Goal: Task Accomplishment & Management: Manage account settings

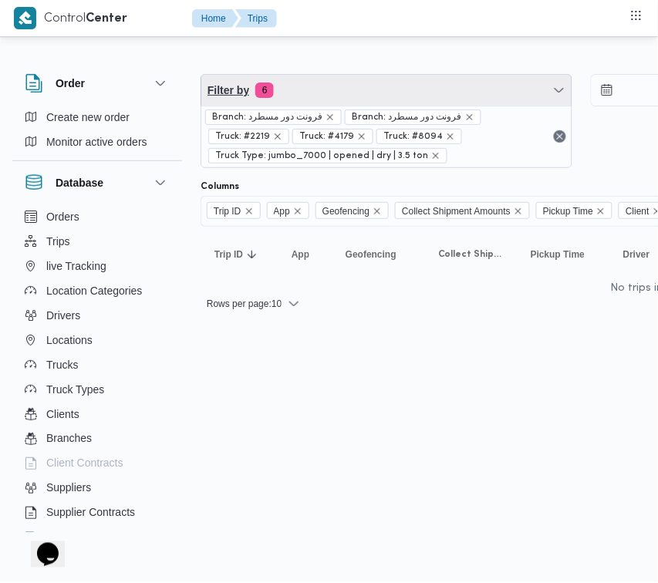
click at [376, 90] on span "Filter by 6" at bounding box center [386, 90] width 370 height 31
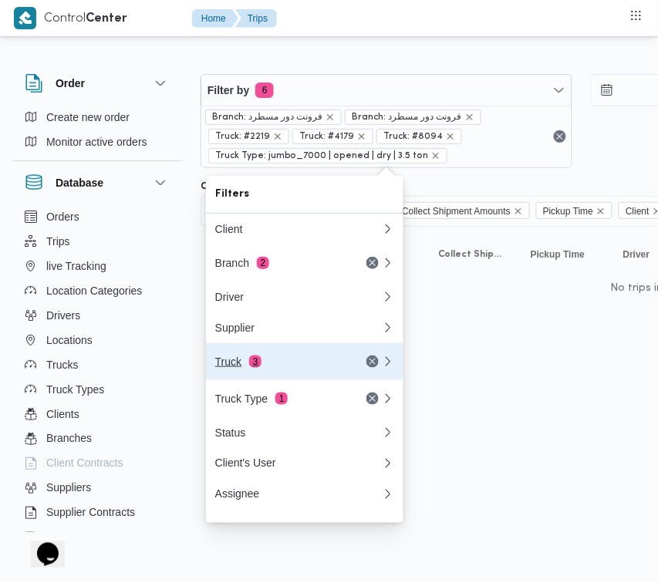
click at [284, 376] on div "Truck 3" at bounding box center [298, 361] width 185 height 37
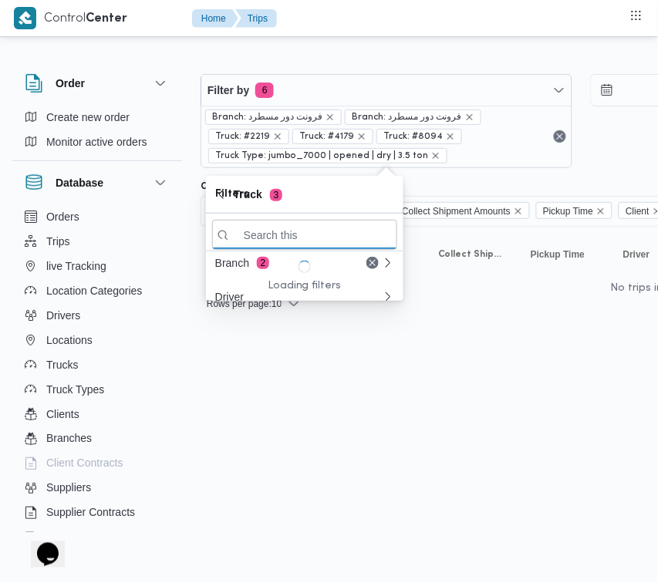
paste input "4361"
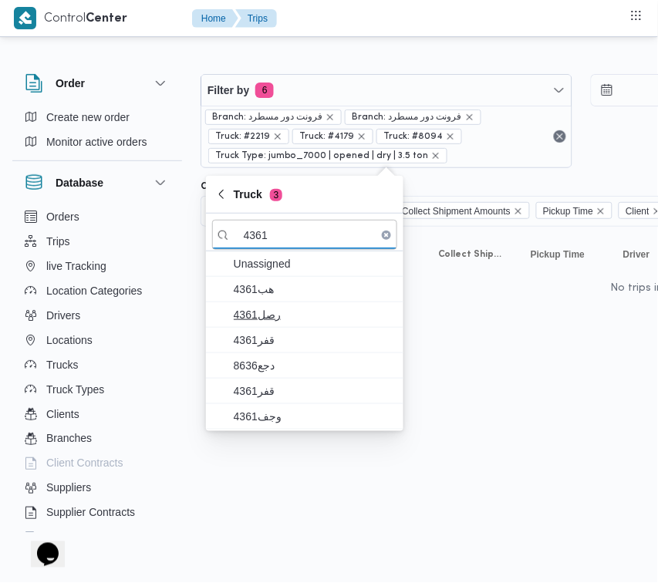
type input "4361"
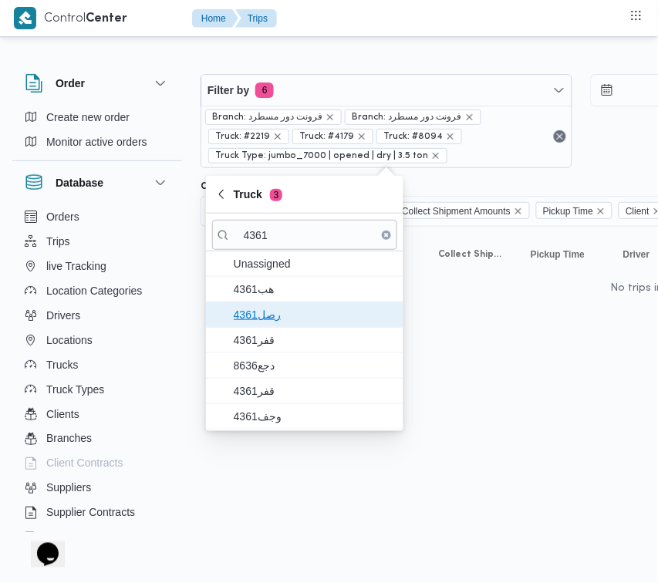
click at [268, 324] on span "4361رصل" at bounding box center [314, 314] width 160 height 19
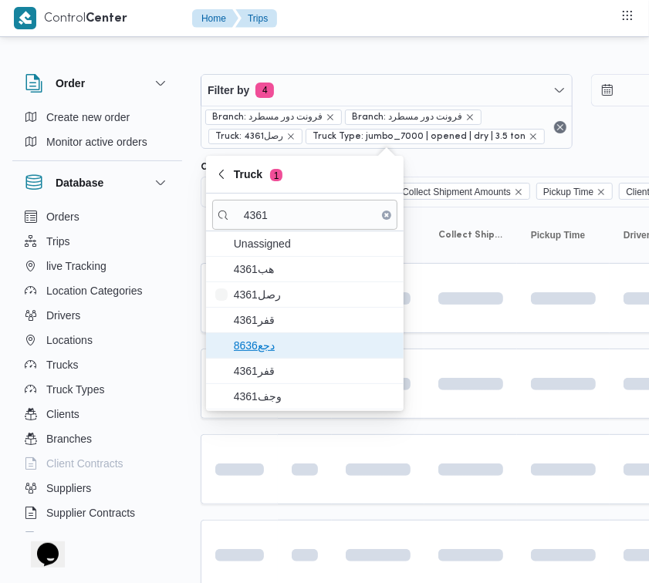
click at [272, 355] on span "دجع8636" at bounding box center [314, 345] width 160 height 19
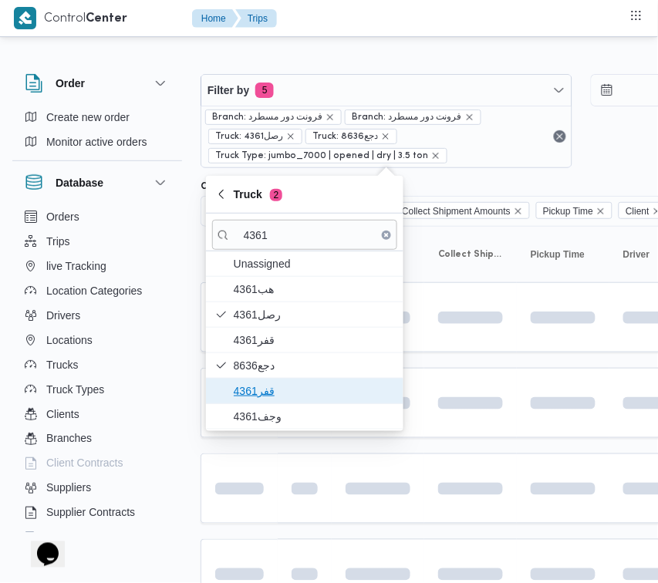
click at [268, 403] on span "قفر4361" at bounding box center [304, 391] width 185 height 25
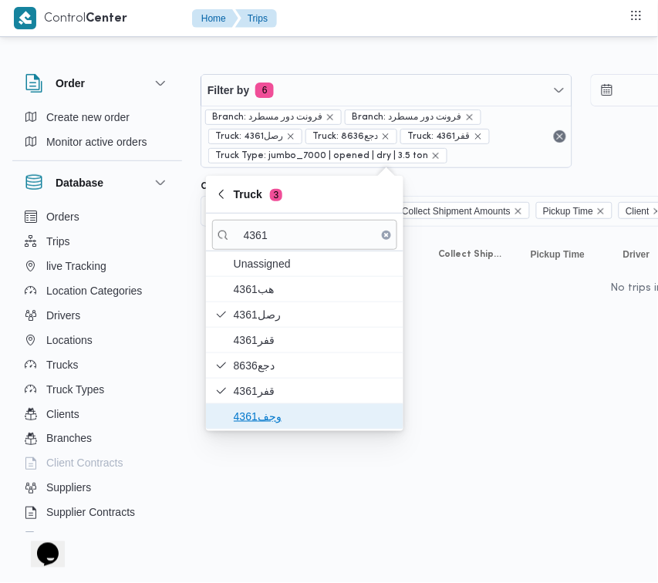
click at [263, 419] on span "وجف4361" at bounding box center [314, 416] width 160 height 19
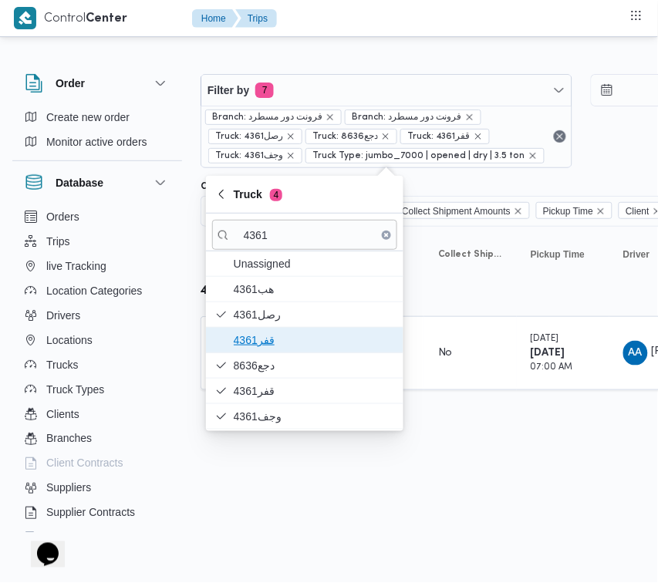
click at [275, 339] on span "4361قفر" at bounding box center [314, 340] width 160 height 19
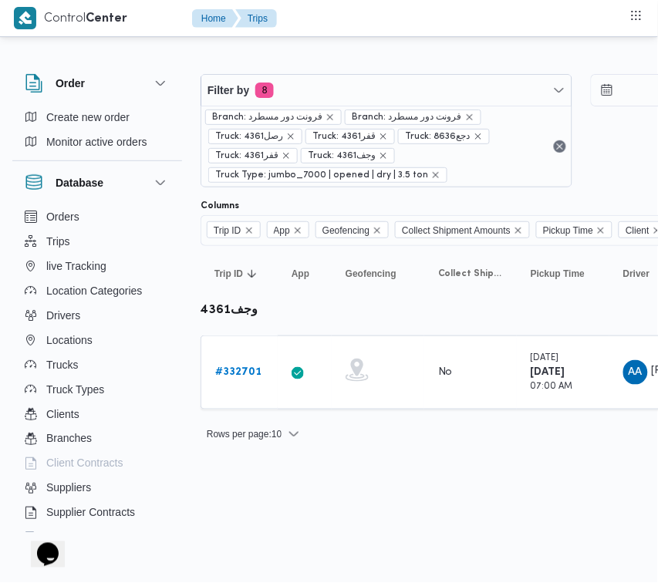
click at [276, 522] on html "Control Center Home Trips Order Create new order Monitor active orders Database…" at bounding box center [329, 291] width 658 height 583
click at [245, 371] on b "# 332701" at bounding box center [238, 372] width 46 height 10
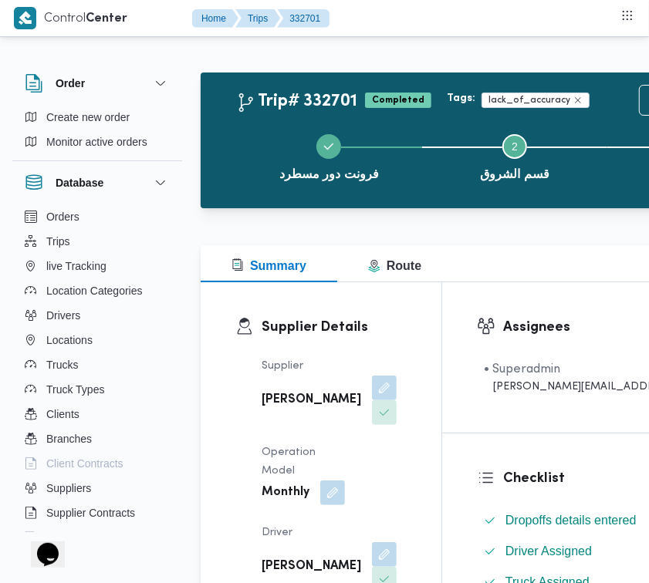
scroll to position [1221, 0]
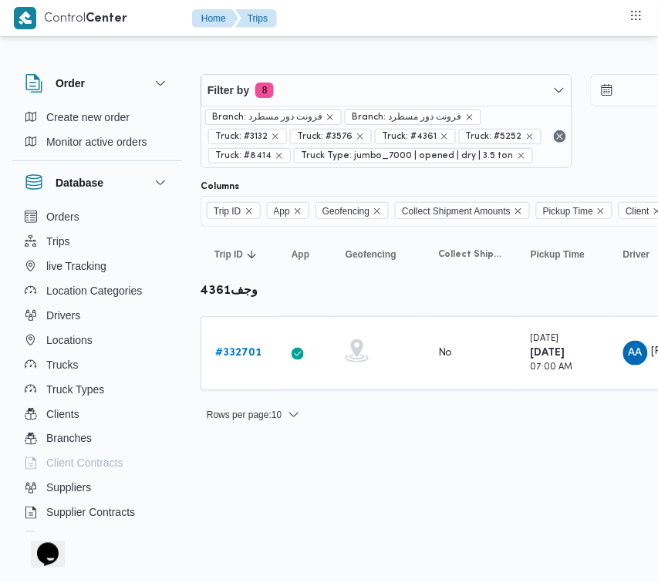
drag, startPoint x: 330, startPoint y: 582, endPoint x: 421, endPoint y: 582, distance: 91.0
click at [420, 582] on html "Control Center Home Trips Order Create new order Monitor active orders Database…" at bounding box center [329, 291] width 658 height 583
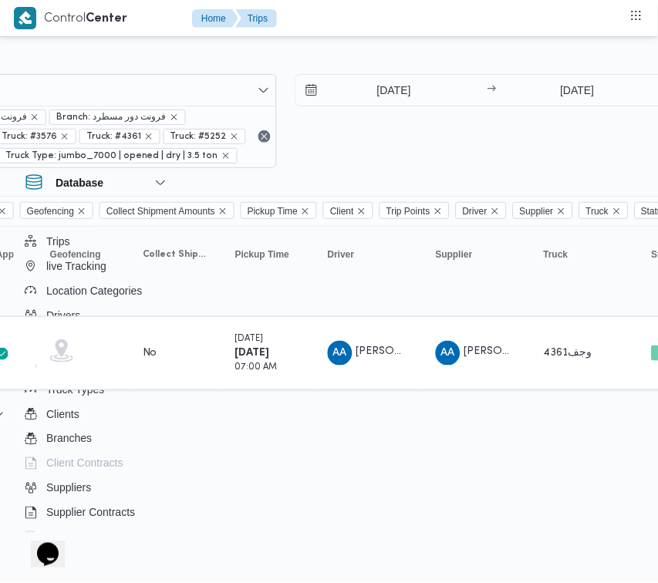
scroll to position [0, 298]
click at [392, 65] on div "Filter by 8 Branch: فرونت دور مسطرد Branch: فرونت دور مسطرد Truck: #3132 Truck:…" at bounding box center [284, 121] width 780 height 113
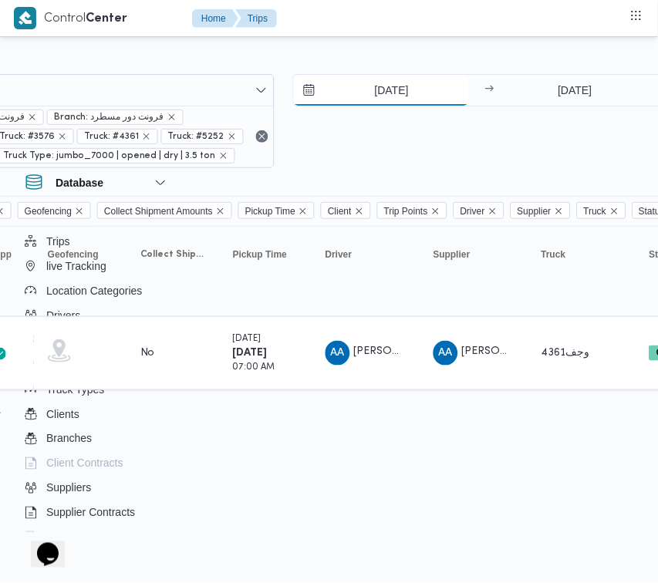
click at [391, 94] on input "27/8/2025" at bounding box center [381, 90] width 175 height 31
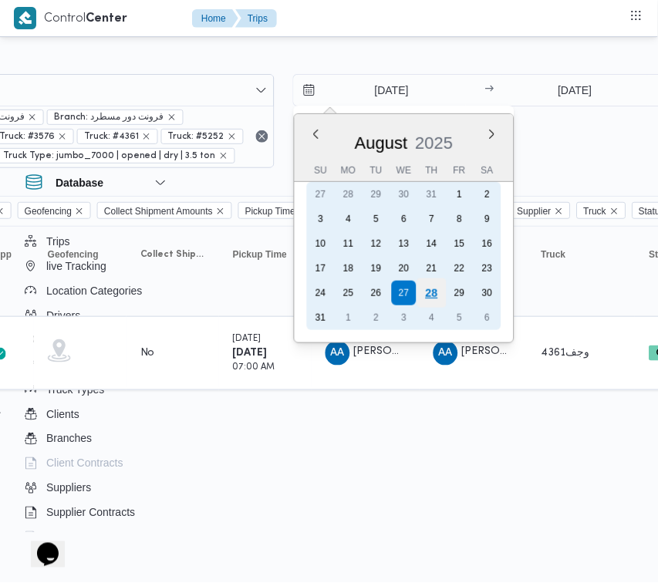
click at [433, 287] on div "28" at bounding box center [431, 292] width 29 height 29
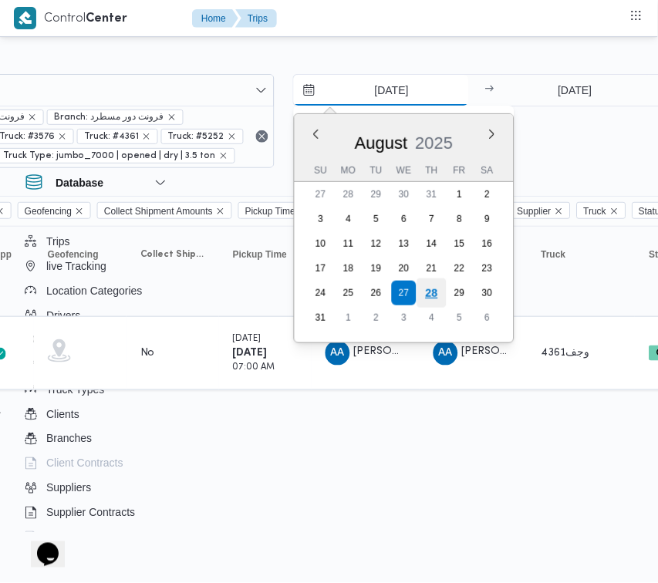
type input "28/8/2025"
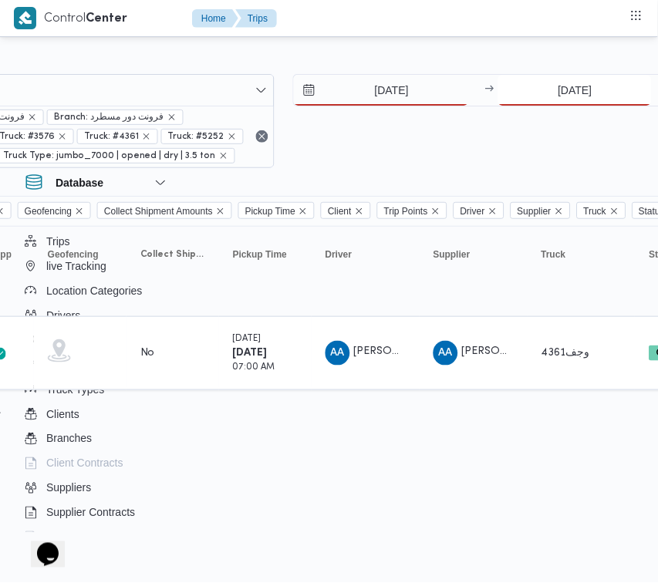
click at [552, 90] on input "27/8/2025" at bounding box center [575, 90] width 154 height 31
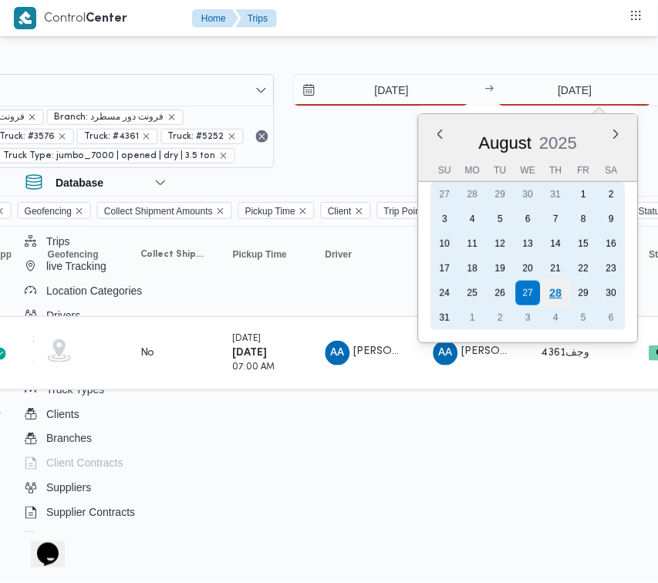
click at [557, 294] on div "28" at bounding box center [556, 292] width 29 height 29
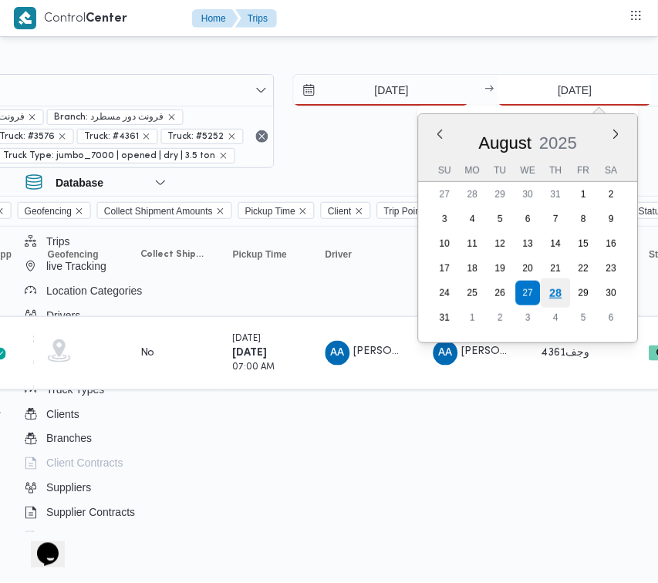
type input "28/8/2025"
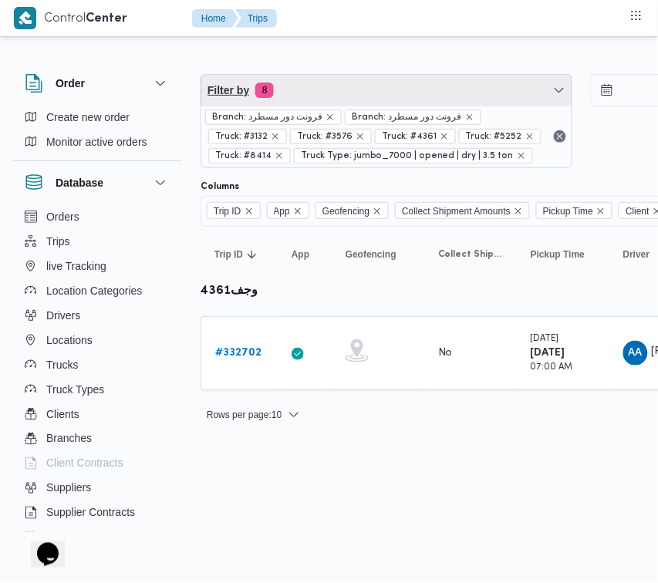
click at [325, 83] on span "Filter by 8" at bounding box center [386, 90] width 370 height 31
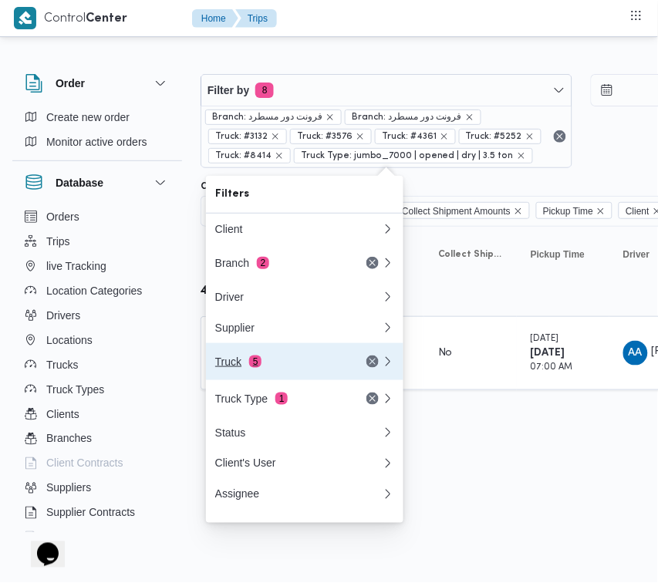
click at [272, 368] on div "Truck 5" at bounding box center [280, 362] width 130 height 12
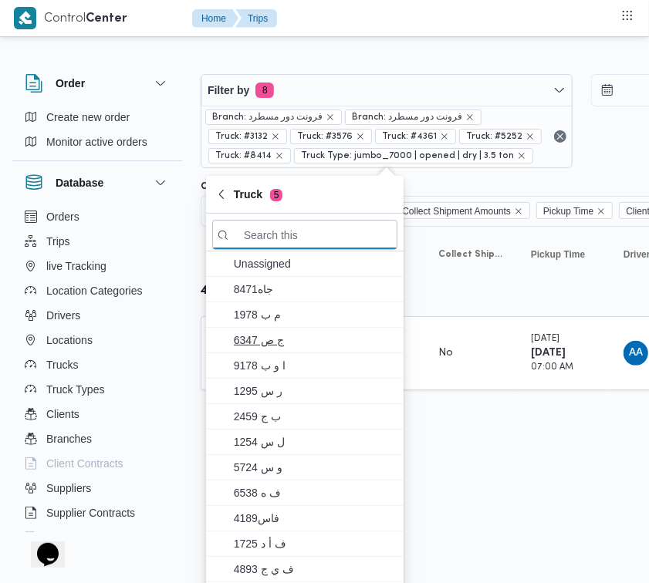
paste input "Hyper"
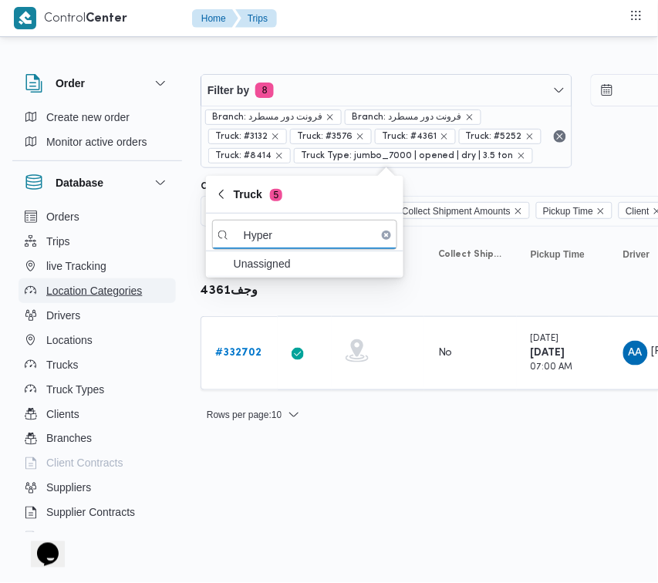
type input "Hyper"
click at [230, 358] on b "# 332702" at bounding box center [238, 353] width 46 height 10
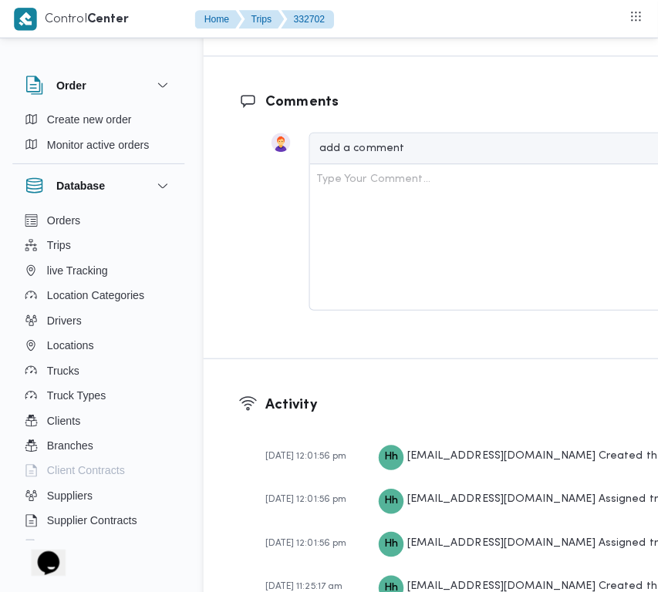
scroll to position [2442, 0]
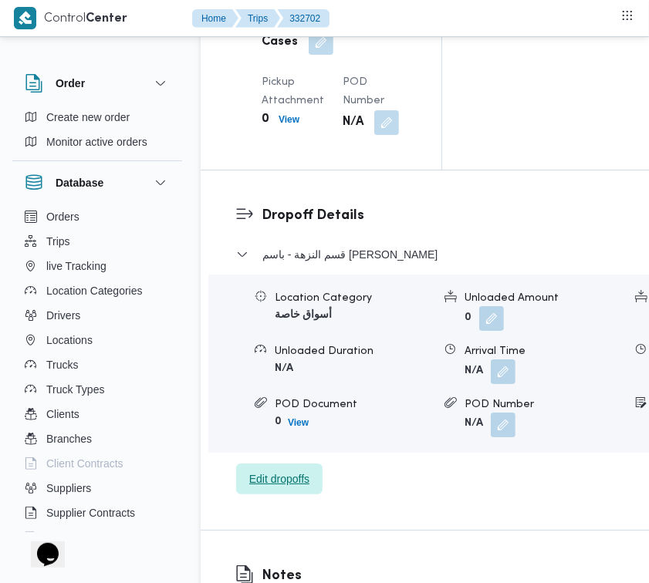
click at [306, 488] on span "Edit dropoffs" at bounding box center [279, 479] width 60 height 19
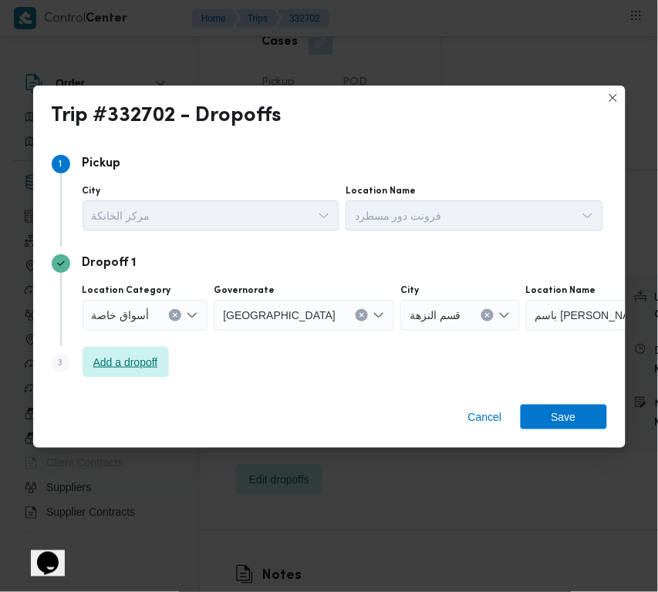
click at [167, 363] on span "Add a dropoff" at bounding box center [126, 362] width 86 height 31
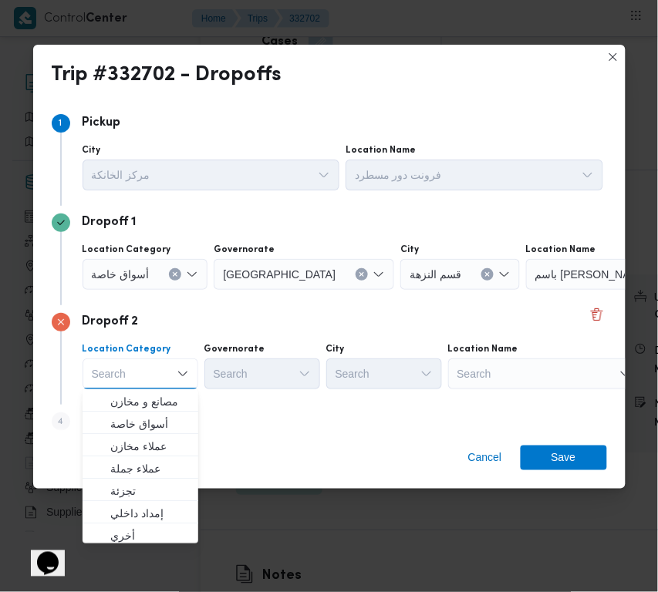
click at [356, 268] on button "Clear input" at bounding box center [362, 274] width 12 height 12
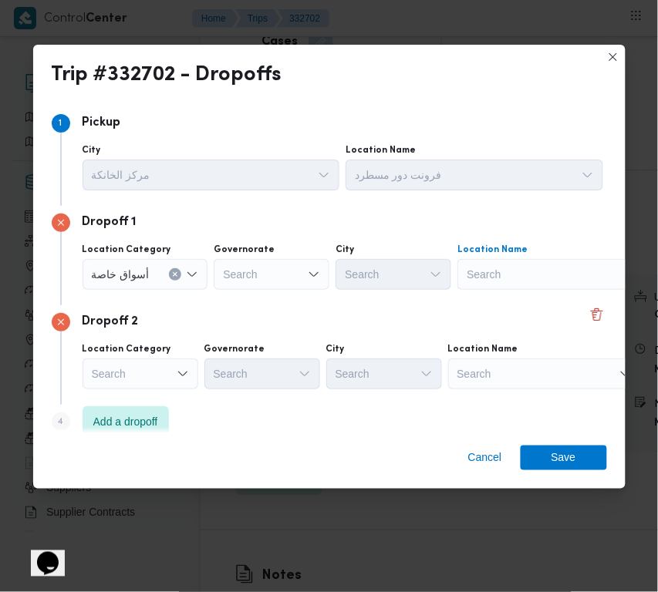
click at [530, 259] on div "Search" at bounding box center [553, 274] width 193 height 31
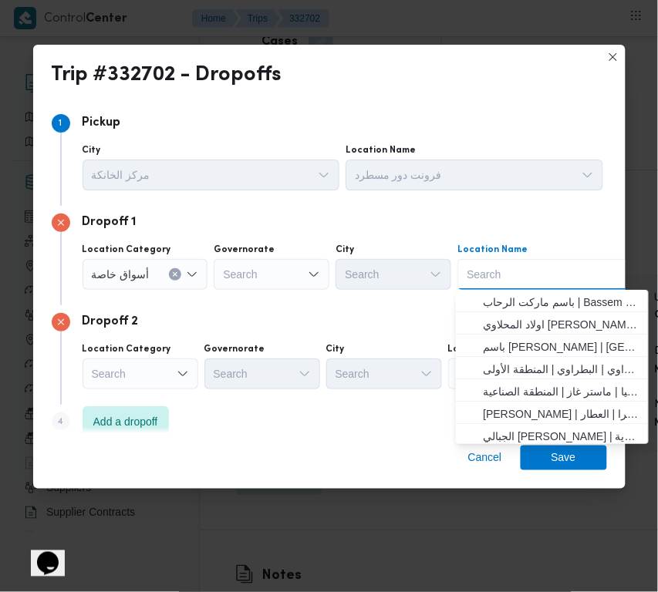
paste input "Hyper"
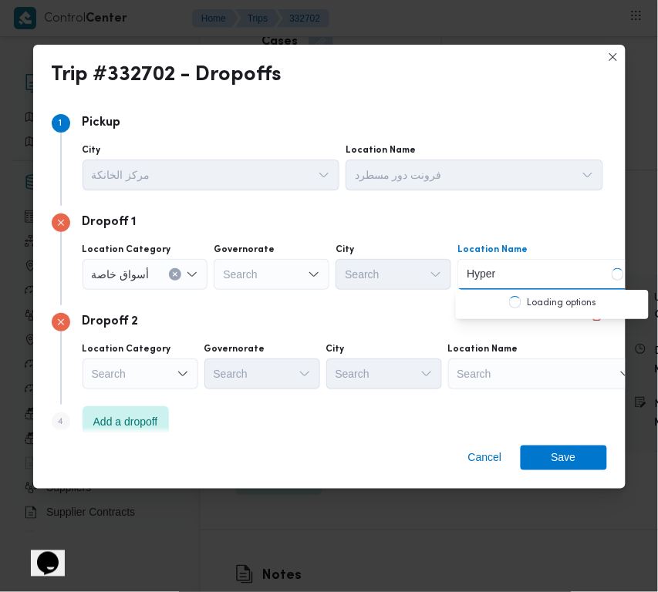
type input "Hyper One"
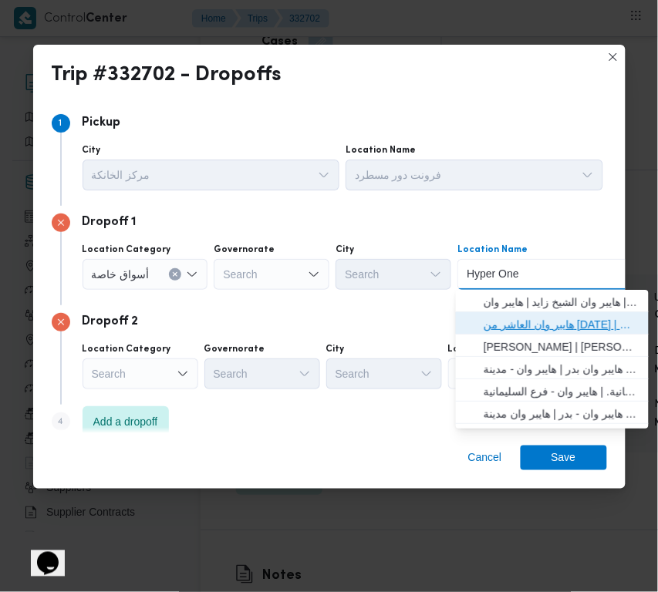
click at [563, 328] on span "هايبر وان العاشر من رمضان | هايبر وان العاشر من رمضان | null" at bounding box center [562, 325] width 156 height 19
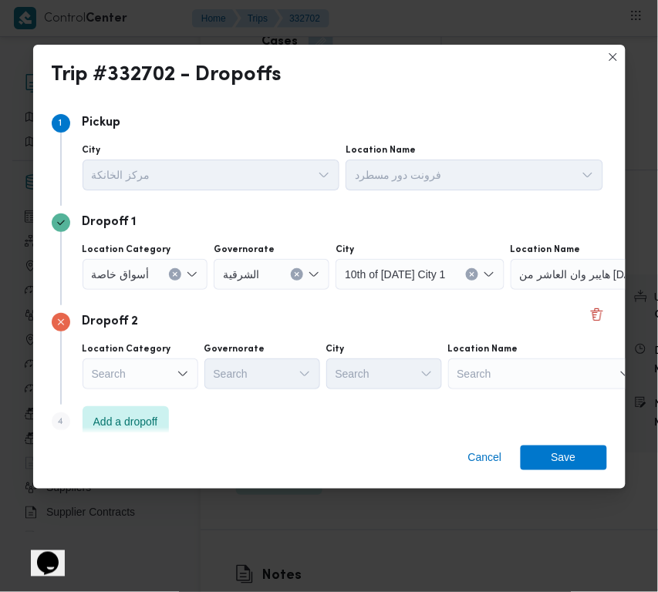
click at [158, 369] on div "Search" at bounding box center [141, 374] width 116 height 31
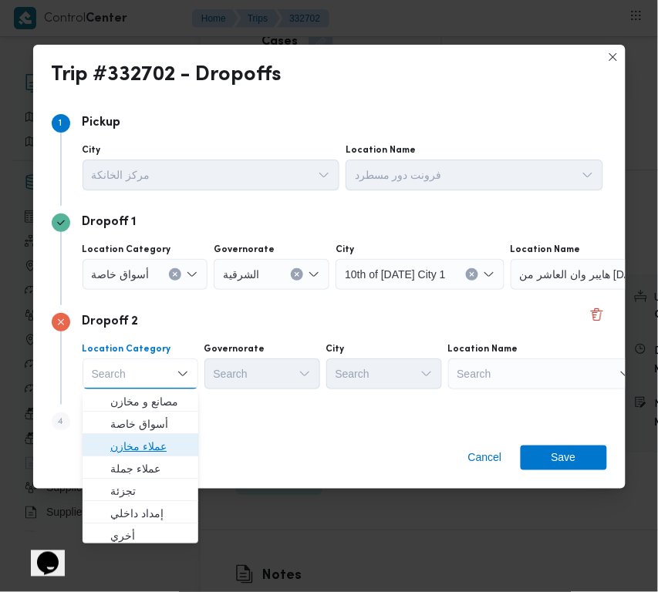
click at [160, 440] on span "عملاء مخازن" at bounding box center [149, 446] width 79 height 19
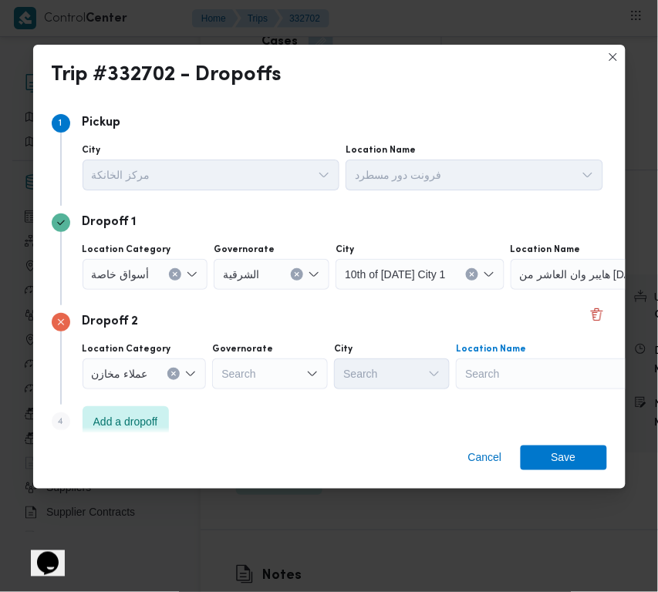
click at [515, 376] on div "Search" at bounding box center [552, 374] width 193 height 31
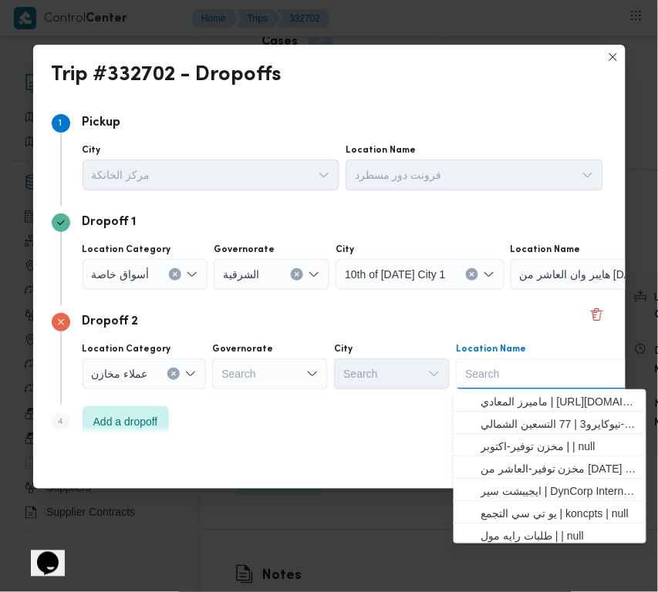
paste input "شروق"
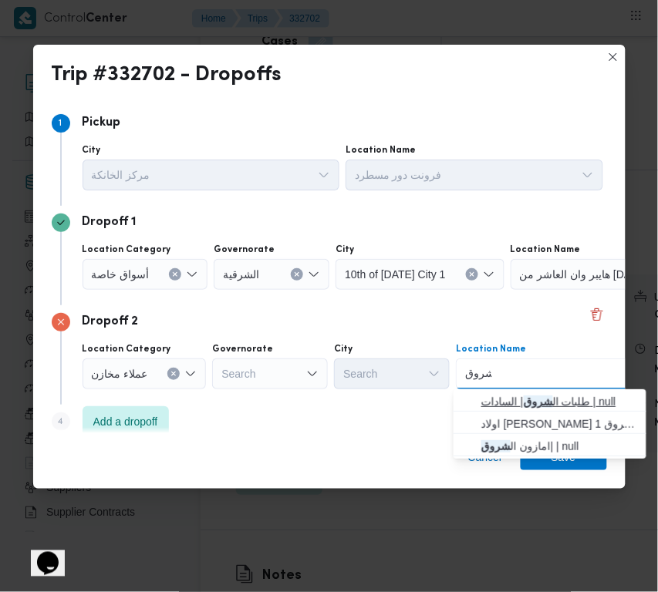
type input "شروق"
click at [479, 407] on span "طلبات ال شروق | السادات | null" at bounding box center [550, 402] width 181 height 25
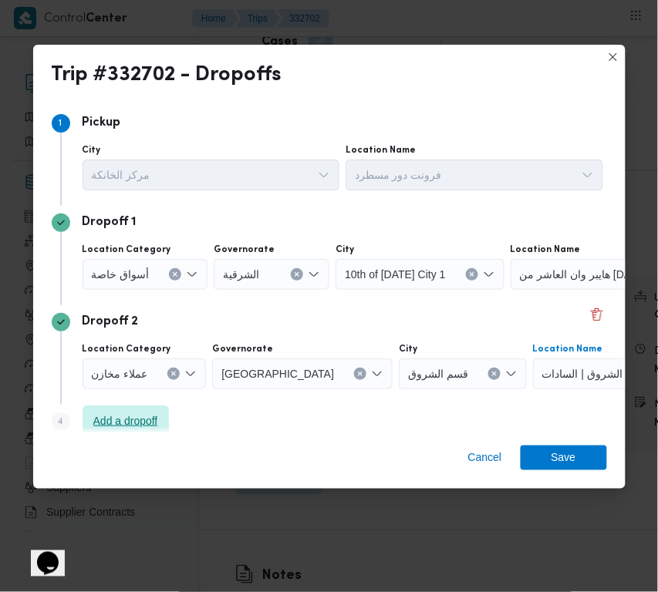
click at [148, 427] on span "Add a dropoff" at bounding box center [125, 421] width 65 height 19
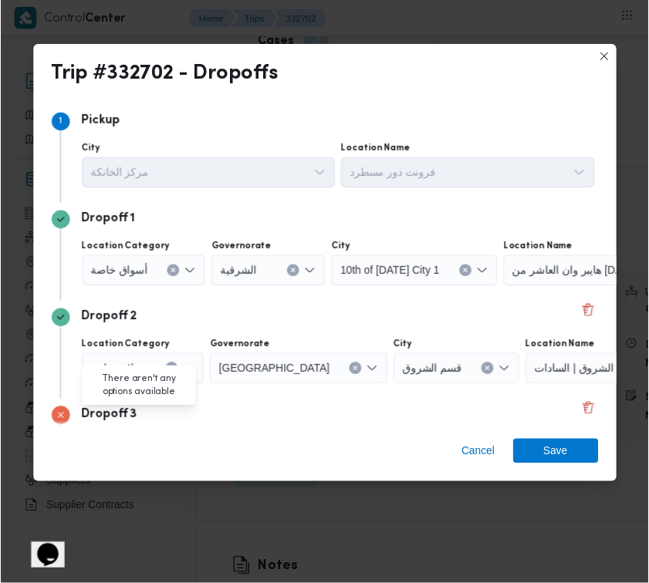
scroll to position [116, 0]
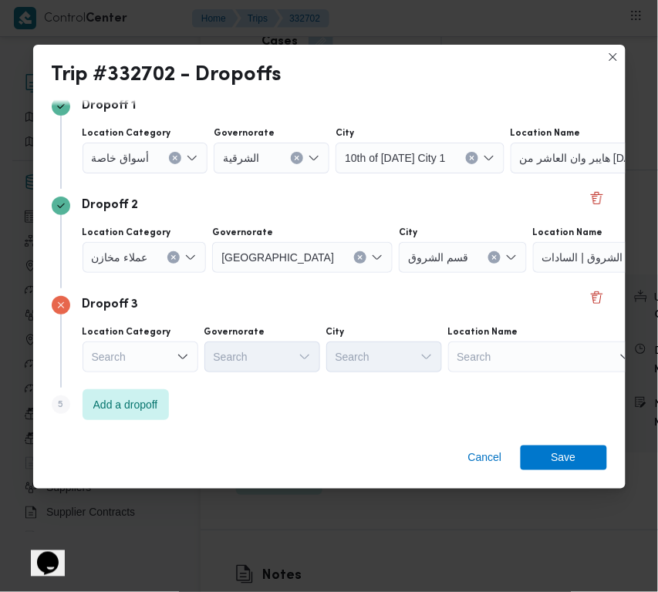
click at [588, 375] on div "Dropoff 3 Location Category Search Governorate Search City Search Location Name…" at bounding box center [329, 339] width 555 height 100
click at [569, 359] on div "Search" at bounding box center [544, 357] width 193 height 31
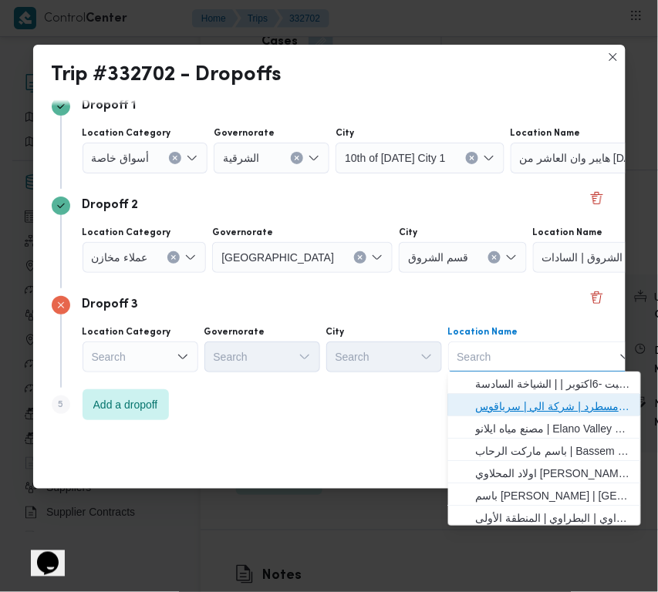
click at [553, 406] on span "فرونت دور مسطرد | شركة الي | سرياقوس" at bounding box center [554, 406] width 156 height 19
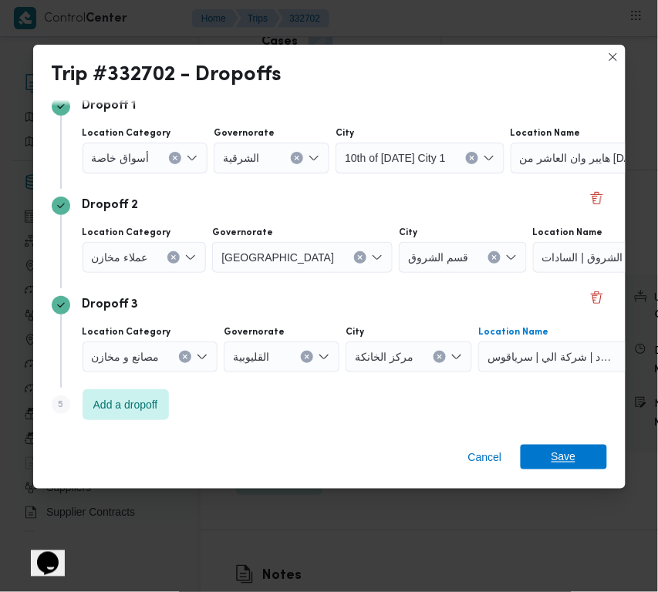
click at [563, 457] on span "Save" at bounding box center [564, 457] width 25 height 25
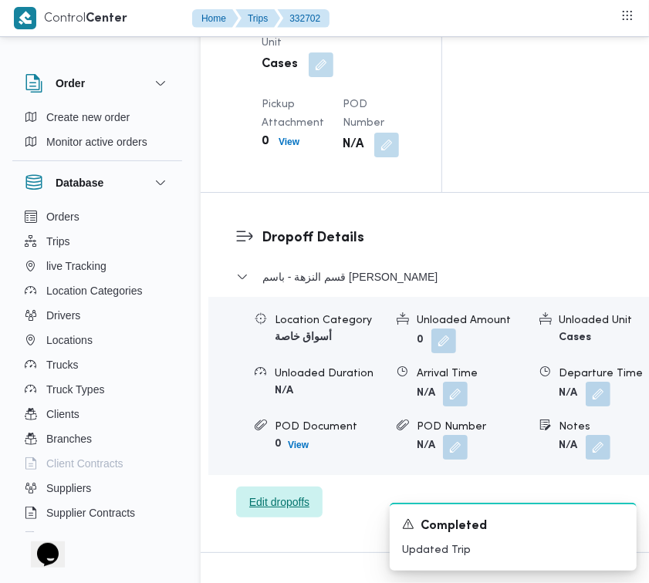
scroll to position [1969, 0]
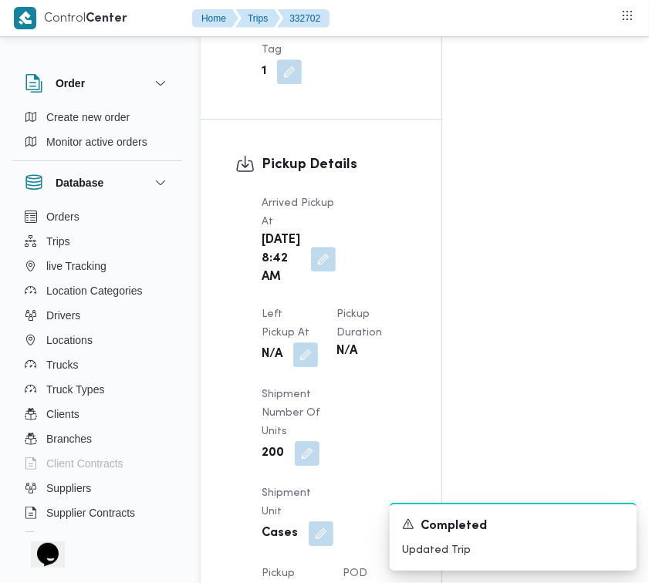
click at [5, 285] on div "Trip# 332702 Arrived Tags: lack_of_accuracy Duplicate Trip فرونت دور مسطرد Step…" at bounding box center [315, 173] width 649 height 4205
click at [318, 351] on button "button" at bounding box center [305, 354] width 25 height 25
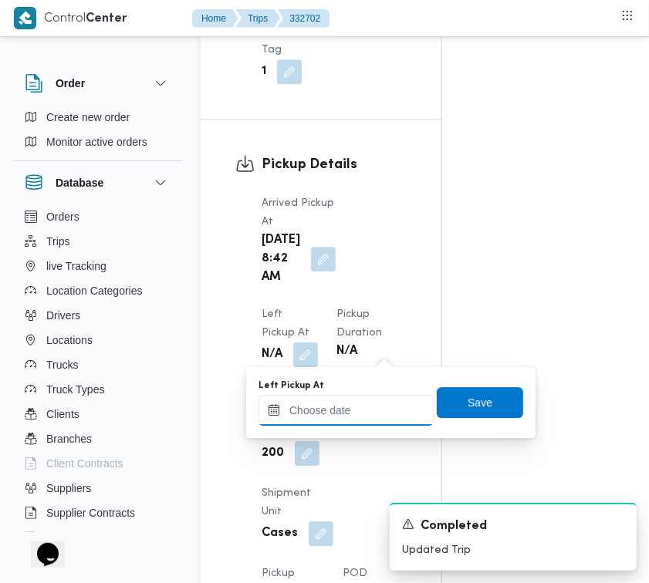
click at [366, 420] on input "Left Pickup At" at bounding box center [345, 410] width 175 height 31
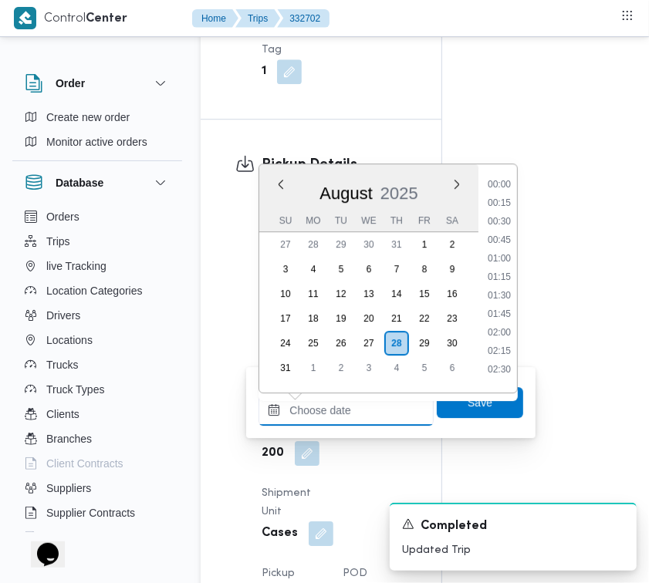
scroll to position [542, 0]
paste input "28/8/2025 9:00:00 AM"
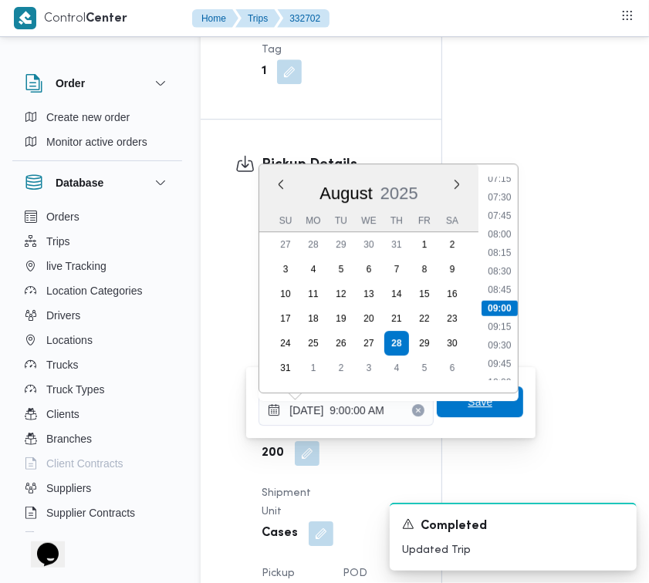
type input "28/08/2025 09:00"
click at [471, 407] on span "Save" at bounding box center [479, 402] width 25 height 19
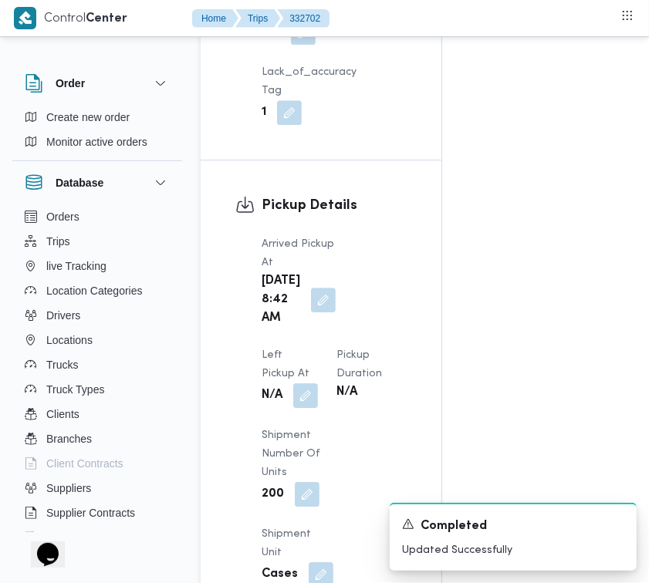
click at [400, 251] on div "Pickup Details Arrived Pickup At Thu, Aug 28, 2025 8:42 AM Left Pickup At N/A P…" at bounding box center [321, 431] width 241 height 542
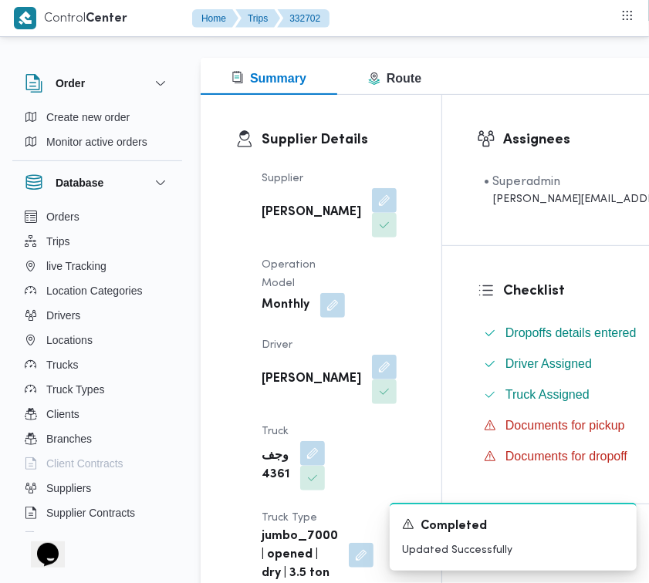
scroll to position [0, 0]
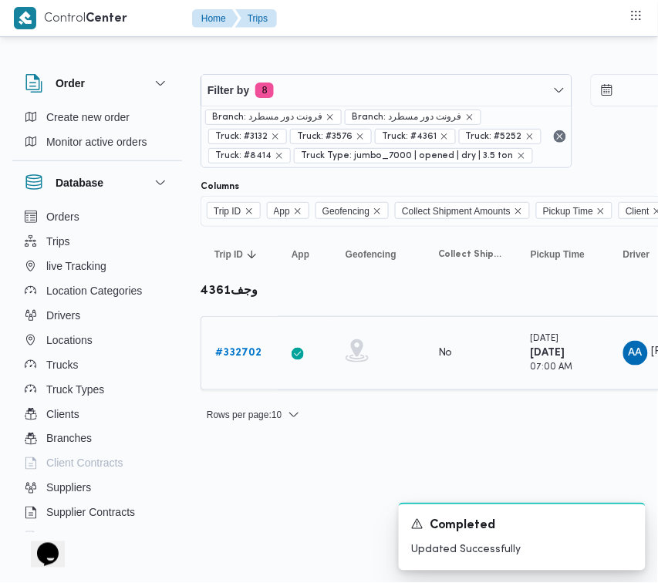
click at [244, 345] on link "# 332702" at bounding box center [238, 353] width 46 height 19
click at [365, 106] on div "Branch: فرونت دور مسطرد Branch: فرونت دور مسطرد Truck: #3132 Truck: #3576 Truck…" at bounding box center [386, 137] width 370 height 62
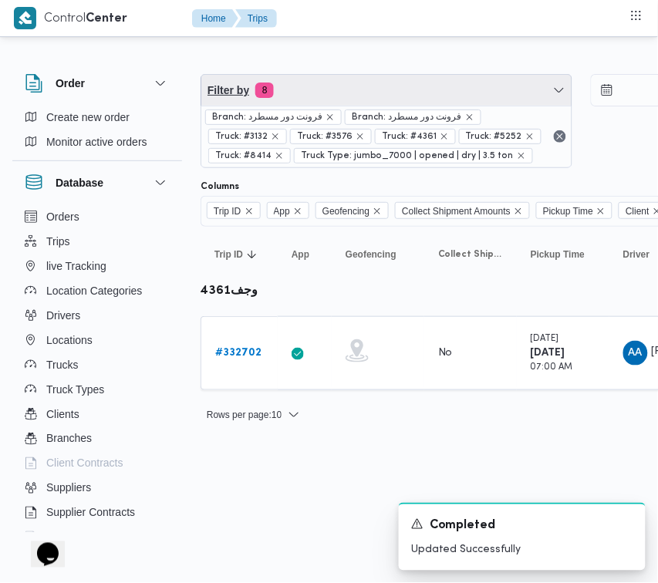
click at [348, 86] on span "Filter by 8" at bounding box center [386, 90] width 370 height 31
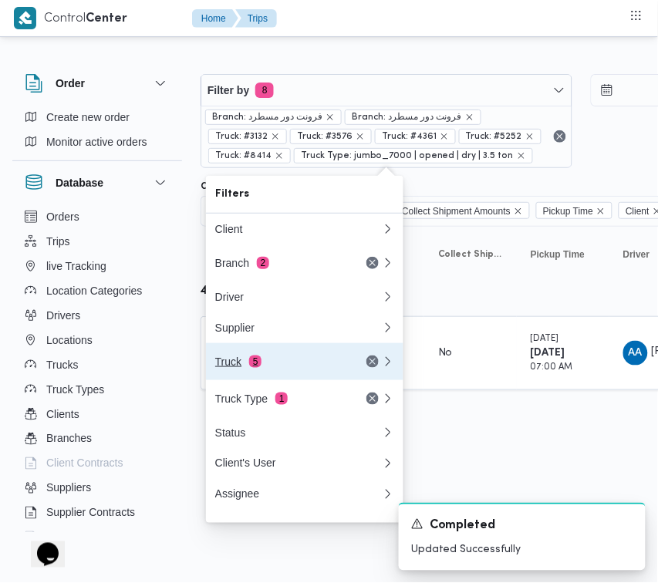
click at [297, 356] on button "Truck 5" at bounding box center [304, 361] width 197 height 37
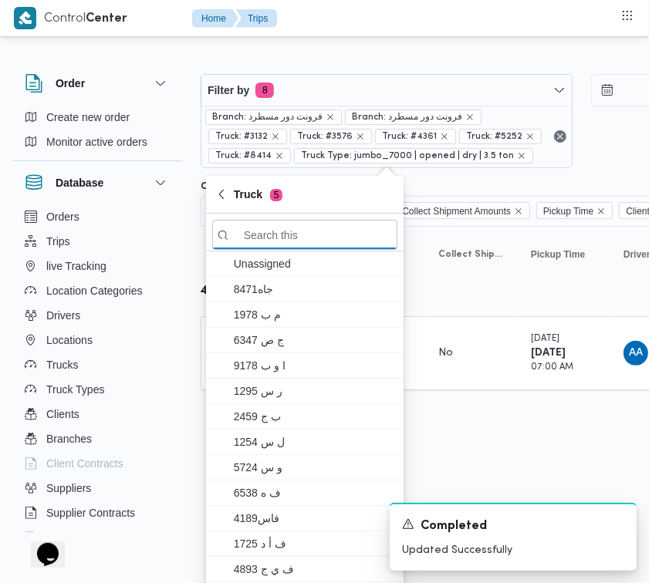
paste input "9583"
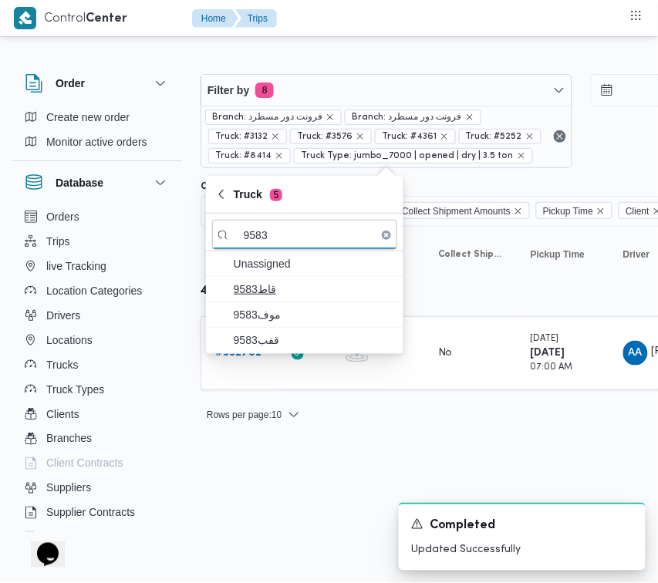
type input "9583"
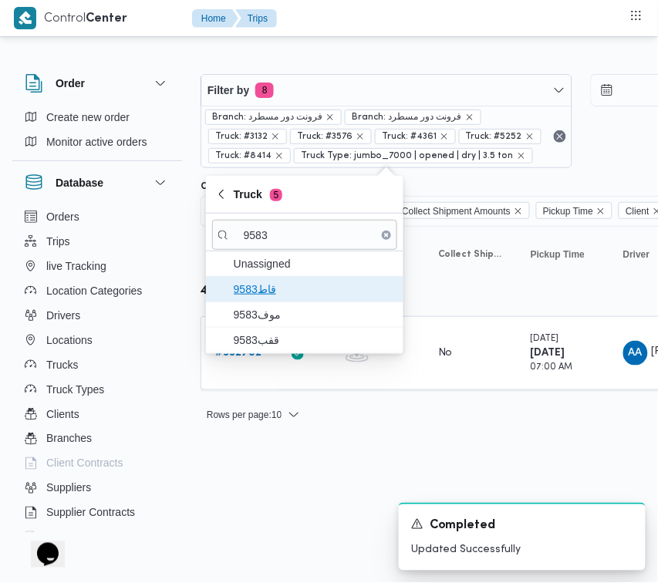
click at [280, 298] on span "9583قاط" at bounding box center [314, 289] width 160 height 19
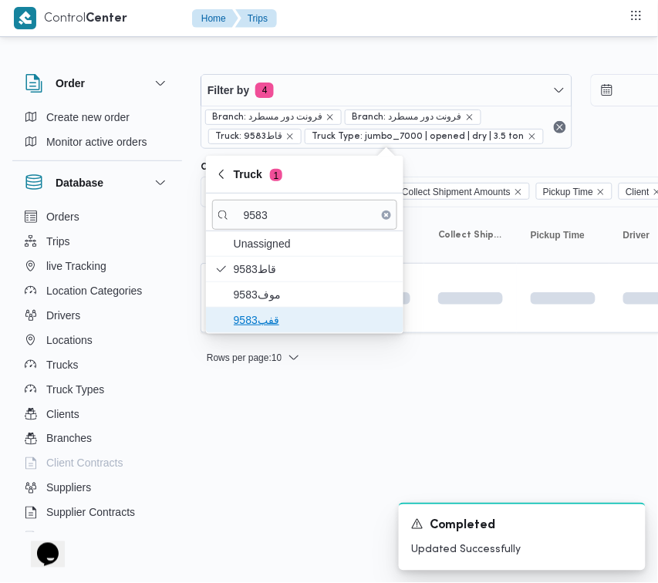
click at [280, 309] on span "قفب9583" at bounding box center [304, 320] width 185 height 25
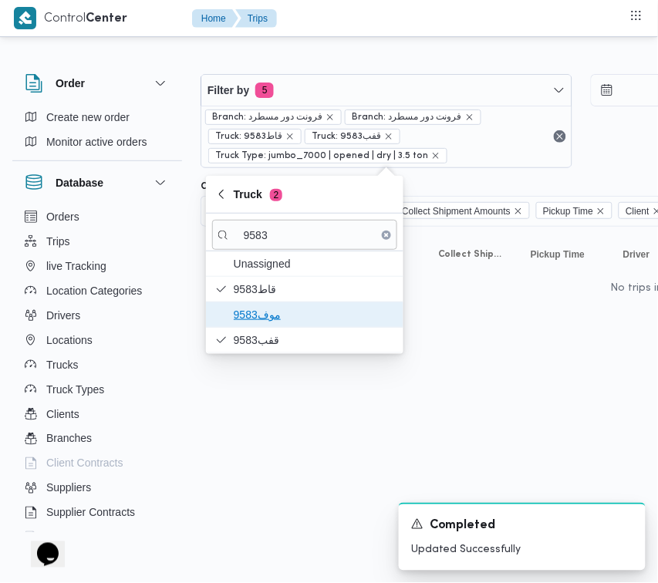
click at [278, 303] on span "موف9583" at bounding box center [304, 314] width 185 height 25
click at [268, 321] on span "موف9583" at bounding box center [314, 314] width 160 height 19
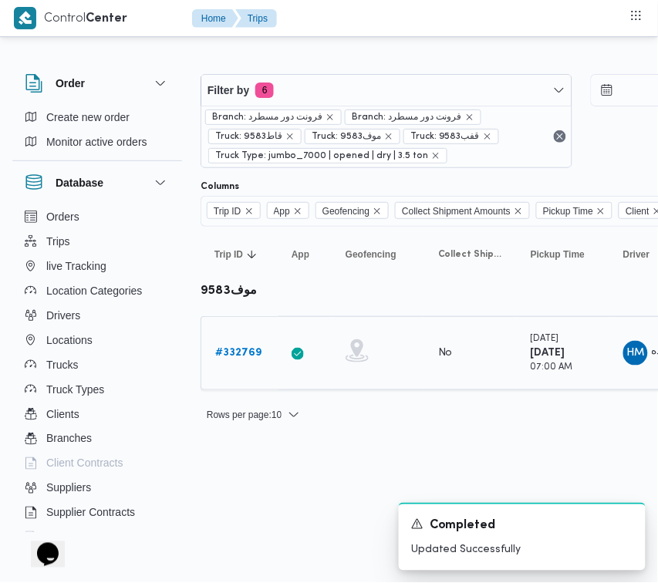
click at [234, 345] on link "# 332769" at bounding box center [238, 353] width 46 height 19
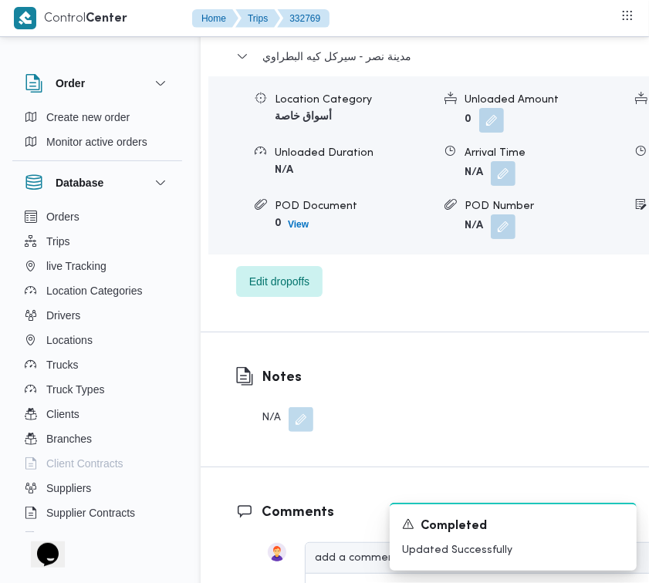
scroll to position [2664, 0]
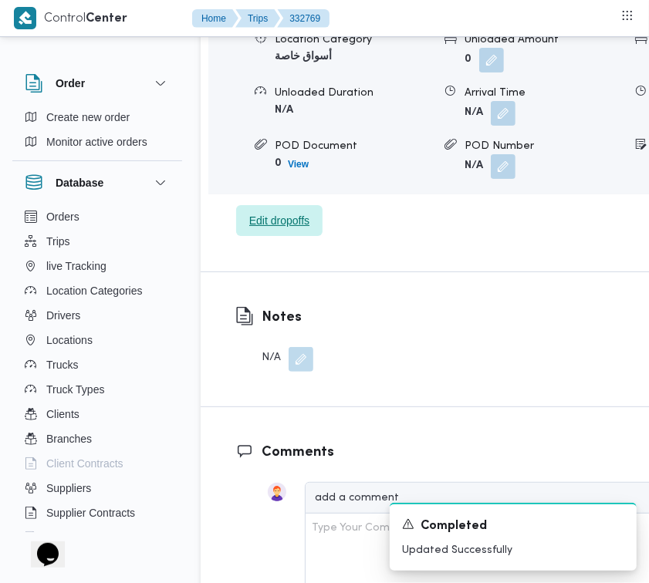
click at [275, 236] on span "Edit dropoffs" at bounding box center [279, 220] width 86 height 31
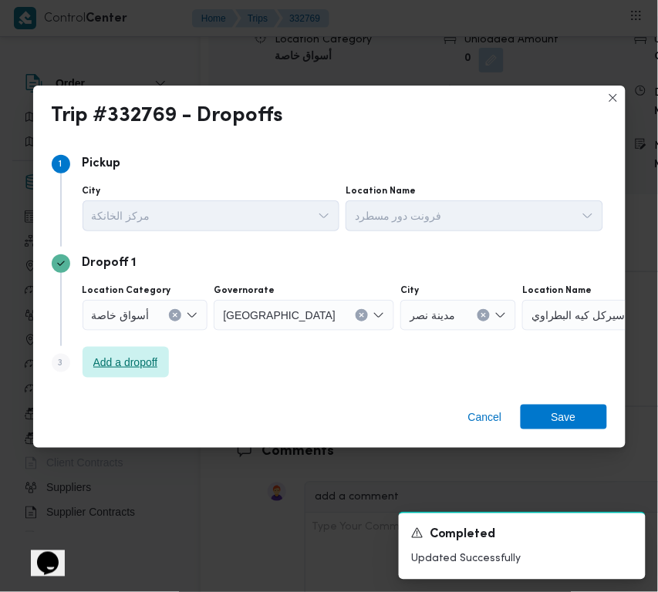
click at [102, 359] on span "Add a dropoff" at bounding box center [125, 362] width 65 height 19
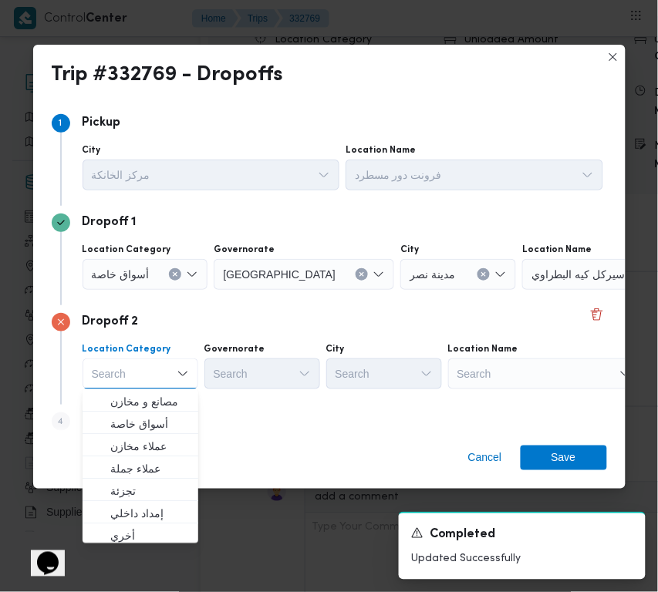
click at [293, 410] on div "Step 4 is disabled 4 Add a dropoff" at bounding box center [329, 425] width 555 height 40
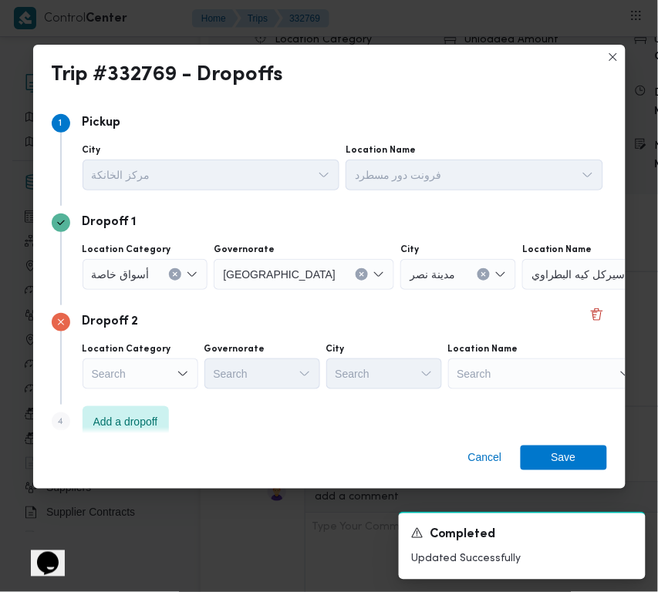
click at [575, 379] on div "Search" at bounding box center [544, 374] width 193 height 31
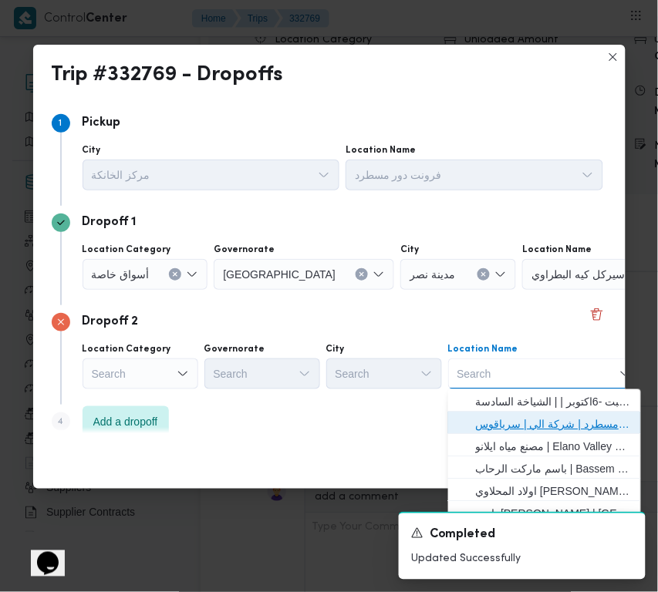
click at [567, 419] on span "فرونت دور مسطرد | شركة الي | سرياقوس" at bounding box center [554, 424] width 156 height 19
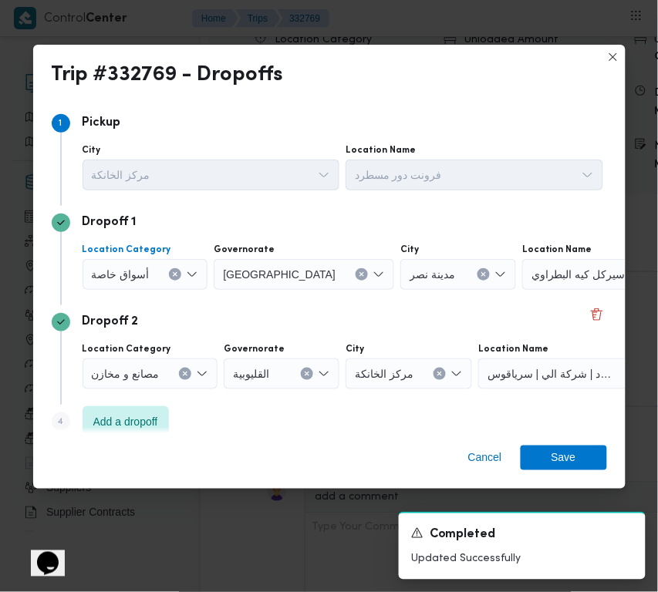
click at [164, 274] on div "أسواق خاصة" at bounding box center [146, 274] width 126 height 31
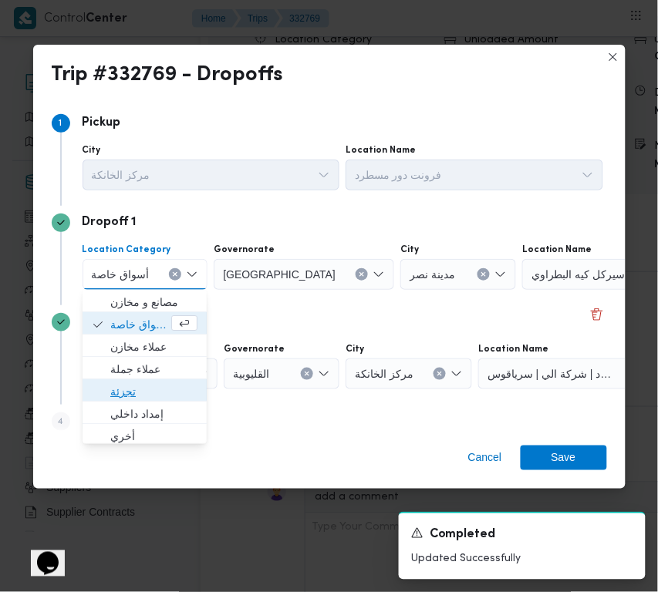
click at [174, 390] on span "تجزئة" at bounding box center [153, 392] width 87 height 19
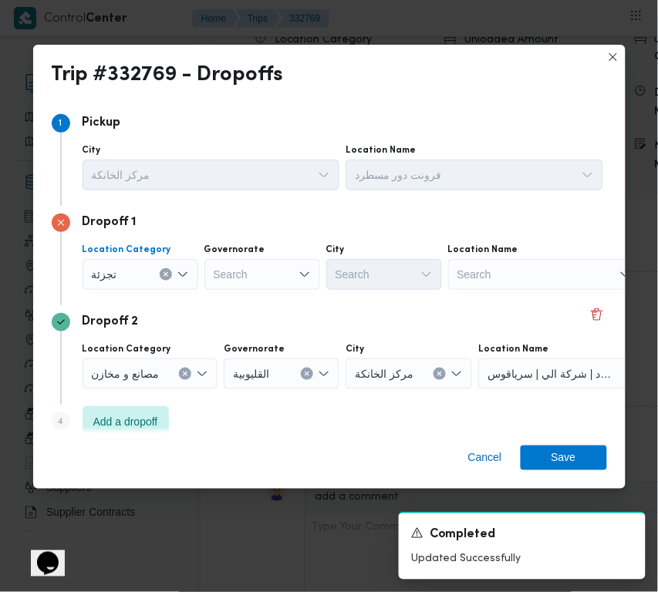
click at [295, 275] on div "Search" at bounding box center [262, 274] width 116 height 31
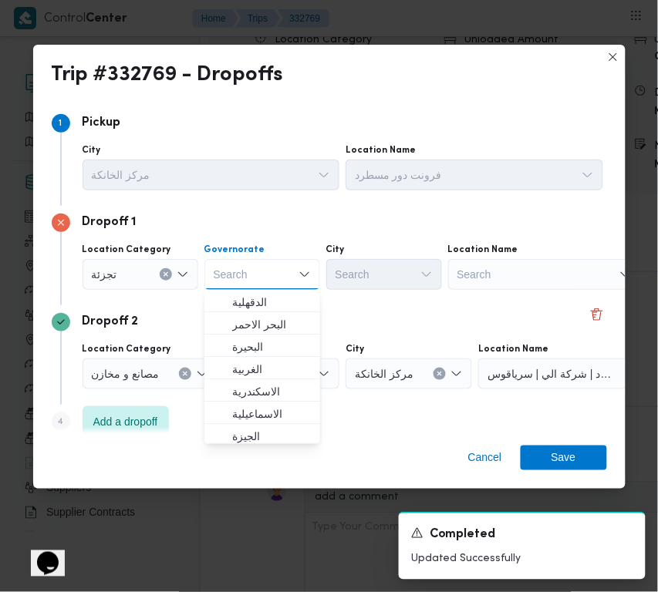
paste input "قاهرة"
type input "قاهرة"
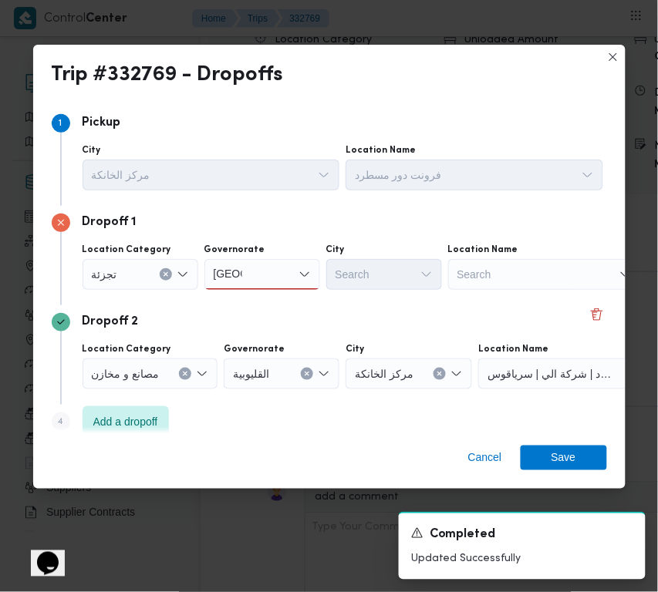
click at [351, 299] on div "Dropoff 1 Location Category تجزئة Governorate قاهرة قاهرة City Search Location …" at bounding box center [329, 256] width 555 height 100
click at [275, 279] on div "قاهرة قاهرة" at bounding box center [262, 274] width 116 height 31
click at [275, 303] on span "القاهرة" at bounding box center [271, 302] width 79 height 19
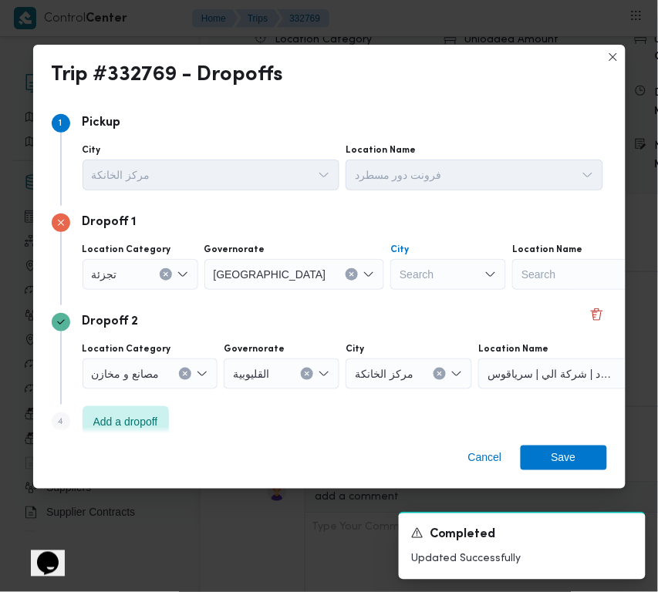
click at [390, 284] on div "Search" at bounding box center [448, 274] width 116 height 31
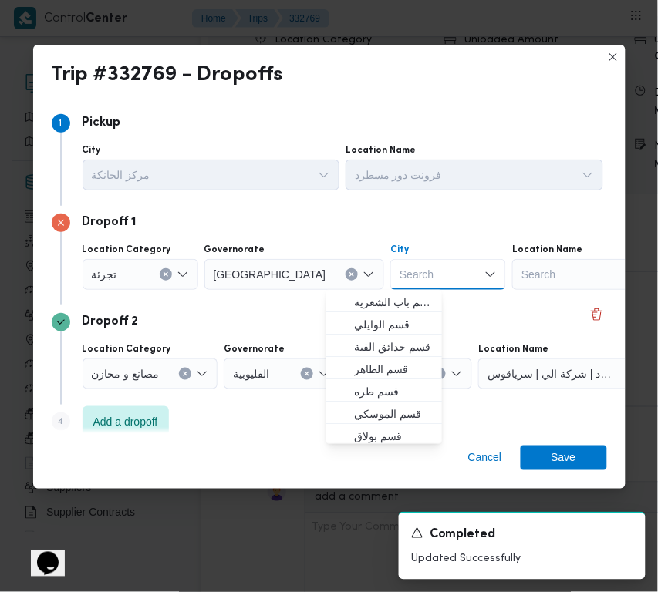
paste input "مقطم"
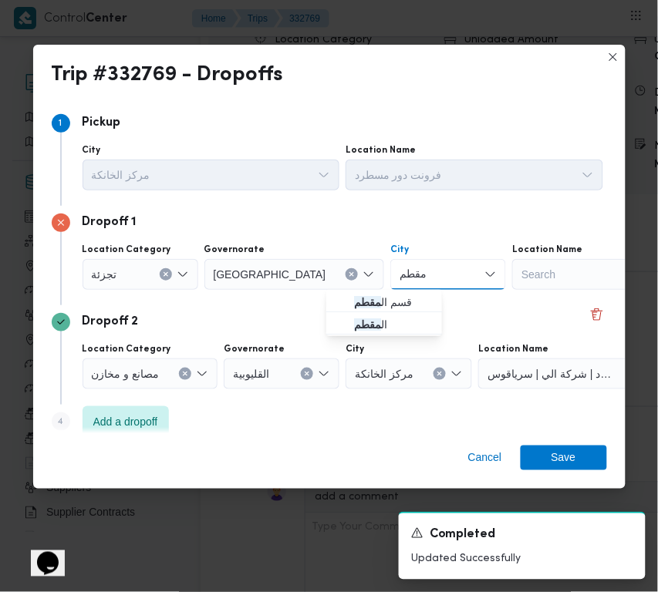
type input "مقطم"
click at [356, 302] on span "قسم المقطم" at bounding box center [393, 302] width 79 height 19
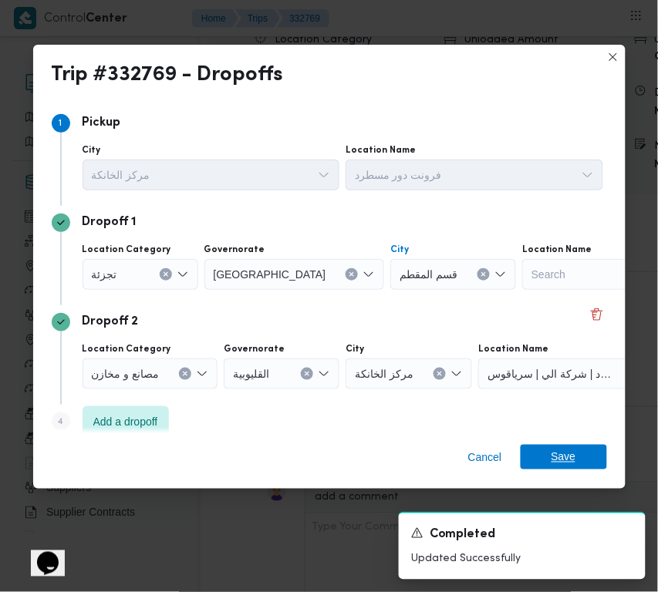
click at [558, 456] on span "Save" at bounding box center [564, 457] width 25 height 25
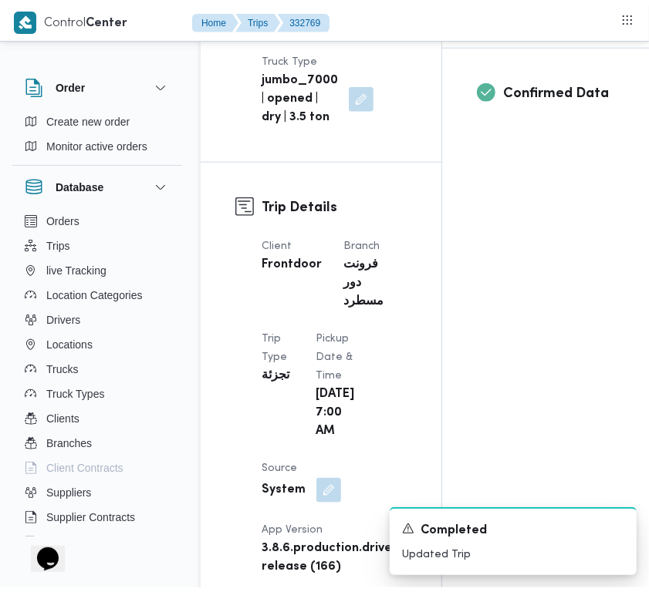
scroll to position [0, 0]
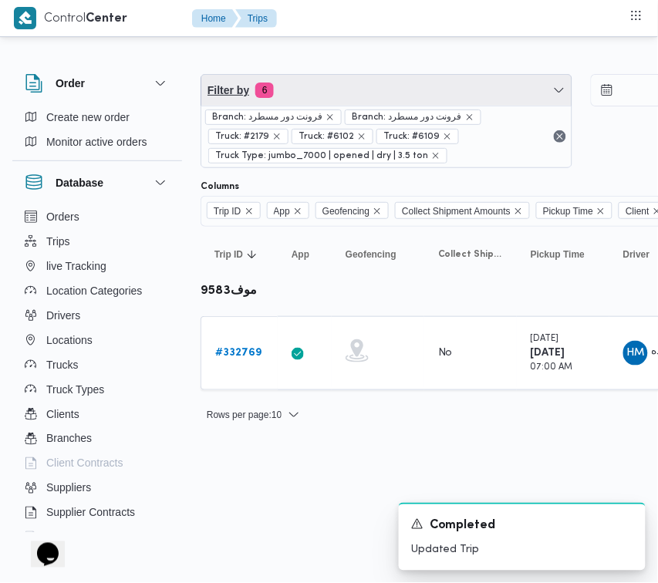
click at [347, 90] on span "Filter by 6" at bounding box center [386, 90] width 370 height 31
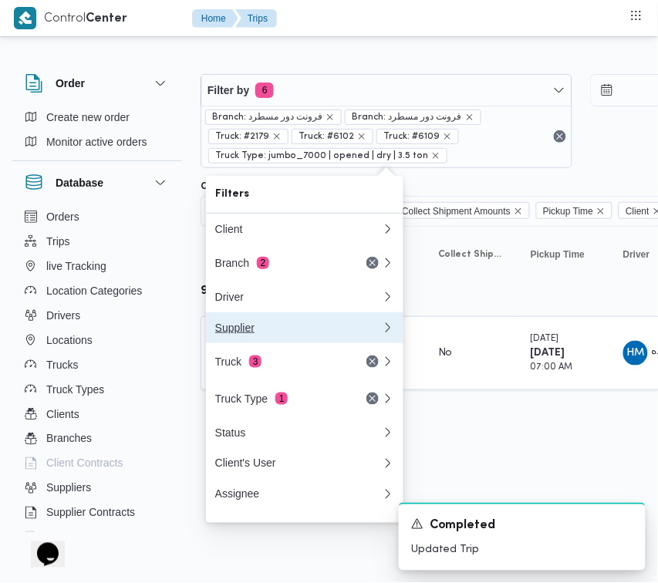
click at [274, 343] on button "Supplier" at bounding box center [304, 327] width 197 height 31
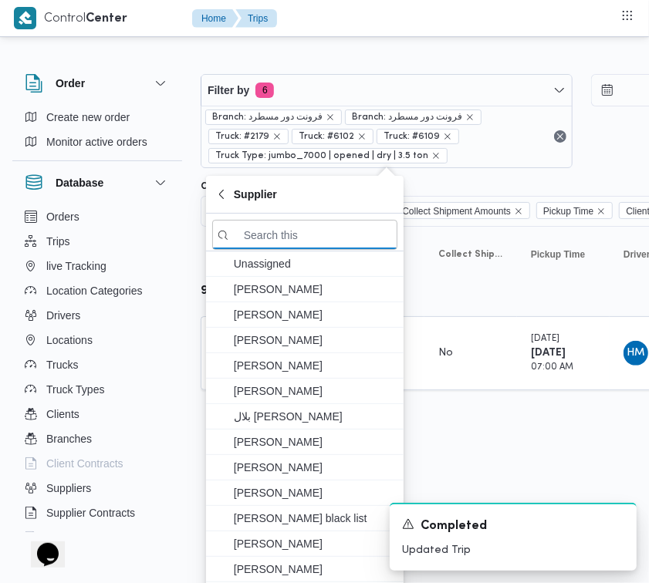
click at [297, 70] on div "Filter by 6 Branch: فرونت دور مسطرد Branch: فرونت دور مسطرد Truck: #2179 Truck:…" at bounding box center [581, 121] width 780 height 113
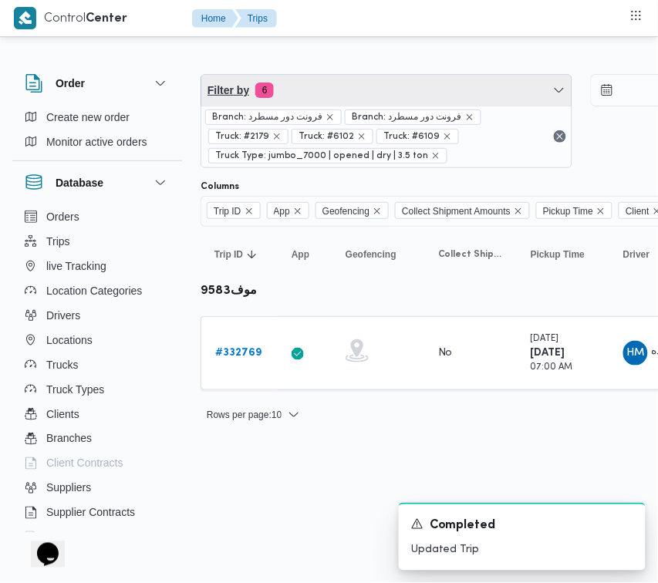
click at [302, 83] on span "Filter by 6" at bounding box center [386, 90] width 370 height 31
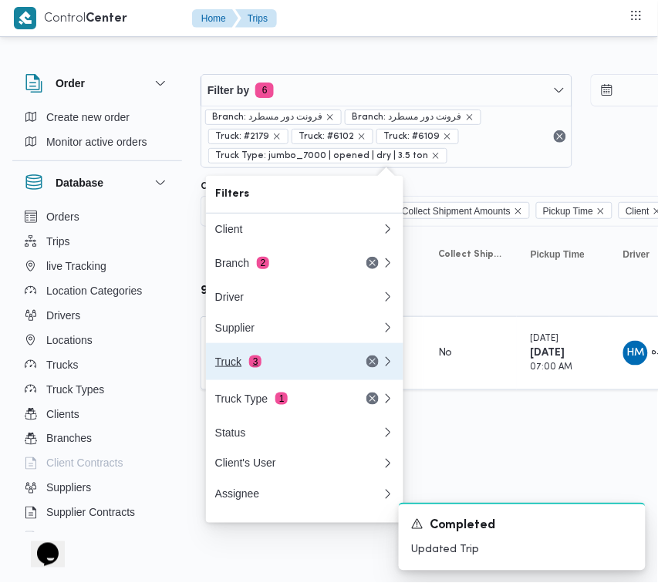
click at [265, 366] on div "Truck 3" at bounding box center [280, 362] width 130 height 12
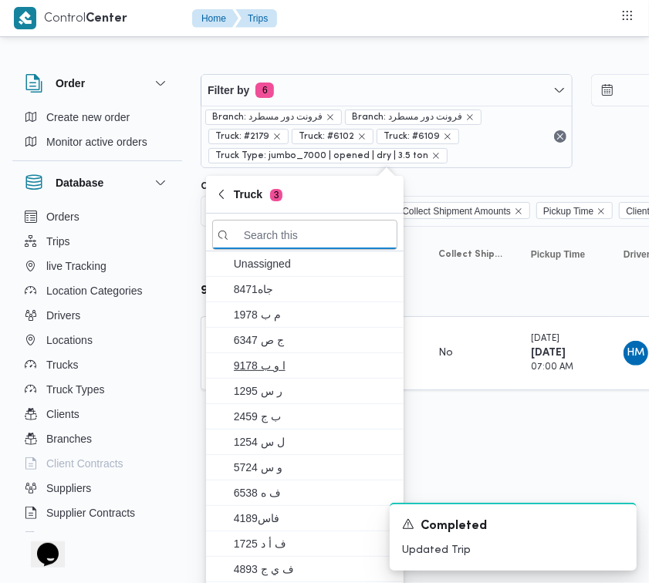
paste input "2721"
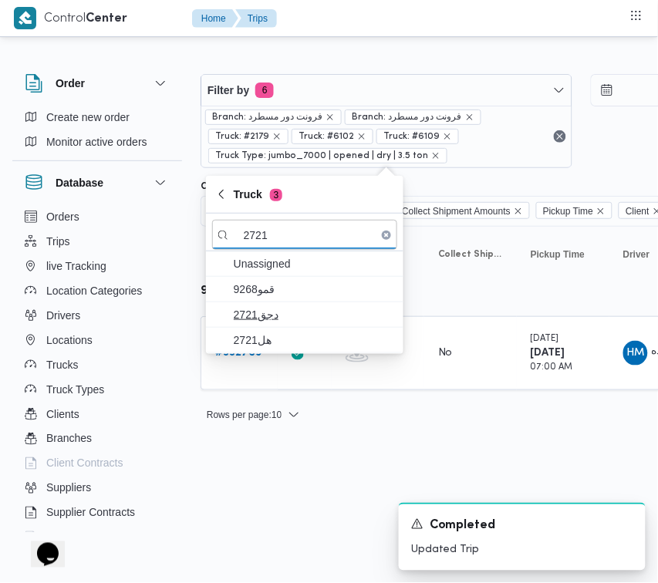
type input "2721"
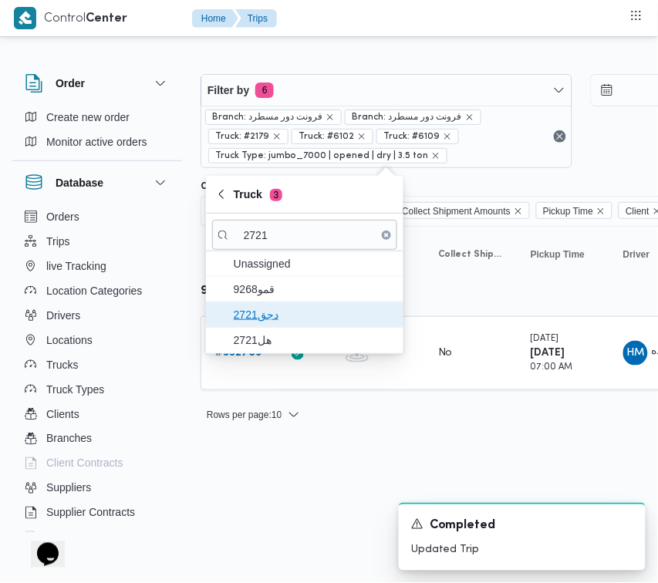
click at [279, 309] on span "دجق2721" at bounding box center [314, 314] width 160 height 19
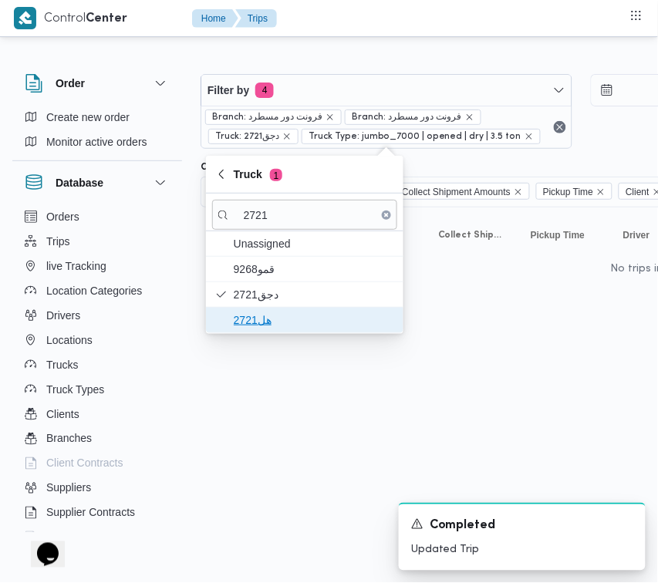
click at [276, 326] on span "هل2721" at bounding box center [314, 320] width 160 height 19
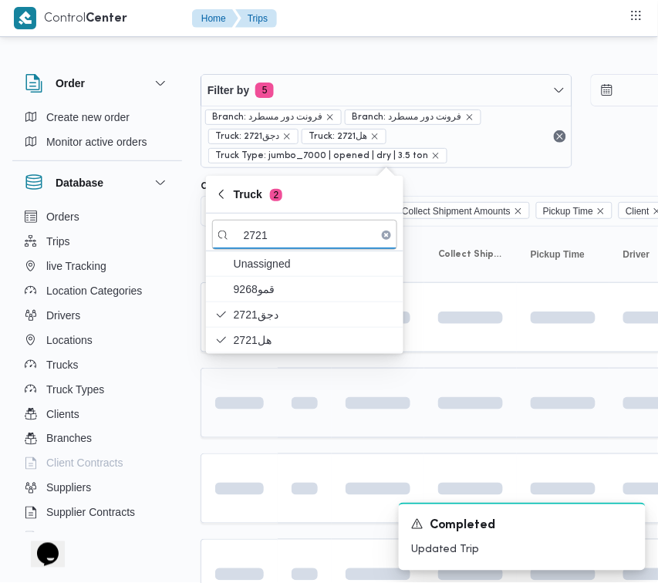
drag, startPoint x: 268, startPoint y: 419, endPoint x: 265, endPoint y: 399, distance: 20.3
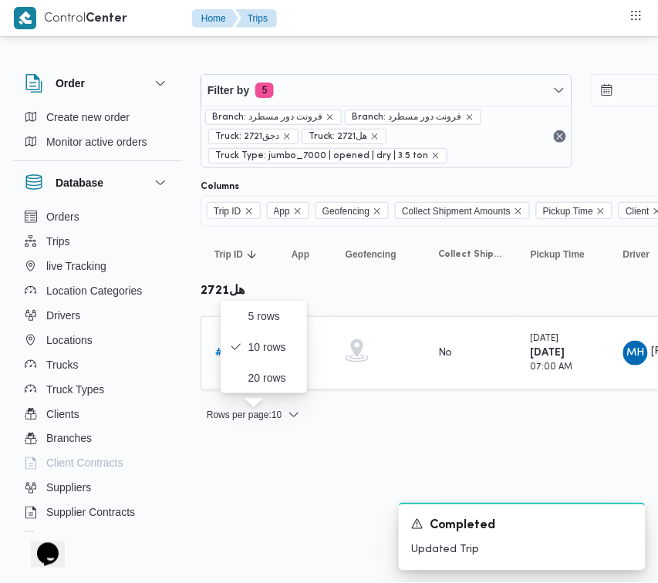
click at [407, 417] on div "Rows per page : 10 1" at bounding box center [663, 415] width 944 height 37
click at [237, 370] on td "Trip ID # 332823" at bounding box center [239, 353] width 77 height 74
click at [235, 353] on b "# 332823" at bounding box center [238, 353] width 46 height 10
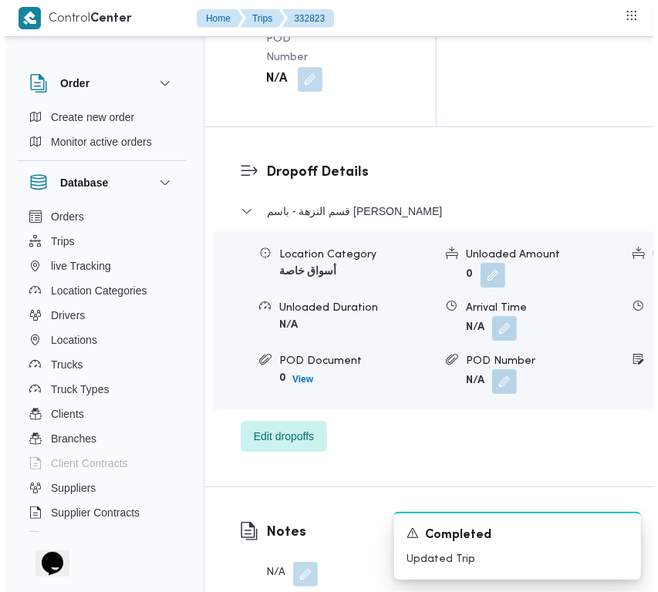
scroll to position [3053, 0]
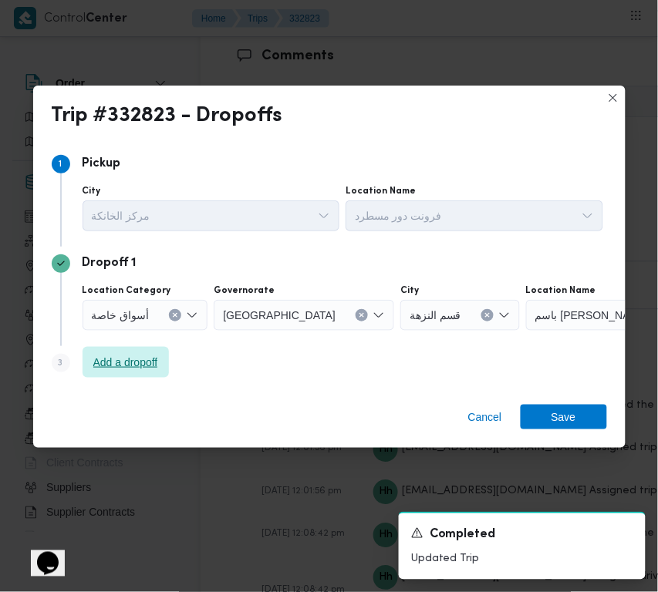
click at [166, 359] on span "Add a dropoff" at bounding box center [126, 362] width 86 height 31
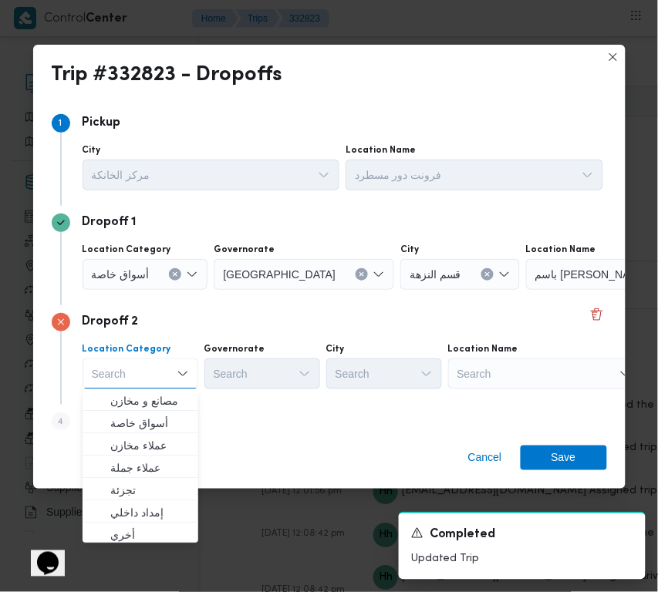
click at [388, 418] on div "Step 4 is disabled 4 Add a dropoff" at bounding box center [329, 425] width 555 height 40
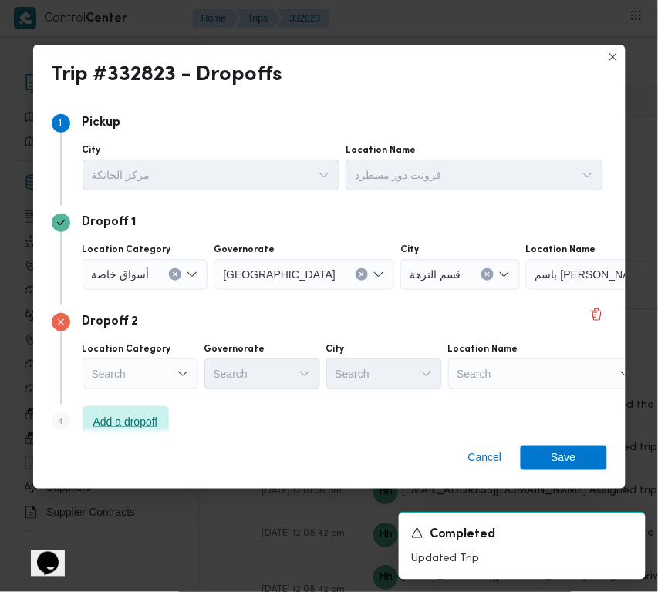
click at [148, 411] on span "Add a dropoff" at bounding box center [126, 422] width 86 height 31
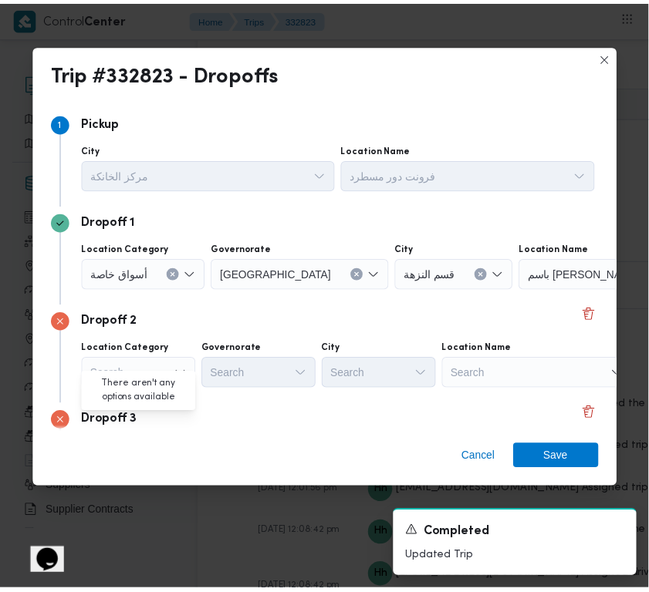
scroll to position [116, 0]
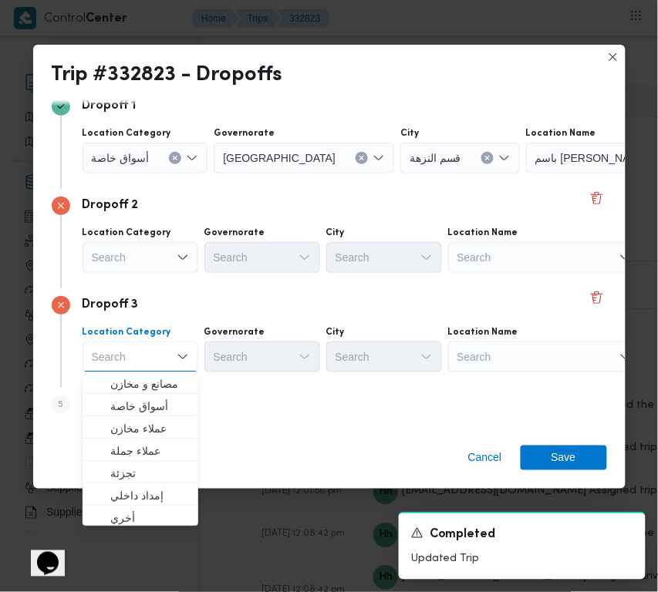
click at [525, 353] on div "Search" at bounding box center [544, 357] width 193 height 31
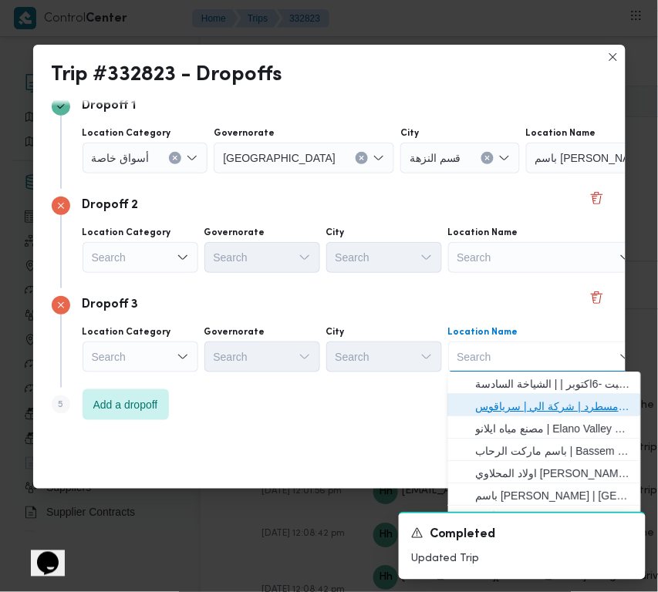
click at [542, 402] on span "فرونت دور مسطرد | شركة الي | سرياقوس" at bounding box center [554, 407] width 156 height 19
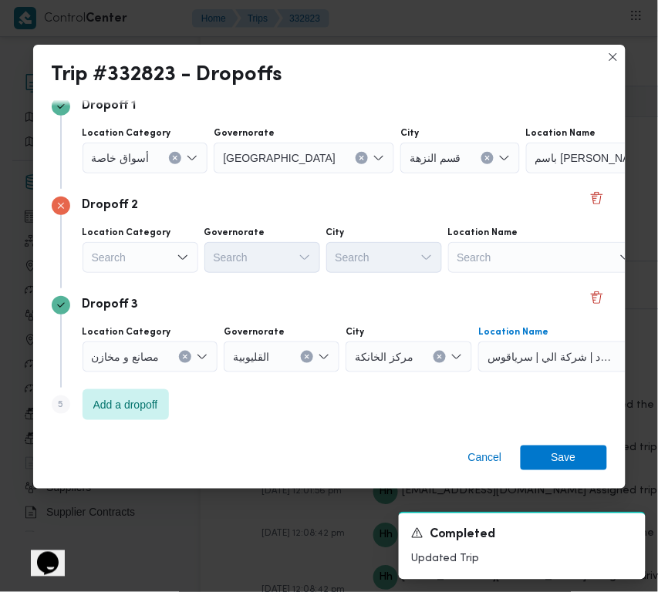
click at [356, 157] on button "Clear input" at bounding box center [362, 158] width 12 height 12
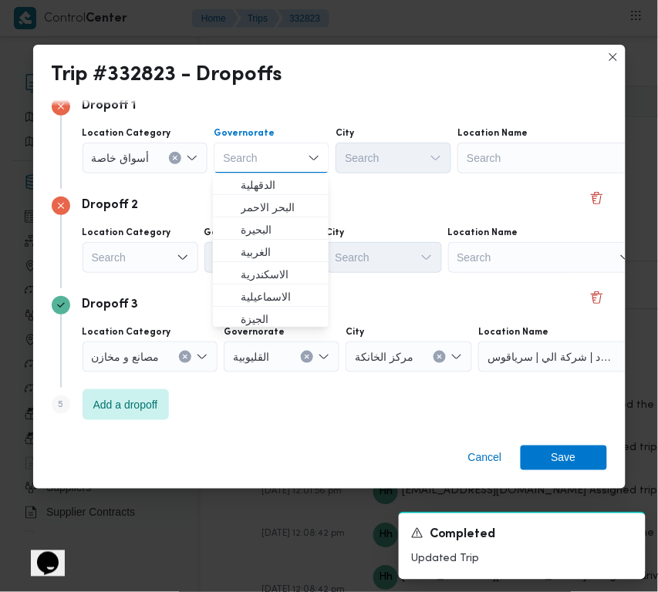
click at [488, 143] on div "Search" at bounding box center [553, 158] width 193 height 31
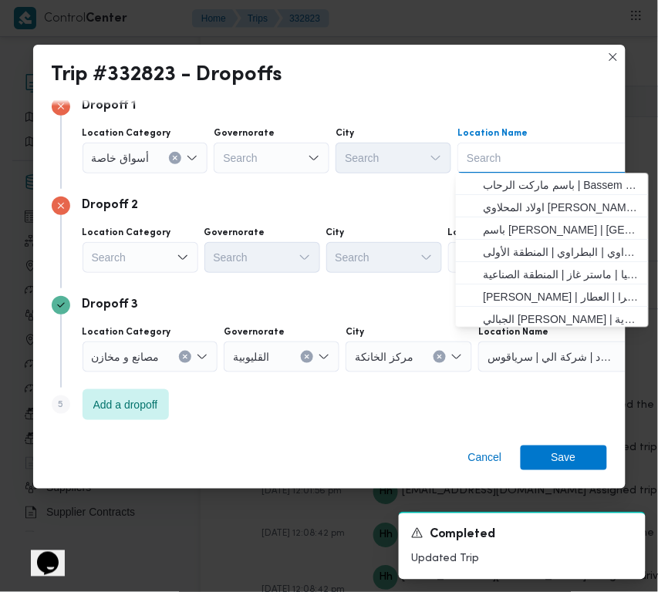
paste input "الفار"
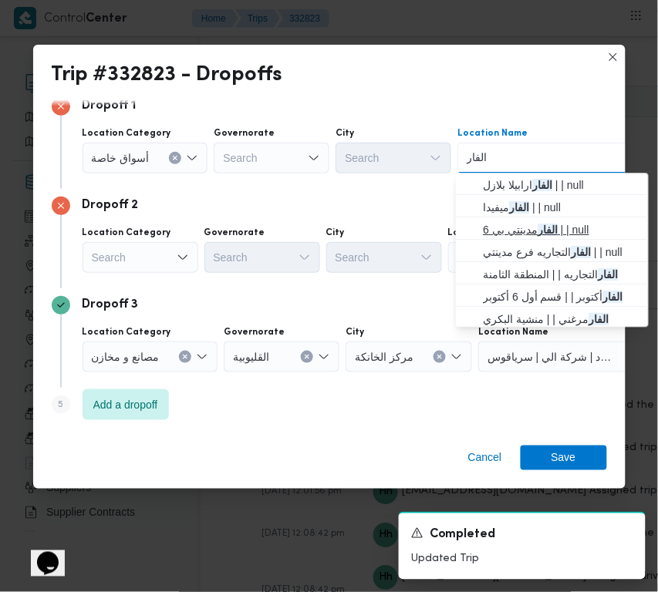
type input "الفار"
click at [549, 229] on mark "الفار" at bounding box center [548, 230] width 20 height 12
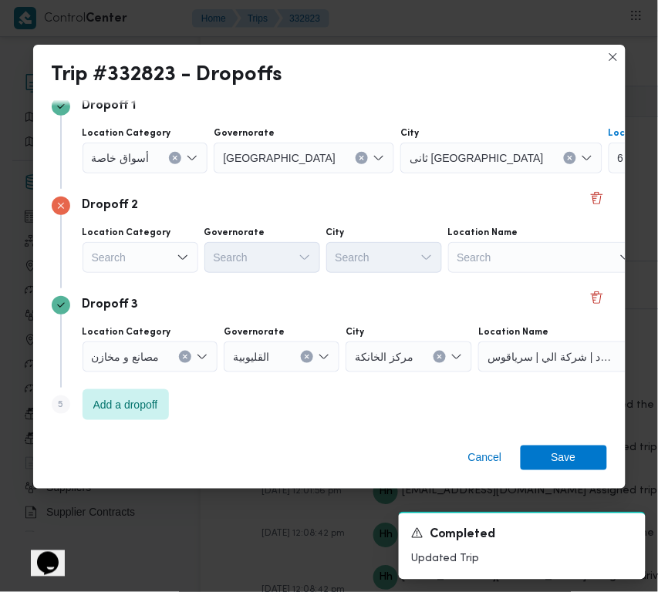
click at [507, 201] on div "Dropoff 2" at bounding box center [329, 206] width 555 height 19
click at [158, 255] on div "Search" at bounding box center [141, 257] width 116 height 31
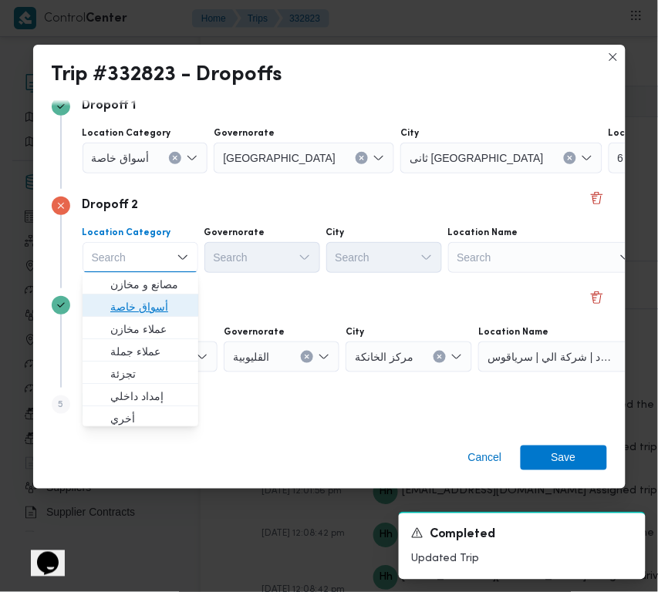
click at [183, 302] on button "أسواق خاصة" at bounding box center [141, 306] width 116 height 22
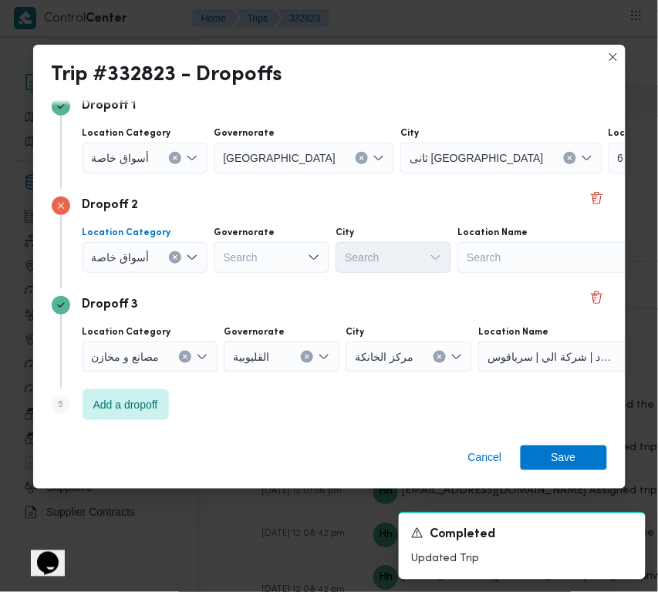
click at [542, 268] on div "Search" at bounding box center [553, 257] width 193 height 31
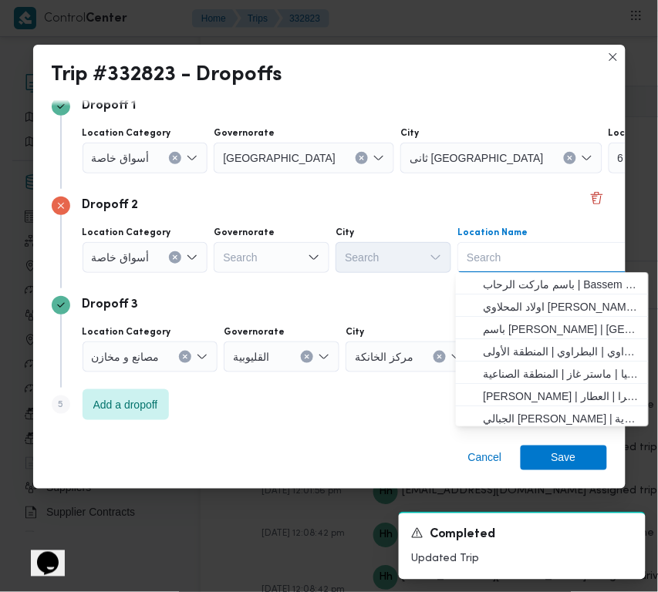
paste input "الشروق"
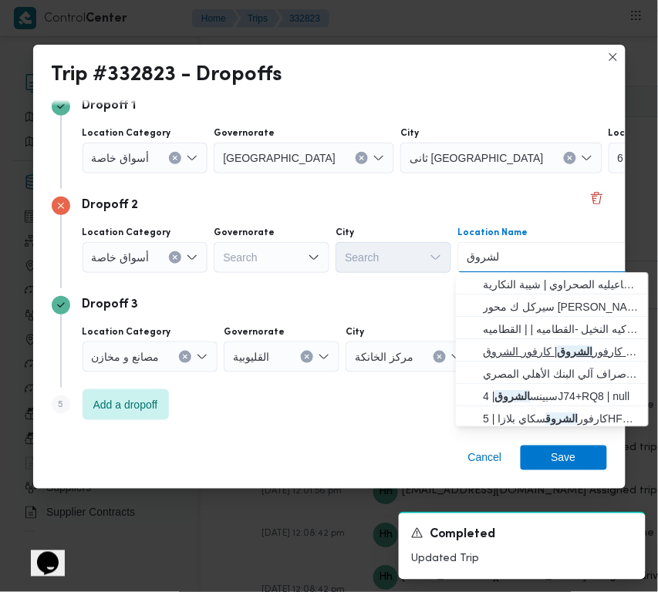
type input "الشروق"
click at [558, 346] on mark "الشروق" at bounding box center [575, 352] width 35 height 12
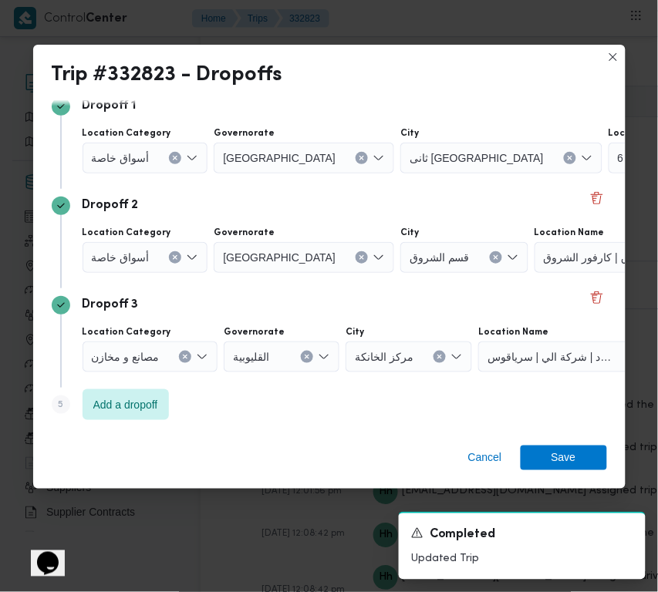
click at [531, 312] on div "Dropoff 3" at bounding box center [329, 305] width 555 height 19
click at [581, 455] on span "Save" at bounding box center [564, 457] width 86 height 25
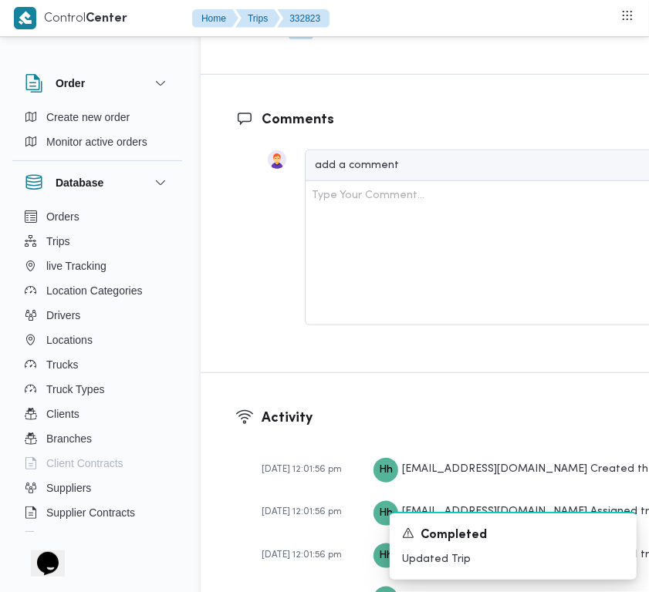
scroll to position [2461, 0]
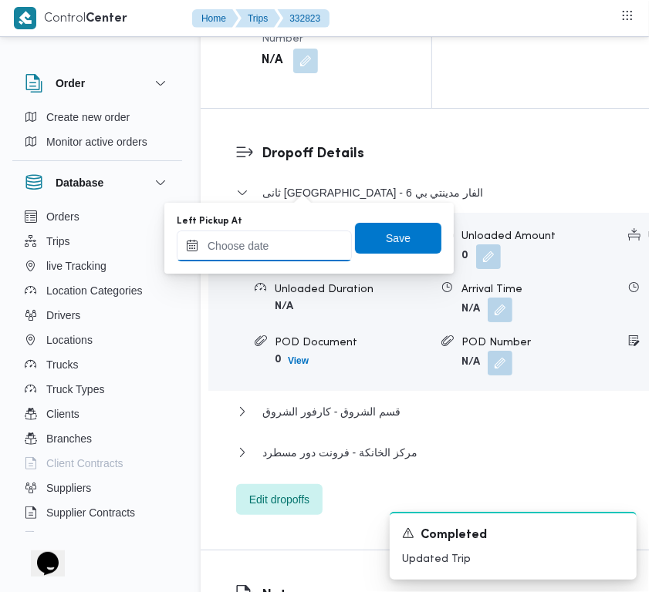
click at [299, 247] on input "Left Pickup At" at bounding box center [264, 246] width 175 height 31
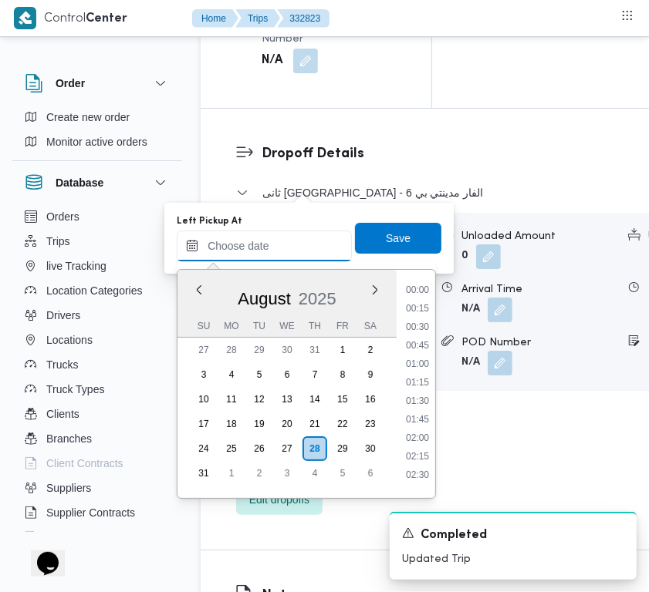
scroll to position [561, 0]
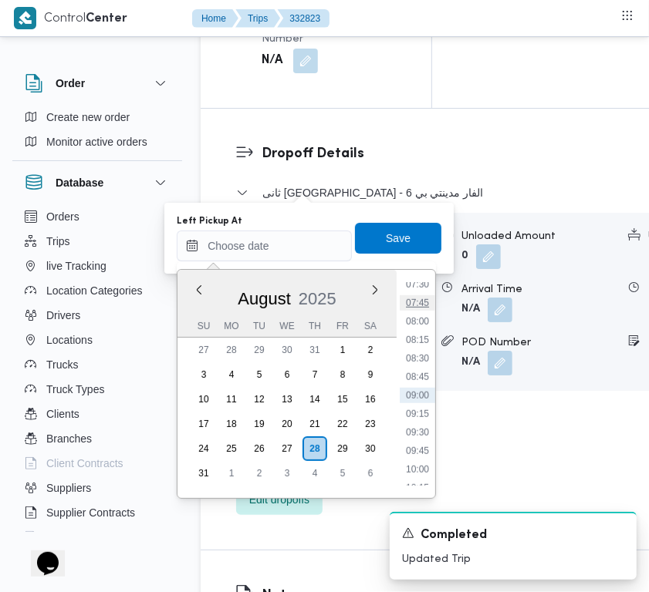
click at [425, 295] on li "07:45" at bounding box center [417, 302] width 35 height 15
type input "28/08/2025 07:45"
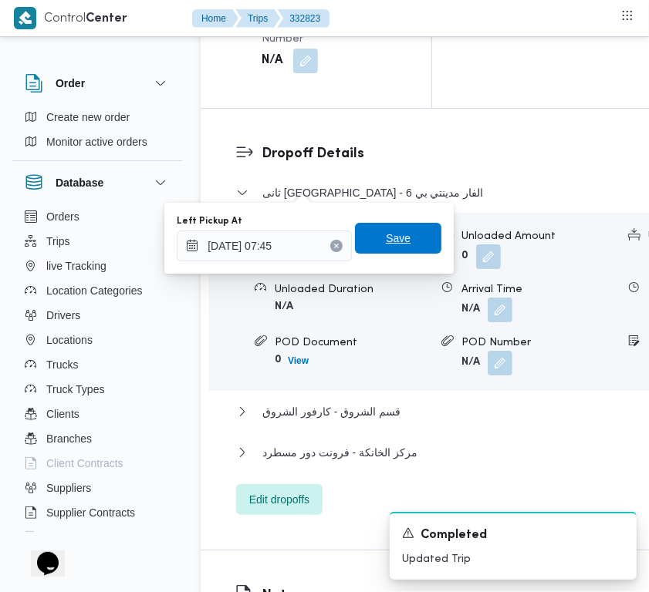
drag, startPoint x: 401, startPoint y: 224, endPoint x: 399, endPoint y: 245, distance: 21.7
click at [400, 231] on span "Save" at bounding box center [398, 238] width 86 height 31
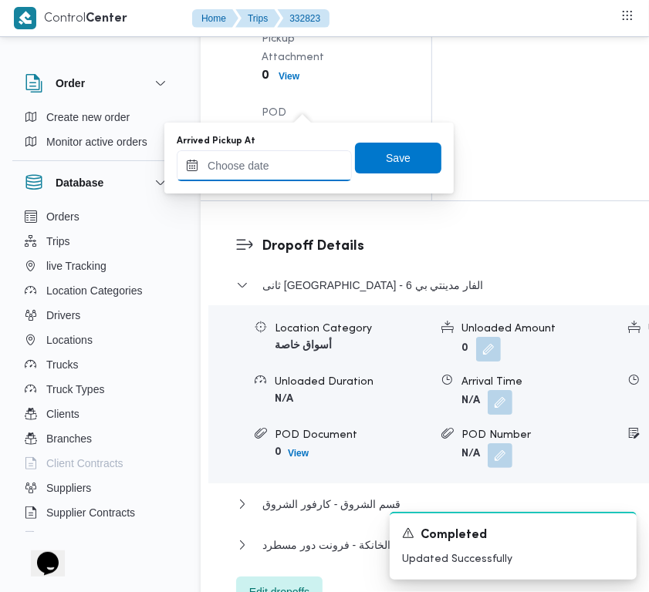
click at [274, 170] on input "Arrived Pickup At" at bounding box center [264, 165] width 175 height 31
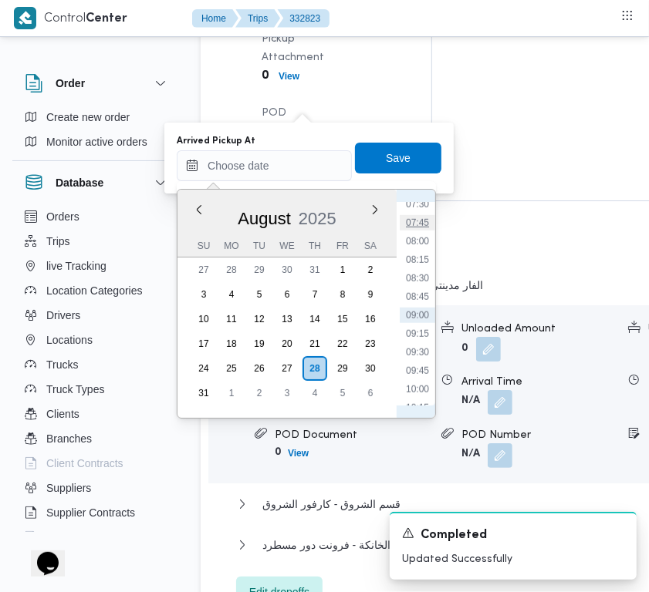
click at [428, 218] on li "07:45" at bounding box center [417, 222] width 35 height 15
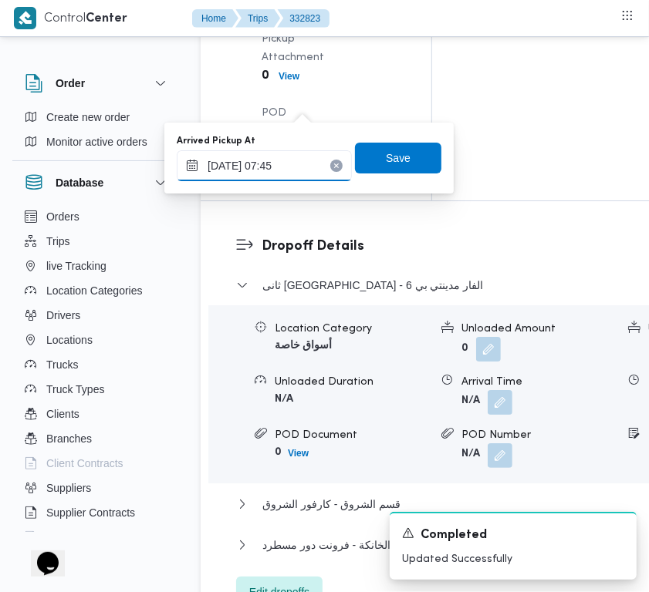
click at [311, 172] on input "28/08/2025 07:45" at bounding box center [264, 165] width 175 height 31
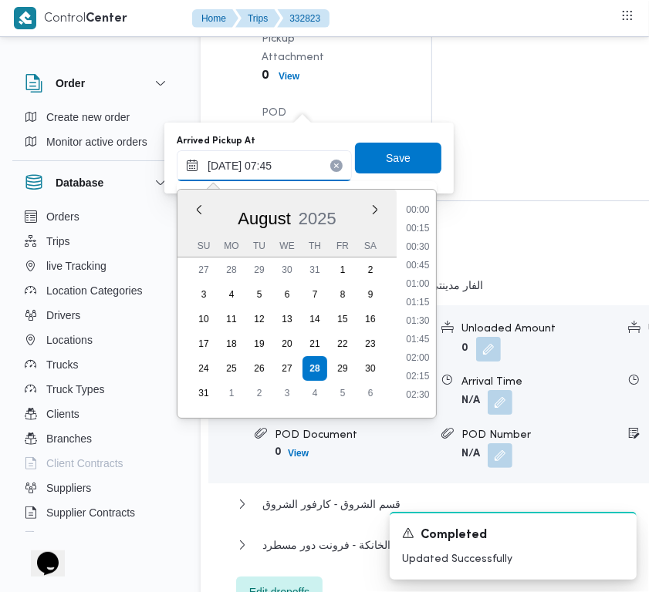
scroll to position [468, 0]
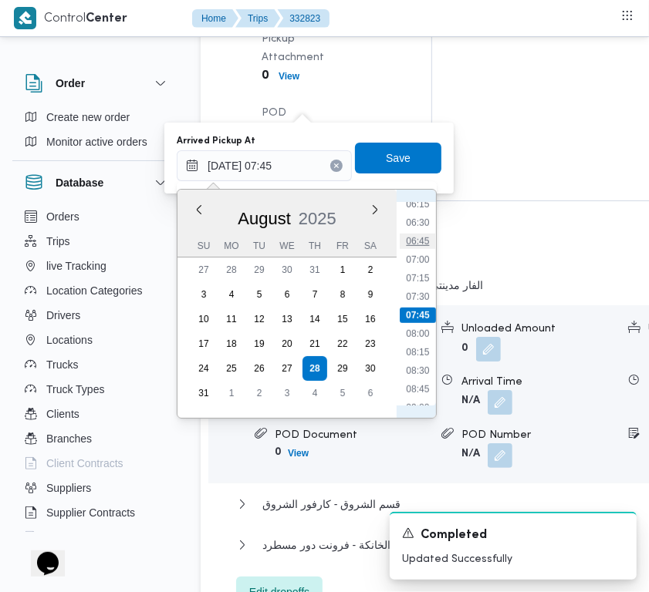
click at [420, 247] on li "06:45" at bounding box center [417, 241] width 35 height 15
type input "28/08/2025 06:45"
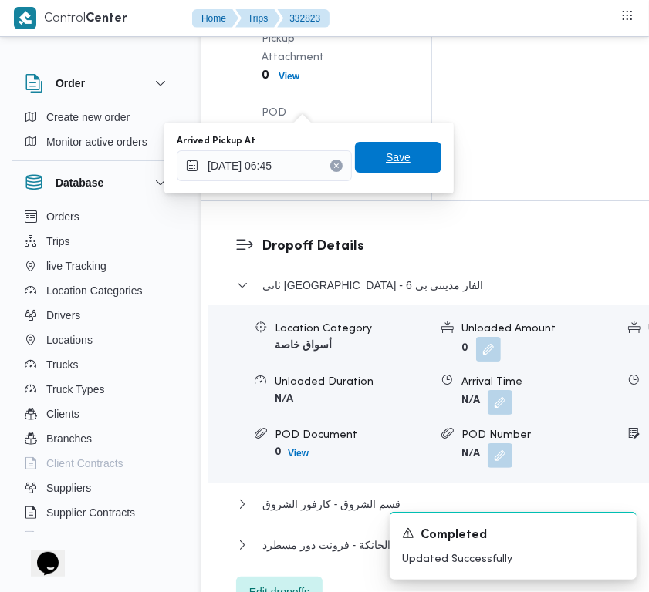
click at [401, 157] on span "Save" at bounding box center [398, 157] width 86 height 31
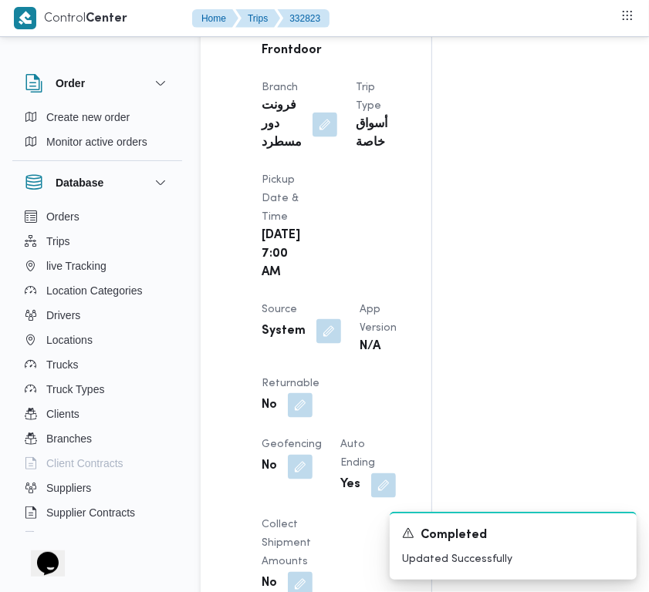
scroll to position [0, 0]
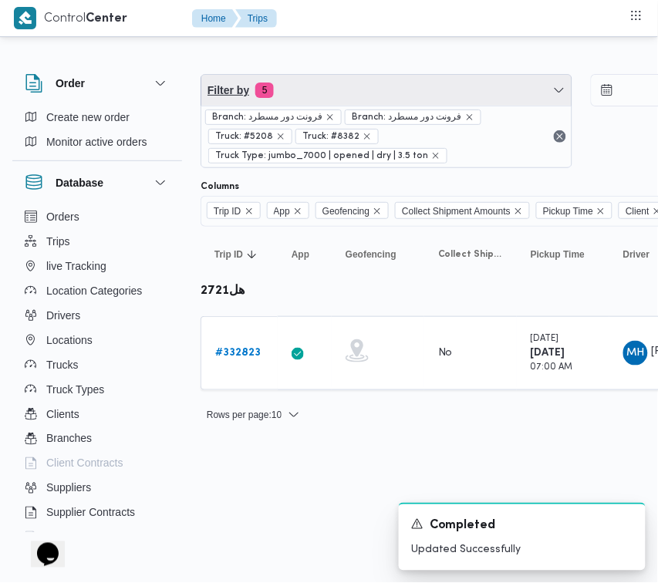
click at [368, 82] on span "Filter by 5" at bounding box center [386, 90] width 370 height 31
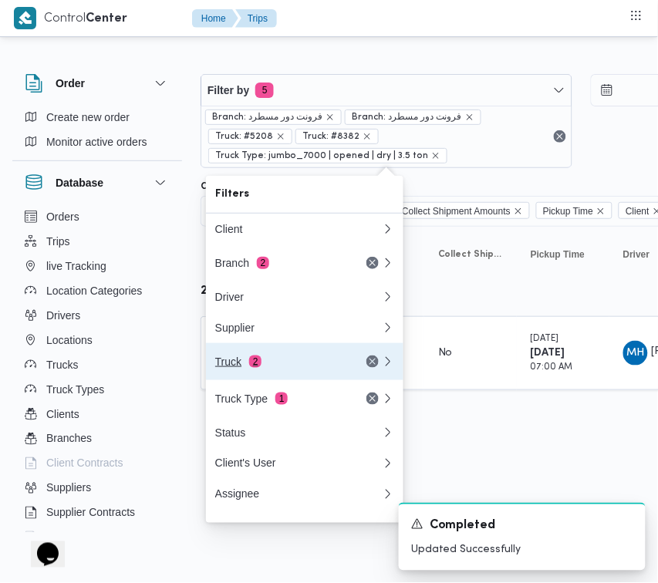
click at [286, 368] on div "Truck 2" at bounding box center [280, 362] width 130 height 12
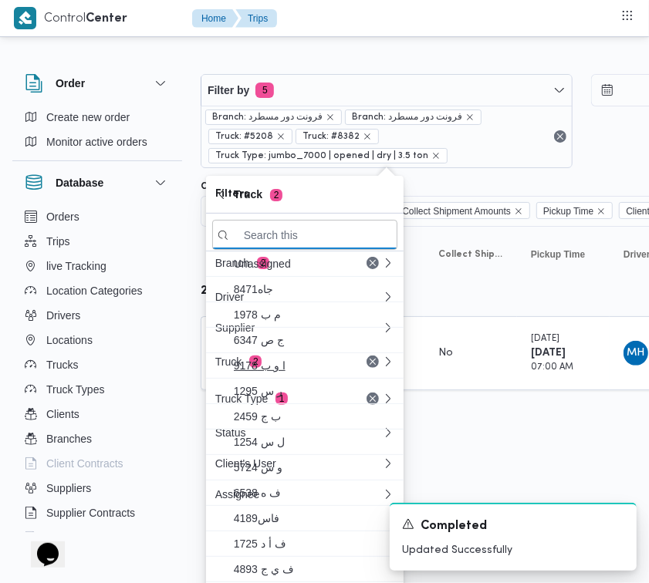
paste input "الص174"
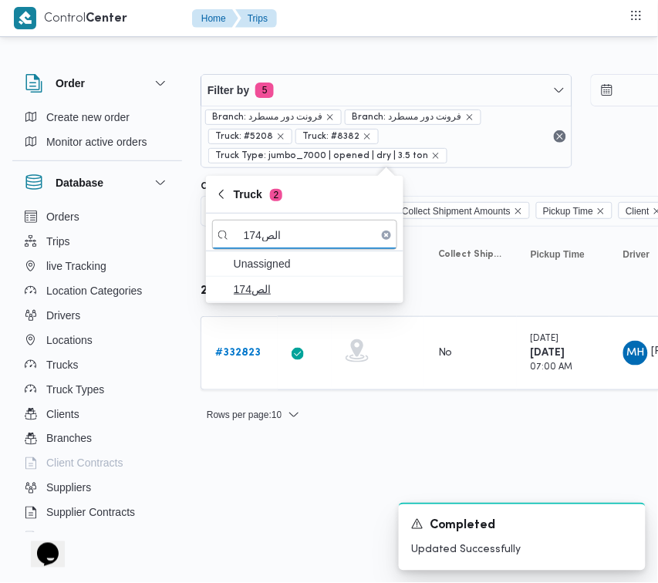
type input "الص174"
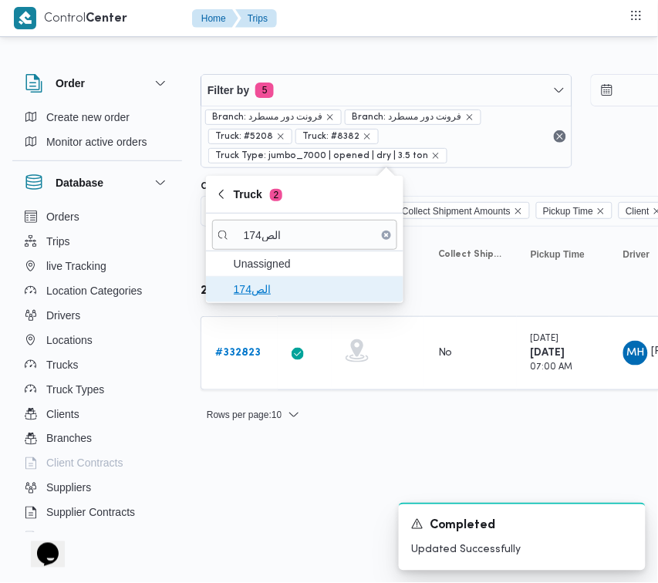
click at [268, 291] on span "الص174" at bounding box center [314, 289] width 160 height 19
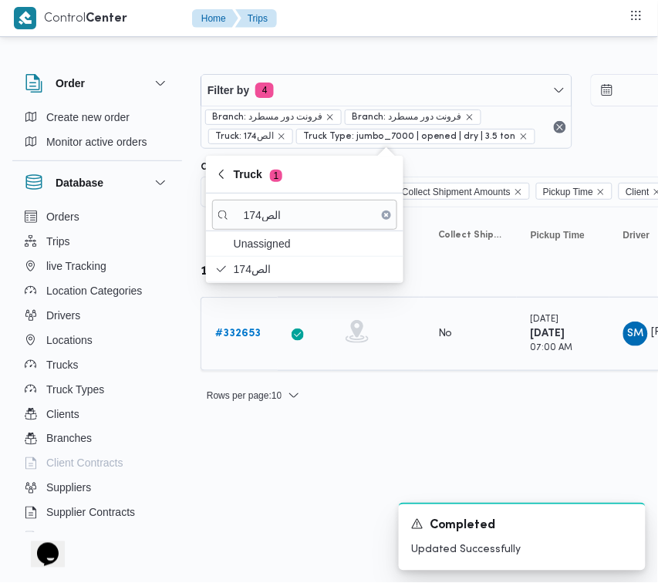
click at [237, 339] on b "# 332653" at bounding box center [238, 334] width 46 height 10
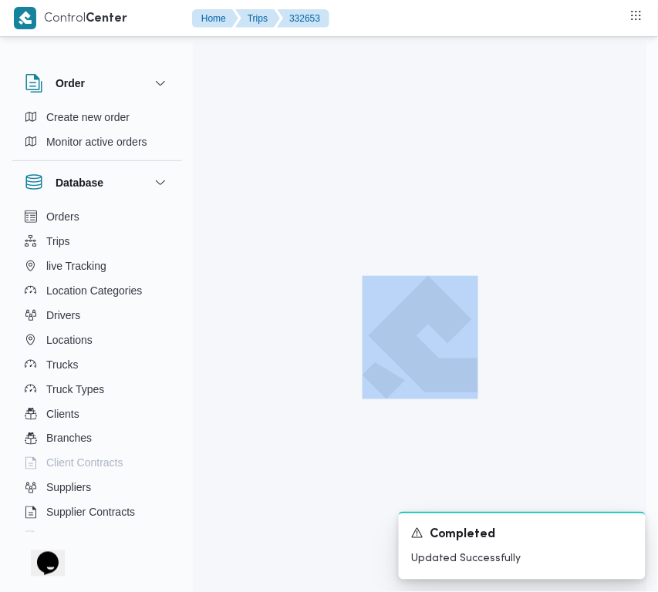
click at [237, 340] on div at bounding box center [420, 338] width 454 height 592
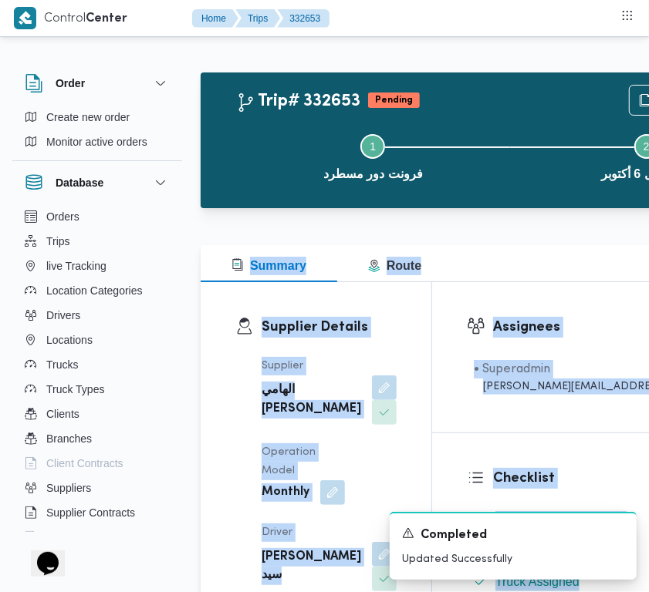
click at [393, 383] on div "Supplier Details Supplier الهامي محمد خالد علي Operation Model Monthly Driver س…" at bounding box center [316, 543] width 231 height 523
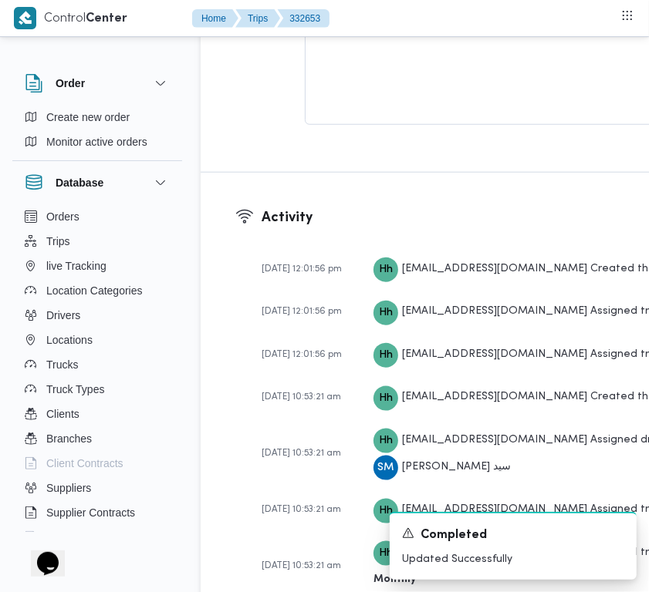
scroll to position [3053, 0]
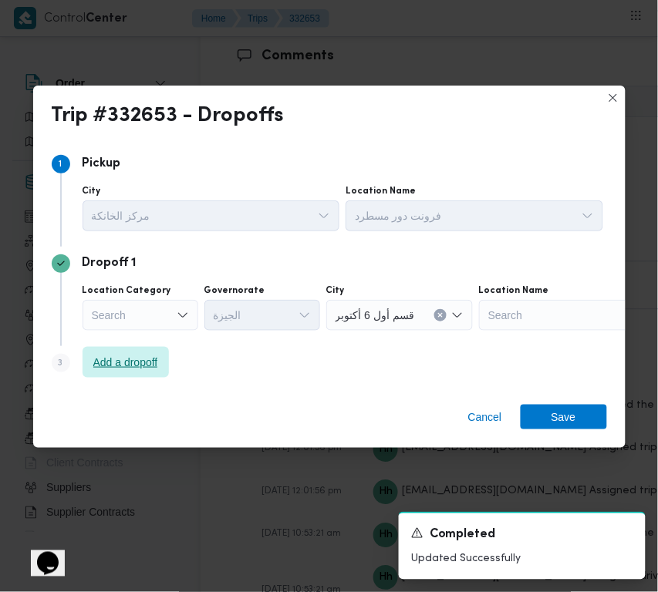
click at [127, 370] on span "Add a dropoff" at bounding box center [125, 362] width 65 height 19
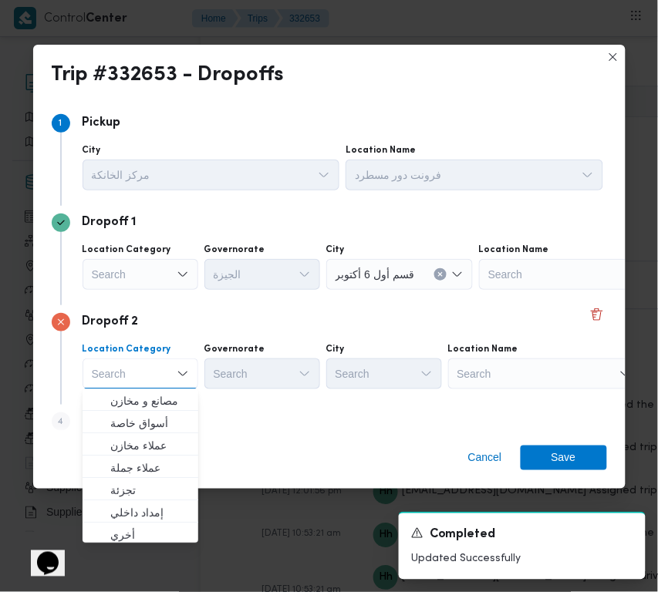
click at [514, 379] on div "Search" at bounding box center [544, 374] width 193 height 31
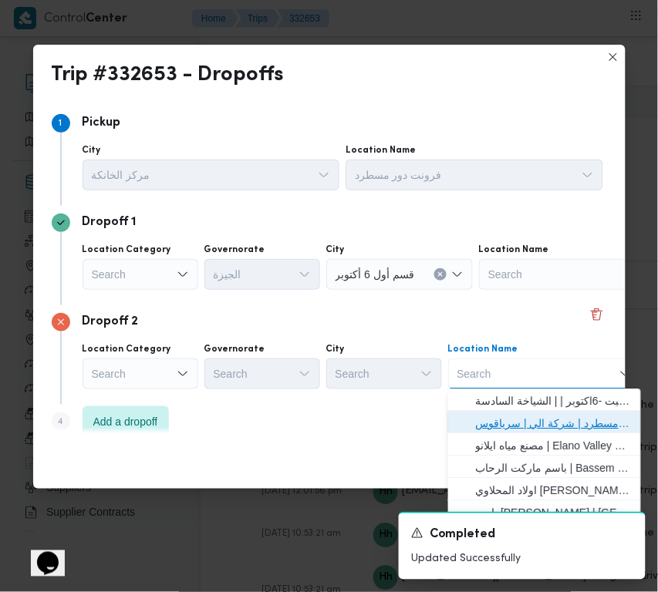
click at [526, 426] on span "فرونت دور مسطرد | شركة الي | سرياقوس" at bounding box center [554, 424] width 156 height 19
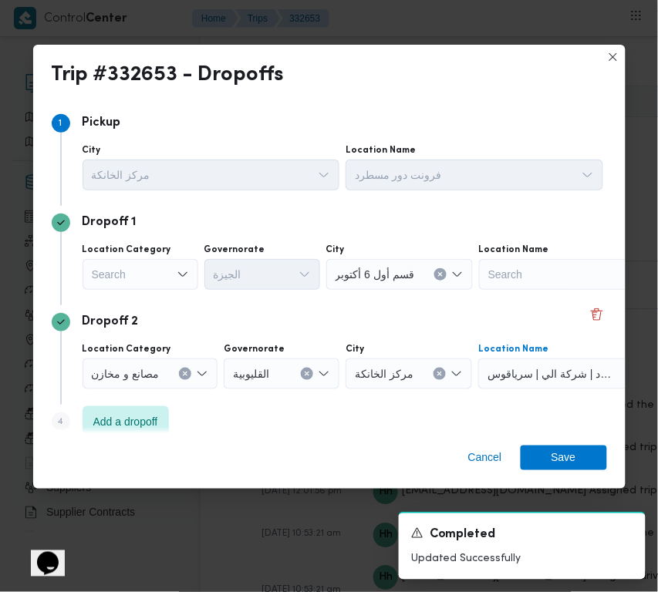
click at [154, 266] on div "Search" at bounding box center [141, 274] width 116 height 31
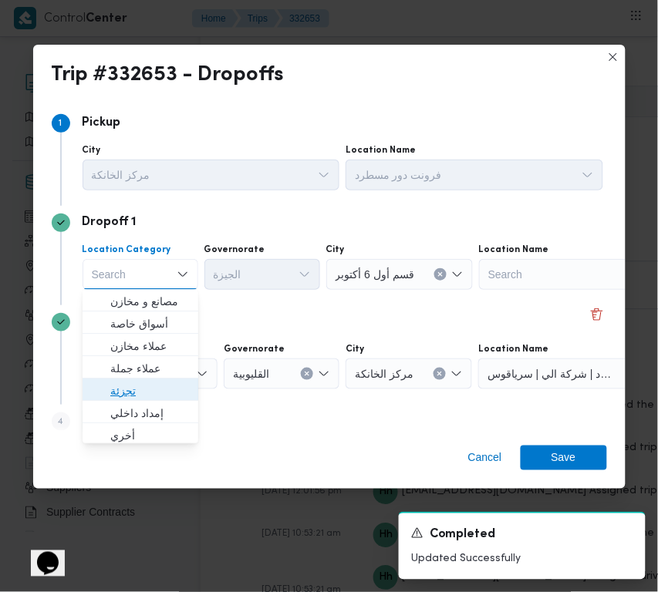
click at [164, 383] on span "تجزئة" at bounding box center [149, 392] width 79 height 19
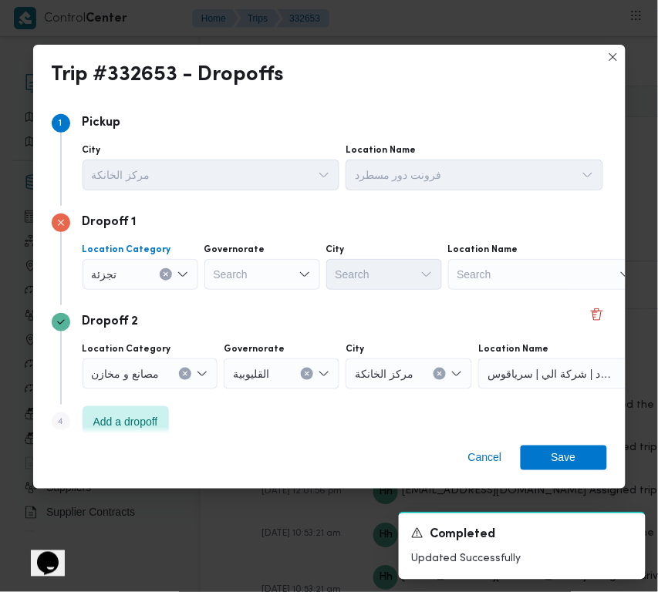
click at [259, 278] on div "Search" at bounding box center [262, 274] width 116 height 31
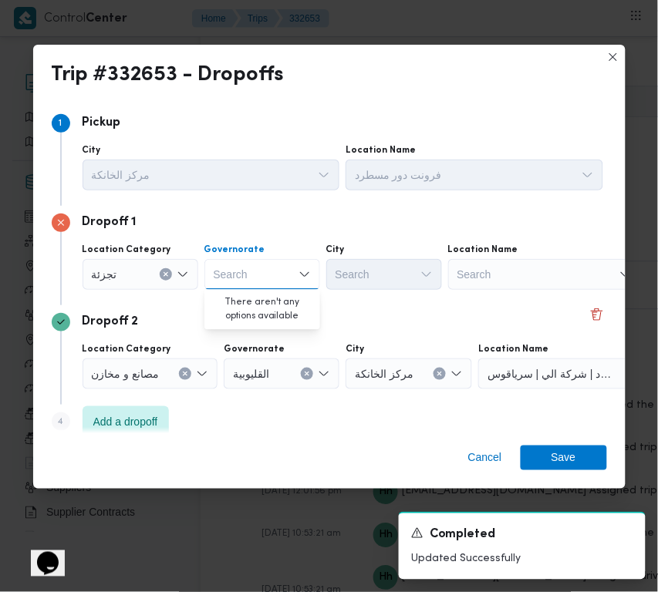
paste input "قاهرة"
type input "قاهرة"
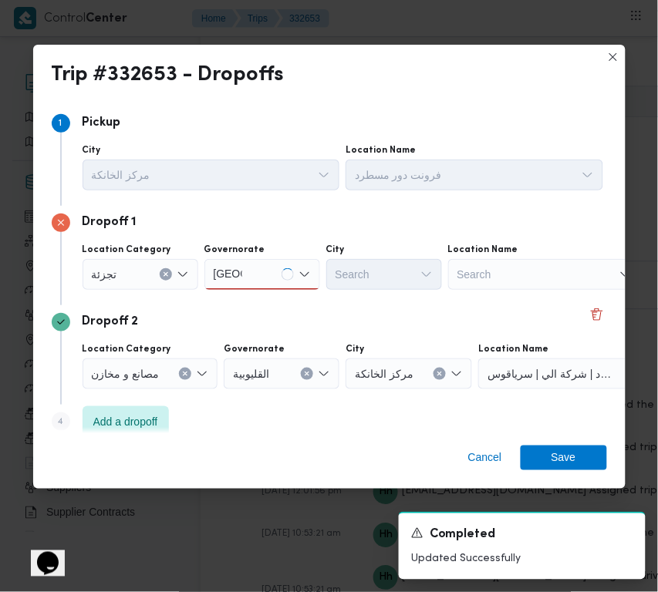
click at [380, 311] on div "Dropoff 2 Location Category مصانع و مخازن Governorate القليوبية City مركز الخان…" at bounding box center [329, 355] width 555 height 100
click at [265, 283] on div "قاهرة قاهرة" at bounding box center [262, 274] width 116 height 31
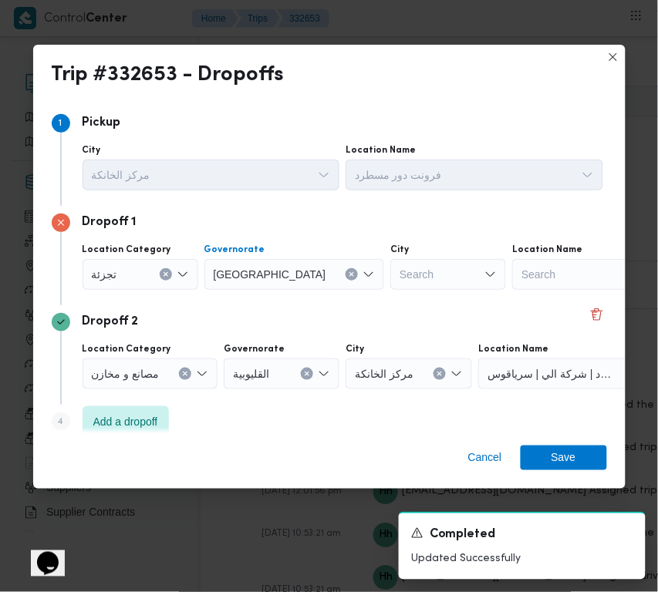
click at [390, 264] on div "Search" at bounding box center [448, 274] width 116 height 31
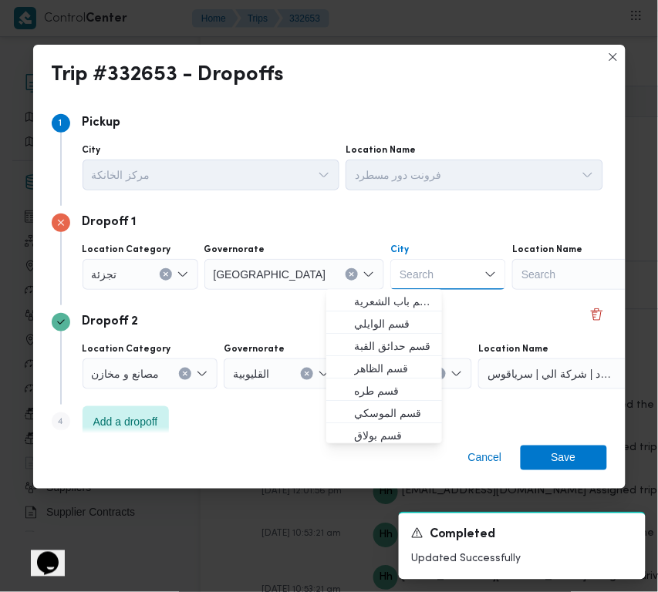
paste input "قاهرة"
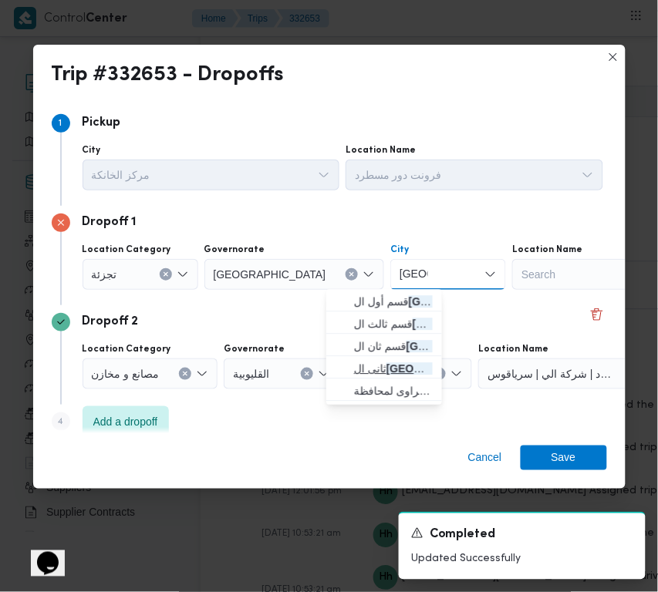
type input "قاهرة"
click at [411, 369] on mark "قاهرة" at bounding box center [444, 369] width 116 height 12
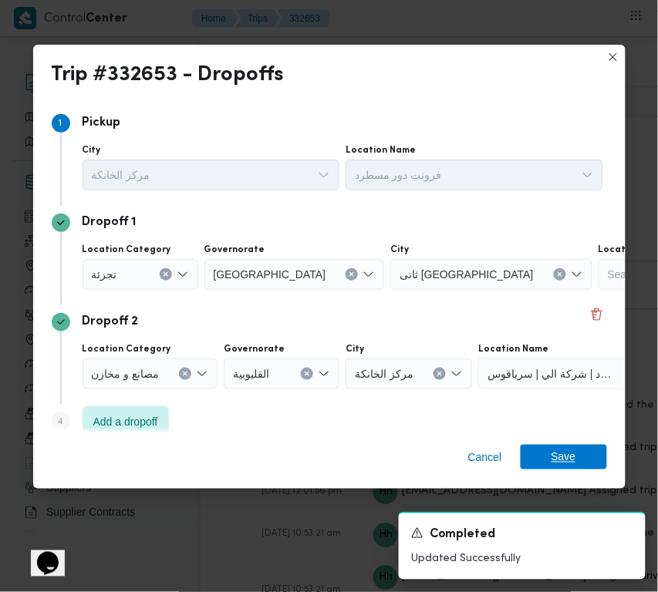
click at [568, 447] on span "Save" at bounding box center [564, 457] width 25 height 25
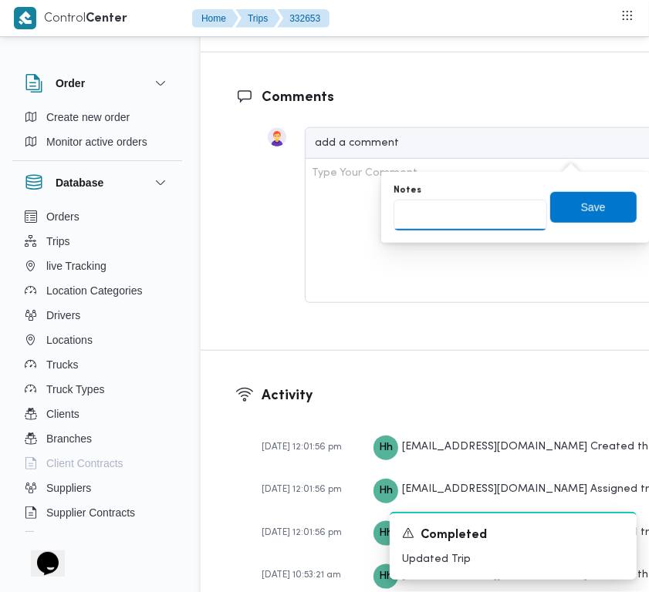
click at [505, 213] on input "Notes" at bounding box center [470, 215] width 154 height 31
paste input "مدينتي"
type input "مدينتي"
click at [596, 193] on span "Save" at bounding box center [593, 206] width 86 height 31
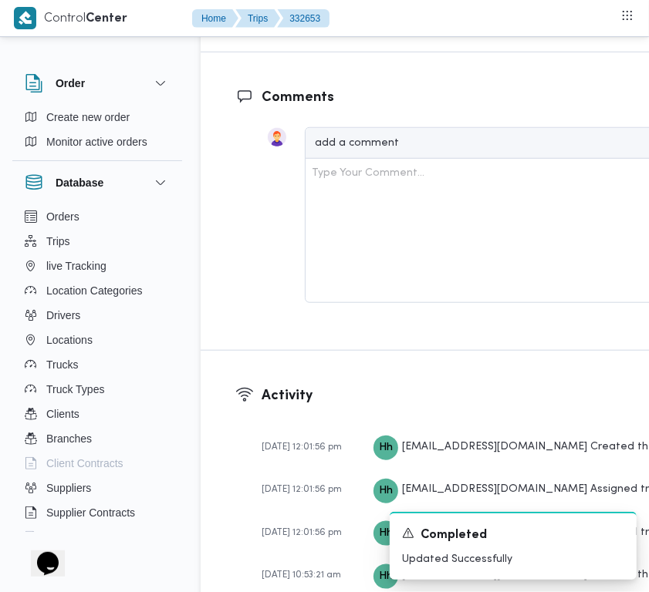
scroll to position [2535, 0]
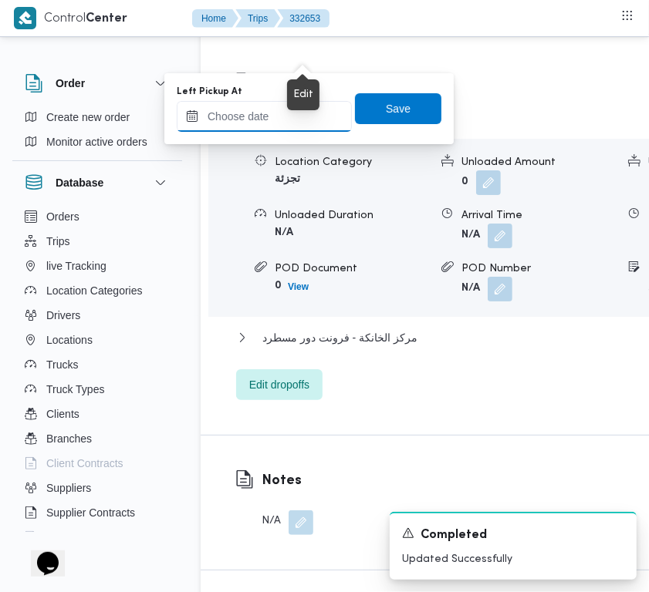
click at [299, 126] on input "Left Pickup At" at bounding box center [264, 116] width 175 height 31
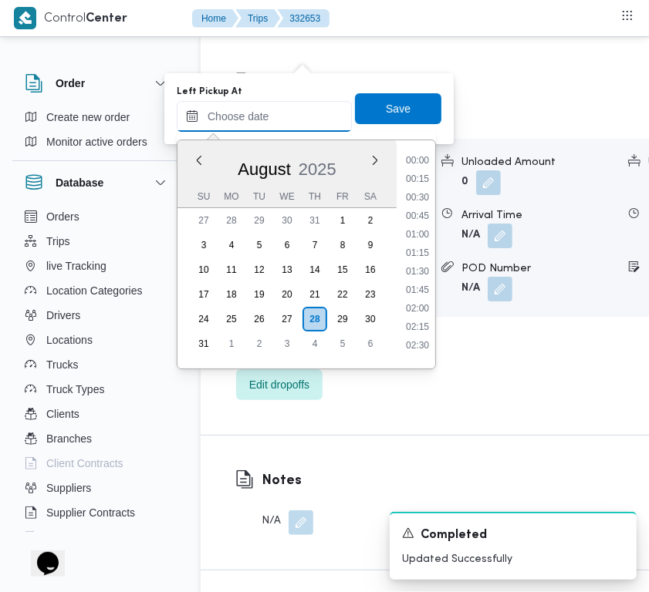
paste input "28/8/2025 7:00:00 AM"
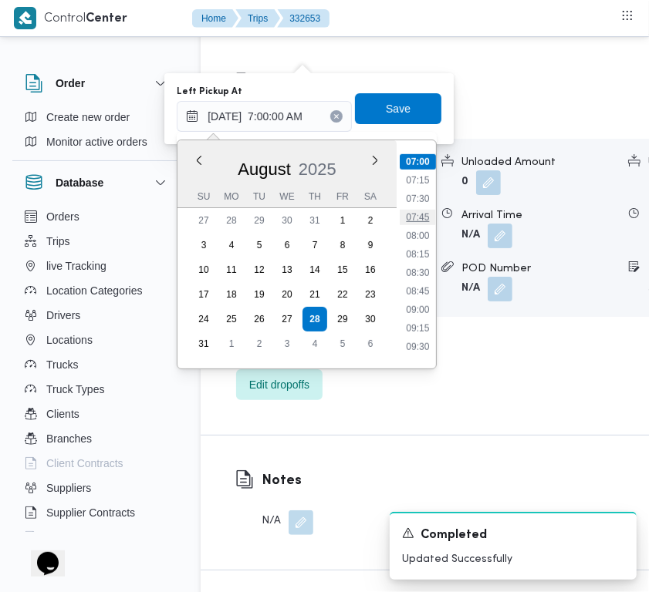
click at [415, 220] on li "07:45" at bounding box center [417, 217] width 35 height 15
type input "28/08/2025 07:45"
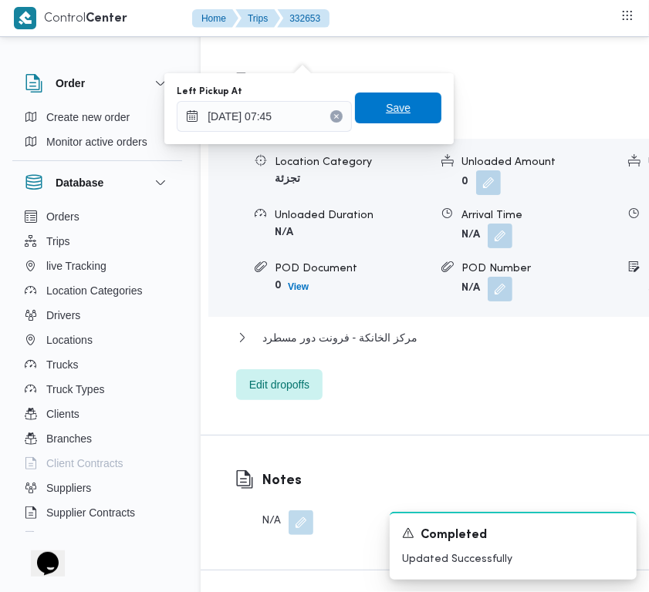
click at [383, 117] on span "Save" at bounding box center [398, 108] width 86 height 31
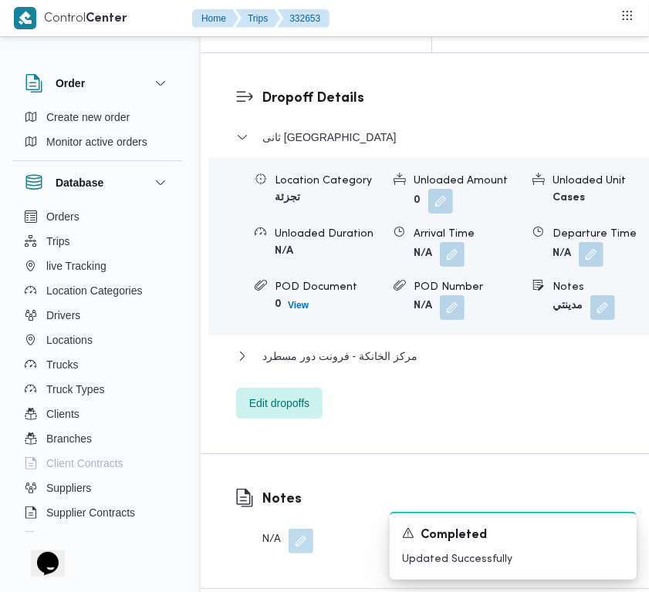
scroll to position [2385, 0]
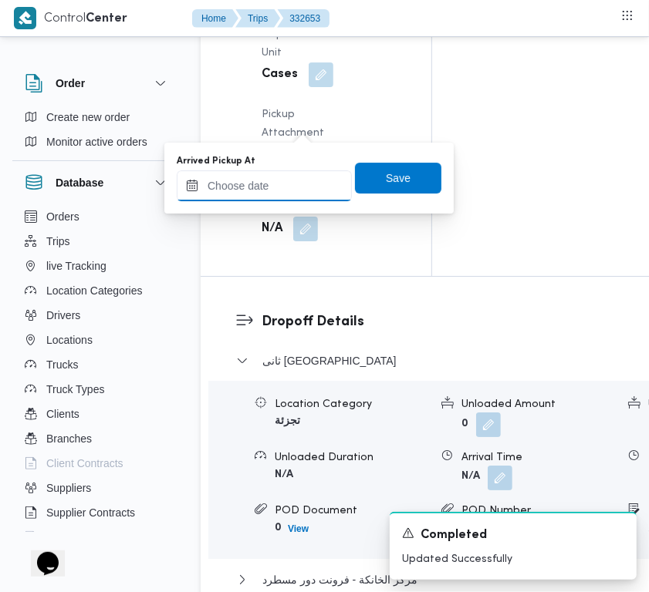
click at [293, 187] on input "Arrived Pickup At" at bounding box center [264, 185] width 175 height 31
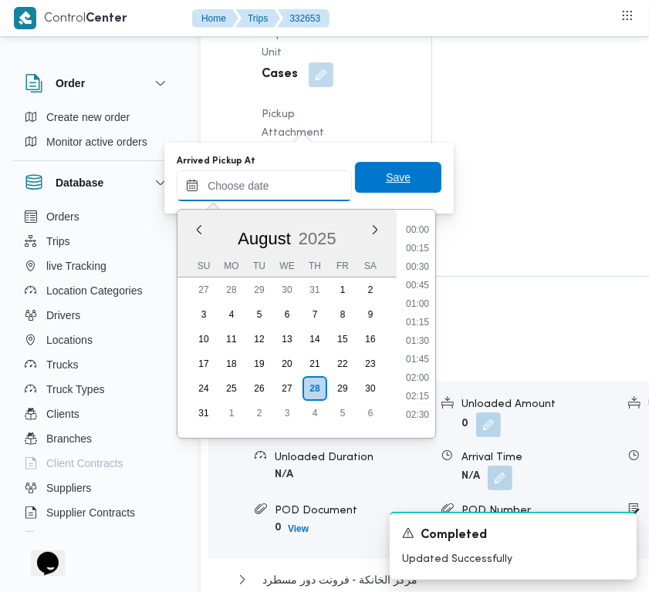
paste input "28/8/2025 7:00:00 AM"
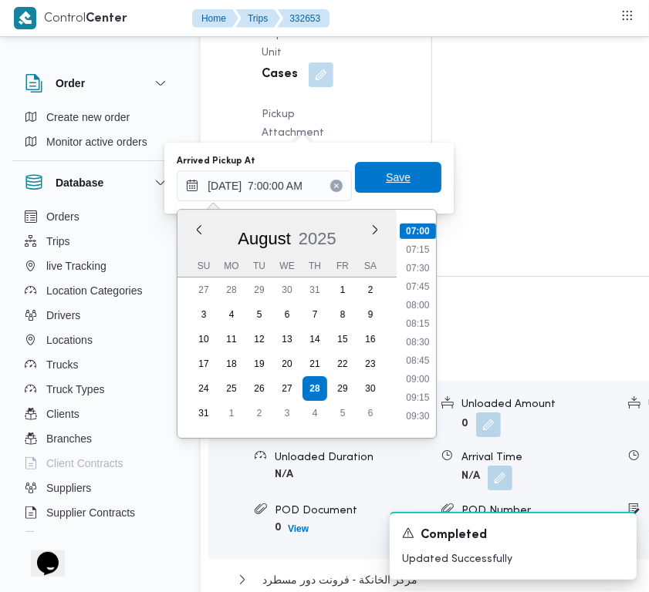
type input "28/08/2025 07:00"
click at [388, 183] on span "Save" at bounding box center [398, 177] width 25 height 19
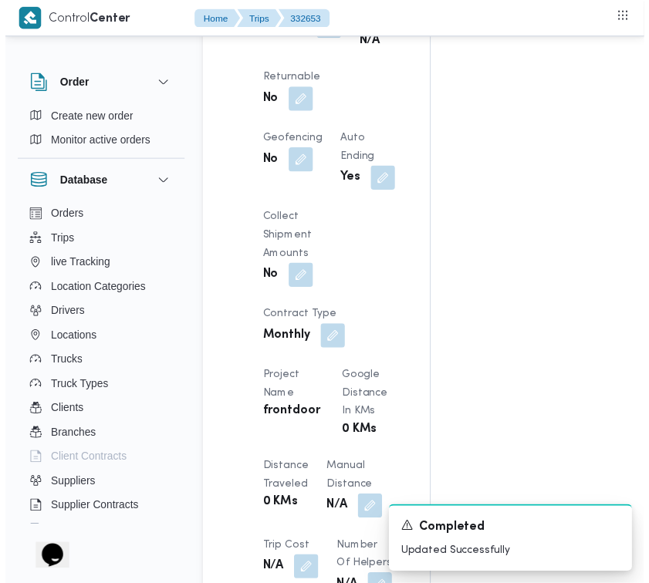
scroll to position [0, 0]
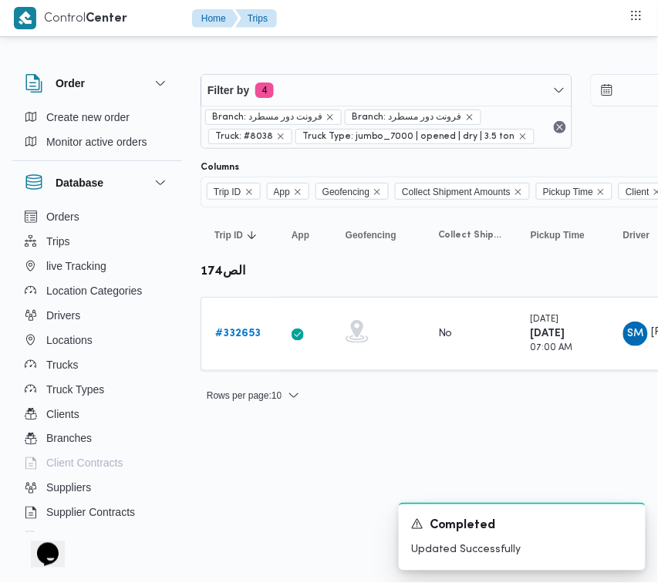
click at [406, 69] on div "Filter by 4 Branch: فرونت دور مسطرد Branch: فرونت دور مسطرد Truck: #8038 Truck …" at bounding box center [581, 111] width 780 height 93
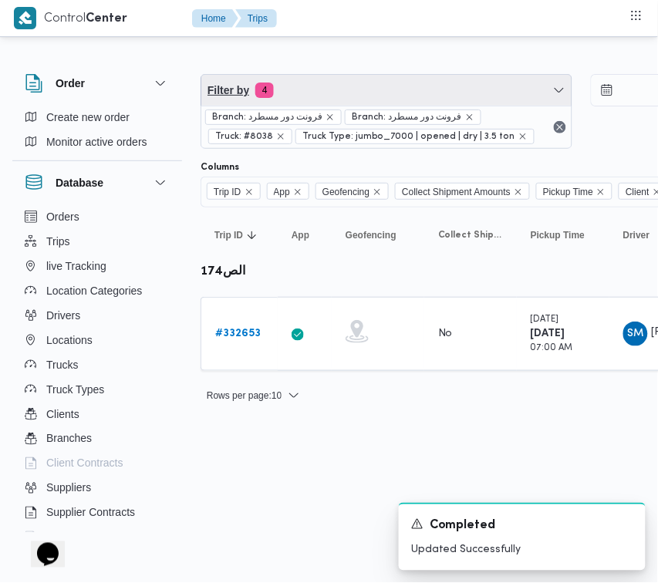
click at [376, 90] on span "Filter by 4" at bounding box center [386, 90] width 370 height 31
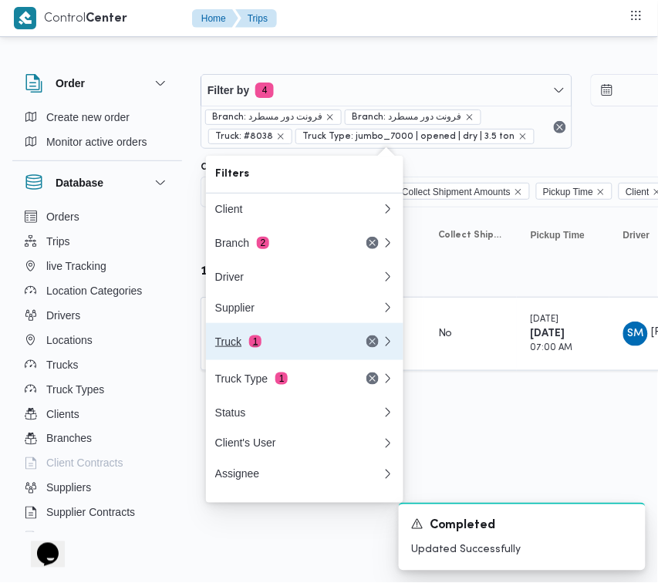
click at [294, 348] on div "Truck 1" at bounding box center [280, 342] width 130 height 12
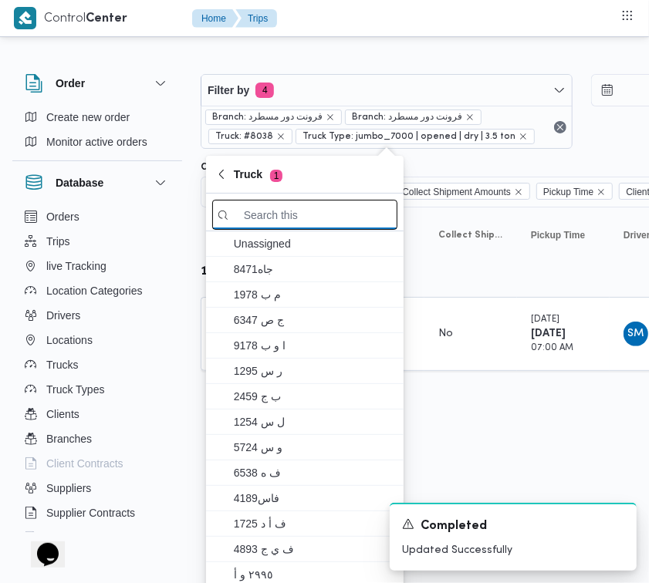
paste input "1737"
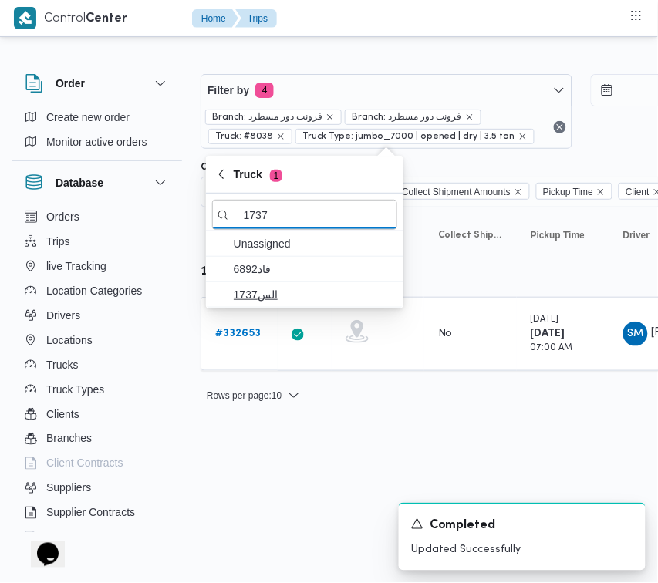
type input "1737"
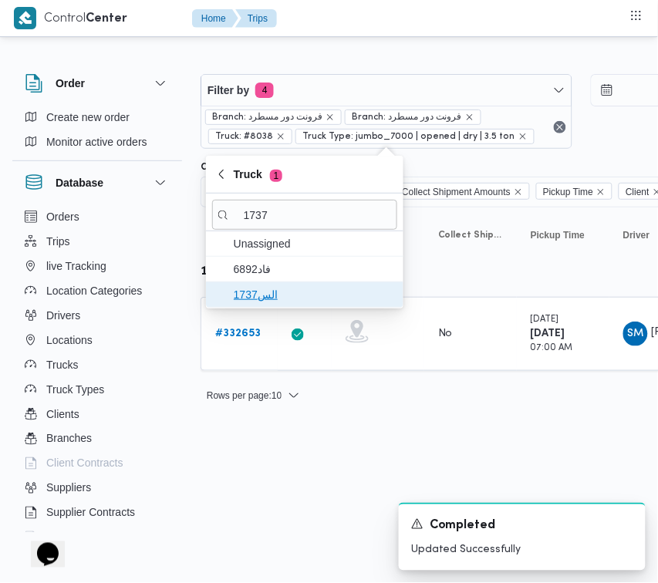
click at [275, 292] on span "الس1737" at bounding box center [314, 294] width 160 height 19
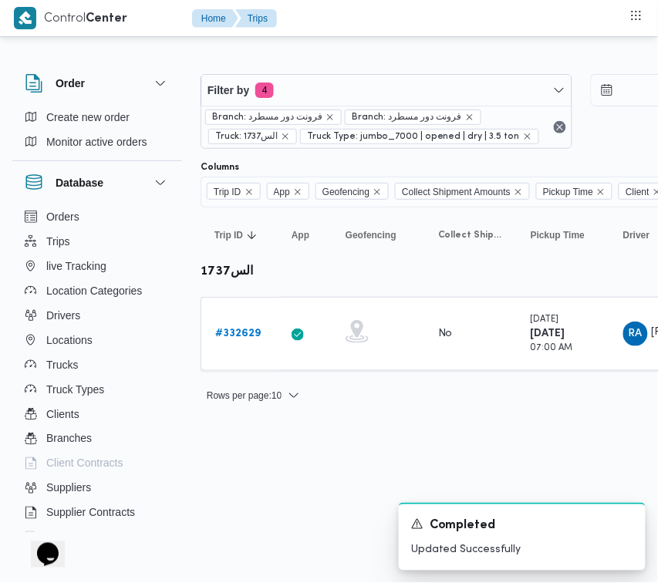
click at [319, 503] on html "Control Center Home Trips Order Create new order Monitor active orders Database…" at bounding box center [329, 291] width 658 height 583
click at [237, 338] on b "# 332629" at bounding box center [238, 334] width 46 height 10
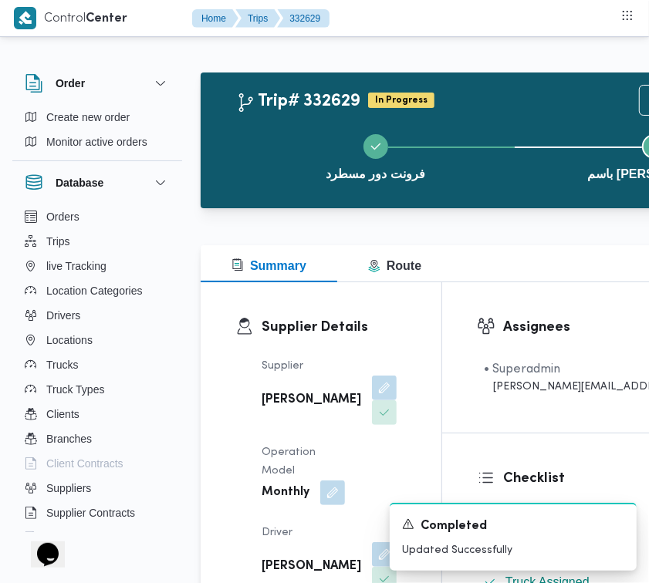
scroll to position [2442, 0]
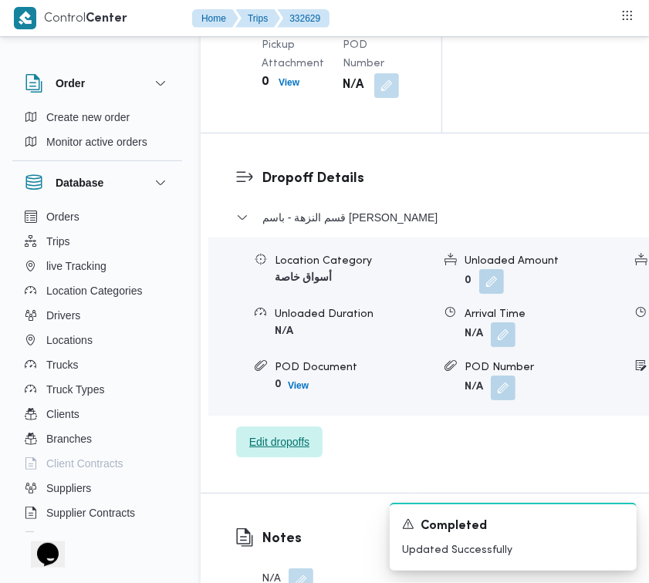
click at [289, 451] on span "Edit dropoffs" at bounding box center [279, 442] width 60 height 19
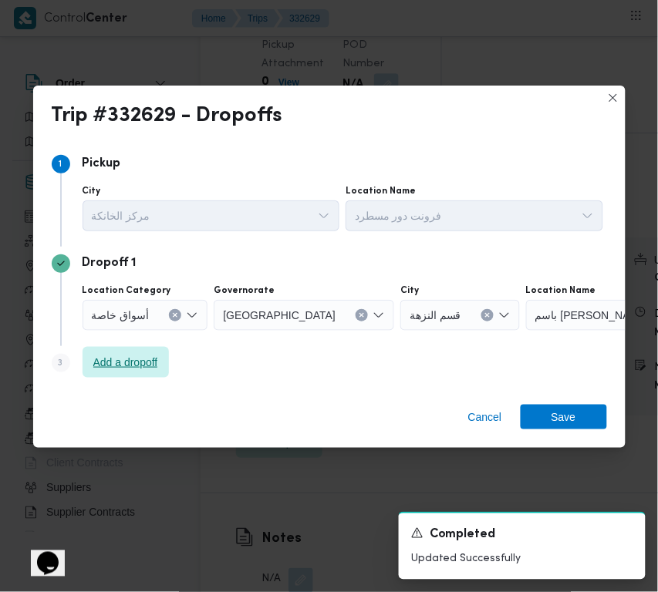
click at [154, 356] on span "Add a dropoff" at bounding box center [125, 362] width 65 height 19
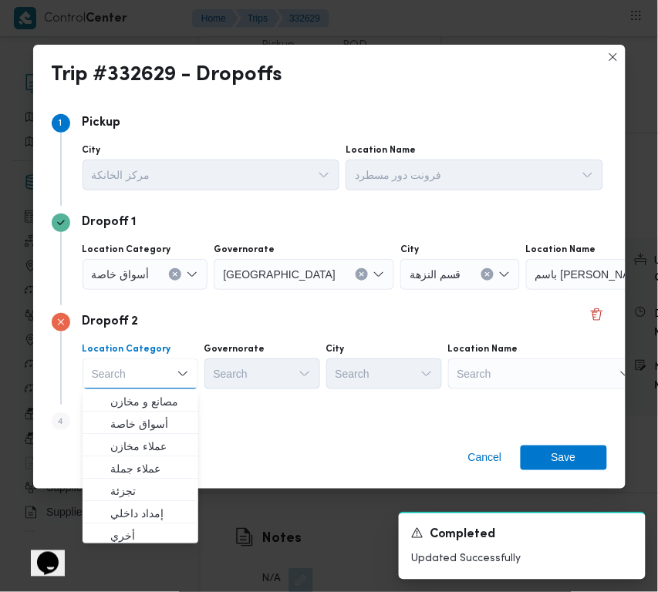
click at [527, 367] on div "Search" at bounding box center [544, 374] width 193 height 31
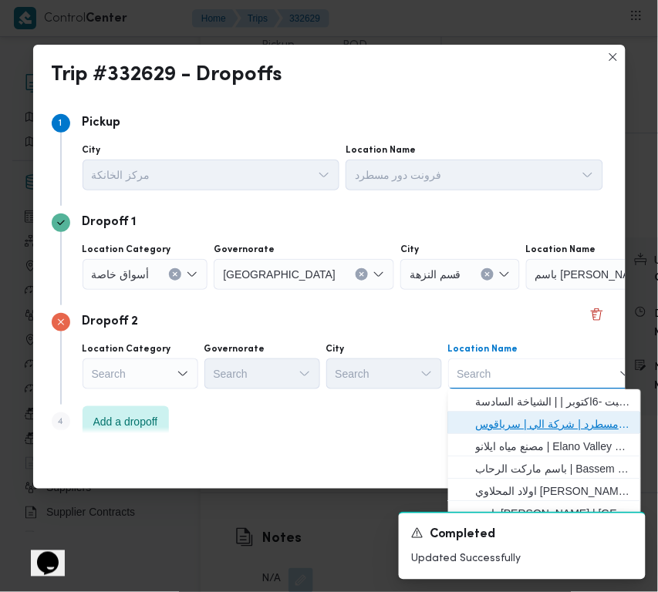
click at [546, 423] on span "فرونت دور مسطرد | شركة الي | سرياقوس" at bounding box center [554, 424] width 156 height 19
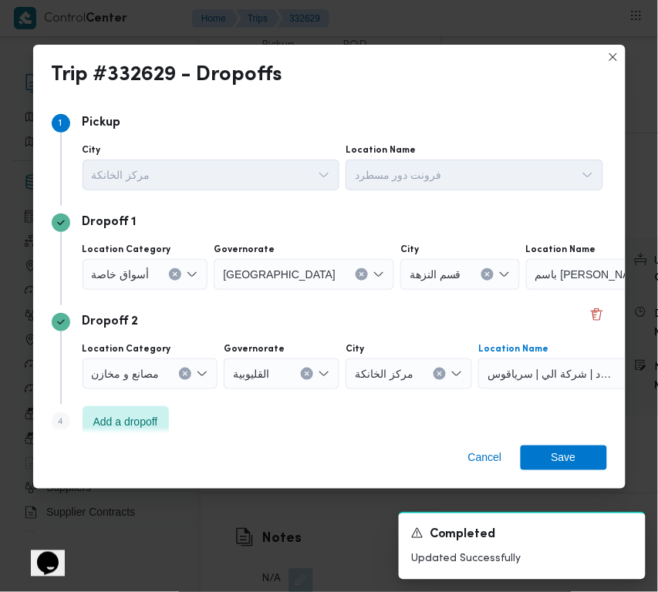
click at [155, 270] on input "Location Category" at bounding box center [156, 274] width 2 height 19
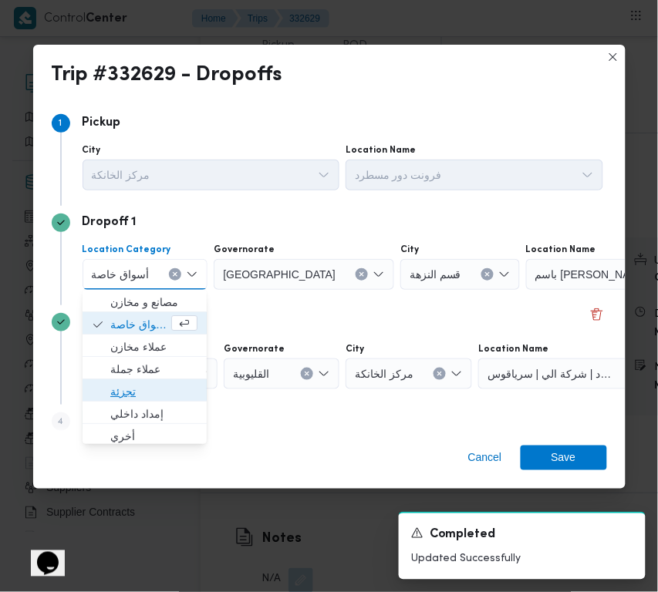
click at [148, 390] on span "تجزئة" at bounding box center [153, 392] width 87 height 19
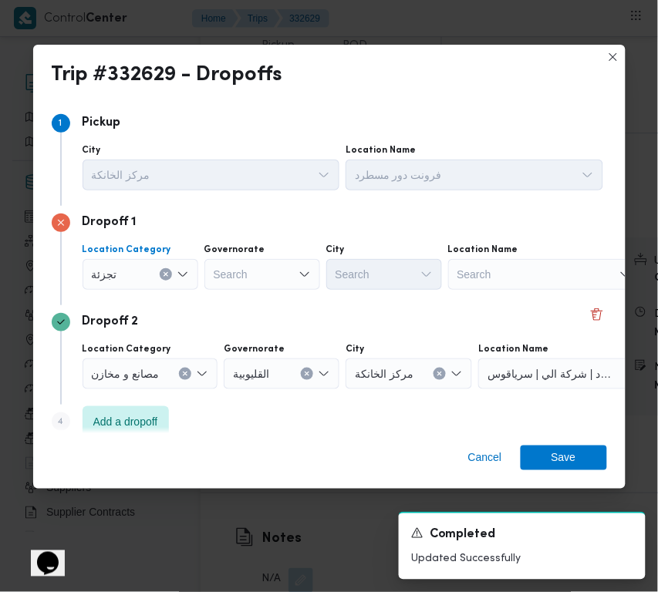
click at [288, 257] on div "Governorate Search" at bounding box center [262, 267] width 116 height 46
click at [280, 274] on div "Search" at bounding box center [262, 274] width 116 height 31
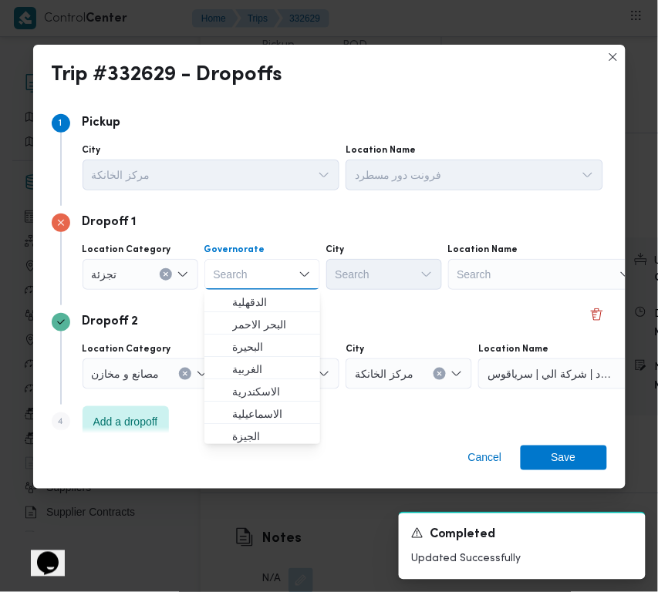
paste input "جيزة"
type input "جيزة"
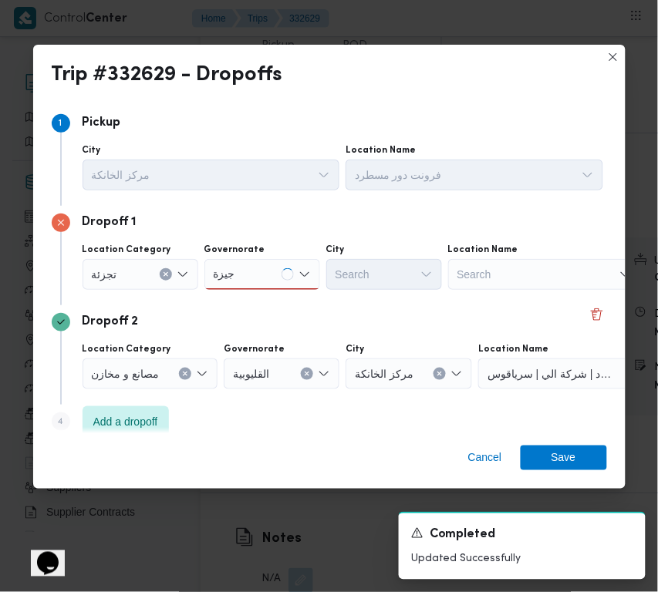
drag, startPoint x: 266, startPoint y: 268, endPoint x: 251, endPoint y: 285, distance: 22.4
click at [266, 268] on div "جيزة جيزة" at bounding box center [262, 274] width 116 height 31
click at [256, 276] on div "جيزة جيزة" at bounding box center [262, 274] width 116 height 31
click at [251, 306] on span "ال جيزة" at bounding box center [271, 302] width 79 height 19
click at [353, 285] on div "Search" at bounding box center [384, 274] width 116 height 31
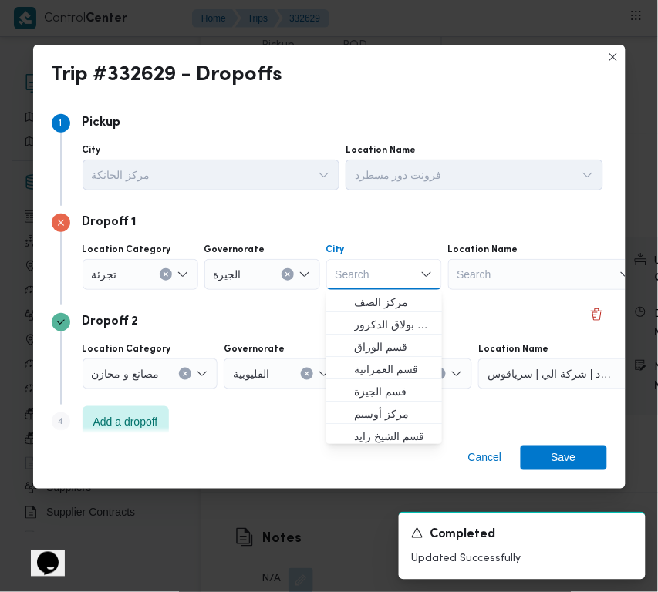
paste input "زايد"
type input "زايد"
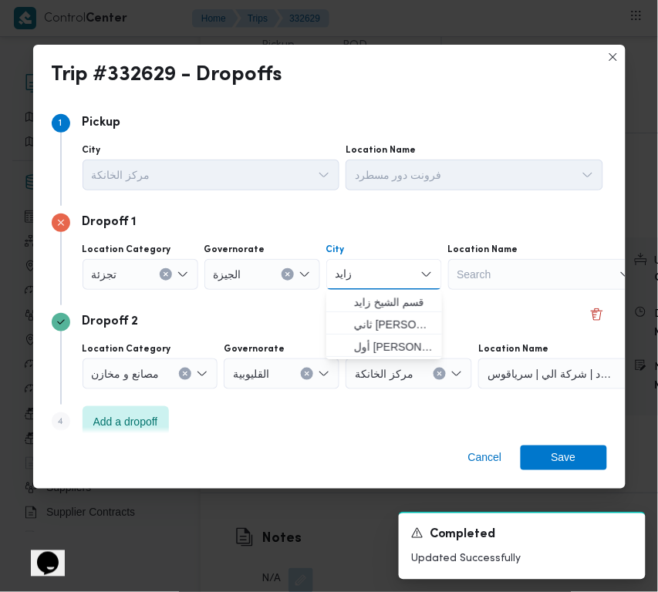
click at [348, 299] on span "قسم الشيخ زايد" at bounding box center [383, 302] width 103 height 25
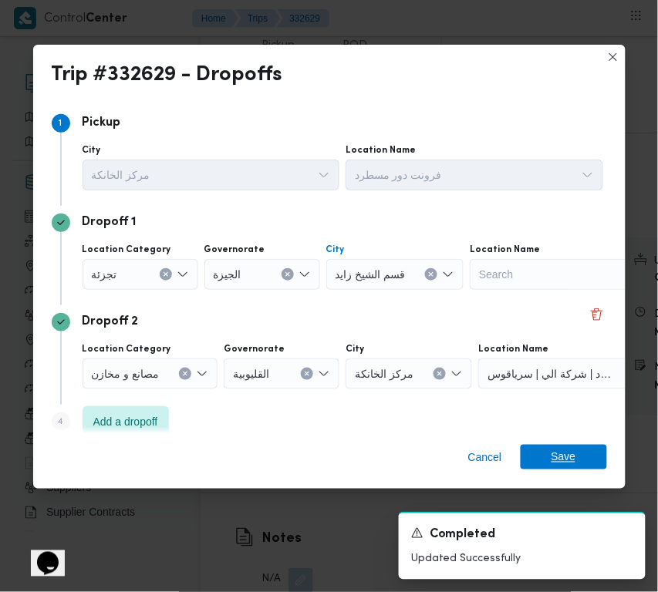
click at [569, 464] on span "Save" at bounding box center [564, 457] width 25 height 25
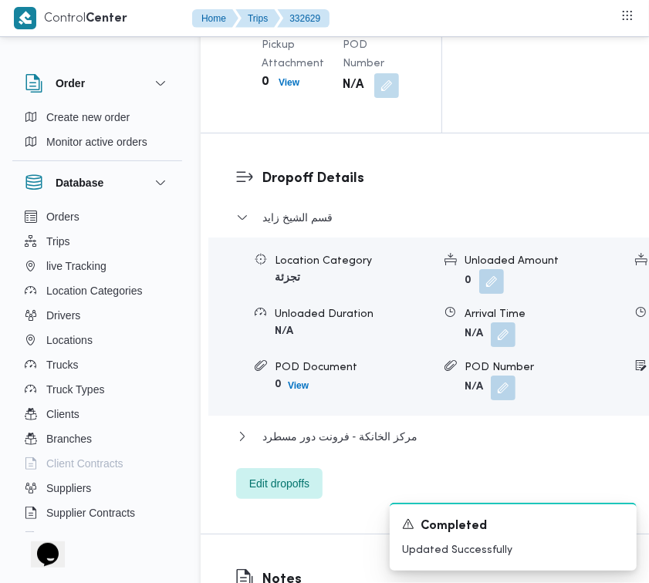
click at [316, 238] on div "قسم الشيخ زايد" at bounding box center [511, 222] width 550 height 29
click at [309, 227] on span "قسم الشيخ زايد" at bounding box center [297, 217] width 70 height 19
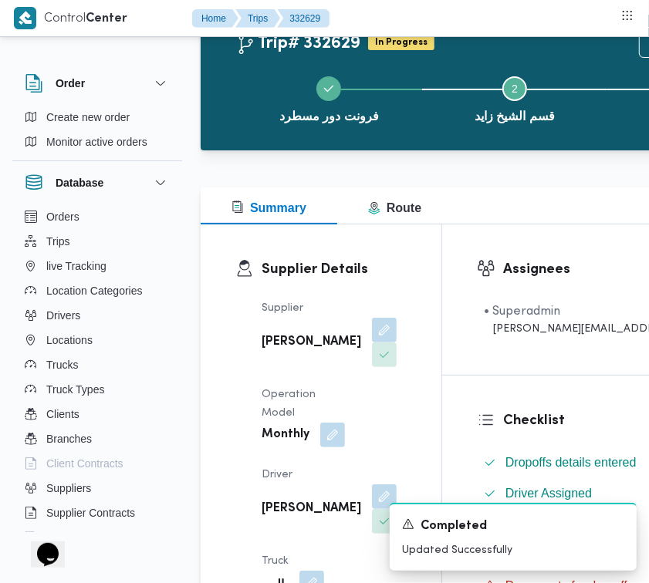
scroll to position [0, 0]
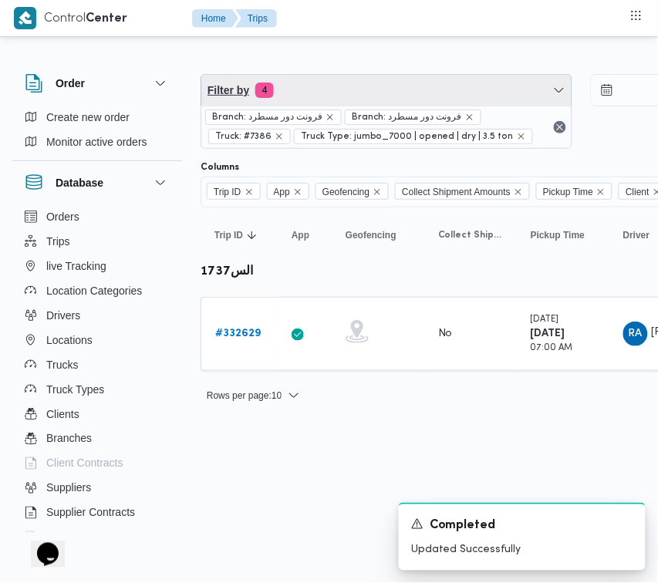
click at [413, 89] on span "Filter by 4" at bounding box center [386, 90] width 370 height 31
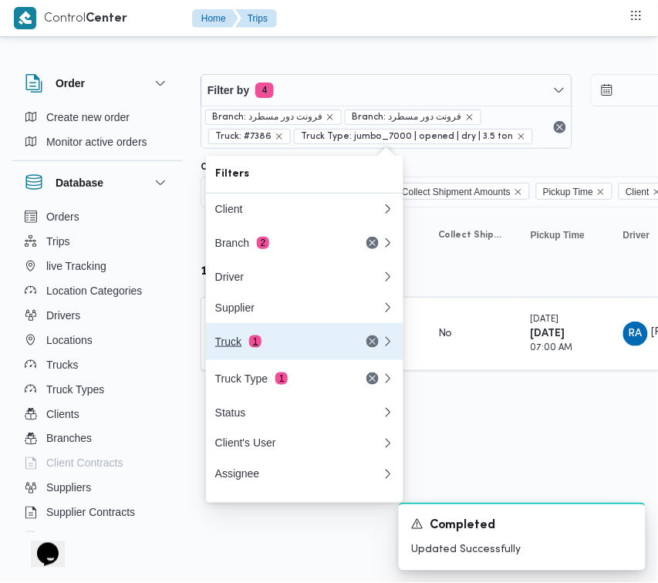
click at [319, 348] on div "Truck 1" at bounding box center [280, 342] width 130 height 12
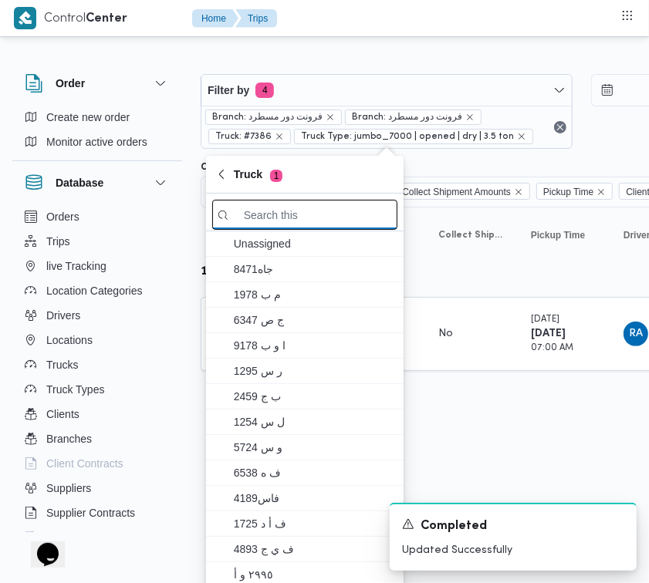
paste input "2879تور"
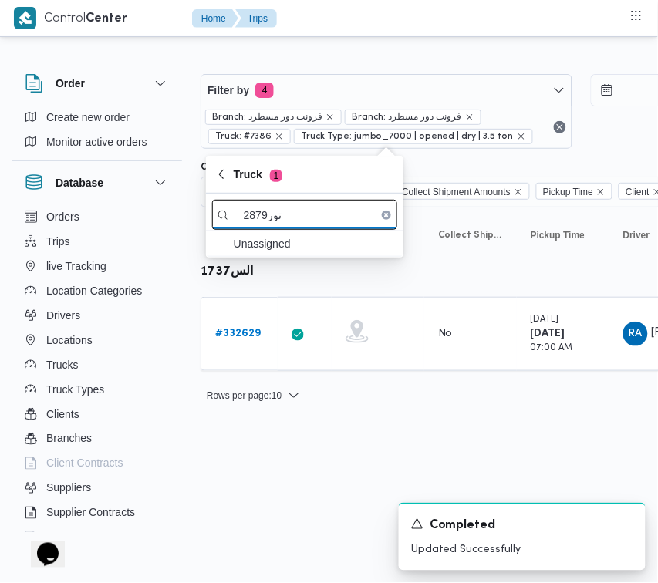
click at [270, 218] on input "2879تور" at bounding box center [304, 215] width 185 height 30
drag, startPoint x: 270, startPoint y: 218, endPoint x: 297, endPoint y: 218, distance: 27.0
click at [297, 218] on input "2879تور" at bounding box center [304, 215] width 185 height 30
click at [274, 218] on input "2879تور" at bounding box center [304, 215] width 185 height 30
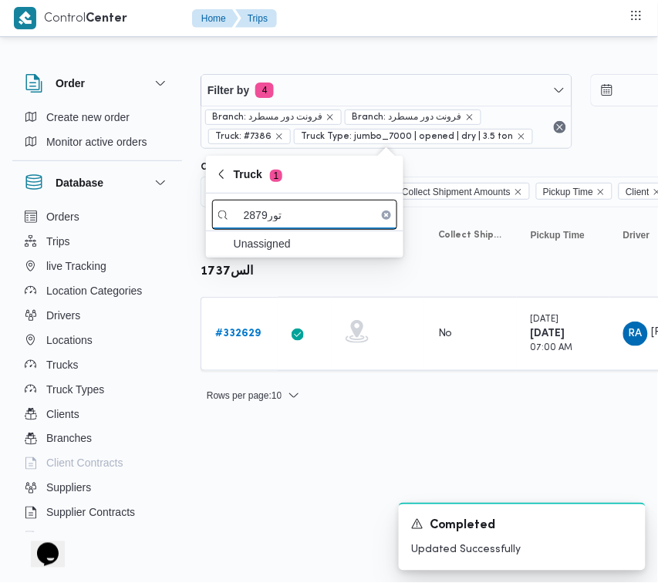
click at [272, 221] on input "2879تور" at bounding box center [304, 215] width 185 height 30
drag, startPoint x: 283, startPoint y: 217, endPoint x: 267, endPoint y: 224, distance: 17.6
click at [267, 224] on input "2879تور" at bounding box center [304, 215] width 185 height 30
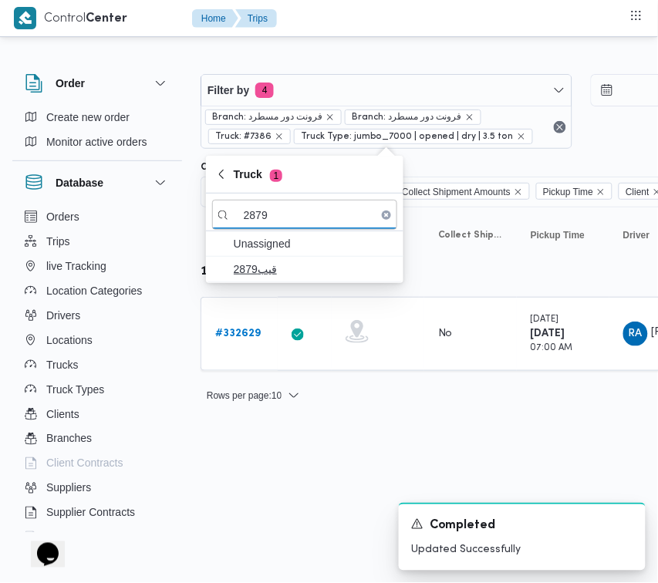
type input "2879"
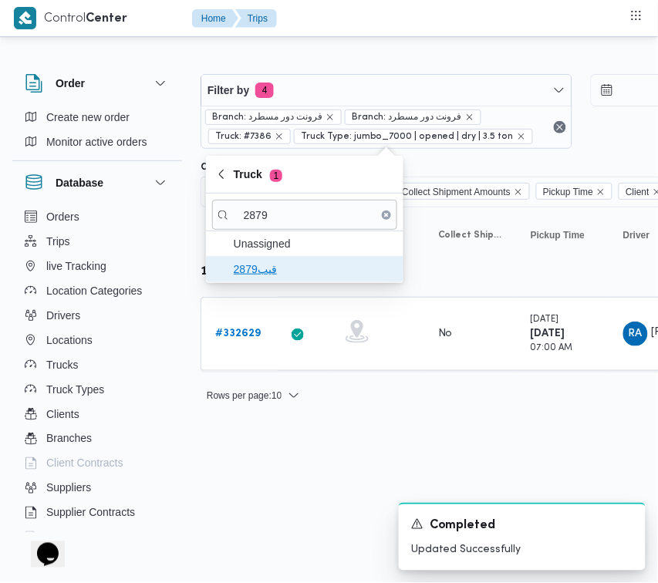
click at [285, 271] on span "قيب2879" at bounding box center [314, 269] width 160 height 19
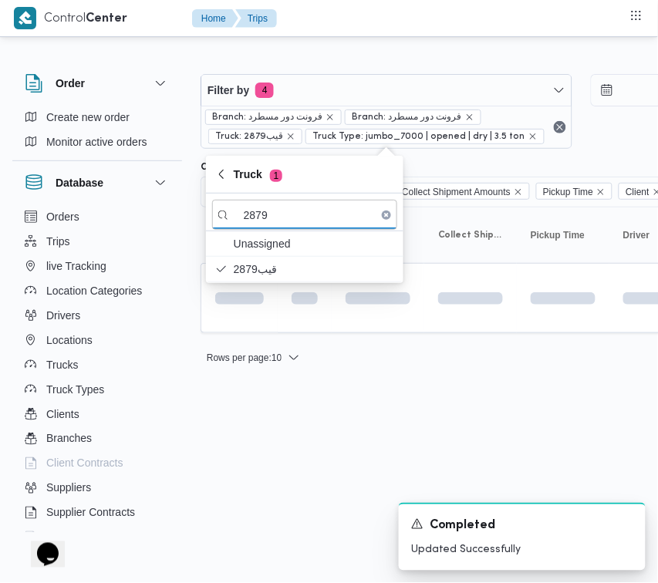
click at [259, 430] on html "Control Center Home Trips Order Create new order Monitor active orders Database…" at bounding box center [329, 291] width 658 height 583
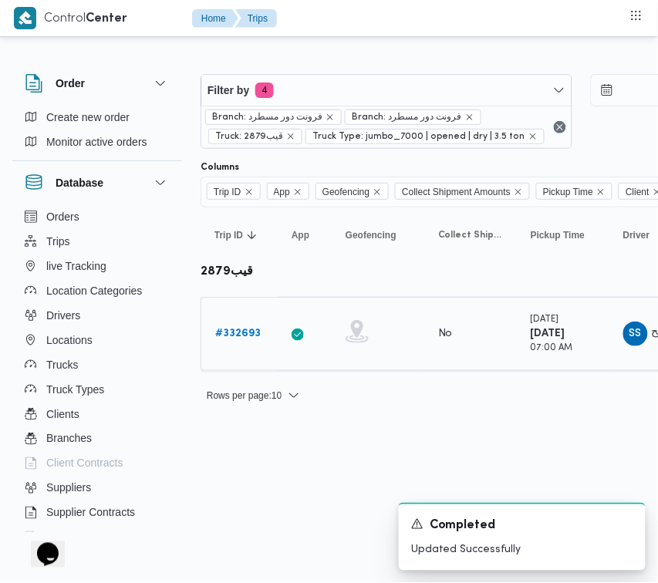
click at [253, 336] on b "# 332693" at bounding box center [238, 334] width 46 height 10
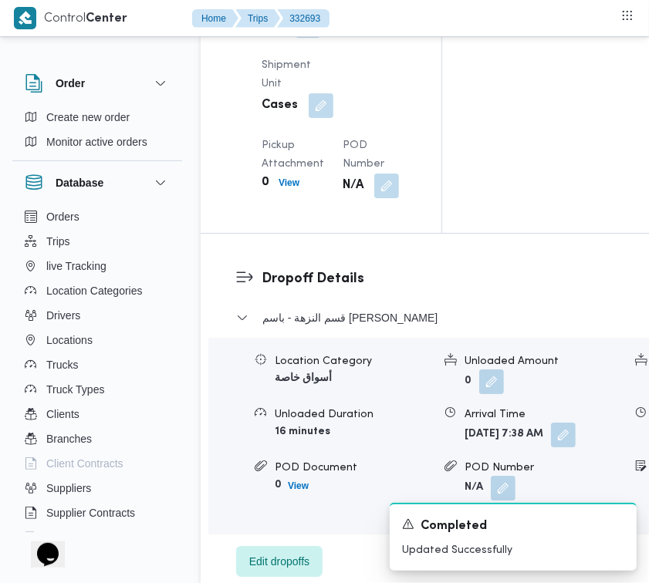
scroll to position [2852, 0]
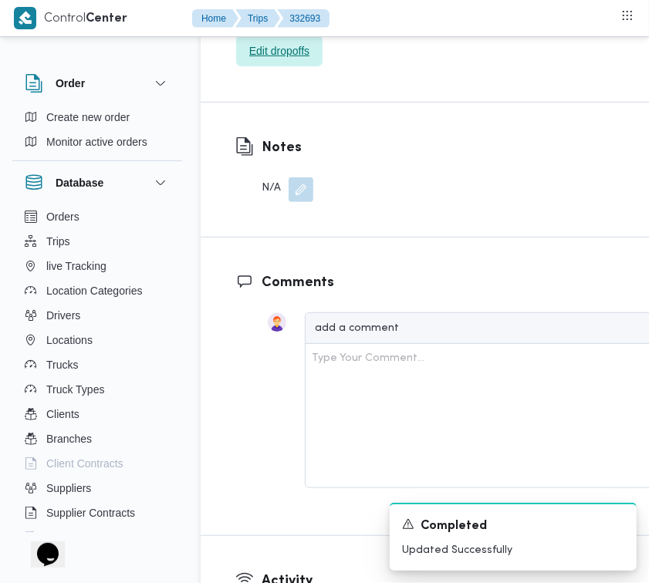
click at [283, 60] on span "Edit dropoffs" at bounding box center [279, 51] width 60 height 19
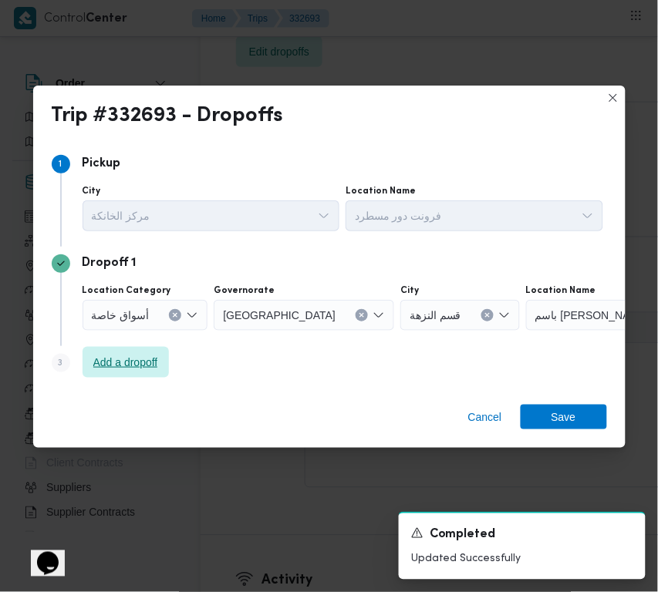
click at [162, 356] on span "Add a dropoff" at bounding box center [126, 362] width 86 height 31
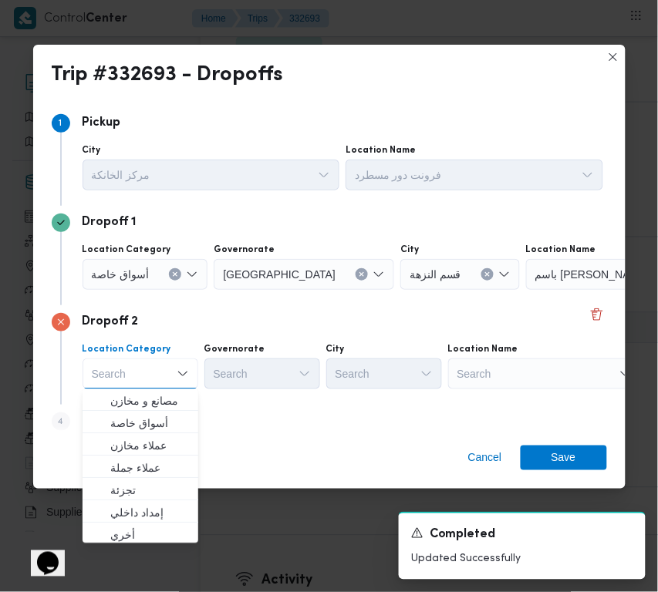
click at [504, 347] on label "Location Name" at bounding box center [483, 349] width 70 height 12
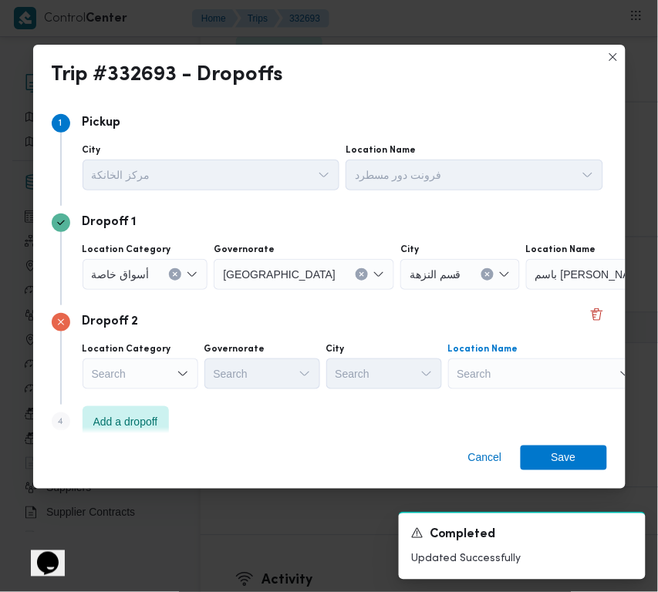
click at [510, 364] on div "Search" at bounding box center [544, 374] width 193 height 31
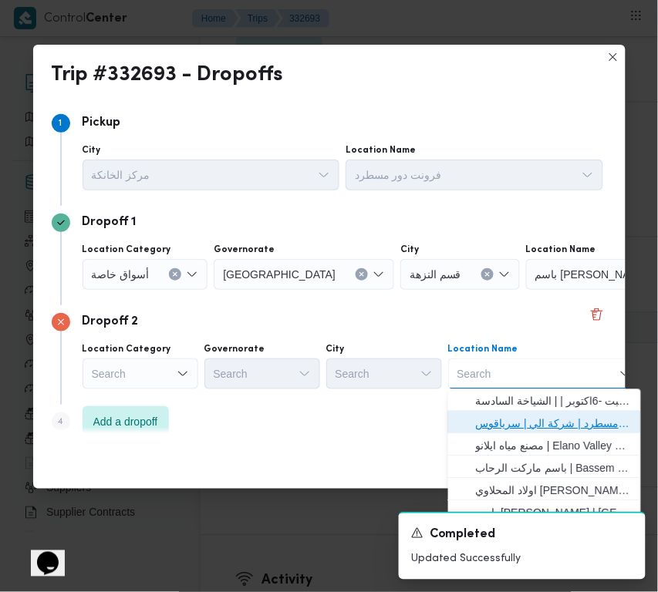
click at [521, 412] on span "فرونت دور مسطرد | شركة الي | سرياقوس" at bounding box center [544, 424] width 181 height 25
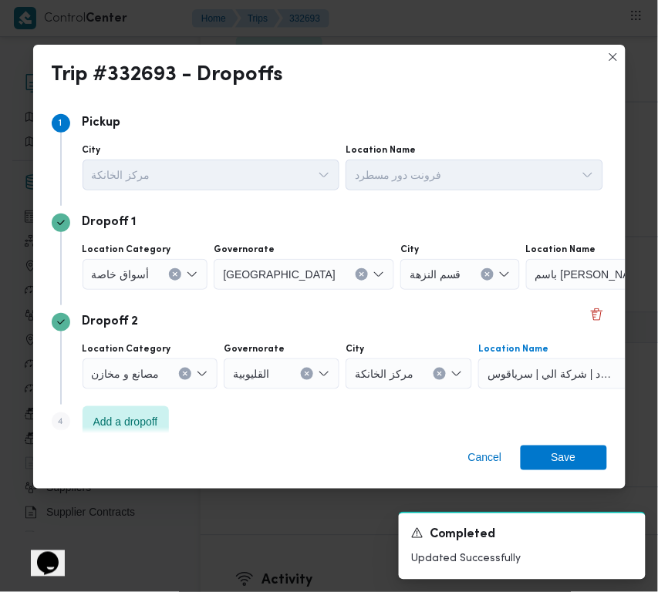
click at [156, 272] on div at bounding box center [156, 274] width 8 height 25
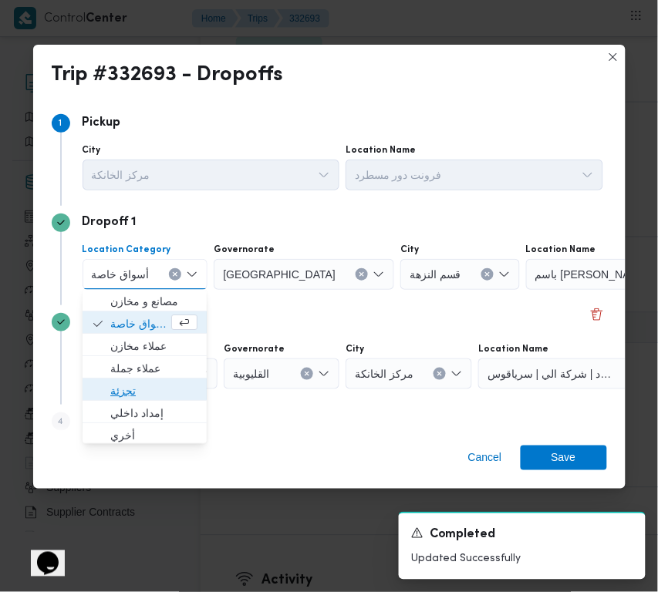
click at [179, 398] on span "تجزئة" at bounding box center [153, 392] width 87 height 19
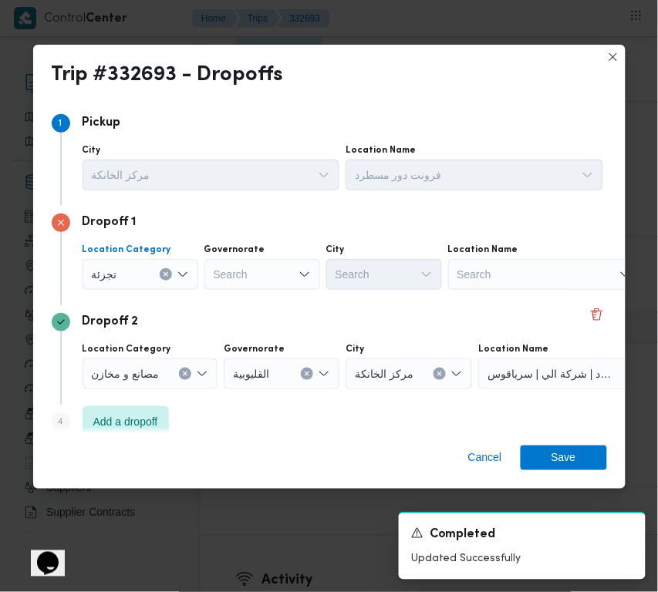
click at [279, 257] on div "Governorate Search" at bounding box center [262, 267] width 116 height 46
click at [272, 266] on div "Search" at bounding box center [262, 274] width 116 height 31
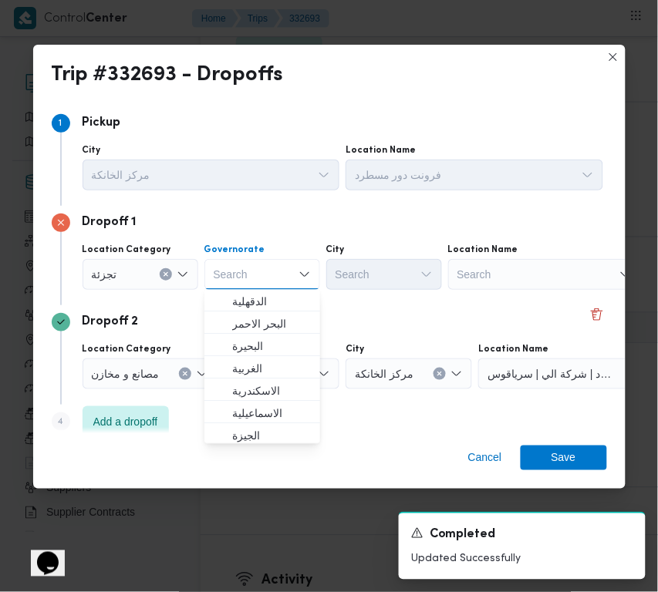
paste input "قاهرة"
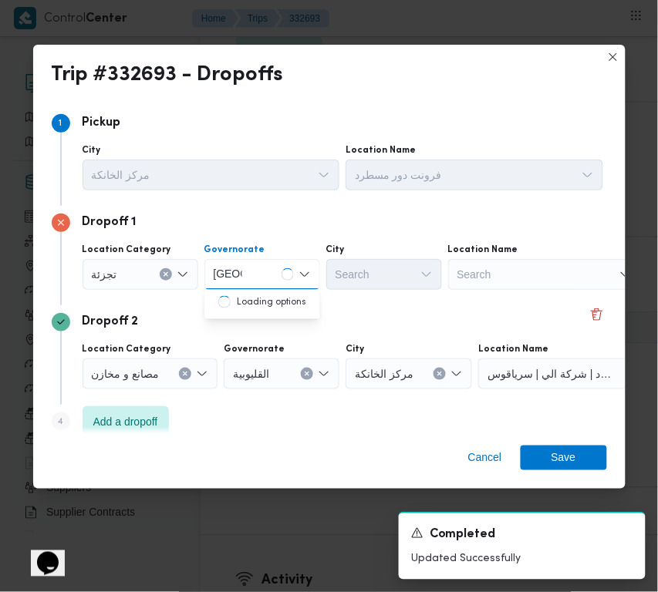
type input "قاهرة"
drag, startPoint x: 276, startPoint y: 272, endPoint x: 268, endPoint y: 278, distance: 10.5
click at [276, 272] on div "قاهرة قاهرة" at bounding box center [262, 274] width 116 height 31
click at [258, 303] on span "القاهرة" at bounding box center [271, 302] width 79 height 19
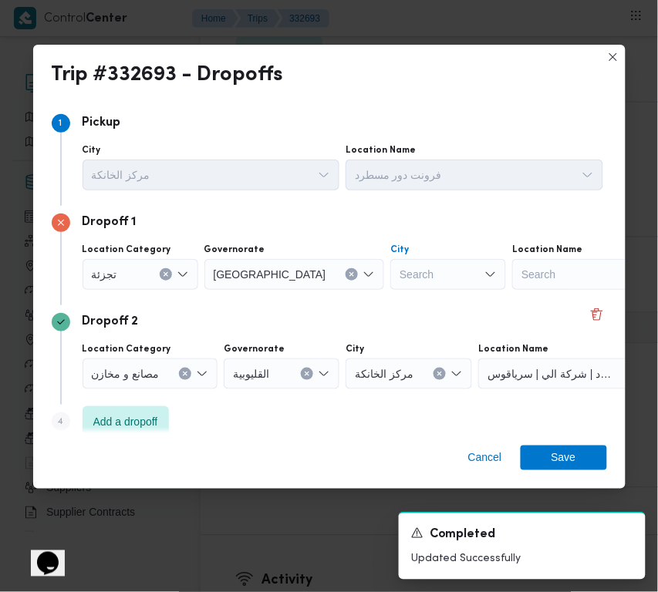
click at [397, 259] on div "Search" at bounding box center [448, 274] width 116 height 31
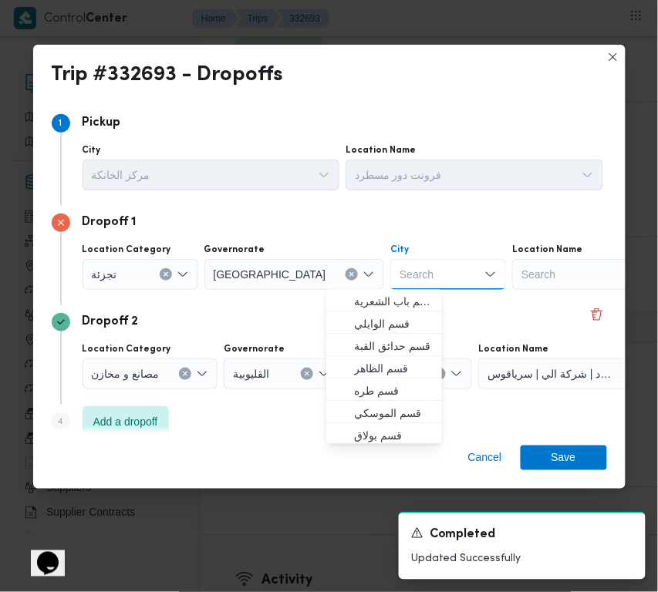
paste input "نصر"
type input "نصر"
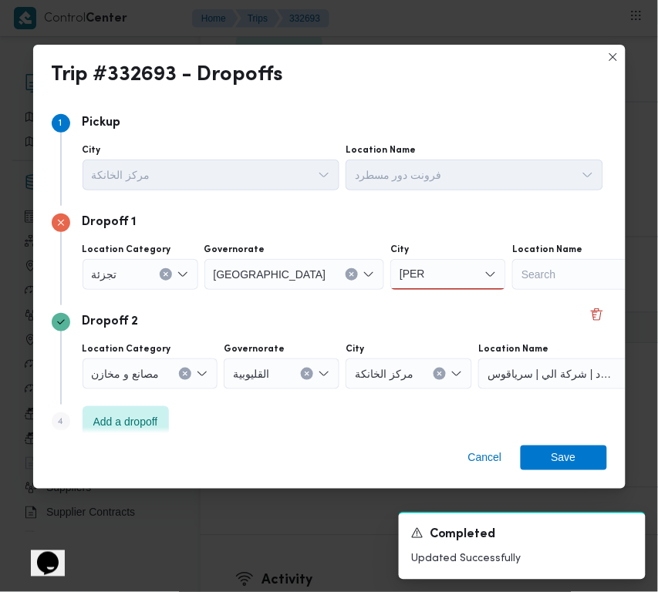
click at [390, 274] on div "نصر نصر" at bounding box center [448, 274] width 116 height 31
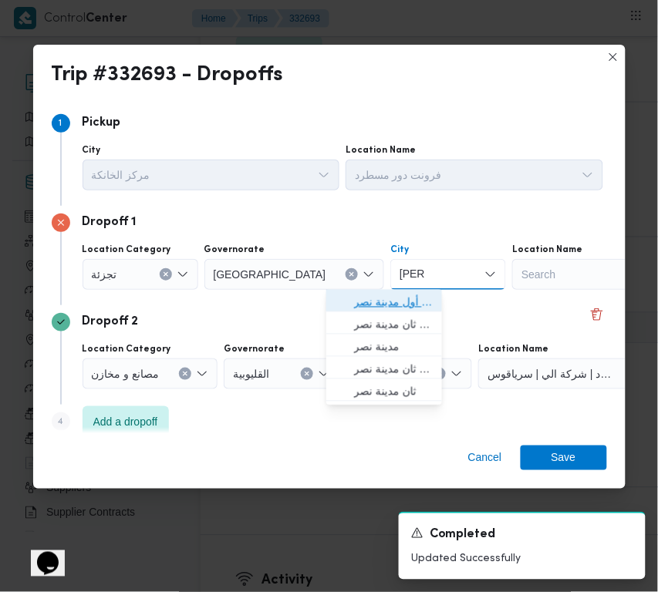
click at [386, 294] on span "قسم أول مدينة نصر" at bounding box center [393, 302] width 79 height 19
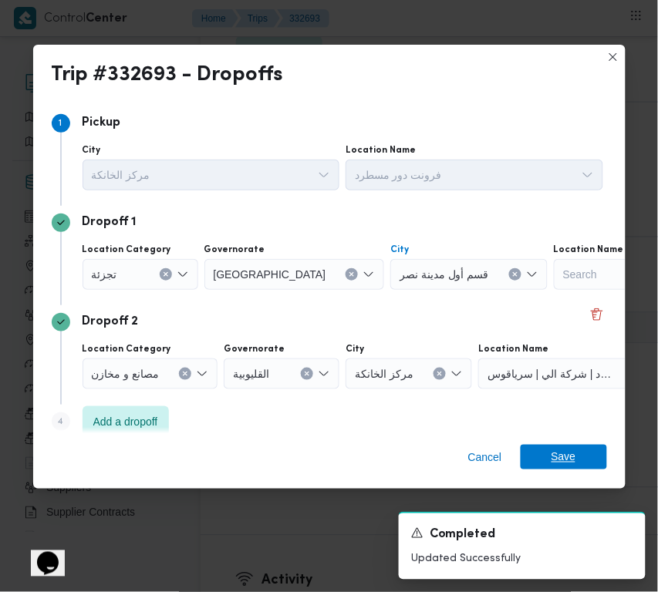
click at [584, 455] on span "Save" at bounding box center [564, 457] width 86 height 25
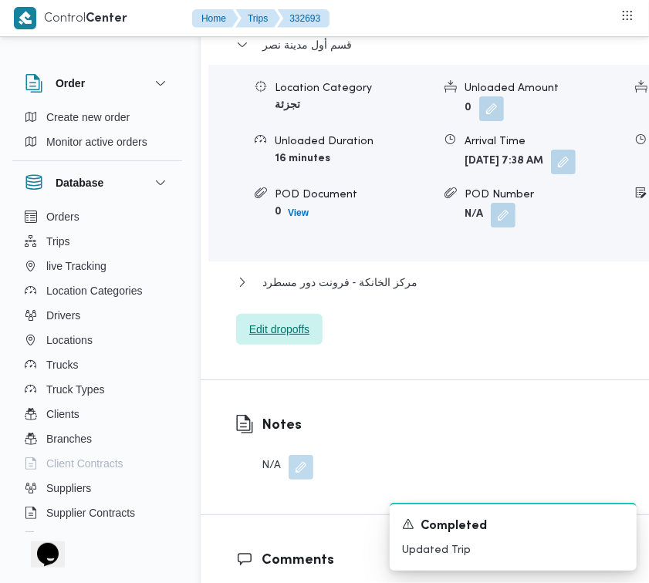
scroll to position [2607, 0]
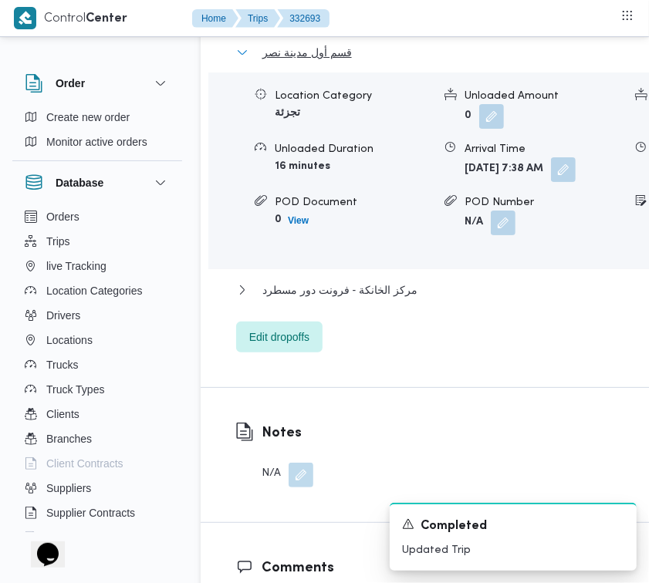
click at [317, 62] on span "قسم أول مدينة نصر" at bounding box center [306, 52] width 89 height 19
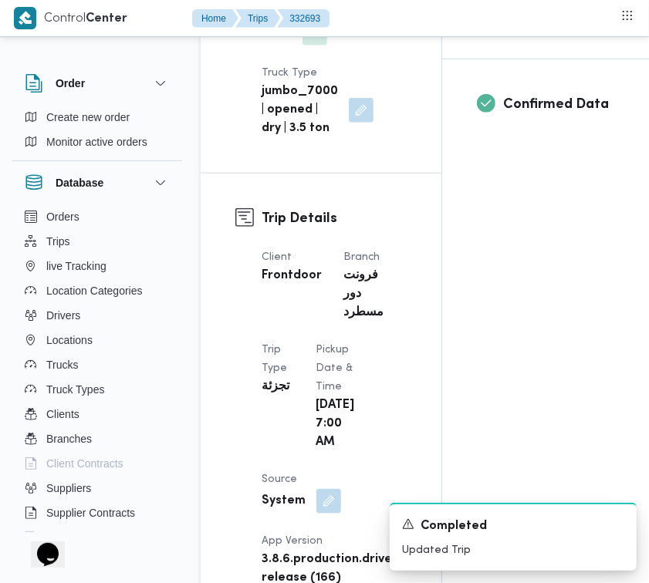
scroll to position [0, 0]
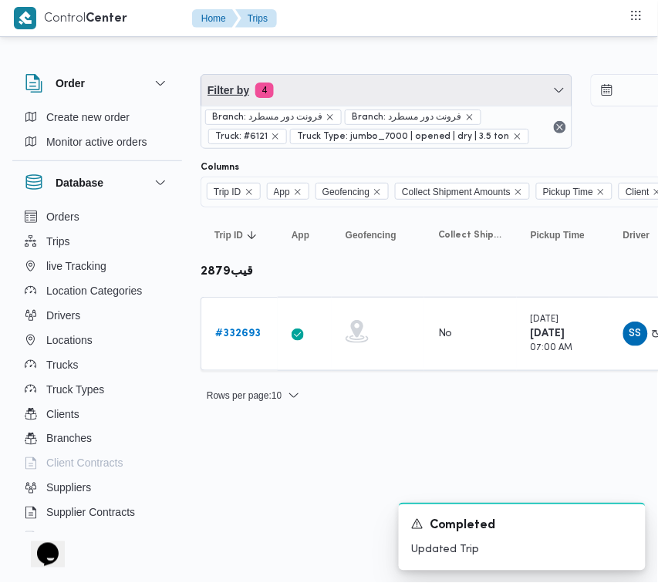
click at [390, 79] on span "Filter by 4" at bounding box center [386, 90] width 370 height 31
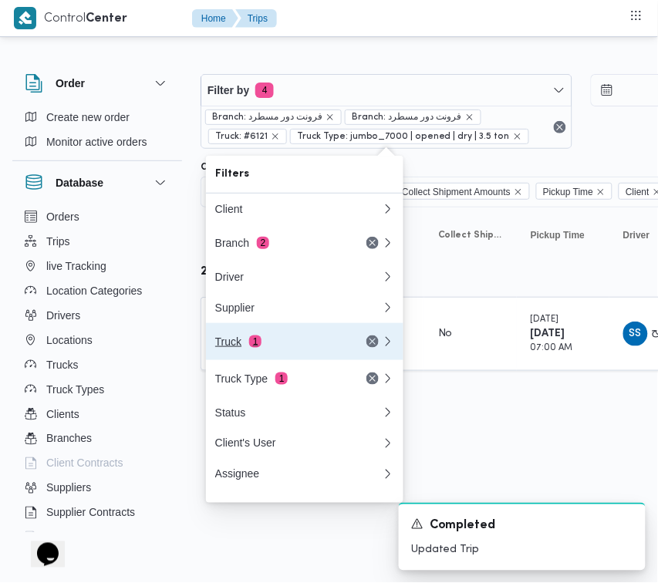
click at [292, 346] on div "Truck 1" at bounding box center [280, 342] width 130 height 12
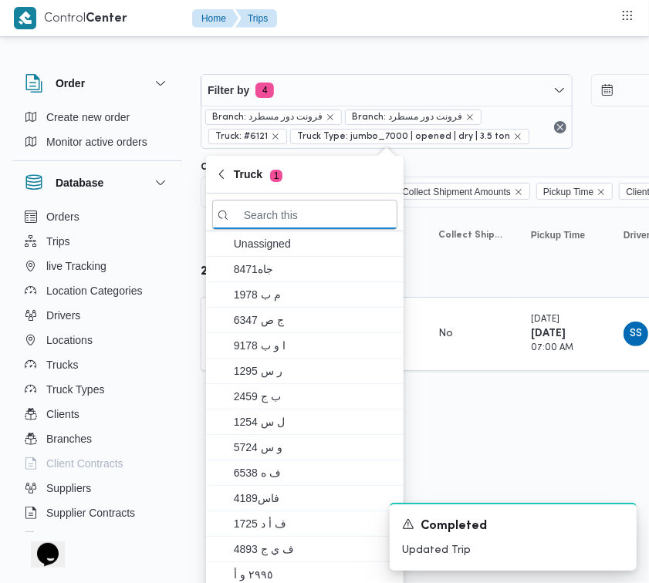
paste input "6574تور"
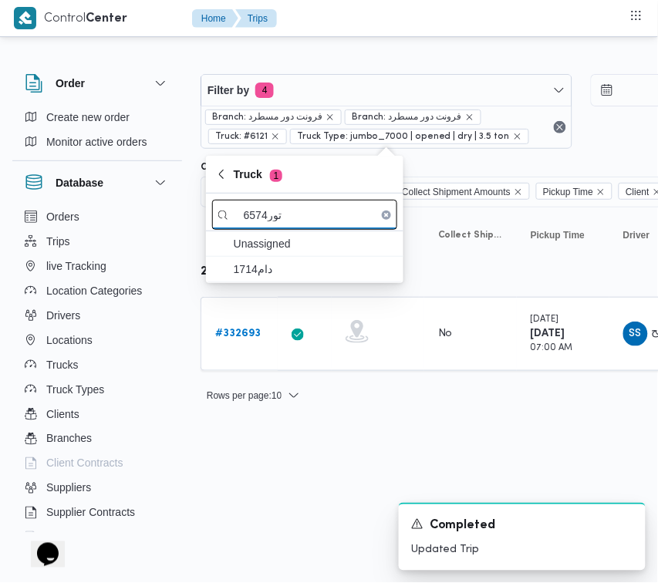
drag, startPoint x: 266, startPoint y: 210, endPoint x: 286, endPoint y: 214, distance: 20.6
click at [286, 214] on input "6574تور" at bounding box center [304, 215] width 185 height 30
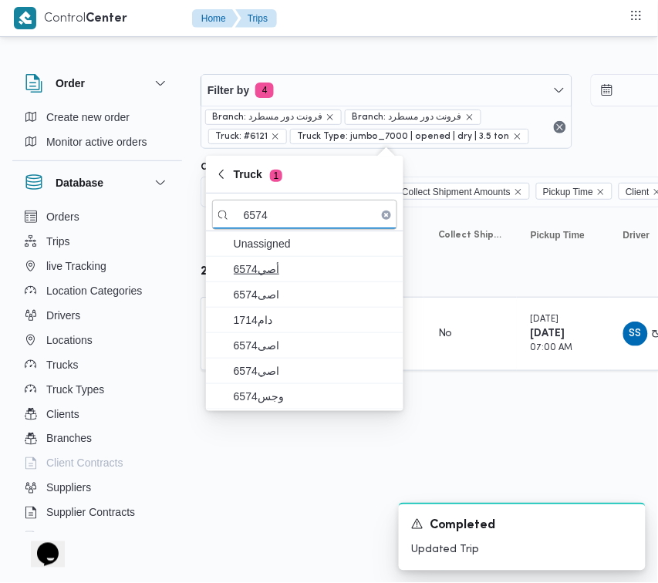
type input "6574"
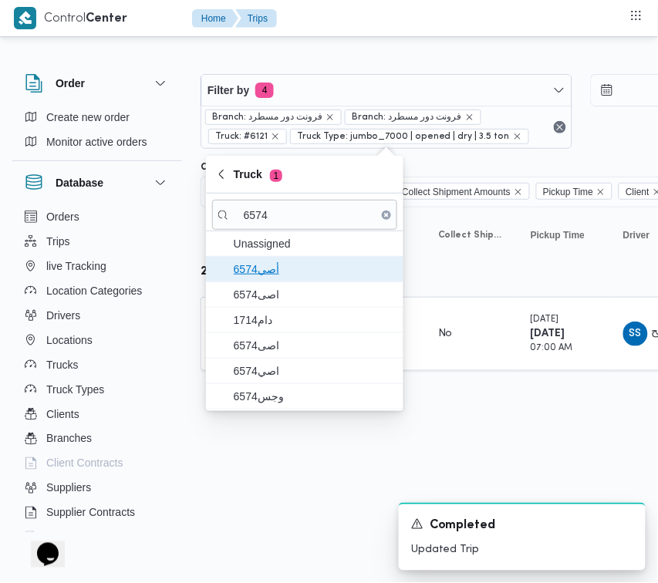
click at [275, 275] on span "أصي6574" at bounding box center [314, 269] width 160 height 19
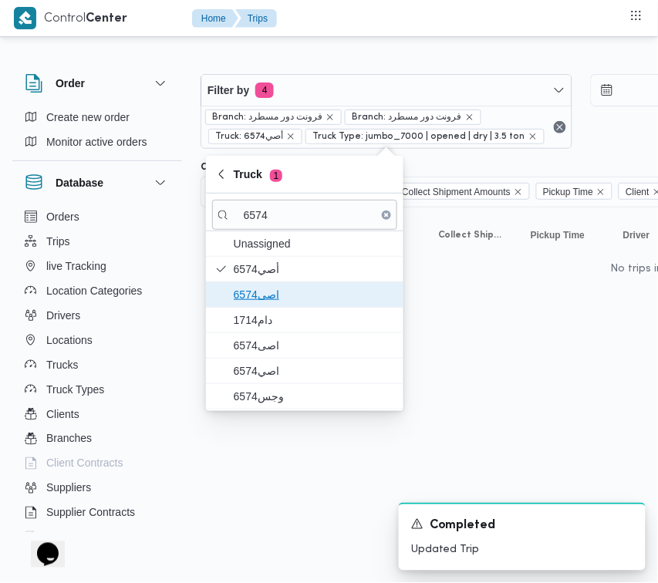
click at [274, 299] on span "6574اصى" at bounding box center [314, 294] width 160 height 19
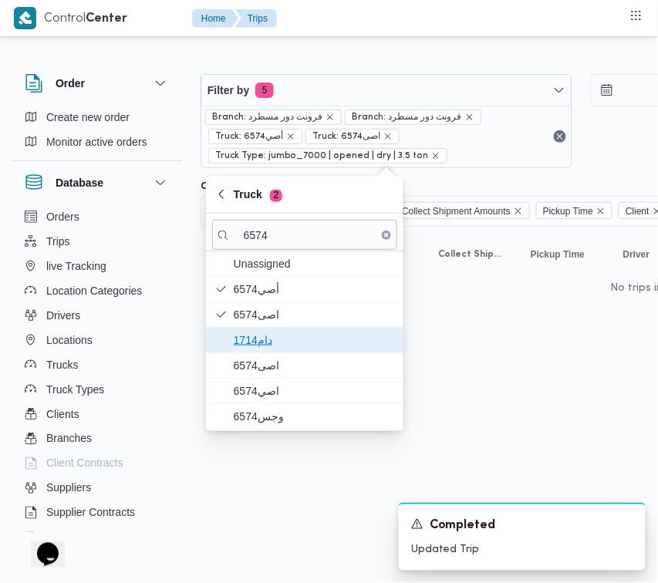
click at [267, 336] on span "دام1714" at bounding box center [314, 340] width 160 height 19
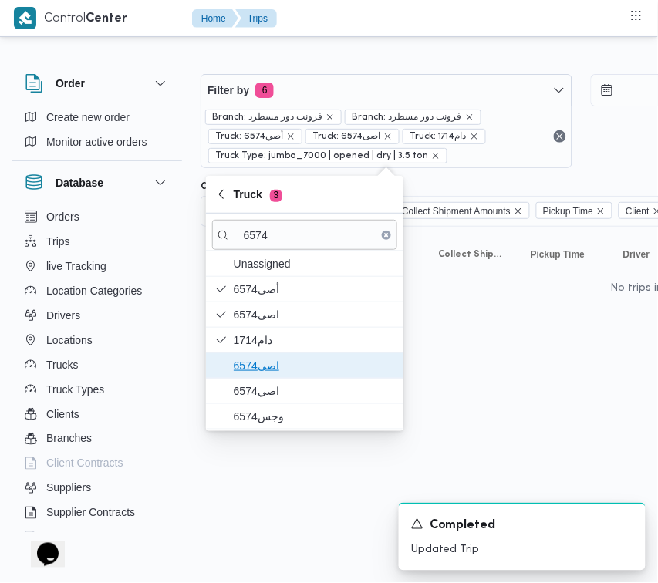
click at [267, 363] on span "اصى6574" at bounding box center [314, 365] width 160 height 19
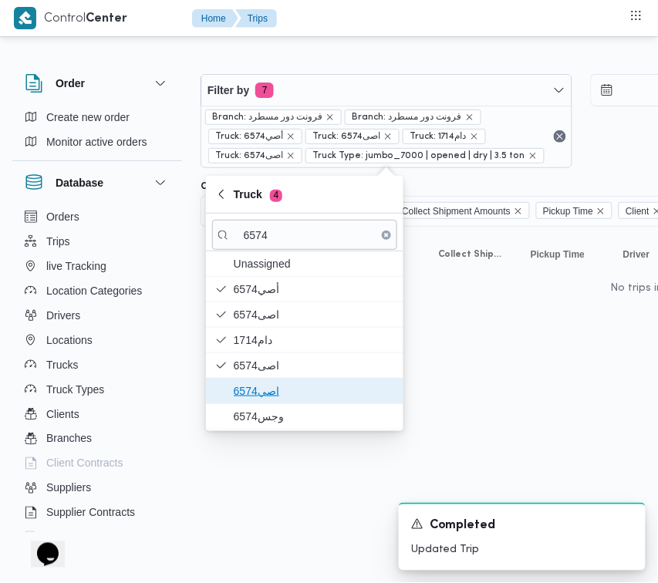
click at [268, 397] on span "اصي6574" at bounding box center [314, 391] width 160 height 19
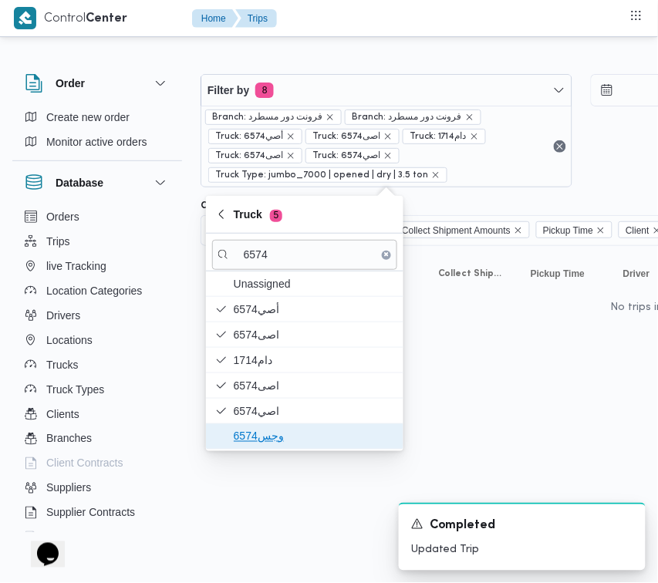
click at [261, 437] on span "وجس6574" at bounding box center [314, 436] width 160 height 19
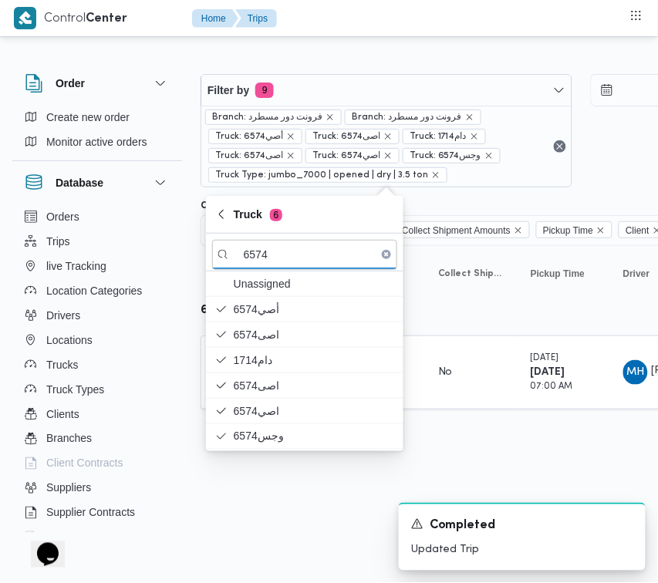
click at [245, 507] on html "Control Center Home Trips Order Create new order Monitor active orders Database…" at bounding box center [329, 291] width 658 height 583
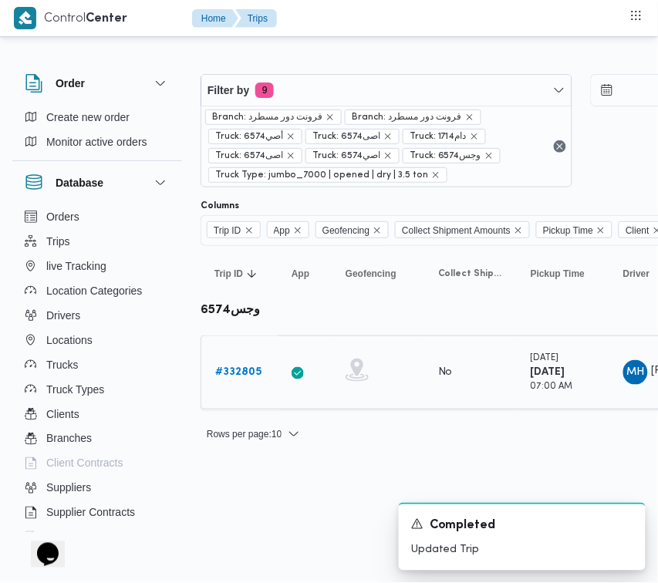
click at [244, 371] on b "# 332805" at bounding box center [238, 372] width 46 height 10
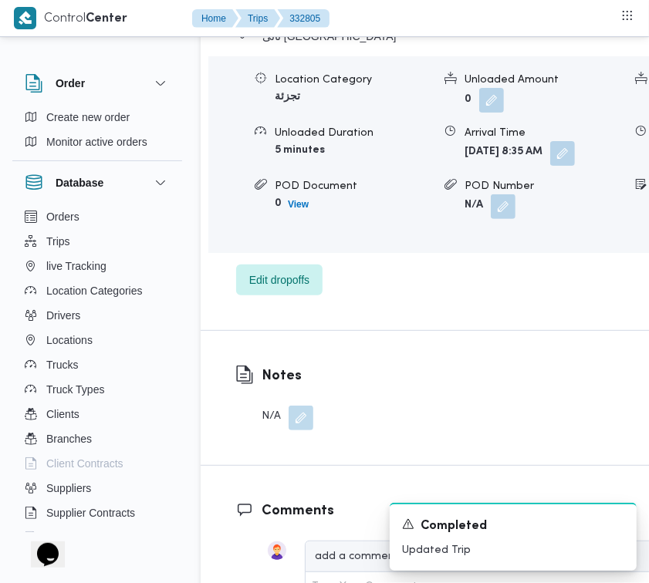
scroll to position [2818, 0]
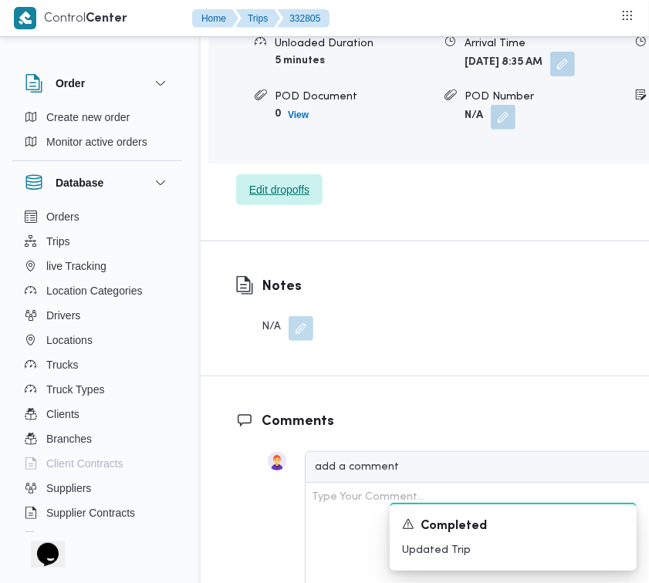
click at [279, 206] on div "ثانى القاهرة الجديدة Location Category تجزئة Unloaded Amount 0 Unloaded Unit Ca…" at bounding box center [511, 72] width 550 height 268
click at [268, 199] on span "Edit dropoffs" at bounding box center [279, 190] width 60 height 19
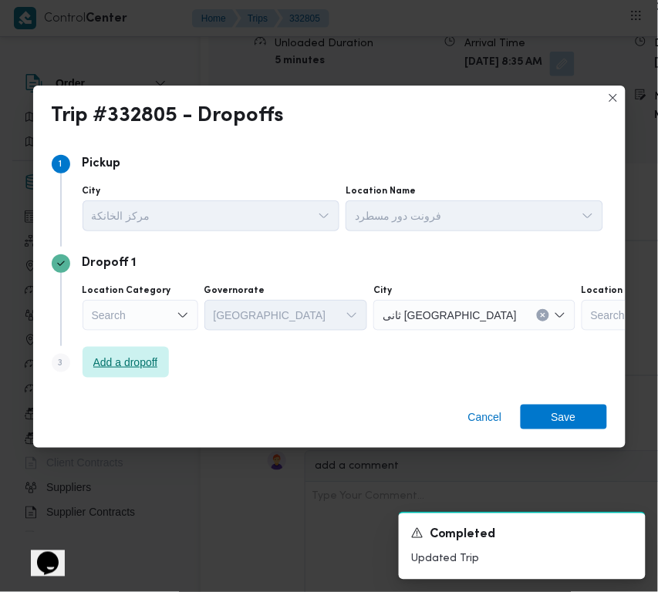
click at [136, 370] on span "Add a dropoff" at bounding box center [125, 362] width 65 height 19
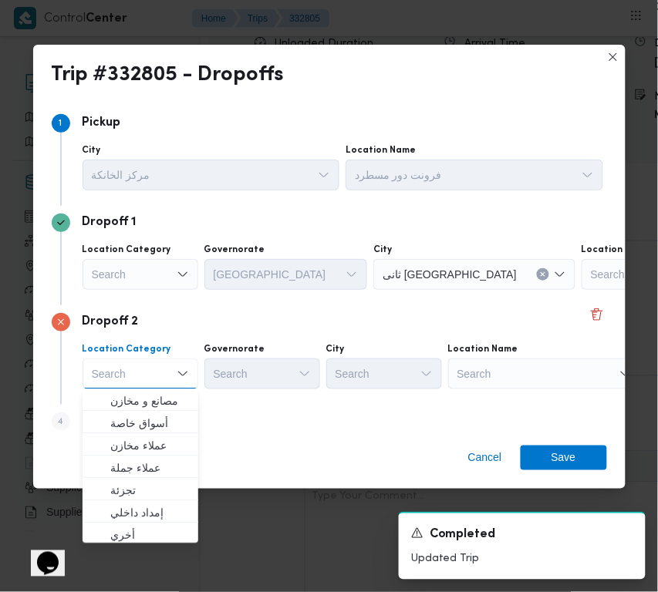
click at [498, 369] on div "Search" at bounding box center [544, 374] width 193 height 31
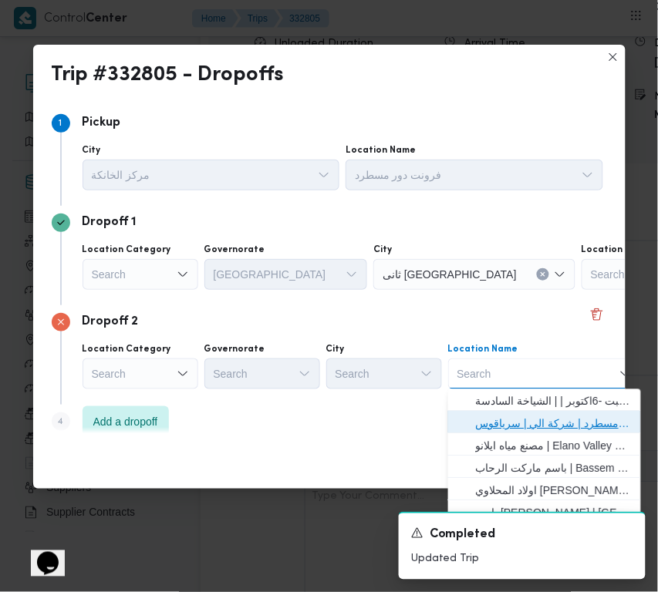
click at [511, 417] on span "فرونت دور مسطرد | شركة الي | سرياقوس" at bounding box center [554, 424] width 156 height 19
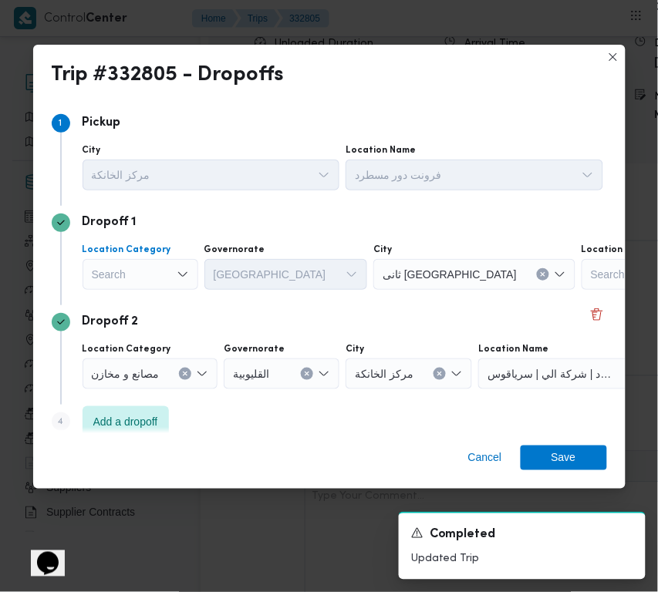
click at [164, 274] on div "Search" at bounding box center [141, 274] width 116 height 31
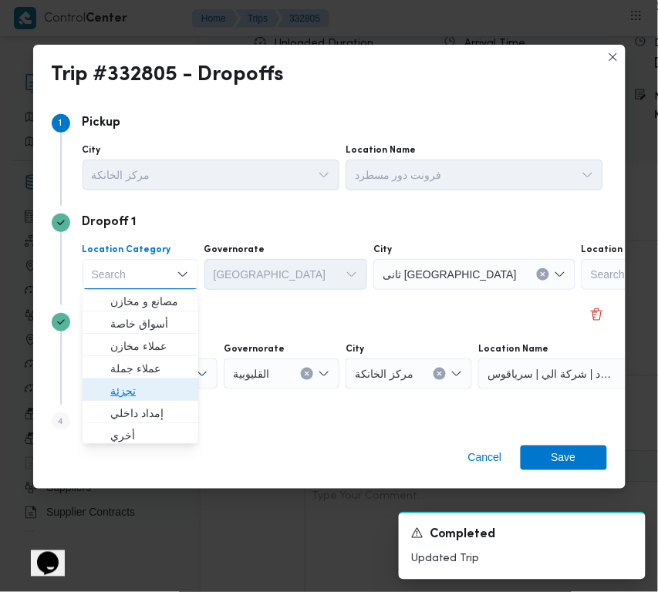
click at [167, 387] on span "تجزئة" at bounding box center [149, 392] width 79 height 19
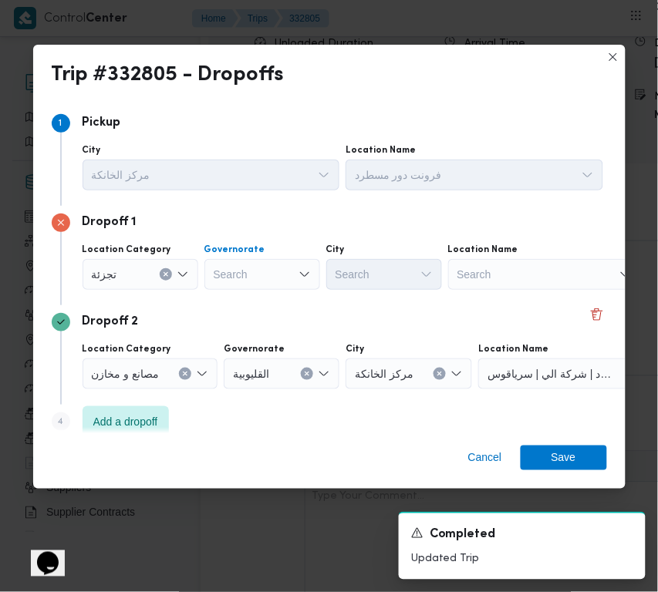
click at [255, 272] on div "Search" at bounding box center [262, 274] width 116 height 31
paste input "قاهرة"
type input "قاهرة"
click at [262, 267] on div "قاهرة قاهرة" at bounding box center [262, 274] width 116 height 31
click at [252, 297] on span "القاهرة" at bounding box center [271, 302] width 79 height 19
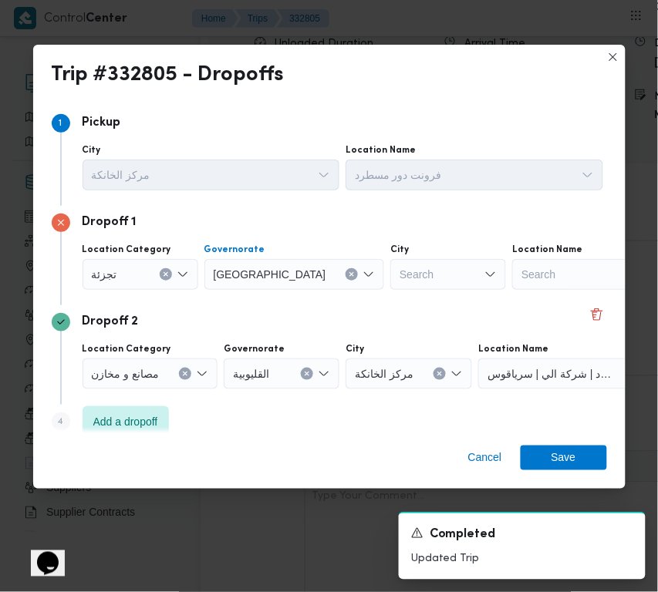
click at [390, 274] on div "Search" at bounding box center [448, 274] width 116 height 31
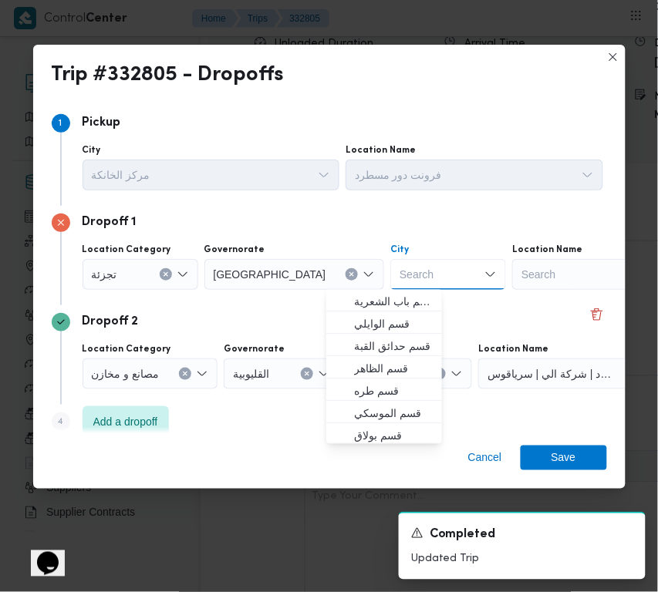
paste input "السلام"
type input "السلام"
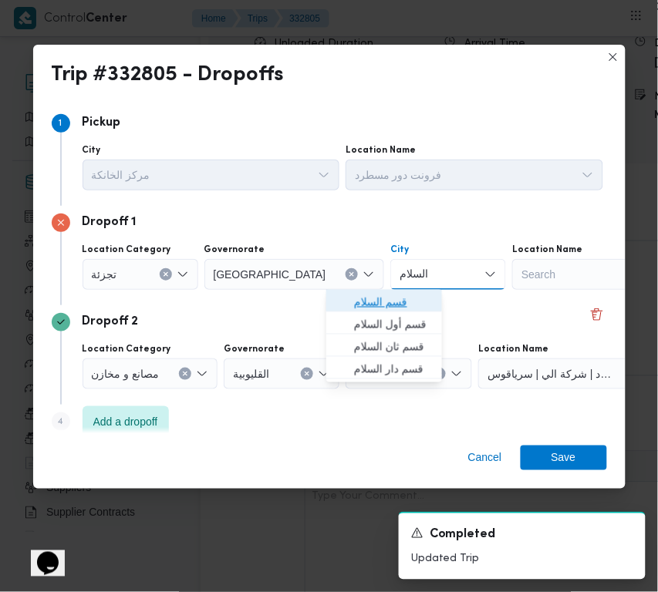
click at [368, 298] on span "قسم السلام" at bounding box center [393, 302] width 79 height 19
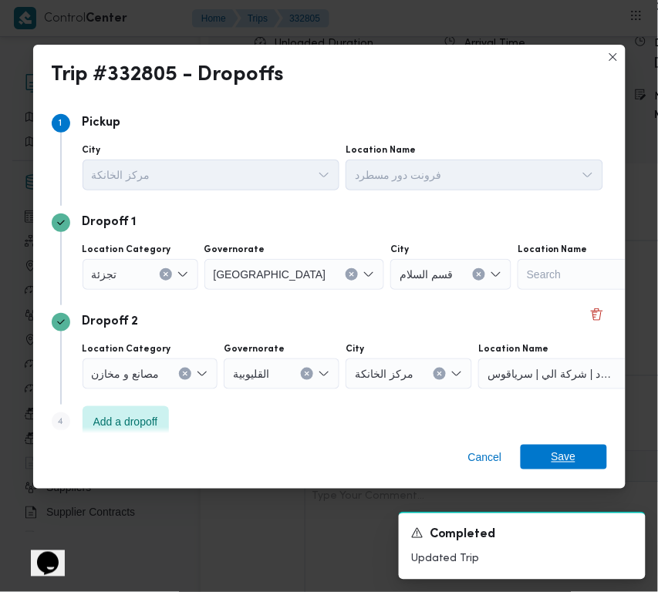
click at [571, 459] on span "Save" at bounding box center [564, 457] width 25 height 25
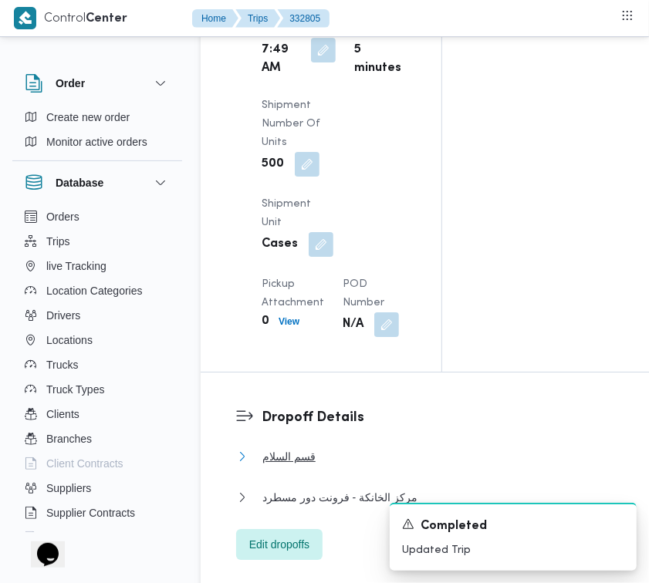
scroll to position [1798, 0]
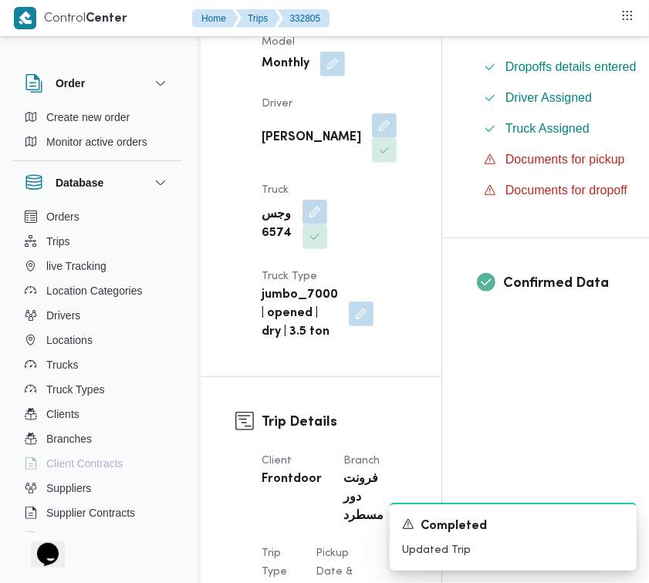
scroll to position [0, 0]
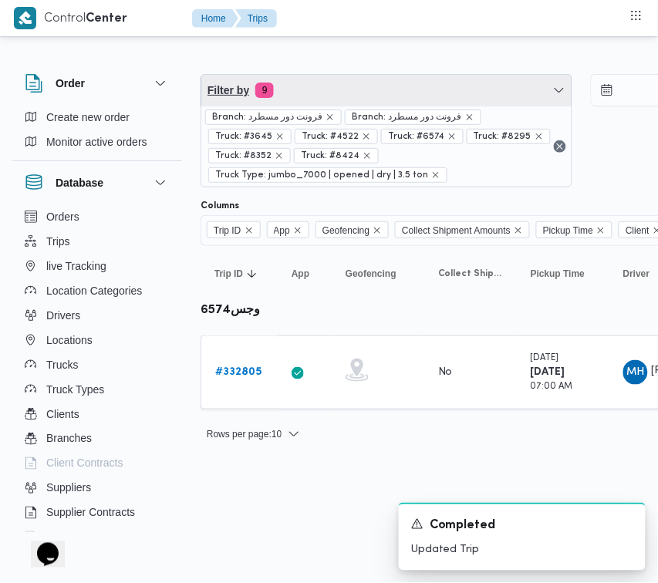
drag, startPoint x: 376, startPoint y: 83, endPoint x: 383, endPoint y: 99, distance: 16.9
click at [376, 83] on span "Filter by 9" at bounding box center [386, 90] width 370 height 31
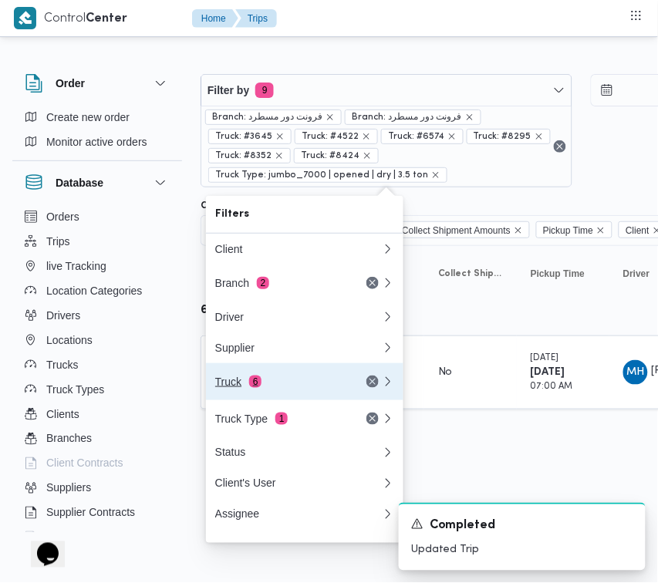
click at [301, 395] on div "Truck 6" at bounding box center [298, 381] width 185 height 37
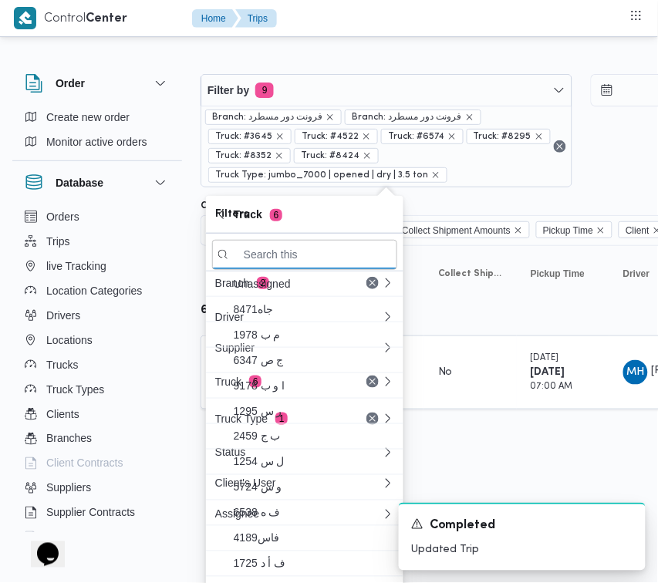
paste input "2463"
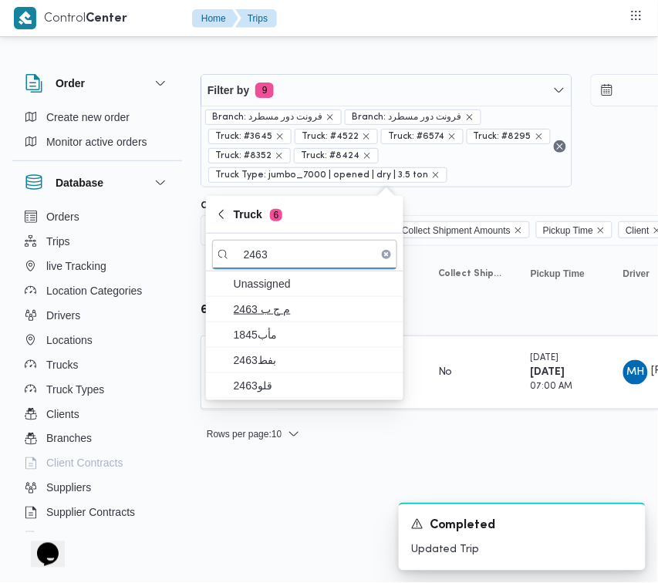
type input "2463"
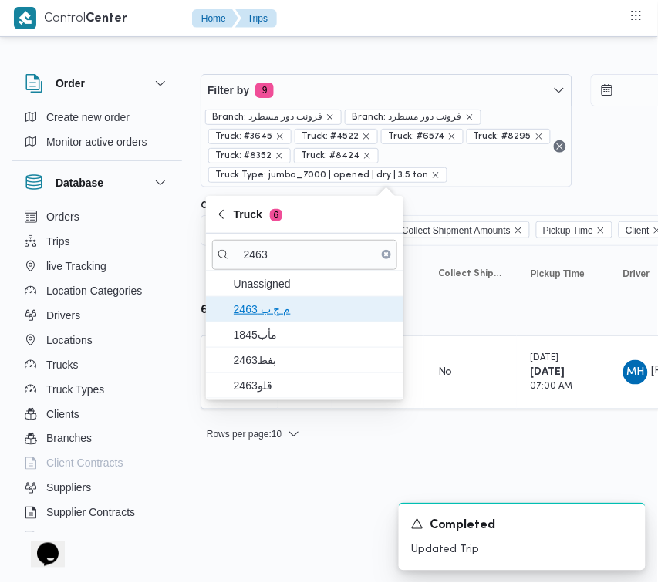
click at [248, 309] on span "م ج ب 2463" at bounding box center [314, 309] width 160 height 19
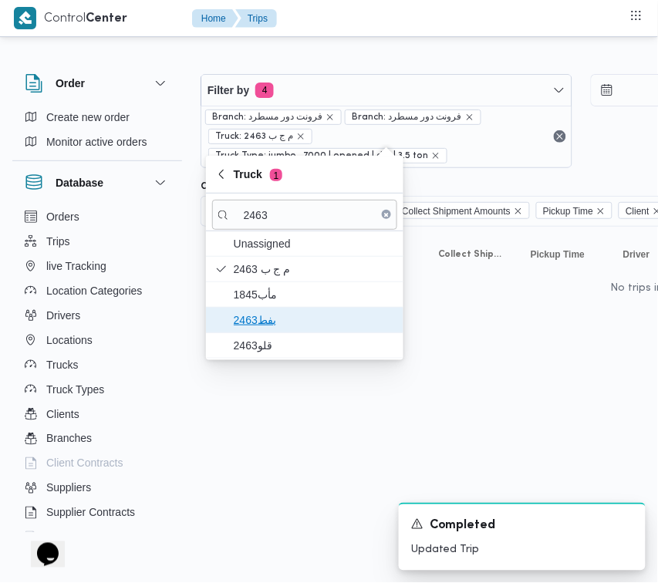
click at [248, 330] on span "بفط2463" at bounding box center [304, 320] width 185 height 25
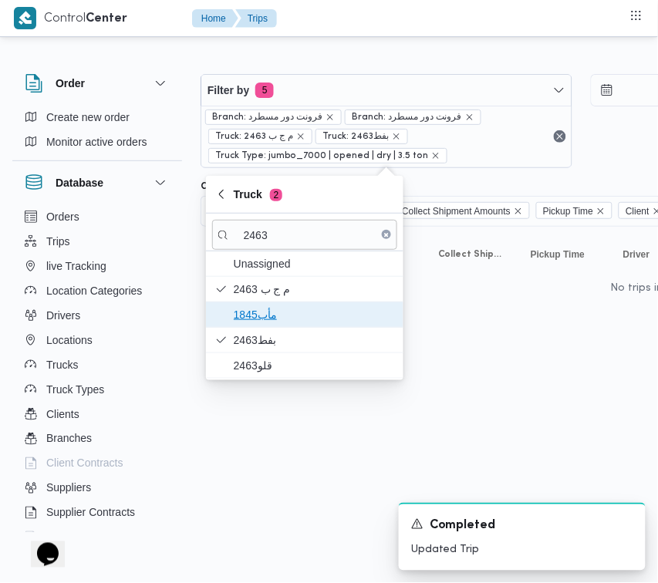
click at [253, 321] on span "1845مأب" at bounding box center [314, 314] width 160 height 19
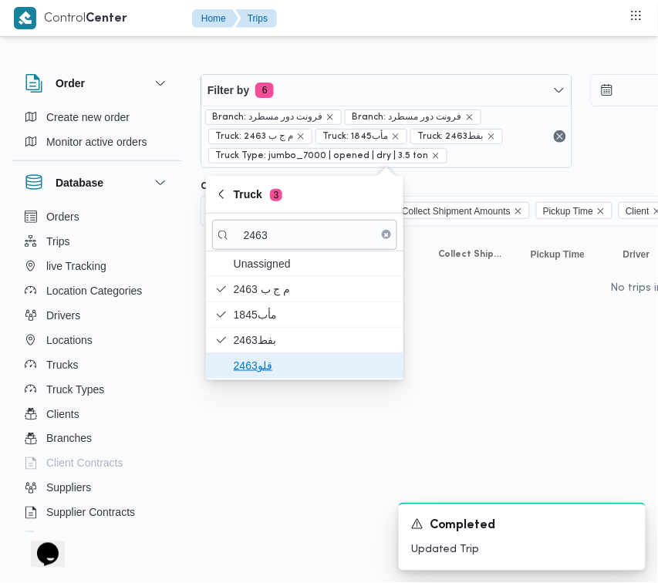
click at [255, 365] on span "قلو2463" at bounding box center [314, 365] width 160 height 19
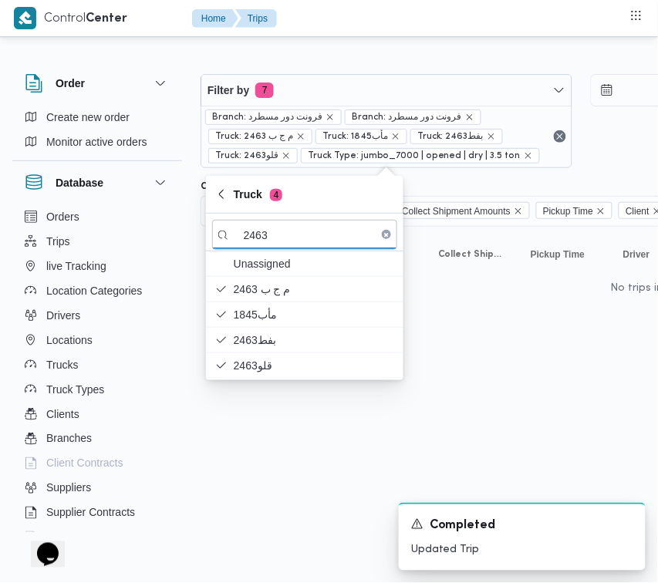
click at [266, 444] on html "Control Center Home Trips Order Create new order Monitor active orders Database…" at bounding box center [329, 291] width 658 height 583
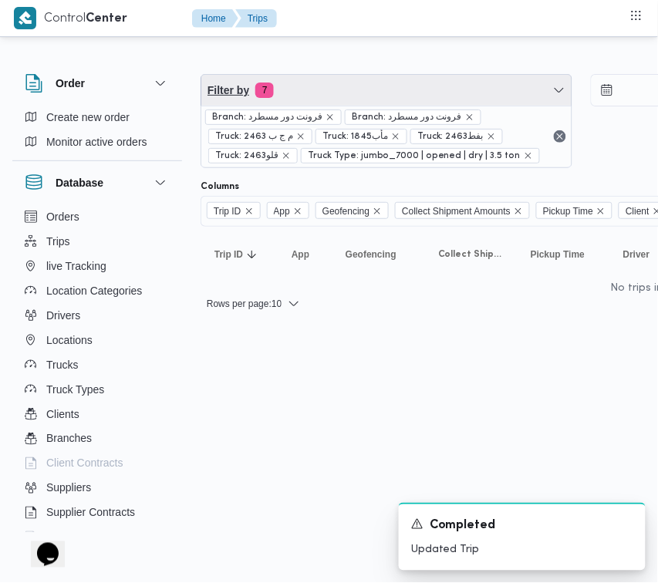
click at [361, 93] on span "Filter by 7" at bounding box center [386, 90] width 370 height 31
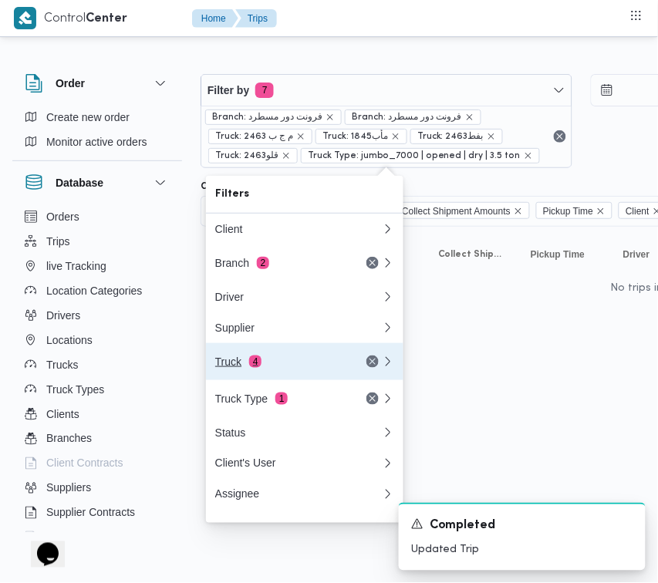
click at [288, 368] on div "Truck 4" at bounding box center [280, 362] width 130 height 12
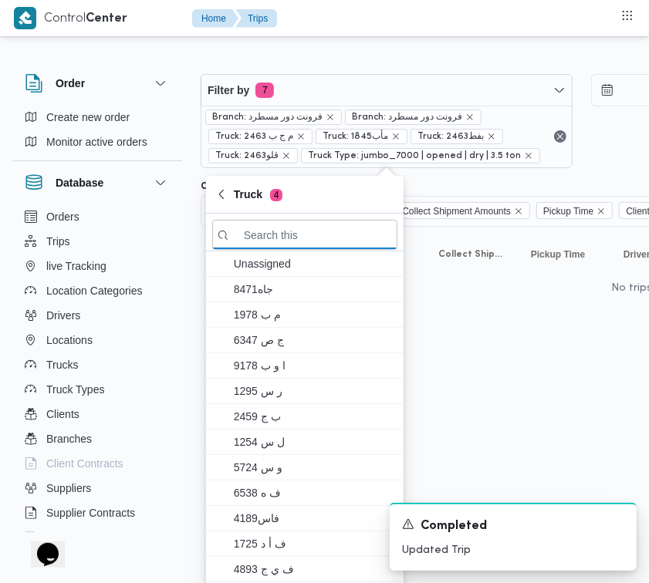
paste input "جهف418"
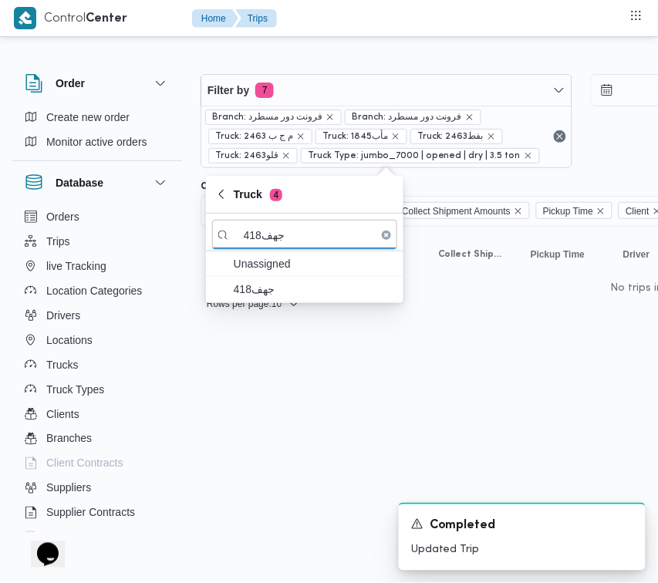
type input "جهف418"
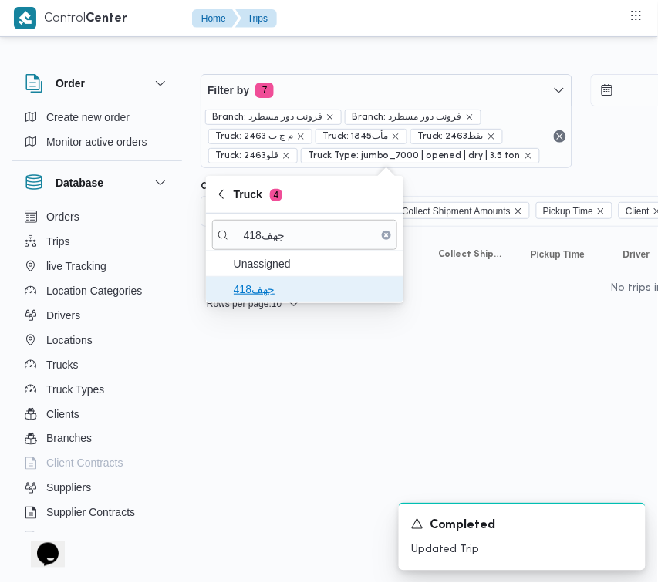
click at [275, 295] on span "جهف418" at bounding box center [314, 289] width 160 height 19
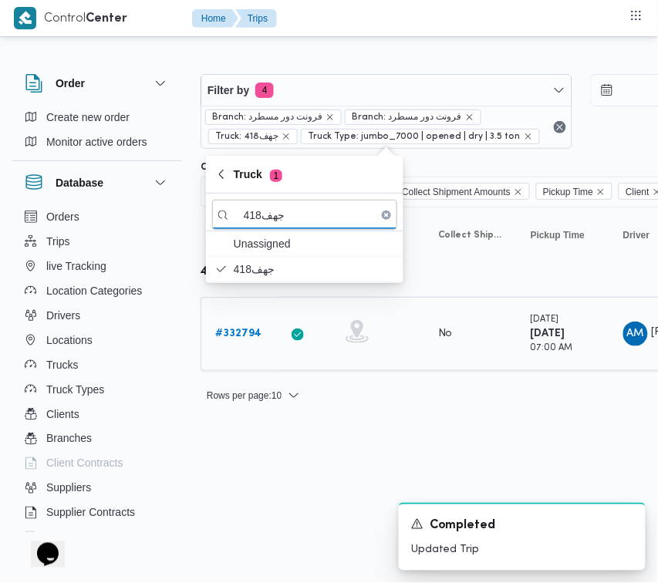
click at [253, 329] on b "# 332794" at bounding box center [238, 334] width 46 height 10
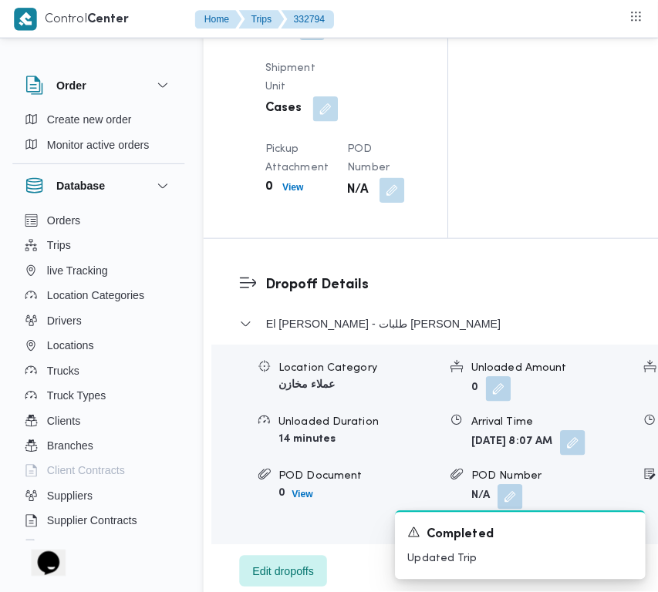
scroll to position [2442, 0]
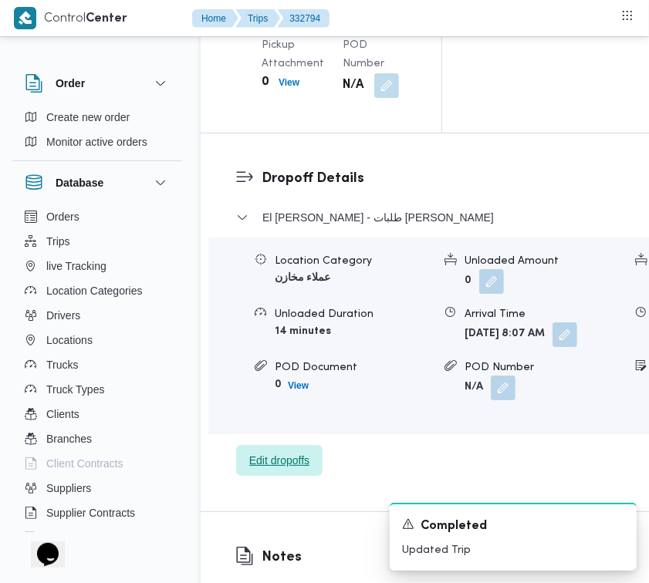
click at [278, 470] on span "Edit dropoffs" at bounding box center [279, 460] width 60 height 19
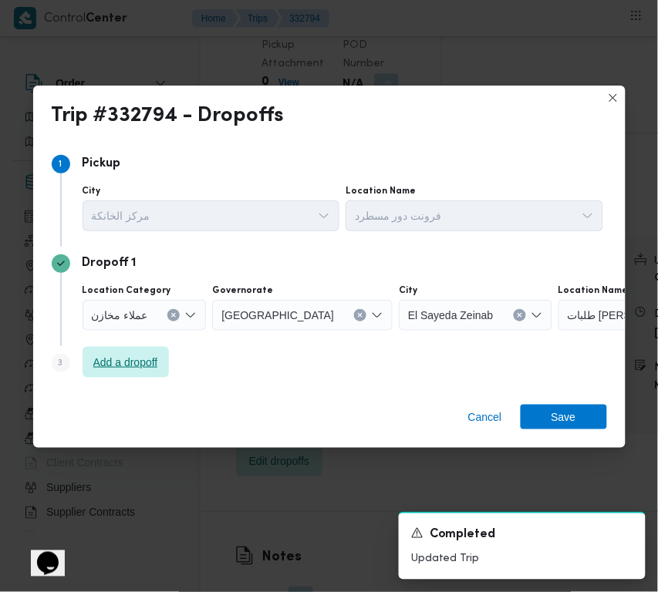
click at [131, 371] on span "Add a dropoff" at bounding box center [125, 362] width 65 height 19
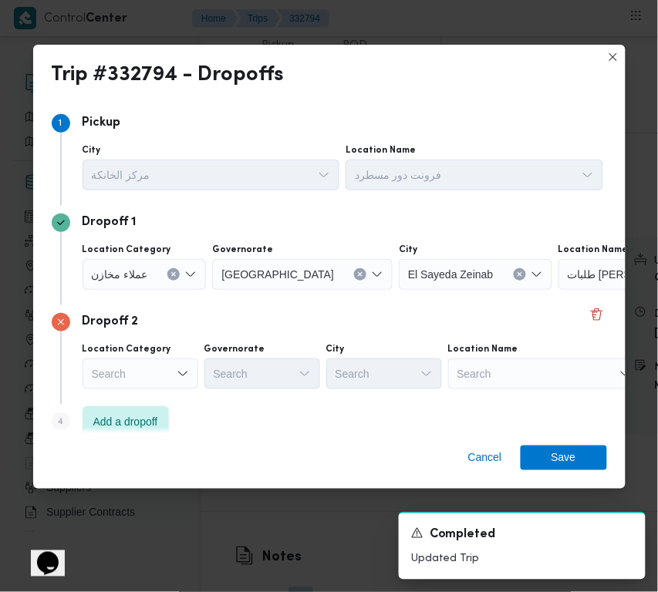
click at [270, 434] on div "Cancel Save" at bounding box center [329, 462] width 592 height 56
click at [147, 423] on span "Add a dropoff" at bounding box center [125, 421] width 65 height 19
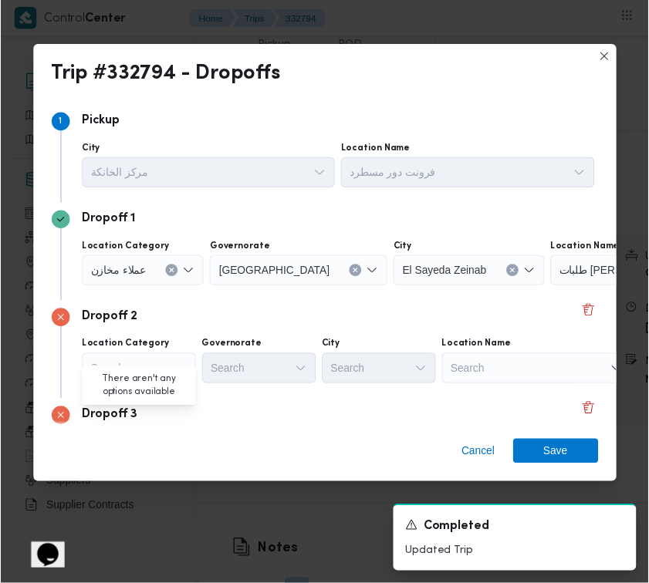
scroll to position [116, 0]
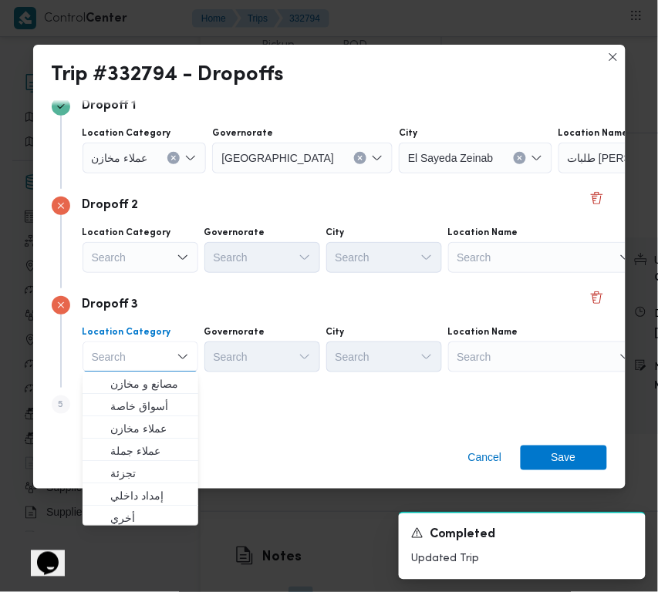
click at [534, 349] on div "Search" at bounding box center [544, 357] width 193 height 31
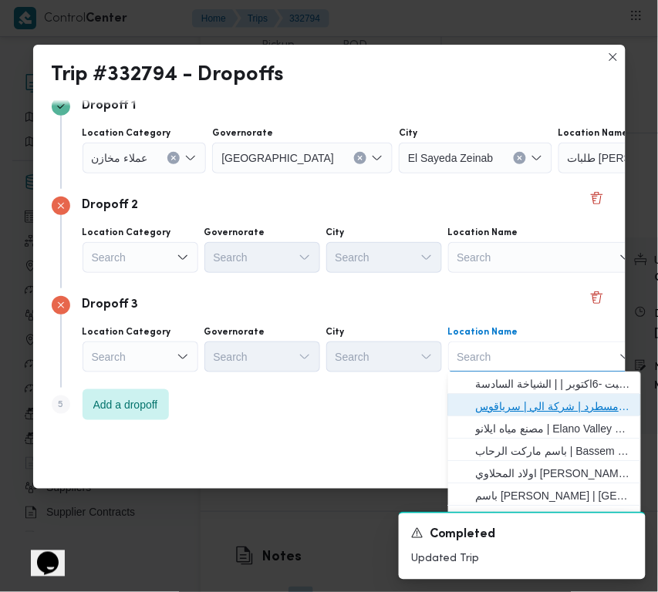
click at [548, 406] on span "فرونت دور مسطرد | شركة الي | سرياقوس" at bounding box center [554, 406] width 156 height 19
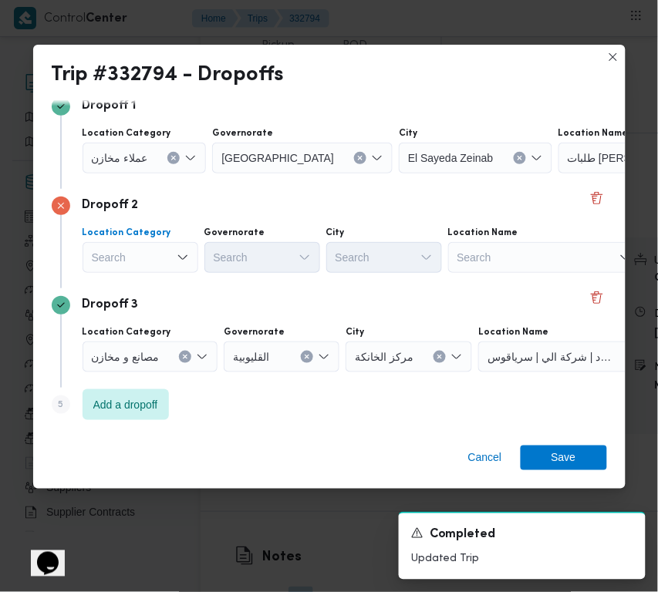
click at [135, 260] on div "Search" at bounding box center [141, 257] width 116 height 31
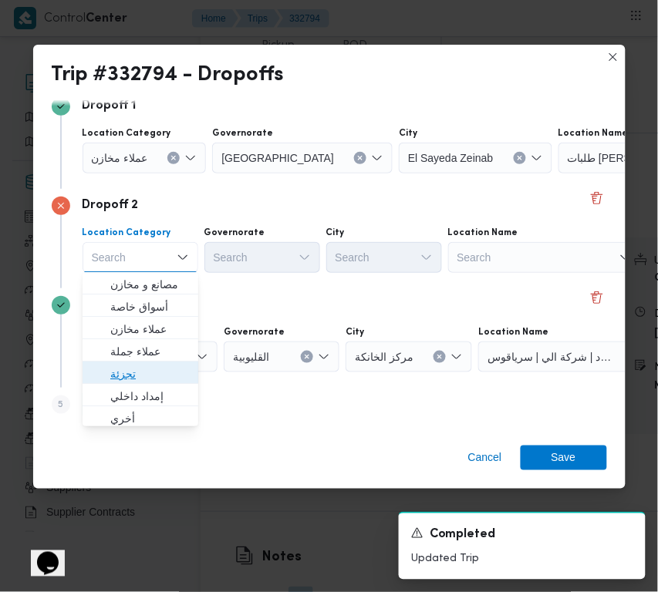
click at [147, 374] on span "تجزئة" at bounding box center [149, 374] width 79 height 19
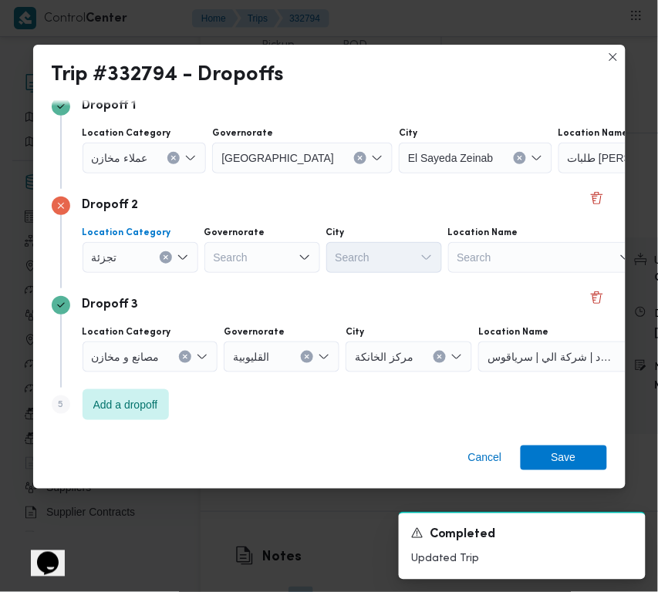
click at [123, 147] on div "عملاء مخازن" at bounding box center [145, 158] width 124 height 31
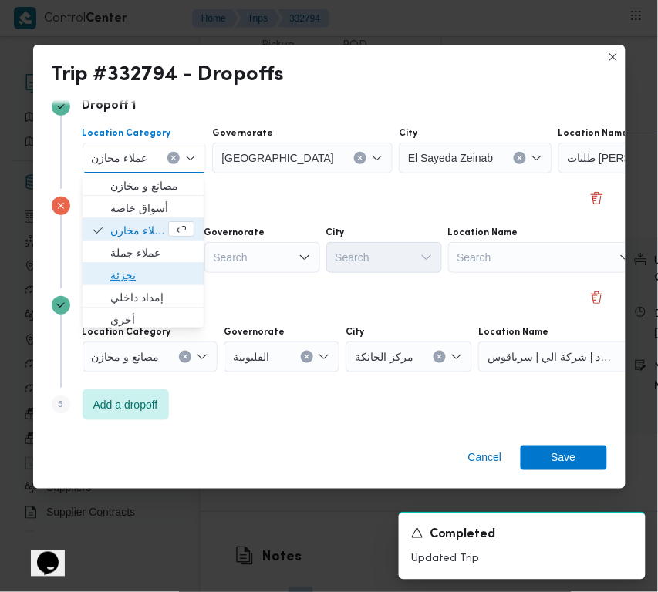
click at [137, 271] on span "تجزئة" at bounding box center [152, 275] width 84 height 19
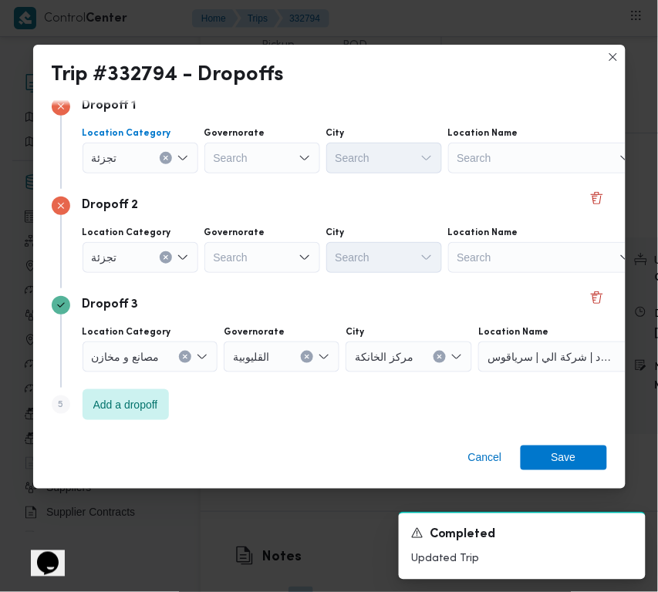
click at [278, 251] on div "Search" at bounding box center [262, 257] width 116 height 31
paste input "قاهرة"
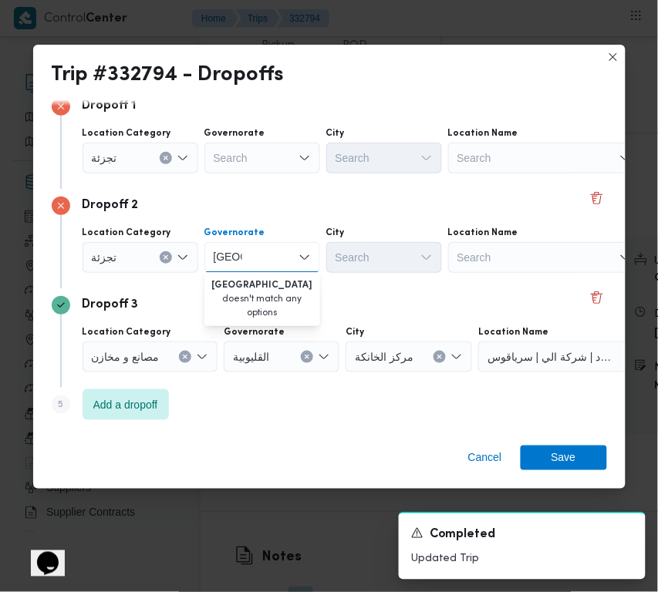
type input "قاهرة"
click at [274, 145] on div "Search" at bounding box center [262, 158] width 116 height 31
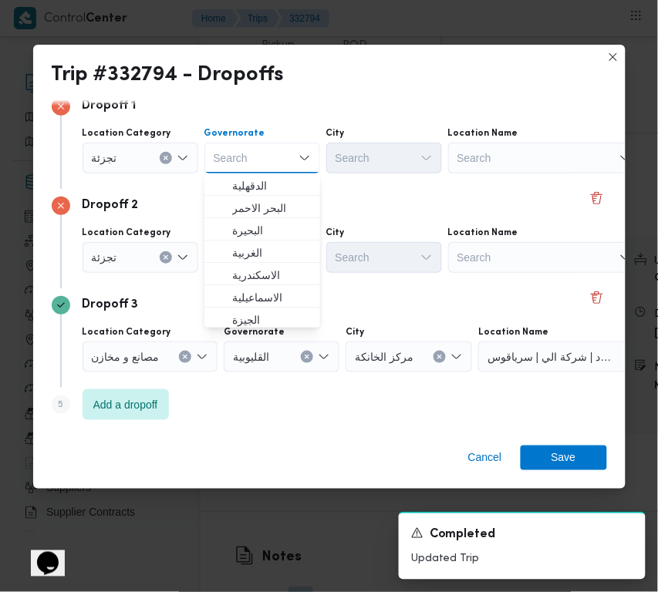
paste input "قاهرة"
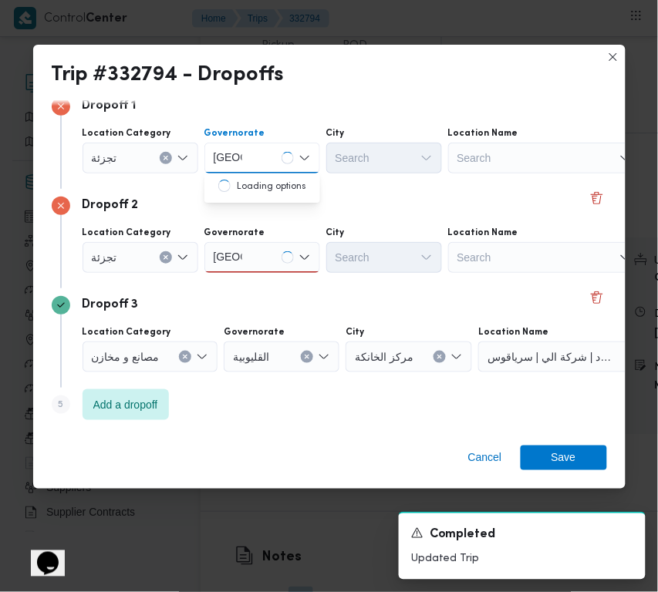
type input "قاهرة"
click at [271, 152] on div "قاهرة قاهرة" at bounding box center [262, 158] width 116 height 31
click at [259, 177] on span "القاهرة" at bounding box center [271, 186] width 79 height 19
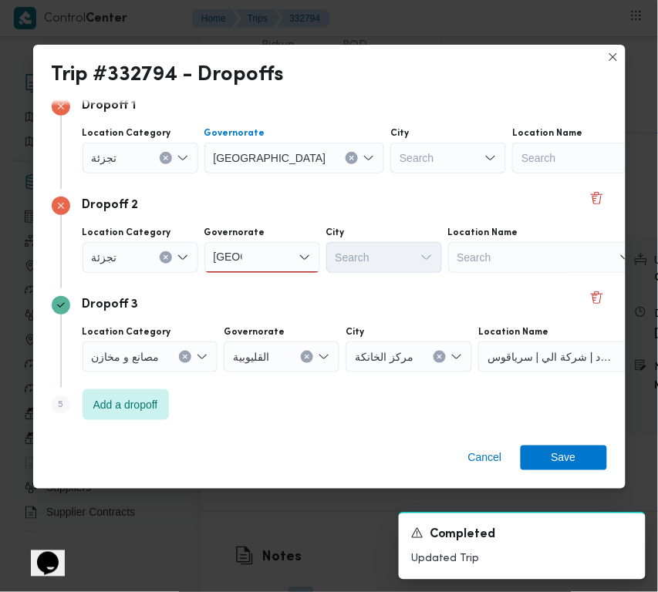
click at [270, 255] on div "قاهرة قاهرة" at bounding box center [262, 257] width 116 height 31
click at [271, 286] on span "القاهرة" at bounding box center [271, 284] width 79 height 19
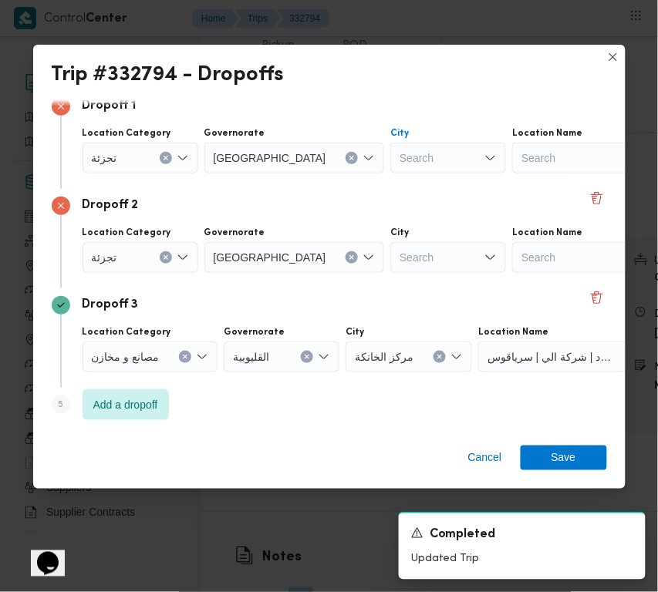
click at [390, 149] on div "Search" at bounding box center [448, 158] width 116 height 31
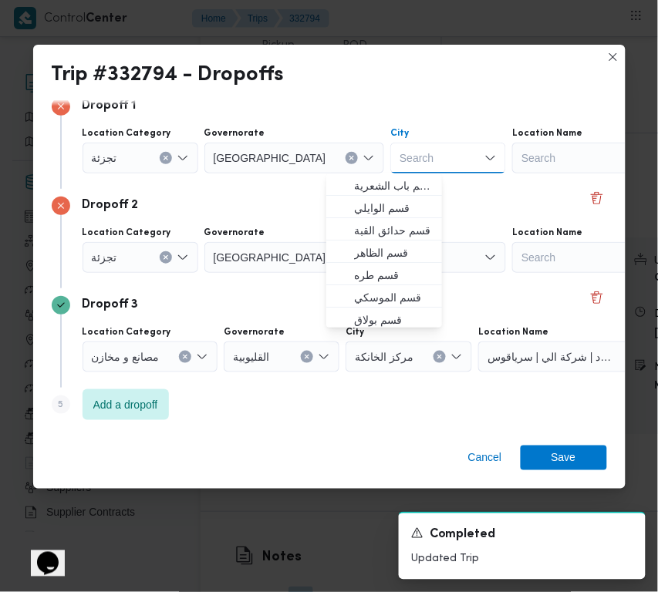
paste input "العبور"
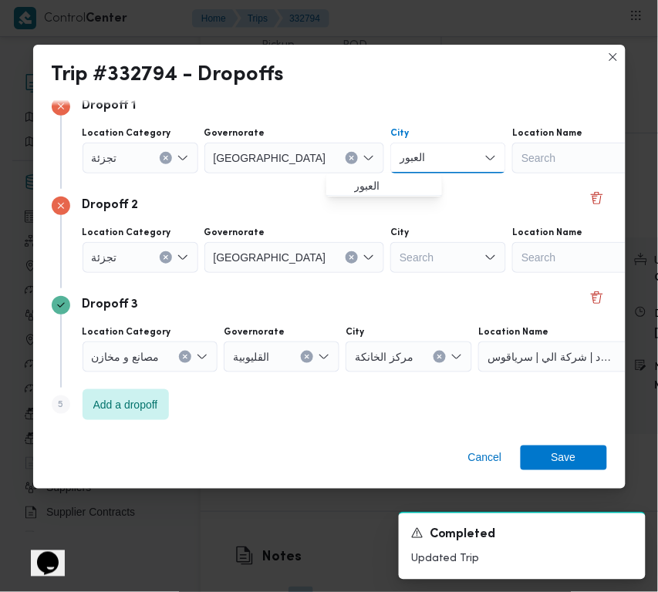
type input "العبور"
click at [390, 255] on div "Search" at bounding box center [448, 257] width 116 height 31
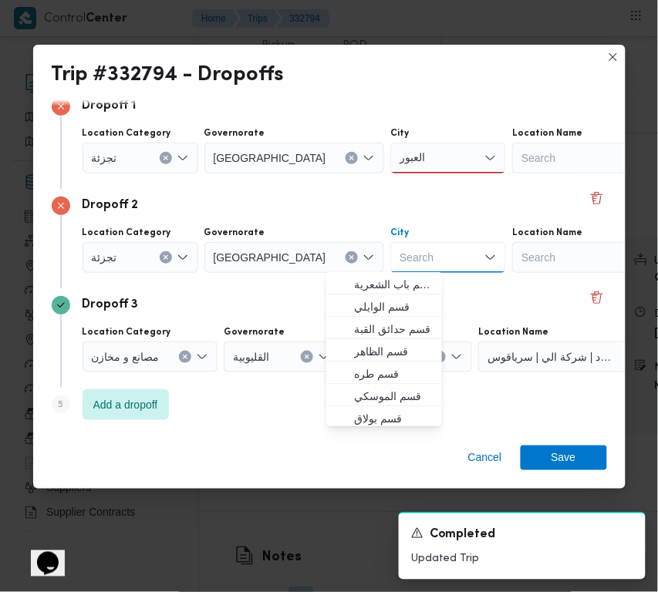
paste input "نصر"
type input "نصر"
drag, startPoint x: 395, startPoint y: 139, endPoint x: 393, endPoint y: 148, distance: 9.4
click at [395, 139] on div "City" at bounding box center [448, 133] width 116 height 12
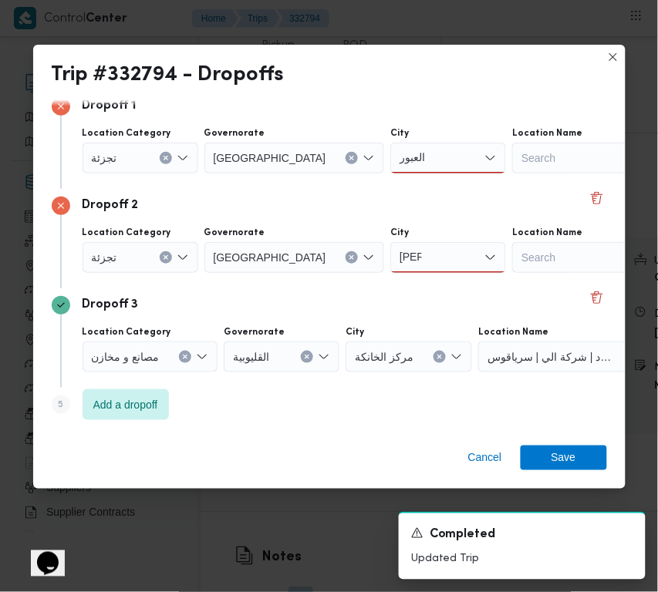
click at [390, 158] on div "العبور العبور" at bounding box center [448, 158] width 116 height 31
click at [386, 183] on span "العبور" at bounding box center [393, 186] width 79 height 19
click at [390, 266] on div "نصر نصر" at bounding box center [448, 257] width 116 height 31
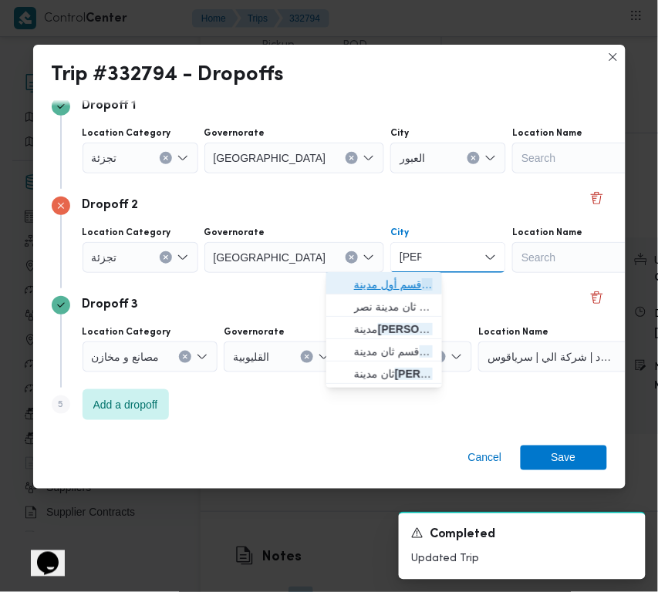
click at [375, 276] on span "قسم أول مدينة نصر" at bounding box center [393, 284] width 79 height 19
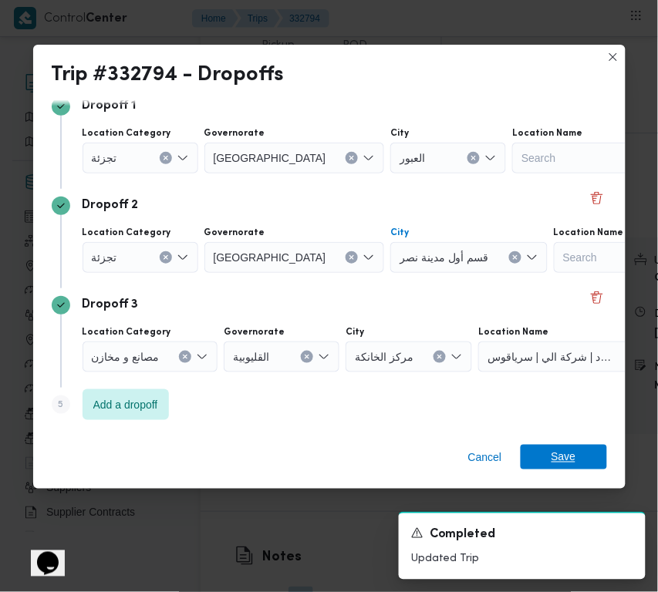
click at [550, 456] on span "Save" at bounding box center [564, 457] width 86 height 25
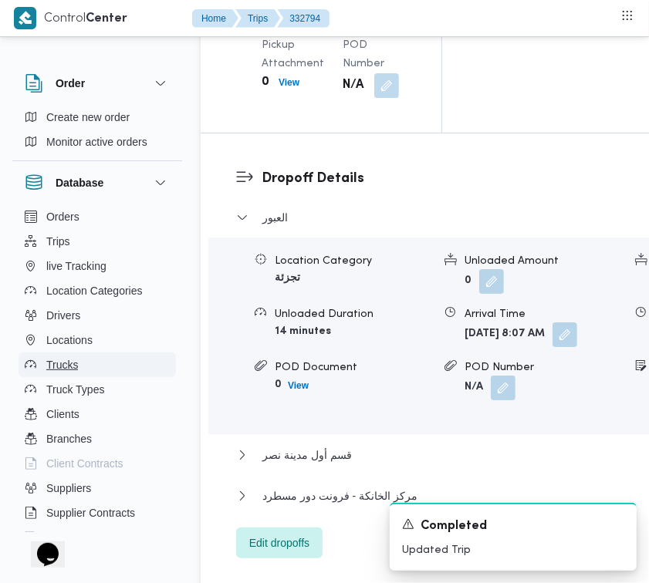
scroll to position [2461, 0]
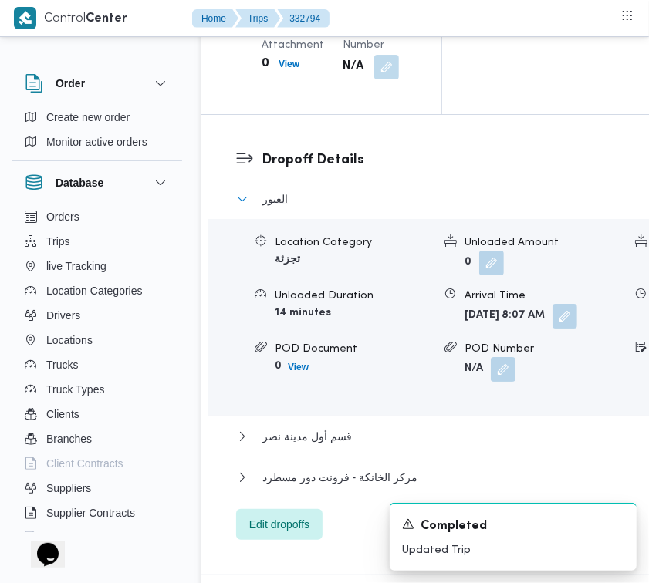
click at [238, 205] on icon "button" at bounding box center [242, 199] width 12 height 12
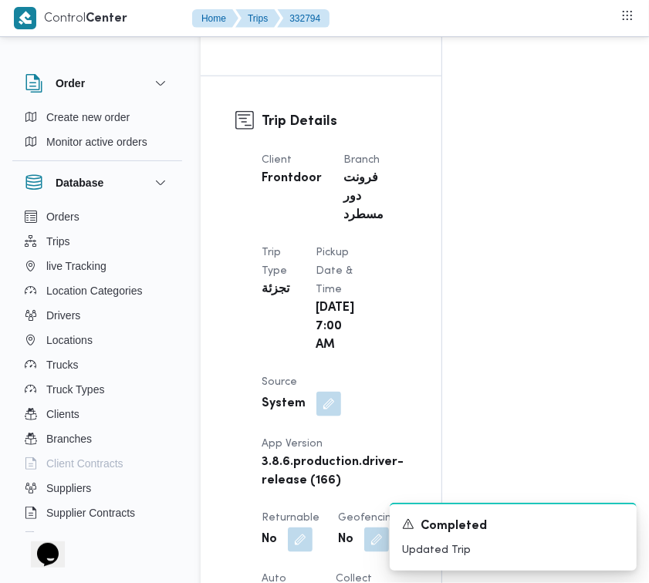
scroll to position [118, 0]
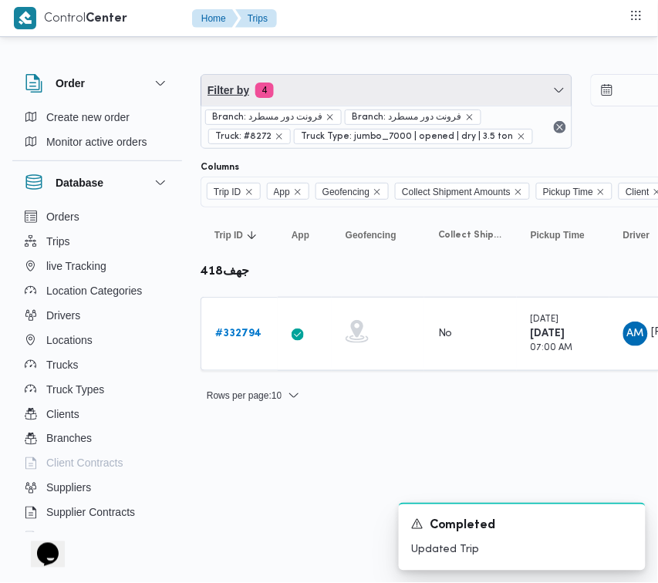
click at [336, 93] on span "Filter by 4" at bounding box center [386, 90] width 370 height 31
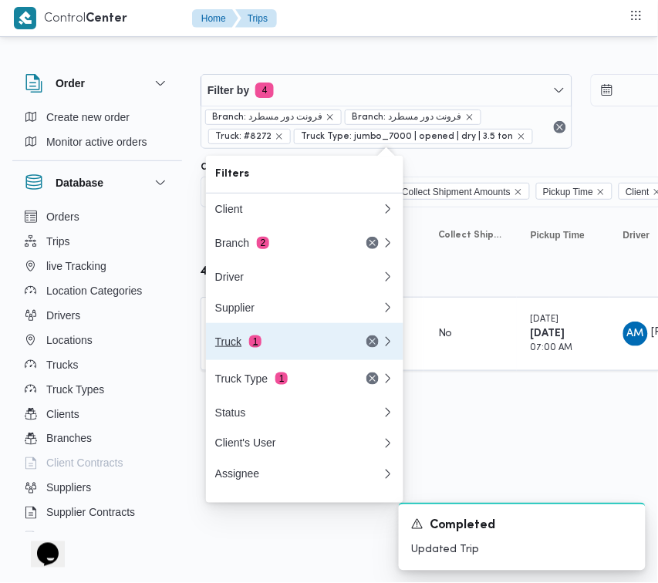
click at [295, 342] on div "Truck 1" at bounding box center [280, 342] width 130 height 12
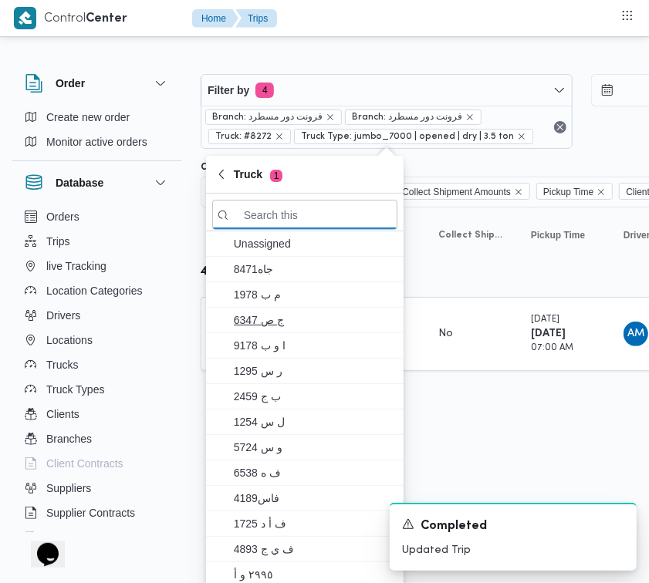
paste input "7836"
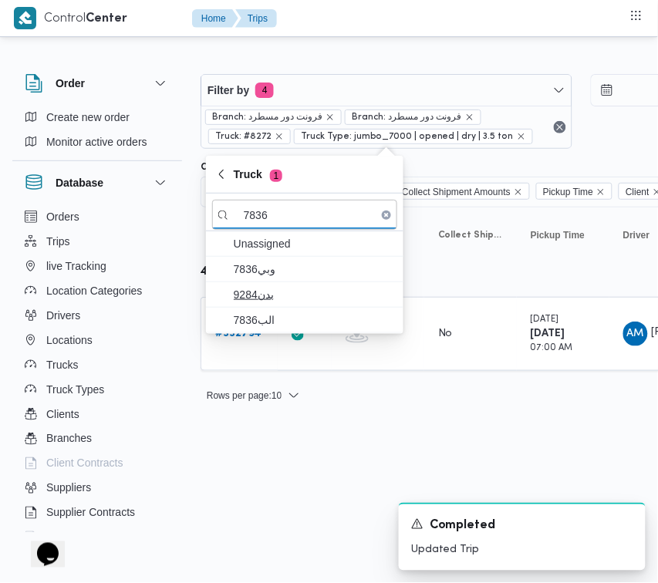
type input "7836"
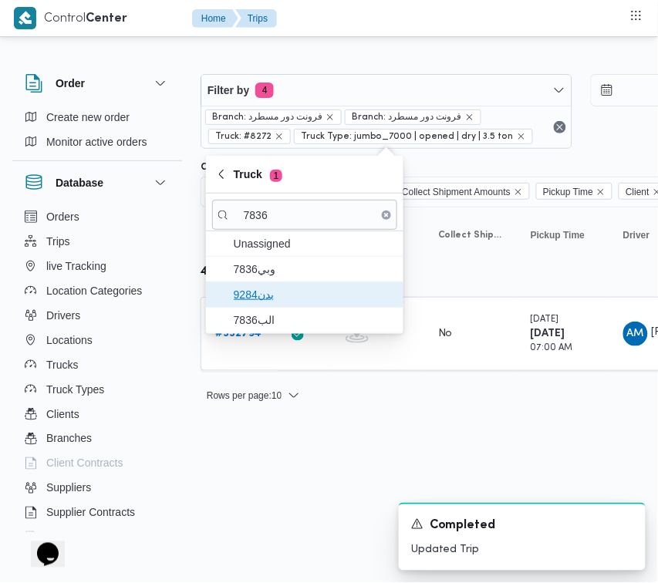
click at [288, 291] on span "بدن9284" at bounding box center [314, 294] width 160 height 19
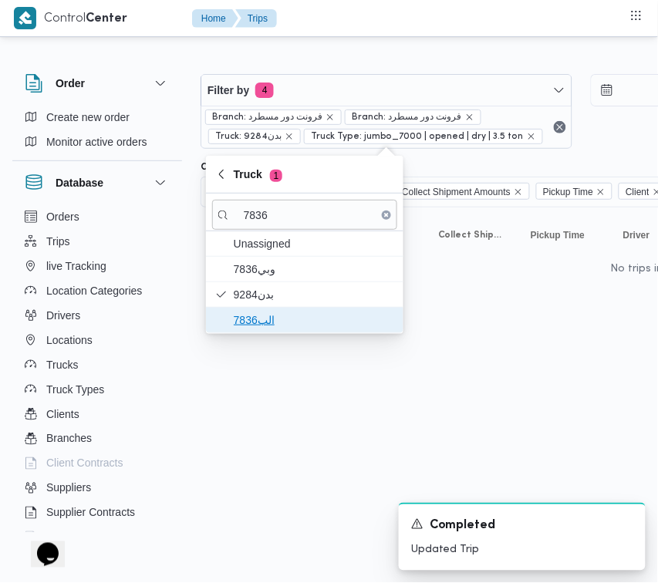
click at [282, 312] on span "الب7836" at bounding box center [314, 320] width 160 height 19
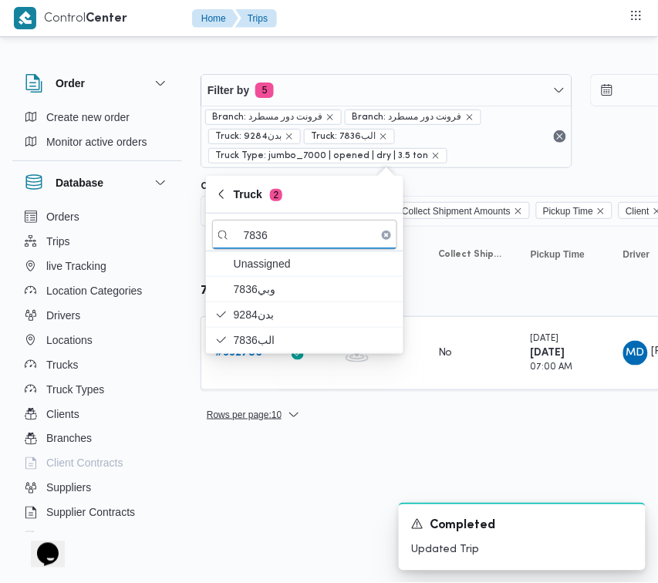
click at [259, 419] on span "Rows per page : 10" at bounding box center [244, 415] width 75 height 19
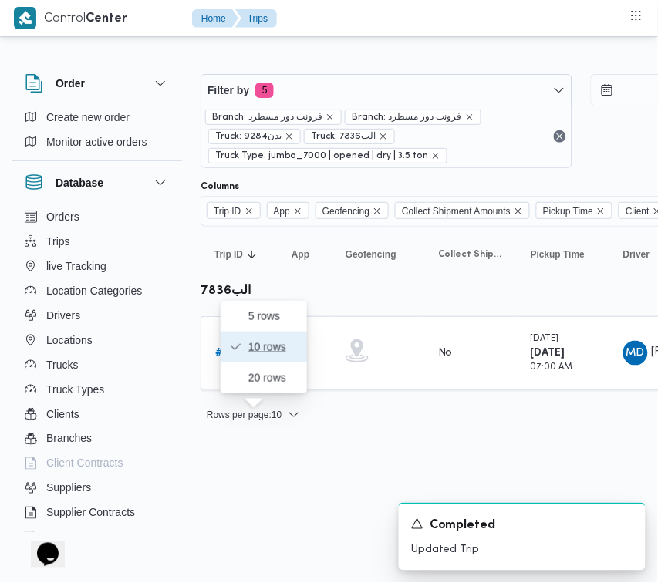
click at [256, 340] on button "10 rows" at bounding box center [264, 347] width 86 height 31
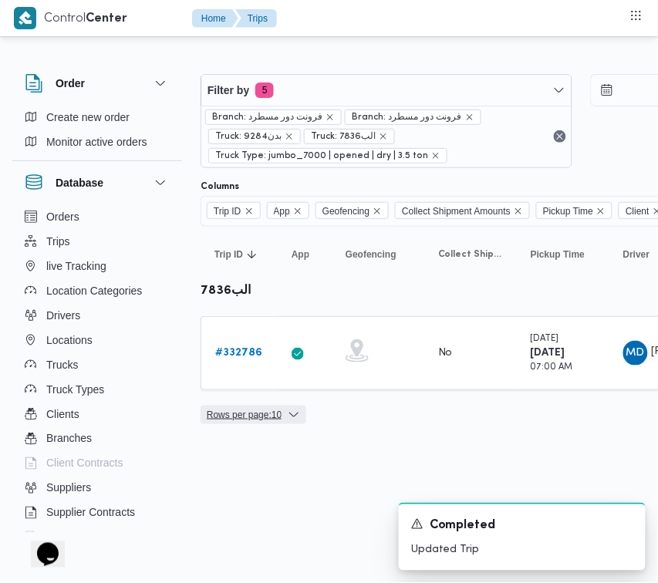
click at [256, 414] on span "Rows per page : 10" at bounding box center [244, 415] width 75 height 19
click at [401, 402] on div "Rows per page : 10 1" at bounding box center [663, 415] width 944 height 37
click at [236, 357] on b "# 332786" at bounding box center [238, 353] width 47 height 10
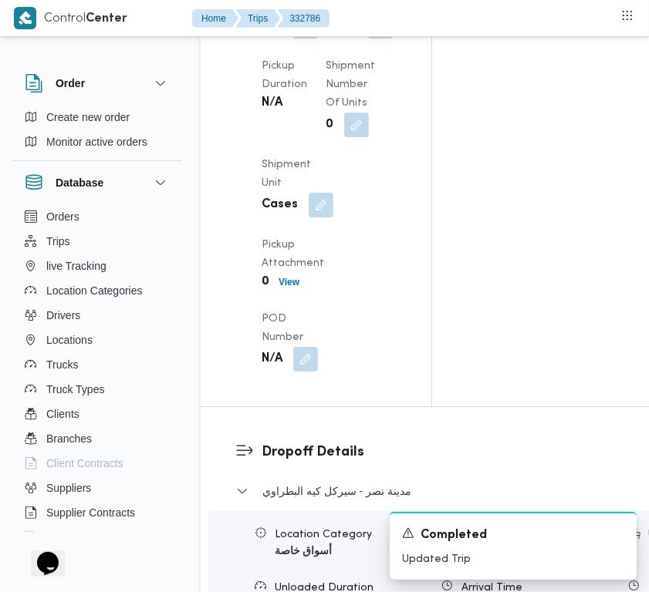
scroll to position [3053, 0]
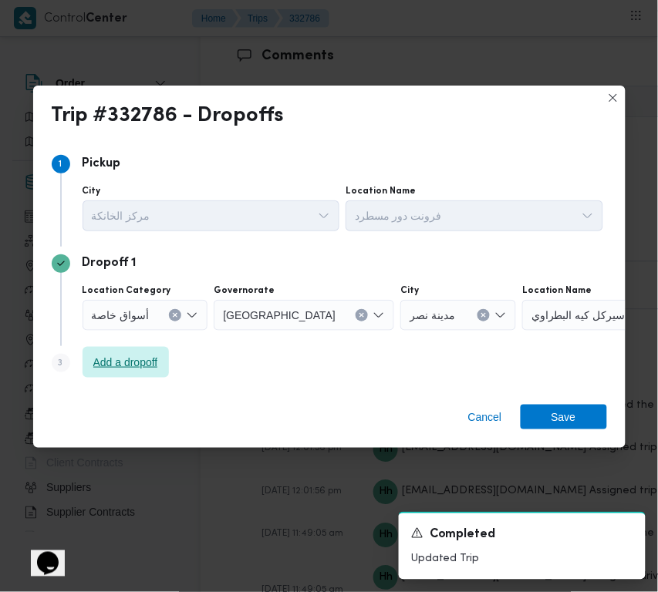
click at [105, 372] on span "Add a dropoff" at bounding box center [126, 362] width 86 height 31
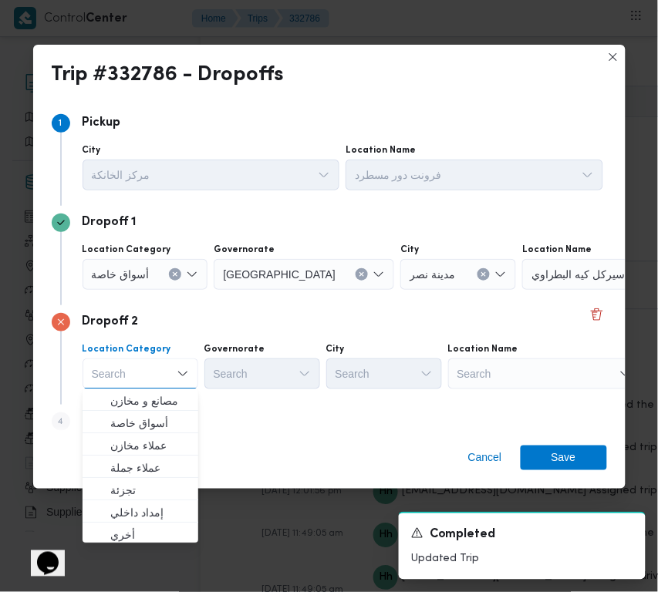
click at [481, 370] on div "Search" at bounding box center [544, 374] width 193 height 31
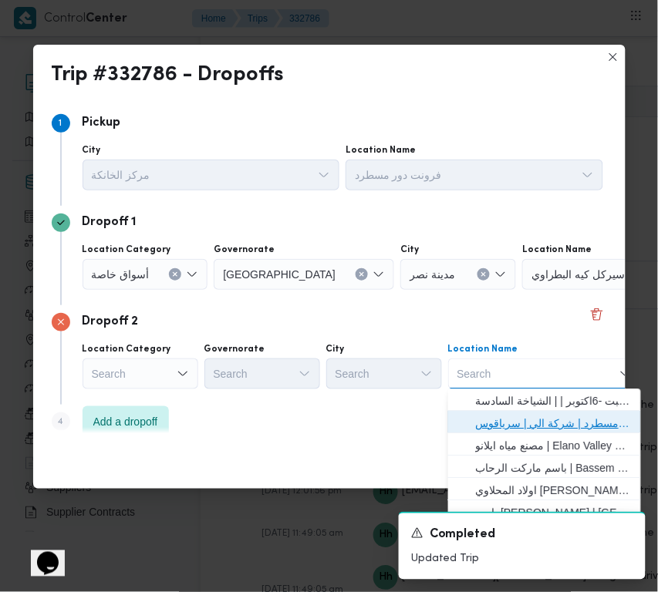
click at [511, 428] on span "فرونت دور مسطرد | شركة الي | سرياقوس" at bounding box center [554, 424] width 156 height 19
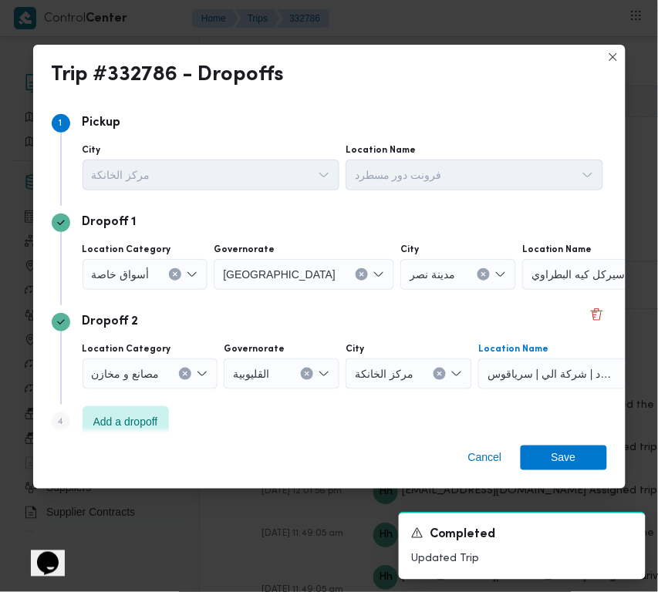
click at [116, 270] on span "أسواق خاصة" at bounding box center [121, 273] width 58 height 17
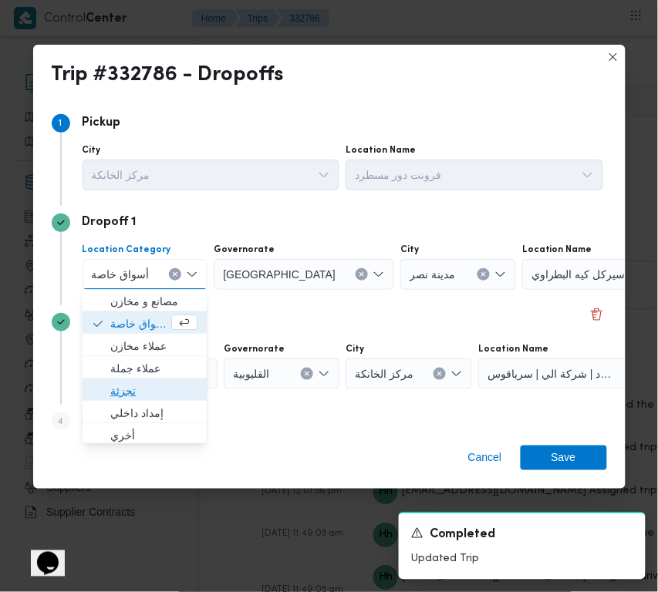
click at [147, 387] on span "تجزئة" at bounding box center [153, 392] width 87 height 19
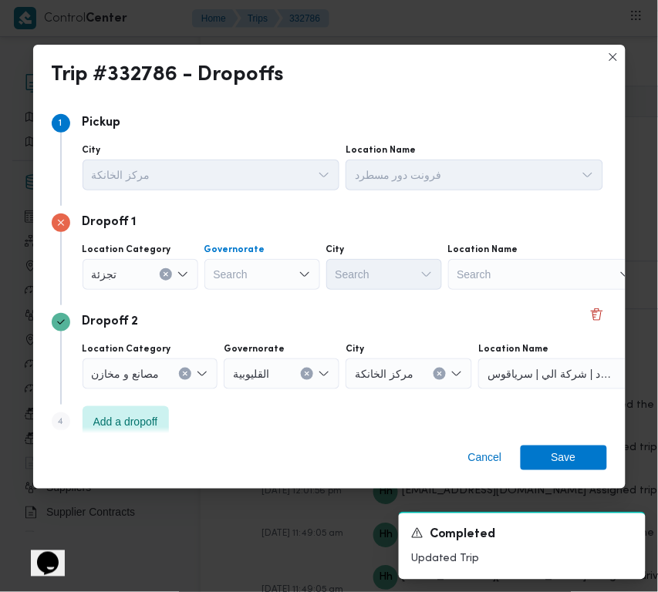
click at [251, 279] on div "Search" at bounding box center [262, 274] width 116 height 31
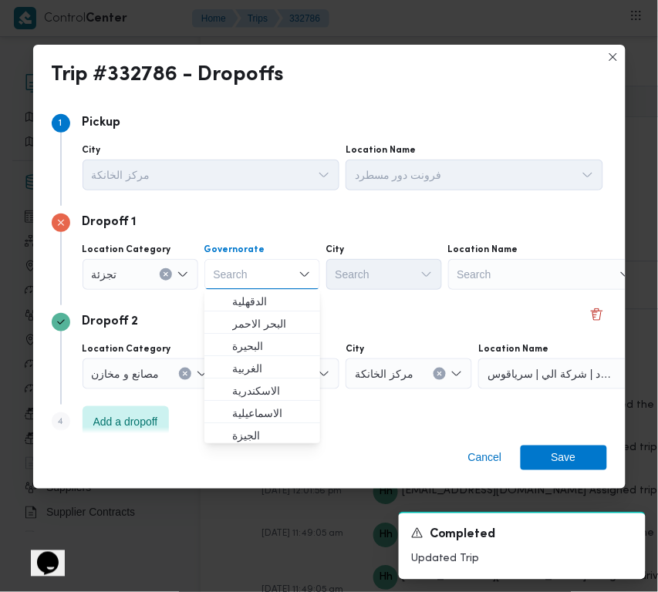
paste input "قاهرة"
type input "قاهرة"
click at [365, 305] on div "Dropoff 2 Location Category مصانع و مخازن Governorate القليوبية City مركز الخان…" at bounding box center [329, 355] width 555 height 100
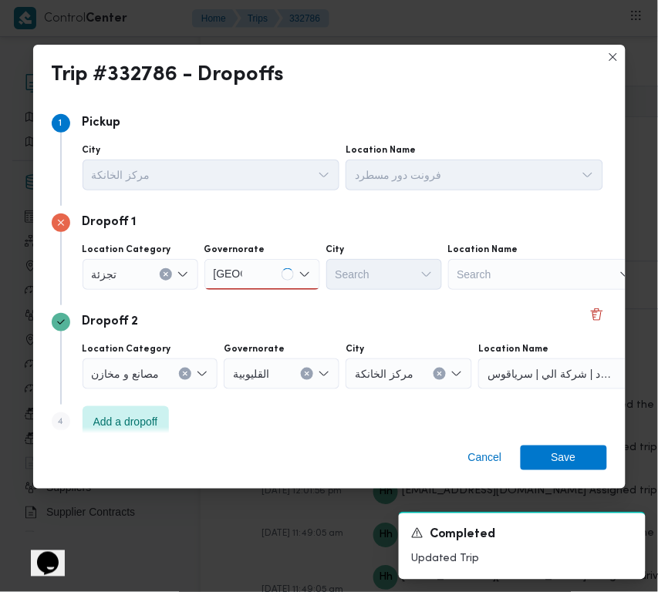
click at [282, 272] on div "قاهرة قاهرة" at bounding box center [262, 274] width 116 height 31
click at [271, 276] on div "قاهرة قاهرة" at bounding box center [262, 274] width 116 height 31
click at [262, 266] on div "قاهرة قاهرة" at bounding box center [262, 274] width 116 height 31
click at [248, 295] on span "القاهرة" at bounding box center [271, 302] width 79 height 19
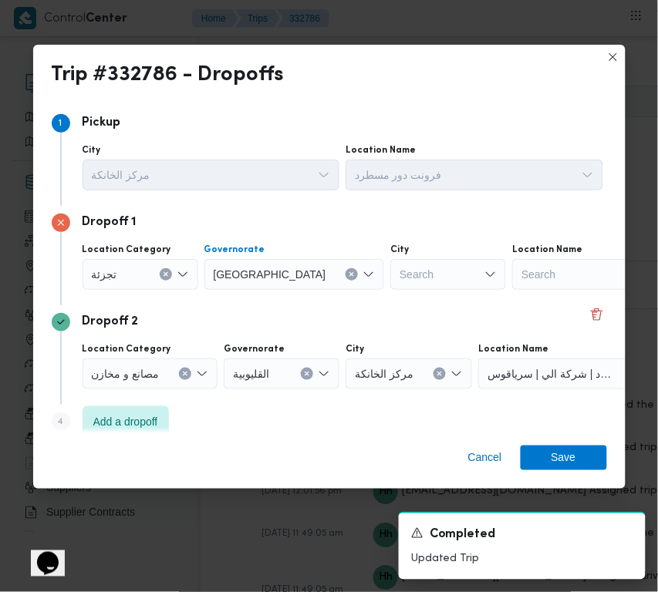
click at [390, 272] on div "Search" at bounding box center [448, 274] width 116 height 31
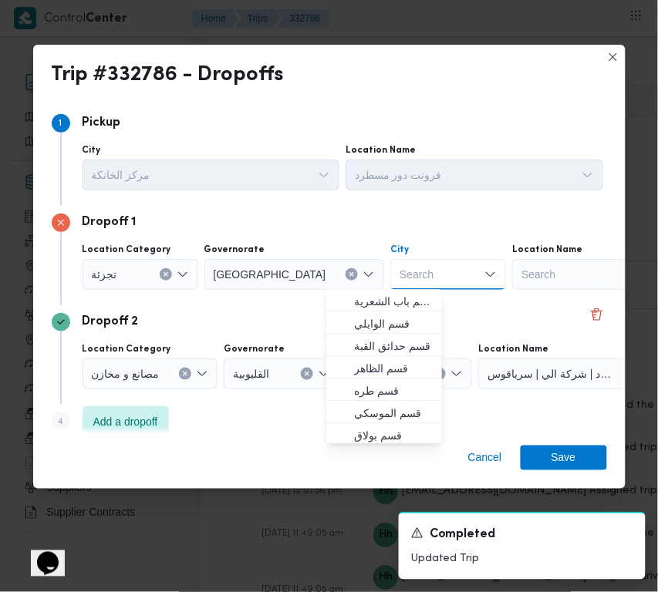
paste input "قاهرة"
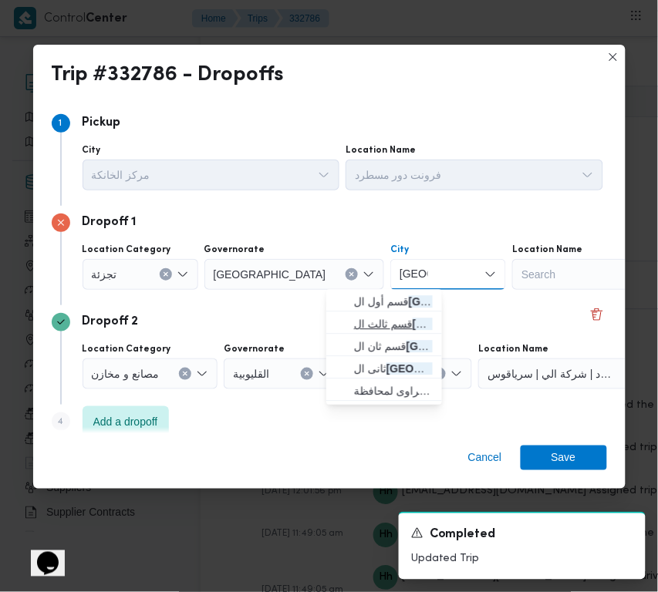
type input "قاهرة"
click at [413, 321] on mark "قاهرة" at bounding box center [471, 325] width 116 height 12
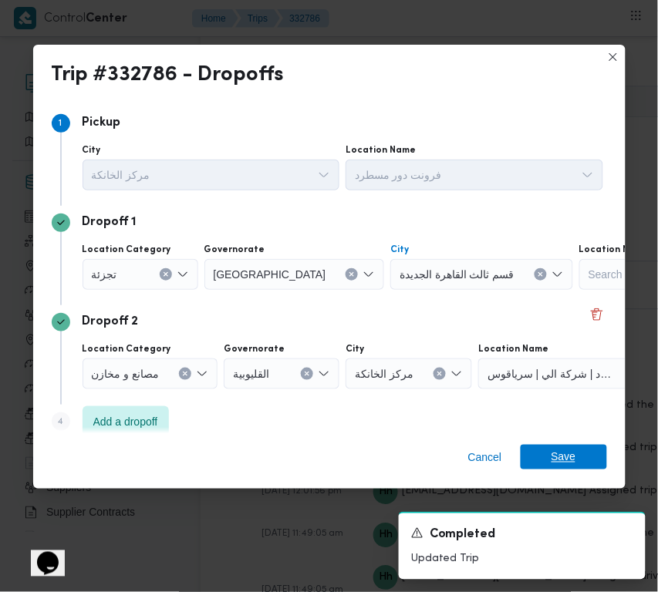
click at [575, 453] on span "Save" at bounding box center [564, 457] width 86 height 25
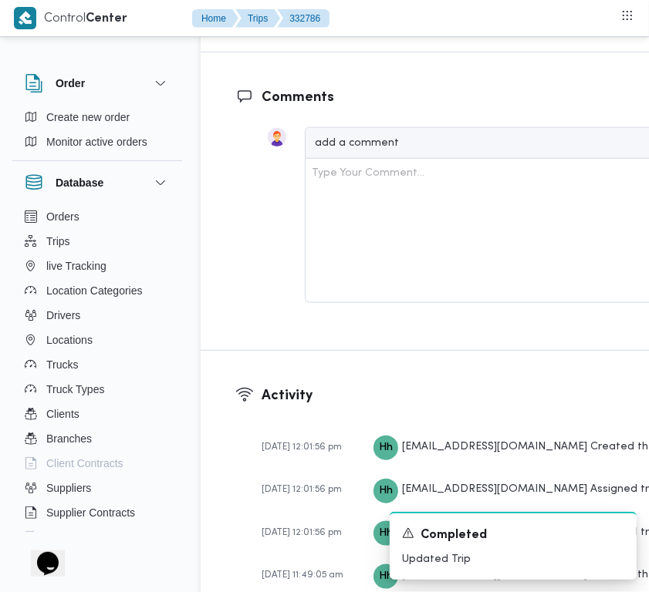
scroll to position [3072, 0]
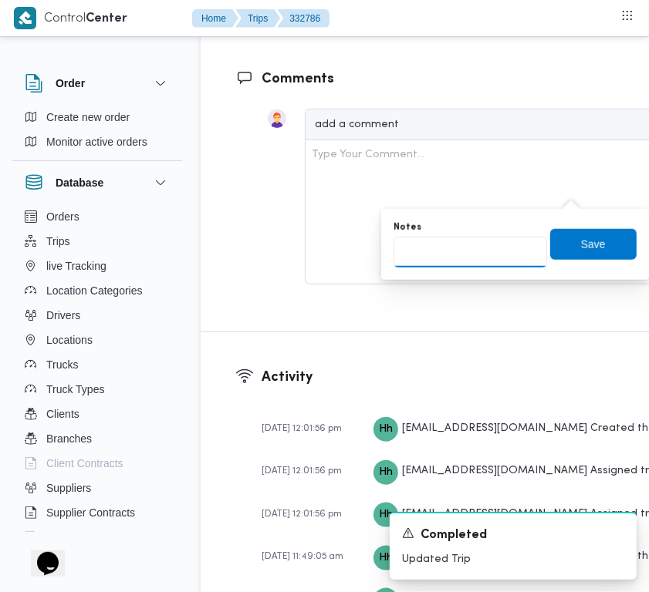
click at [514, 245] on input "Notes" at bounding box center [470, 252] width 154 height 31
paste input "تجمع"
type input "تجمع"
click at [596, 233] on span "Save" at bounding box center [593, 243] width 86 height 31
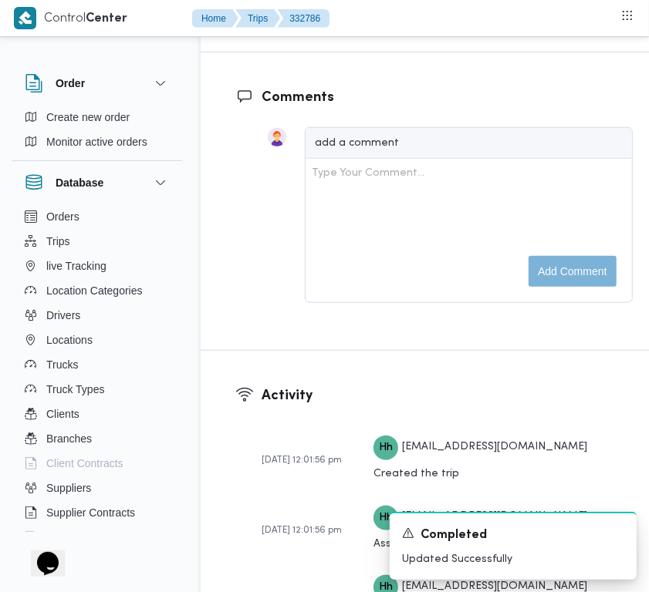
scroll to position [2553, 0]
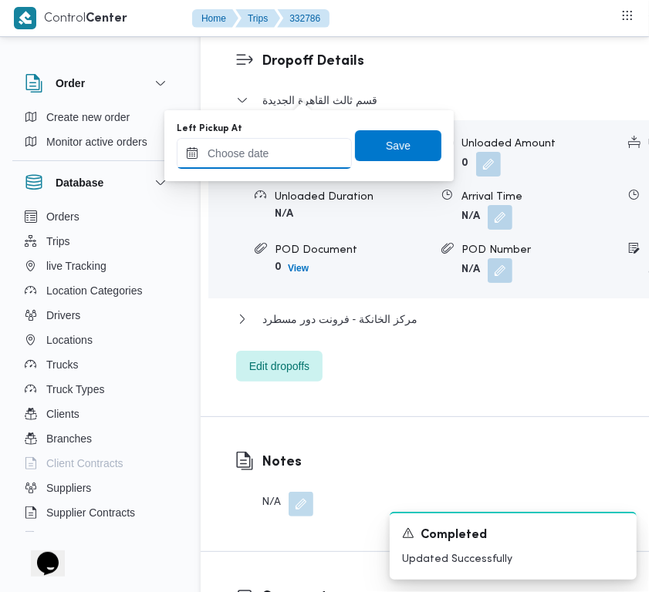
click at [282, 147] on input "Left Pickup At" at bounding box center [264, 153] width 175 height 31
paste input "28/8/2025 7:30:00 AM"
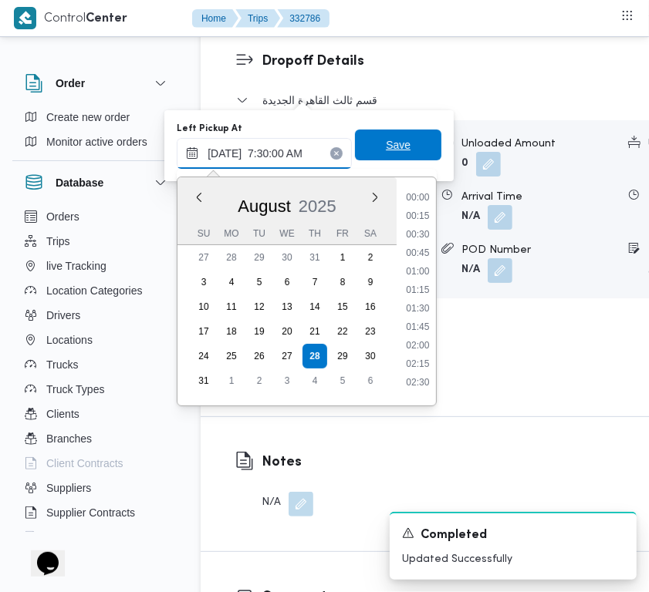
scroll to position [554, 0]
type input "28/08/2025 07:30"
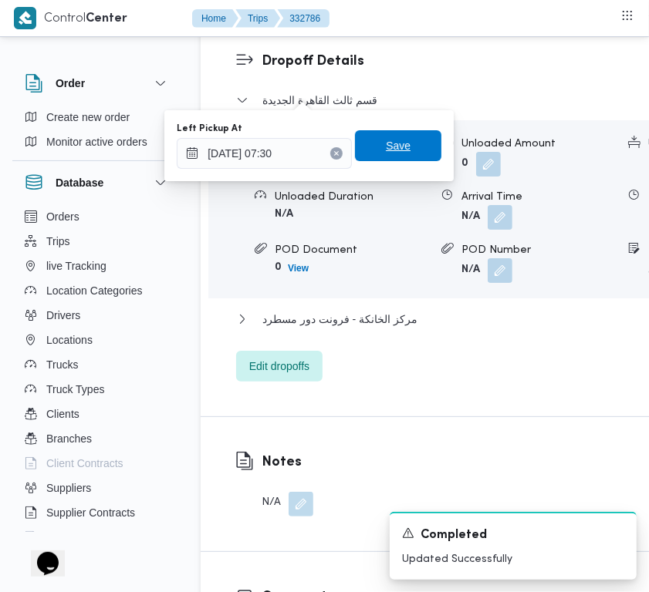
drag, startPoint x: 401, startPoint y: 150, endPoint x: 457, endPoint y: 128, distance: 60.6
click at [401, 150] on span "Save" at bounding box center [398, 145] width 86 height 31
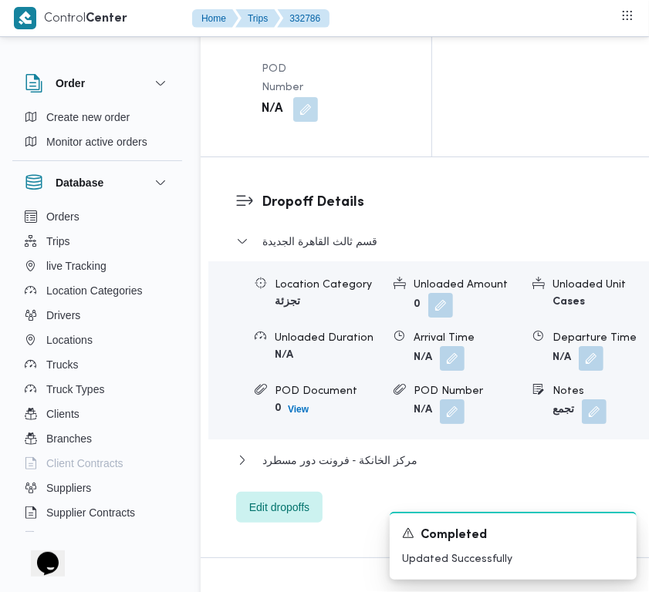
scroll to position [2326, 0]
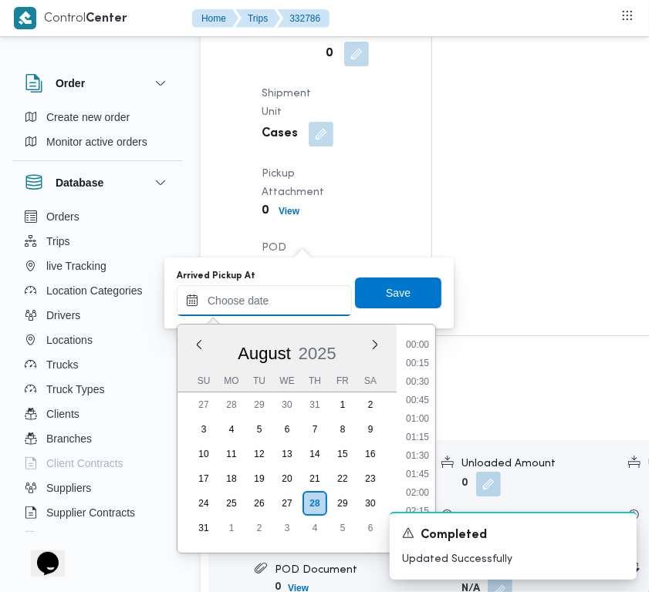
drag, startPoint x: 280, startPoint y: 306, endPoint x: 279, endPoint y: 289, distance: 17.0
click at [280, 306] on input "Arrived Pickup At" at bounding box center [264, 300] width 175 height 31
paste input "28/8/2025 7:30:00 AM"
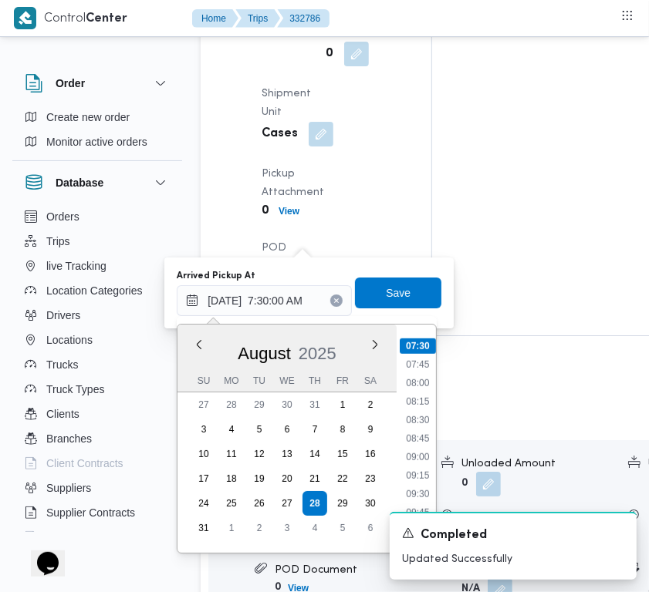
scroll to position [380, 0]
click at [421, 420] on li "06:15" at bounding box center [417, 427] width 35 height 15
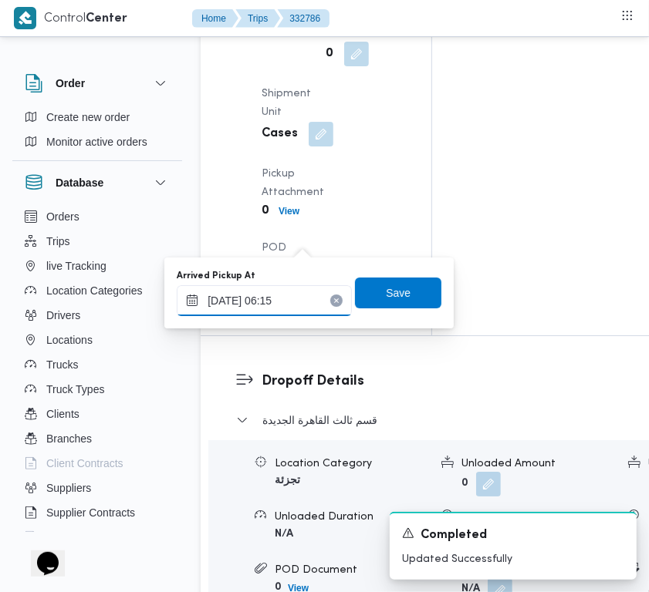
click at [294, 287] on input "28/08/2025 06:15" at bounding box center [264, 300] width 175 height 31
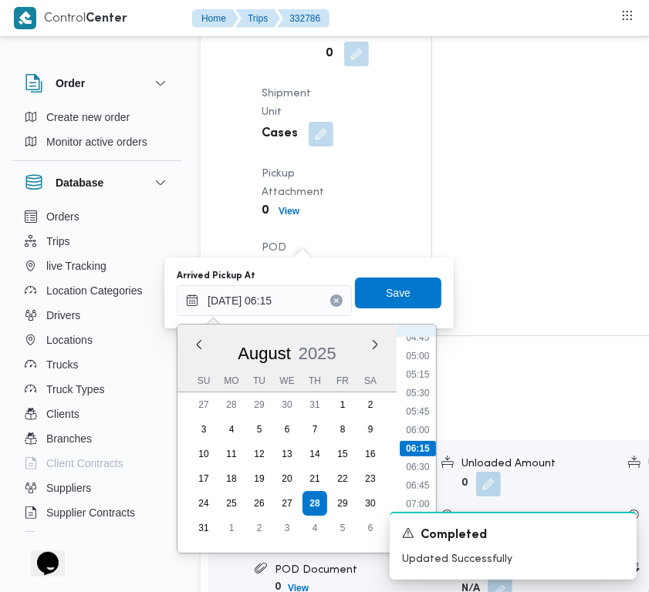
scroll to position [532, 0]
click at [426, 345] on li "07:15" at bounding box center [417, 349] width 35 height 15
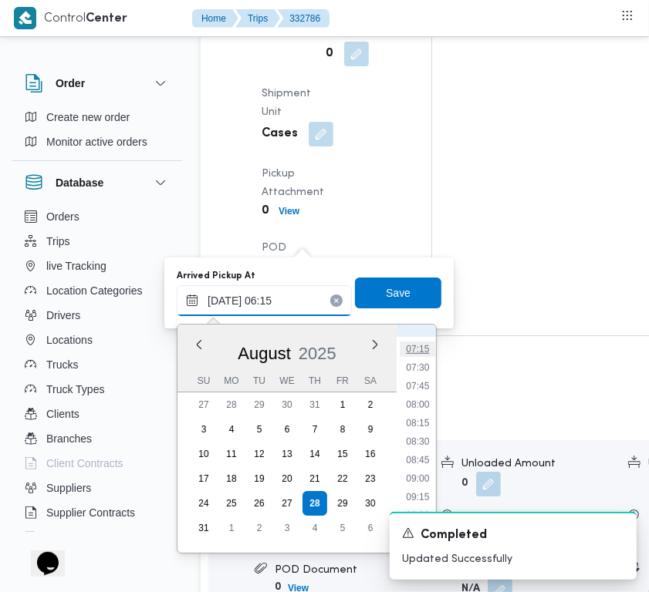
type input "28/08/2025 07:15"
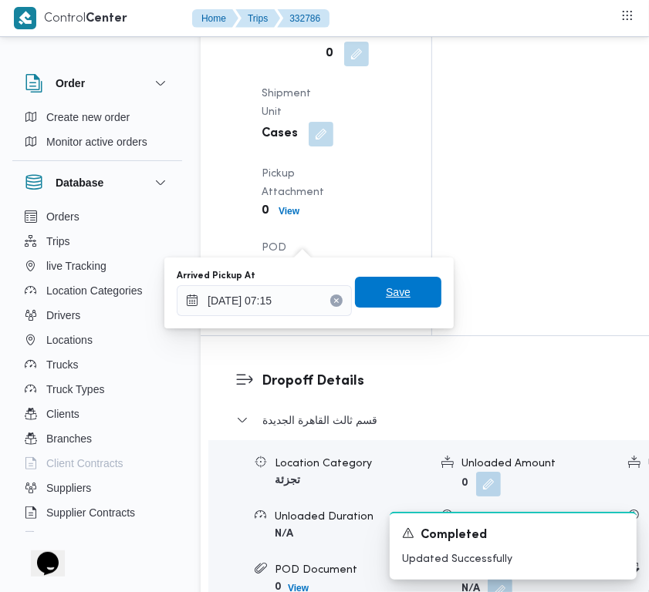
click at [400, 288] on span "Save" at bounding box center [398, 292] width 86 height 31
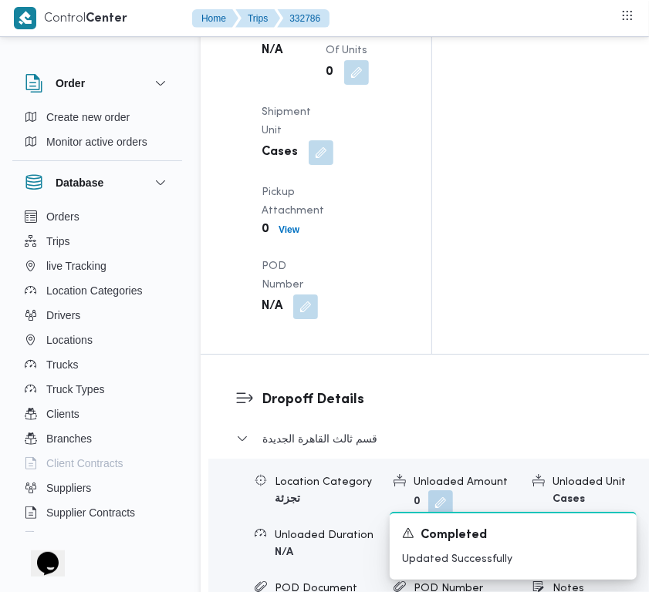
click at [382, 132] on div "Pickup Details Arrived Pickup At N/A Left Pickup At Thu, Aug 28, 2025 7:30 AM P…" at bounding box center [316, 55] width 231 height 597
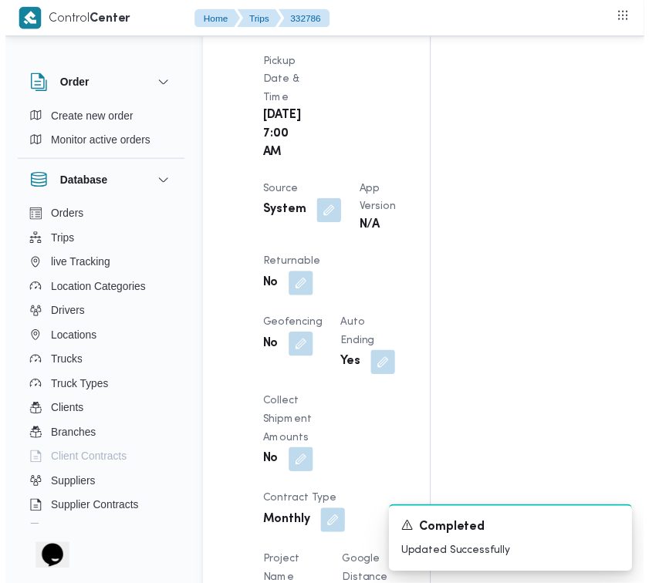
scroll to position [0, 0]
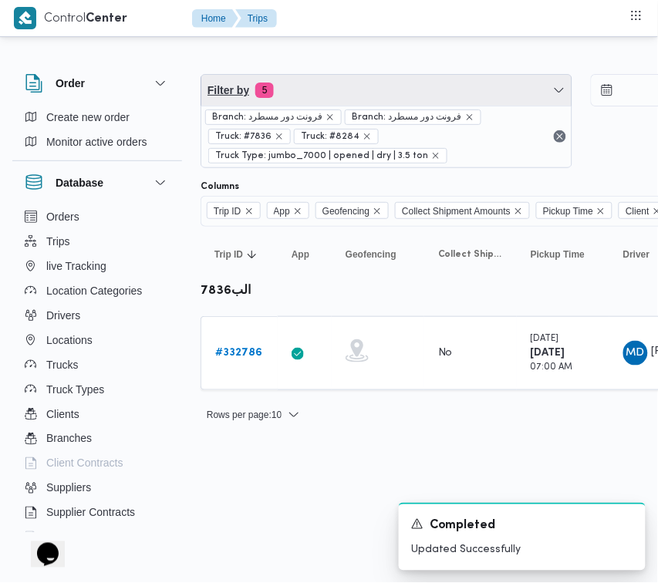
click at [434, 93] on span "Filter by 5" at bounding box center [386, 90] width 370 height 31
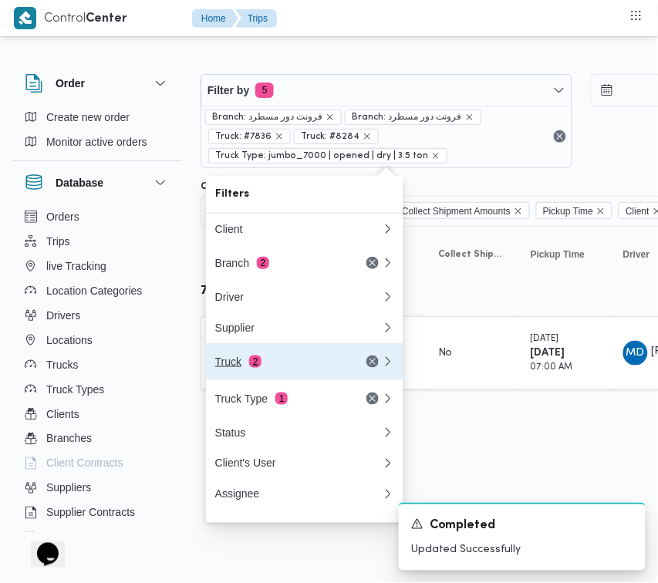
click at [284, 356] on button "Truck 2" at bounding box center [304, 361] width 197 height 37
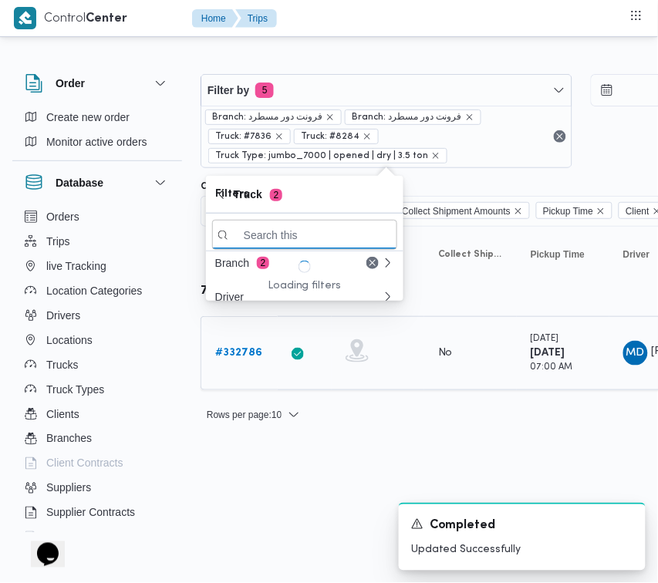
paste input "6375"
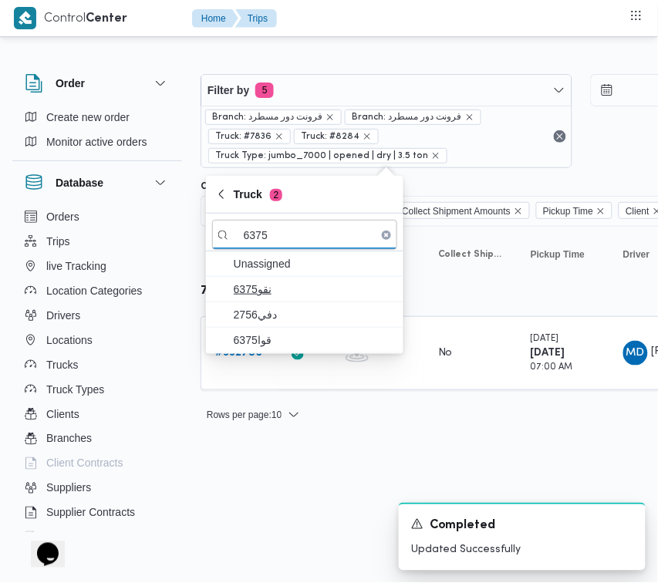
type input "6375"
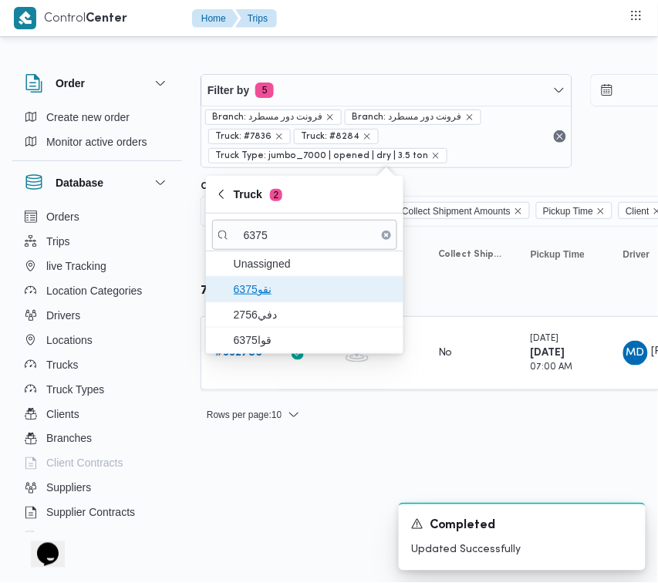
click at [285, 282] on span "نقو6375" at bounding box center [314, 289] width 160 height 19
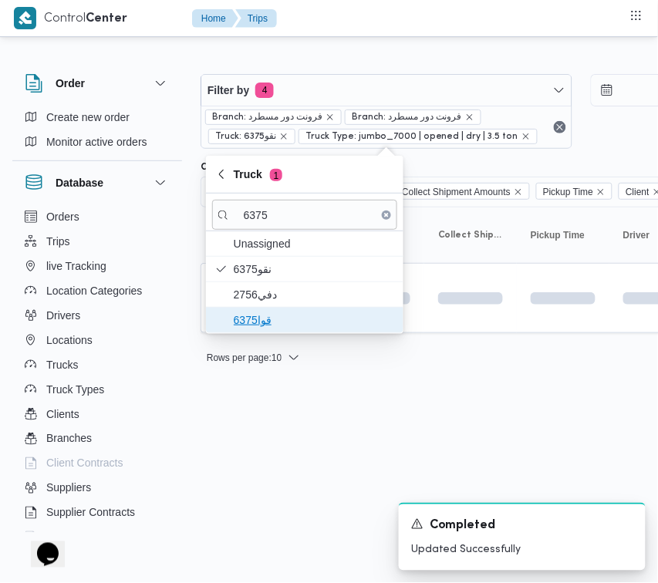
click at [282, 310] on span "قوا6375" at bounding box center [304, 320] width 185 height 25
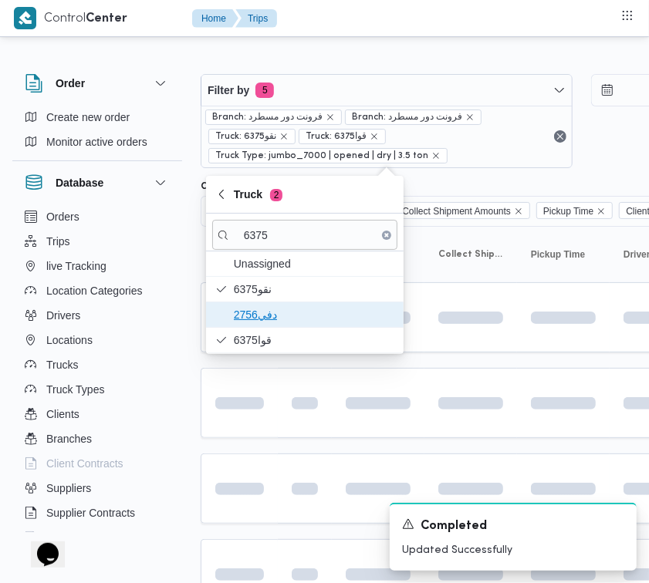
click at [270, 325] on span "دفي2756" at bounding box center [304, 314] width 185 height 25
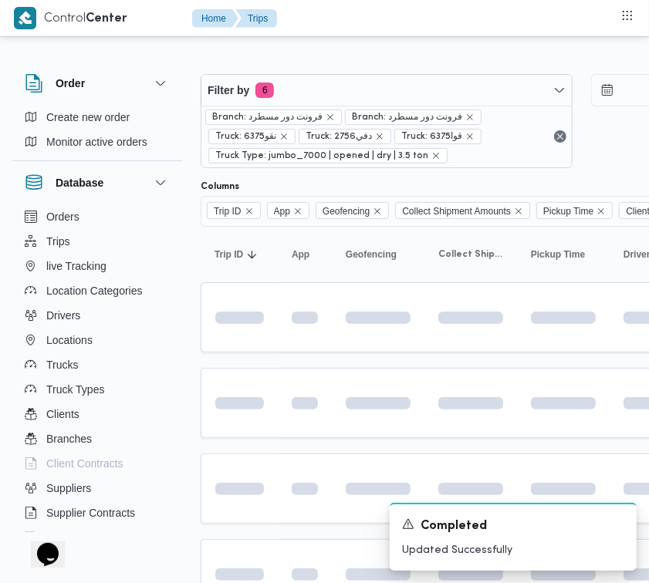
drag, startPoint x: 272, startPoint y: 403, endPoint x: 262, endPoint y: 393, distance: 13.6
click at [272, 407] on td at bounding box center [239, 403] width 77 height 70
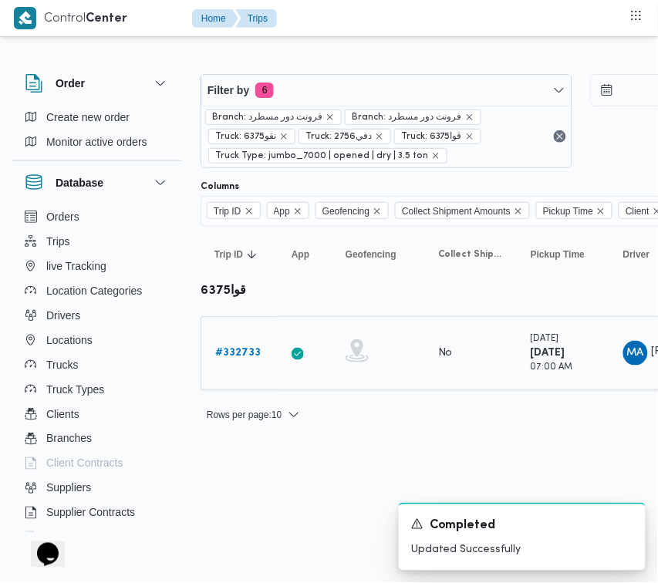
click at [247, 370] on td "Trip ID # 332733" at bounding box center [239, 353] width 77 height 74
click at [241, 358] on b "# 332733" at bounding box center [238, 353] width 46 height 10
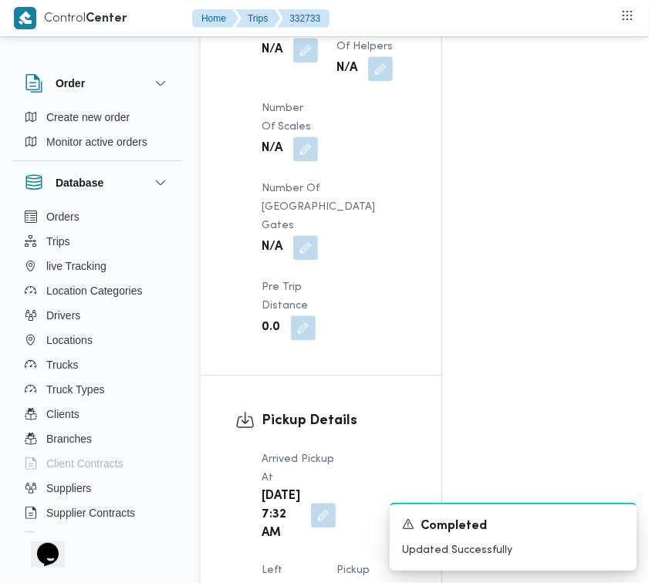
scroll to position [2442, 0]
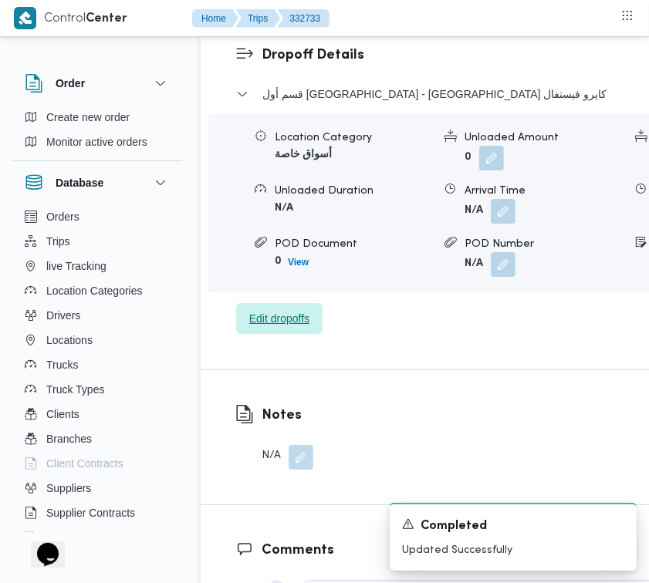
click at [259, 328] on span "Edit dropoffs" at bounding box center [279, 318] width 60 height 19
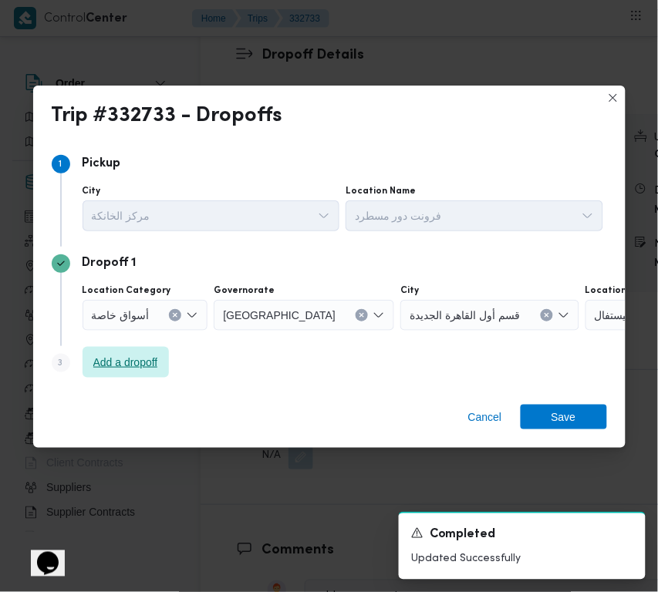
click at [128, 349] on span "Add a dropoff" at bounding box center [126, 362] width 86 height 31
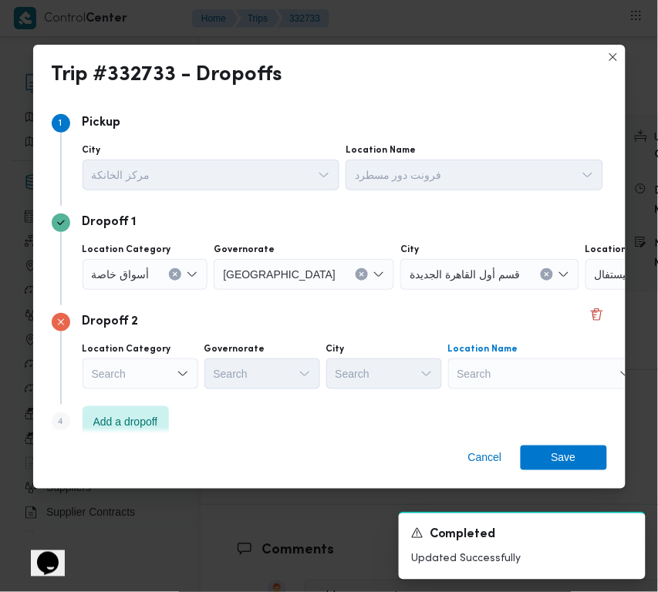
click at [548, 361] on div "Search" at bounding box center [544, 374] width 193 height 31
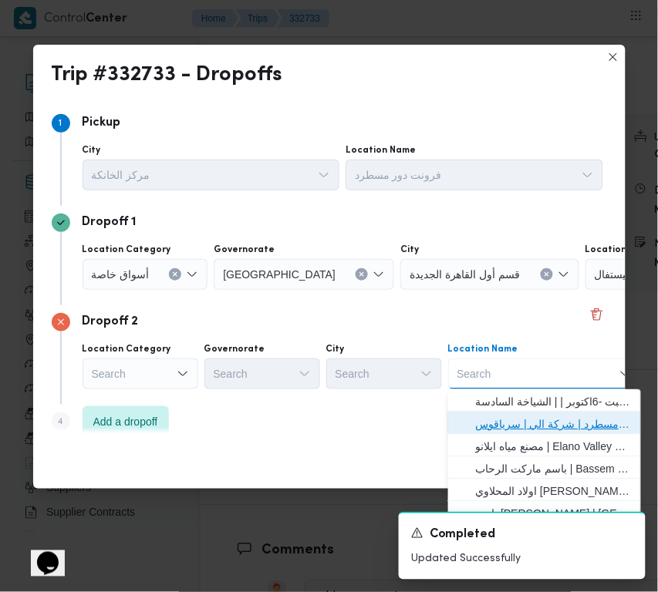
click at [555, 417] on span "فرونت دور مسطرد | شركة الي | سرياقوس" at bounding box center [554, 424] width 156 height 19
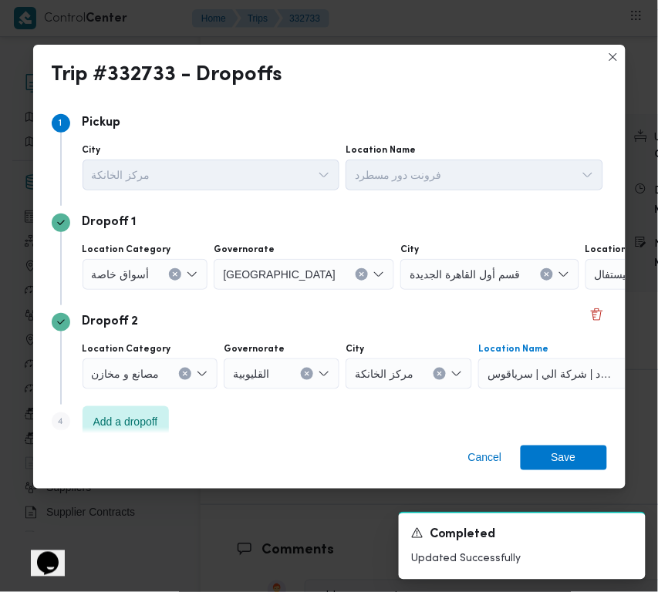
click at [141, 272] on span "أسواق خاصة" at bounding box center [121, 273] width 58 height 17
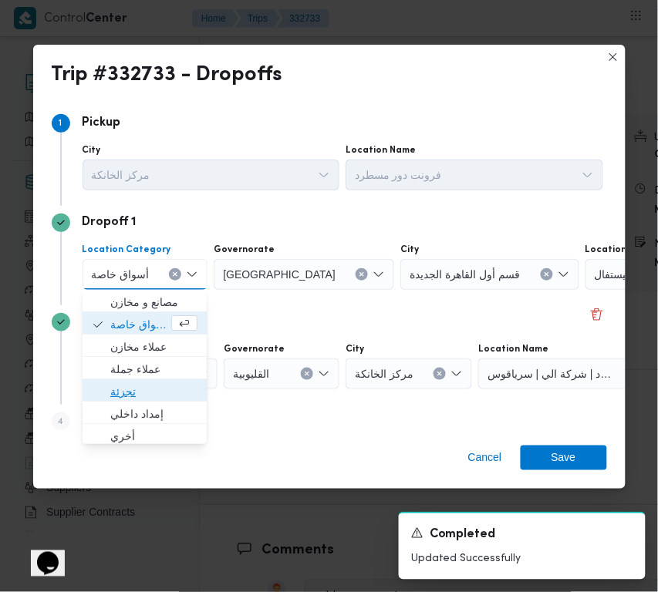
click at [145, 380] on span "تجزئة" at bounding box center [145, 392] width 112 height 25
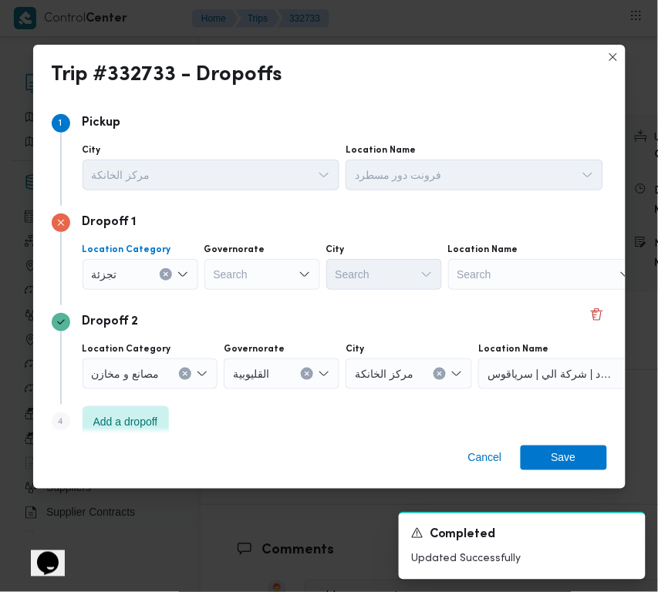
click at [212, 279] on div at bounding box center [215, 274] width 8 height 25
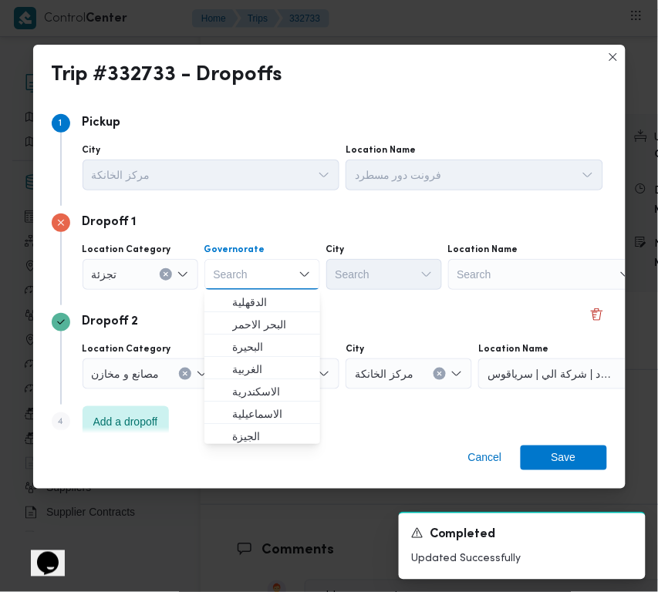
paste input "جيزة"
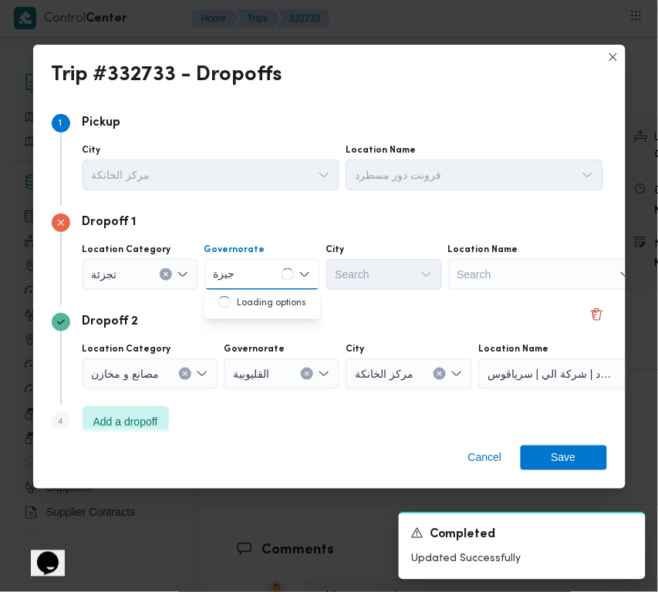
type input "جيزة"
click at [260, 272] on div "جيزة جيزة" at bounding box center [262, 274] width 116 height 31
click at [264, 295] on span "ال جيزة" at bounding box center [271, 302] width 79 height 19
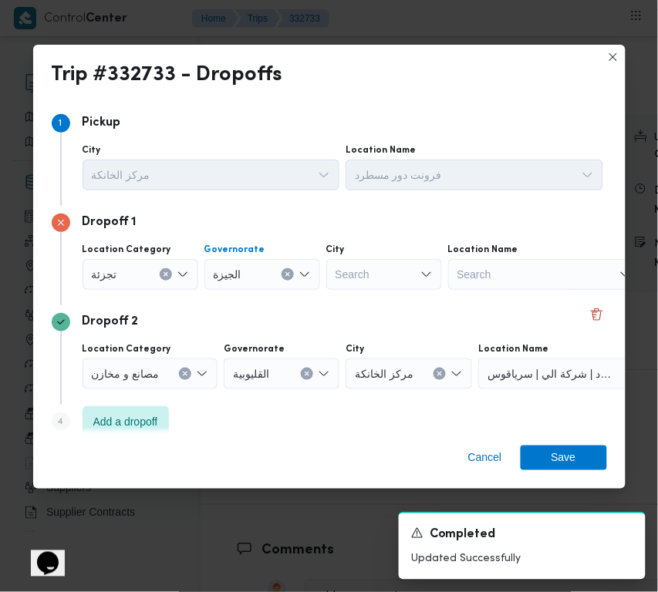
click at [373, 275] on div "Search" at bounding box center [384, 274] width 116 height 31
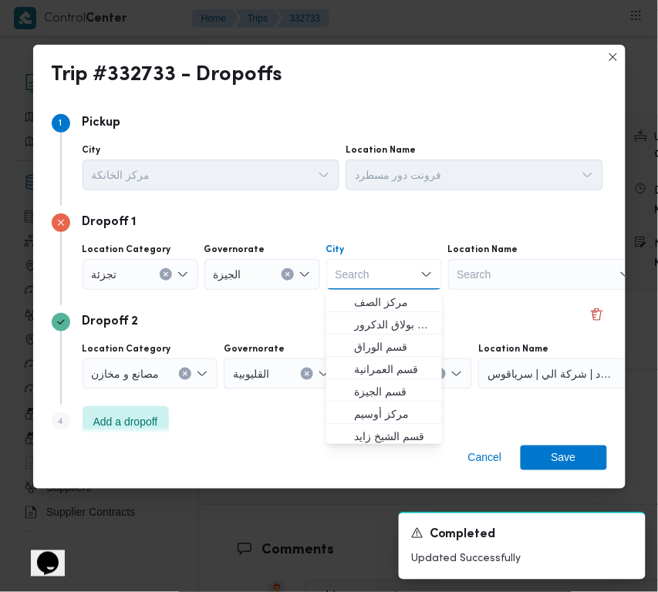
paste input "الصحراوي"
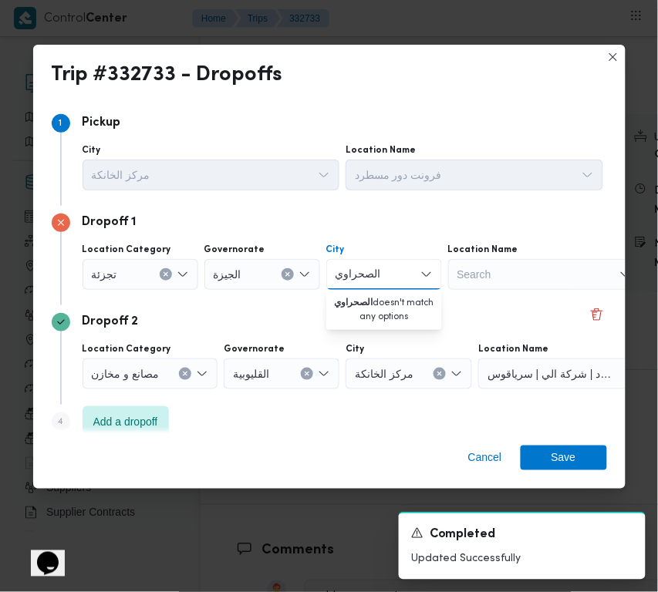
drag, startPoint x: 348, startPoint y: 278, endPoint x: 325, endPoint y: 283, distance: 23.8
click at [325, 283] on div "Location Category تجزئة Governorate الجيزة City الصحراوي الصحراوي Combo box. Se…" at bounding box center [342, 267] width 527 height 52
type input "الصحرا"
click at [392, 301] on span "الظهير الصحراوى لمحافظة الجيزة" at bounding box center [393, 302] width 79 height 19
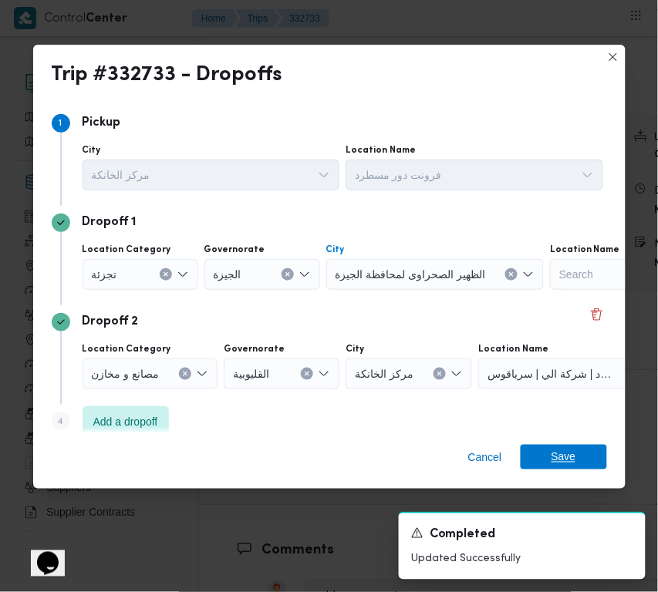
click at [587, 455] on span "Save" at bounding box center [564, 457] width 86 height 25
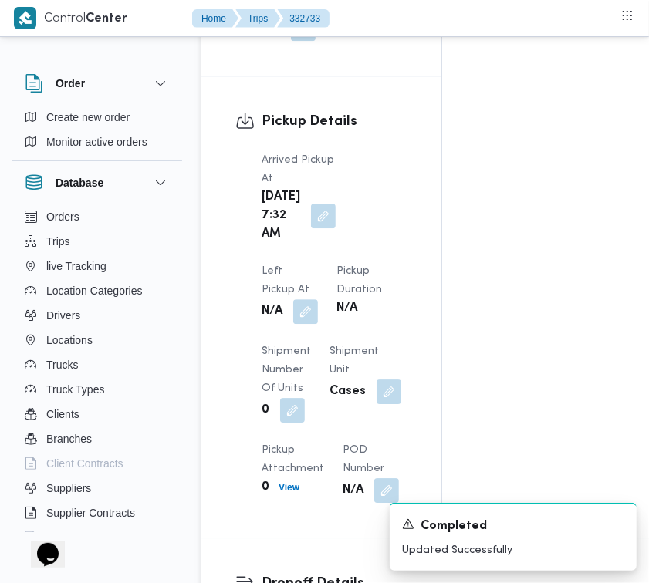
scroll to position [1950, 0]
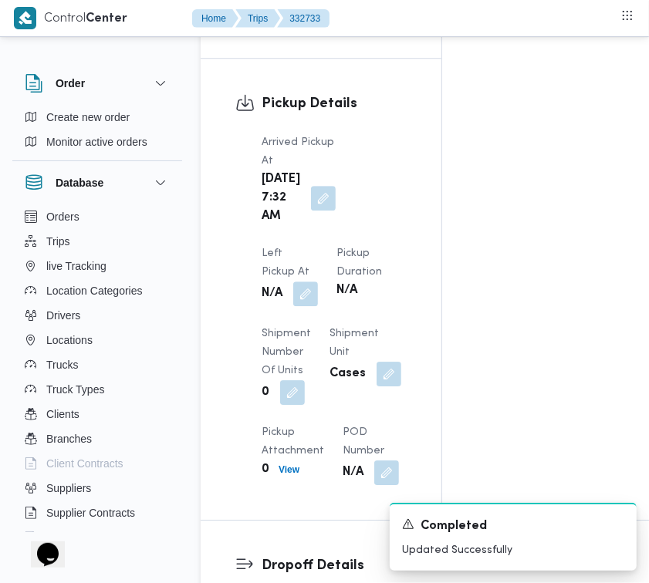
click at [410, 187] on div "Arrived Pickup At Thu, Aug 28, 2025 7:32 AM Left Pickup At N/A Pickup Duration …" at bounding box center [334, 309] width 164 height 370
click at [318, 281] on button "button" at bounding box center [305, 293] width 25 height 25
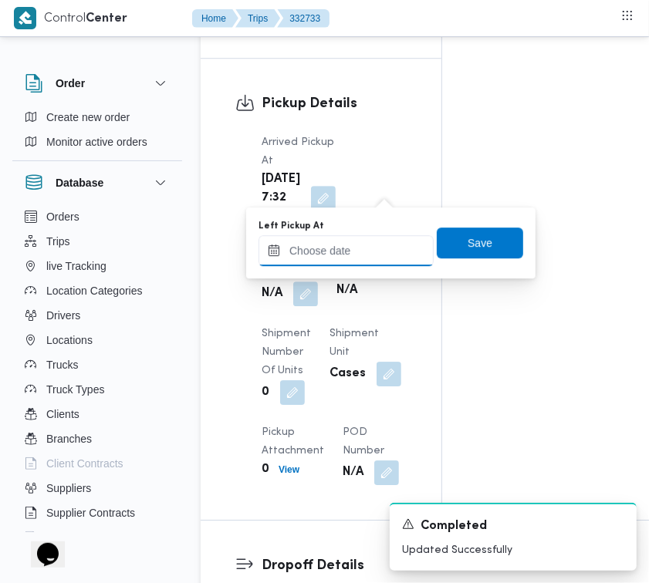
click at [405, 238] on input "Left Pickup At" at bounding box center [345, 250] width 175 height 31
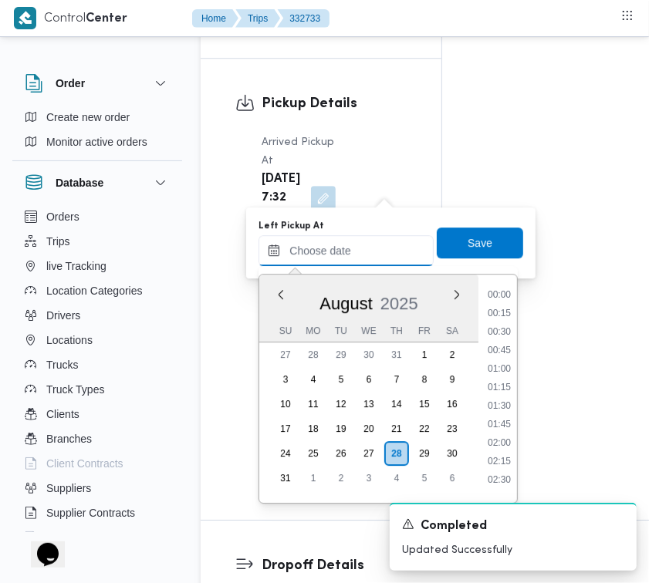
scroll to position [561, 0]
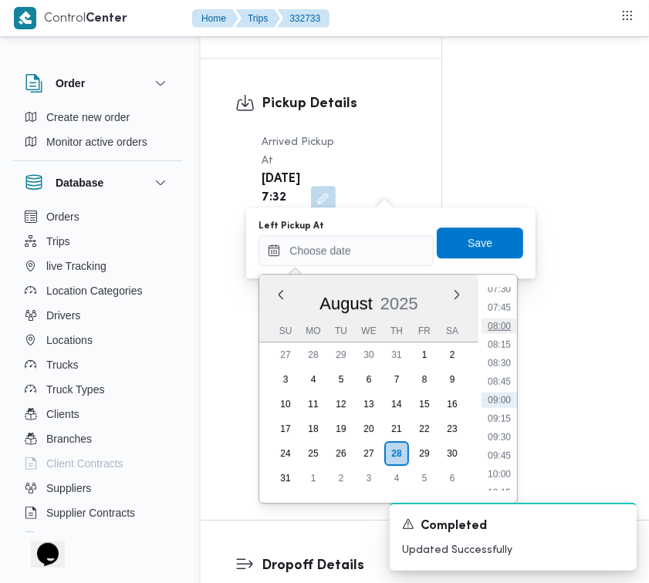
click at [507, 319] on li "08:00" at bounding box center [498, 326] width 35 height 15
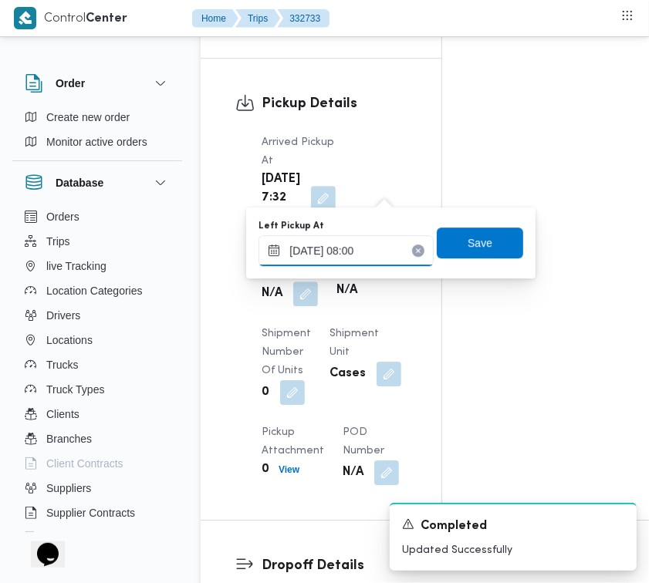
type input "28/08/2025 08:00"
click at [476, 243] on span "Save" at bounding box center [479, 242] width 25 height 19
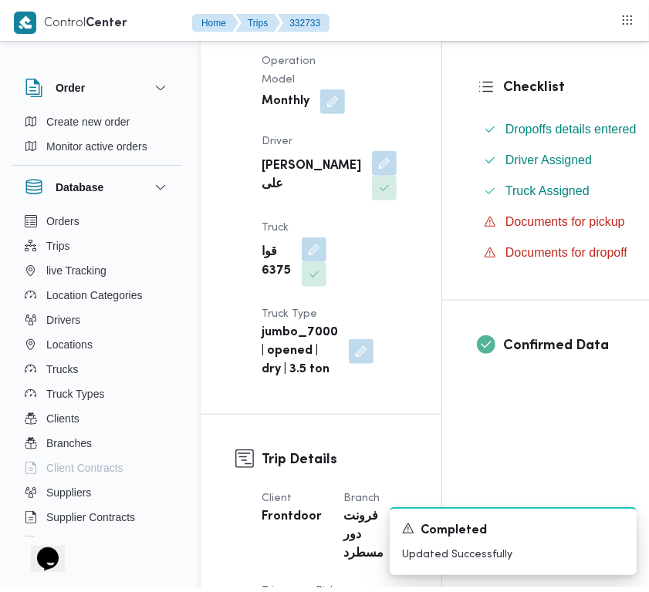
scroll to position [0, 0]
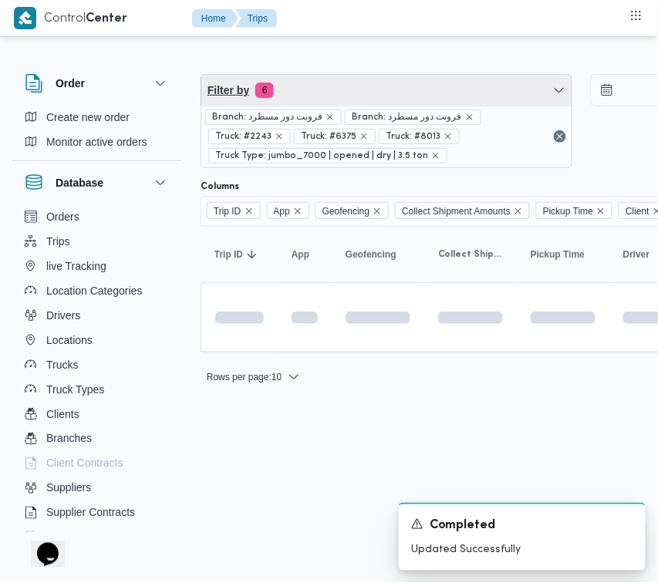
click at [403, 86] on span "Filter by 6" at bounding box center [386, 90] width 370 height 31
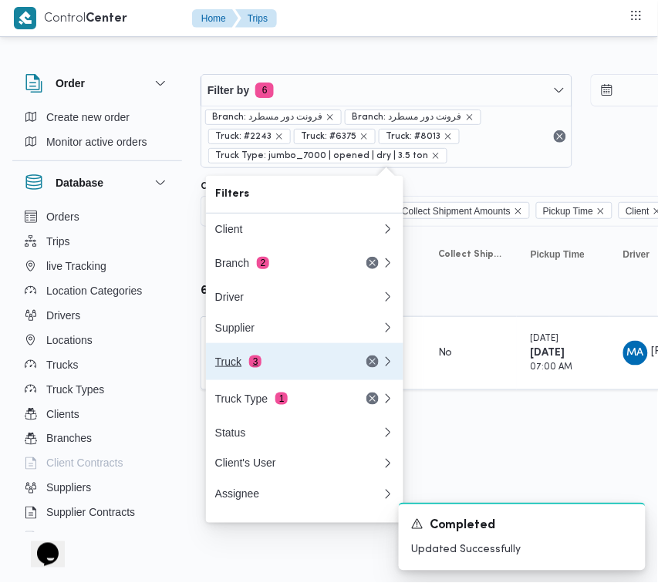
click at [289, 363] on div "Truck 3" at bounding box center [280, 362] width 130 height 12
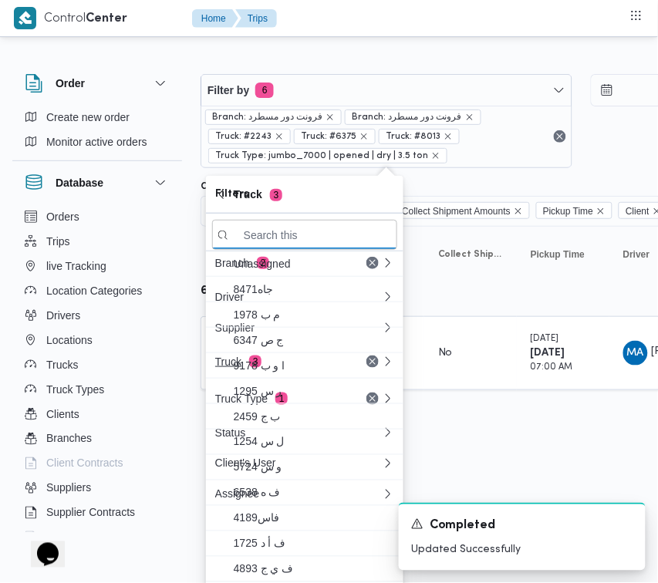
paste input "4961"
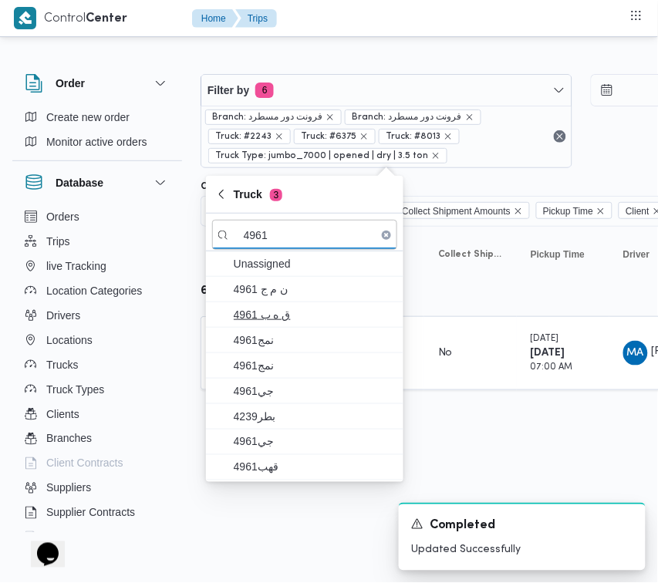
type input "4961"
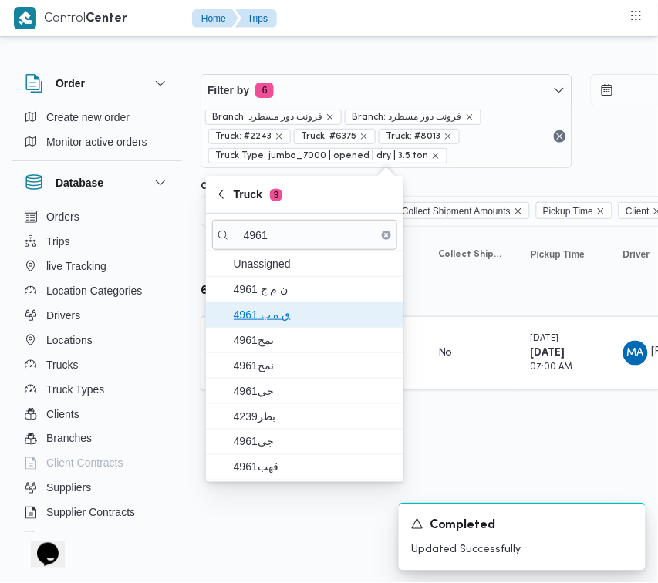
click at [259, 312] on span "ق ه ب 4961" at bounding box center [314, 314] width 160 height 19
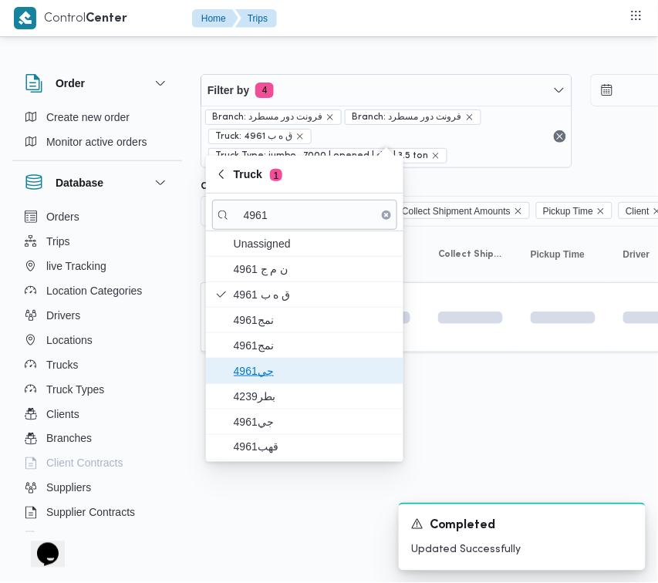
click at [268, 375] on span "4961جي" at bounding box center [314, 371] width 160 height 19
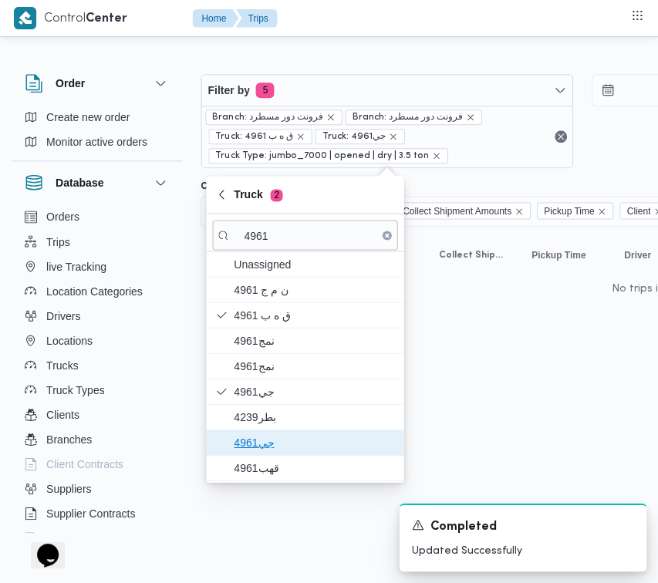
click at [268, 448] on span "جي4961" at bounding box center [314, 442] width 160 height 19
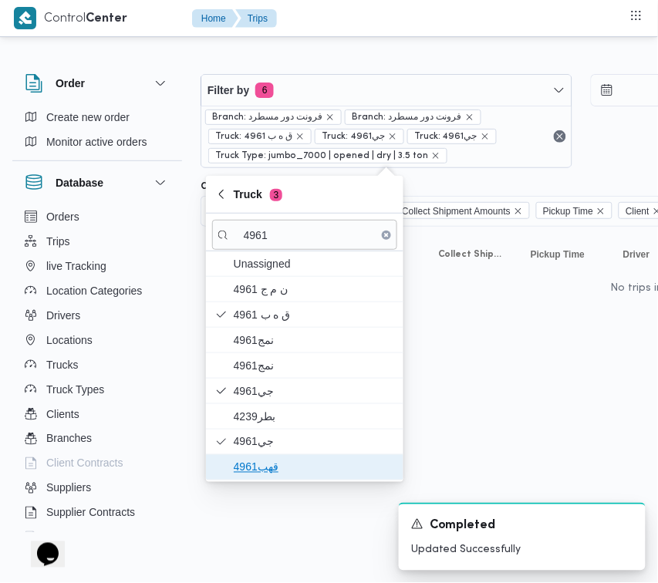
drag, startPoint x: 268, startPoint y: 467, endPoint x: 265, endPoint y: 446, distance: 21.1
click at [267, 467] on span "قهب4961" at bounding box center [314, 467] width 160 height 19
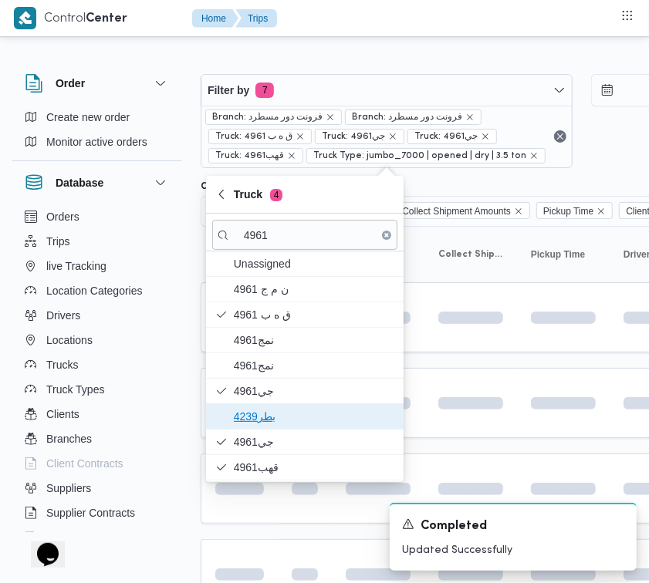
click at [265, 411] on span "4239بطر" at bounding box center [314, 416] width 160 height 19
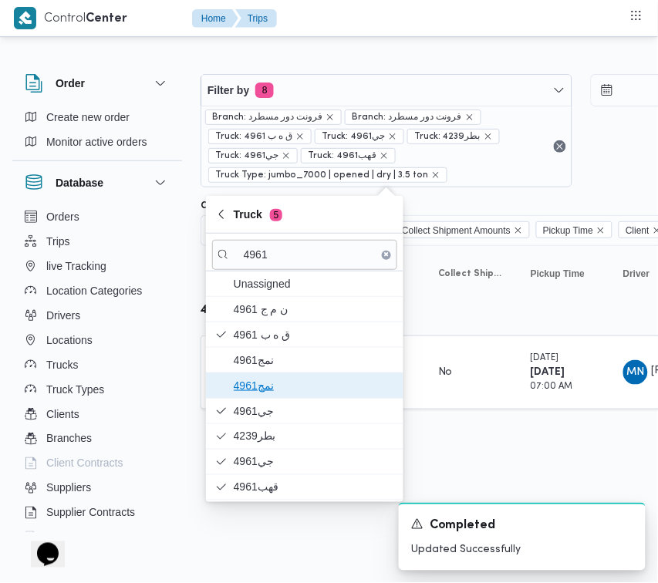
click at [265, 386] on span "4961نمج" at bounding box center [314, 385] width 160 height 19
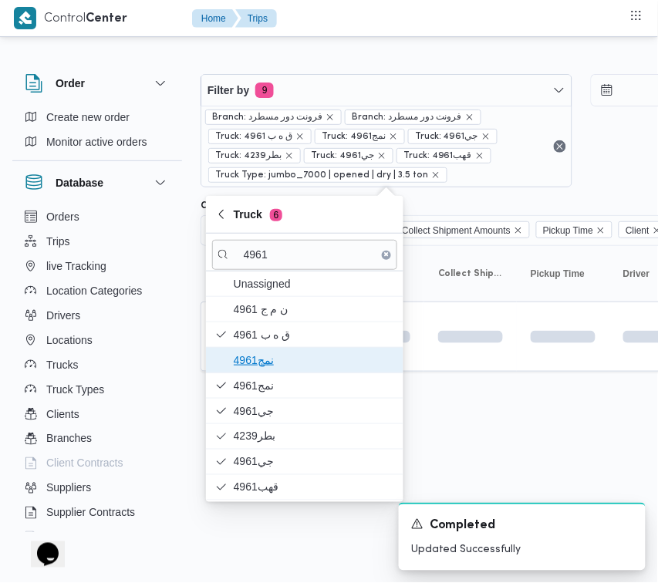
click at [265, 359] on span "4961نمج" at bounding box center [314, 360] width 160 height 19
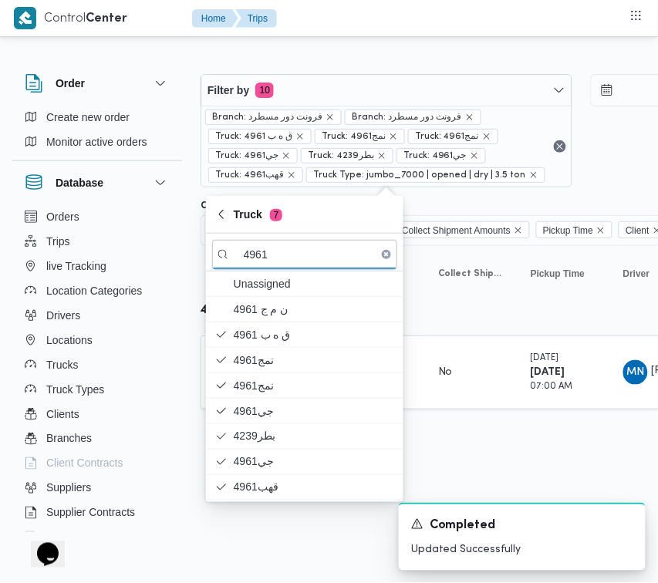
click at [457, 423] on div "Rows per page : 10 1" at bounding box center [663, 434] width 944 height 37
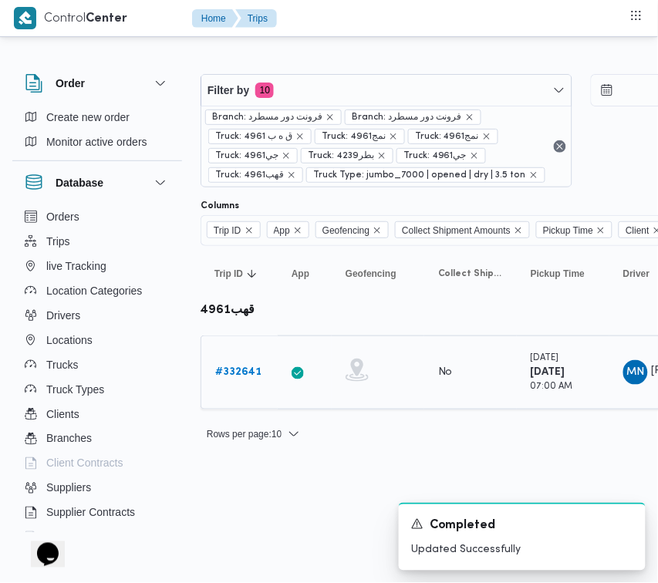
click at [257, 364] on link "# 332641" at bounding box center [238, 372] width 46 height 19
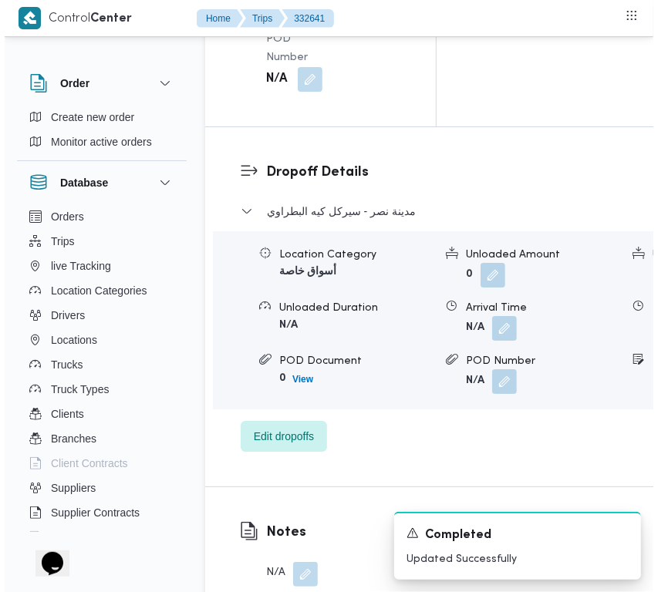
scroll to position [3053, 0]
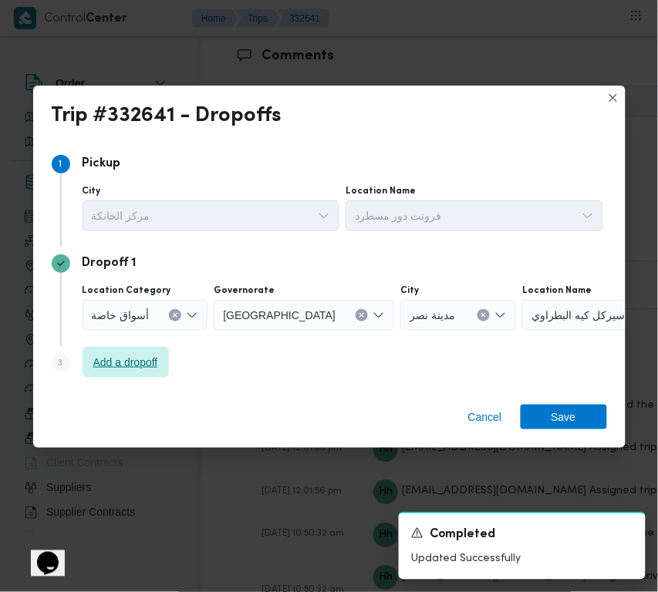
click at [148, 360] on span "Add a dropoff" at bounding box center [125, 362] width 65 height 19
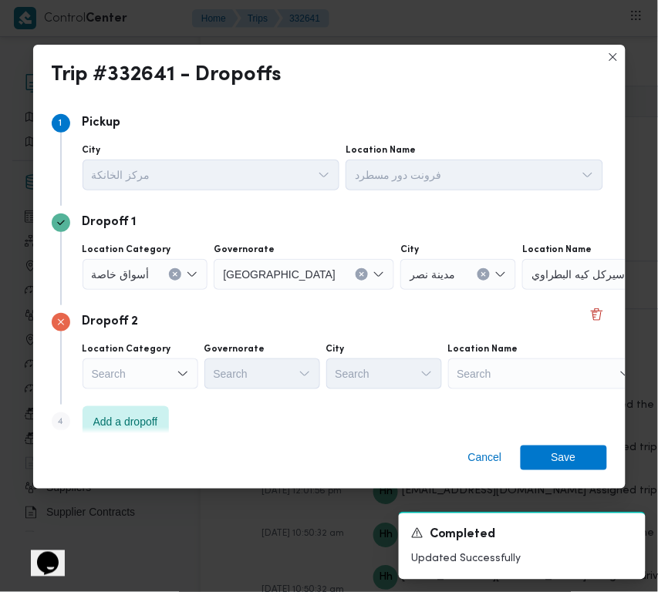
click at [352, 428] on div "Step 4 is disabled 4 Add a dropoff" at bounding box center [329, 425] width 555 height 40
click at [155, 413] on span "Add a dropoff" at bounding box center [125, 421] width 65 height 19
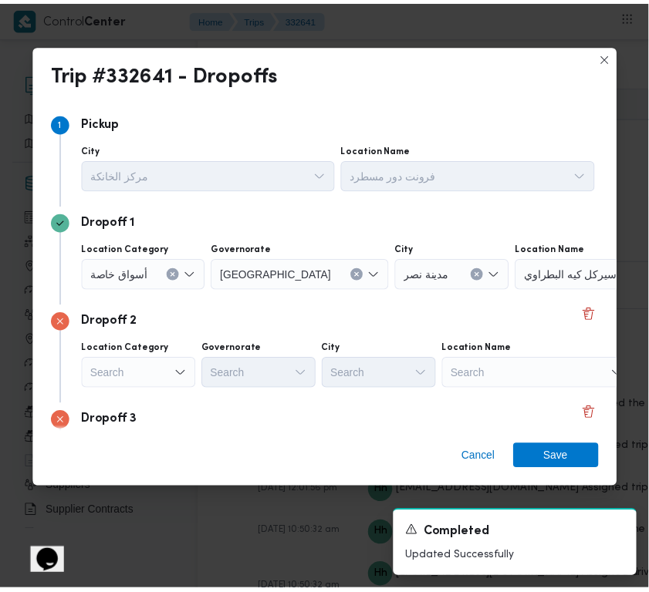
scroll to position [116, 0]
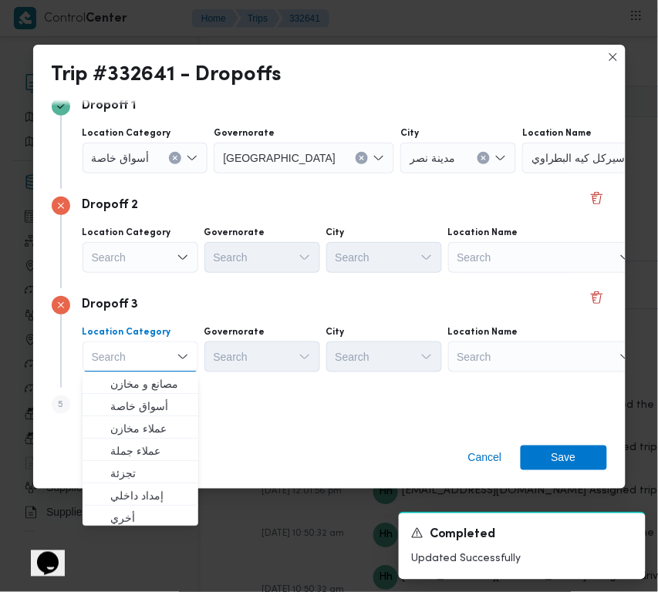
click at [513, 363] on div "Search" at bounding box center [544, 357] width 193 height 31
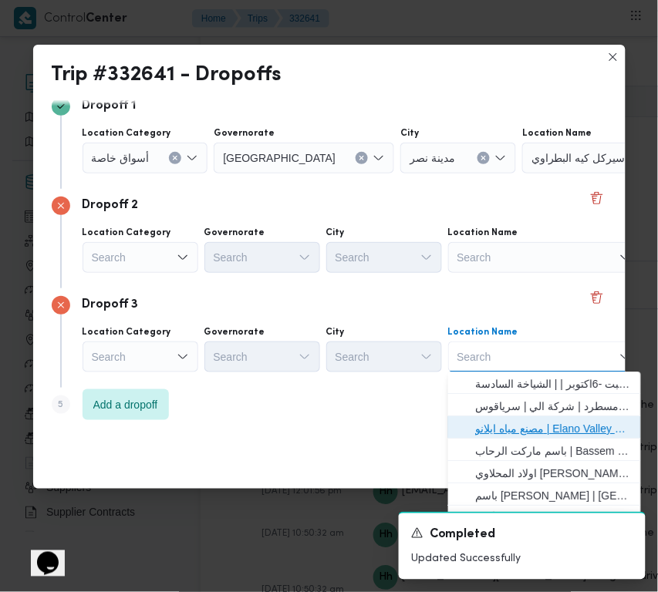
click at [533, 421] on span "مصنع مياه ايلانو | Elano Valley Water factory | بنى سلامة" at bounding box center [554, 429] width 156 height 19
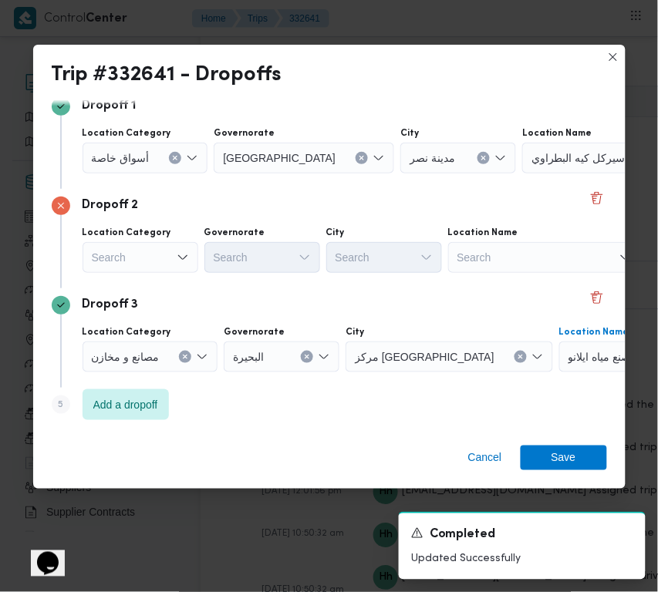
click at [177, 353] on div "مصانع و مخازن" at bounding box center [151, 357] width 136 height 31
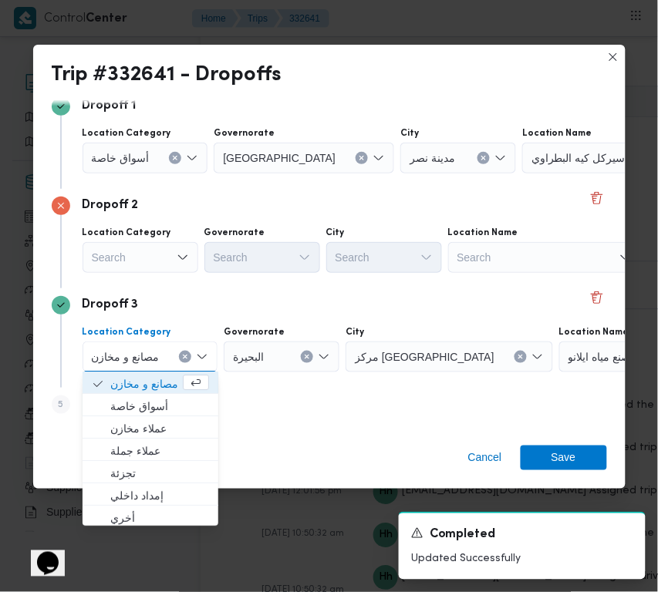
click at [194, 363] on div "مصانع و مخازن Combo box. Selected. مصانع و مخازن. Press Backspace to delete مصا…" at bounding box center [151, 357] width 136 height 31
click at [184, 357] on icon "Clear input" at bounding box center [186, 357] width 4 height 4
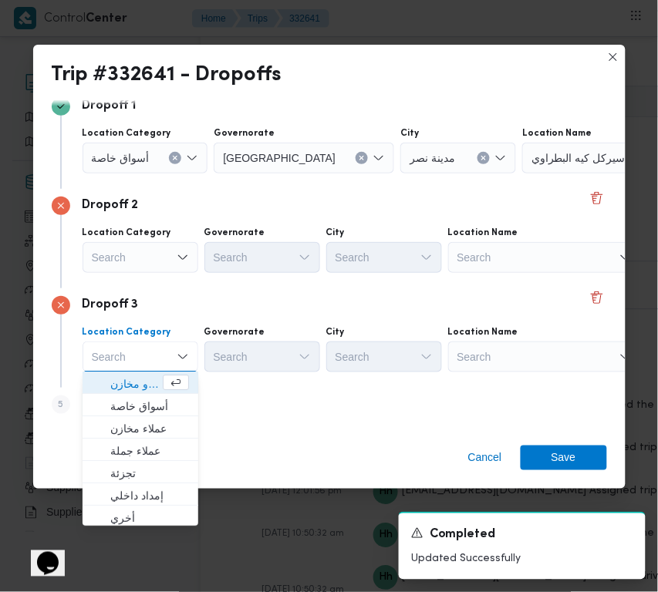
click at [542, 349] on div "Search" at bounding box center [544, 357] width 193 height 31
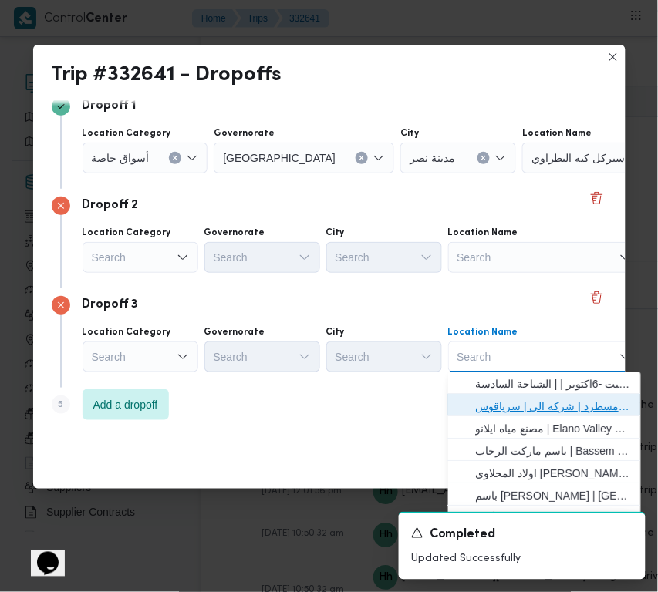
click at [538, 400] on span "فرونت دور مسطرد | شركة الي | سرياقوس" at bounding box center [554, 407] width 156 height 19
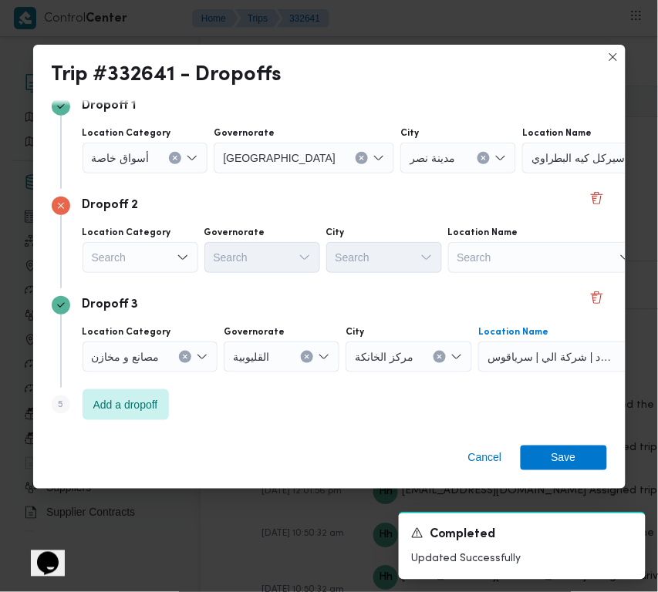
click at [174, 260] on div "Search" at bounding box center [141, 257] width 116 height 31
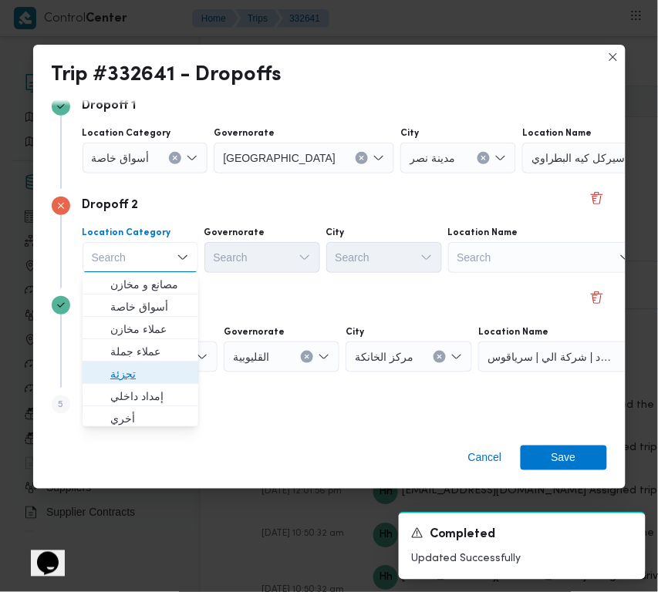
click at [167, 370] on span "تجزئة" at bounding box center [149, 375] width 79 height 19
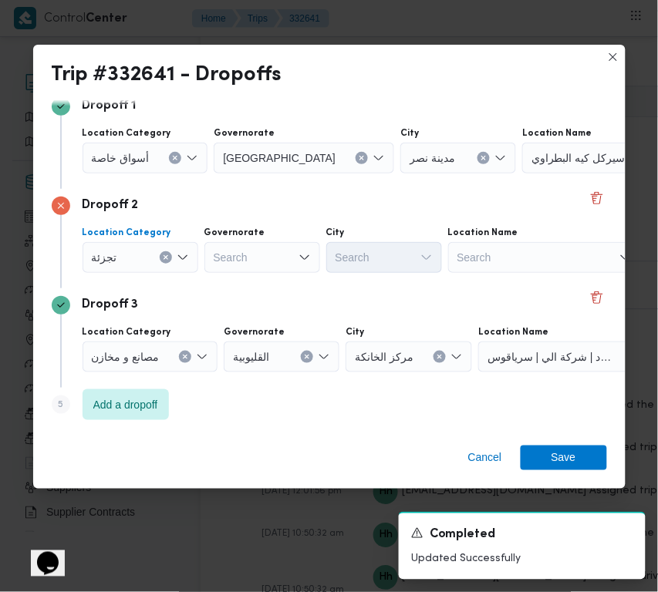
click at [147, 159] on span "أسواق خاصة" at bounding box center [121, 157] width 58 height 17
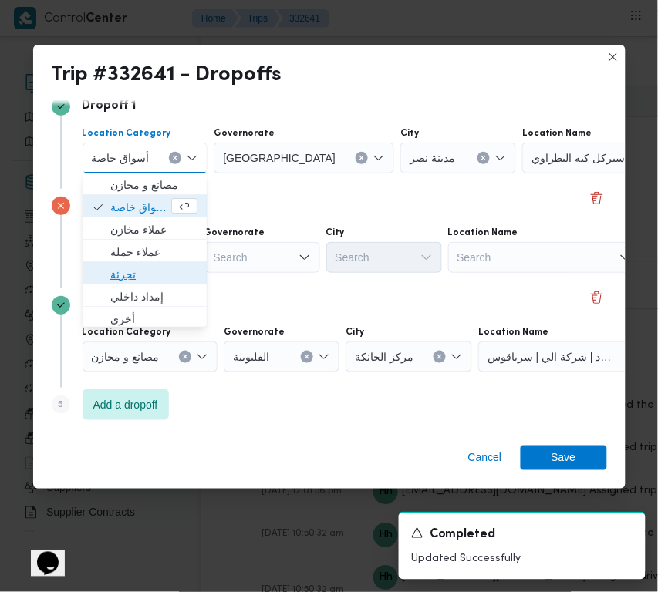
click at [163, 275] on span "تجزئة" at bounding box center [153, 275] width 87 height 19
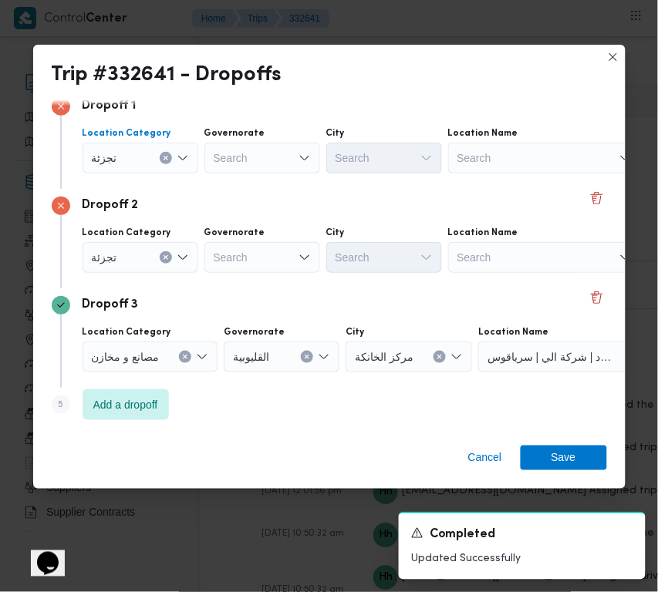
click at [249, 256] on div "Search" at bounding box center [262, 257] width 116 height 31
paste input "قاهرة"
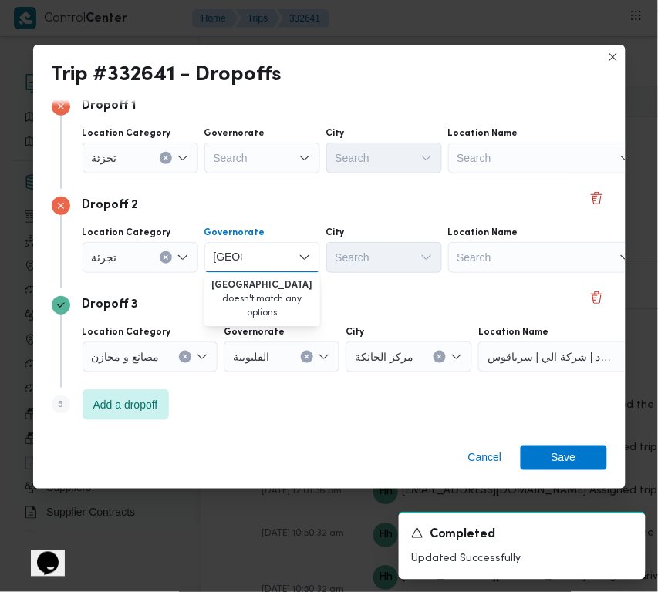
type input "قاهرة"
click at [251, 140] on div "Governorate Search" at bounding box center [262, 150] width 116 height 46
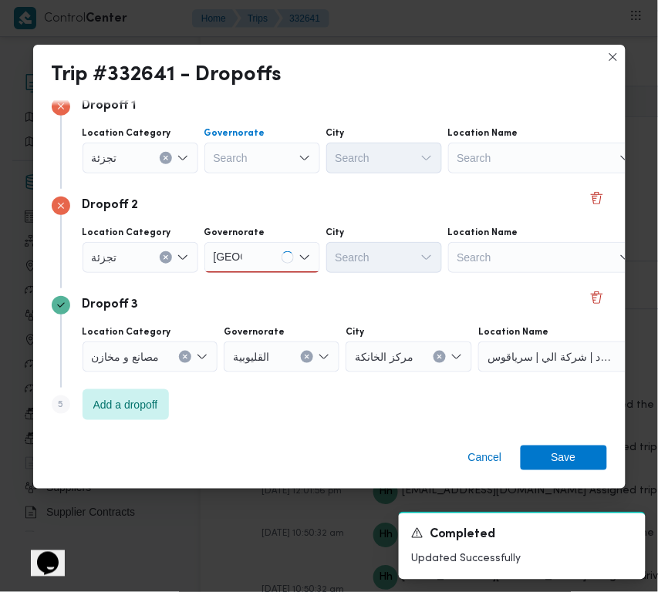
click at [255, 157] on div "Search" at bounding box center [262, 158] width 116 height 31
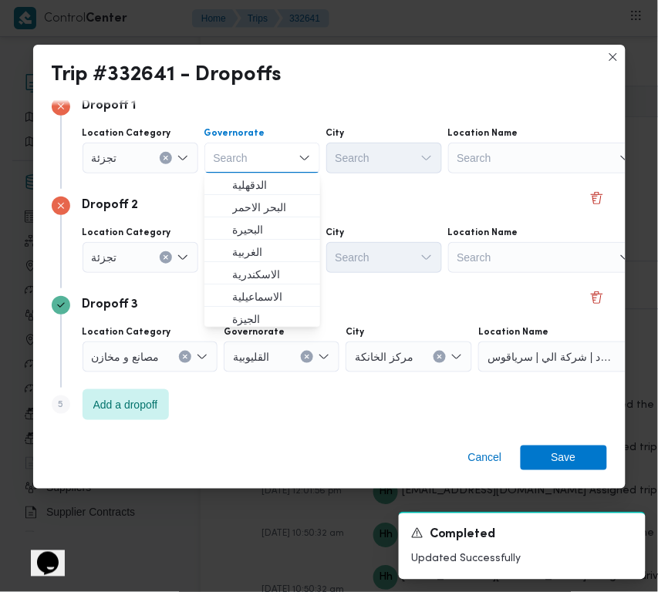
paste input "قاهرة"
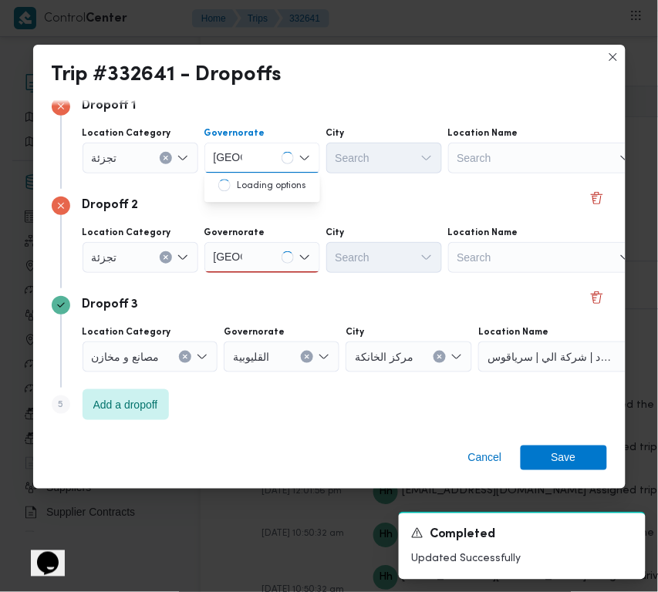
type input "قاهرة"
drag, startPoint x: 301, startPoint y: 256, endPoint x: 293, endPoint y: 270, distance: 15.9
click at [301, 256] on icon "Open list of options" at bounding box center [303, 257] width 9 height 5
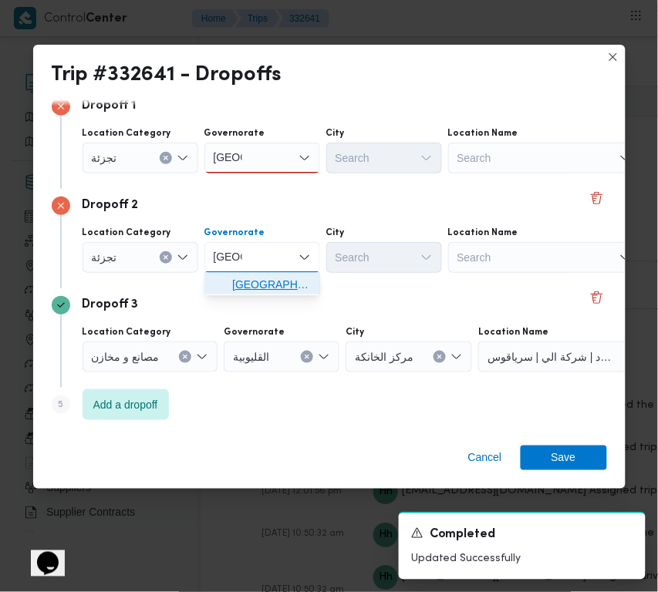
click at [283, 285] on span "القاهرة" at bounding box center [271, 285] width 79 height 19
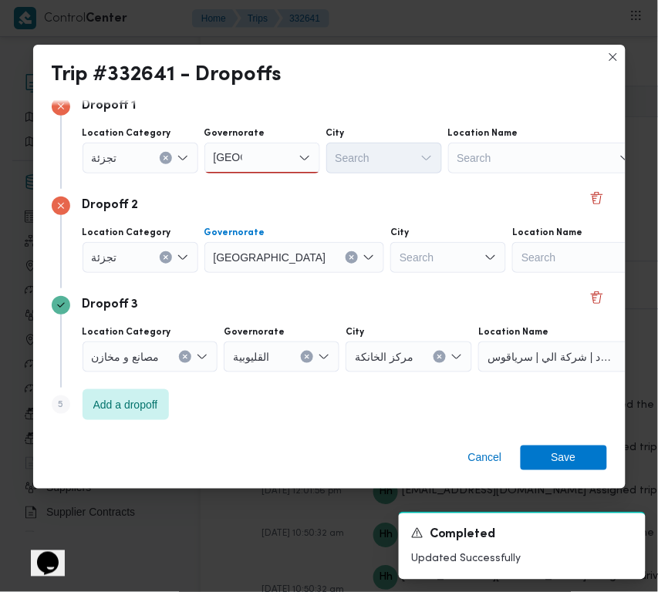
click at [251, 164] on div "قاهرة قاهرة" at bounding box center [262, 158] width 116 height 31
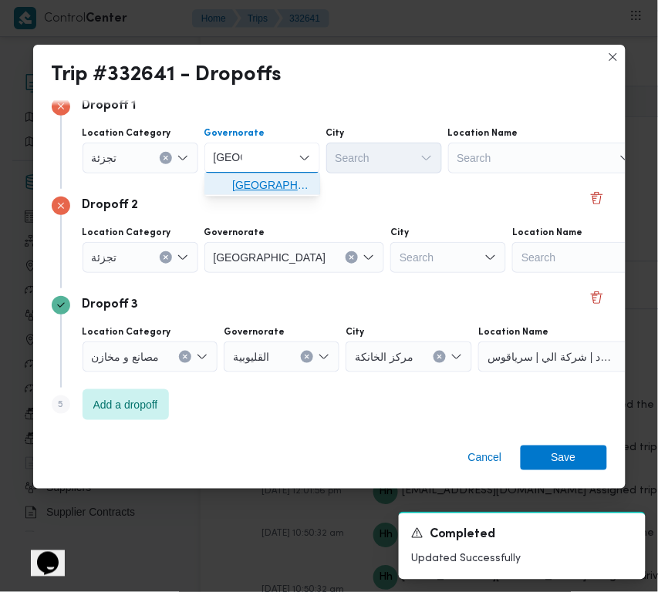
click at [251, 193] on span "القاهرة" at bounding box center [271, 186] width 79 height 19
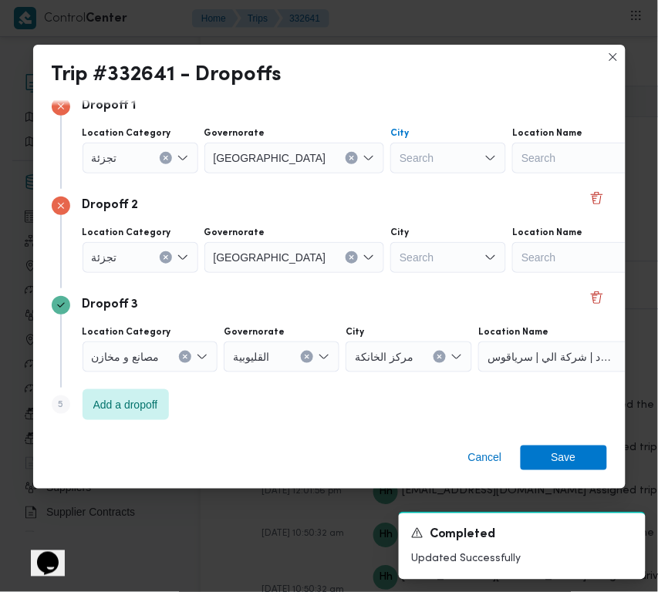
click at [390, 155] on div "Search" at bounding box center [448, 158] width 116 height 31
paste input "المعادي"
type input "المعادي"
click at [402, 247] on div "Search" at bounding box center [448, 257] width 116 height 31
paste input "مقطم"
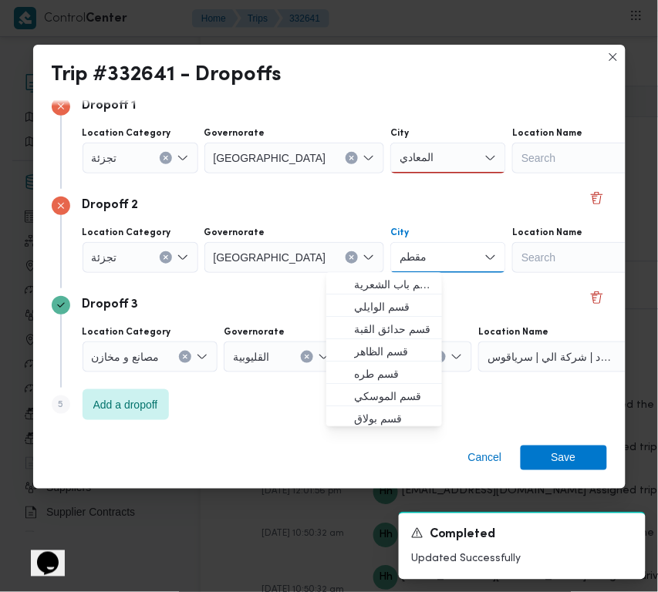
type input "مقطم"
click at [403, 167] on div "المعادي المعادي" at bounding box center [448, 158] width 116 height 31
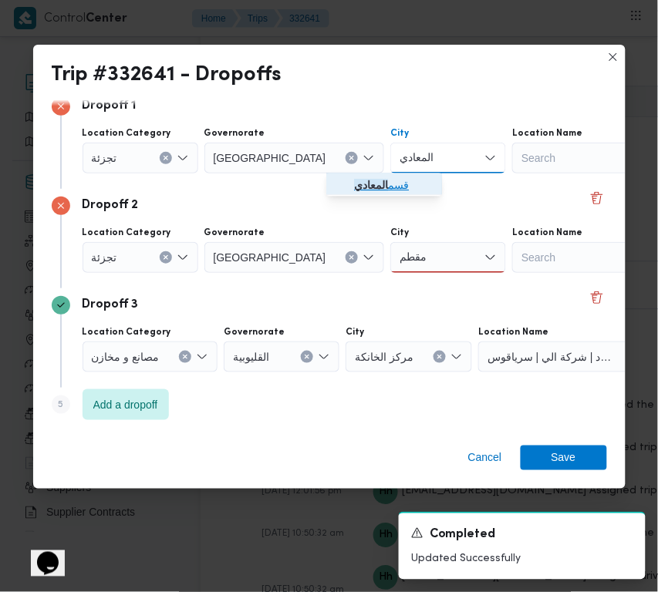
click at [396, 183] on span "قسم المعادي" at bounding box center [393, 186] width 79 height 19
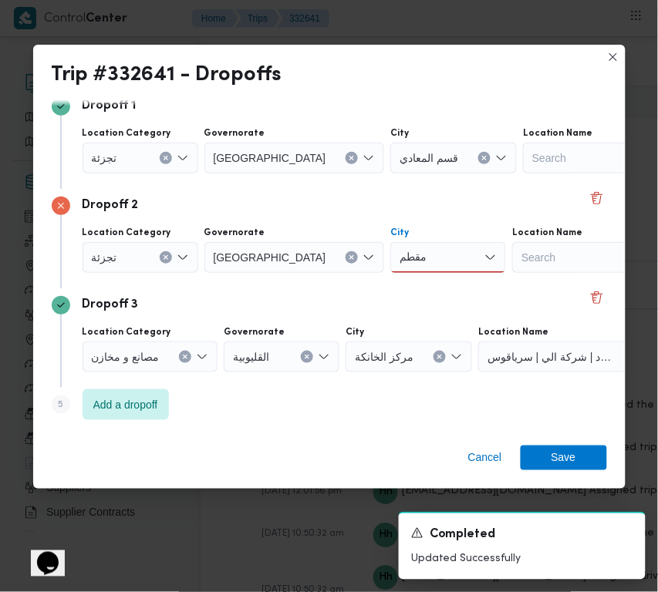
click at [390, 258] on div "مقطم مقطم" at bounding box center [448, 257] width 116 height 31
click at [380, 285] on span "قسم ال مقطم" at bounding box center [393, 285] width 79 height 19
click at [589, 465] on span "Save" at bounding box center [564, 458] width 86 height 25
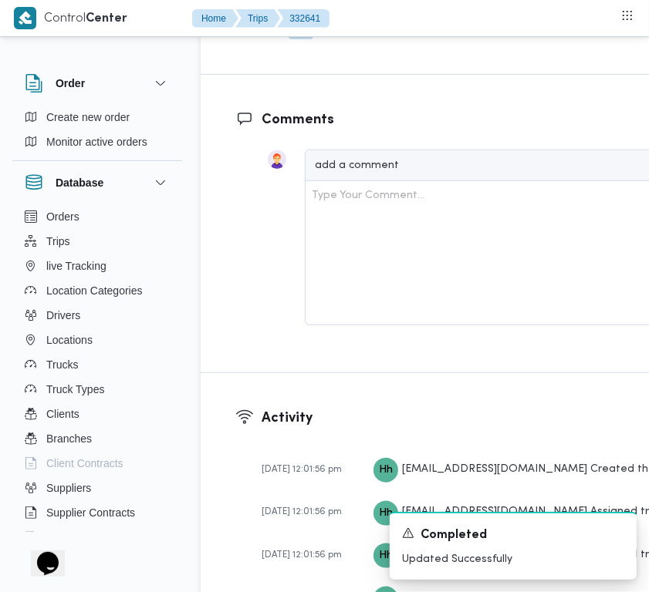
scroll to position [2553, 0]
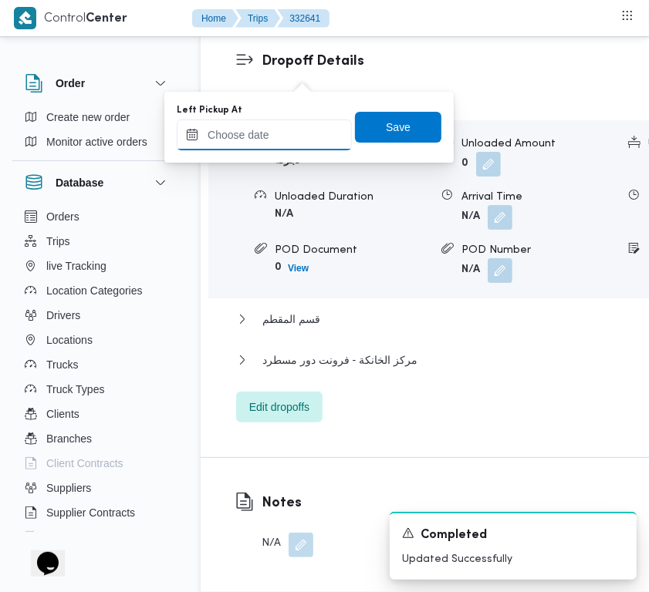
click at [289, 136] on input "Left Pickup At" at bounding box center [264, 135] width 175 height 31
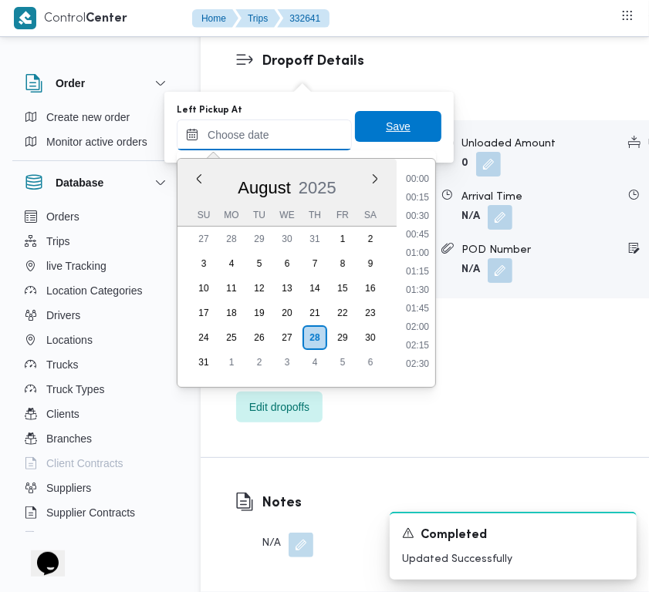
paste input "28/8/2025 7:30:00 AM"
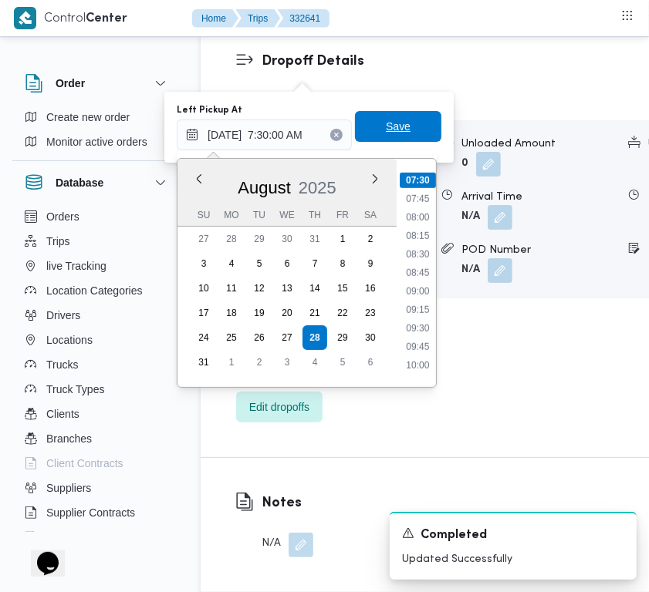
type input "28/08/2025 07:30"
click at [397, 127] on span "Save" at bounding box center [398, 126] width 86 height 31
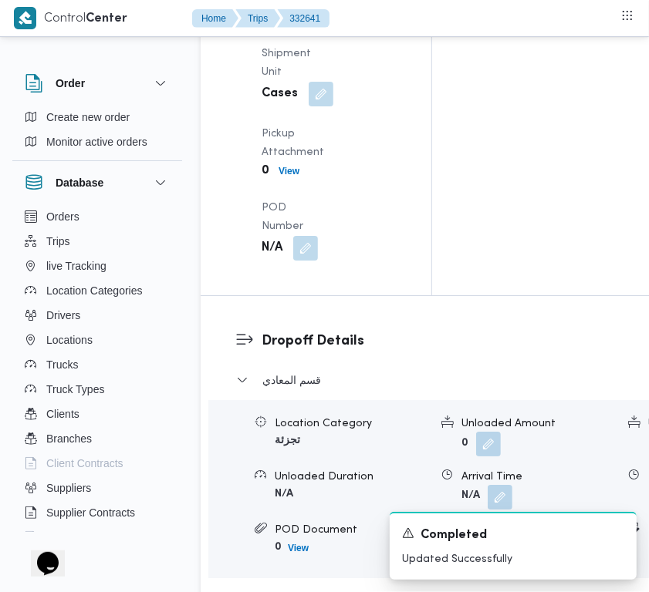
scroll to position [2276, 0]
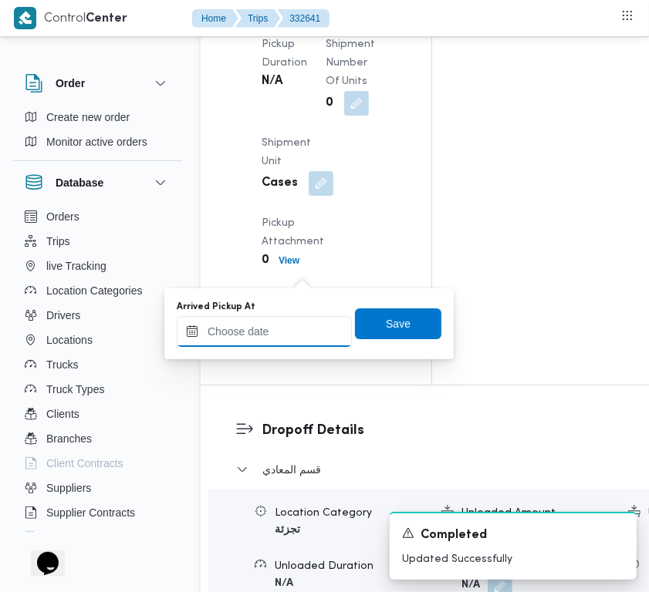
click at [299, 317] on input "Arrived Pickup At" at bounding box center [264, 331] width 175 height 31
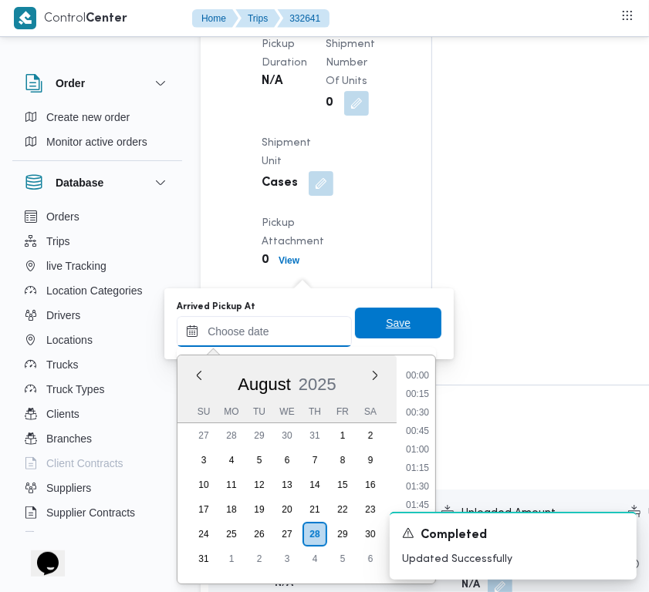
paste input "28/8/2025 7:00:00 AM"
type input "28/08/2025 07:00"
click at [419, 311] on span "Save" at bounding box center [398, 323] width 86 height 31
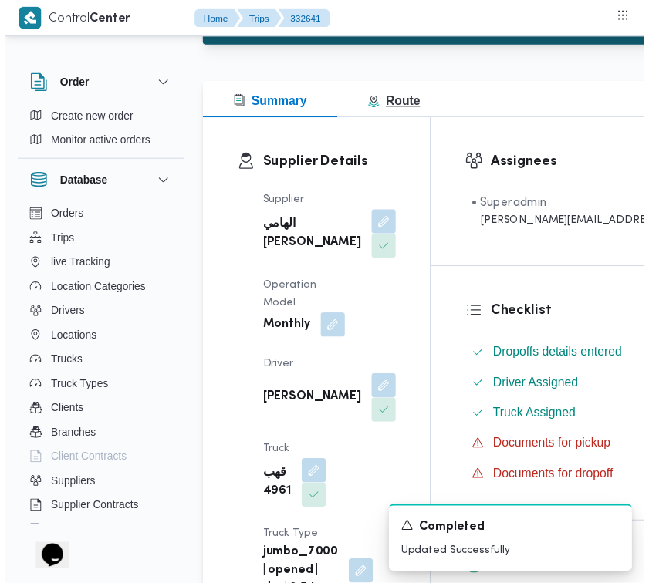
scroll to position [0, 0]
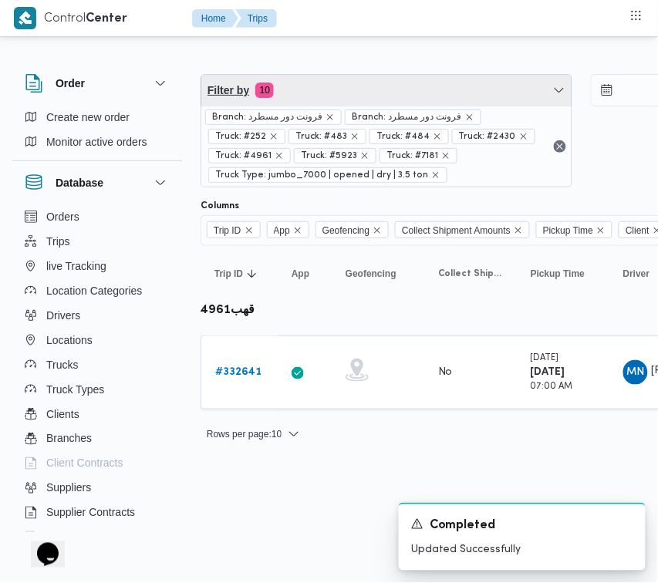
click at [401, 95] on span "Filter by 10" at bounding box center [386, 90] width 370 height 31
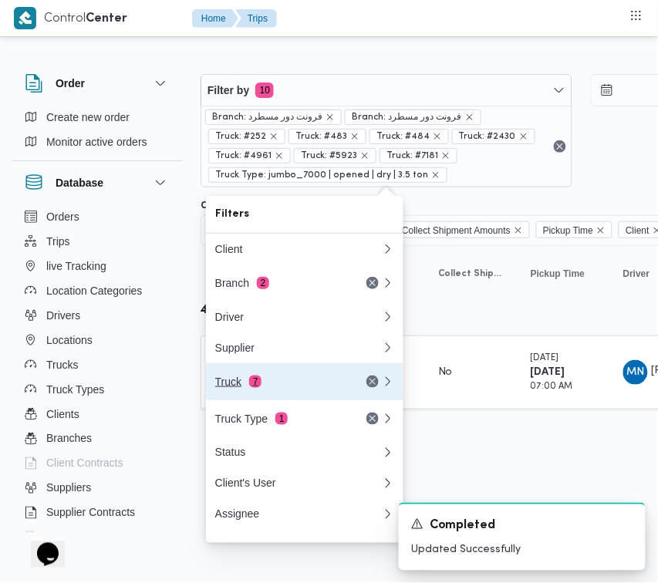
click at [316, 380] on div "Truck 7" at bounding box center [280, 382] width 130 height 12
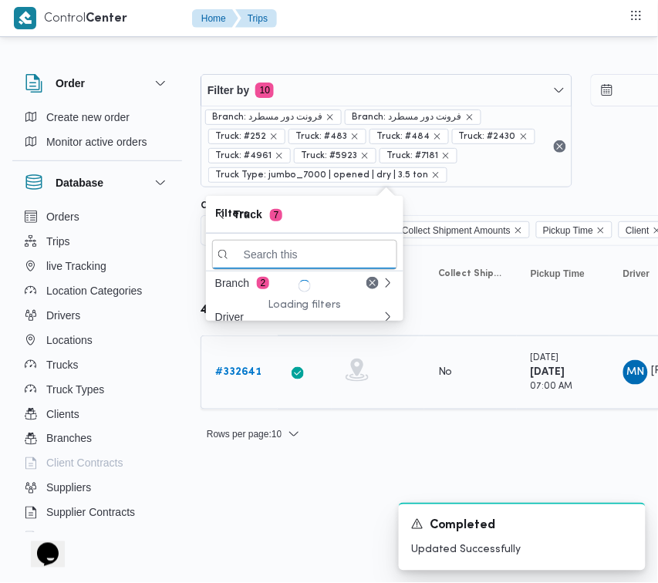
paste input "9743"
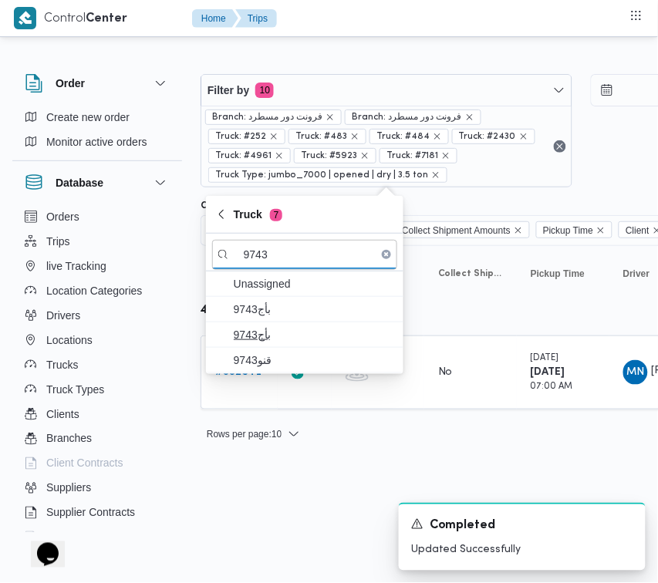
type input "9743"
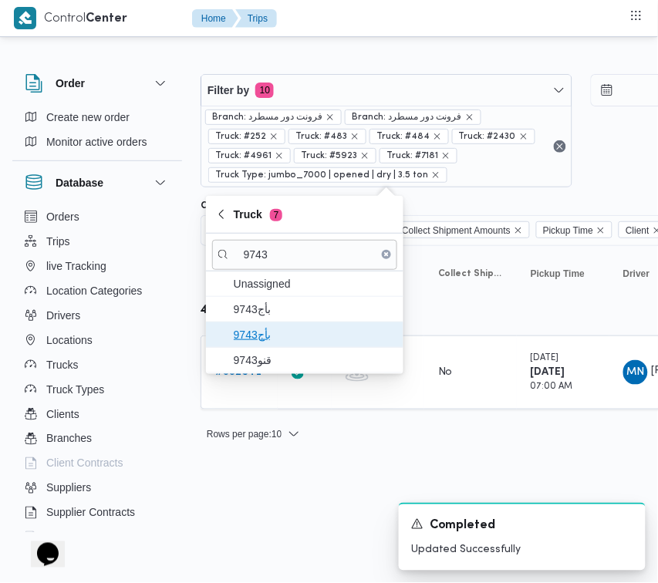
click at [272, 322] on span "9743بأج" at bounding box center [304, 334] width 185 height 25
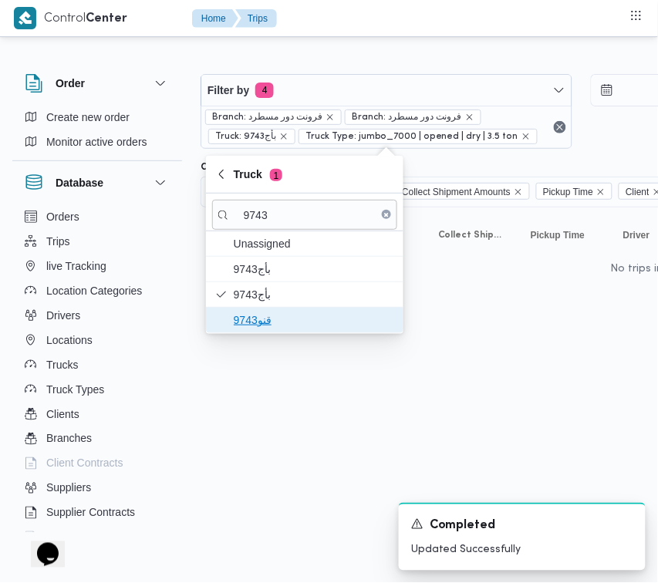
click at [256, 322] on span "قنو9743" at bounding box center [314, 320] width 160 height 19
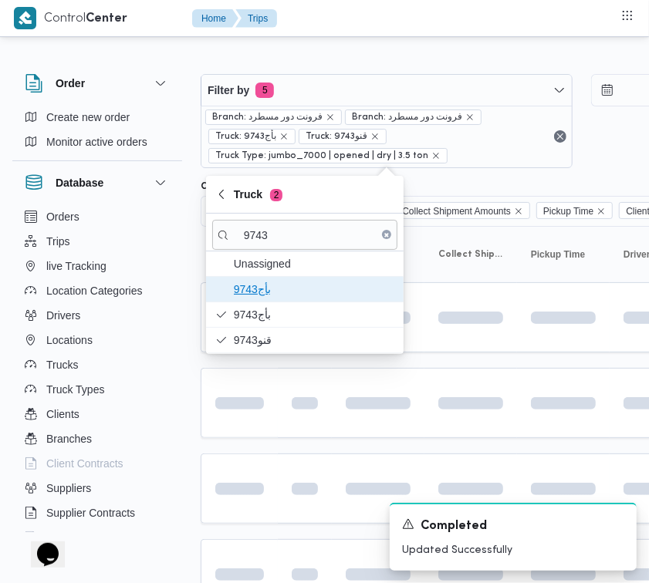
click at [279, 288] on span "9743بأج" at bounding box center [314, 289] width 160 height 19
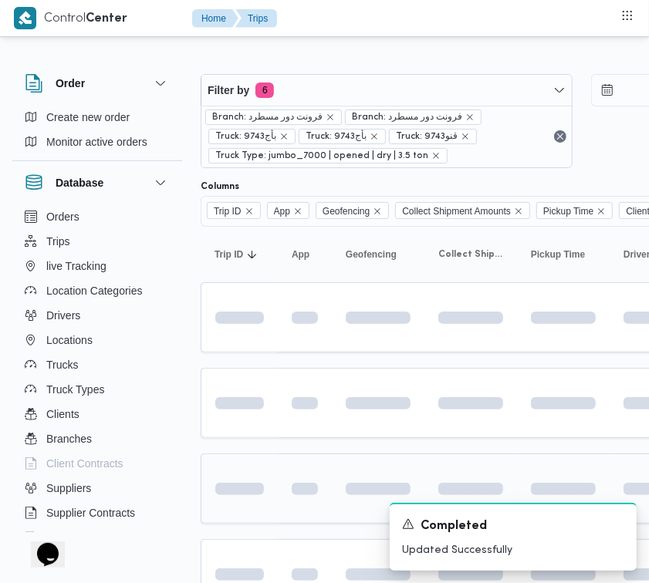
click at [248, 486] on span at bounding box center [212, 489] width 107 height 12
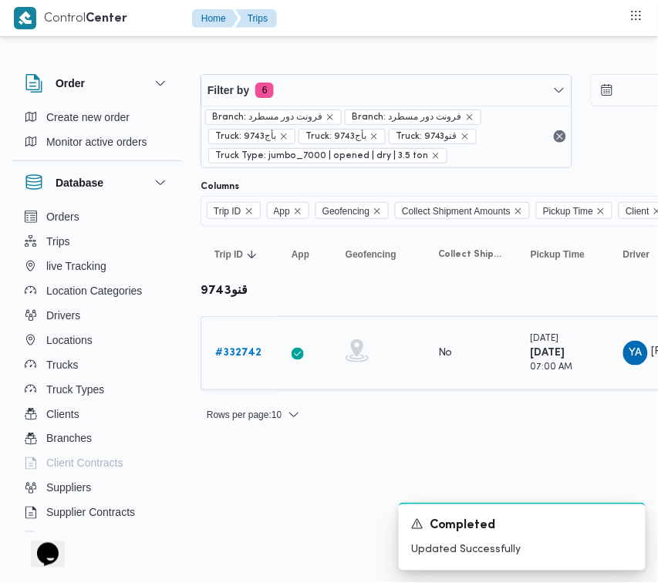
click at [241, 338] on div "# 332742" at bounding box center [239, 353] width 61 height 31
click at [238, 351] on b "# 332742" at bounding box center [238, 353] width 46 height 10
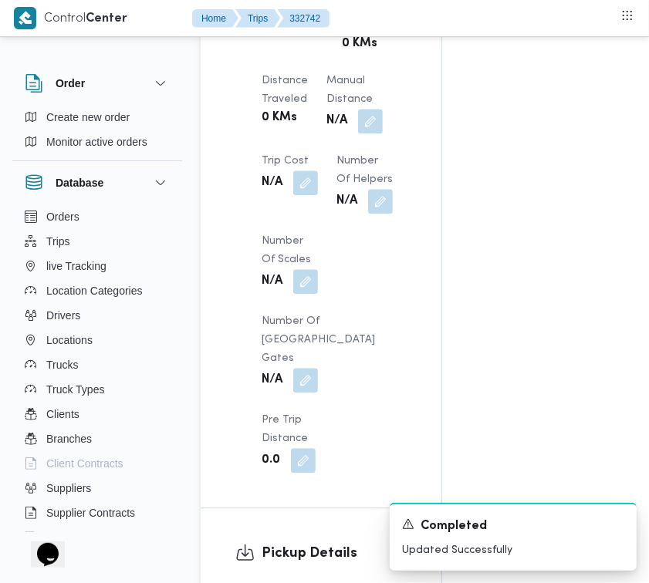
scroll to position [1832, 0]
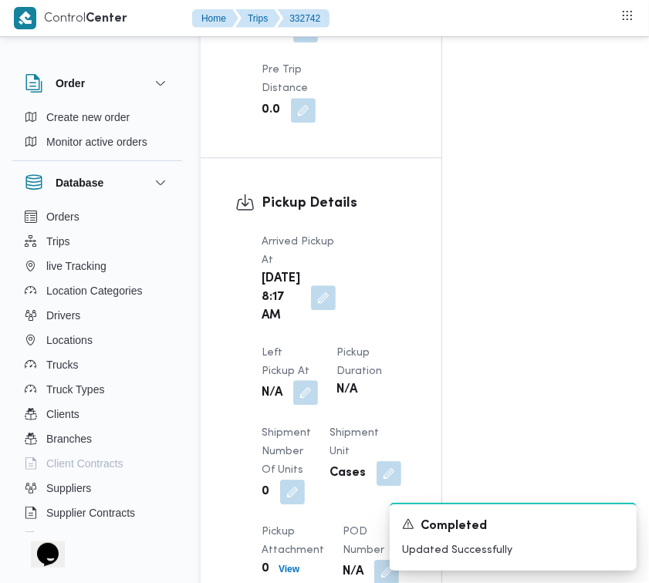
click at [318, 380] on button "button" at bounding box center [305, 392] width 25 height 25
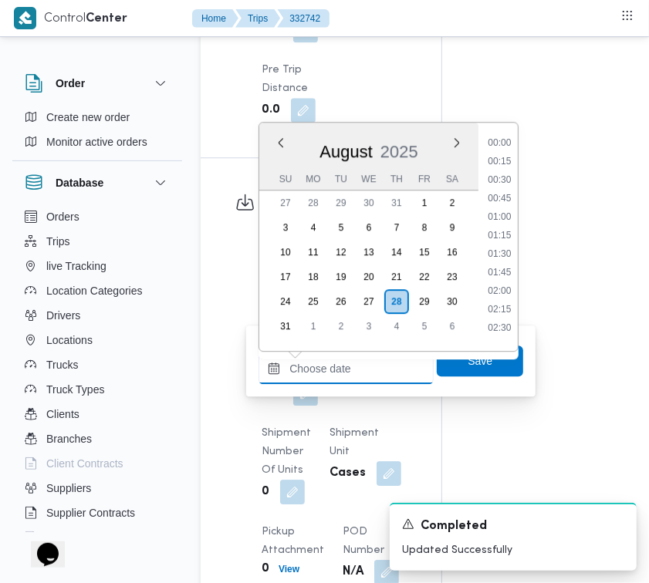
click at [384, 363] on input "Left Pickup At" at bounding box center [345, 368] width 175 height 31
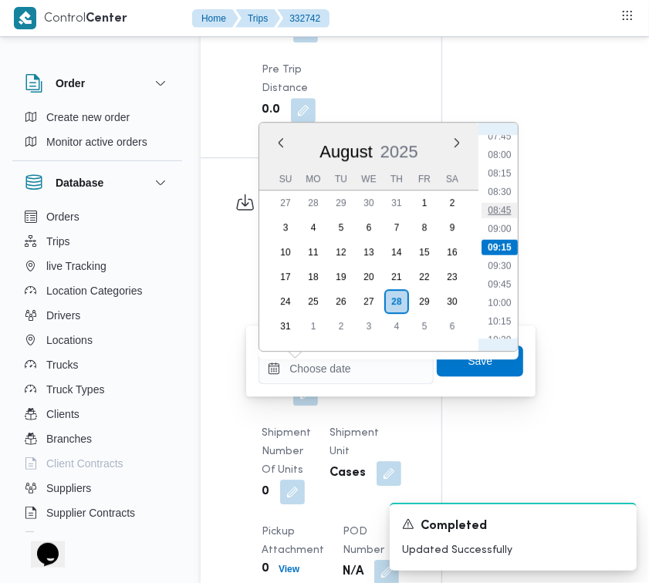
click at [510, 214] on li "08:45" at bounding box center [499, 210] width 35 height 15
type input "28/08/2025 08:45"
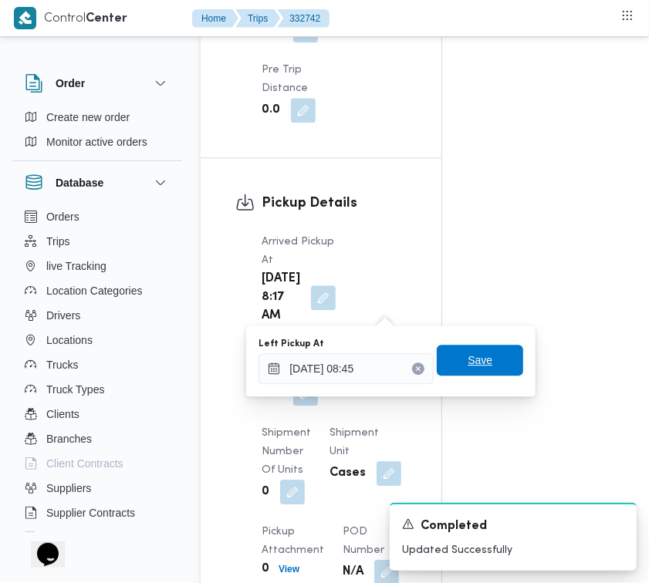
click at [479, 363] on span "Save" at bounding box center [480, 360] width 86 height 31
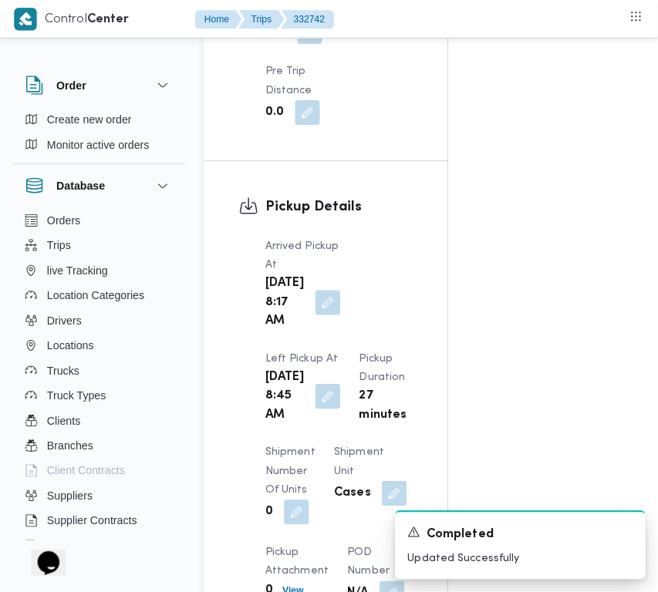
scroll to position [2342, 0]
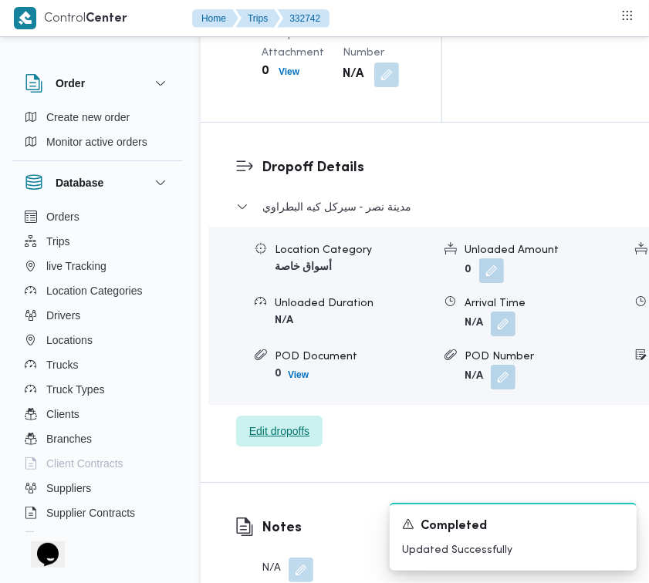
click at [310, 447] on div "مدينة نصر - سيركل كيه البطراوي Location Category أسواق خاصة Unloaded Amount 0 U…" at bounding box center [511, 322] width 550 height 250
click at [278, 447] on span "Edit dropoffs" at bounding box center [279, 431] width 86 height 31
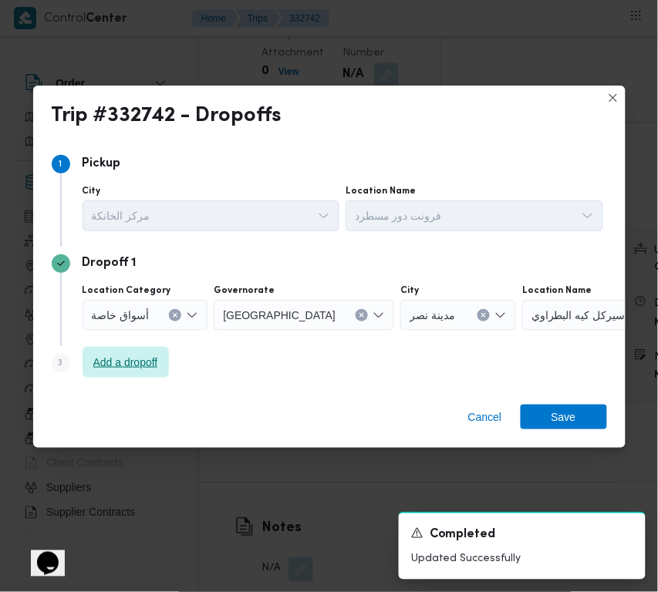
click at [164, 366] on span "Add a dropoff" at bounding box center [126, 362] width 86 height 31
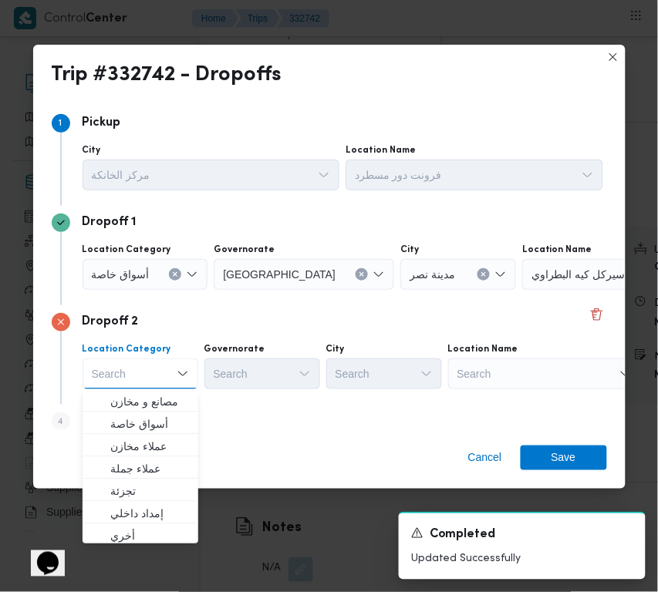
click at [504, 364] on div "Search" at bounding box center [544, 374] width 193 height 31
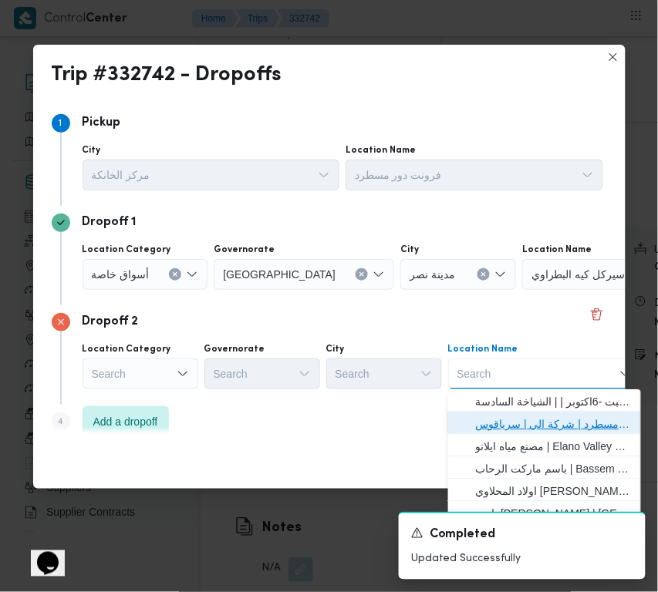
click at [515, 424] on span "فرونت دور مسطرد | شركة الي | سرياقوس" at bounding box center [554, 424] width 156 height 19
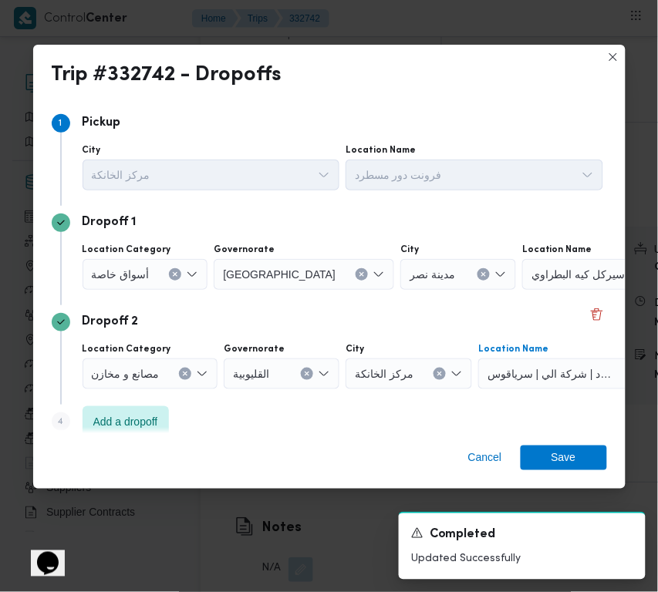
click at [137, 284] on div "أسواق خاصة" at bounding box center [146, 274] width 126 height 31
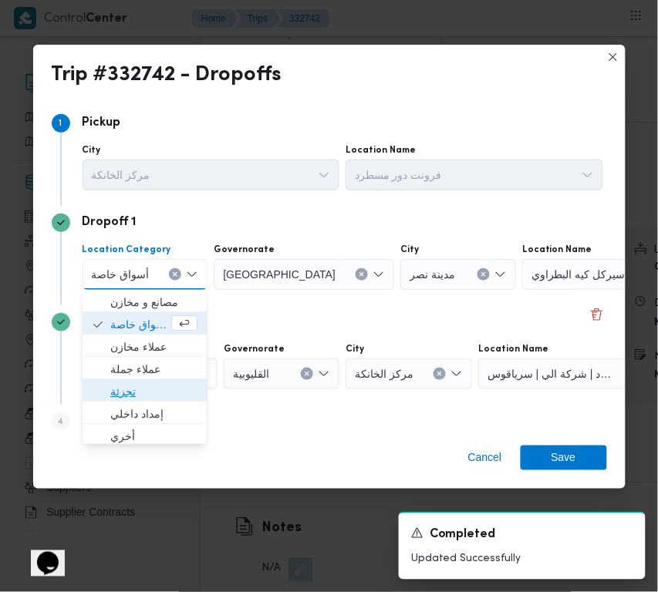
click at [160, 380] on span "تجزئة" at bounding box center [145, 392] width 112 height 25
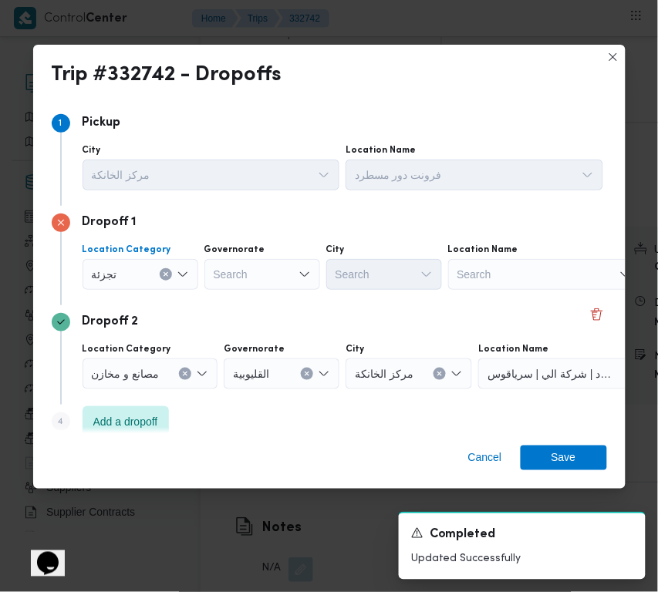
click at [245, 275] on div "Search" at bounding box center [262, 274] width 116 height 31
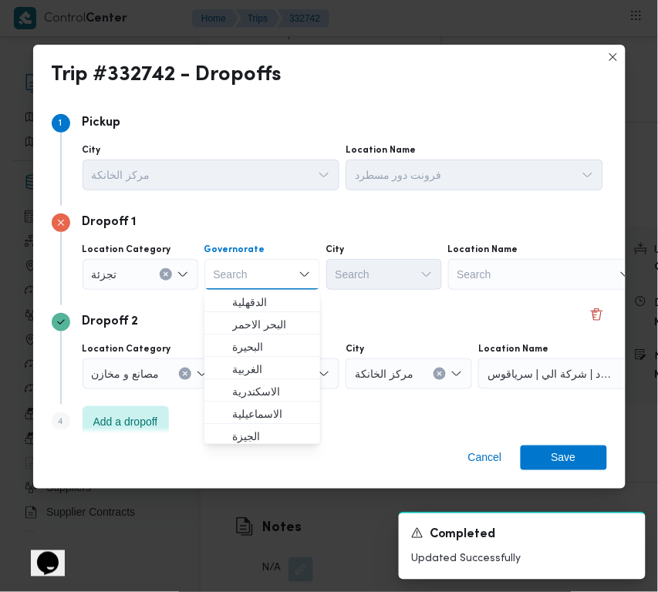
paste input "جيزة"
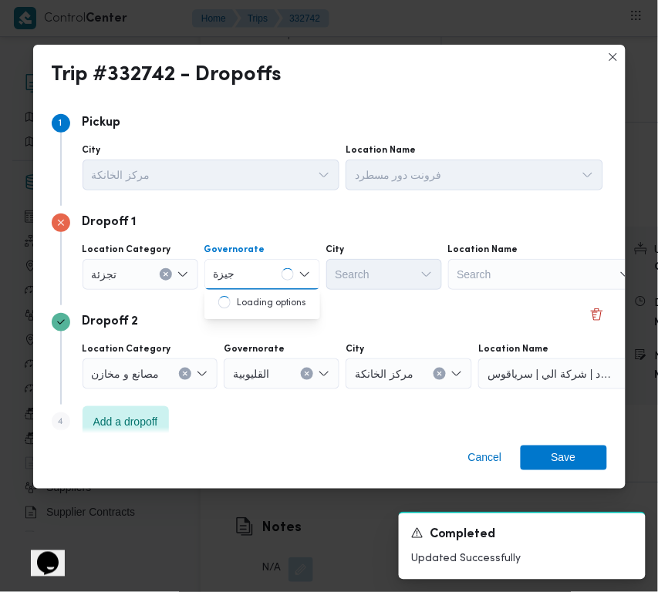
type input "جيزة"
click at [262, 272] on div "جيزة جيزة" at bounding box center [262, 274] width 116 height 31
click at [272, 305] on span "ال جيزة" at bounding box center [271, 302] width 79 height 19
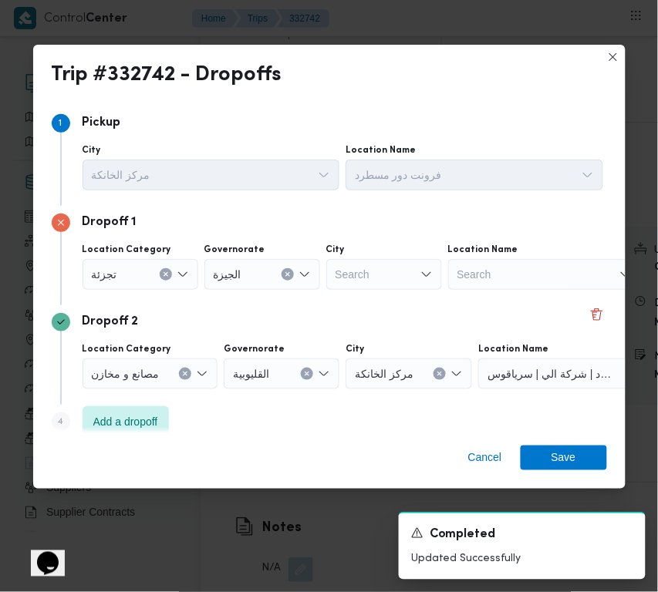
click at [369, 257] on div "City Search" at bounding box center [384, 267] width 116 height 46
click at [373, 264] on div "Search" at bounding box center [384, 274] width 116 height 31
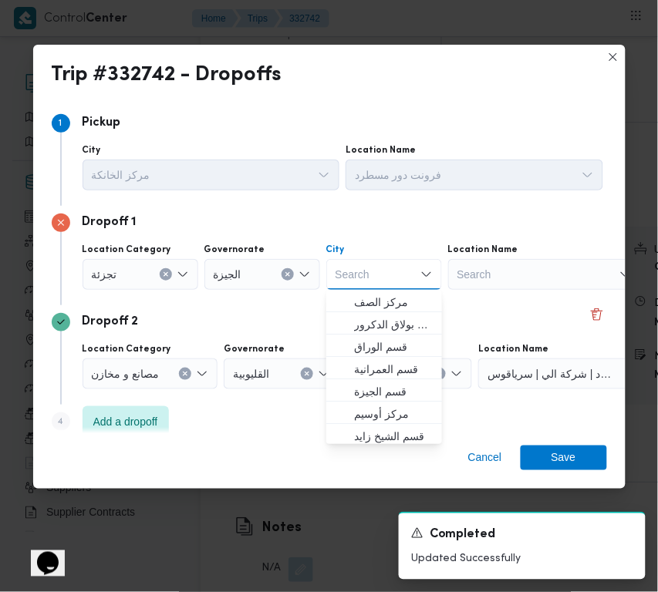
paste input "زايد"
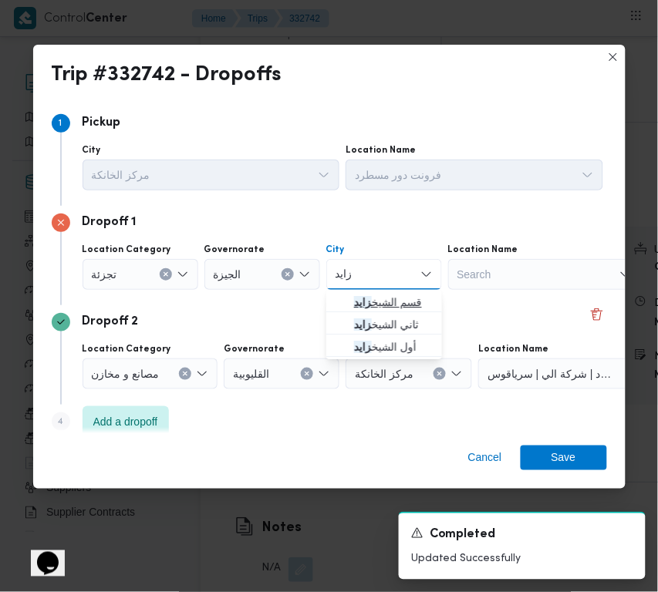
type input "زايد"
click at [355, 299] on mark "زايد" at bounding box center [363, 302] width 18 height 12
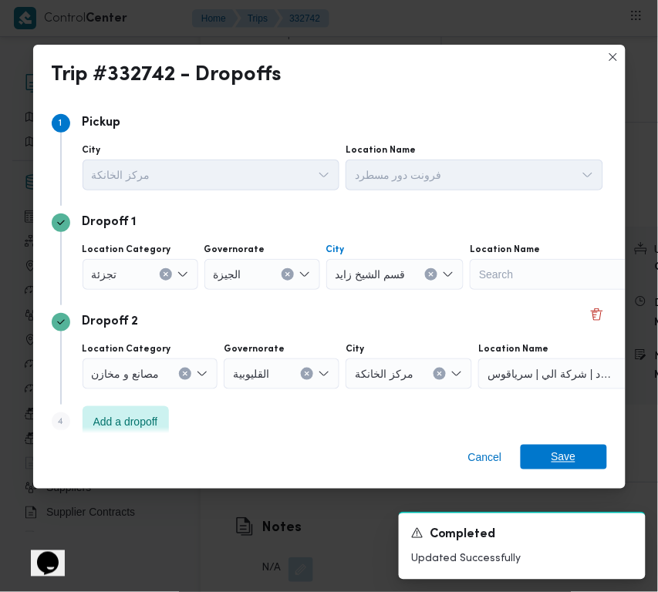
click at [567, 449] on span "Save" at bounding box center [564, 457] width 25 height 25
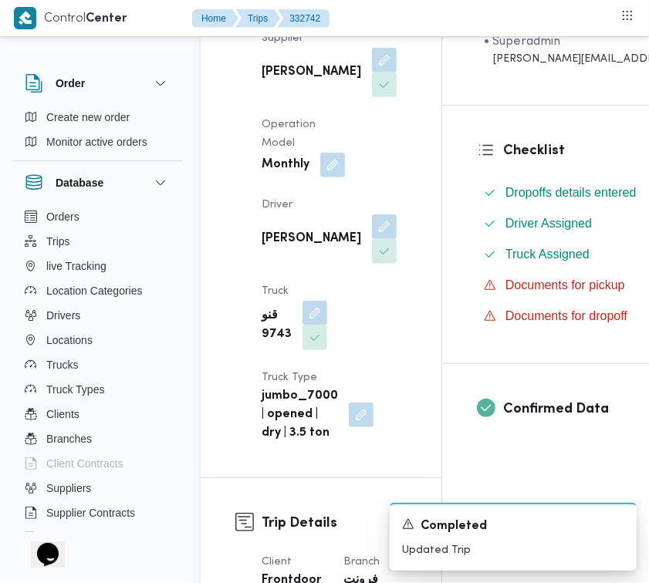
scroll to position [0, 0]
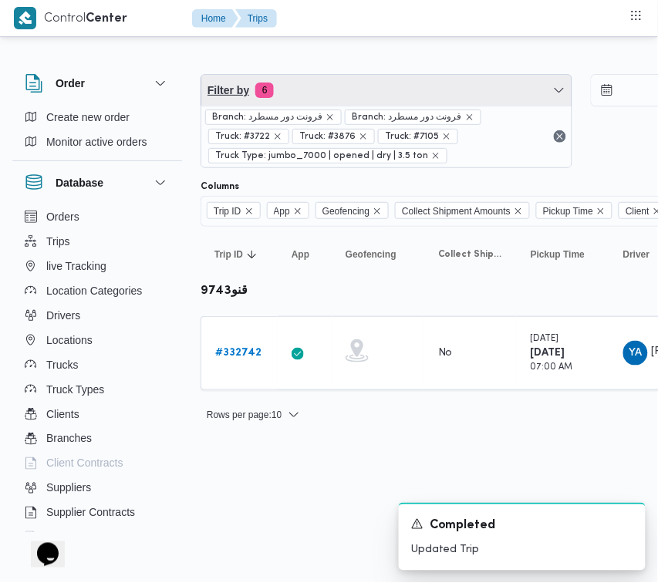
click at [414, 75] on span "Filter by 6" at bounding box center [386, 90] width 370 height 31
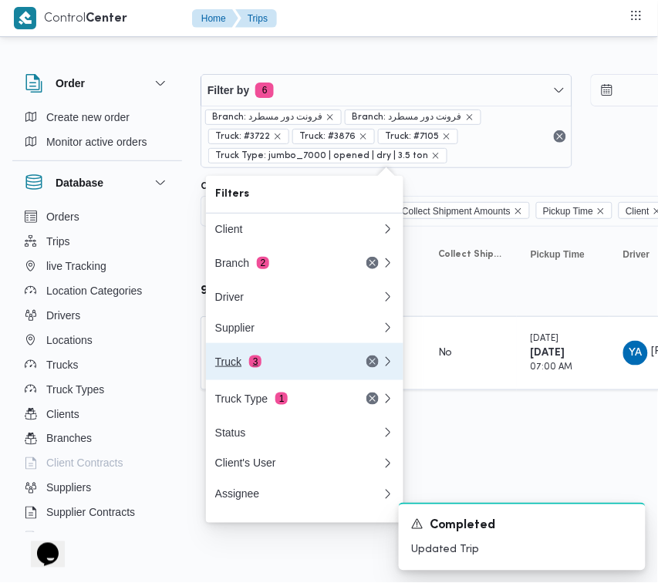
click at [255, 361] on span "3" at bounding box center [255, 362] width 12 height 12
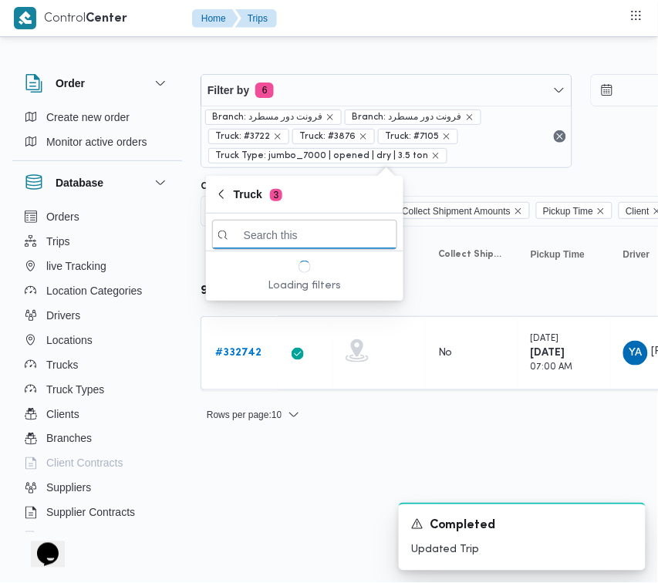
paste input "5138"
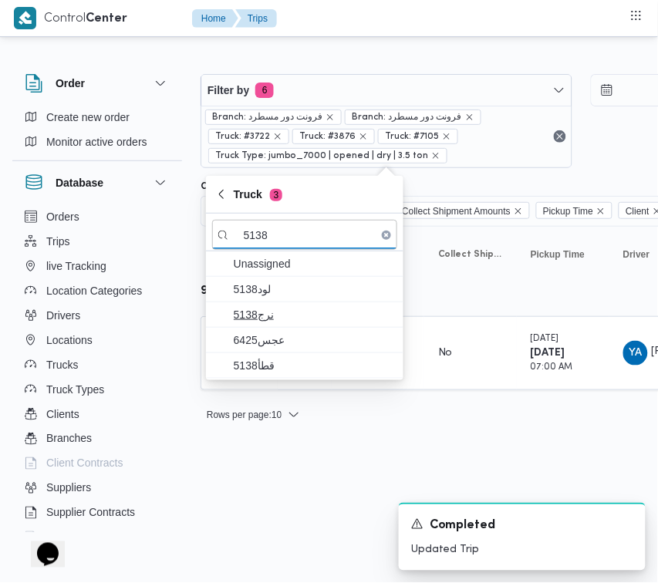
type input "5138"
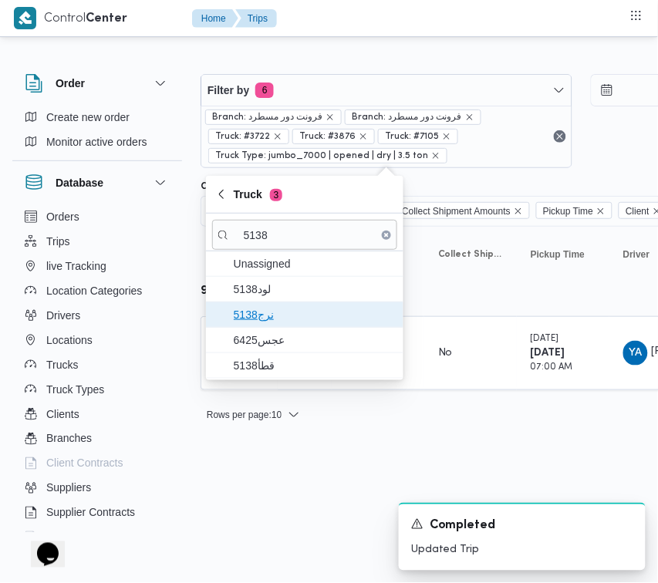
click at [287, 305] on span "نرج5138" at bounding box center [314, 314] width 160 height 19
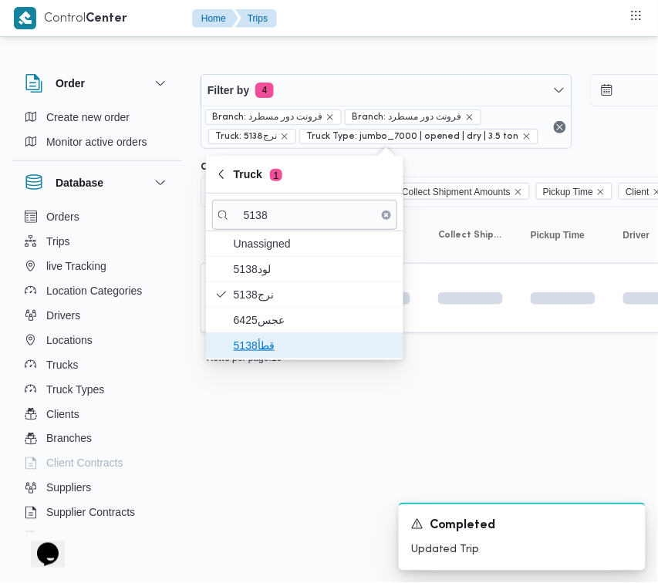
click at [278, 336] on span "قطأ5138" at bounding box center [304, 345] width 185 height 25
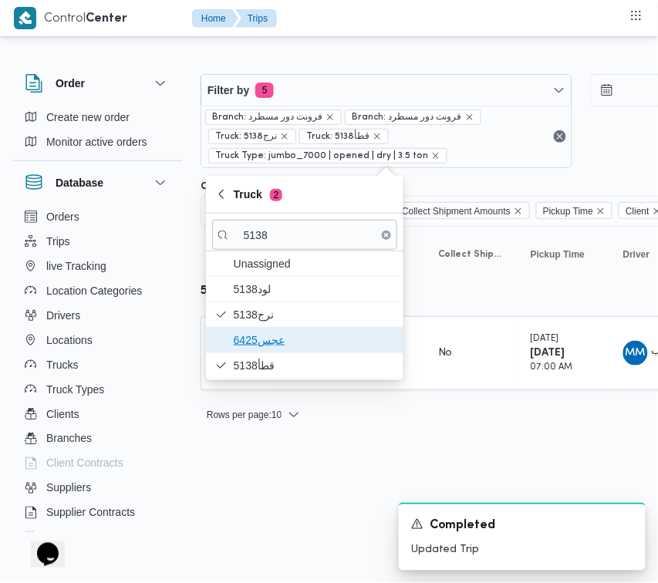
click at [276, 333] on span "عجس6425" at bounding box center [314, 340] width 160 height 19
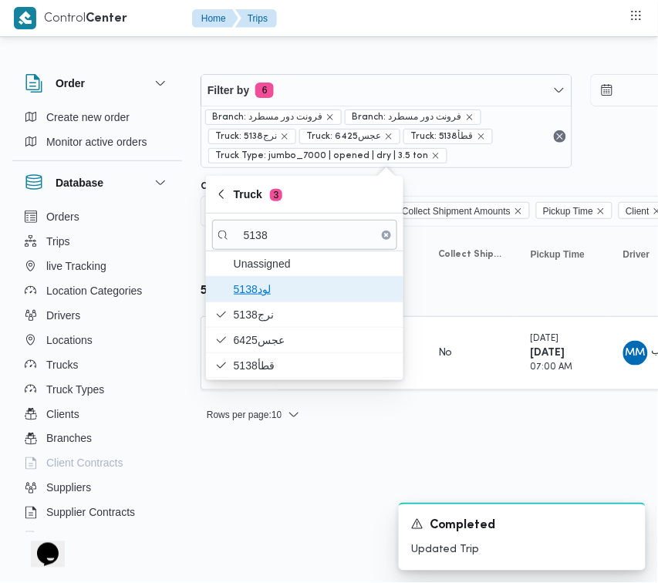
click at [266, 288] on span "لود5138" at bounding box center [314, 289] width 160 height 19
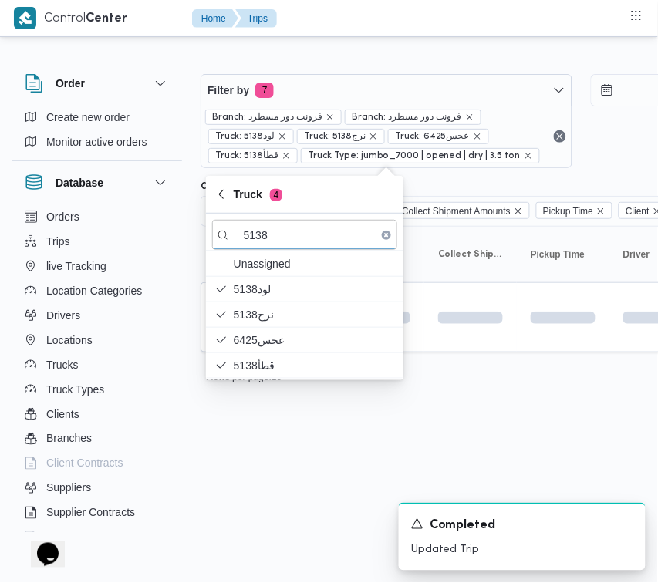
click at [284, 454] on html "Control Center Home Trips Order Create new order Monitor active orders Database…" at bounding box center [329, 291] width 658 height 583
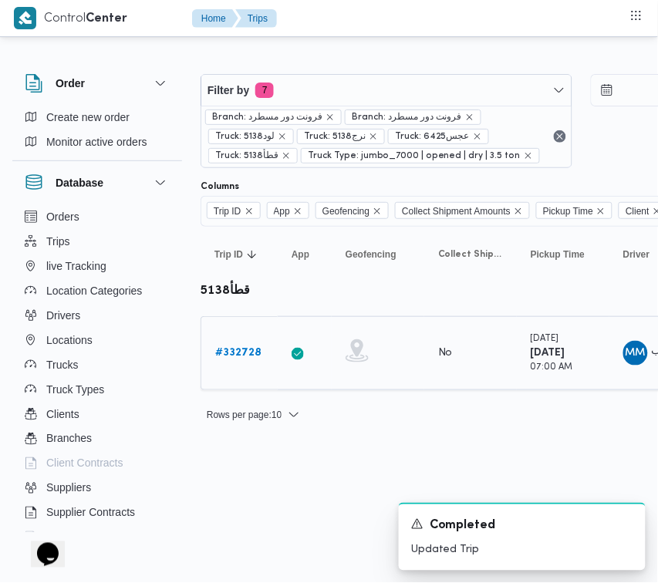
click at [255, 344] on link "# 332728" at bounding box center [238, 353] width 46 height 19
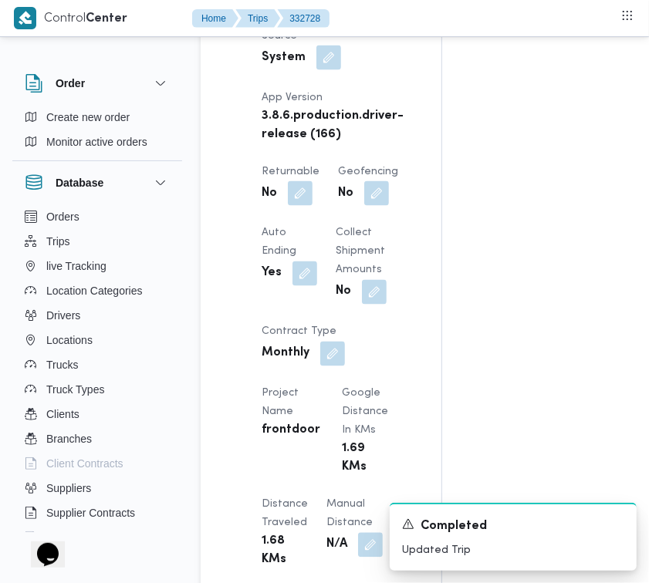
scroll to position [2442, 0]
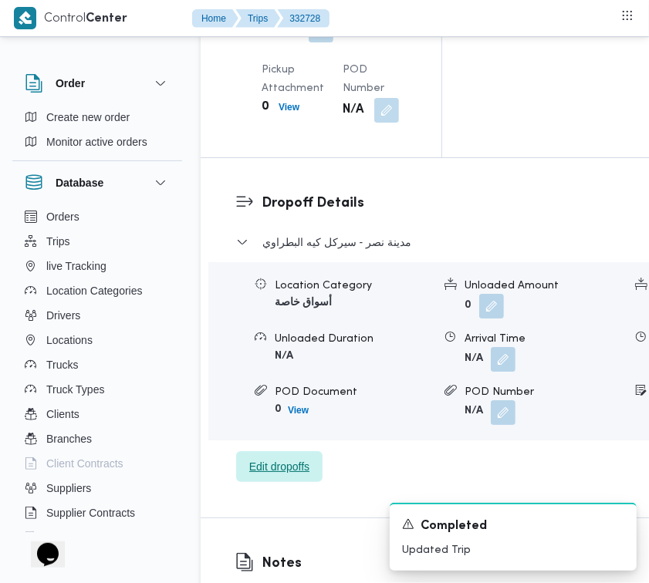
click at [260, 476] on span "Edit dropoffs" at bounding box center [279, 466] width 60 height 19
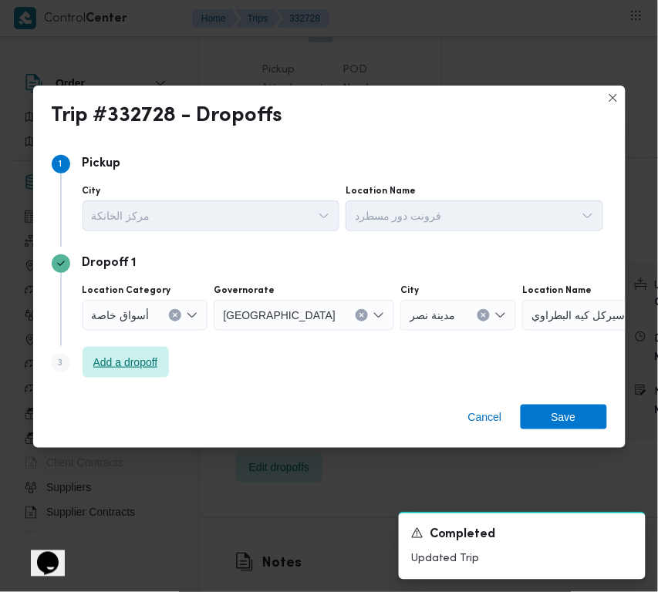
click at [116, 369] on span "Add a dropoff" at bounding box center [125, 362] width 65 height 19
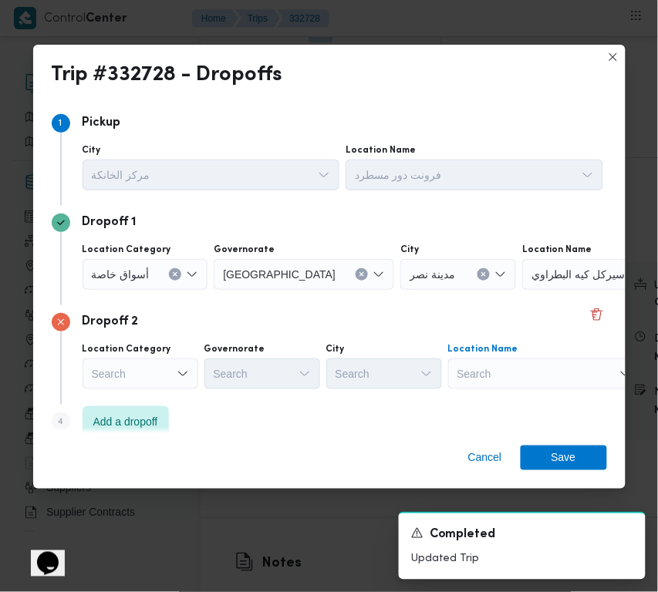
click at [561, 365] on div "Search" at bounding box center [544, 374] width 193 height 31
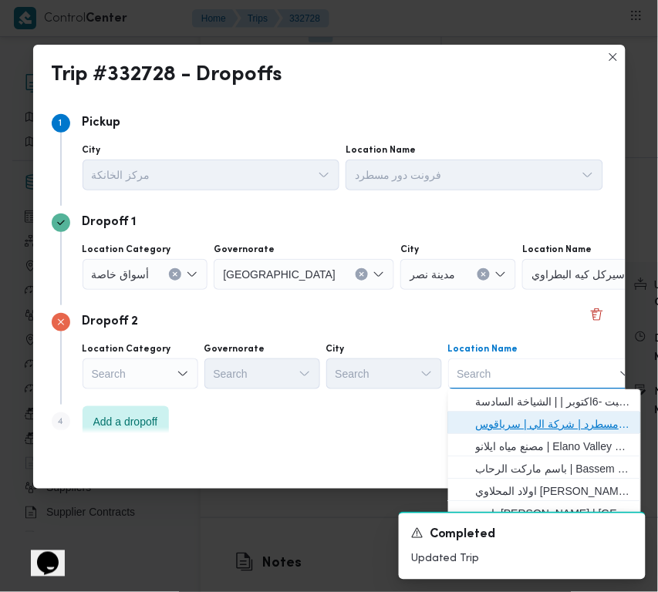
click at [565, 423] on span "فرونت دور مسطرد | شركة الي | سرياقوس" at bounding box center [554, 424] width 156 height 19
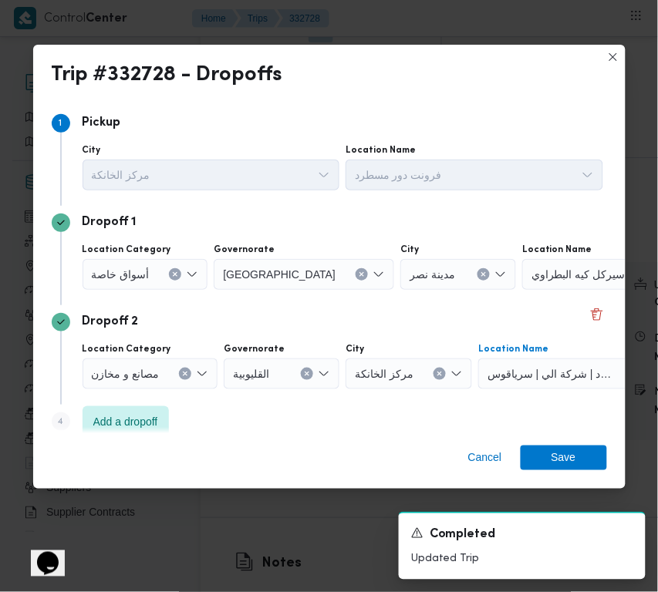
click at [143, 280] on span "أسواق خاصة" at bounding box center [121, 273] width 58 height 17
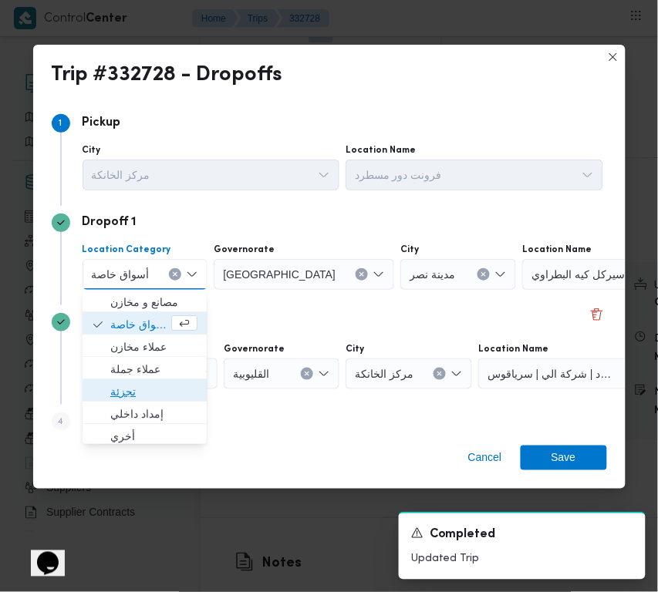
click at [170, 386] on span "تجزئة" at bounding box center [153, 392] width 87 height 19
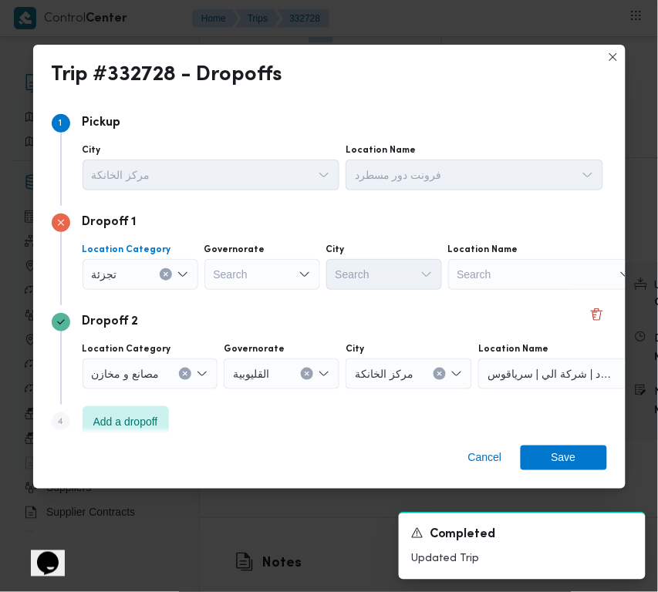
click at [267, 280] on div "Search" at bounding box center [262, 274] width 116 height 31
paste input "قاهرة"
type input "قاهرة"
click at [353, 317] on div "Dropoff 2" at bounding box center [329, 322] width 555 height 19
click at [272, 272] on div "قاهرة قاهرة" at bounding box center [262, 274] width 116 height 31
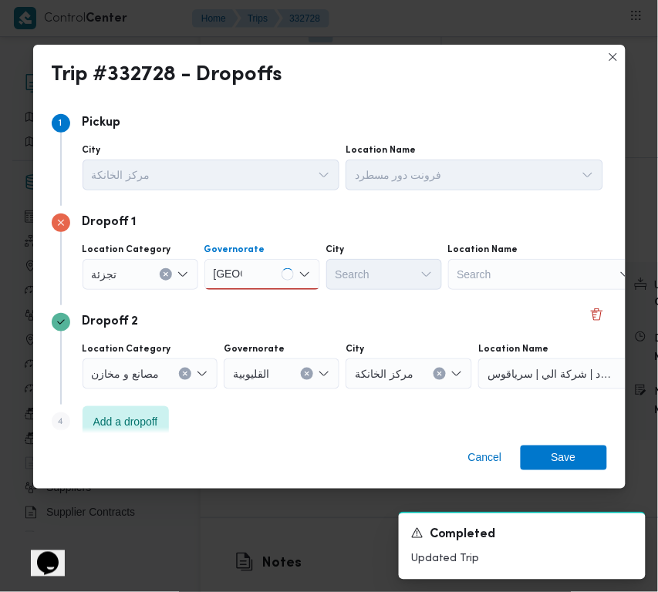
click at [258, 272] on div "قاهرة قاهرة" at bounding box center [262, 274] width 116 height 31
click at [258, 301] on span "القاهرة" at bounding box center [271, 302] width 79 height 19
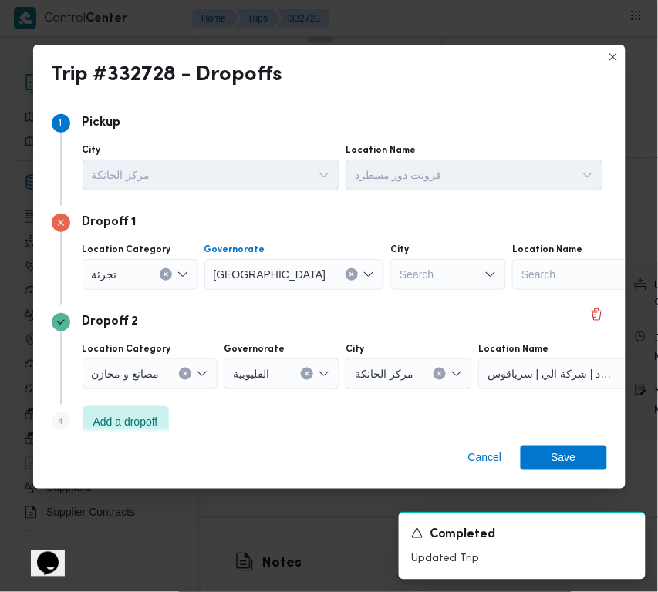
click at [390, 276] on div "Search" at bounding box center [448, 274] width 116 height 31
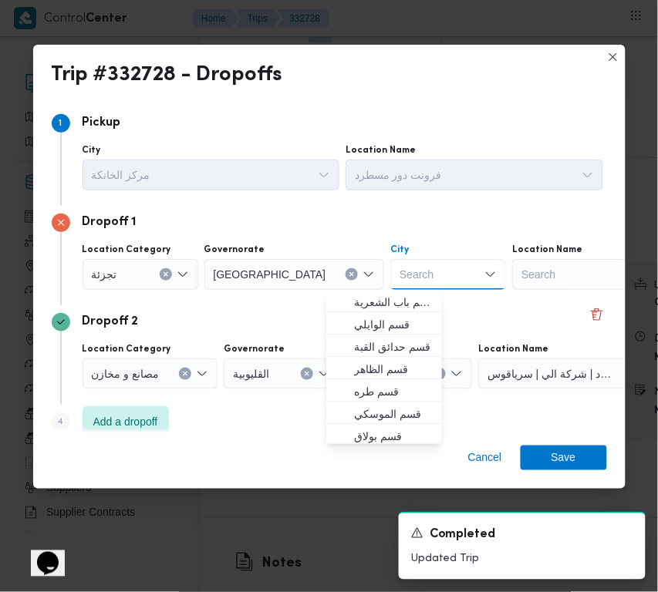
paste input "قاهرة"
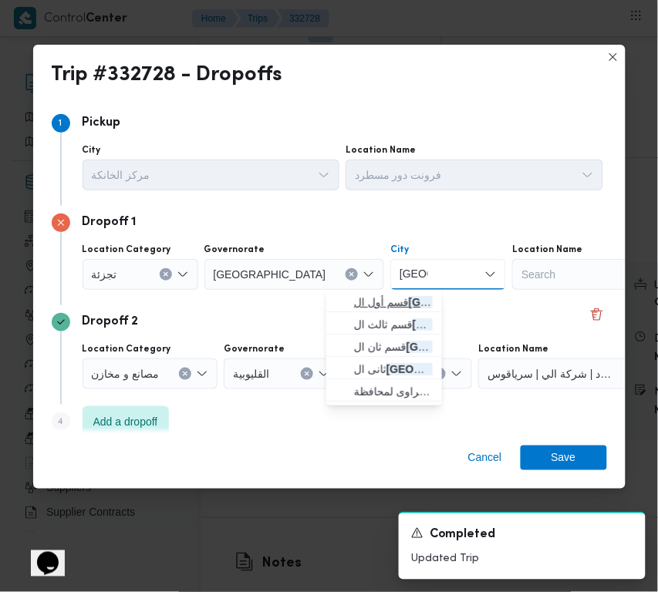
type input "قاهرة"
click at [356, 299] on span "قسم أول ال قاهرة الجديدة" at bounding box center [393, 302] width 79 height 19
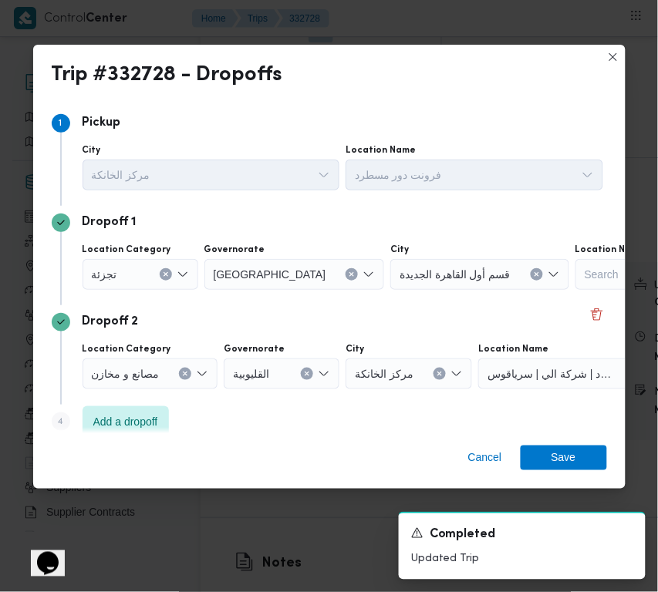
click at [565, 441] on div "Cancel Save" at bounding box center [329, 462] width 592 height 56
click at [568, 455] on span "Save" at bounding box center [564, 457] width 25 height 25
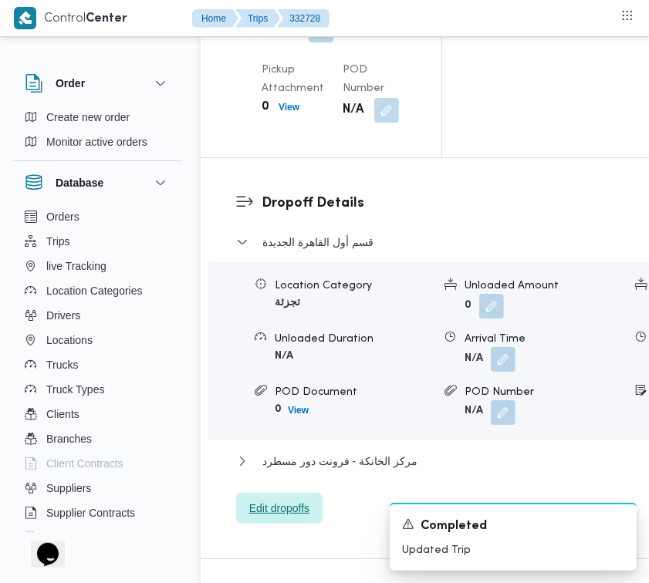
scroll to position [2461, 0]
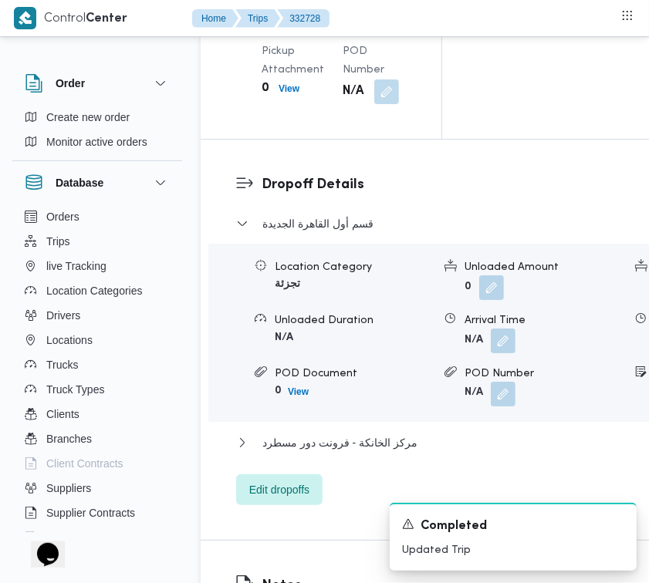
click at [504, 488] on input "Notes" at bounding box center [470, 499] width 154 height 31
paste input "تجمع"
type input "تجمع"
click at [557, 488] on span "Save" at bounding box center [593, 490] width 86 height 31
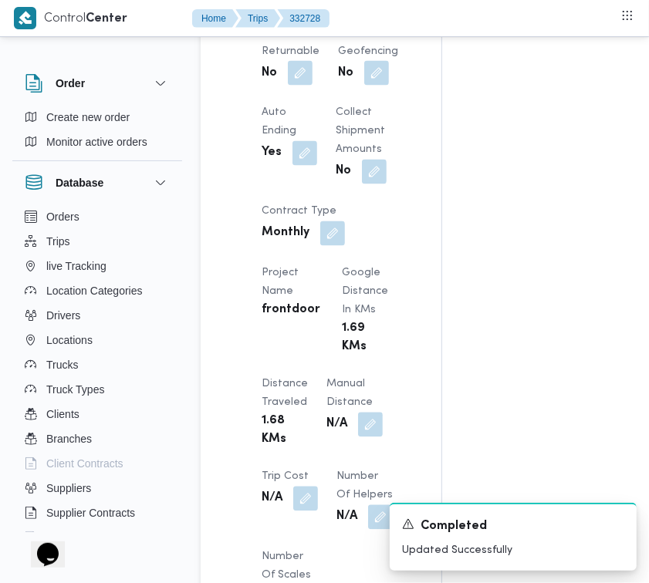
scroll to position [1832, 0]
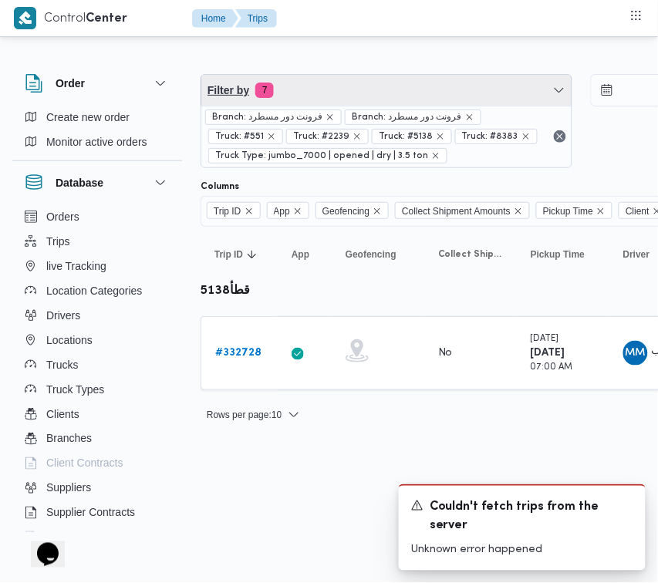
click at [420, 87] on span "Filter by 7" at bounding box center [386, 90] width 370 height 31
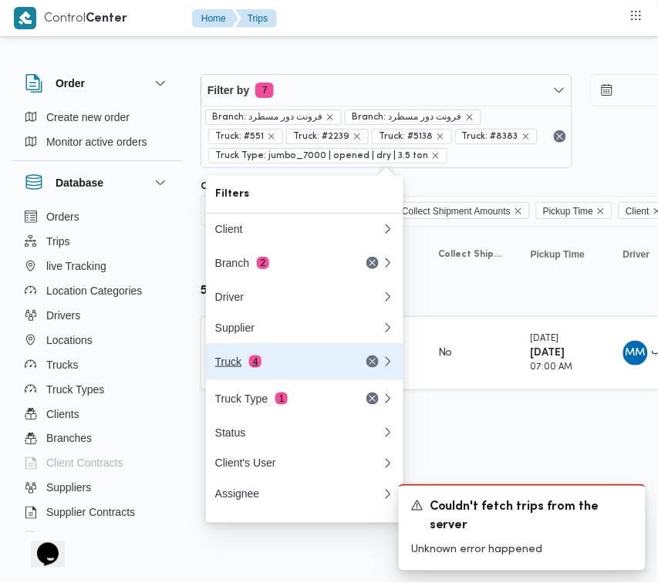
click at [311, 366] on div "Truck 4" at bounding box center [280, 362] width 130 height 12
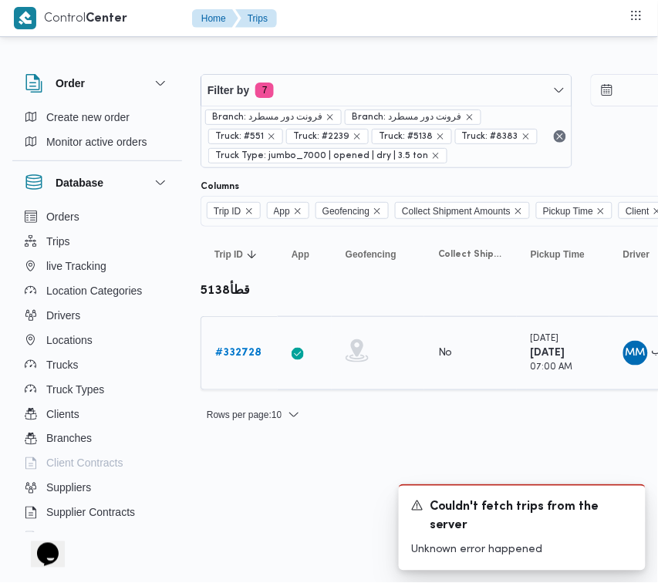
click at [248, 348] on b "# 332728" at bounding box center [238, 353] width 46 height 10
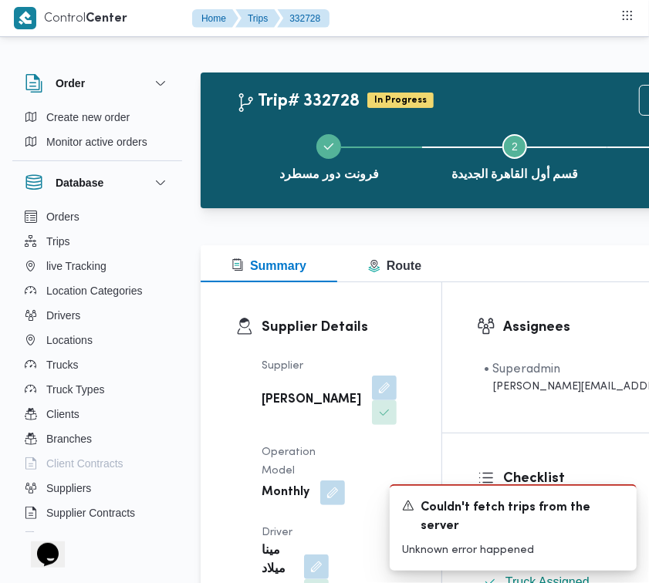
scroll to position [510, 0]
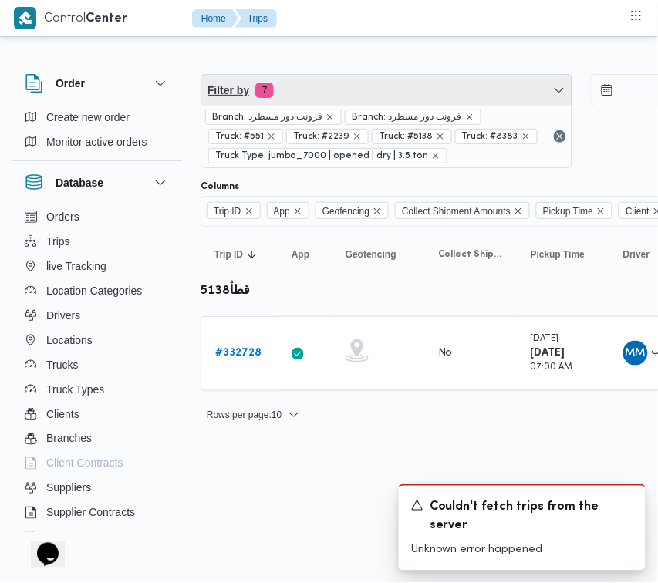
click at [357, 83] on span "Filter by 7" at bounding box center [386, 90] width 370 height 31
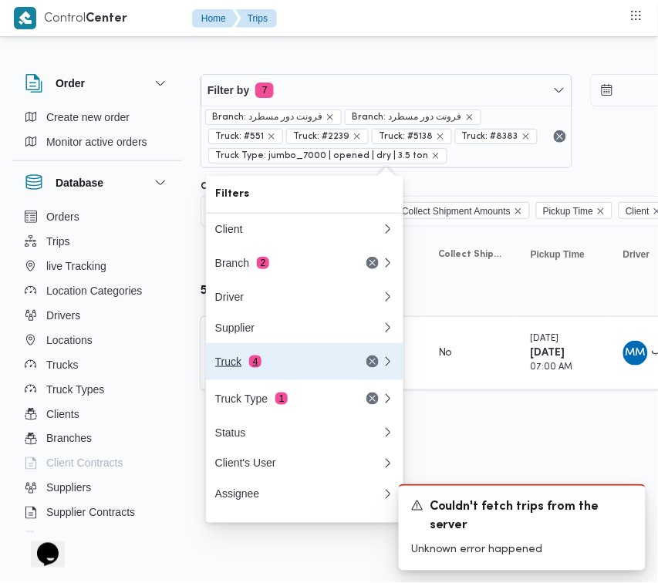
click at [295, 365] on div "Truck 4" at bounding box center [280, 362] width 130 height 12
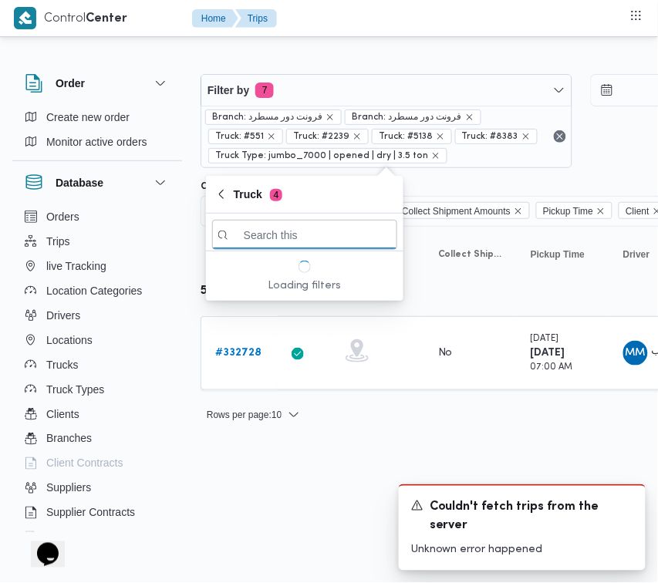
paste input "6849"
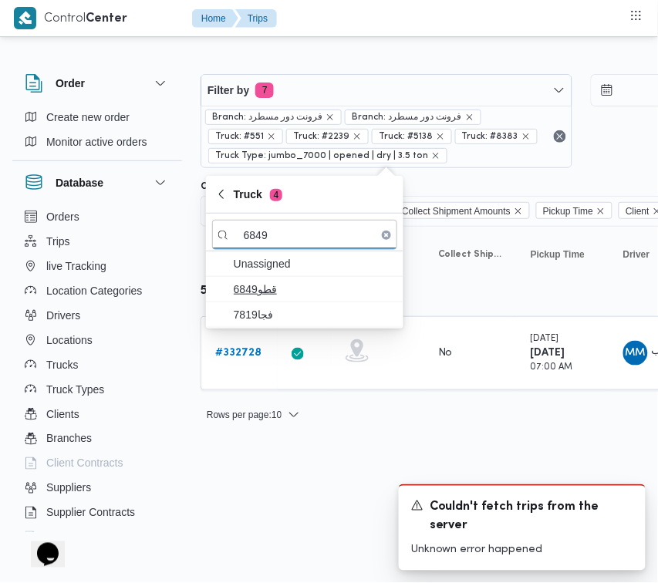
type input "6849"
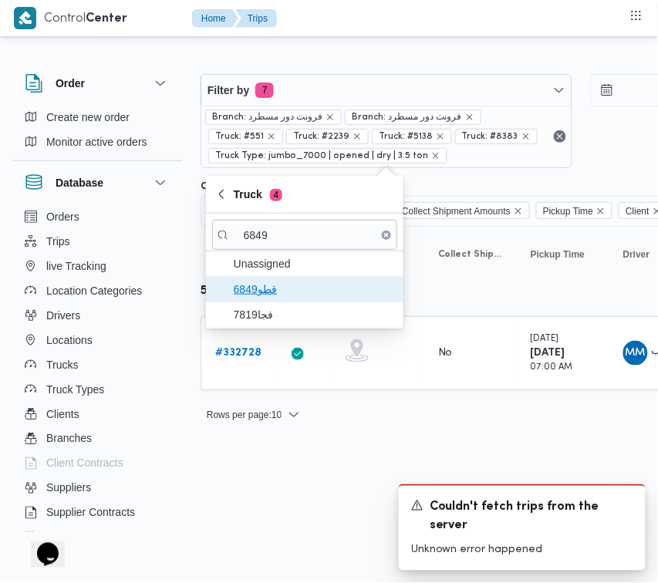
click at [278, 295] on span "قطو6849" at bounding box center [314, 289] width 160 height 19
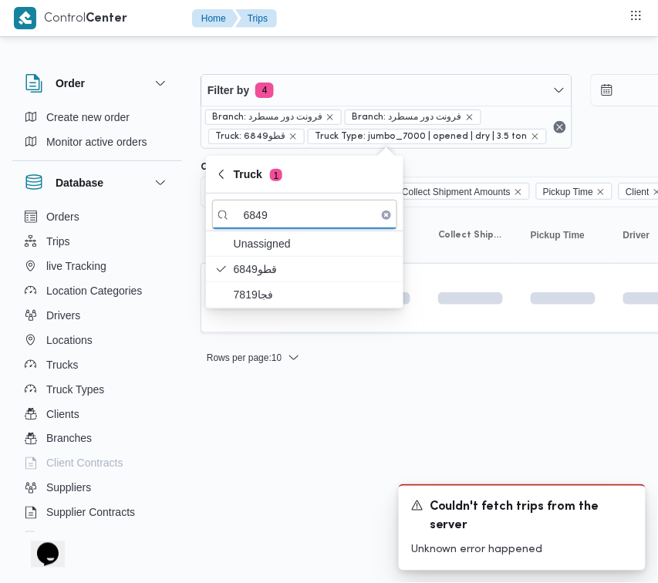
click at [287, 440] on html "Control Center Home Trips Order Create new order Monitor active orders Database…" at bounding box center [329, 291] width 658 height 583
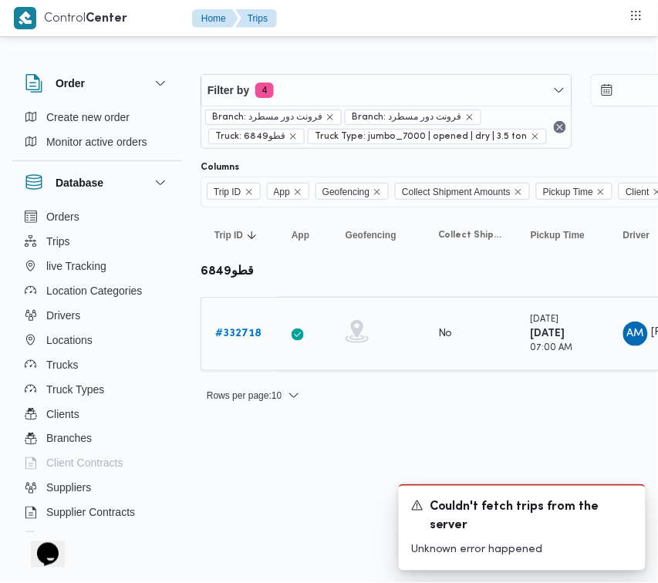
click at [261, 336] on div "# 332718" at bounding box center [239, 334] width 61 height 31
click at [238, 329] on b "# 332718" at bounding box center [238, 334] width 46 height 10
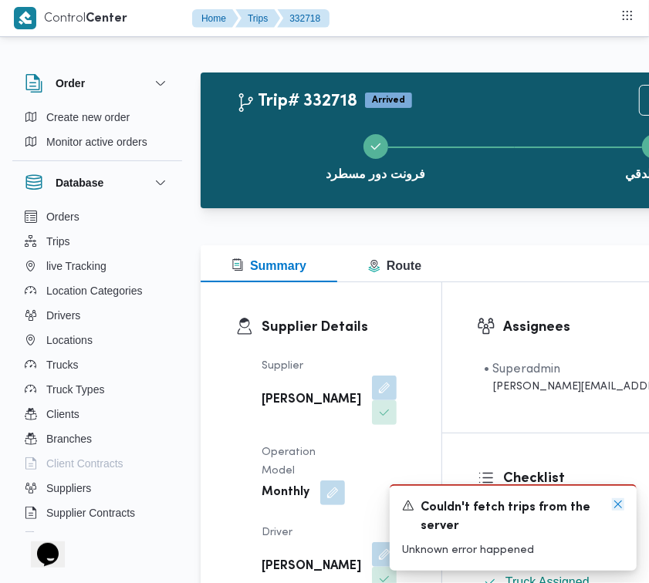
click at [619, 507] on icon "Dismiss toast" at bounding box center [618, 504] width 12 height 12
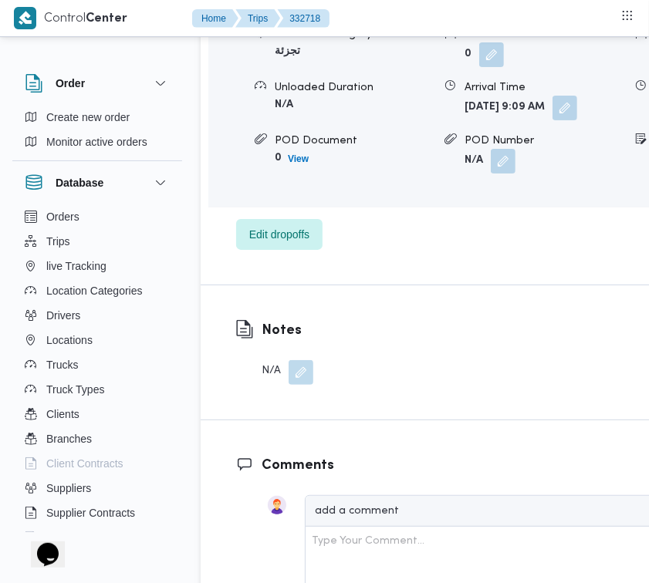
scroll to position [2677, 0]
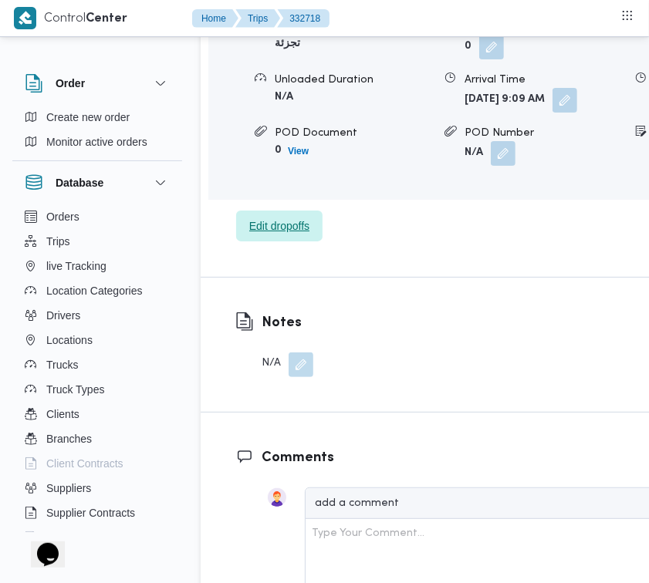
click at [292, 235] on span "Edit dropoffs" at bounding box center [279, 226] width 60 height 19
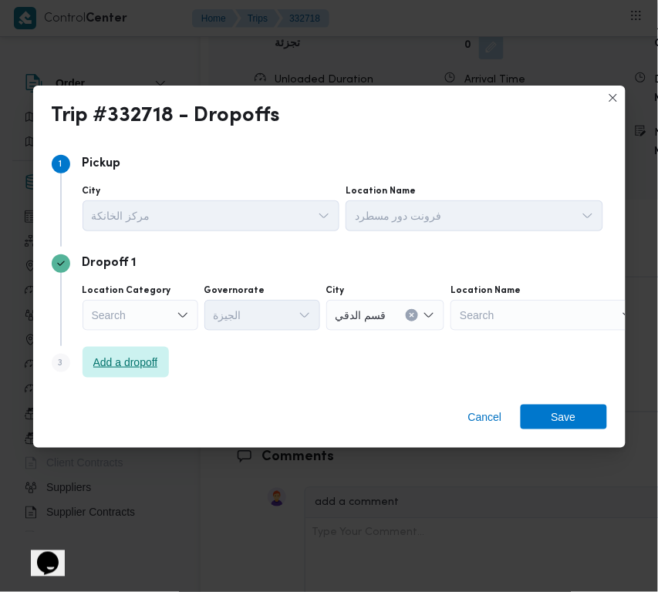
click at [157, 368] on span "Add a dropoff" at bounding box center [125, 362] width 65 height 19
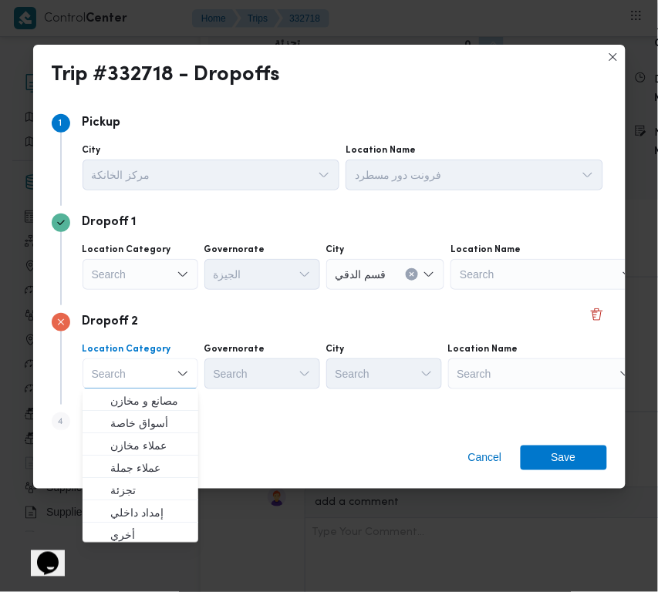
click at [541, 365] on div "Search" at bounding box center [544, 374] width 193 height 31
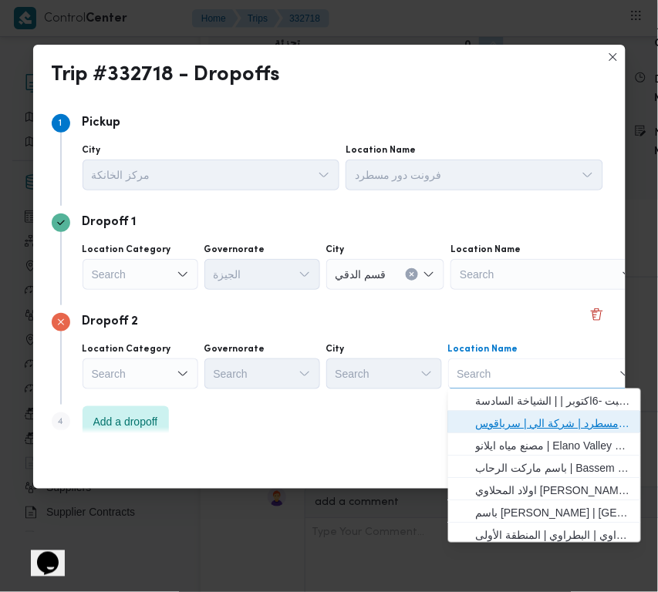
click at [545, 415] on span "فرونت دور مسطرد | شركة الي | سرياقوس" at bounding box center [554, 423] width 156 height 19
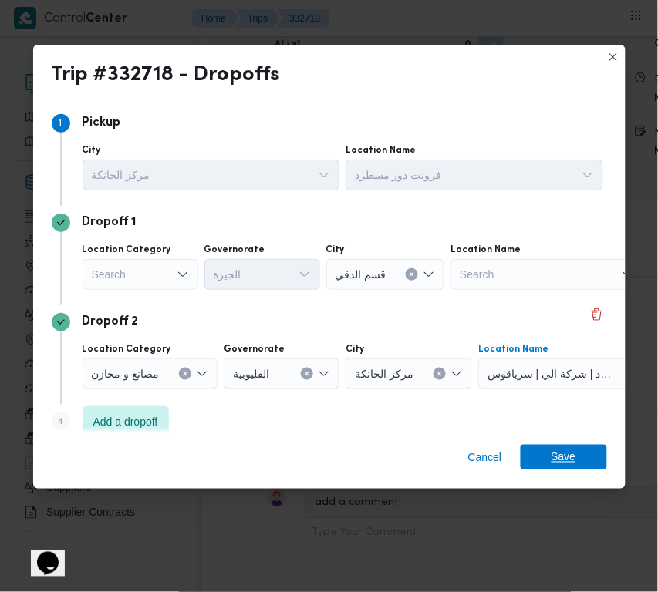
click at [557, 454] on span "Save" at bounding box center [564, 457] width 25 height 25
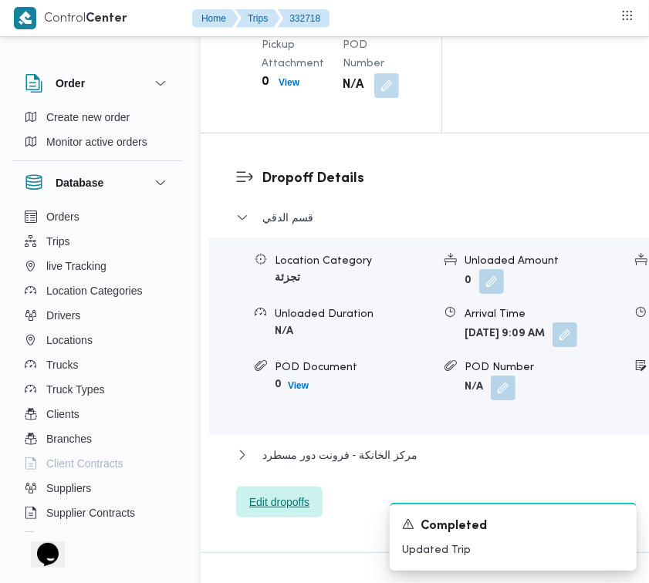
scroll to position [1832, 0]
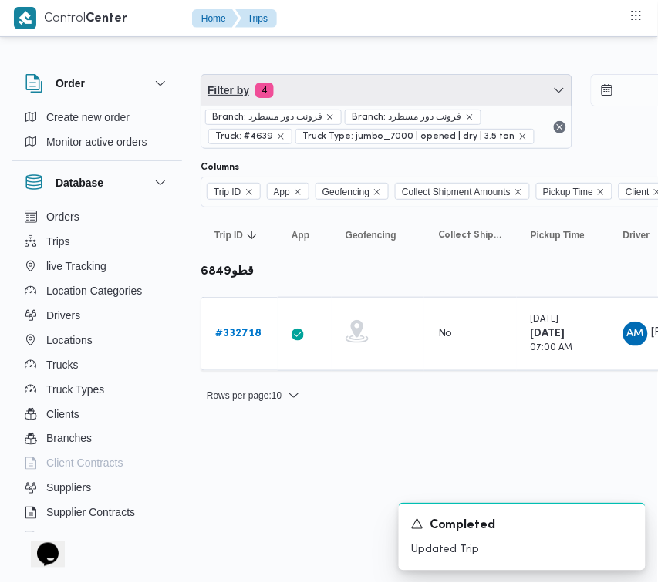
click at [353, 86] on span "Filter by 4" at bounding box center [386, 90] width 370 height 31
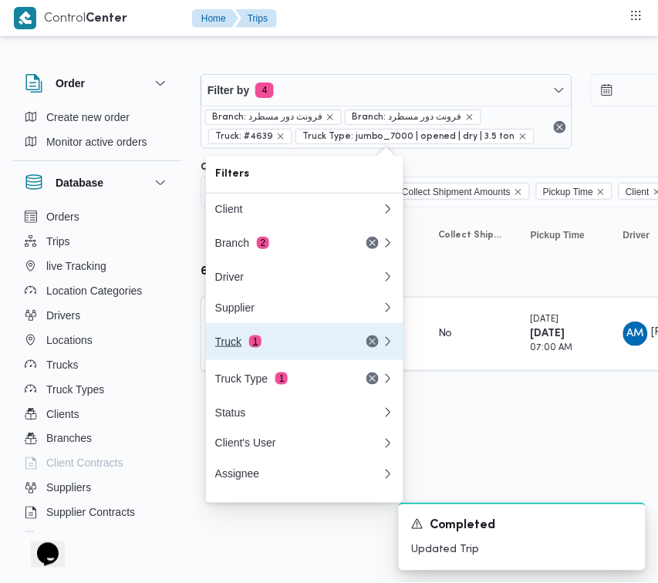
click at [272, 348] on div "Truck 1" at bounding box center [280, 342] width 130 height 12
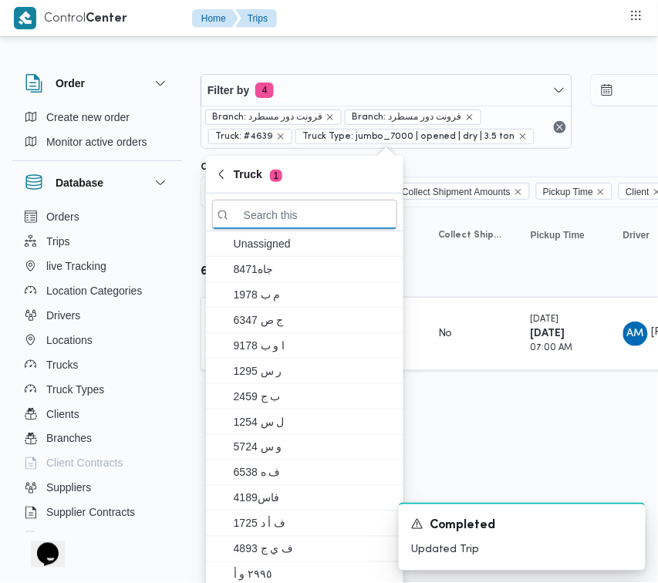
paste input "9879"
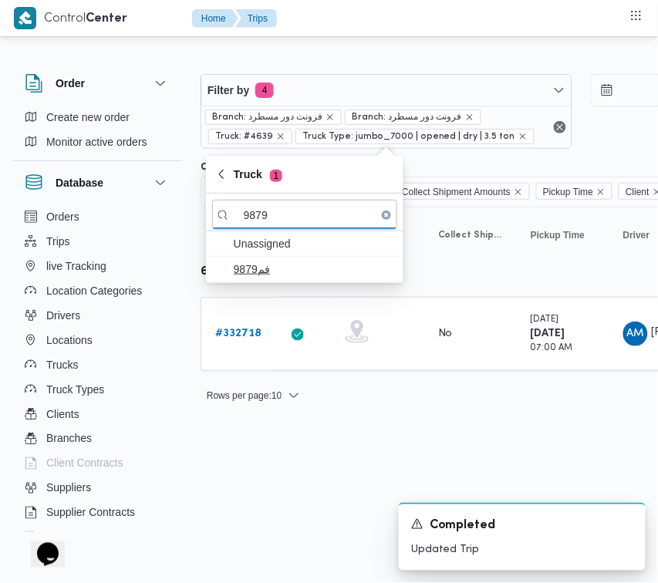
type input "9879"
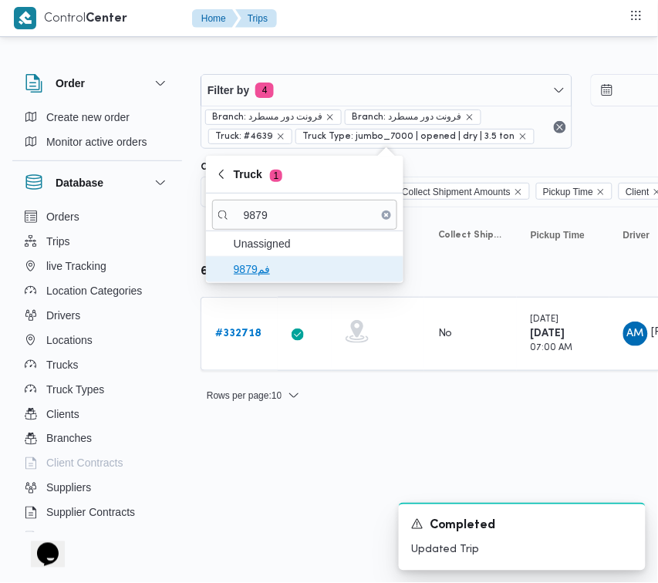
click at [282, 268] on span "فم9879" at bounding box center [314, 269] width 160 height 19
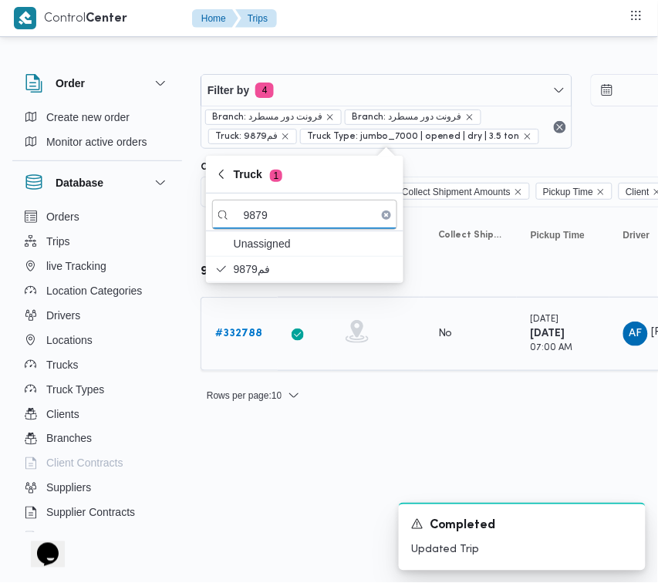
click at [255, 337] on b "# 332788" at bounding box center [238, 334] width 47 height 10
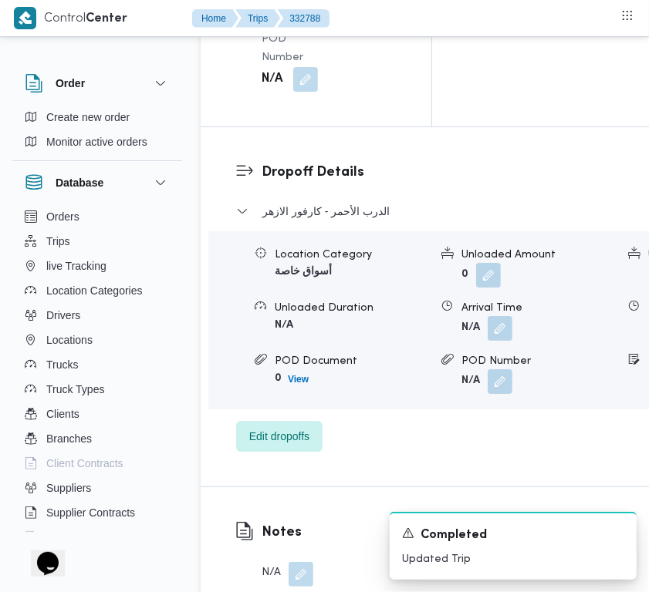
scroll to position [3053, 0]
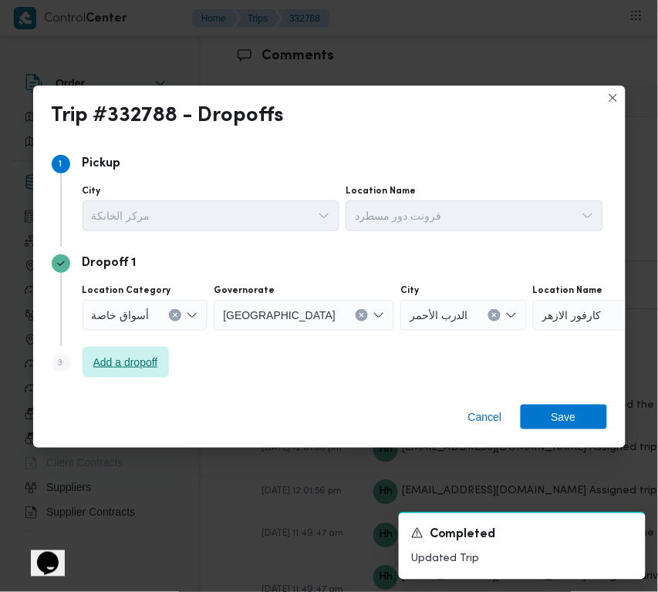
click at [148, 349] on span "Add a dropoff" at bounding box center [126, 362] width 86 height 31
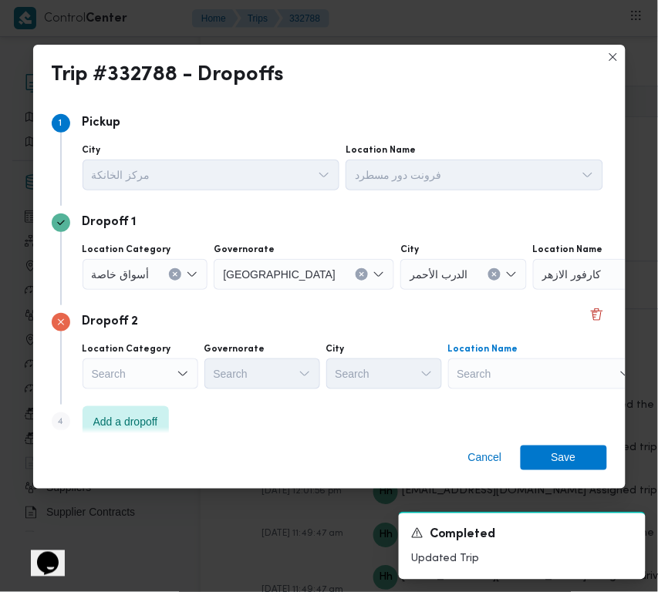
click at [562, 378] on div "Search" at bounding box center [544, 374] width 193 height 31
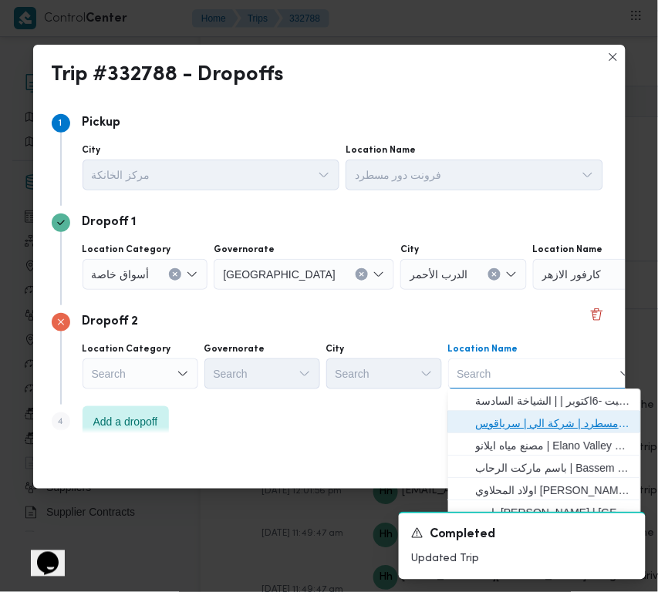
drag, startPoint x: 561, startPoint y: 420, endPoint x: 527, endPoint y: 418, distance: 34.0
click at [560, 422] on span "فرونت دور مسطرد | شركة الي | سرياقوس" at bounding box center [554, 424] width 156 height 19
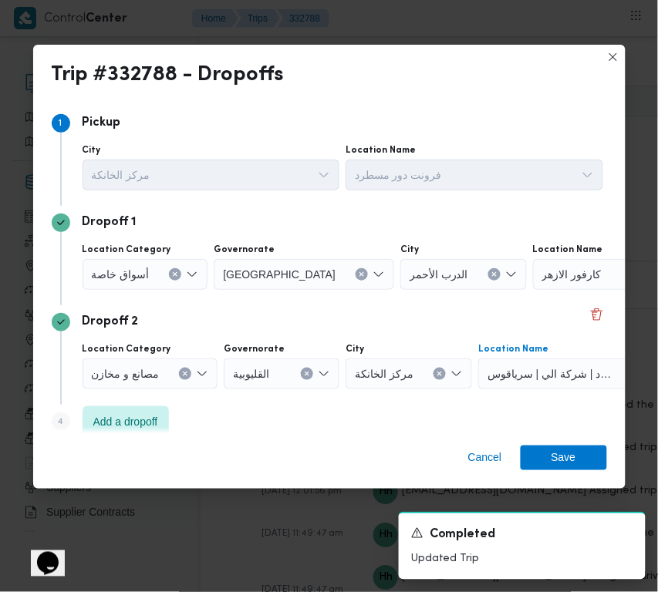
click at [147, 274] on span "أسواق خاصة" at bounding box center [121, 273] width 58 height 17
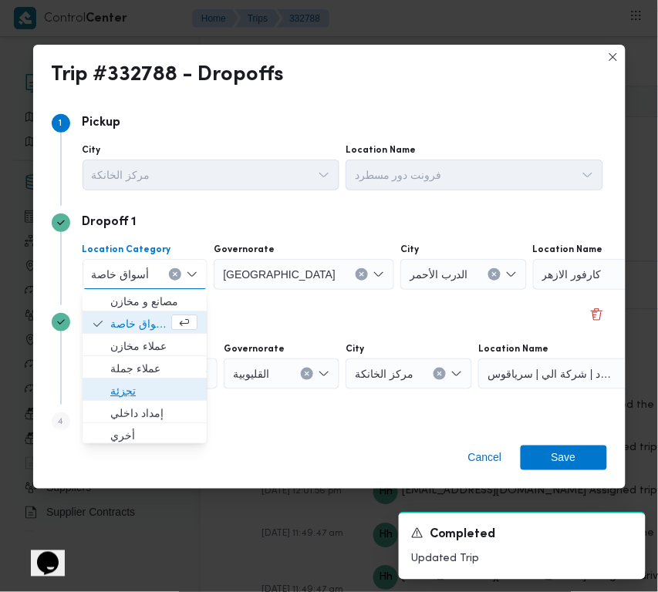
click at [160, 390] on span "تجزئة" at bounding box center [153, 392] width 87 height 19
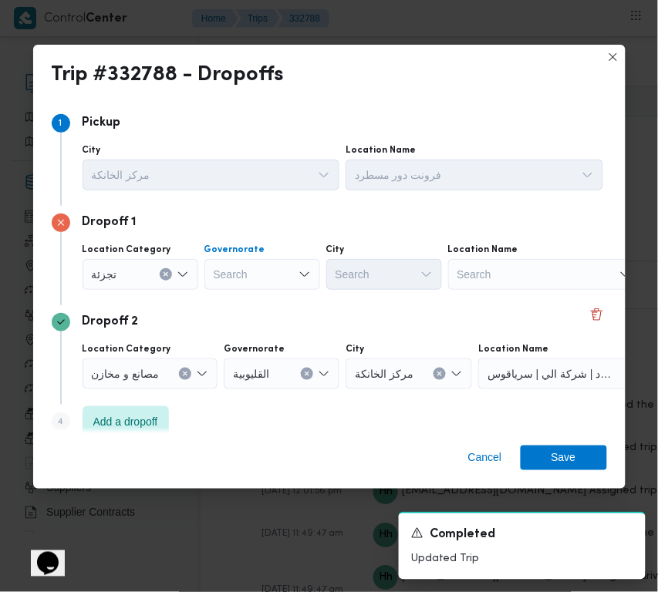
click at [238, 271] on div "Search" at bounding box center [262, 274] width 116 height 31
paste input "جيزة"
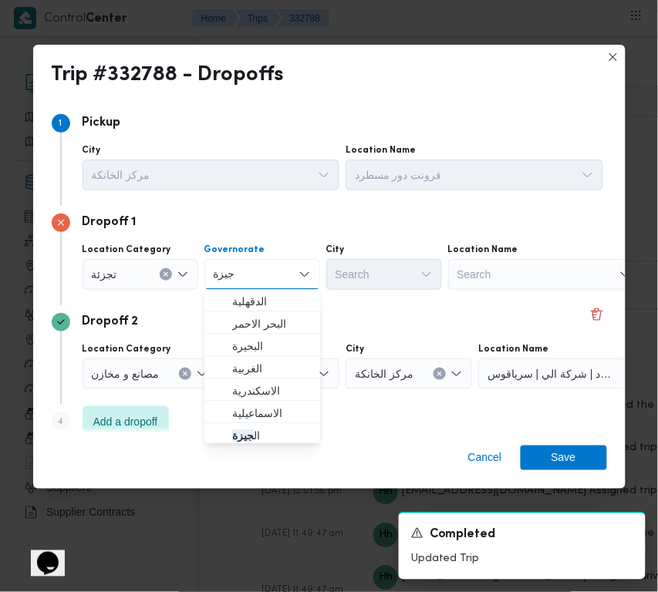
type input "جيزة"
click at [373, 309] on div "Dropoff 2 Location Category مصانع و مخازن Governorate القليوبية City مركز الخان…" at bounding box center [329, 355] width 555 height 100
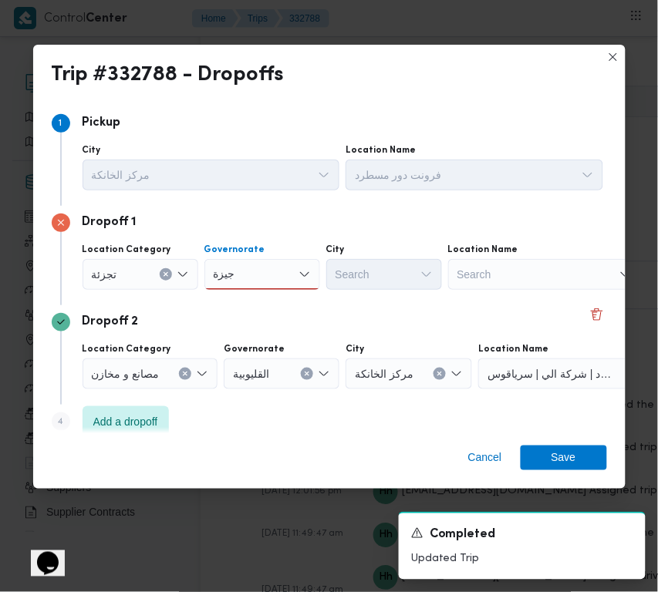
drag, startPoint x: 261, startPoint y: 270, endPoint x: 265, endPoint y: 286, distance: 16.7
click at [263, 274] on div "جيزة جيزة" at bounding box center [262, 274] width 116 height 31
click at [265, 294] on span "ال جيزة" at bounding box center [271, 302] width 79 height 19
click at [361, 266] on div "Search" at bounding box center [384, 274] width 116 height 31
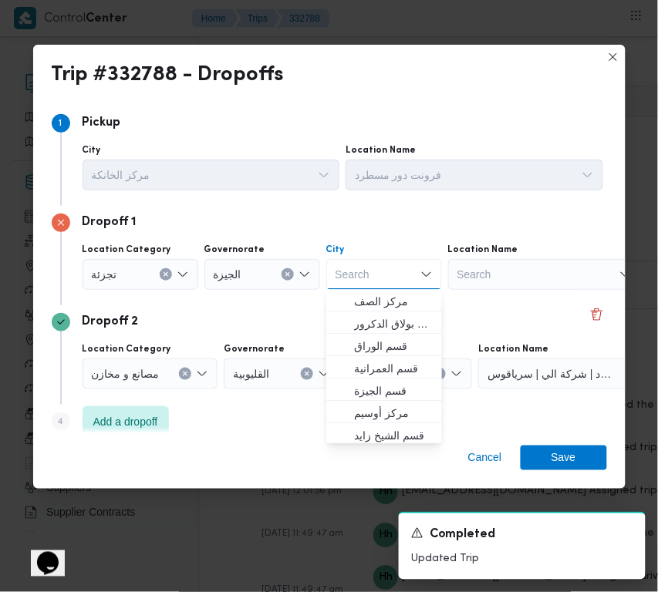
paste input "الهرم"
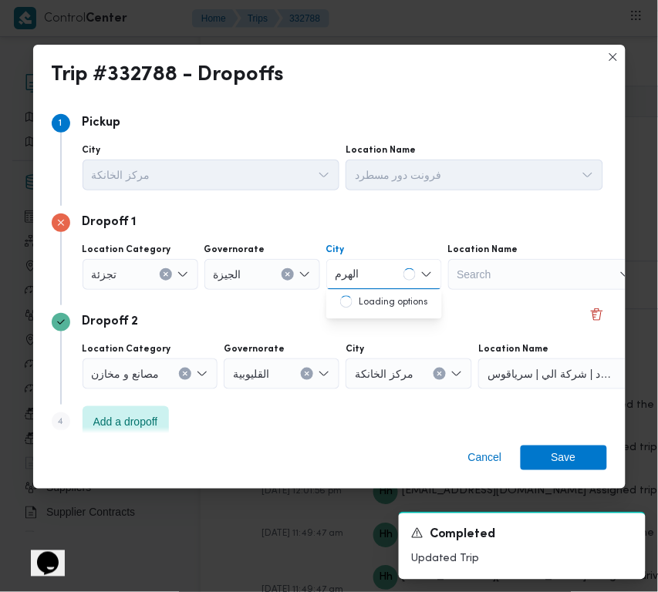
type input "الهرم"
click at [349, 302] on span "الهرم" at bounding box center [383, 302] width 103 height 25
click at [588, 461] on span "Save" at bounding box center [564, 457] width 86 height 25
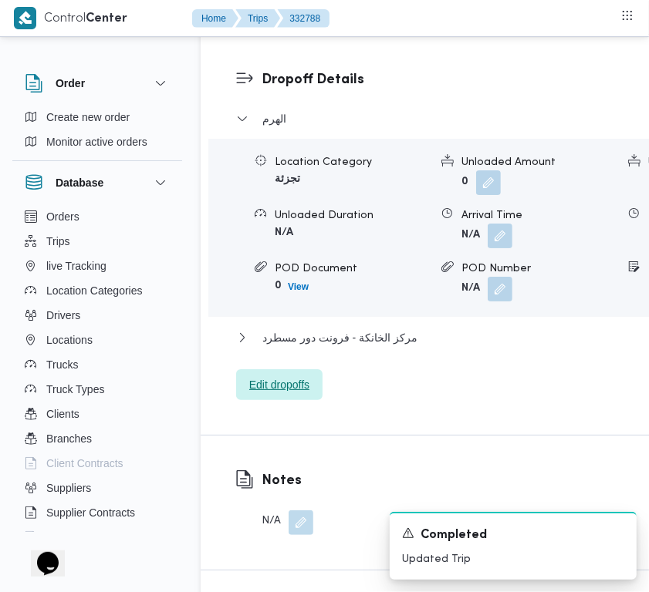
scroll to position [2280, 0]
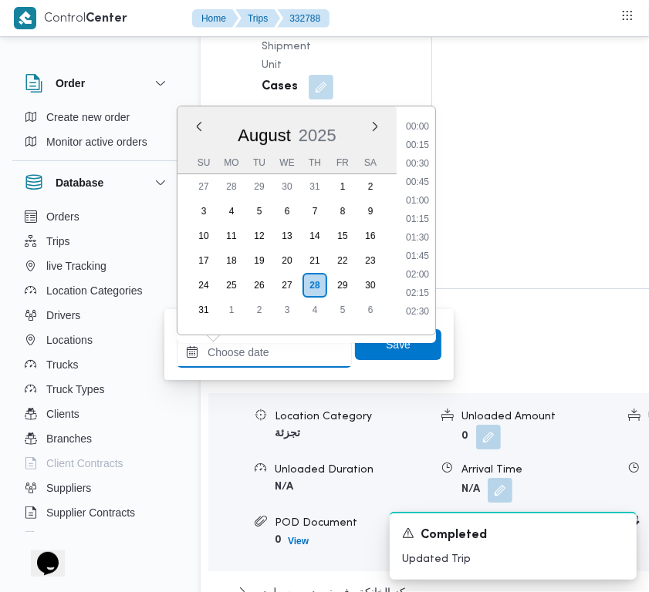
click at [298, 342] on input "Left Pickup At" at bounding box center [264, 352] width 175 height 31
paste input "28/8/2025 7:30:00 AM"
type input "28/08/2025 07:30"
click at [386, 353] on span "Save" at bounding box center [398, 345] width 25 height 19
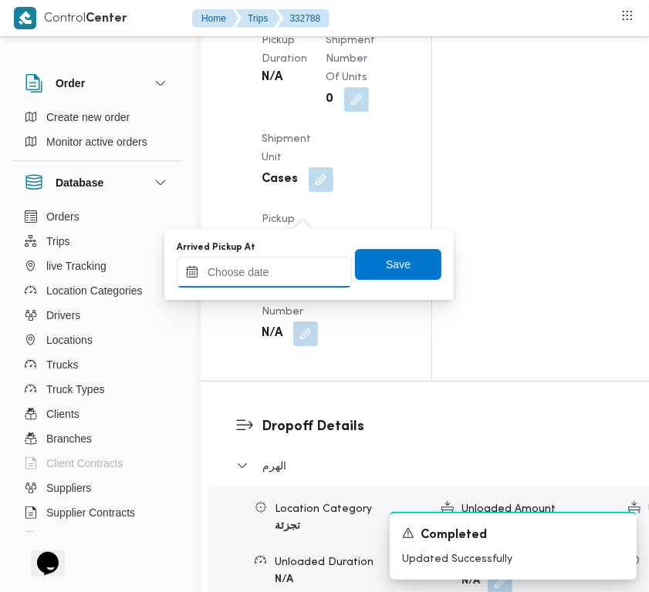
click at [292, 275] on input "Arrived Pickup At" at bounding box center [264, 272] width 175 height 31
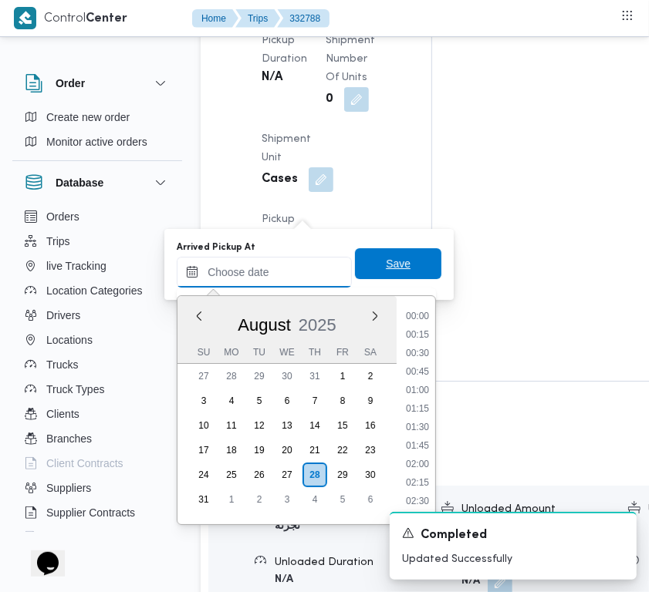
paste input "28/8/2025 7:30:00 AM"
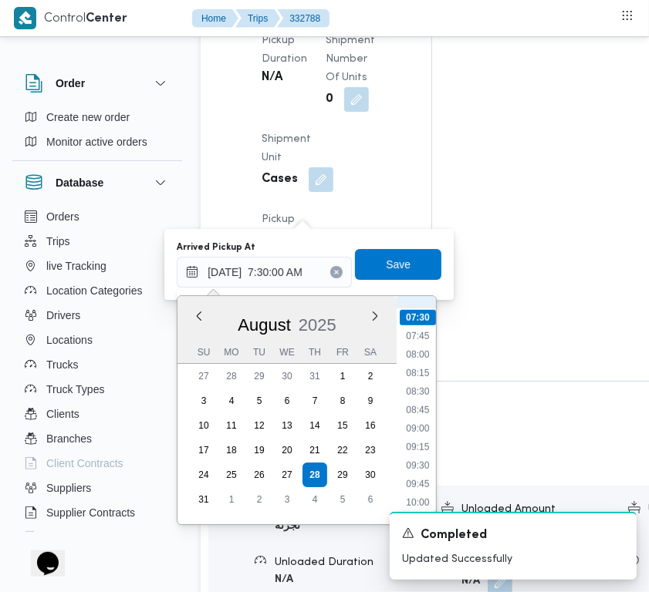
scroll to position [380, 0]
click at [428, 450] on li "07:00" at bounding box center [417, 454] width 35 height 15
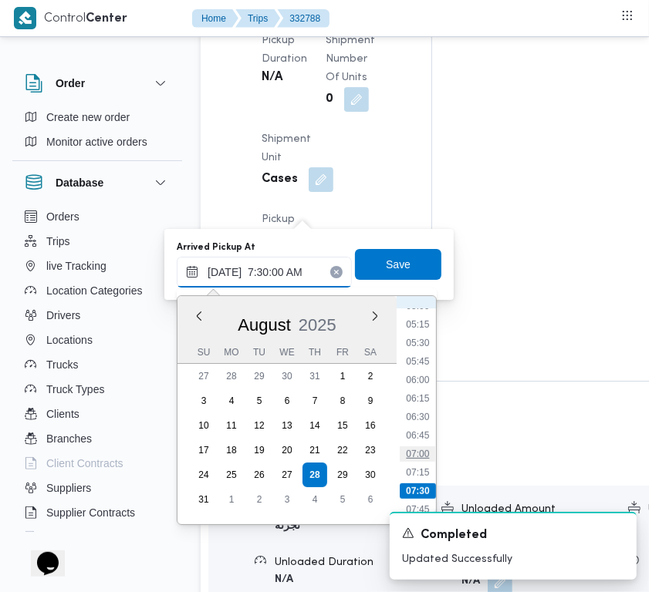
type input "28/08/2025 07:00"
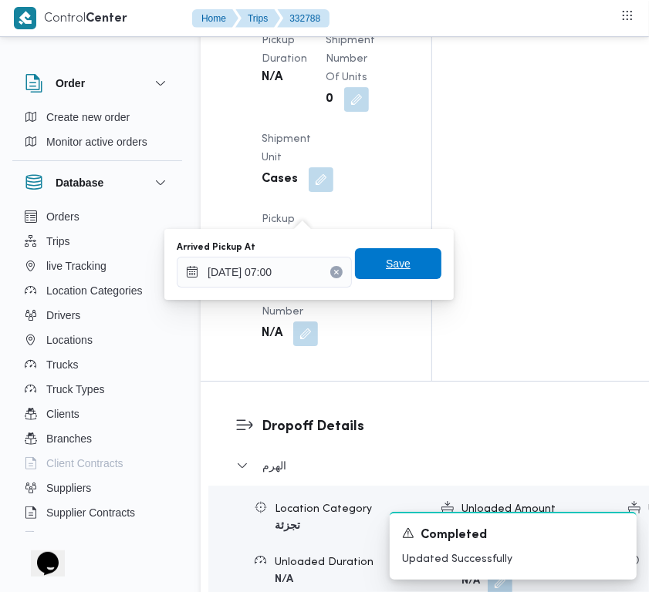
click at [386, 268] on span "Save" at bounding box center [398, 264] width 25 height 19
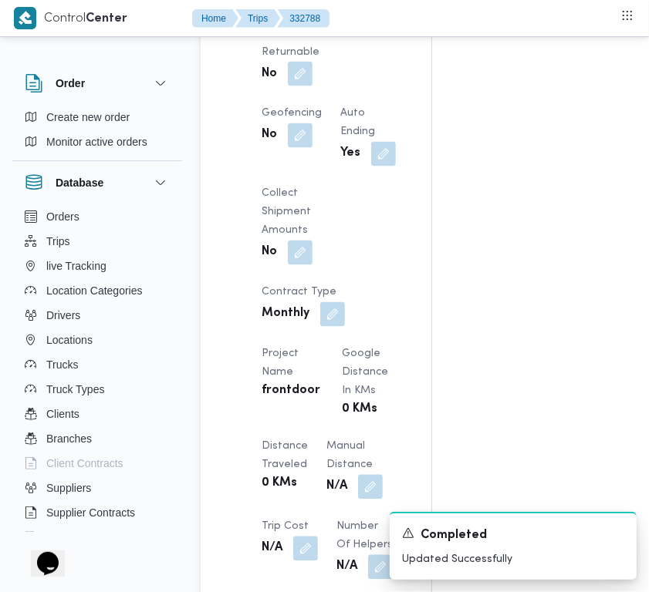
scroll to position [1221, 0]
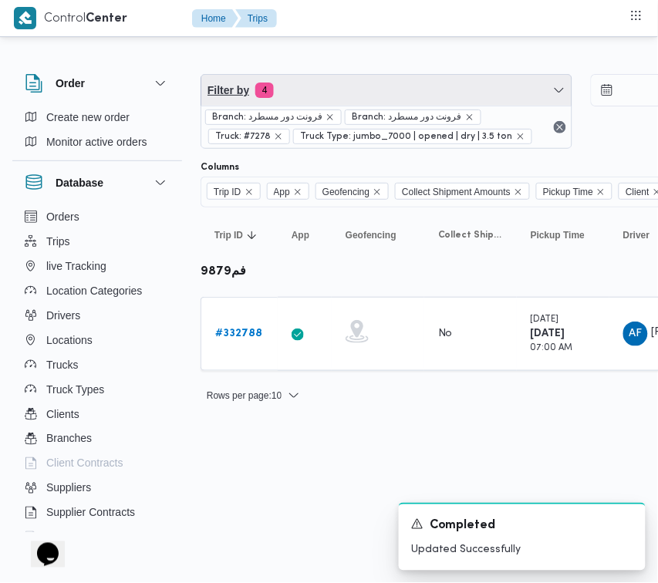
click at [364, 77] on span "Filter by 4" at bounding box center [386, 90] width 370 height 31
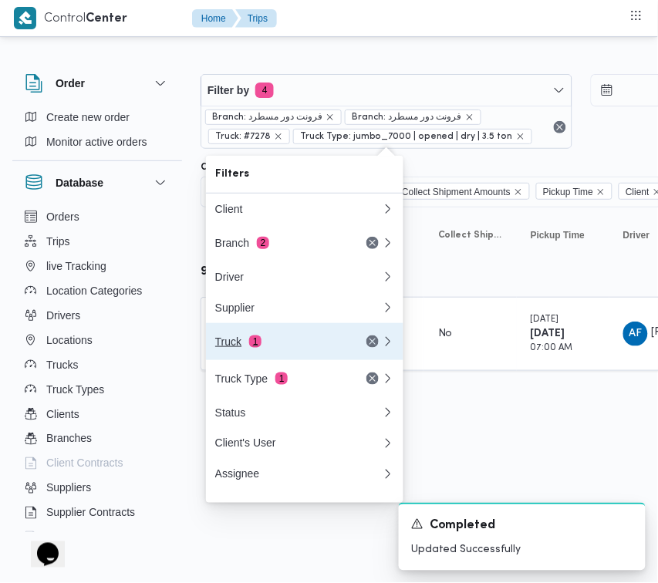
click at [276, 348] on div "Truck 1" at bounding box center [280, 342] width 130 height 12
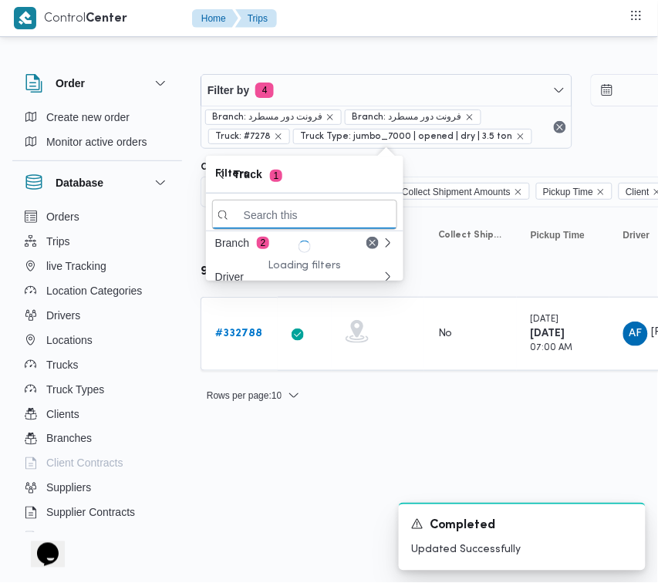
paste input "3217"
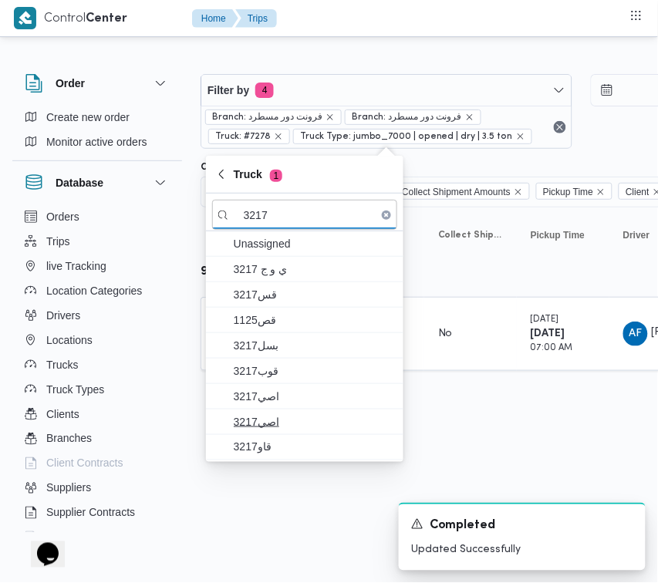
type input "3217"
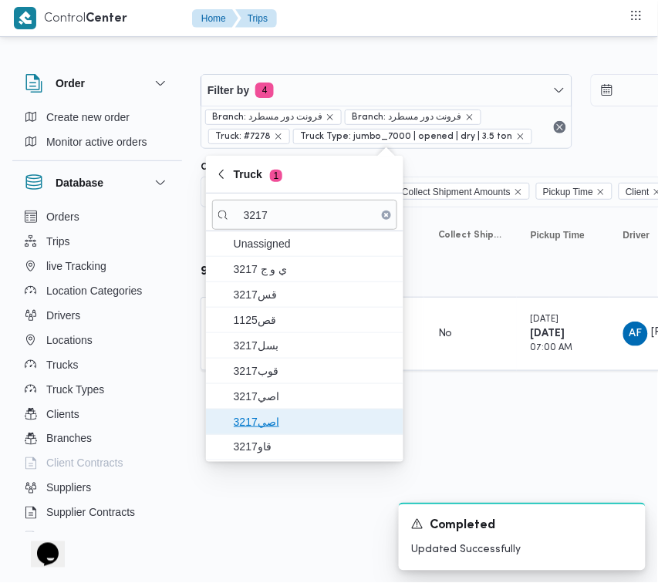
click at [287, 411] on span "اصي3217" at bounding box center [304, 422] width 185 height 25
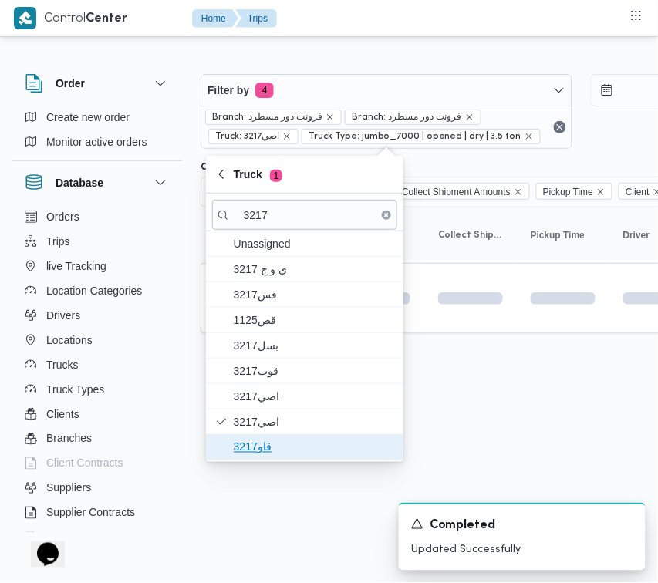
click at [286, 437] on span "قاو3217" at bounding box center [304, 447] width 185 height 25
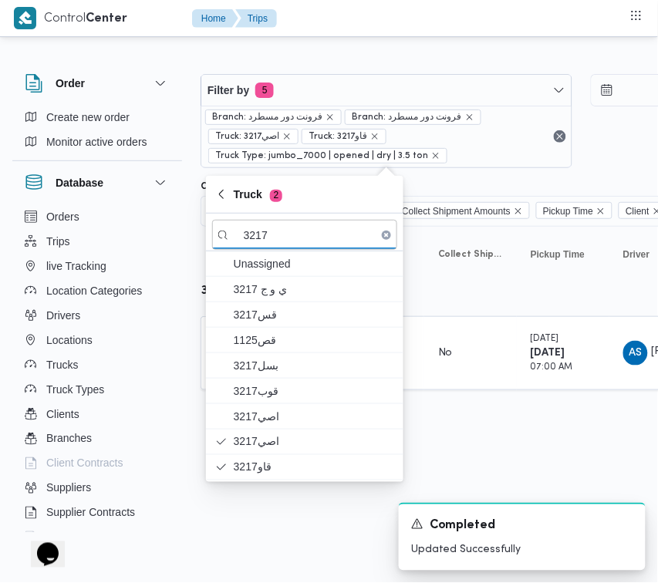
click at [446, 421] on div "Rows per page : 10 1" at bounding box center [663, 415] width 944 height 37
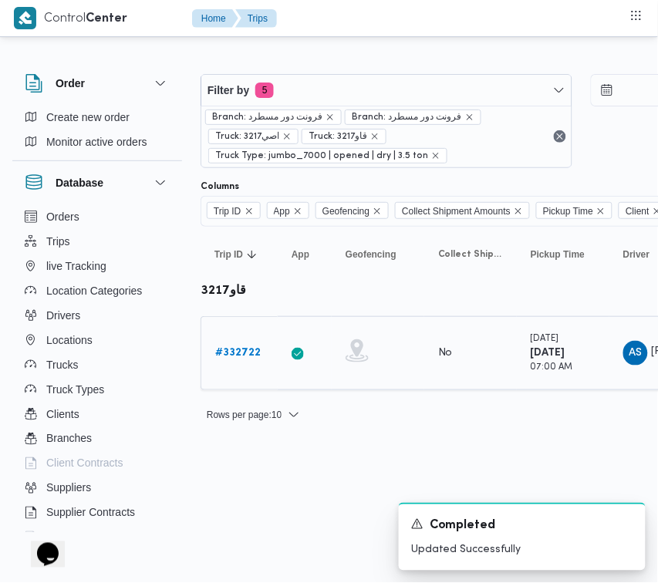
click at [230, 345] on link "# 332722" at bounding box center [238, 353] width 46 height 19
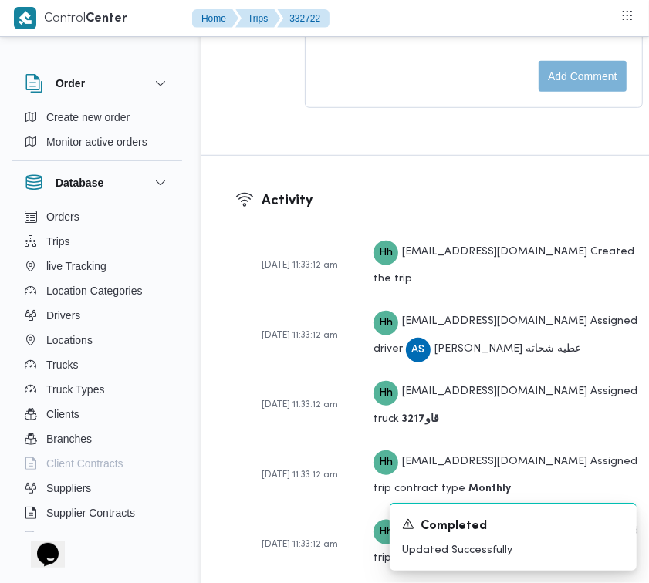
scroll to position [2442, 0]
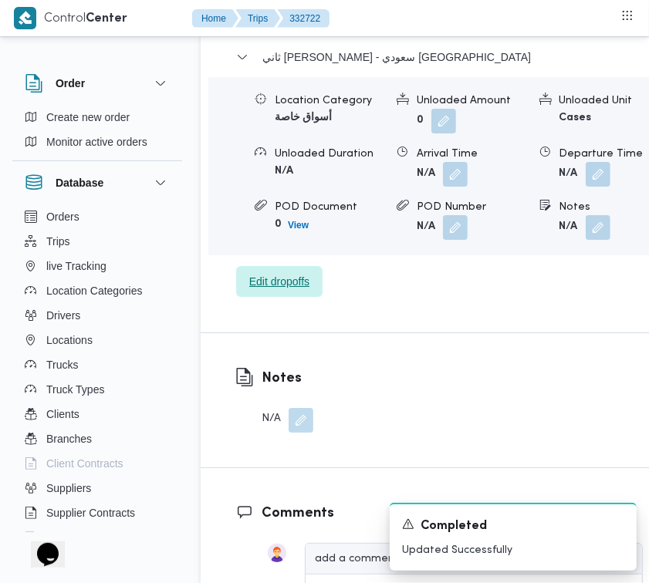
click at [295, 291] on span "Edit dropoffs" at bounding box center [279, 281] width 60 height 19
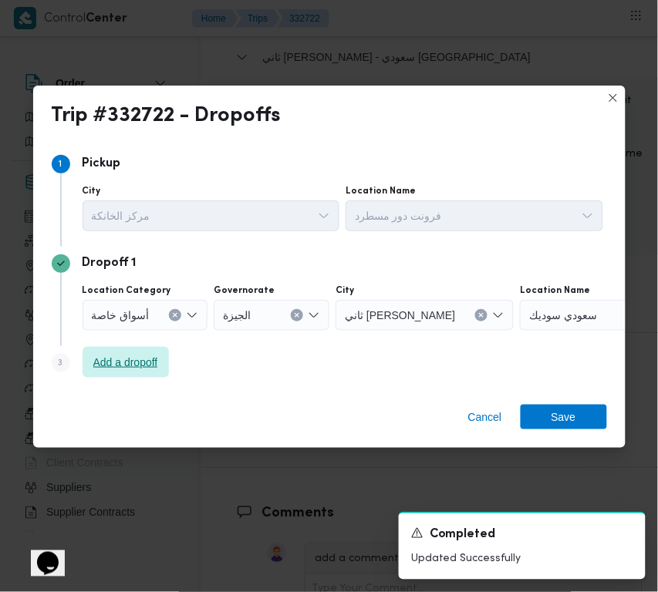
click at [147, 363] on span "Add a dropoff" at bounding box center [125, 362] width 65 height 19
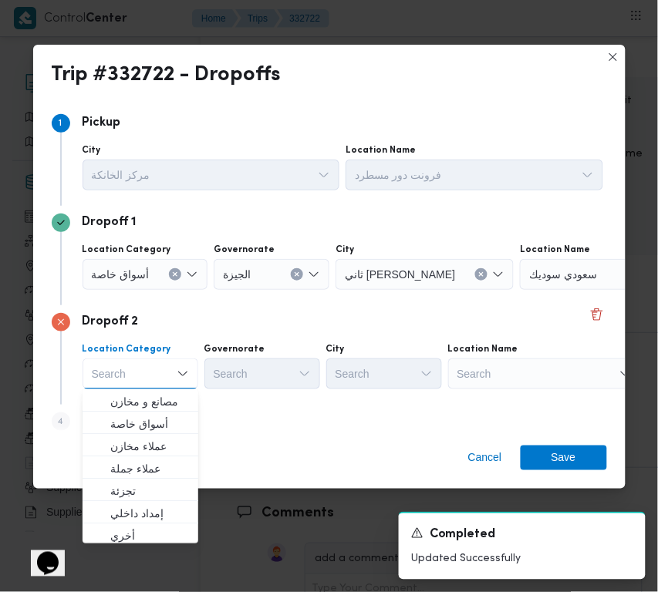
click at [499, 359] on div "Search" at bounding box center [544, 374] width 193 height 31
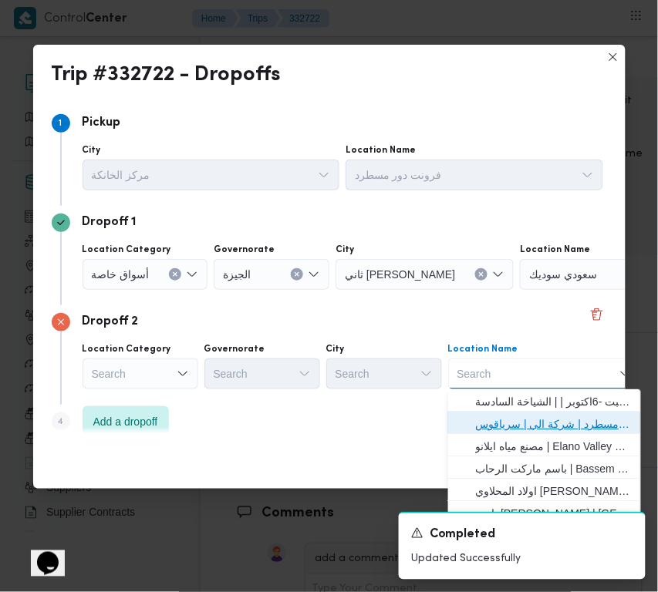
click at [518, 418] on span "فرونت دور مسطرد | شركة الي | سرياقوس" at bounding box center [554, 424] width 156 height 19
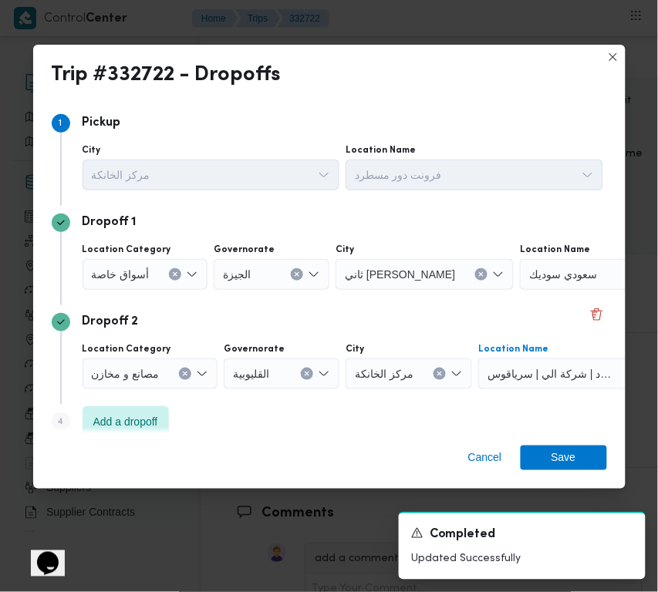
click at [149, 276] on div "أسواق خاصة" at bounding box center [146, 274] width 126 height 31
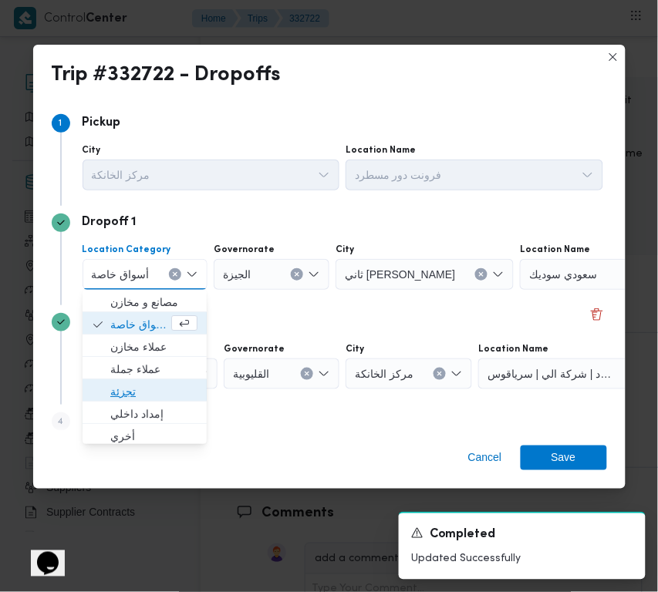
click at [162, 387] on span "تجزئة" at bounding box center [153, 392] width 87 height 19
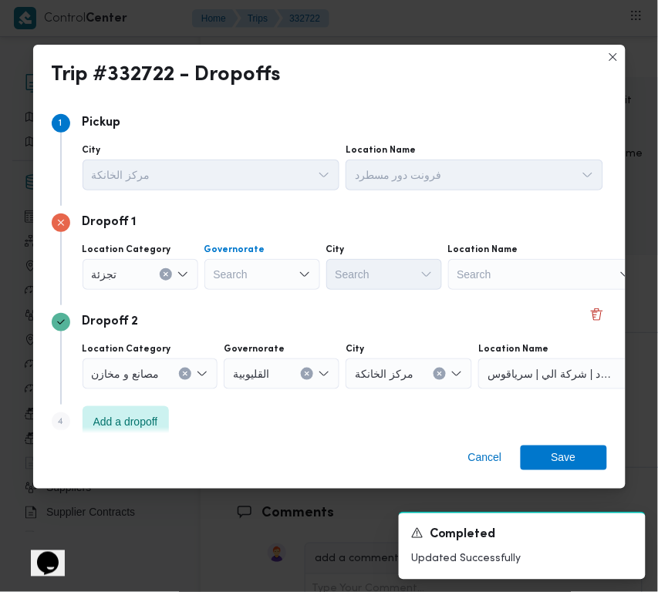
click at [244, 268] on div "Search" at bounding box center [262, 274] width 116 height 31
paste input "قاهرة"
type input "قاهرة"
click at [290, 278] on div "قاهرة قاهرة" at bounding box center [262, 274] width 116 height 31
click at [282, 303] on span "القاهرة" at bounding box center [271, 302] width 79 height 19
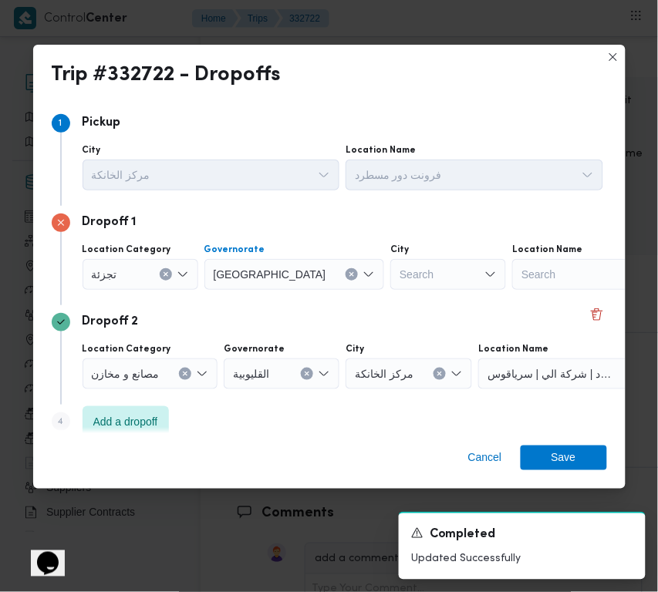
click at [390, 278] on div "Search" at bounding box center [448, 274] width 116 height 31
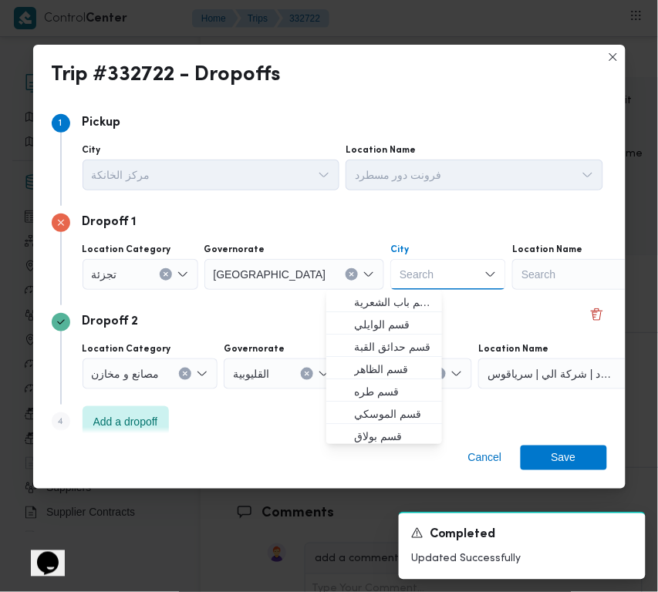
paste input "المعادي"
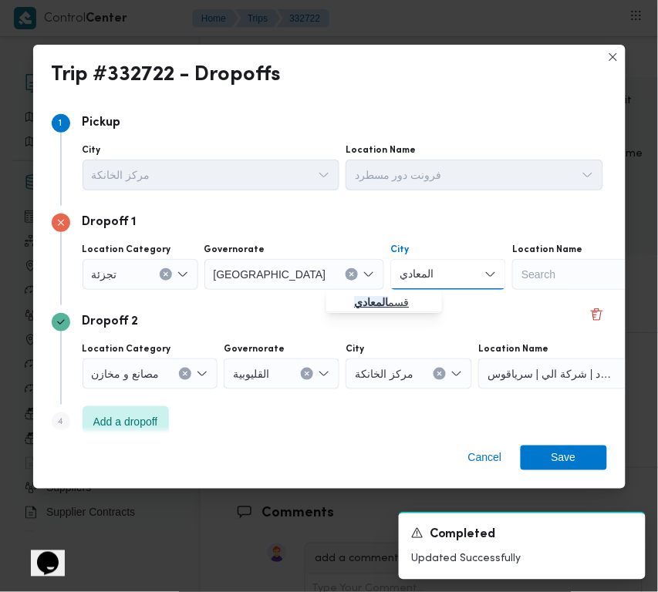
type input "المعادي"
click at [344, 297] on icon "button" at bounding box center [342, 302] width 12 height 12
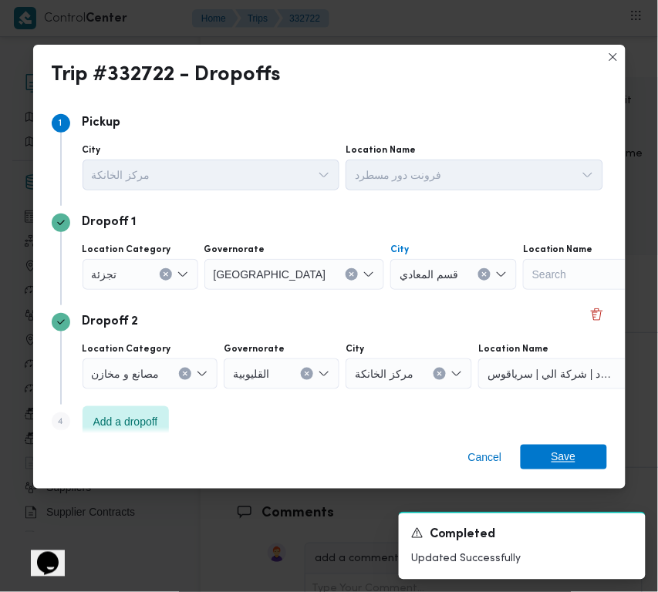
click at [565, 438] on div "Cancel Save" at bounding box center [329, 462] width 592 height 56
click at [567, 451] on span "Save" at bounding box center [564, 457] width 25 height 25
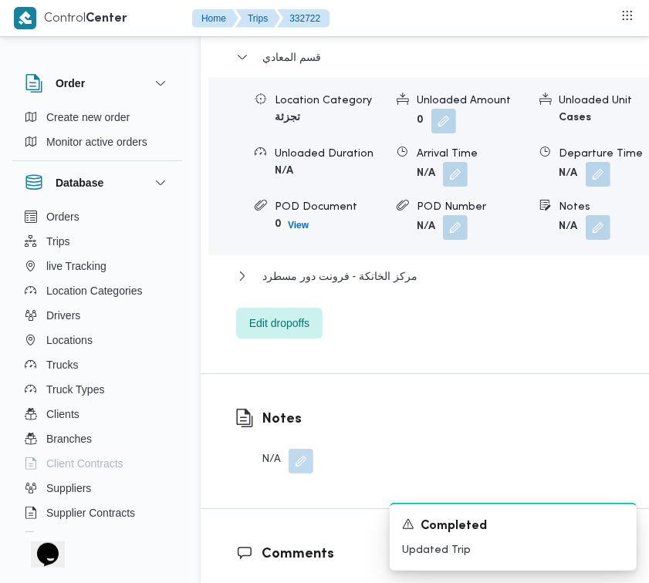
click at [316, 103] on dl "Dropoff Details قسم المعادي Location Category تجزئة Unloaded Amount 0 Unloaded …" at bounding box center [452, 173] width 381 height 331
click at [306, 66] on span "قسم المعادي" at bounding box center [291, 57] width 59 height 19
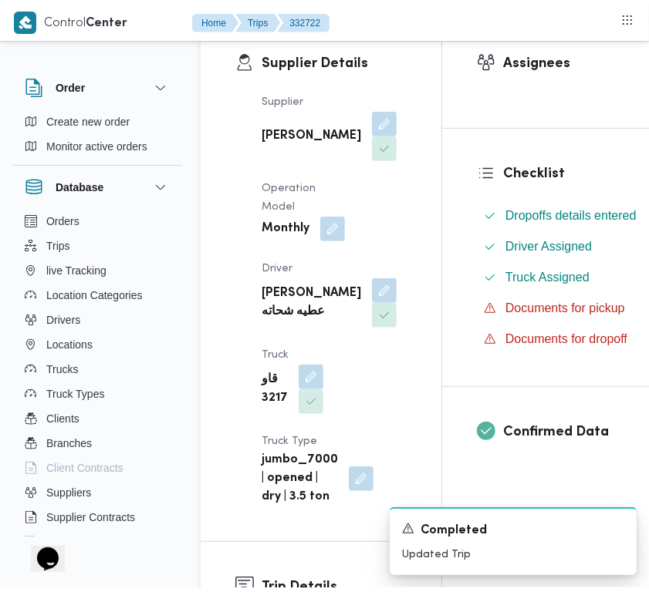
scroll to position [0, 0]
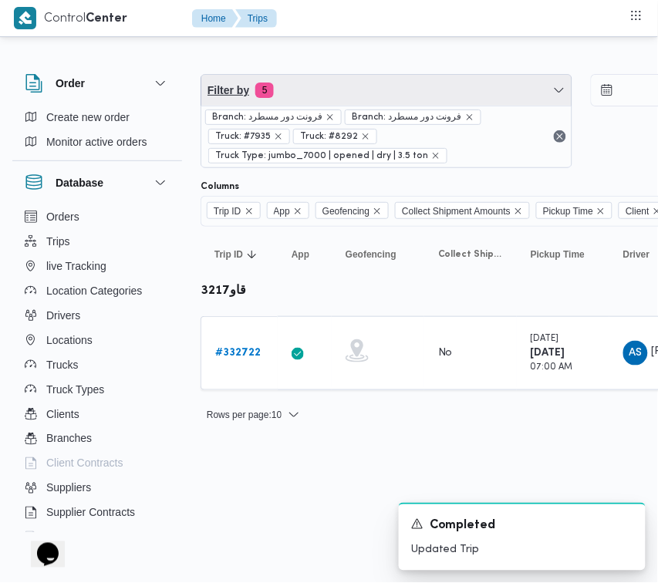
click at [353, 83] on span "Filter by 5" at bounding box center [386, 90] width 370 height 31
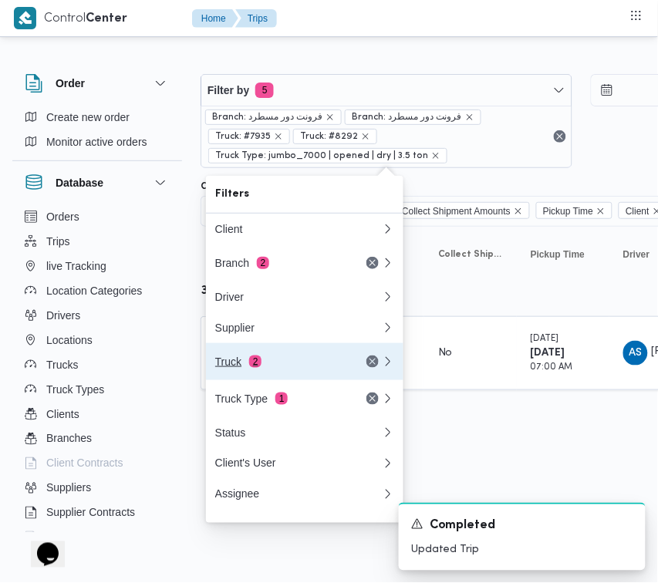
click at [276, 378] on button "Truck 2" at bounding box center [304, 361] width 197 height 37
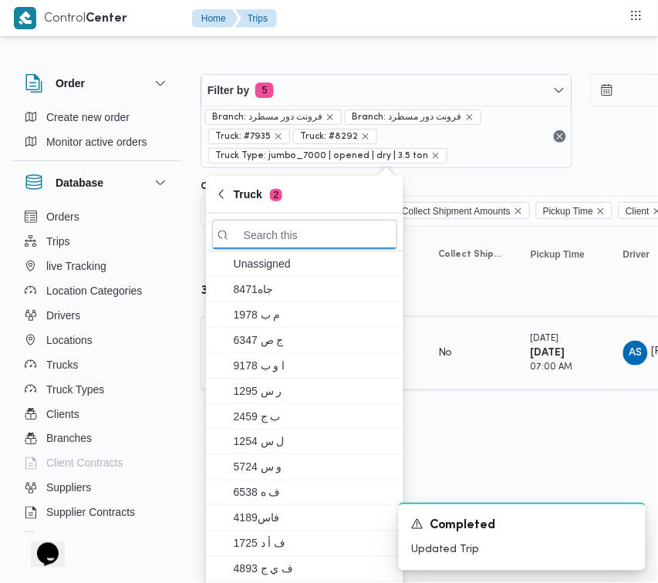
paste input "3957"
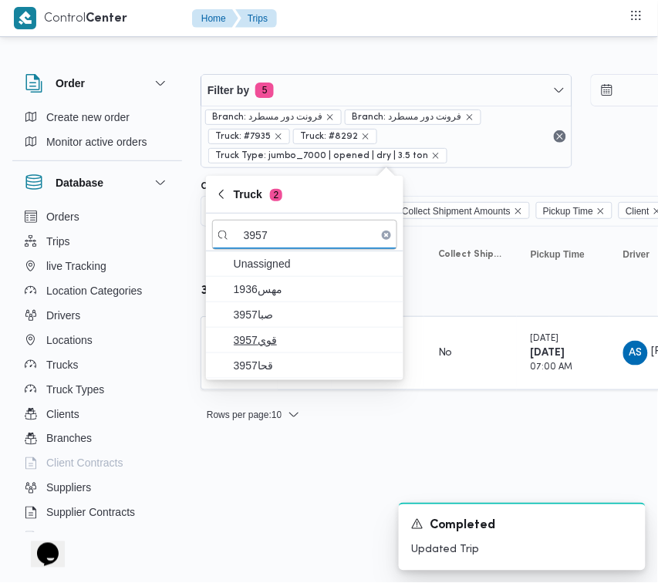
type input "3957"
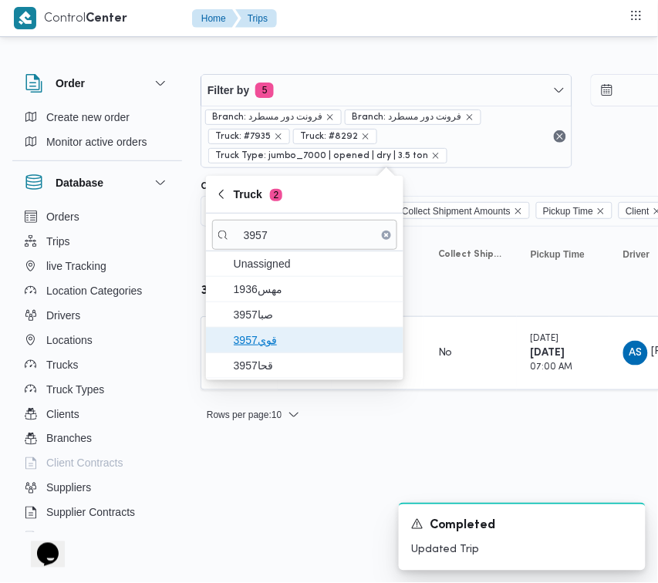
click at [275, 342] on span "قوي3957" at bounding box center [314, 340] width 160 height 19
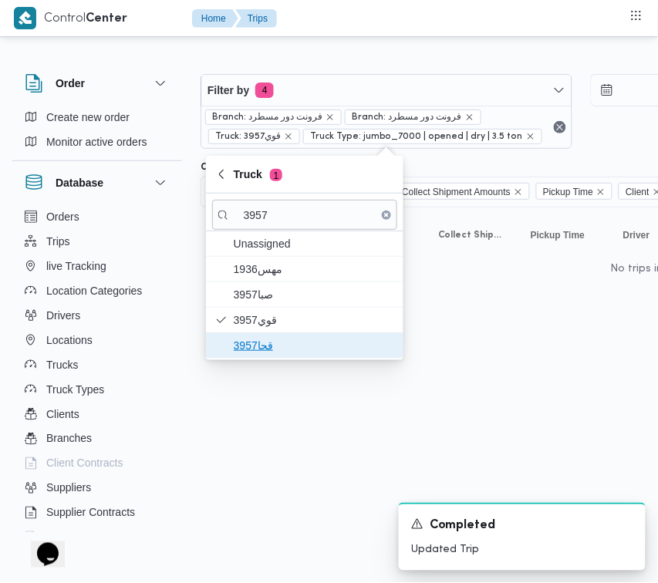
click at [265, 343] on span "قحا3957" at bounding box center [314, 345] width 160 height 19
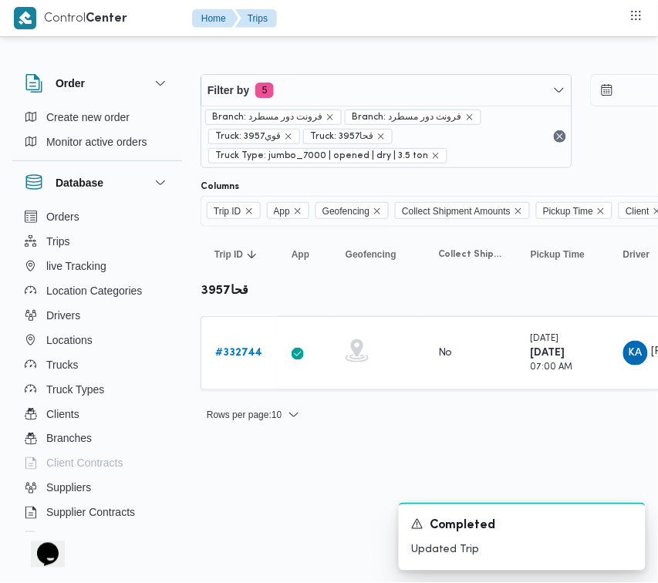
click at [267, 459] on html "Control Center Home Trips Order Create new order Monitor active orders Database…" at bounding box center [329, 291] width 658 height 583
click at [255, 355] on b "# 332744" at bounding box center [238, 353] width 47 height 10
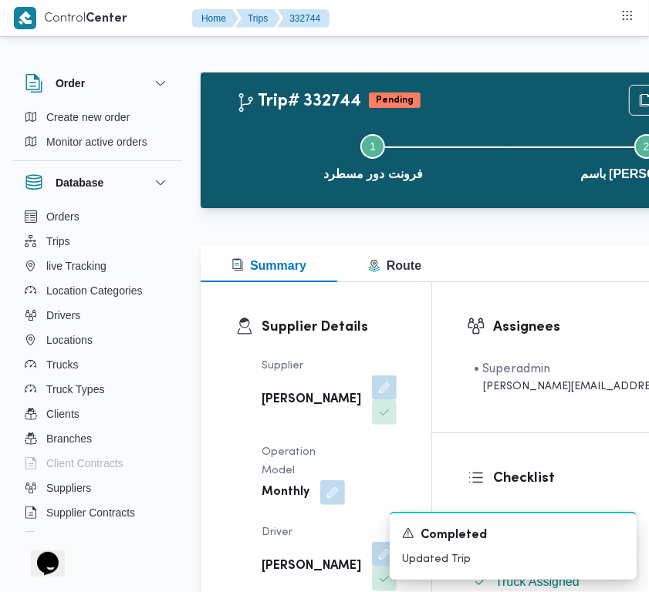
click at [349, 374] on div "Supplier علي عبدالناصر علي بخيت علي Operation Model Monthly Driver خميس عبدالعا…" at bounding box center [329, 564] width 154 height 432
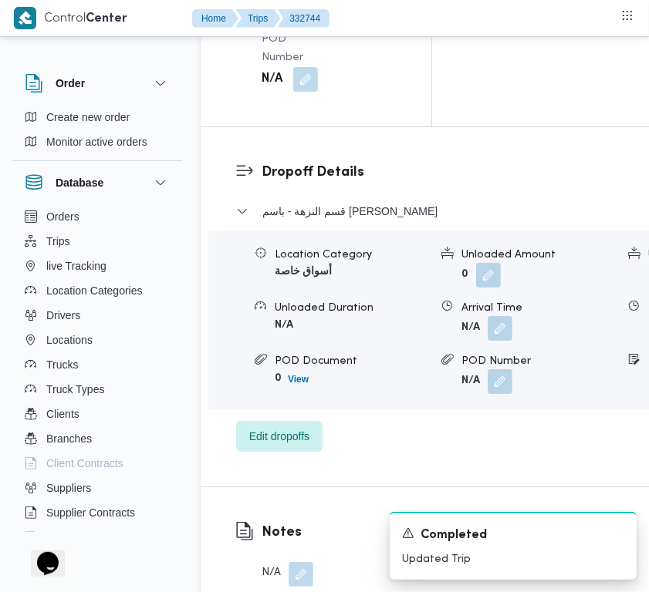
scroll to position [3053, 0]
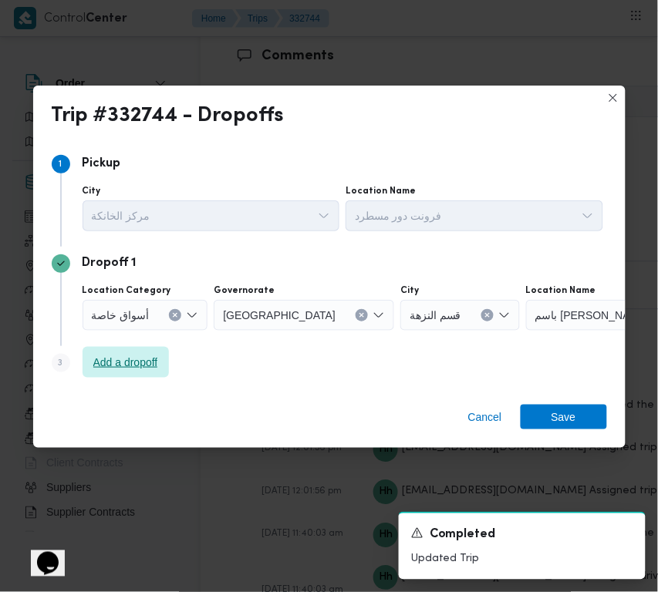
click at [168, 363] on span "Add a dropoff" at bounding box center [126, 362] width 86 height 31
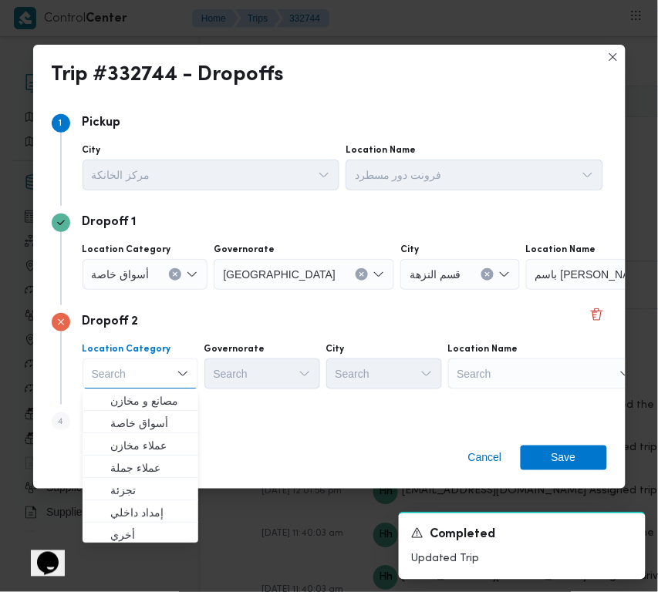
click at [514, 371] on div "Search" at bounding box center [544, 374] width 193 height 31
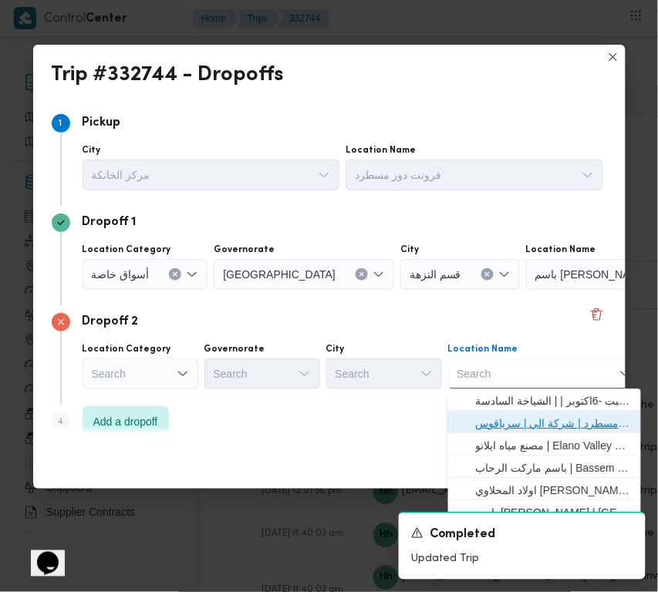
click at [535, 421] on span "فرونت دور مسطرد | شركة الي | سرياقوس" at bounding box center [554, 424] width 156 height 19
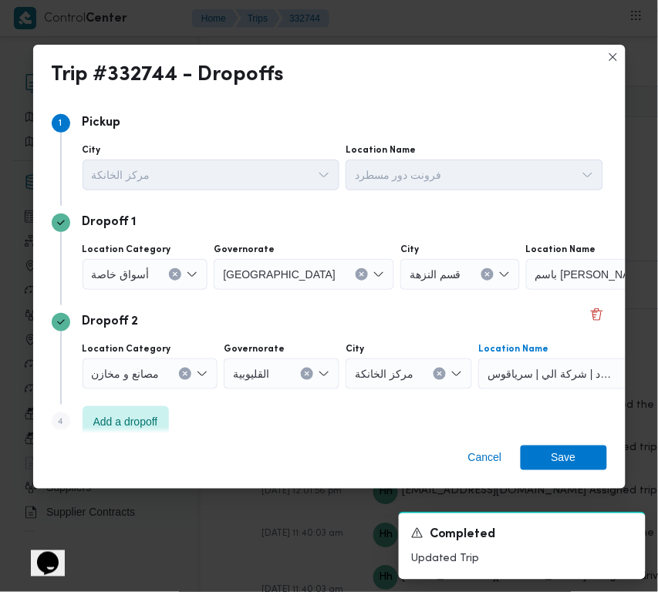
click at [152, 286] on div at bounding box center [156, 274] width 8 height 25
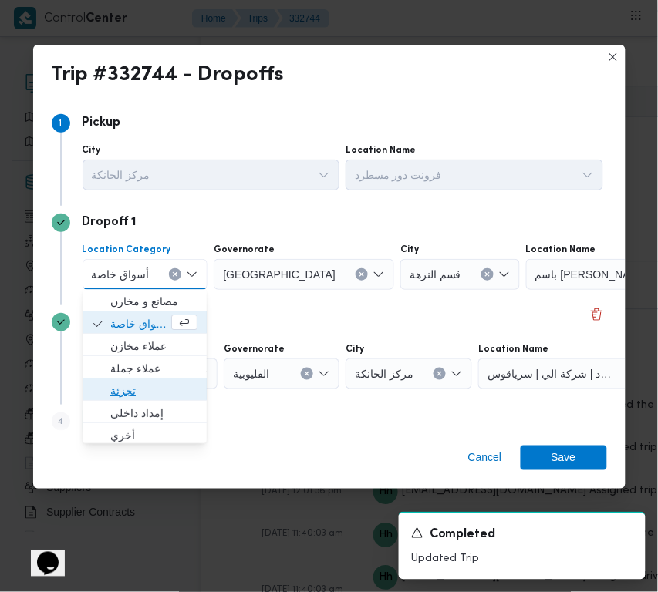
click at [160, 393] on span "تجزئة" at bounding box center [153, 392] width 87 height 19
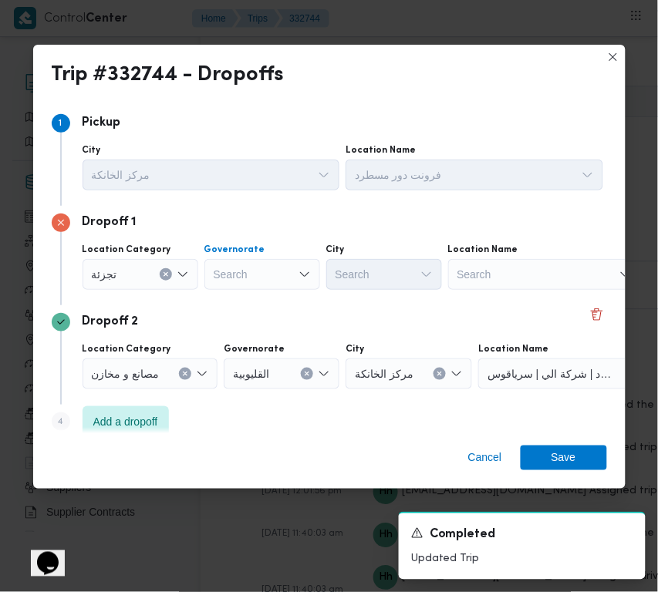
click at [297, 289] on div "Search" at bounding box center [262, 274] width 116 height 31
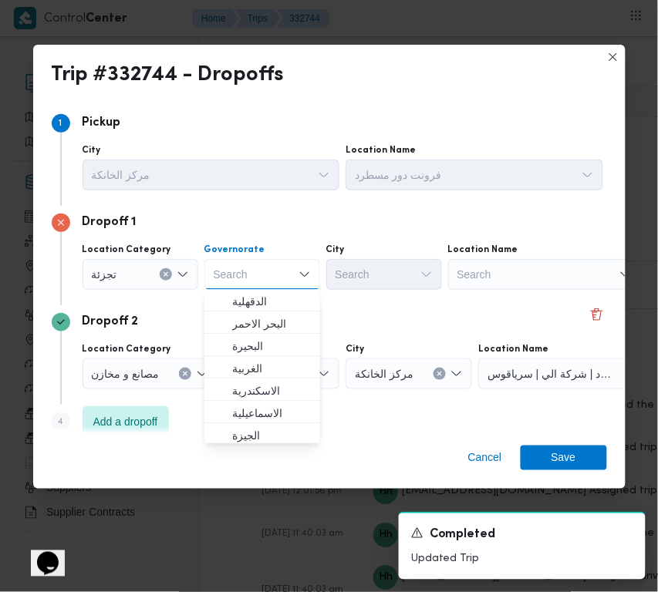
click at [276, 266] on div "Search" at bounding box center [262, 274] width 116 height 31
paste input "قاهرة"
type input "قاهرة"
click at [369, 294] on div "Dropoff 1 Location Category تجزئة Governorate قاهرة قاهرة Combo box. Selected. …" at bounding box center [329, 256] width 555 height 100
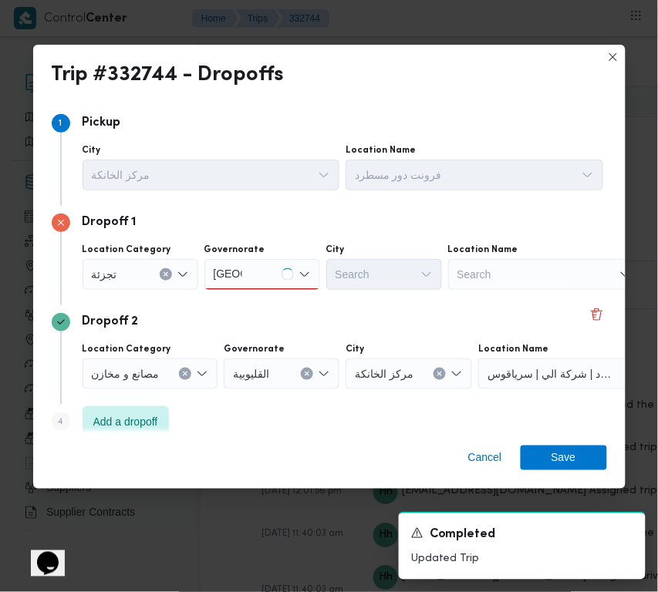
click at [366, 271] on div "Search" at bounding box center [384, 274] width 116 height 31
click at [248, 272] on div "قاهرة قاهرة" at bounding box center [262, 274] width 116 height 31
click at [262, 302] on span "القاهرة" at bounding box center [271, 302] width 79 height 19
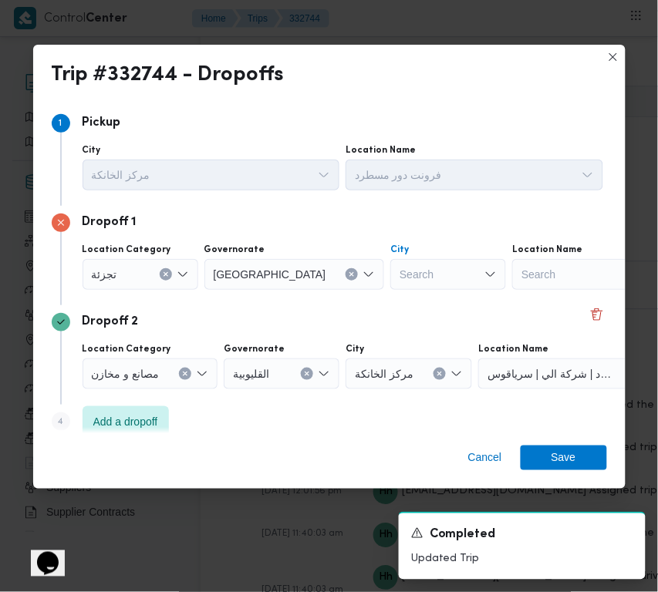
click at [406, 268] on div "Search" at bounding box center [448, 274] width 116 height 31
paste input "قاهرة"
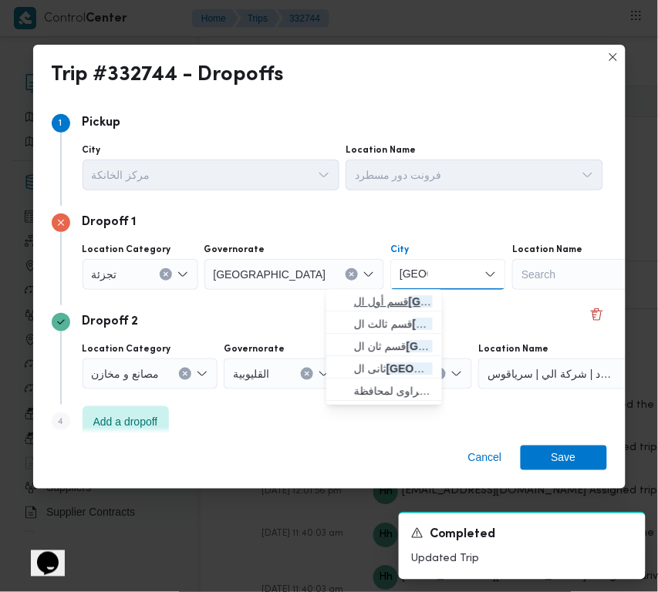
type input "قاهرة"
click at [359, 299] on span "قسم أول ال قاهرة الجديدة" at bounding box center [393, 302] width 79 height 19
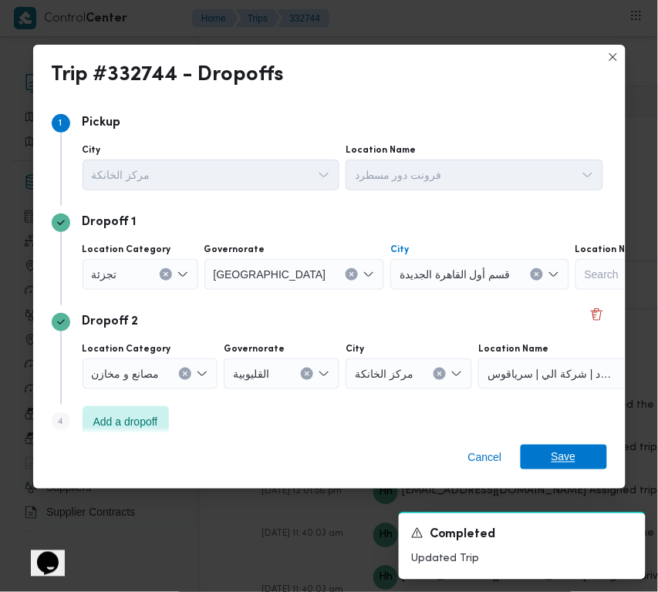
click at [583, 455] on span "Save" at bounding box center [564, 457] width 86 height 25
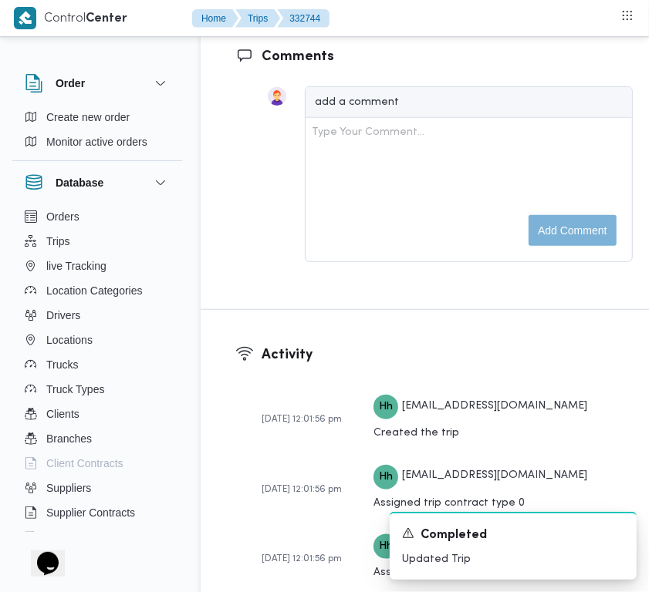
scroll to position [3072, 0]
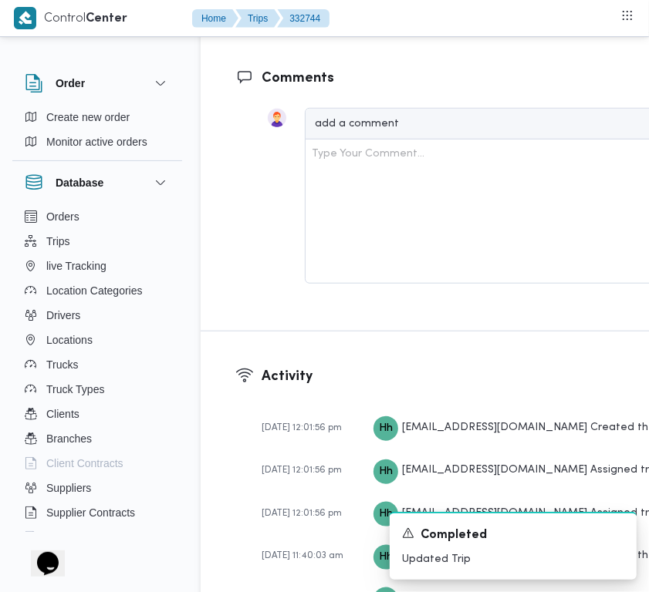
drag, startPoint x: 575, startPoint y: 152, endPoint x: 558, endPoint y: 168, distance: 23.5
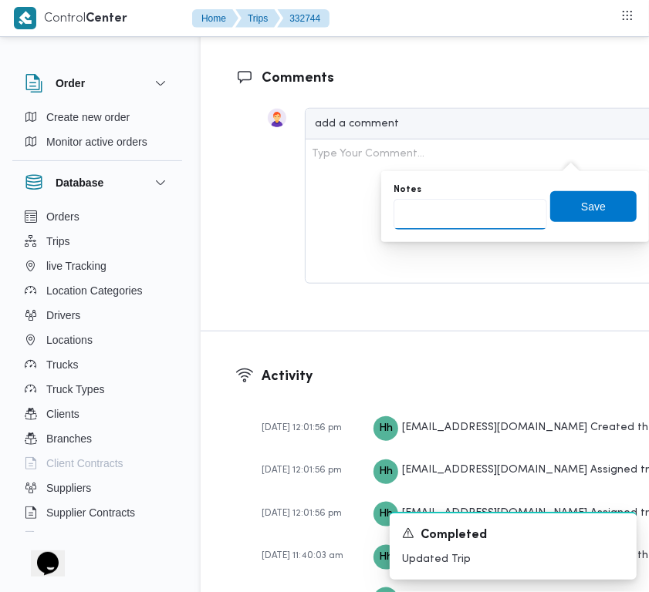
click at [492, 224] on input "Notes" at bounding box center [470, 214] width 154 height 31
paste input "تجمع"
type input "تجمع"
click at [579, 216] on span "Save" at bounding box center [593, 206] width 86 height 31
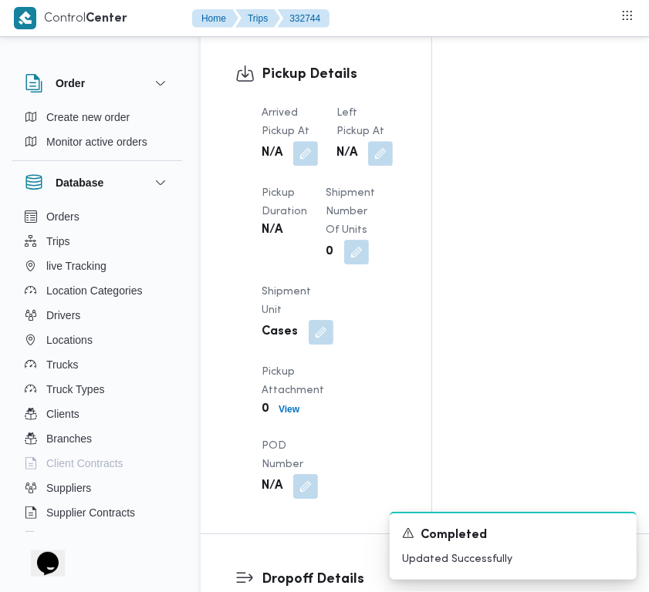
scroll to position [2247, 0]
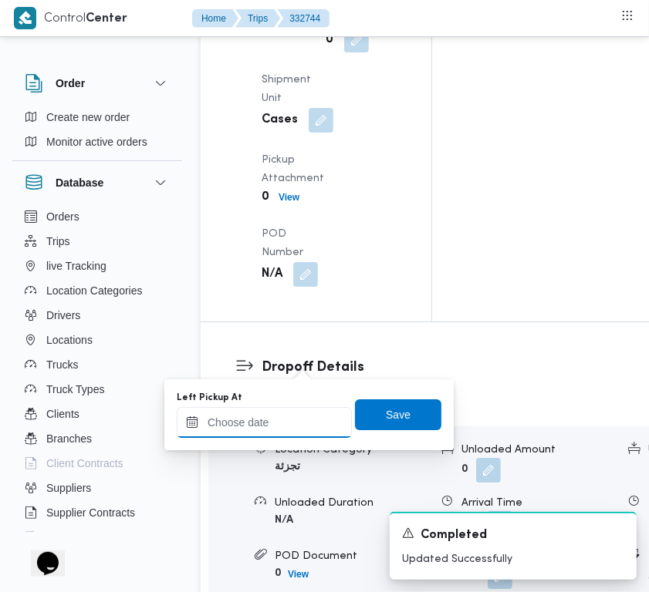
click at [295, 421] on input "Left Pickup At" at bounding box center [264, 422] width 175 height 31
paste input "28/8/2025 7:30:00 AM"
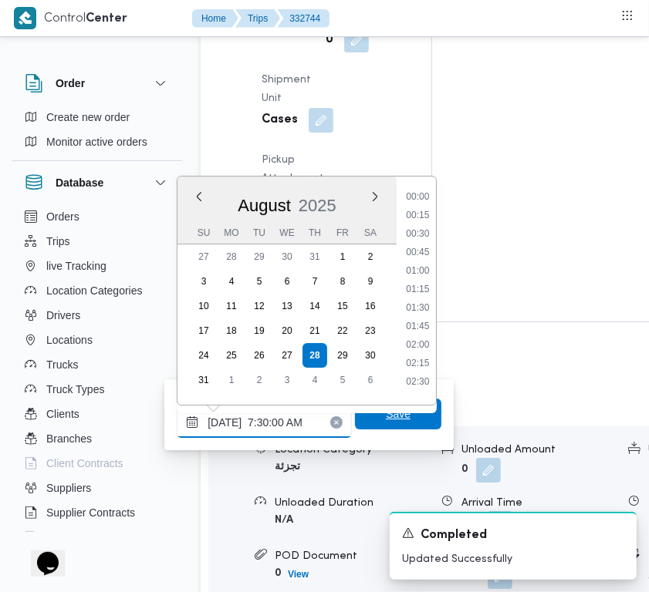
scroll to position [554, 0]
type input "28/08/2025 07:30"
click at [400, 413] on span "Save" at bounding box center [398, 414] width 86 height 31
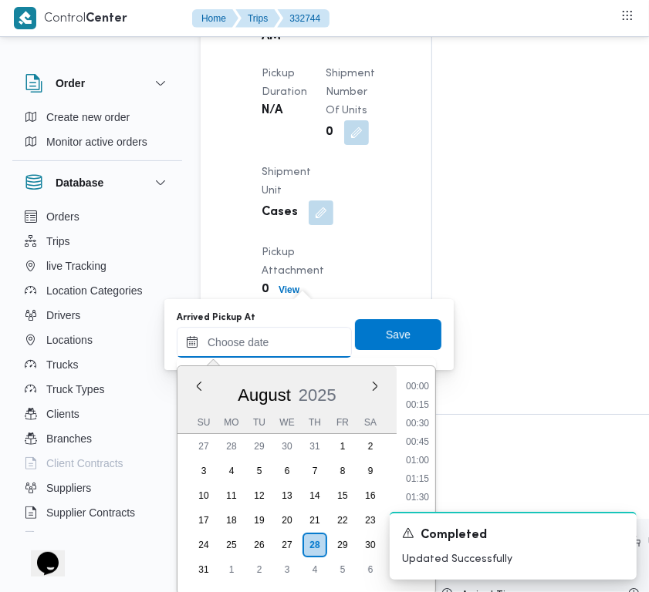
click at [297, 349] on input "Arrived Pickup At" at bounding box center [264, 342] width 175 height 31
paste input "28/8/2025 7:00:00 AM"
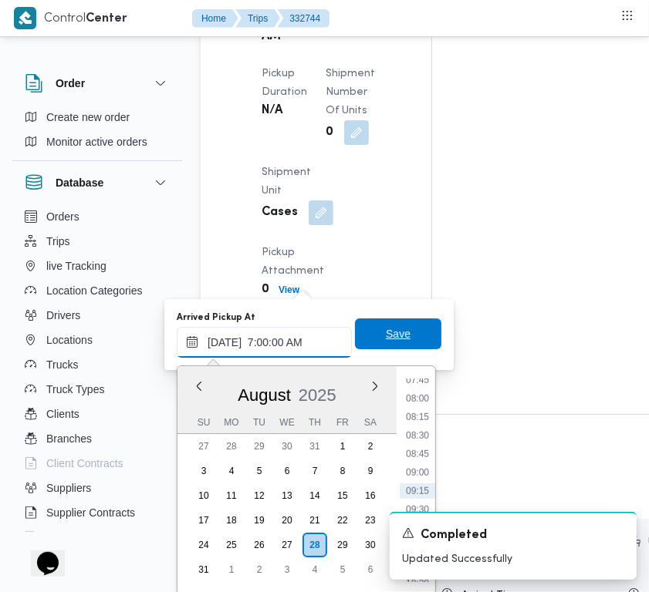
scroll to position [517, 0]
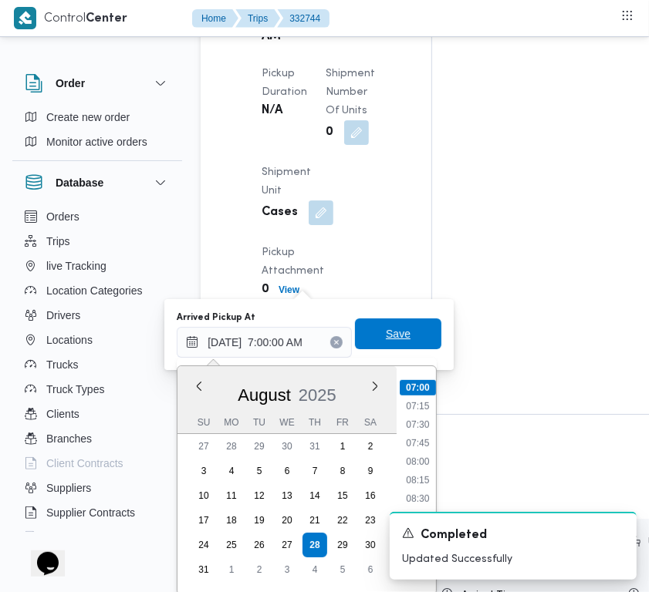
type input "28/08/2025 07:00"
click at [417, 322] on span "Save" at bounding box center [398, 334] width 86 height 31
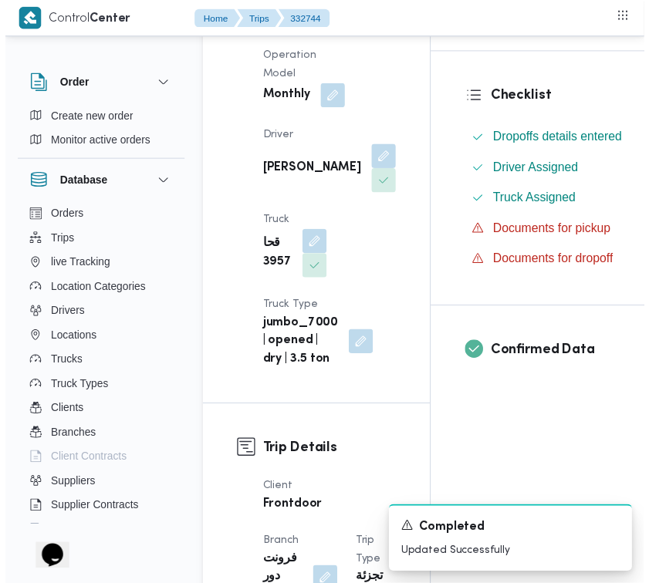
scroll to position [0, 0]
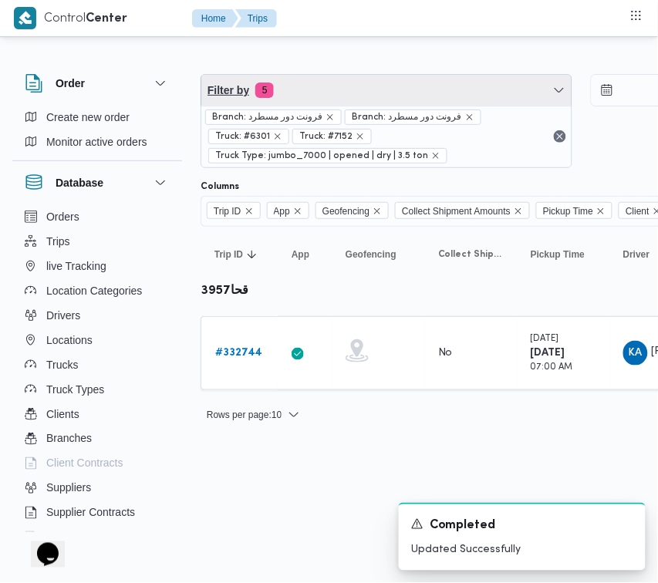
click at [356, 86] on span "Filter by 5" at bounding box center [386, 90] width 370 height 31
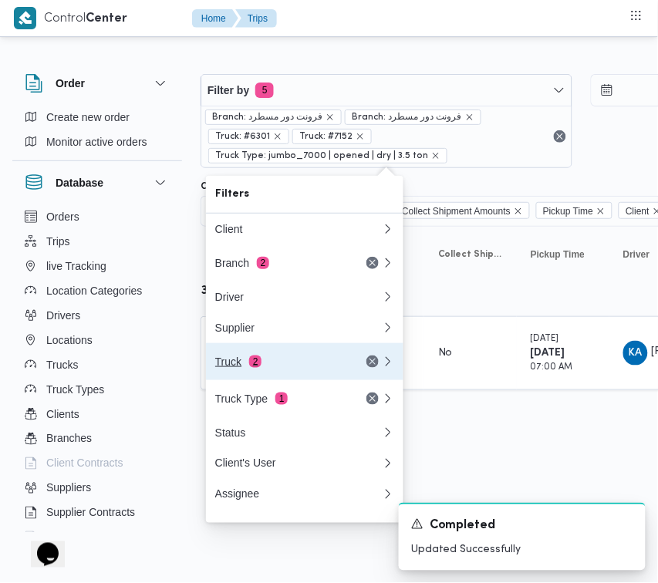
click at [282, 368] on div "Truck 2" at bounding box center [280, 362] width 130 height 12
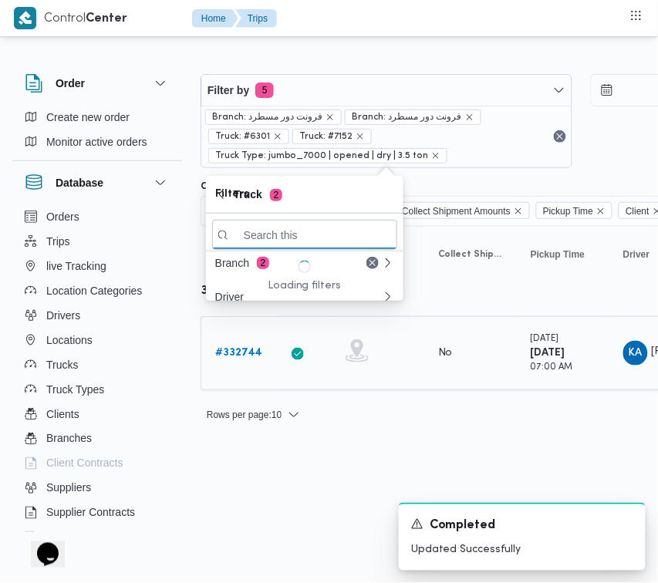
paste input "6238"
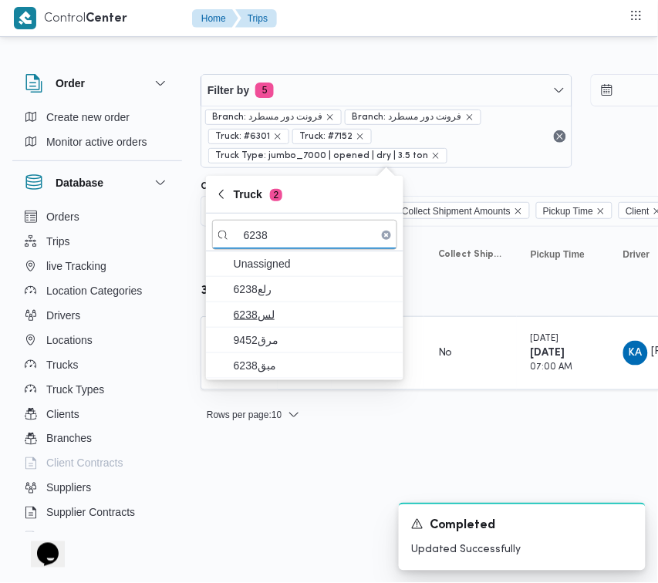
type input "6238"
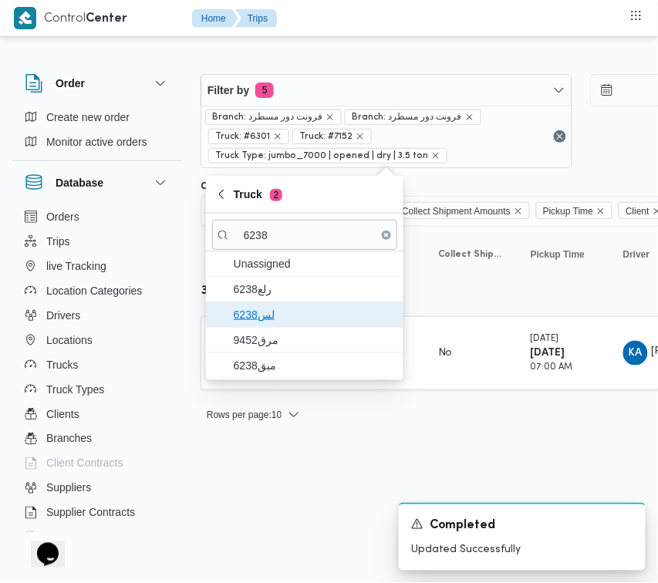
click at [272, 302] on span "6238لس" at bounding box center [304, 314] width 185 height 25
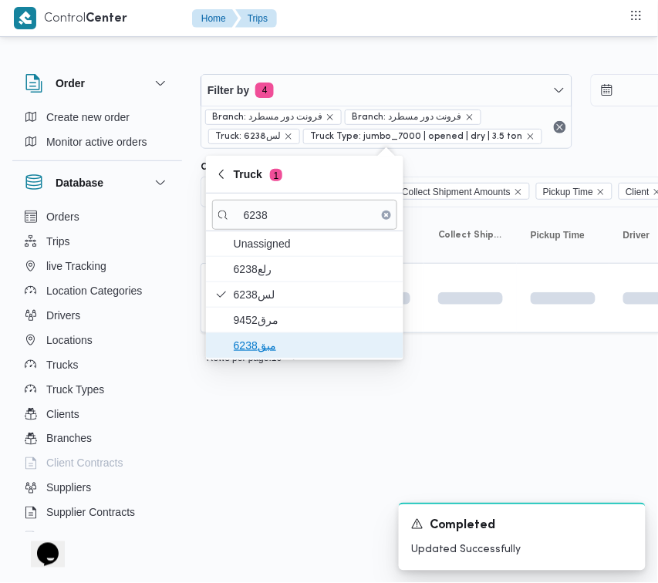
click at [275, 341] on span "مبق6238" at bounding box center [314, 345] width 160 height 19
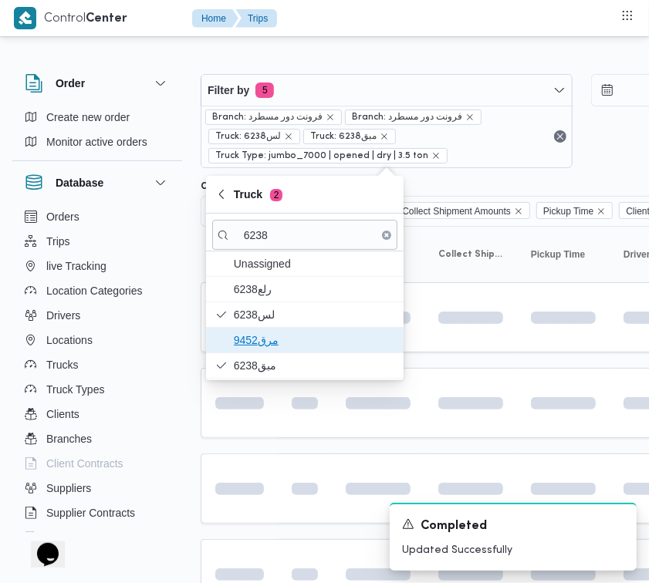
click at [275, 333] on span "مرق9452" at bounding box center [314, 340] width 160 height 19
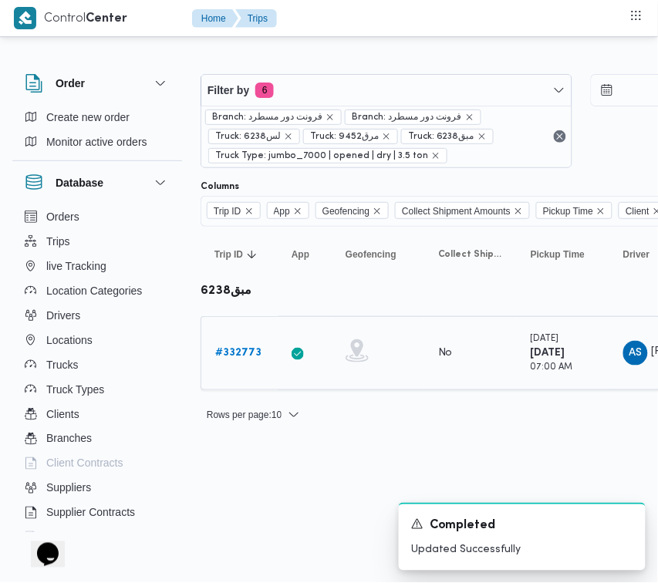
click at [238, 349] on b "# 332773" at bounding box center [238, 353] width 46 height 10
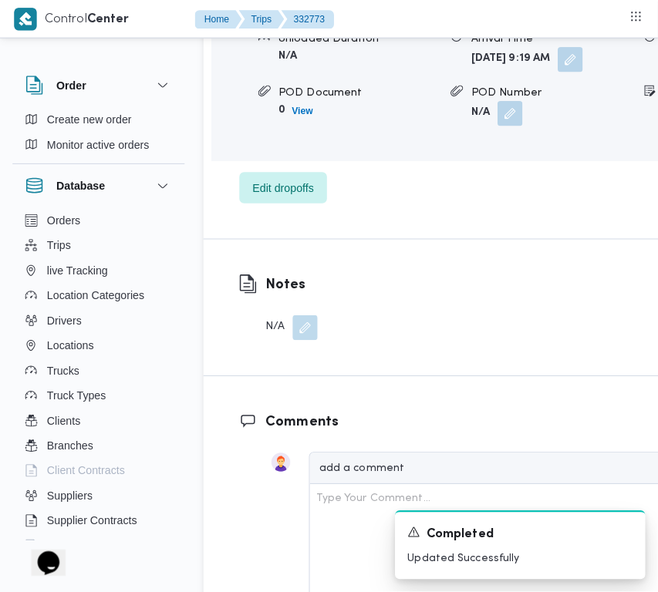
scroll to position [2818, 0]
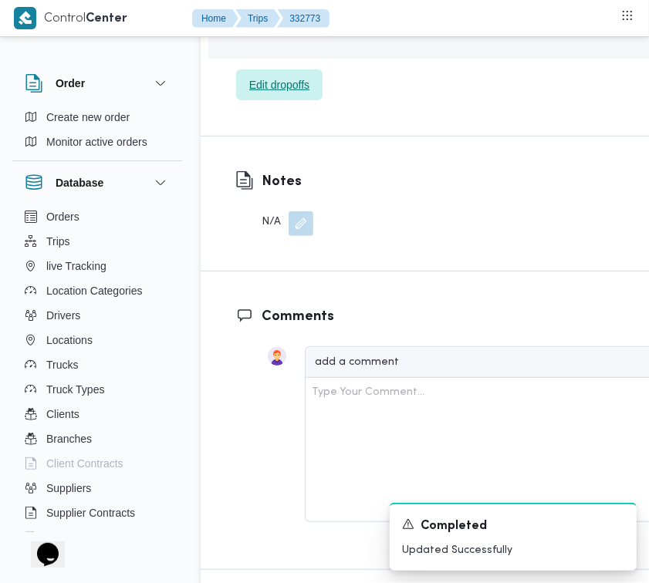
click at [272, 100] on span "Edit dropoffs" at bounding box center [279, 84] width 86 height 31
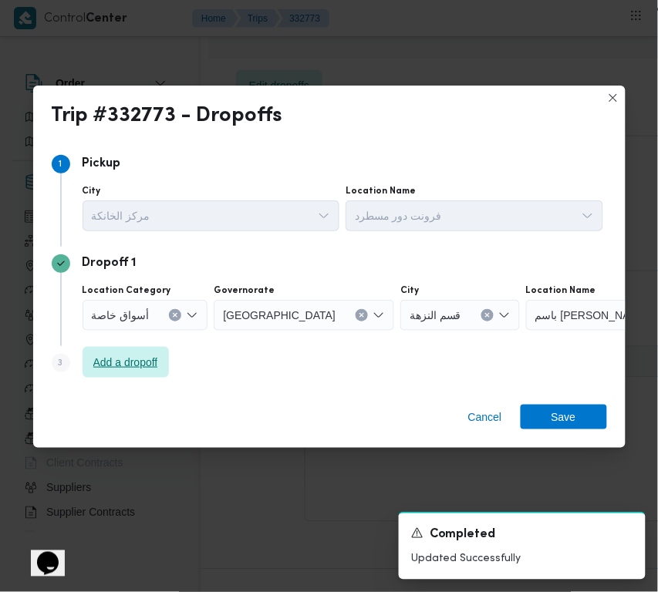
click at [140, 365] on span "Add a dropoff" at bounding box center [125, 362] width 65 height 19
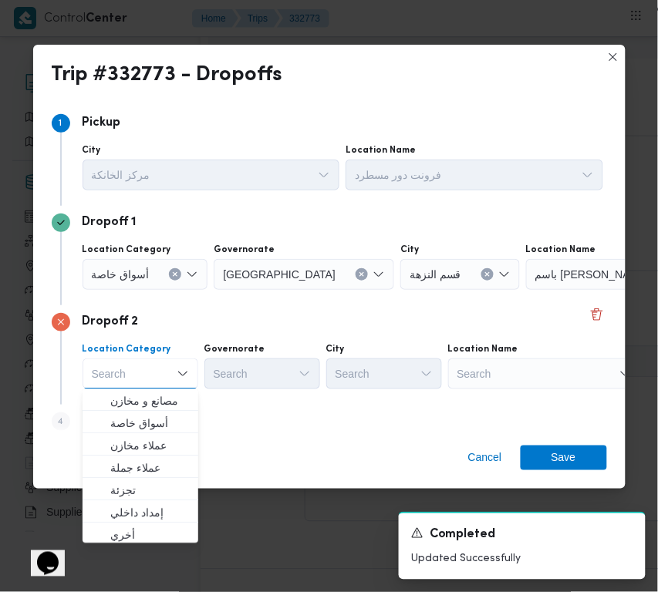
click at [536, 369] on div "Search" at bounding box center [544, 374] width 193 height 31
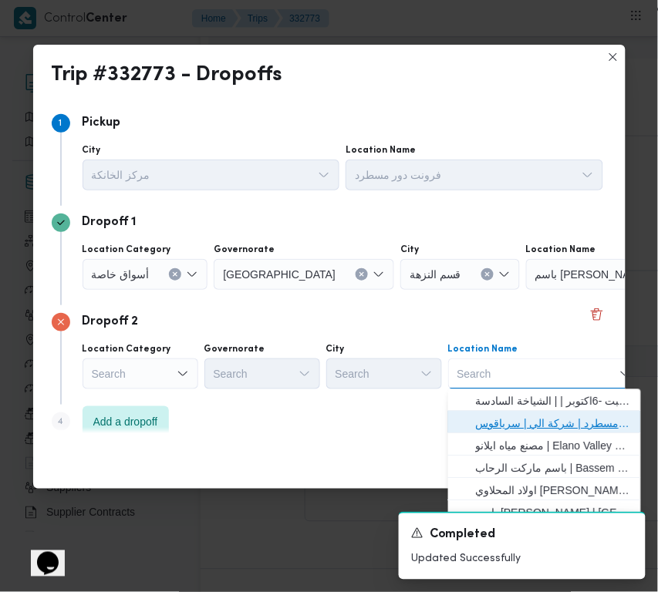
click at [531, 422] on span "فرونت دور مسطرد | شركة الي | سرياقوس" at bounding box center [554, 424] width 156 height 19
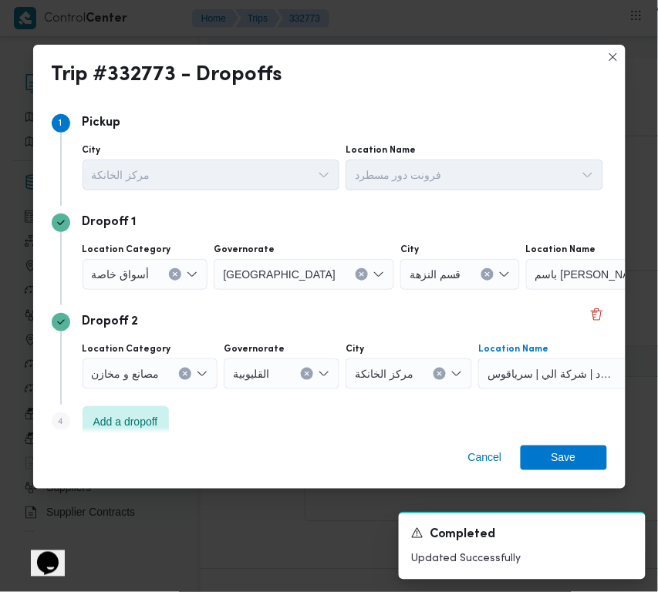
click at [145, 272] on span "أسواق خاصة" at bounding box center [121, 273] width 58 height 17
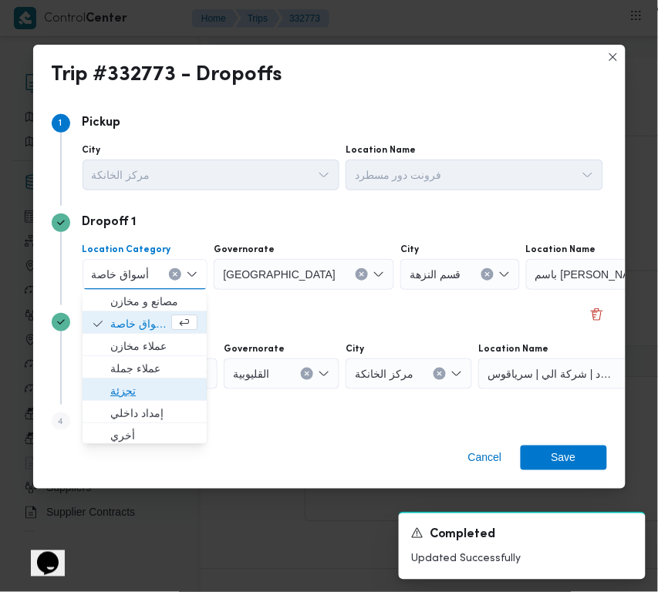
click at [162, 390] on span "تجزئة" at bounding box center [153, 392] width 87 height 19
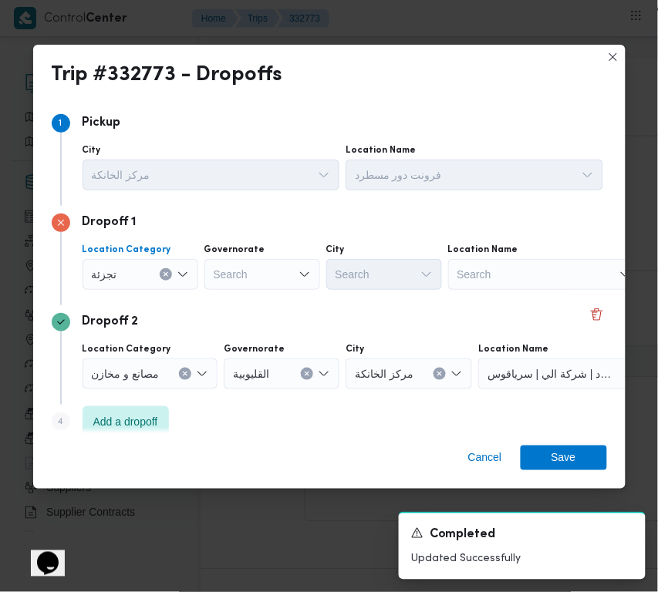
click at [282, 275] on div "Search" at bounding box center [262, 274] width 116 height 31
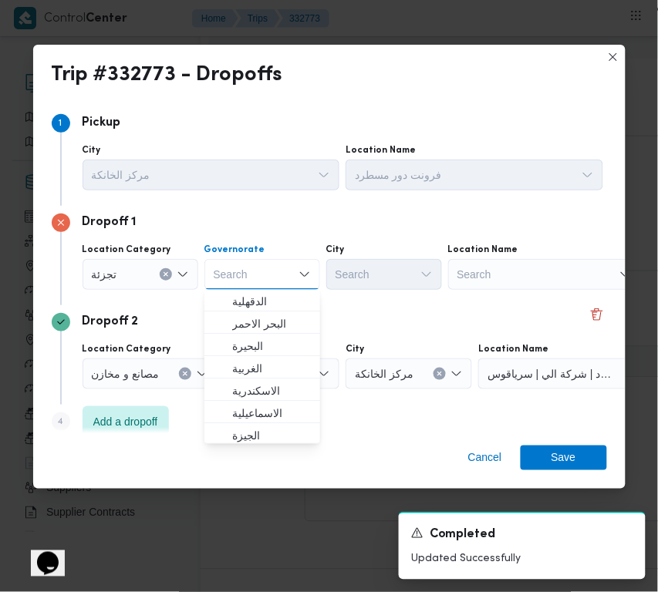
paste input "جيزة"
type input "جيزة"
click at [419, 305] on div "Dropoff 2 Location Category مصانع و مخازن Governorate القليوبية City مركز الخان…" at bounding box center [329, 355] width 555 height 100
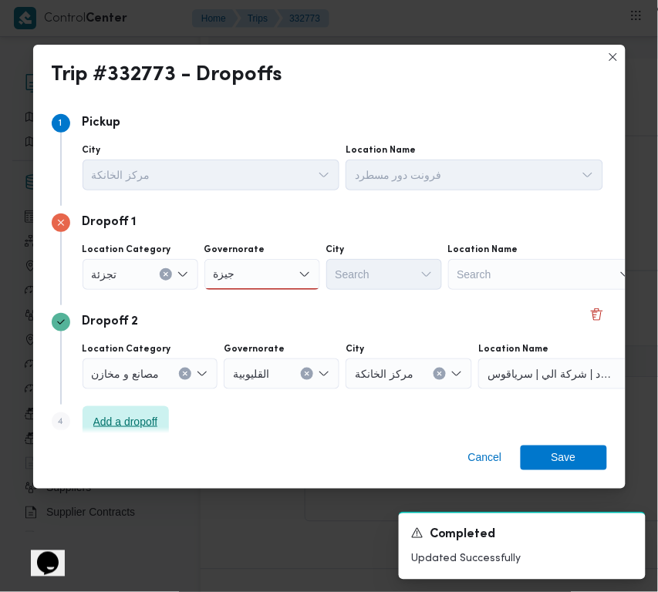
click at [140, 425] on span "Add a dropoff" at bounding box center [125, 422] width 65 height 19
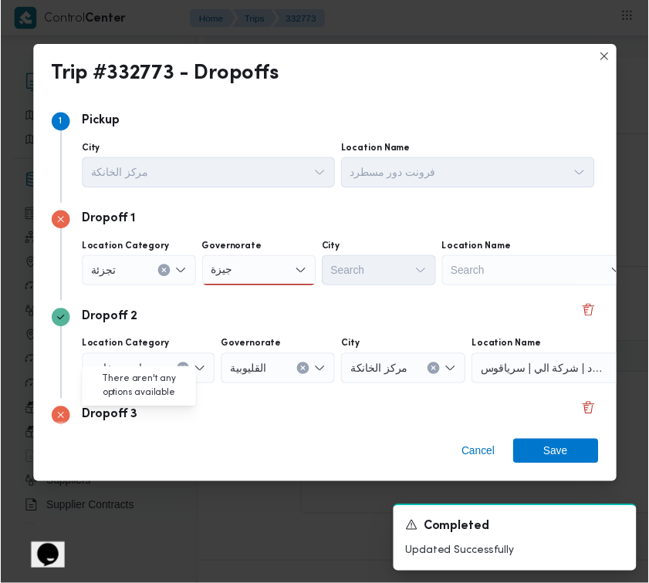
scroll to position [116, 0]
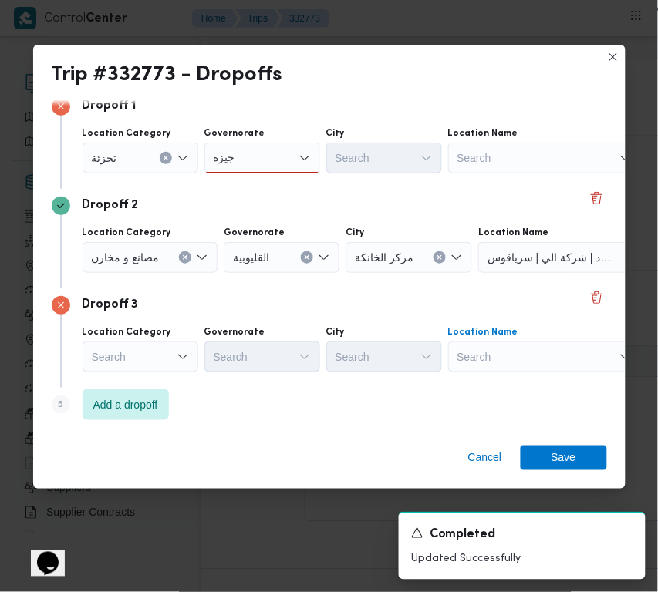
click at [572, 356] on div "Search" at bounding box center [544, 357] width 193 height 31
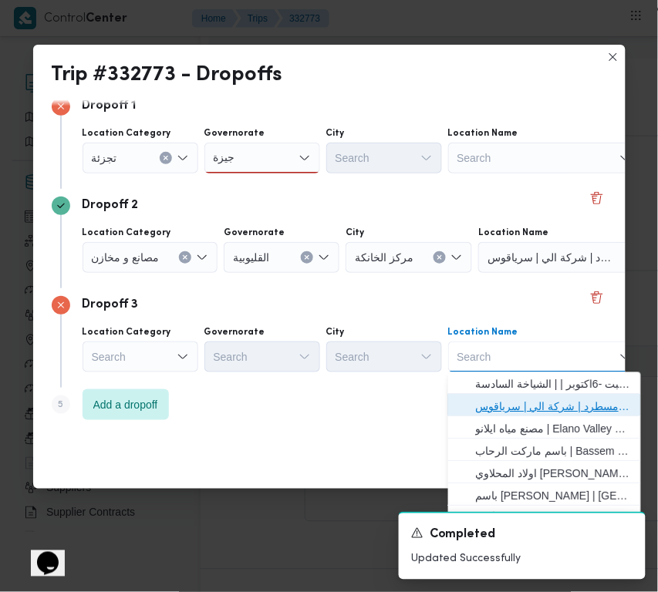
click at [572, 403] on span "فرونت دور مسطرد | شركة الي | سرياقوس" at bounding box center [554, 407] width 156 height 19
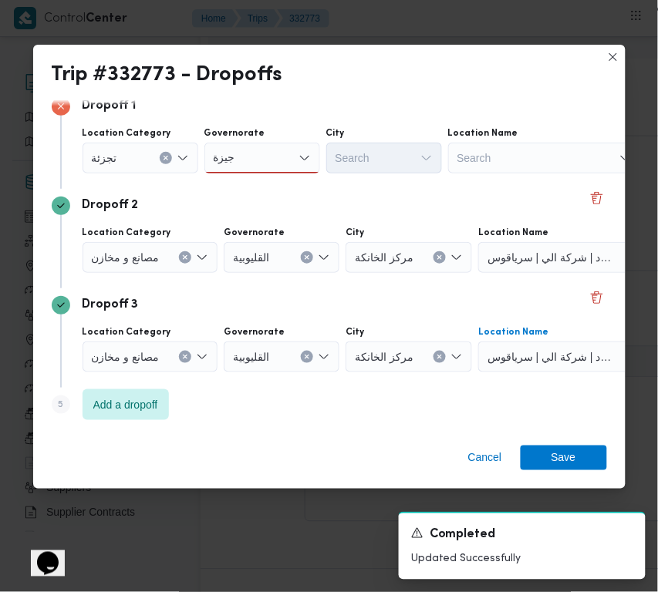
click at [160, 262] on div "مصانع و مخازن" at bounding box center [151, 257] width 136 height 31
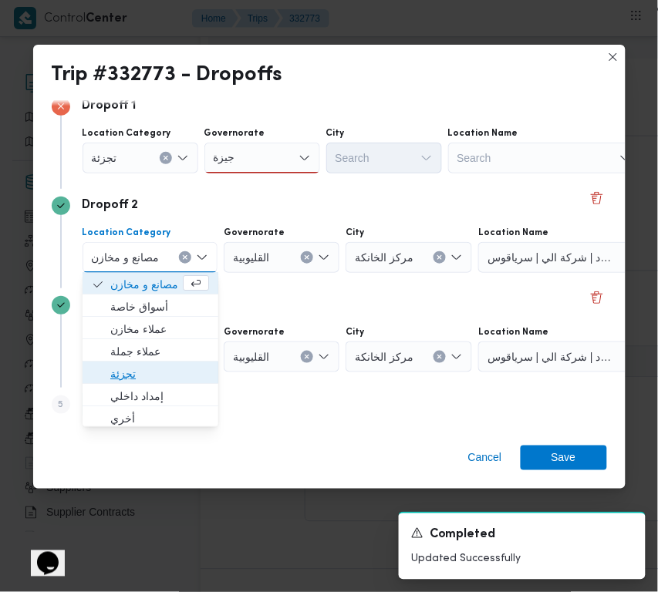
click at [159, 374] on span "تجزئة" at bounding box center [159, 375] width 99 height 19
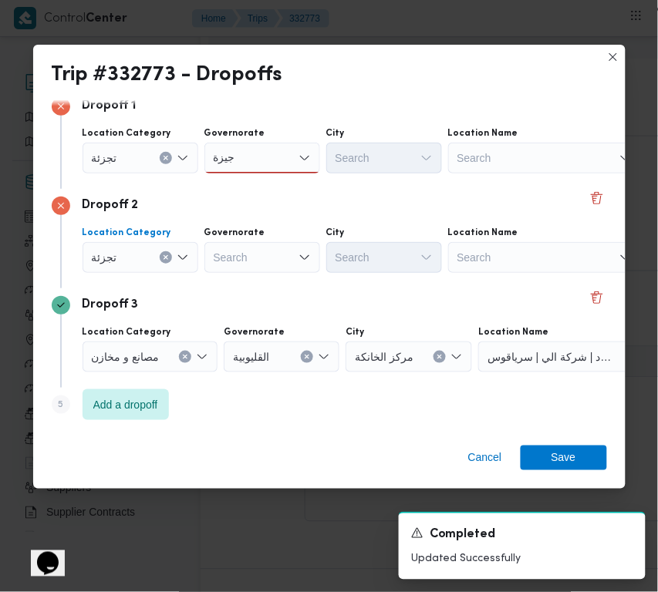
click at [248, 242] on div "Search" at bounding box center [262, 257] width 116 height 31
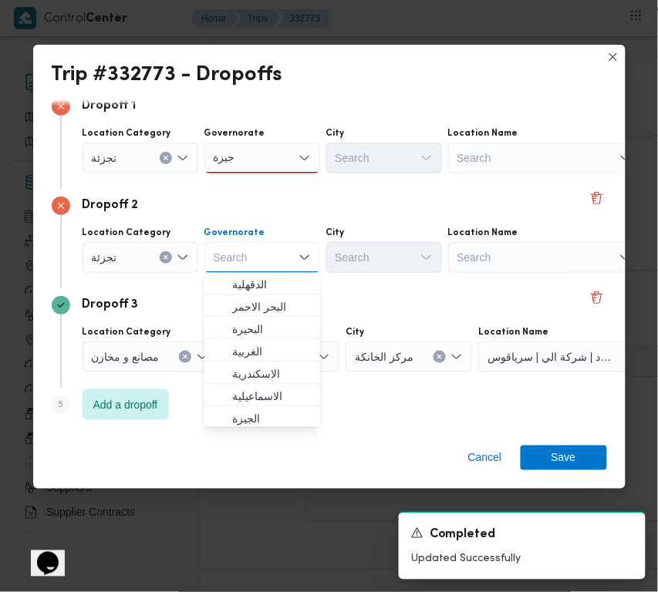
paste input "جيزة"
type input "جيزة"
click at [272, 162] on div "جيزة جيزة" at bounding box center [262, 158] width 116 height 31
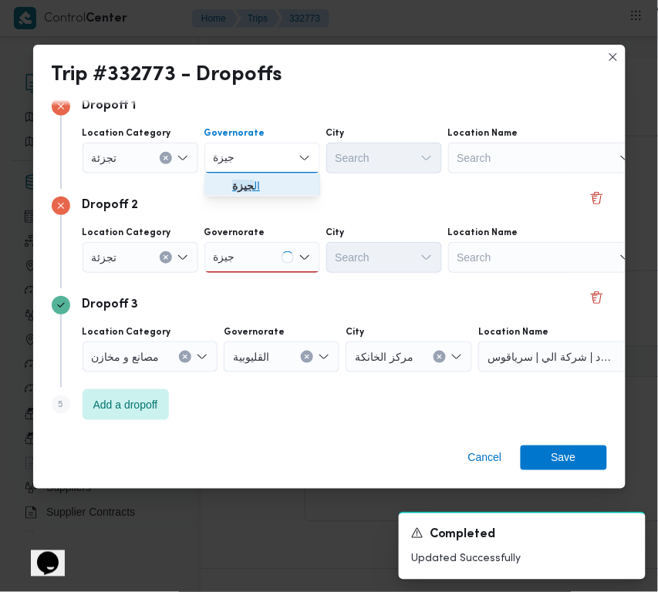
click at [270, 193] on span "ال جيزة" at bounding box center [271, 186] width 79 height 19
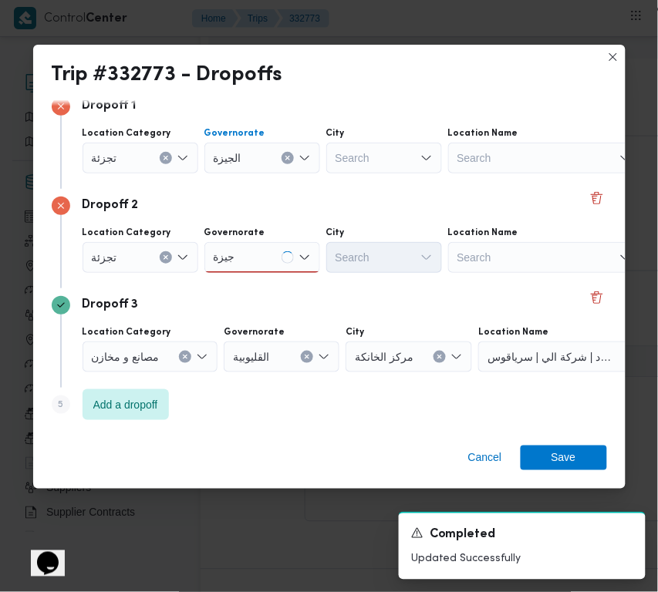
click at [268, 252] on div "جيزة جيزة" at bounding box center [262, 257] width 116 height 31
click at [258, 265] on div "جيزة جيزة" at bounding box center [262, 257] width 116 height 31
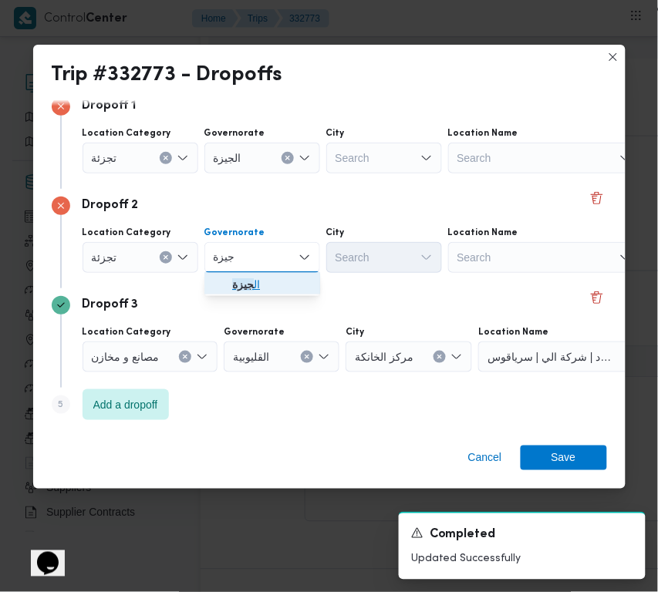
click at [257, 287] on span "ال جيزة" at bounding box center [271, 285] width 79 height 19
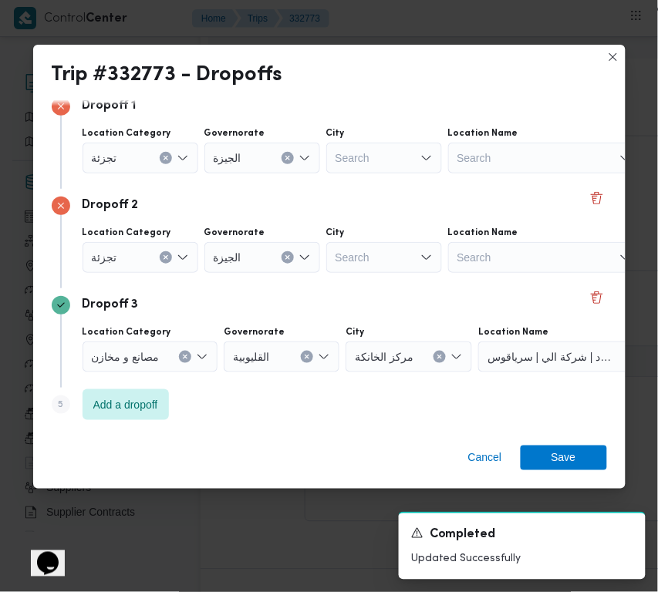
click at [363, 260] on div "Search" at bounding box center [384, 257] width 116 height 31
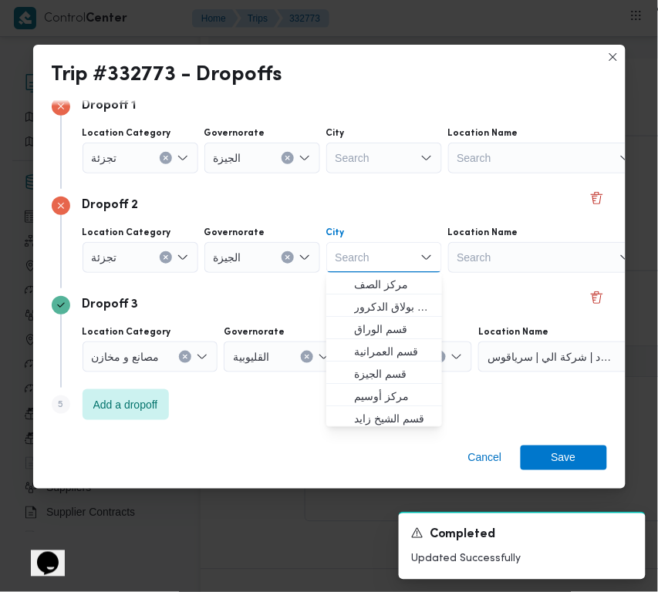
paste input "عجوز"
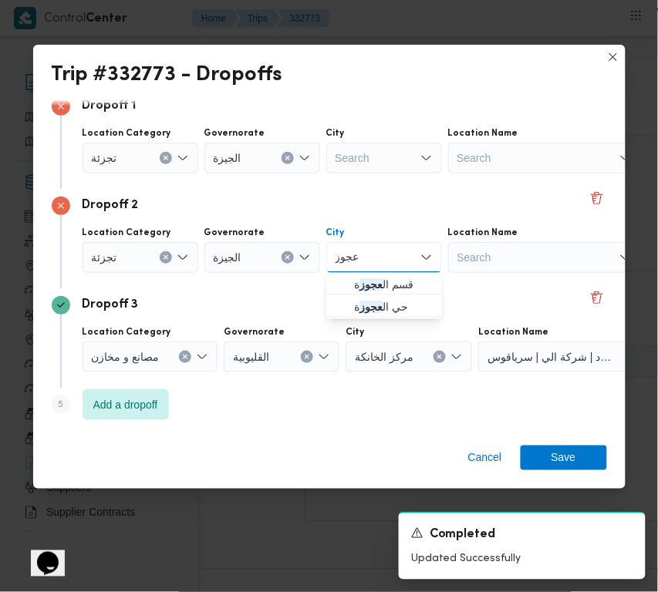
type input "عجوز"
click at [368, 153] on div "Search" at bounding box center [384, 158] width 116 height 31
paste input "دقي"
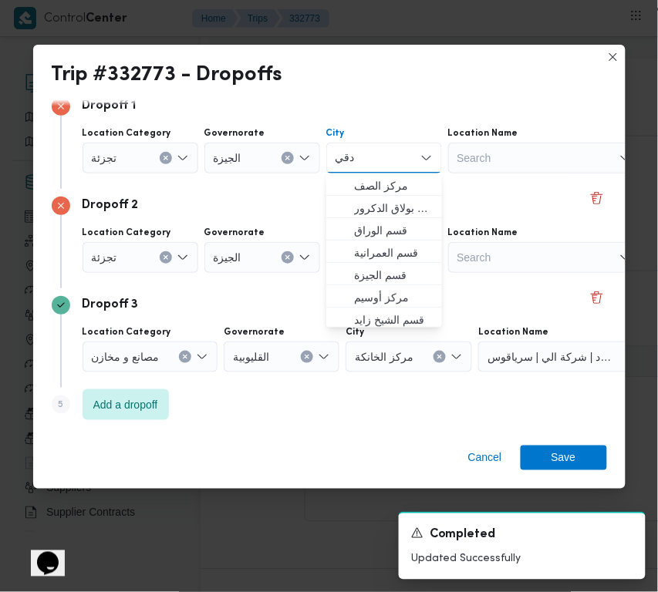
type input "دقي"
click at [247, 202] on div "Dropoff 2" at bounding box center [329, 206] width 555 height 19
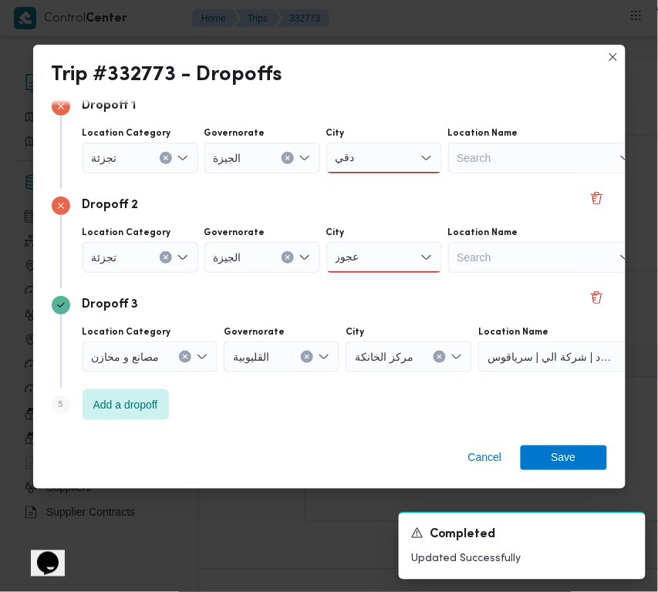
click at [375, 149] on div "دقي دقي" at bounding box center [384, 158] width 116 height 31
click at [374, 182] on span "قسم ال دقي" at bounding box center [393, 186] width 79 height 19
click at [380, 256] on div "عجوز عجوز" at bounding box center [384, 257] width 116 height 31
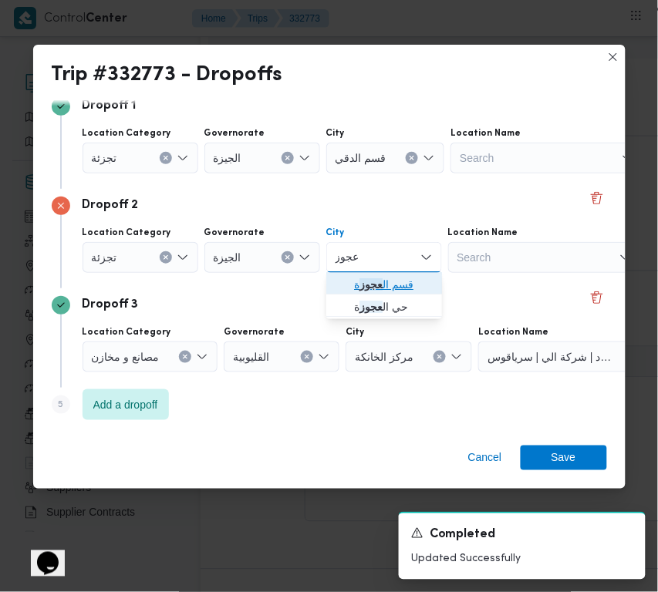
click at [380, 279] on mark "عجوز" at bounding box center [370, 285] width 23 height 12
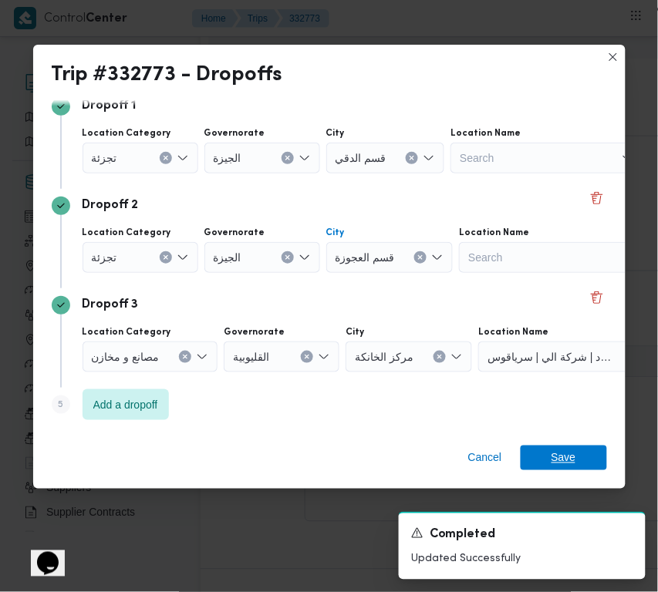
click at [565, 457] on span "Save" at bounding box center [564, 458] width 25 height 25
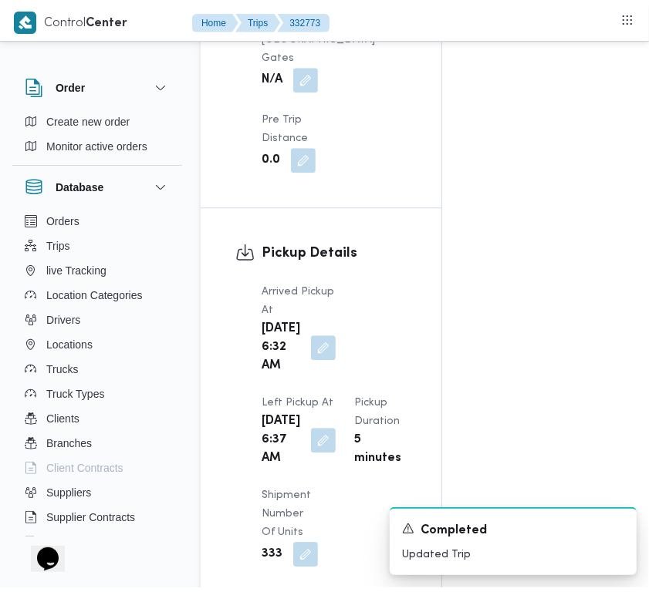
scroll to position [0, 0]
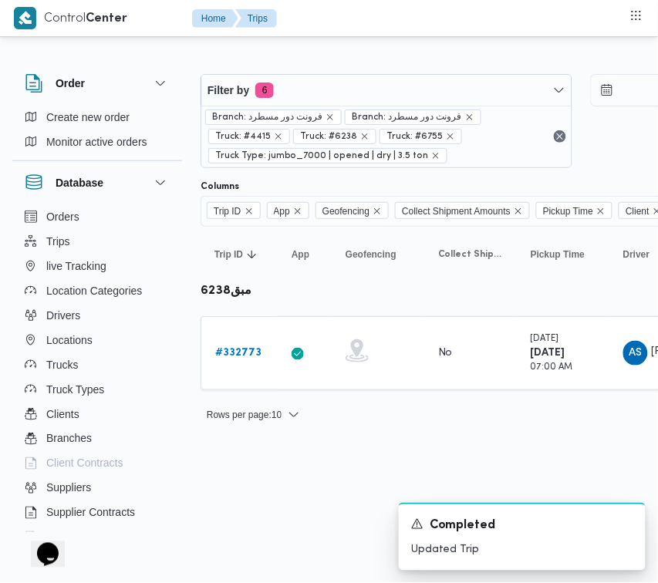
click at [429, 106] on div "Branch: فرونت دور مسطرد Branch: فرونت دور مسطرد Truck: #4415 Truck: #6238 Truck…" at bounding box center [386, 137] width 370 height 62
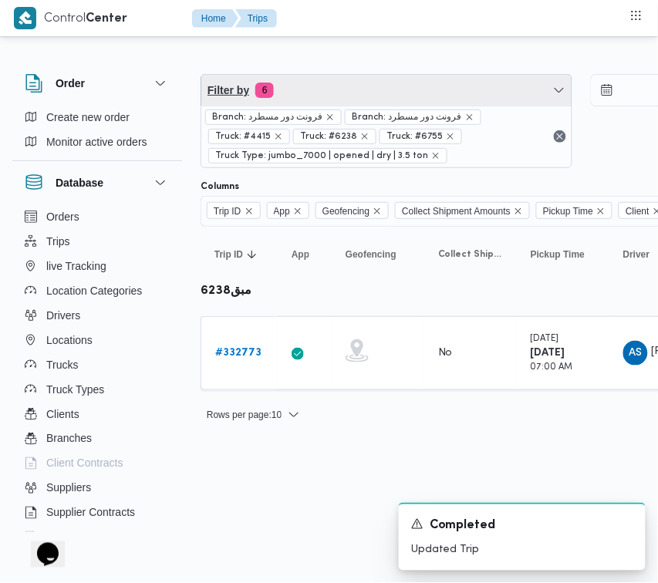
click at [409, 96] on span "Filter by 6" at bounding box center [386, 90] width 370 height 31
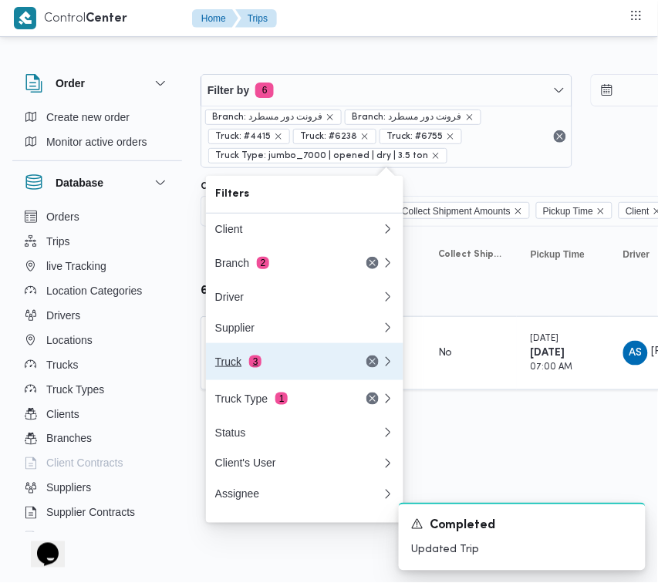
click at [313, 368] on div "Truck 3" at bounding box center [280, 362] width 130 height 12
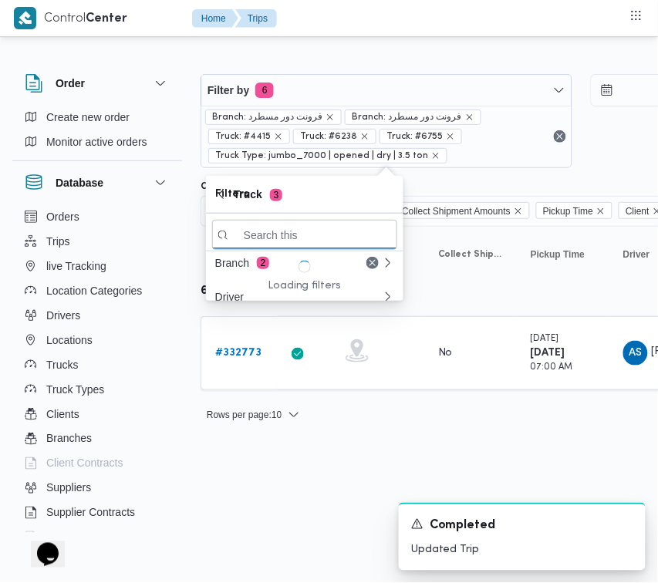
paste input "2784"
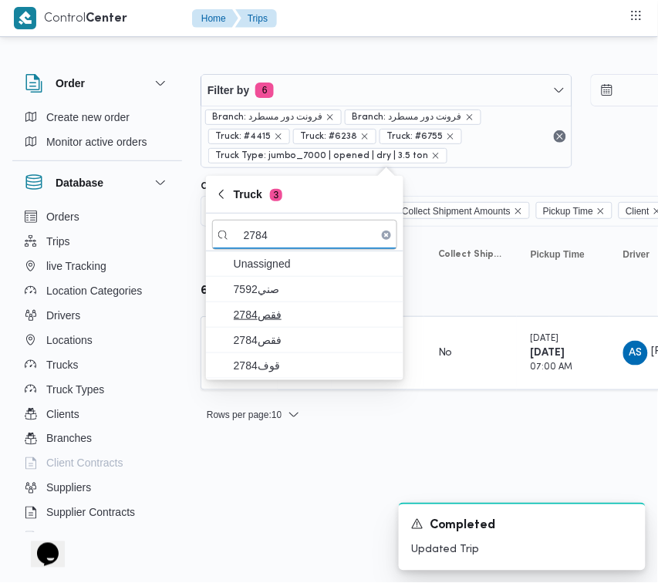
type input "2784"
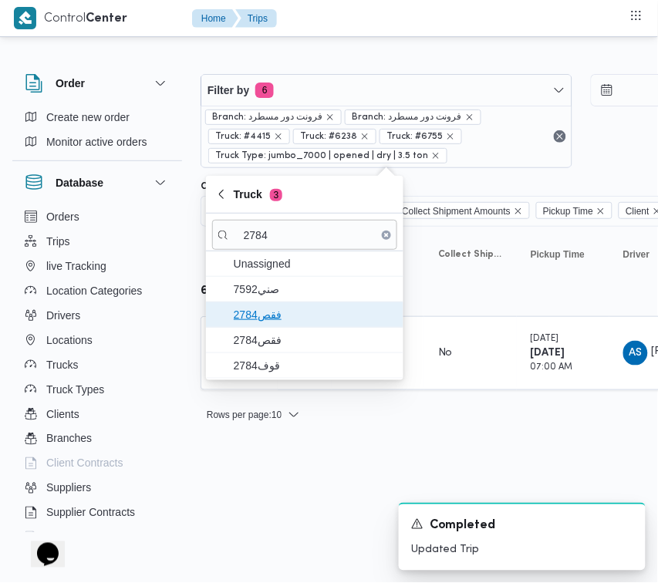
click at [321, 325] on span "فقص2784" at bounding box center [304, 314] width 185 height 25
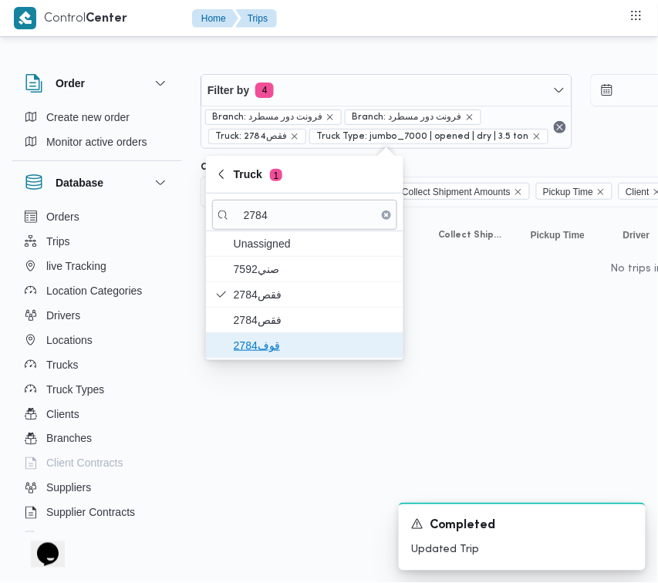
click at [283, 345] on span "قوف2784" at bounding box center [314, 345] width 160 height 19
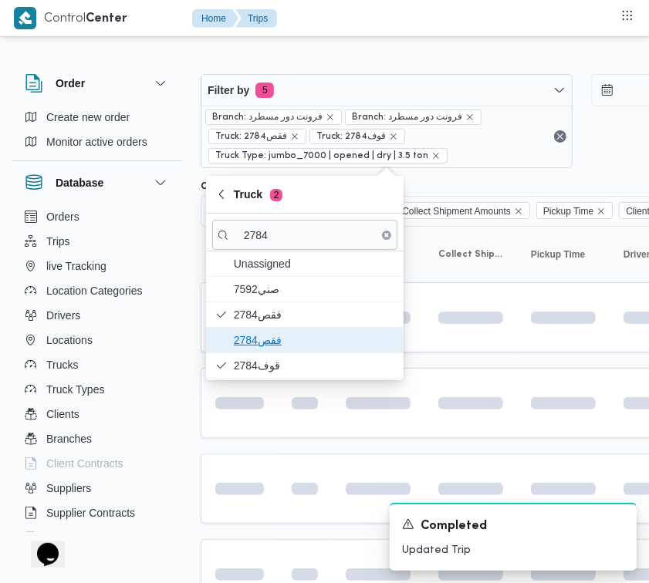
click at [278, 334] on span "فقص2784" at bounding box center [314, 340] width 160 height 19
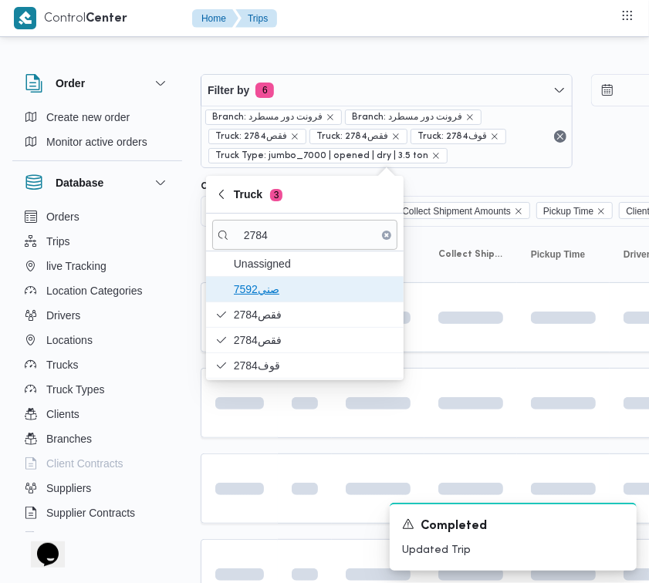
click at [278, 297] on span "7592صني" at bounding box center [314, 289] width 160 height 19
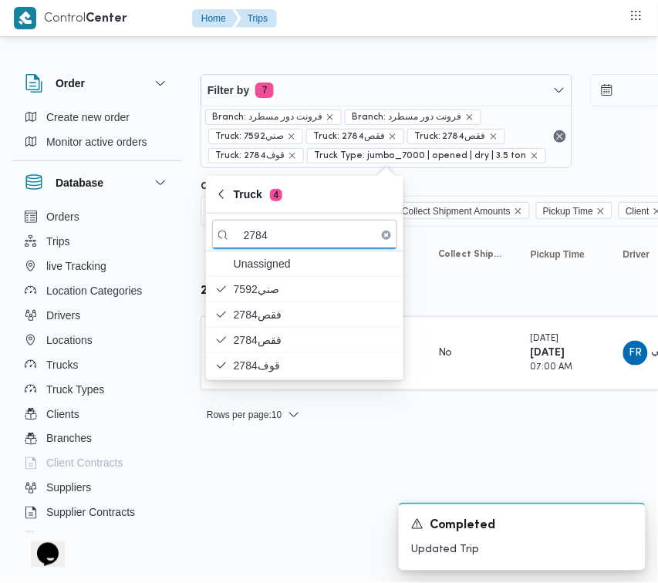
click at [346, 527] on html "Control Center Home Trips Order Create new order Monitor active orders Database…" at bounding box center [329, 291] width 658 height 583
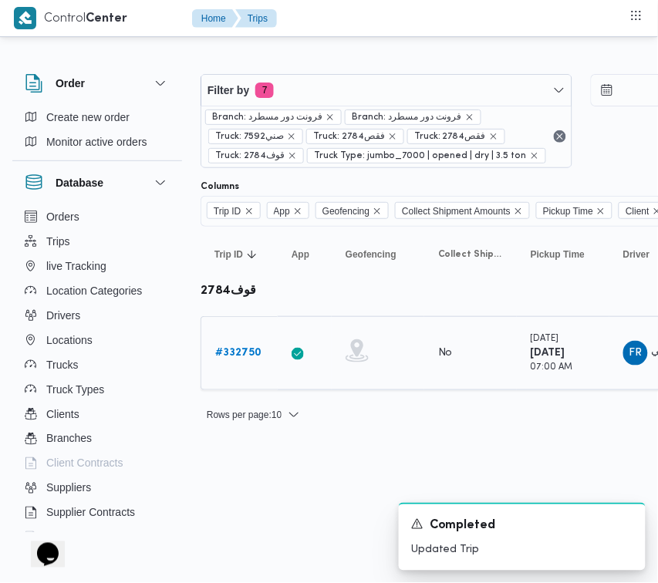
click at [245, 355] on b "# 332750" at bounding box center [238, 353] width 46 height 10
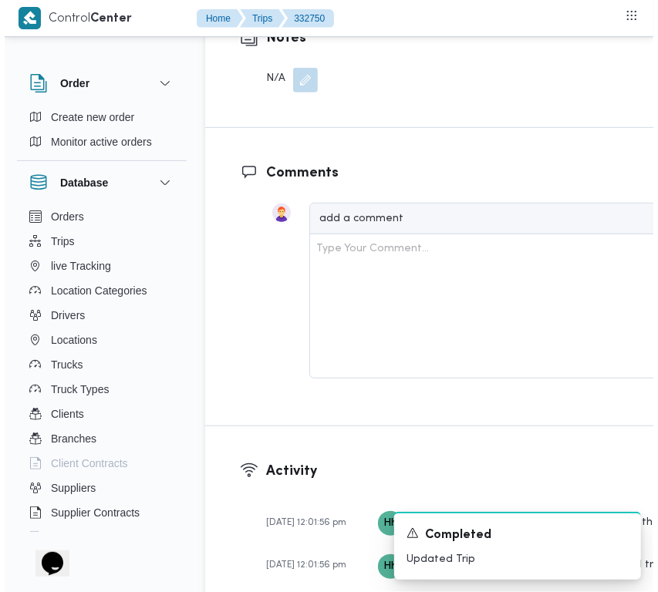
scroll to position [3053, 0]
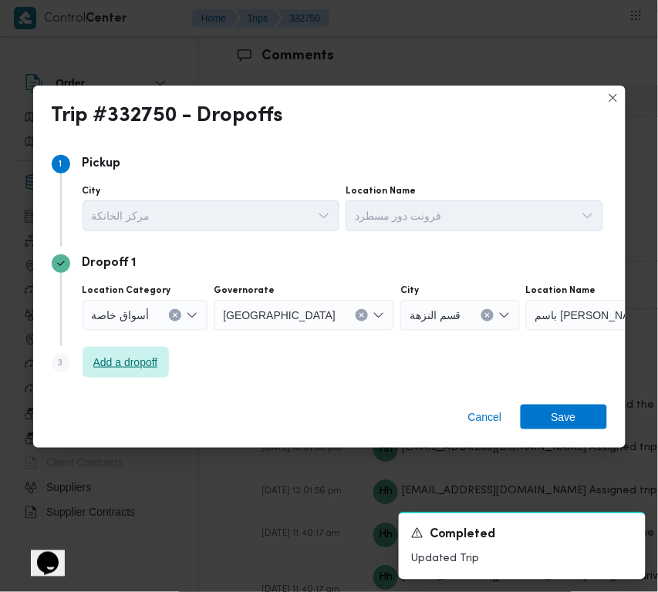
click at [153, 364] on span "Add a dropoff" at bounding box center [125, 362] width 65 height 19
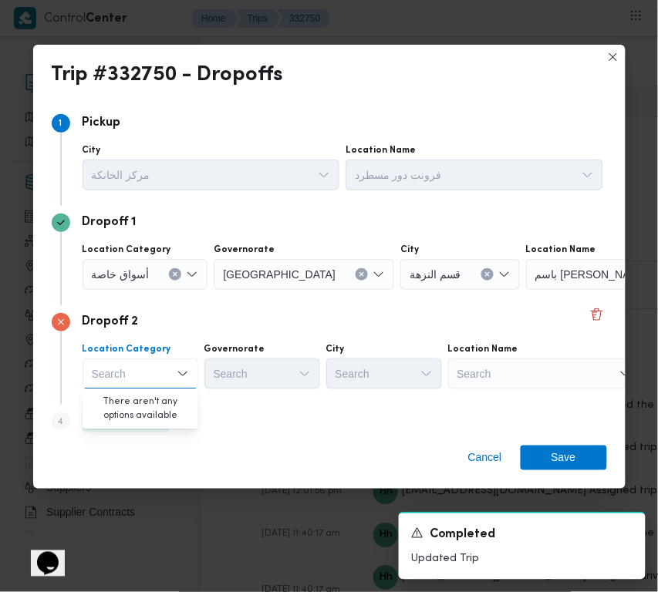
click at [421, 452] on div "Cancel Save" at bounding box center [329, 462] width 592 height 56
click at [167, 419] on span "Add a dropoff" at bounding box center [126, 421] width 86 height 31
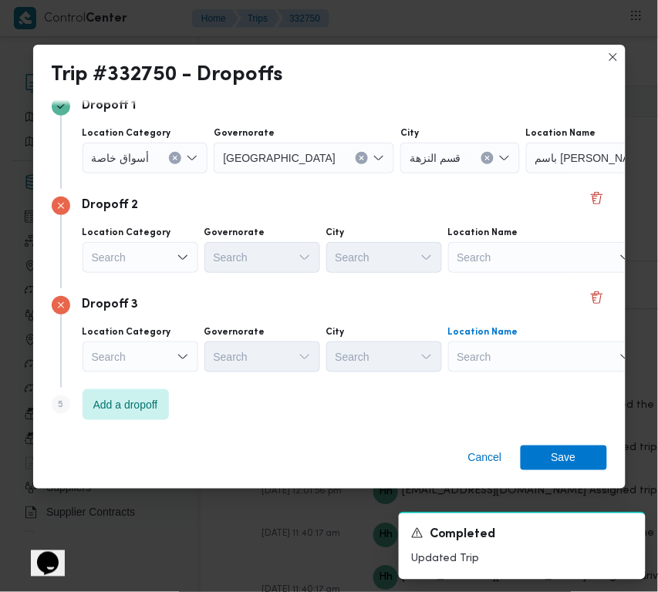
click at [515, 349] on div "Search" at bounding box center [544, 357] width 193 height 31
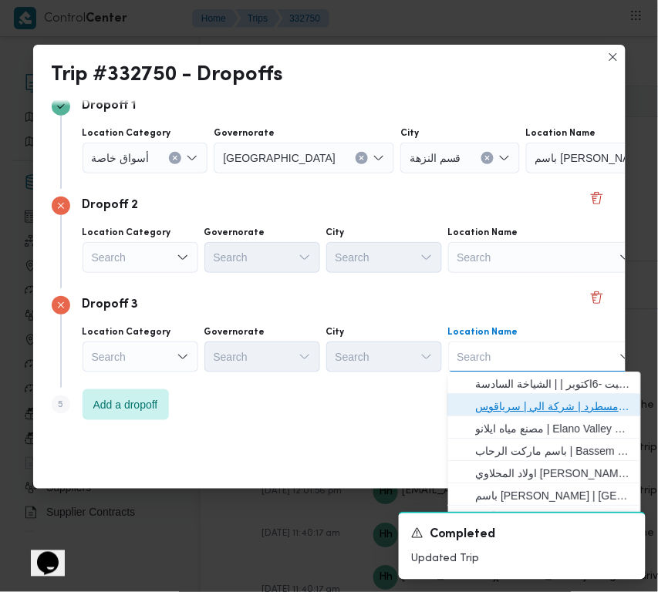
click at [542, 406] on span "فرونت دور مسطرد | شركة الي | سرياقوس" at bounding box center [554, 407] width 156 height 19
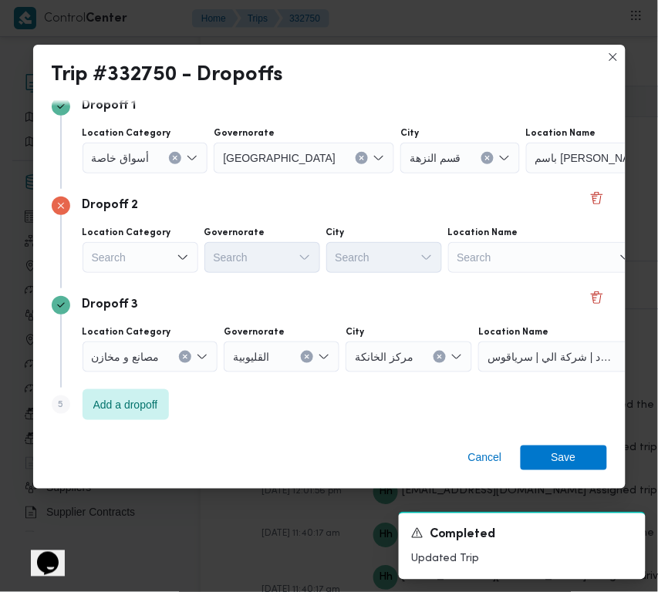
click at [164, 258] on div "Search" at bounding box center [141, 257] width 116 height 31
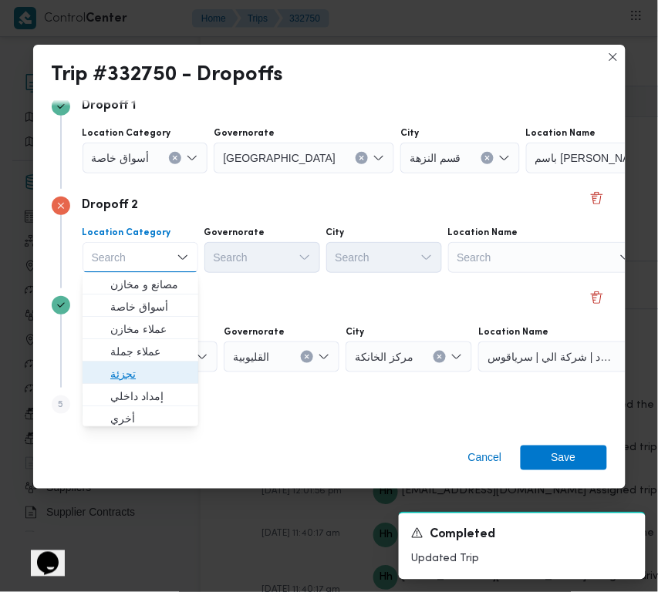
click at [170, 366] on span "تجزئة" at bounding box center [149, 375] width 79 height 19
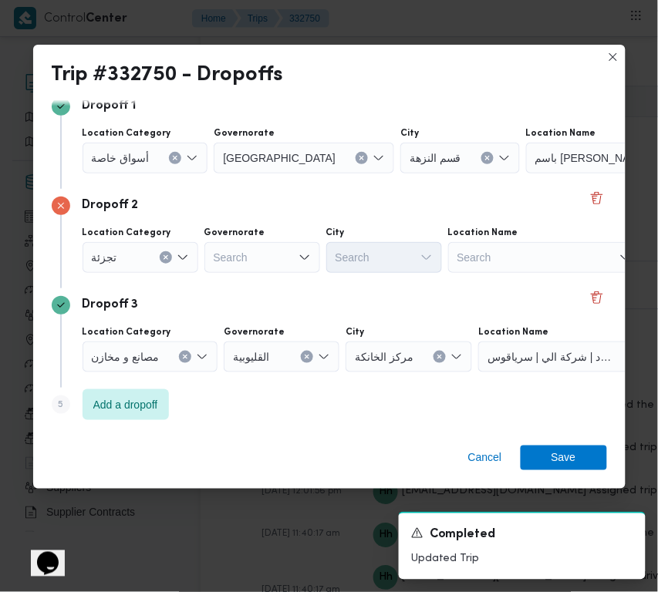
click at [236, 272] on div "Location Category تجزئة Governorate Search City Search Location Name Search" at bounding box center [342, 250] width 527 height 52
click at [251, 249] on div "Search" at bounding box center [262, 257] width 116 height 31
paste input "قاهرة"
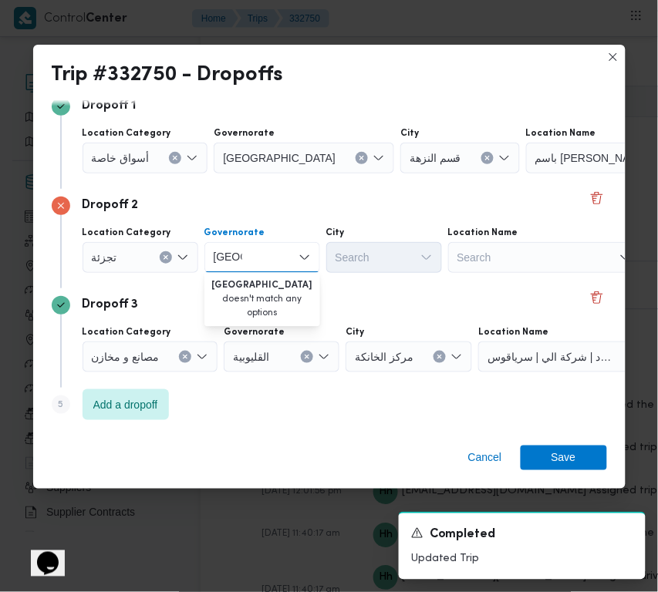
type input "قاهرة"
click at [339, 150] on div at bounding box center [343, 158] width 8 height 25
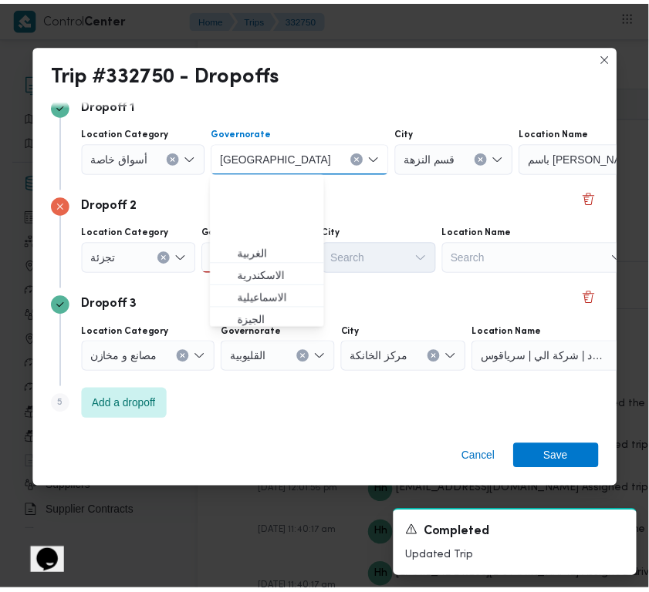
scroll to position [91, 0]
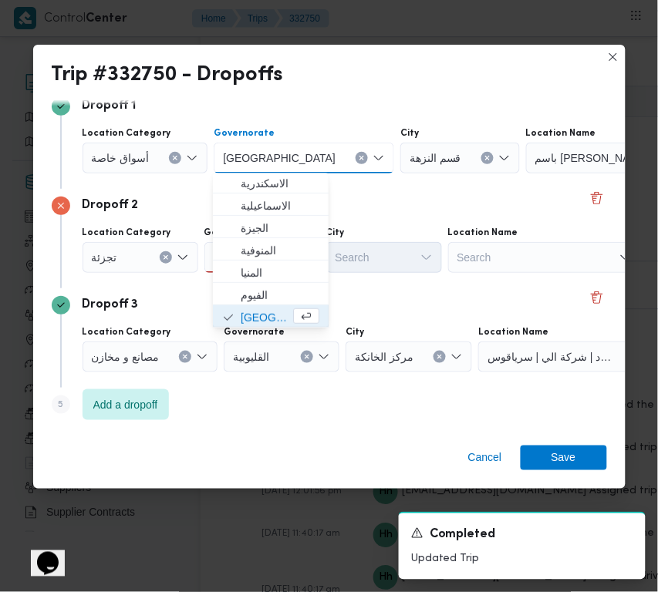
click at [130, 159] on span "أسواق خاصة" at bounding box center [121, 157] width 58 height 17
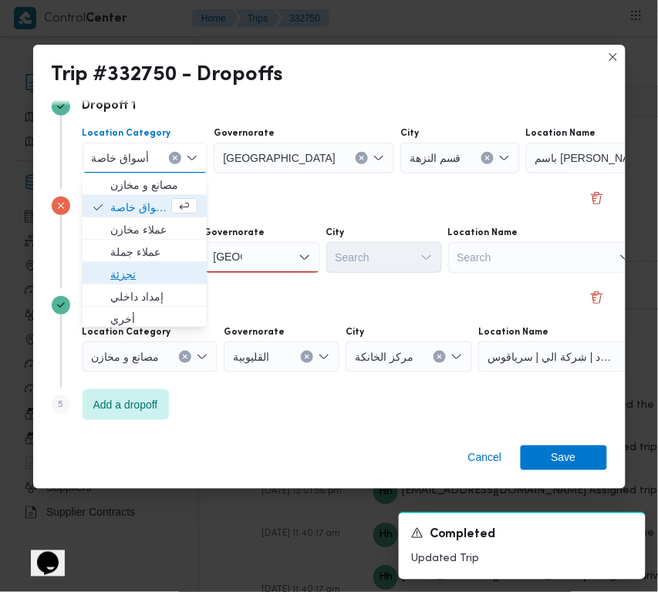
click at [152, 275] on span "تجزئة" at bounding box center [153, 275] width 87 height 19
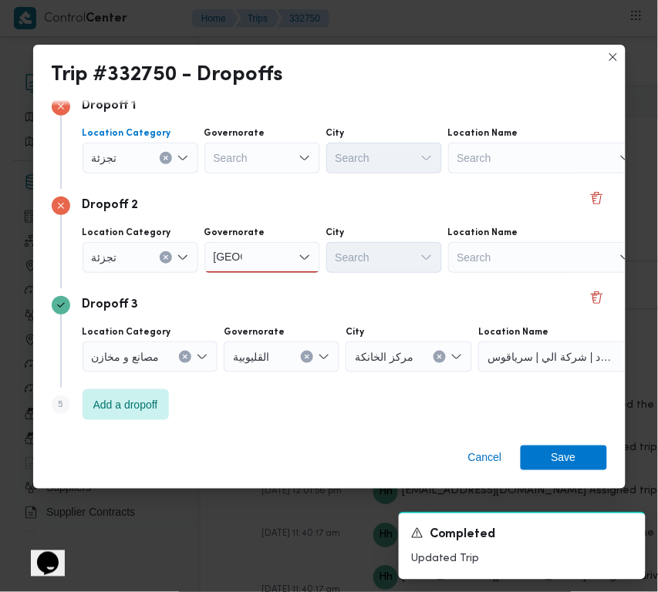
click at [245, 162] on div "Search" at bounding box center [262, 158] width 116 height 31
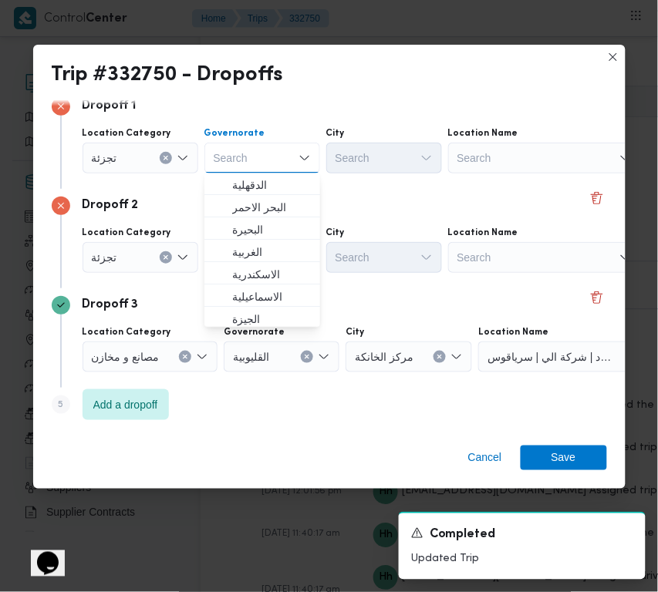
paste input "قاهرة"
type input "قاهرة"
click at [375, 193] on div "Dropoff 2 Location Category تجزئة Governorate قاهرة قاهرة City Search Location …" at bounding box center [329, 239] width 555 height 100
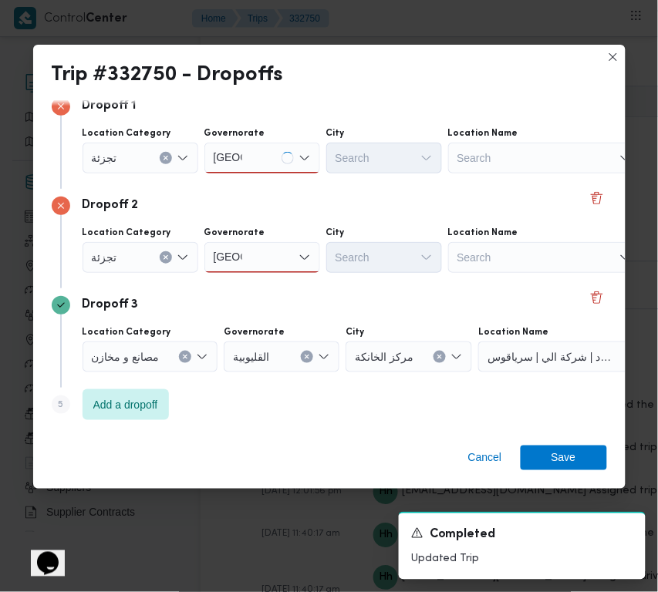
click at [278, 262] on div "قاهرة قاهرة" at bounding box center [262, 257] width 116 height 31
click at [278, 286] on span "القاهرة" at bounding box center [271, 285] width 79 height 19
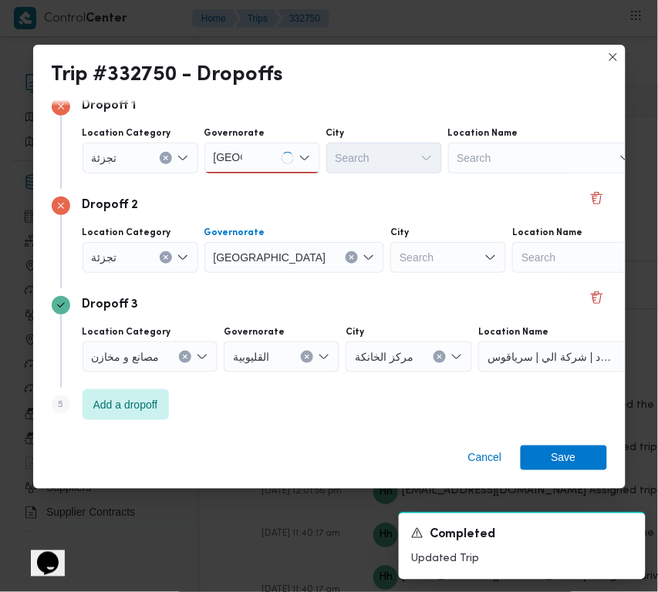
click at [268, 145] on div "قاهرة قاهرة" at bounding box center [262, 158] width 116 height 31
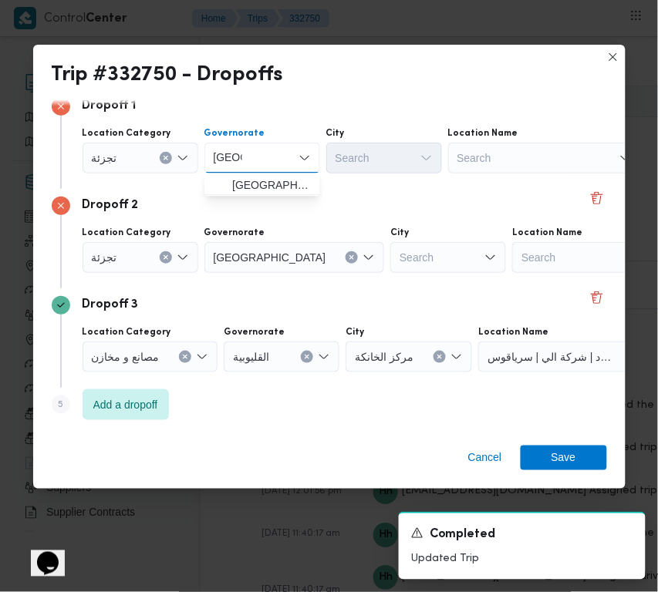
click at [263, 180] on span "القاهرة" at bounding box center [271, 186] width 79 height 19
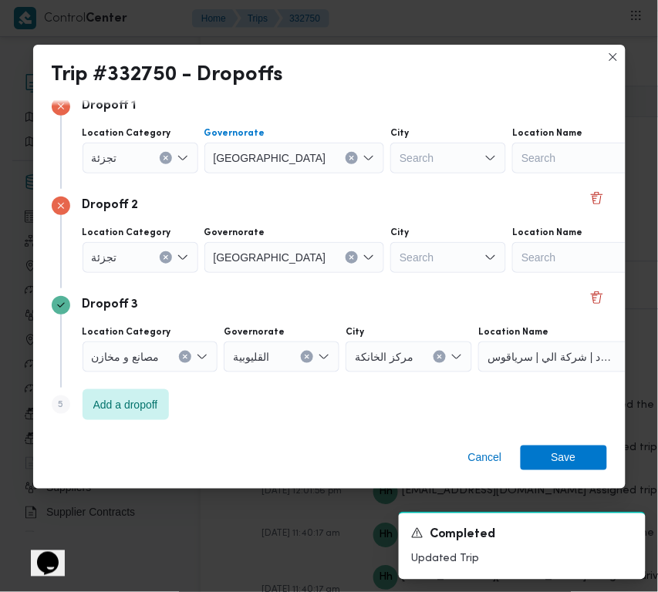
click at [263, 167] on div "القاهرة Combo box. Selected. القاهرة. Press Backspace to delete القاهرة. Combo …" at bounding box center [294, 158] width 181 height 31
click at [260, 184] on span "القاهرة" at bounding box center [256, 186] width 49 height 19
click at [390, 249] on div "Search" at bounding box center [448, 257] width 116 height 31
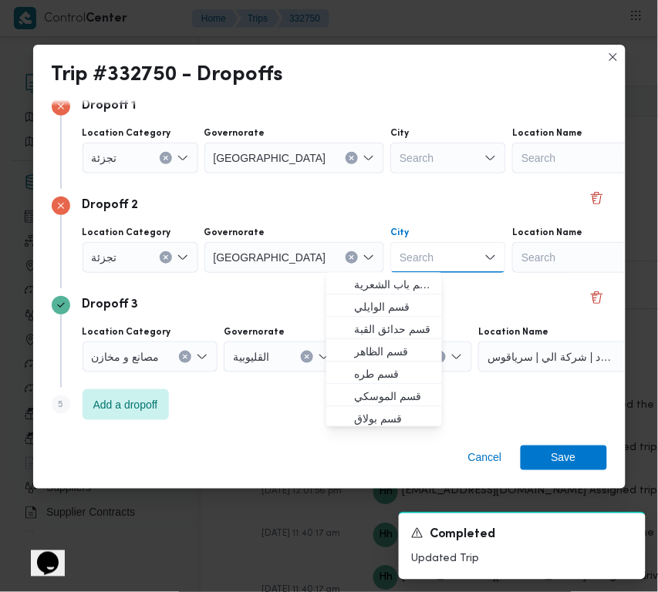
paste input "نصر"
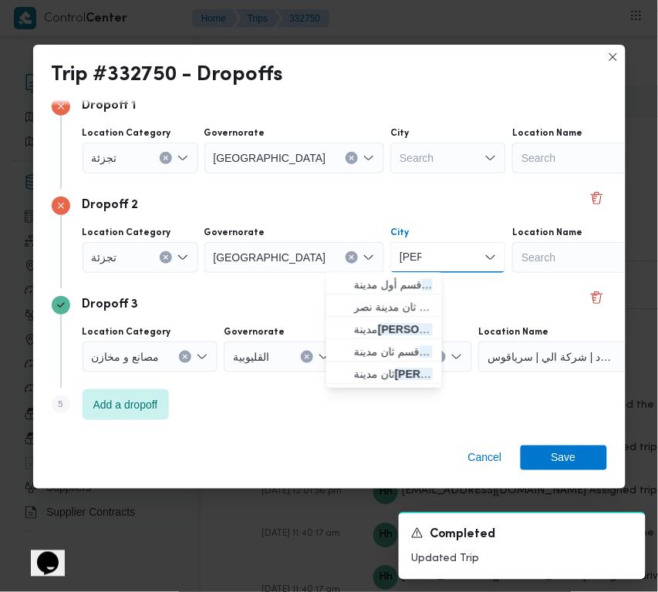
type input "نصر"
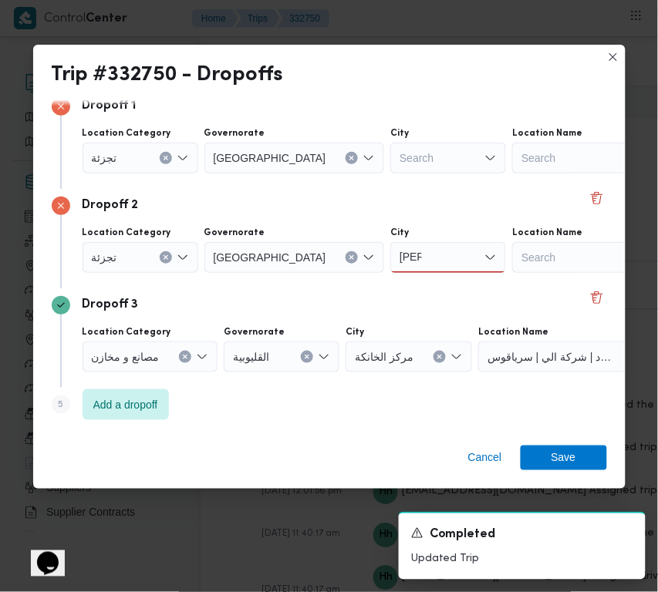
click at [390, 164] on div "Search" at bounding box center [448, 158] width 116 height 31
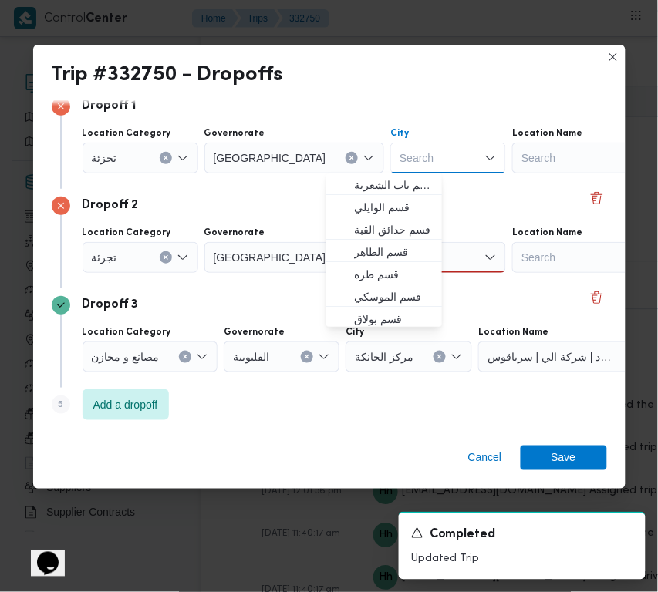
paste input "النزهة"
type input "النزهة"
drag, startPoint x: 270, startPoint y: 201, endPoint x: 325, endPoint y: 205, distance: 55.0
click at [268, 201] on div "Dropoff 2" at bounding box center [329, 206] width 555 height 19
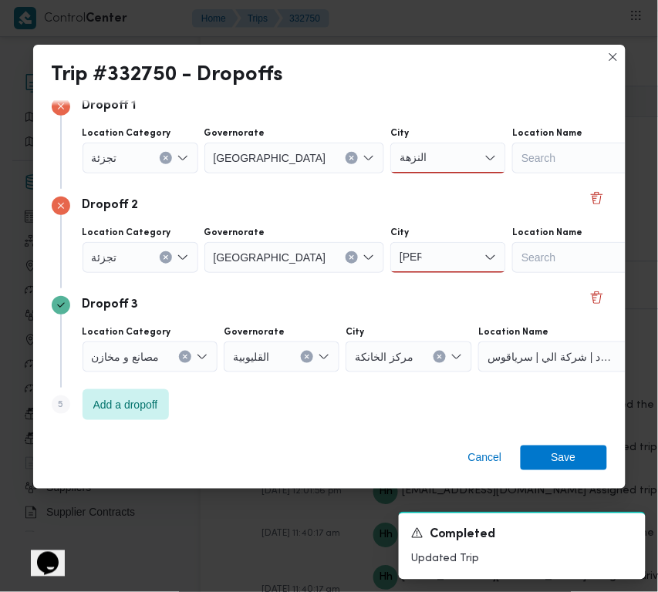
click at [390, 151] on div "النزهة النزهة" at bounding box center [448, 158] width 116 height 31
click at [376, 183] on span "قسم النزهة" at bounding box center [393, 186] width 79 height 19
click at [390, 242] on div "نصر نصر" at bounding box center [448, 257] width 116 height 31
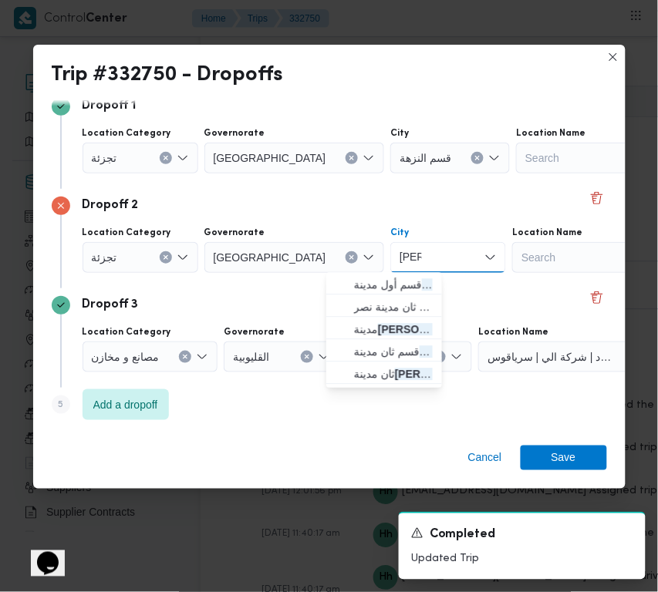
click at [390, 267] on div "نصر نصر Combo box. Selected. نصر. Selected. Combo box input. Search. Type some …" at bounding box center [448, 257] width 116 height 31
drag, startPoint x: 376, startPoint y: 285, endPoint x: 393, endPoint y: 303, distance: 24.6
click at [376, 288] on span "قسم أول مدينة نصر" at bounding box center [393, 285] width 79 height 19
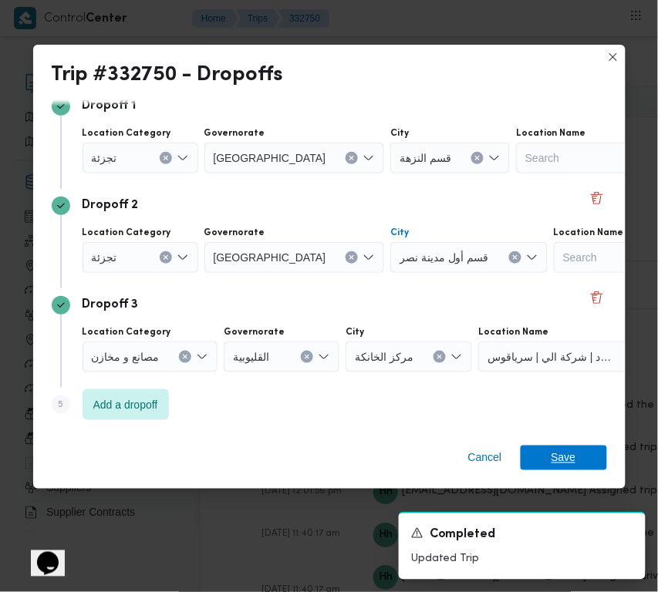
click at [553, 457] on span "Save" at bounding box center [564, 458] width 25 height 25
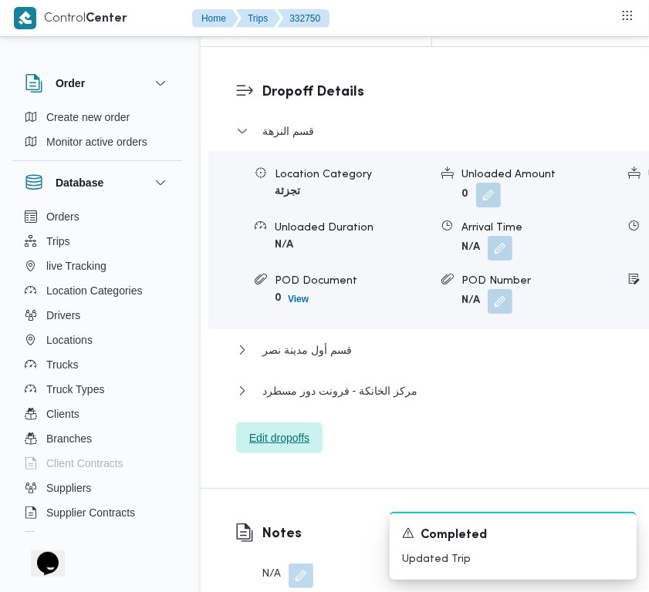
scroll to position [2428, 0]
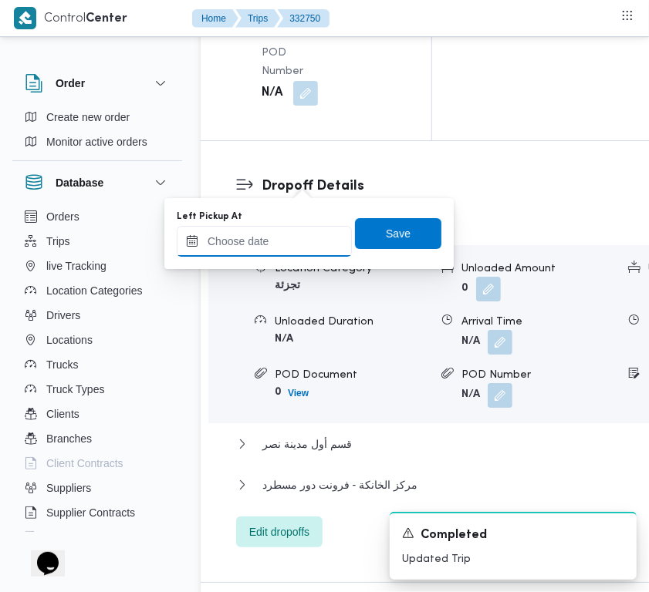
click at [286, 249] on input "Left Pickup At" at bounding box center [264, 241] width 175 height 31
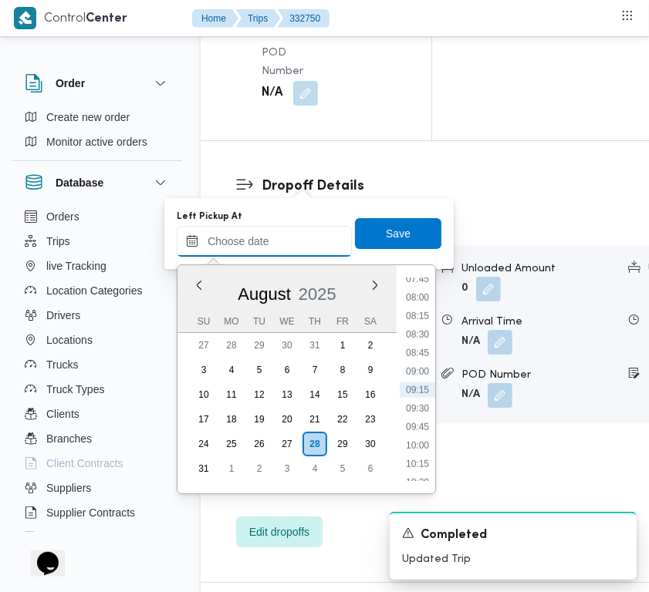
paste input "28/8/2025 7:30:00 AM"
type input "28/8/2025 7:30:00 AM"
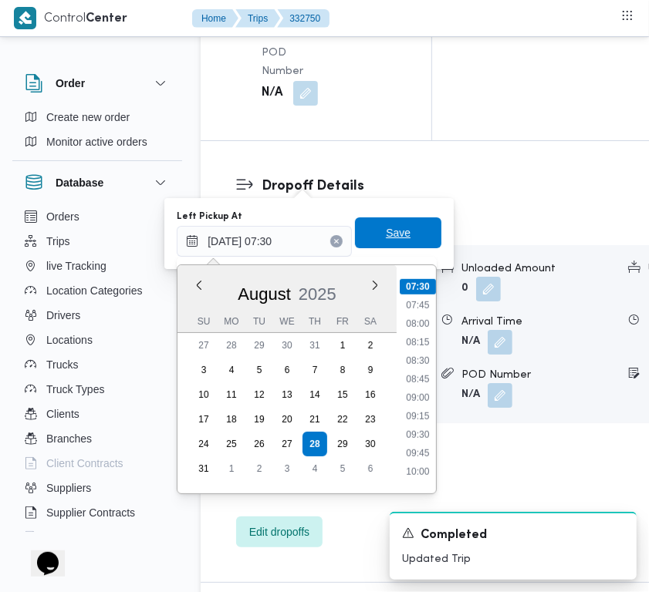
click at [403, 239] on span "Save" at bounding box center [398, 233] width 86 height 31
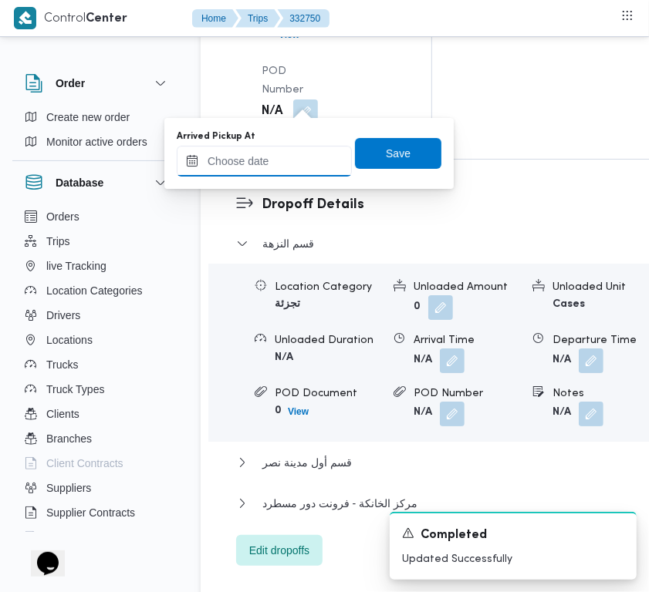
click at [306, 171] on input "Arrived Pickup At" at bounding box center [264, 161] width 175 height 31
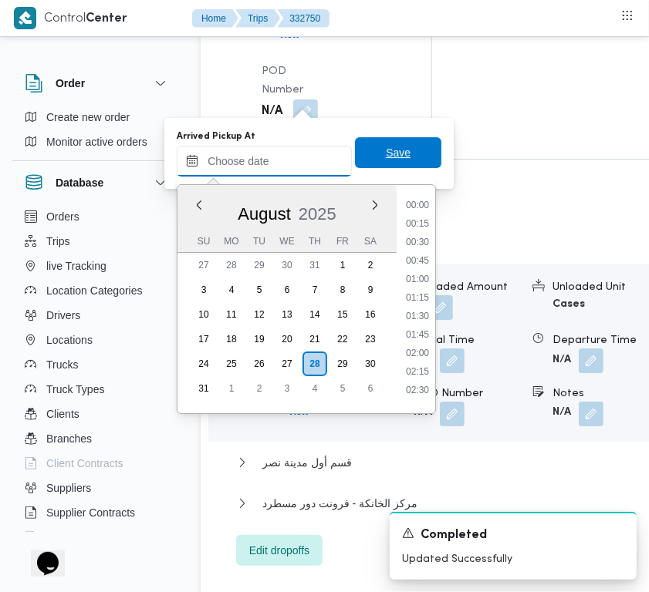
paste input "28/8/2025 7:30:00 AM"
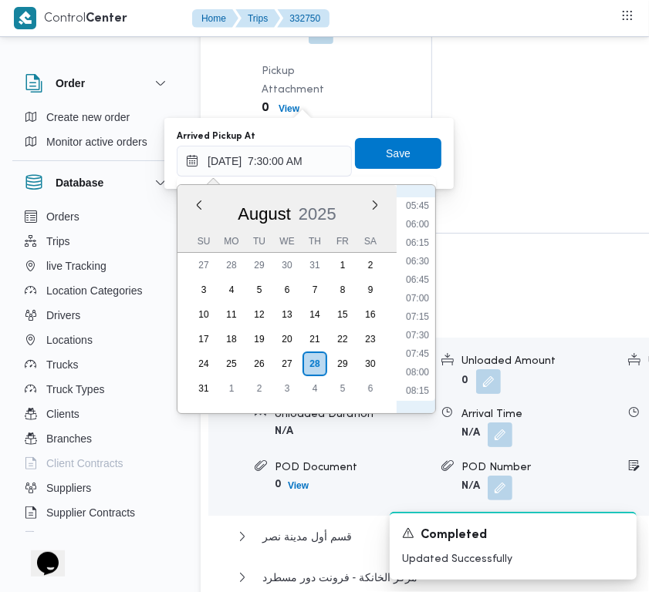
scroll to position [382, 0]
click at [413, 293] on ul "00:00 00:15 00:30 00:45 01:00 01:15 01:30 01:45 02:00 02:15 02:30 02:45 03:00 0…" at bounding box center [417, 299] width 35 height 204
click at [417, 359] on li "07:15" at bounding box center [417, 360] width 35 height 15
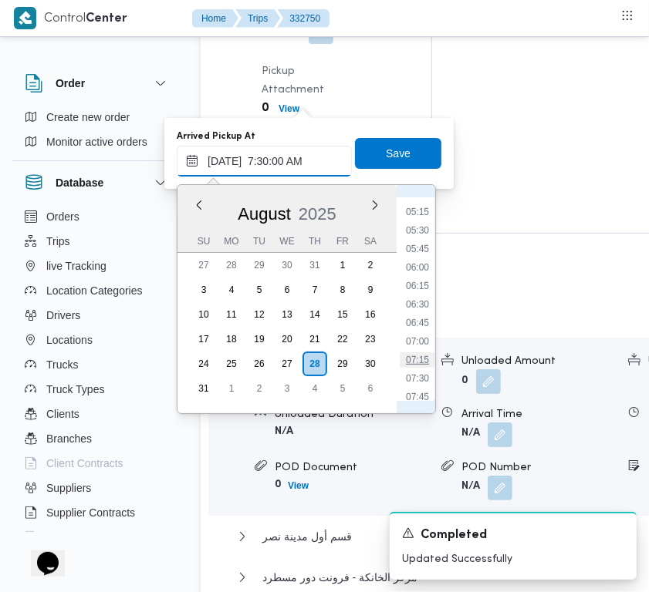
type input "28/08/2025 07:15"
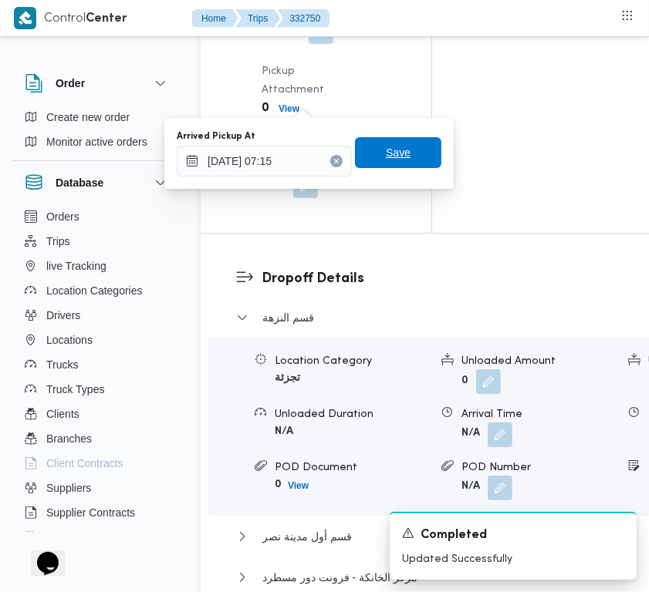
click at [386, 150] on span "Save" at bounding box center [398, 152] width 25 height 19
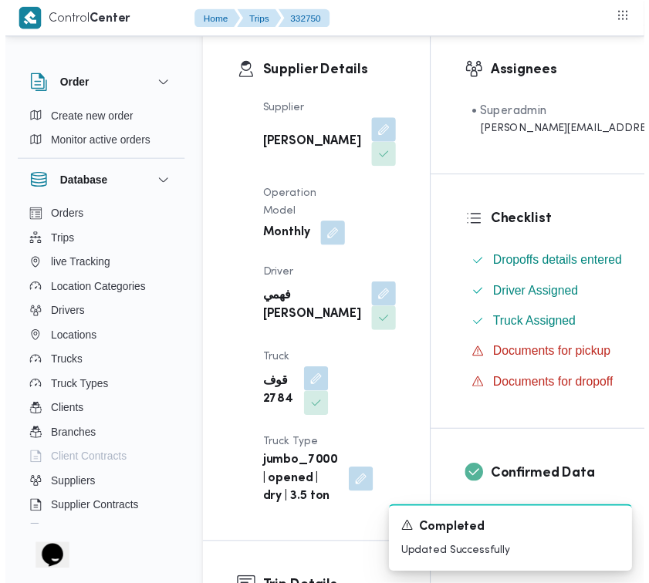
scroll to position [0, 0]
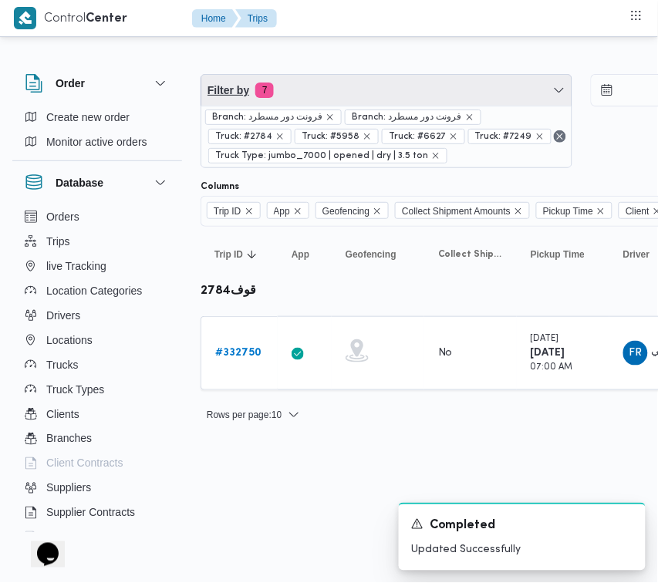
click at [332, 75] on span "Filter by 7" at bounding box center [386, 90] width 370 height 31
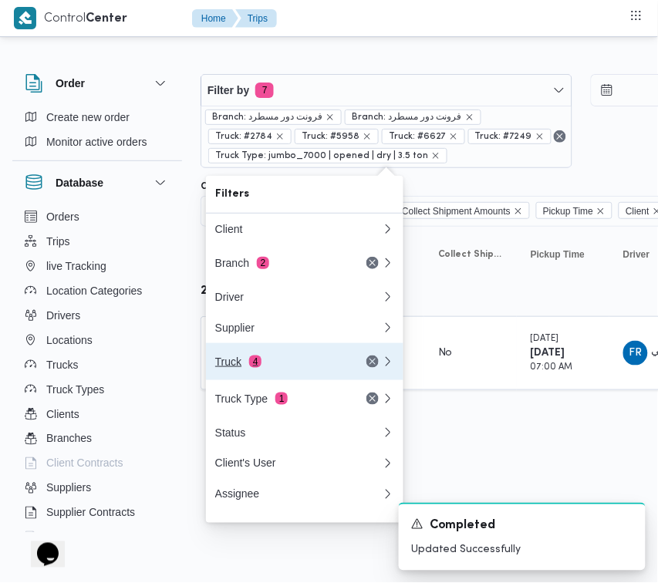
click at [282, 356] on button "Truck 4" at bounding box center [304, 361] width 197 height 37
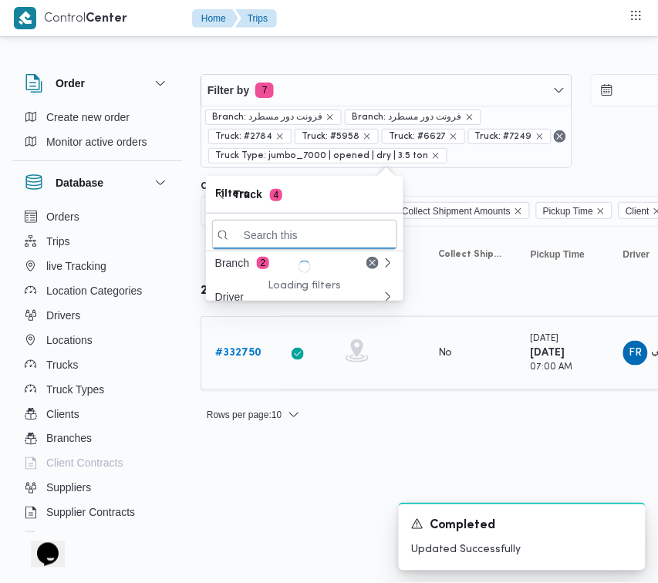
paste input "5386"
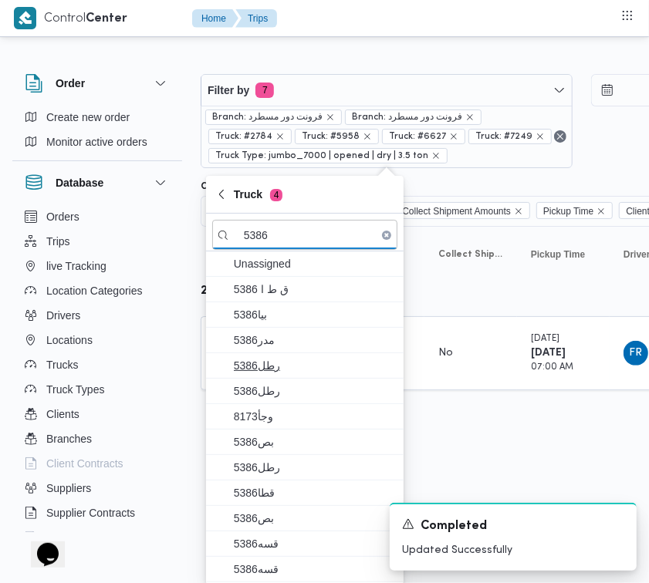
scroll to position [1, 0]
type input "5386"
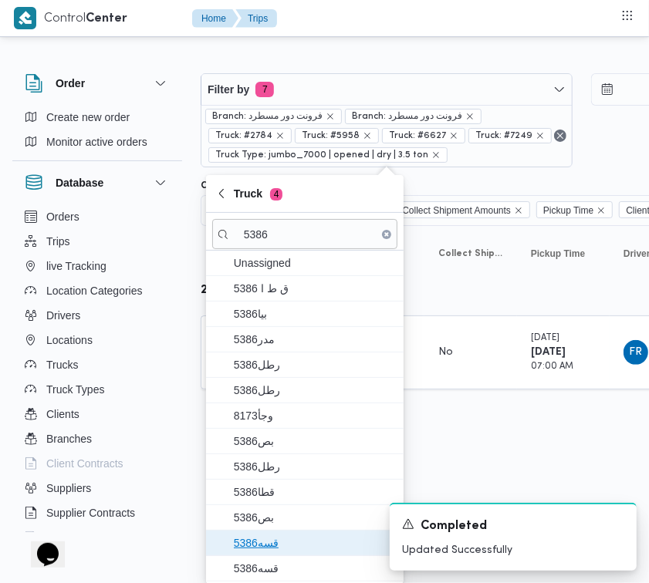
click at [275, 545] on span "قسه5386" at bounding box center [314, 543] width 160 height 19
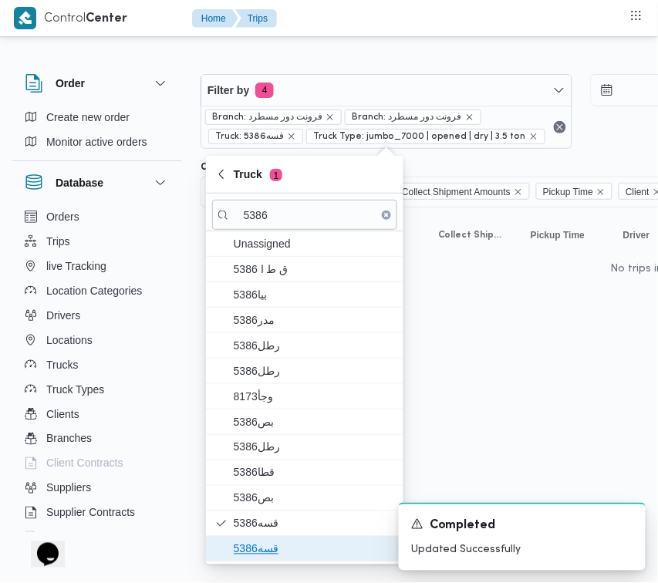
click at [275, 554] on span "قسه5386" at bounding box center [314, 549] width 160 height 19
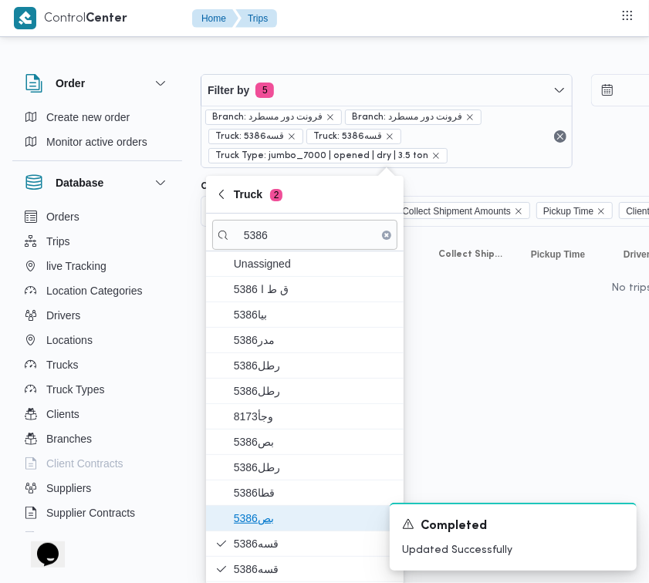
click at [275, 515] on span "بص5386" at bounding box center [314, 518] width 160 height 19
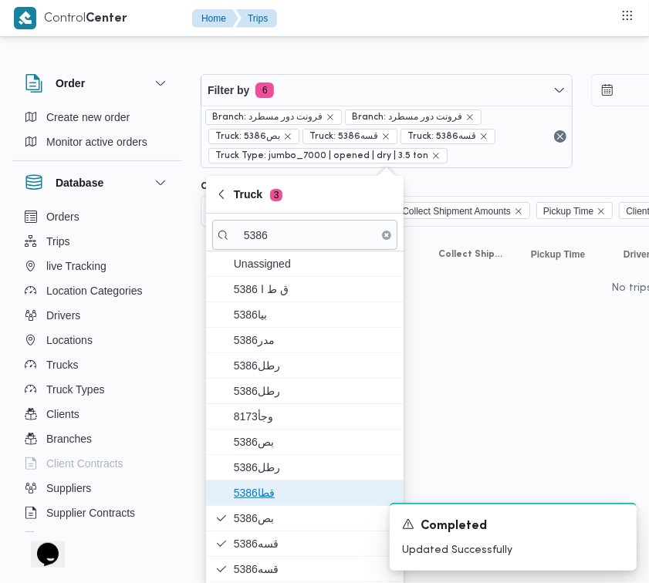
click at [275, 496] on span "قطا5386" at bounding box center [314, 493] width 160 height 19
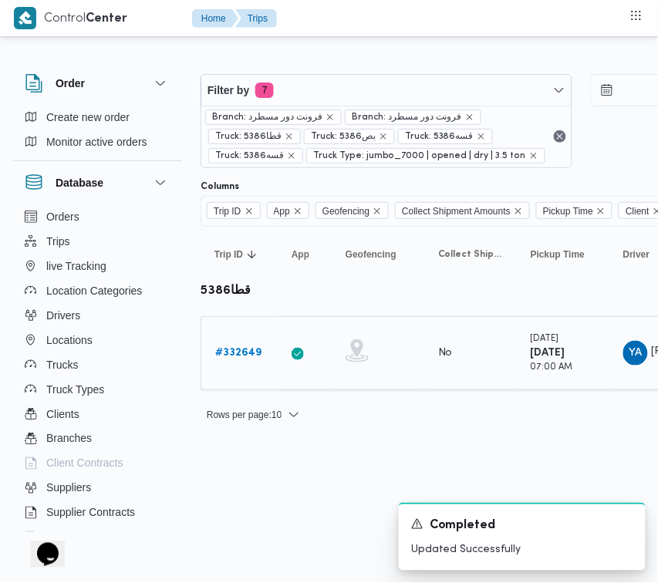
click at [251, 349] on b "# 332649" at bounding box center [238, 353] width 46 height 10
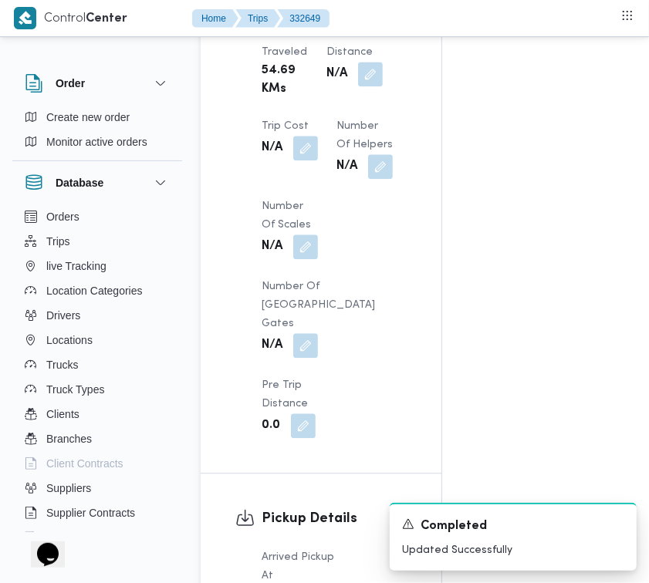
scroll to position [2442, 0]
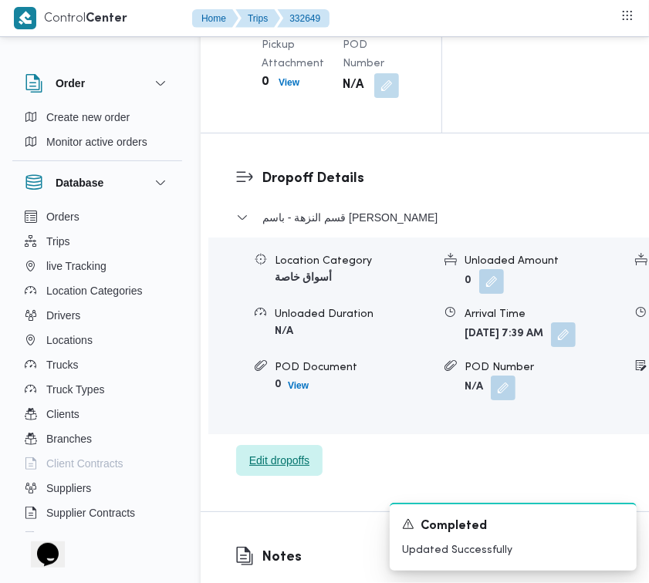
click at [276, 470] on span "Edit dropoffs" at bounding box center [279, 460] width 60 height 19
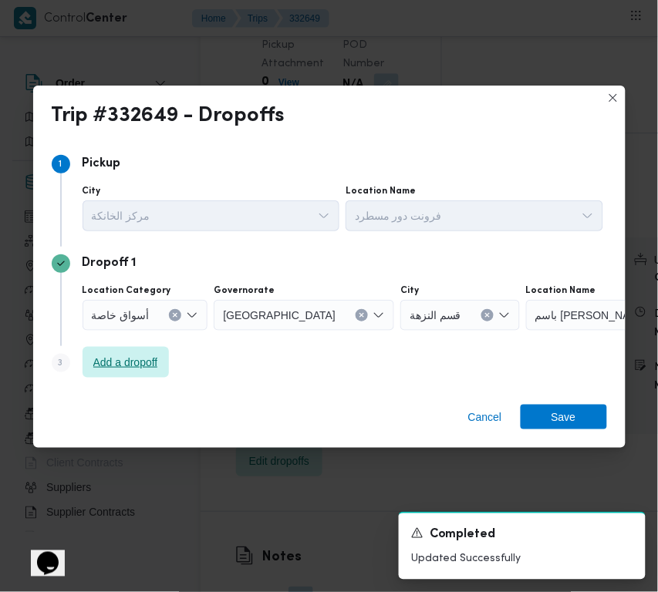
click at [144, 364] on span "Add a dropoff" at bounding box center [125, 362] width 65 height 19
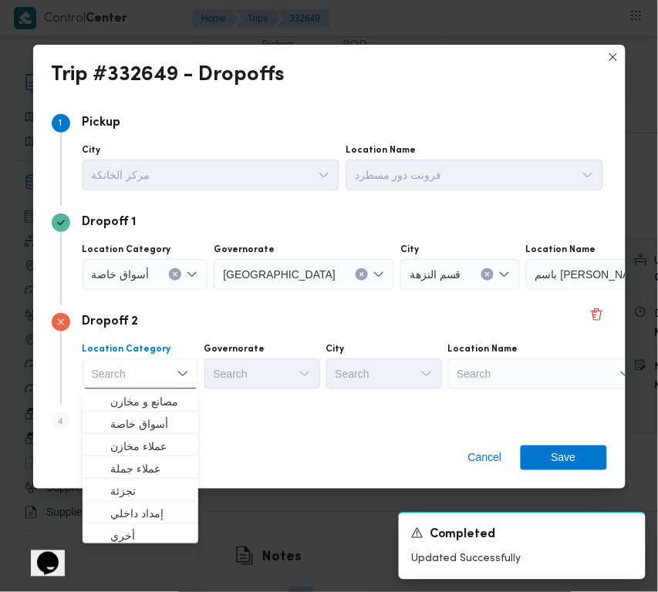
click at [544, 356] on div "Location Name Search" at bounding box center [544, 366] width 193 height 46
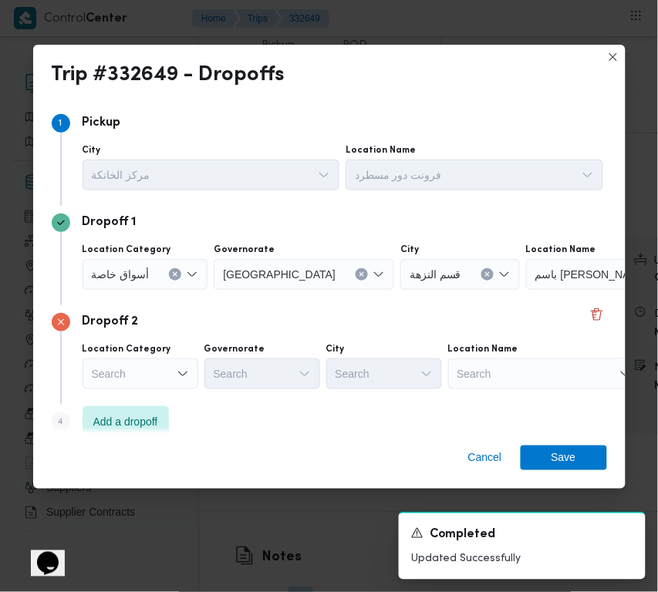
click at [550, 387] on div "Search" at bounding box center [544, 374] width 193 height 31
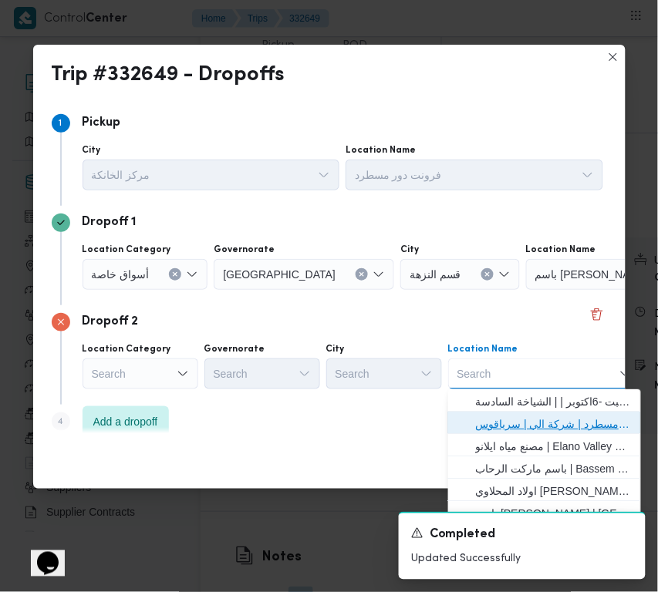
click at [529, 419] on span "فرونت دور مسطرد | شركة الي | سرياقوس" at bounding box center [554, 424] width 156 height 19
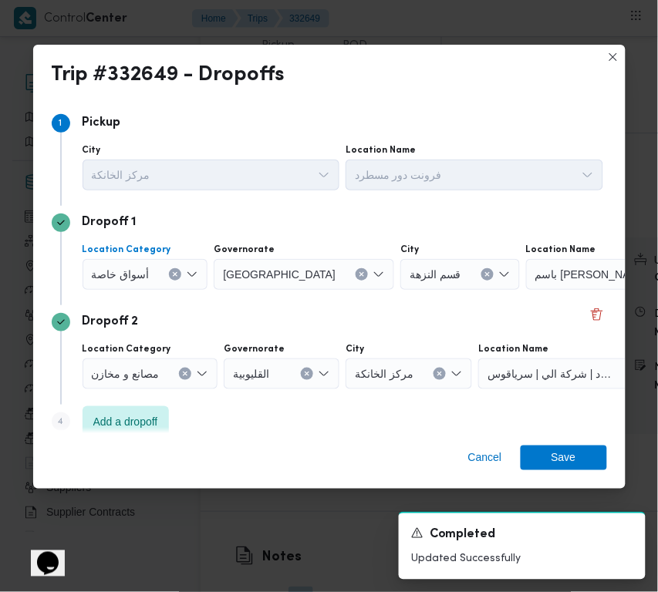
click at [156, 270] on div at bounding box center [156, 274] width 8 height 25
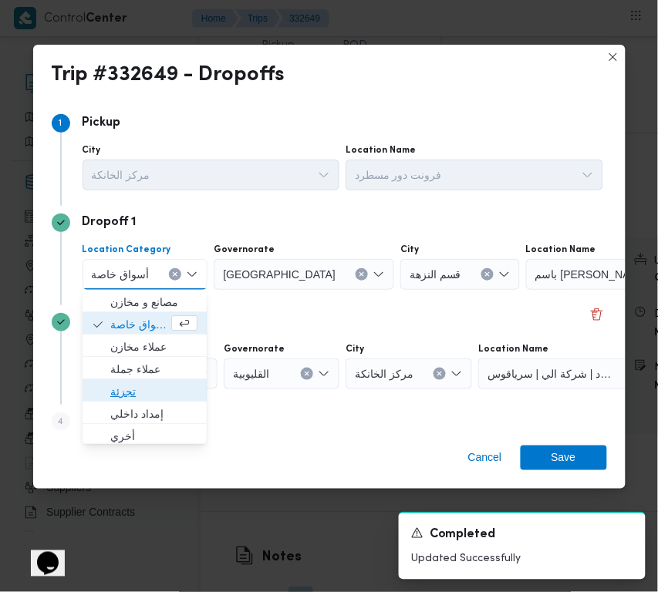
click at [153, 386] on span "تجزئة" at bounding box center [153, 392] width 87 height 19
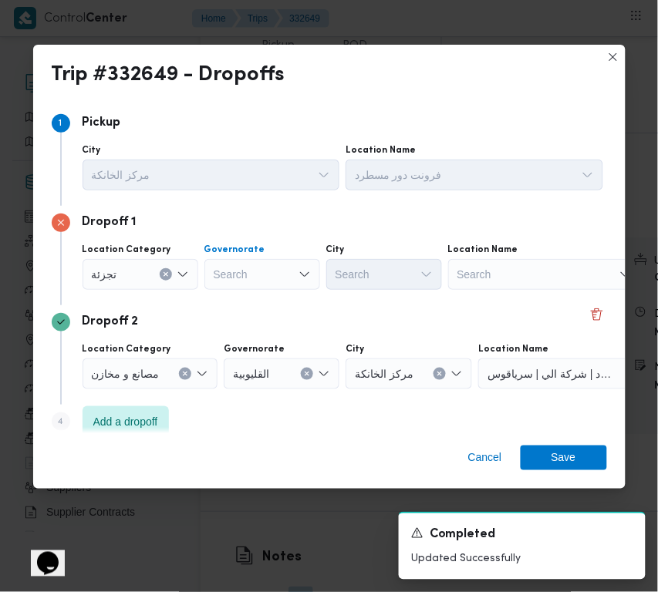
click at [249, 274] on div "Search" at bounding box center [262, 274] width 116 height 31
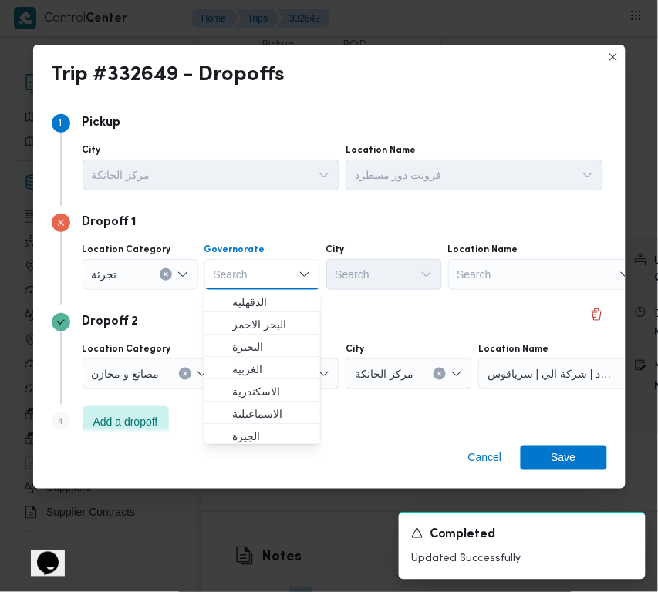
paste input "جيزة"
type input "جيزة"
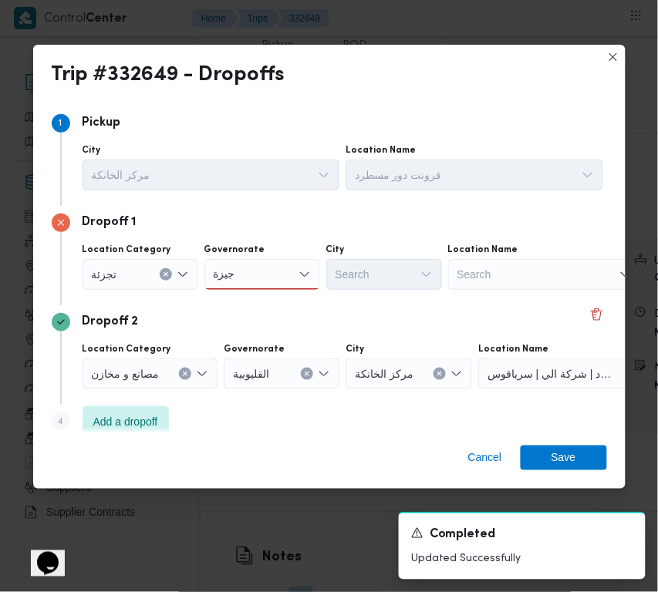
click at [372, 306] on div "Dropoff 2 Location Category مصانع و مخازن Governorate القليوبية City مركز الخان…" at bounding box center [329, 355] width 555 height 100
drag, startPoint x: 255, startPoint y: 260, endPoint x: 255, endPoint y: 279, distance: 19.3
click at [255, 260] on div "جيزة جيزة" at bounding box center [262, 274] width 116 height 31
click at [248, 293] on span "ال جيزة" at bounding box center [271, 302] width 79 height 19
click at [401, 263] on div "Search" at bounding box center [384, 274] width 116 height 31
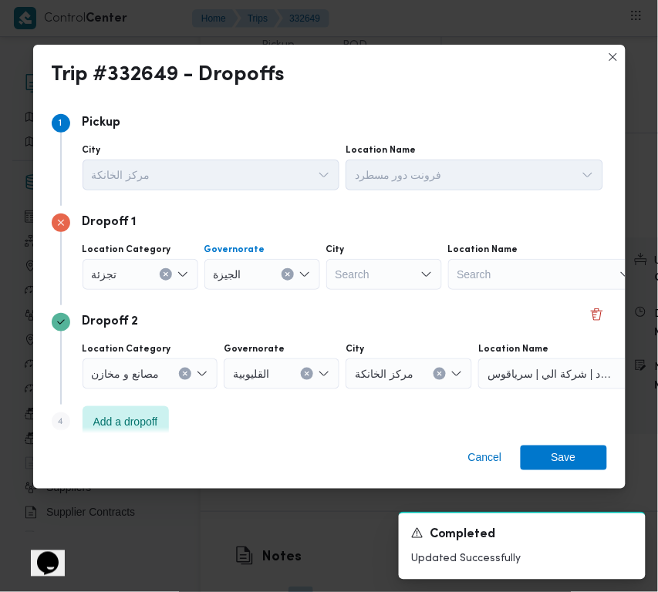
paste input "أكتوبر"
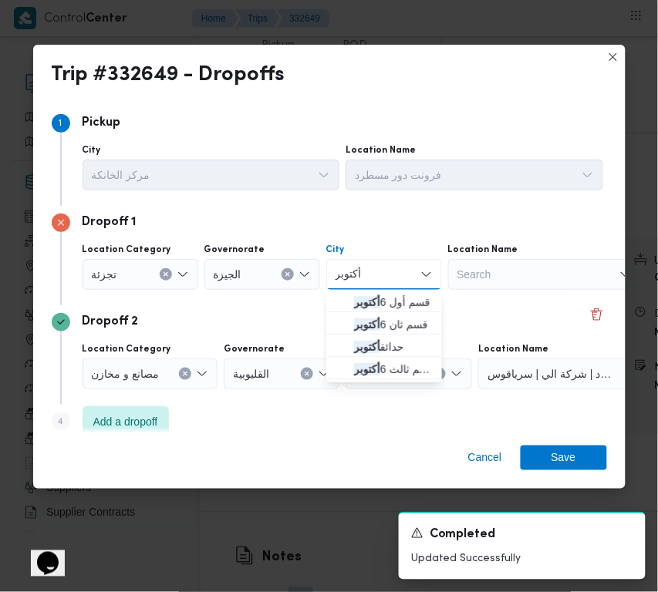
type input "أكتوبر"
click at [349, 302] on span "قسم أول 6 أكتوبر" at bounding box center [383, 302] width 103 height 25
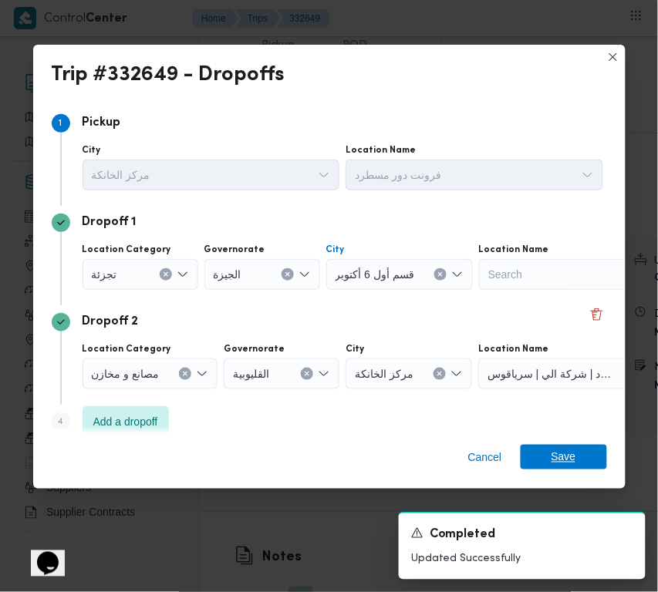
drag, startPoint x: 580, startPoint y: 471, endPoint x: 572, endPoint y: 455, distance: 17.9
click at [579, 471] on div "Cancel Save" at bounding box center [329, 462] width 592 height 56
click at [572, 452] on span "Save" at bounding box center [564, 457] width 25 height 25
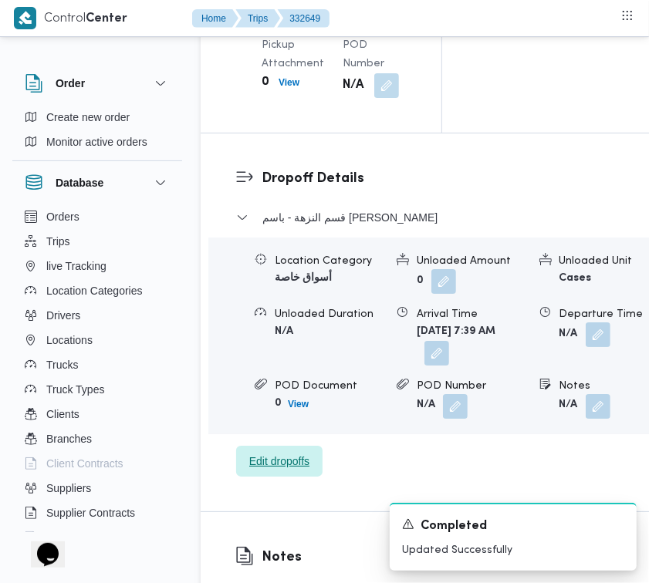
scroll to position [1932, 0]
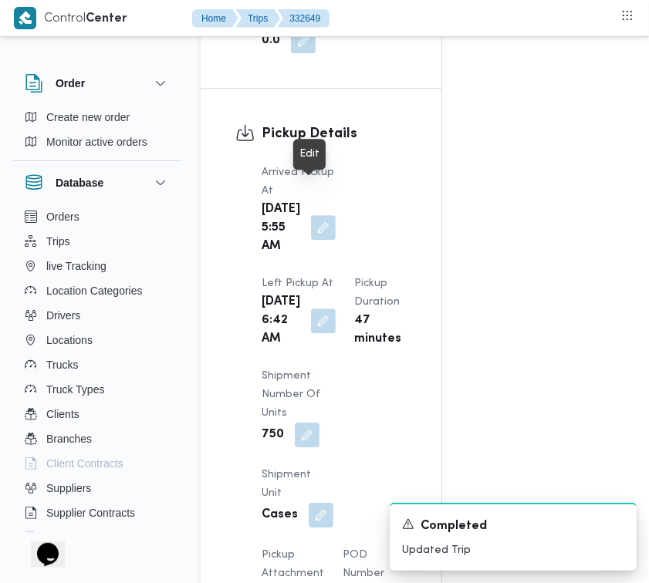
click at [311, 215] on button "button" at bounding box center [323, 227] width 25 height 25
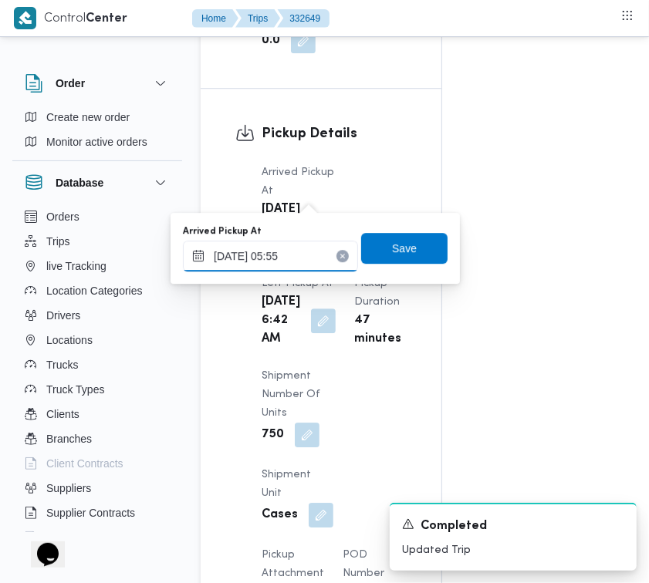
click at [305, 263] on input "28/08/2025 05:55" at bounding box center [270, 256] width 175 height 31
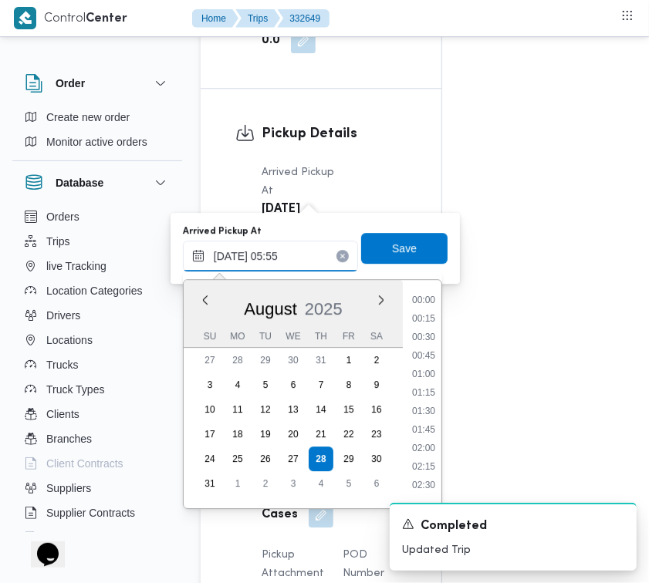
scroll to position [321, 0]
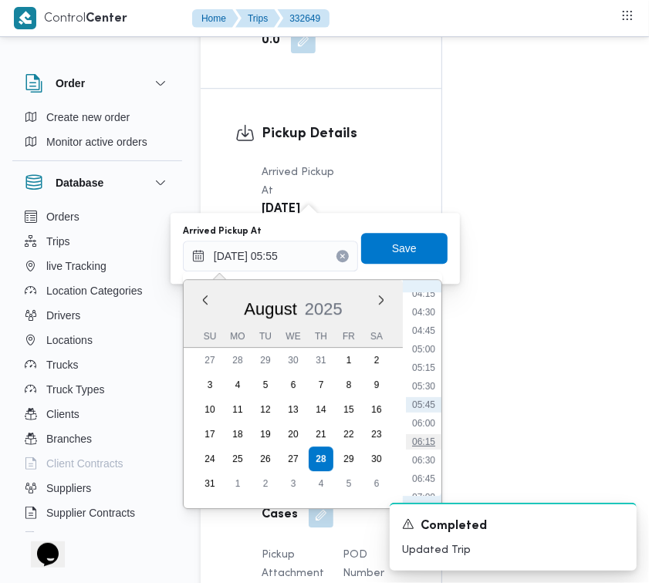
click at [421, 446] on li "06:15" at bounding box center [423, 441] width 35 height 15
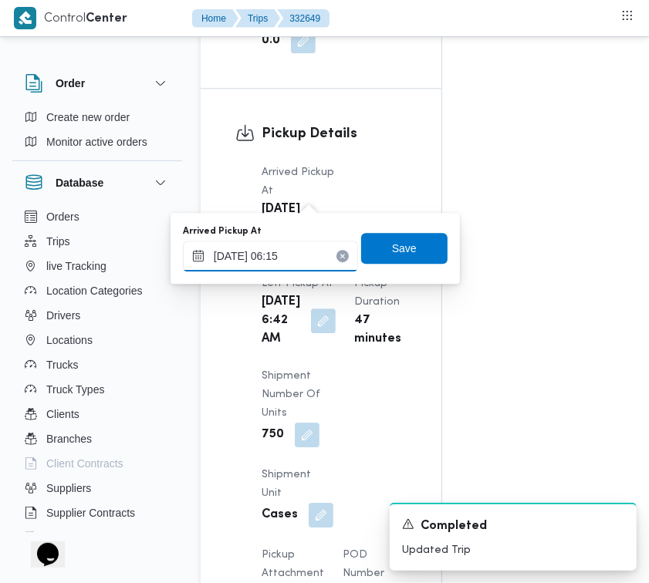
click at [319, 252] on input "28/08/2025 06:15" at bounding box center [270, 256] width 175 height 31
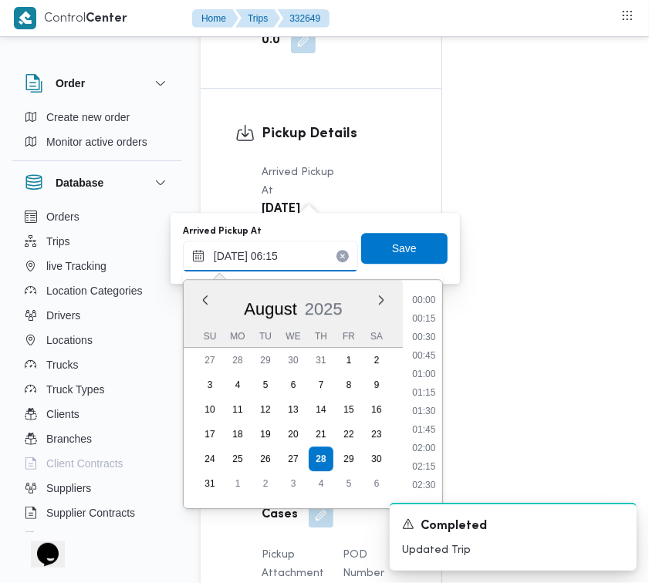
scroll to position [359, 0]
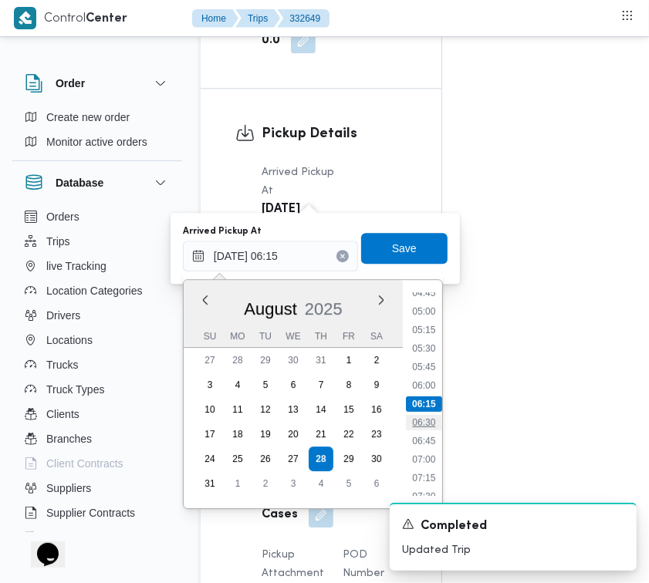
click at [430, 425] on li "06:30" at bounding box center [423, 422] width 35 height 15
type input "28/08/2025 06:30"
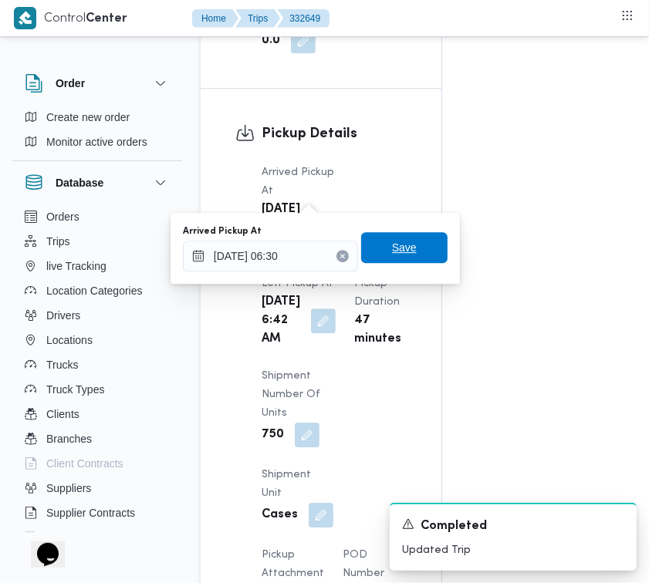
click at [426, 243] on span "Save" at bounding box center [404, 247] width 86 height 31
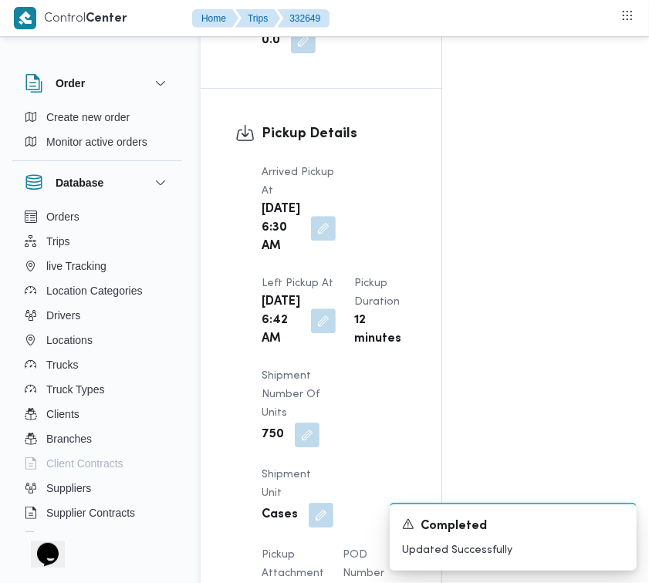
click at [410, 168] on div "Arrived Pickup At Thu, Aug 28, 2025 6:30 AM Left Pickup At Thu, Aug 28, 2025 6:…" at bounding box center [334, 385] width 164 height 463
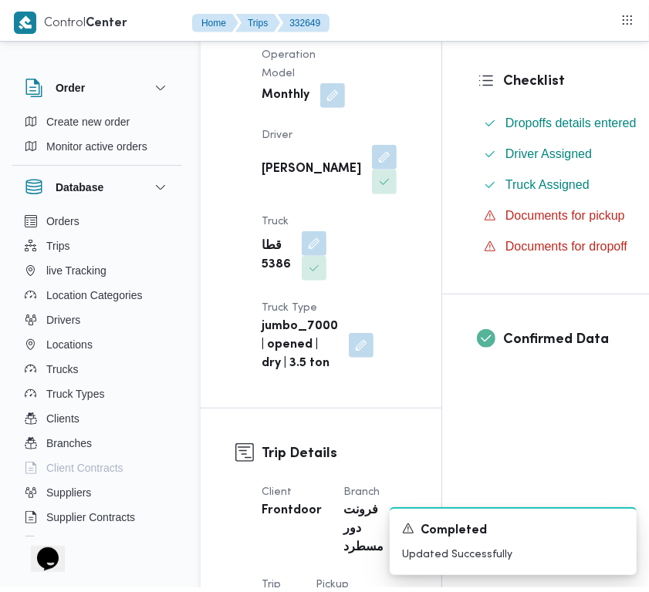
scroll to position [0, 0]
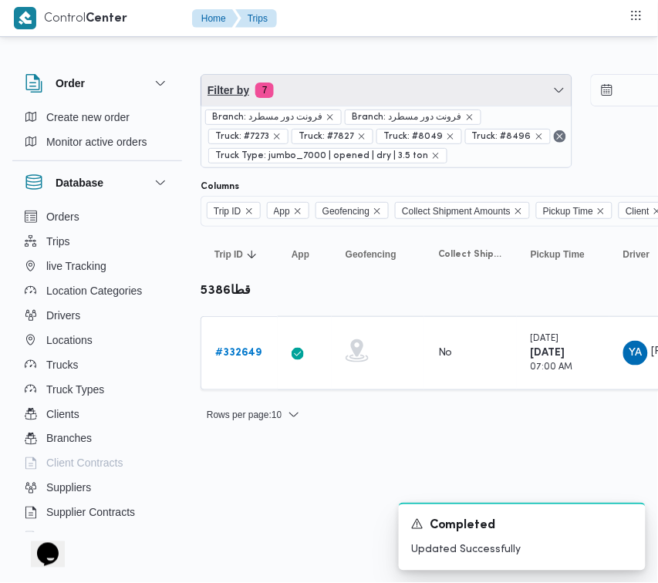
click at [383, 90] on span "Filter by 7" at bounding box center [386, 90] width 370 height 31
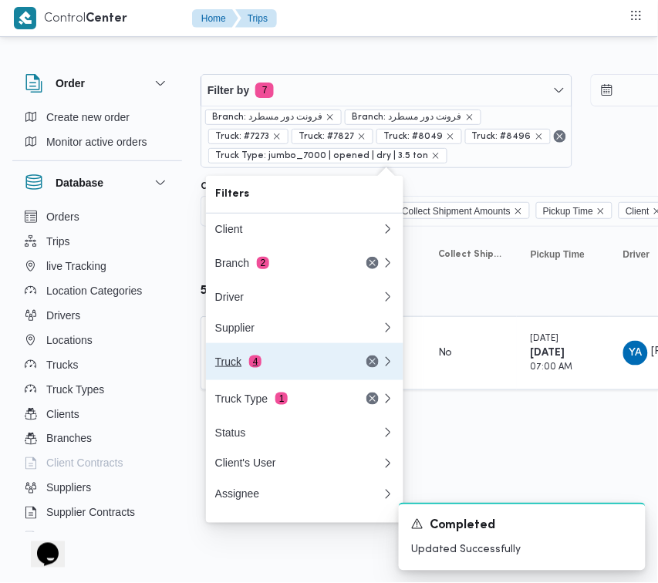
click at [274, 368] on div "Truck 4" at bounding box center [280, 362] width 130 height 12
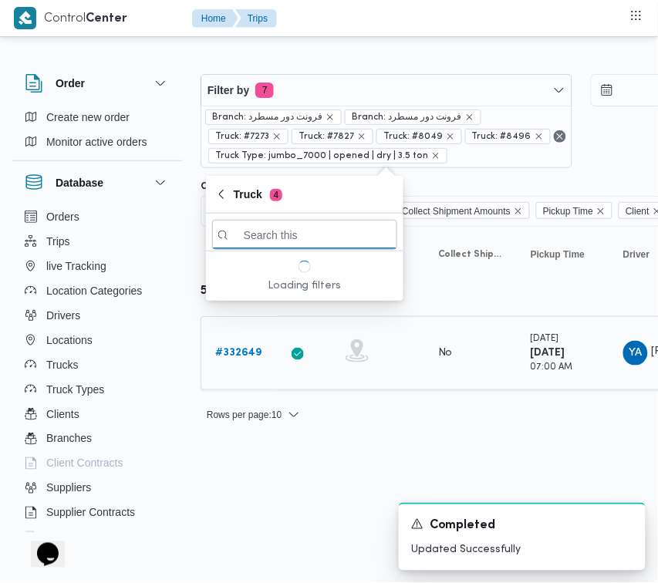
paste input "3184"
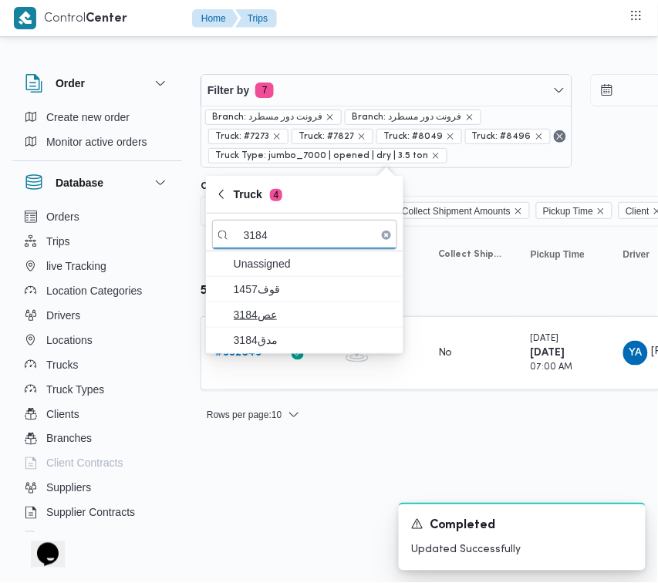
type input "3184"
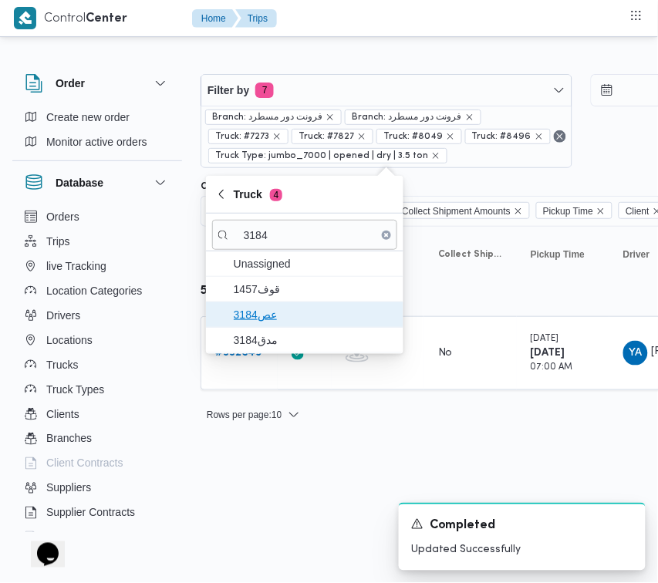
click at [243, 326] on span "عص3184" at bounding box center [304, 314] width 185 height 25
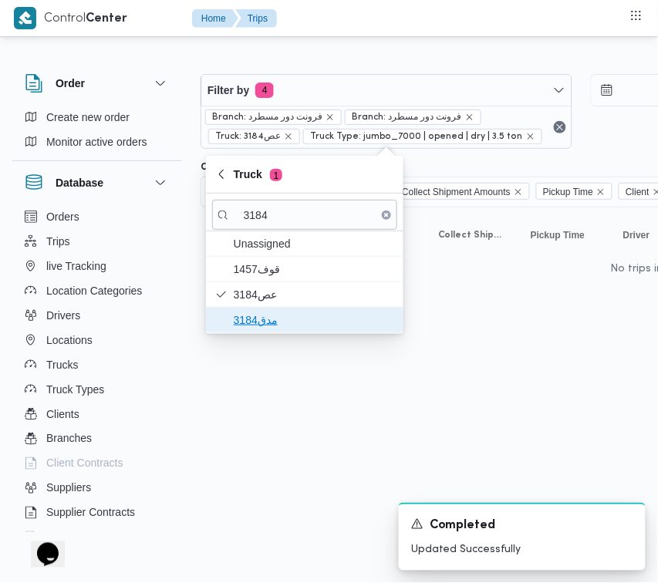
click at [247, 329] on span "مدق3184" at bounding box center [314, 320] width 160 height 19
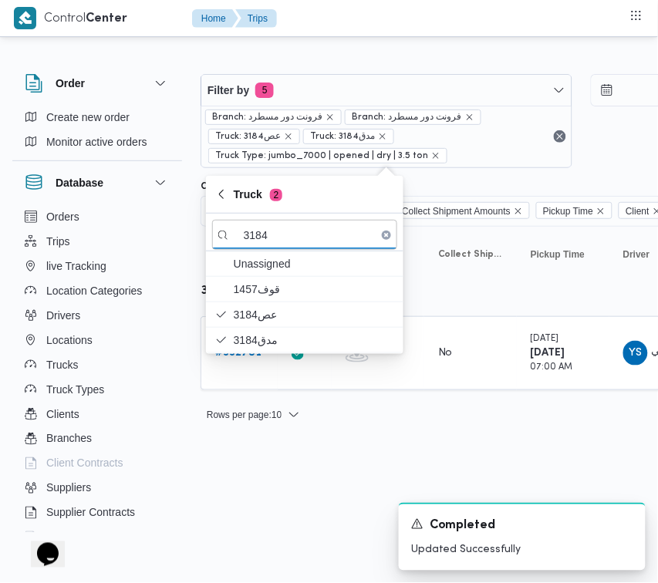
drag, startPoint x: 267, startPoint y: 482, endPoint x: 263, endPoint y: 447, distance: 34.9
click at [267, 482] on html "Control Center Home Trips Order Create new order Monitor active orders Database…" at bounding box center [329, 291] width 658 height 583
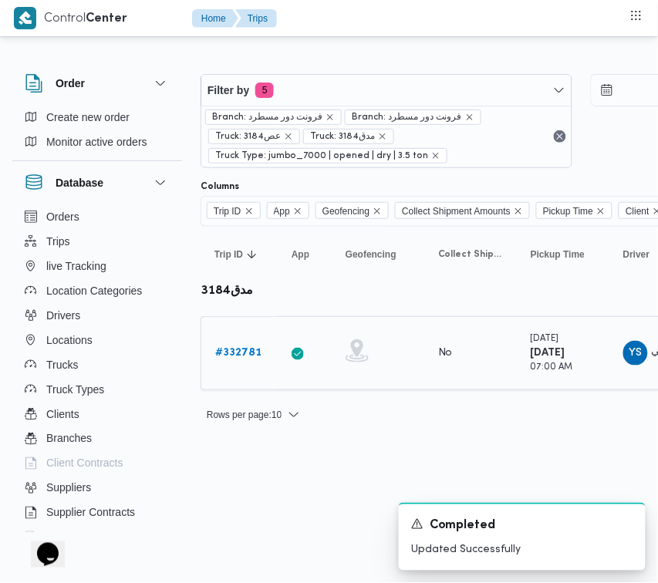
click at [245, 352] on b "# 332781" at bounding box center [238, 353] width 46 height 10
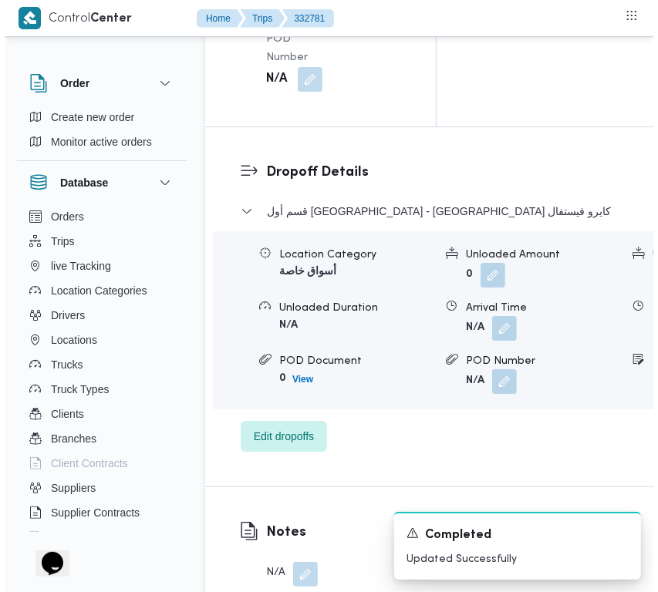
scroll to position [3053, 0]
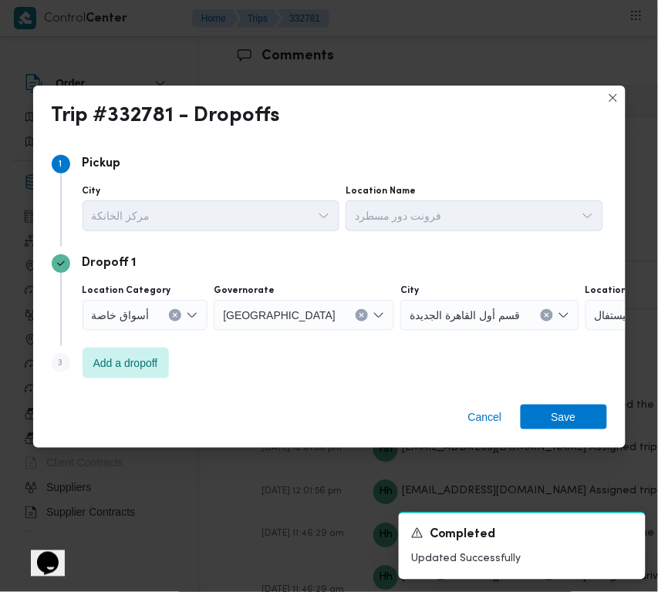
click at [232, 378] on div "Step 3 is disabled 3 Add a dropoff" at bounding box center [329, 366] width 555 height 40
click at [168, 357] on span "Add a dropoff" at bounding box center [126, 362] width 86 height 31
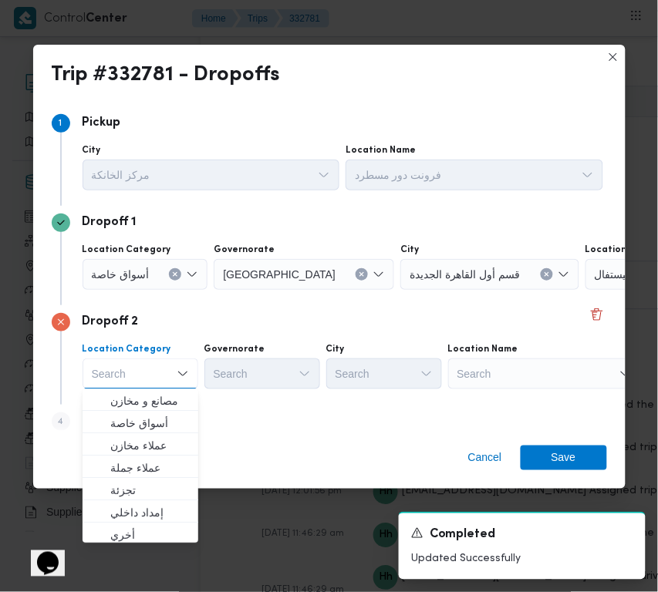
click at [251, 400] on div "Dropoff 2 Location Category Search Combo box. Selected. Combo box input. Search…" at bounding box center [329, 355] width 555 height 100
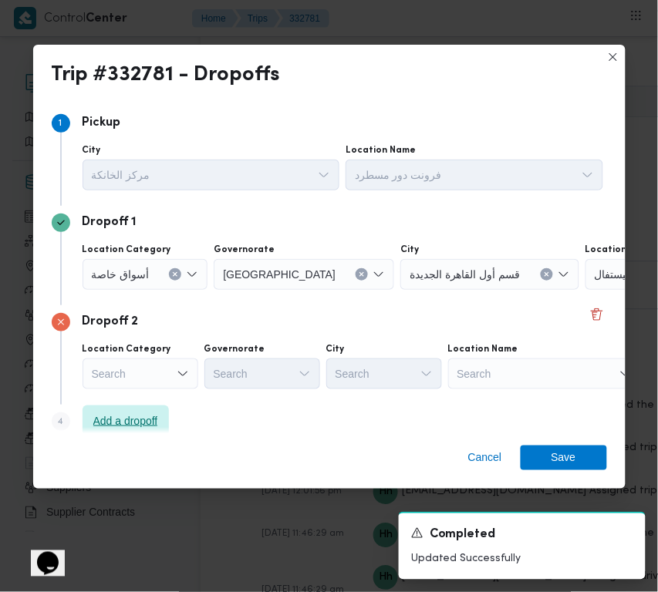
click at [140, 410] on span "Add a dropoff" at bounding box center [126, 421] width 86 height 31
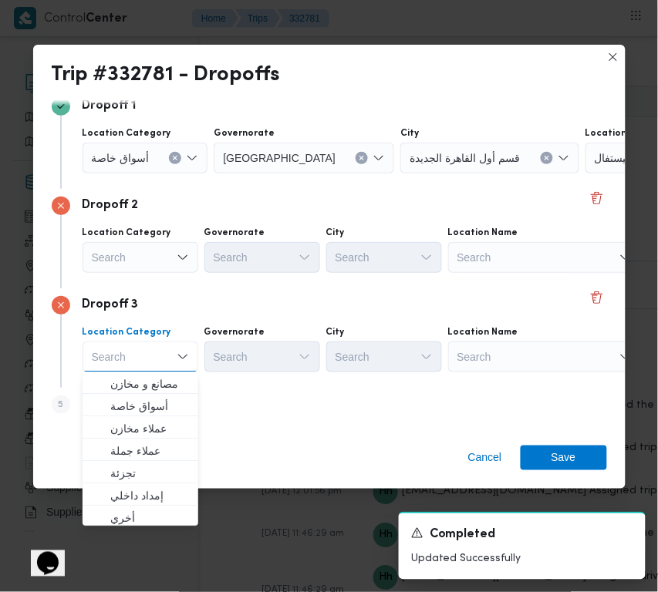
click at [365, 421] on div "Step 5 is disabled 5 Add a dropoff" at bounding box center [329, 408] width 555 height 40
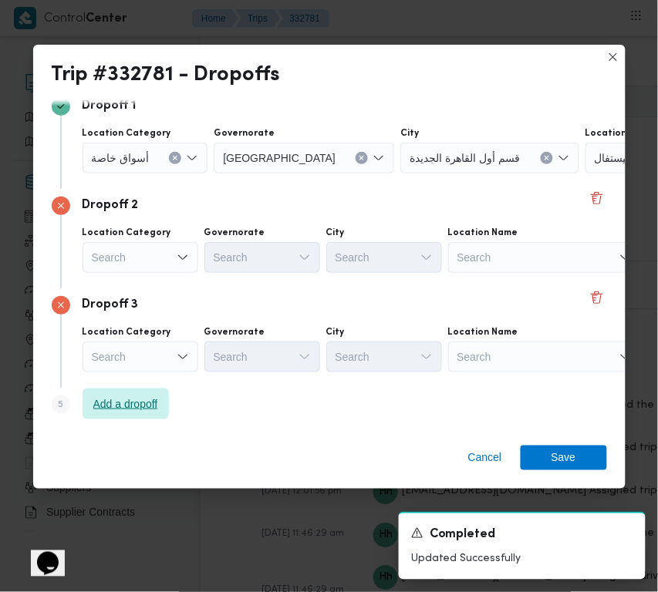
click at [157, 405] on span "Add a dropoff" at bounding box center [125, 404] width 65 height 19
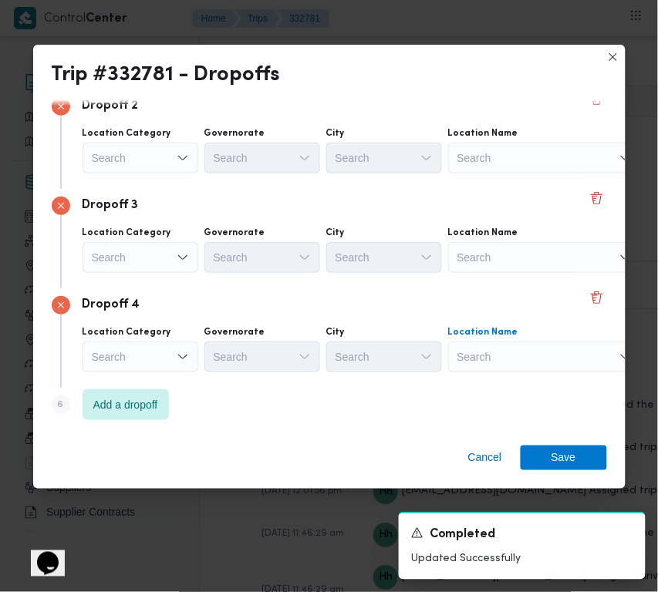
click at [521, 342] on div "Search" at bounding box center [544, 357] width 193 height 31
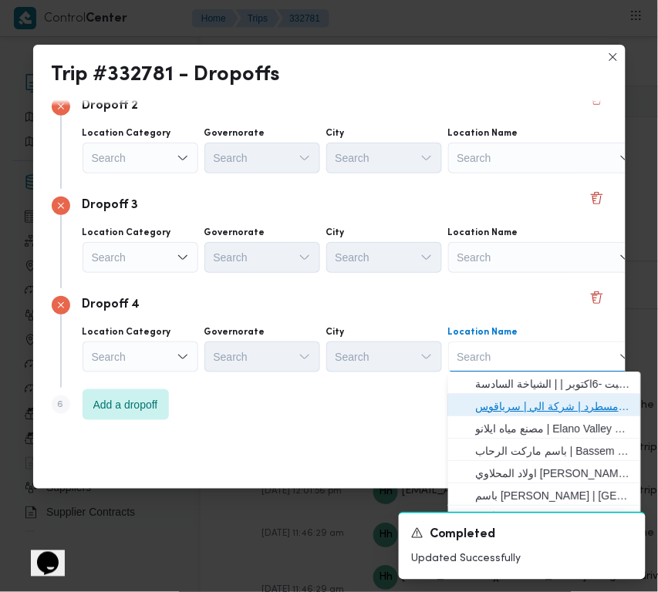
click at [529, 403] on span "فرونت دور مسطرد | شركة الي | سرياقوس" at bounding box center [554, 407] width 156 height 19
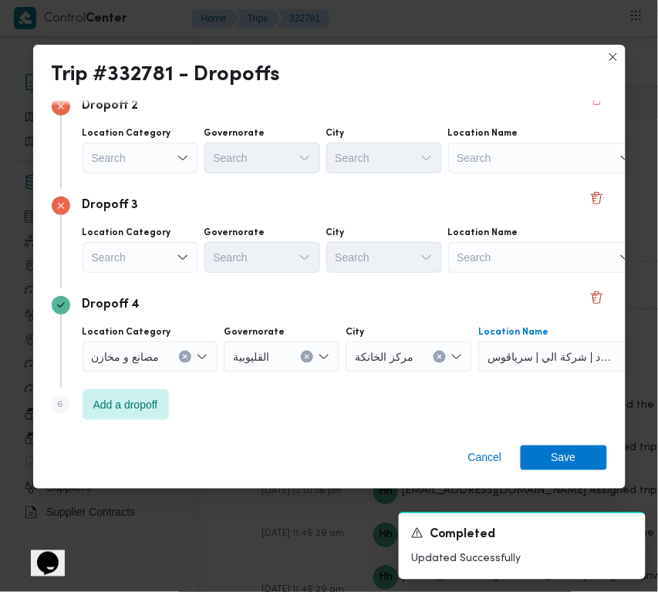
click at [141, 256] on div "Search" at bounding box center [141, 257] width 116 height 31
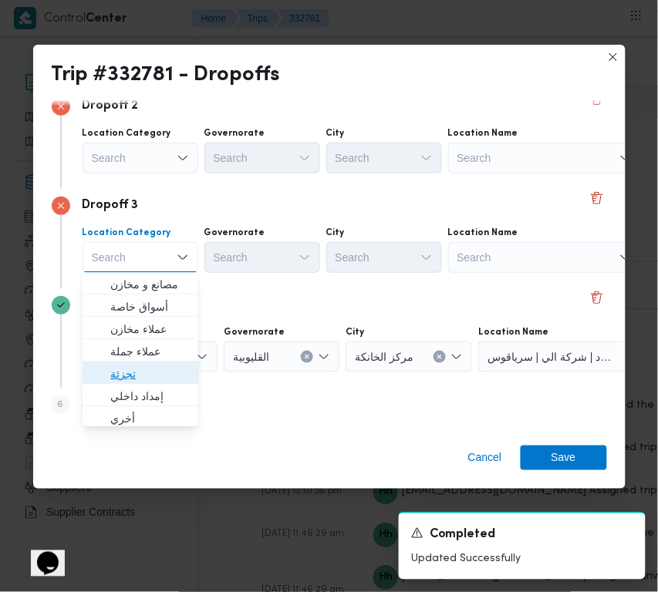
click at [154, 372] on span "تجزئة" at bounding box center [149, 375] width 79 height 19
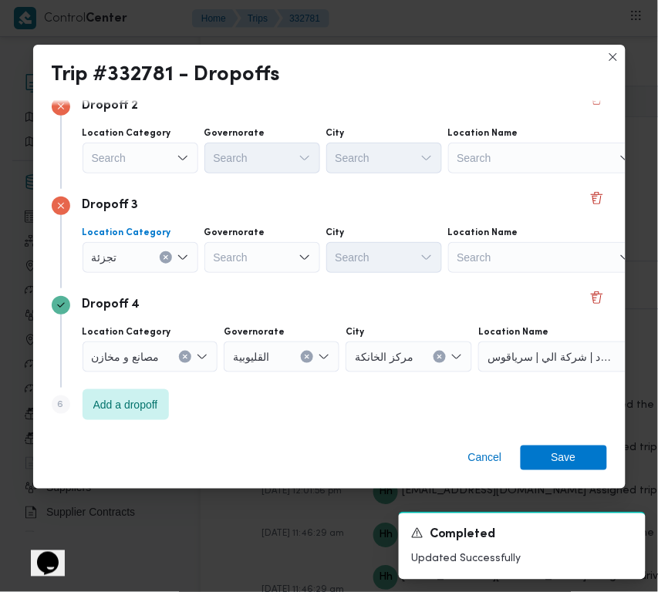
click at [170, 136] on div "Location Category" at bounding box center [141, 133] width 116 height 12
click at [156, 164] on div "Search" at bounding box center [141, 158] width 116 height 31
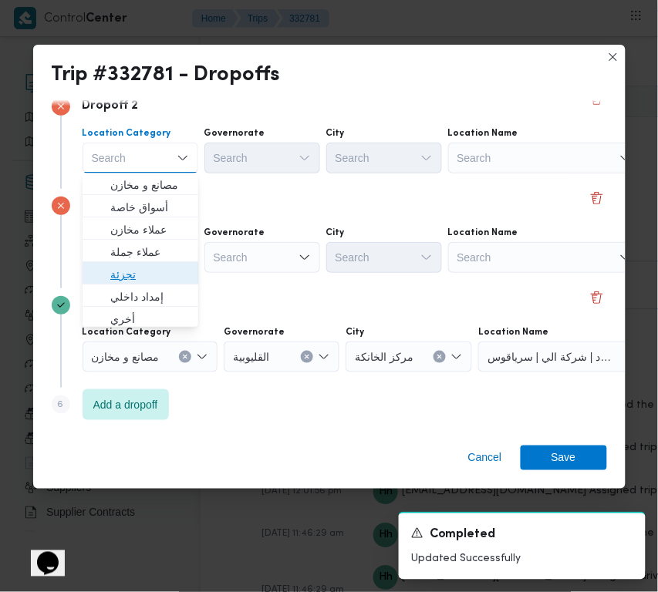
click at [162, 275] on span "تجزئة" at bounding box center [149, 275] width 79 height 19
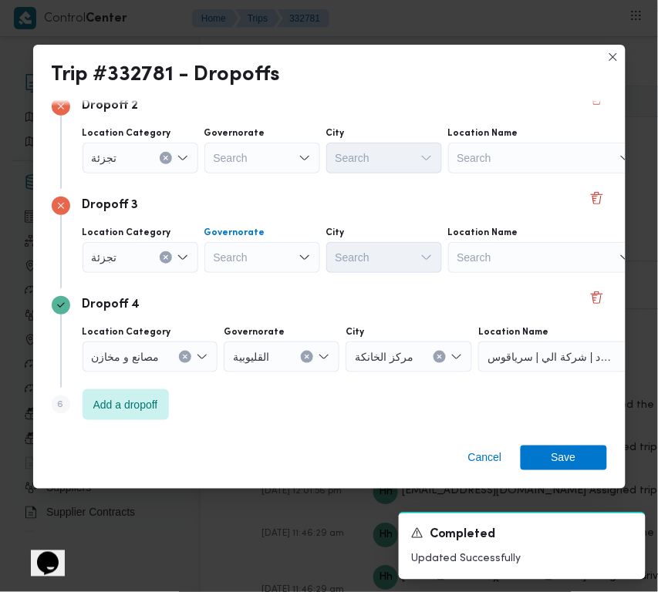
click at [253, 249] on div "Search" at bounding box center [262, 257] width 116 height 31
paste input "قاهرة"
type input "قاهرة"
click at [275, 171] on div "Search" at bounding box center [262, 158] width 116 height 31
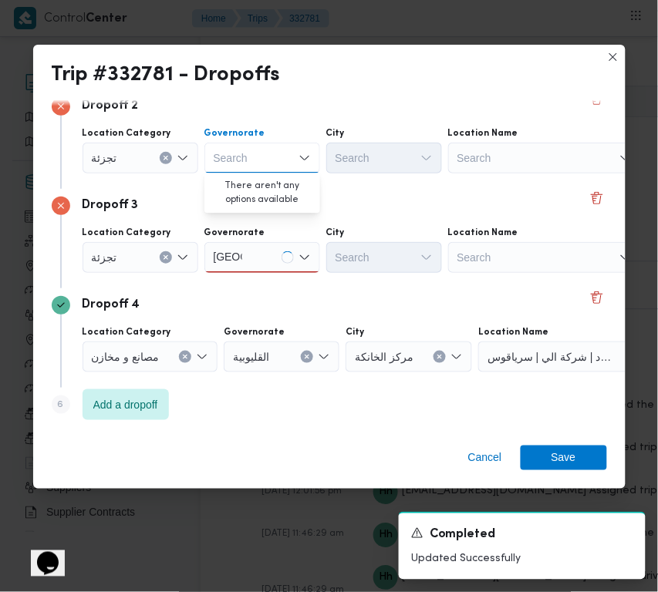
paste input "قاهرة"
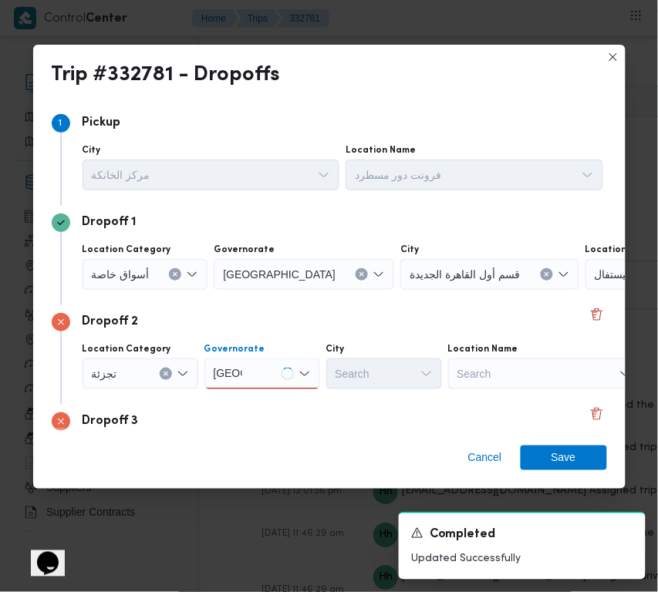
type input "قاهرة"
click at [164, 270] on div "أسواق خاصة" at bounding box center [146, 274] width 126 height 31
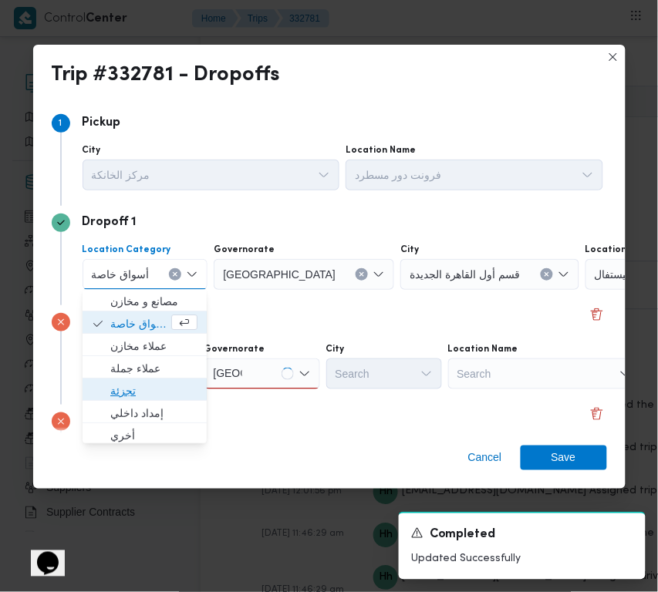
click at [162, 386] on span "تجزئة" at bounding box center [153, 392] width 87 height 19
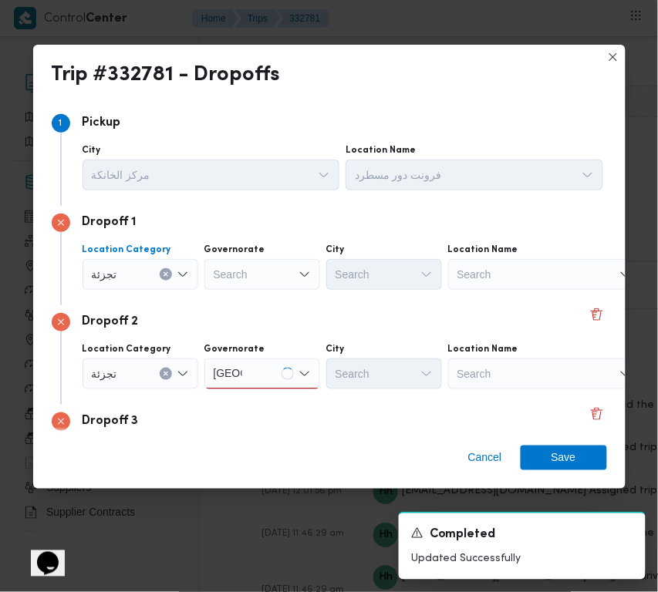
click at [236, 284] on div "Search" at bounding box center [262, 274] width 116 height 31
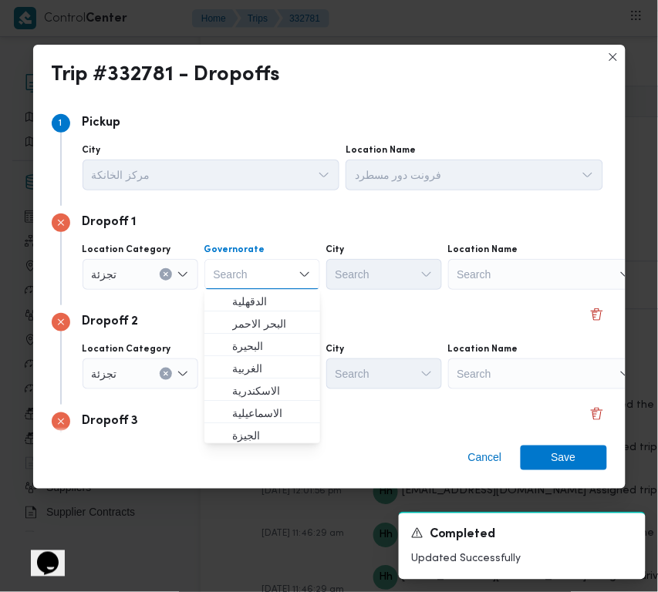
paste input "قاهرة"
type input "قاهرة"
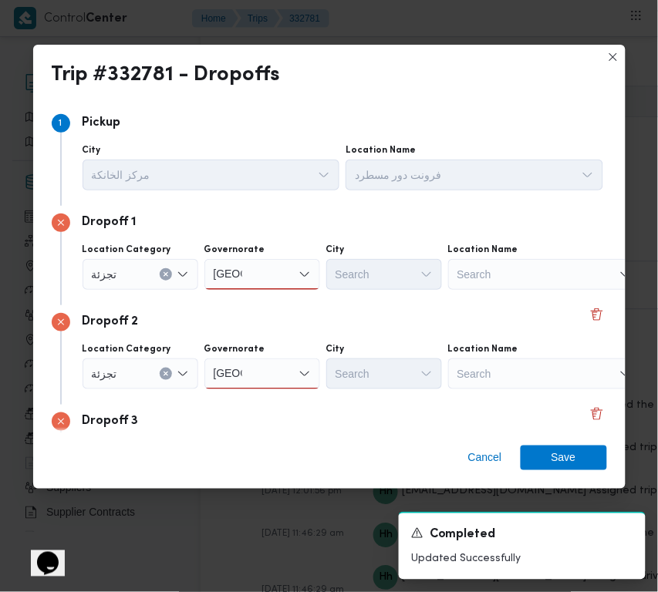
click at [363, 334] on div "Dropoff 2 Location Category تجزئة Governorate قاهرة قاهرة City Search Location …" at bounding box center [329, 355] width 555 height 100
drag, startPoint x: 284, startPoint y: 370, endPoint x: 284, endPoint y: 382, distance: 11.6
click at [284, 371] on div "قاهرة قاهرة" at bounding box center [262, 374] width 116 height 31
click at [282, 391] on span "القاهرة" at bounding box center [262, 402] width 103 height 25
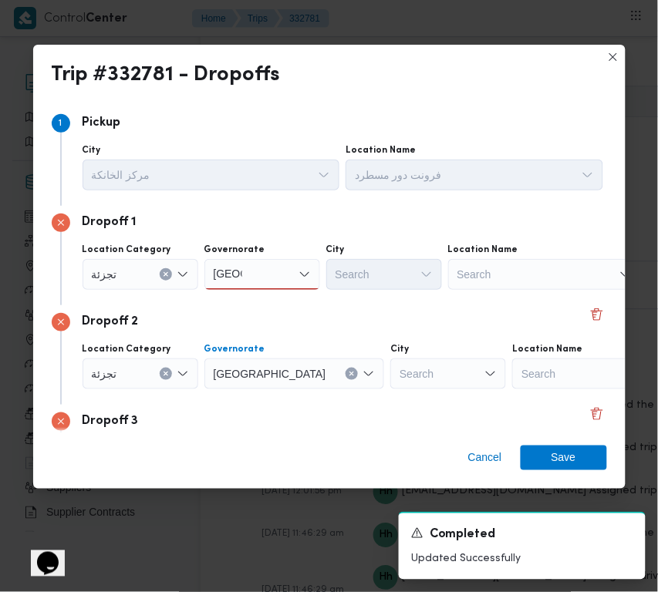
click at [390, 382] on div "Search" at bounding box center [448, 374] width 116 height 31
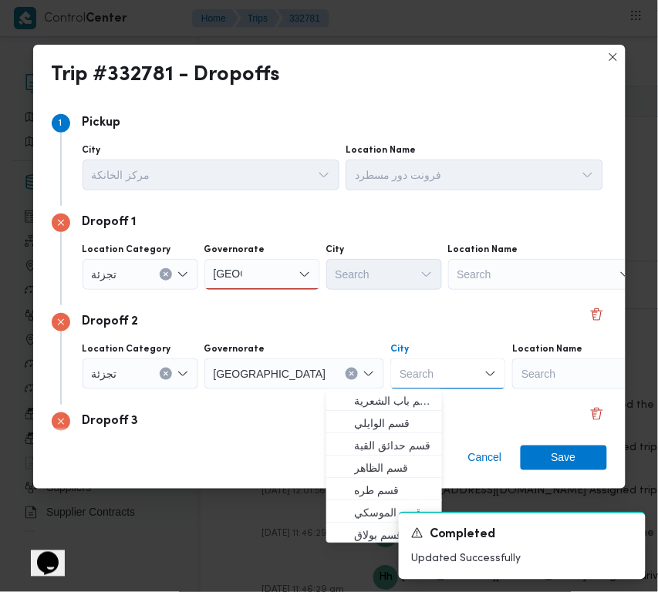
paste input "الظاهر"
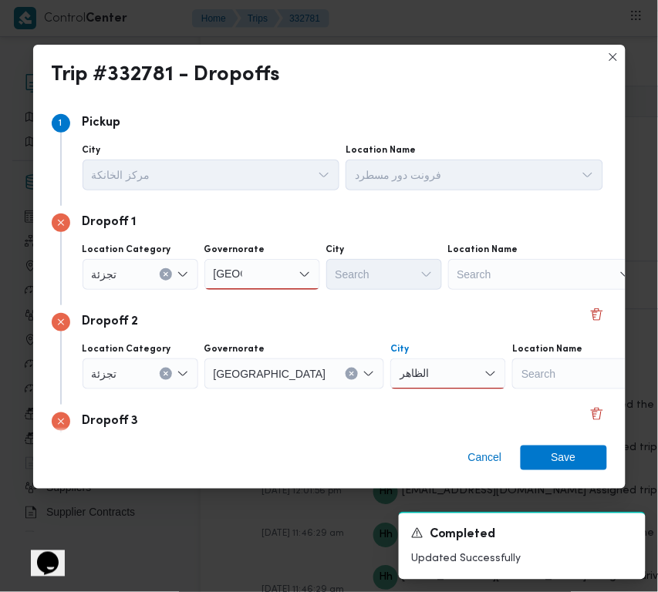
scroll to position [216, 0]
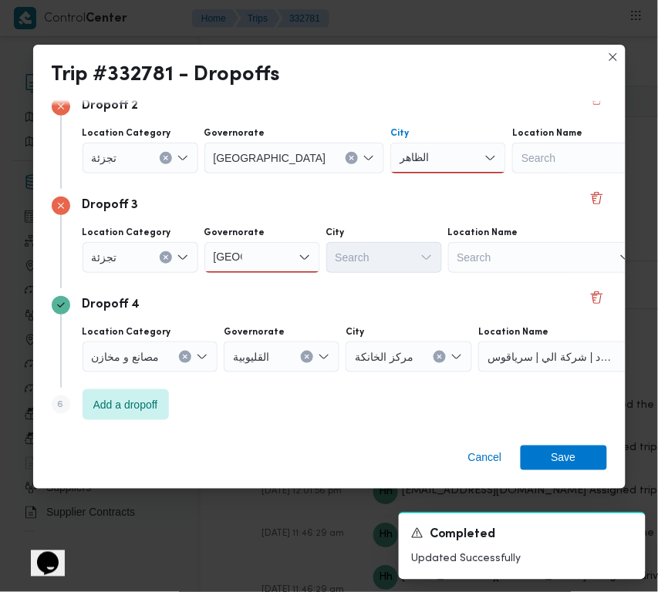
type input "الظاهر"
drag, startPoint x: 259, startPoint y: 251, endPoint x: 268, endPoint y: 260, distance: 12.6
click at [259, 251] on div "قاهرة قاهرة" at bounding box center [262, 257] width 116 height 31
click at [271, 288] on span "القاهرة" at bounding box center [271, 285] width 79 height 19
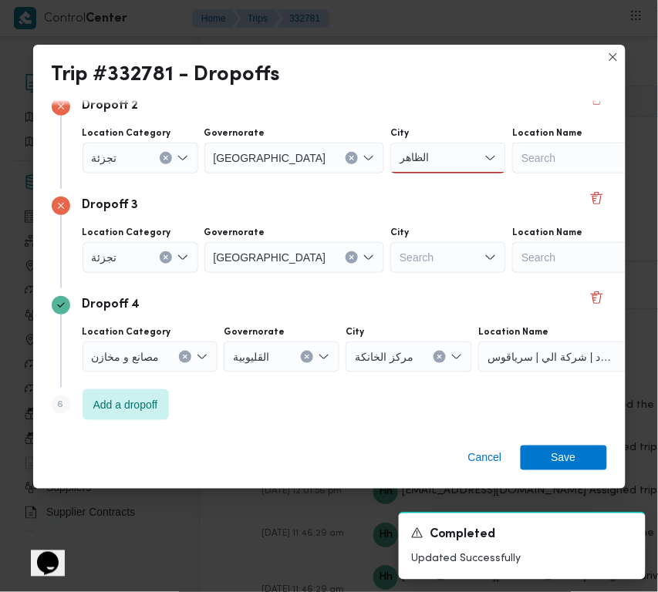
click at [402, 259] on div "Search" at bounding box center [448, 257] width 116 height 31
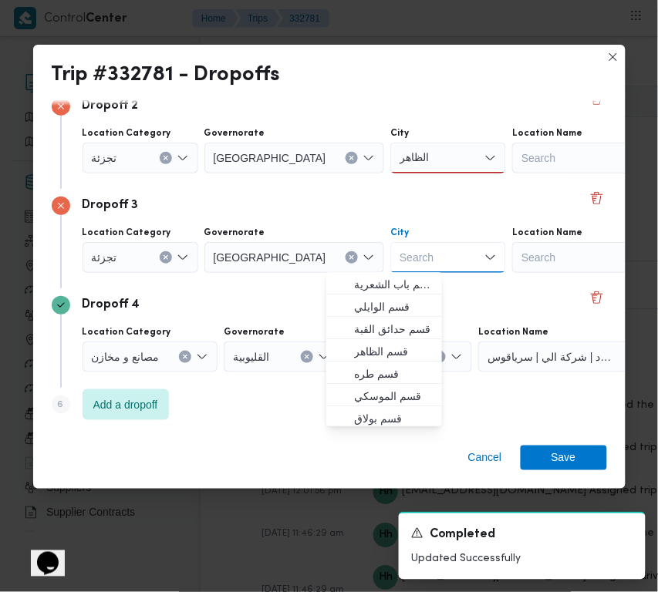
paste input "شبرا"
type input "شبرا"
click at [390, 159] on div "الظاهر الظاهر" at bounding box center [448, 158] width 116 height 31
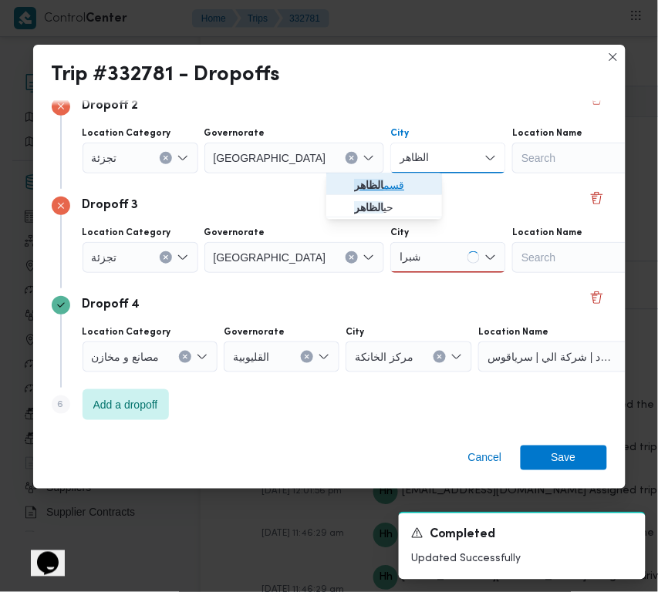
click at [380, 177] on span "قسم الظاهر" at bounding box center [393, 186] width 79 height 19
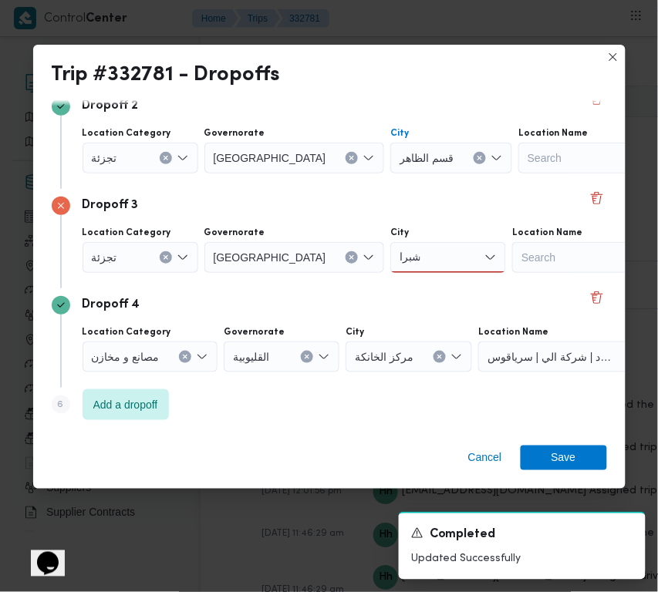
click at [390, 251] on div "شبرا شبرا" at bounding box center [448, 257] width 116 height 31
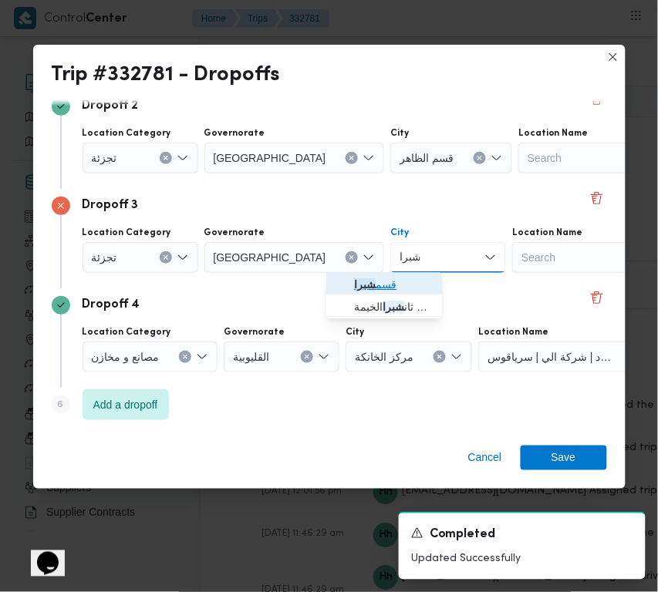
click at [380, 280] on span "قسم شبرا" at bounding box center [393, 285] width 79 height 19
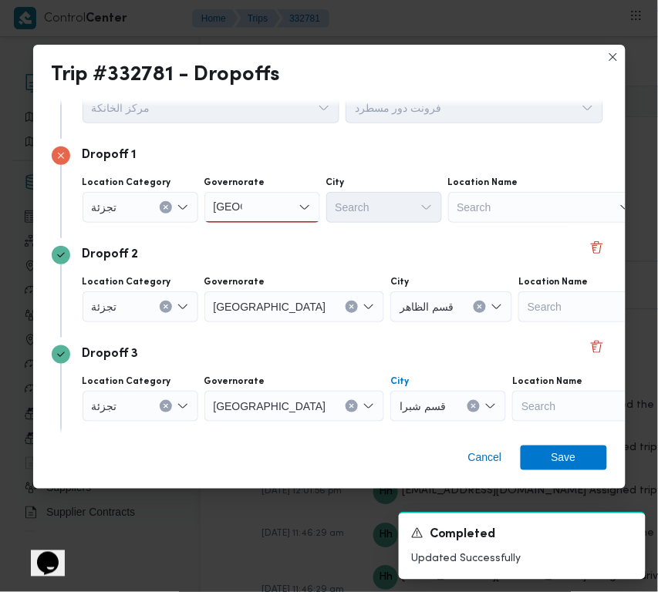
scroll to position [0, 0]
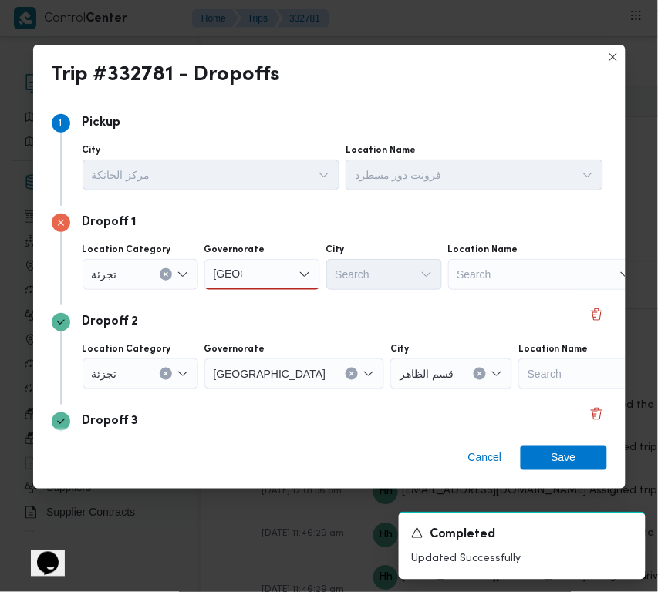
click at [260, 275] on div "قاهرة قاهرة" at bounding box center [262, 274] width 116 height 31
click at [261, 298] on span "القاهرة" at bounding box center [271, 302] width 79 height 19
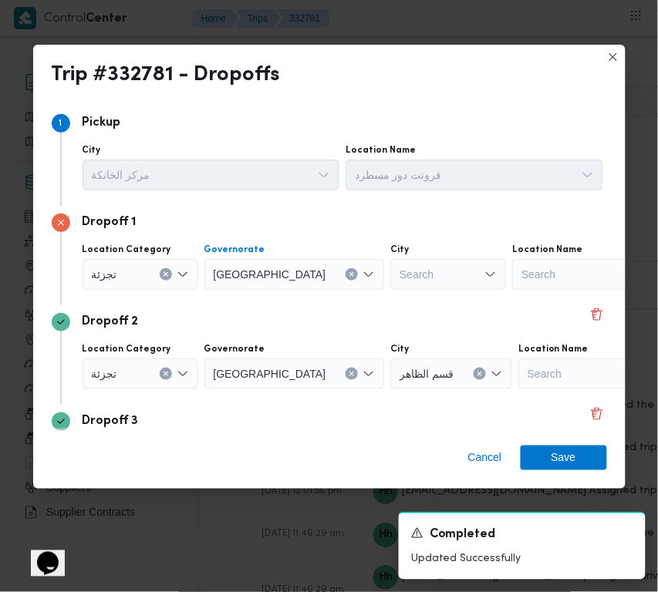
click at [390, 276] on div "Search" at bounding box center [448, 274] width 116 height 31
click at [400, 282] on input "uhf" at bounding box center [408, 274] width 17 height 19
type input "عابد"
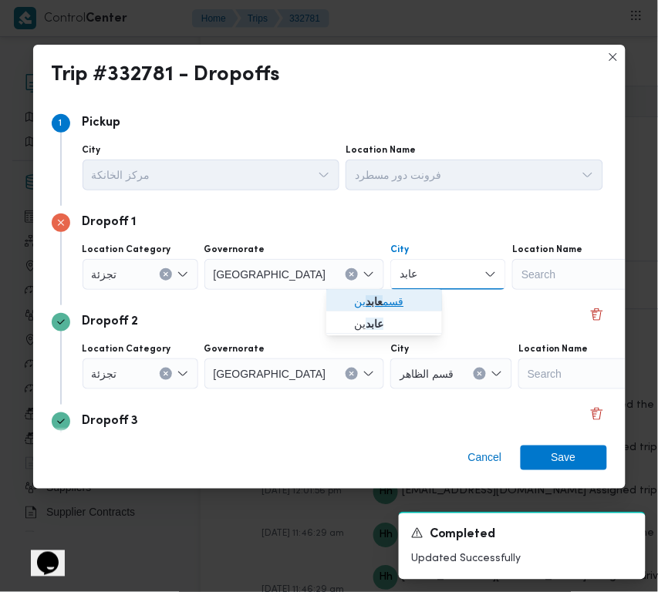
click at [363, 302] on span "قسم عابد ين" at bounding box center [393, 302] width 79 height 19
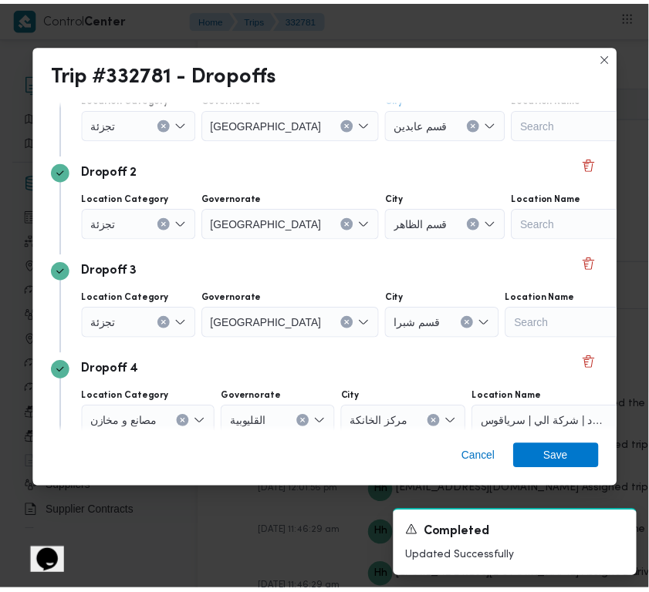
scroll to position [216, 0]
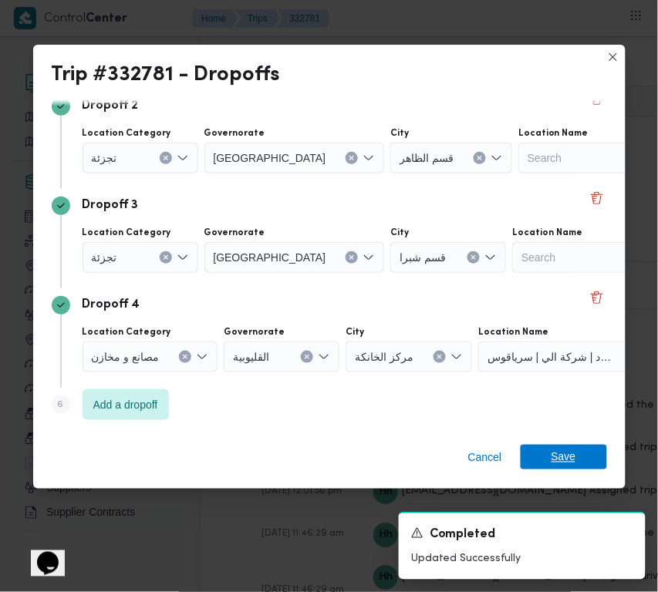
click at [573, 461] on span "Save" at bounding box center [564, 457] width 25 height 25
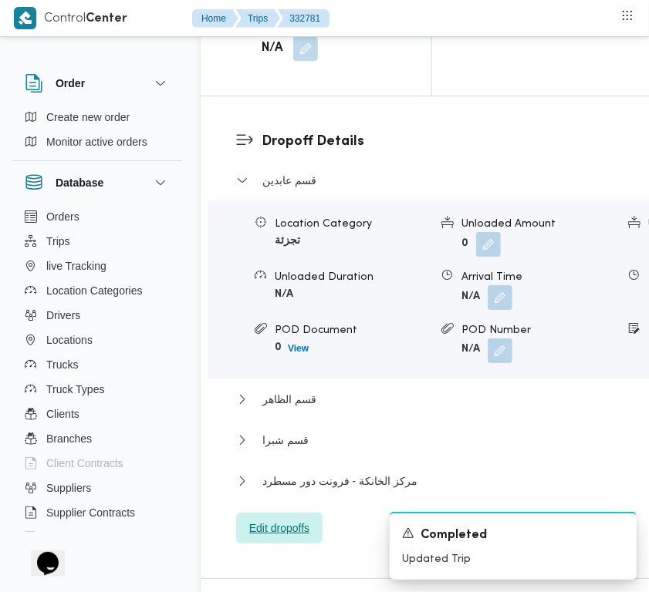
scroll to position [2388, 0]
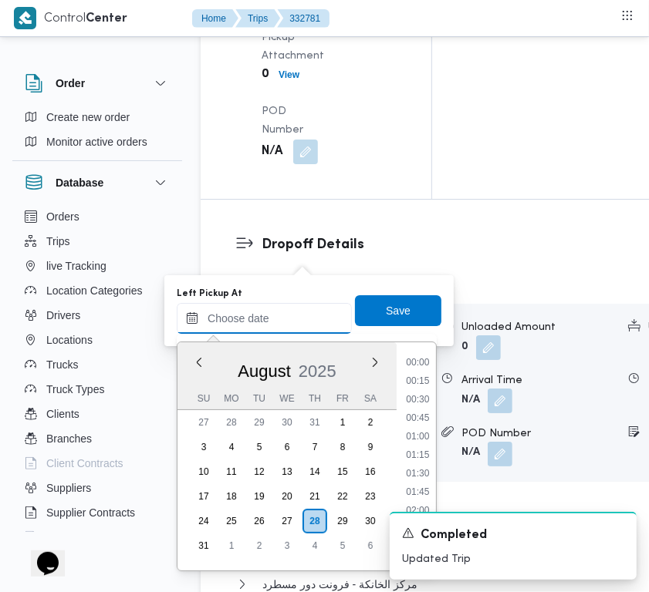
click at [293, 317] on input "Left Pickup At" at bounding box center [264, 318] width 175 height 31
paste input "28/8/2025 7:30:00 AM"
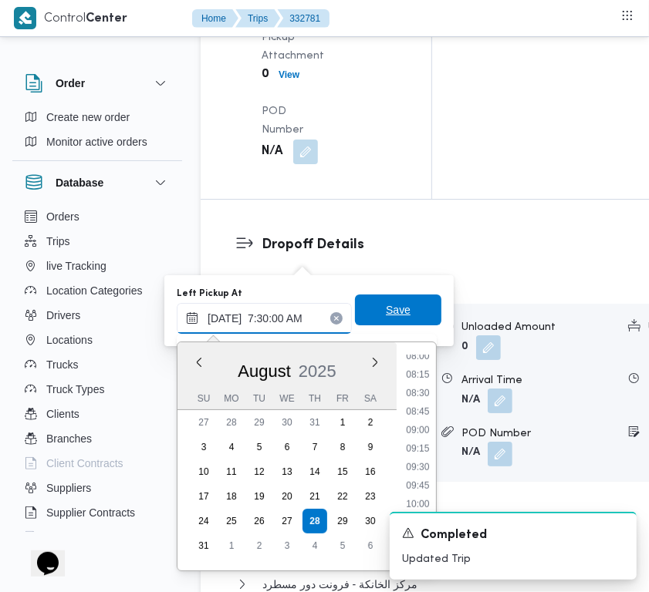
scroll to position [554, 0]
type input "28/08/2025 07:30"
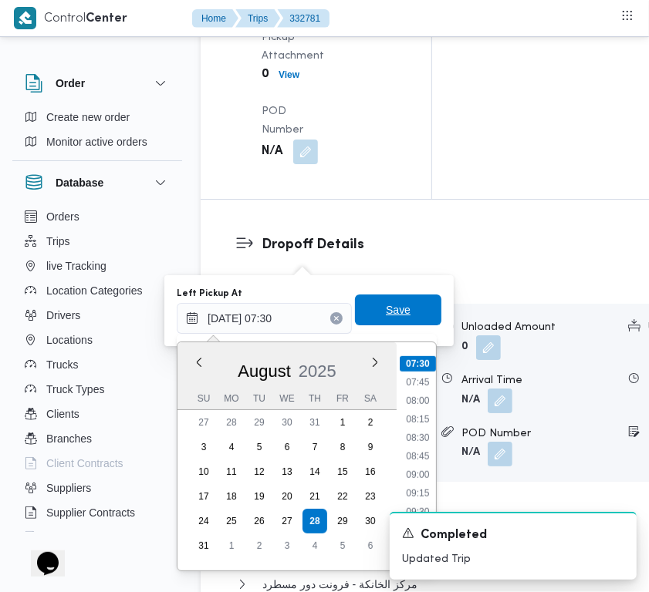
click at [398, 312] on span "Save" at bounding box center [398, 310] width 86 height 31
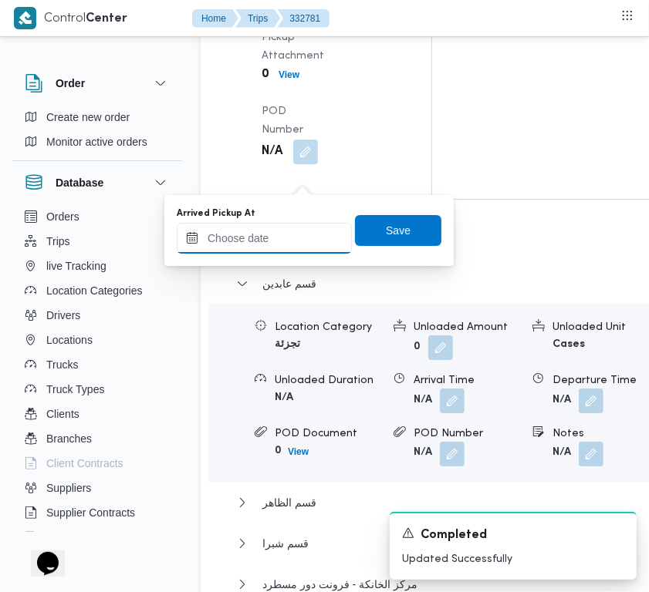
click at [305, 229] on input "Arrived Pickup At" at bounding box center [264, 238] width 175 height 31
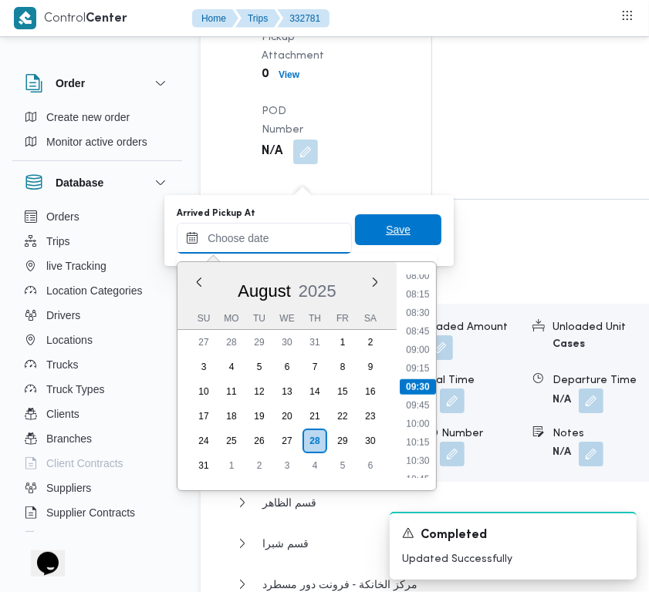
paste input "28/8/2025 7:30:00 AM"
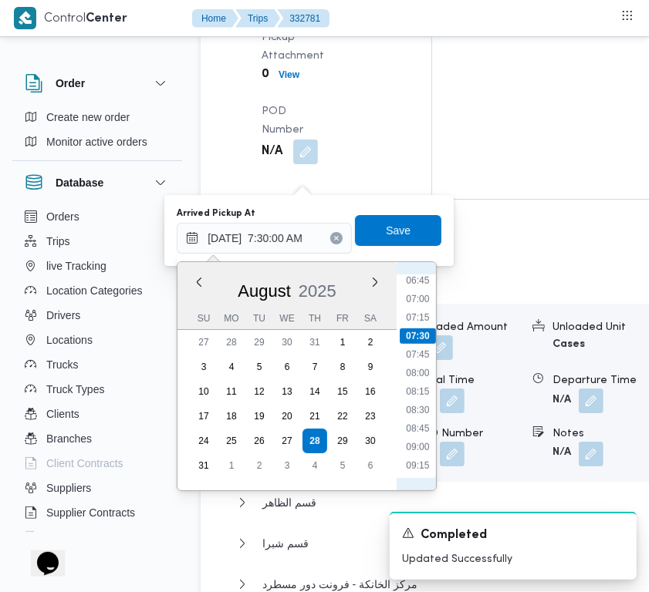
scroll to position [380, 0]
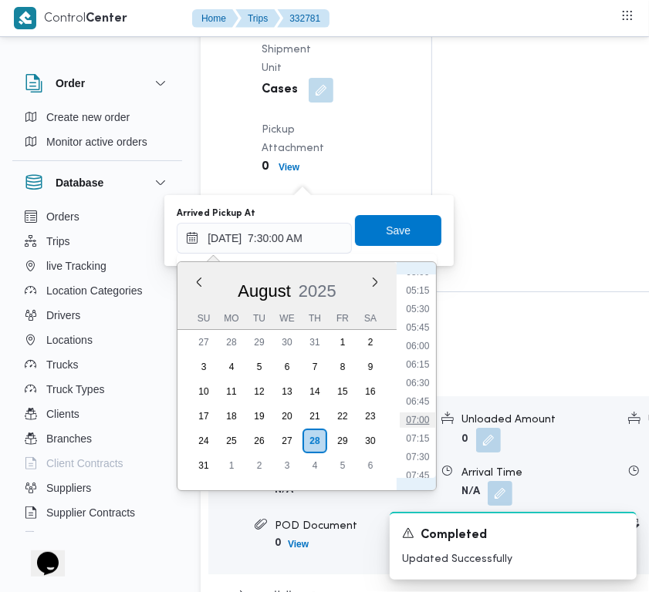
click at [423, 419] on li "07:00" at bounding box center [417, 420] width 35 height 15
type input "28/08/2025 07:00"
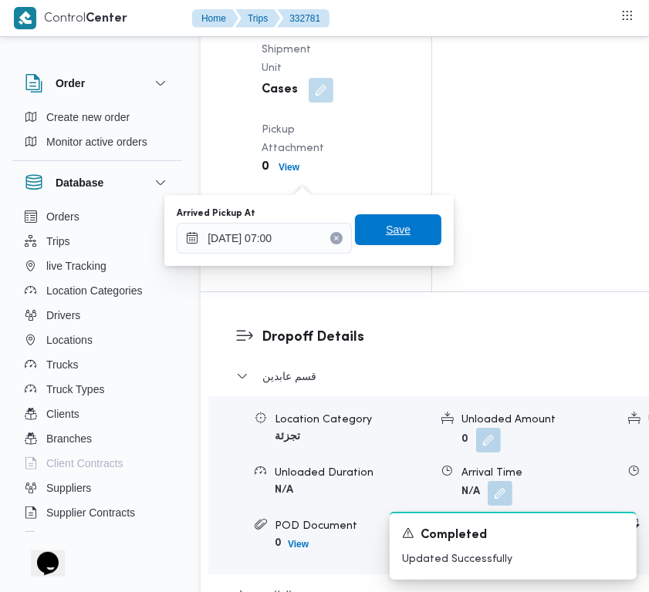
click at [379, 215] on div "Save" at bounding box center [398, 230] width 86 height 31
click at [387, 237] on span "Save" at bounding box center [398, 230] width 25 height 19
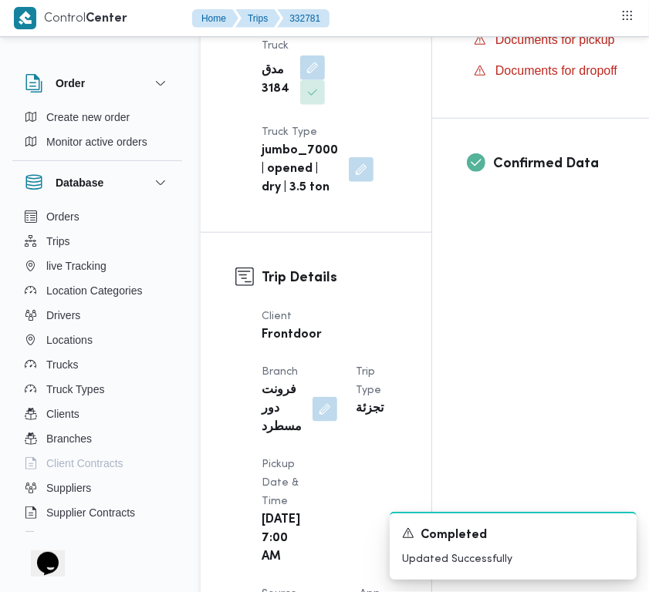
scroll to position [0, 0]
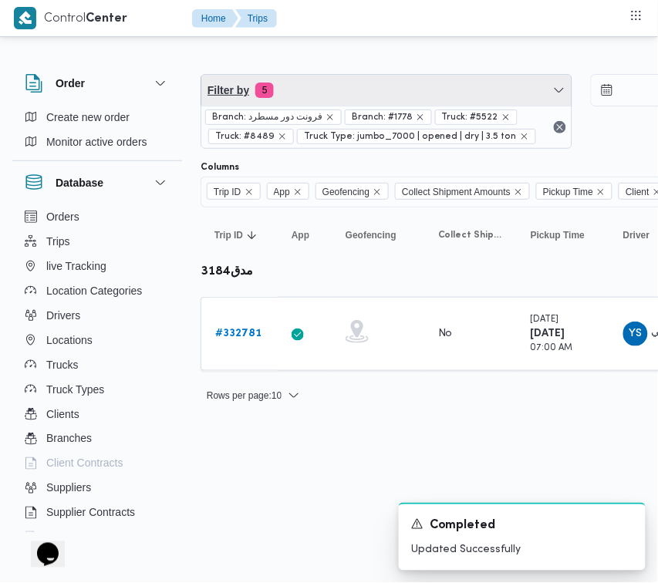
click at [324, 89] on span "Filter by 5" at bounding box center [386, 90] width 370 height 31
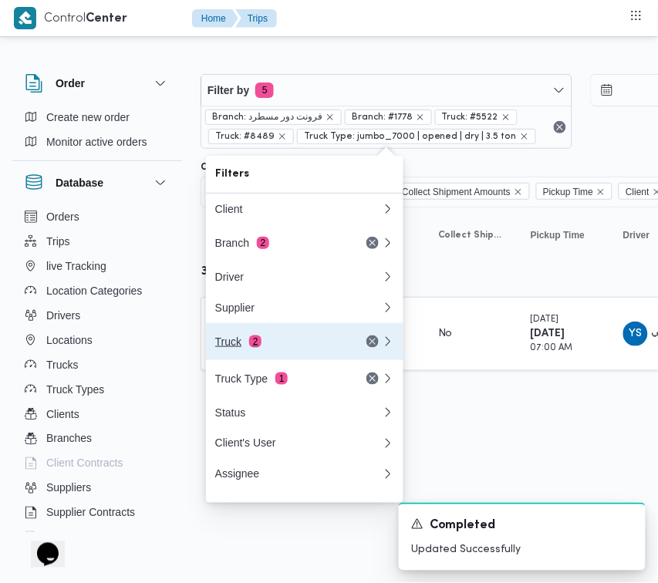
click at [307, 348] on div "Truck 2" at bounding box center [280, 342] width 130 height 12
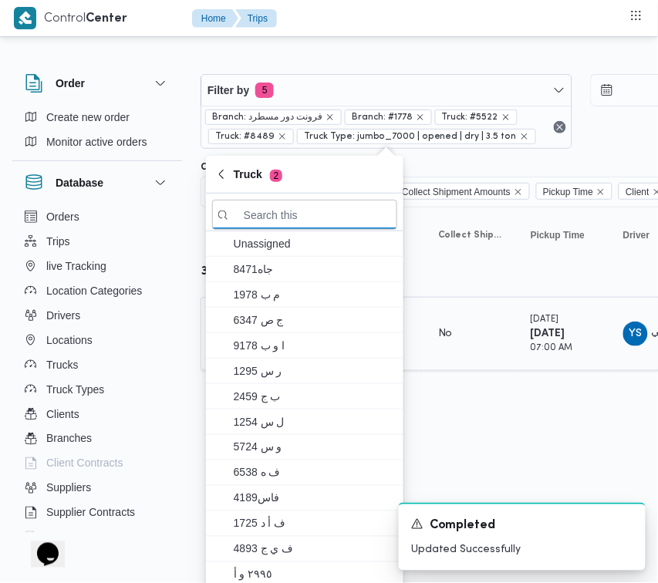
paste input "3396"
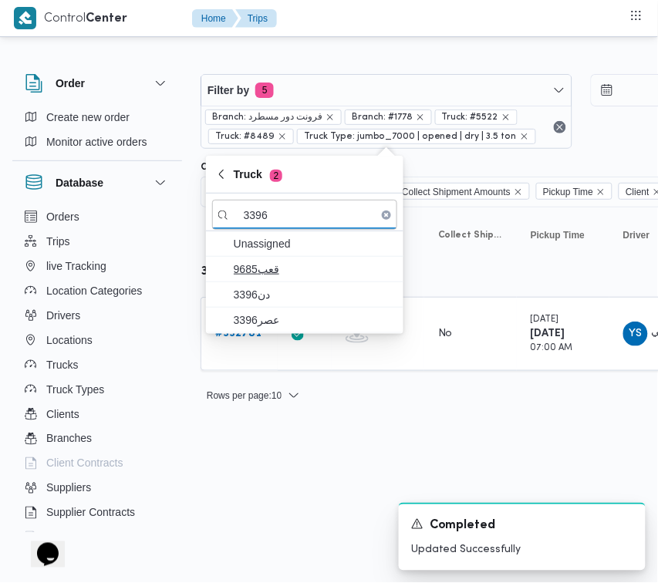
type input "3396"
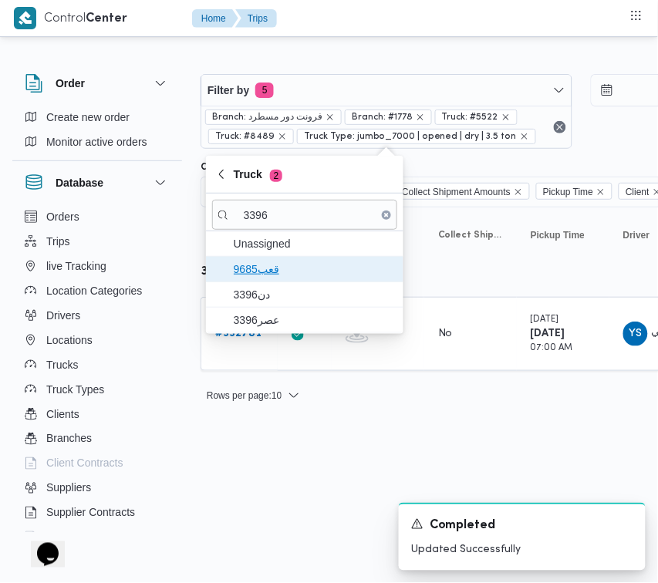
click at [274, 275] on span "قعب9685" at bounding box center [314, 269] width 160 height 19
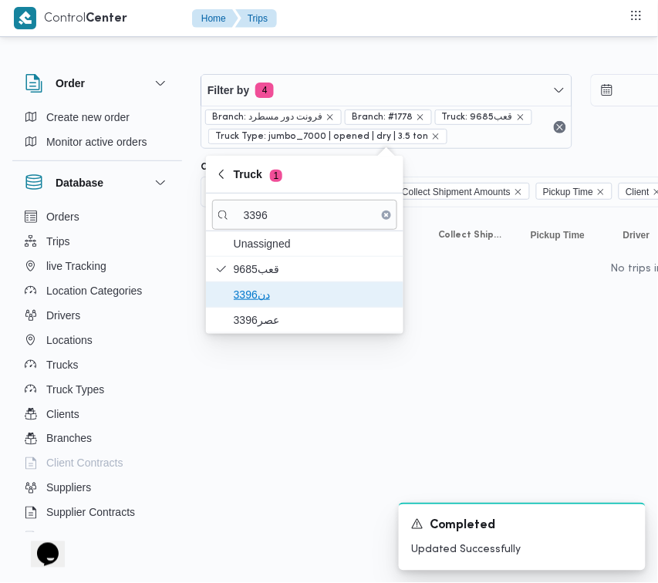
click at [267, 299] on span "دن3396" at bounding box center [314, 294] width 160 height 19
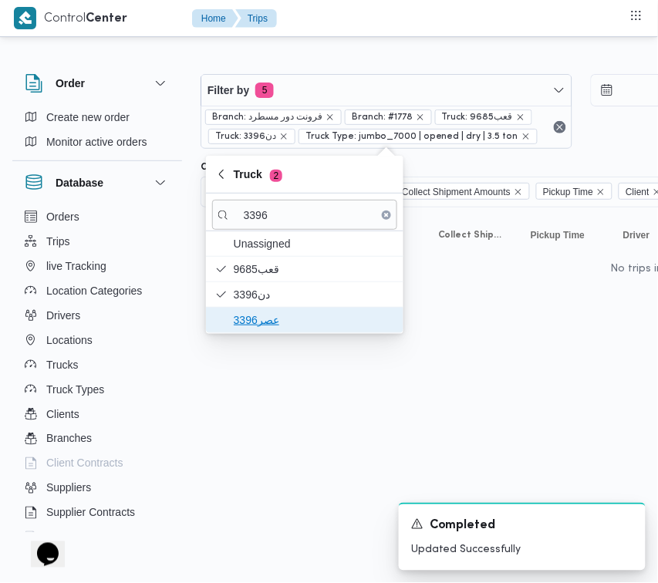
click at [253, 332] on span "عصر3396" at bounding box center [304, 320] width 185 height 25
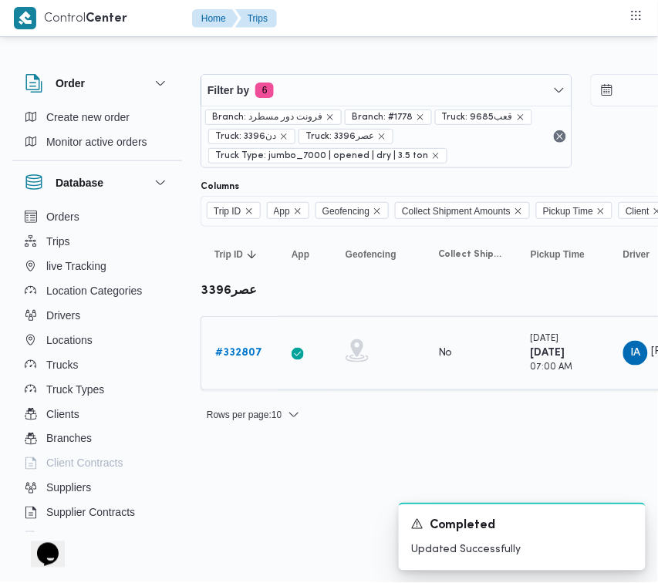
click at [245, 363] on link "# 332807" at bounding box center [238, 353] width 47 height 19
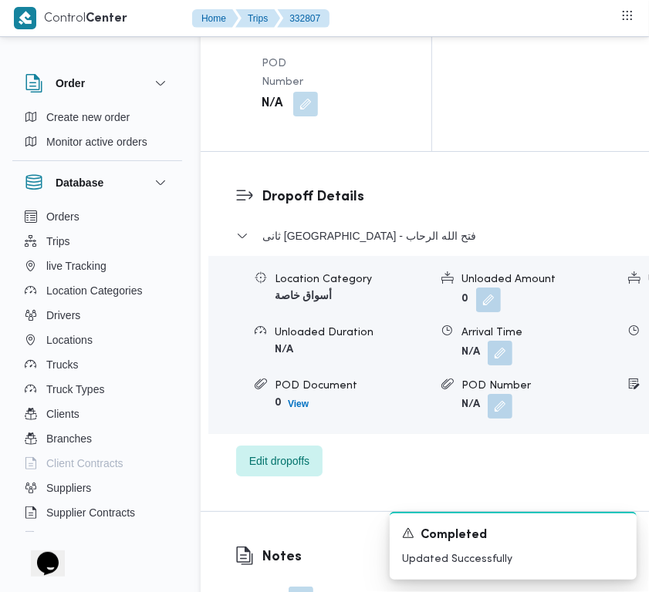
scroll to position [3053, 0]
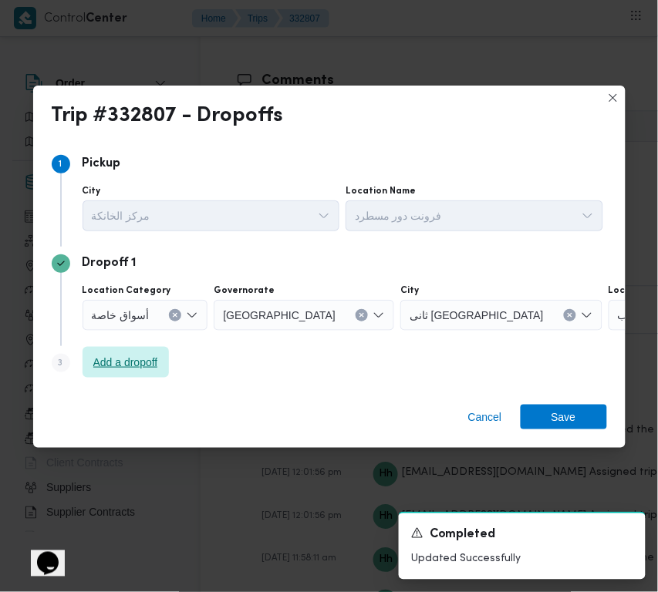
click at [153, 363] on span "Add a dropoff" at bounding box center [125, 362] width 65 height 19
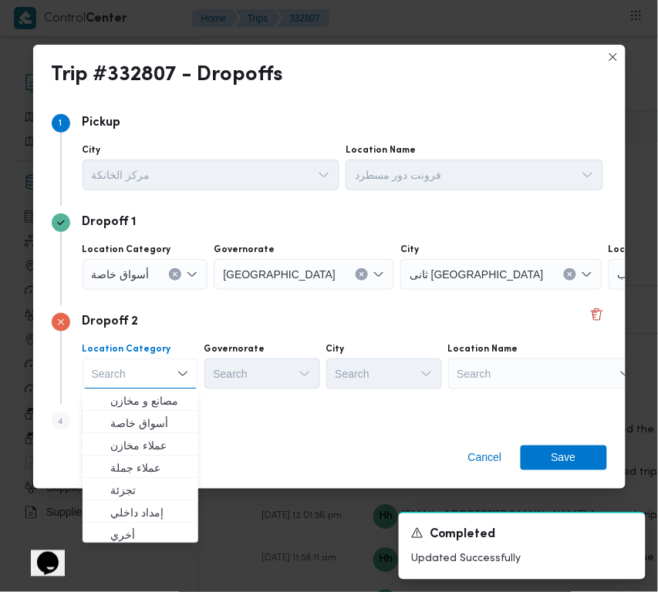
click at [506, 376] on div "Search" at bounding box center [544, 374] width 193 height 31
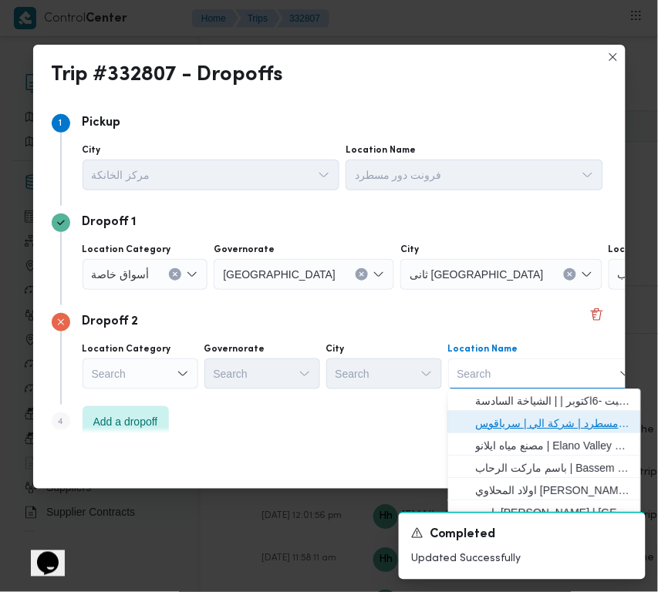
click at [531, 420] on span "فرونت دور مسطرد | شركة الي | سرياقوس" at bounding box center [554, 424] width 156 height 19
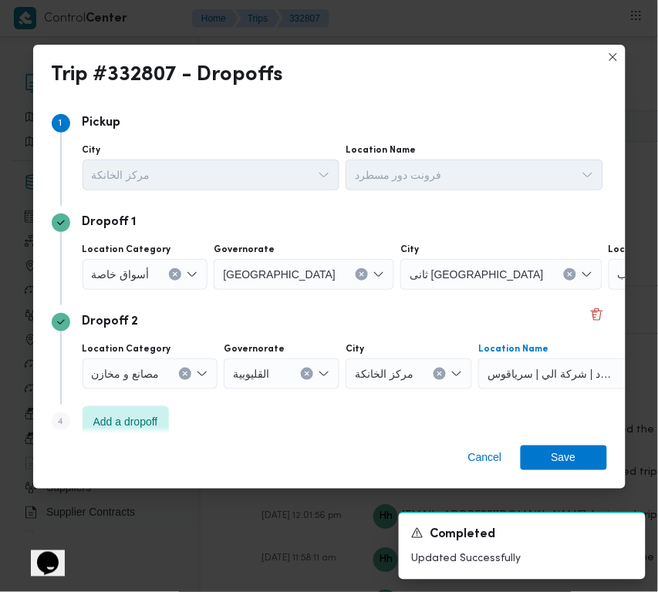
click at [164, 278] on div "أسواق خاصة" at bounding box center [146, 274] width 126 height 31
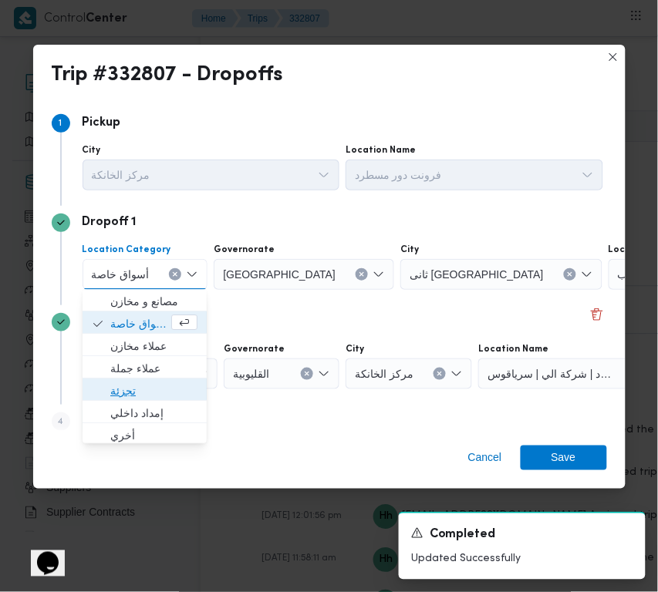
click at [175, 394] on span "تجزئة" at bounding box center [153, 392] width 87 height 19
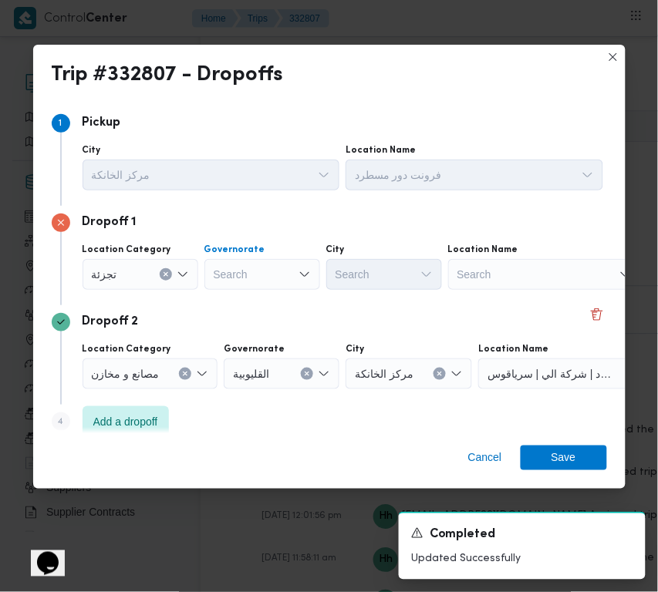
click at [253, 266] on div "Search" at bounding box center [262, 274] width 116 height 31
paste input "قاهرة"
type input "قاهرة"
drag, startPoint x: 284, startPoint y: 268, endPoint x: 278, endPoint y: 278, distance: 12.4
click at [284, 268] on div "قاهرة قاهرة" at bounding box center [262, 274] width 116 height 31
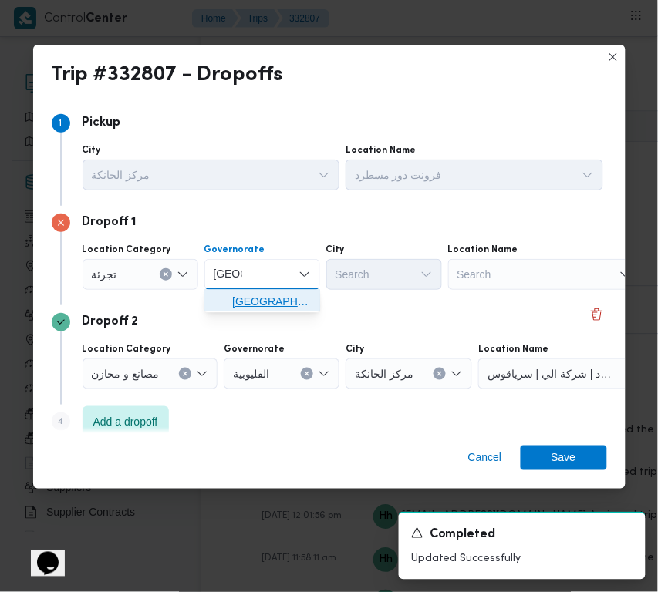
click at [262, 305] on span "القاهرة" at bounding box center [271, 302] width 79 height 19
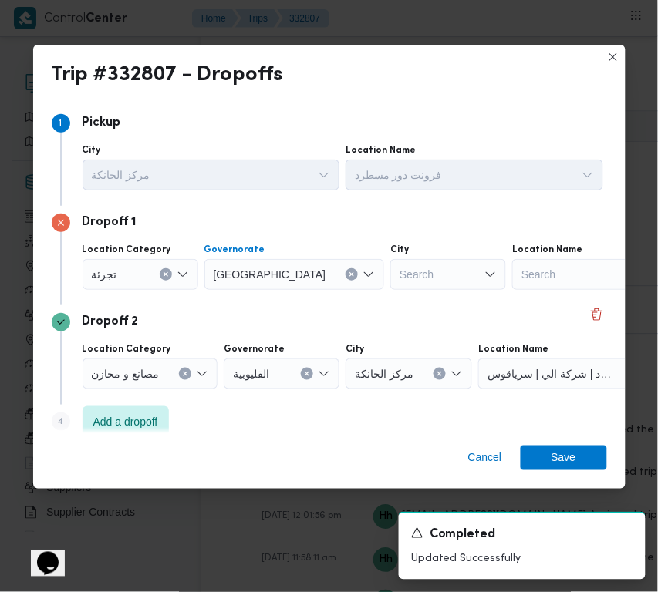
click at [390, 275] on div "Search" at bounding box center [448, 274] width 116 height 31
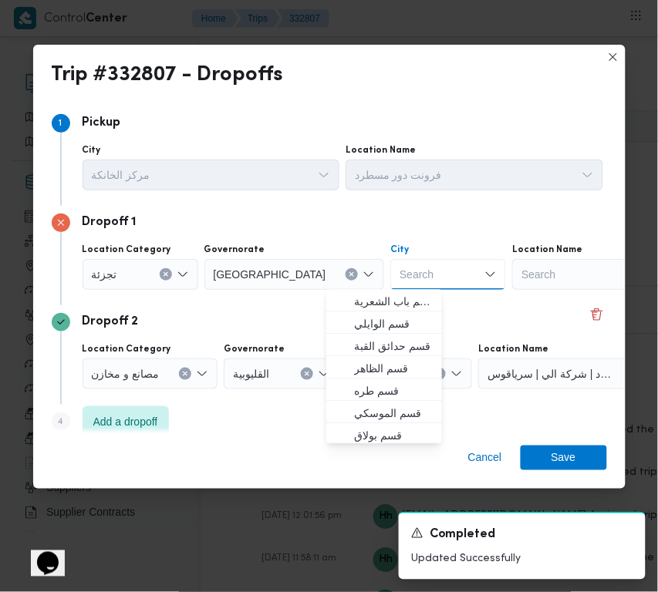
paste input "نصر"
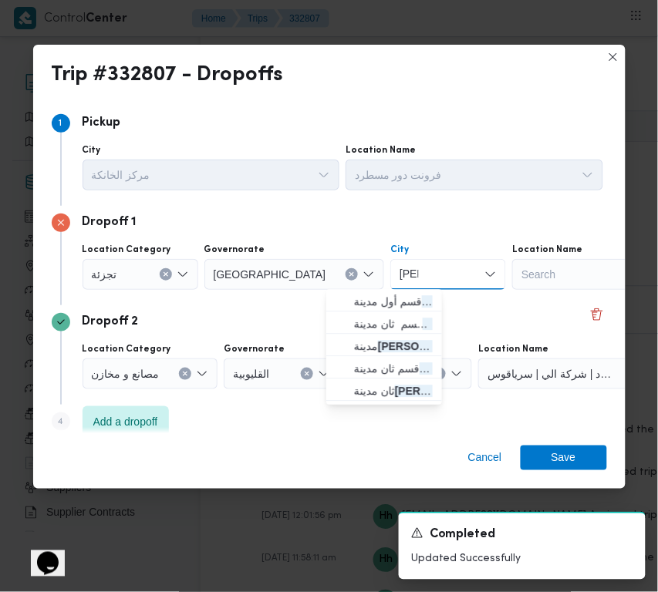
type input "نصر"
drag, startPoint x: 359, startPoint y: 275, endPoint x: 348, endPoint y: 302, distance: 28.4
click at [348, 302] on span "قسم أول مدينة نصر" at bounding box center [383, 302] width 103 height 25
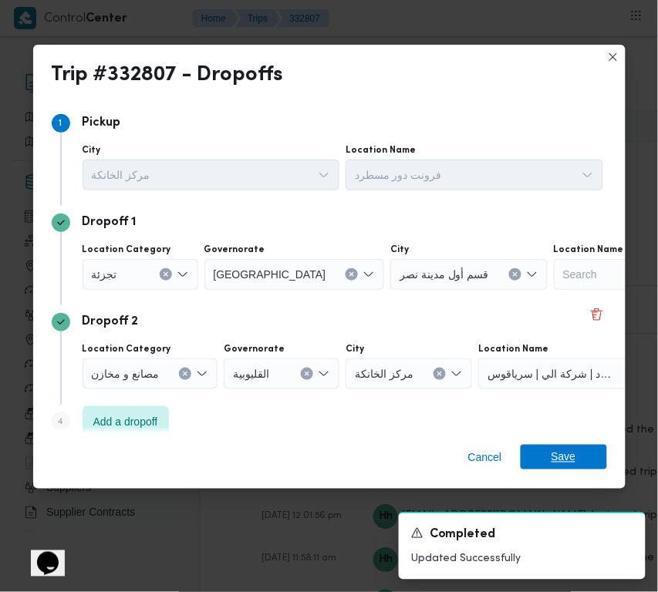
click at [548, 460] on span "Save" at bounding box center [564, 457] width 86 height 25
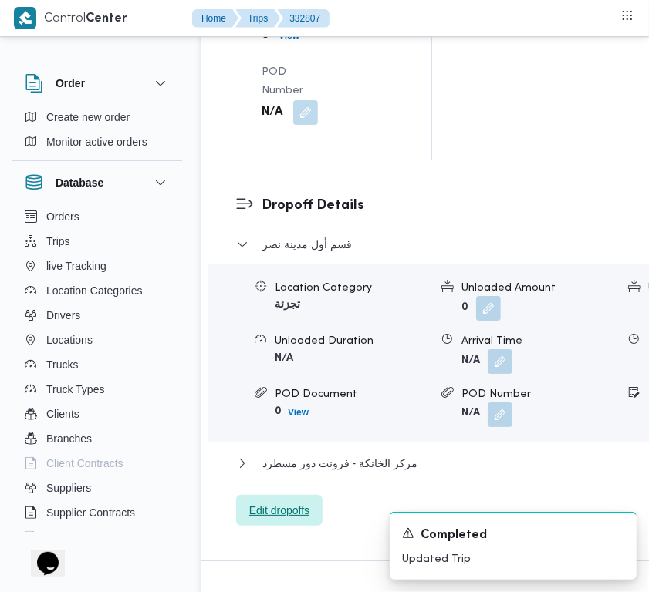
scroll to position [2372, 0]
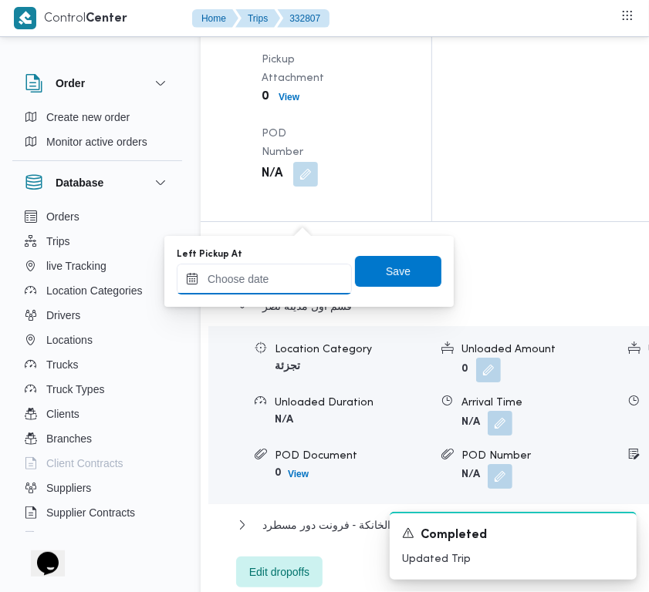
click at [282, 284] on input "Left Pickup At" at bounding box center [264, 279] width 175 height 31
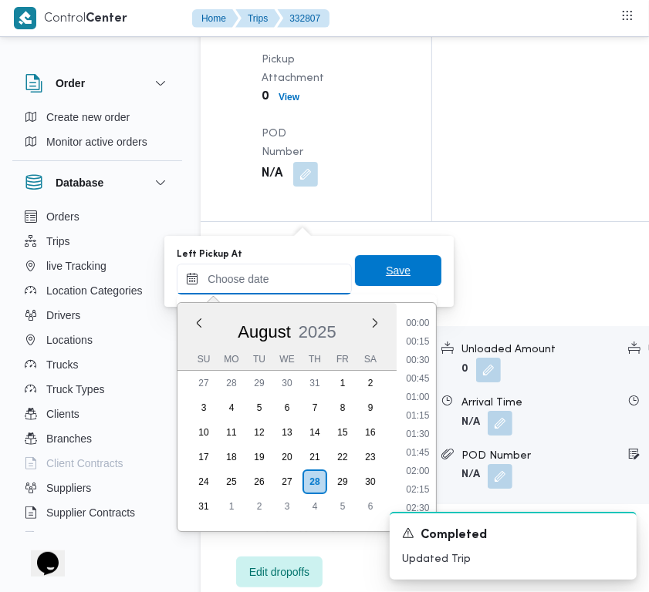
paste input "28/8/2025 7:30:00 AM"
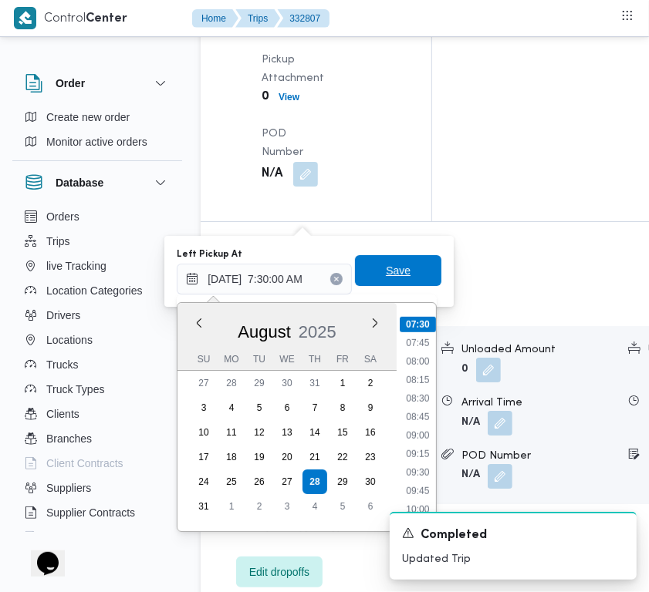
type input "28/08/2025 07:30"
click at [386, 272] on span "Save" at bounding box center [398, 271] width 25 height 19
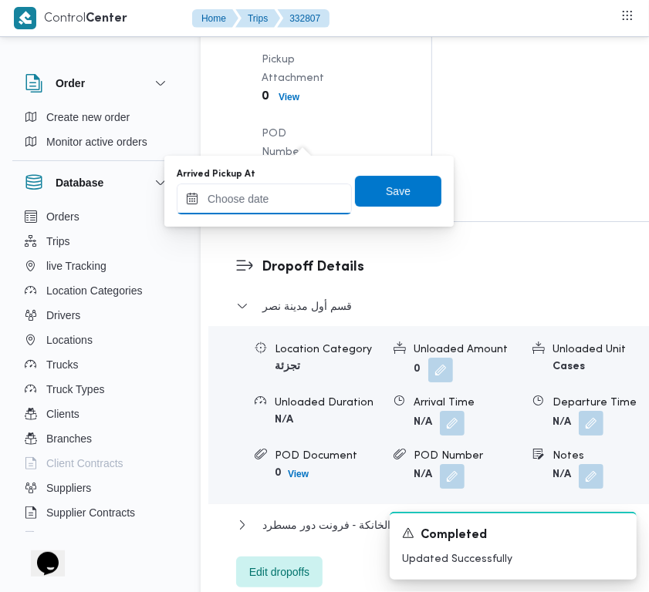
drag, startPoint x: 314, startPoint y: 149, endPoint x: 320, endPoint y: 204, distance: 55.9
click at [303, 195] on input "Arrived Pickup At" at bounding box center [264, 199] width 175 height 31
paste input "28/8/2025 7:30:00 AM"
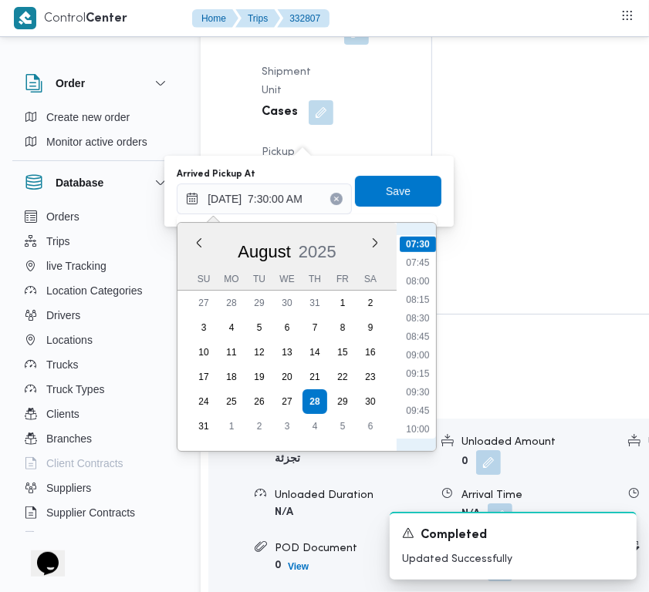
scroll to position [380, 0]
click at [415, 376] on li "07:00" at bounding box center [417, 380] width 35 height 15
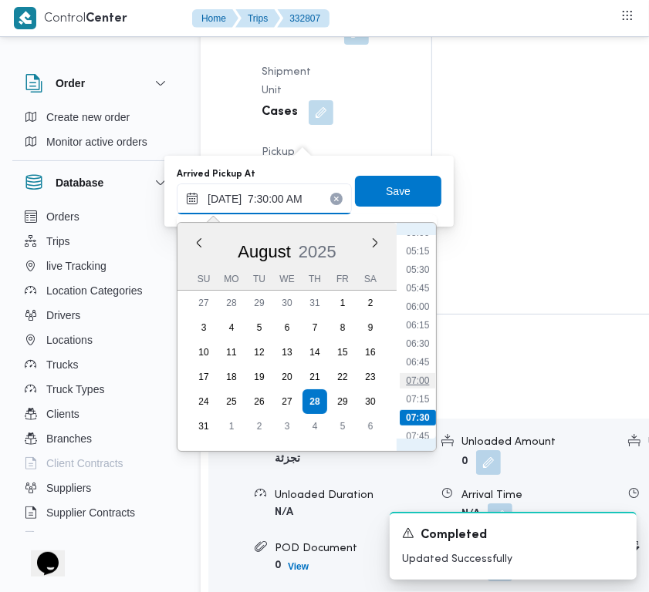
type input "28/08/2025 07:00"
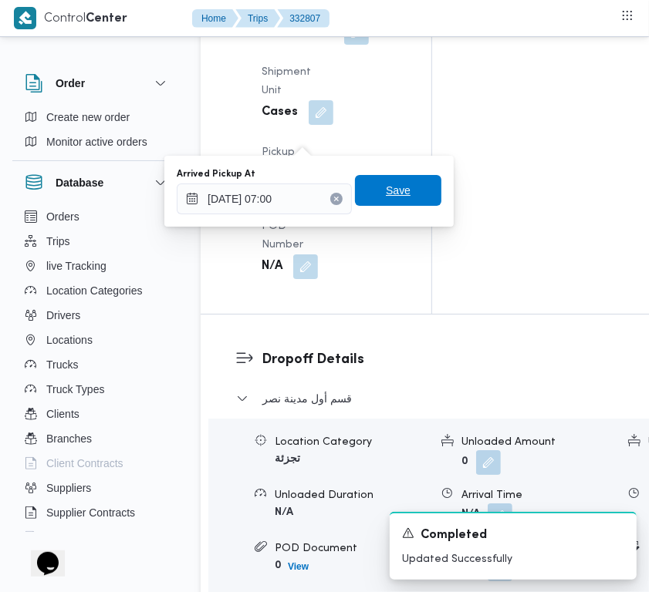
click at [393, 194] on span "Save" at bounding box center [398, 190] width 25 height 19
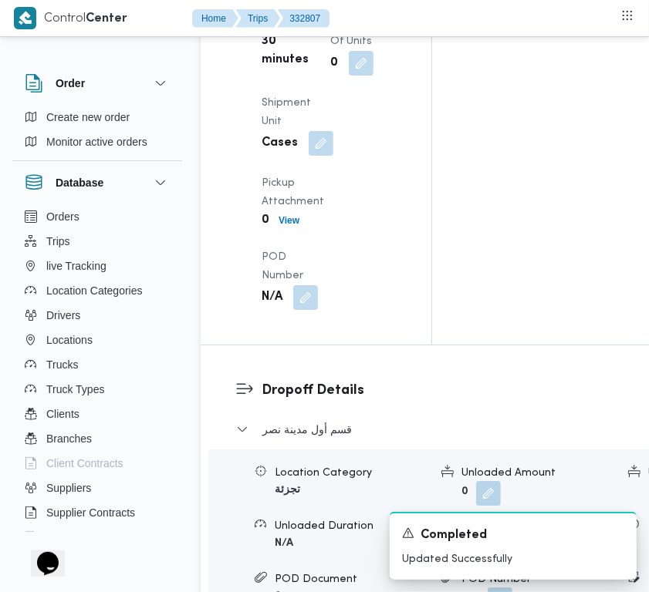
scroll to position [0, 0]
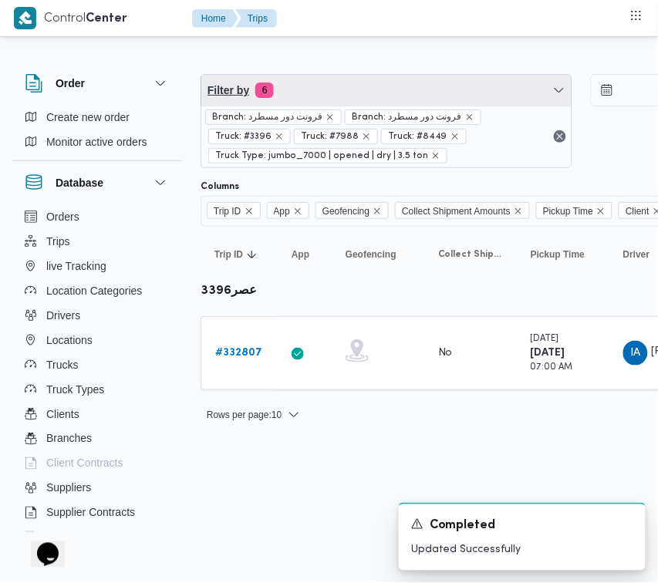
drag, startPoint x: 430, startPoint y: 78, endPoint x: 419, endPoint y: 99, distance: 23.8
click at [430, 78] on span "Filter by 6" at bounding box center [386, 90] width 370 height 31
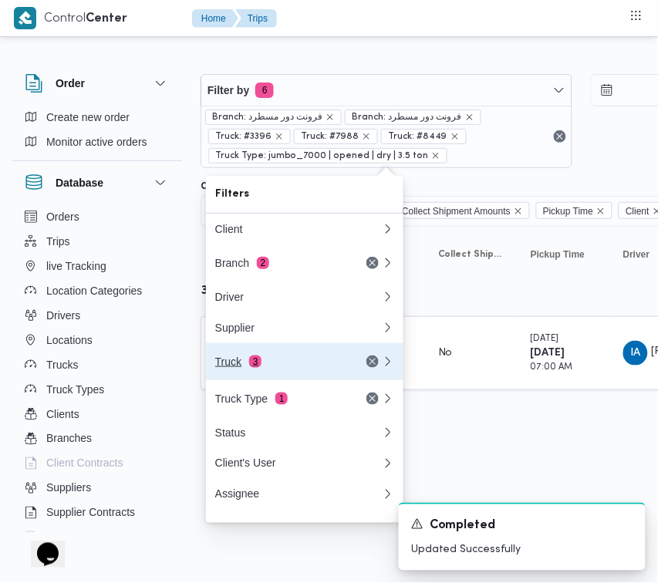
click at [275, 364] on div "Truck 3" at bounding box center [280, 362] width 130 height 12
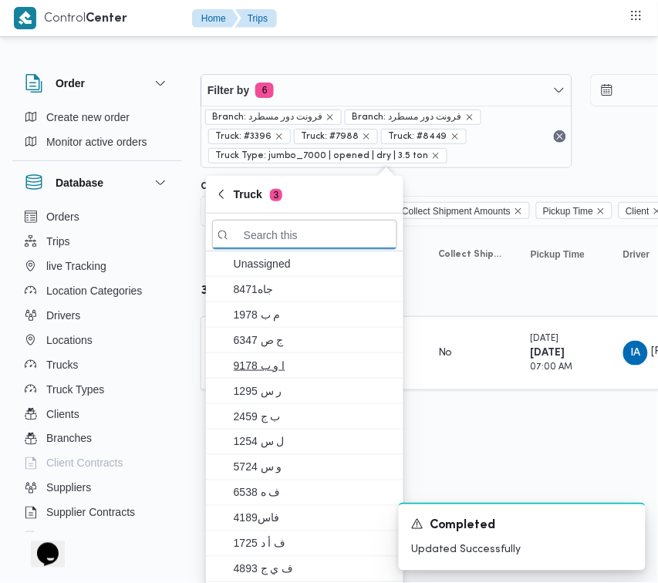
paste input "6121"
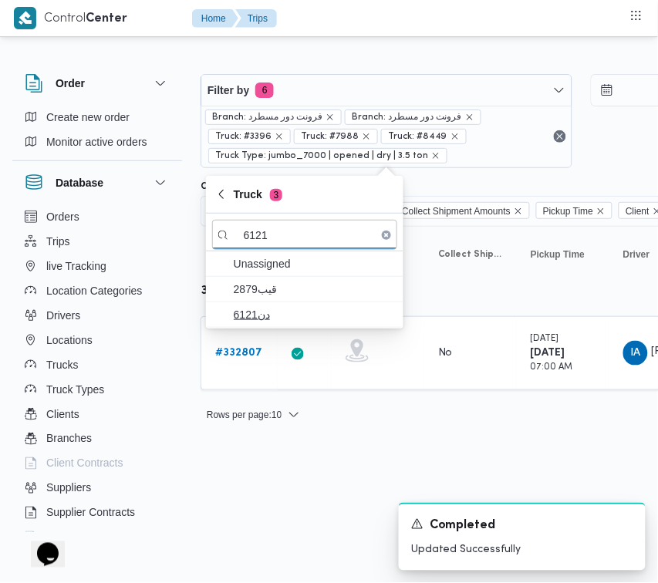
type input "6121"
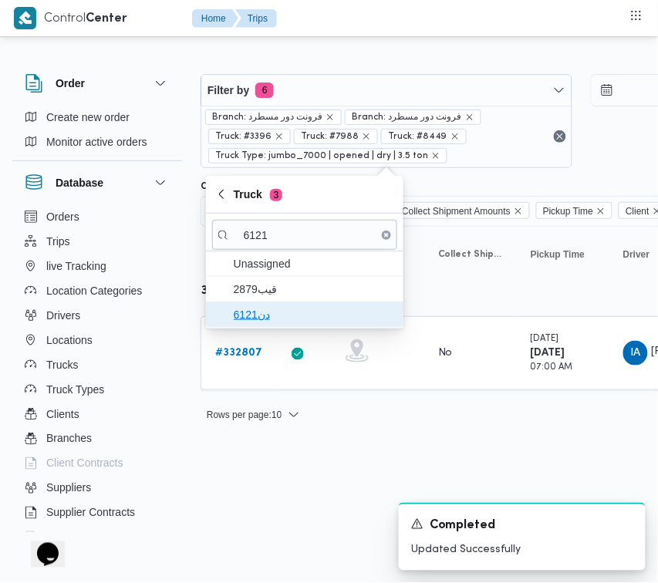
click at [270, 310] on span "دن6121" at bounding box center [314, 314] width 160 height 19
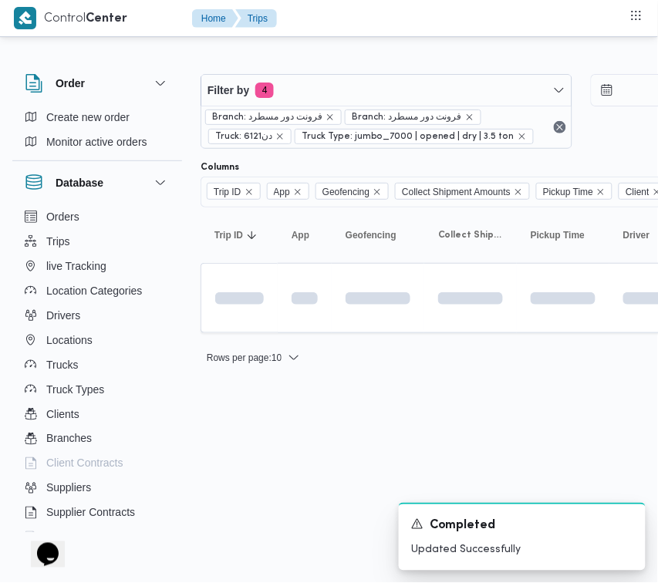
click at [289, 437] on html "Control Center Home Trips Order Create new order Monitor active orders Database…" at bounding box center [329, 291] width 658 height 583
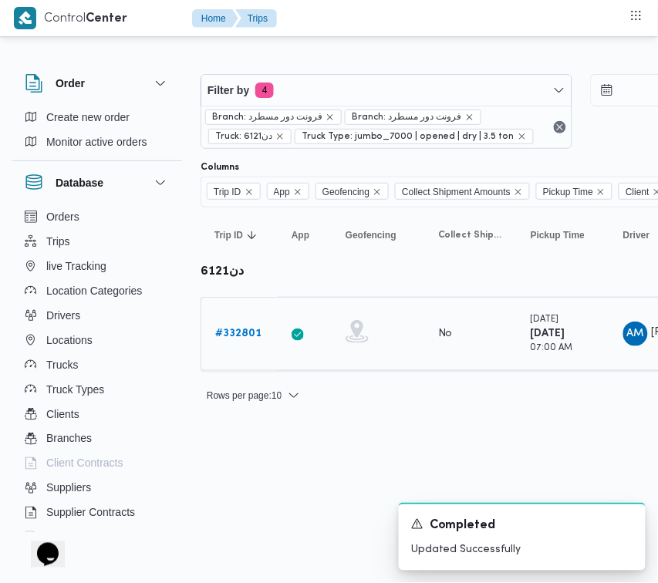
click at [240, 347] on div "# 332801" at bounding box center [239, 334] width 61 height 31
click at [240, 338] on b "# 332801" at bounding box center [238, 334] width 46 height 10
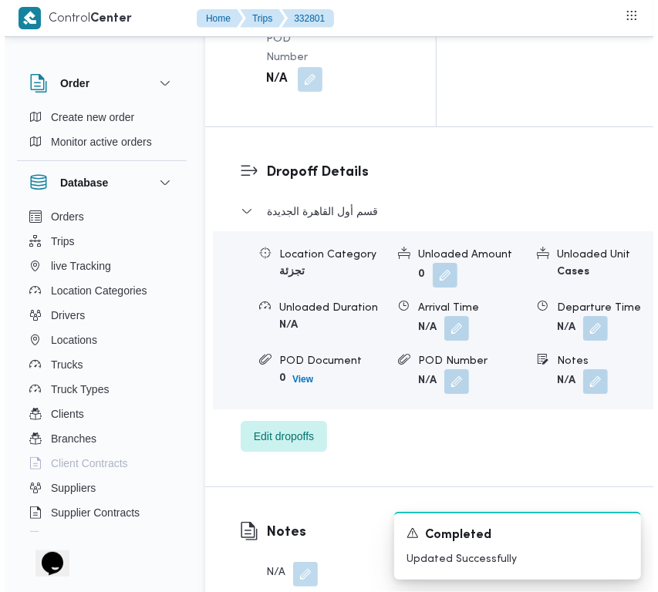
scroll to position [3053, 0]
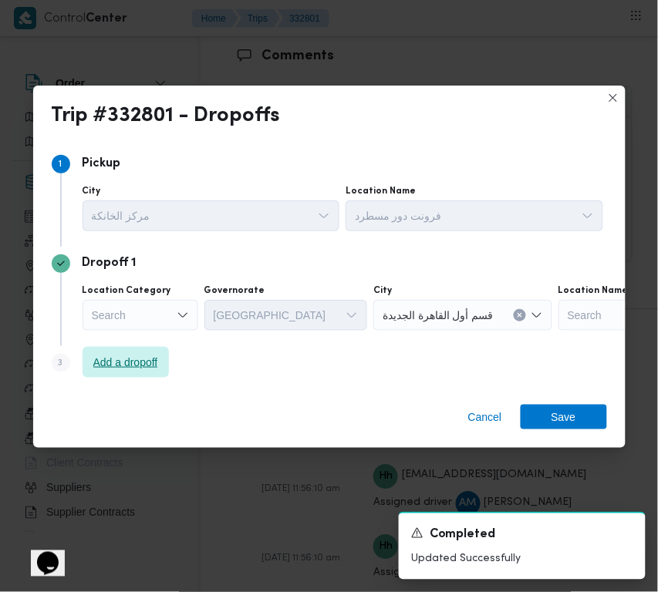
click at [131, 371] on span "Add a dropoff" at bounding box center [125, 362] width 65 height 19
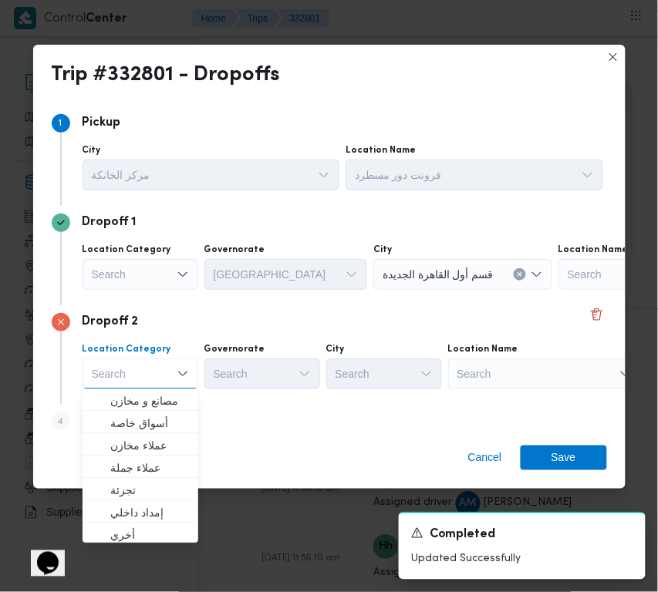
click at [272, 418] on div "Step 4 is disabled 4 Add a dropoff" at bounding box center [329, 425] width 555 height 40
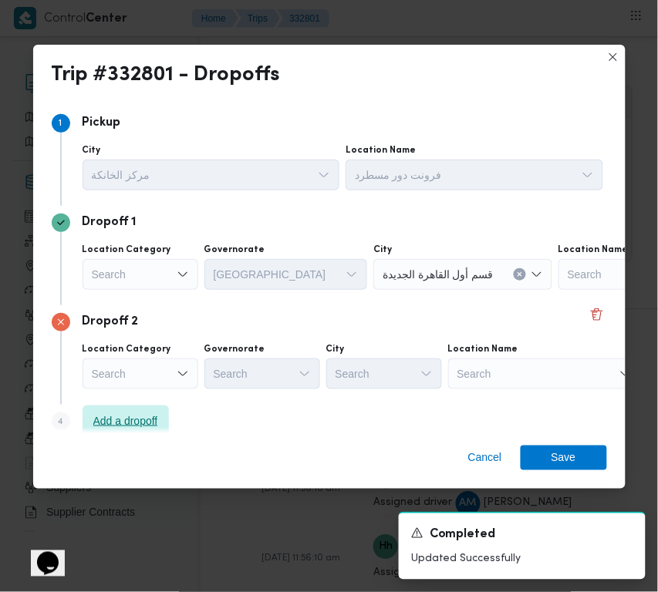
click at [143, 415] on span "Add a dropoff" at bounding box center [125, 421] width 65 height 19
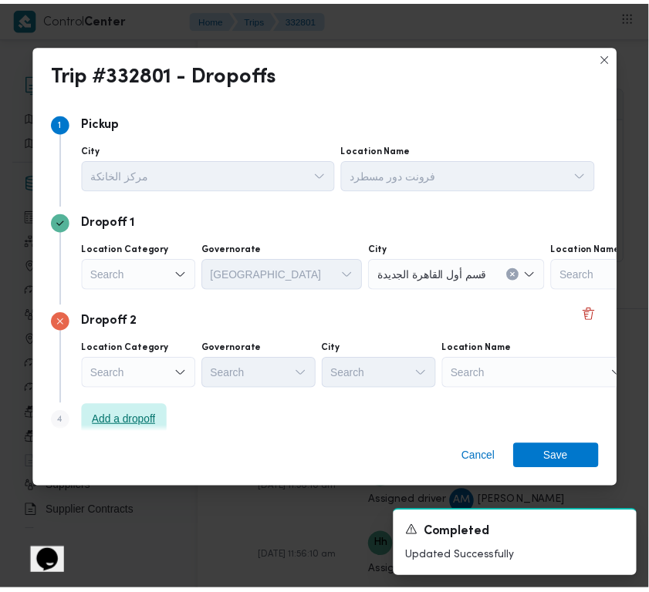
scroll to position [116, 0]
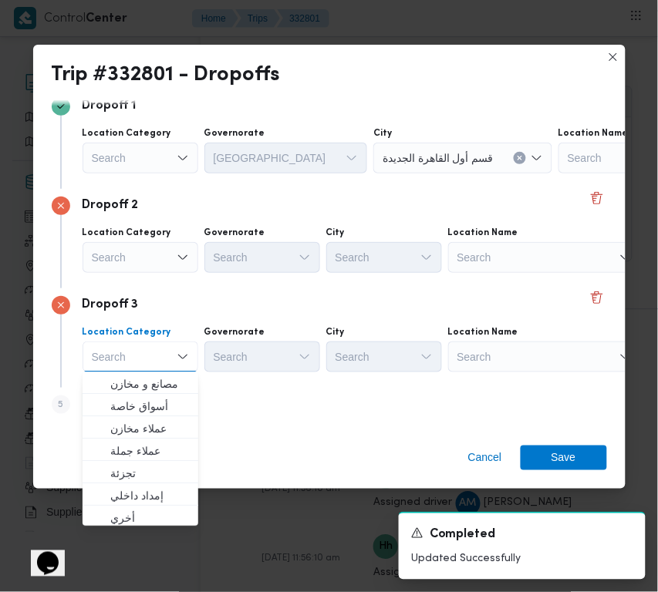
click at [498, 359] on div "Search" at bounding box center [544, 357] width 193 height 31
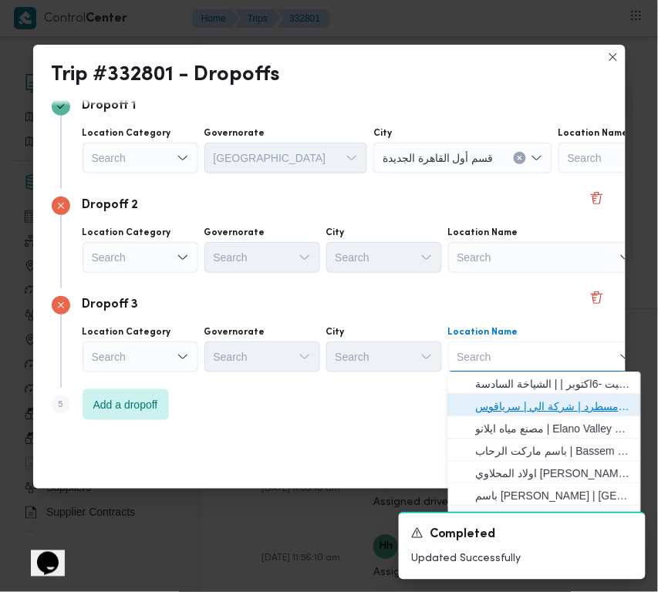
click at [542, 402] on span "فرونت دور مسطرد | شركة الي | سرياقوس" at bounding box center [554, 407] width 156 height 19
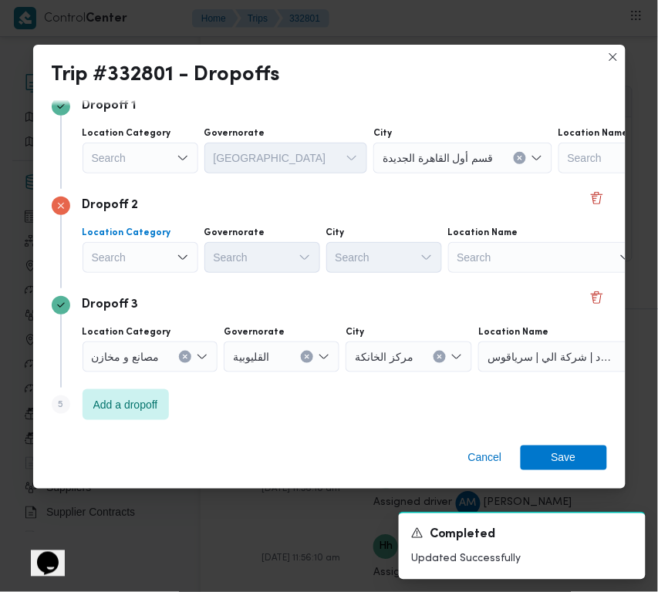
click at [157, 251] on div "Search" at bounding box center [141, 257] width 116 height 31
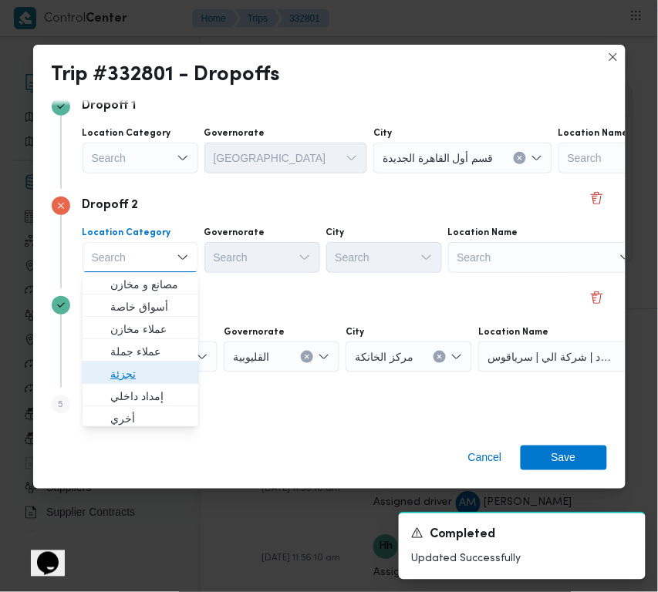
click at [160, 374] on span "تجزئة" at bounding box center [149, 375] width 79 height 19
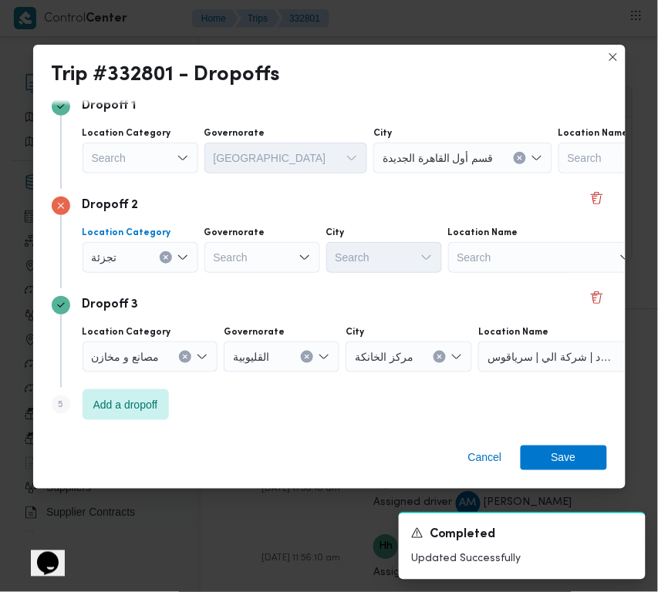
click at [152, 150] on div "Search" at bounding box center [141, 158] width 116 height 31
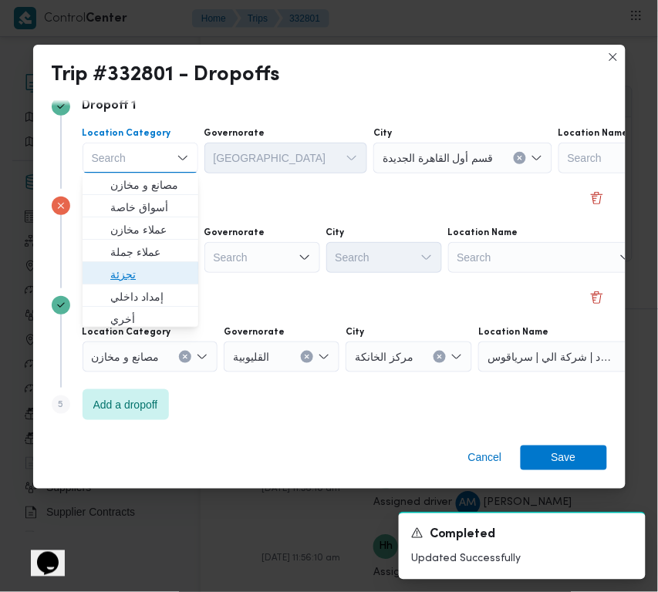
click at [155, 278] on span "تجزئة" at bounding box center [149, 275] width 79 height 19
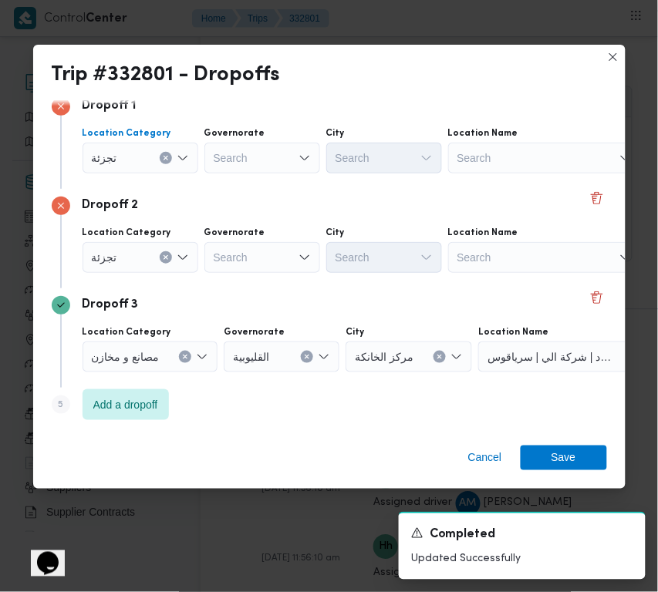
click at [272, 260] on div "Search" at bounding box center [262, 257] width 116 height 31
paste input "جيزة"
type input "جيزة"
click at [255, 152] on div "Search" at bounding box center [262, 158] width 116 height 31
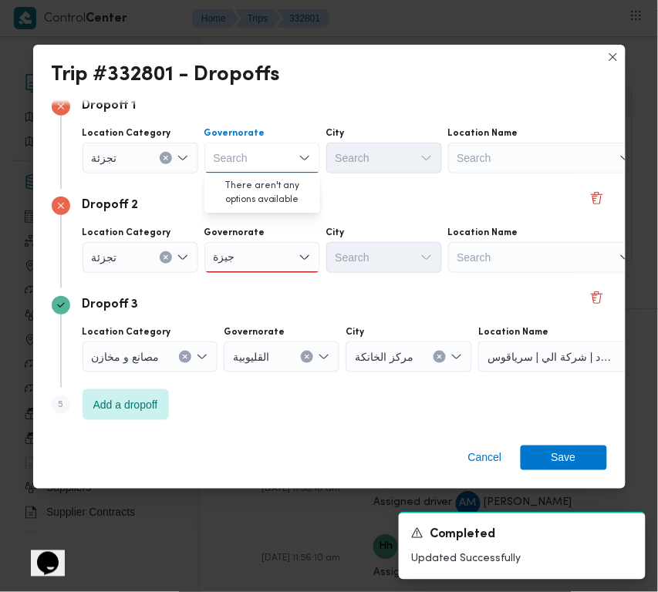
paste
type input "جيزة"
drag, startPoint x: 251, startPoint y: 152, endPoint x: 251, endPoint y: 168, distance: 16.2
click at [251, 152] on div "جيزة جيزة" at bounding box center [262, 158] width 116 height 31
click at [255, 174] on span "ال جيزة" at bounding box center [262, 186] width 103 height 25
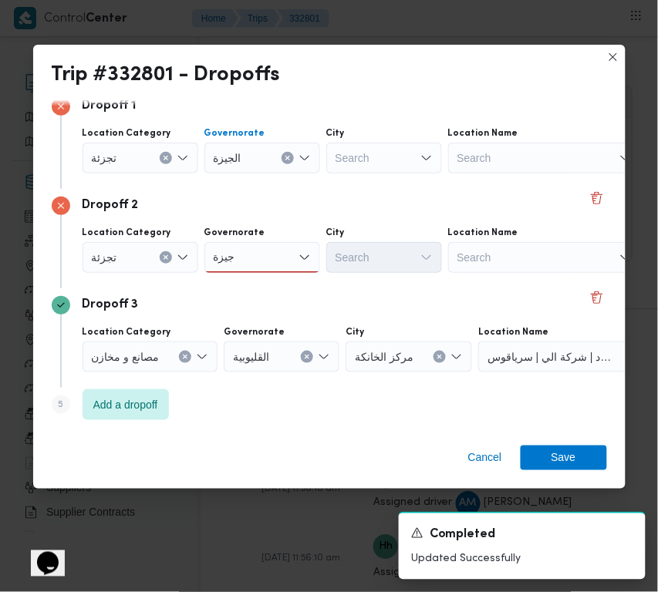
click at [352, 166] on div "Search" at bounding box center [384, 158] width 116 height 31
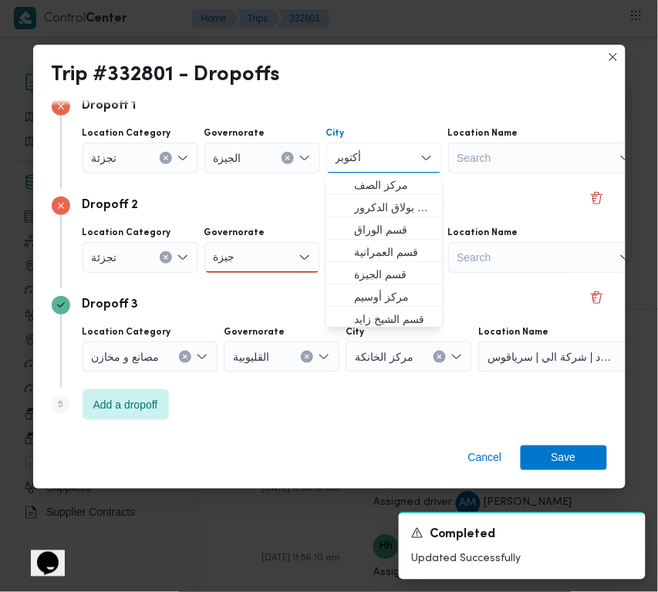
type input "أكتوبر"
click at [274, 264] on div "جيزة جيزة" at bounding box center [262, 257] width 116 height 31
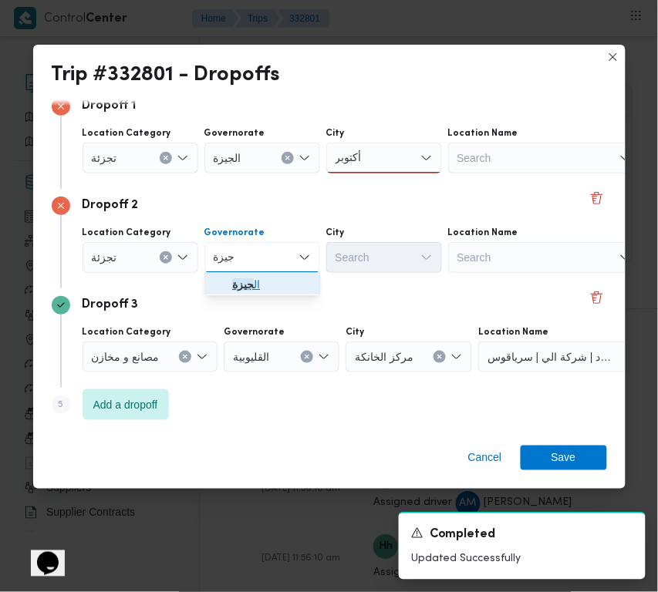
click at [268, 294] on span "ال جيزة" at bounding box center [271, 285] width 79 height 19
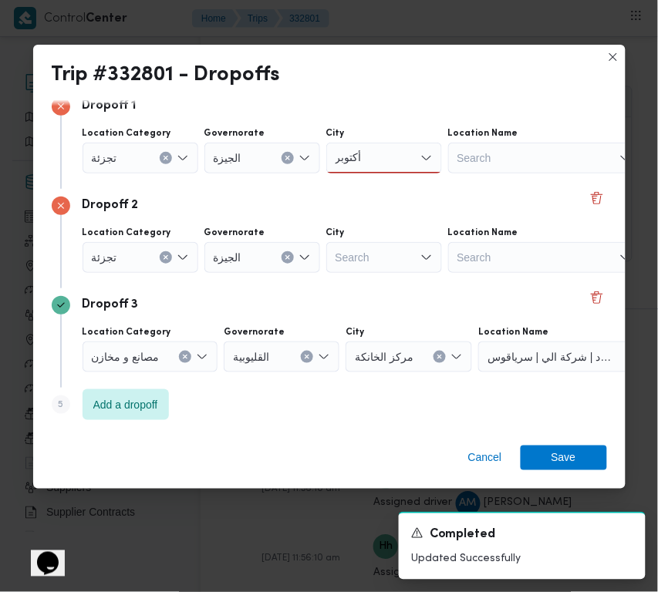
click at [360, 268] on div "Search" at bounding box center [384, 257] width 116 height 31
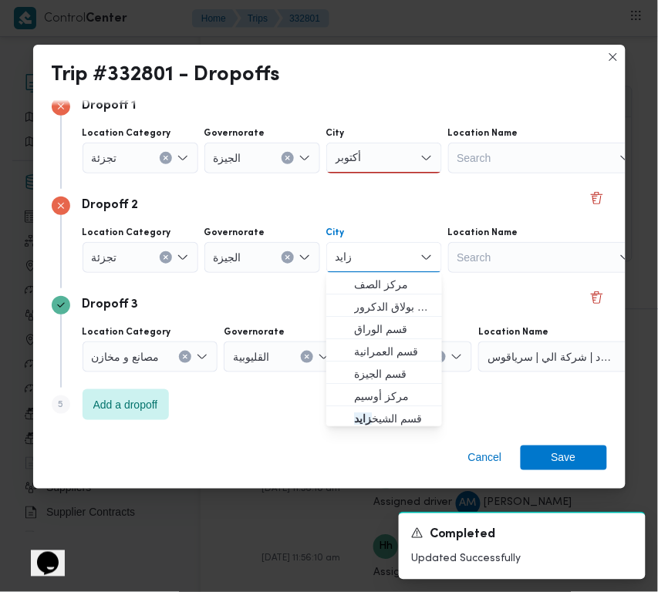
type input "زايد"
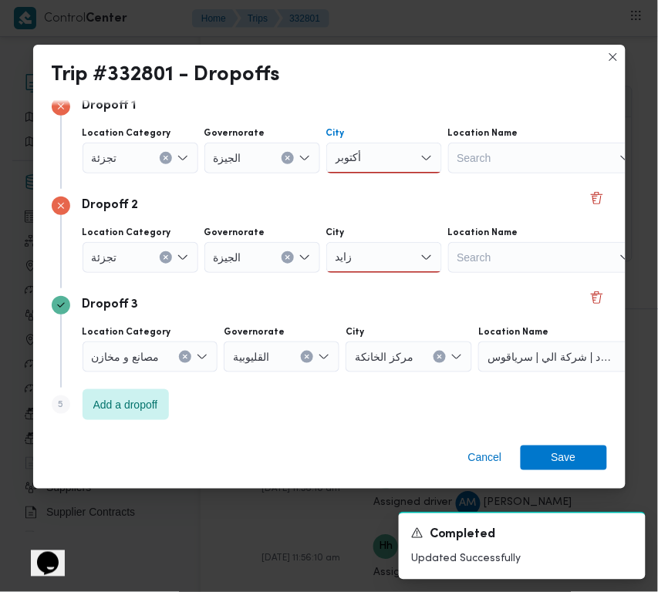
click at [375, 145] on div "أكتوبر أكتوبر" at bounding box center [384, 158] width 116 height 31
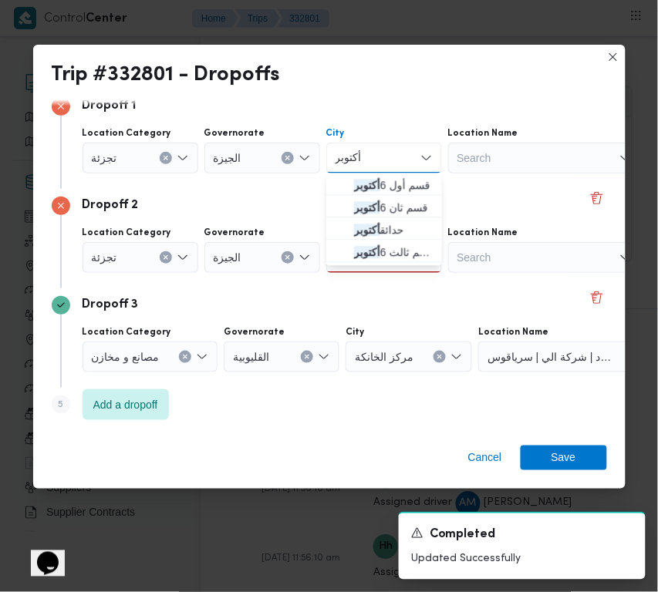
click at [375, 167] on div "أكتوبر أكتوبر Combo box. Selected. أكتوبر. Selected. Combo box input. Search. T…" at bounding box center [384, 158] width 116 height 31
click at [376, 186] on mark "أكتوبر" at bounding box center [367, 186] width 26 height 12
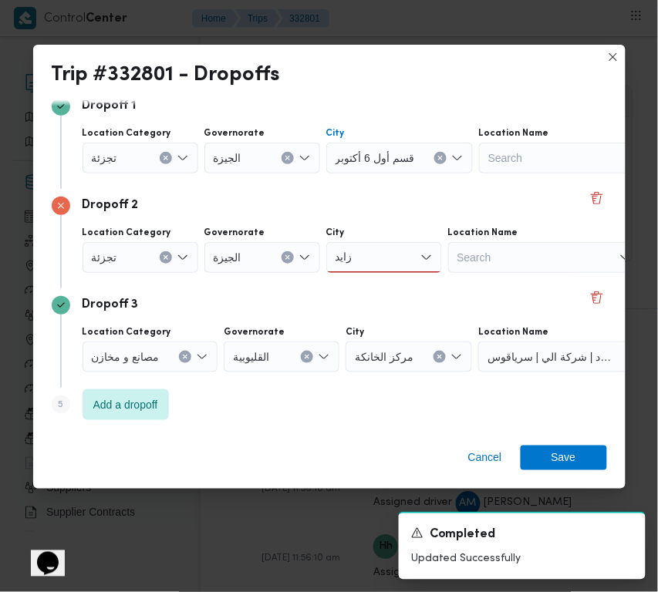
click at [376, 253] on div "زايد زايد" at bounding box center [384, 257] width 116 height 31
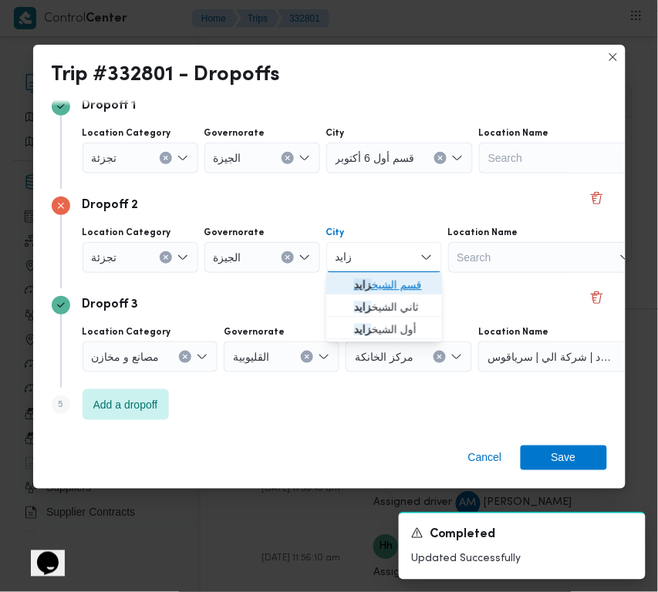
click at [374, 280] on span "قسم الشيخ زايد" at bounding box center [393, 285] width 79 height 19
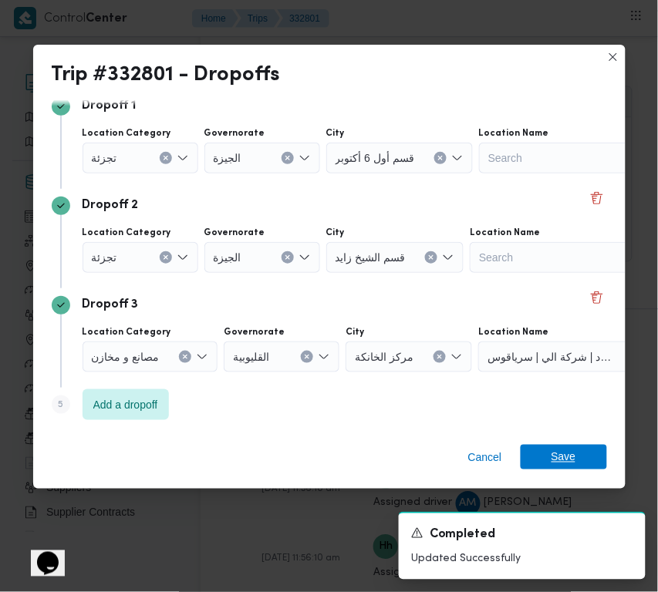
click at [565, 449] on span "Save" at bounding box center [564, 457] width 25 height 25
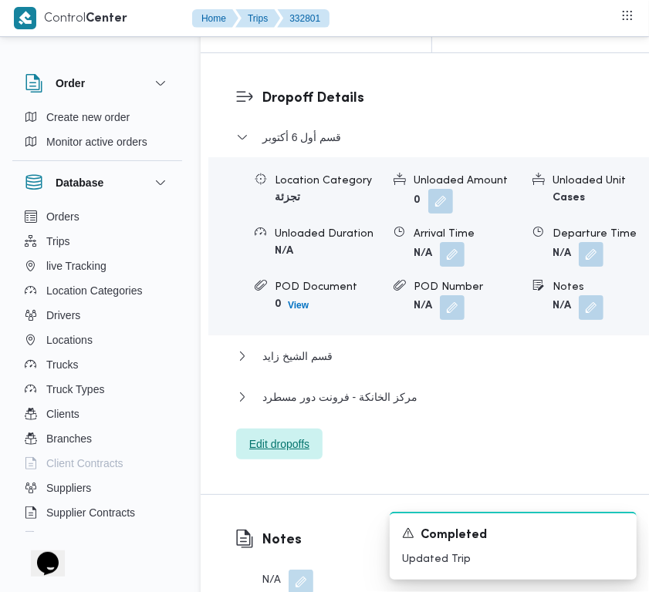
scroll to position [2553, 0]
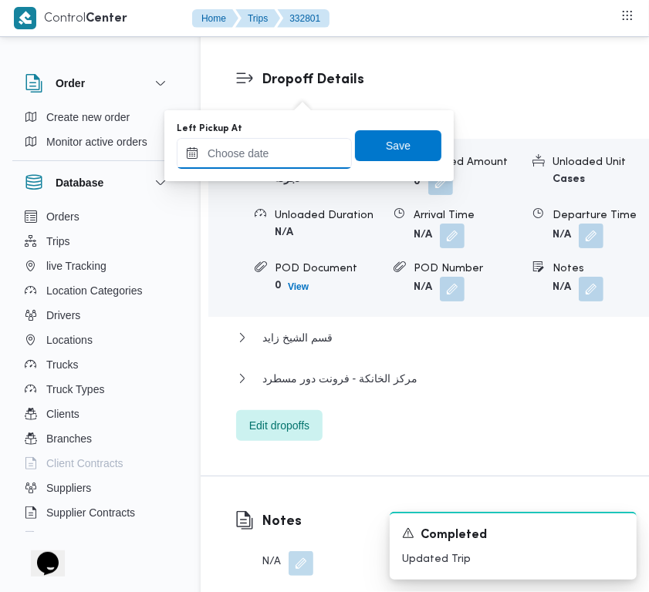
click at [295, 147] on input "Left Pickup At" at bounding box center [264, 153] width 175 height 31
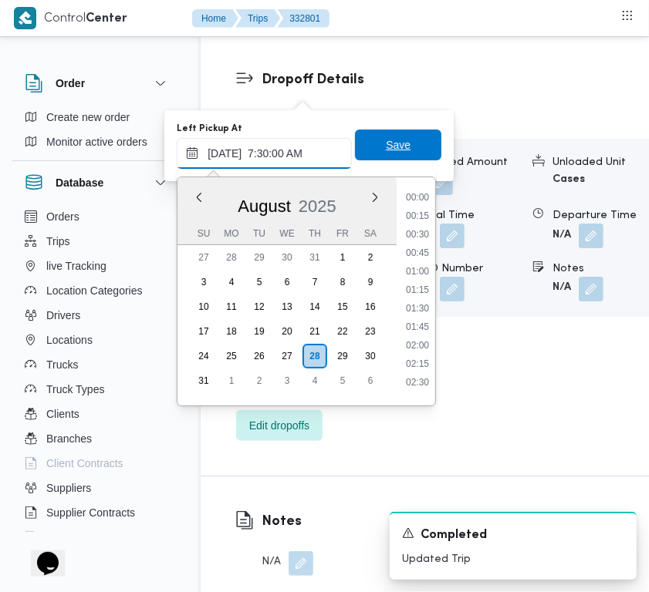
scroll to position [554, 0]
type input "28/08/2025 07:30"
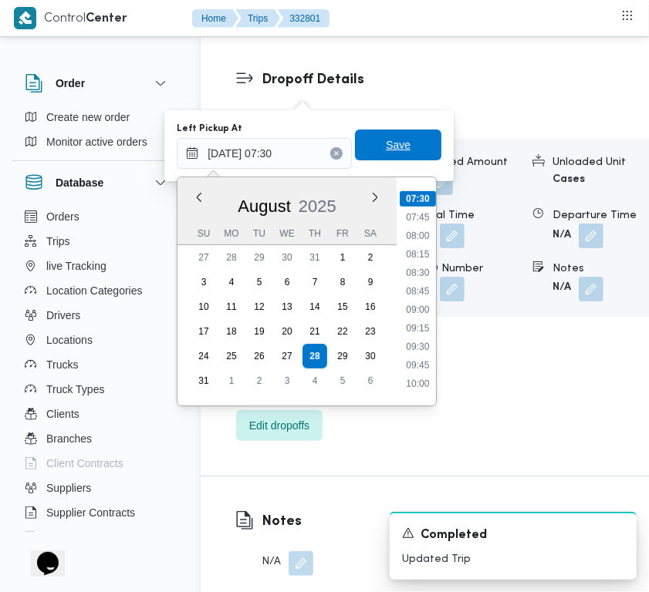
click at [386, 144] on span "Save" at bounding box center [398, 145] width 25 height 19
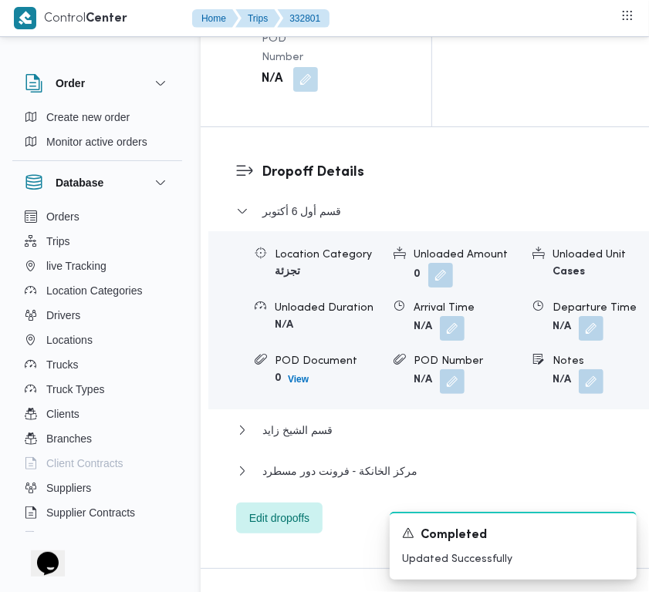
scroll to position [2381, 0]
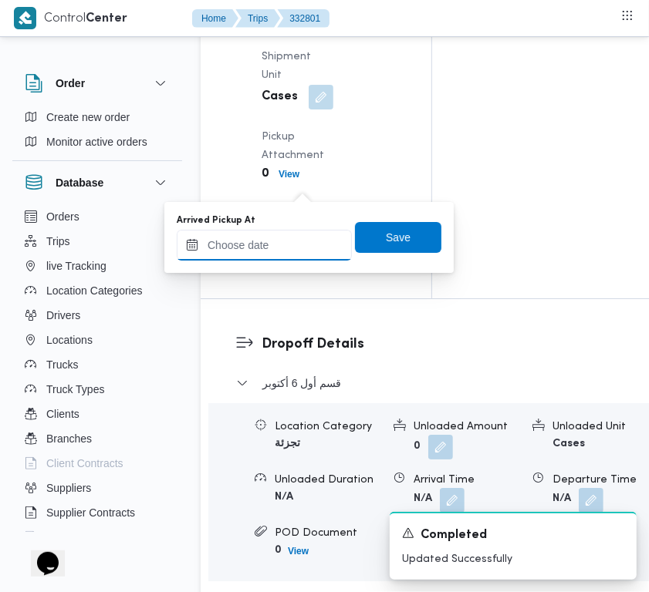
click at [286, 252] on input "Arrived Pickup At" at bounding box center [264, 245] width 175 height 31
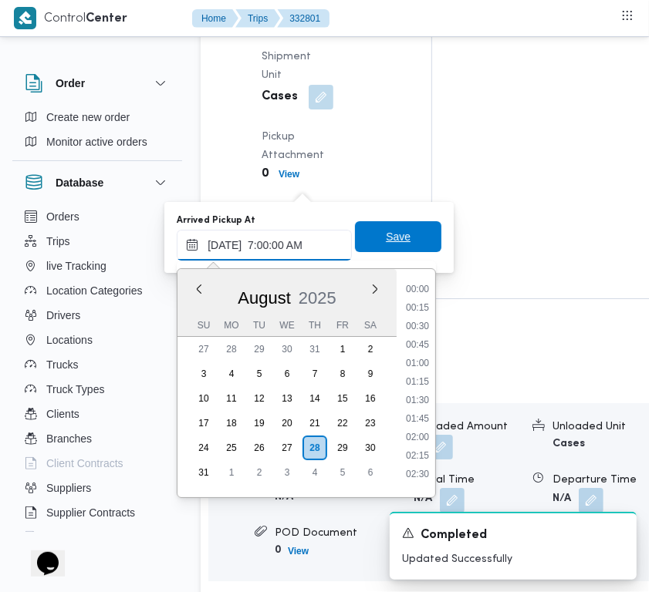
scroll to position [517, 0]
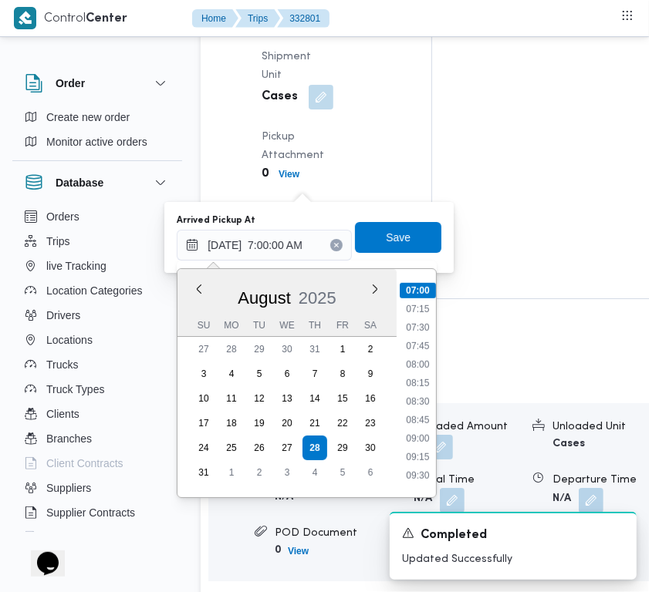
type input "28/08/2025 07:00"
click at [437, 231] on div "You are in a dialog. To close this dialog, hit escape. Arrived Pickup At 28/08/…" at bounding box center [308, 237] width 289 height 71
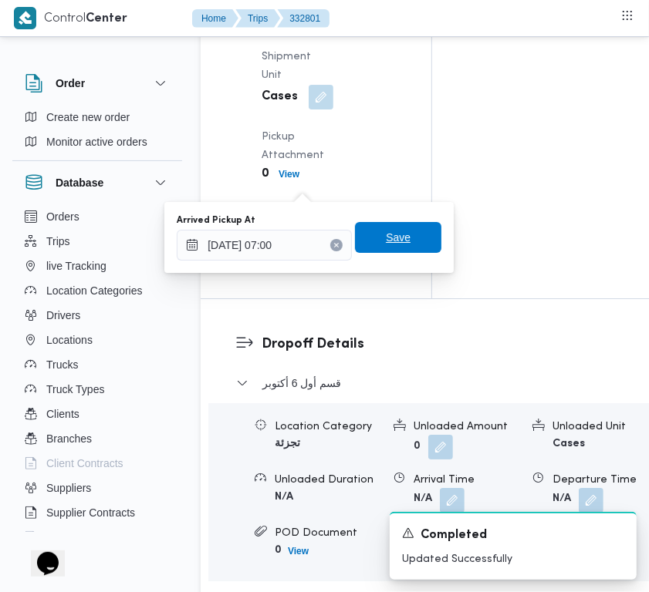
click at [407, 238] on span "Save" at bounding box center [398, 237] width 86 height 31
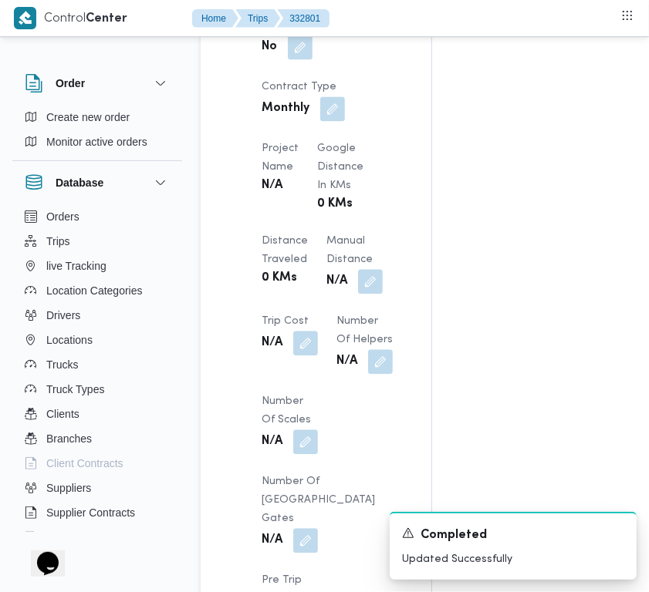
scroll to position [0, 0]
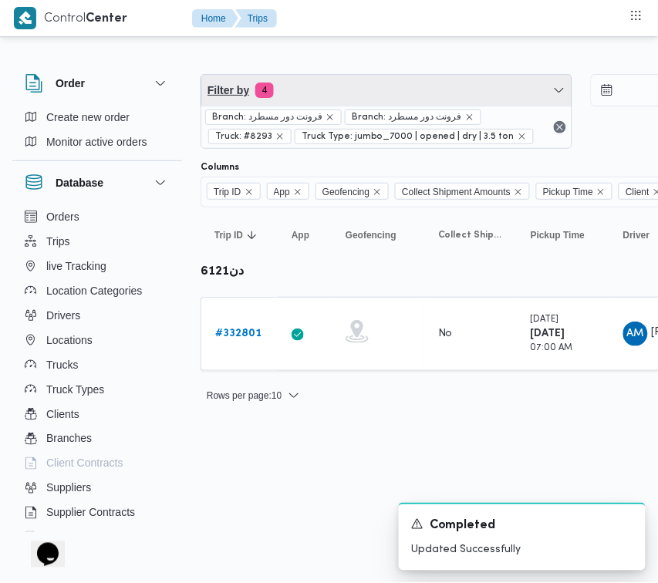
click at [320, 86] on span "Filter by 4" at bounding box center [386, 90] width 370 height 31
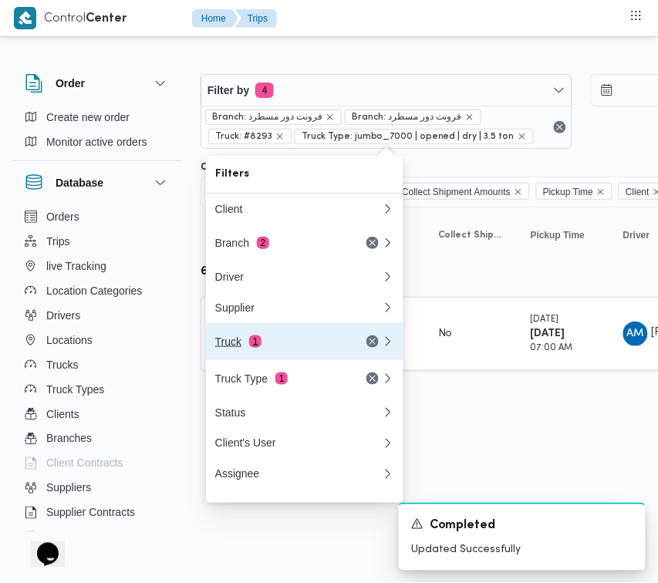
click at [261, 336] on button "Truck 1" at bounding box center [304, 341] width 197 height 37
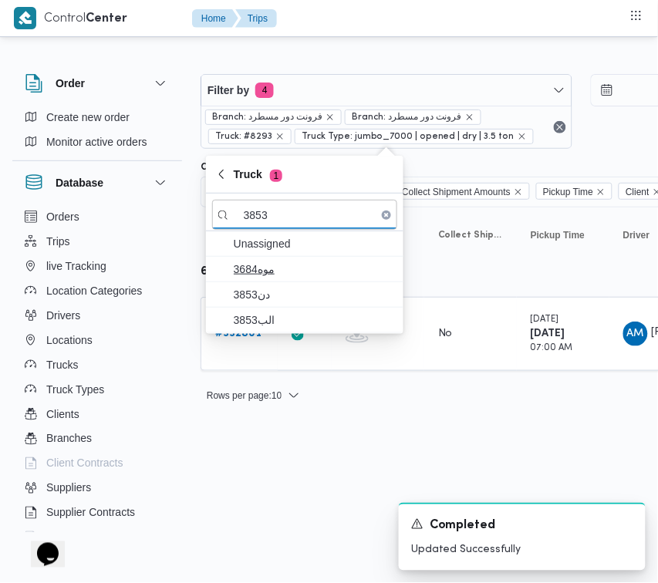
type input "3853"
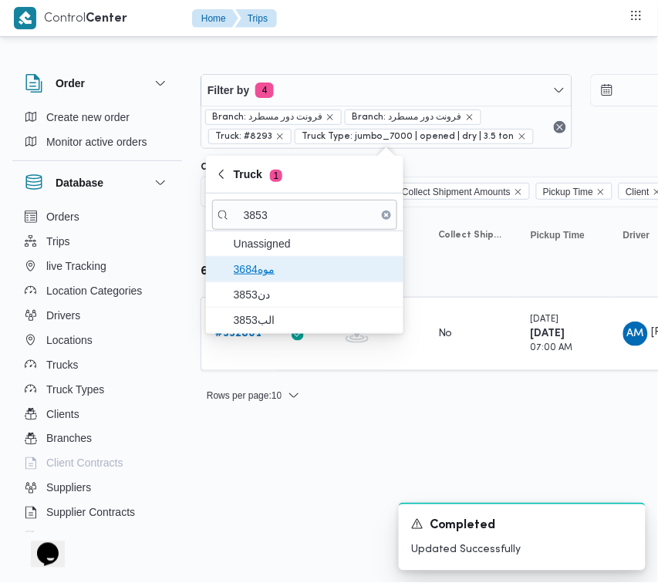
click at [298, 275] on span "موه3684" at bounding box center [314, 269] width 160 height 19
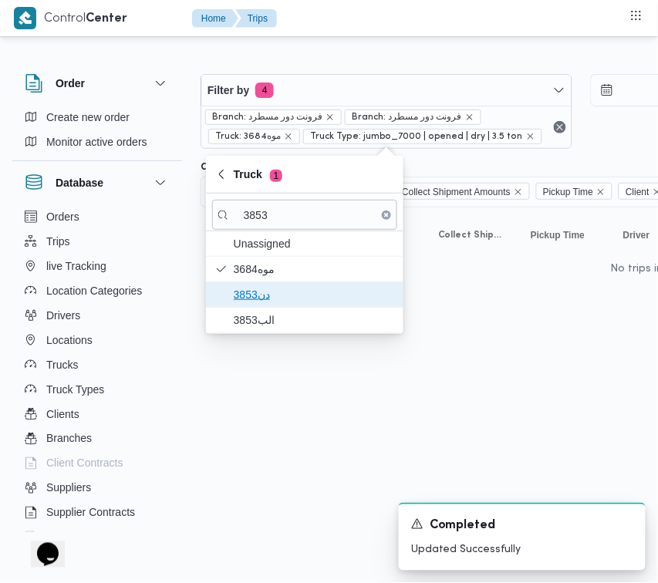
click at [298, 290] on span "دن3853" at bounding box center [314, 294] width 160 height 19
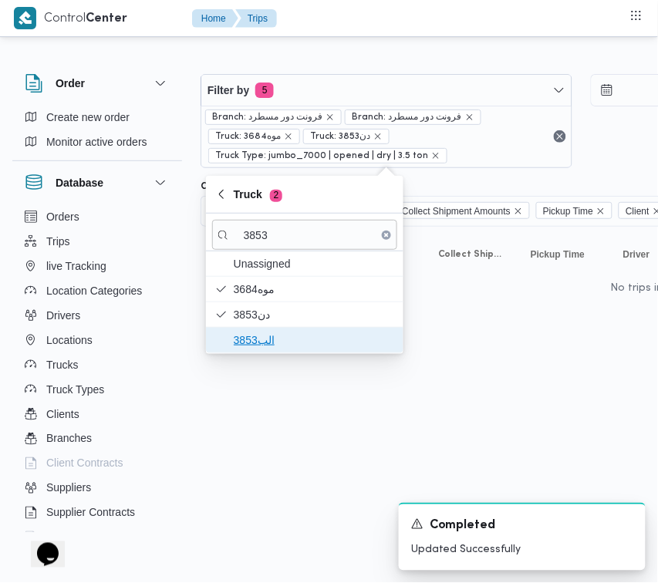
click at [287, 343] on span "الب3853" at bounding box center [314, 340] width 160 height 19
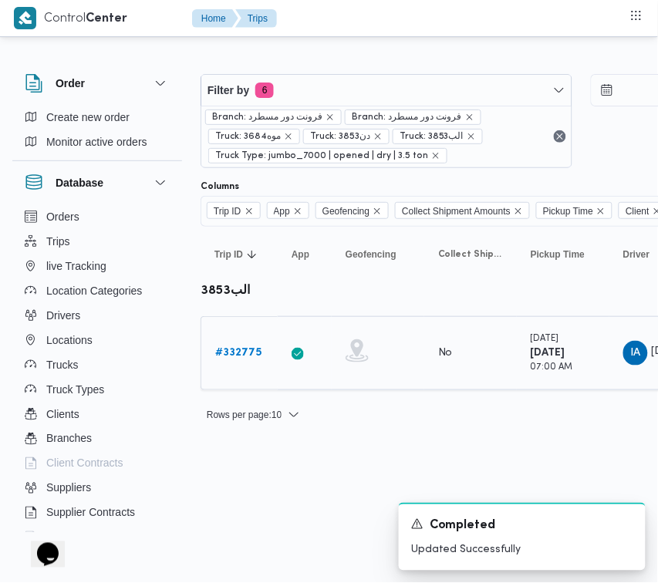
click at [238, 367] on div "# 332775" at bounding box center [239, 353] width 61 height 31
click at [238, 344] on link "# 332775" at bounding box center [238, 353] width 46 height 19
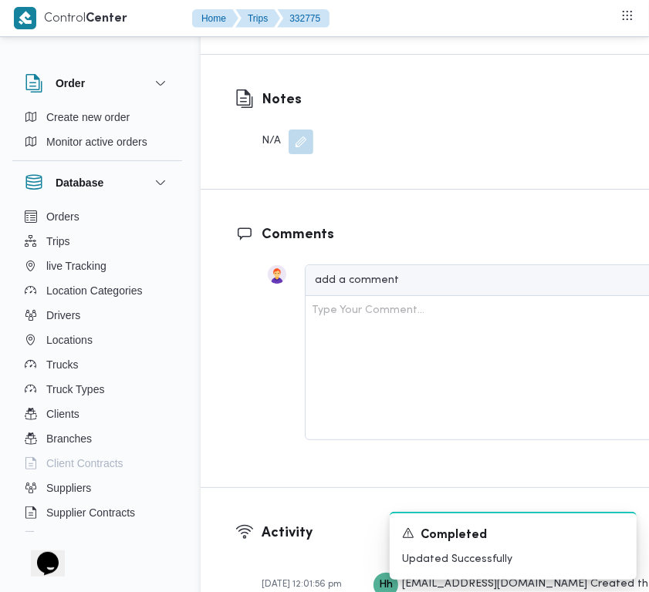
scroll to position [3053, 0]
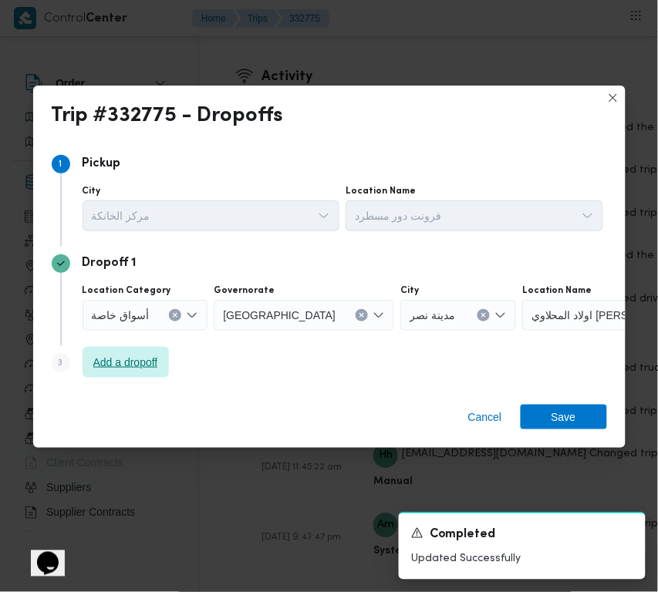
click at [130, 370] on span "Add a dropoff" at bounding box center [125, 362] width 65 height 19
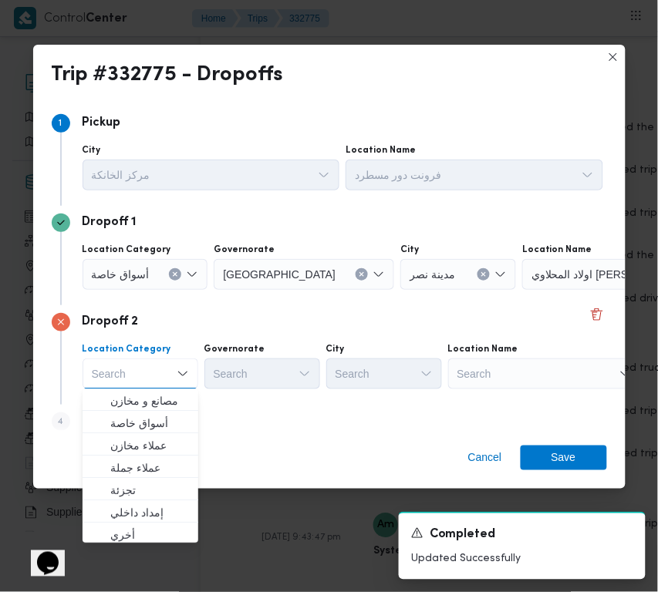
click at [523, 376] on div "Search" at bounding box center [544, 374] width 193 height 31
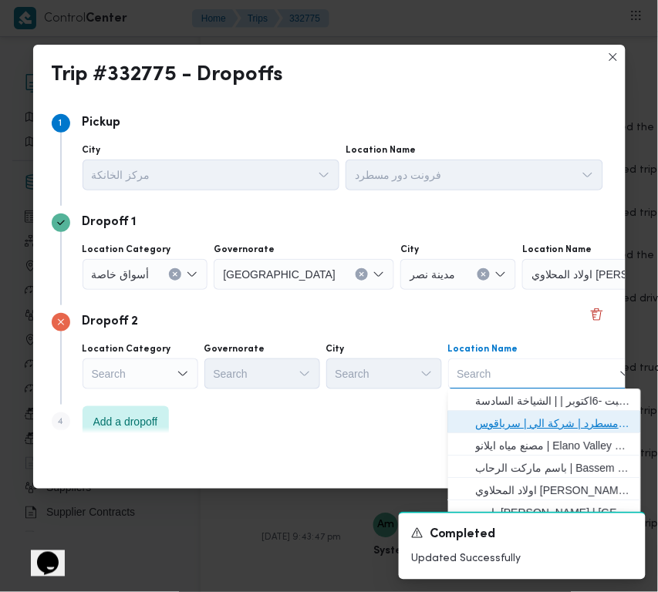
click at [538, 413] on span "فرونت دور مسطرد | شركة الي | سرياقوس" at bounding box center [544, 424] width 181 height 25
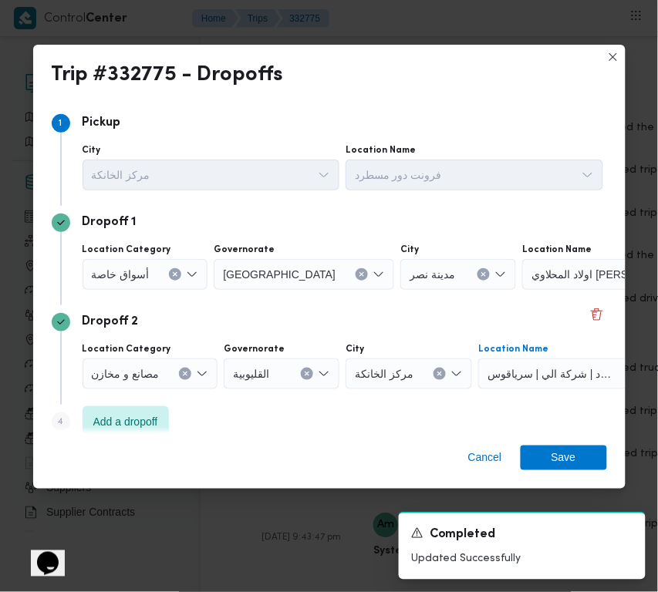
click at [147, 268] on span "أسواق خاصة" at bounding box center [121, 273] width 58 height 17
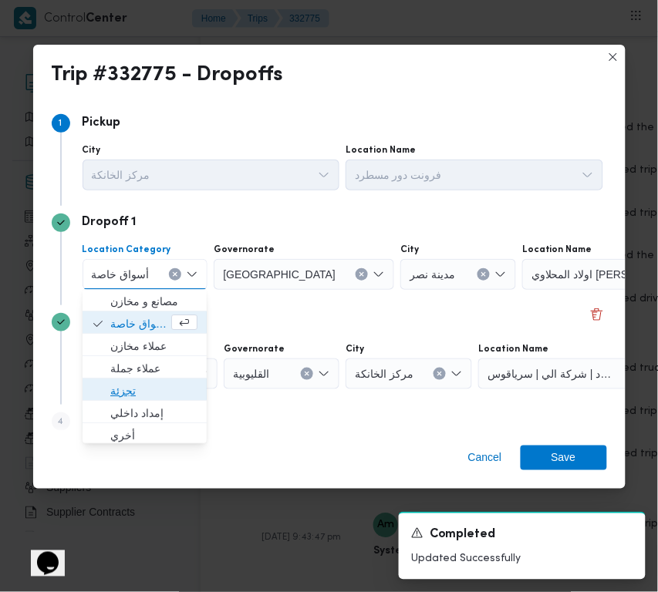
click at [174, 388] on span "تجزئة" at bounding box center [153, 392] width 87 height 19
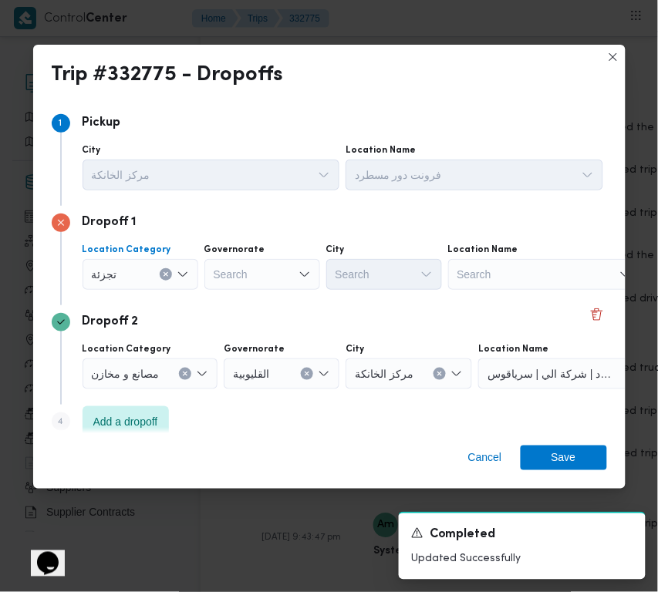
click at [230, 276] on div "Search" at bounding box center [262, 274] width 116 height 31
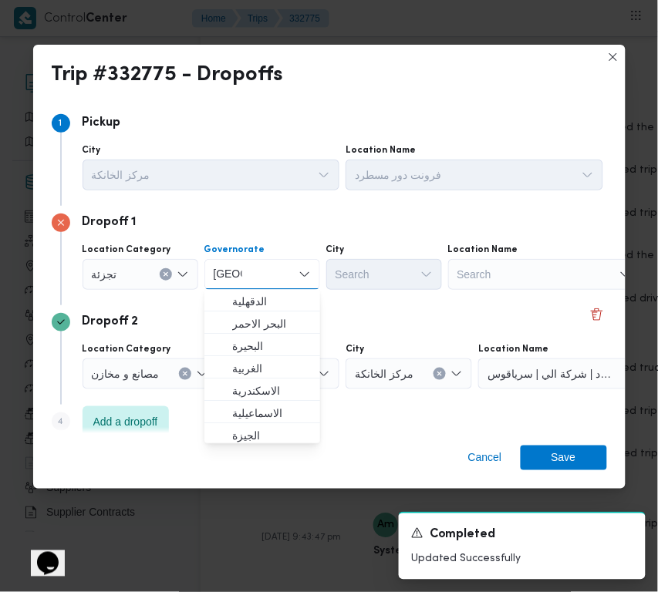
type input "قاهرة"
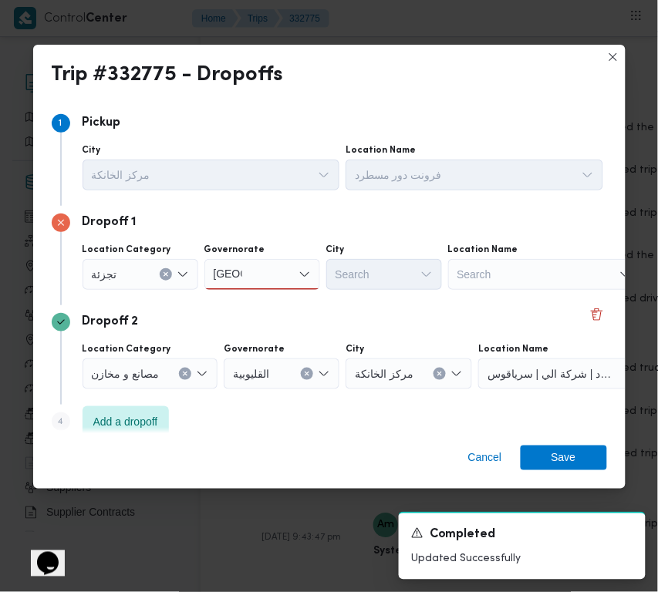
click at [376, 297] on div "Dropoff 1 Location Category تجزئة Governorate قاهرة قاهرة City Search Location …" at bounding box center [329, 256] width 555 height 100
drag, startPoint x: 278, startPoint y: 276, endPoint x: 274, endPoint y: 287, distance: 11.5
click at [278, 276] on div "قاهرة قاهرة" at bounding box center [262, 274] width 116 height 31
click at [272, 293] on span "القاهرة" at bounding box center [271, 302] width 79 height 19
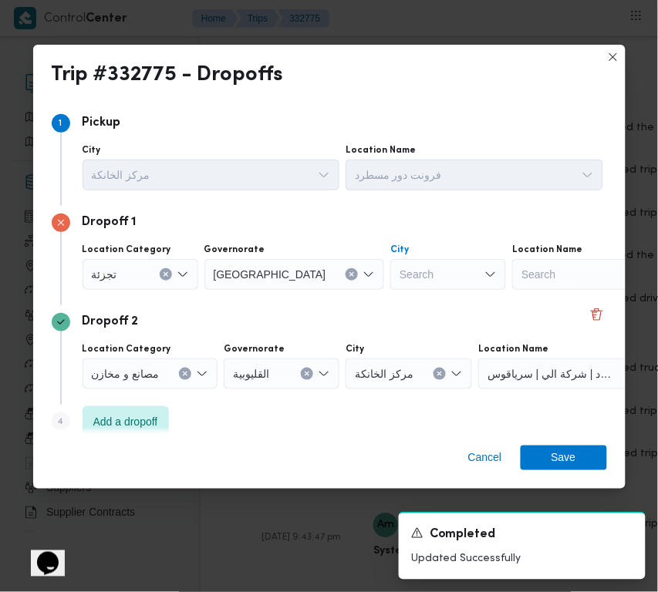
click at [390, 271] on div "Search" at bounding box center [448, 274] width 116 height 31
type input "النزهة"
click at [359, 307] on span "قسم النزهة" at bounding box center [393, 302] width 79 height 19
click at [590, 454] on span "Save" at bounding box center [564, 457] width 86 height 25
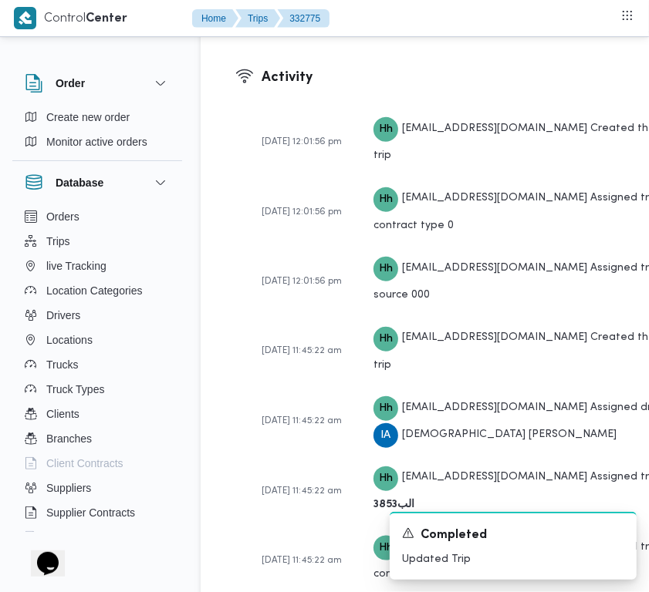
scroll to position [2535, 0]
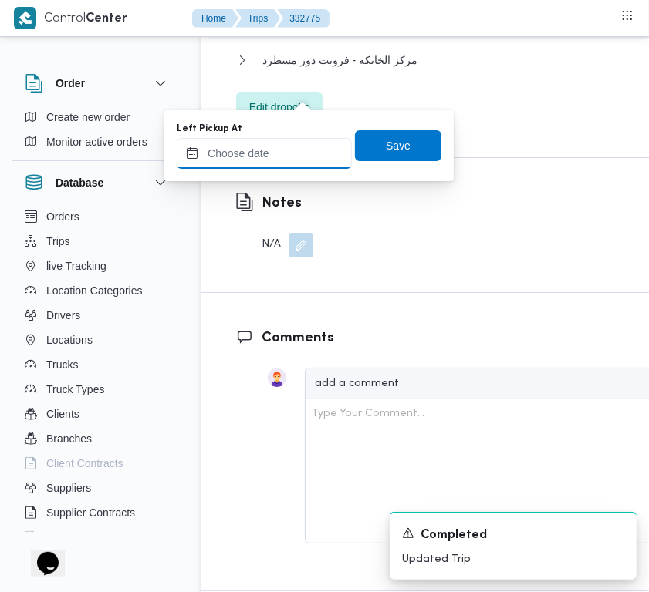
click at [283, 163] on input "Left Pickup At" at bounding box center [264, 153] width 175 height 31
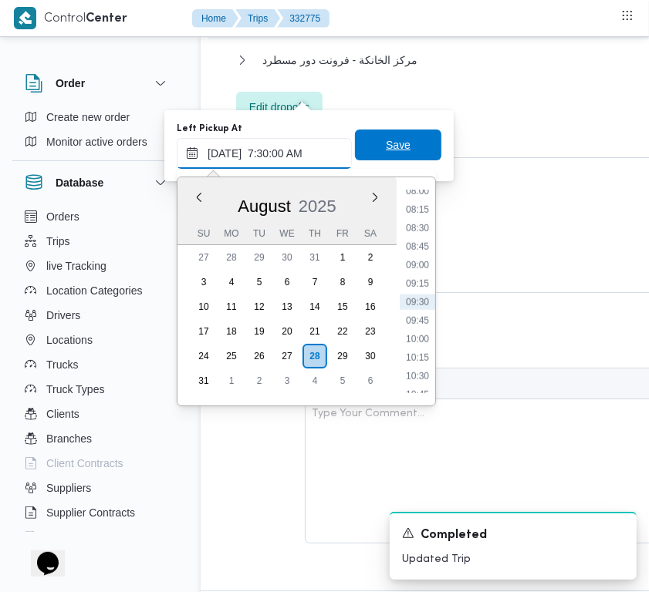
scroll to position [554, 0]
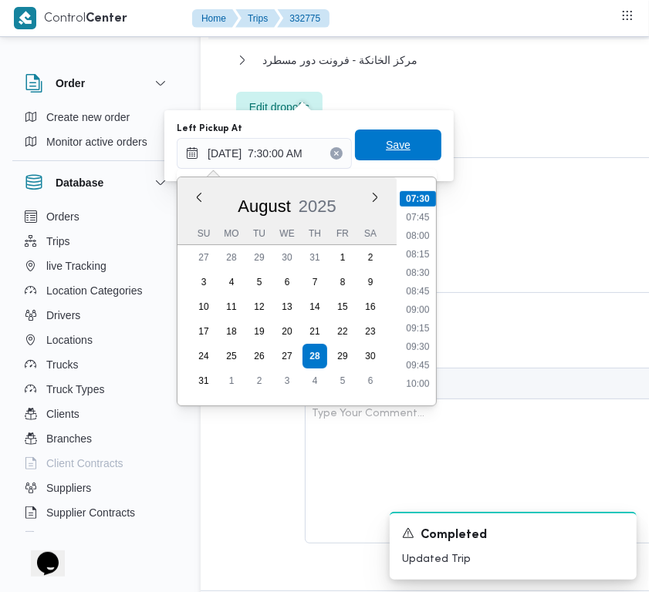
type input "28/08/2025 07:30"
click at [405, 144] on span "Save" at bounding box center [398, 145] width 86 height 31
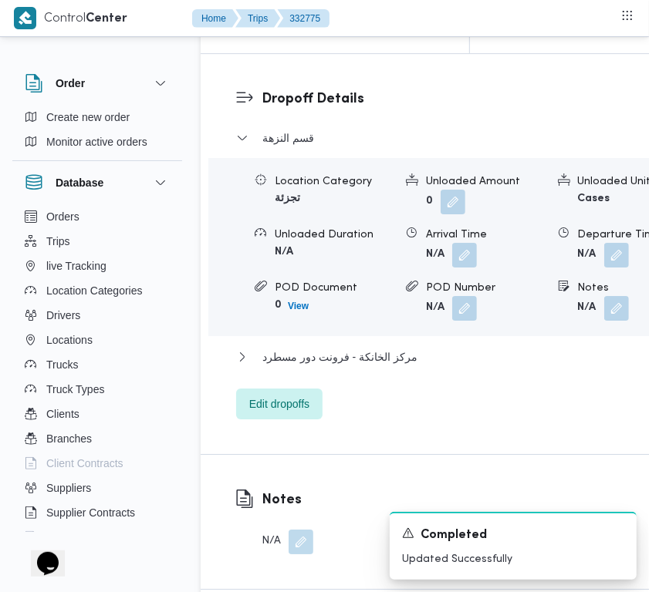
scroll to position [2199, 0]
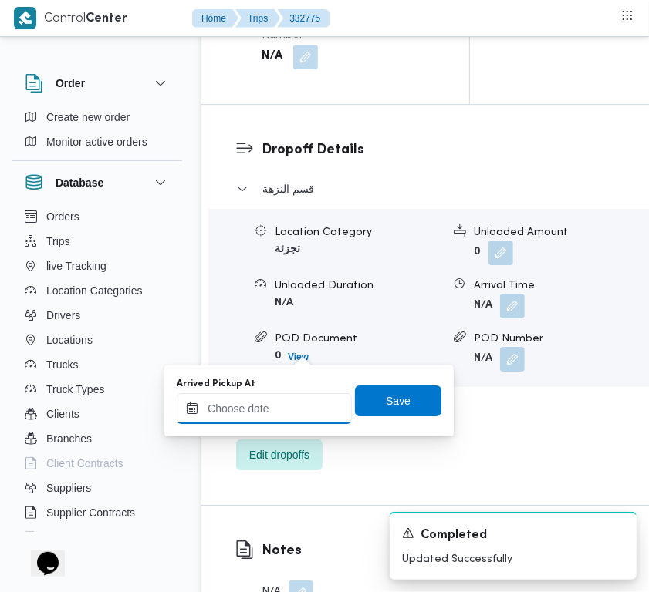
click at [279, 396] on input "Arrived Pickup At" at bounding box center [264, 408] width 175 height 31
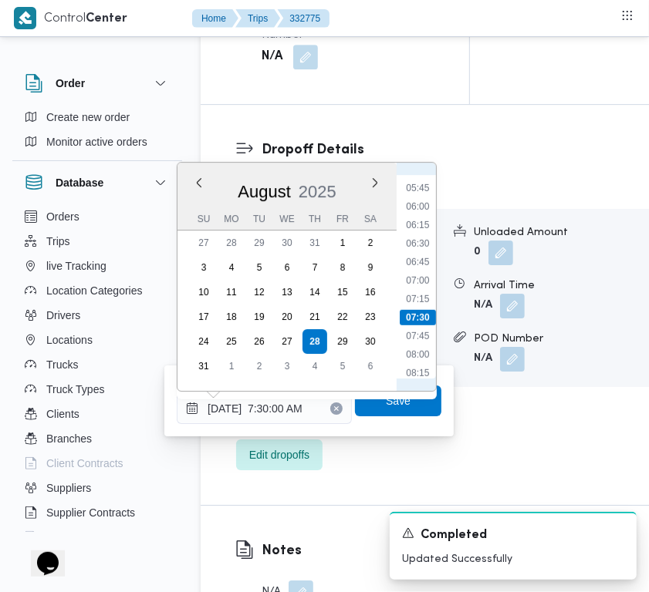
scroll to position [380, 0]
click at [421, 314] on li "07:00" at bounding box center [417, 320] width 35 height 15
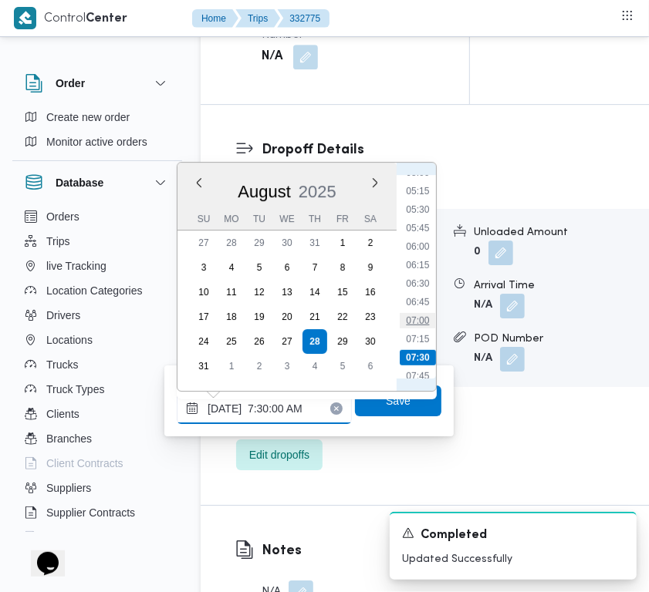
type input "28/08/2025 07:00"
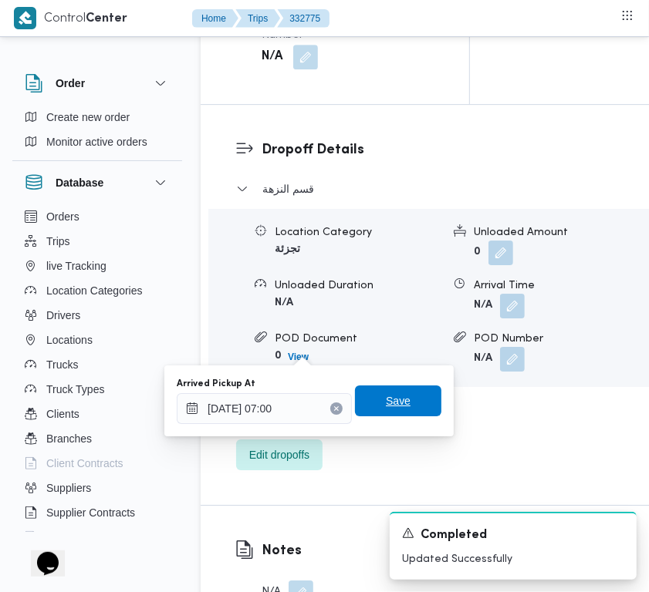
click at [407, 393] on span "Save" at bounding box center [398, 401] width 86 height 31
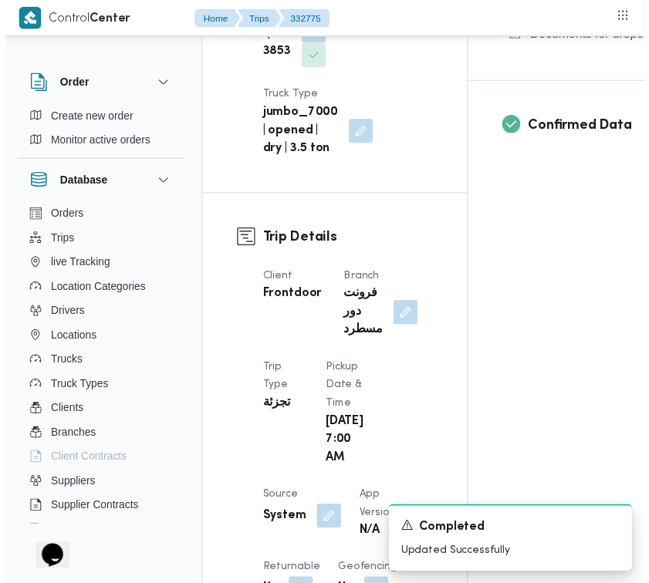
scroll to position [0, 0]
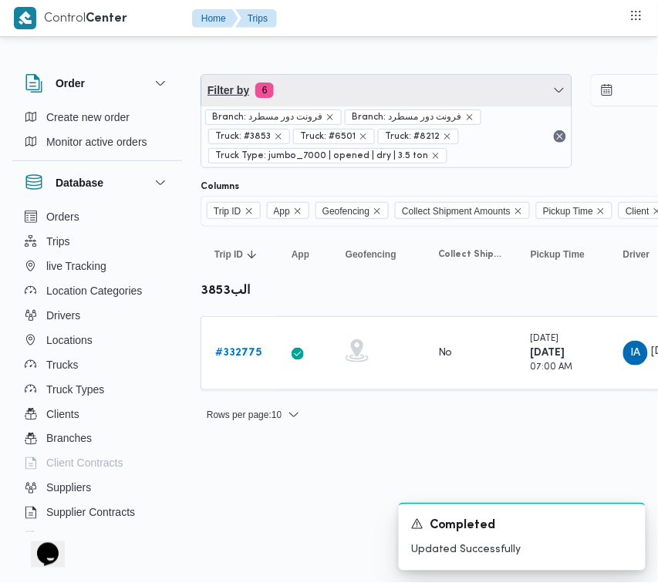
click at [357, 83] on span "Filter by 6" at bounding box center [386, 90] width 370 height 31
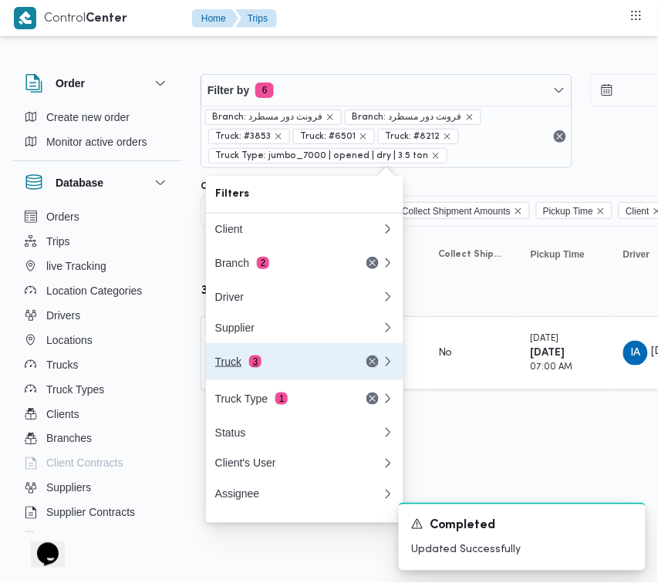
click at [271, 366] on div "Truck 3" at bounding box center [280, 362] width 130 height 12
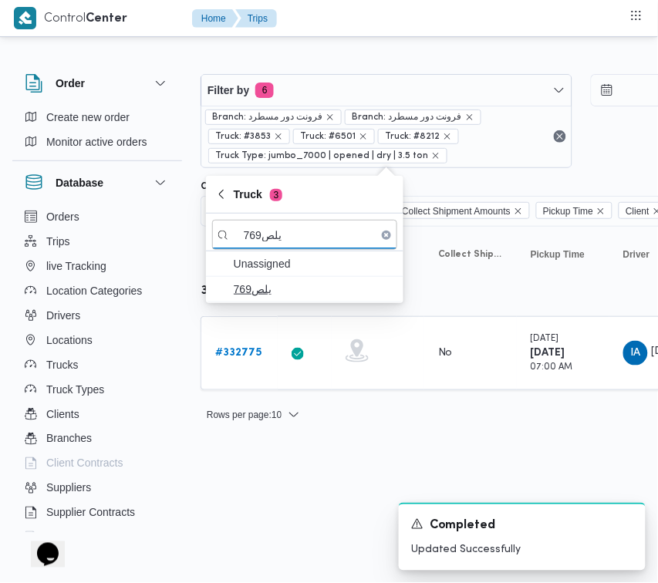
type input "يلص769"
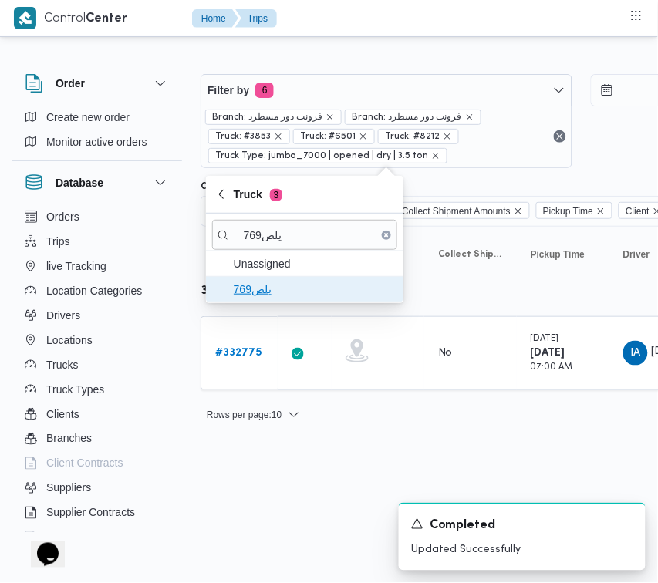
click at [278, 295] on span "يلص769" at bounding box center [314, 289] width 160 height 19
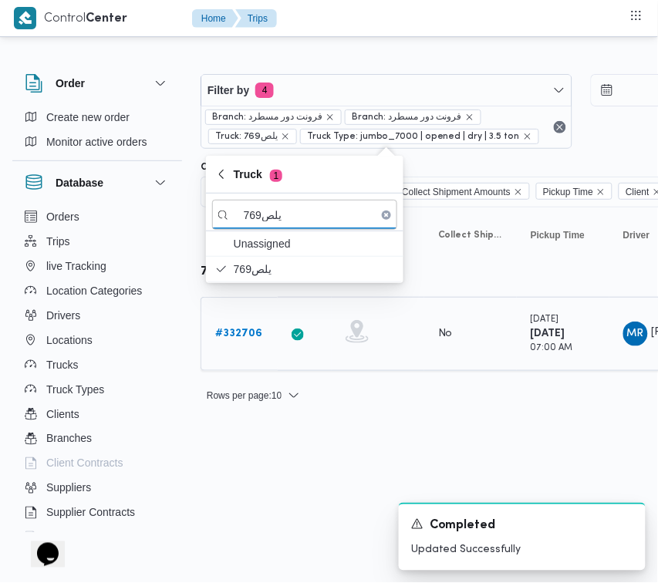
click at [236, 339] on b "# 332706" at bounding box center [238, 334] width 47 height 10
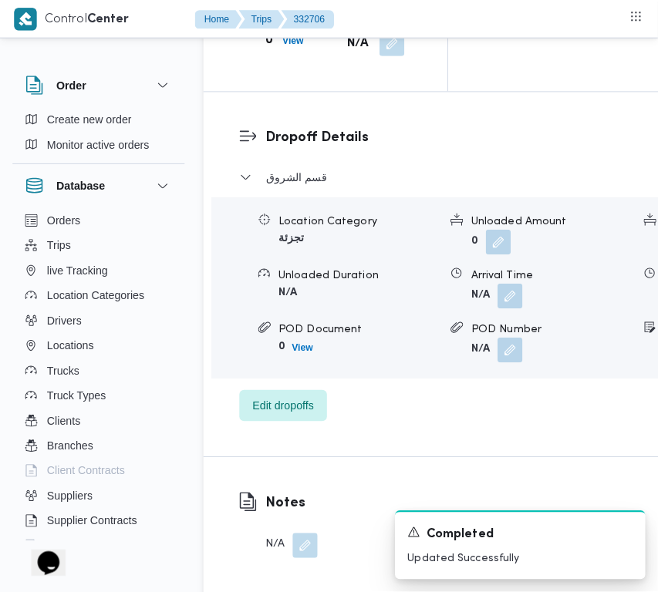
scroll to position [2442, 0]
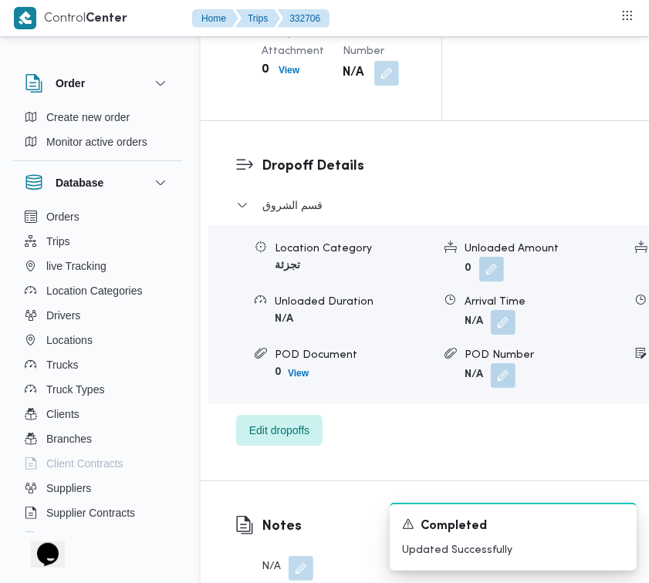
click at [286, 413] on div "قسم الشروق Location Category تجزئة Unloaded Amount 0 Unloaded Unit Cases Unload…" at bounding box center [511, 321] width 550 height 250
click at [268, 415] on span "Edit dropoffs" at bounding box center [279, 429] width 86 height 31
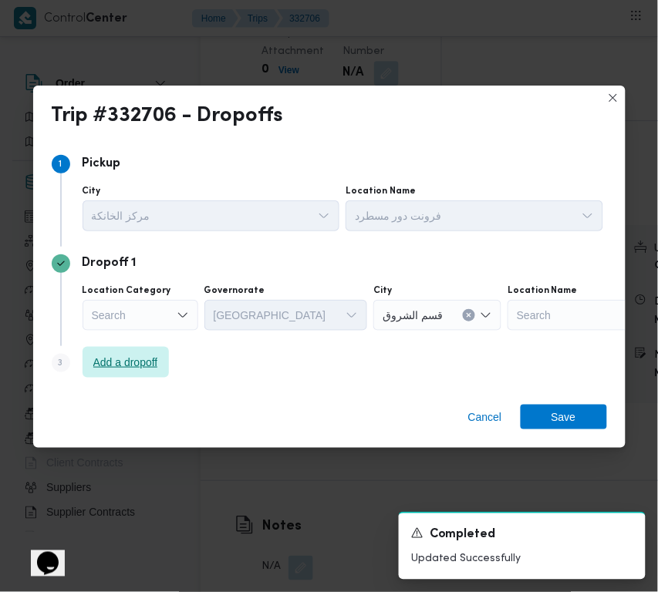
click at [133, 363] on span "Add a dropoff" at bounding box center [125, 362] width 65 height 19
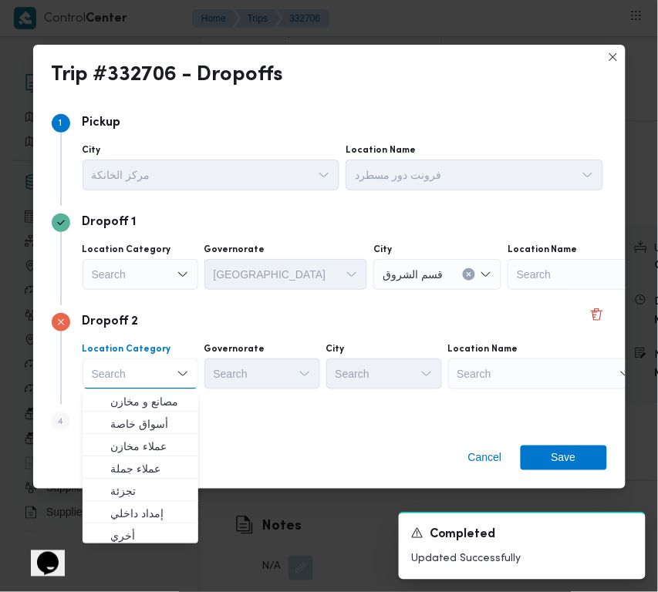
click at [324, 390] on div "Location Category Search Combo box. Selected. Combo box input. Search. Type som…" at bounding box center [342, 366] width 527 height 52
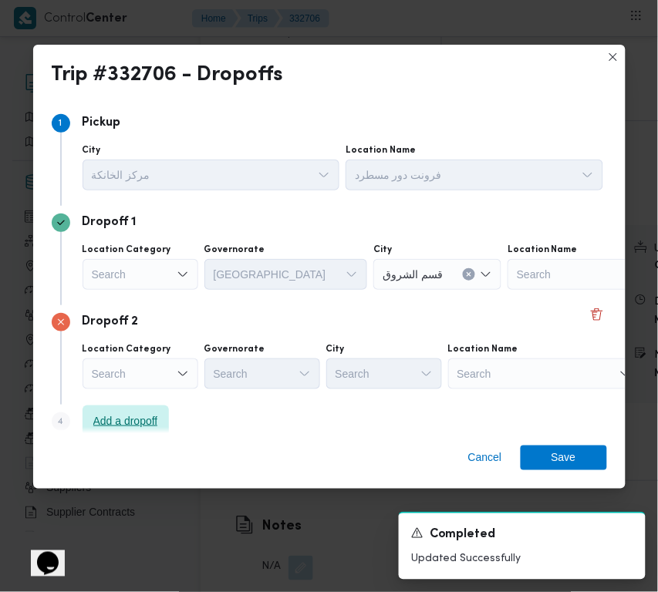
click at [133, 405] on div "Step 1 1 Pickup City مركز الخانكة Location Name فرونت دور مسطرد Dropoff 1 Locat…" at bounding box center [329, 275] width 555 height 339
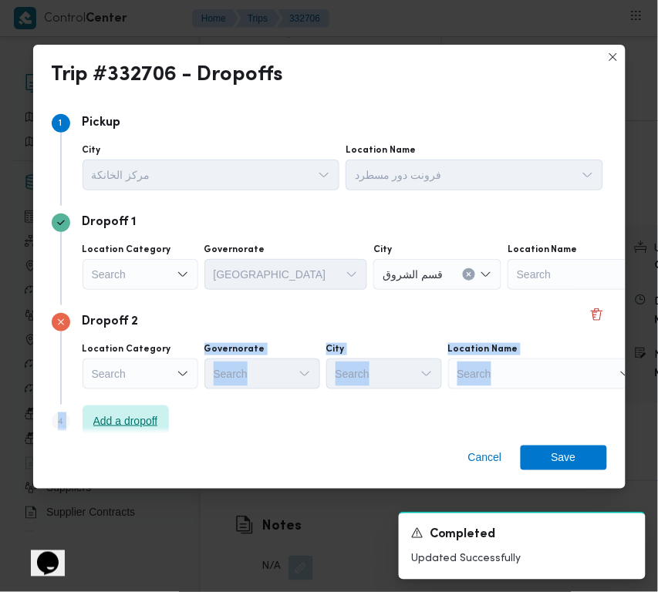
click at [153, 413] on span "Add a dropoff" at bounding box center [125, 421] width 65 height 19
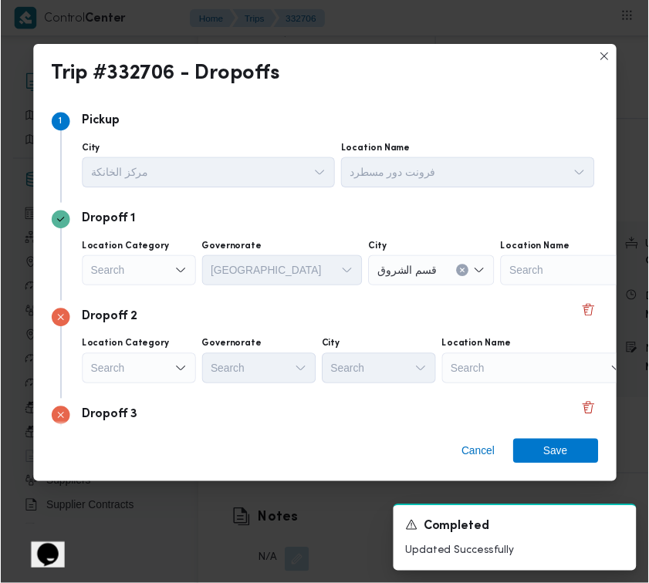
scroll to position [116, 0]
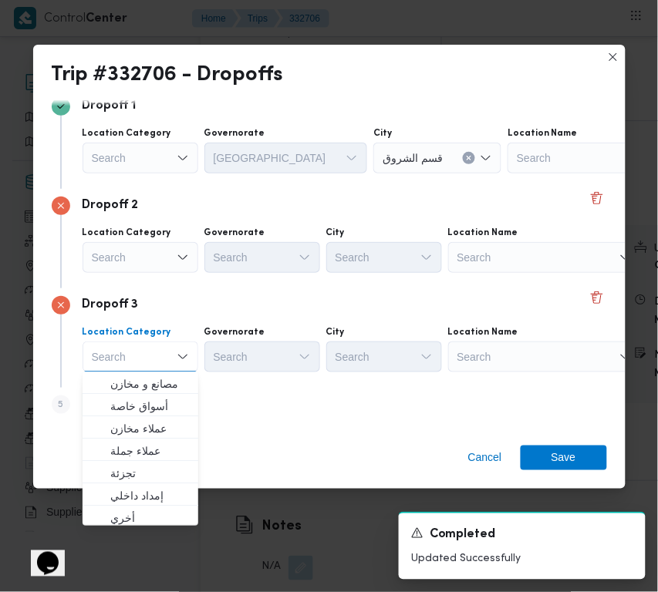
click at [515, 363] on div "Search" at bounding box center [544, 357] width 193 height 31
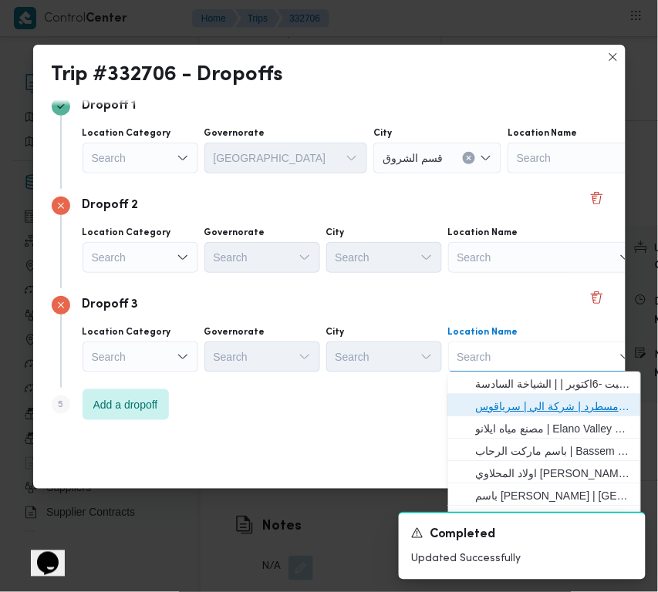
click at [544, 407] on span "فرونت دور مسطرد | شركة الي | سرياقوس" at bounding box center [554, 406] width 156 height 19
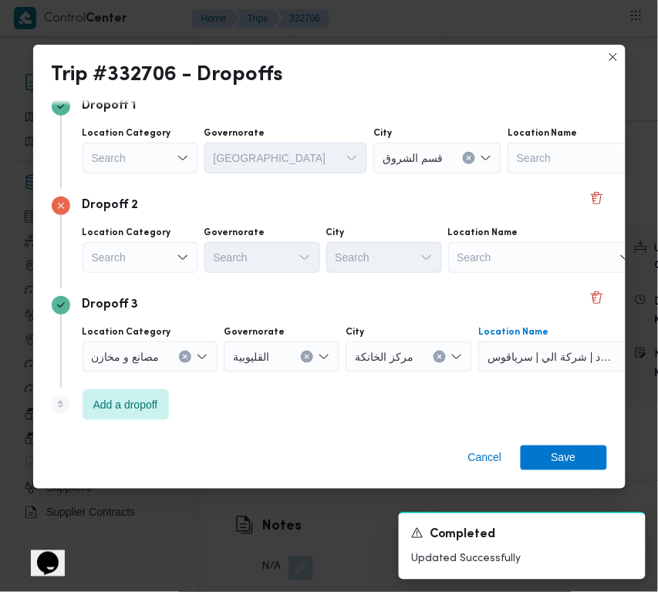
click at [174, 259] on div "Search" at bounding box center [141, 257] width 116 height 31
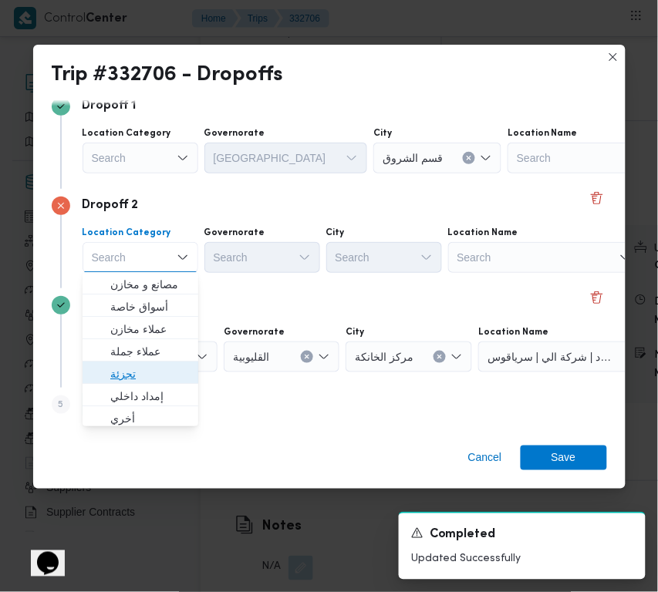
click at [167, 372] on span "تجزئة" at bounding box center [149, 374] width 79 height 19
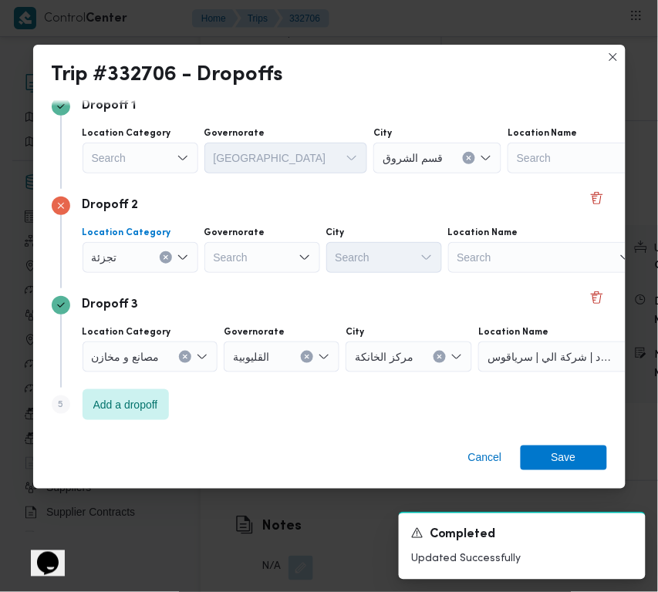
click at [152, 162] on div "Search" at bounding box center [141, 158] width 116 height 31
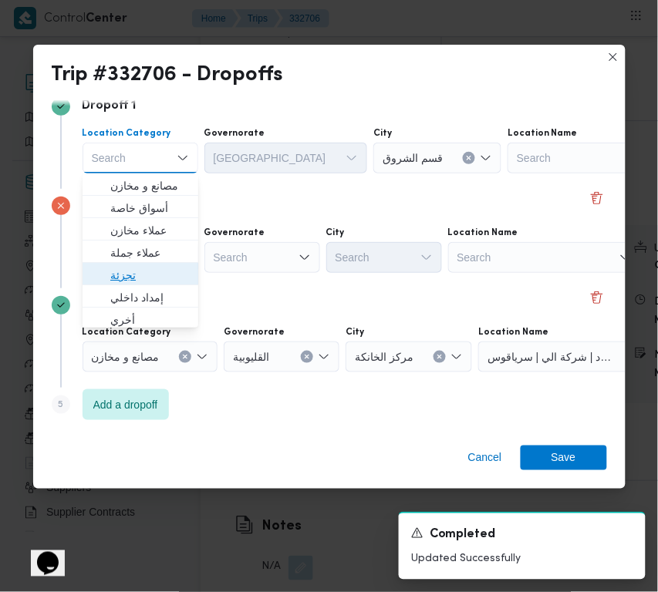
click at [162, 275] on span "تجزئة" at bounding box center [149, 275] width 79 height 19
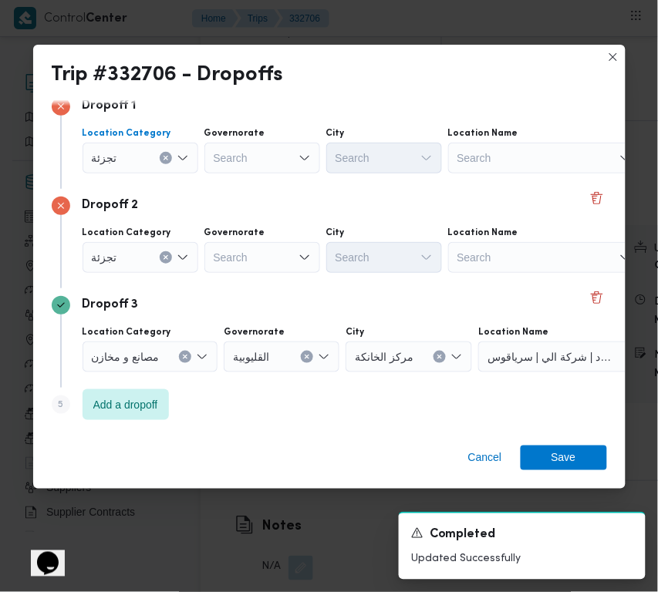
click at [260, 265] on div "Search" at bounding box center [262, 257] width 116 height 31
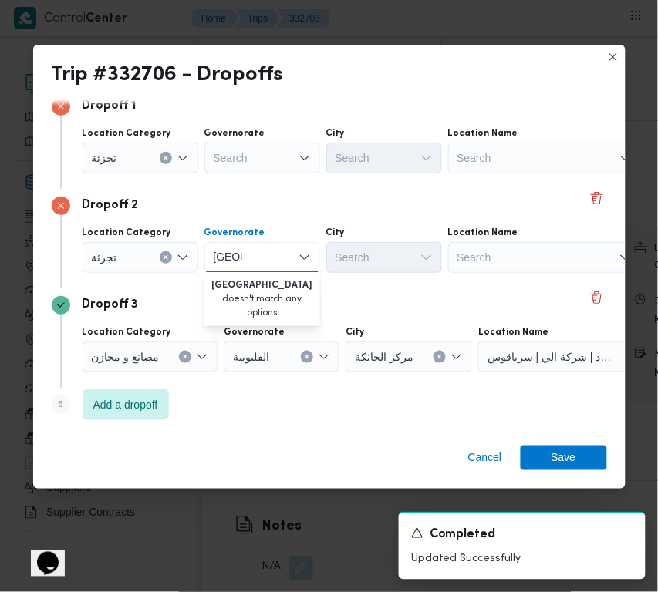
type input "قاهرة"
click at [244, 152] on div "Search" at bounding box center [262, 158] width 116 height 31
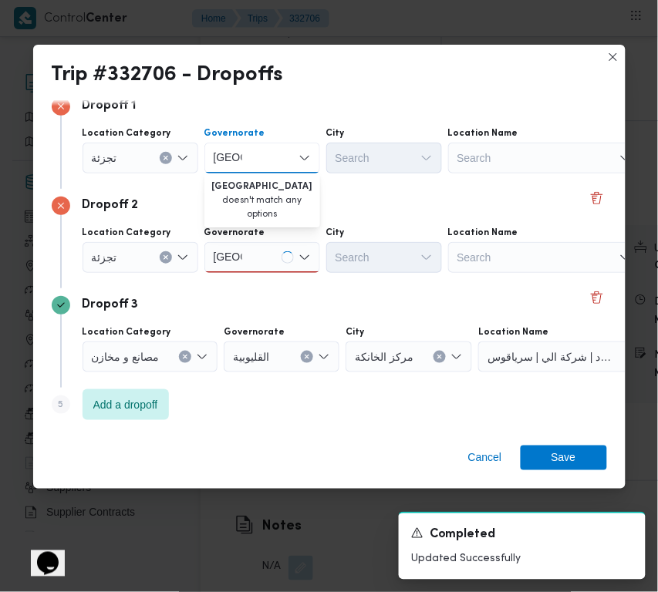
type input "قاهرة"
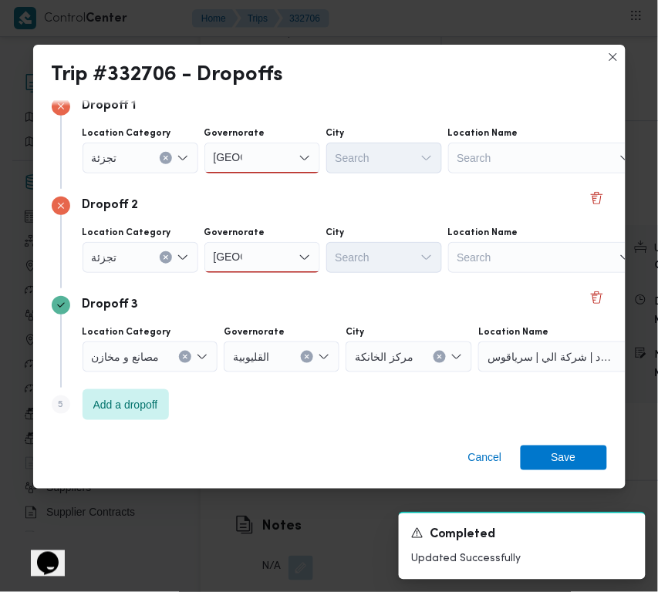
drag, startPoint x: 373, startPoint y: 252, endPoint x: 324, endPoint y: 252, distance: 48.6
click at [373, 252] on div "Search" at bounding box center [384, 257] width 116 height 31
drag, startPoint x: 307, startPoint y: 252, endPoint x: 291, endPoint y: 267, distance: 21.8
click at [306, 253] on icon "Open list of options" at bounding box center [305, 257] width 12 height 12
click at [284, 278] on span "القاهرة" at bounding box center [271, 284] width 79 height 19
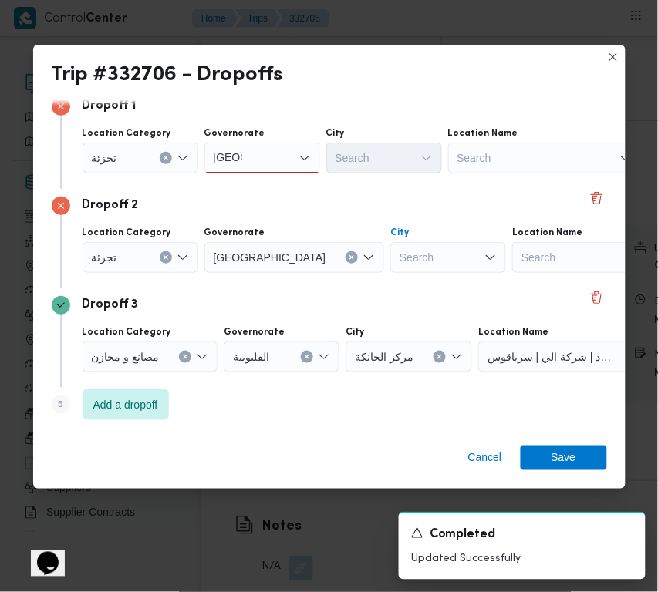
click at [390, 255] on div "Search" at bounding box center [448, 257] width 116 height 31
drag, startPoint x: 348, startPoint y: 251, endPoint x: 290, endPoint y: 257, distance: 58.2
click at [290, 257] on div "Location Category تجزئة Governorate القاهرة City 15مايو 15مايو Combo box. Selec…" at bounding box center [342, 250] width 527 height 52
type input "مايو"
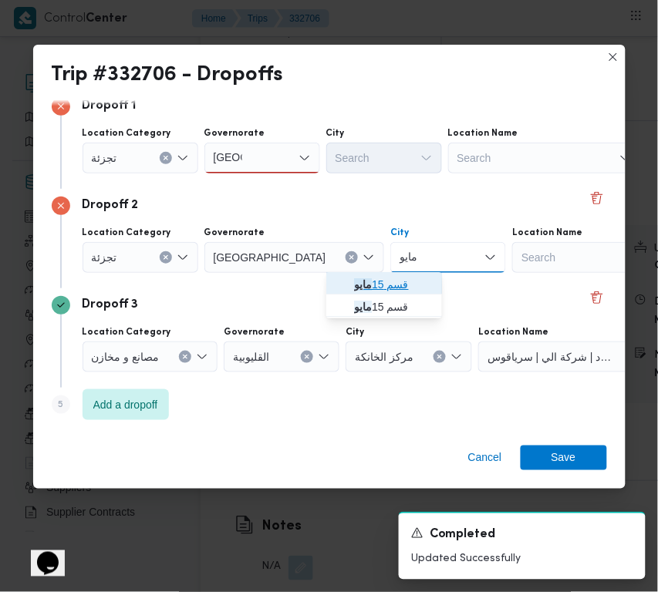
click at [368, 282] on mark "مايو" at bounding box center [363, 284] width 18 height 12
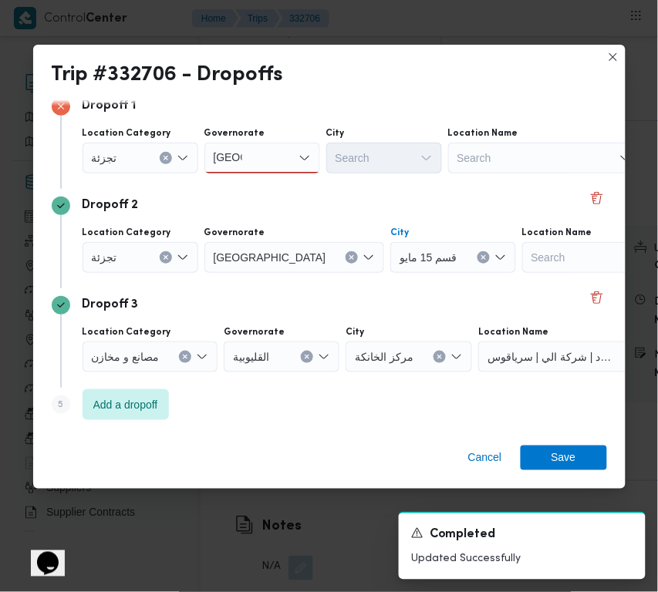
click at [243, 160] on div "قاهرة قاهرة" at bounding box center [228, 158] width 35 height 25
click at [249, 178] on span "القاهرة" at bounding box center [271, 186] width 79 height 19
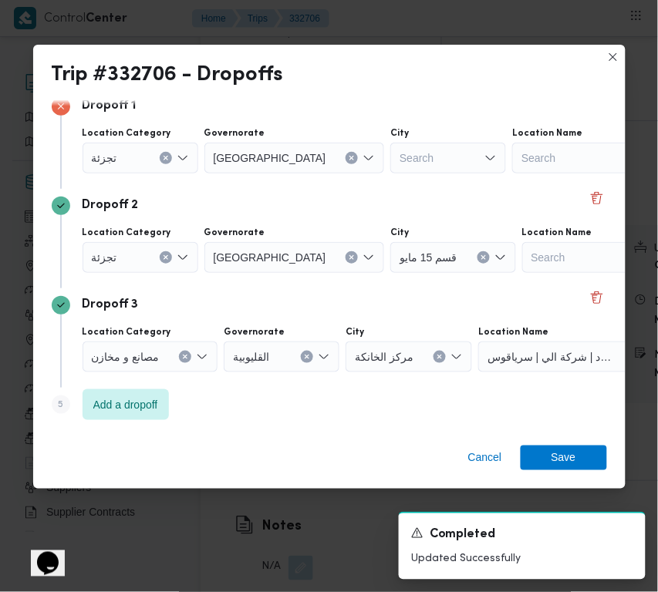
click at [390, 155] on div "Search" at bounding box center [448, 158] width 116 height 31
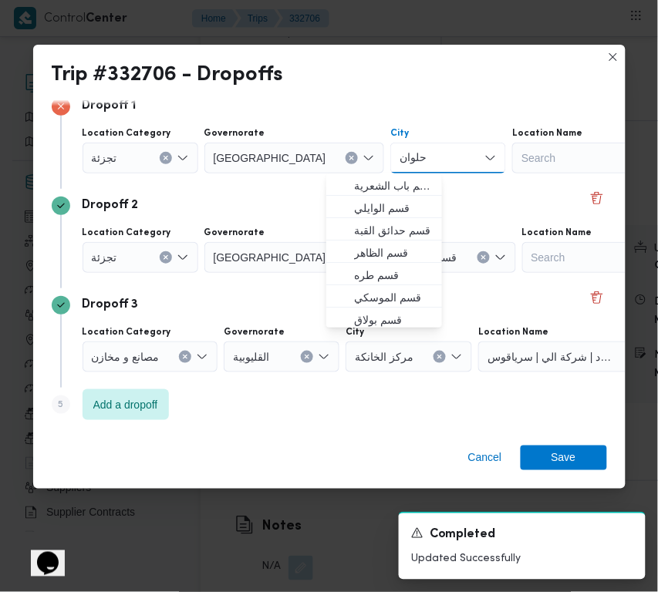
type input "حلوان"
click at [264, 203] on div "Dropoff 2" at bounding box center [329, 206] width 555 height 19
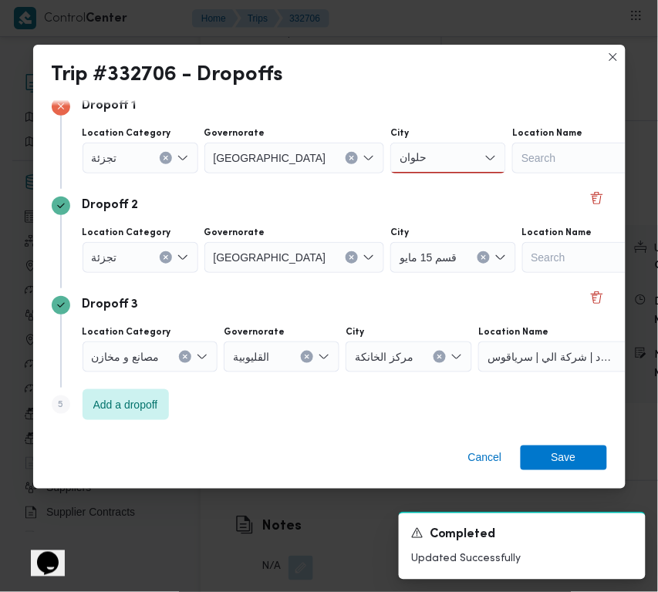
click at [391, 155] on div "حلوان حلوان" at bounding box center [448, 158] width 116 height 31
click at [386, 187] on span "قسم حلوان" at bounding box center [393, 186] width 79 height 19
drag, startPoint x: 554, startPoint y: 437, endPoint x: 569, endPoint y: 464, distance: 30.0
click at [555, 440] on div "Cancel Save" at bounding box center [329, 462] width 592 height 56
click at [569, 464] on span "Save" at bounding box center [564, 457] width 25 height 25
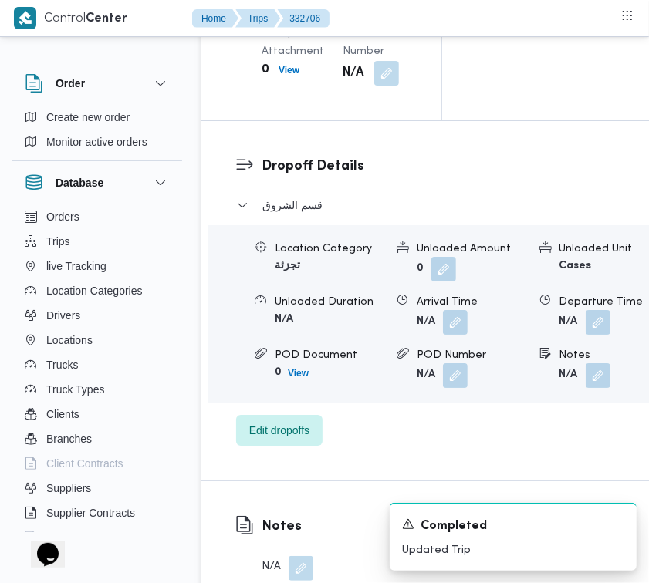
scroll to position [2461, 0]
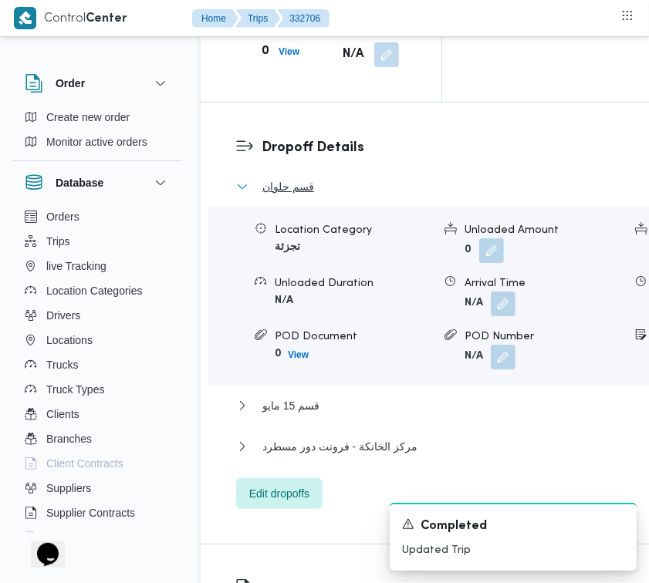
drag, startPoint x: 270, startPoint y: 199, endPoint x: 282, endPoint y: 201, distance: 11.7
click at [270, 196] on span "قسم حلوان" at bounding box center [288, 186] width 52 height 19
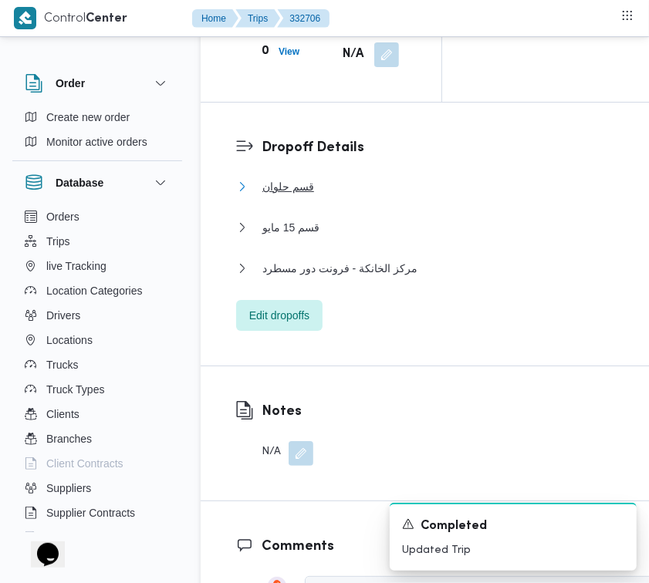
scroll to position [1950, 0]
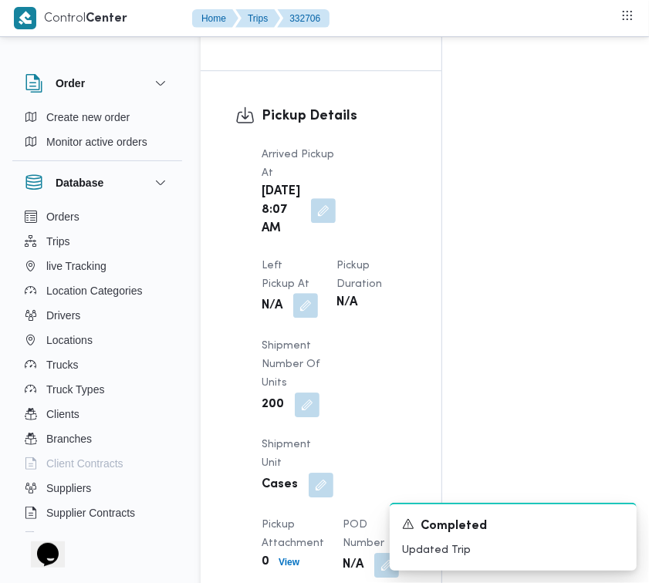
drag, startPoint x: 396, startPoint y: 240, endPoint x: 396, endPoint y: 251, distance: 10.8
click at [318, 257] on dt "Left Pickup At" at bounding box center [290, 275] width 56 height 37
click at [318, 293] on button "button" at bounding box center [305, 305] width 25 height 25
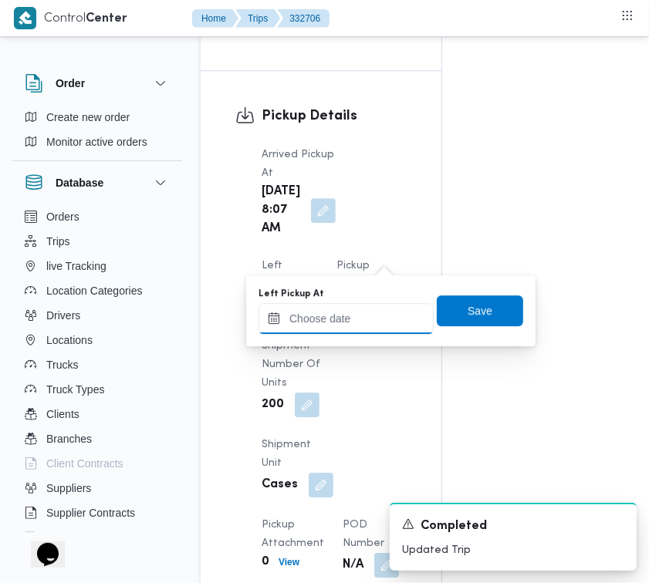
click at [383, 321] on input "Left Pickup At" at bounding box center [345, 318] width 175 height 31
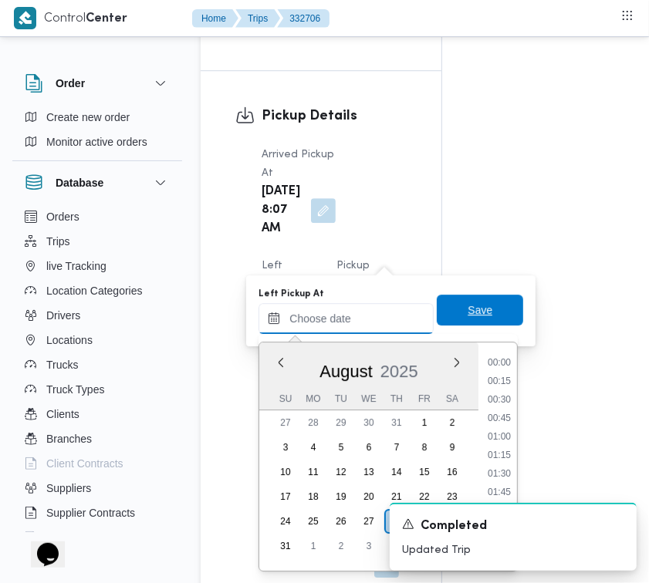
scroll to position [599, 0]
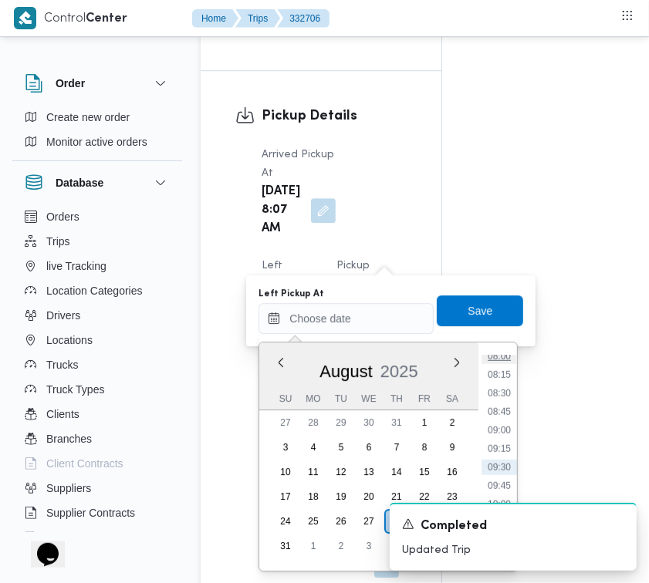
click at [511, 355] on li "08:00" at bounding box center [498, 356] width 35 height 15
type input "28/08/2025 08:00"
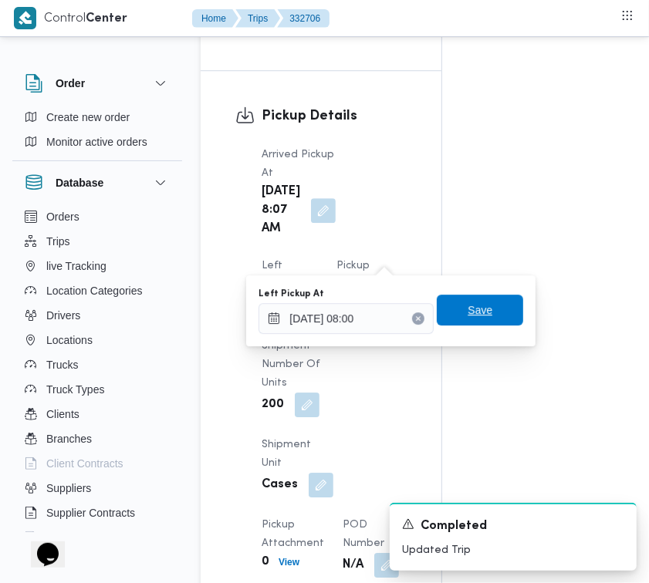
click at [482, 311] on span "Save" at bounding box center [480, 310] width 86 height 31
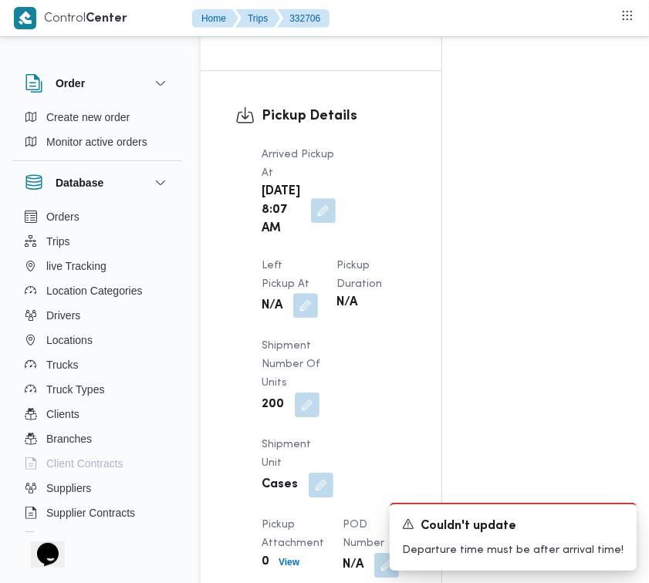
click at [318, 293] on button "button" at bounding box center [305, 305] width 25 height 25
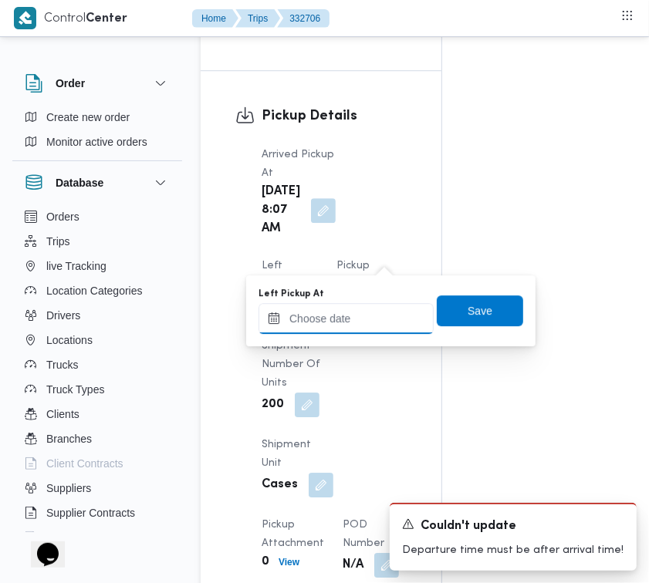
click at [402, 326] on input "Left Pickup At" at bounding box center [345, 318] width 175 height 31
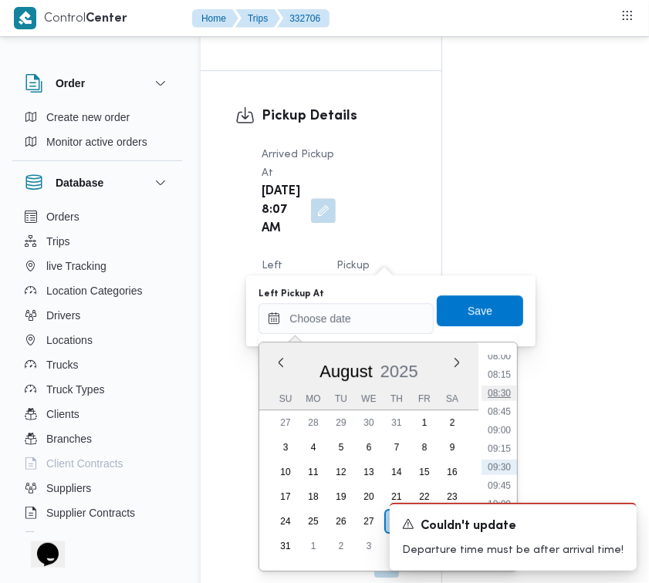
click at [508, 393] on li "08:30" at bounding box center [498, 393] width 35 height 15
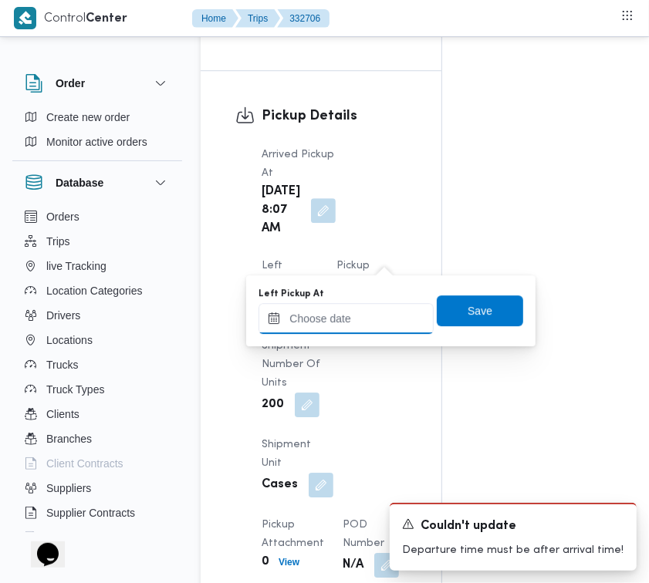
drag, startPoint x: 337, startPoint y: 322, endPoint x: 357, endPoint y: 329, distance: 21.5
click at [337, 322] on input "Left Pickup At" at bounding box center [345, 318] width 175 height 31
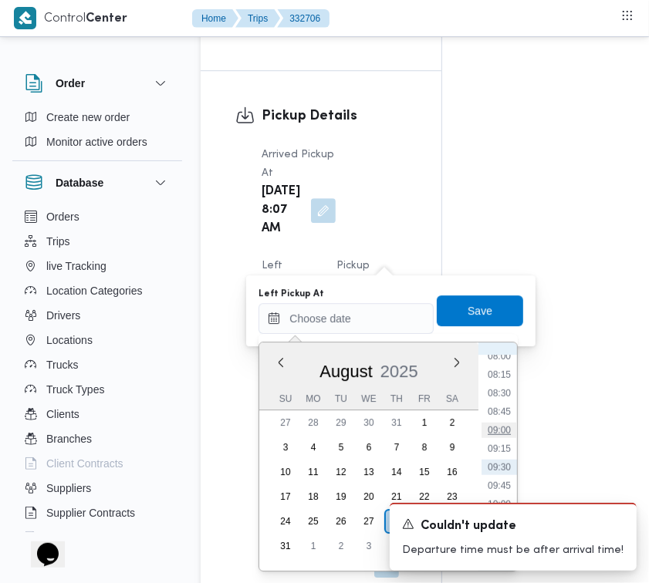
click at [508, 424] on li "09:00" at bounding box center [498, 430] width 35 height 15
type input "28/08/2025 09:00"
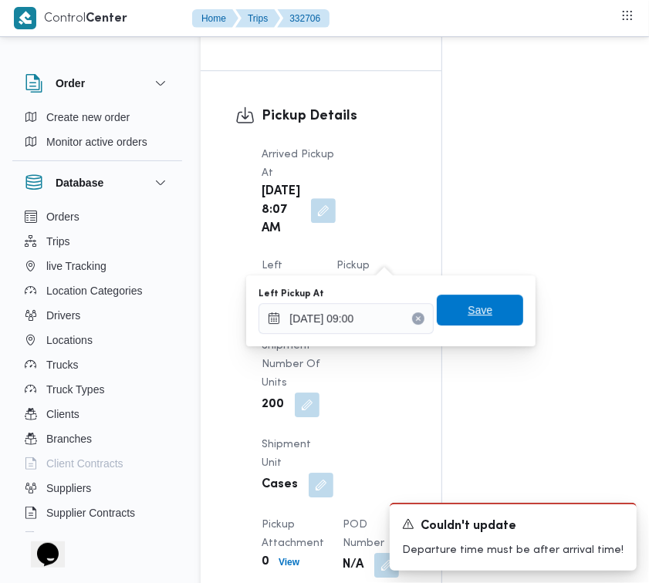
click at [469, 316] on span "Save" at bounding box center [479, 310] width 25 height 19
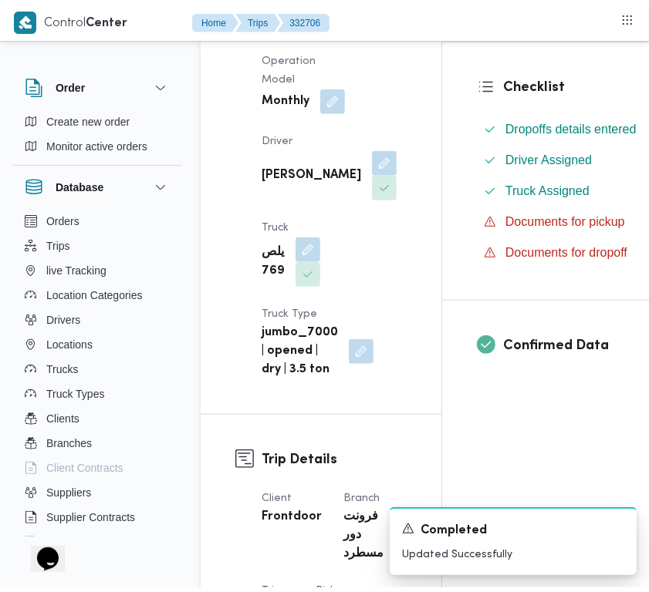
scroll to position [0, 0]
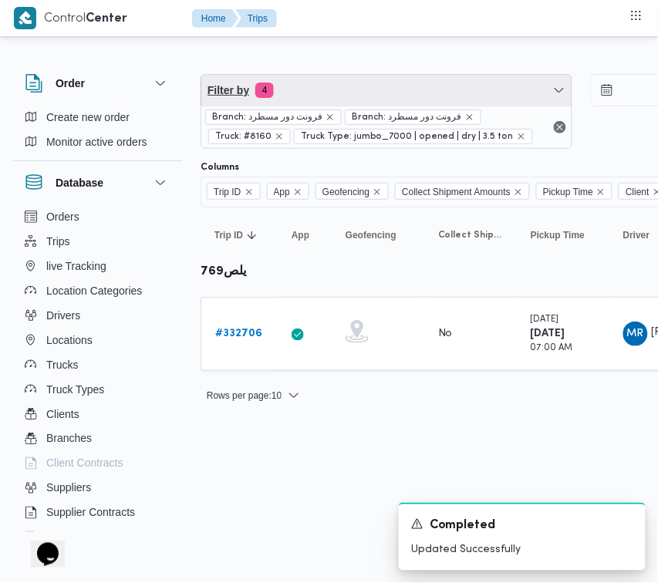
click at [333, 96] on span "Filter by 4" at bounding box center [386, 90] width 370 height 31
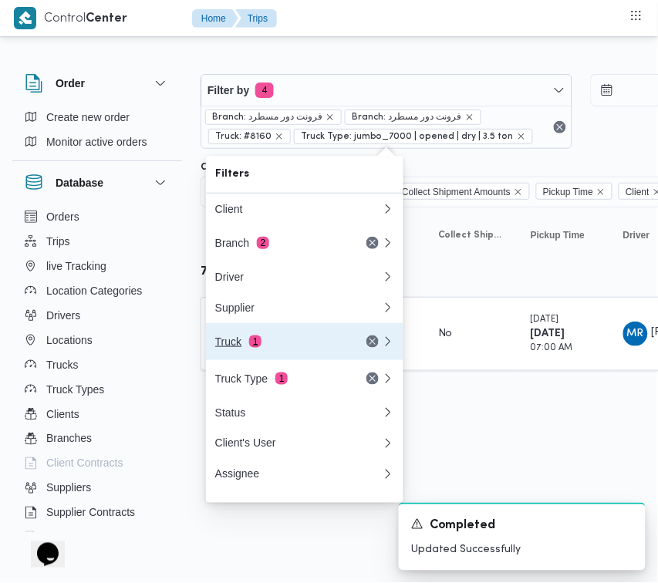
click at [298, 348] on div "Truck 1" at bounding box center [280, 342] width 130 height 12
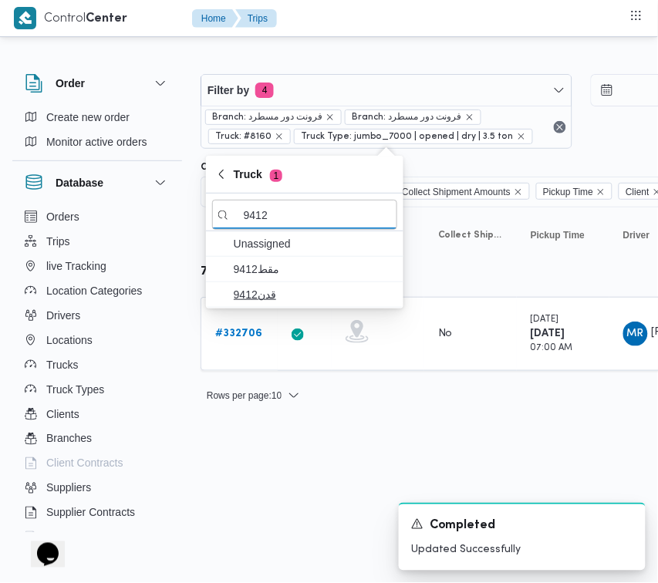
type input "9412"
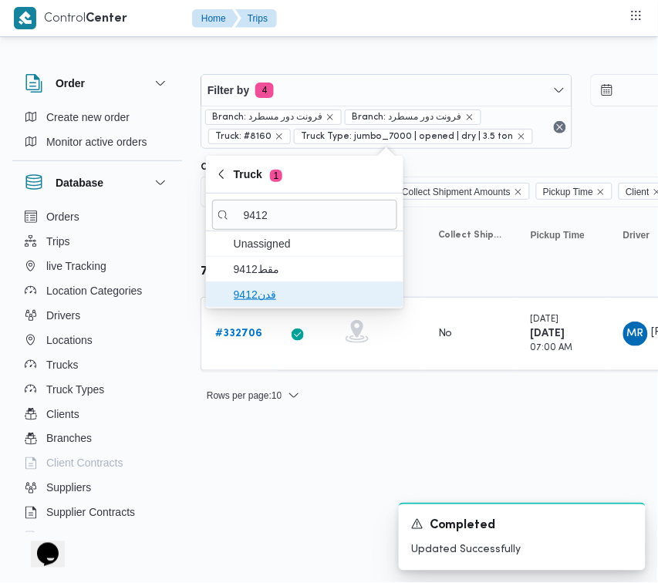
click at [268, 302] on span "قدن9412" at bounding box center [314, 294] width 160 height 19
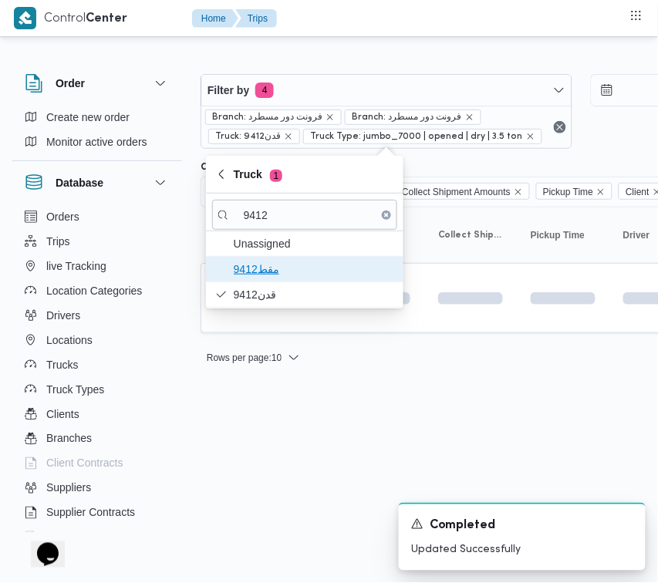
click at [268, 272] on span "مقط9412" at bounding box center [314, 269] width 160 height 19
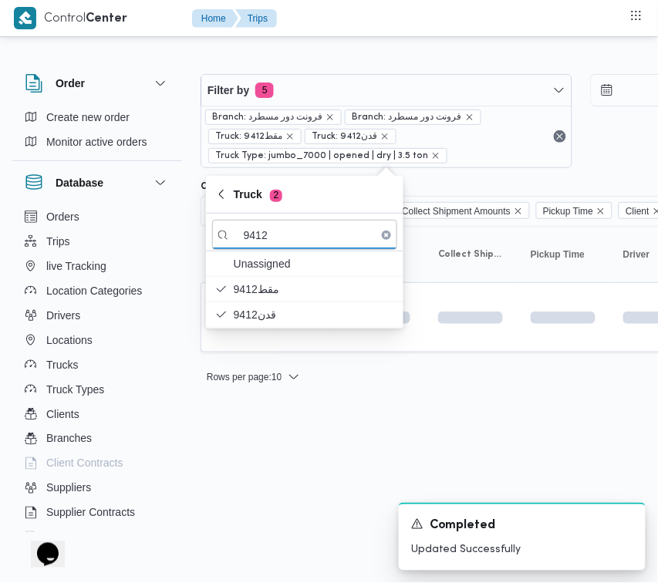
click at [290, 413] on html "Control Center Home Trips Order Create new order Monitor active orders Database…" at bounding box center [329, 291] width 658 height 583
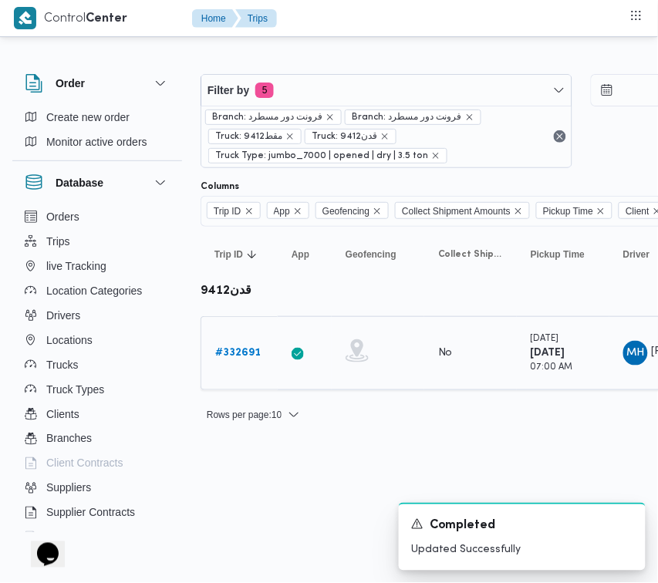
click at [244, 348] on b "# 332691" at bounding box center [238, 353] width 46 height 10
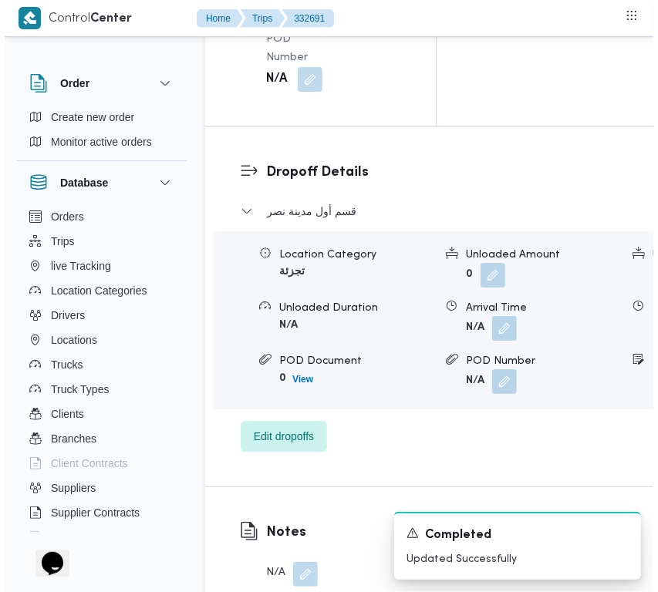
scroll to position [3053, 0]
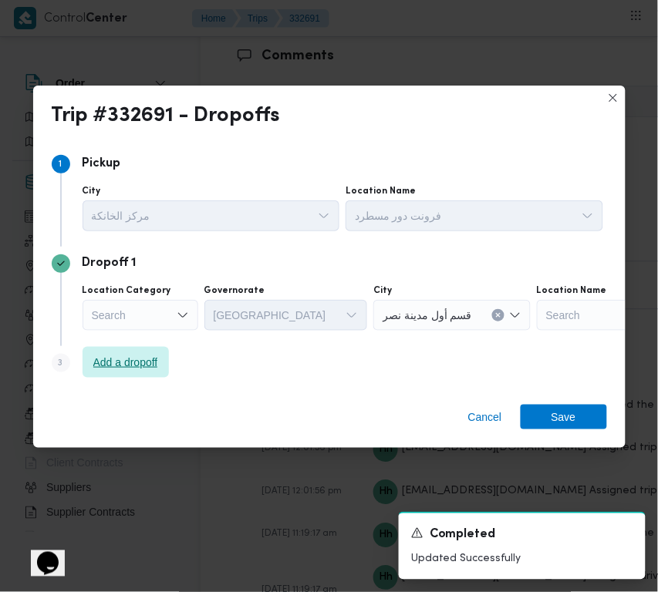
click at [140, 365] on span "Add a dropoff" at bounding box center [125, 362] width 65 height 19
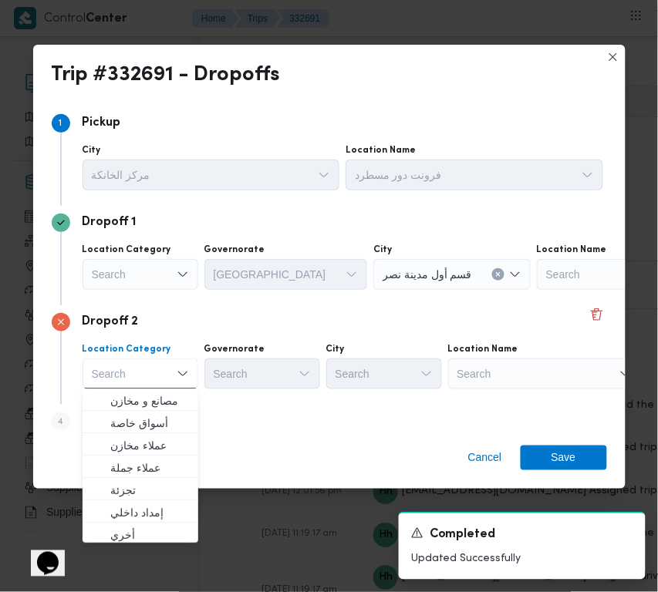
click at [373, 401] on div "Dropoff 2 Location Category Search Combo box. Selected. Combo box input. Search…" at bounding box center [329, 355] width 555 height 100
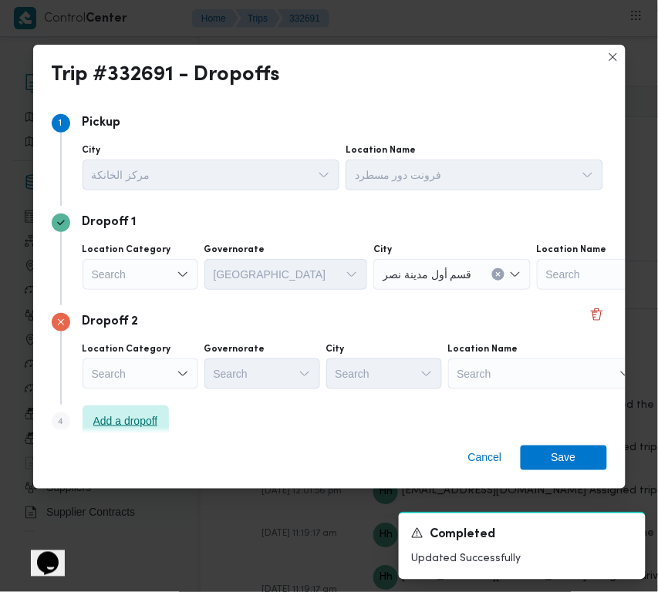
drag, startPoint x: 145, startPoint y: 417, endPoint x: 162, endPoint y: 417, distance: 17.0
click at [147, 417] on span "Add a dropoff" at bounding box center [125, 421] width 65 height 19
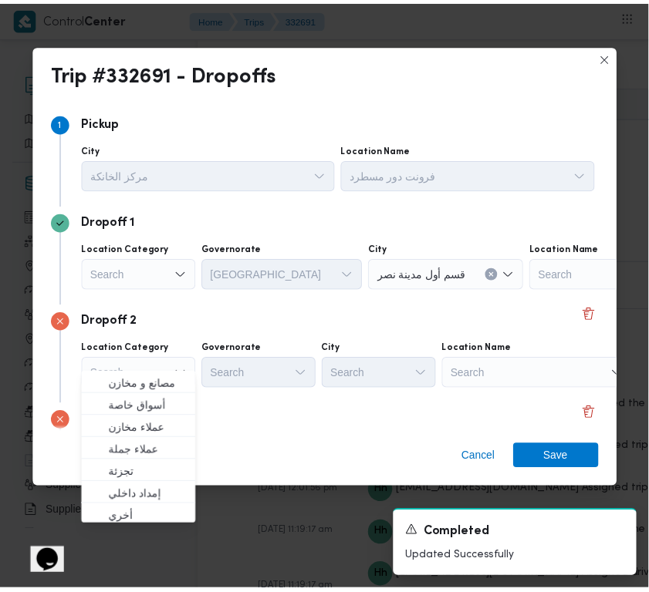
scroll to position [116, 0]
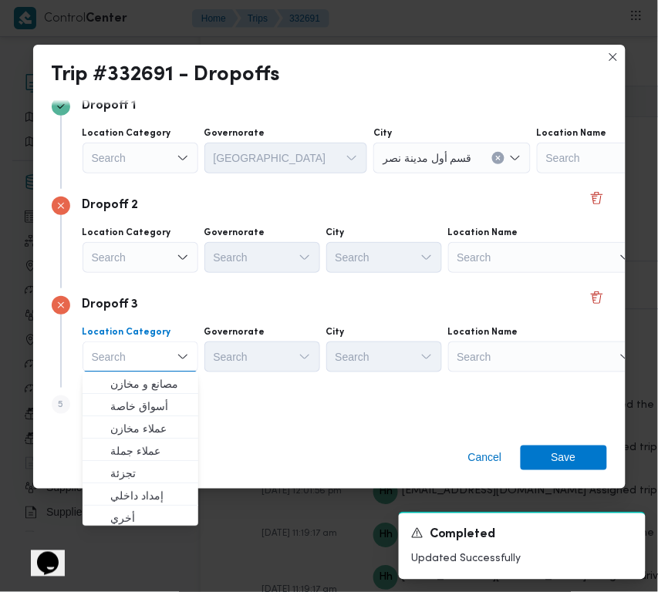
click at [523, 359] on div "Search" at bounding box center [544, 357] width 193 height 31
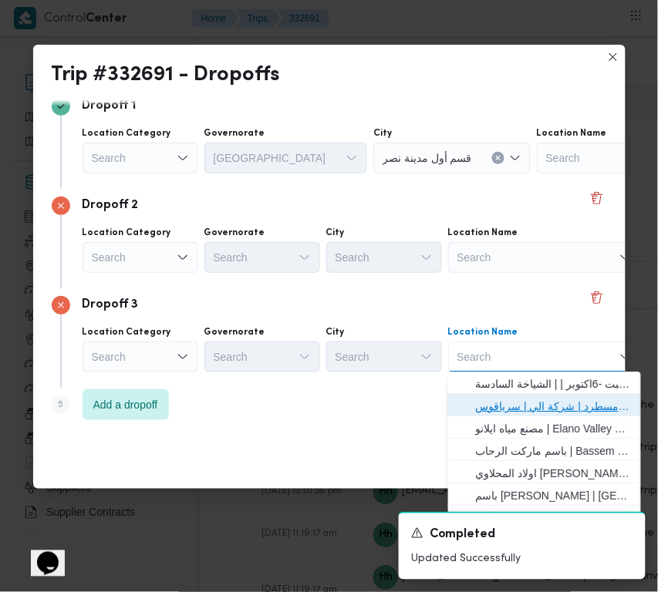
click at [536, 400] on span "فرونت دور مسطرد | شركة الي | سرياقوس" at bounding box center [554, 407] width 156 height 19
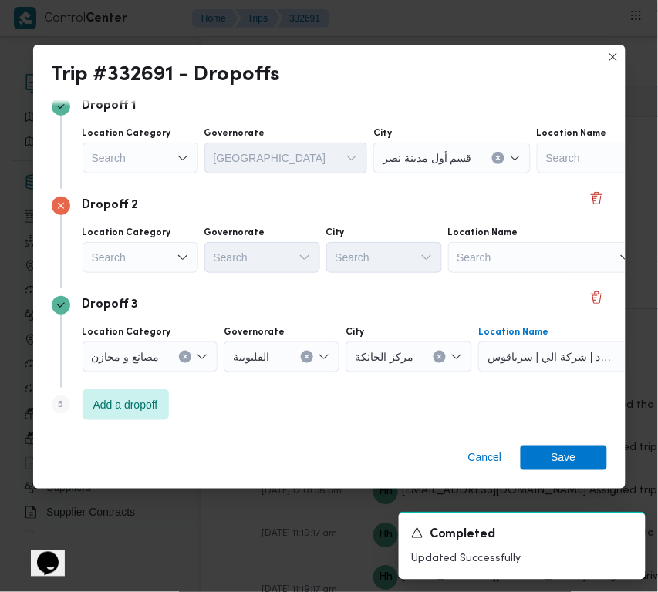
drag, startPoint x: 153, startPoint y: 268, endPoint x: 147, endPoint y: 251, distance: 17.8
click at [152, 266] on div "Search" at bounding box center [141, 257] width 116 height 31
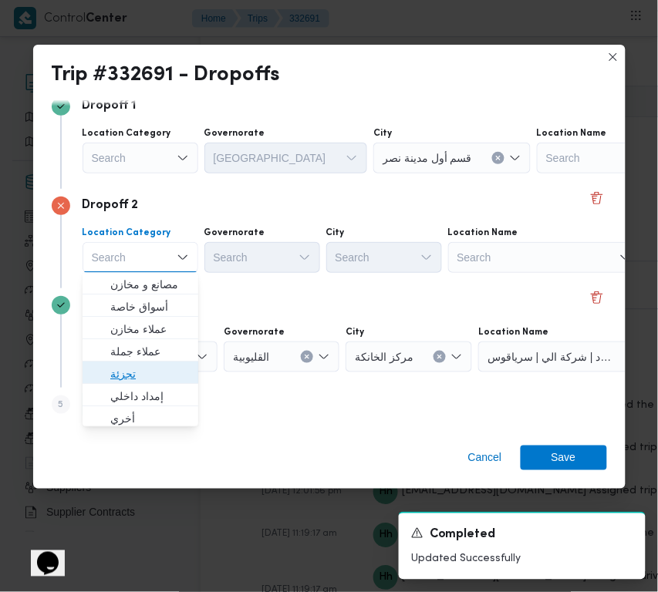
click at [160, 383] on span "تجزئة" at bounding box center [149, 375] width 79 height 19
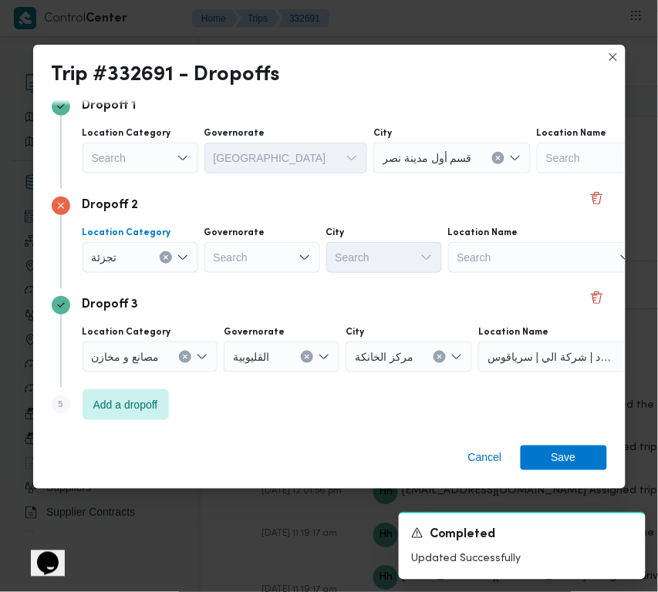
click at [162, 170] on div "Search" at bounding box center [141, 158] width 116 height 31
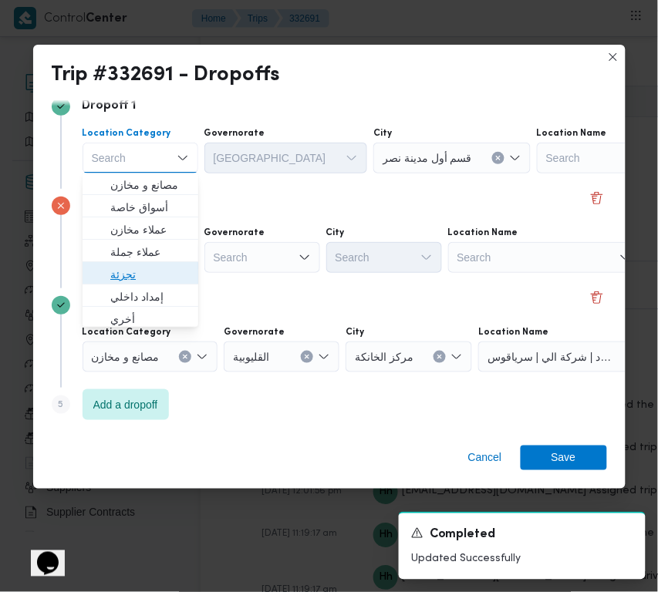
click at [174, 275] on span "تجزئة" at bounding box center [149, 275] width 79 height 19
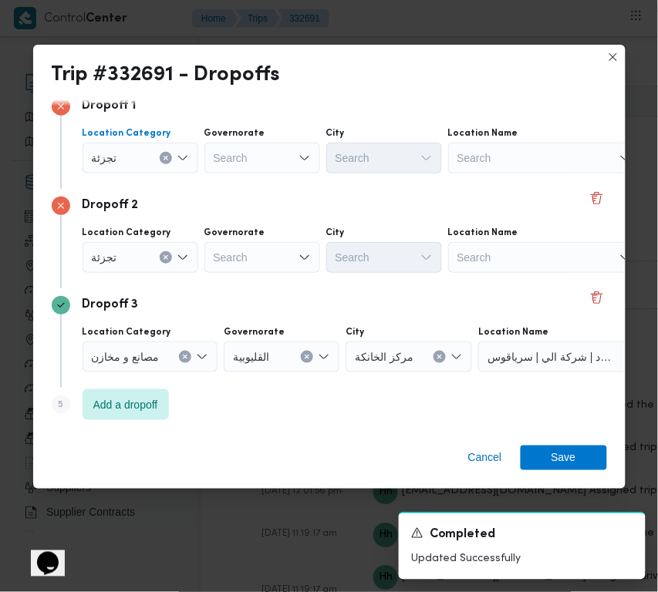
click at [266, 243] on div "Search" at bounding box center [262, 257] width 116 height 31
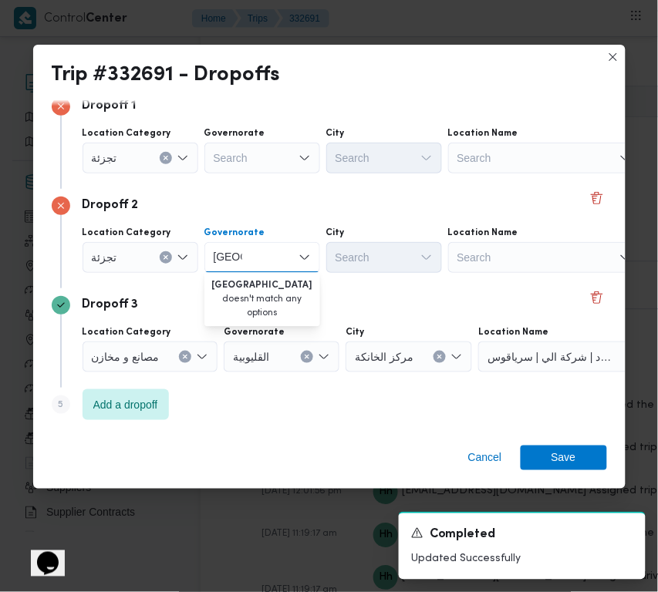
type input "قاهرة"
click at [265, 139] on div "Governorate" at bounding box center [262, 133] width 116 height 12
click at [287, 151] on div "Search" at bounding box center [262, 158] width 116 height 31
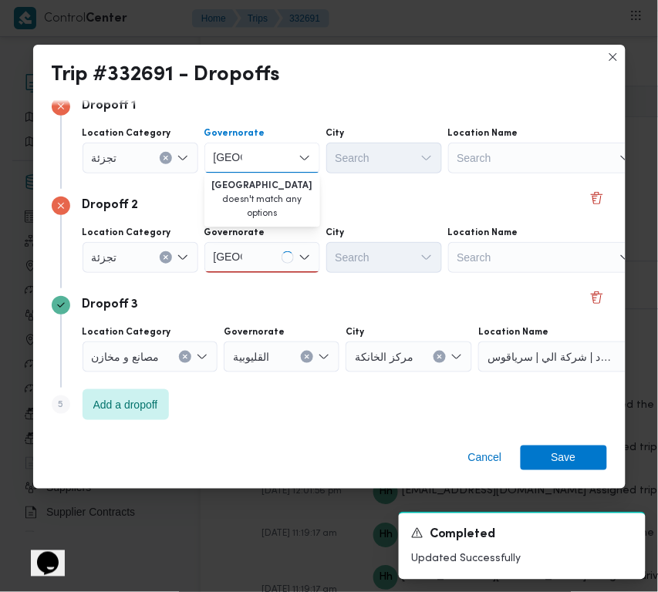
type input "قاهرة"
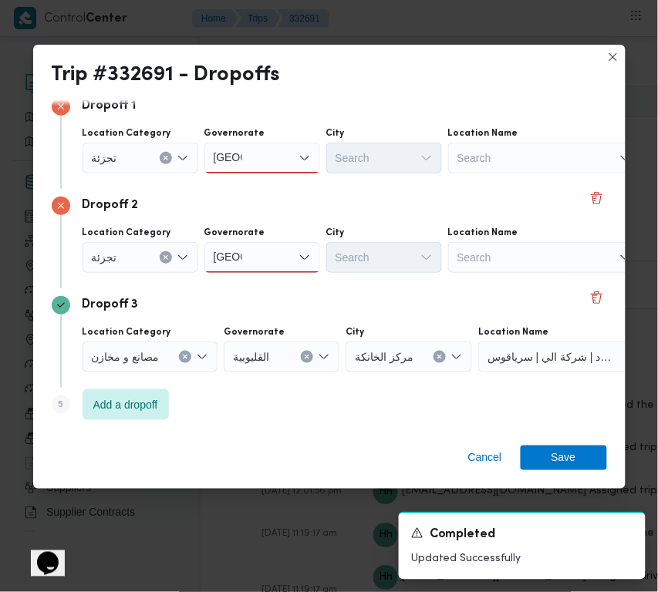
click at [257, 157] on div "قاهرة قاهرة" at bounding box center [262, 158] width 116 height 31
click at [252, 180] on span "القاهرة" at bounding box center [271, 186] width 79 height 19
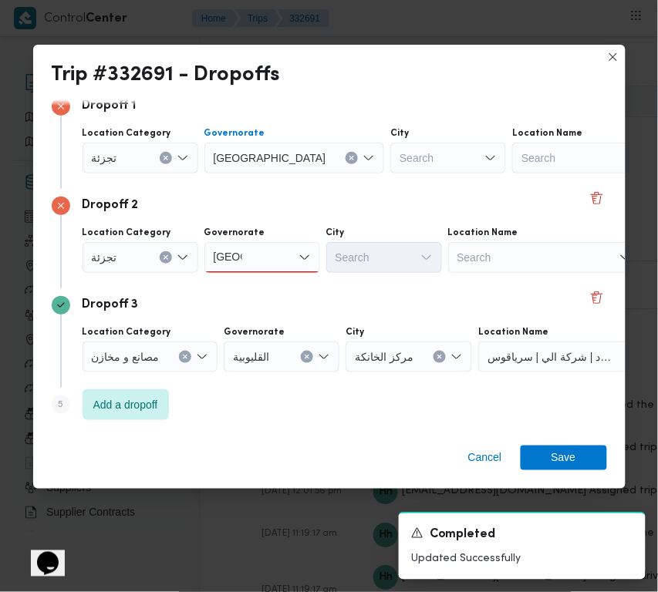
click at [268, 247] on div "قاهرة قاهرة" at bounding box center [262, 257] width 116 height 31
click at [268, 279] on span "القاهرة" at bounding box center [271, 285] width 79 height 19
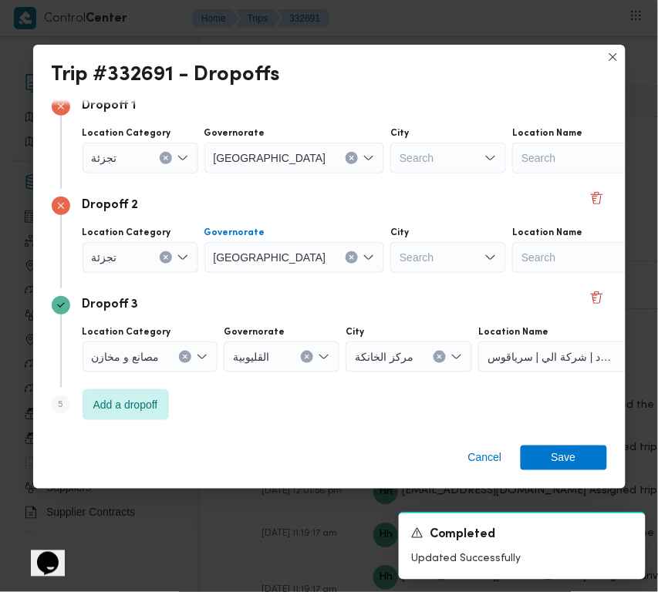
click at [390, 133] on div "City" at bounding box center [448, 133] width 116 height 12
click at [390, 155] on div "Search" at bounding box center [448, 158] width 116 height 31
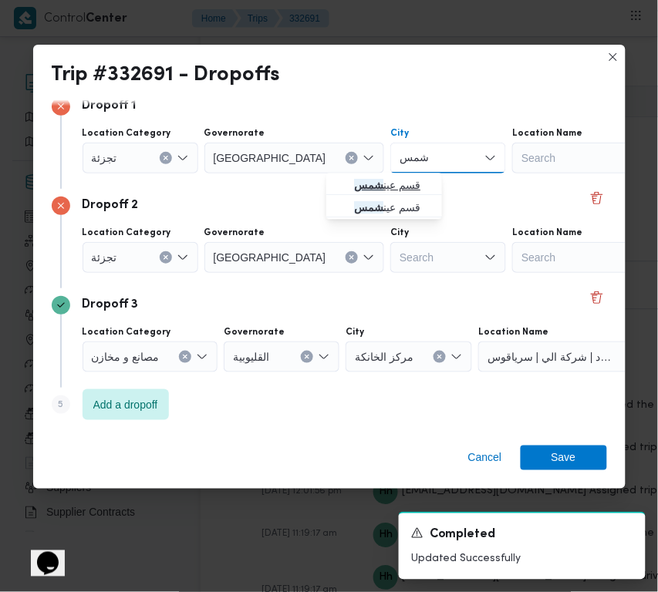
type input "شمس"
click at [359, 187] on mark "شمس" at bounding box center [368, 186] width 29 height 12
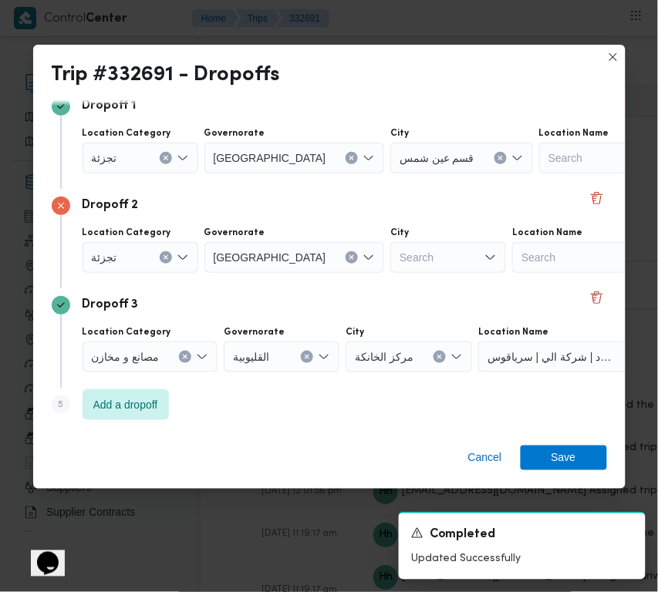
click at [390, 256] on div "Search" at bounding box center [448, 257] width 116 height 31
click at [400, 263] on input "الريتون" at bounding box center [416, 257] width 33 height 19
type input "الزيتون"
click at [371, 279] on mark "الزيتون" at bounding box center [370, 285] width 32 height 12
click at [569, 456] on span "Save" at bounding box center [564, 457] width 25 height 25
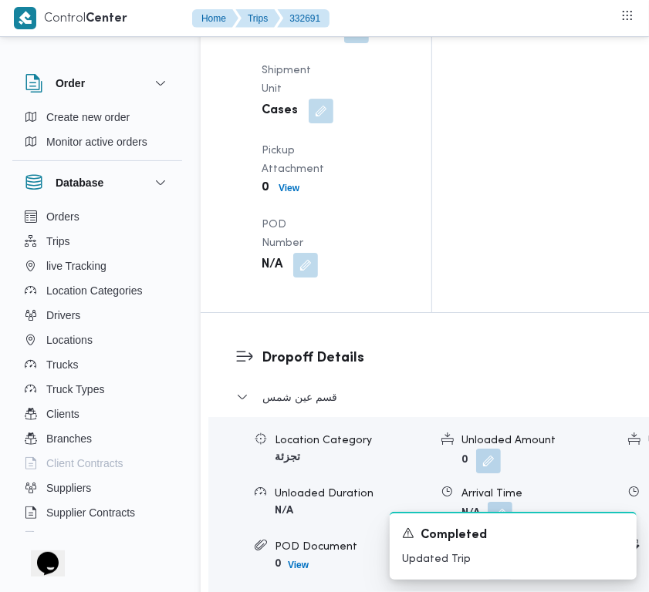
scroll to position [2299, 0]
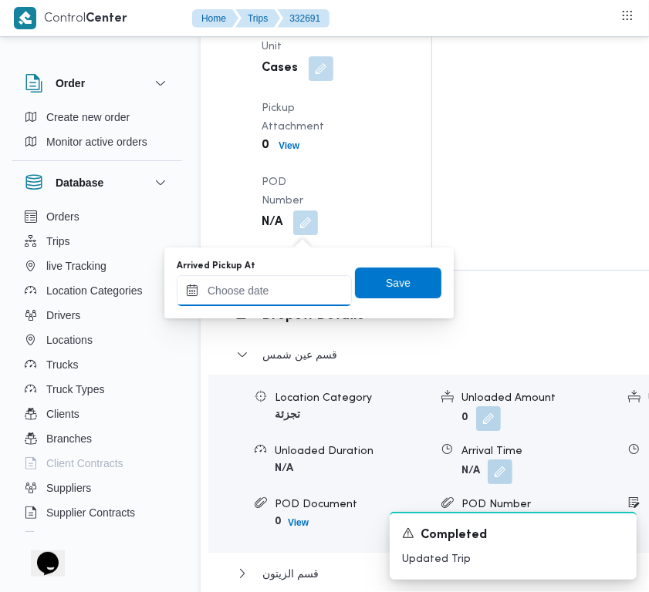
drag, startPoint x: 309, startPoint y: 233, endPoint x: 349, endPoint y: 302, distance: 80.2
click at [303, 294] on input "Arrived Pickup At" at bounding box center [264, 290] width 175 height 31
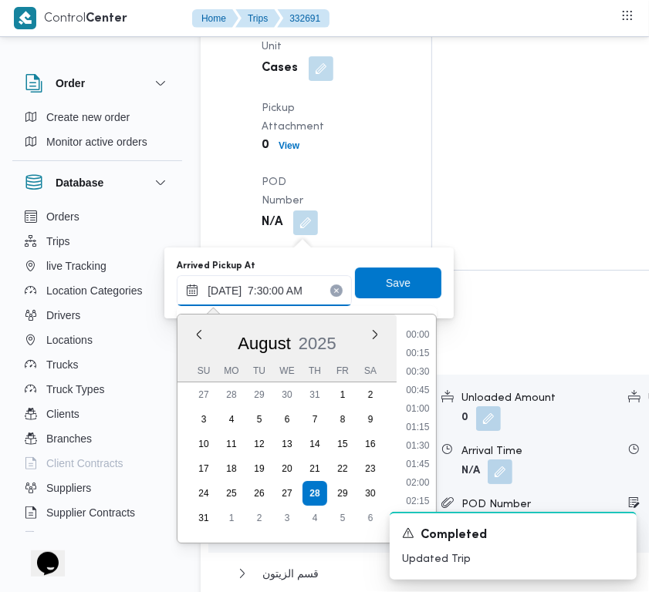
scroll to position [554, 0]
click at [422, 332] on li "07:30" at bounding box center [418, 336] width 36 height 15
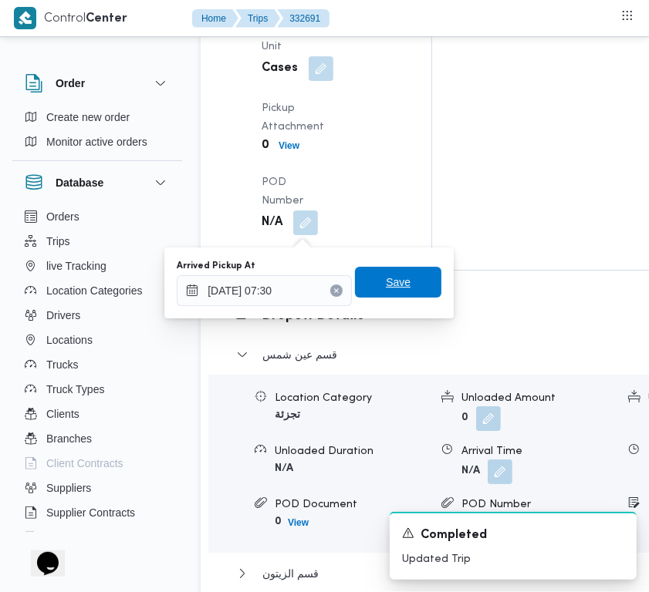
click at [401, 286] on span "Save" at bounding box center [398, 282] width 86 height 31
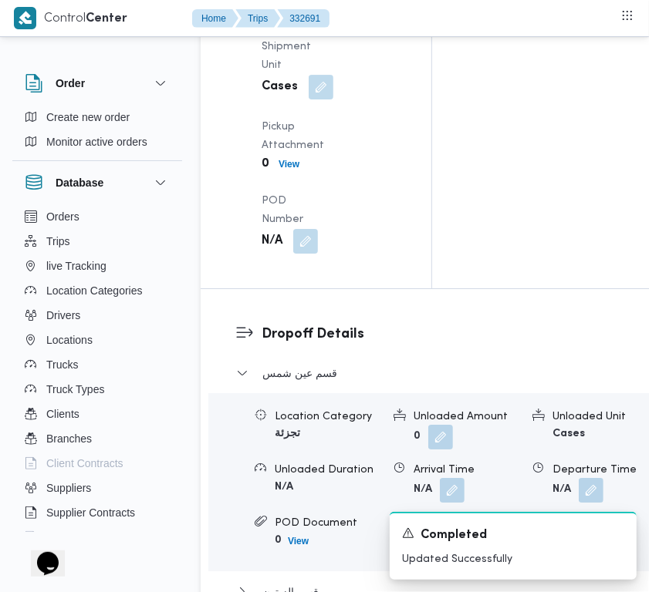
click at [303, 263] on div "Arrived Pickup At N/A Left Pickup At N/A Pickup Duration N/A Shipment Number of…" at bounding box center [329, 56] width 154 height 413
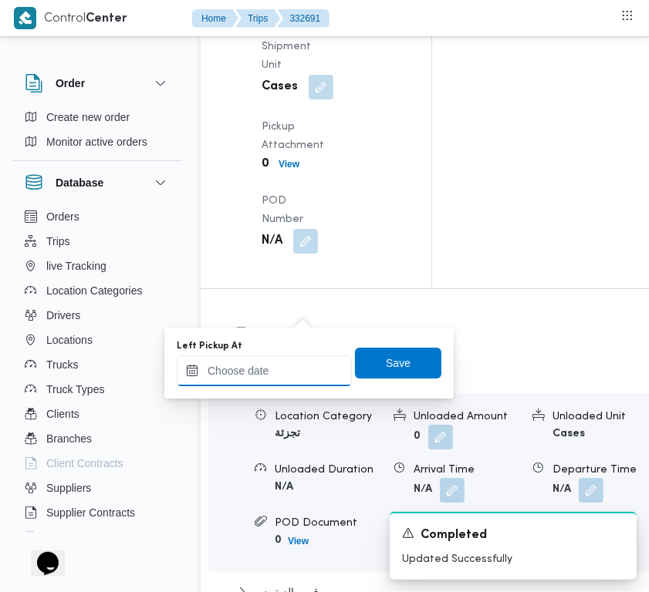
click at [309, 363] on input "Left Pickup At" at bounding box center [264, 371] width 175 height 31
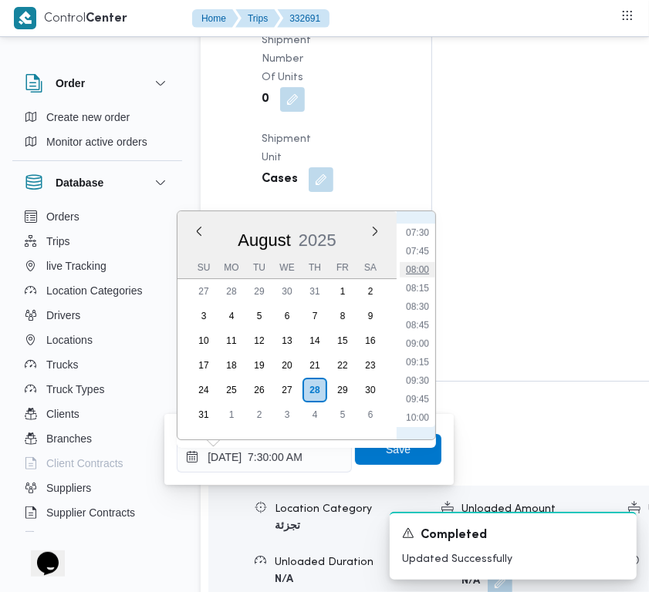
click at [425, 270] on li "08:00" at bounding box center [417, 269] width 35 height 15
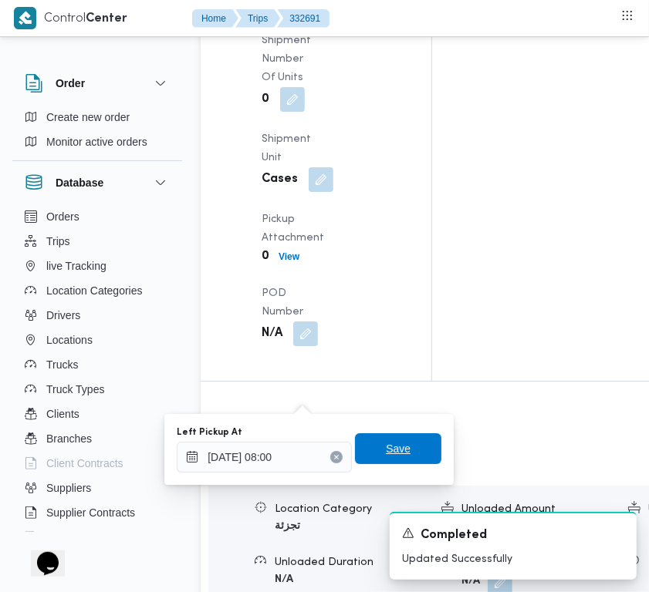
click at [407, 445] on span "Save" at bounding box center [398, 449] width 86 height 31
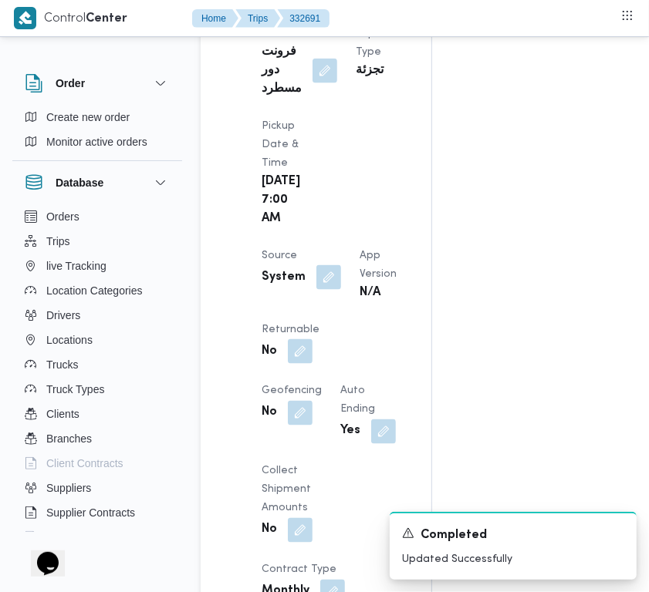
scroll to position [0, 0]
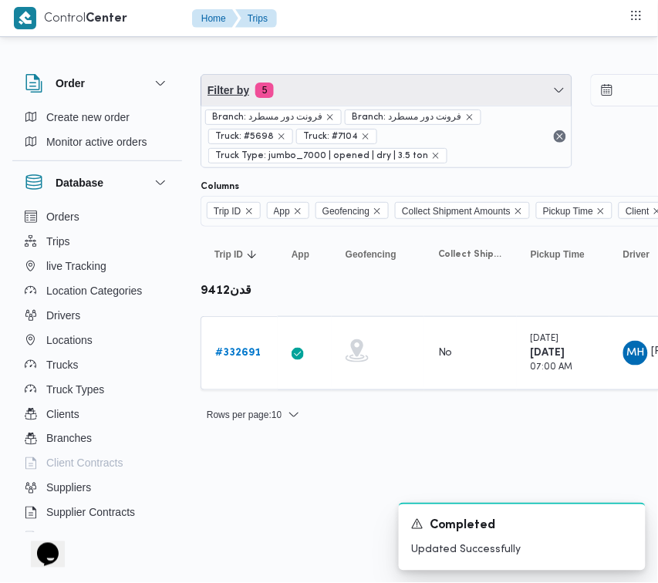
click at [374, 97] on span "Filter by 5" at bounding box center [386, 90] width 370 height 31
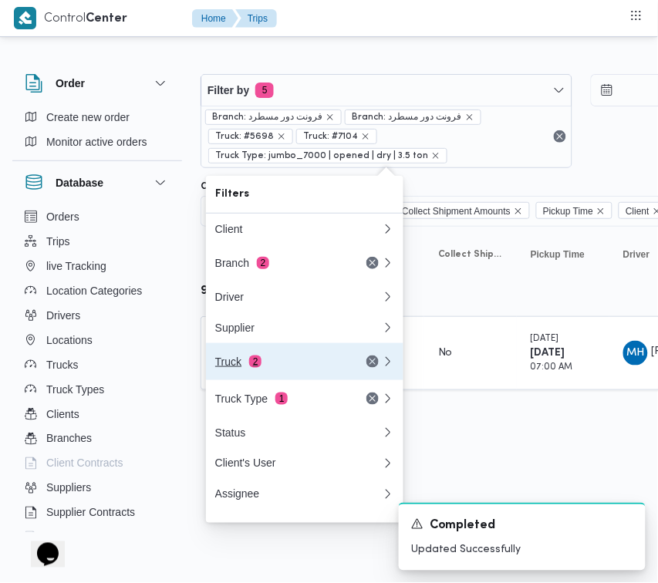
click at [291, 376] on div "Truck 2" at bounding box center [298, 361] width 185 height 37
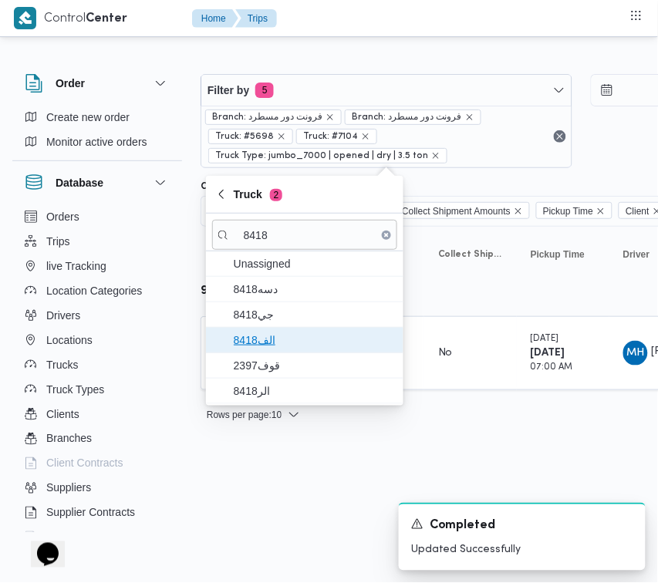
click at [275, 351] on span "الف8418" at bounding box center [304, 340] width 185 height 25
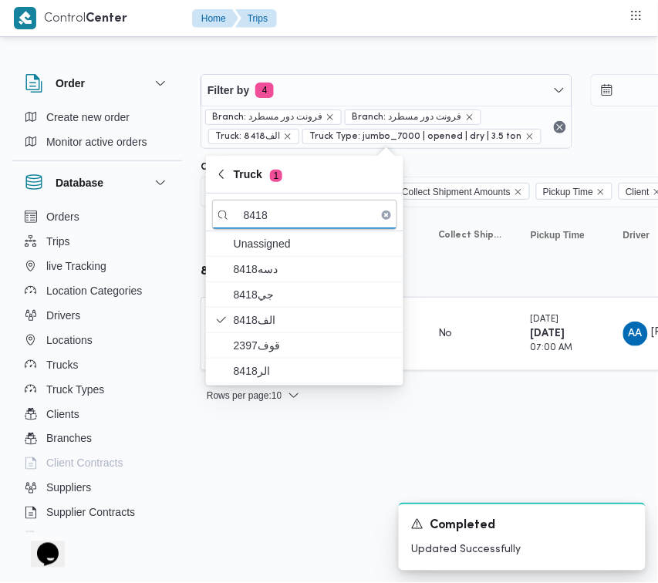
click at [256, 436] on html "Control Center Home Trips Order Create new order Monitor active orders Database…" at bounding box center [329, 291] width 658 height 583
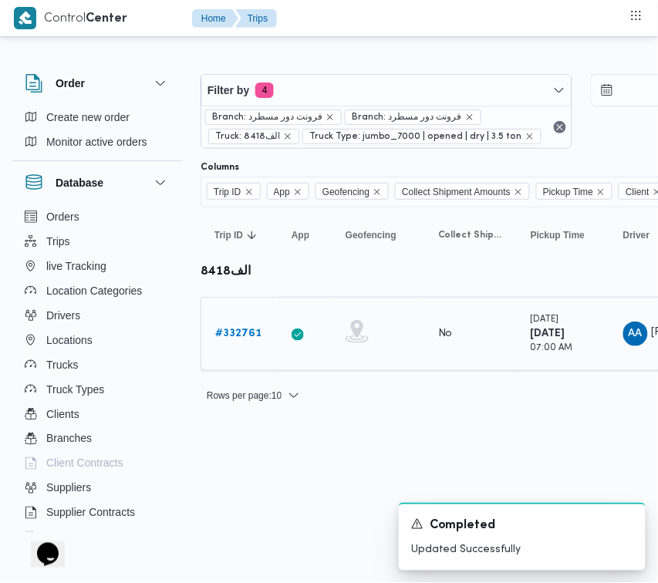
click at [238, 332] on b "# 332761" at bounding box center [238, 334] width 46 height 10
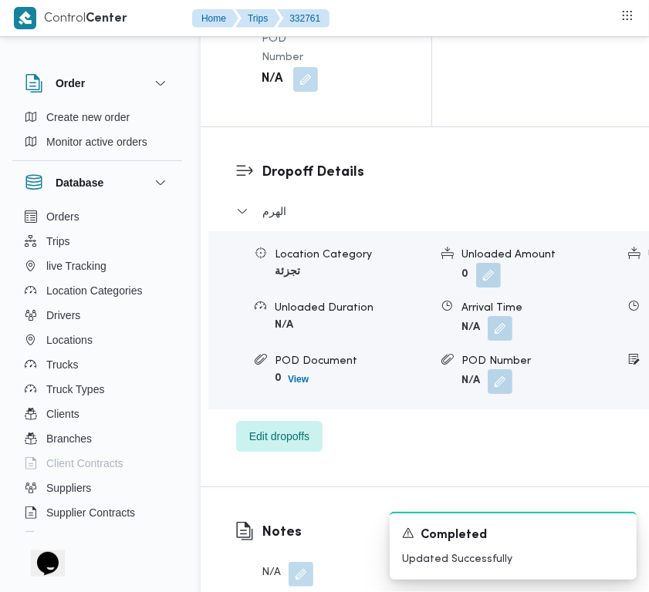
scroll to position [3053, 0]
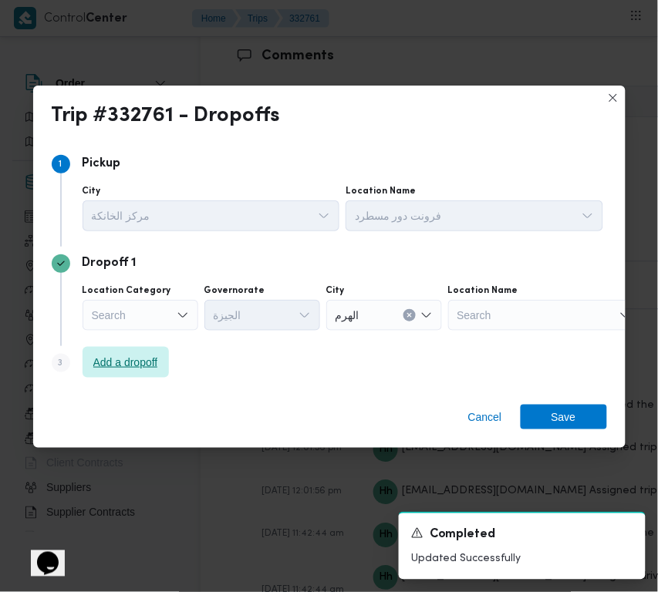
click at [163, 365] on span "Add a dropoff" at bounding box center [126, 362] width 86 height 31
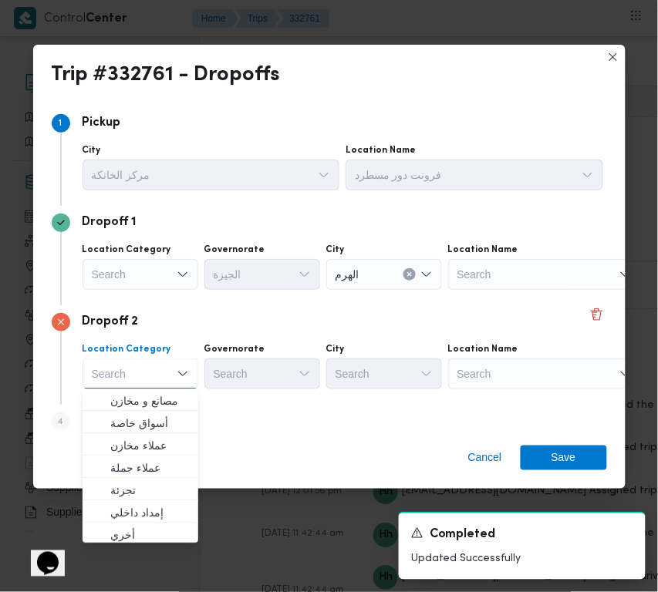
click at [533, 367] on div "Search" at bounding box center [544, 374] width 193 height 31
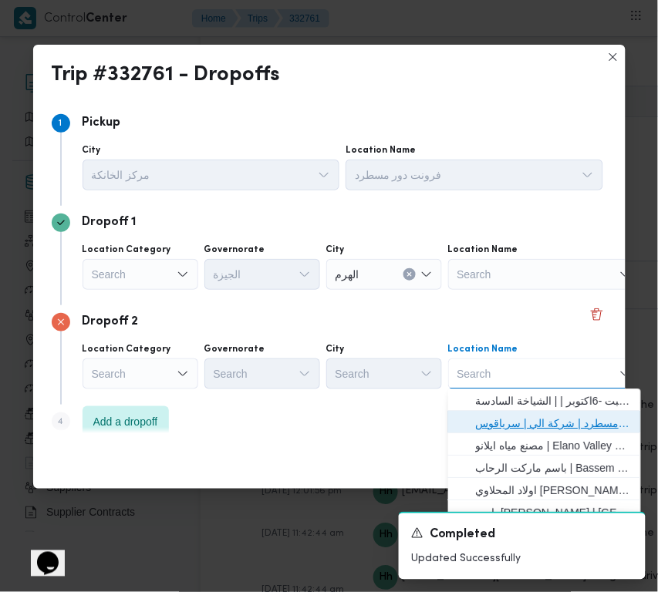
click at [542, 418] on span "فرونت دور مسطرد | شركة الي | سرياقوس" at bounding box center [554, 424] width 156 height 19
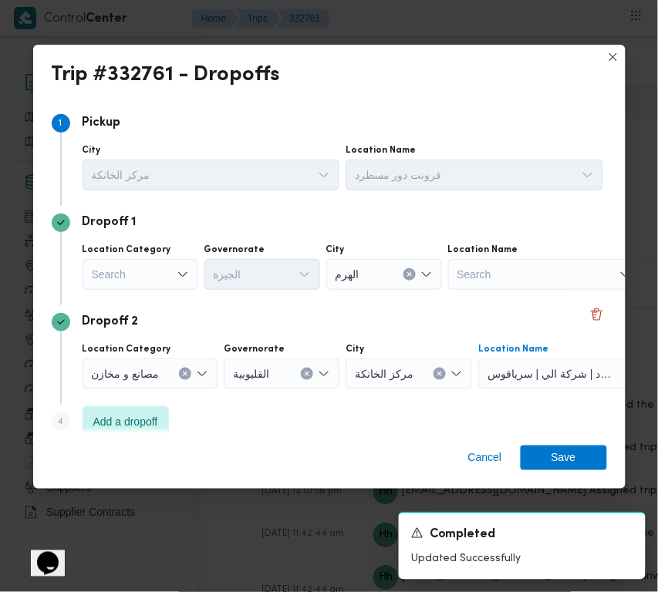
click at [133, 262] on div "Search" at bounding box center [141, 274] width 116 height 31
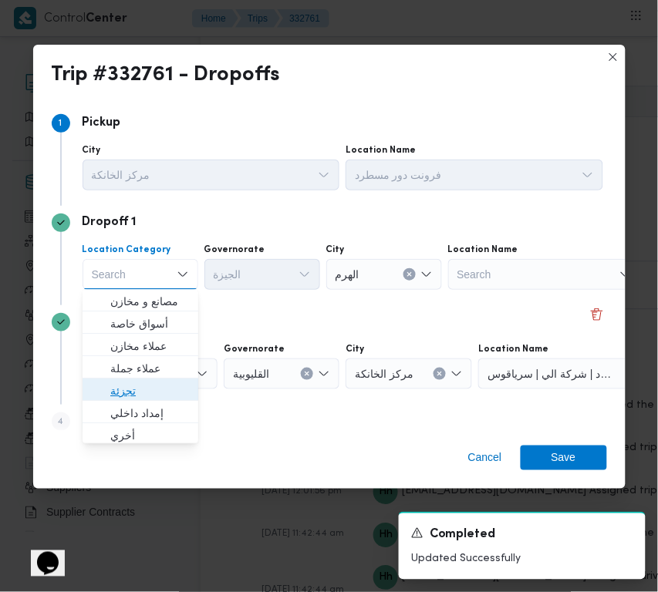
click at [172, 394] on span "تجزئة" at bounding box center [149, 392] width 79 height 19
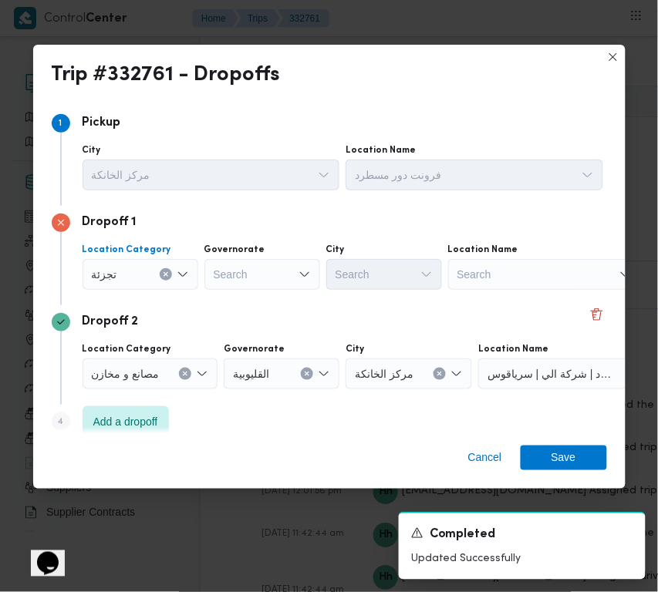
click at [249, 262] on div "Search" at bounding box center [262, 274] width 116 height 31
click at [275, 270] on div "جيزة جيزة" at bounding box center [262, 274] width 116 height 31
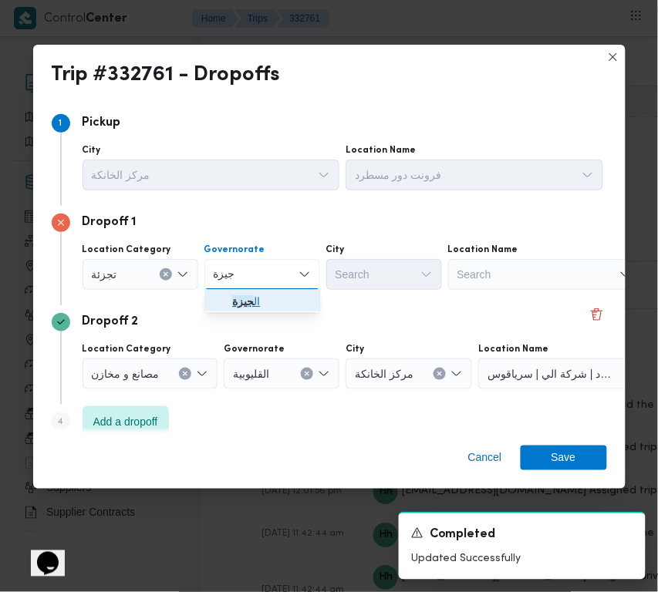
click at [257, 299] on span "ال جيزة" at bounding box center [271, 302] width 79 height 19
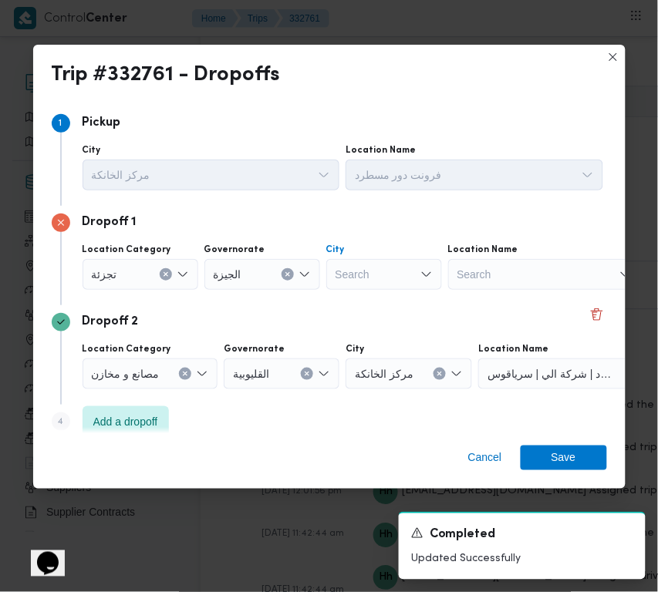
click at [430, 262] on div "Search" at bounding box center [384, 274] width 116 height 31
click at [354, 302] on span "حدائق أكتوبر" at bounding box center [393, 302] width 79 height 19
click at [571, 468] on span "Save" at bounding box center [564, 457] width 25 height 25
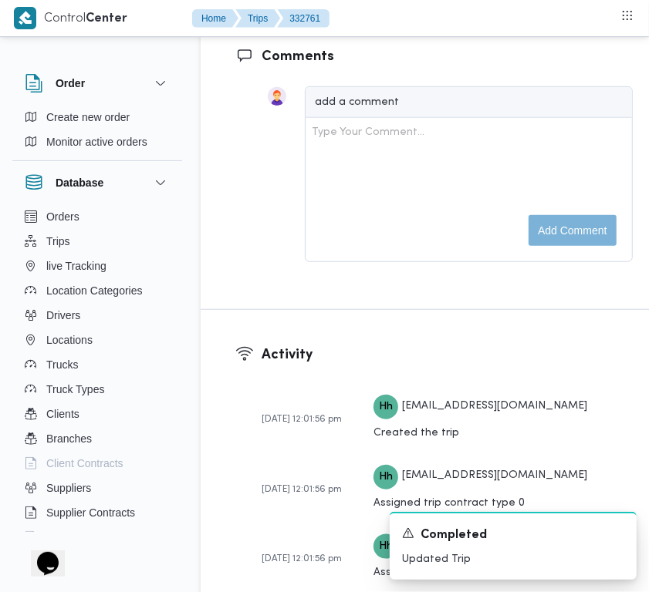
scroll to position [2535, 0]
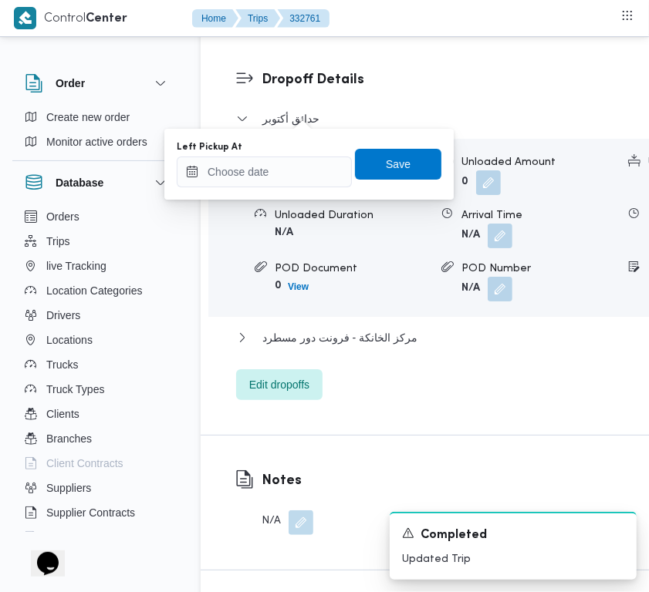
click at [266, 174] on input "Left Pickup At" at bounding box center [264, 172] width 175 height 31
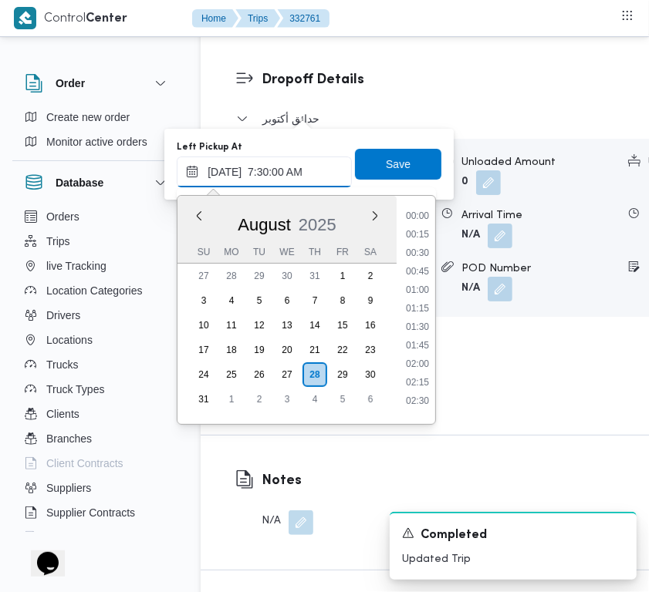
scroll to position [554, 0]
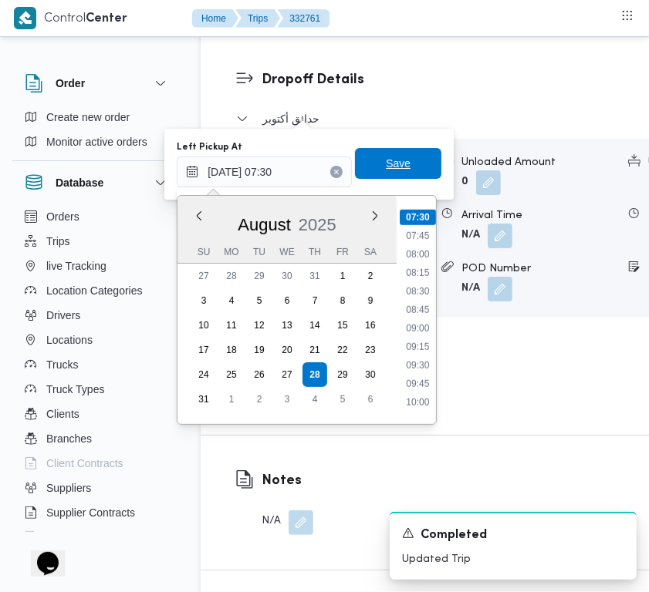
click at [394, 170] on span "Save" at bounding box center [398, 163] width 25 height 19
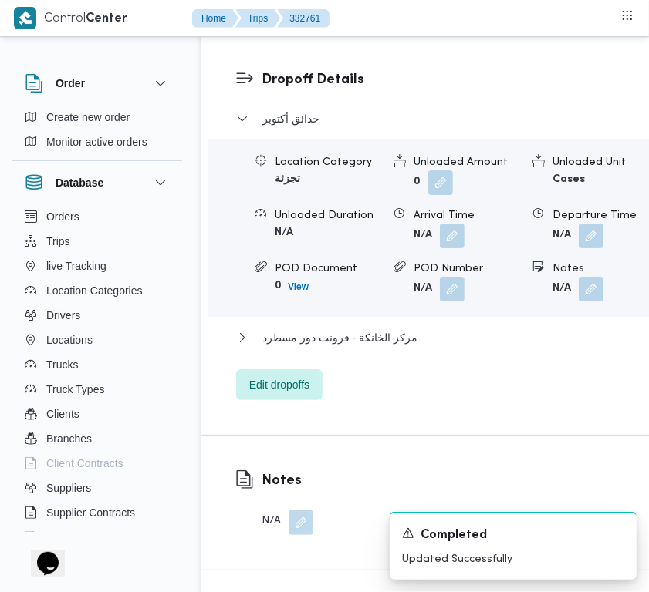
click at [305, 31] on nav "Home Trips 332761" at bounding box center [260, 19] width 137 height 39
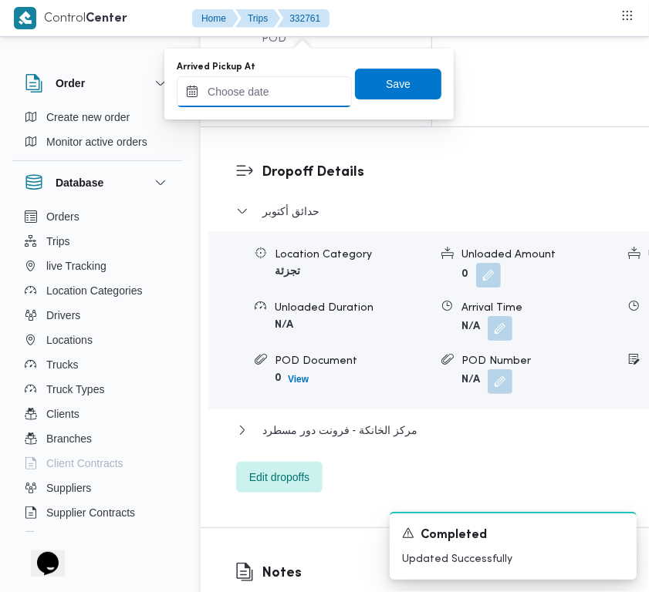
click at [307, 83] on input "Arrived Pickup At" at bounding box center [264, 91] width 175 height 31
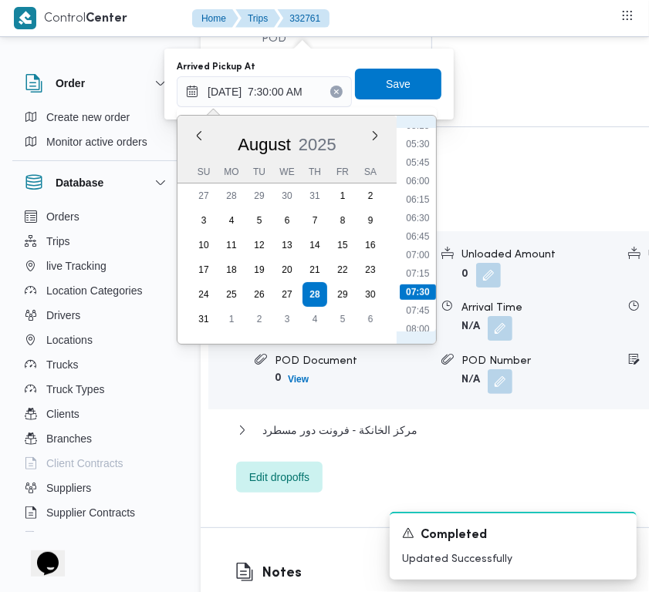
scroll to position [380, 0]
click at [424, 248] on li "06:45" at bounding box center [417, 255] width 35 height 15
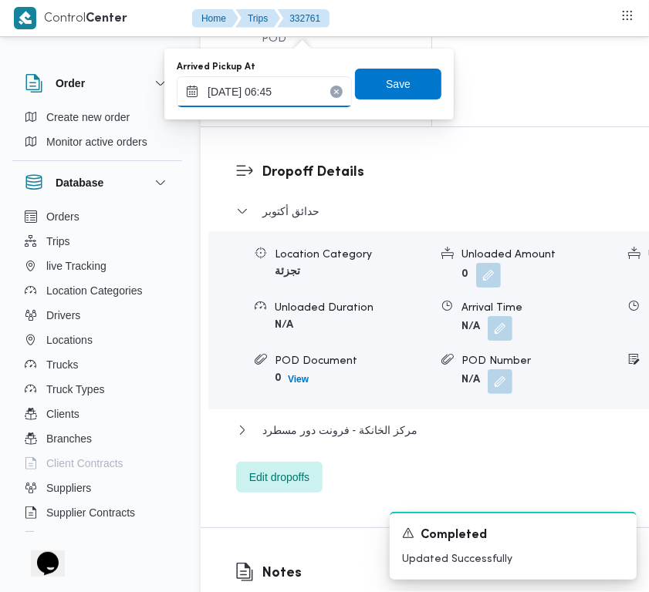
click at [295, 91] on input "28/08/2025 06:45" at bounding box center [264, 91] width 175 height 31
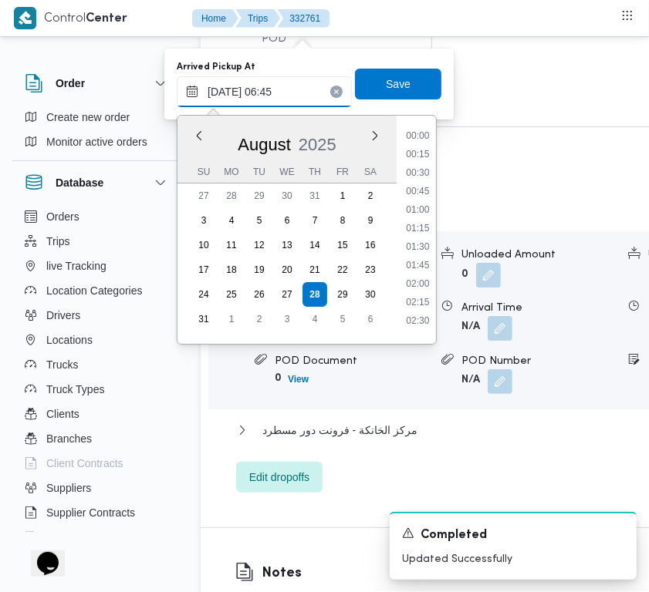
scroll to position [395, 0]
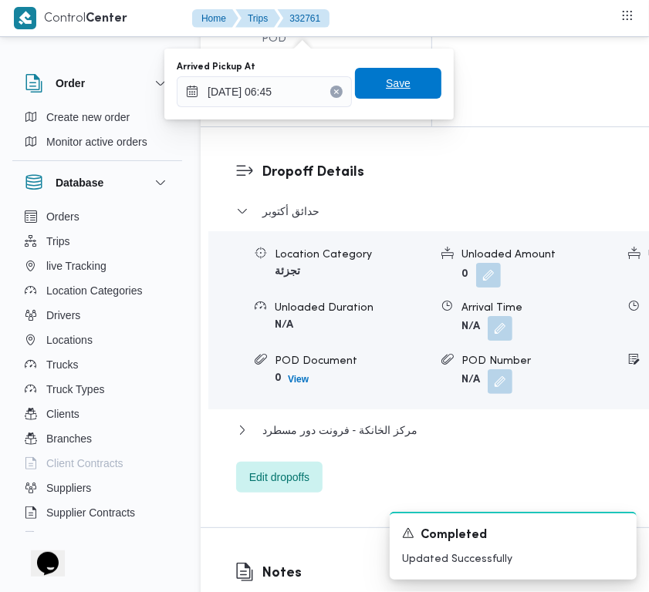
click at [365, 86] on span "Save" at bounding box center [398, 83] width 86 height 31
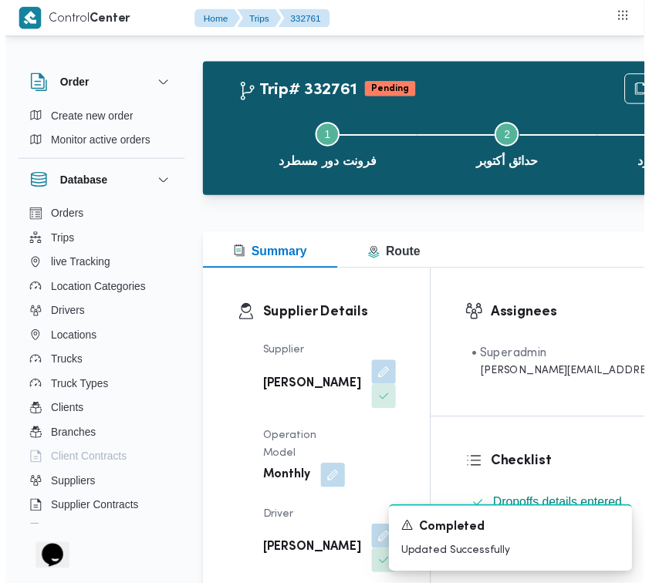
scroll to position [0, 0]
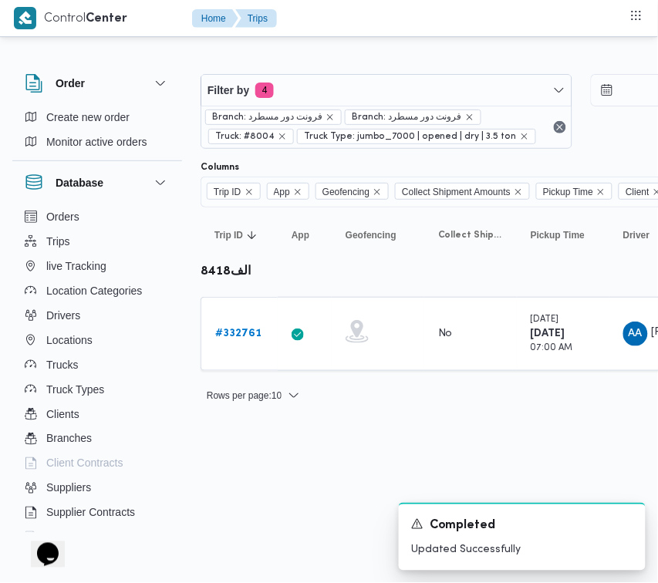
click at [411, 71] on div "Filter by 4 Branch: فرونت دور مسطرد Branch: فرونت دور مسطرد Truck: #8004 Truck …" at bounding box center [581, 111] width 780 height 93
click at [380, 67] on div "Filter by 4 Branch: فرونت دور مسطرد Branch: فرونت دور مسطرد Truck: #8004 Truck …" at bounding box center [581, 111] width 780 height 93
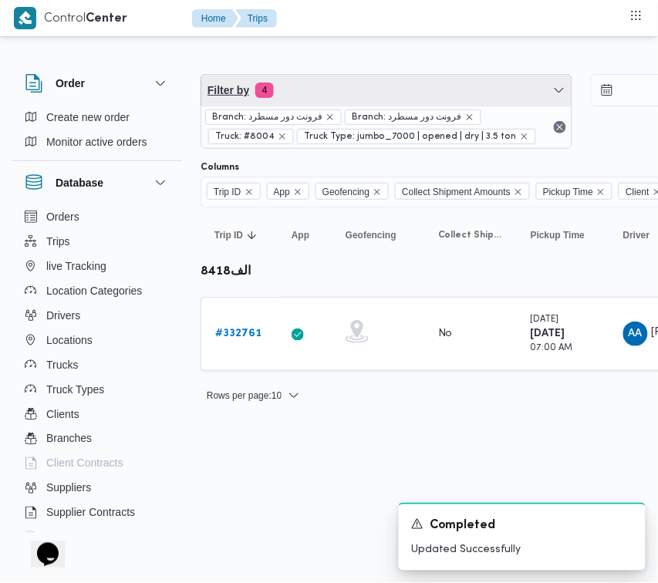
click at [364, 93] on span "Filter by 4" at bounding box center [386, 90] width 370 height 31
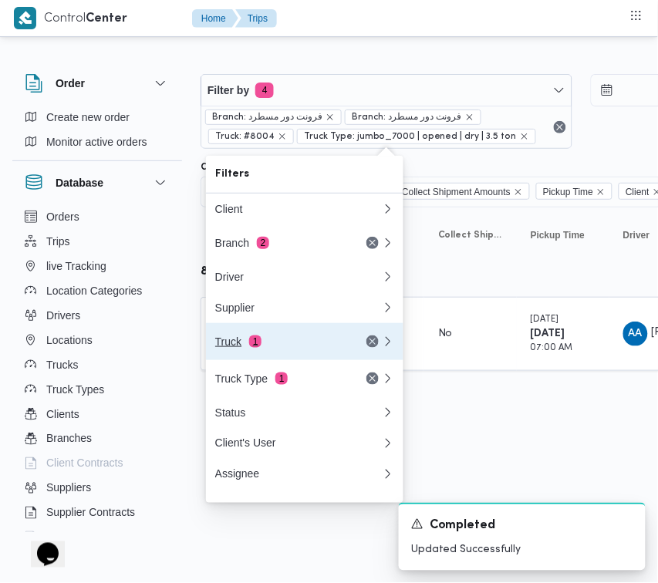
click at [272, 341] on div "Truck 1" at bounding box center [280, 342] width 130 height 12
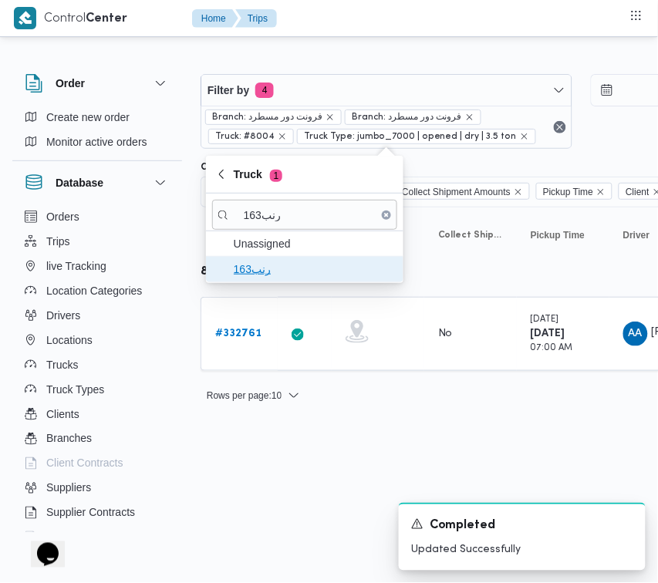
click at [248, 268] on span "رنب163" at bounding box center [314, 269] width 160 height 19
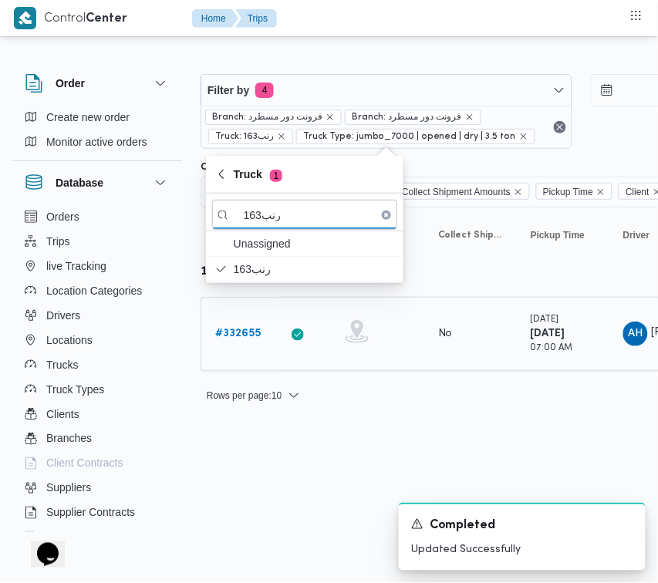
click at [238, 332] on b "# 332655" at bounding box center [238, 334] width 46 height 10
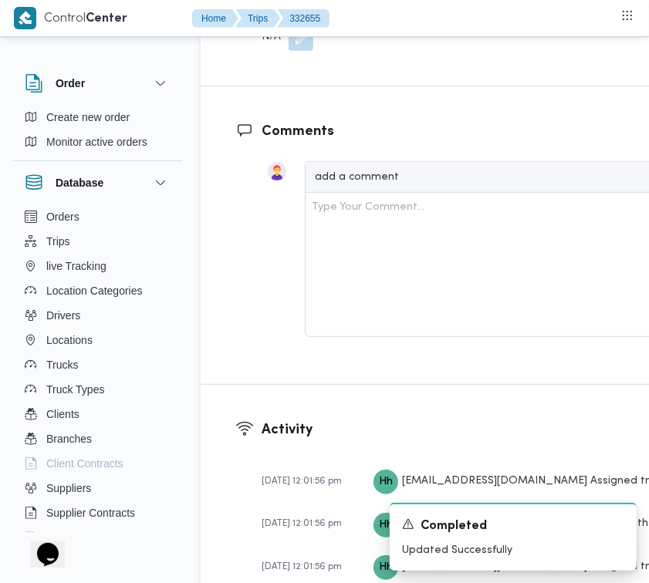
scroll to position [2870, 0]
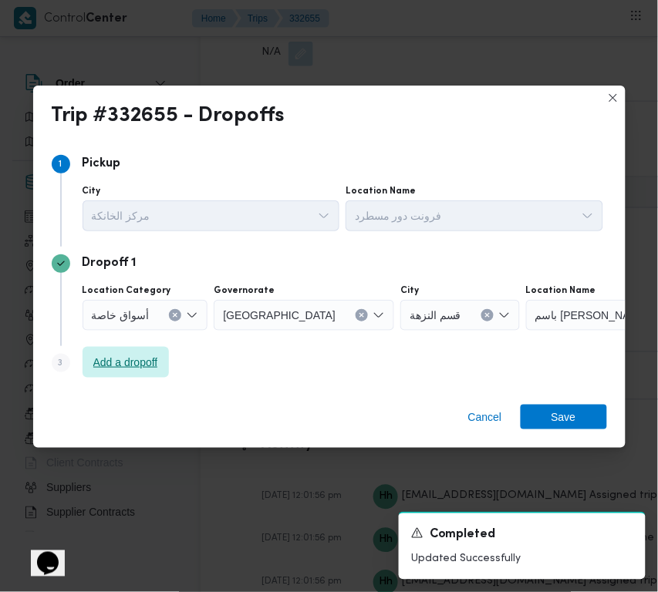
click at [152, 368] on span "Add a dropoff" at bounding box center [125, 362] width 65 height 19
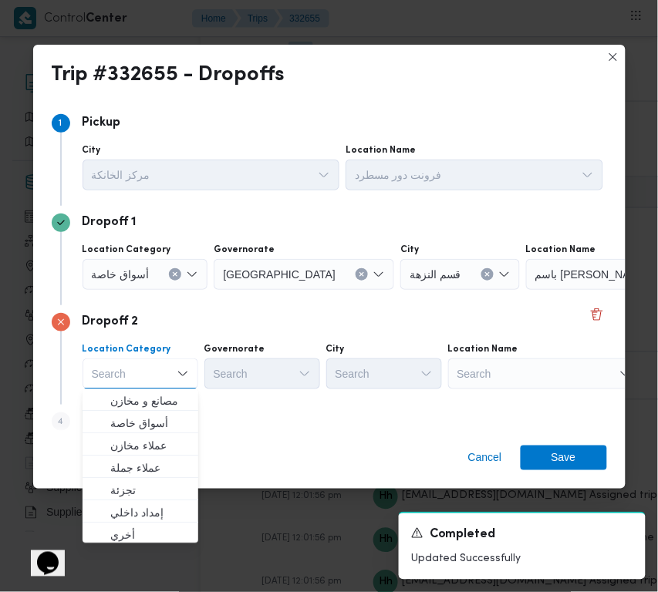
click at [309, 401] on div "Dropoff 2 Location Category Search Combo box. Selected. Combo box input. Search…" at bounding box center [329, 355] width 555 height 100
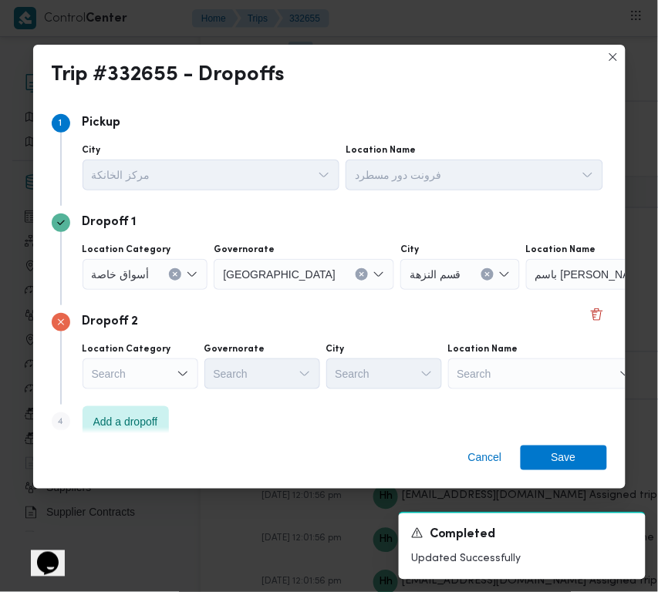
click at [533, 397] on div "Dropoff 2 Location Category Search Governorate Search City Search Location Name…" at bounding box center [329, 355] width 555 height 100
click at [528, 372] on div "Search" at bounding box center [544, 374] width 193 height 31
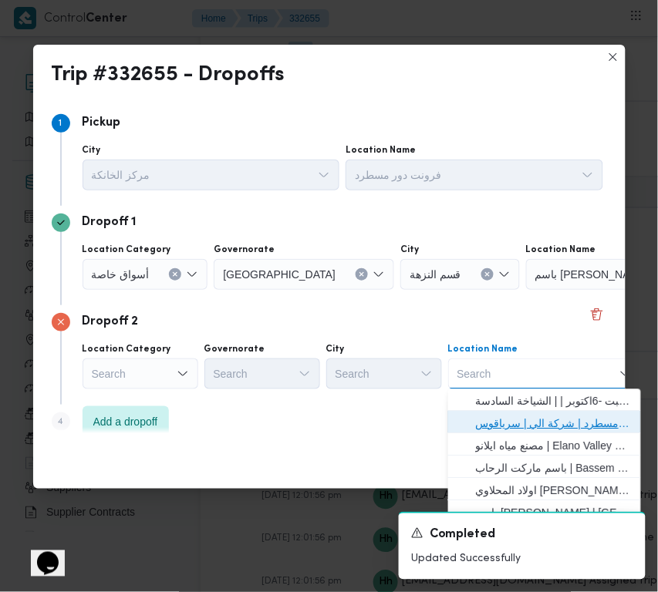
click at [536, 422] on span "فرونت دور مسطرد | شركة الي | سرياقوس" at bounding box center [554, 424] width 156 height 19
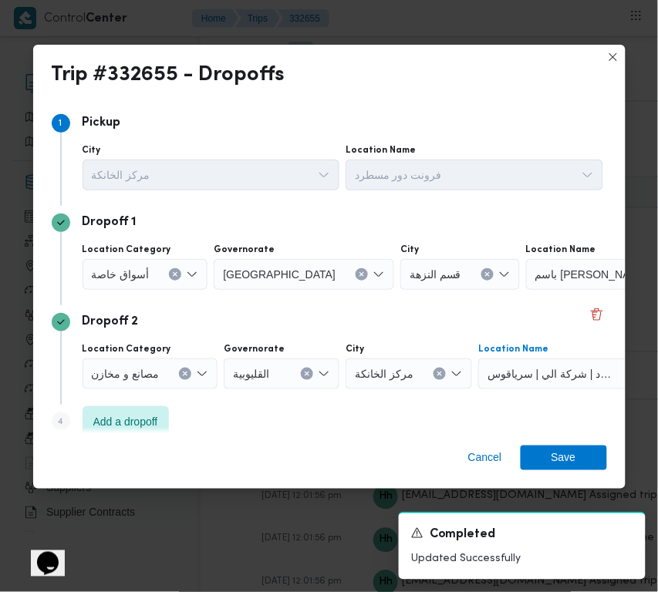
click at [164, 265] on div "أسواق خاصة" at bounding box center [146, 274] width 126 height 31
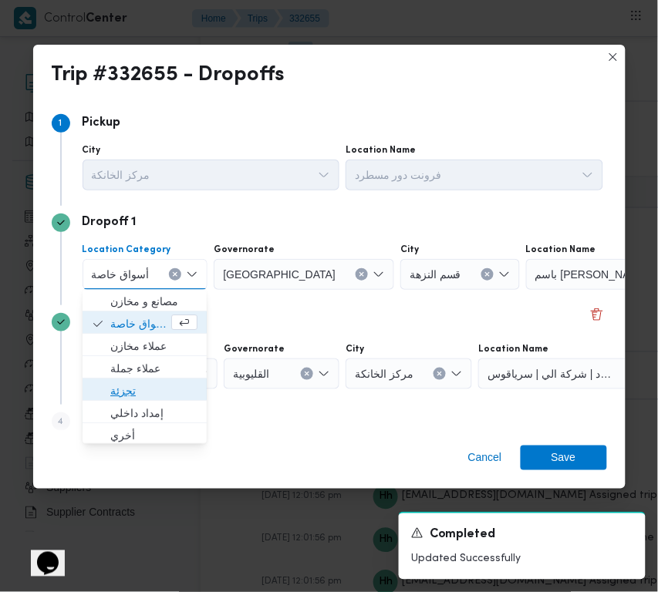
click at [152, 386] on span "تجزئة" at bounding box center [153, 392] width 87 height 19
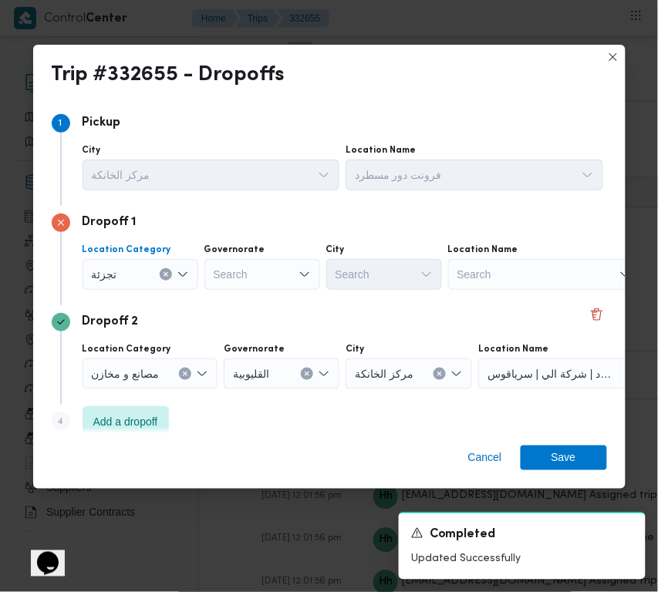
click at [248, 278] on div "Search" at bounding box center [262, 274] width 116 height 31
click at [262, 272] on div "قاهرة قاهرة" at bounding box center [262, 274] width 116 height 31
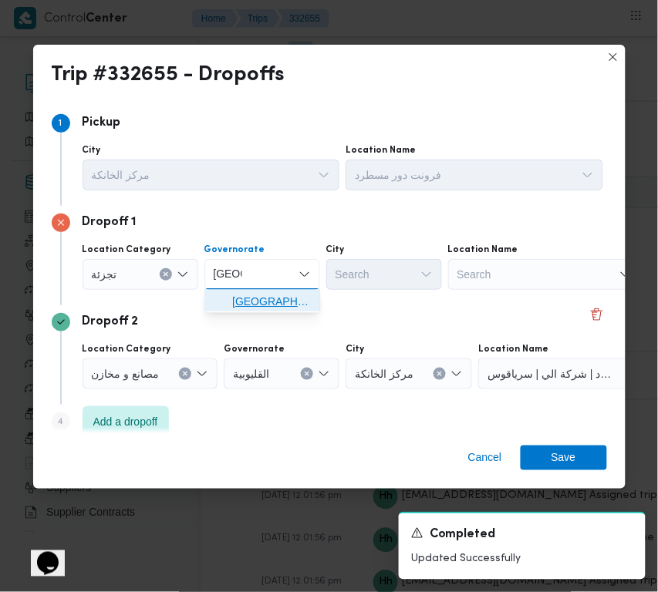
click at [261, 309] on span "القاهرة" at bounding box center [271, 302] width 79 height 19
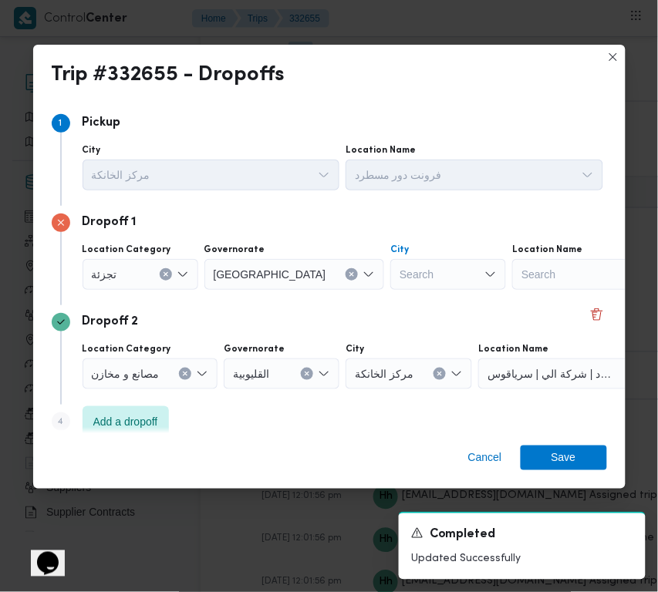
click at [390, 268] on div "Search" at bounding box center [448, 274] width 116 height 31
click at [359, 310] on span "قسم المعادي" at bounding box center [393, 302] width 79 height 19
click at [576, 454] on span "Save" at bounding box center [564, 457] width 86 height 25
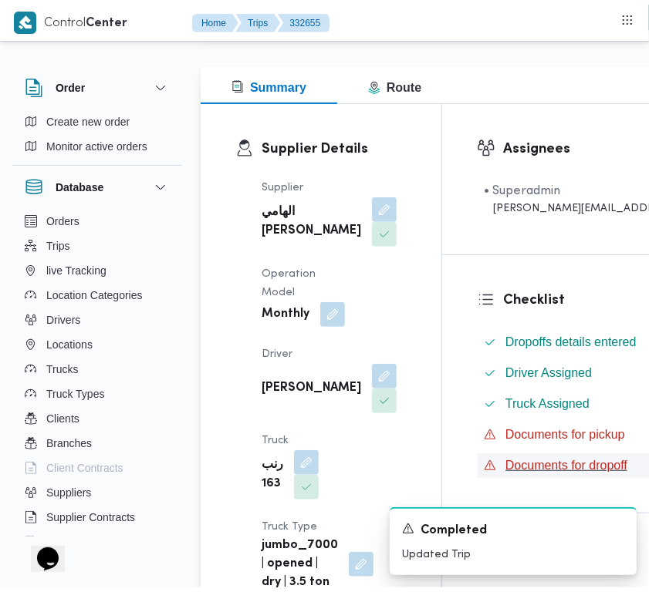
scroll to position [0, 0]
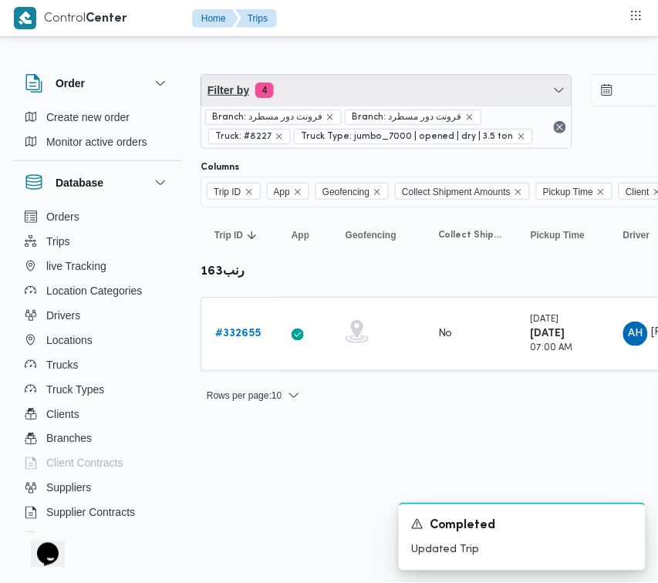
click at [399, 83] on span "Filter by 4" at bounding box center [386, 90] width 370 height 31
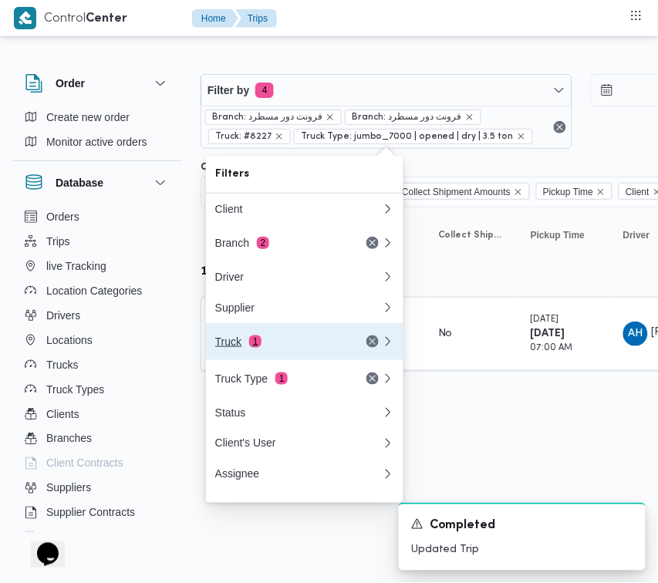
click at [294, 360] on button "Truck 1" at bounding box center [304, 341] width 197 height 37
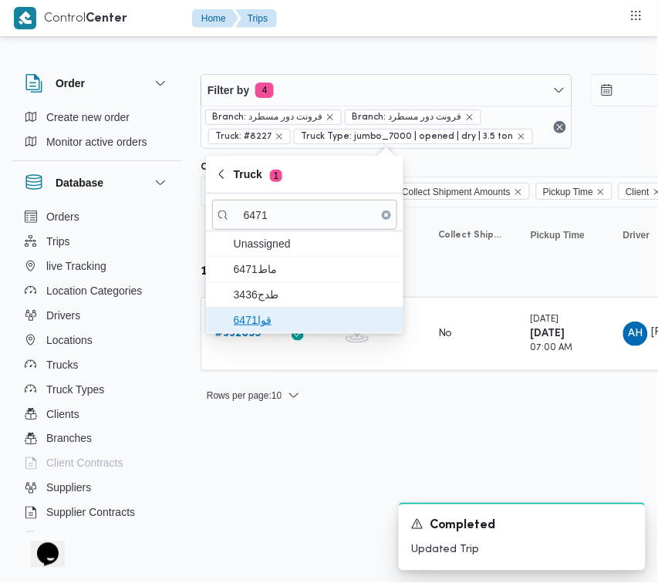
click at [299, 324] on span "قوا6471" at bounding box center [314, 320] width 160 height 19
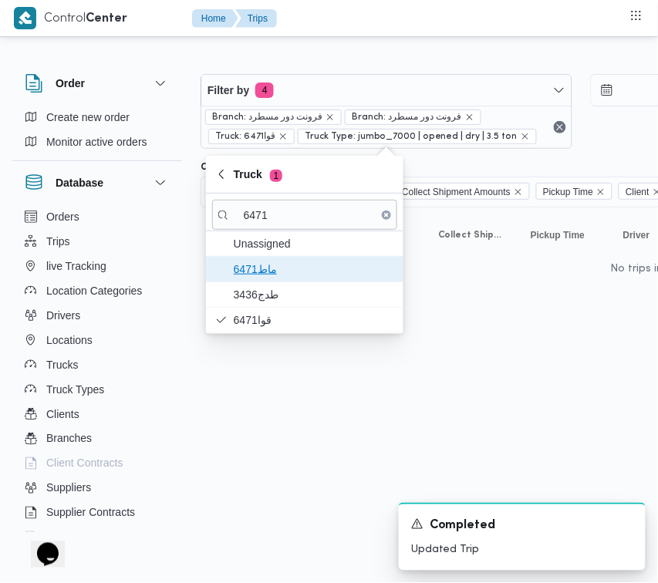
click at [299, 275] on span "ماط6471" at bounding box center [314, 269] width 160 height 19
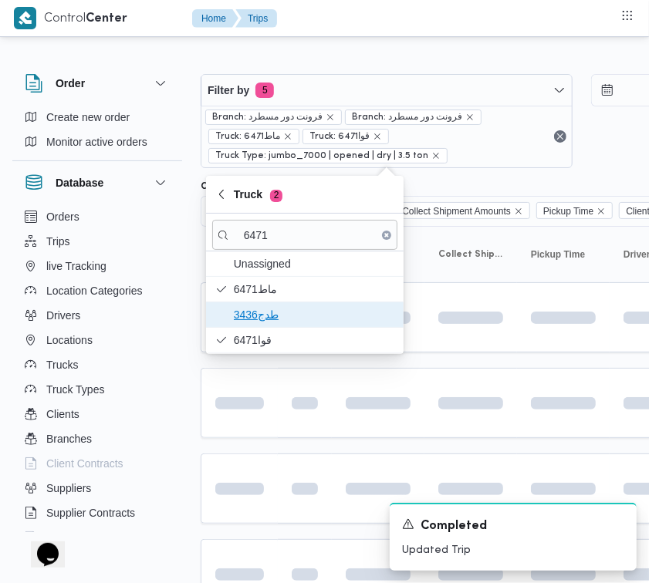
click at [279, 302] on span "طدج3436" at bounding box center [304, 314] width 185 height 25
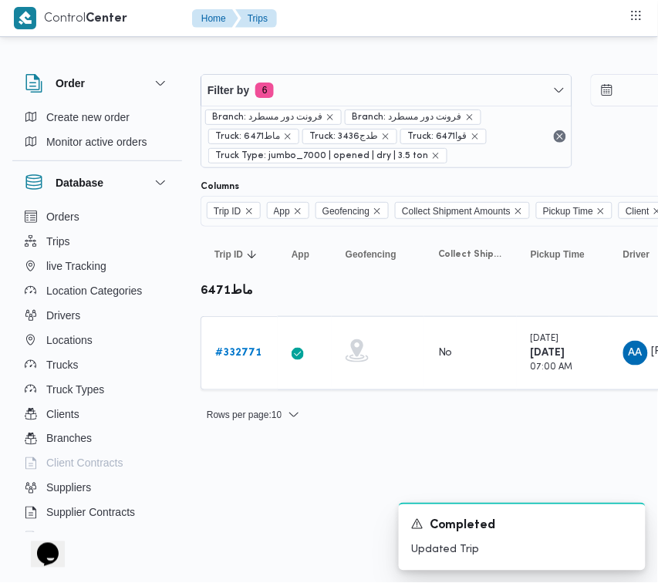
click at [288, 457] on html "Control Center Home Trips Order Create new order Monitor active orders Database…" at bounding box center [329, 291] width 658 height 583
click at [231, 344] on link "# 332771" at bounding box center [238, 353] width 46 height 19
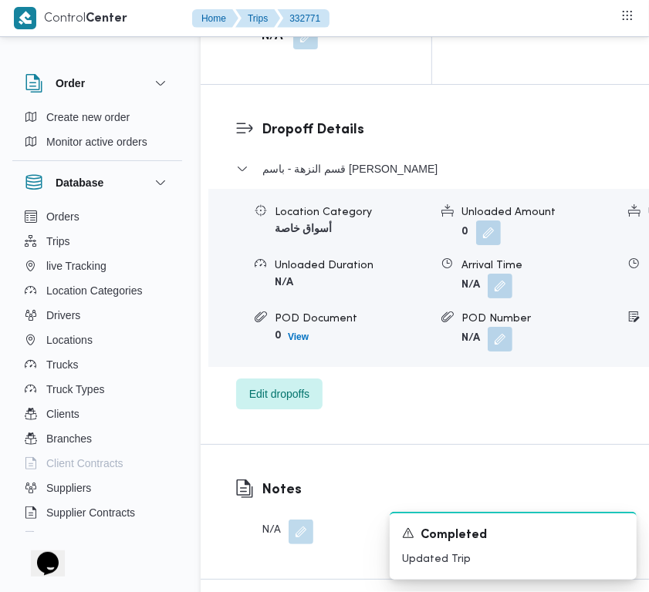
scroll to position [3053, 0]
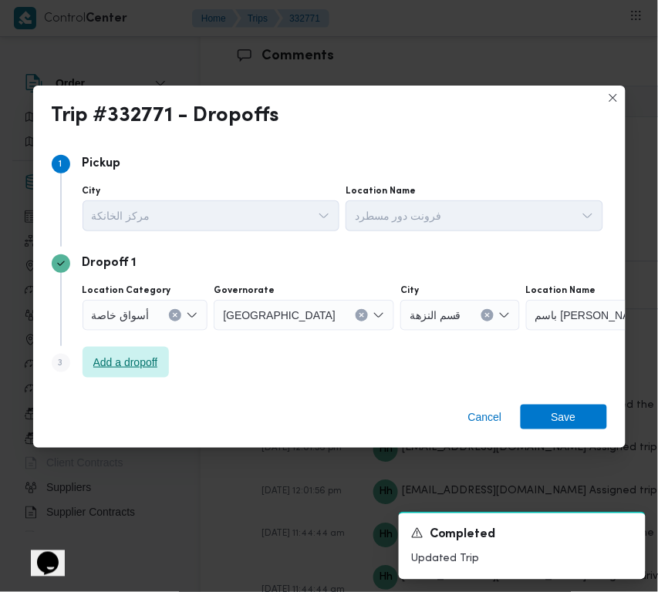
click at [154, 356] on span "Add a dropoff" at bounding box center [125, 362] width 65 height 19
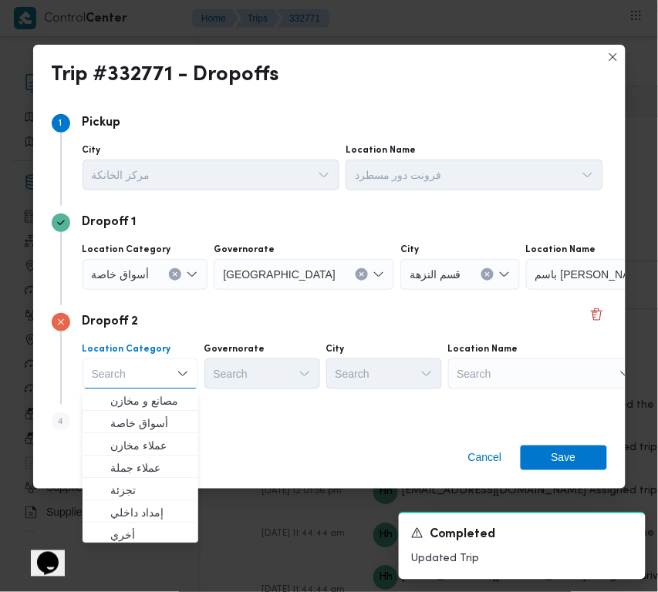
click at [502, 374] on div "Search" at bounding box center [544, 374] width 193 height 31
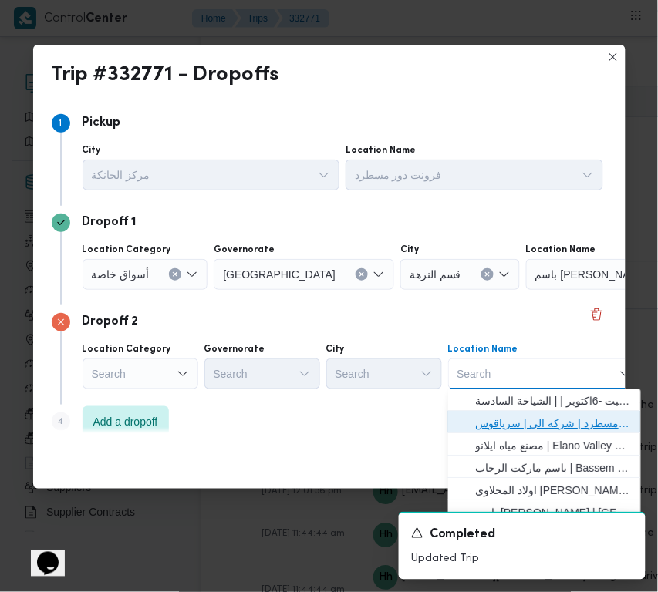
click at [519, 421] on span "فرونت دور مسطرد | شركة الي | سرياقوس" at bounding box center [554, 424] width 156 height 19
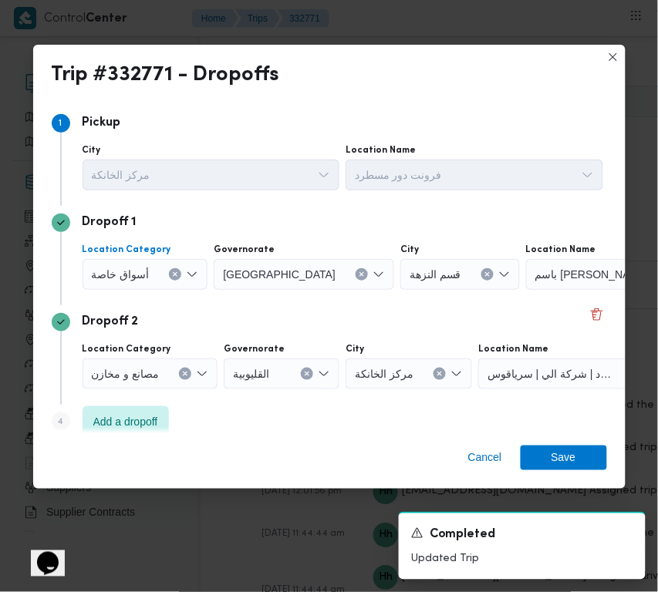
click at [167, 274] on div "أسواق خاصة" at bounding box center [146, 274] width 126 height 31
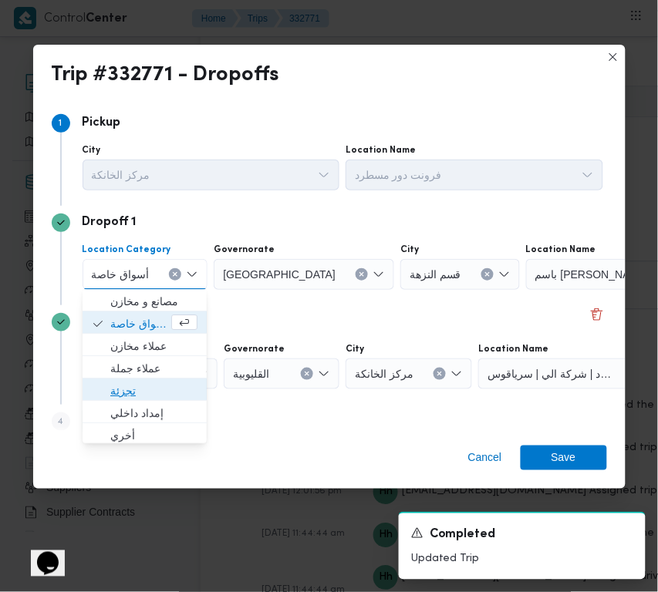
click at [183, 380] on span "تجزئة" at bounding box center [145, 392] width 112 height 25
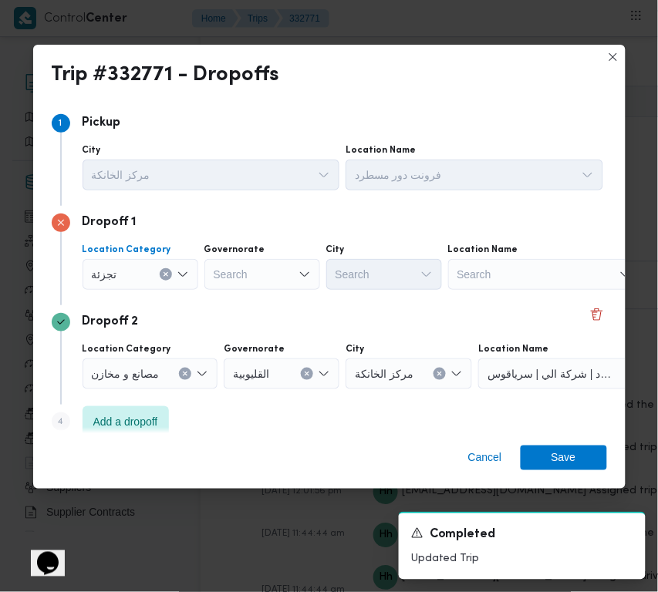
click at [253, 280] on div "Search" at bounding box center [262, 274] width 116 height 31
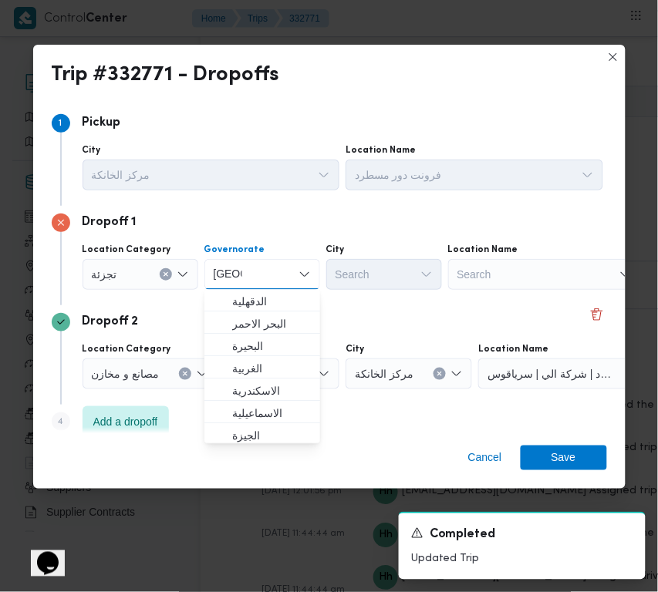
click at [359, 319] on div "Dropoff 2" at bounding box center [329, 322] width 555 height 19
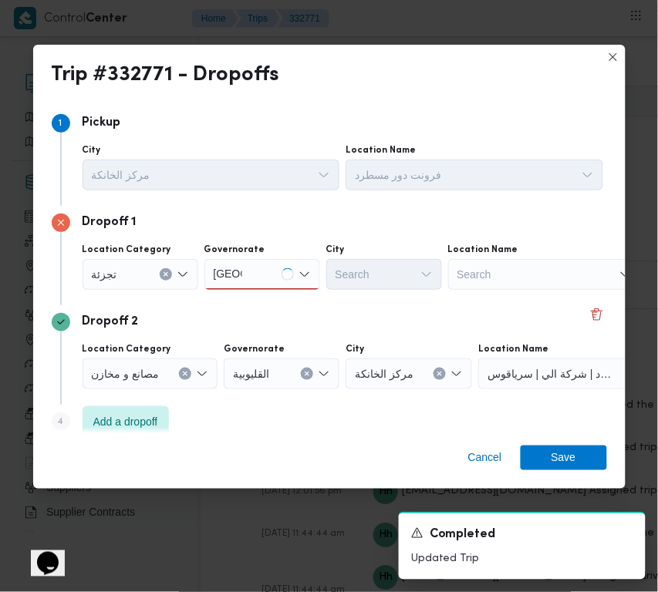
click at [245, 278] on div "قاهرة قاهرة" at bounding box center [228, 274] width 35 height 25
click at [267, 264] on div "قاهرة قاهرة" at bounding box center [262, 274] width 116 height 31
click at [268, 268] on div "قاهرة قاهرة" at bounding box center [262, 274] width 116 height 31
click at [264, 299] on span "القاهرة" at bounding box center [271, 302] width 79 height 19
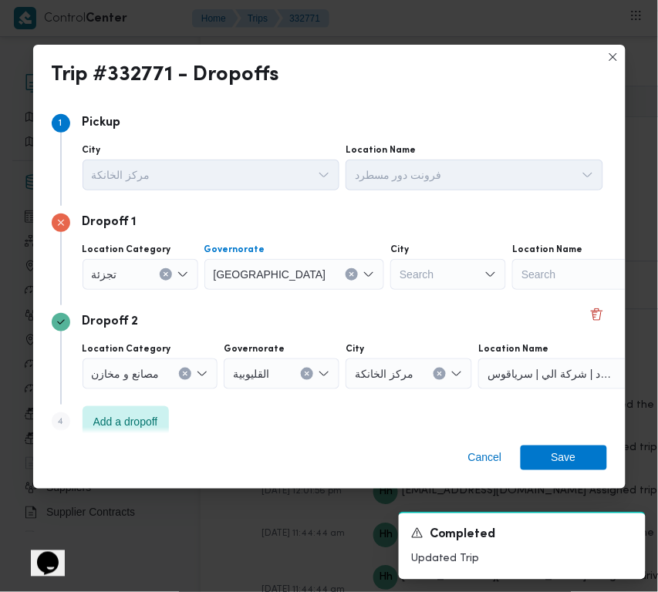
click at [390, 265] on div "Search" at bounding box center [448, 274] width 116 height 31
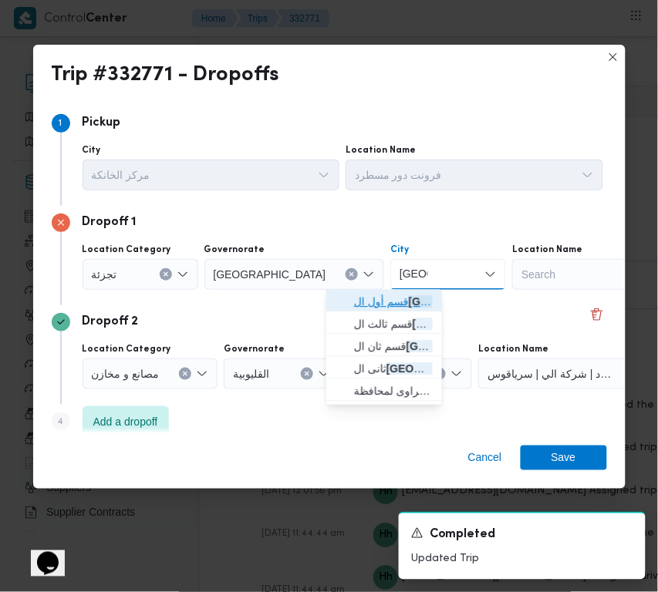
click at [351, 309] on span "قسم أول ال قاهرة الجديدة" at bounding box center [383, 302] width 103 height 25
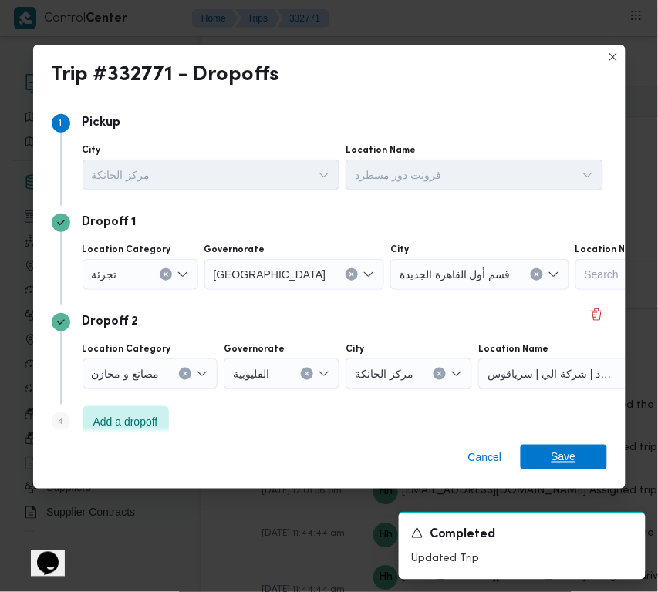
click at [553, 454] on span "Save" at bounding box center [564, 457] width 25 height 25
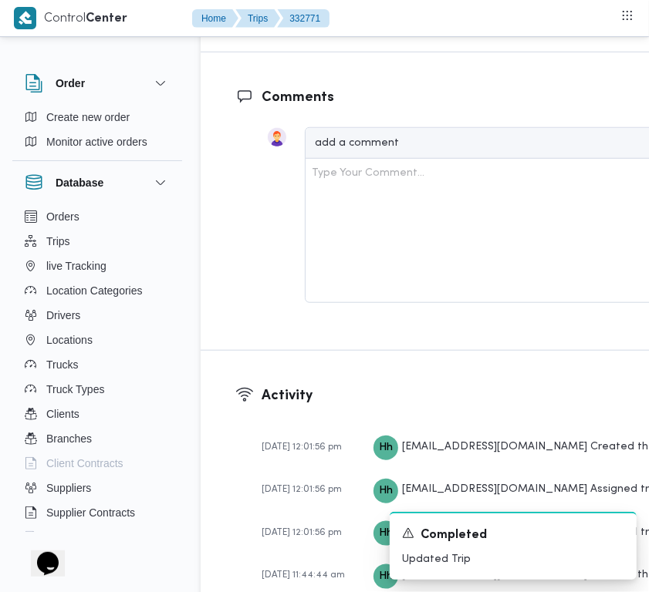
scroll to position [3072, 0]
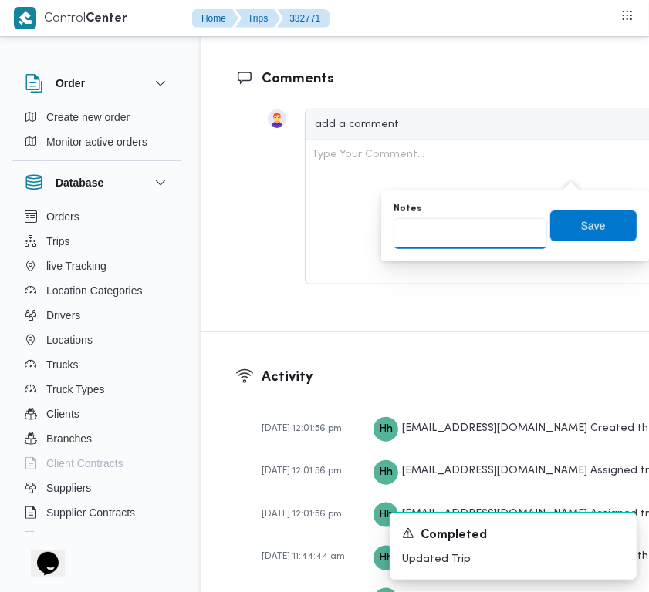
click at [494, 226] on input "Notes" at bounding box center [470, 233] width 154 height 31
click at [560, 228] on span "Save" at bounding box center [593, 225] width 86 height 31
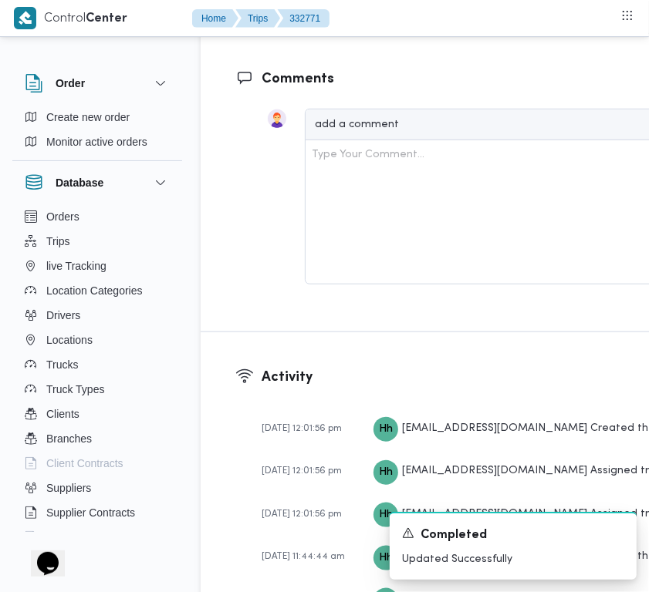
scroll to position [2553, 0]
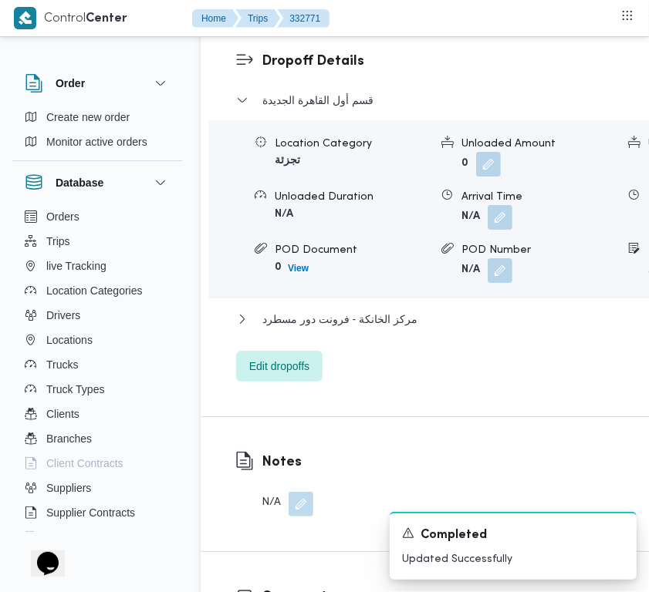
drag, startPoint x: 303, startPoint y: 69, endPoint x: 299, endPoint y: 79, distance: 10.0
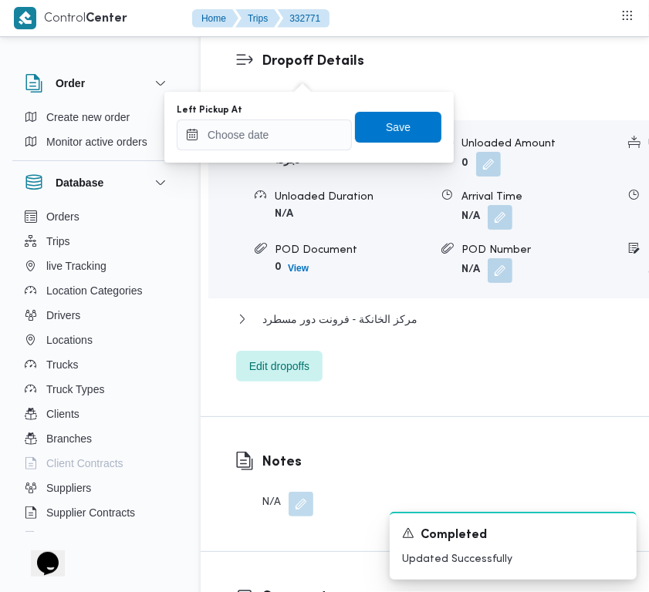
click at [291, 106] on div "Left Pickup At" at bounding box center [264, 110] width 175 height 12
click at [298, 135] on input "Left Pickup At" at bounding box center [264, 135] width 175 height 31
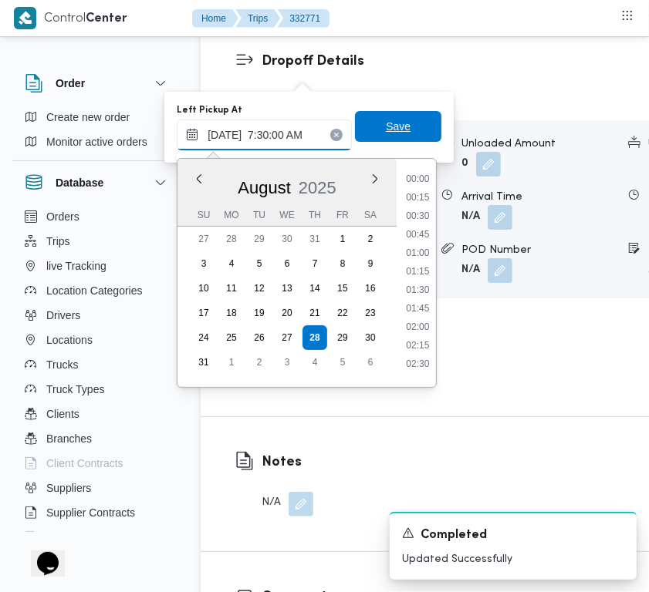
scroll to position [554, 0]
click at [382, 140] on span "Save" at bounding box center [398, 126] width 86 height 31
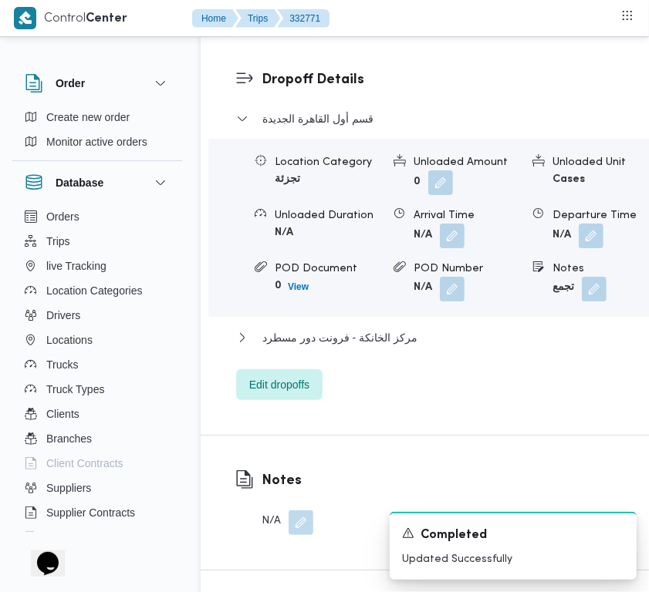
scroll to position [2411, 0]
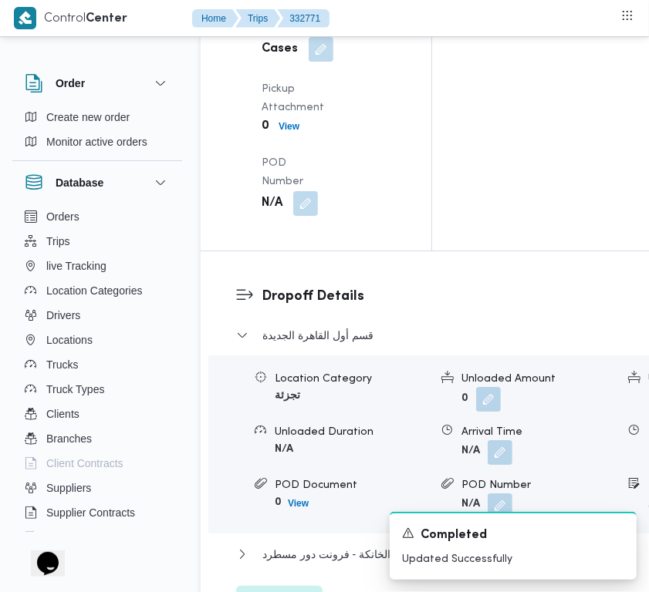
drag, startPoint x: 310, startPoint y: 116, endPoint x: 309, endPoint y: 123, distance: 7.8
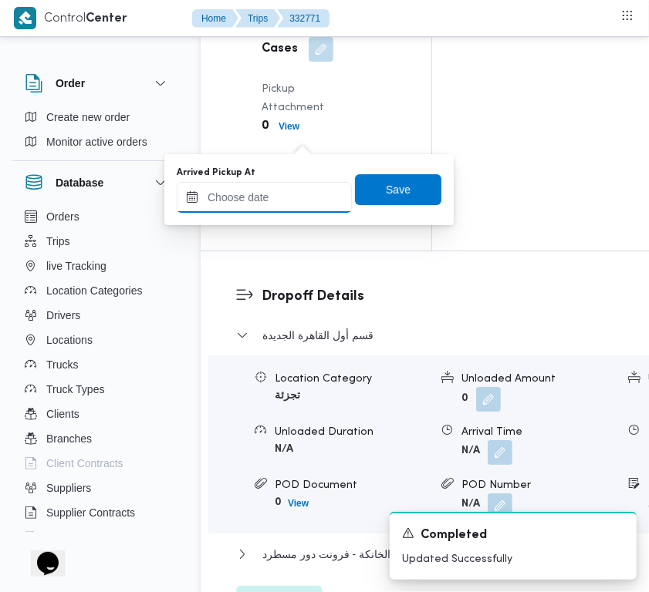
click at [301, 201] on input "Arrived Pickup At" at bounding box center [264, 197] width 175 height 31
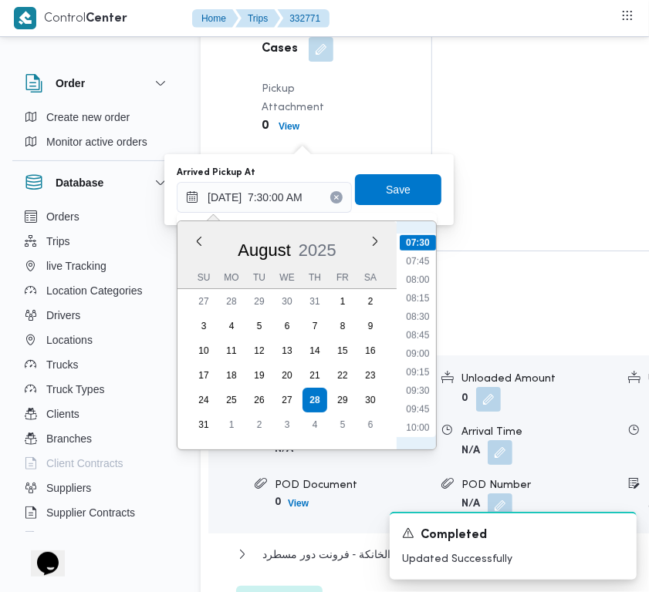
scroll to position [380, 0]
click at [418, 336] on li "06:30" at bounding box center [417, 342] width 35 height 15
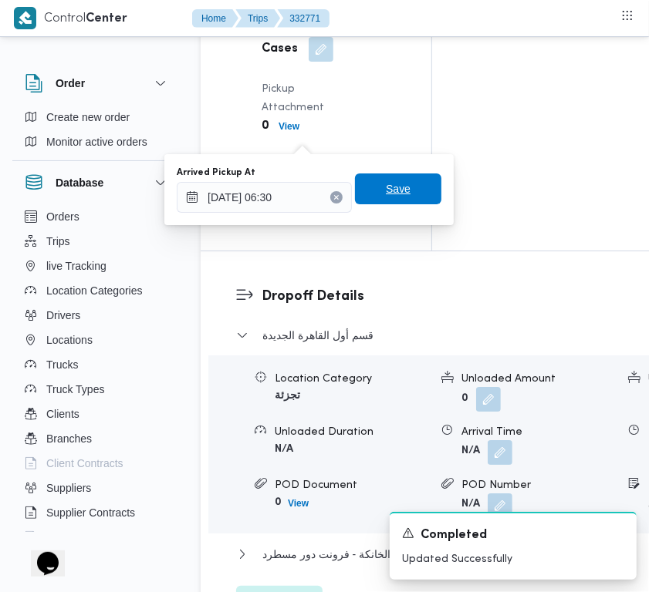
click at [387, 199] on span "Save" at bounding box center [398, 189] width 86 height 31
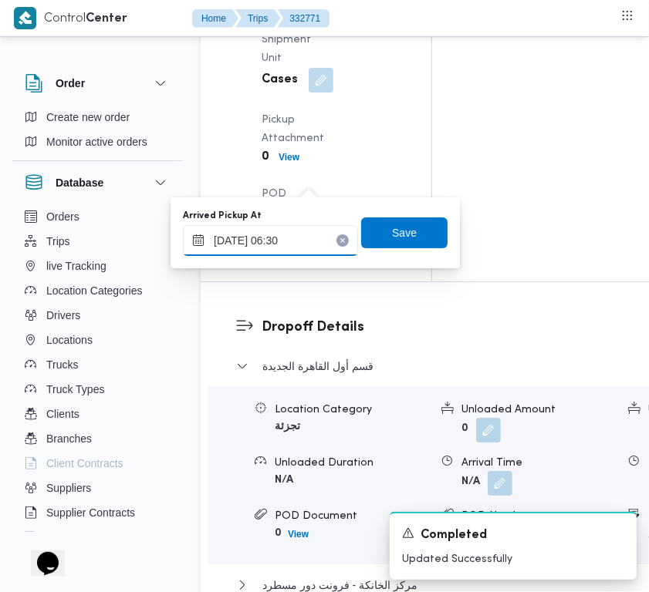
click at [322, 229] on input "28/08/2025 06:30" at bounding box center [270, 240] width 175 height 31
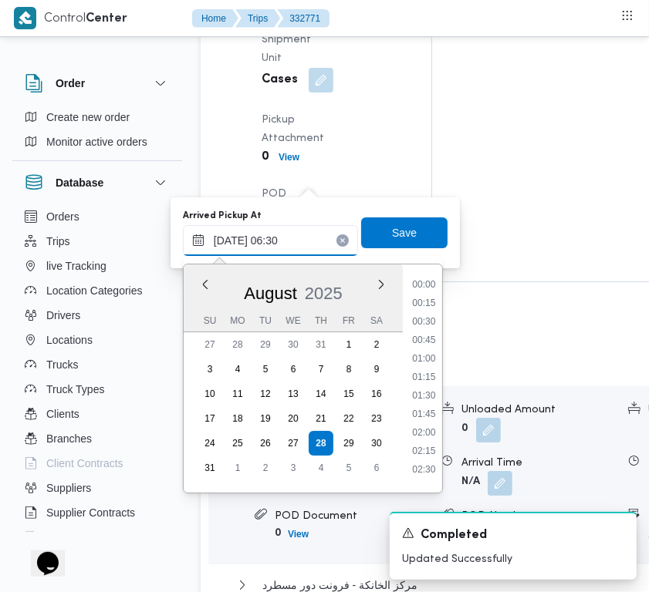
scroll to position [376, 0]
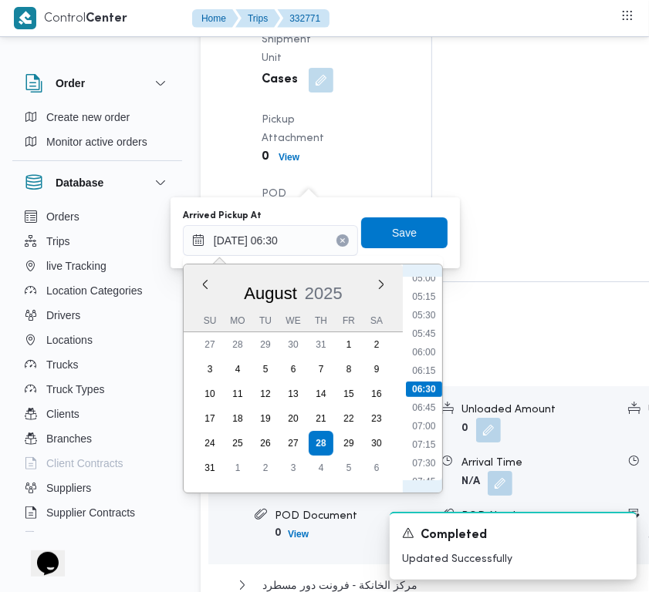
click at [430, 422] on li "07:00" at bounding box center [423, 426] width 35 height 15
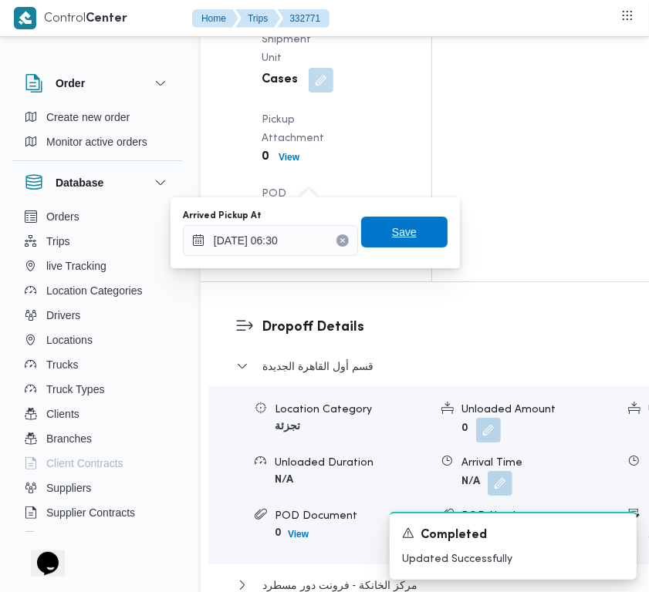
click at [392, 237] on span "Save" at bounding box center [404, 232] width 25 height 19
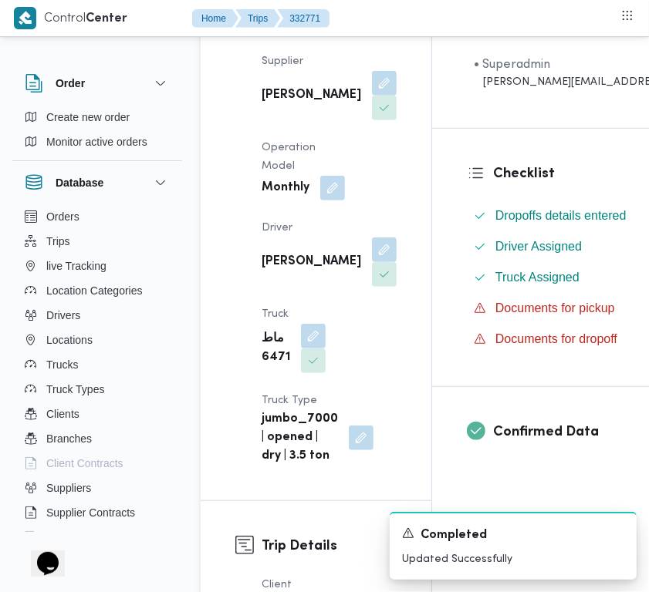
scroll to position [0, 0]
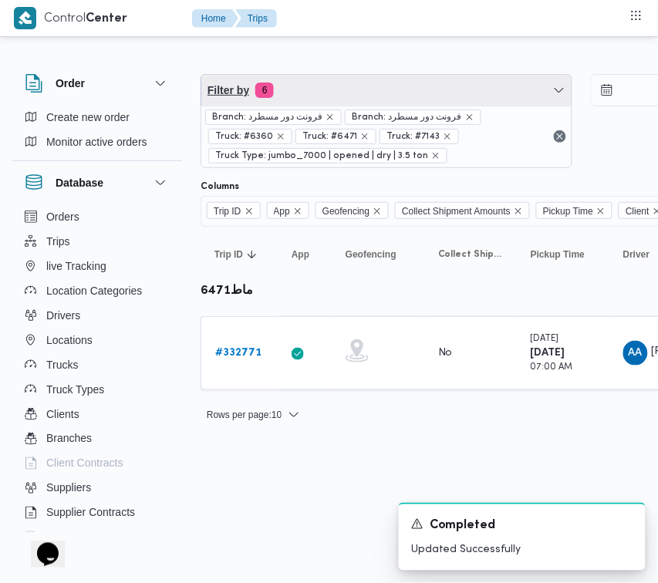
click at [357, 103] on span "Filter by 6" at bounding box center [386, 90] width 370 height 31
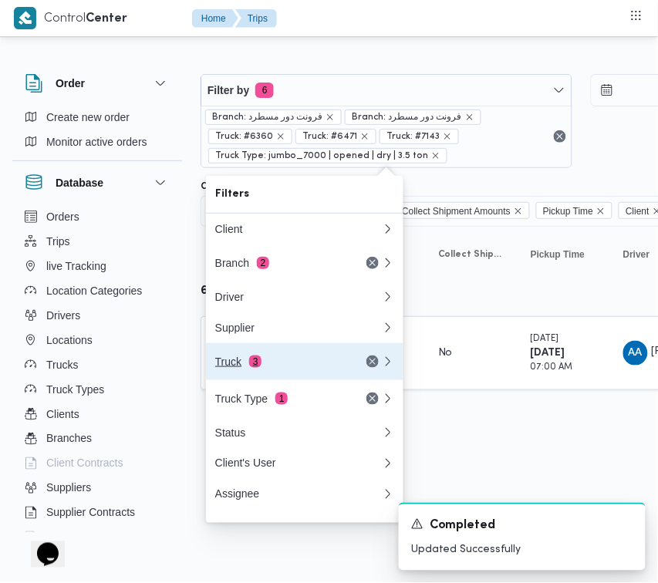
click at [278, 361] on div "Truck 3" at bounding box center [280, 362] width 130 height 12
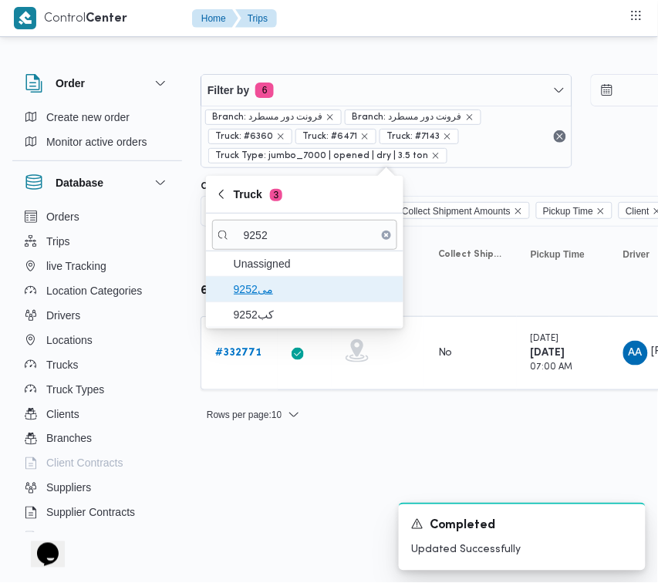
click at [284, 286] on span "9252مى" at bounding box center [314, 289] width 160 height 19
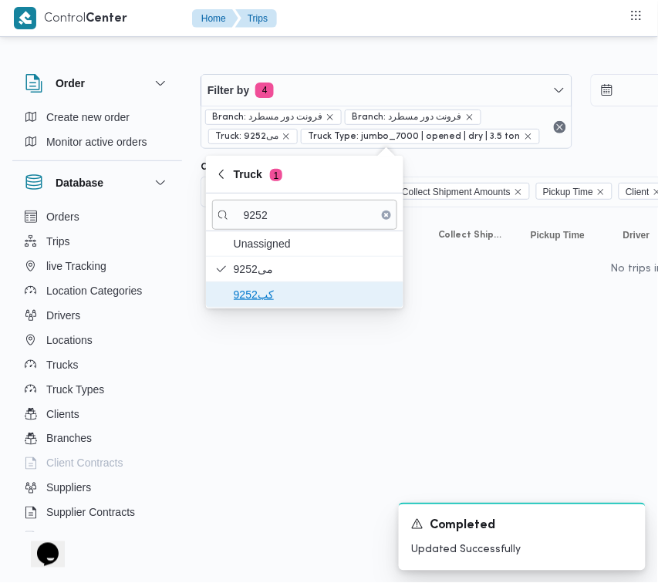
click at [280, 299] on span "كب9252" at bounding box center [314, 294] width 160 height 19
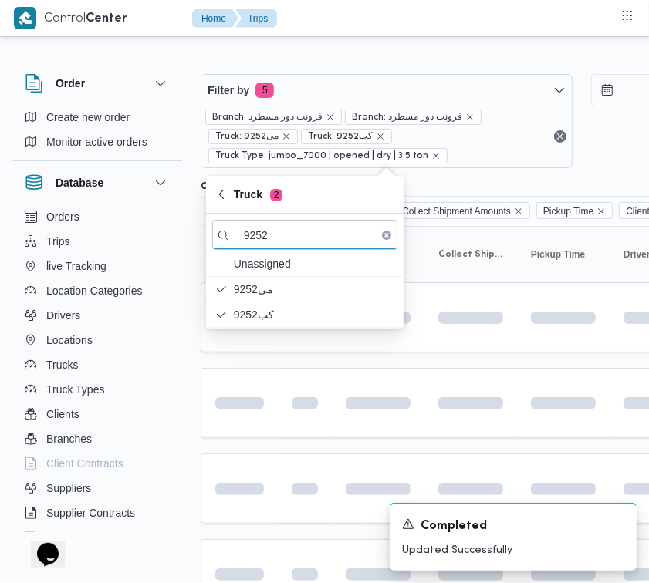
click at [293, 452] on html "Control Center Home Trips Order Create new order Monitor active orders Database…" at bounding box center [324, 291] width 649 height 583
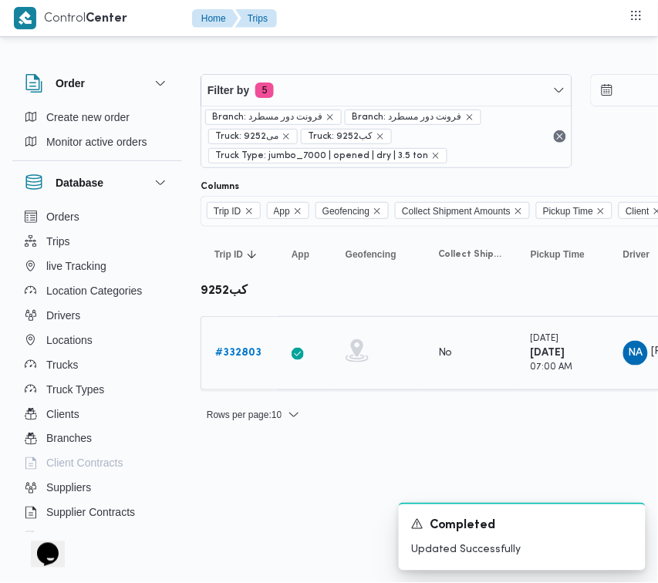
drag, startPoint x: 241, startPoint y: 340, endPoint x: 237, endPoint y: 351, distance: 11.7
click at [241, 342] on div "# 332803" at bounding box center [239, 353] width 61 height 31
click at [237, 352] on b "# 332803" at bounding box center [238, 353] width 46 height 10
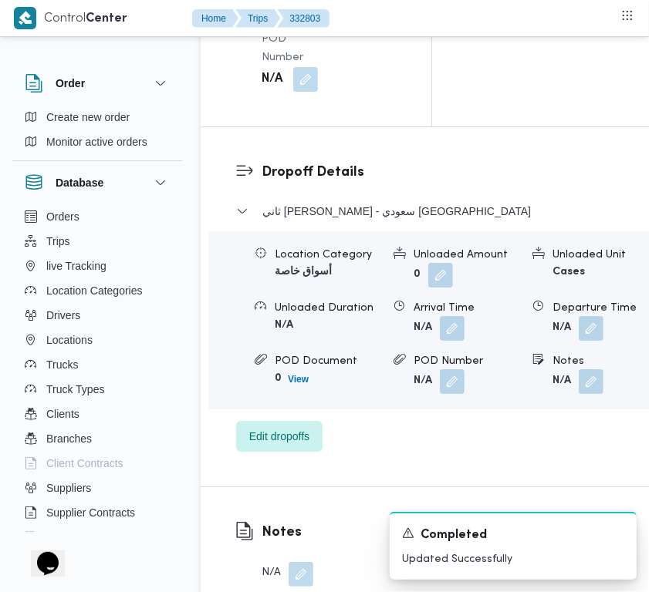
scroll to position [3053, 0]
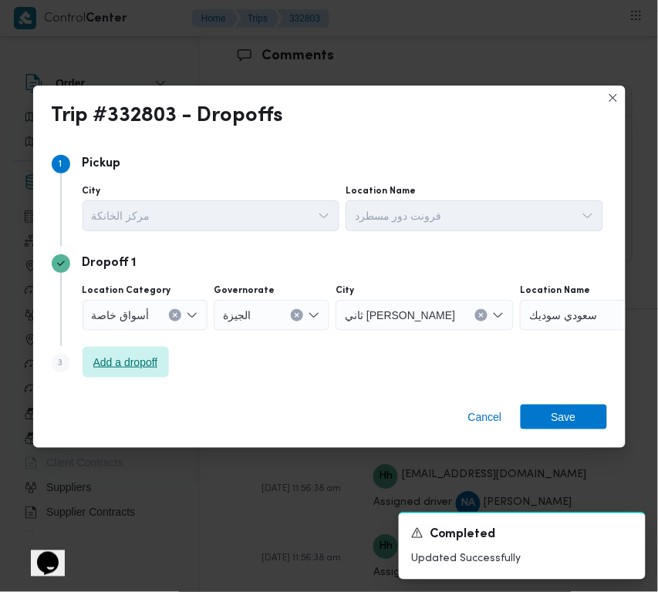
click at [141, 359] on span "Add a dropoff" at bounding box center [125, 362] width 65 height 19
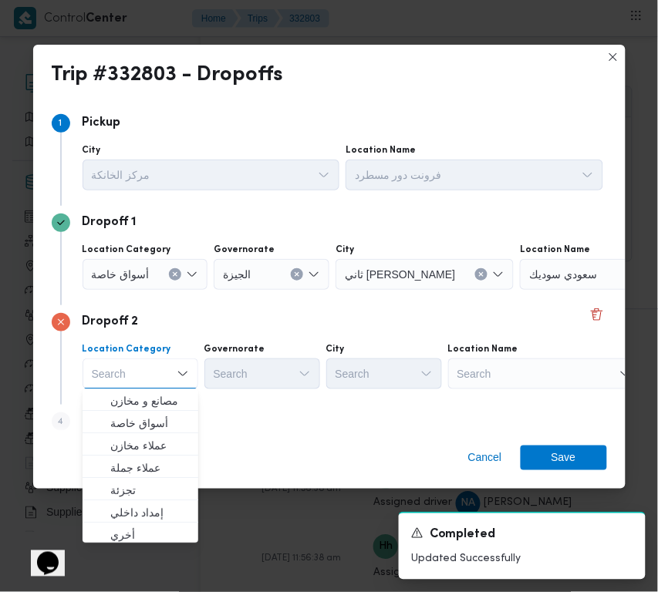
click at [513, 383] on div "Search" at bounding box center [544, 374] width 193 height 31
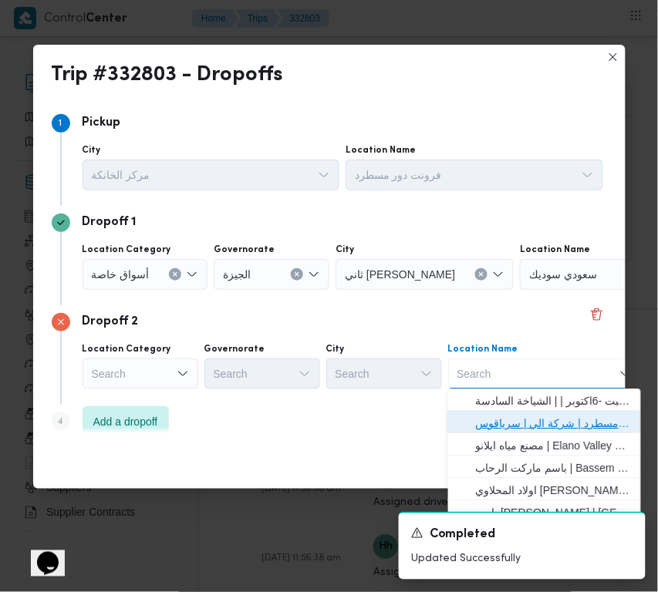
click at [538, 415] on span "فرونت دور مسطرد | شركة الي | سرياقوس" at bounding box center [554, 424] width 156 height 19
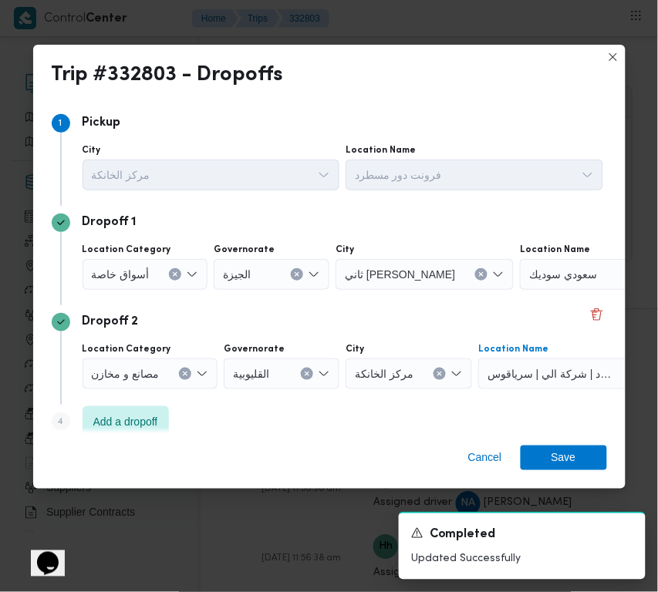
click at [117, 256] on div "Location Category أسواق خاصة" at bounding box center [146, 267] width 126 height 46
click at [152, 284] on div at bounding box center [156, 274] width 8 height 25
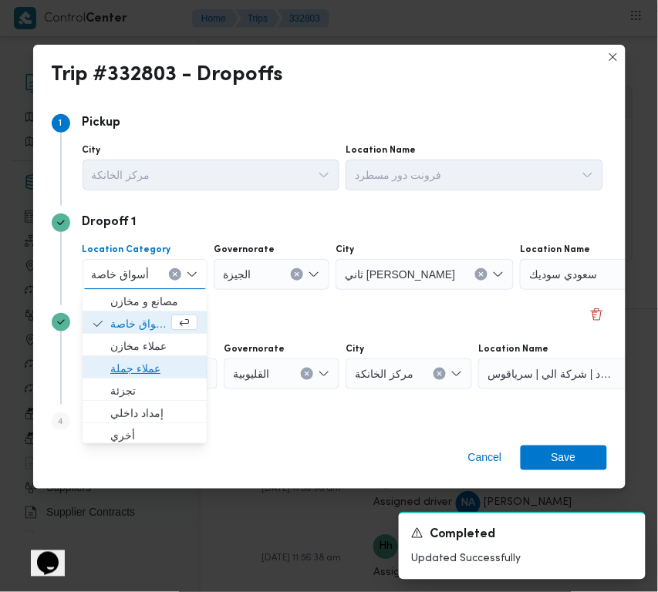
click at [164, 376] on span "عملاء جملة" at bounding box center [153, 369] width 87 height 19
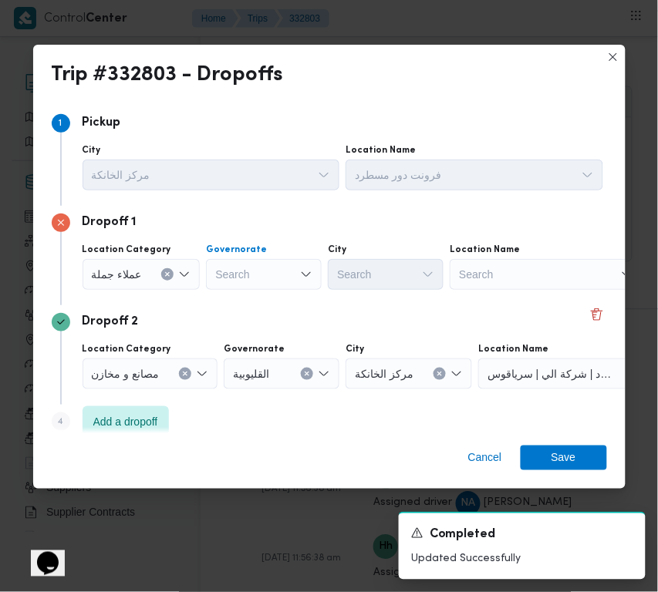
click at [232, 285] on div "Search" at bounding box center [264, 274] width 116 height 31
click at [236, 272] on input "قاهرة" at bounding box center [229, 274] width 29 height 19
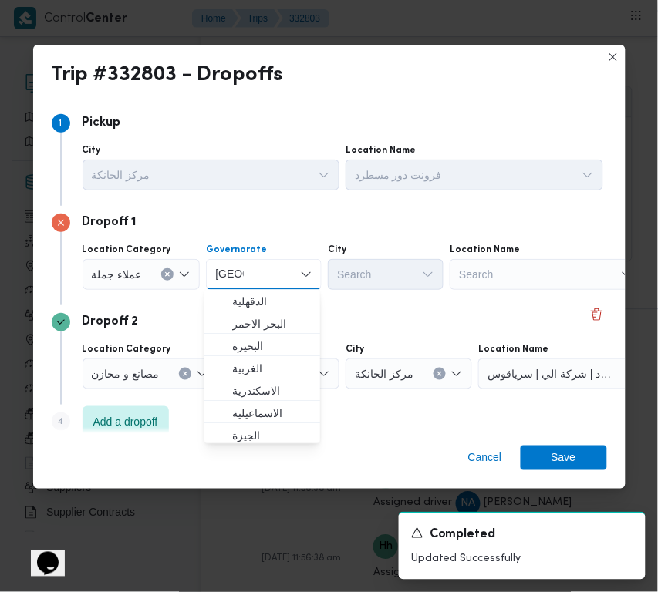
click at [235, 274] on input "قاهرة" at bounding box center [229, 274] width 29 height 19
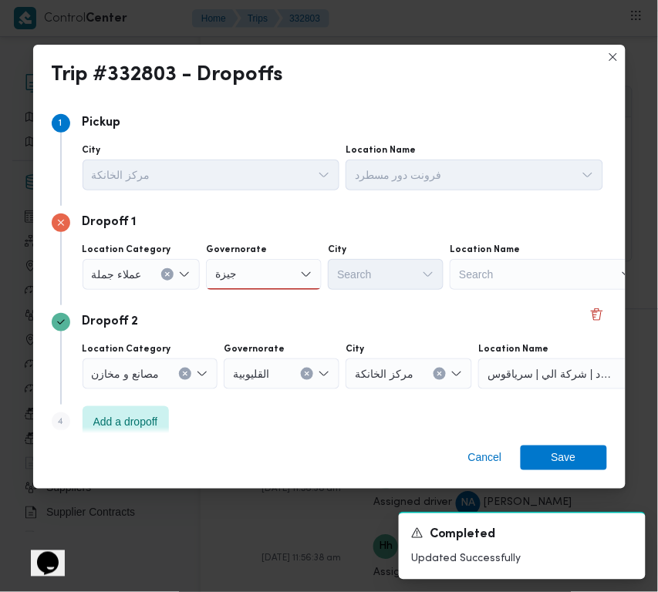
click at [263, 263] on div "جيزة جيزة" at bounding box center [264, 274] width 116 height 31
click at [266, 290] on span "ال جيزة" at bounding box center [262, 302] width 103 height 25
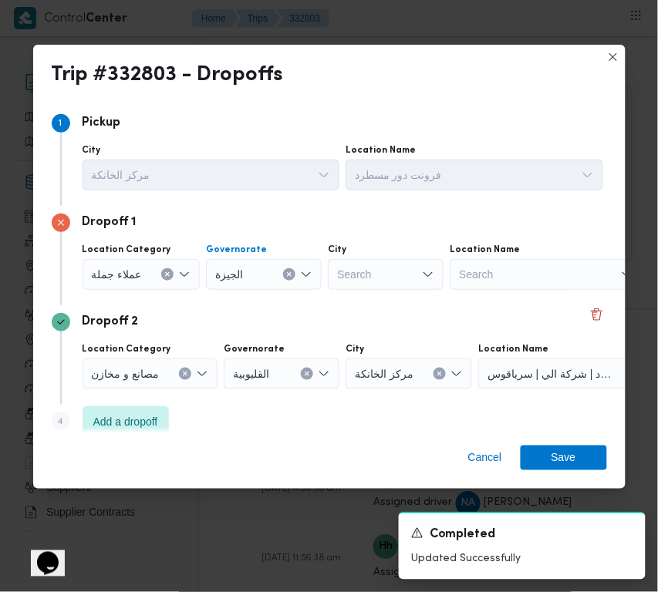
click at [357, 272] on div "Search" at bounding box center [386, 274] width 116 height 31
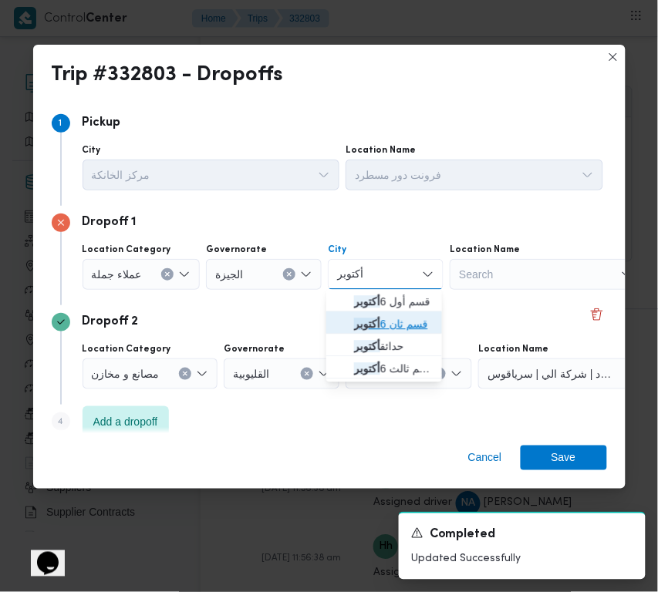
click at [376, 316] on span "قسم ثان 6 أكتوبر" at bounding box center [393, 325] width 79 height 19
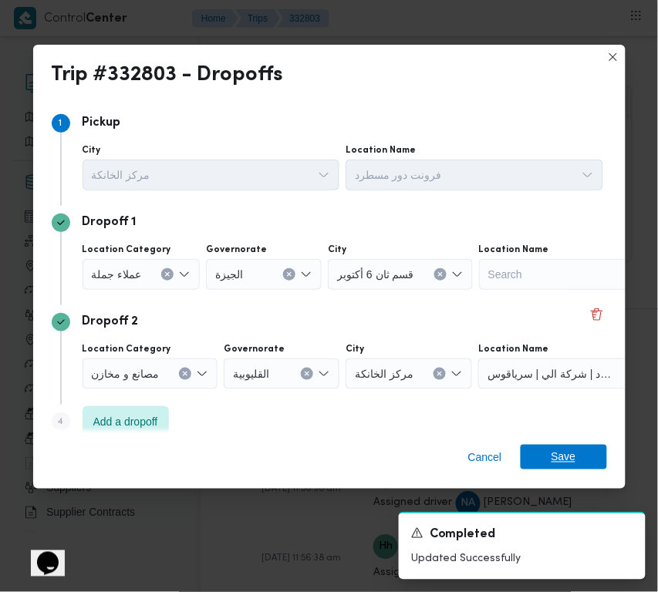
click at [590, 461] on span "Save" at bounding box center [564, 457] width 86 height 25
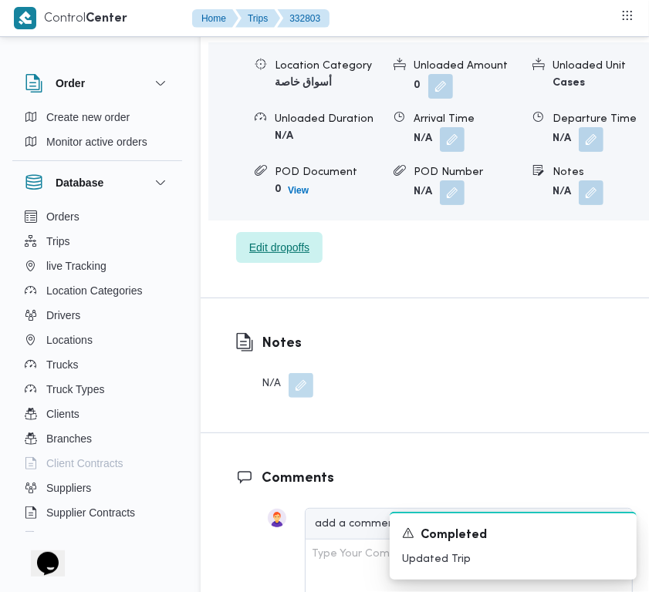
scroll to position [2535, 0]
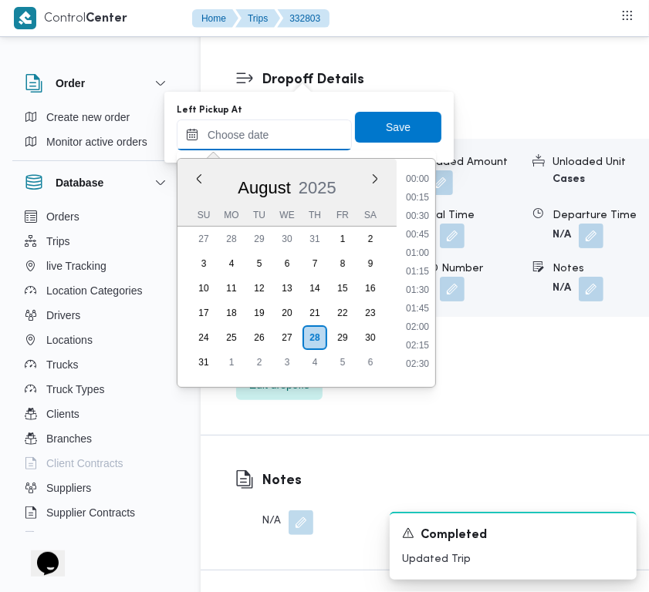
click at [303, 141] on input "Left Pickup At" at bounding box center [264, 135] width 175 height 31
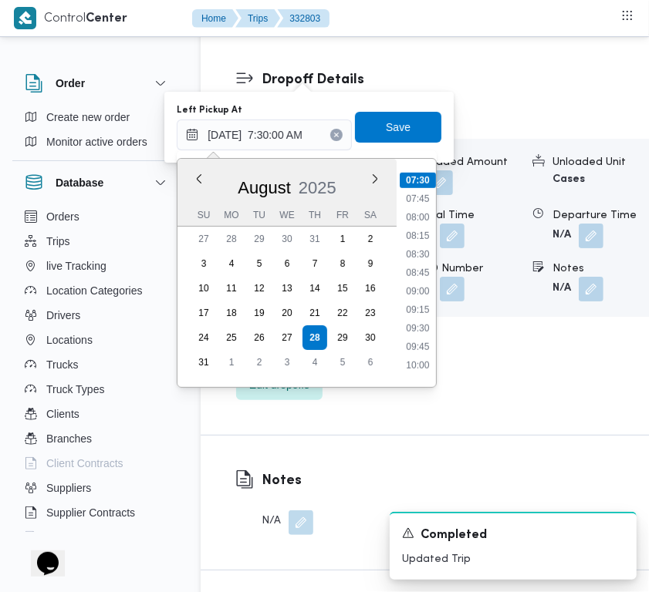
click at [417, 205] on ul "00:00 00:15 00:30 00:45 01:00 01:15 01:30 01:45 02:00 02:15 02:30 02:45 03:00 0…" at bounding box center [418, 273] width 36 height 204
click at [419, 197] on li "07:45" at bounding box center [417, 198] width 35 height 15
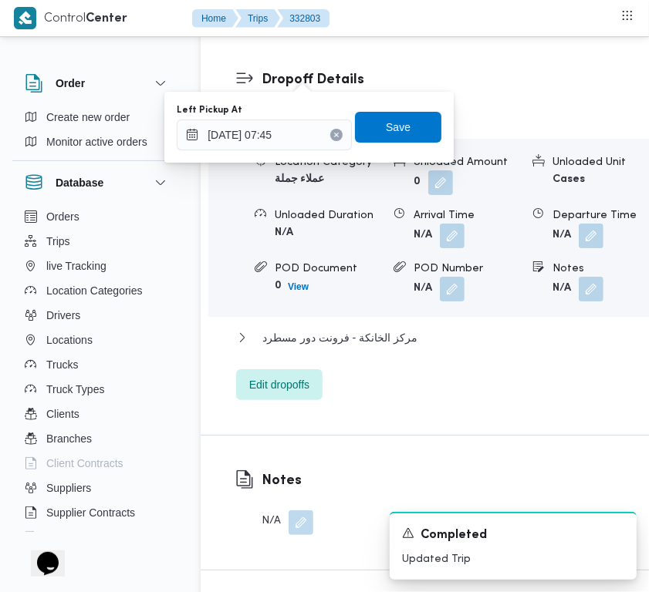
click at [393, 106] on div "Left Pickup At 28/08/2025 07:45 Save" at bounding box center [309, 127] width 268 height 49
click at [397, 122] on span "Save" at bounding box center [398, 126] width 86 height 31
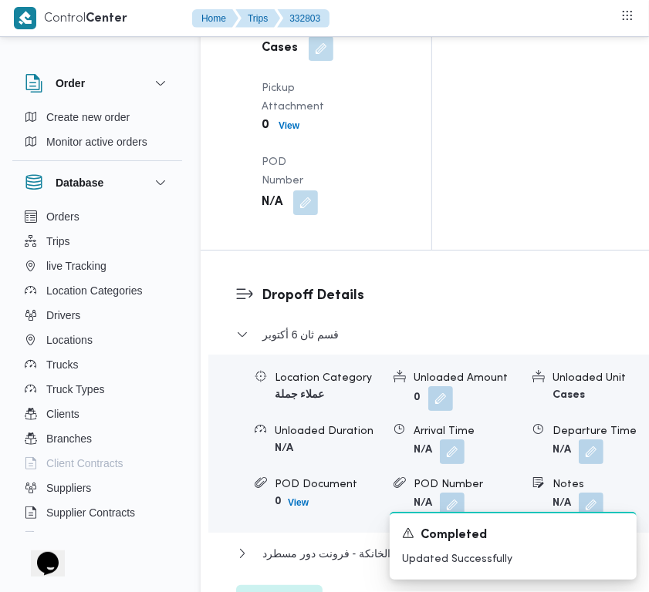
scroll to position [2389, 0]
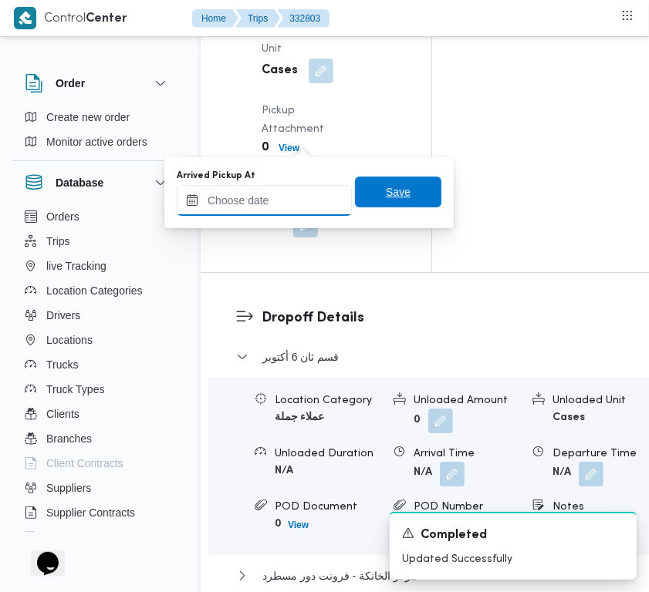
click at [309, 189] on input "Arrived Pickup At" at bounding box center [264, 200] width 175 height 31
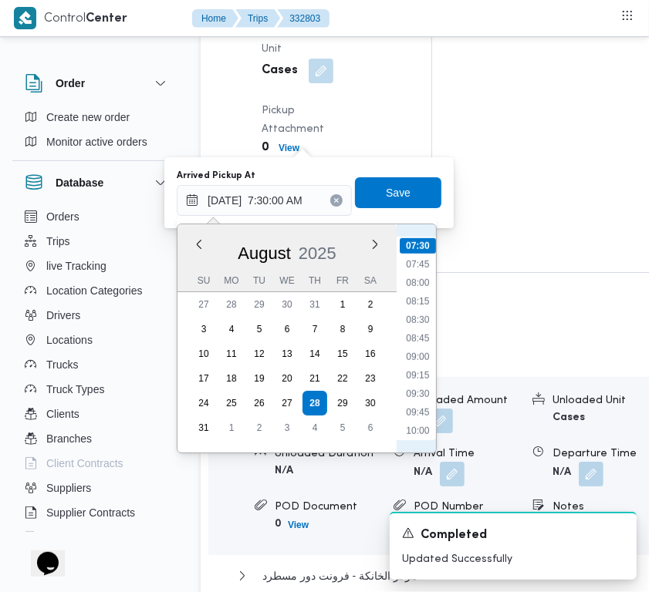
scroll to position [380, 0]
click at [424, 370] on ul "00:00 00:15 00:30 00:45 01:00 01:15 01:30 01:45 02:00 02:15 02:30 02:45 03:00 0…" at bounding box center [418, 339] width 36 height 204
click at [424, 380] on li "07:00" at bounding box center [417, 382] width 35 height 15
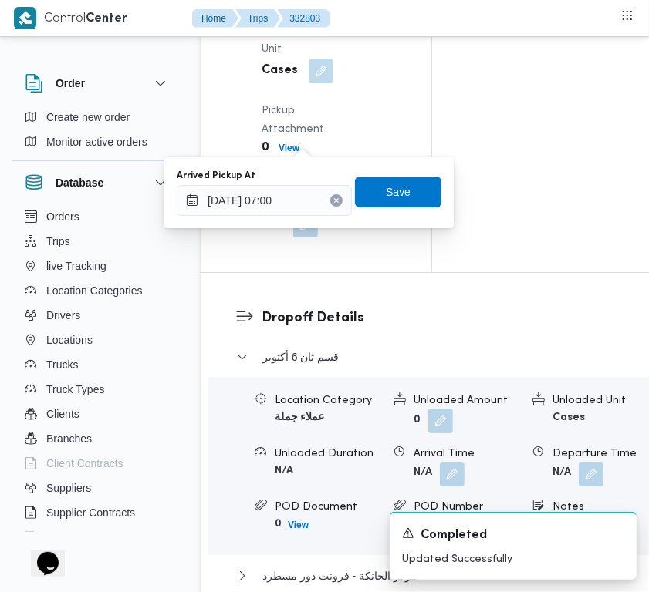
click at [405, 194] on span "Save" at bounding box center [398, 192] width 86 height 31
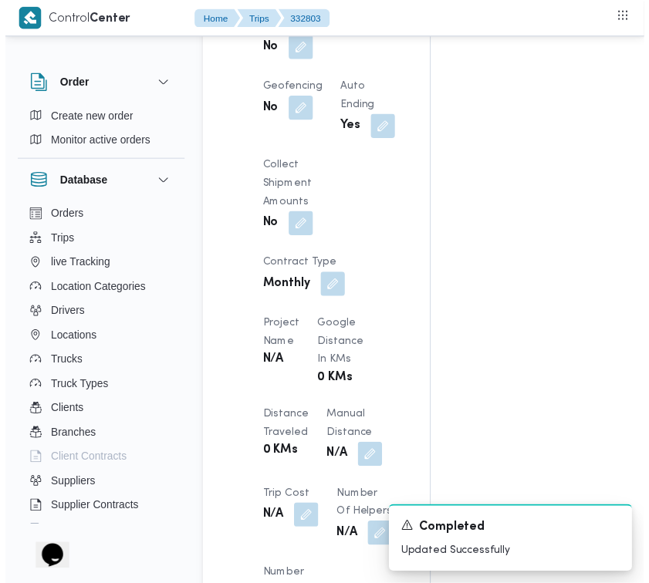
scroll to position [0, 0]
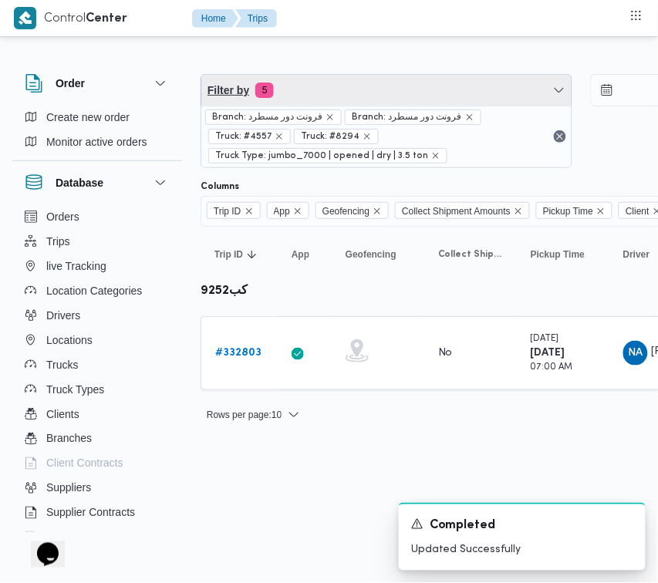
drag, startPoint x: 438, startPoint y: 89, endPoint x: 423, endPoint y: 137, distance: 50.3
click at [438, 89] on span "Filter by 5" at bounding box center [386, 90] width 370 height 31
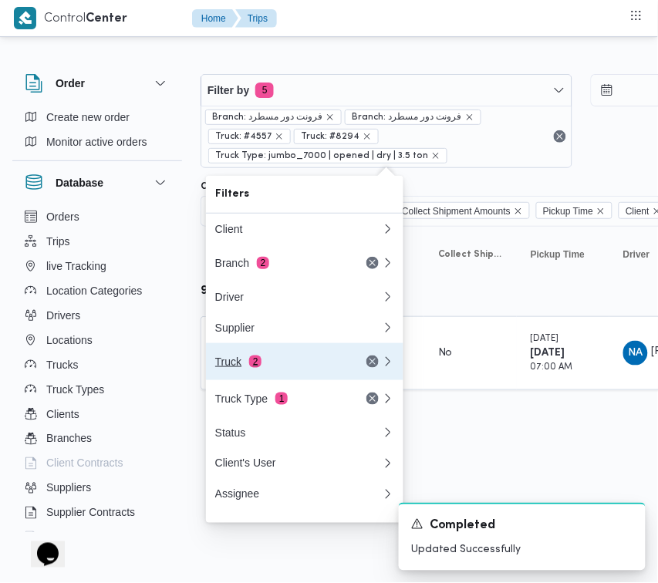
click at [297, 356] on button "Truck 2" at bounding box center [304, 361] width 197 height 37
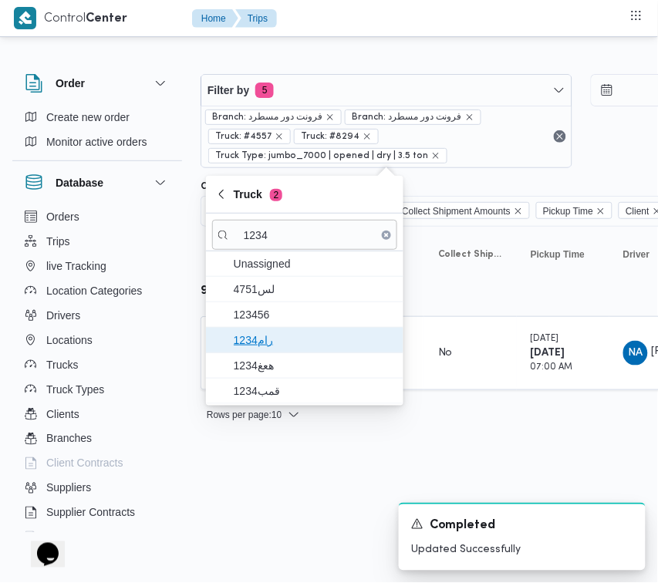
click at [288, 332] on span "رام1234" at bounding box center [314, 340] width 160 height 19
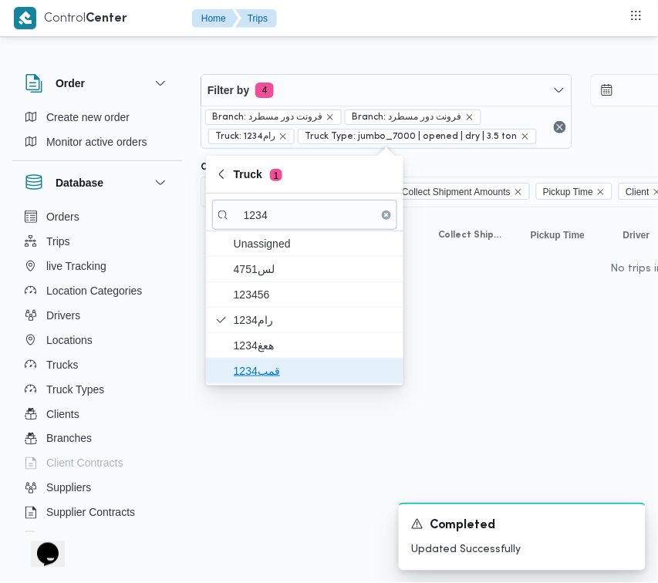
click at [287, 369] on span "قمب1234" at bounding box center [314, 371] width 160 height 19
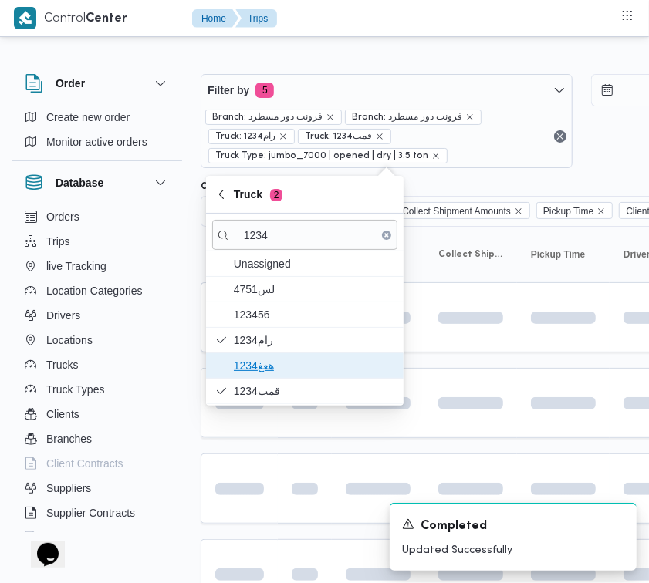
click at [282, 366] on span "هعغ1234" at bounding box center [314, 365] width 160 height 19
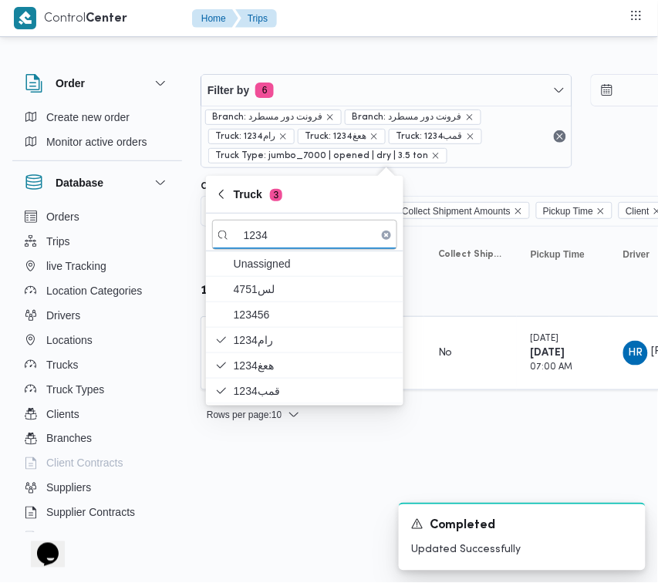
click at [264, 491] on html "Control Center Home Trips Order Create new order Monitor active orders Database…" at bounding box center [329, 291] width 658 height 583
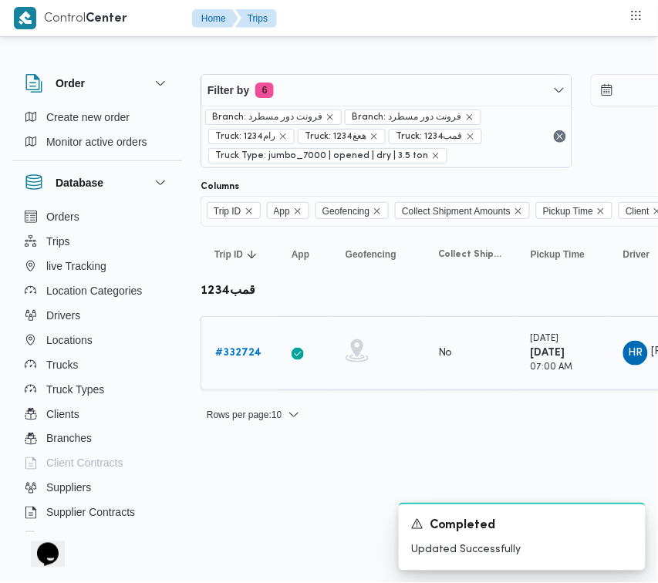
click at [231, 357] on b "# 332724" at bounding box center [238, 353] width 46 height 10
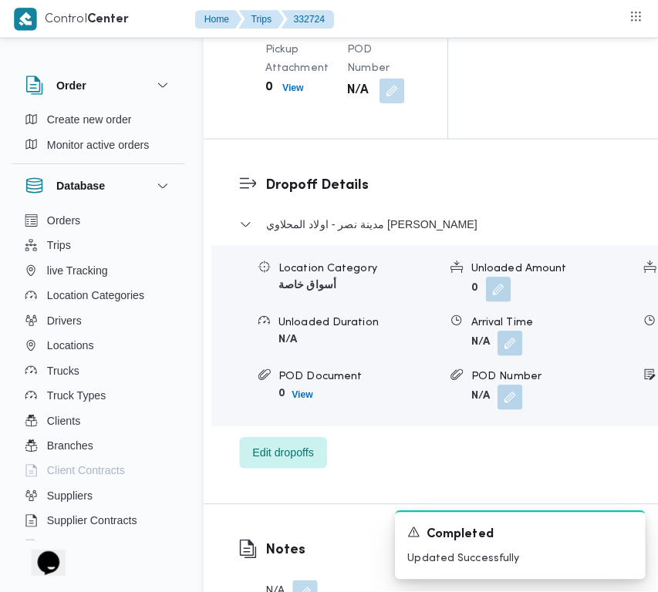
scroll to position [2442, 0]
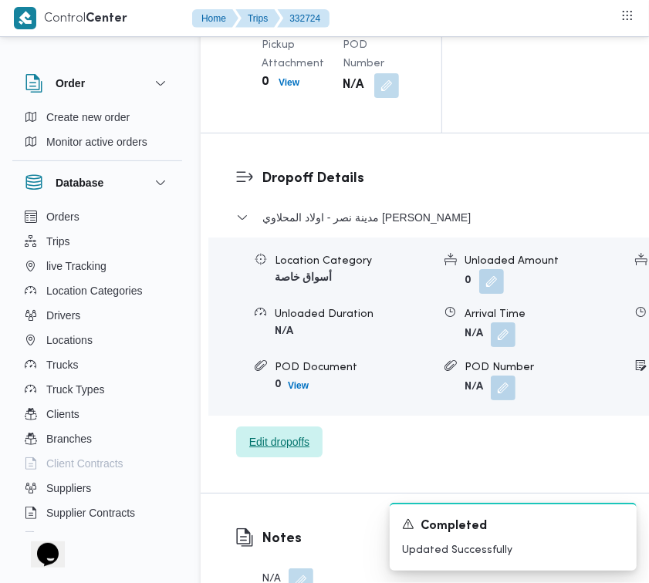
click at [280, 451] on span "Edit dropoffs" at bounding box center [279, 442] width 60 height 19
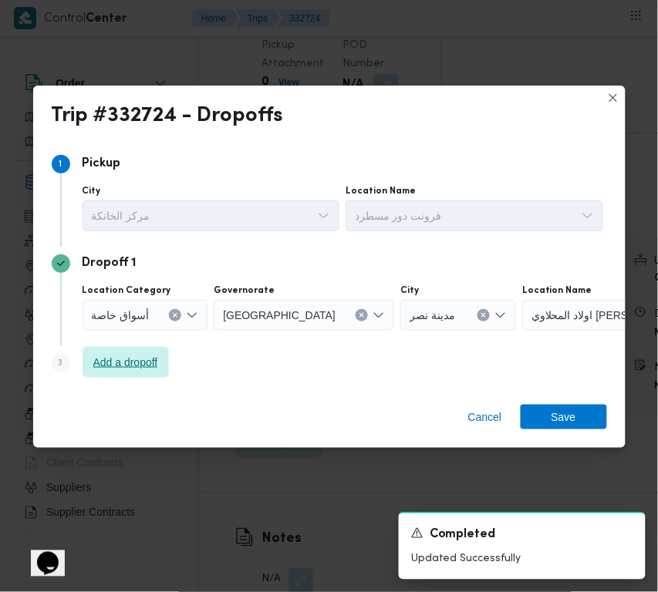
click at [127, 363] on span "Add a dropoff" at bounding box center [125, 362] width 65 height 19
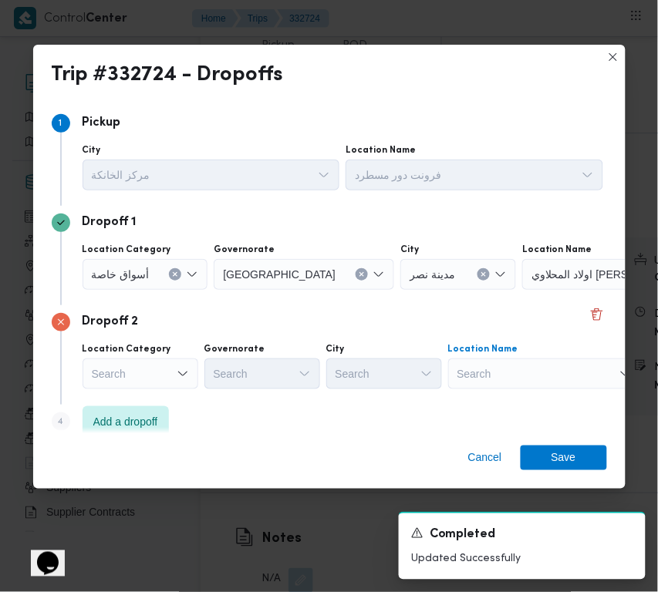
click at [492, 384] on div "Search" at bounding box center [544, 374] width 193 height 31
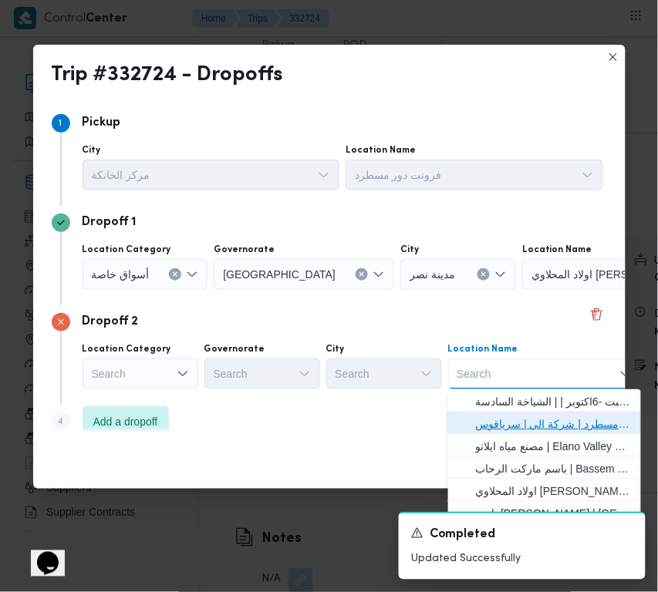
click at [507, 421] on span "فرونت دور مسطرد | شركة الي | سرياقوس" at bounding box center [554, 424] width 156 height 19
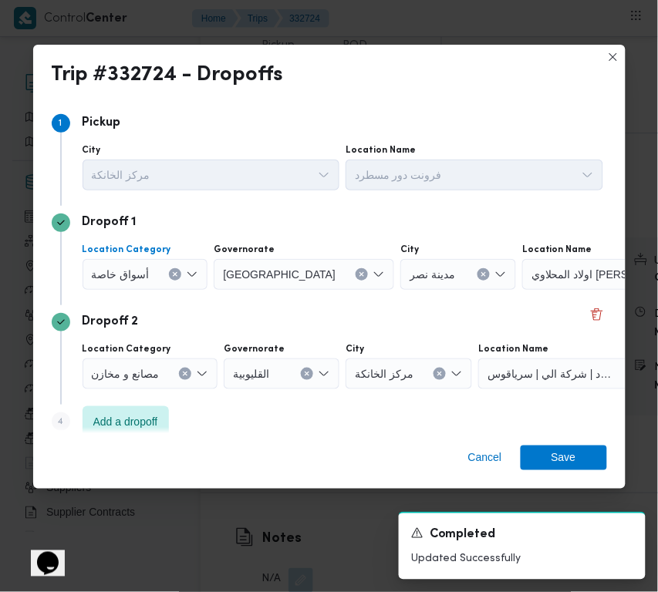
click at [139, 278] on span "أسواق خاصة" at bounding box center [121, 273] width 58 height 17
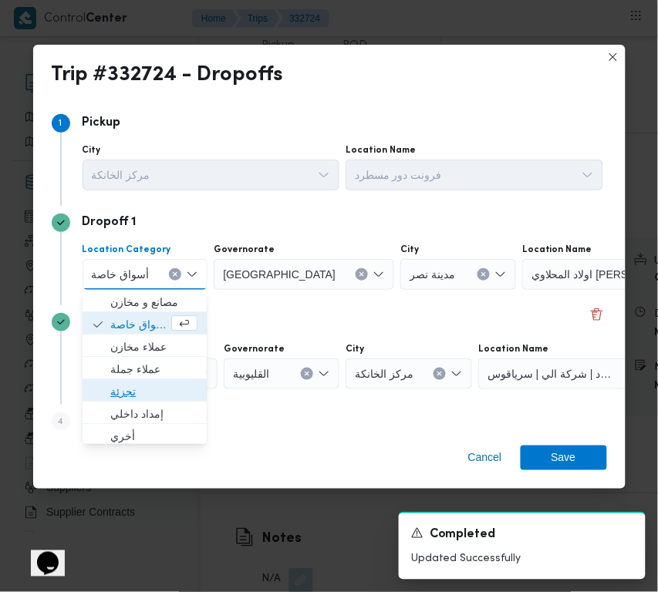
click at [135, 387] on span "تجزئة" at bounding box center [153, 392] width 87 height 19
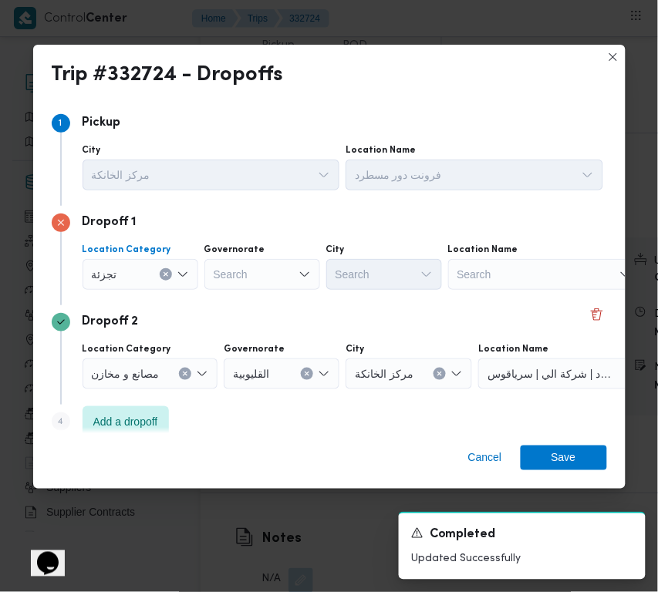
click at [268, 270] on div "Search" at bounding box center [262, 274] width 116 height 31
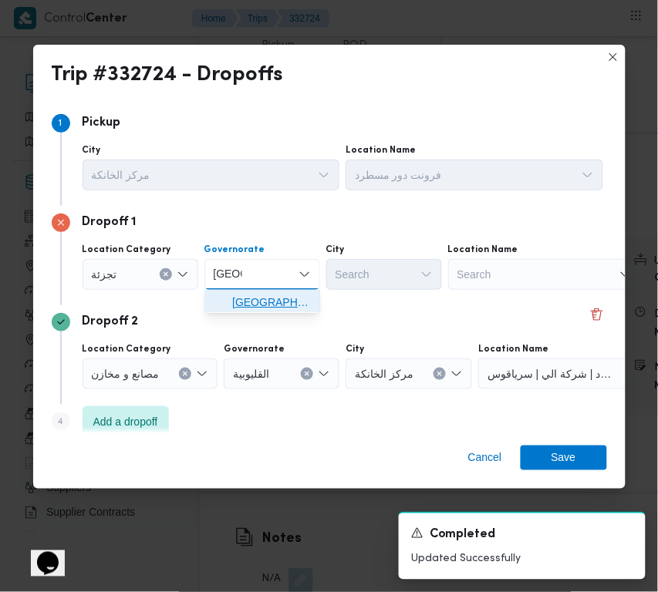
click at [236, 299] on span "القاهرة" at bounding box center [271, 302] width 79 height 19
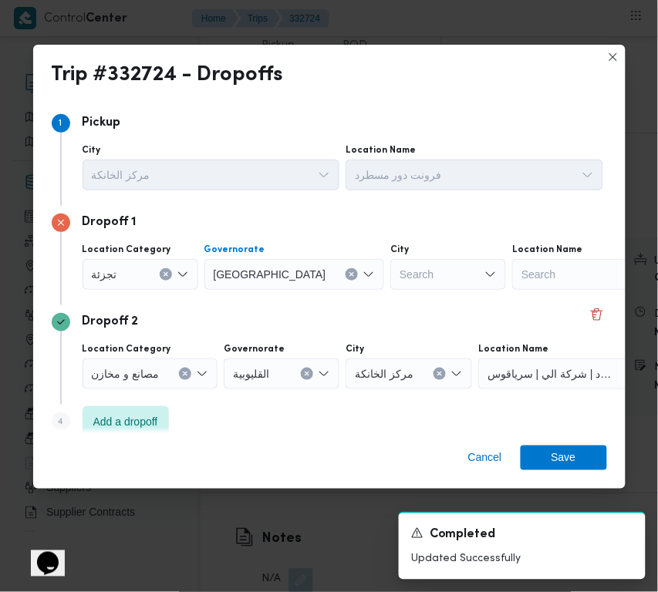
click at [390, 278] on div "Search" at bounding box center [448, 274] width 116 height 31
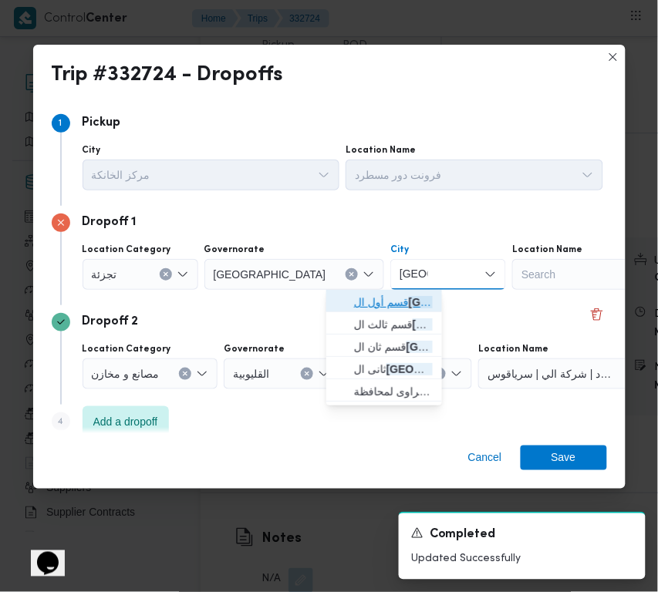
click at [371, 302] on span "قسم أول ال قاهرة الجديدة" at bounding box center [393, 302] width 79 height 19
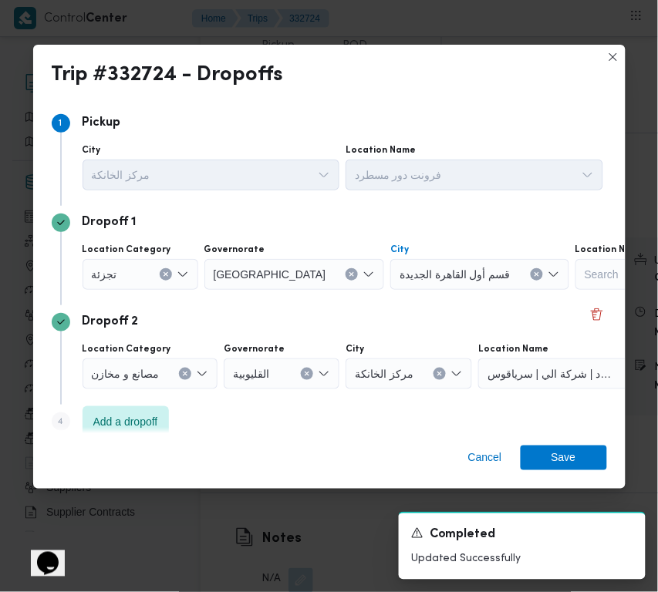
click at [400, 278] on span "قسم أول القاهرة الجديدة" at bounding box center [455, 273] width 111 height 17
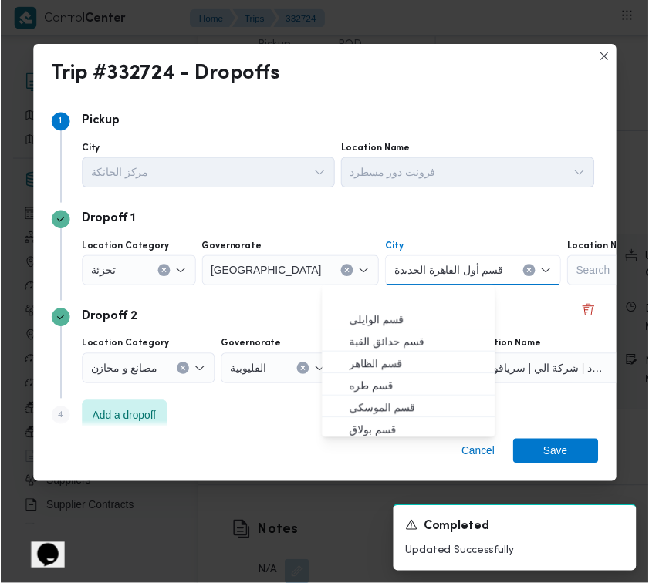
scroll to position [47, 0]
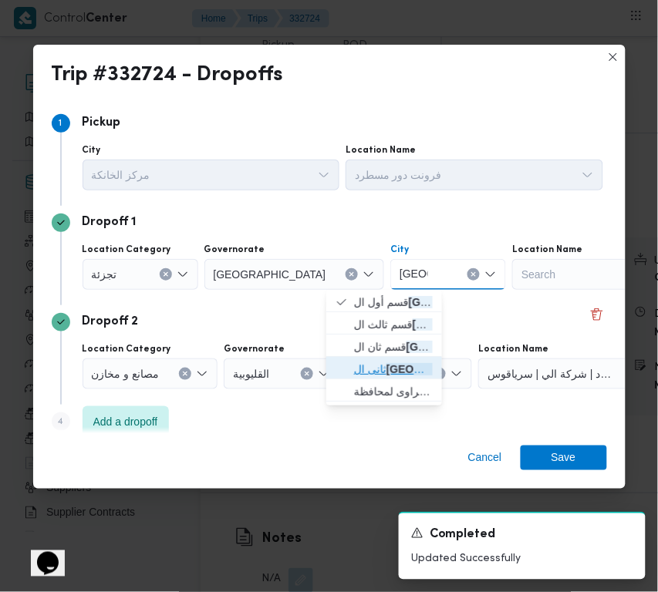
click at [390, 365] on mark "قاهرة" at bounding box center [444, 369] width 116 height 12
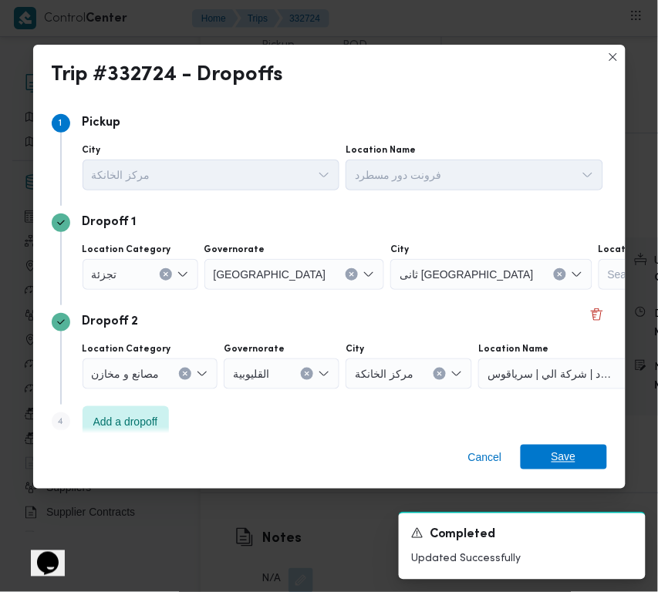
drag, startPoint x: 545, startPoint y: 440, endPoint x: 558, endPoint y: 453, distance: 18.5
click at [548, 442] on div "Cancel Save" at bounding box center [329, 462] width 592 height 56
click at [558, 453] on span "Save" at bounding box center [564, 457] width 25 height 25
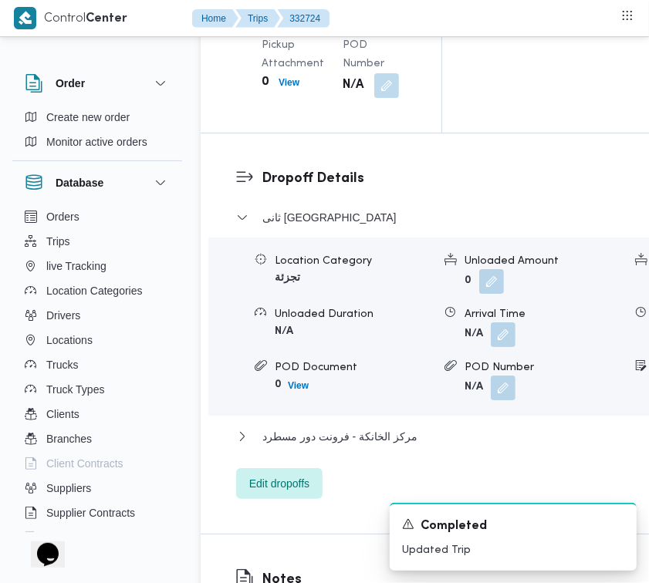
scroll to position [2442, 25]
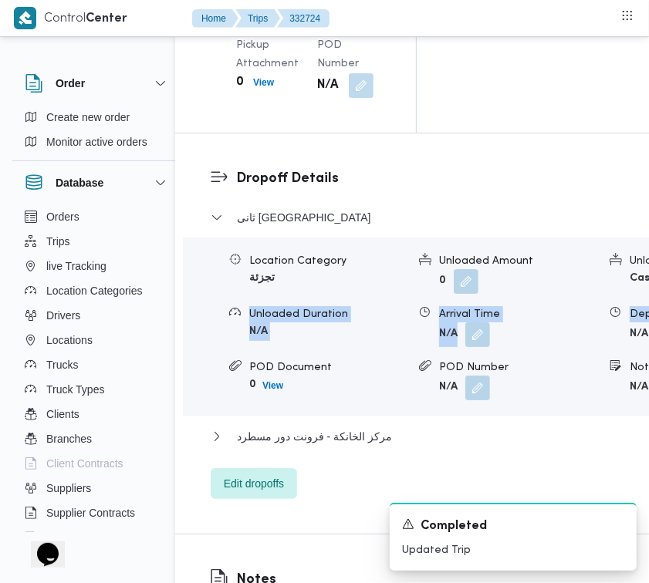
drag, startPoint x: 648, startPoint y: 357, endPoint x: 644, endPoint y: 375, distance: 18.2
click at [644, 375] on div "Dropoff Details ثانى القاهرة الجديدة Location Category تجزئة Unloaded Amount 0 …" at bounding box center [485, 333] width 620 height 400
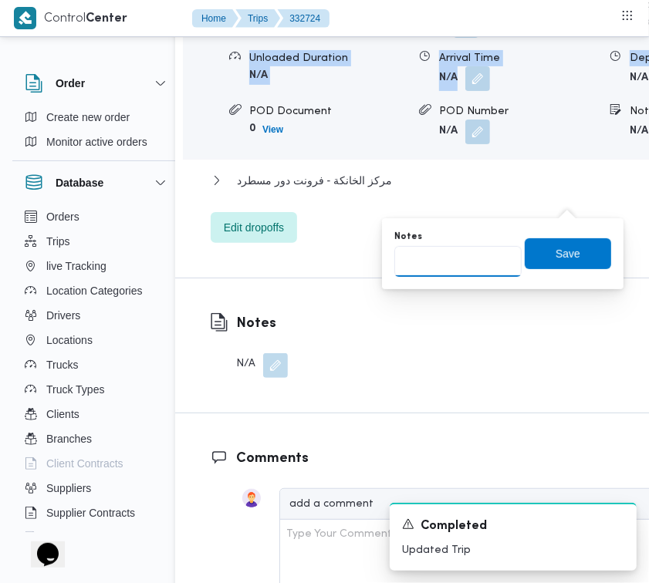
click at [498, 265] on div "You are in a dialog. To close this dialog, hit escape. Notes Save" at bounding box center [502, 253] width 241 height 71
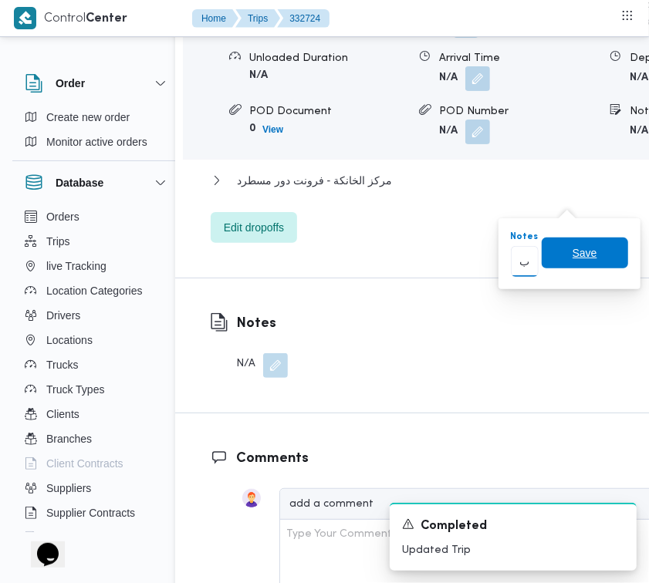
scroll to position [0, 24]
click at [576, 248] on span "Save" at bounding box center [584, 253] width 25 height 19
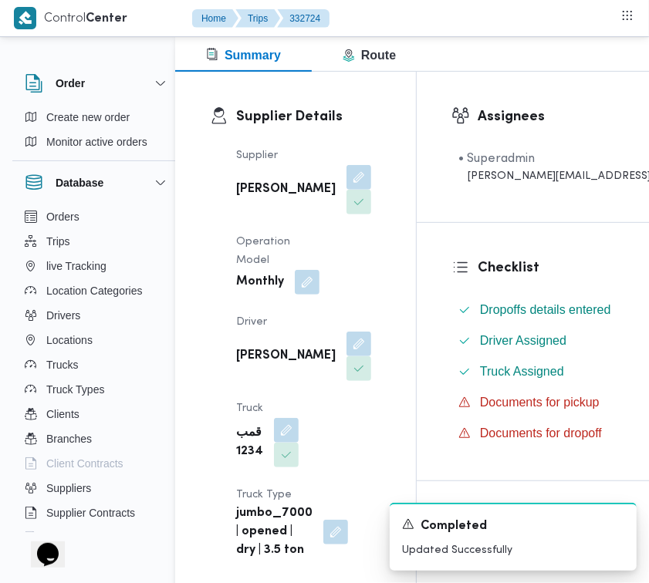
scroll to position [0, 25]
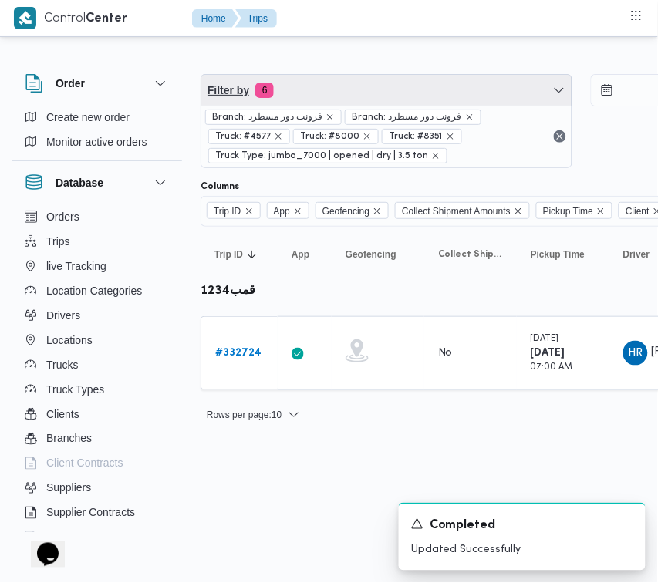
click at [305, 82] on span "Filter by 6" at bounding box center [386, 90] width 370 height 31
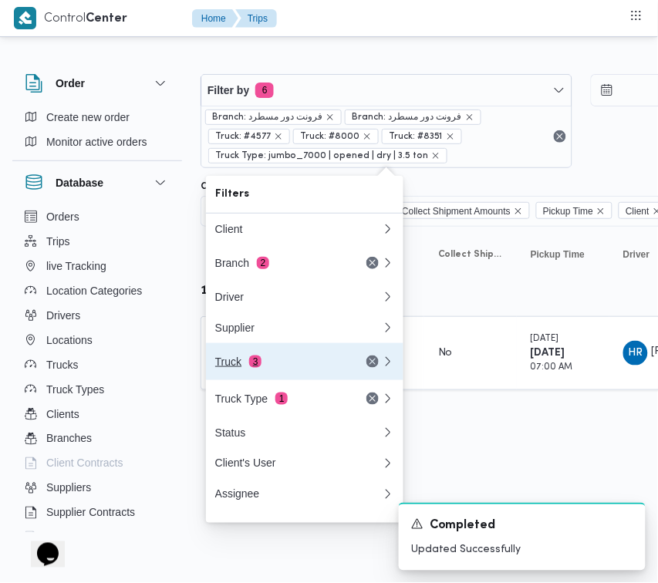
click at [290, 368] on div "Truck 3" at bounding box center [280, 362] width 130 height 12
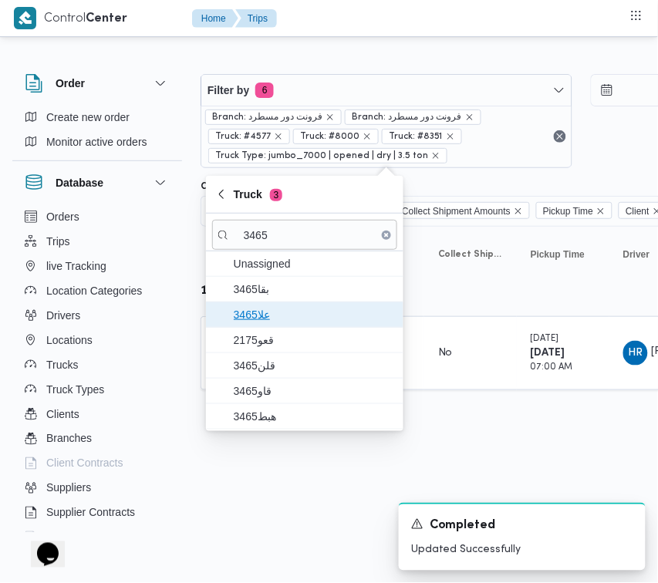
click at [256, 309] on span "3465علا" at bounding box center [314, 314] width 160 height 19
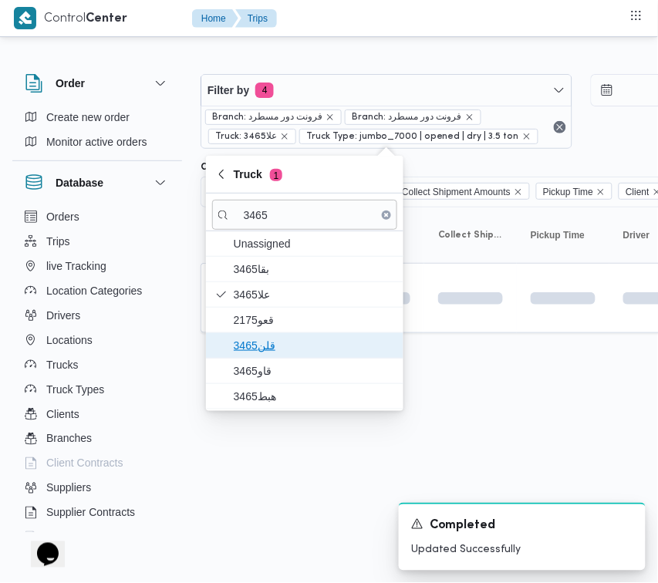
click at [266, 347] on span "قلن3465" at bounding box center [314, 345] width 160 height 19
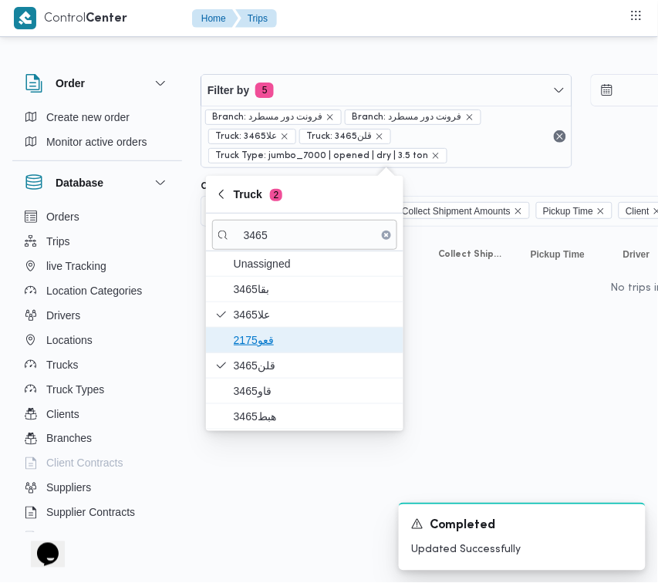
click at [267, 339] on span "2175قعو" at bounding box center [314, 340] width 160 height 19
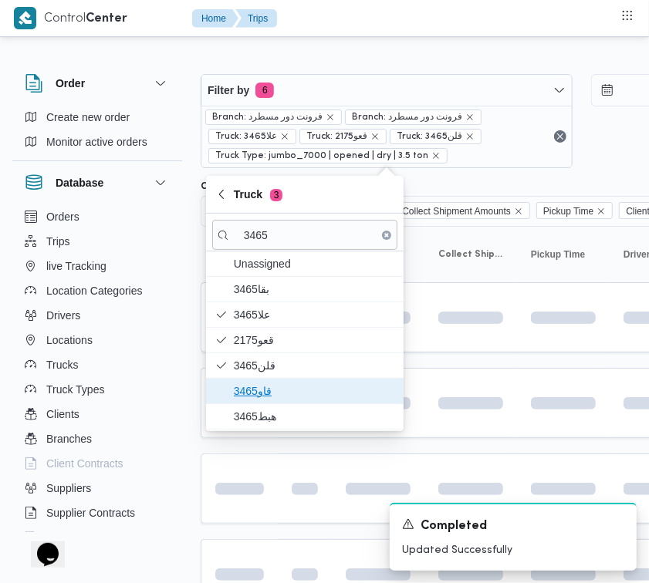
click at [267, 390] on span "قاو3465" at bounding box center [314, 391] width 160 height 19
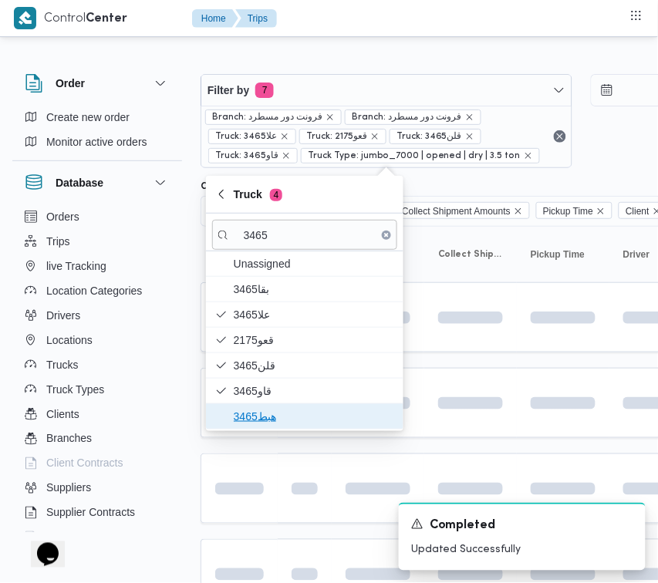
click at [267, 421] on span "هبط3465" at bounding box center [314, 416] width 160 height 19
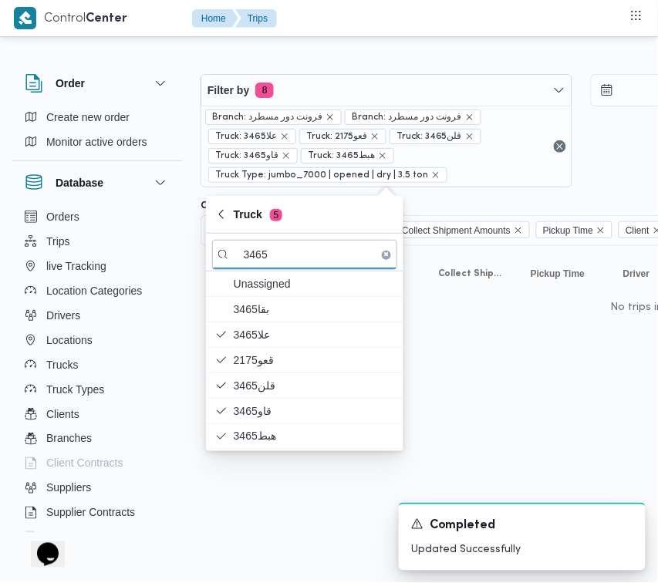
click at [275, 496] on html "Control Center Home Trips Order Create new order Monitor active orders Database…" at bounding box center [329, 291] width 658 height 583
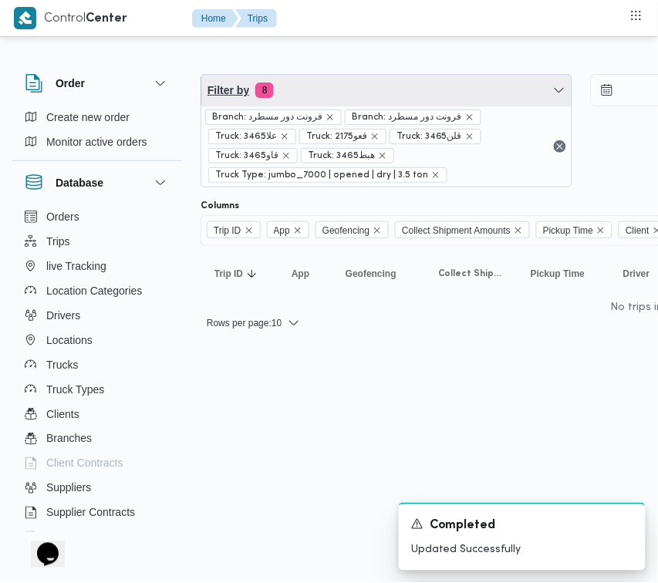
click at [344, 87] on span "Filter by 8" at bounding box center [386, 90] width 370 height 31
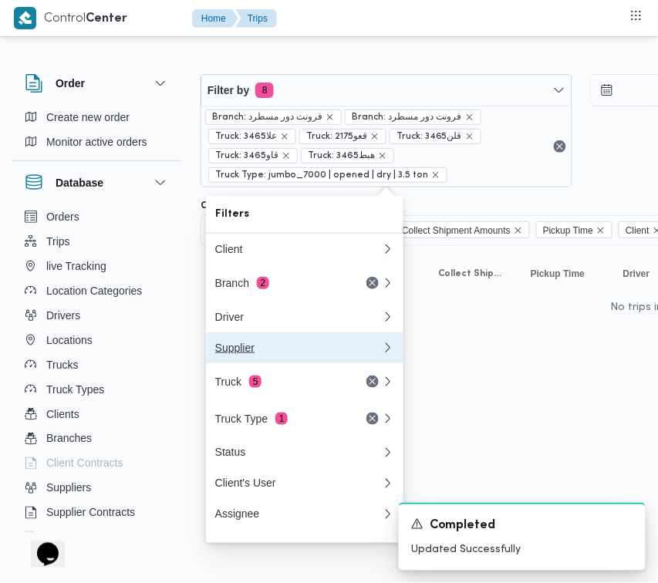
click at [257, 363] on button "Supplier" at bounding box center [304, 347] width 197 height 31
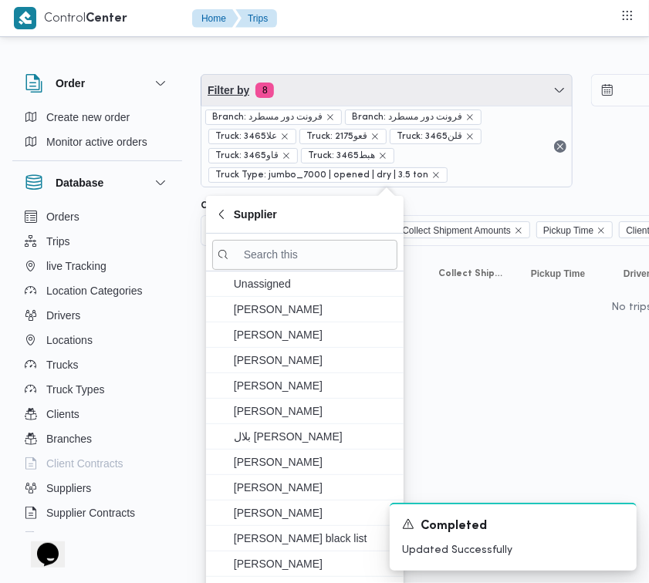
click at [317, 85] on span "Filter by 8" at bounding box center [386, 90] width 370 height 31
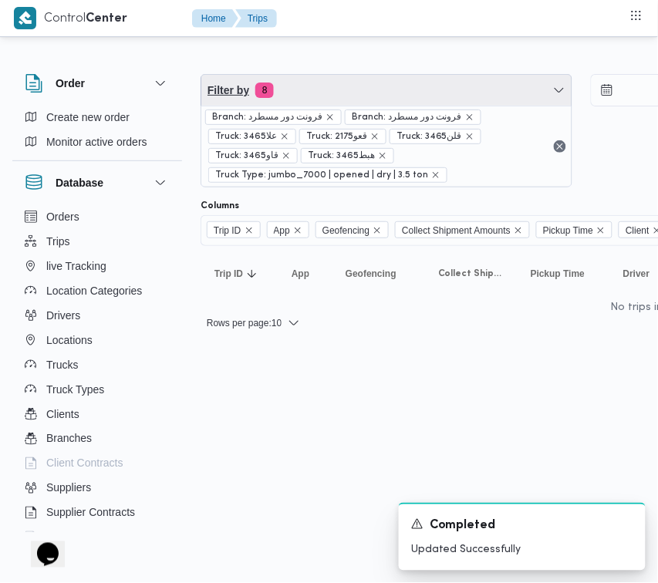
click at [334, 91] on span "Filter by 8" at bounding box center [386, 90] width 370 height 31
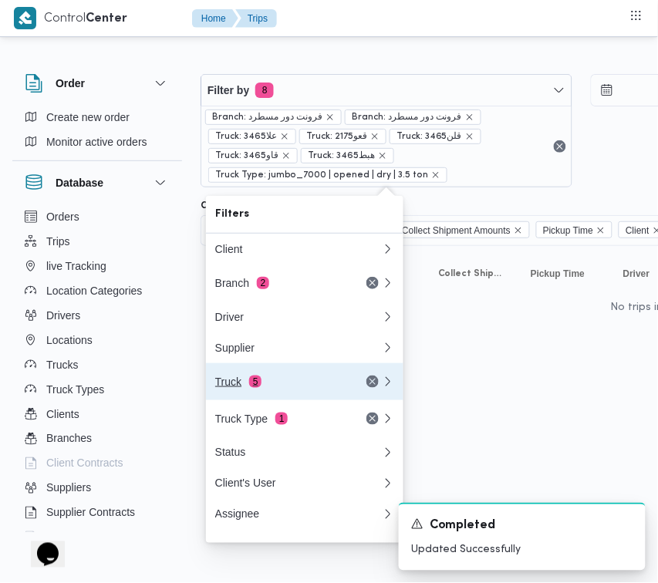
click at [294, 380] on div "Truck 5" at bounding box center [298, 381] width 185 height 37
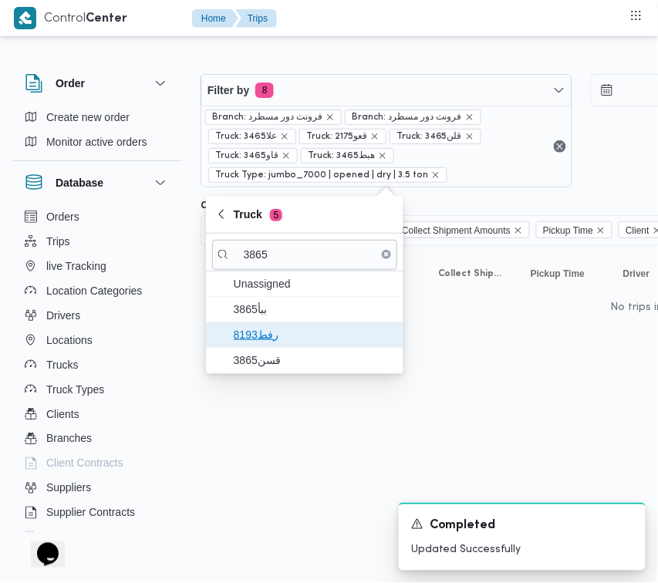
click at [279, 322] on span "8193رفط" at bounding box center [304, 334] width 185 height 25
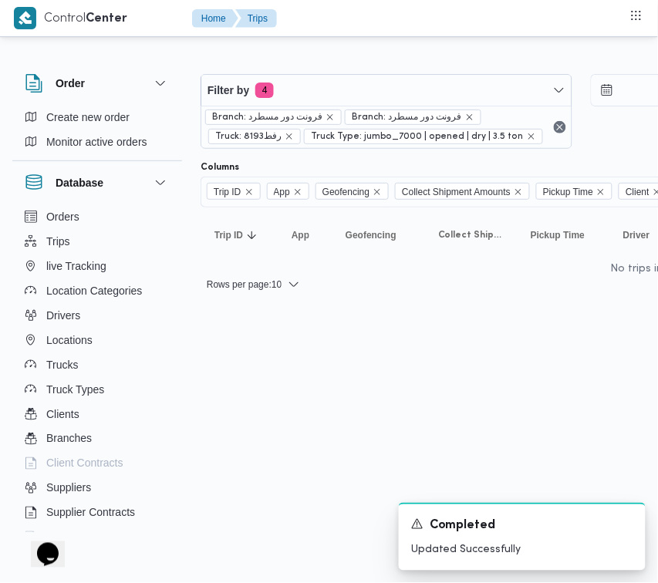
click at [263, 334] on html "Control Center Home Trips Order Create new order Monitor active orders Database…" at bounding box center [329, 291] width 658 height 583
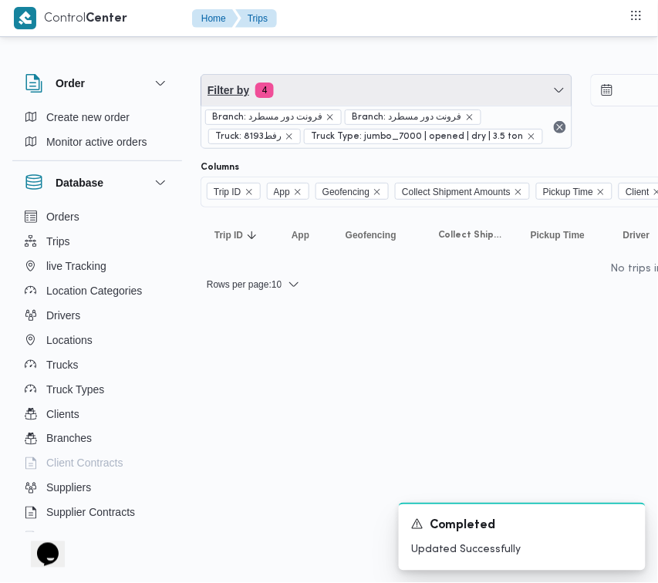
click at [307, 81] on span "Filter by 4" at bounding box center [386, 90] width 370 height 31
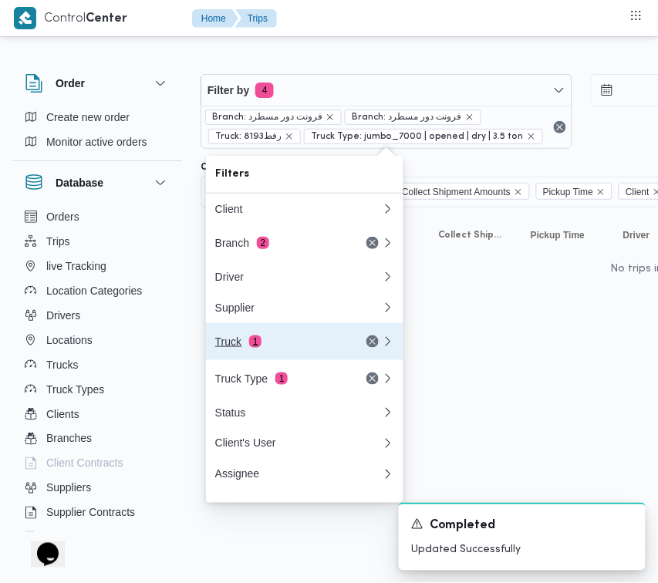
click at [272, 359] on button "Truck 1" at bounding box center [304, 341] width 197 height 37
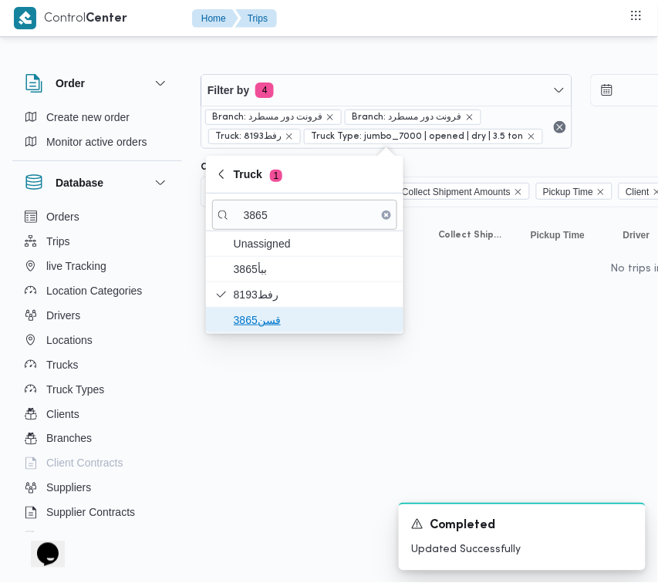
click at [263, 326] on span "قسن3865" at bounding box center [314, 320] width 160 height 19
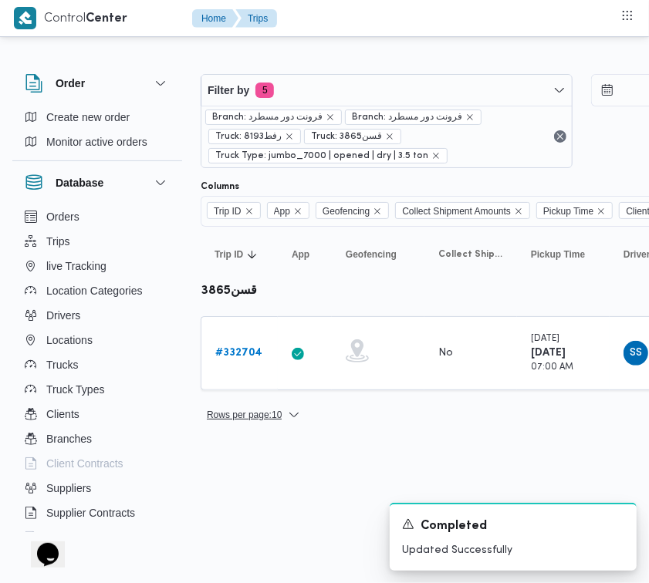
click at [249, 421] on span "Rows per page : 10" at bounding box center [244, 415] width 75 height 19
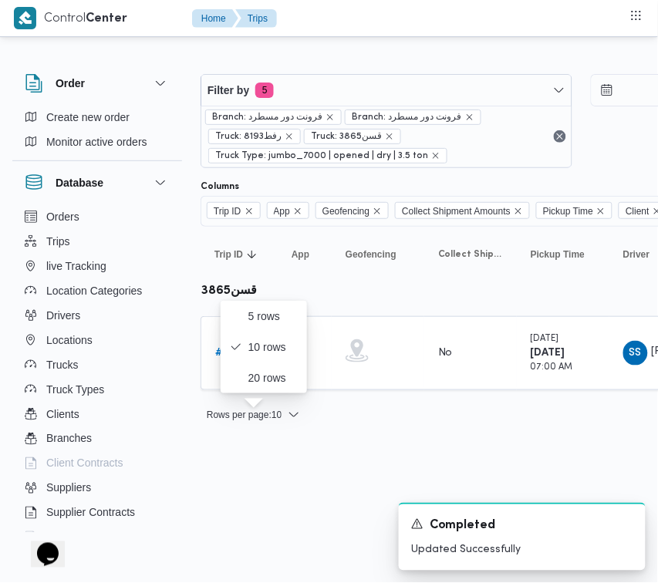
click at [191, 343] on div "Order Create new order Monitor active orders Database Orders Trips live Trackin…" at bounding box center [104, 300] width 185 height 477
click at [235, 349] on b "# 332704" at bounding box center [238, 353] width 47 height 10
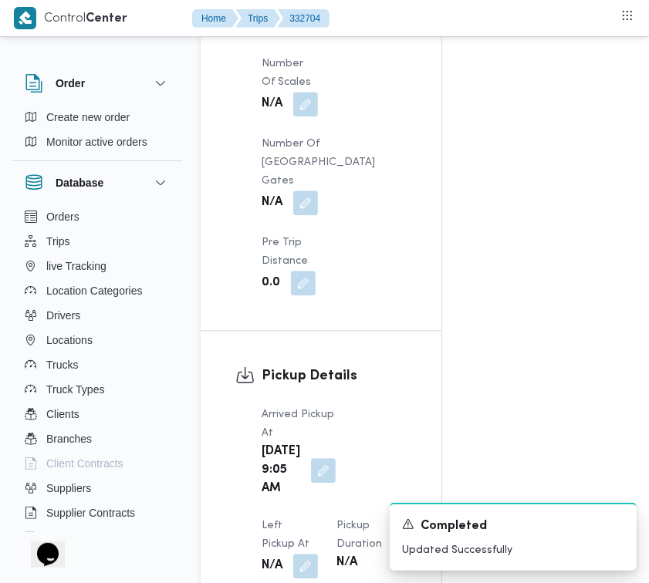
scroll to position [2442, 0]
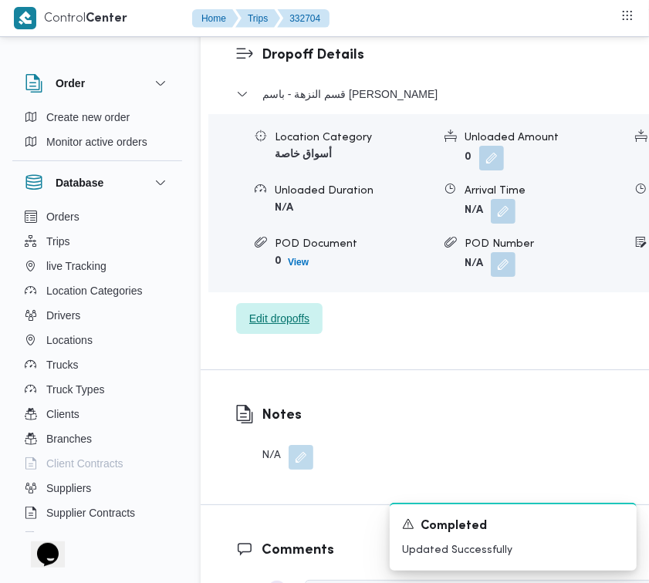
click at [278, 328] on span "Edit dropoffs" at bounding box center [279, 318] width 60 height 19
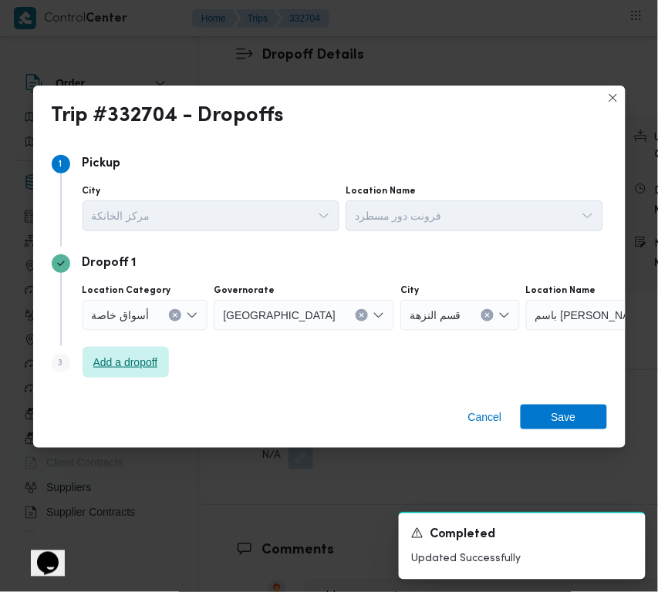
click at [139, 351] on span "Add a dropoff" at bounding box center [126, 362] width 86 height 31
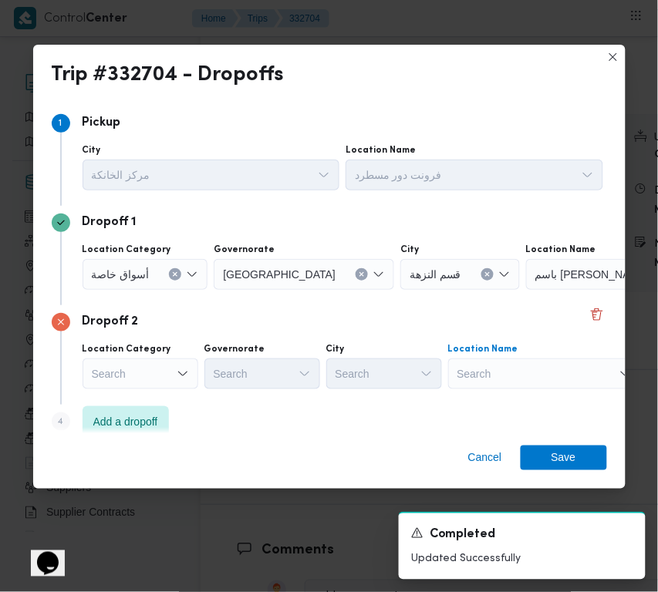
click at [560, 372] on div "Search" at bounding box center [544, 374] width 193 height 31
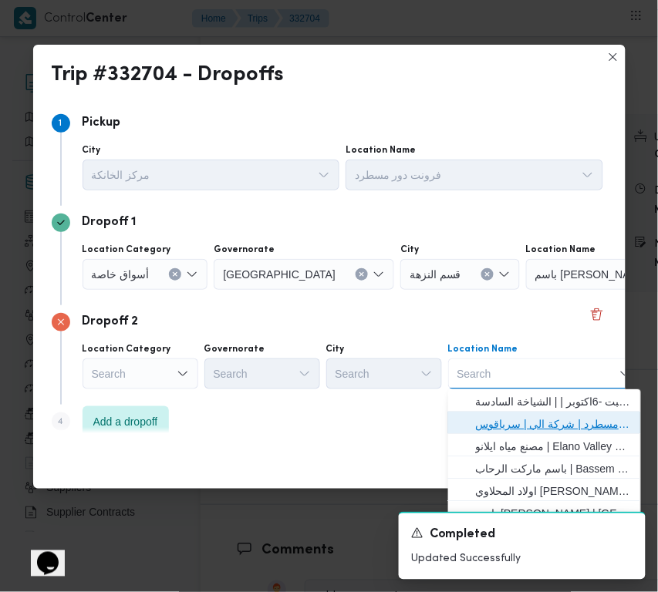
click at [553, 419] on span "فرونت دور مسطرد | شركة الي | سرياقوس" at bounding box center [554, 424] width 156 height 19
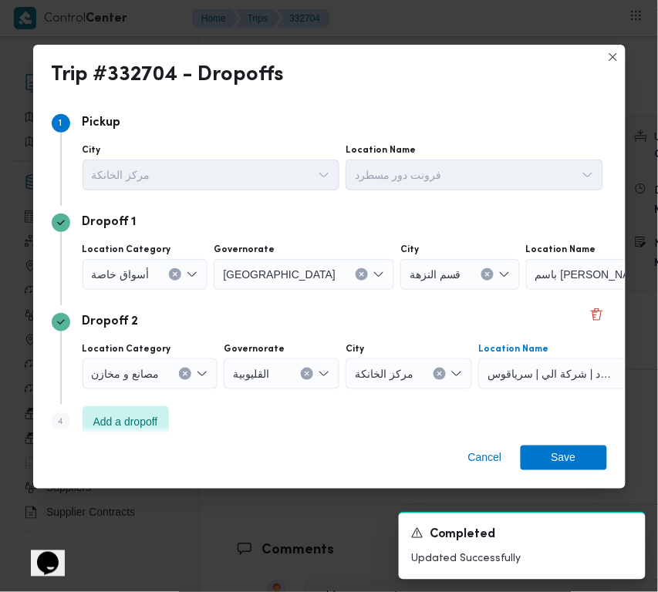
click at [359, 272] on icon "Clear input" at bounding box center [362, 275] width 6 height 6
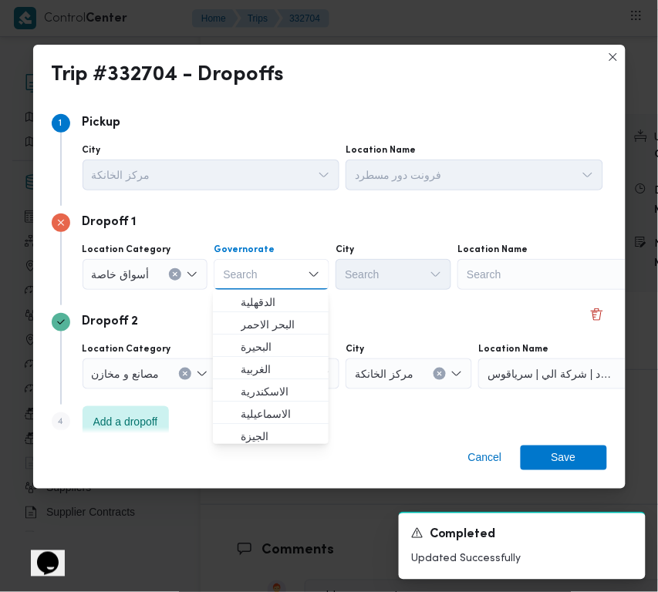
click at [504, 275] on div "Search" at bounding box center [553, 274] width 193 height 31
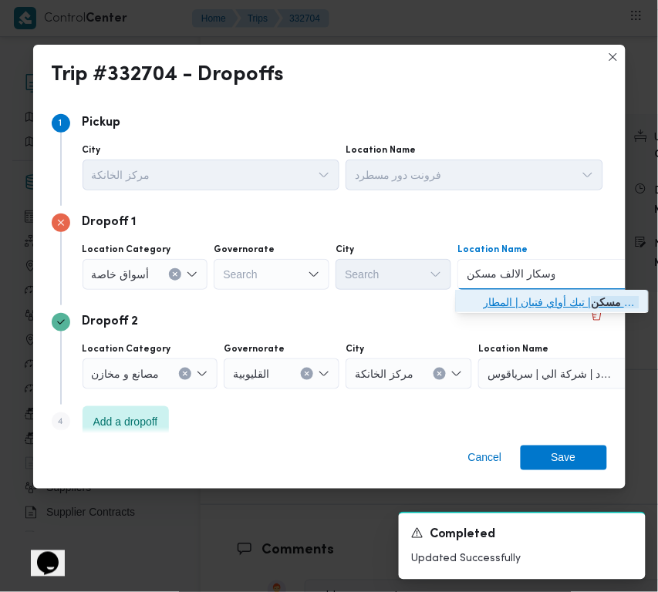
click at [474, 296] on icon "button" at bounding box center [471, 302] width 12 height 12
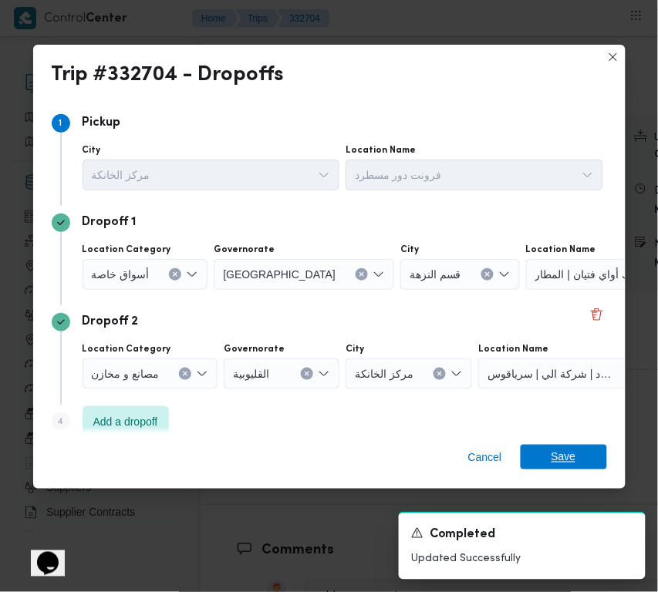
click at [575, 460] on span "Save" at bounding box center [564, 457] width 25 height 25
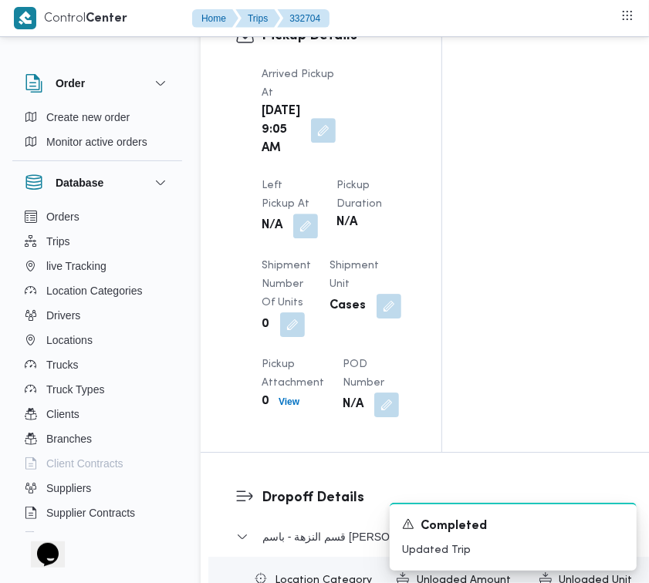
scroll to position [1932, 0]
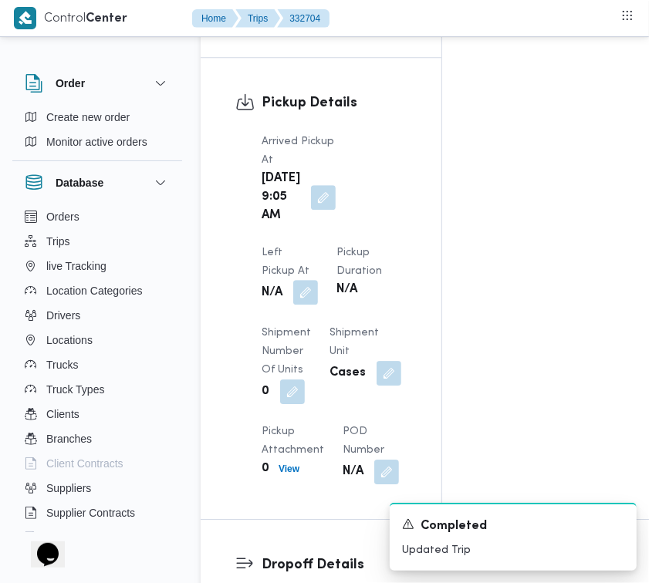
click at [318, 280] on button "button" at bounding box center [305, 292] width 25 height 25
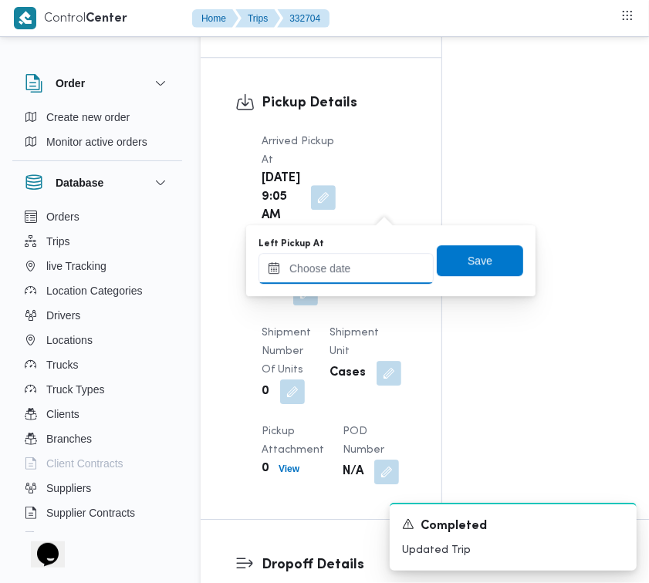
click at [378, 274] on input "Left Pickup At" at bounding box center [345, 268] width 175 height 31
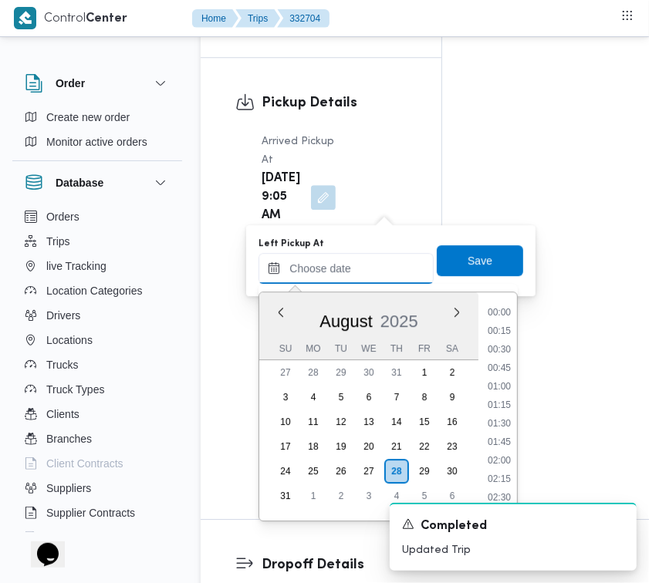
scroll to position [617, 0]
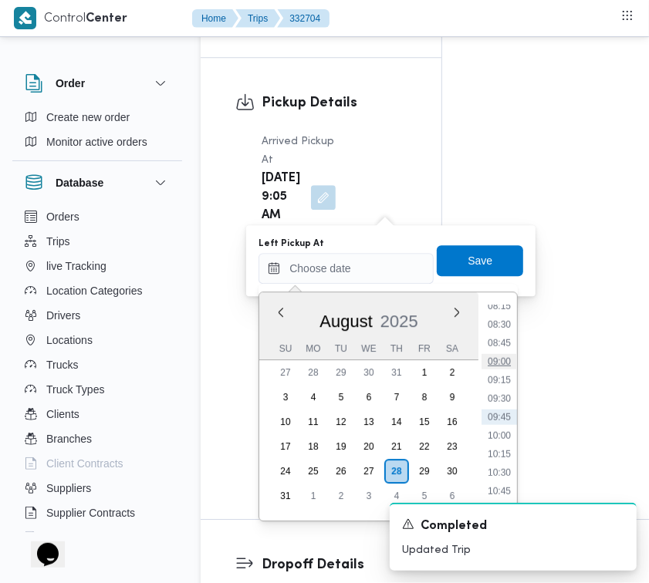
click at [504, 363] on li "09:00" at bounding box center [498, 361] width 35 height 15
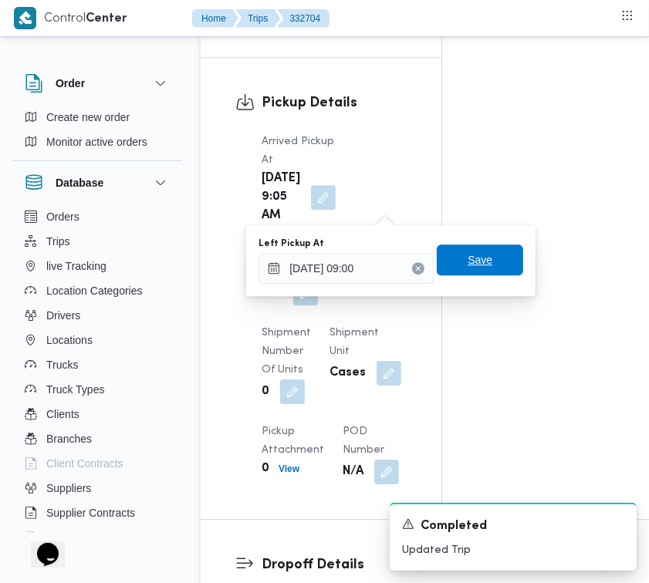
click at [499, 275] on div "Save" at bounding box center [480, 260] width 86 height 31
click at [479, 263] on span "Save" at bounding box center [480, 260] width 86 height 31
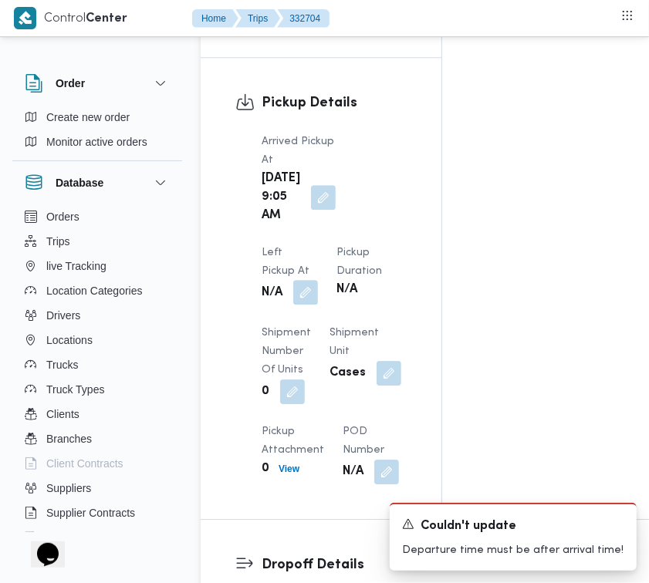
click at [318, 280] on button "button" at bounding box center [305, 292] width 25 height 25
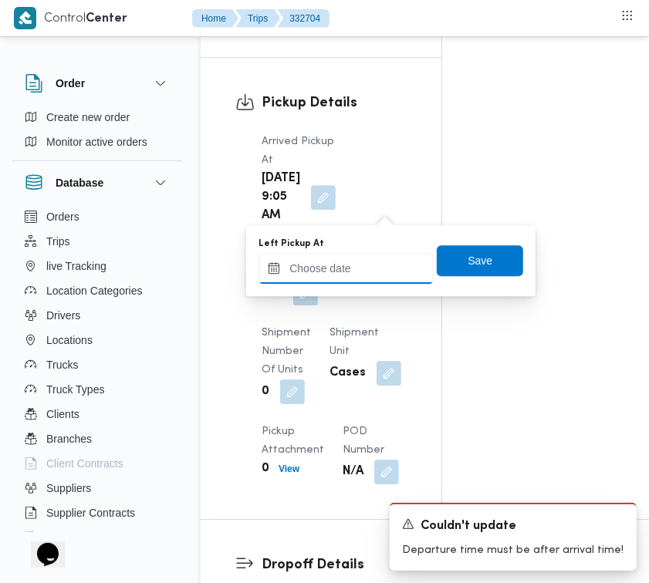
click at [397, 259] on input "Left Pickup At" at bounding box center [345, 268] width 175 height 31
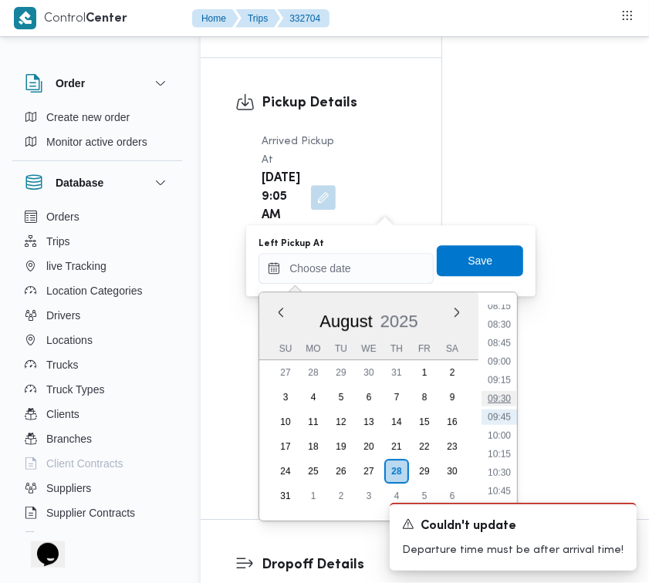
click at [505, 403] on li "09:30" at bounding box center [498, 398] width 35 height 15
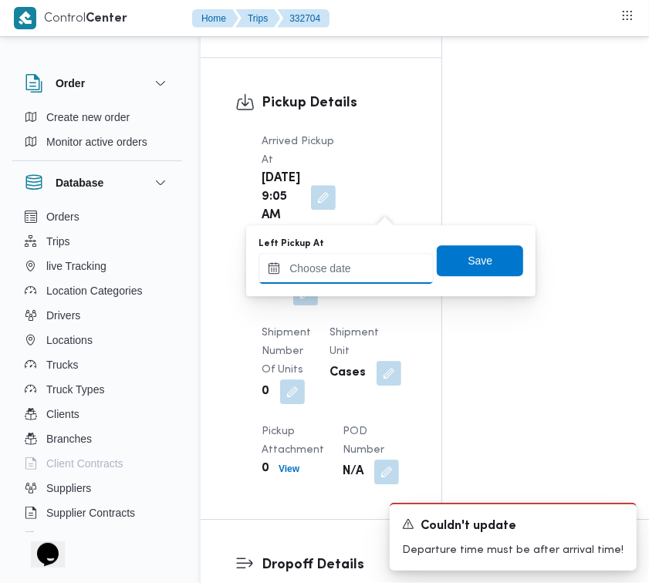
click at [349, 257] on input "Left Pickup At" at bounding box center [345, 268] width 175 height 31
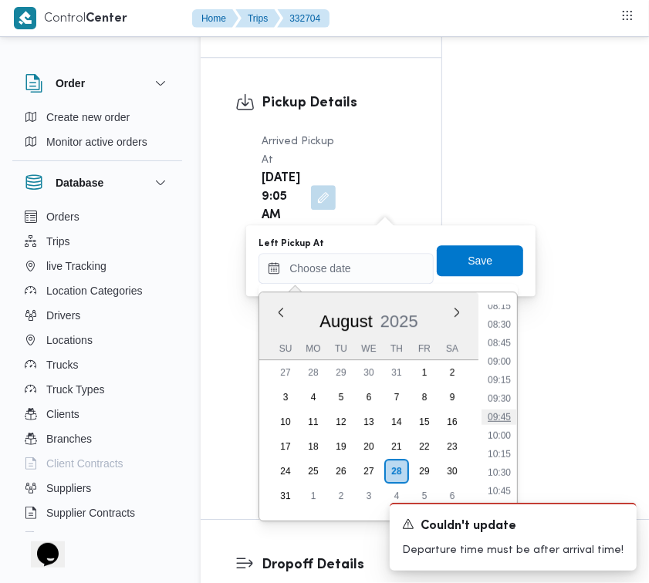
click at [505, 414] on li "09:45" at bounding box center [498, 417] width 35 height 15
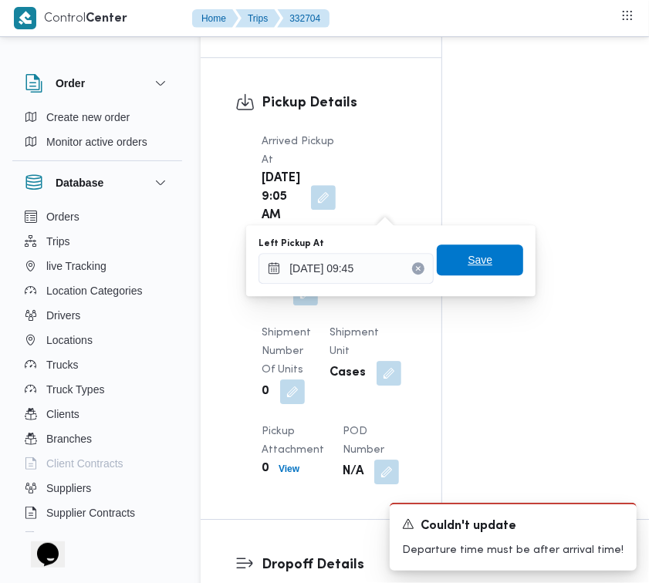
click at [474, 268] on span "Save" at bounding box center [479, 260] width 25 height 19
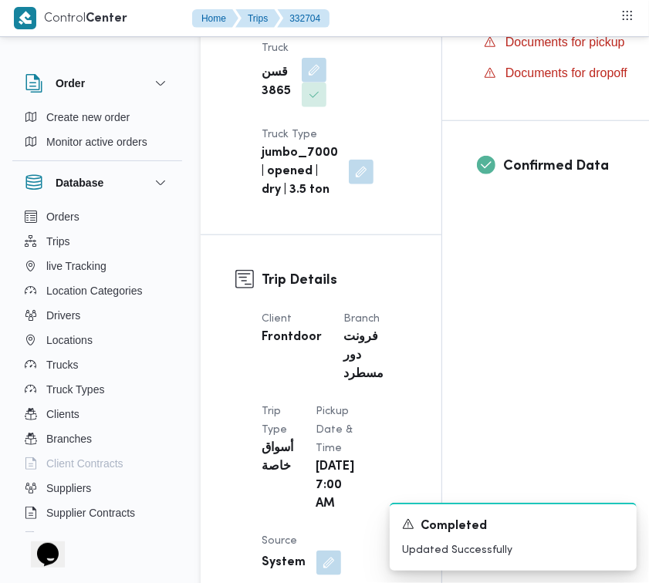
scroll to position [0, 0]
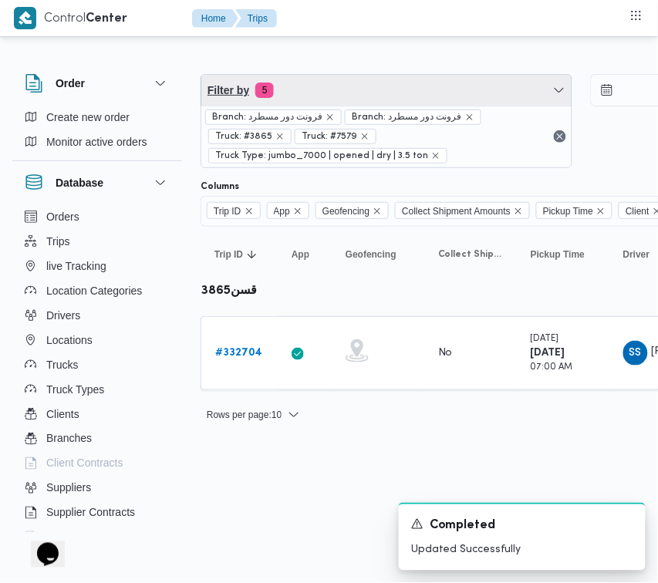
click at [386, 91] on span "Filter by 5" at bounding box center [386, 90] width 370 height 31
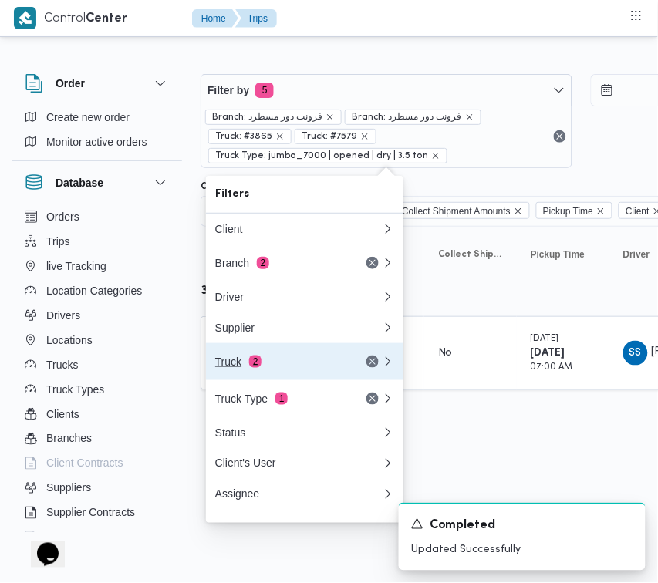
click at [295, 368] on div "Truck 2" at bounding box center [280, 362] width 130 height 12
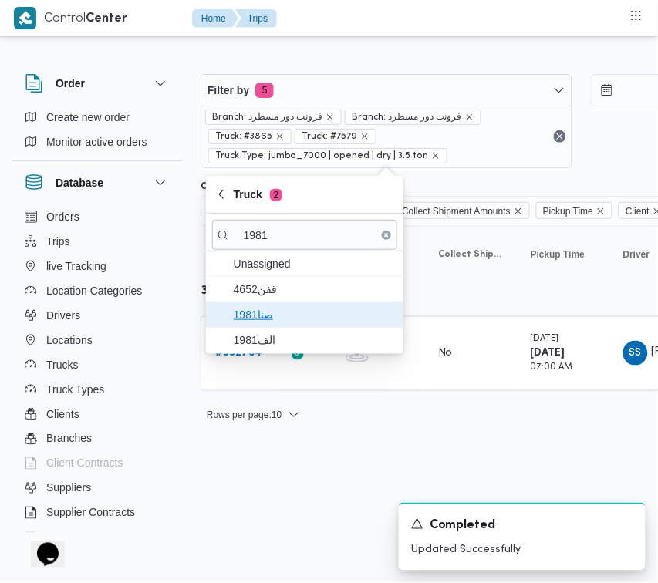
click at [267, 305] on span "صنا1981" at bounding box center [304, 314] width 185 height 25
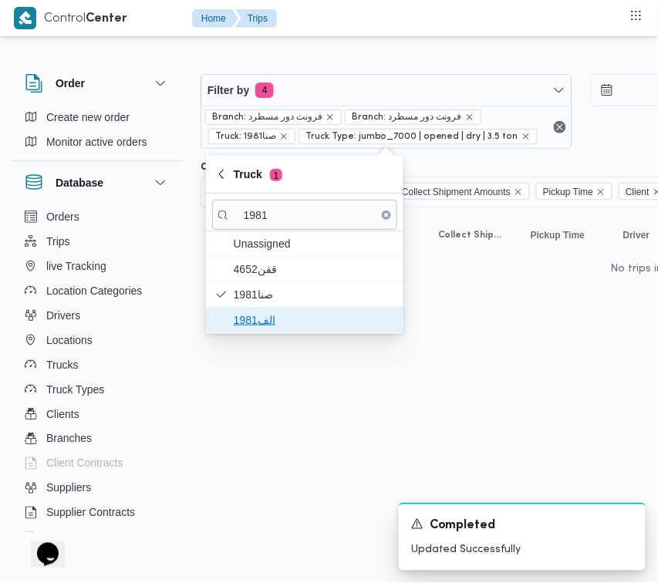
click at [267, 324] on span "الف1981" at bounding box center [314, 320] width 160 height 19
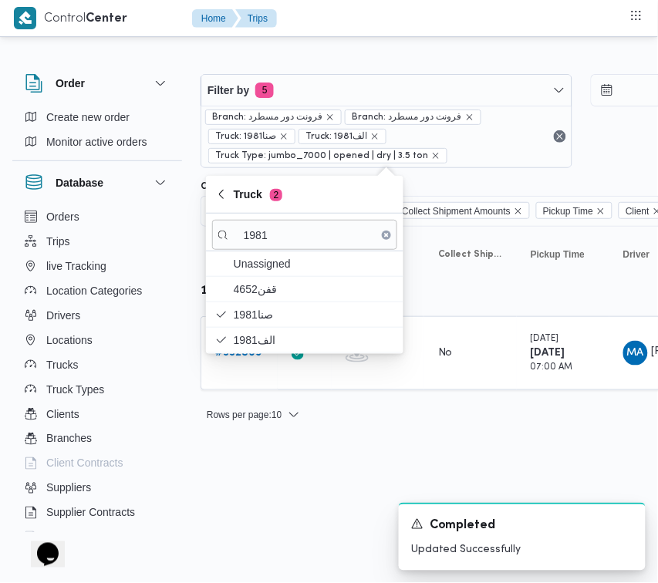
click at [303, 450] on html "Control Center Home Trips Order Create new order Monitor active orders Database…" at bounding box center [329, 291] width 658 height 583
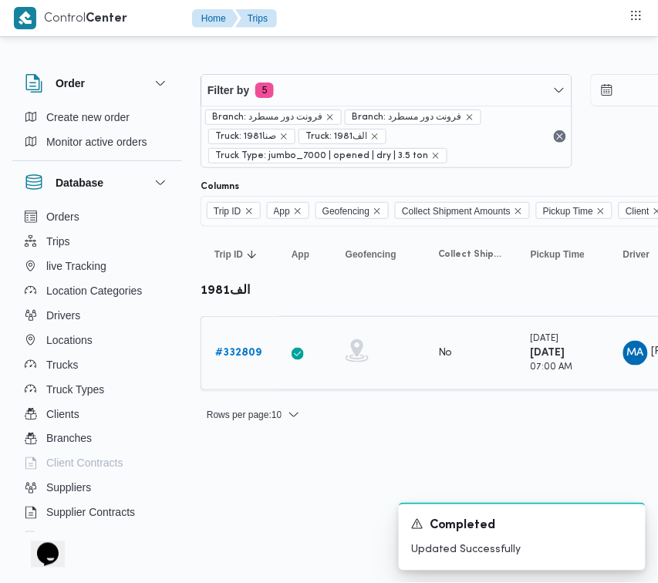
click at [249, 336] on td "Trip ID # 332809" at bounding box center [239, 353] width 77 height 74
click at [245, 345] on link "# 332809" at bounding box center [238, 353] width 46 height 19
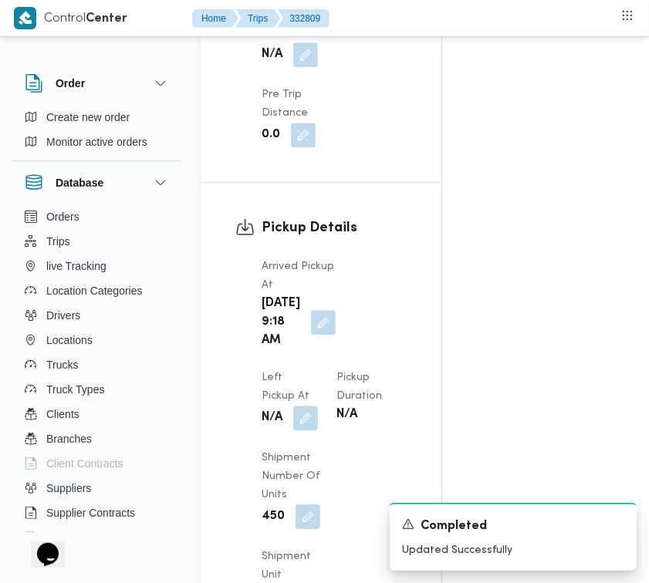
scroll to position [2442, 0]
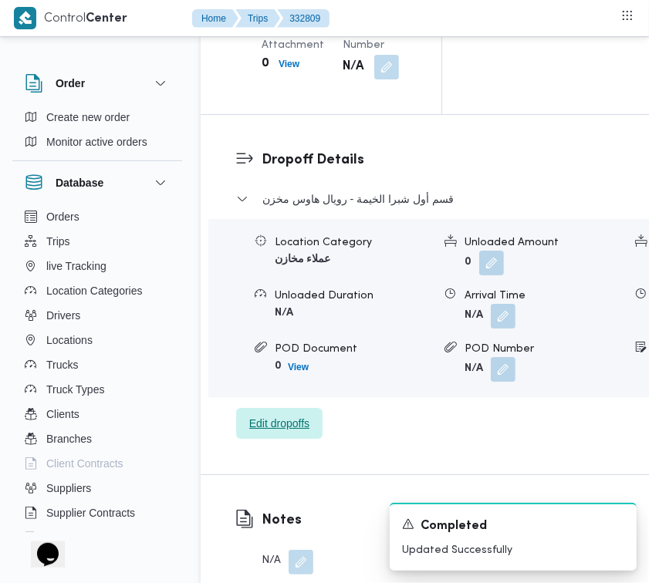
click at [293, 414] on span "Edit dropoffs" at bounding box center [279, 423] width 60 height 19
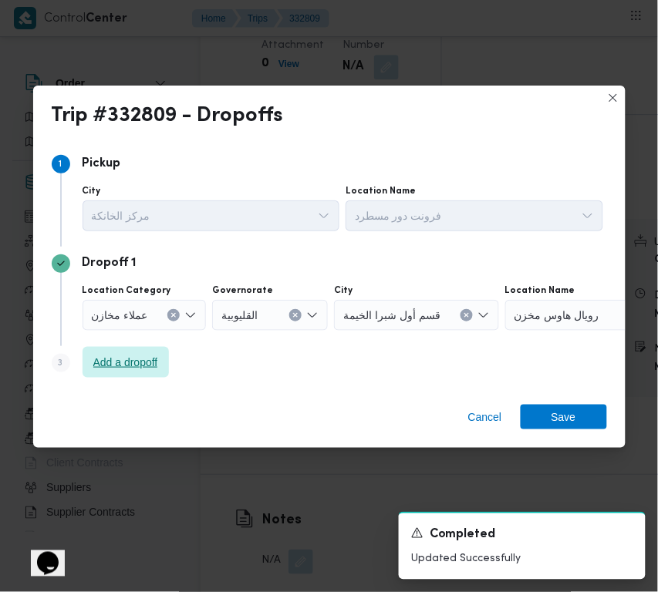
click at [155, 352] on span "Add a dropoff" at bounding box center [126, 362] width 86 height 31
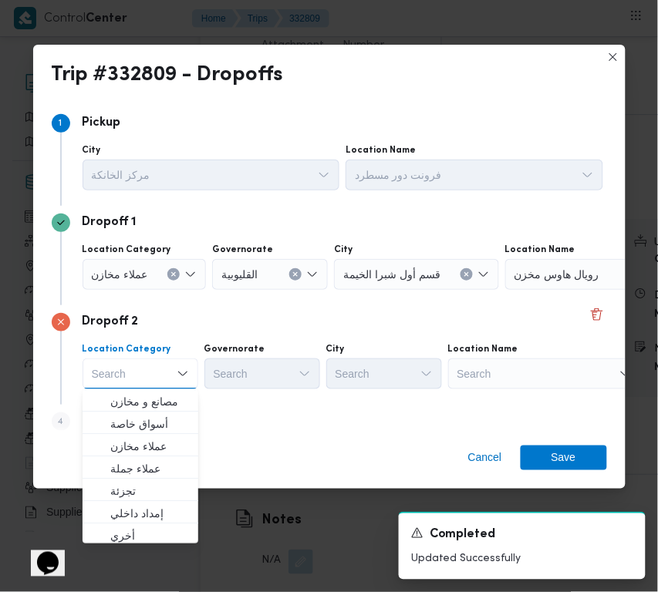
click at [528, 356] on div "Location Name Search" at bounding box center [544, 366] width 193 height 46
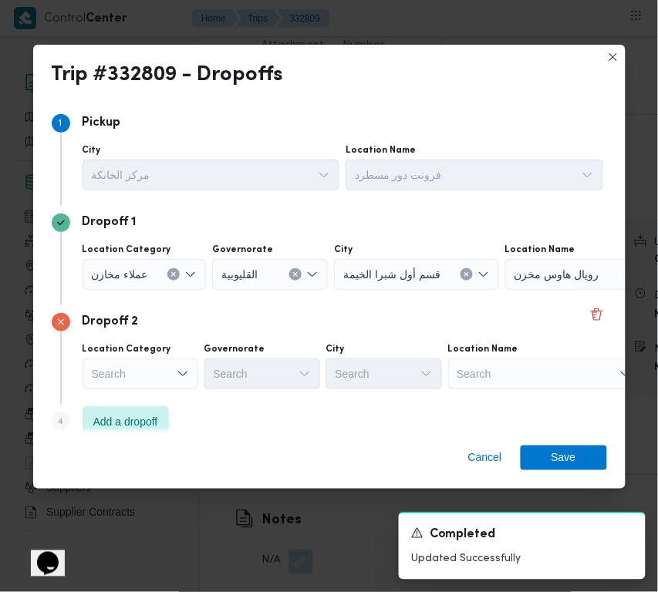
click at [542, 391] on div "Location Category Search Governorate Search City Search Location Name Search" at bounding box center [342, 366] width 527 height 52
click at [540, 380] on div "Search" at bounding box center [544, 374] width 193 height 31
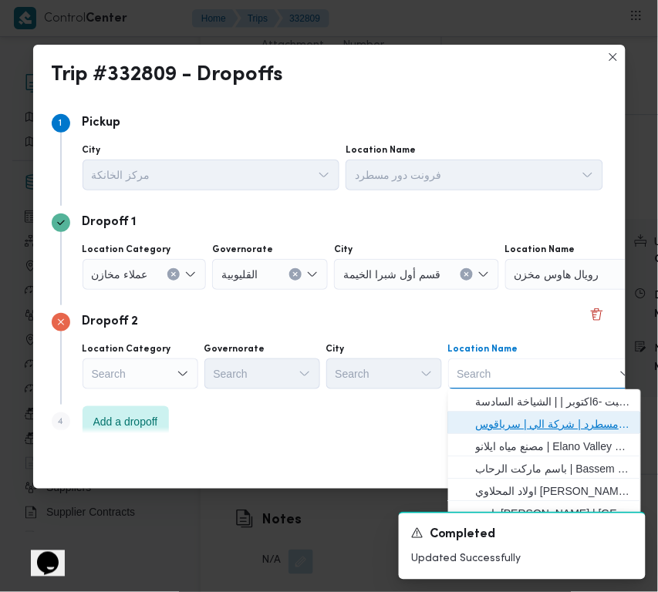
click at [541, 423] on span "فرونت دور مسطرد | شركة الي | سرياقوس" at bounding box center [554, 424] width 156 height 19
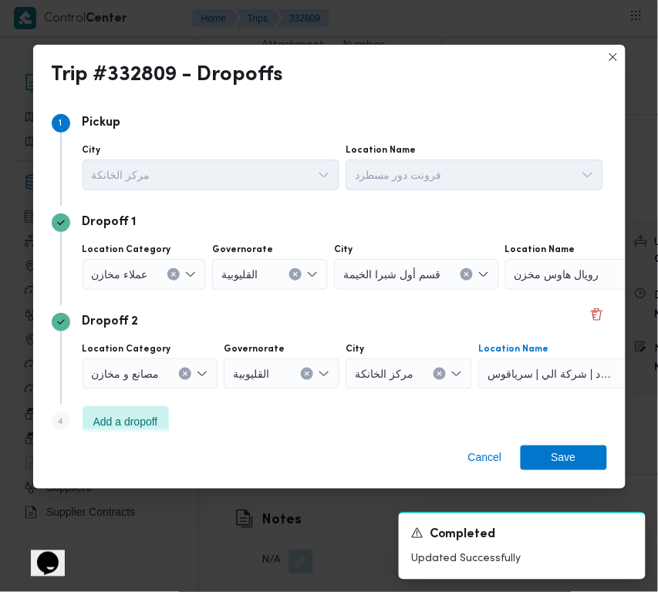
click at [110, 272] on span "عملاء مخازن" at bounding box center [120, 273] width 56 height 17
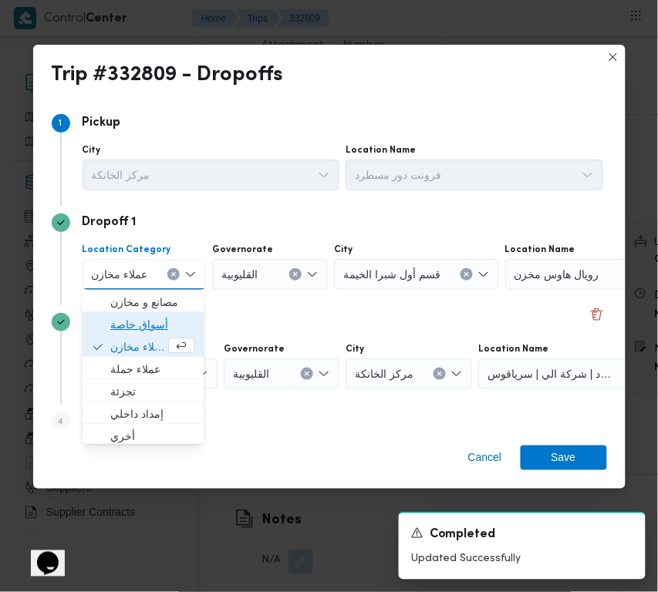
click at [125, 324] on span "أسواق خاصة" at bounding box center [152, 325] width 84 height 19
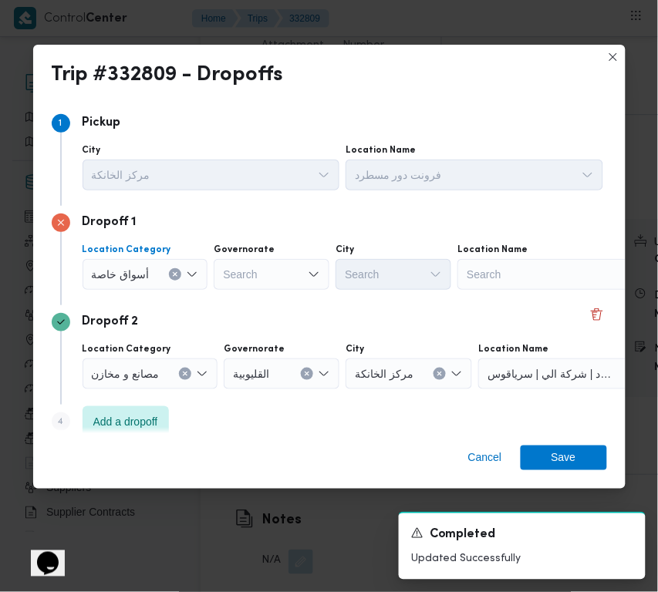
click at [538, 272] on div "Search" at bounding box center [553, 274] width 193 height 31
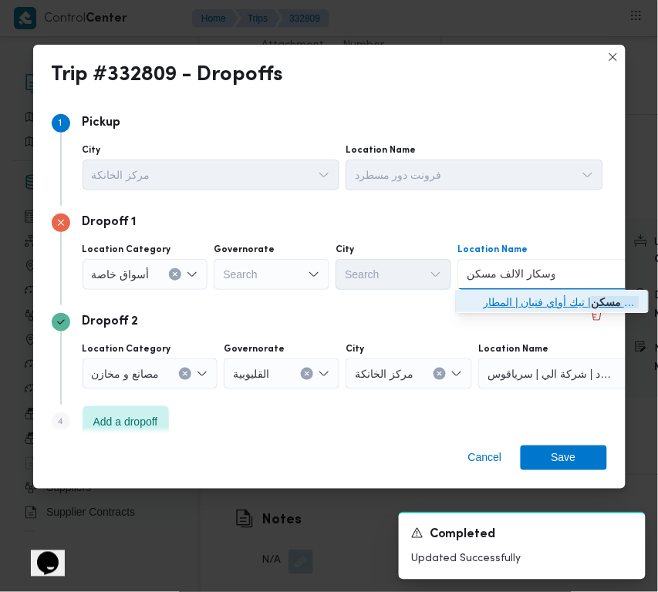
click at [465, 299] on icon "button" at bounding box center [471, 302] width 12 height 12
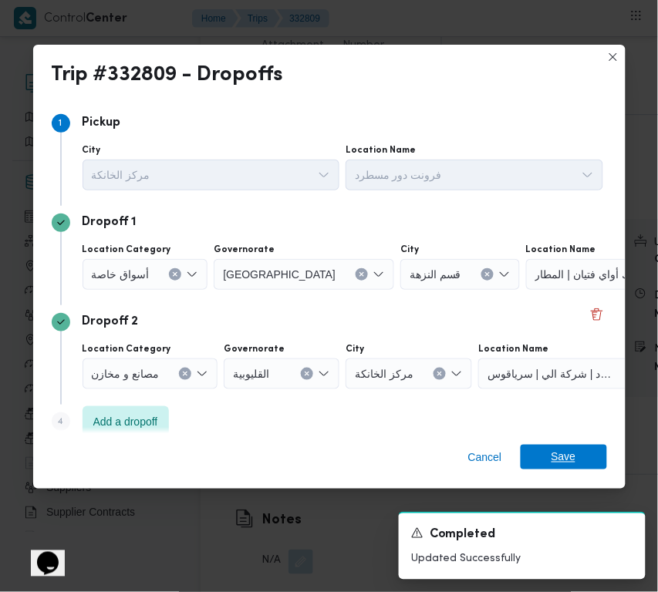
click at [583, 455] on span "Save" at bounding box center [564, 457] width 86 height 25
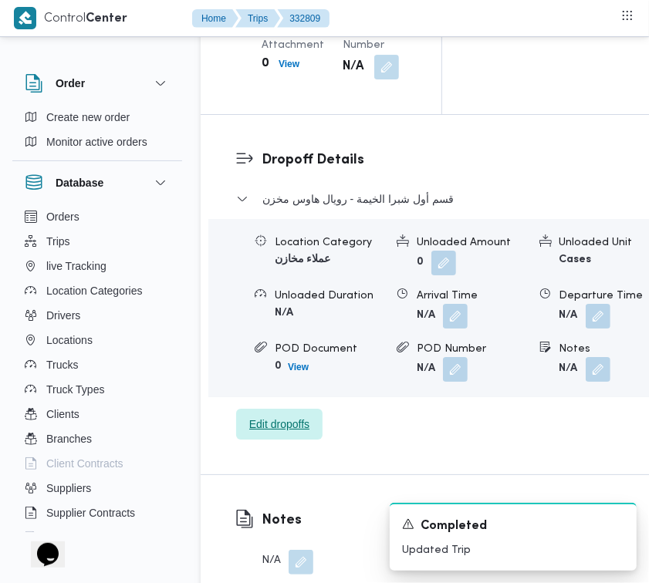
scroll to position [1932, 0]
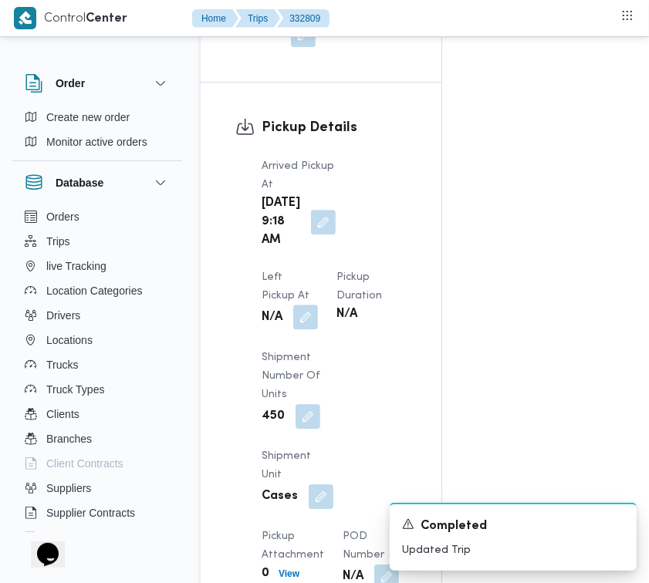
click at [318, 305] on button "button" at bounding box center [305, 317] width 25 height 25
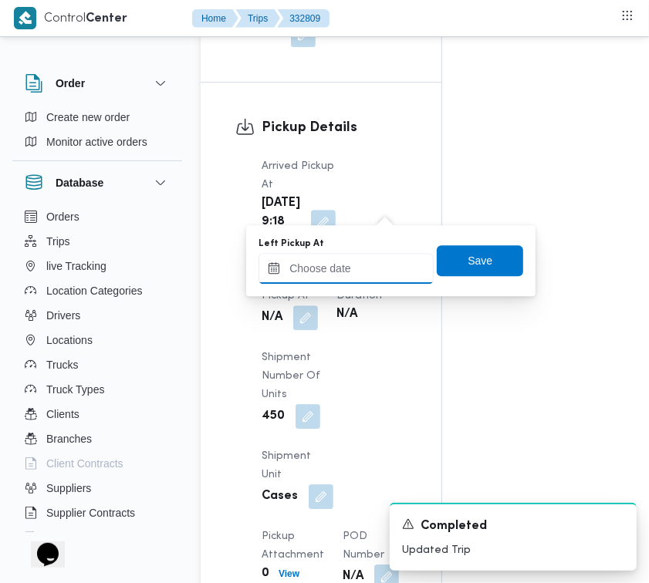
click at [382, 280] on input "Left Pickup At" at bounding box center [345, 268] width 175 height 31
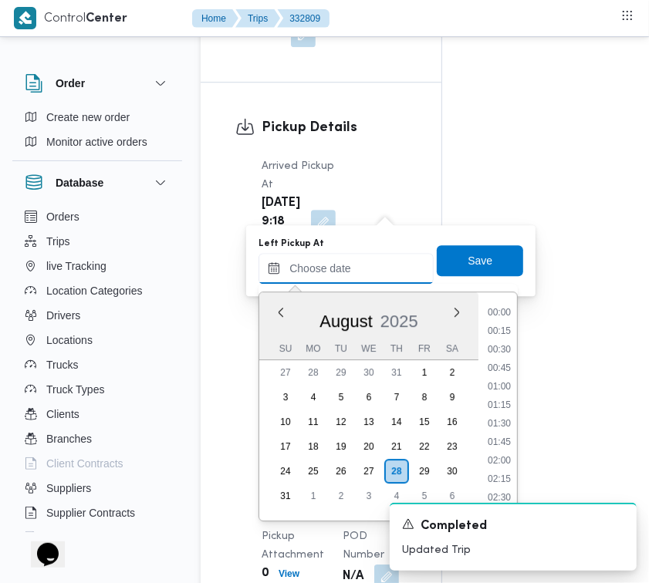
scroll to position [617, 0]
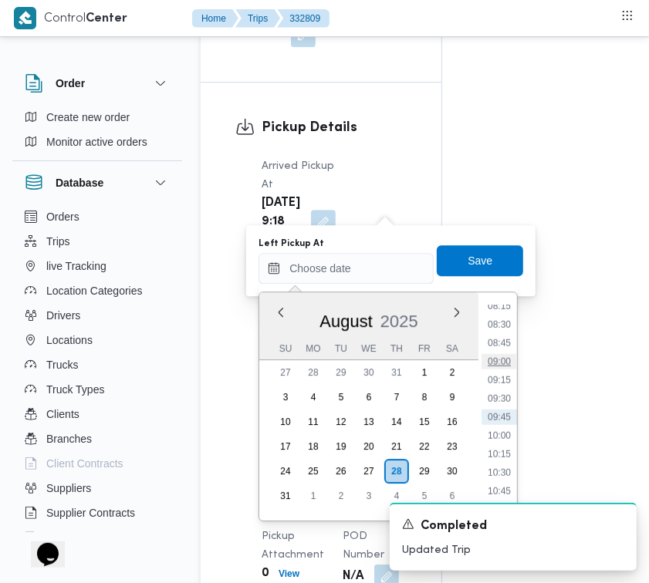
click at [508, 364] on li "09:00" at bounding box center [498, 361] width 35 height 15
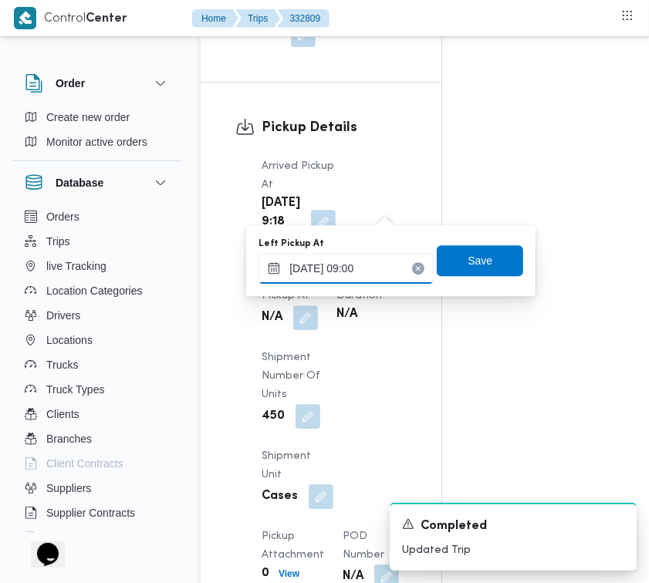
click at [387, 280] on input "28/08/2025 09:00" at bounding box center [345, 268] width 175 height 31
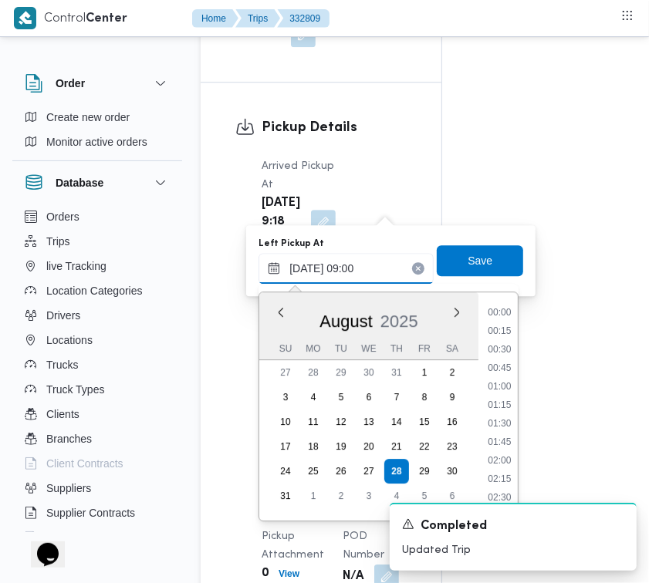
scroll to position [561, 0]
click at [506, 479] on li "09:45" at bounding box center [499, 473] width 35 height 15
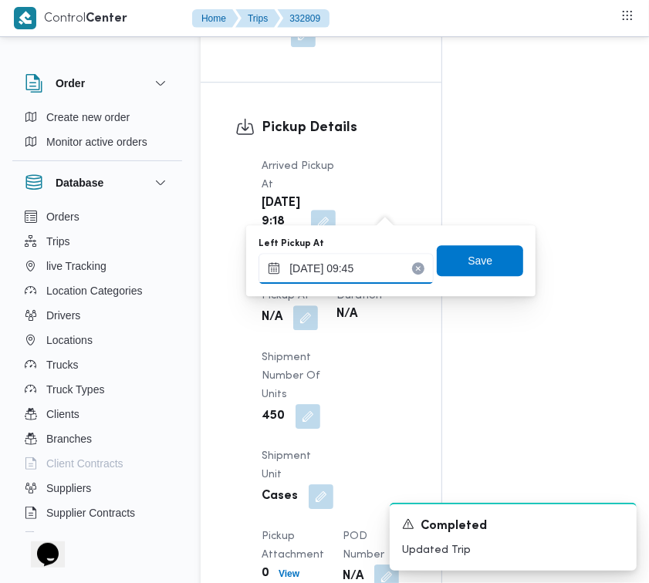
click at [397, 263] on input "28/08/2025 09:45" at bounding box center [345, 268] width 175 height 31
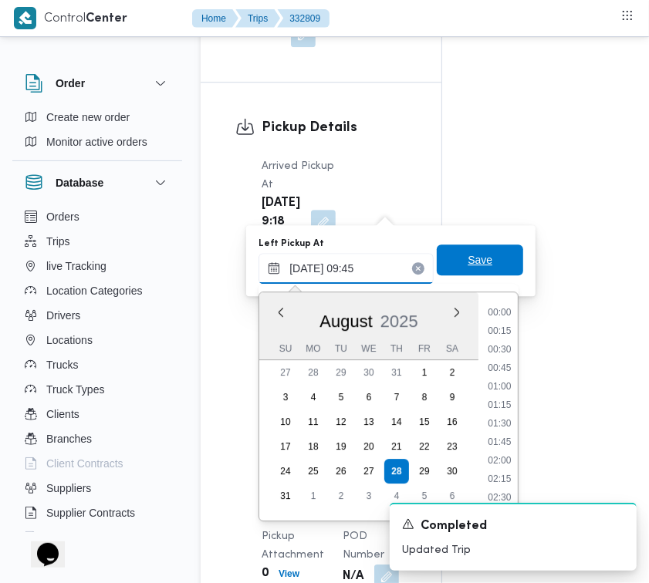
scroll to position [617, 0]
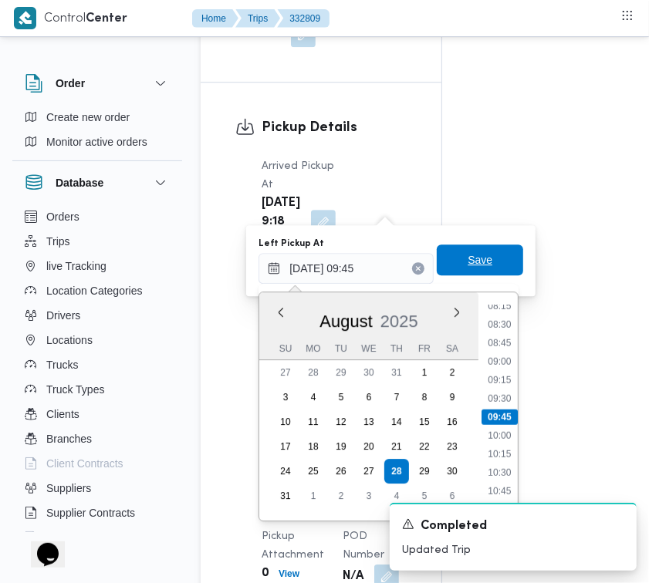
click at [472, 268] on span "Save" at bounding box center [479, 260] width 25 height 19
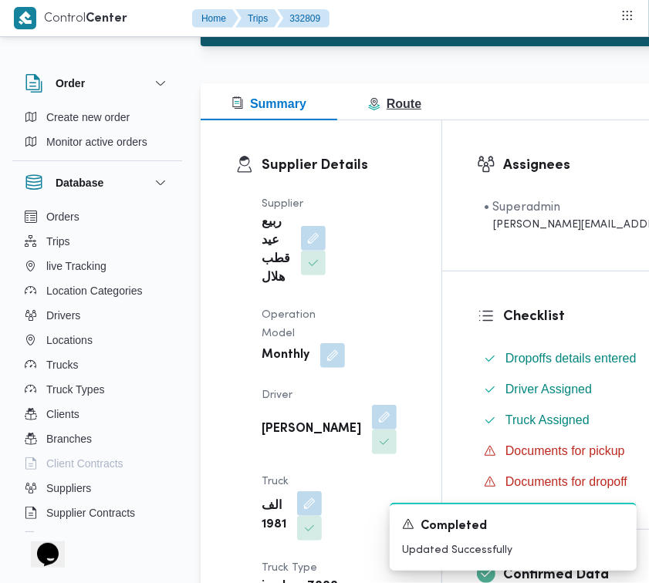
scroll to position [0, 0]
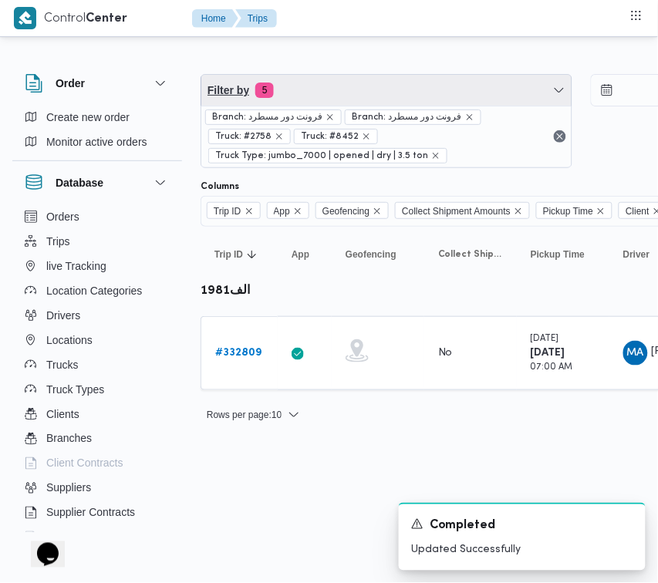
click at [369, 103] on span "Filter by 5" at bounding box center [386, 90] width 370 height 31
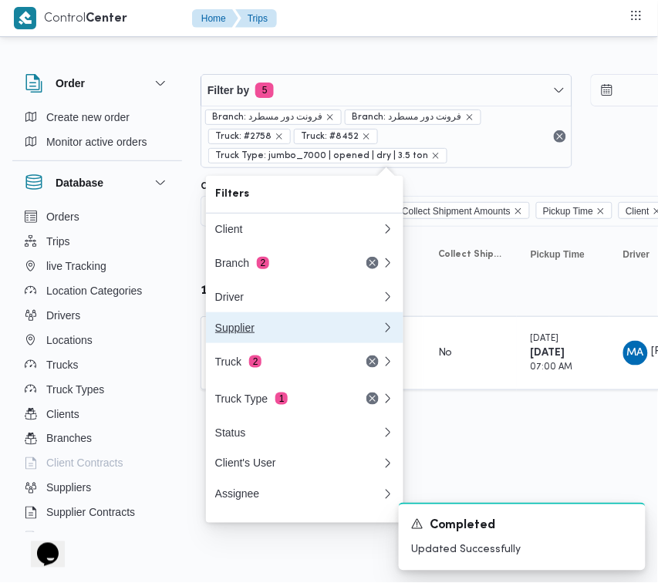
click at [301, 343] on button "Supplier" at bounding box center [304, 327] width 197 height 31
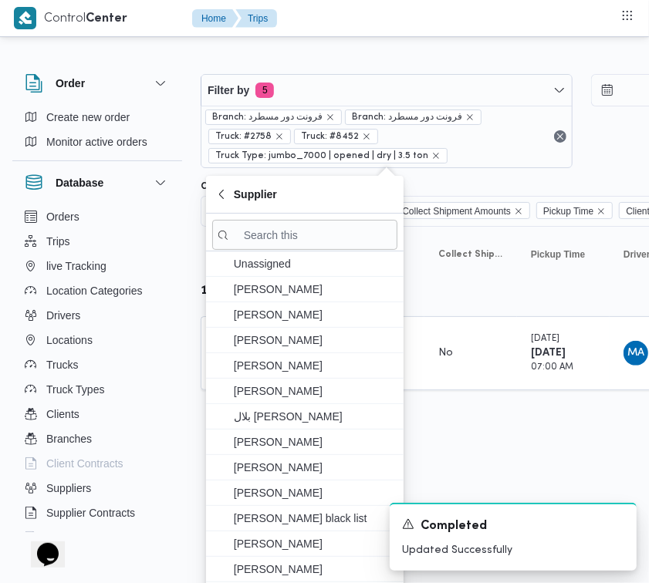
click at [337, 116] on div "Branch: فرونت دور مسطرد Branch: فرونت دور مسطرد Truck: #2758 Truck: #8452 Truck…" at bounding box center [386, 137] width 370 height 62
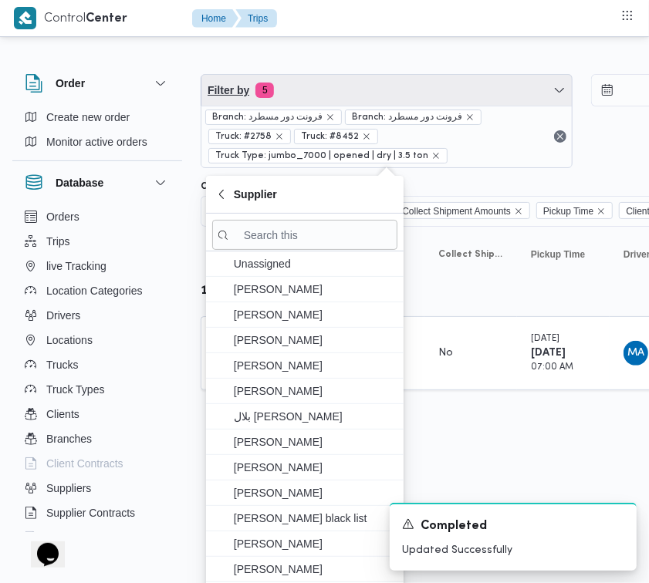
click at [328, 86] on span "Filter by 5" at bounding box center [386, 90] width 370 height 31
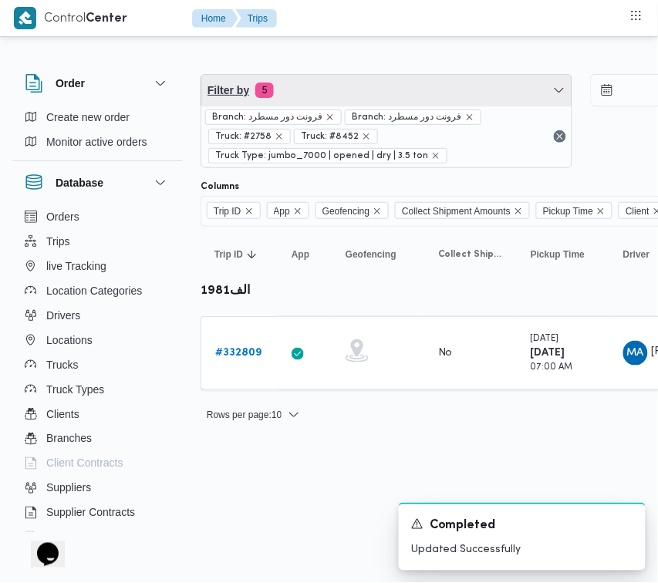
click at [419, 86] on span "Filter by 5" at bounding box center [386, 90] width 370 height 31
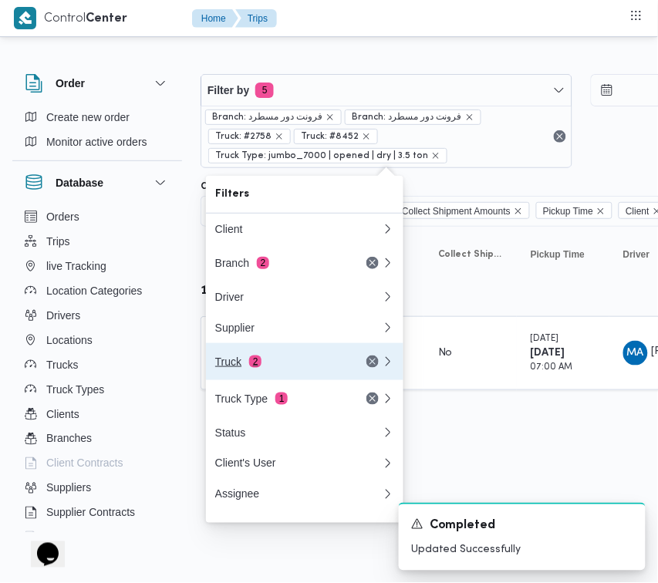
click at [318, 368] on div "Truck 2" at bounding box center [280, 362] width 130 height 12
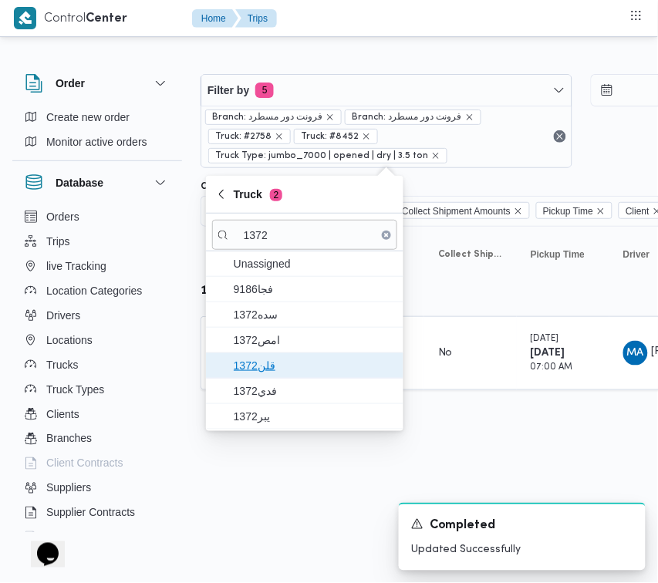
click at [329, 372] on span "قلن1372" at bounding box center [314, 365] width 160 height 19
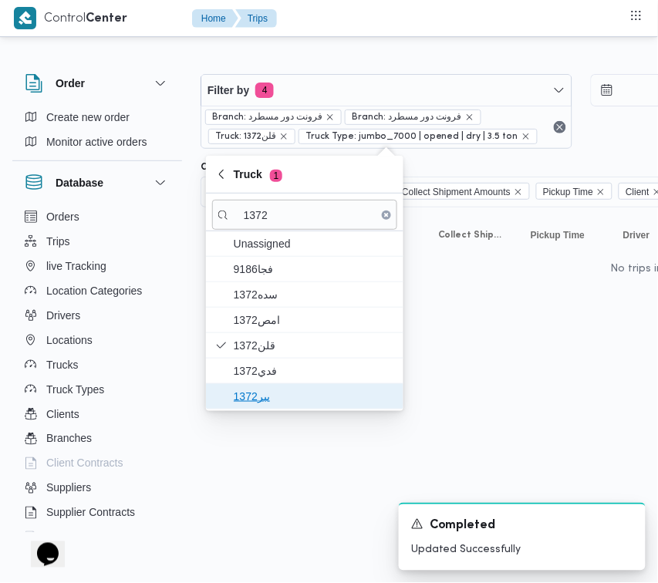
click at [297, 391] on span "يبر1372" at bounding box center [314, 396] width 160 height 19
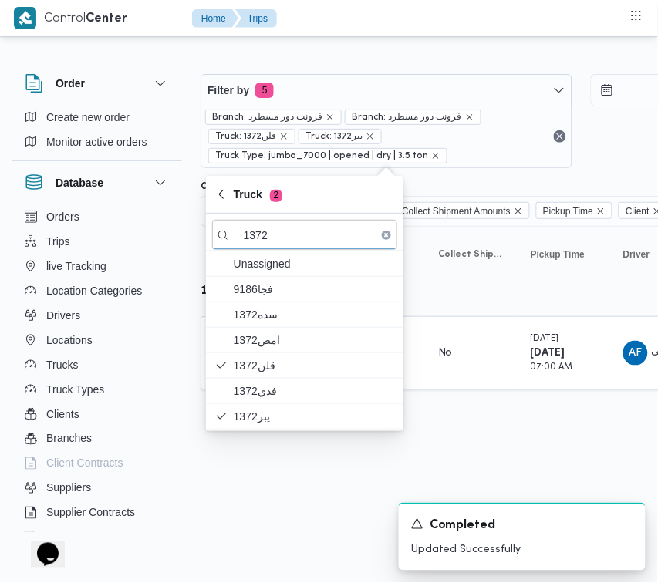
click at [303, 488] on html "Control Center Home Trips Order Create new order Monitor active orders Database…" at bounding box center [329, 291] width 658 height 583
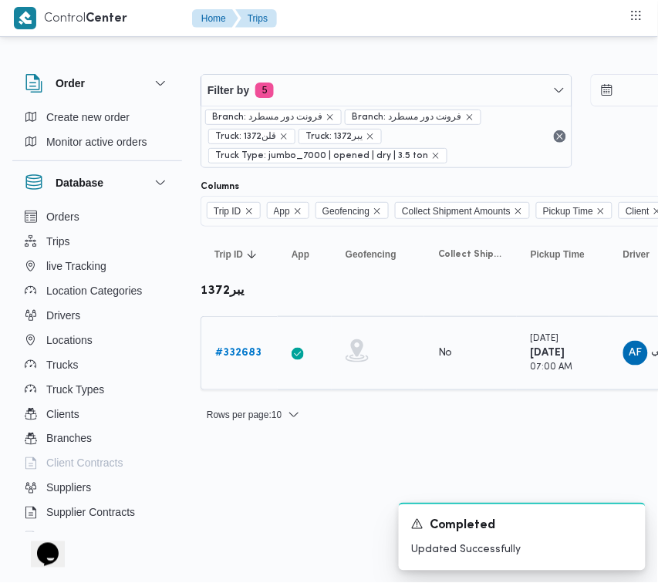
click at [232, 349] on b "# 332683" at bounding box center [238, 353] width 46 height 10
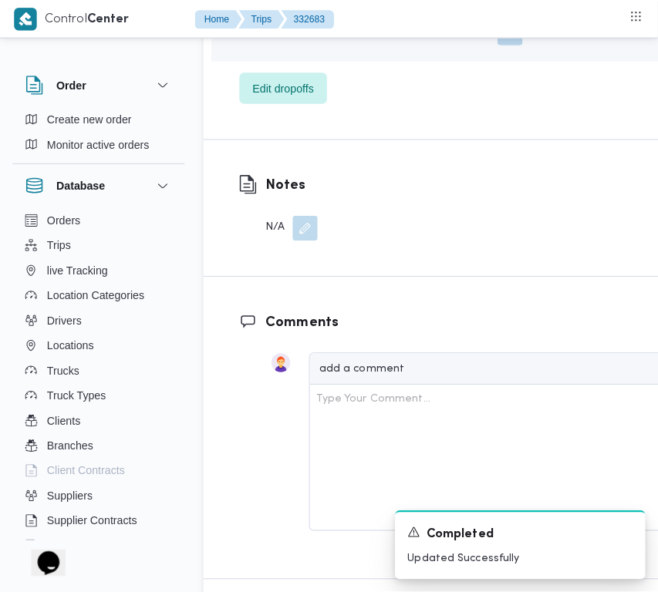
scroll to position [2810, 0]
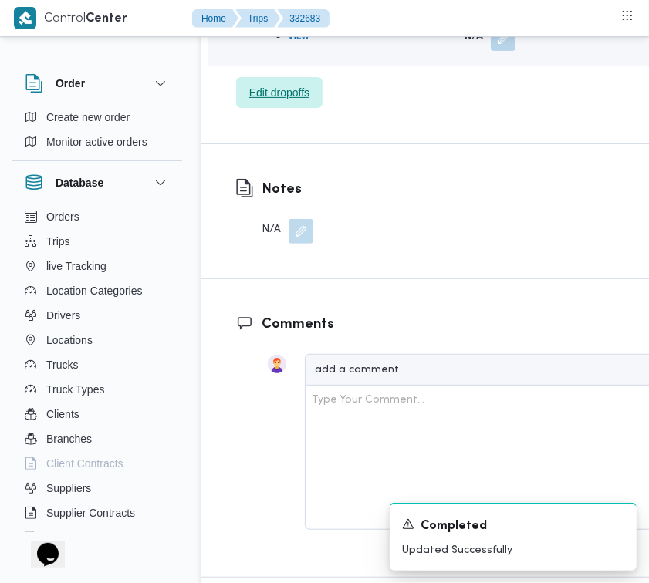
click at [293, 102] on span "Edit dropoffs" at bounding box center [279, 92] width 60 height 19
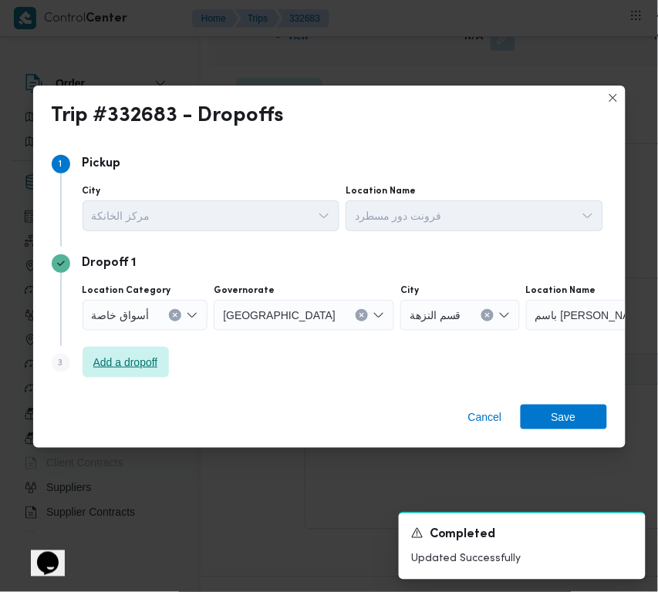
click at [143, 365] on span "Add a dropoff" at bounding box center [125, 362] width 65 height 19
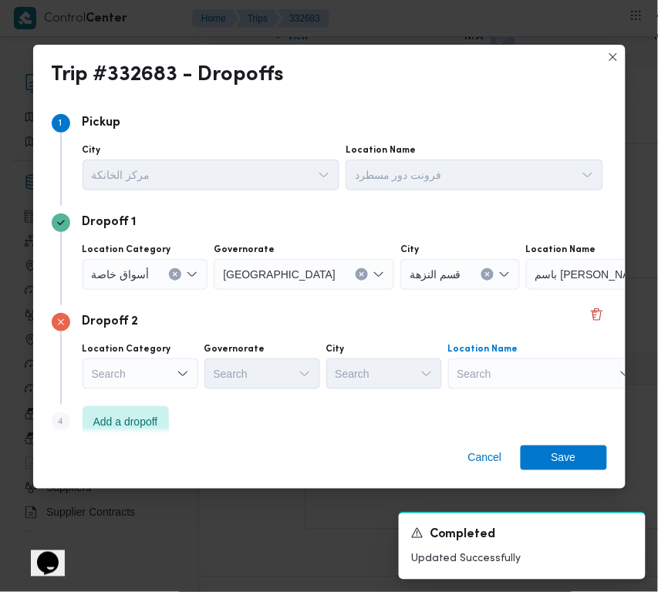
click at [546, 388] on div "Search" at bounding box center [544, 374] width 193 height 31
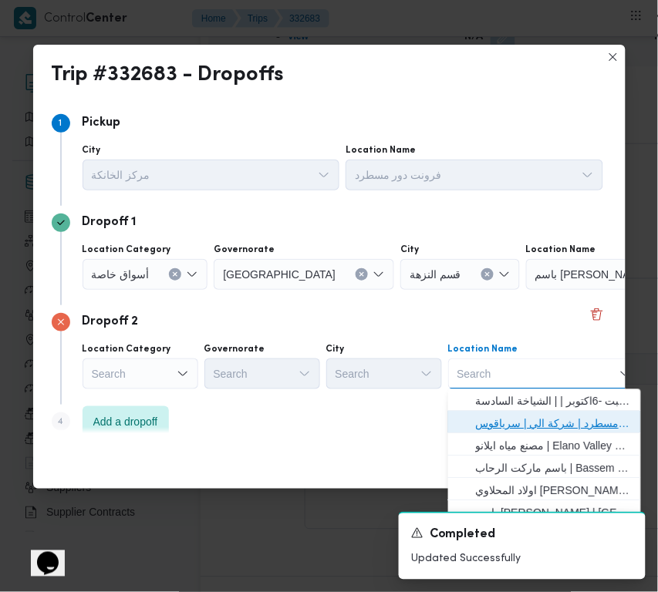
drag, startPoint x: 552, startPoint y: 421, endPoint x: 454, endPoint y: 413, distance: 99.0
click at [552, 420] on span "فرونت دور مسطرد | شركة الي | سرياقوس" at bounding box center [554, 424] width 156 height 19
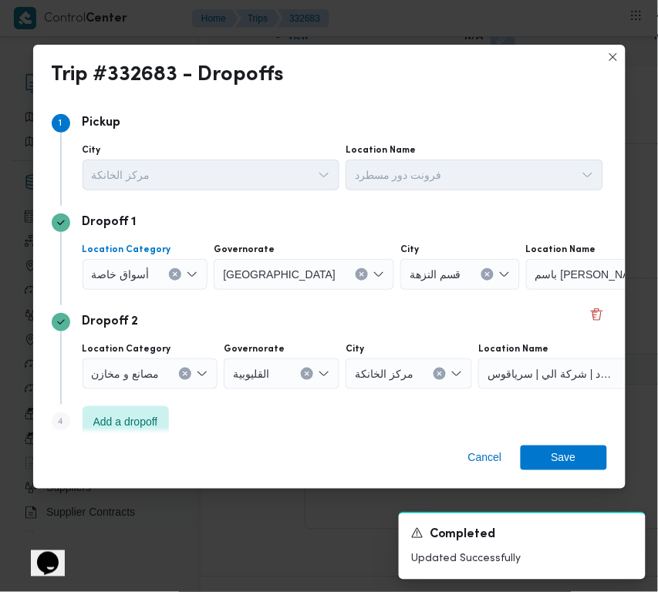
click at [126, 266] on span "أسواق خاصة" at bounding box center [121, 273] width 58 height 17
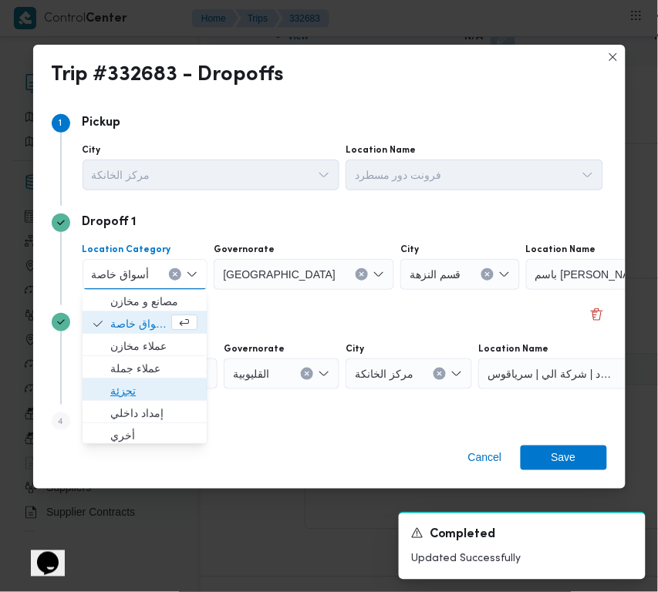
click at [132, 392] on span "تجزئة" at bounding box center [153, 392] width 87 height 19
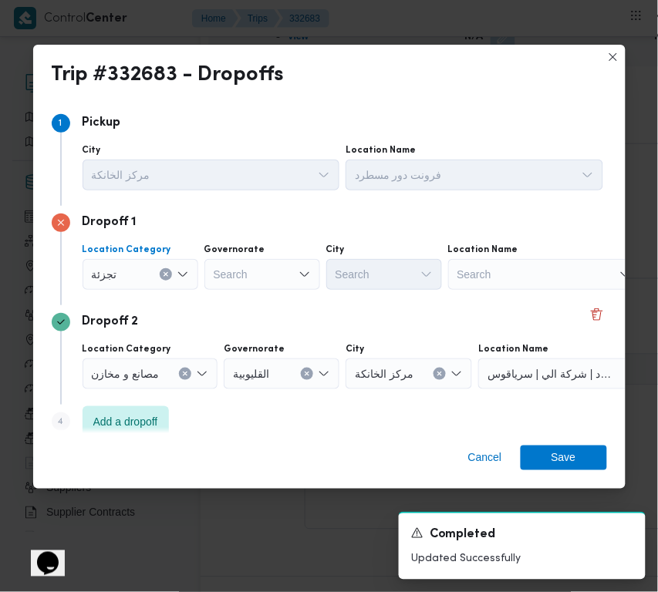
click at [252, 278] on div "Search" at bounding box center [262, 274] width 116 height 31
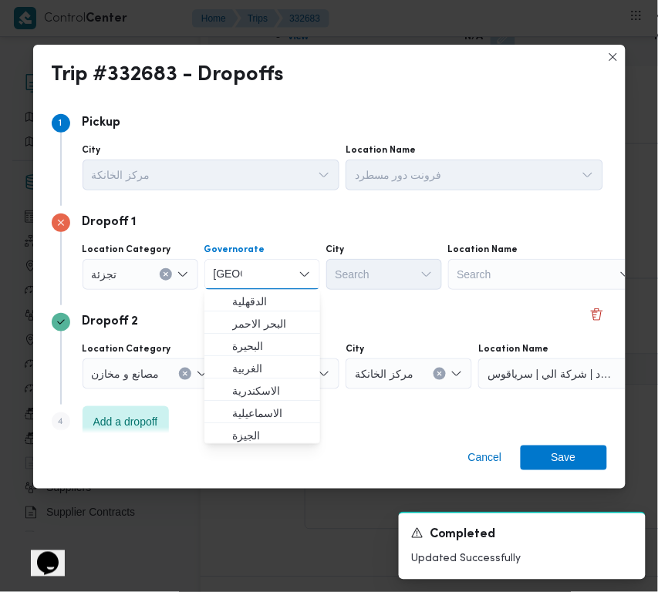
drag, startPoint x: 351, startPoint y: 305, endPoint x: 293, endPoint y: 289, distance: 60.1
click at [352, 305] on div "Dropoff 2 Location Category مصانع و مخازن Governorate القليوبية City مركز الخان…" at bounding box center [329, 355] width 555 height 100
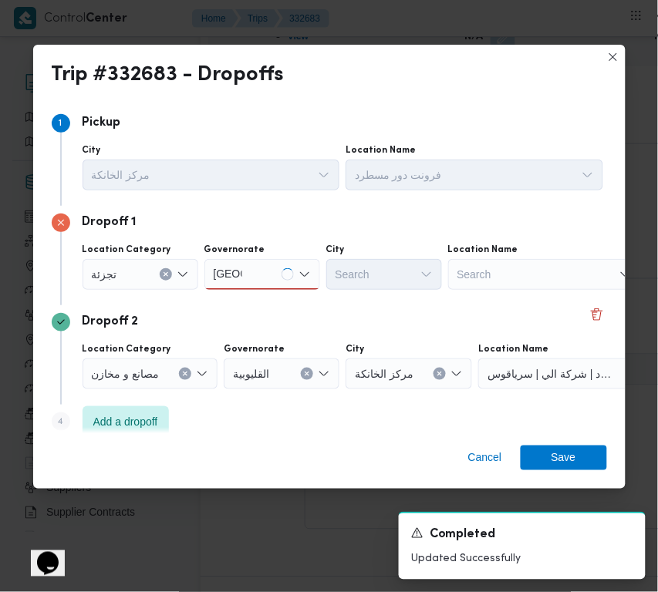
click at [260, 267] on div "قاهرة قاهرة" at bounding box center [262, 274] width 116 height 31
click at [260, 275] on div "قاهرة قاهرة" at bounding box center [262, 274] width 116 height 31
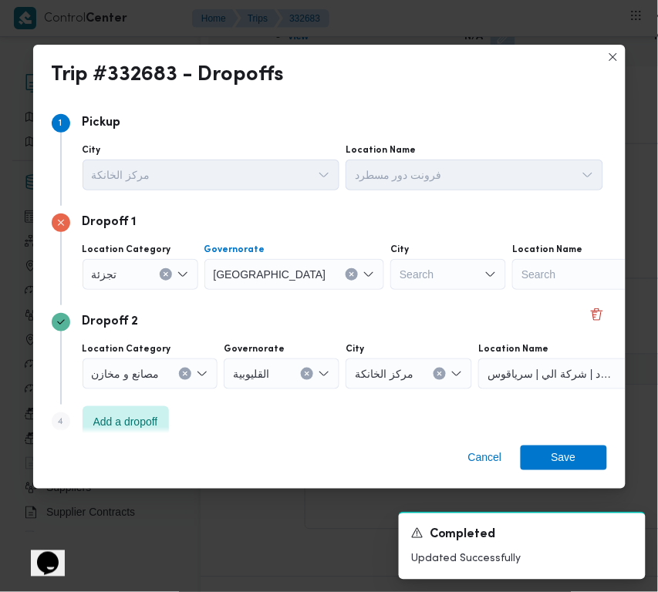
click at [390, 286] on div "Search" at bounding box center [448, 274] width 116 height 31
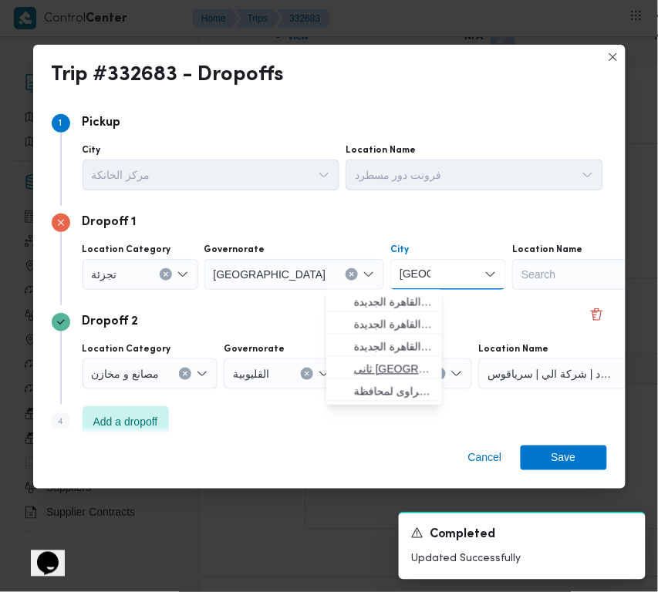
click at [383, 359] on div "مركز الخانكة" at bounding box center [409, 374] width 127 height 31
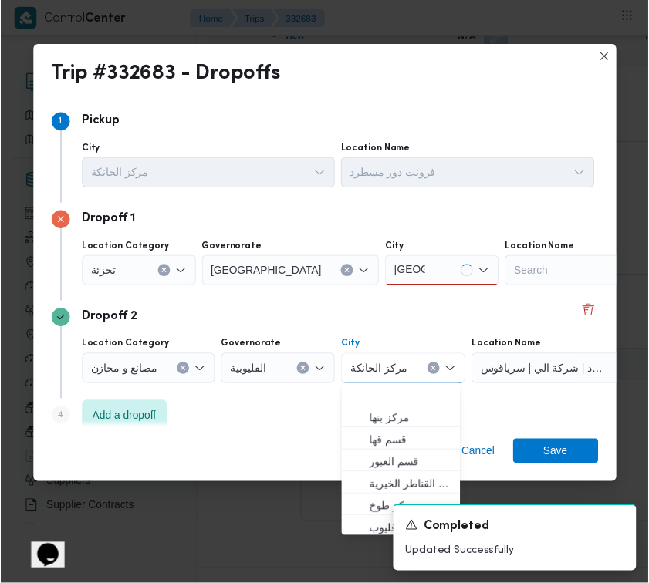
scroll to position [69, 0]
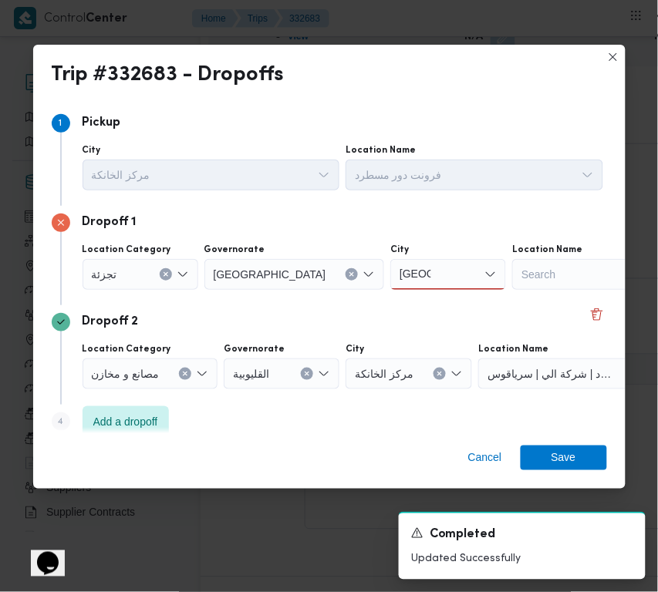
click at [398, 278] on div "قاهرة قاهرة" at bounding box center [448, 274] width 116 height 31
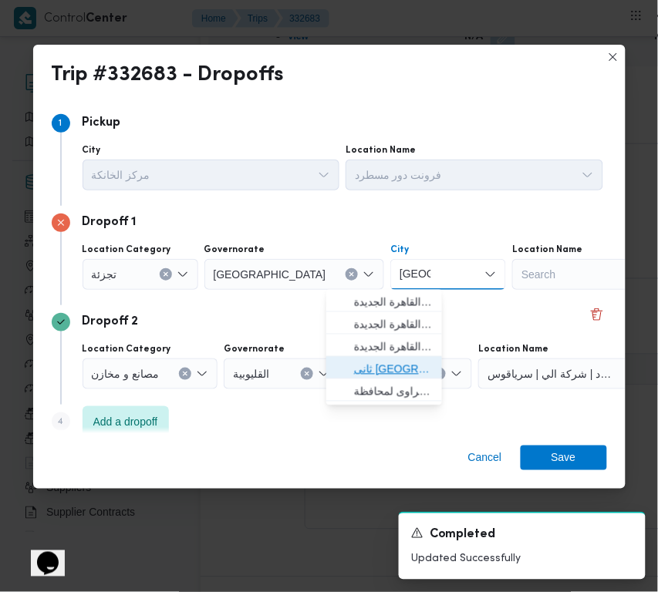
click at [401, 367] on span "ثانى القاهرة الجديدة" at bounding box center [393, 369] width 79 height 19
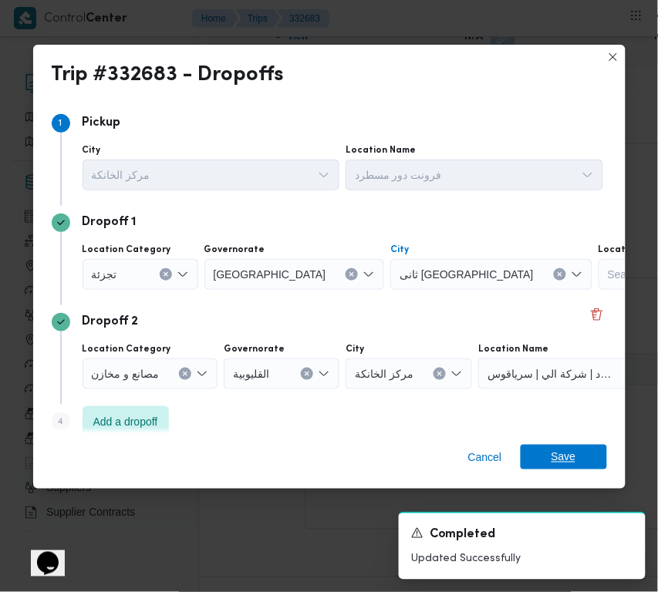
drag, startPoint x: 581, startPoint y: 440, endPoint x: 589, endPoint y: 460, distance: 20.8
click at [585, 450] on div "Cancel Save" at bounding box center [329, 462] width 592 height 56
click at [589, 460] on span "Save" at bounding box center [564, 457] width 86 height 25
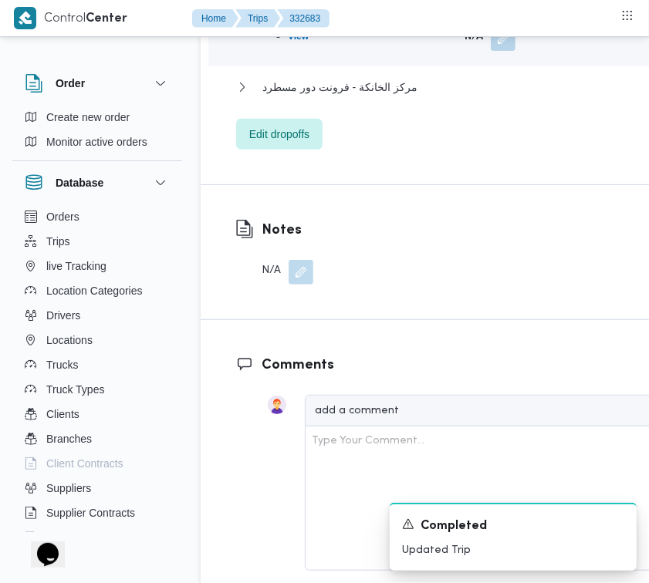
drag, startPoint x: 592, startPoint y: 170, endPoint x: 560, endPoint y: 212, distance: 52.3
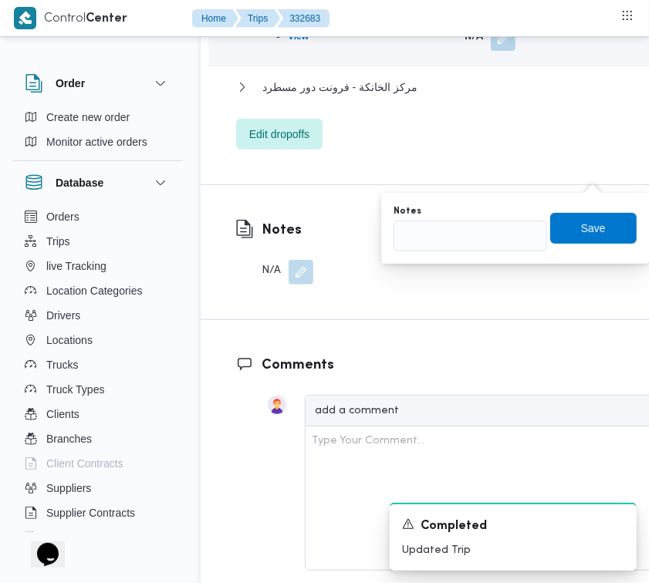
click at [536, 234] on div "Notes Save" at bounding box center [515, 228] width 246 height 49
click at [480, 235] on input "Notes" at bounding box center [470, 236] width 154 height 31
click at [581, 228] on span "Save" at bounding box center [593, 227] width 25 height 19
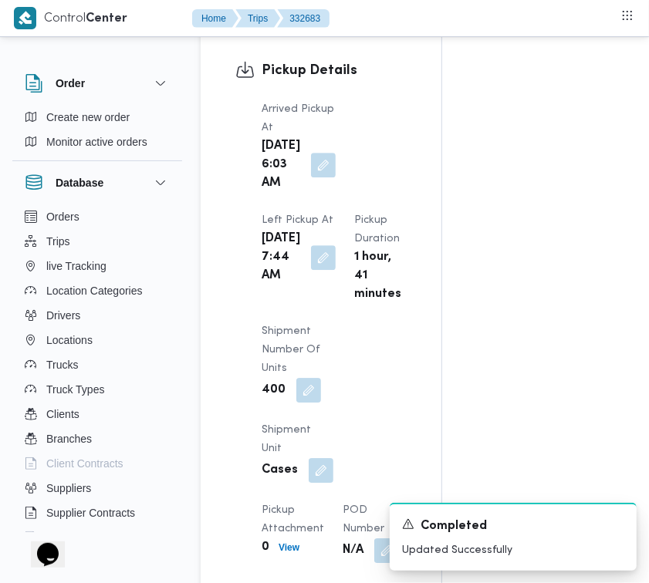
scroll to position [2019, 0]
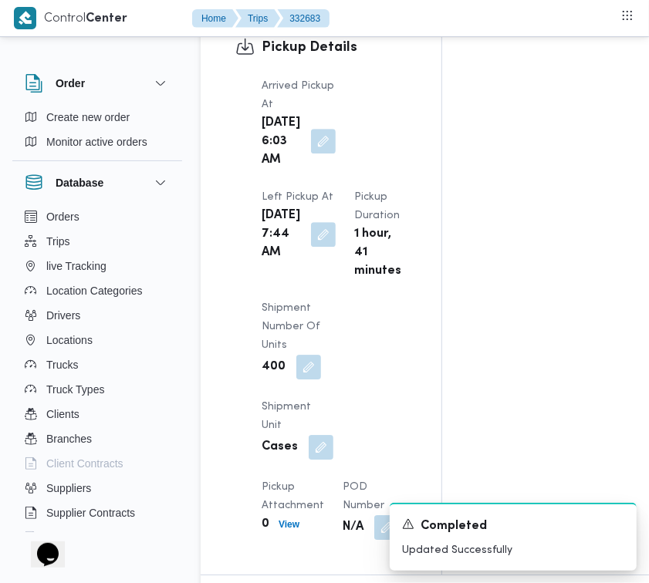
click at [315, 154] on button "button" at bounding box center [323, 141] width 25 height 25
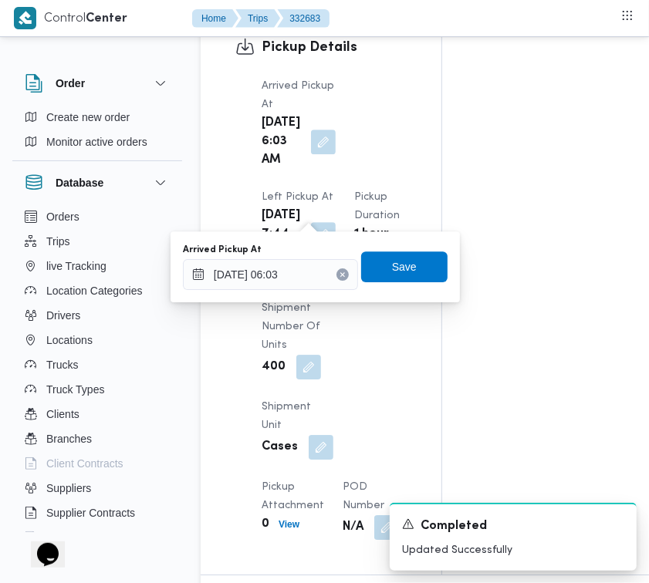
click at [382, 187] on div "Arrived Pickup At Thu, Aug 28, 2025 6:03 AM Left Pickup At Thu, Aug 28, 2025 7:…" at bounding box center [334, 308] width 164 height 481
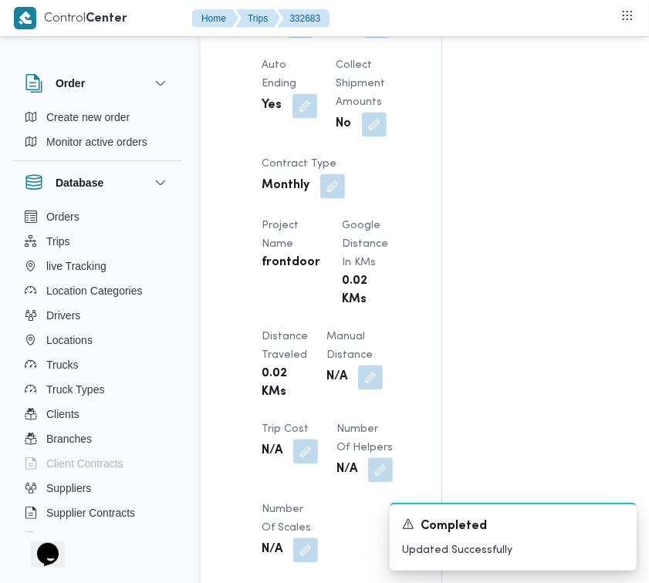
scroll to position [1832, 0]
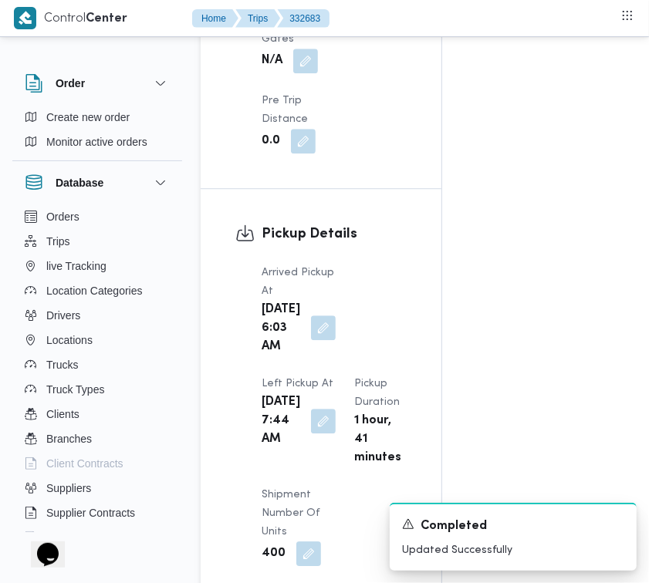
click at [319, 340] on button "button" at bounding box center [323, 328] width 25 height 25
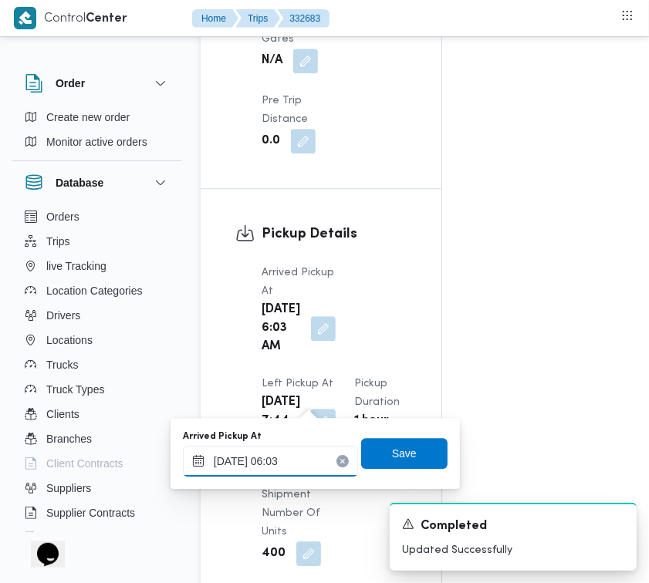
click at [316, 468] on input "28/08/2025 06:03" at bounding box center [270, 461] width 175 height 31
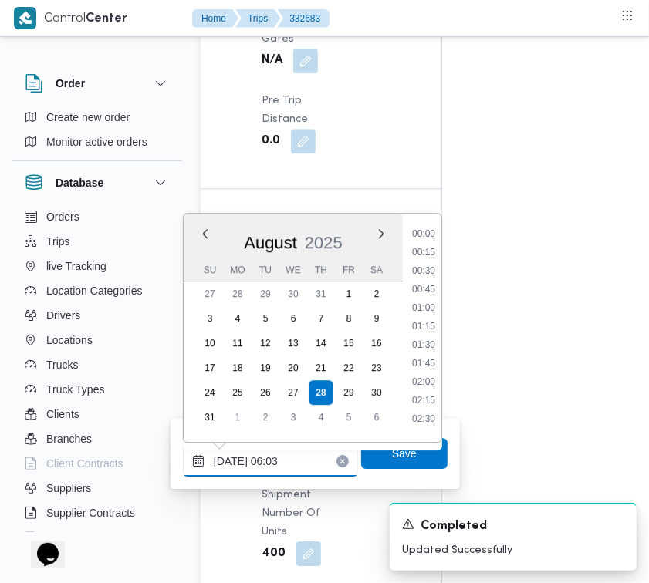
scroll to position [339, 0]
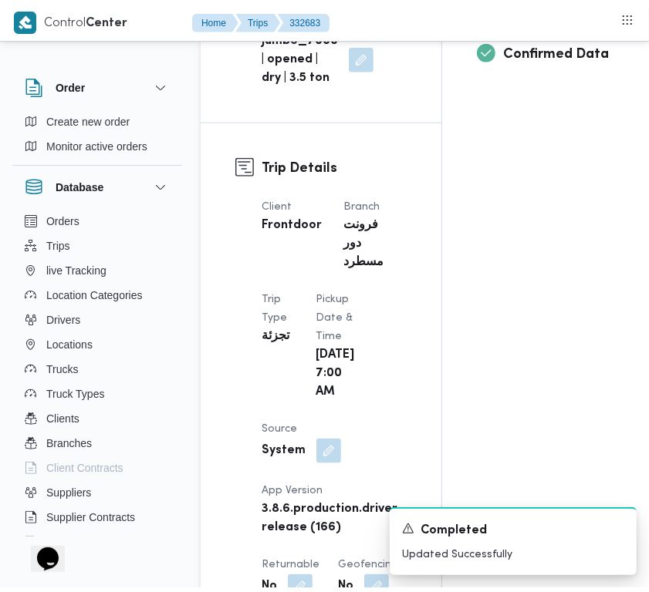
scroll to position [0, 0]
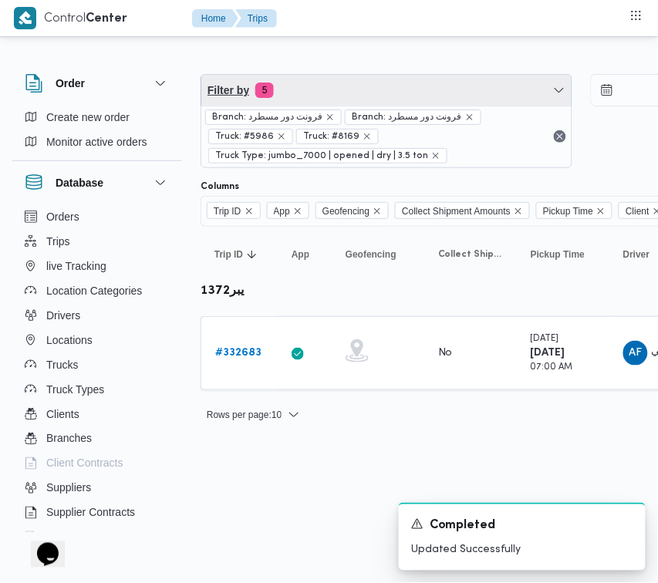
click at [341, 93] on span "Filter by 5" at bounding box center [386, 90] width 370 height 31
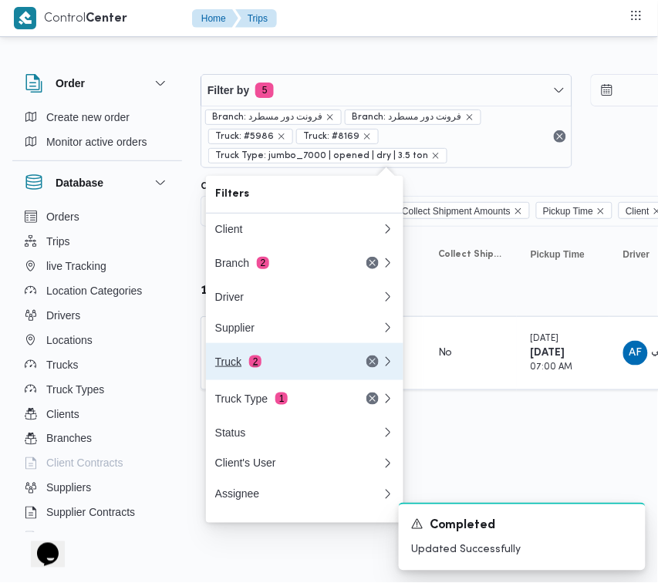
click at [256, 363] on span "2" at bounding box center [255, 362] width 12 height 12
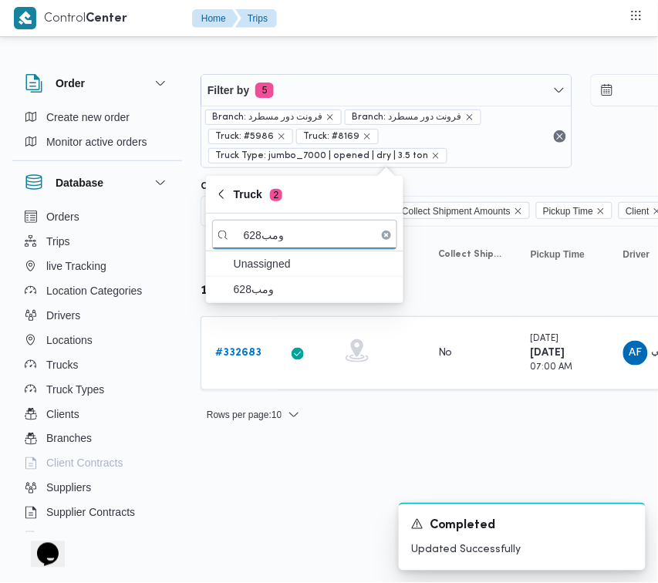
click at [309, 303] on table "Trip ID Click to sort in ascending order App Click to sort in ascending order G…" at bounding box center [664, 316] width 926 height 179
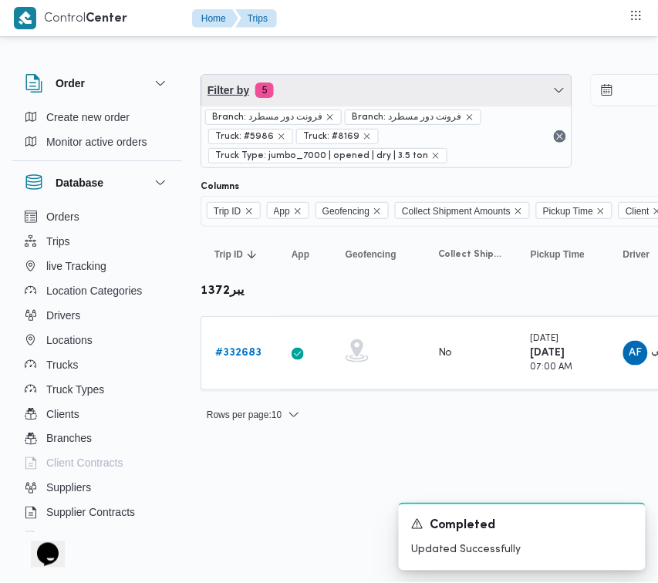
click at [305, 87] on span "Filter by 5" at bounding box center [386, 90] width 370 height 31
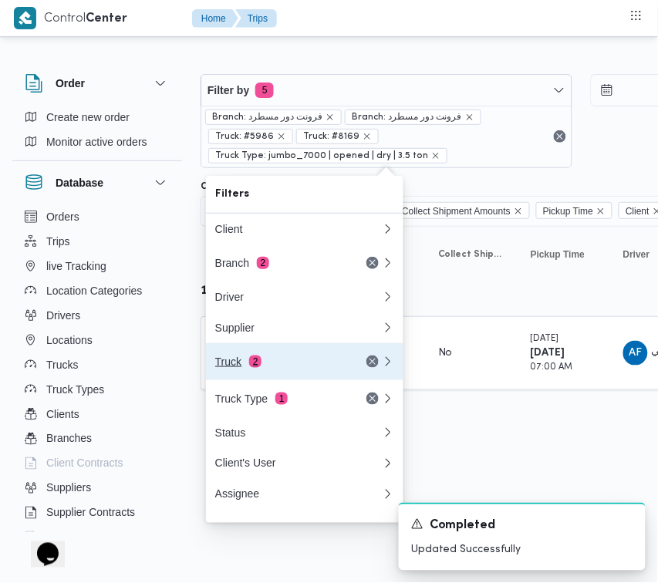
click at [306, 366] on div "Truck 2" at bounding box center [280, 362] width 130 height 12
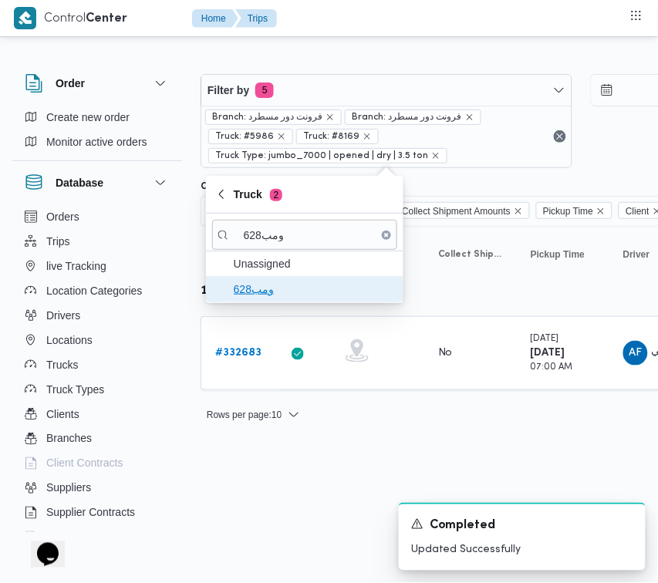
click at [294, 302] on button "ومب628" at bounding box center [304, 289] width 197 height 25
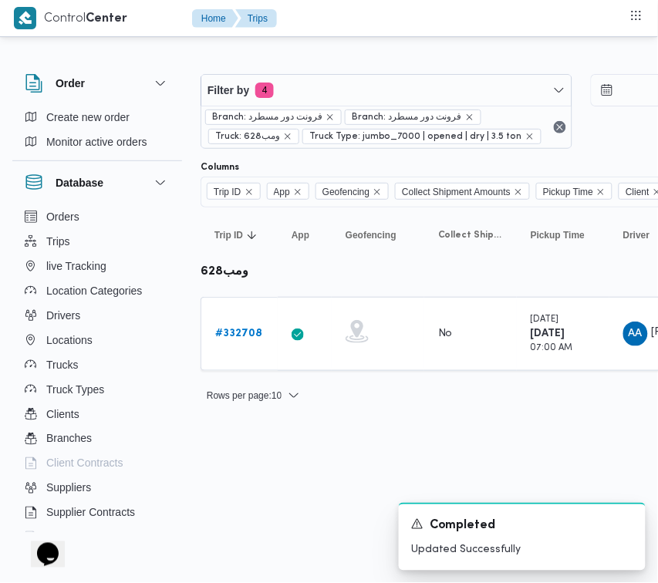
click at [241, 450] on html "Control Center Home Trips Order Create new order Monitor active orders Database…" at bounding box center [329, 291] width 658 height 583
click at [248, 332] on b "# 332708" at bounding box center [238, 334] width 47 height 10
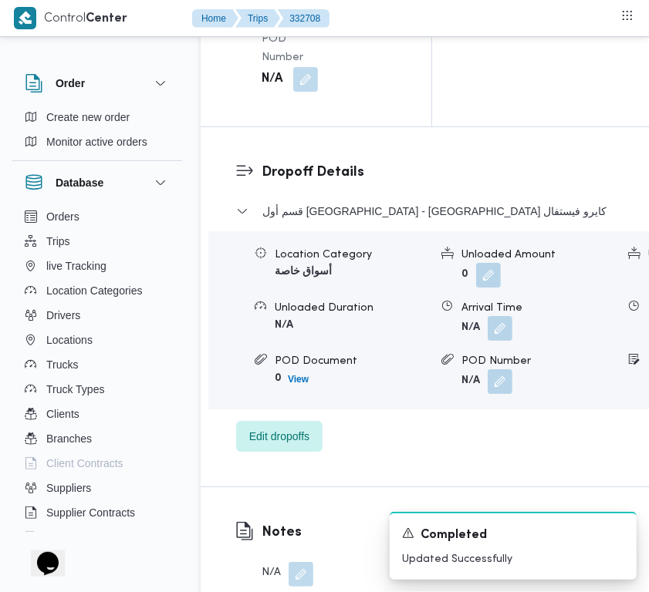
scroll to position [3053, 0]
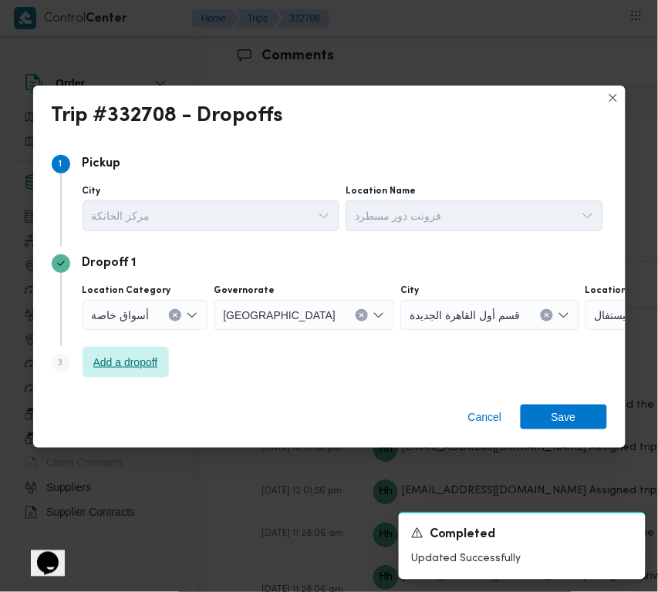
click at [122, 363] on span "Add a dropoff" at bounding box center [125, 362] width 65 height 19
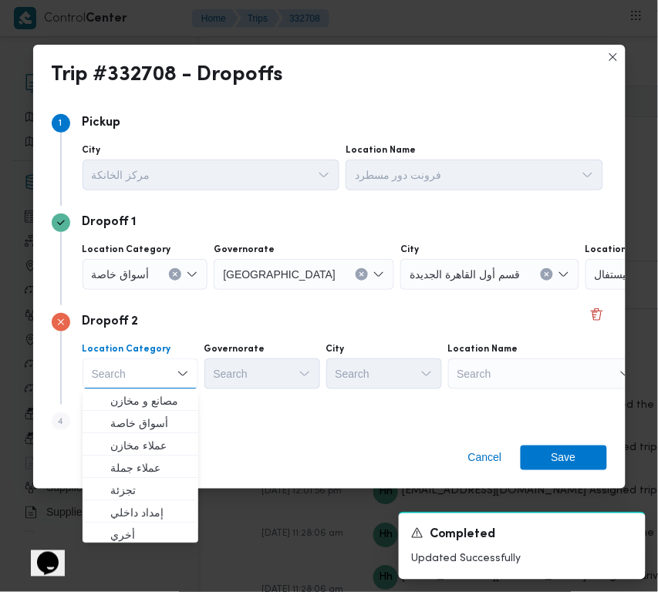
click at [507, 378] on div "Search" at bounding box center [544, 374] width 193 height 31
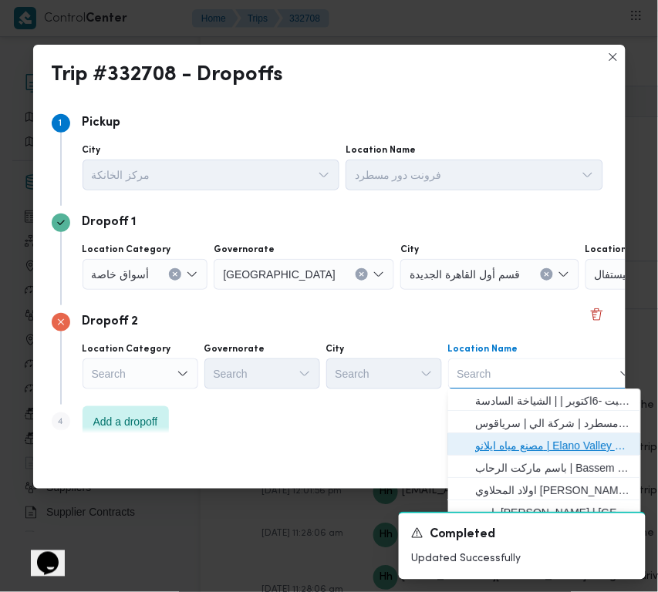
click at [535, 436] on span "مصنع مياه ايلانو | Elano Valley Water factory | بنى سلامة" at bounding box center [544, 446] width 181 height 25
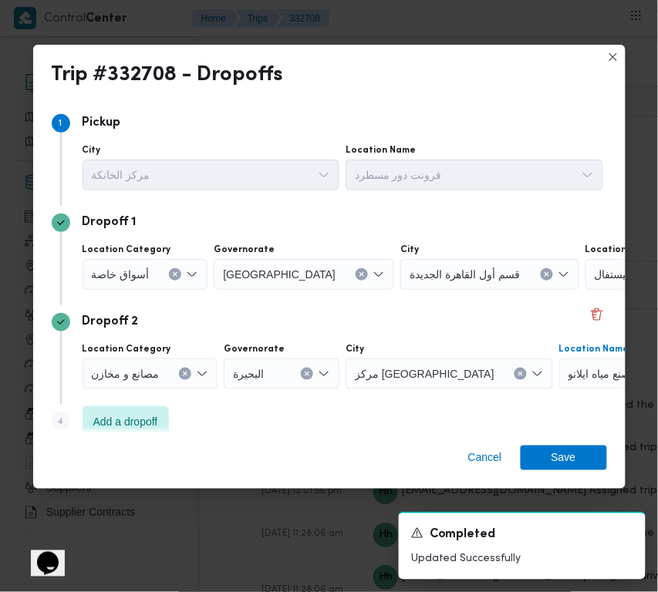
click at [185, 374] on icon "Clear input" at bounding box center [186, 374] width 4 height 4
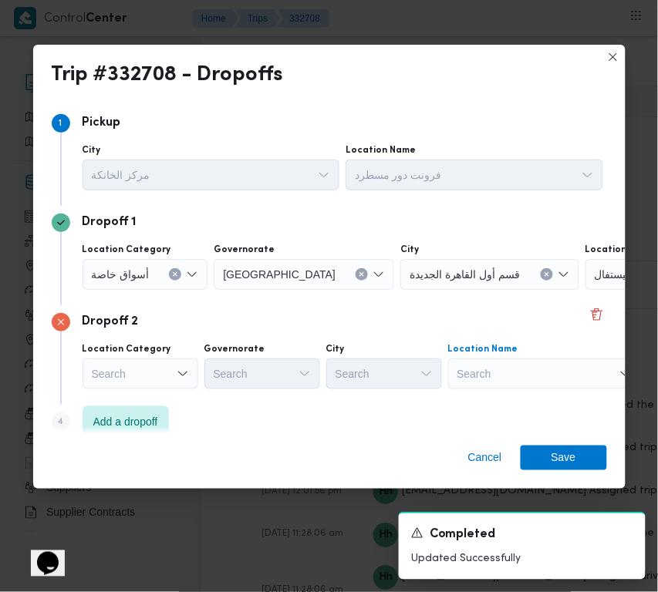
click at [478, 376] on div "Search" at bounding box center [544, 374] width 193 height 31
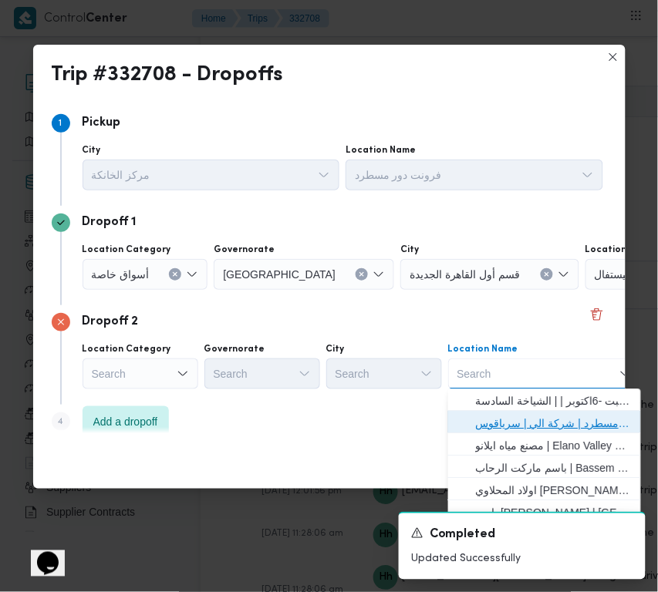
click at [502, 426] on span "فرونت دور مسطرد | شركة الي | سرياقوس" at bounding box center [554, 424] width 156 height 19
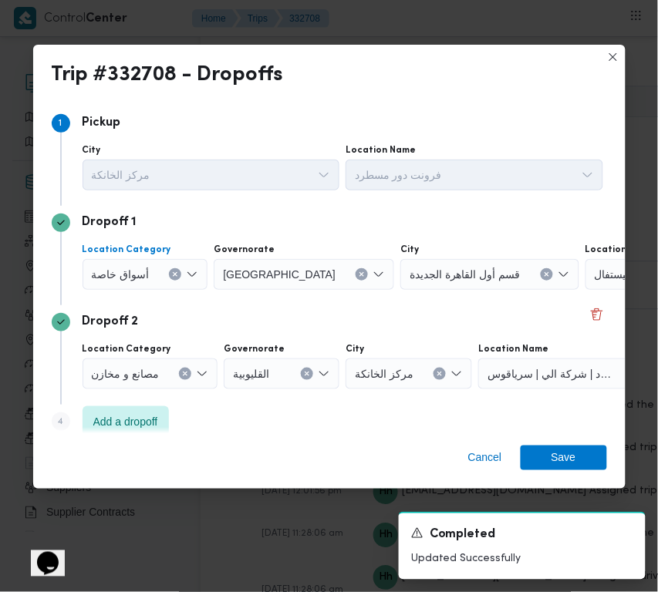
click at [157, 268] on div at bounding box center [156, 274] width 8 height 25
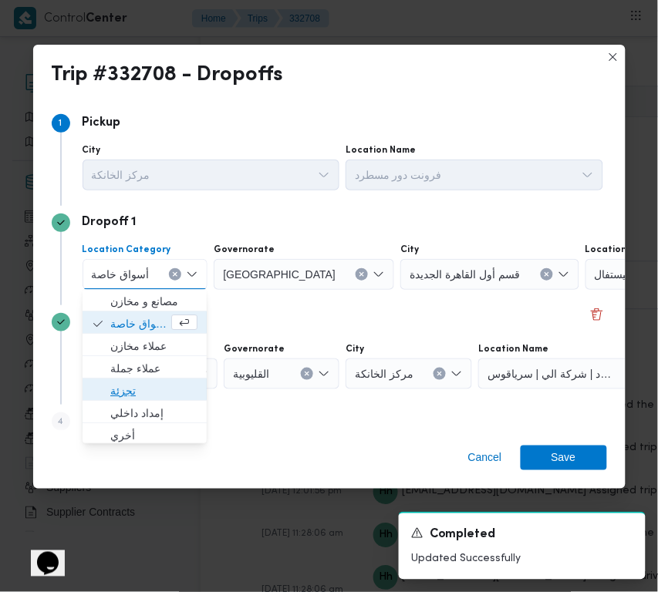
click at [147, 386] on span "تجزئة" at bounding box center [153, 392] width 87 height 19
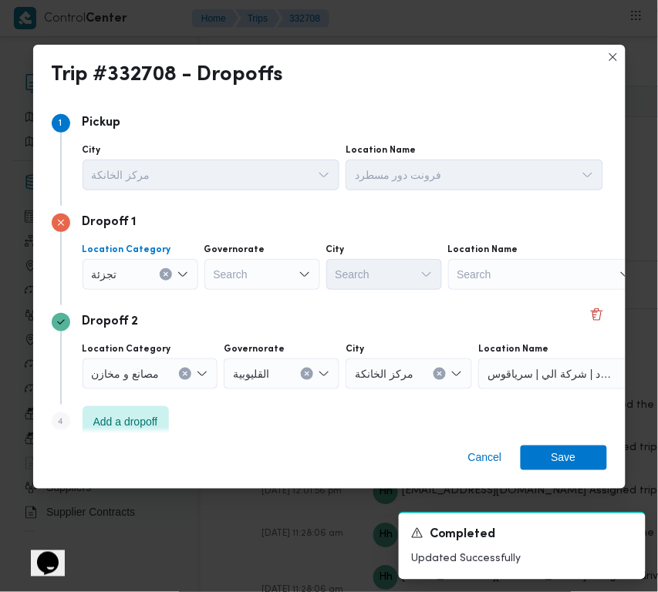
click at [260, 272] on div "Search" at bounding box center [262, 274] width 116 height 31
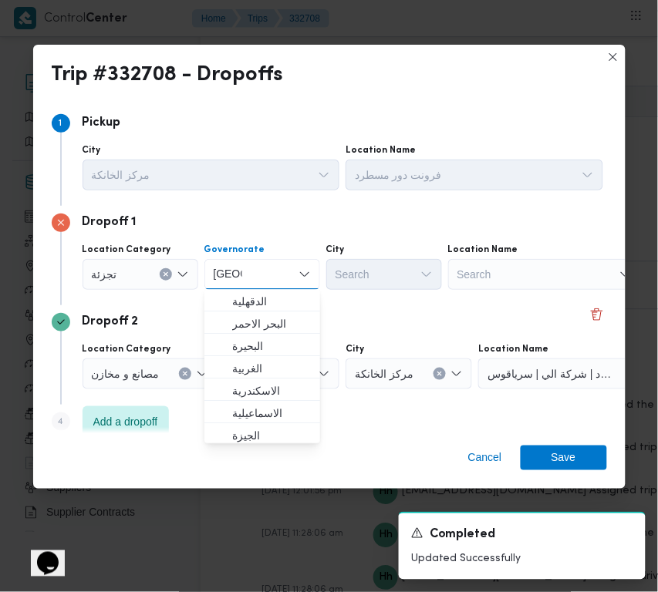
click at [360, 313] on div "Dropoff 2" at bounding box center [329, 322] width 555 height 19
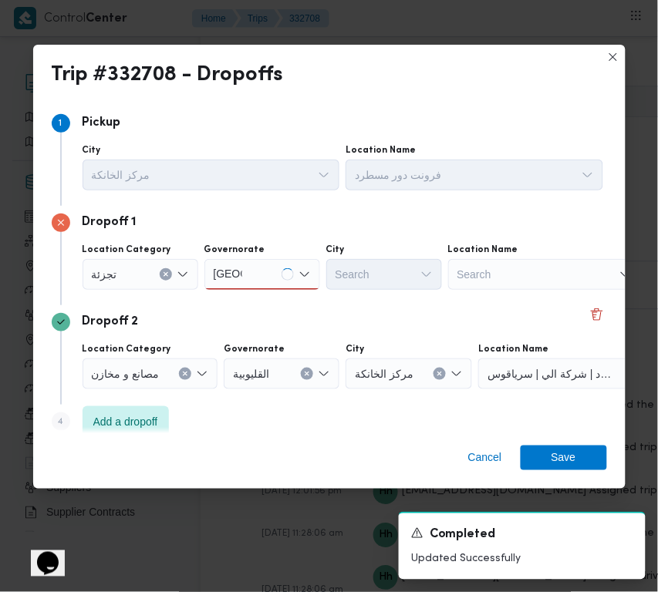
click at [266, 287] on div "قاهرة قاهرة" at bounding box center [262, 274] width 116 height 31
click at [257, 270] on div "قاهرة قاهرة Combo box. Selected. قاهرة . Selected. Combo box input. Search. Typ…" at bounding box center [262, 274] width 116 height 31
click at [255, 272] on div "قاهرة قاهرة" at bounding box center [262, 274] width 116 height 31
click at [255, 305] on span "القاهرة" at bounding box center [271, 302] width 79 height 19
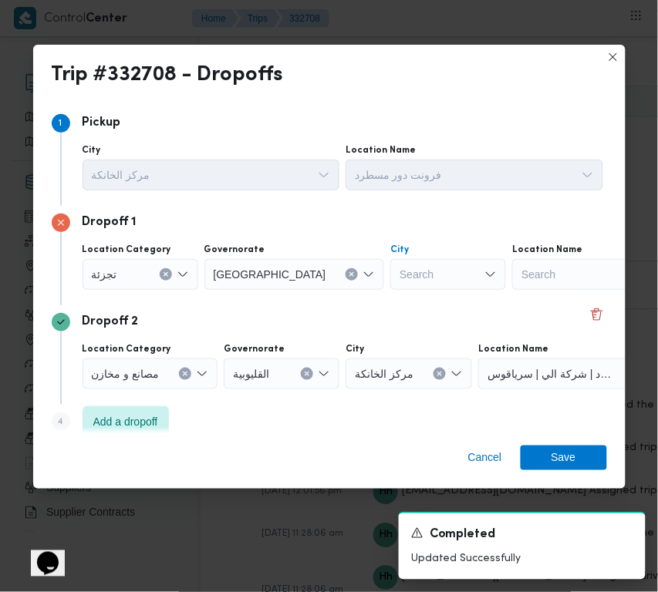
click at [390, 280] on div "Search" at bounding box center [448, 274] width 116 height 31
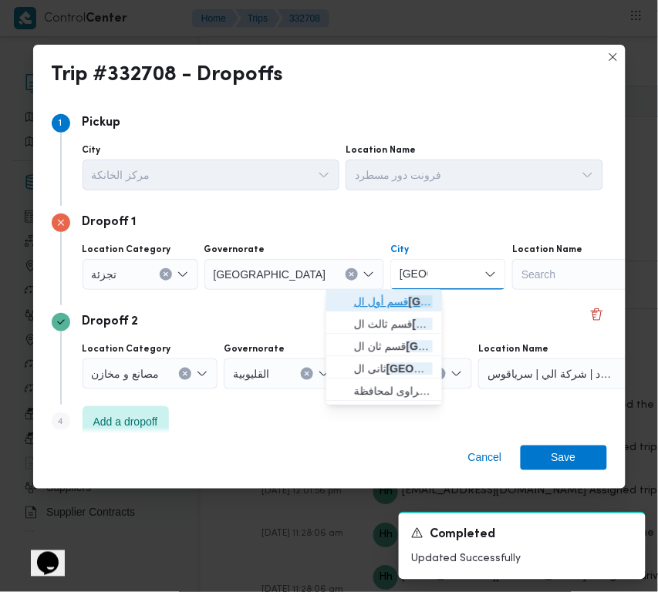
click at [346, 302] on icon "button" at bounding box center [342, 302] width 12 height 12
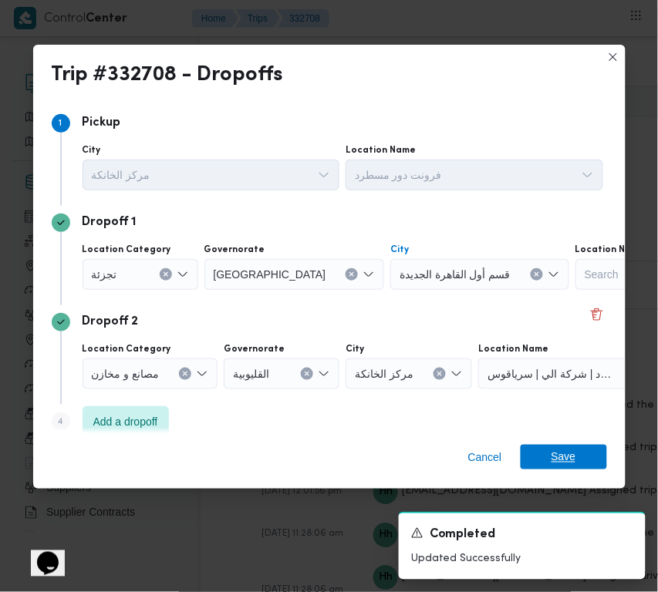
click at [544, 460] on span "Save" at bounding box center [564, 457] width 86 height 25
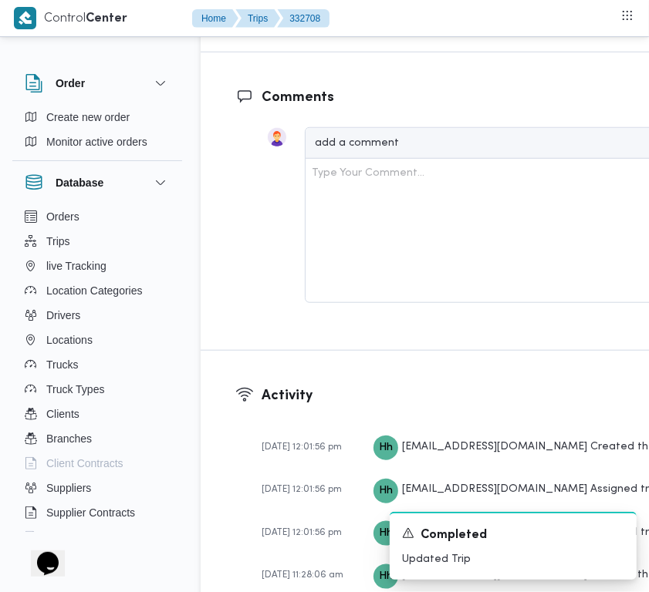
scroll to position [3072, 0]
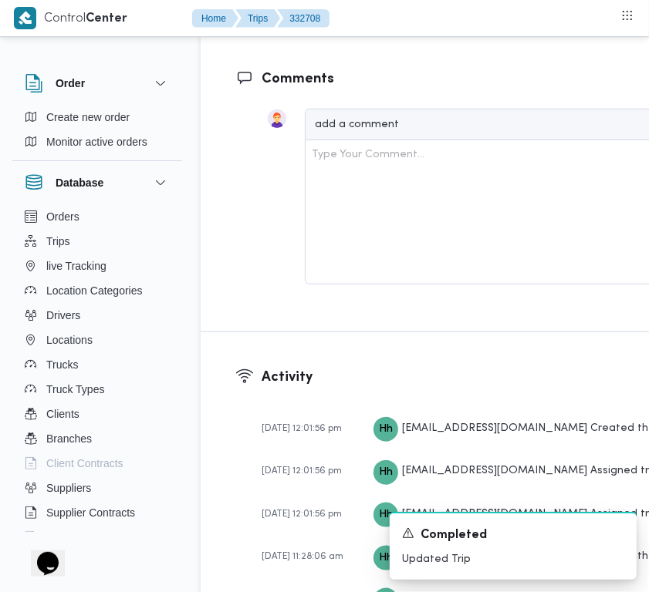
drag, startPoint x: 582, startPoint y: 186, endPoint x: 556, endPoint y: 204, distance: 32.1
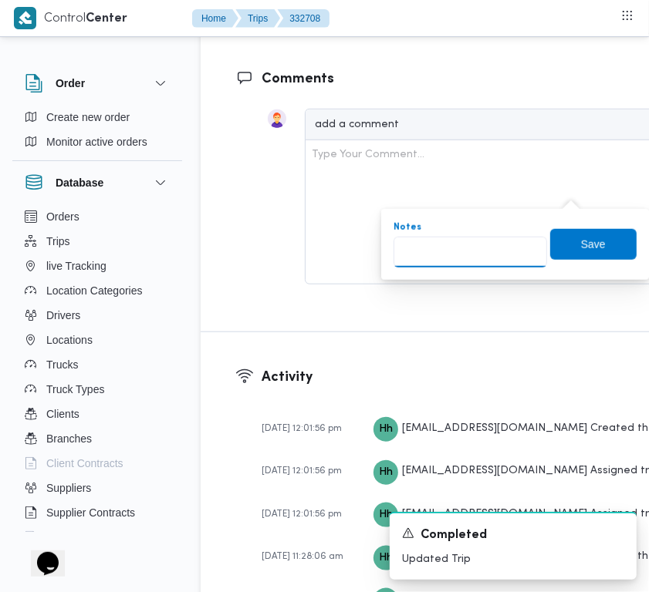
click at [511, 261] on input "Notes" at bounding box center [470, 252] width 154 height 31
click at [581, 247] on span "Save" at bounding box center [593, 244] width 25 height 19
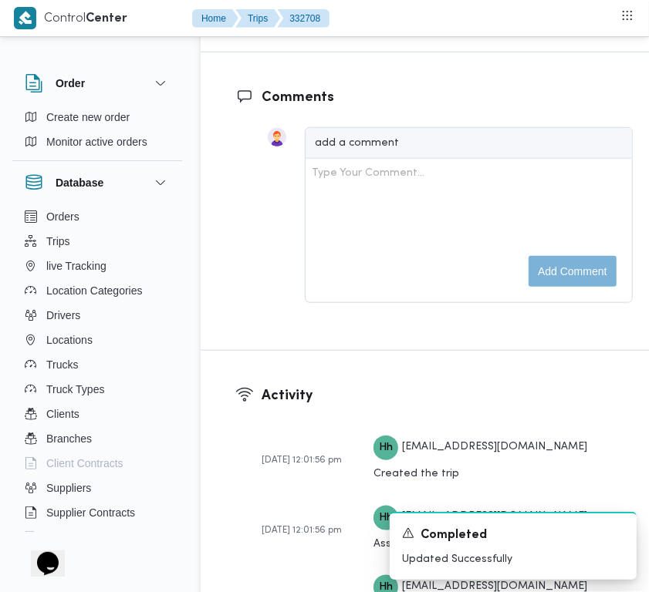
scroll to position [2553, 0]
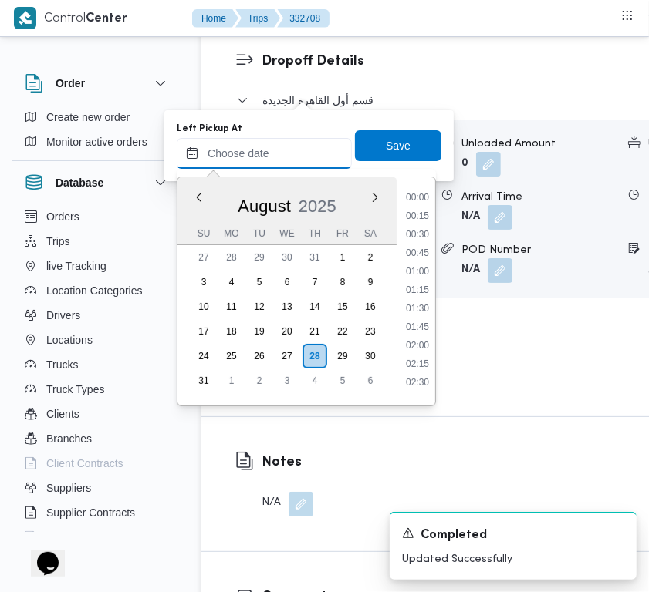
drag, startPoint x: 305, startPoint y: 147, endPoint x: 313, endPoint y: 159, distance: 15.0
click at [305, 148] on input "Left Pickup At" at bounding box center [264, 153] width 175 height 31
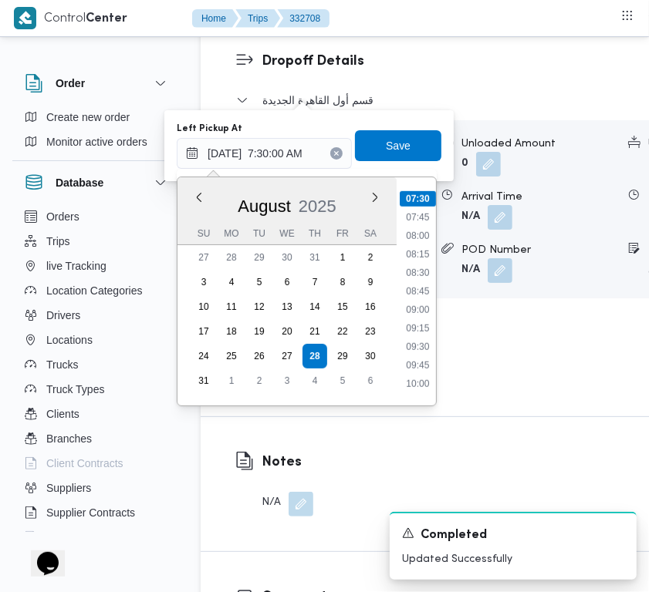
click at [421, 236] on li "08:00" at bounding box center [417, 235] width 35 height 15
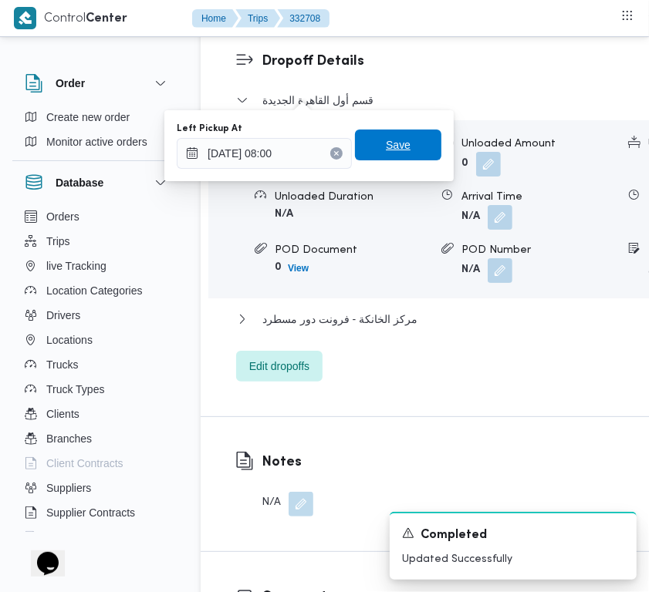
click at [390, 143] on span "Save" at bounding box center [398, 145] width 25 height 19
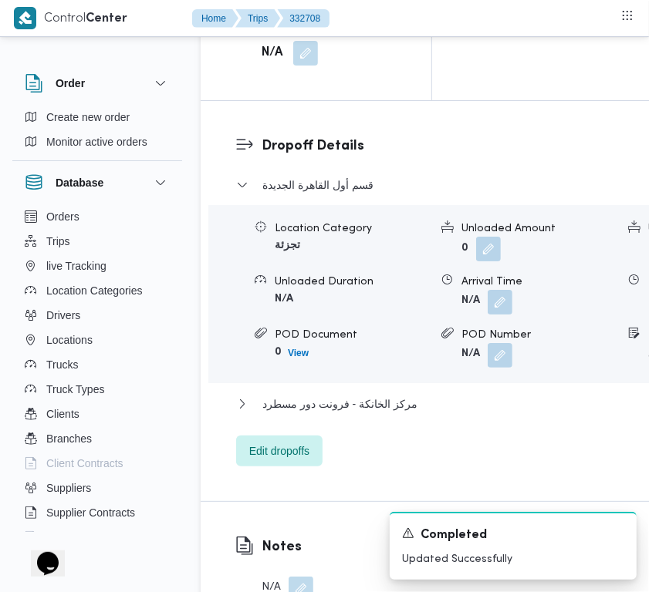
scroll to position [2131, 0]
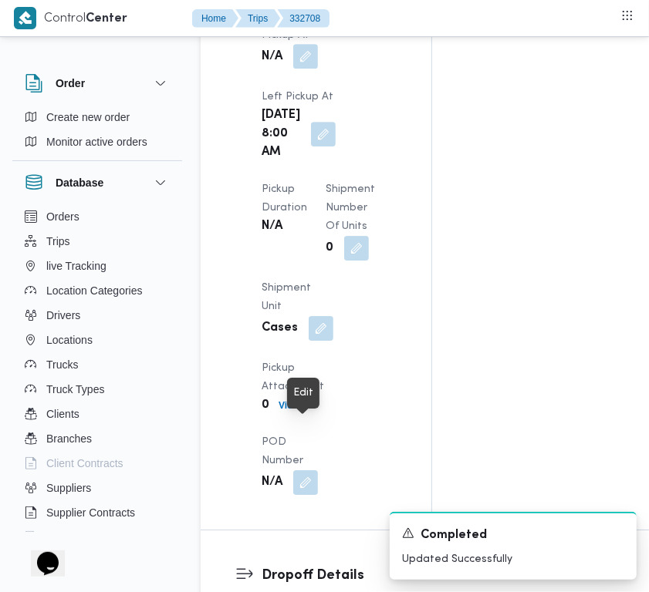
click at [307, 69] on button "button" at bounding box center [305, 56] width 25 height 25
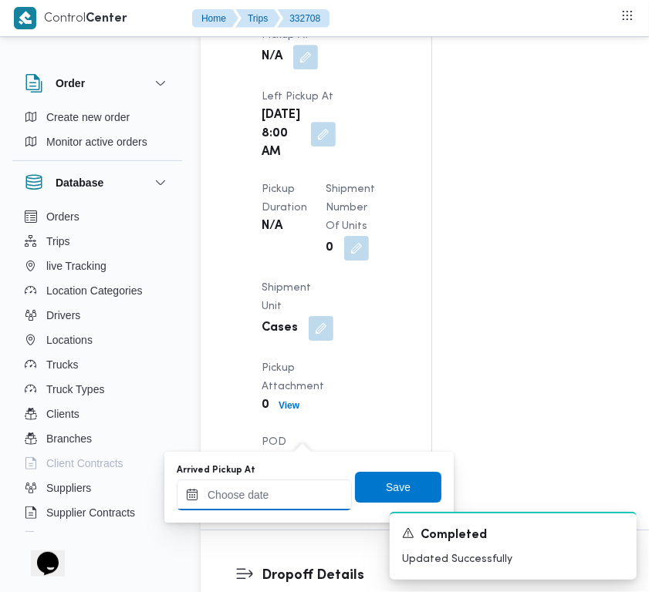
click at [297, 492] on input "Arrived Pickup At" at bounding box center [264, 495] width 175 height 31
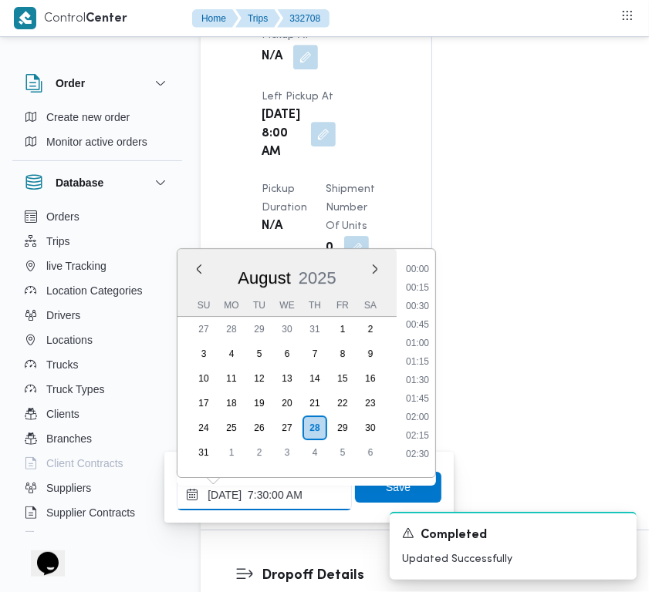
scroll to position [554, 0]
click at [434, 272] on li "07:30" at bounding box center [418, 270] width 36 height 15
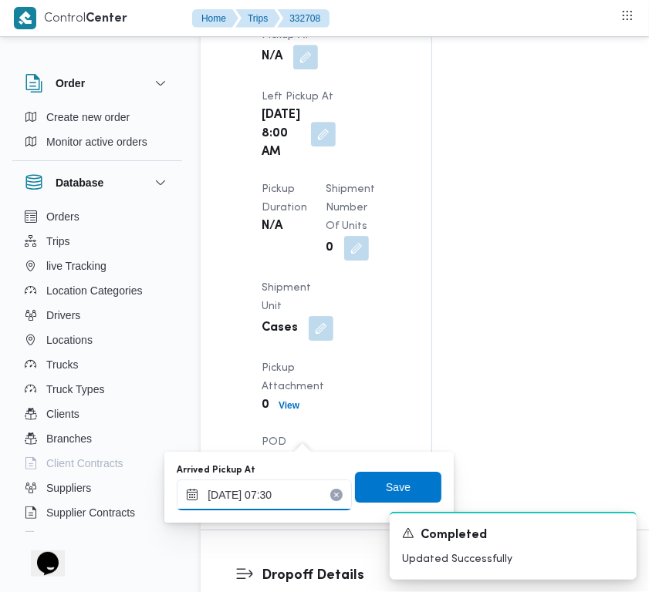
drag, startPoint x: 302, startPoint y: 491, endPoint x: 310, endPoint y: 484, distance: 11.0
click at [299, 494] on input "28/08/2025 07:30" at bounding box center [264, 495] width 175 height 31
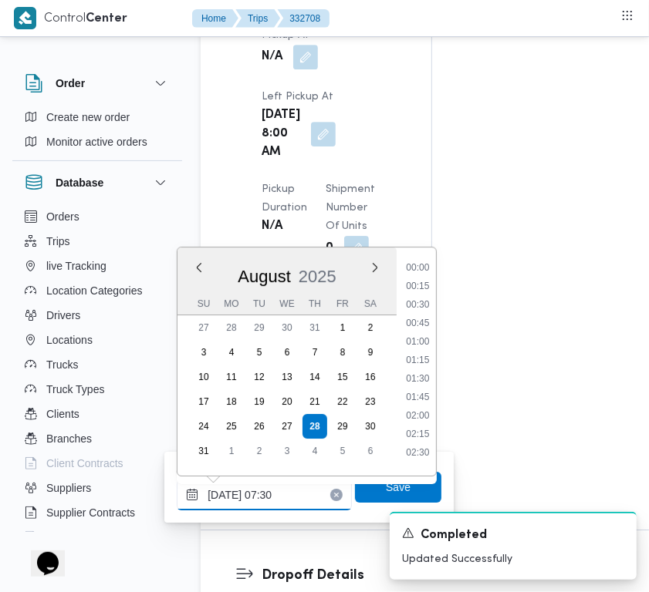
scroll to position [450, 0]
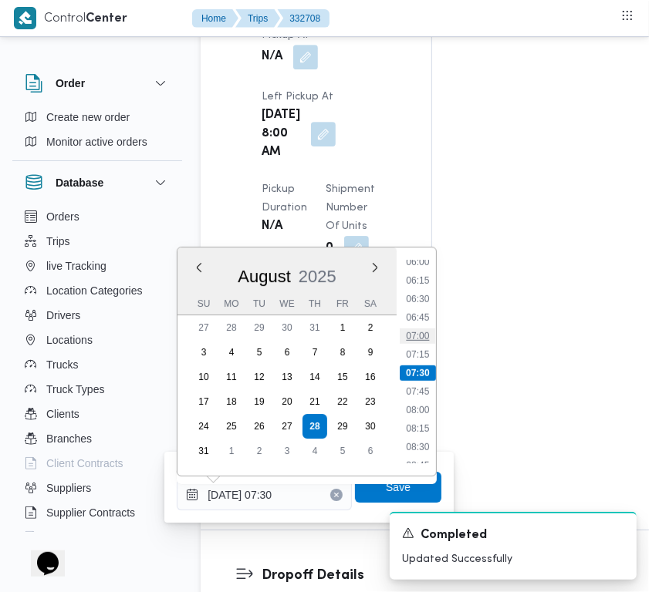
click at [420, 338] on li "07:00" at bounding box center [417, 336] width 35 height 15
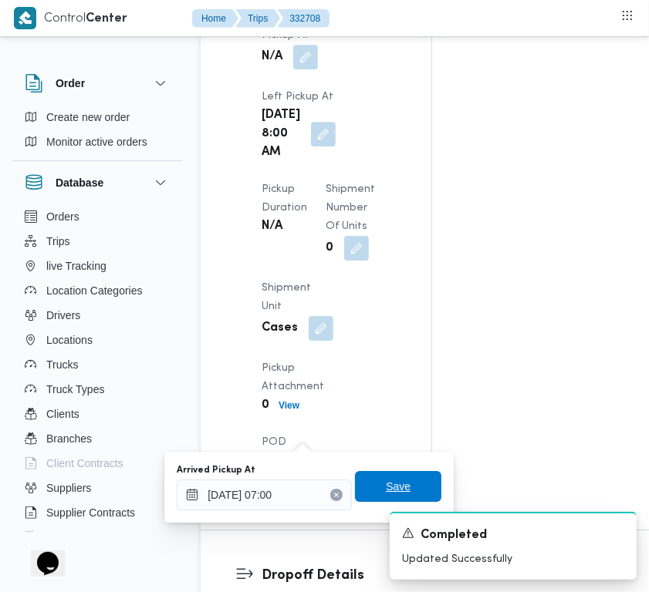
click at [411, 488] on span "Save" at bounding box center [398, 486] width 86 height 31
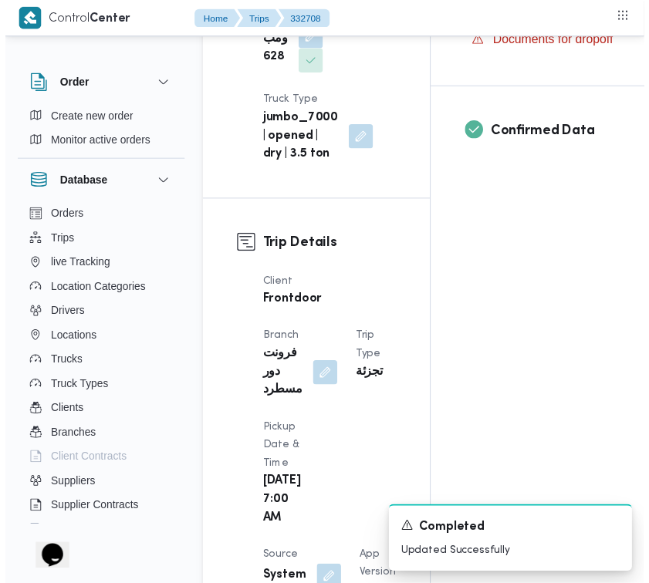
scroll to position [0, 0]
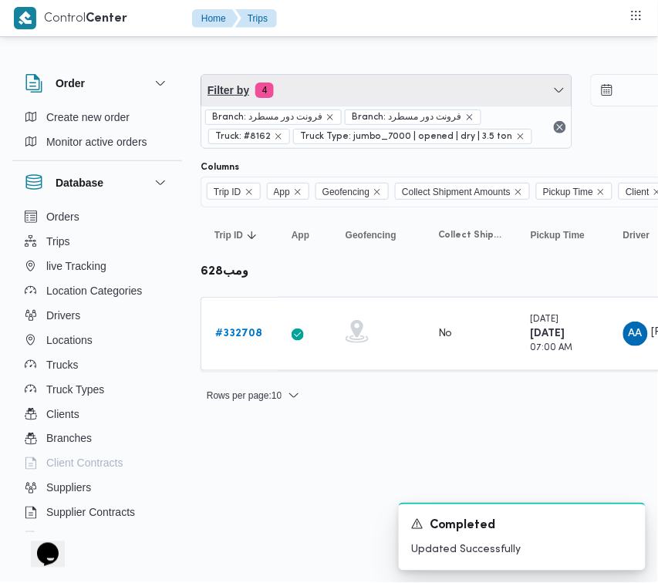
click at [318, 95] on span "Filter by 4" at bounding box center [386, 90] width 370 height 31
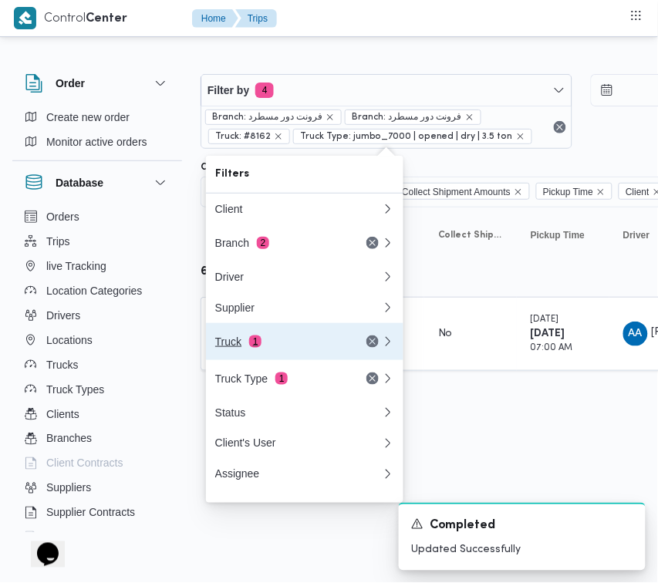
click at [322, 348] on div "Truck 1" at bounding box center [280, 342] width 130 height 12
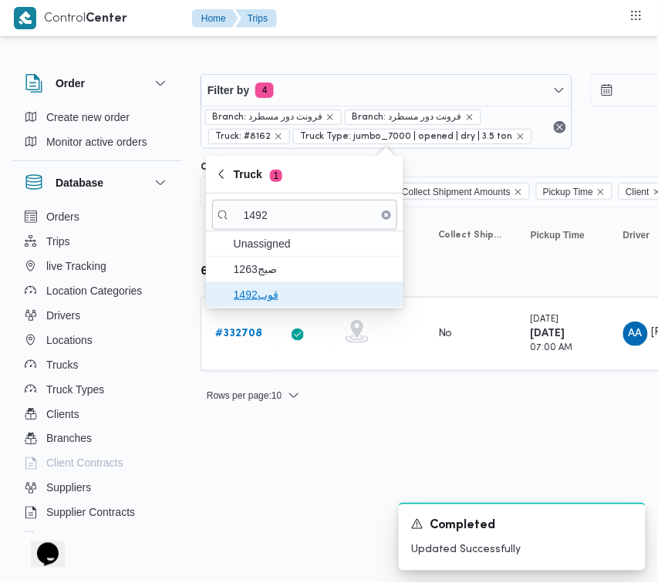
click at [274, 283] on span "قوب1492" at bounding box center [304, 294] width 185 height 25
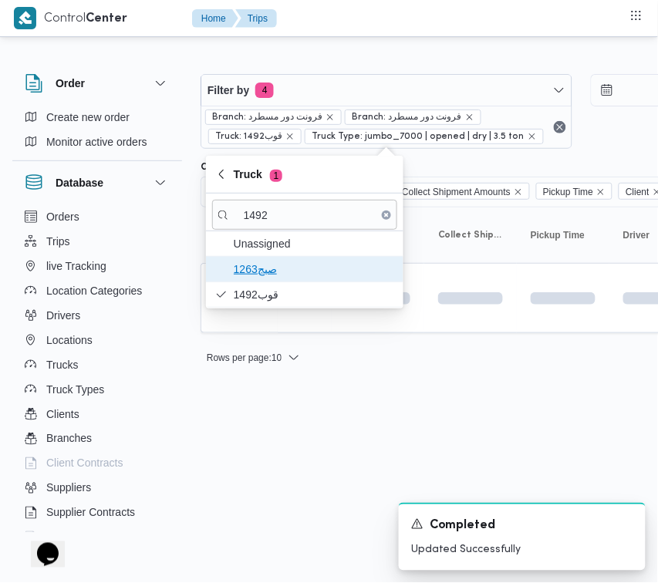
click at [262, 272] on span "صبج1263" at bounding box center [314, 269] width 160 height 19
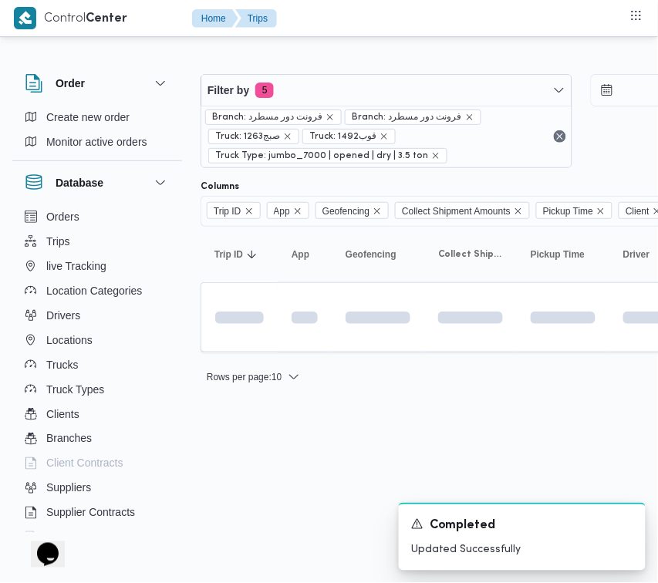
click at [280, 434] on html "Control Center Home Trips Order Create new order Monitor active orders Database…" at bounding box center [329, 291] width 658 height 583
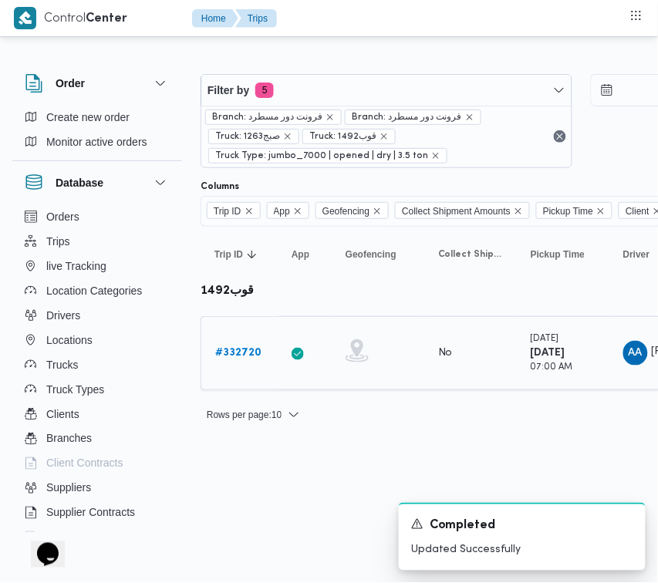
click at [234, 348] on b "# 332720" at bounding box center [238, 353] width 46 height 10
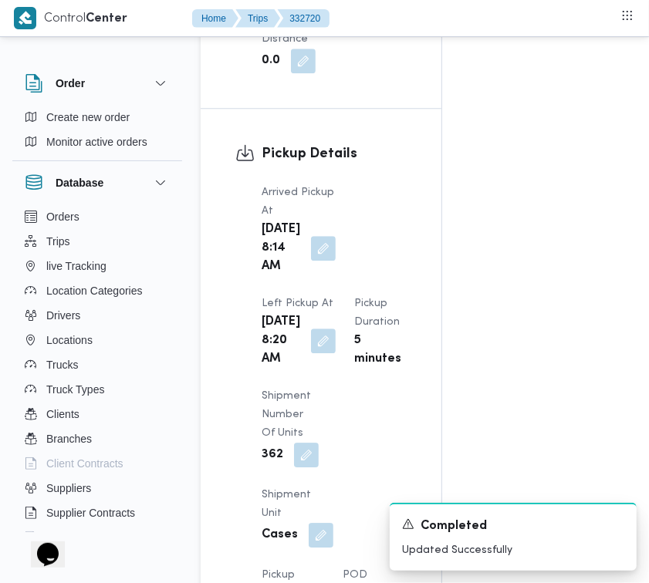
scroll to position [2442, 0]
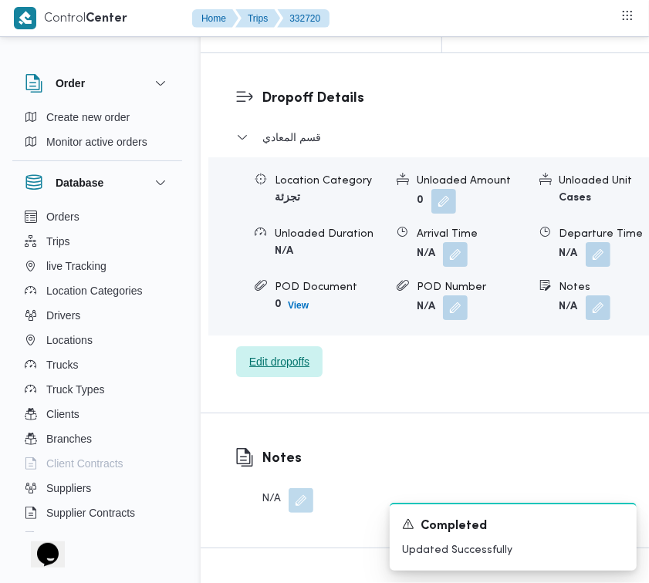
click at [282, 377] on span "Edit dropoffs" at bounding box center [279, 361] width 86 height 31
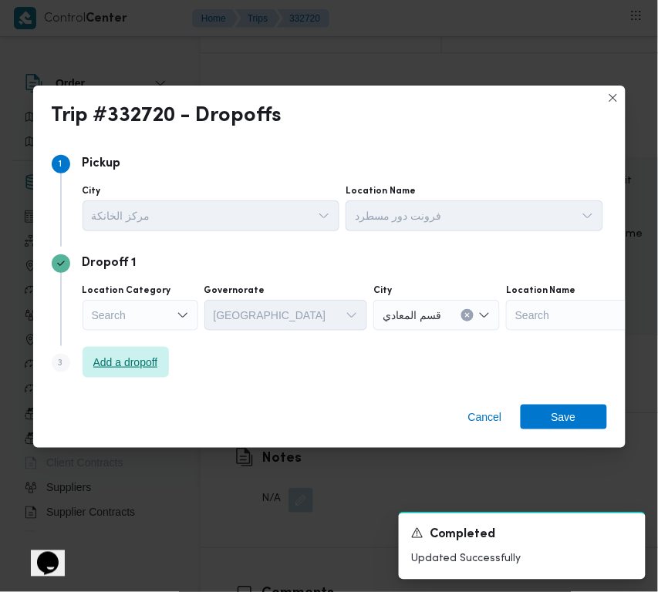
click at [155, 359] on span "Add a dropoff" at bounding box center [125, 362] width 65 height 19
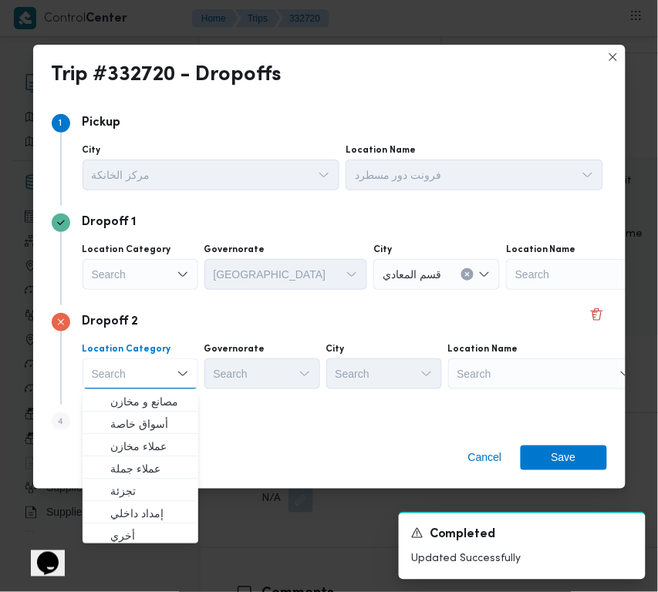
click at [530, 369] on div "Search" at bounding box center [544, 374] width 193 height 31
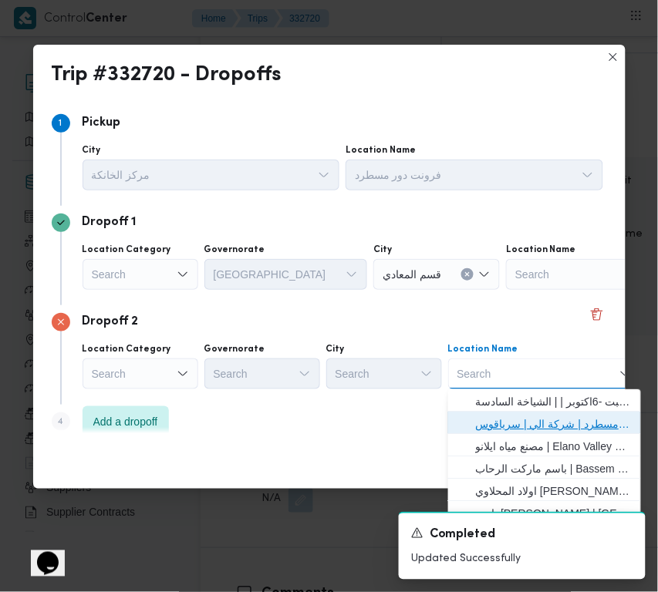
click at [537, 417] on span "فرونت دور مسطرد | شركة الي | سرياقوس" at bounding box center [554, 424] width 156 height 19
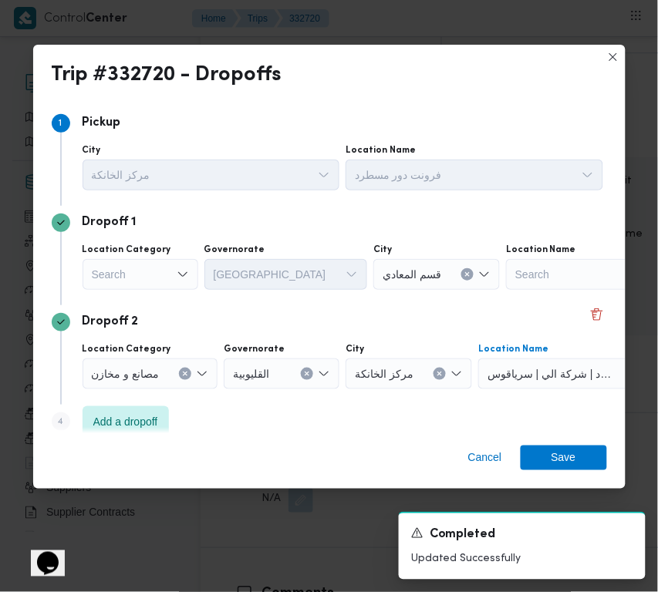
click at [159, 270] on div "Search" at bounding box center [141, 274] width 116 height 31
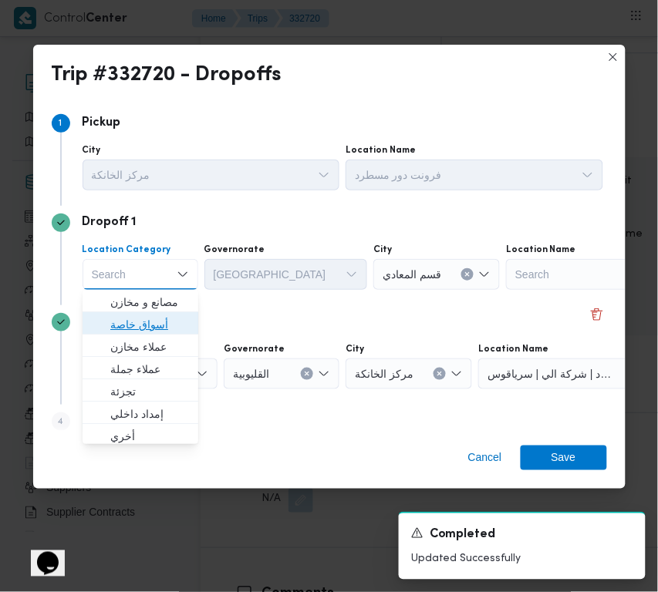
click at [158, 325] on span "أسواق خاصة" at bounding box center [149, 325] width 79 height 19
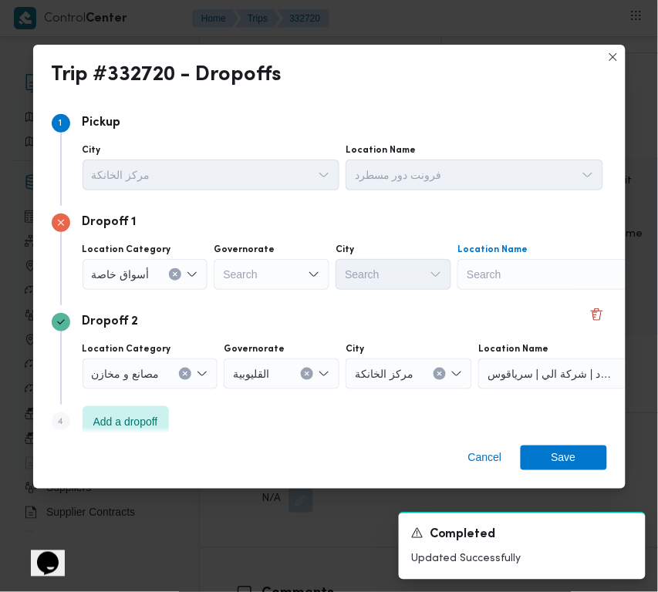
click at [487, 278] on div "Search" at bounding box center [553, 274] width 193 height 31
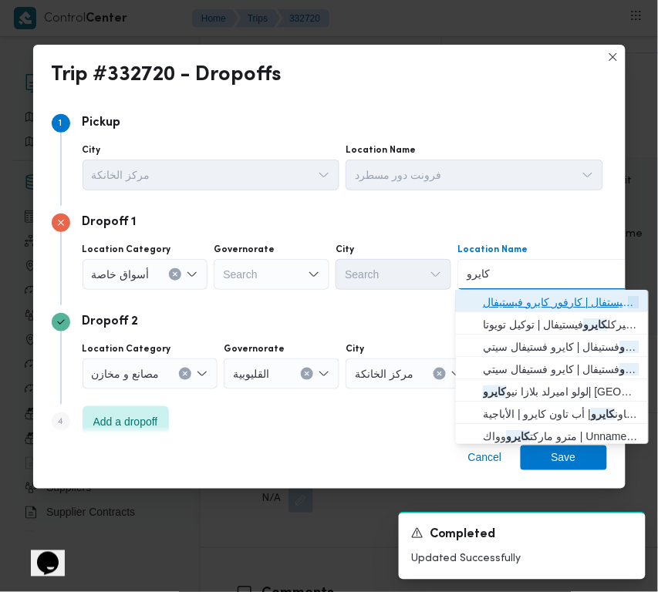
click at [521, 295] on span "كارفور كايرو فيستفال | كارفور كايرو فيستيفال | null" at bounding box center [562, 302] width 156 height 19
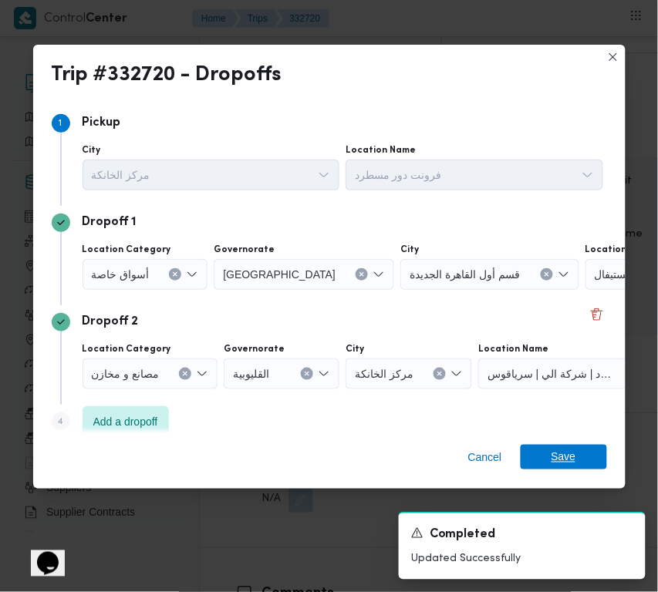
click at [589, 461] on span "Save" at bounding box center [564, 457] width 86 height 25
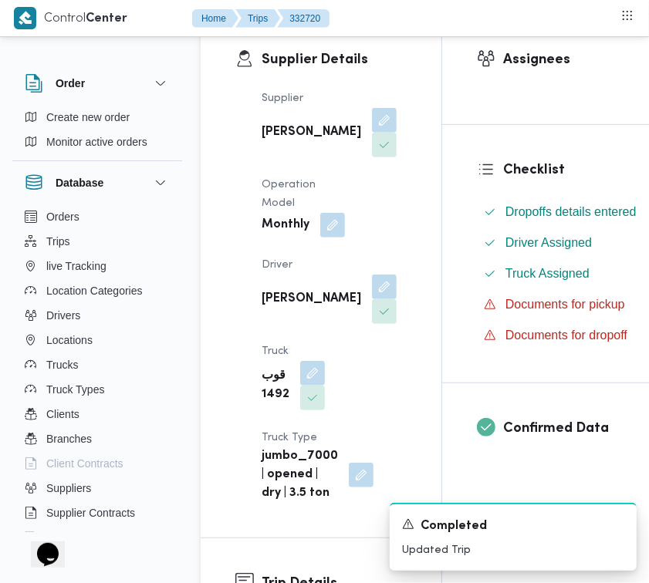
scroll to position [0, 0]
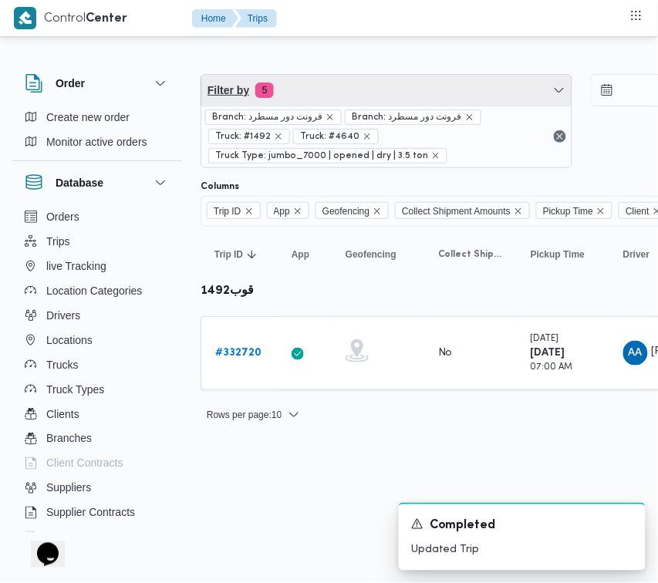
click at [464, 89] on span "Filter by 5" at bounding box center [386, 90] width 370 height 31
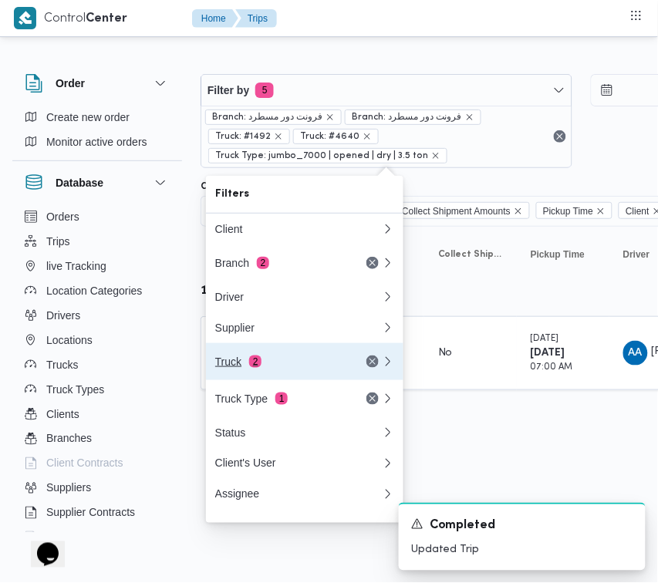
click at [294, 355] on button "Truck 2" at bounding box center [304, 361] width 197 height 37
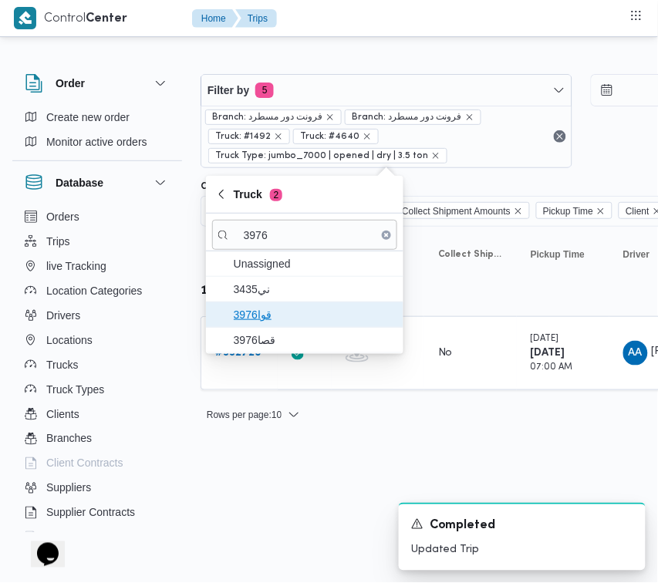
click at [262, 325] on span "3976قوا" at bounding box center [304, 314] width 185 height 25
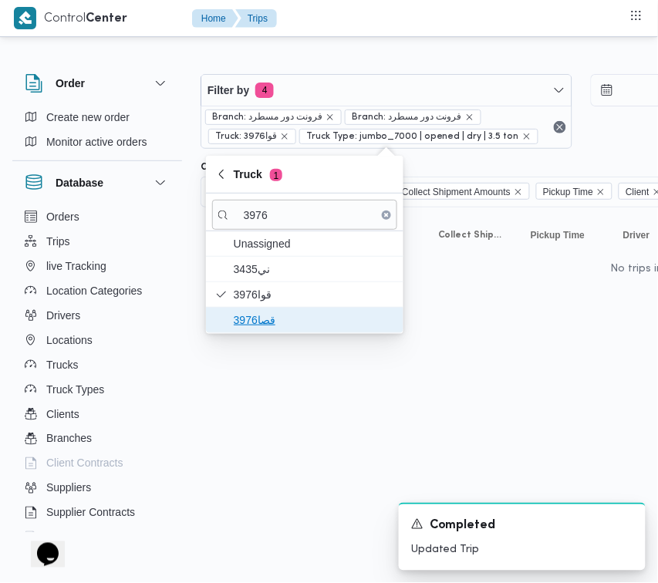
click at [243, 324] on span "قصا3976" at bounding box center [314, 320] width 160 height 19
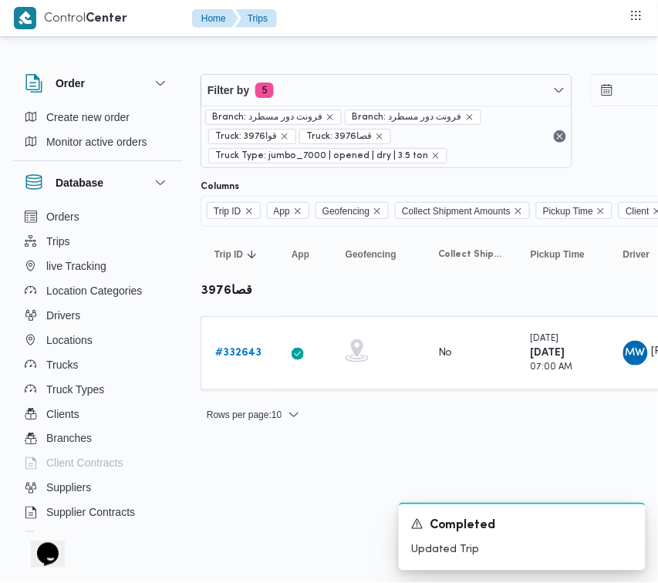
click at [268, 461] on html "Control Center Home Trips Order Create new order Monitor active orders Database…" at bounding box center [329, 291] width 658 height 583
click at [249, 342] on div "# 332643" at bounding box center [239, 353] width 61 height 31
click at [240, 349] on b "# 332643" at bounding box center [238, 353] width 46 height 10
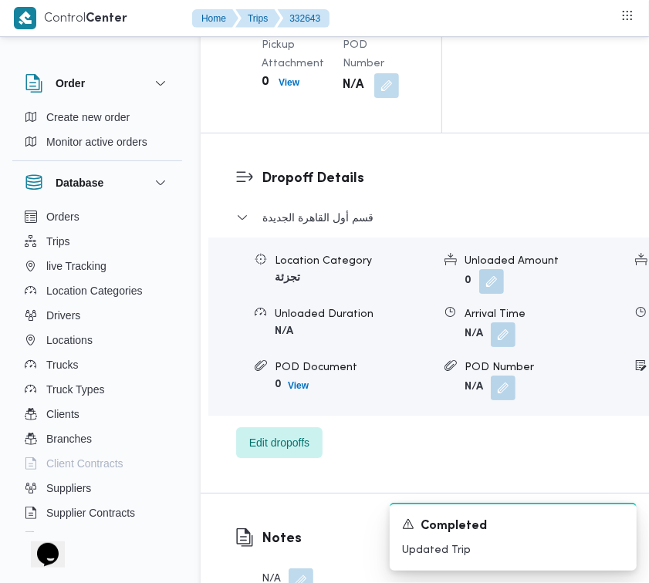
scroll to position [2952, 0]
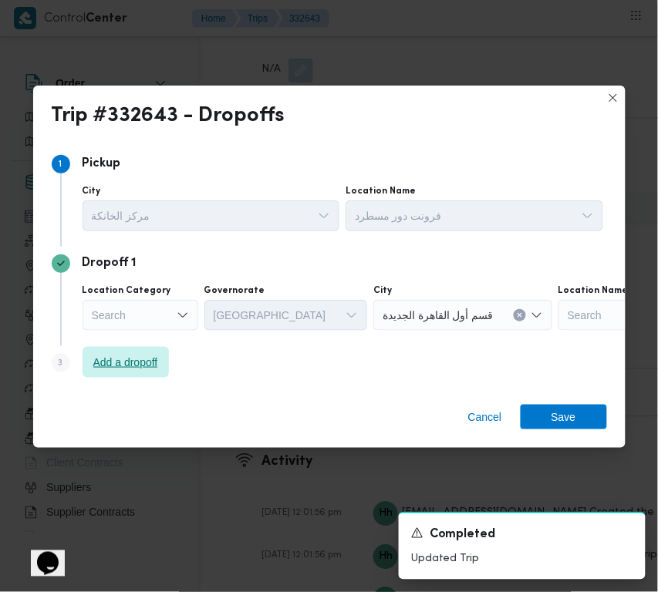
click at [120, 359] on span "Add a dropoff" at bounding box center [125, 362] width 65 height 19
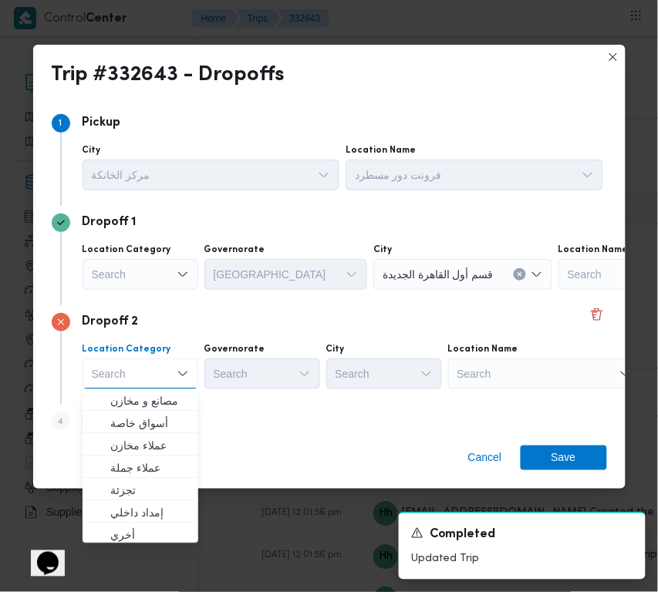
click at [559, 380] on div "Search" at bounding box center [544, 374] width 193 height 31
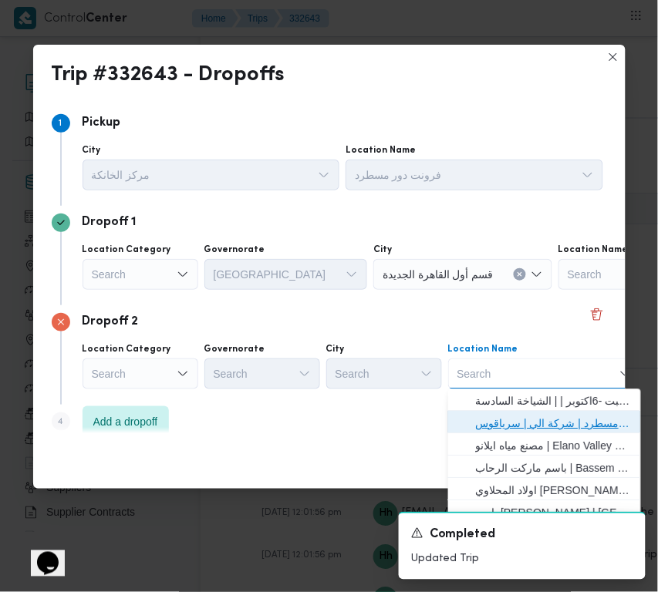
click at [558, 417] on span "فرونت دور مسطرد | شركة الي | سرياقوس" at bounding box center [554, 424] width 156 height 19
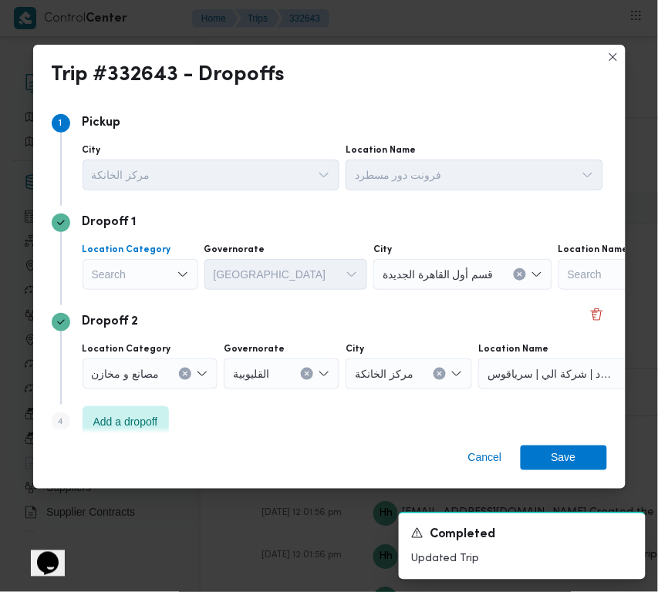
click at [157, 274] on div "Search" at bounding box center [141, 274] width 116 height 31
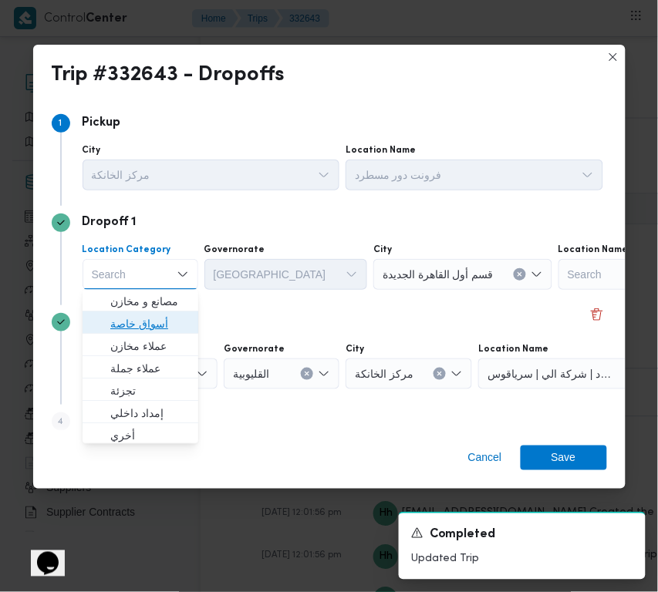
click at [143, 322] on span "أسواق خاصة" at bounding box center [149, 325] width 79 height 19
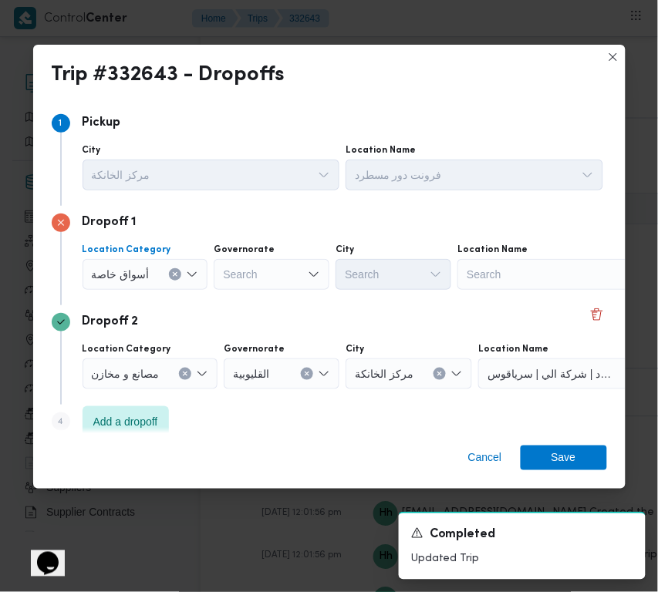
click at [500, 274] on div "Search" at bounding box center [553, 274] width 193 height 31
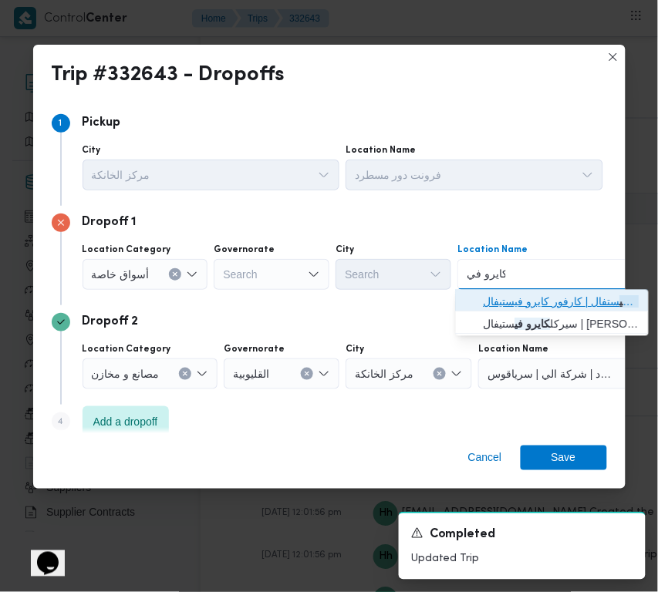
click at [505, 299] on span "كارفور كايرو في ستفال | كارفور كايرو فيستيفال | null" at bounding box center [562, 302] width 156 height 19
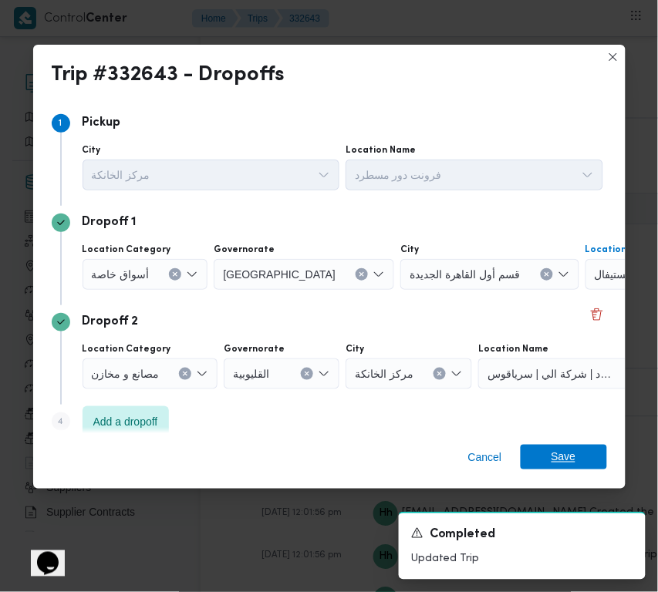
click at [572, 450] on span "Save" at bounding box center [564, 457] width 25 height 25
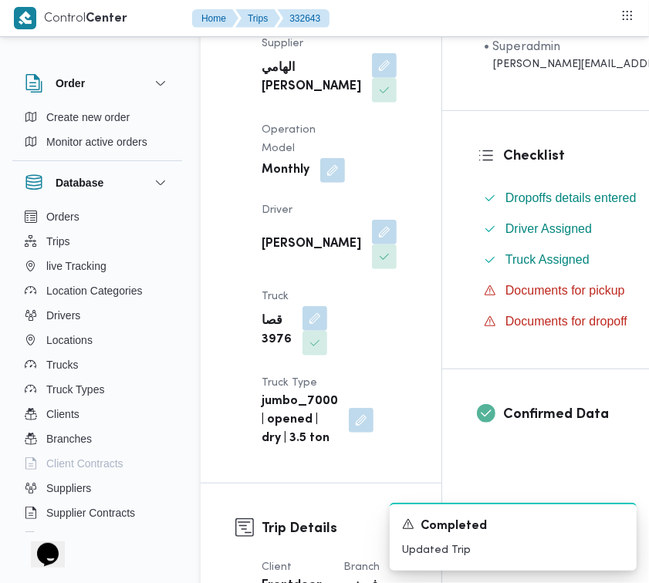
scroll to position [0, 0]
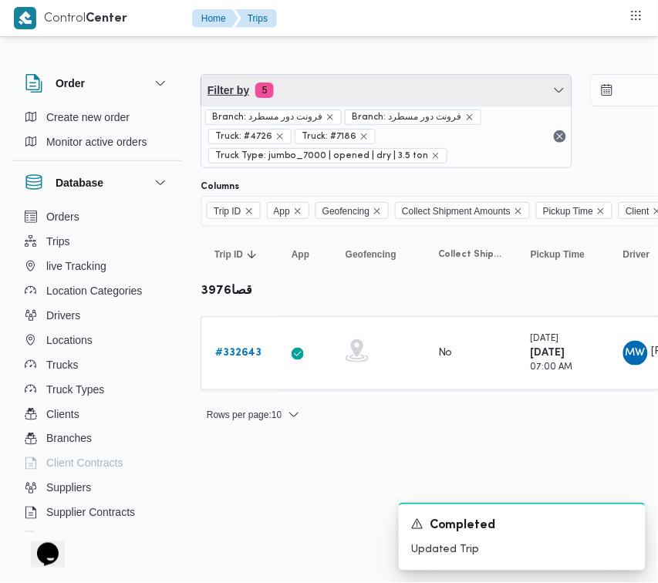
click at [411, 86] on span "Filter by 5" at bounding box center [386, 90] width 370 height 31
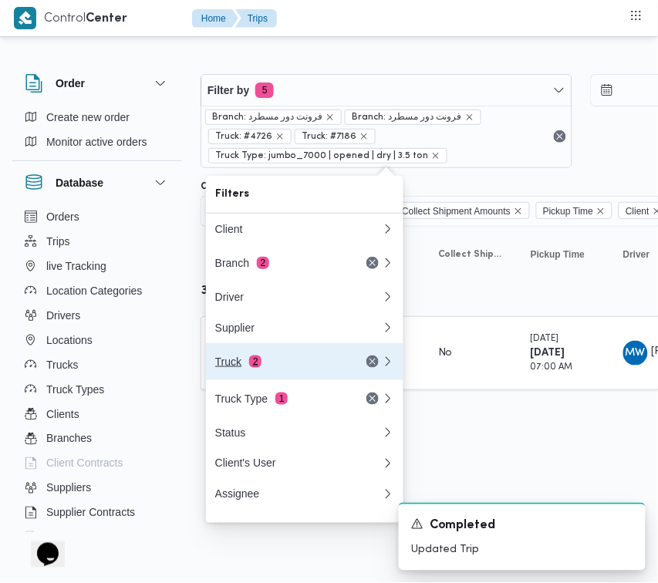
click at [295, 361] on div "Truck 2" at bounding box center [280, 362] width 130 height 12
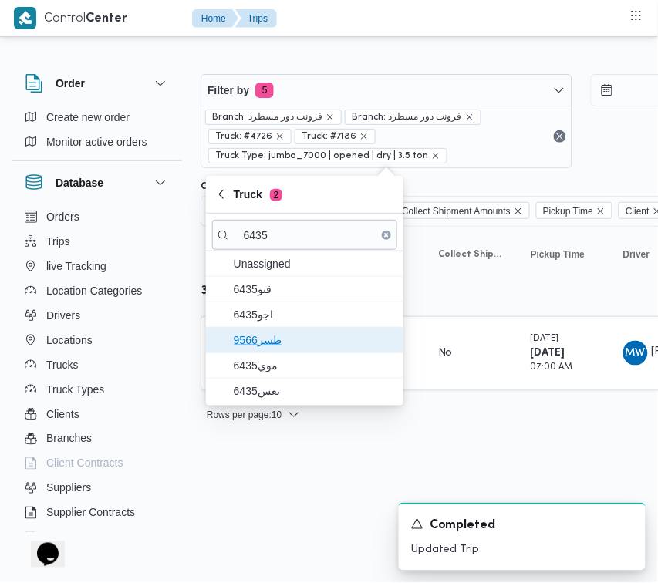
click at [286, 348] on span "طسر9566" at bounding box center [314, 340] width 160 height 19
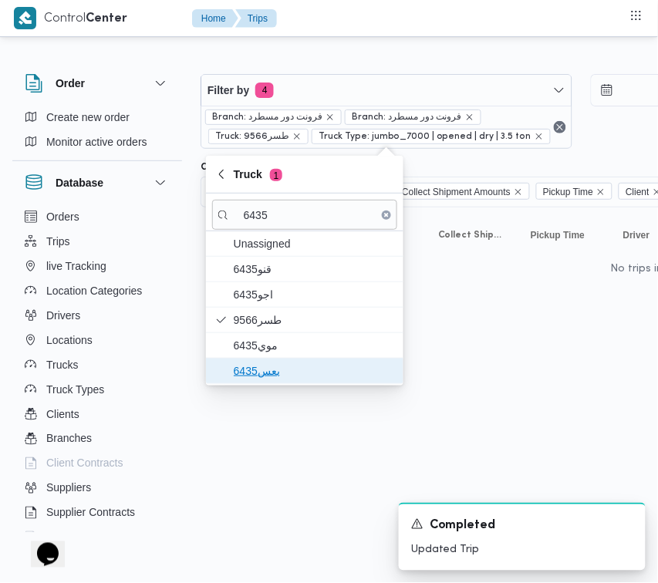
click at [282, 360] on span "بعس6435" at bounding box center [304, 371] width 185 height 25
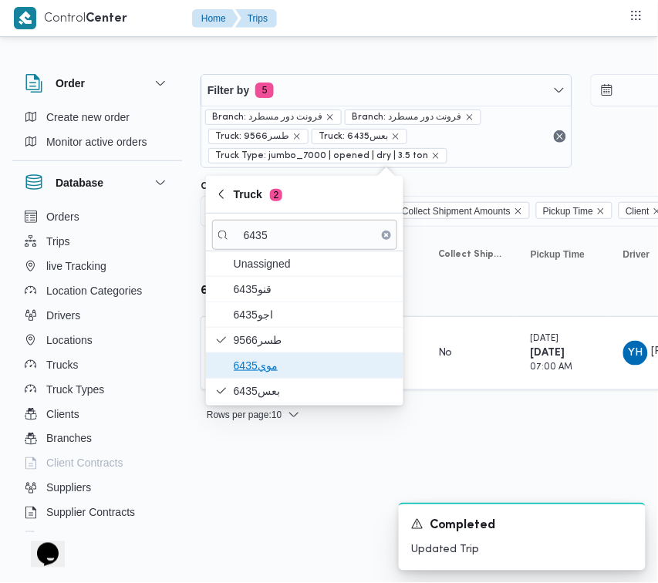
click at [262, 363] on span "موي6435" at bounding box center [314, 365] width 160 height 19
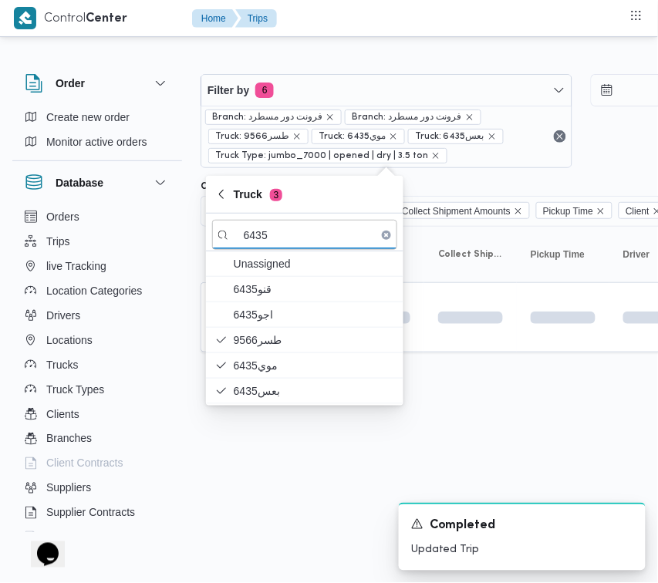
click at [275, 511] on html "Control Center Home Trips Order Create new order Monitor active orders Database…" at bounding box center [329, 291] width 658 height 583
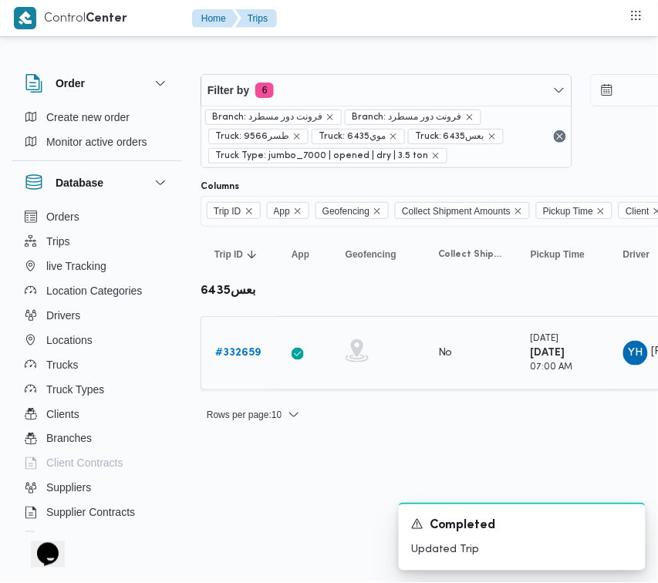
click at [240, 353] on b "# 332659" at bounding box center [238, 353] width 46 height 10
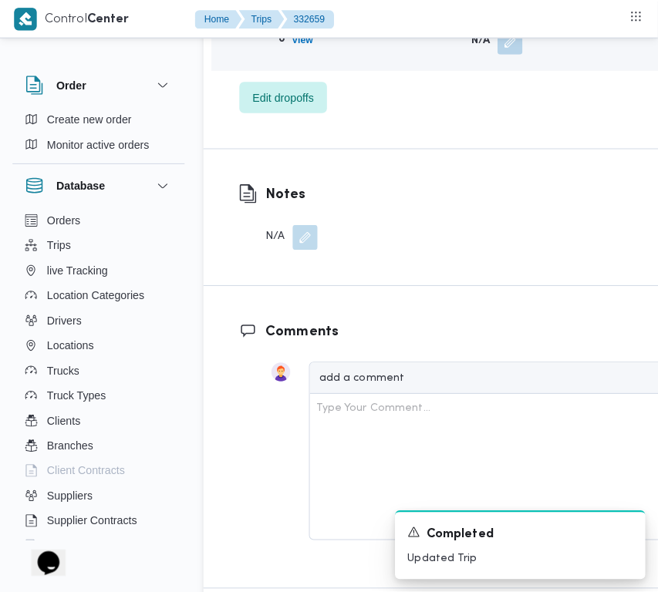
scroll to position [2769, 0]
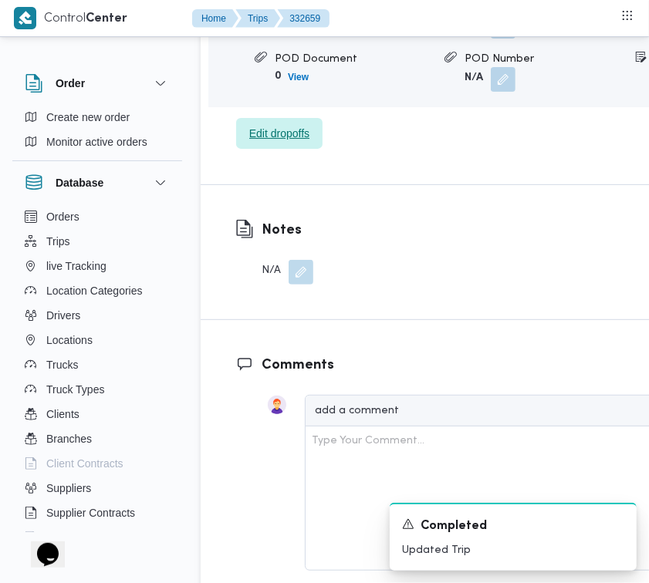
click at [270, 143] on span "Edit dropoffs" at bounding box center [279, 133] width 60 height 19
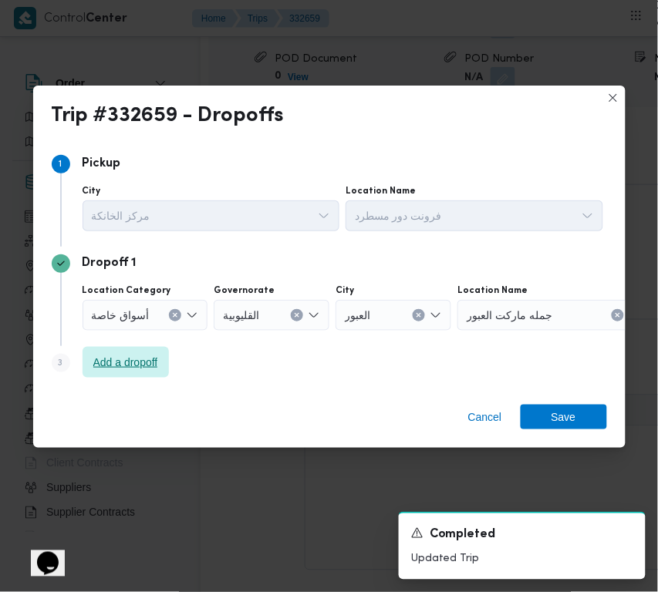
click at [141, 376] on span "Add a dropoff" at bounding box center [126, 362] width 86 height 31
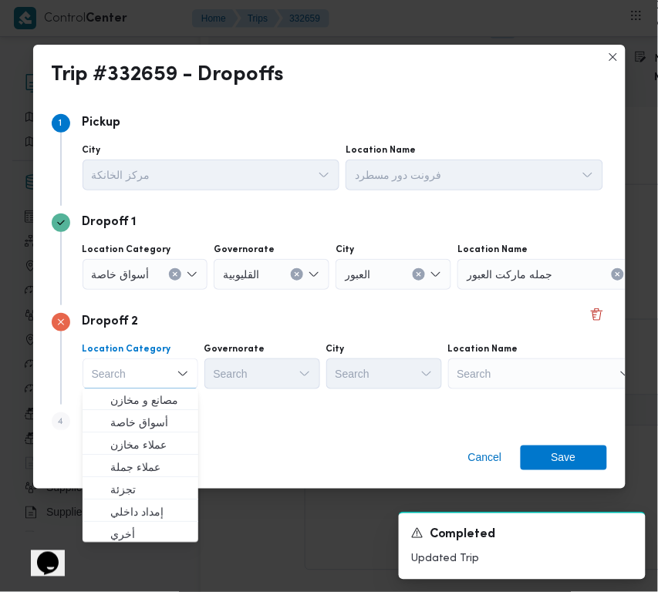
click at [305, 425] on div "Step 4 is disabled 4 Add a dropoff" at bounding box center [329, 425] width 555 height 40
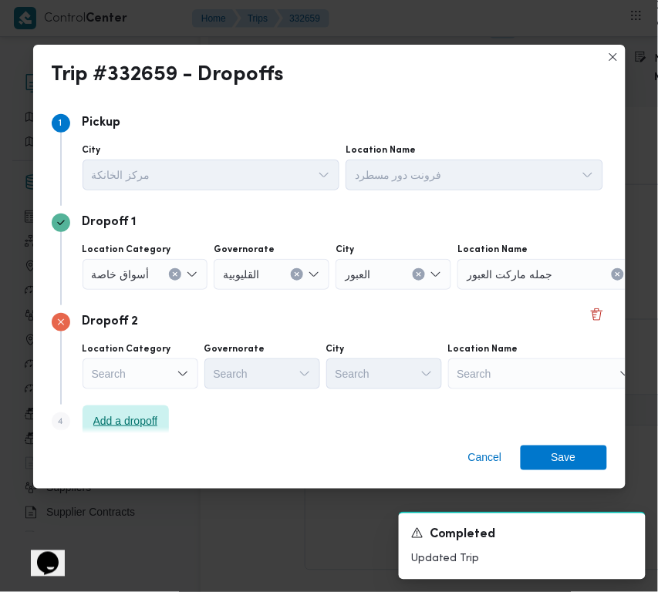
click at [133, 409] on span "Add a dropoff" at bounding box center [126, 421] width 86 height 31
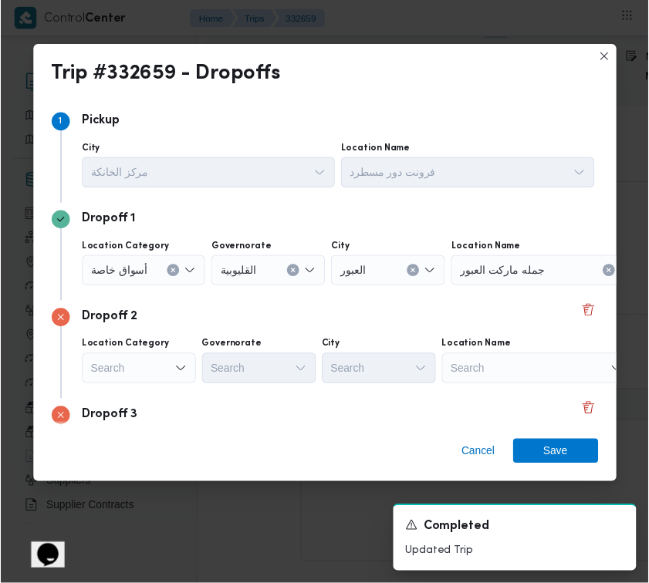
scroll to position [116, 0]
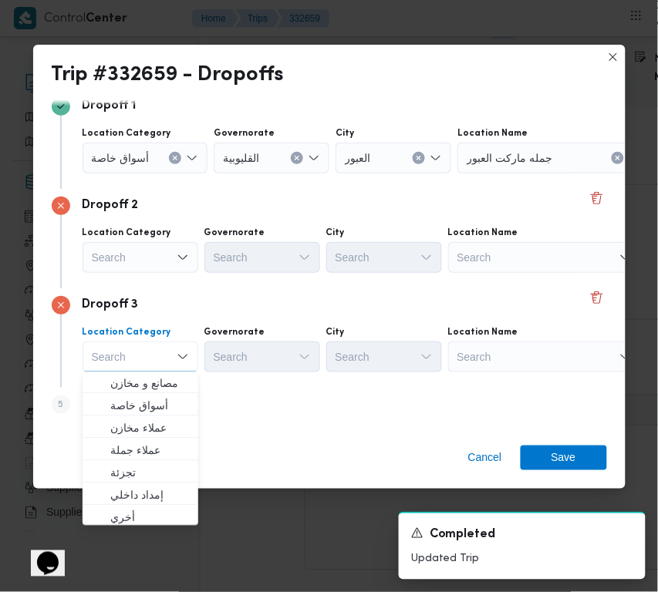
click at [301, 436] on div "Cancel Save" at bounding box center [329, 462] width 592 height 56
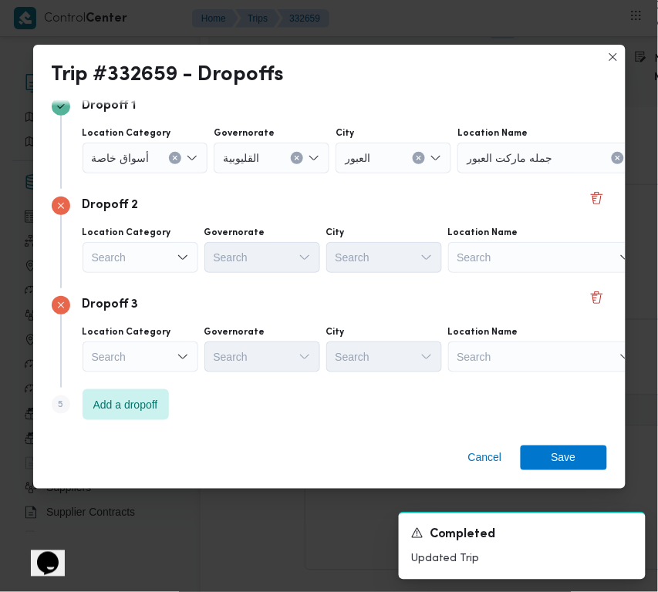
click at [592, 344] on div "Search" at bounding box center [544, 357] width 193 height 31
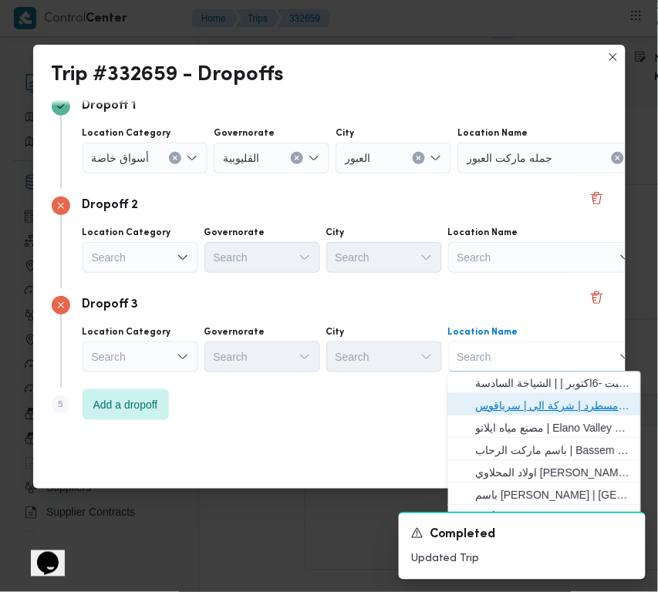
click at [576, 399] on span "فرونت دور مسطرد | شركة الي | سرياقوس" at bounding box center [554, 406] width 156 height 19
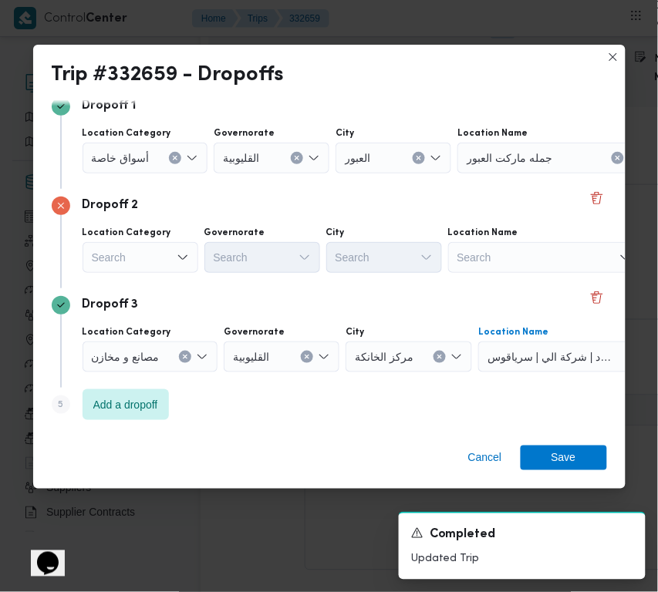
click at [167, 251] on div "Search" at bounding box center [141, 257] width 116 height 31
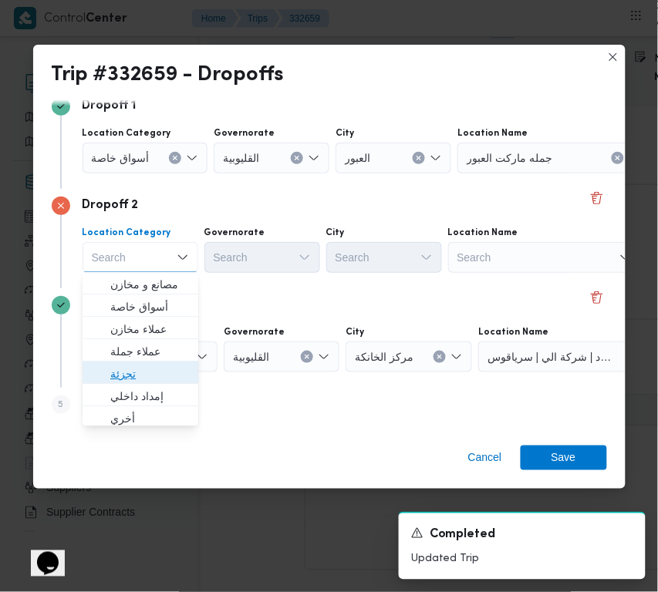
click at [155, 376] on span "تجزئة" at bounding box center [149, 374] width 79 height 19
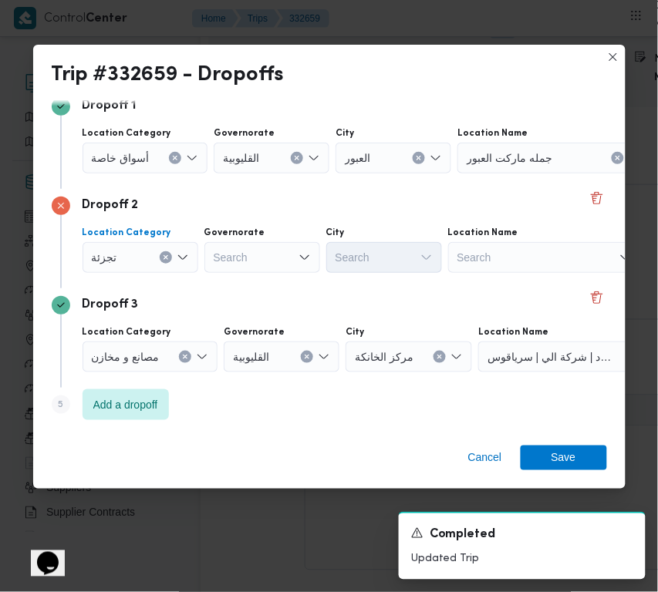
click at [144, 164] on span "أسواق خاصة" at bounding box center [121, 157] width 58 height 17
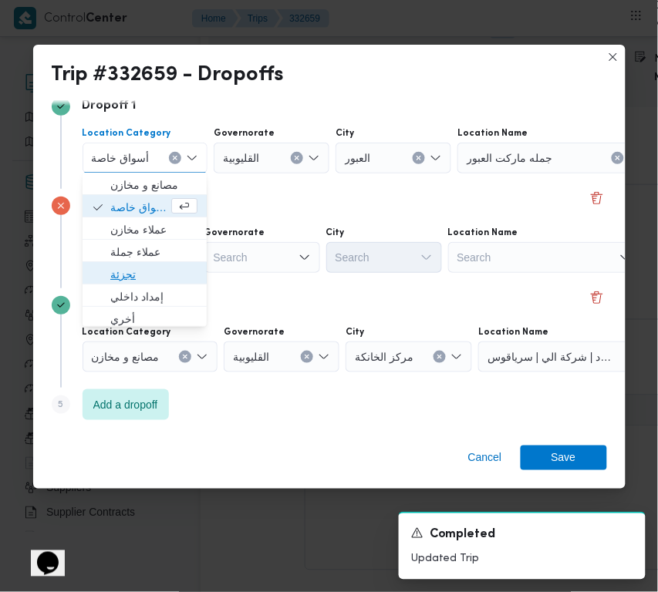
click at [140, 272] on span "تجزئة" at bounding box center [153, 274] width 87 height 19
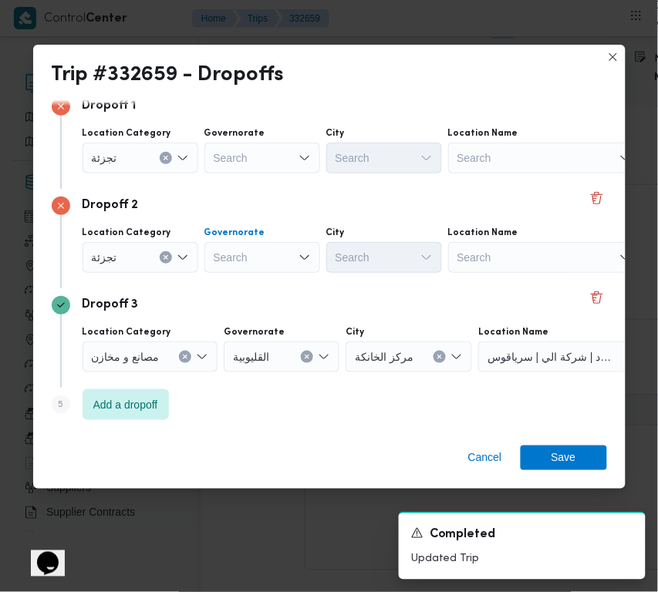
click at [245, 259] on div "Search" at bounding box center [262, 257] width 116 height 31
click at [260, 139] on div "Governorate Search" at bounding box center [262, 150] width 116 height 46
click at [255, 157] on div "Search" at bounding box center [262, 158] width 116 height 31
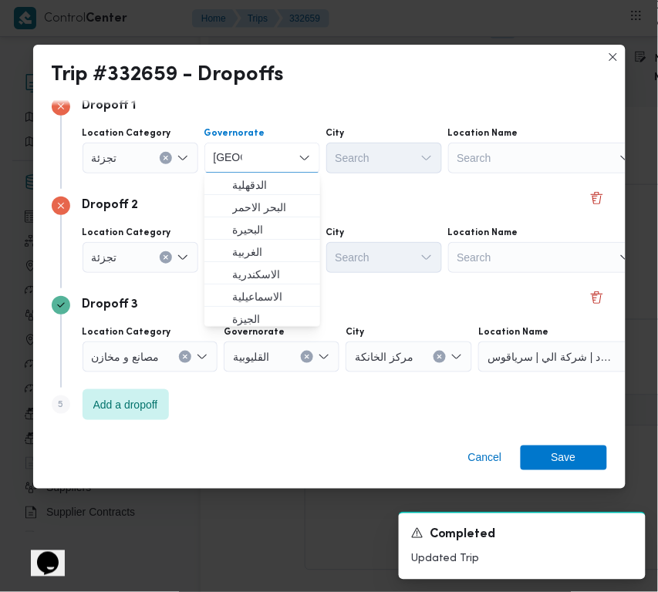
click at [348, 197] on div "Dropoff 2" at bounding box center [329, 206] width 555 height 19
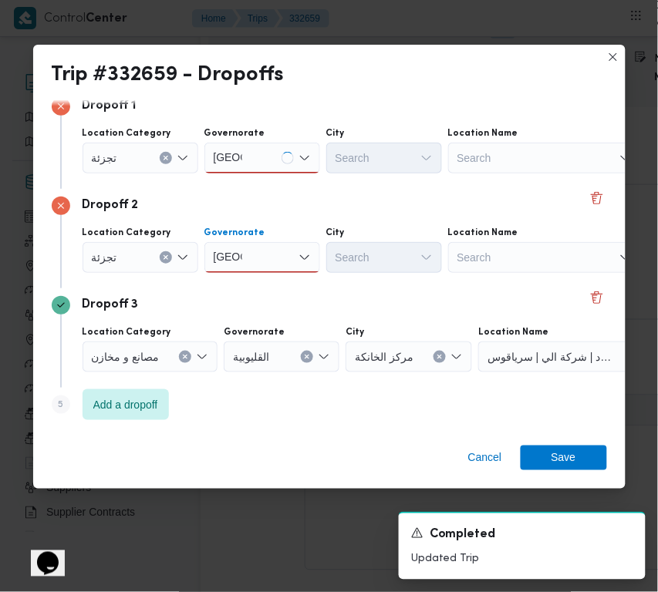
click at [259, 245] on div "قاهرة قاهرة" at bounding box center [262, 257] width 116 height 31
click at [257, 275] on span "القاهرة" at bounding box center [262, 284] width 103 height 25
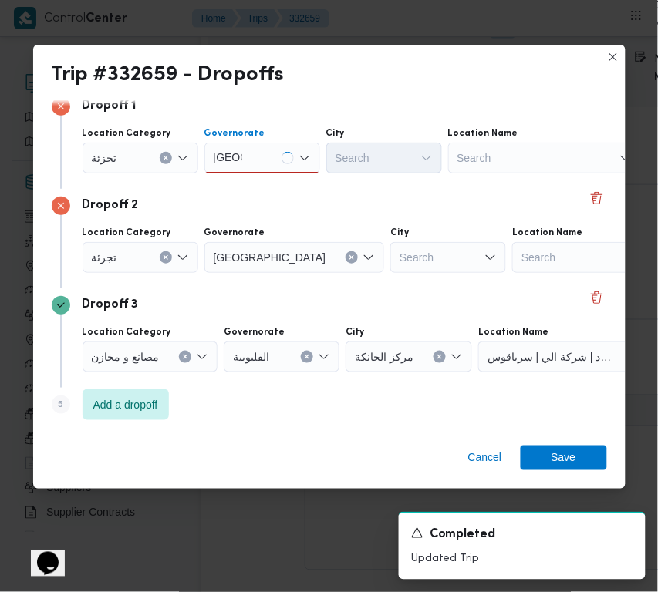
click at [258, 159] on div "قاهرة قاهرة" at bounding box center [262, 158] width 116 height 31
click at [259, 177] on span "القاهرة" at bounding box center [271, 185] width 79 height 19
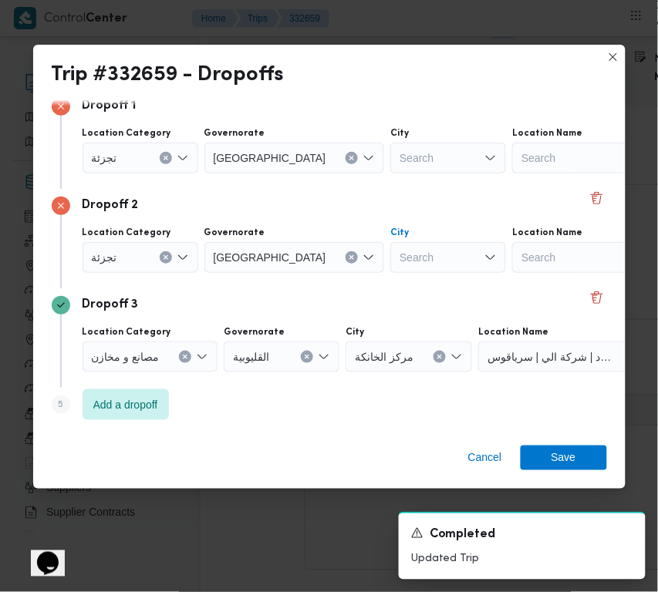
click at [390, 265] on div "Search" at bounding box center [448, 257] width 116 height 31
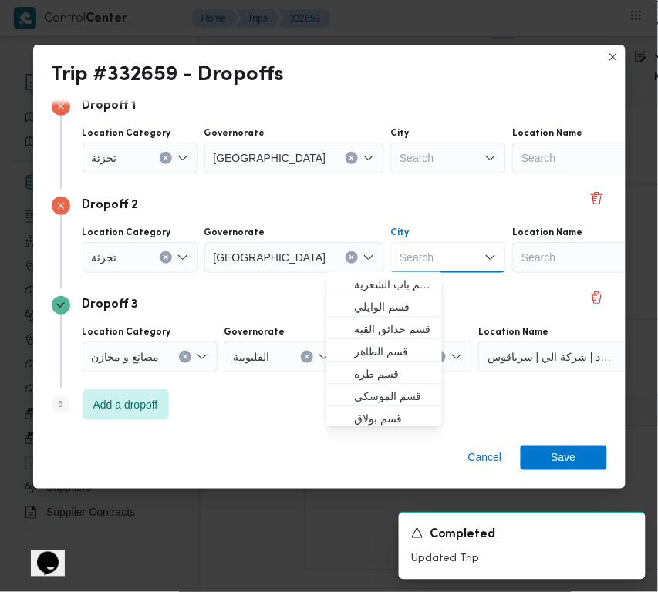
click at [392, 149] on div "Search" at bounding box center [448, 158] width 116 height 31
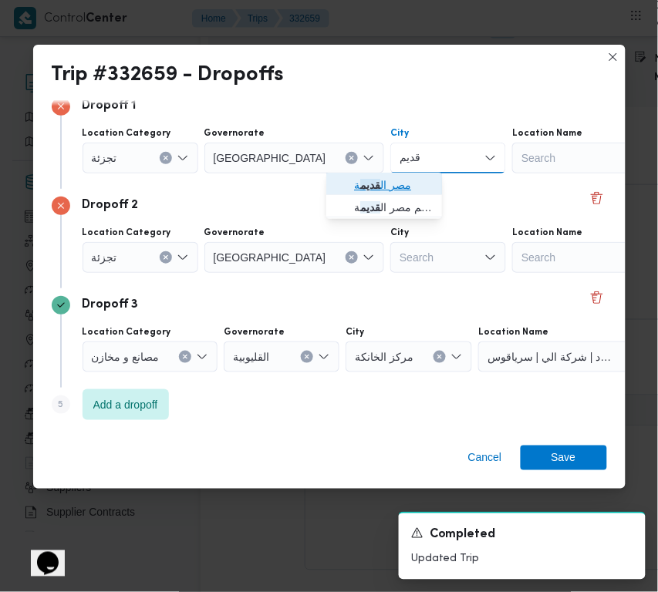
click at [363, 179] on mark "قديم" at bounding box center [370, 185] width 20 height 12
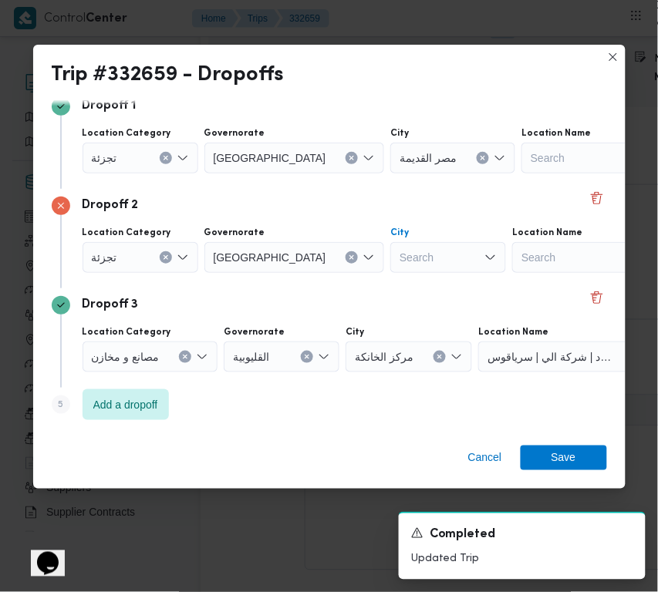
click at [390, 251] on div "Search" at bounding box center [448, 257] width 116 height 31
click at [386, 283] on span "قسم ال زيت ون" at bounding box center [393, 284] width 79 height 19
click at [386, 283] on div "Dropoff 2 Location Category تجزئة Governorate القاهرة City قسم الزيتون Location…" at bounding box center [329, 239] width 555 height 100
click at [400, 259] on span "قسم الزيتون" at bounding box center [428, 256] width 56 height 17
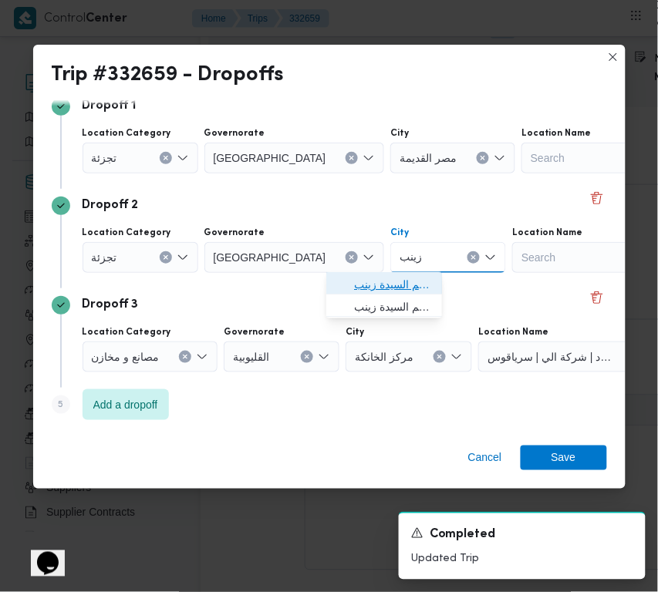
click at [390, 286] on span "قسم السيدة زينب" at bounding box center [393, 284] width 79 height 19
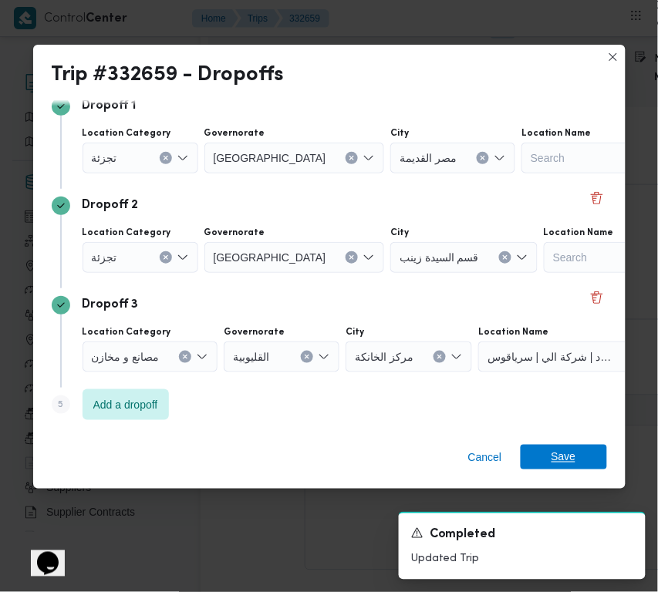
click at [564, 457] on span "Save" at bounding box center [564, 457] width 25 height 25
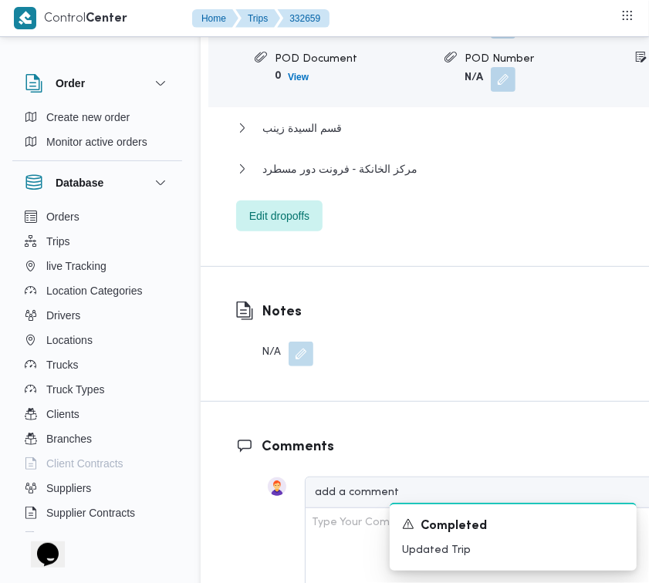
scroll to position [2787, 0]
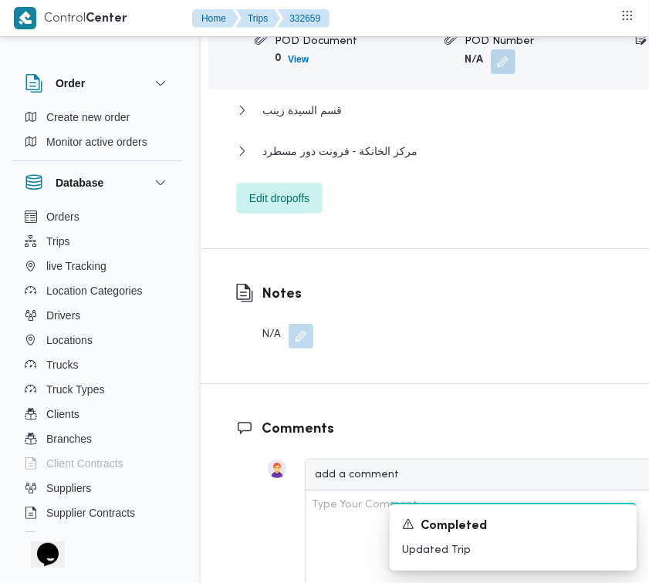
drag, startPoint x: 590, startPoint y: 197, endPoint x: 575, endPoint y: 213, distance: 21.3
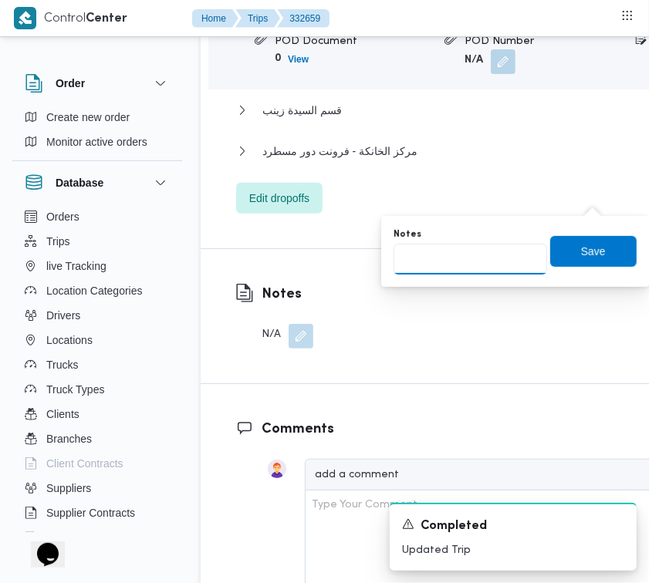
click at [457, 268] on input "Notes" at bounding box center [470, 259] width 154 height 31
drag, startPoint x: 561, startPoint y: 245, endPoint x: 634, endPoint y: 204, distance: 83.5
click at [562, 245] on span "Save" at bounding box center [593, 250] width 86 height 31
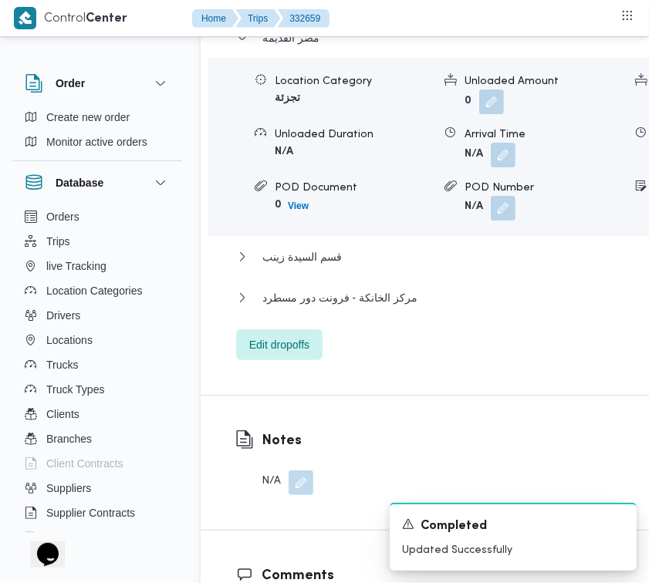
scroll to position [2705, 0]
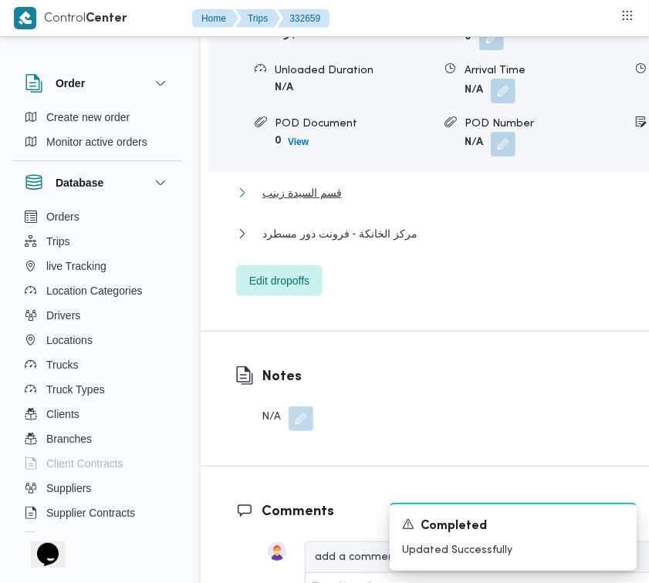
click at [338, 202] on span "قسم السيدة زينب" at bounding box center [301, 193] width 79 height 19
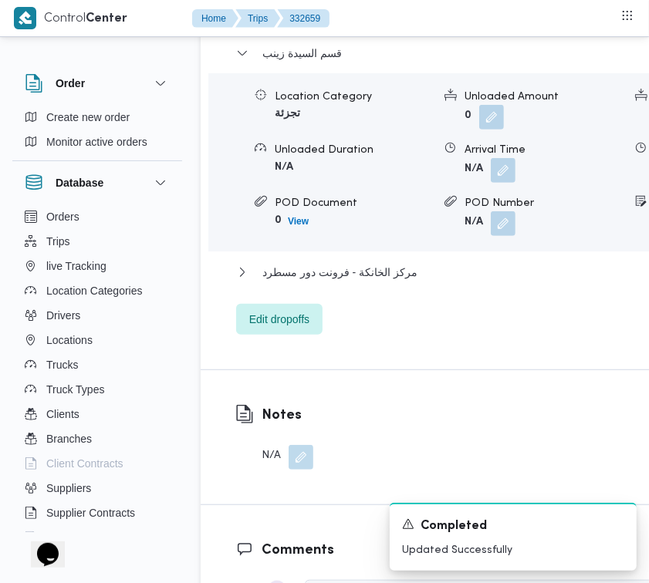
scroll to position [2886, 0]
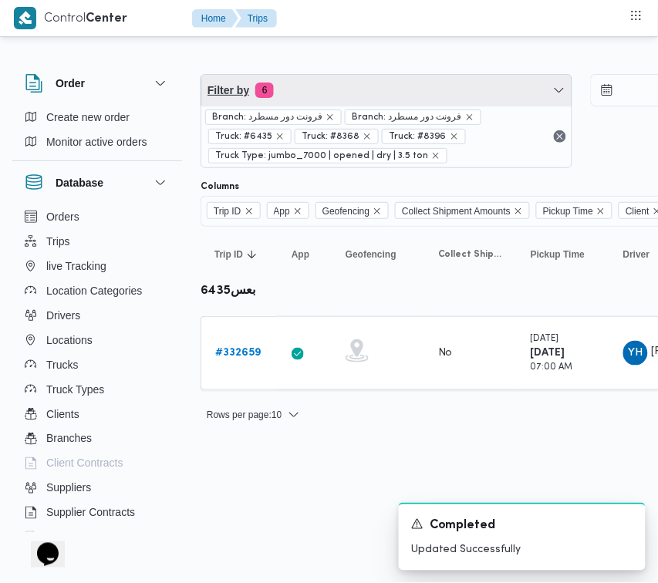
click at [338, 87] on span "Filter by 6" at bounding box center [386, 90] width 370 height 31
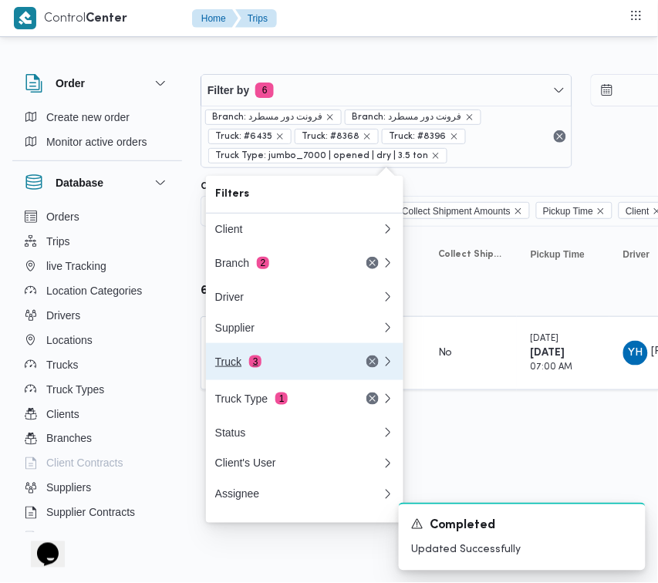
click at [283, 364] on div "Truck 3" at bounding box center [280, 362] width 130 height 12
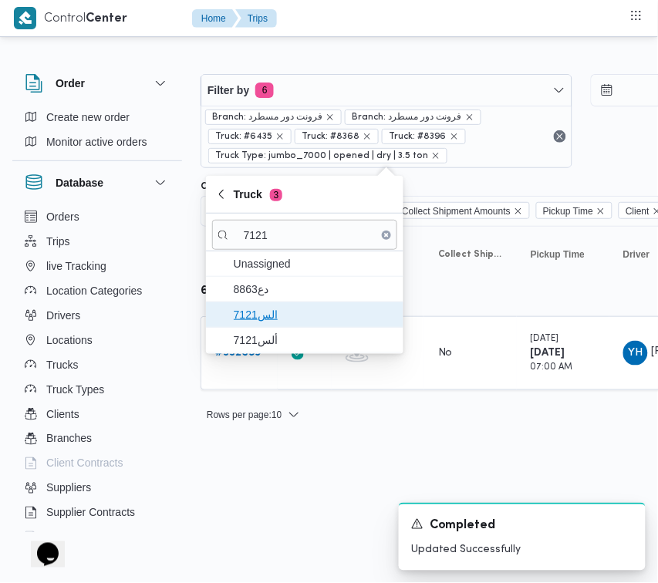
click at [268, 316] on span "الس7121" at bounding box center [314, 314] width 160 height 19
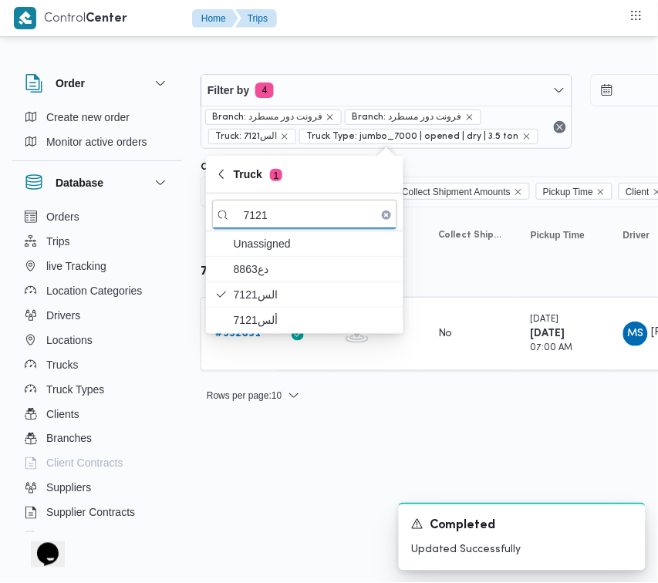
click at [258, 481] on html "Control Center Home Trips Order Create new order Monitor active orders Database…" at bounding box center [329, 291] width 658 height 583
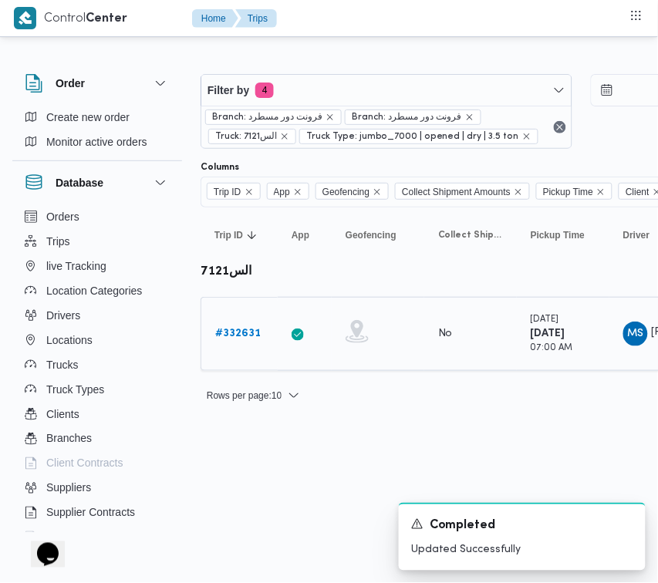
click at [235, 324] on div "# 332631" at bounding box center [239, 334] width 61 height 31
click at [234, 333] on b "# 332631" at bounding box center [238, 334] width 46 height 10
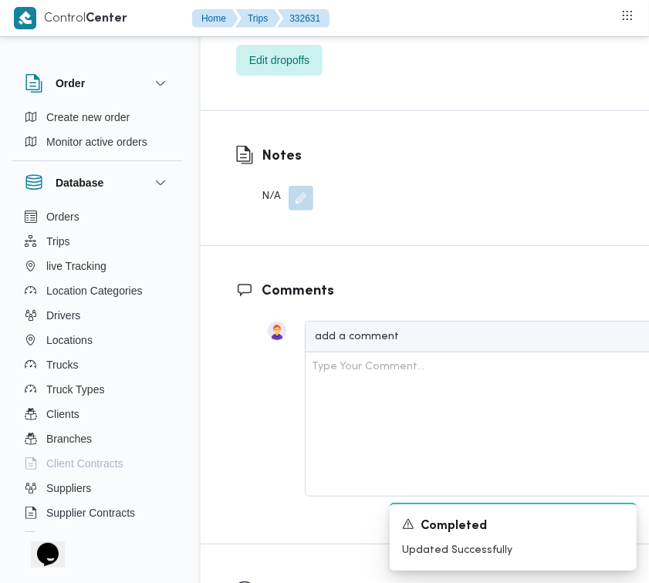
scroll to position [2817, 0]
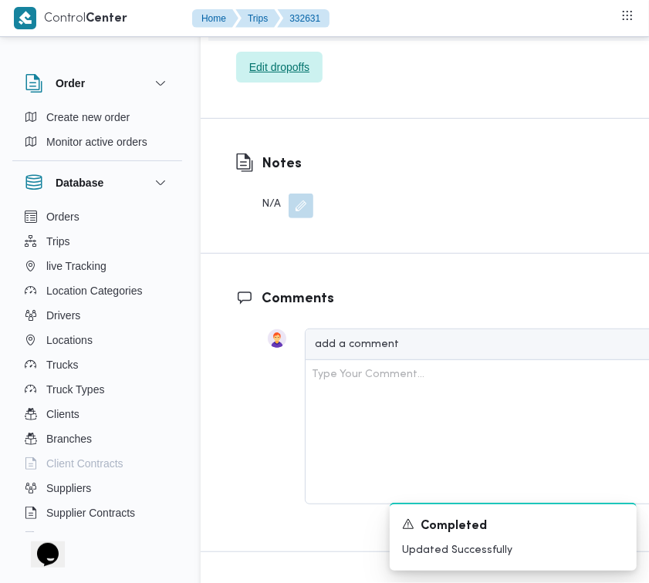
click at [283, 76] on span "Edit dropoffs" at bounding box center [279, 67] width 60 height 19
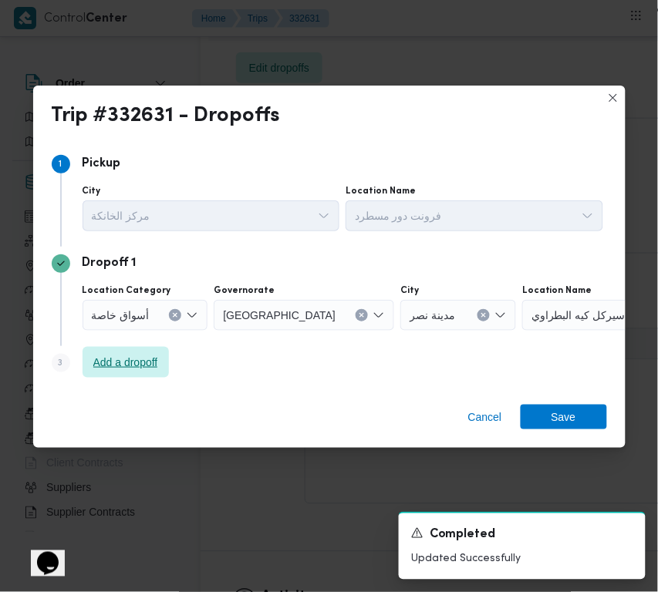
click at [140, 353] on span "Add a dropoff" at bounding box center [125, 362] width 65 height 19
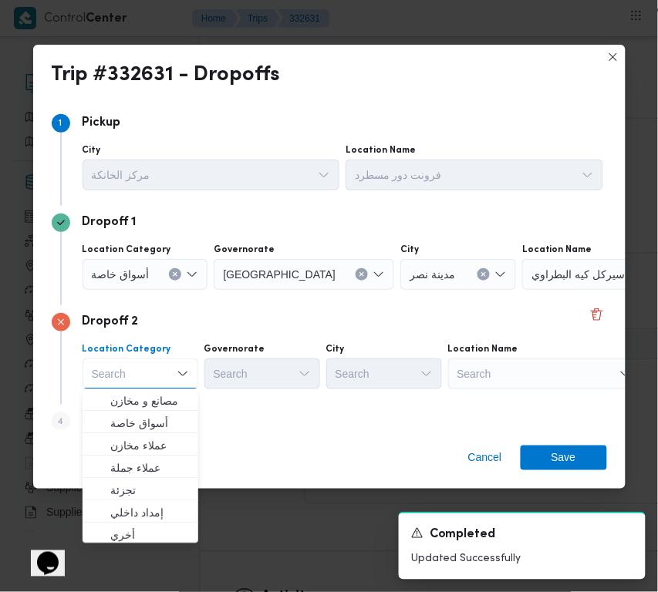
click at [501, 361] on div "Search" at bounding box center [544, 374] width 193 height 31
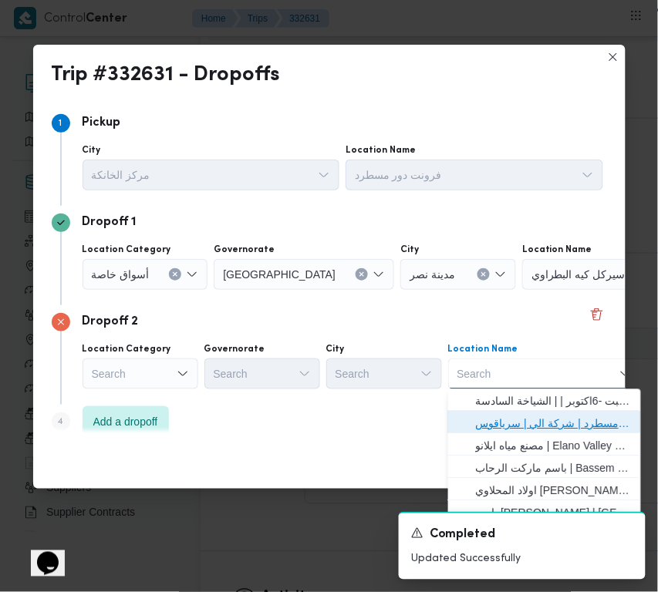
click at [523, 413] on span "فرونت دور مسطرد | شركة الي | سرياقوس" at bounding box center [544, 424] width 181 height 25
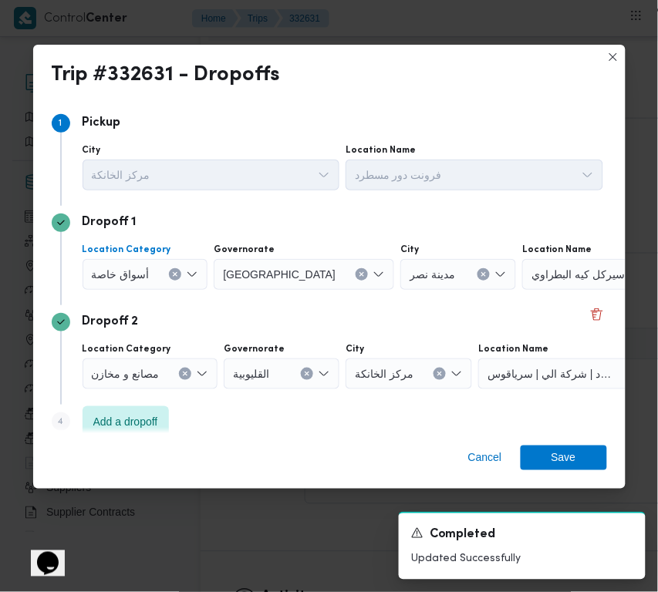
drag, startPoint x: 139, startPoint y: 270, endPoint x: 137, endPoint y: 282, distance: 11.7
click at [136, 271] on span "أسواق خاصة" at bounding box center [121, 273] width 58 height 17
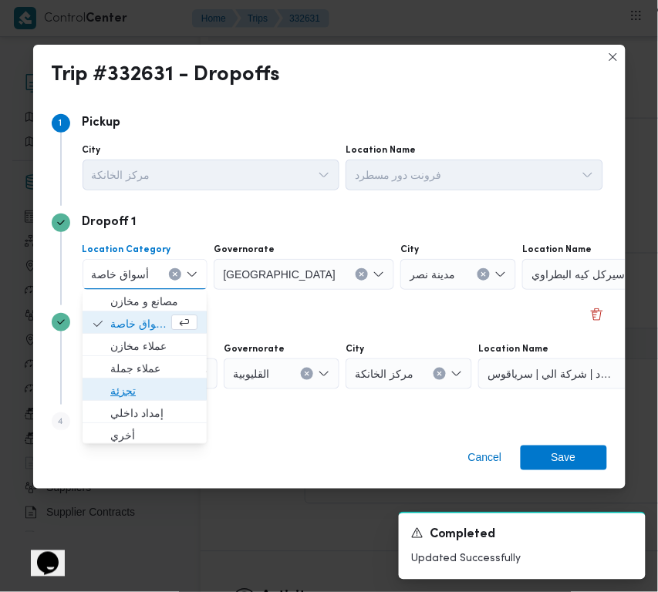
click at [149, 390] on span "تجزئة" at bounding box center [153, 392] width 87 height 19
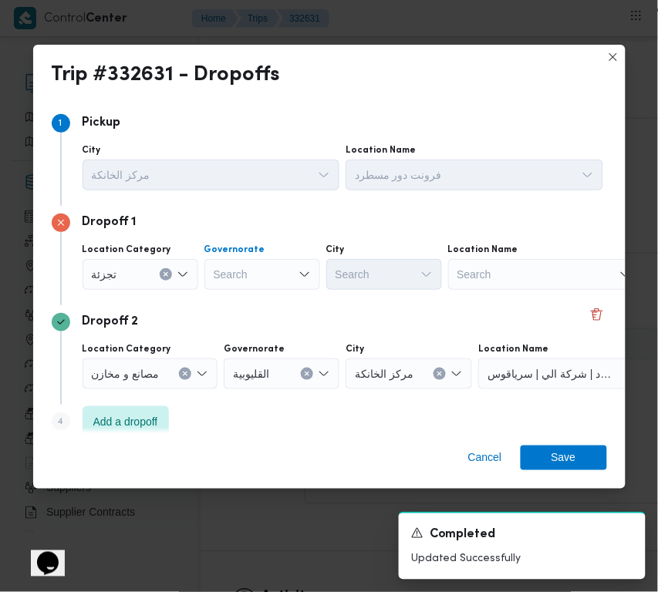
click at [278, 276] on div "Search" at bounding box center [262, 274] width 116 height 31
click at [271, 275] on div "قاهرة قاهرة" at bounding box center [262, 274] width 116 height 31
click at [268, 299] on span "القاهرة" at bounding box center [271, 302] width 79 height 19
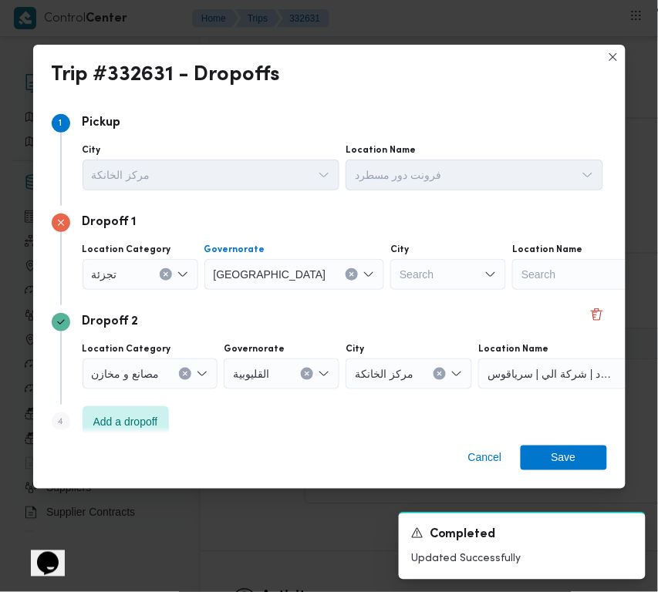
click at [390, 272] on div "Search" at bounding box center [448, 274] width 116 height 31
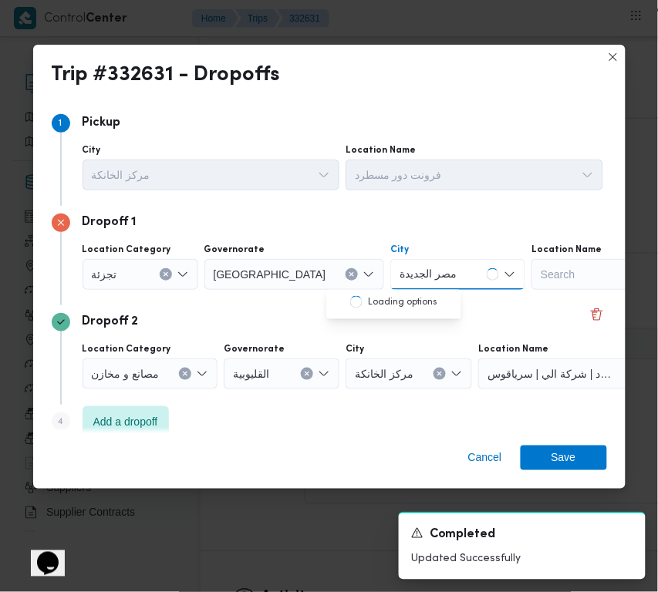
click at [400, 276] on input "مصر الجديدة" at bounding box center [429, 274] width 58 height 19
drag, startPoint x: 337, startPoint y: 278, endPoint x: 319, endPoint y: 278, distance: 18.5
click at [319, 278] on div "Location Category تجزئة Governorate القاهرة City مصر الجديدة مصر الجديدة Combo …" at bounding box center [342, 267] width 527 height 52
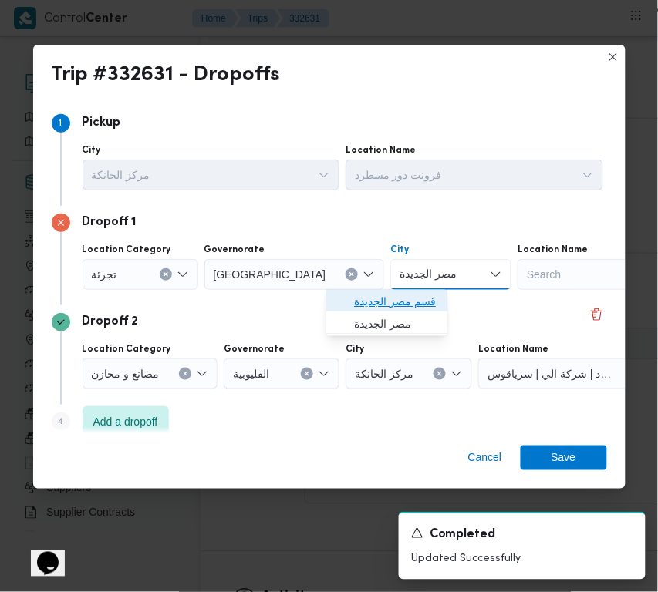
click at [372, 305] on span "قسم مصر الجديدة" at bounding box center [396, 302] width 84 height 19
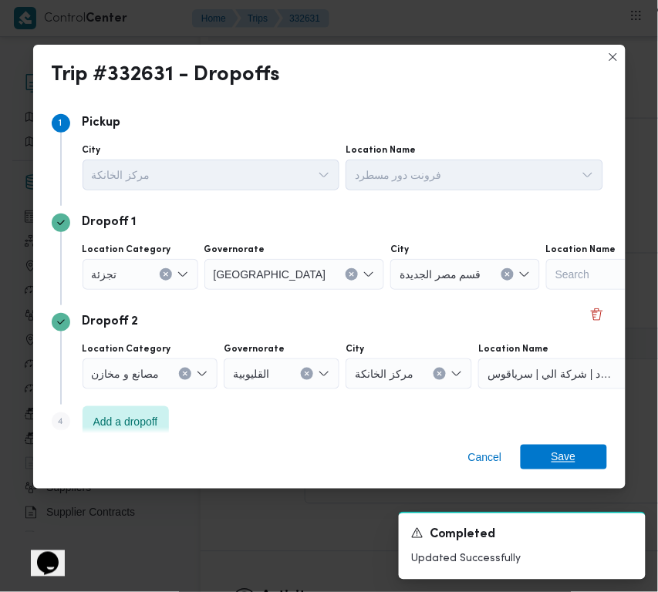
click at [556, 461] on span "Save" at bounding box center [564, 457] width 25 height 25
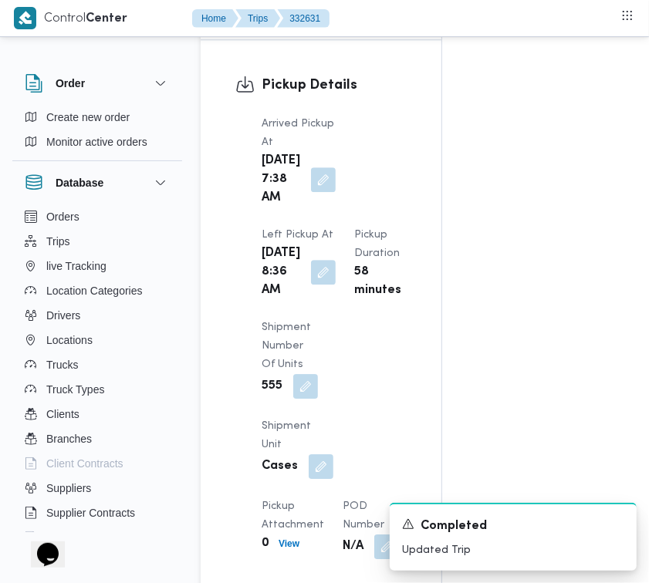
scroll to position [0, 0]
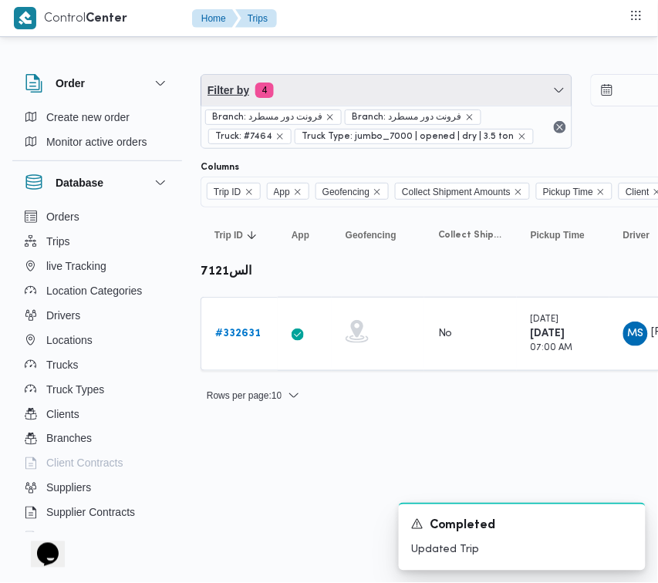
click at [383, 98] on span "Filter by 4" at bounding box center [386, 90] width 370 height 31
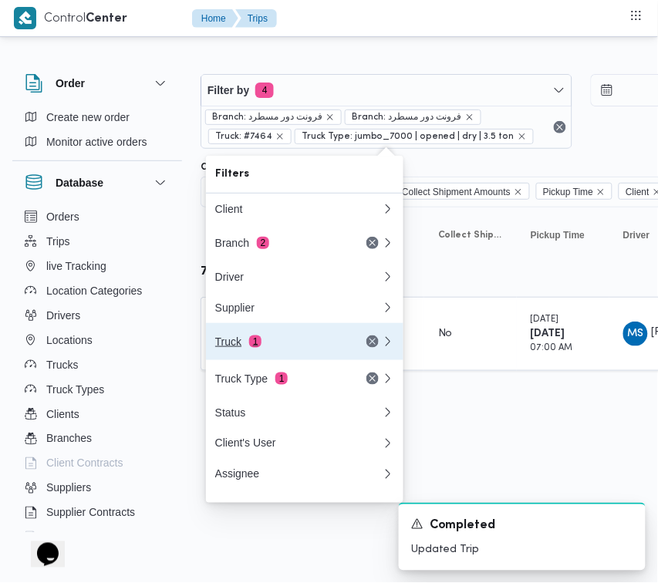
click at [305, 341] on div "Truck 1" at bounding box center [280, 342] width 130 height 12
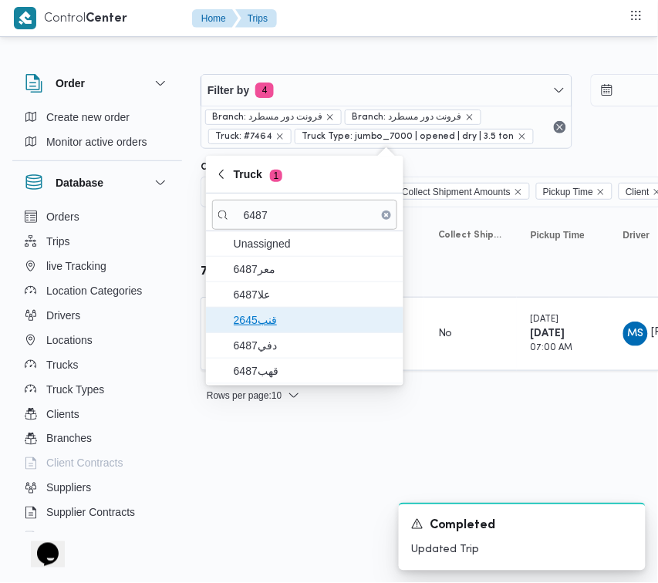
click at [299, 322] on span "قنب2645" at bounding box center [314, 320] width 160 height 19
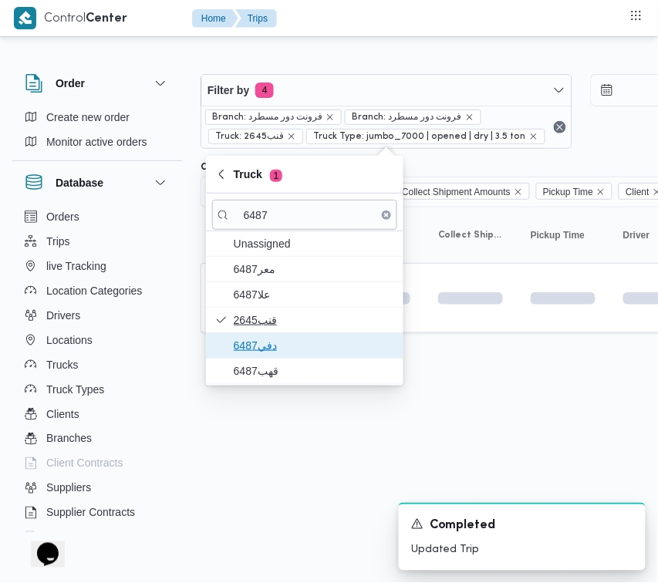
drag, startPoint x: 287, startPoint y: 336, endPoint x: 287, endPoint y: 345, distance: 9.3
click at [287, 340] on span "دفي6487" at bounding box center [304, 345] width 185 height 25
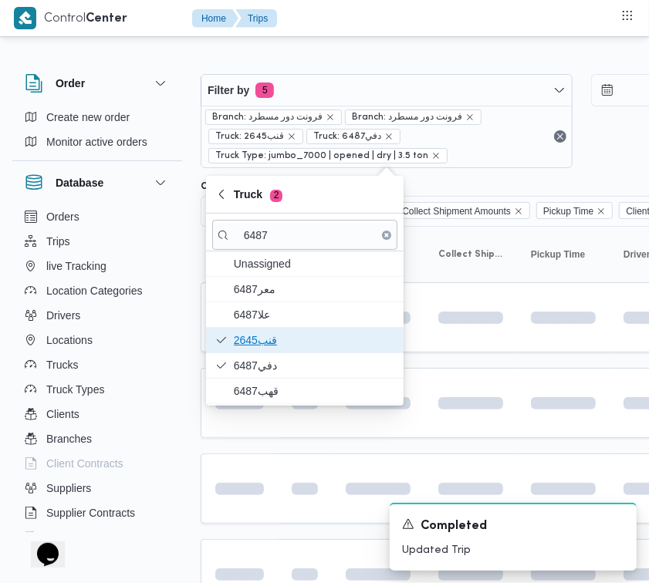
click at [287, 345] on span "قنب2645" at bounding box center [314, 340] width 160 height 19
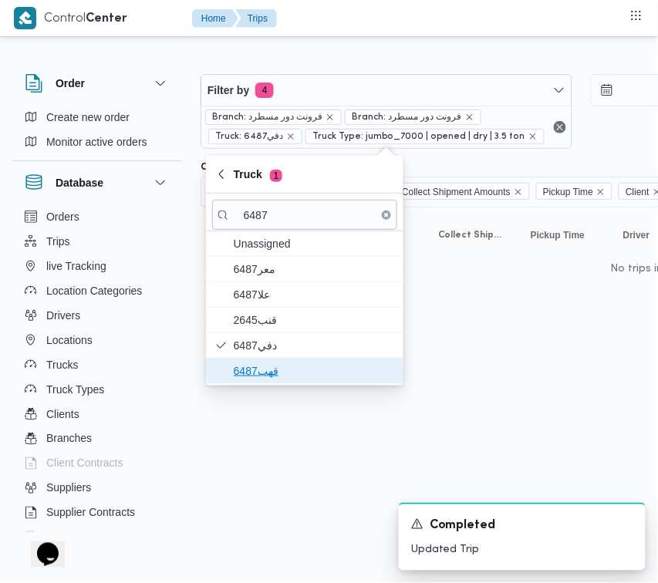
click at [260, 373] on span "قهب6487" at bounding box center [314, 371] width 160 height 19
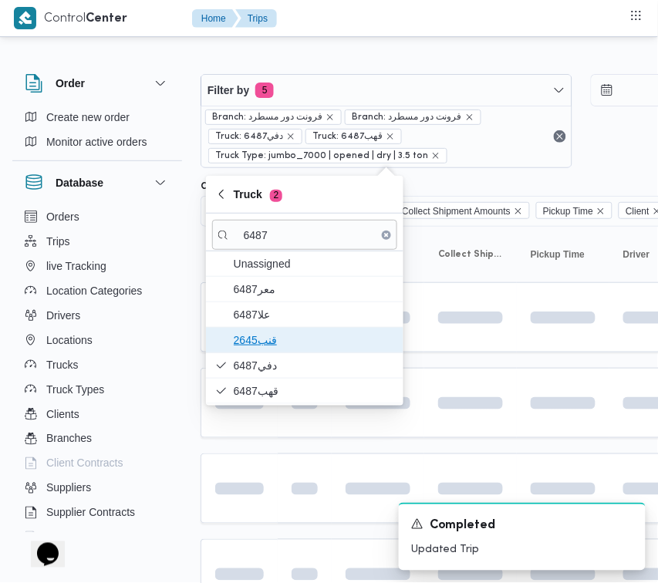
click at [288, 340] on span "قنب2645" at bounding box center [314, 340] width 160 height 19
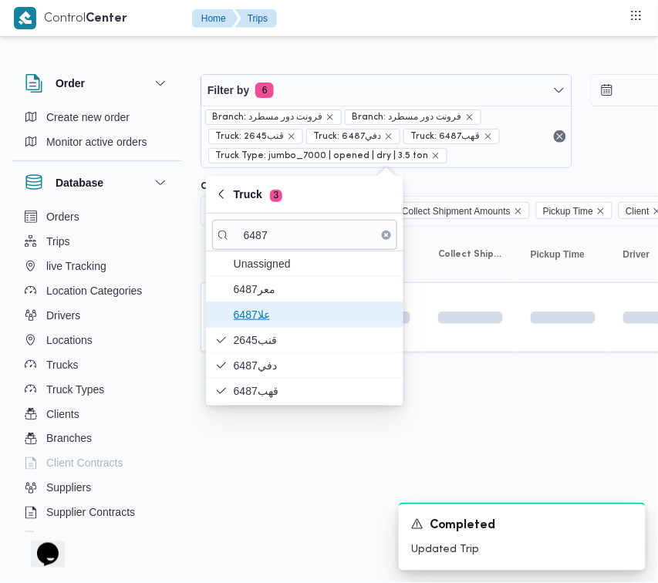
click at [282, 311] on span "علا6487" at bounding box center [314, 314] width 160 height 19
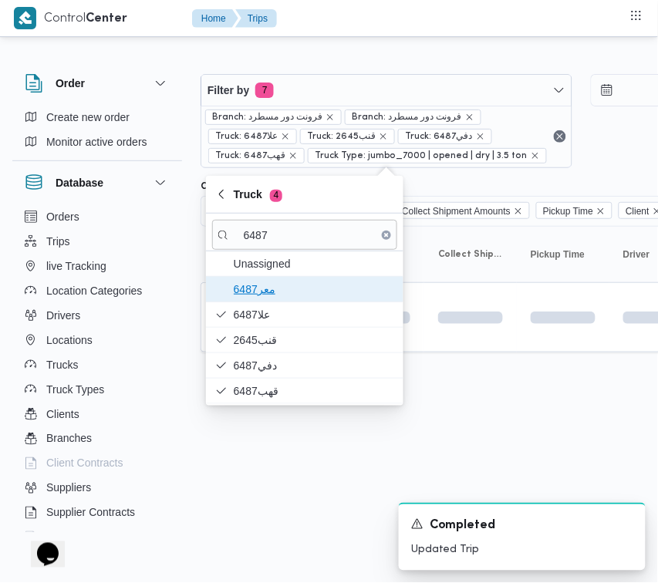
click at [275, 295] on span "معر6487" at bounding box center [314, 289] width 160 height 19
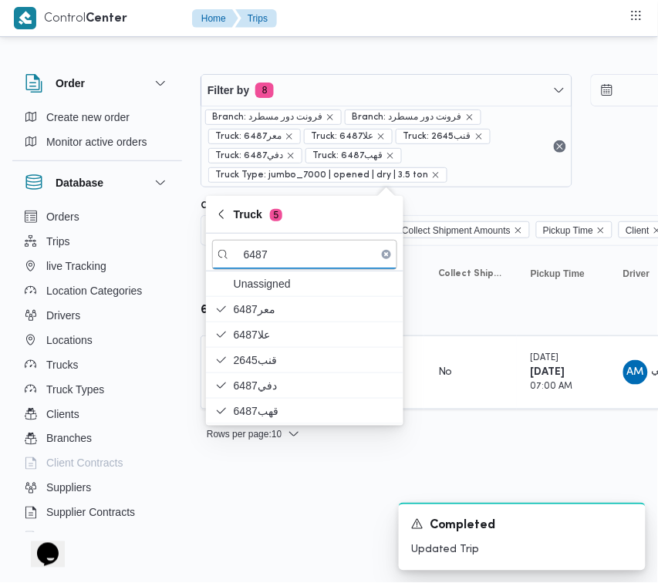
click at [283, 475] on html "Control Center Home Trips Order Create new order Monitor active orders Database…" at bounding box center [329, 291] width 658 height 583
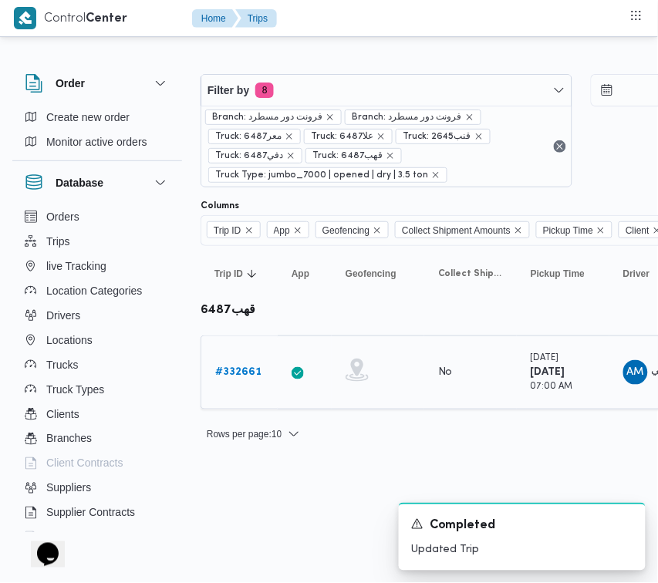
click at [228, 380] on link "# 332661" at bounding box center [238, 372] width 46 height 19
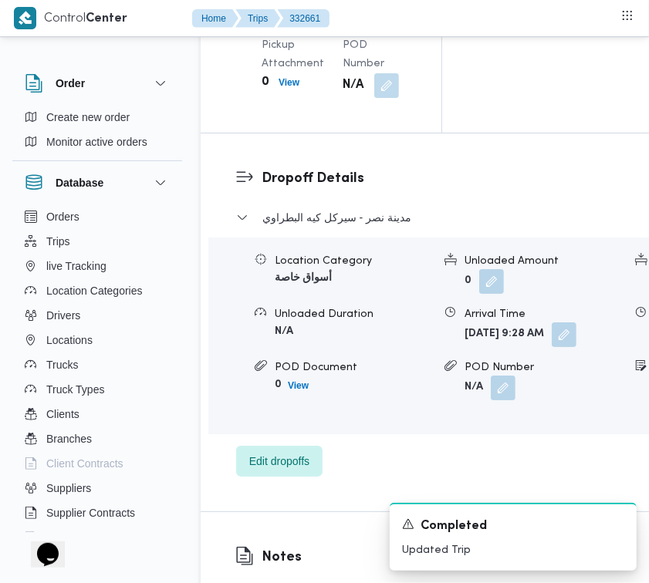
scroll to position [2641, 0]
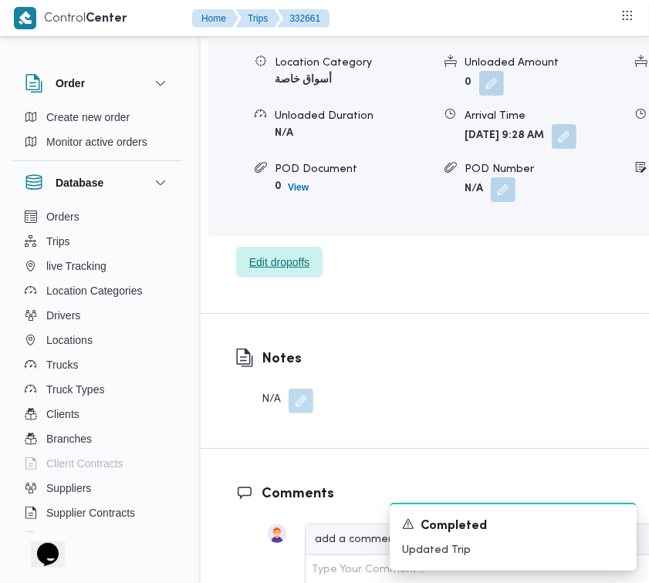
click at [299, 272] on span "Edit dropoffs" at bounding box center [279, 262] width 60 height 19
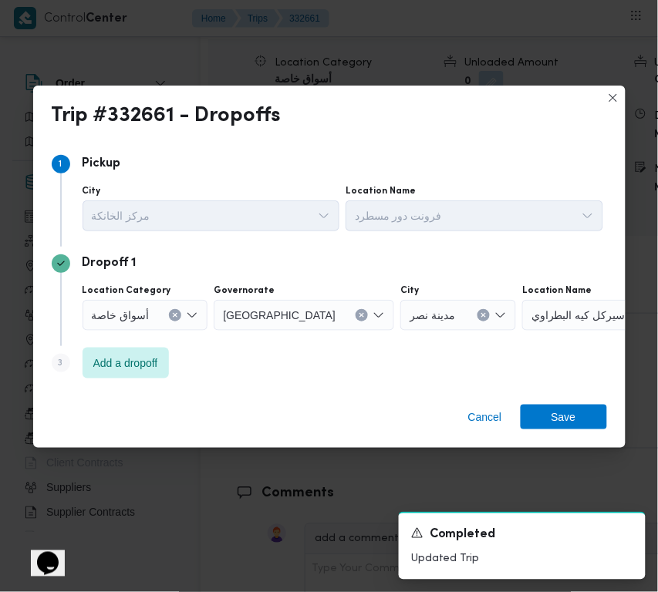
click at [147, 341] on div "Dropoff 1 Location Category أسواق خاصة Governorate القاهرة City مدينة نصر Locat…" at bounding box center [329, 297] width 555 height 100
click at [147, 356] on span "Add a dropoff" at bounding box center [125, 362] width 65 height 19
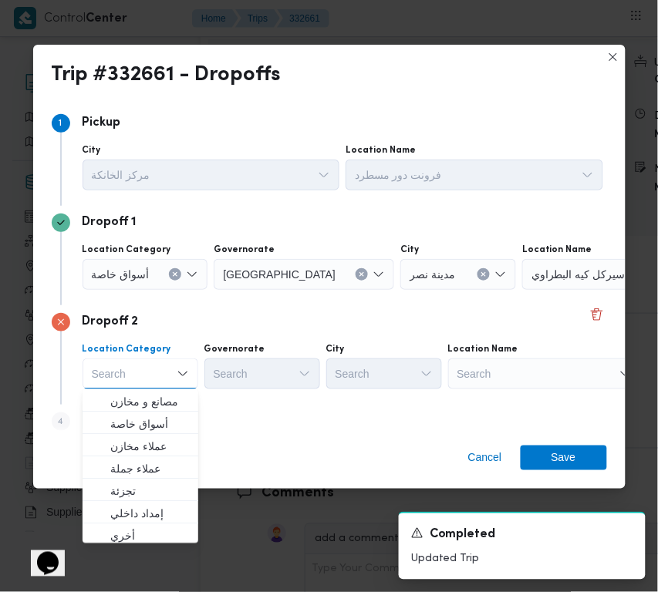
click at [556, 361] on div "Search" at bounding box center [544, 374] width 193 height 31
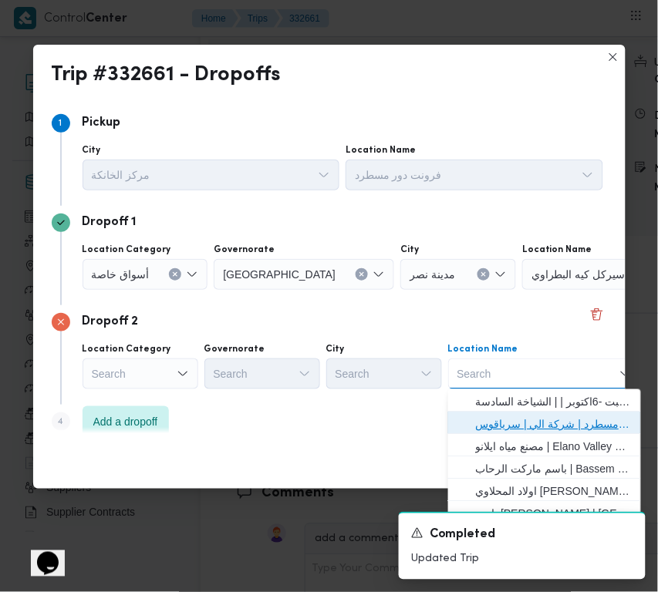
drag, startPoint x: 555, startPoint y: 417, endPoint x: 538, endPoint y: 418, distance: 17.0
click at [554, 417] on span "فرونت دور مسطرد | شركة الي | سرياقوس" at bounding box center [554, 424] width 156 height 19
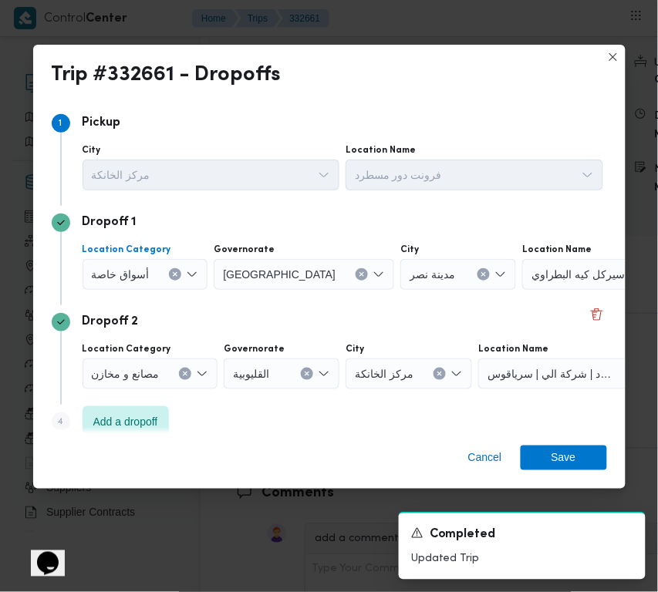
click at [145, 288] on div "أسواق خاصة" at bounding box center [146, 274] width 126 height 31
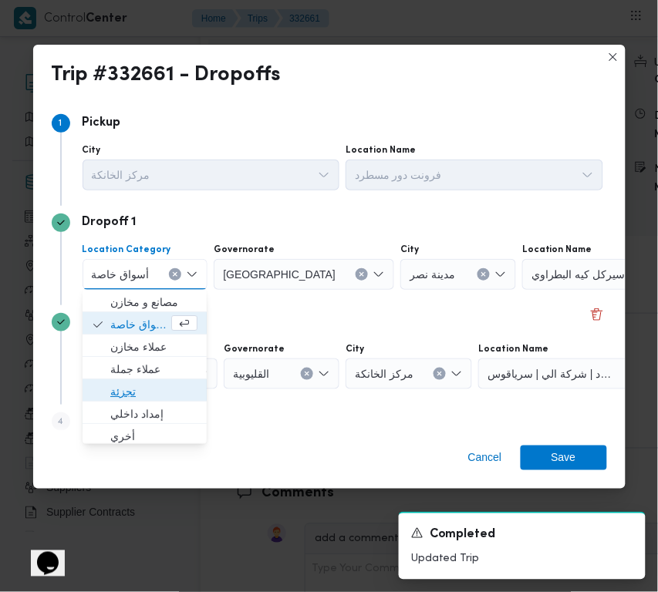
click at [136, 390] on span "تجزئة" at bounding box center [153, 392] width 87 height 19
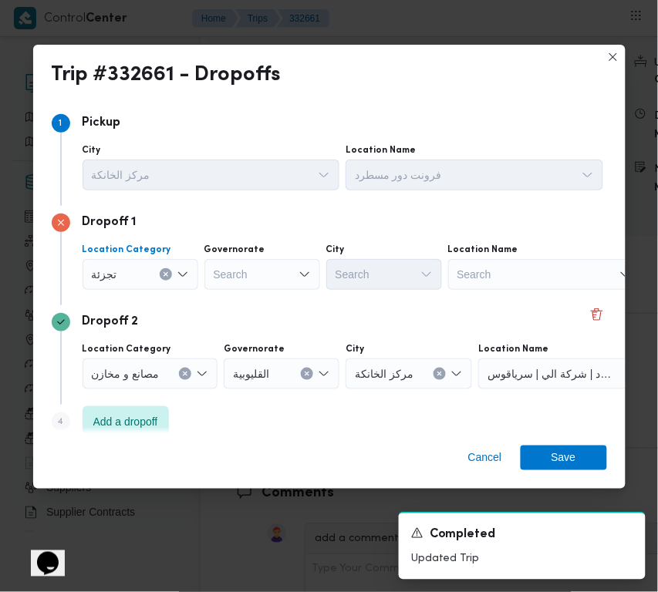
click at [268, 272] on div "Search" at bounding box center [262, 274] width 116 height 31
click at [372, 298] on div "Dropoff 1 Location Category تجزئة Governorate قاهرة قاهرة City Search Location …" at bounding box center [329, 256] width 555 height 100
click at [255, 271] on div "قاهرة قاهرة" at bounding box center [262, 274] width 116 height 31
click at [259, 272] on div "قاهرة قاهرة" at bounding box center [262, 274] width 116 height 31
click at [256, 272] on div "قاهرة قاهرة" at bounding box center [262, 274] width 116 height 31
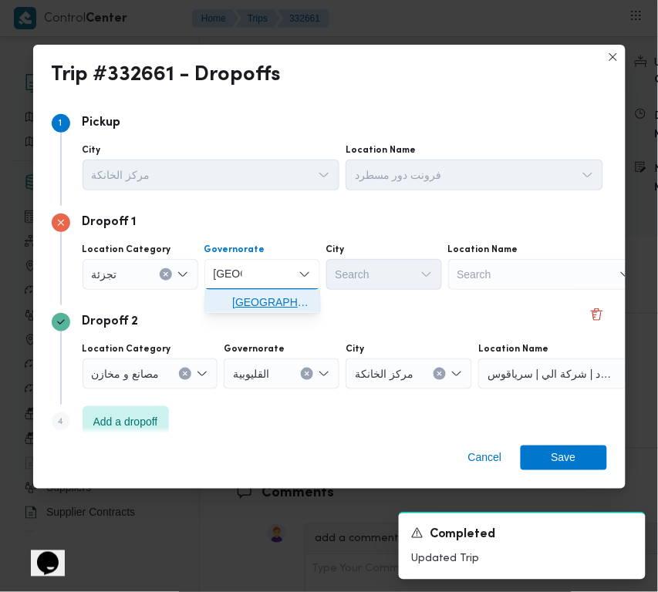
click at [264, 307] on span "القاهرة" at bounding box center [271, 302] width 79 height 19
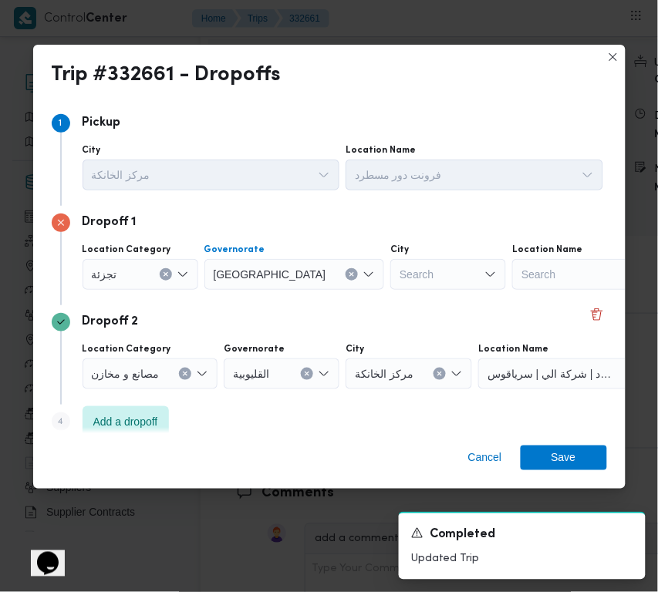
click at [390, 274] on div "Search" at bounding box center [448, 274] width 116 height 31
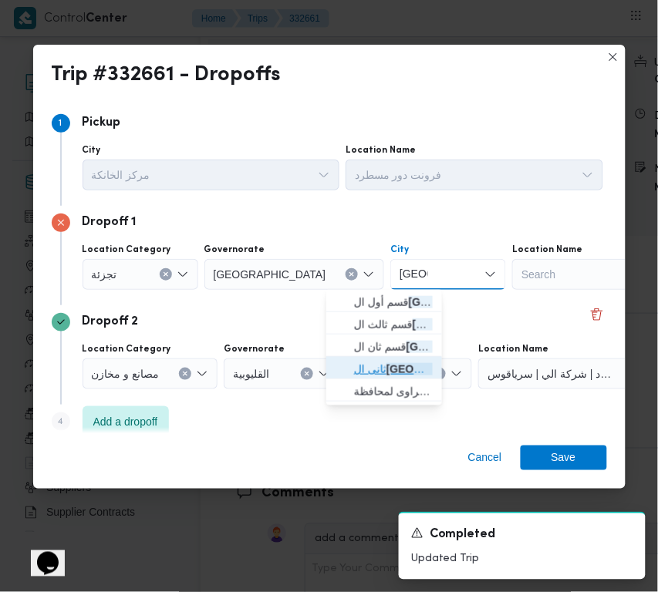
click at [384, 361] on span "ثانى ال قاهرة الجديدة" at bounding box center [393, 369] width 79 height 19
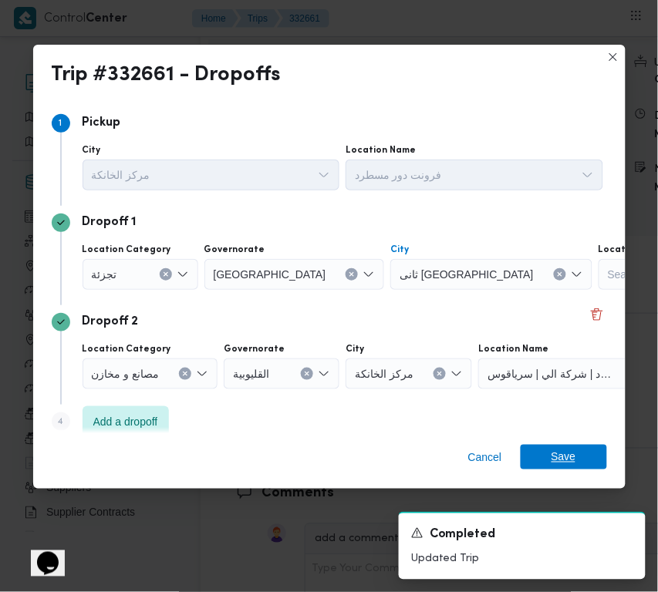
drag, startPoint x: 569, startPoint y: 467, endPoint x: 420, endPoint y: 467, distance: 148.9
click at [569, 467] on span "Save" at bounding box center [564, 457] width 25 height 25
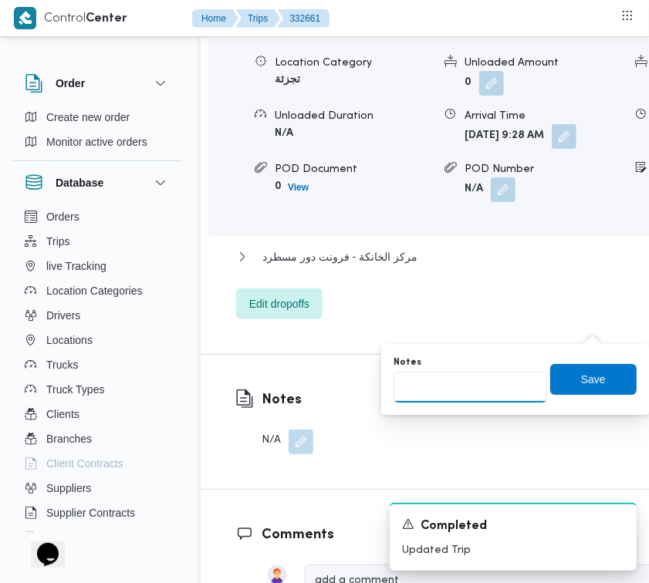
drag, startPoint x: 487, startPoint y: 386, endPoint x: 522, endPoint y: 376, distance: 36.9
click at [486, 387] on input "Notes" at bounding box center [470, 387] width 154 height 31
click at [581, 374] on span "Save" at bounding box center [593, 379] width 25 height 19
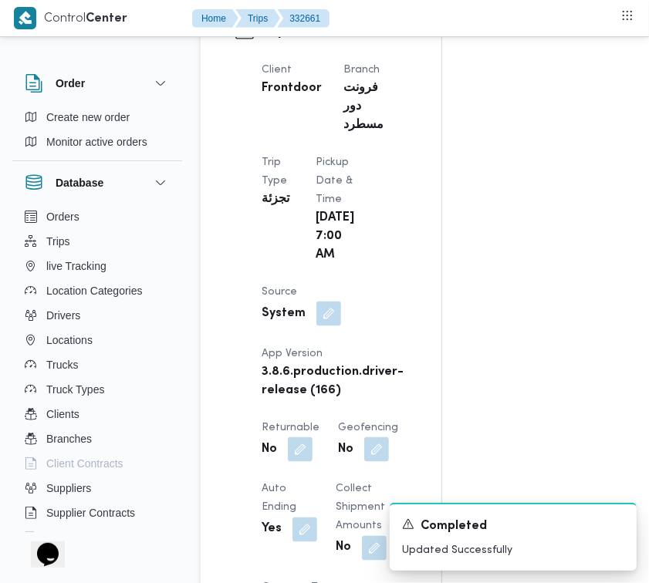
scroll to position [0, 0]
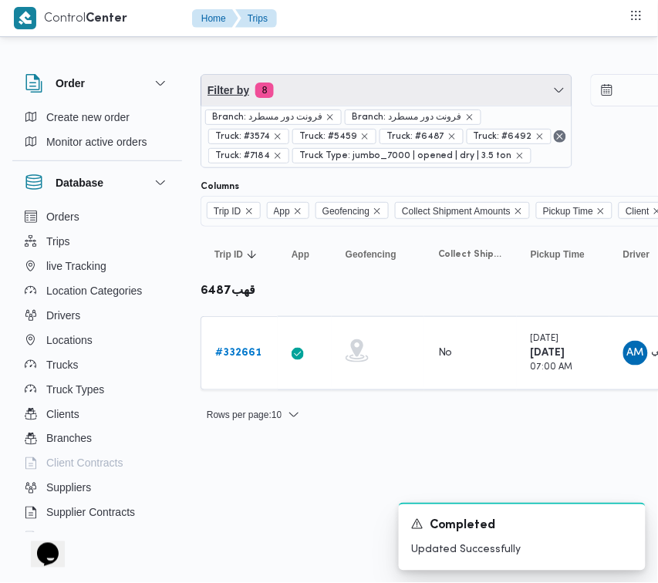
click at [346, 83] on span "Filter by 8" at bounding box center [386, 90] width 370 height 31
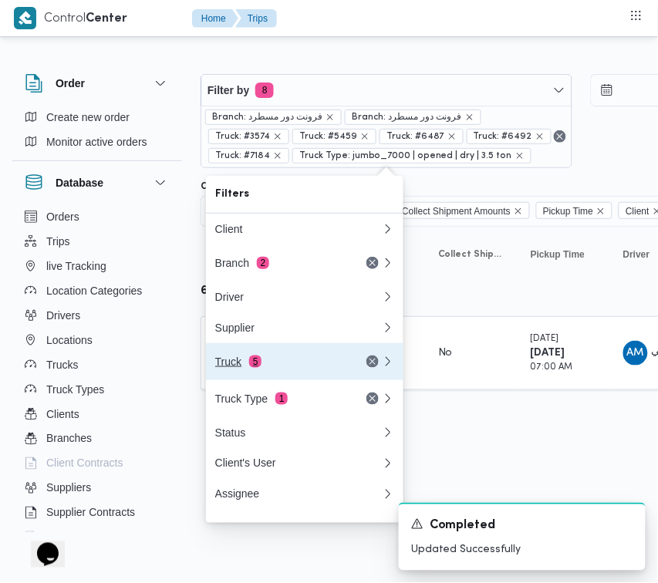
click at [313, 367] on div "Truck 5" at bounding box center [280, 362] width 130 height 12
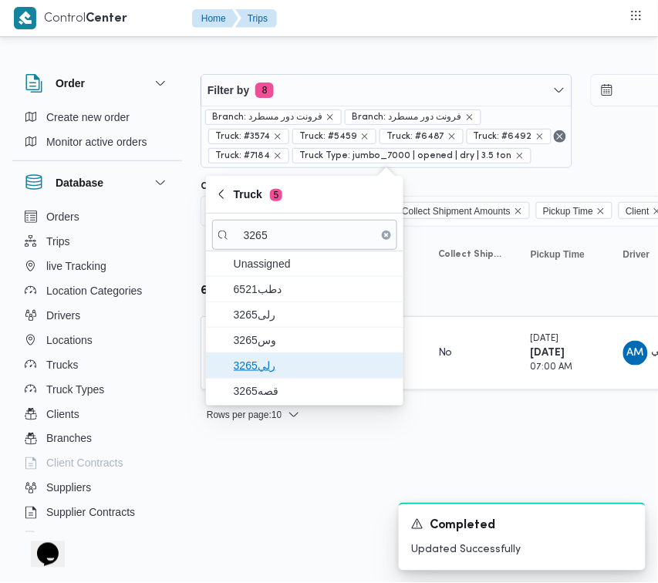
click at [284, 353] on span "رلي3265" at bounding box center [304, 365] width 185 height 25
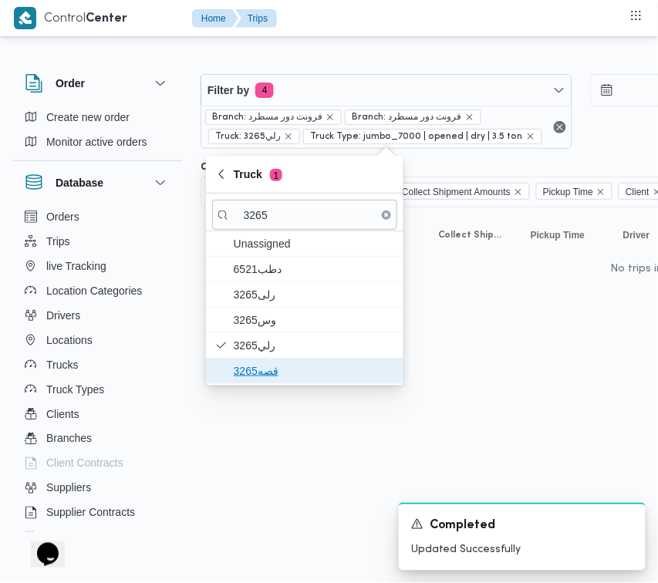
click at [265, 372] on span "قصه3265" at bounding box center [314, 371] width 160 height 19
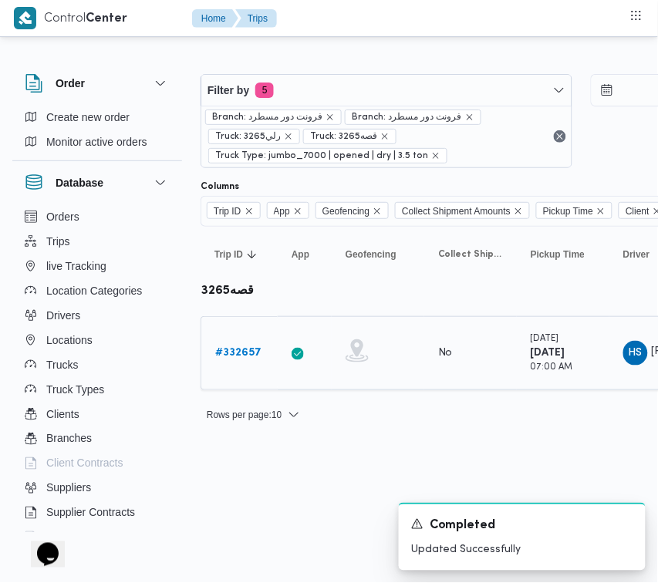
click at [248, 363] on link "# 332657" at bounding box center [238, 353] width 46 height 19
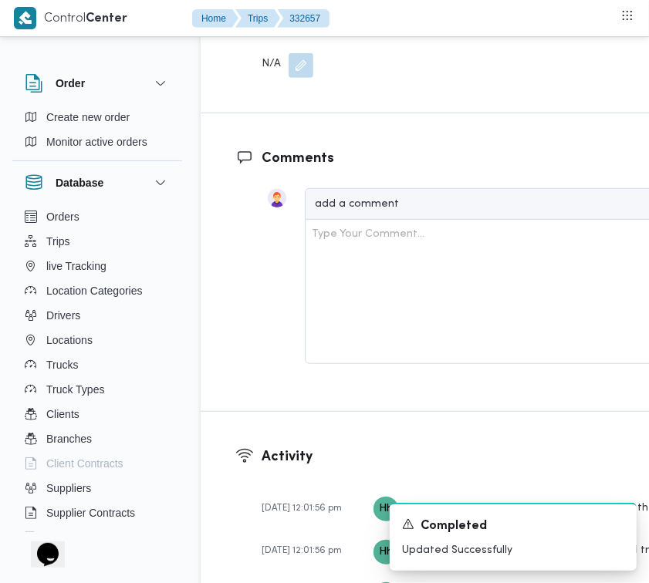
scroll to position [2845, 0]
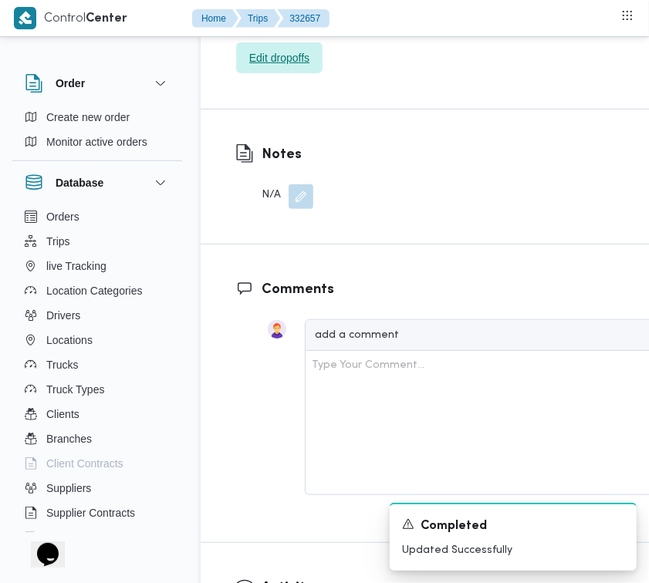
click at [307, 67] on span "Edit dropoffs" at bounding box center [279, 58] width 60 height 19
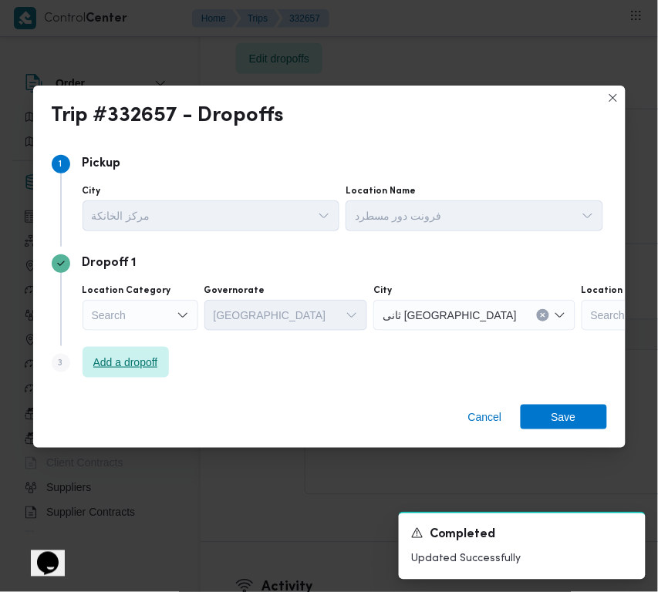
click at [140, 359] on span "Add a dropoff" at bounding box center [125, 362] width 65 height 19
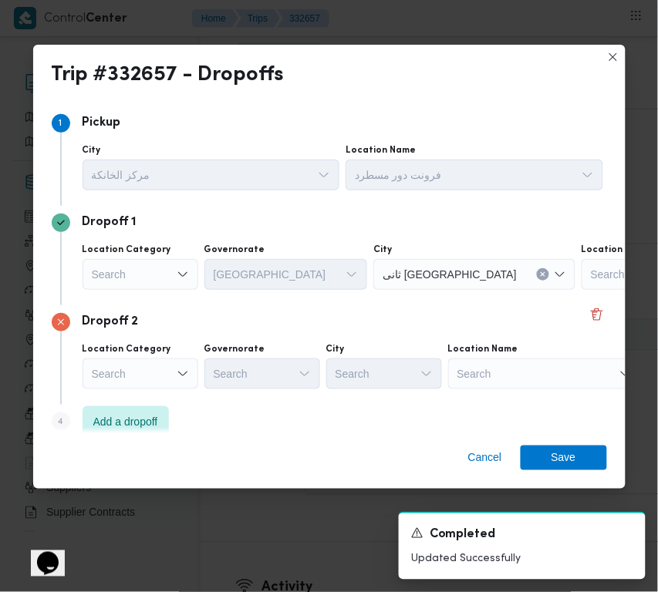
click at [532, 355] on div "Location Name" at bounding box center [544, 349] width 193 height 12
click at [545, 376] on div "Search" at bounding box center [544, 374] width 193 height 31
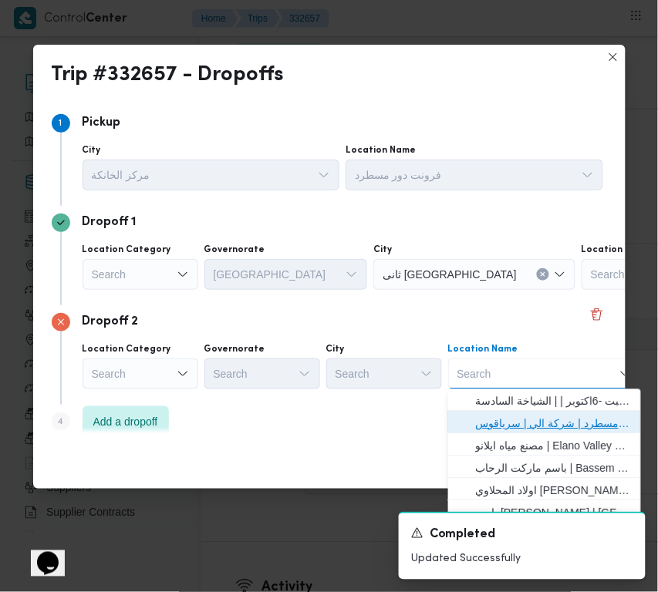
click at [550, 427] on span "فرونت دور مسطرد | شركة الي | سرياقوس" at bounding box center [554, 424] width 156 height 19
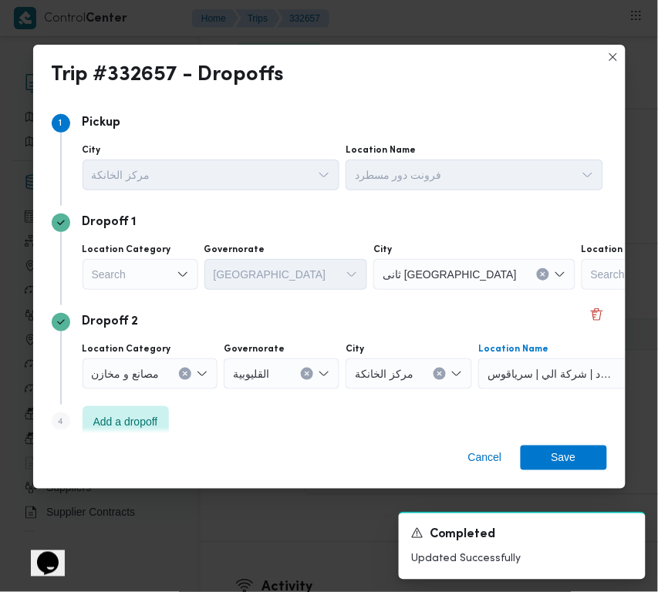
click at [143, 276] on div "Search" at bounding box center [141, 274] width 116 height 31
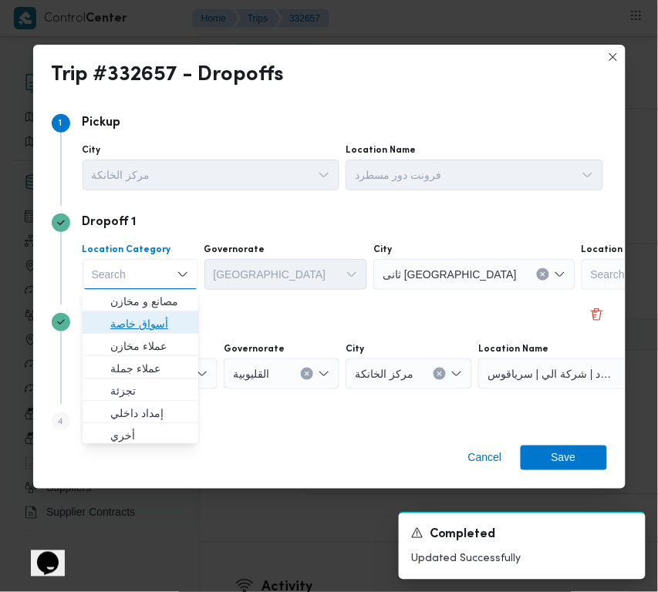
click at [158, 326] on span "أسواق خاصة" at bounding box center [149, 325] width 79 height 19
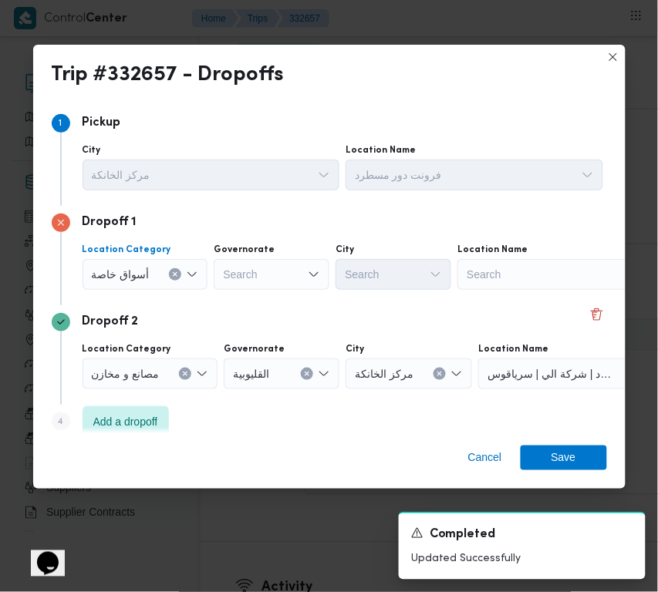
click at [538, 282] on div "Search" at bounding box center [553, 274] width 193 height 31
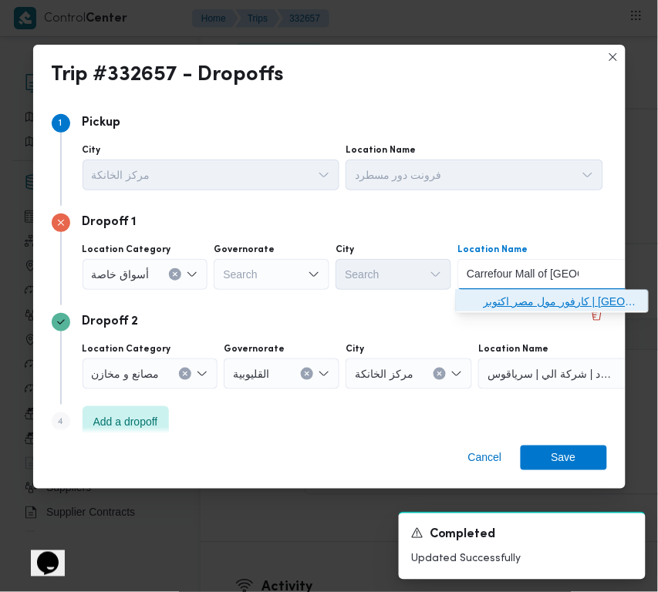
click at [505, 295] on span "كارفور مول مصر اكتوبر | كارفور | قسم أول 6 أكتوبر" at bounding box center [562, 302] width 156 height 19
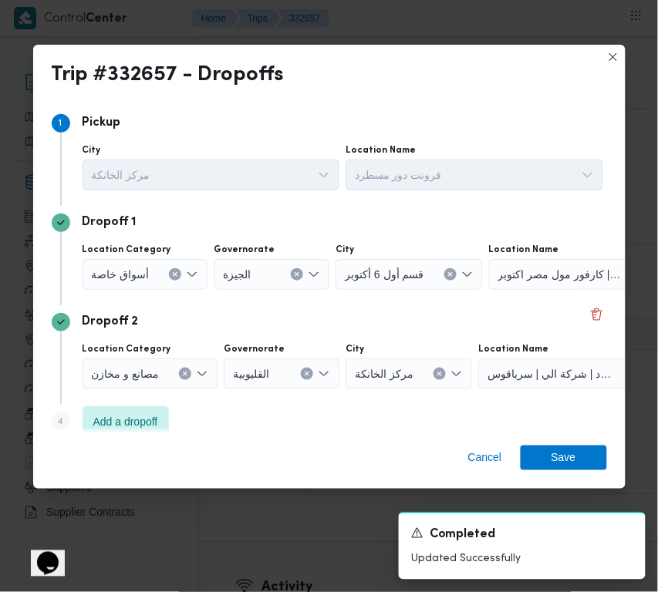
click at [584, 444] on div "Cancel Save" at bounding box center [329, 462] width 592 height 56
drag, startPoint x: 585, startPoint y: 452, endPoint x: 600, endPoint y: 425, distance: 31.1
click at [583, 456] on span "Save" at bounding box center [564, 458] width 86 height 25
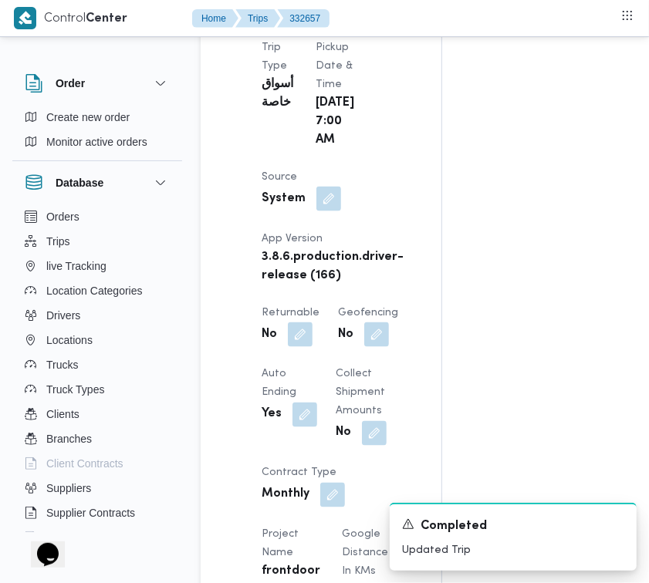
scroll to position [0, 0]
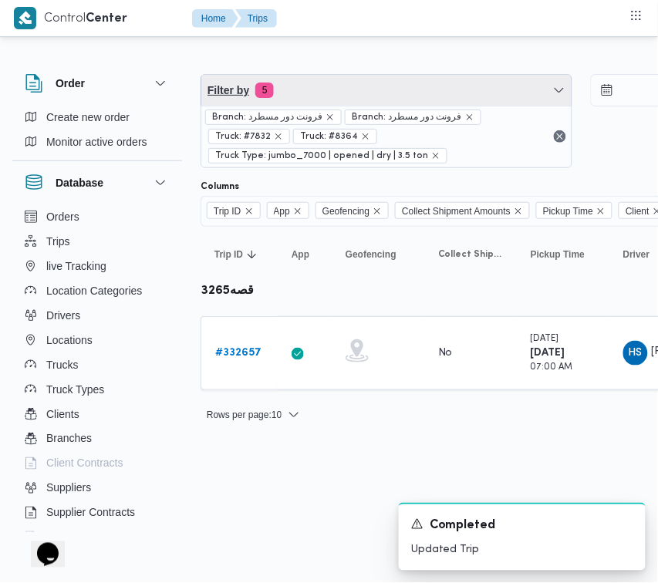
click at [384, 97] on span "Filter by 5" at bounding box center [386, 90] width 370 height 31
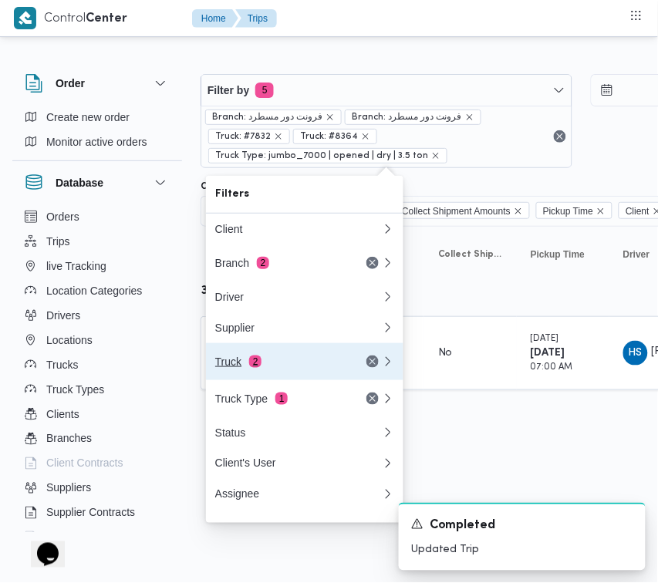
click at [306, 359] on div "Truck 2" at bounding box center [298, 361] width 185 height 37
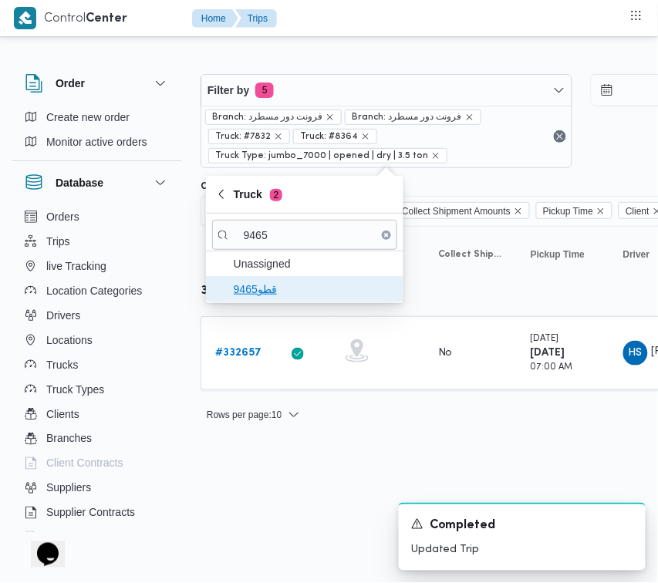
click at [257, 294] on span "قطو9465" at bounding box center [314, 289] width 160 height 19
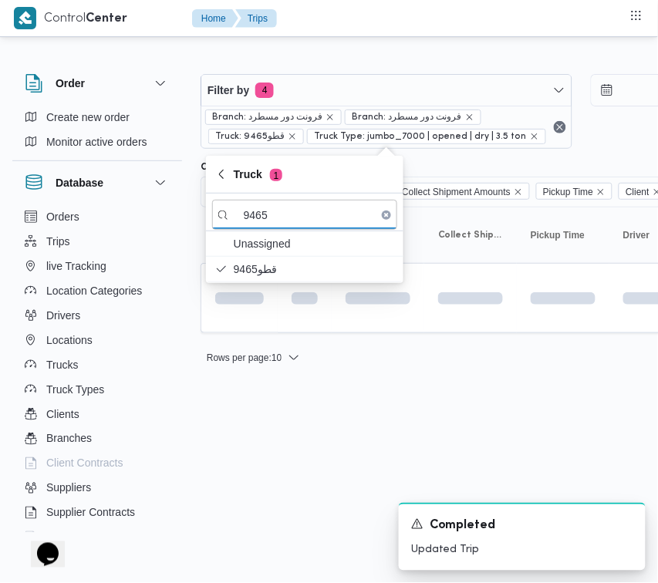
click at [295, 475] on html "Control Center Home Trips Order Create new order Monitor active orders Database…" at bounding box center [329, 291] width 658 height 583
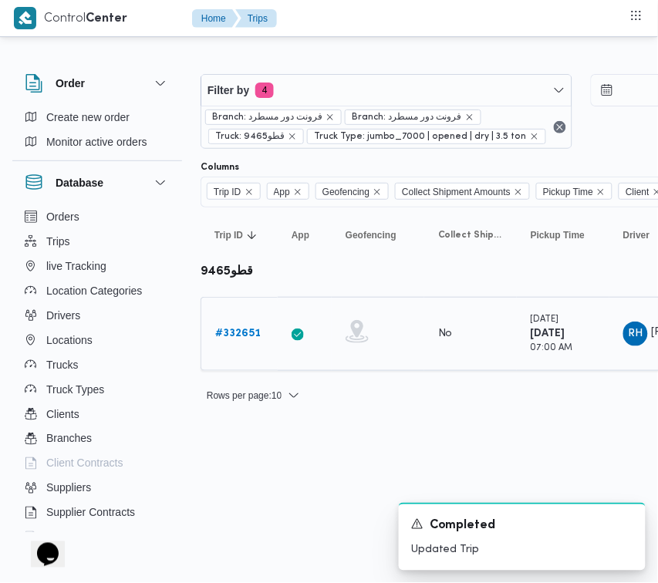
click at [241, 337] on b "# 332651" at bounding box center [238, 334] width 46 height 10
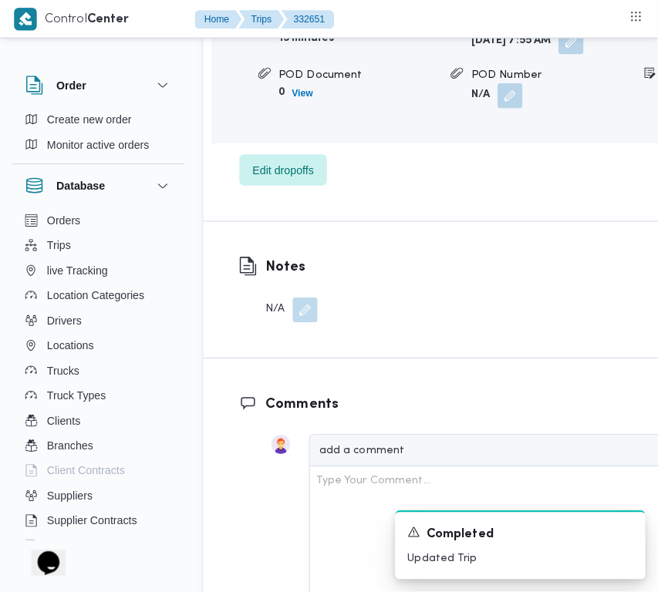
scroll to position [2744, 0]
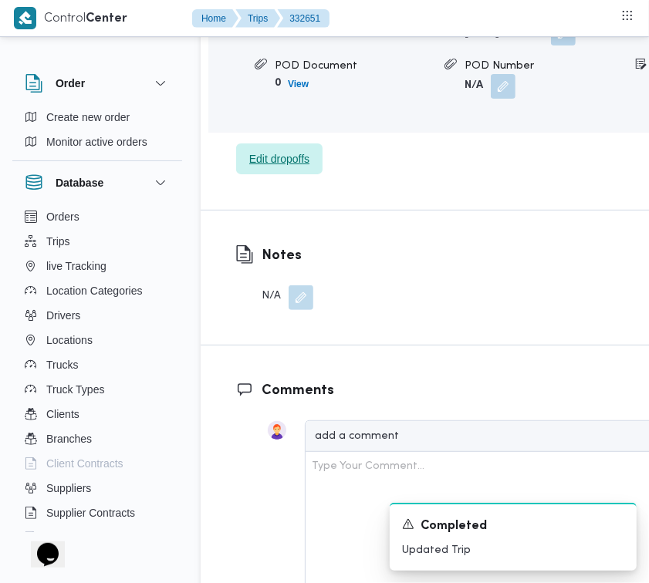
click at [255, 168] on span "Edit dropoffs" at bounding box center [279, 159] width 60 height 19
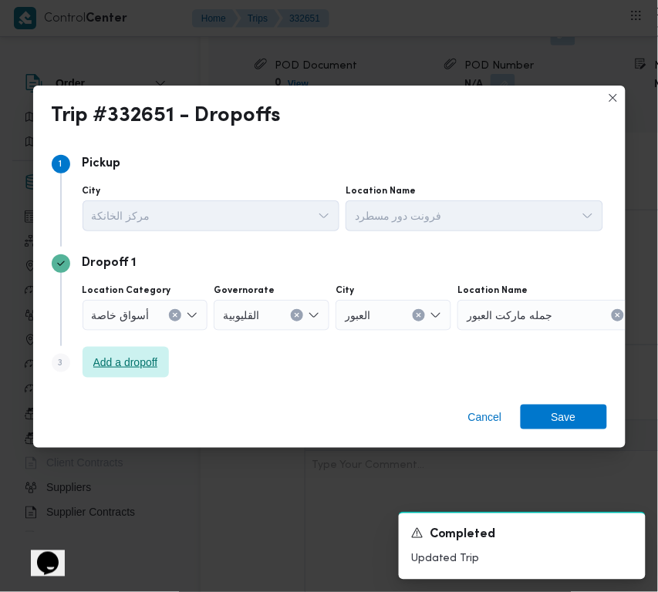
click at [108, 359] on span "Add a dropoff" at bounding box center [125, 362] width 65 height 19
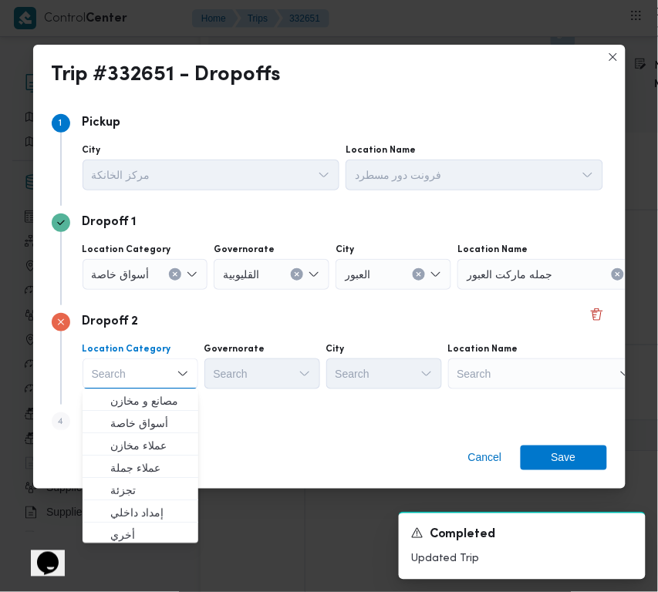
click at [501, 375] on div "Search" at bounding box center [544, 374] width 193 height 31
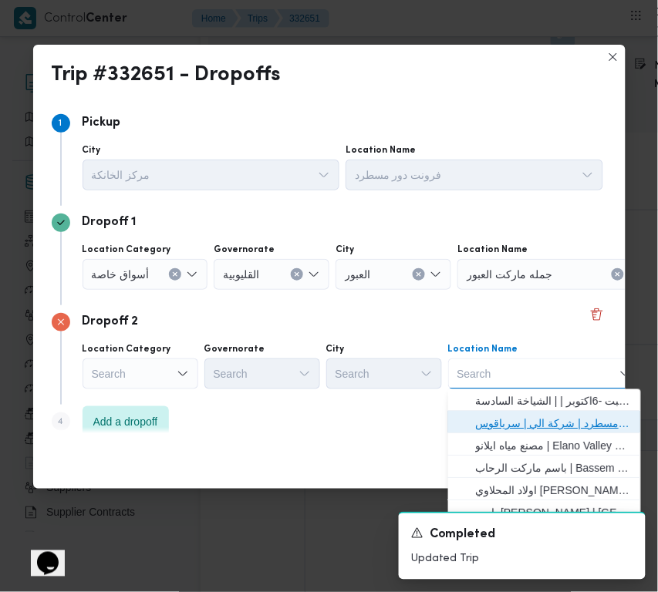
drag, startPoint x: 518, startPoint y: 417, endPoint x: 434, endPoint y: 406, distance: 84.8
click at [518, 418] on span "فرونت دور مسطرد | شركة الي | سرياقوس" at bounding box center [554, 424] width 156 height 19
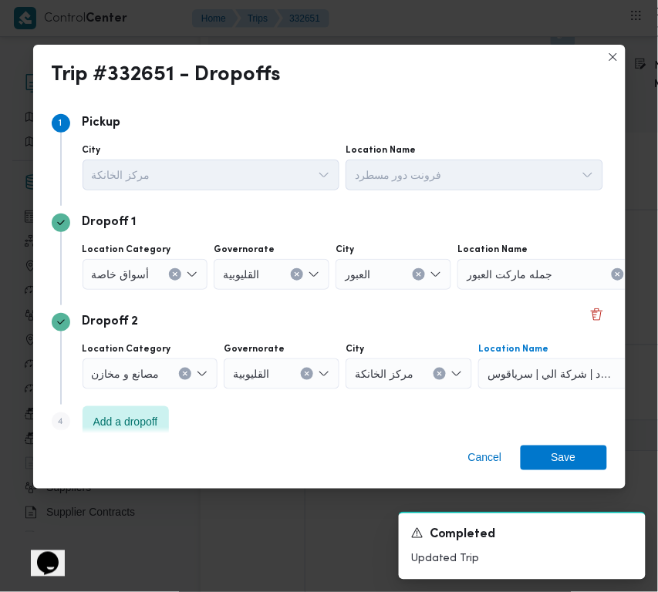
click at [302, 271] on div "القليوبية" at bounding box center [272, 274] width 116 height 31
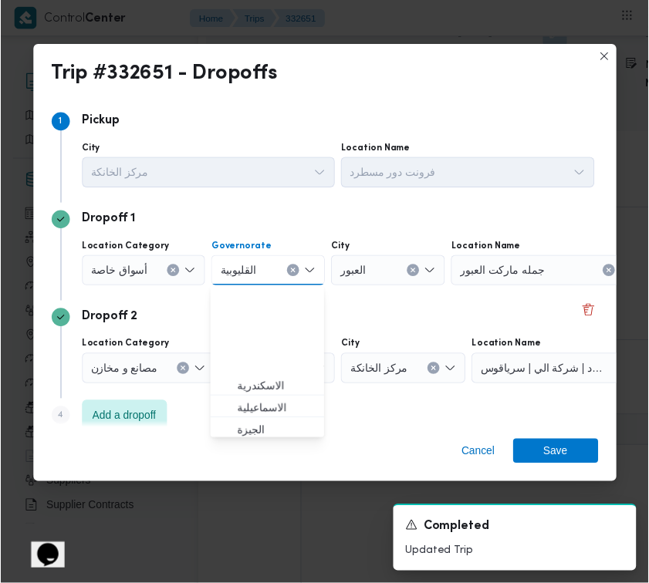
scroll to position [113, 0]
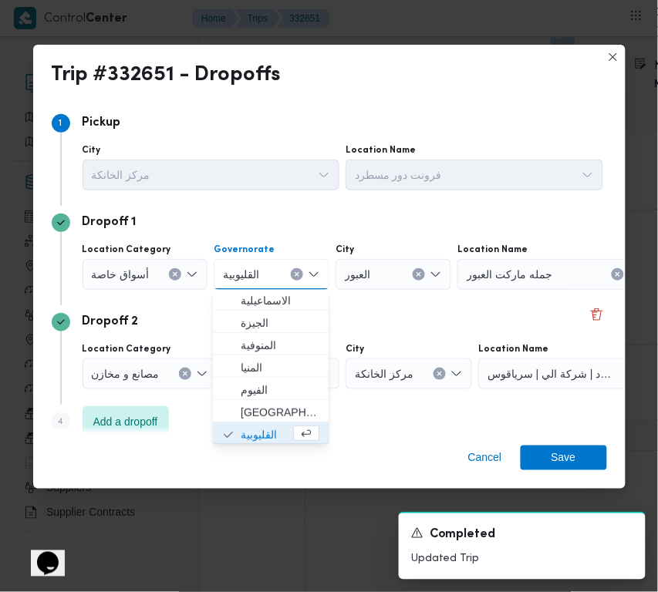
click at [294, 272] on icon "Clear input" at bounding box center [297, 275] width 6 height 6
click at [521, 284] on div "Search" at bounding box center [553, 274] width 193 height 31
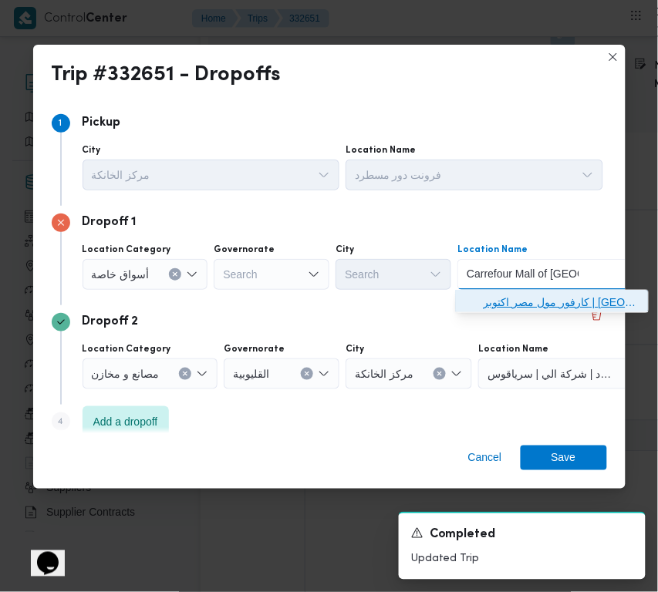
click at [484, 301] on span "كارفور مول مصر اكتوبر | كارفور | قسم أول 6 أكتوبر" at bounding box center [562, 302] width 156 height 19
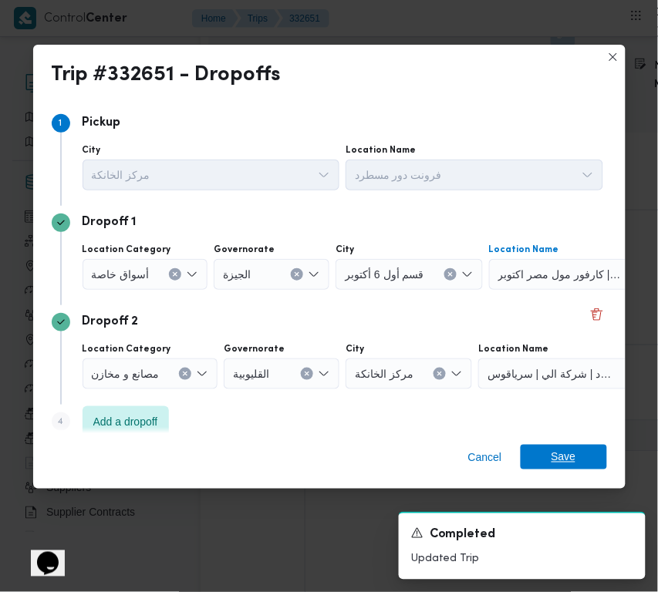
drag, startPoint x: 569, startPoint y: 429, endPoint x: 572, endPoint y: 448, distance: 19.7
click at [572, 434] on div "Trip #332651 - Dropoffs Step 1 1 Pickup City مركز الخانكة Location Name فرونت د…" at bounding box center [329, 267] width 592 height 444
click at [572, 448] on span "Save" at bounding box center [564, 457] width 25 height 25
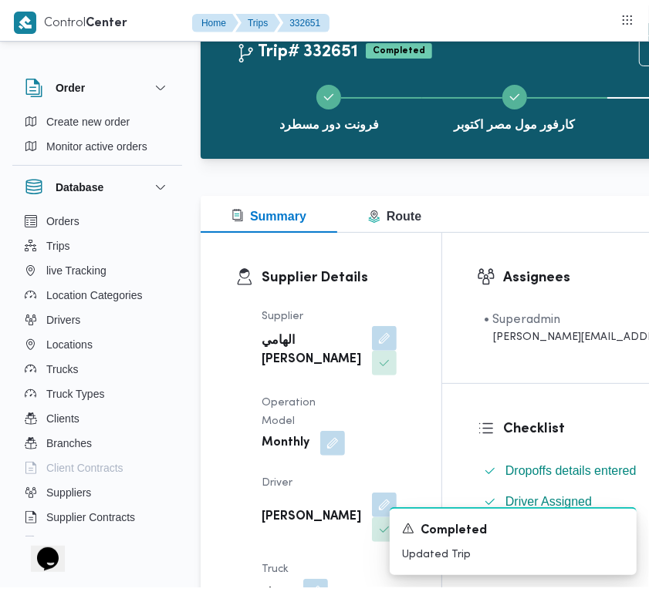
scroll to position [0, 0]
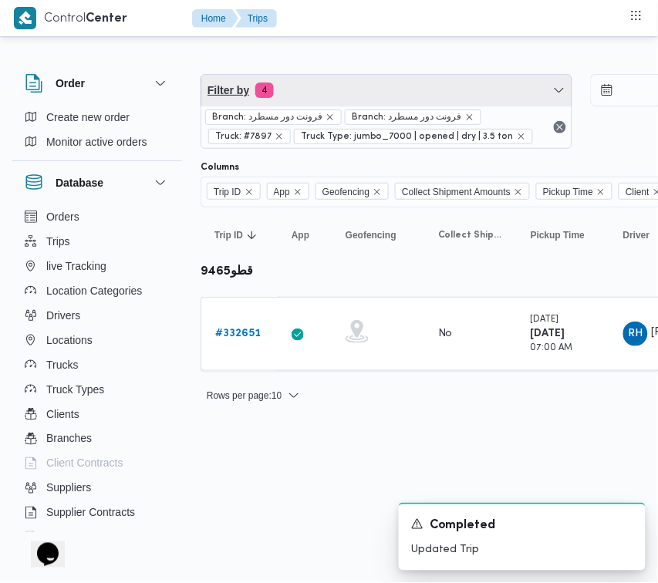
click at [326, 76] on span "Filter by 4" at bounding box center [386, 90] width 370 height 31
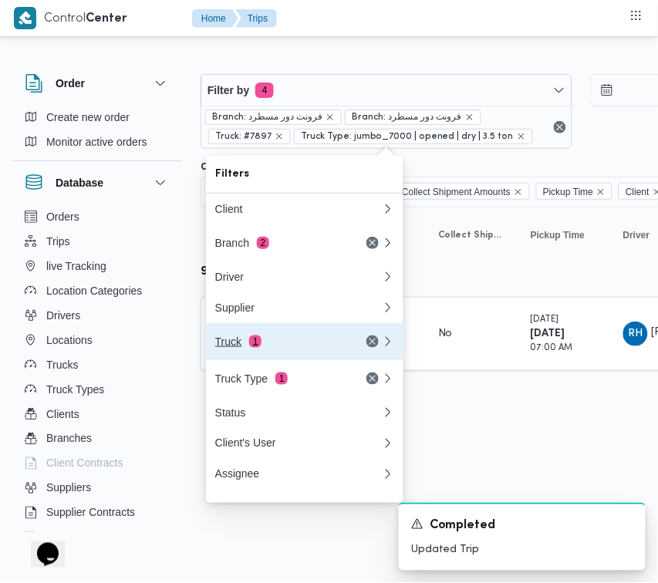
click at [303, 343] on div "Truck 1" at bounding box center [280, 342] width 130 height 12
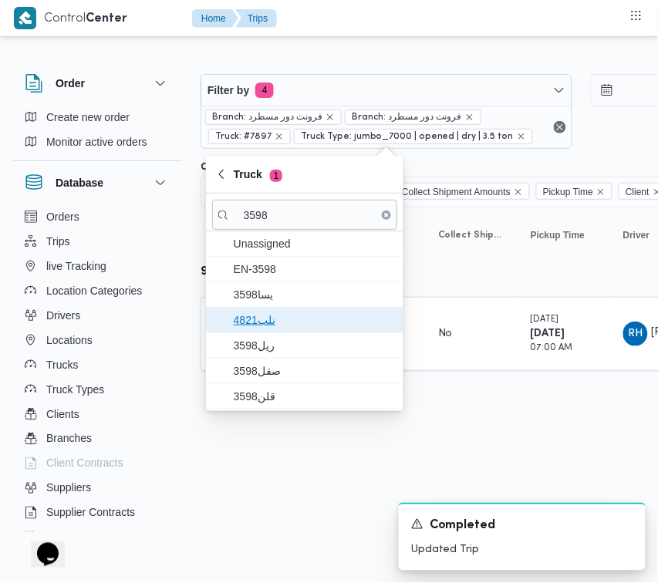
click at [276, 311] on span "نلب4821" at bounding box center [314, 320] width 160 height 19
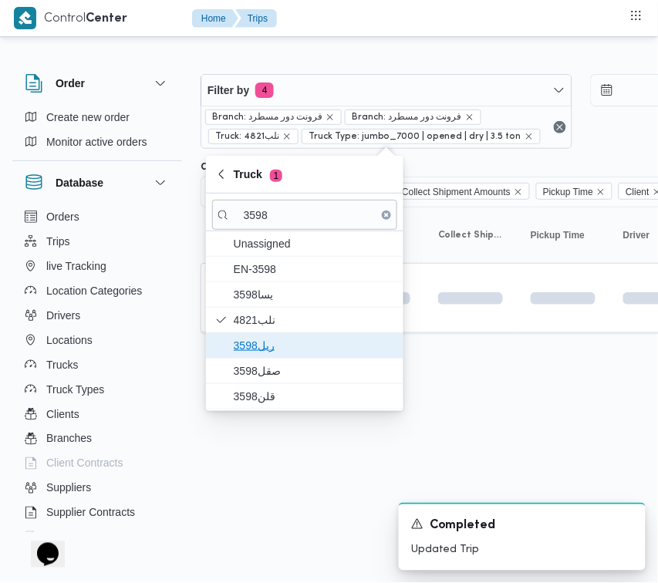
click at [276, 353] on span "ريل3598" at bounding box center [314, 345] width 160 height 19
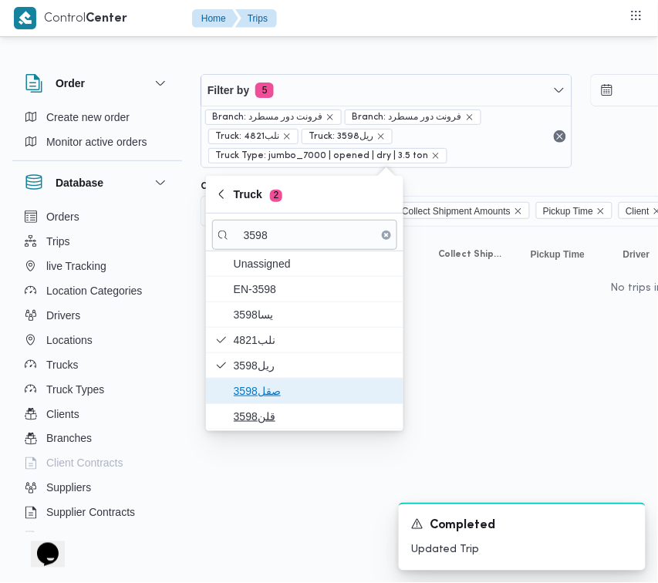
drag, startPoint x: 268, startPoint y: 396, endPoint x: 268, endPoint y: 413, distance: 17.0
click at [268, 398] on span "صقل3598" at bounding box center [314, 391] width 160 height 19
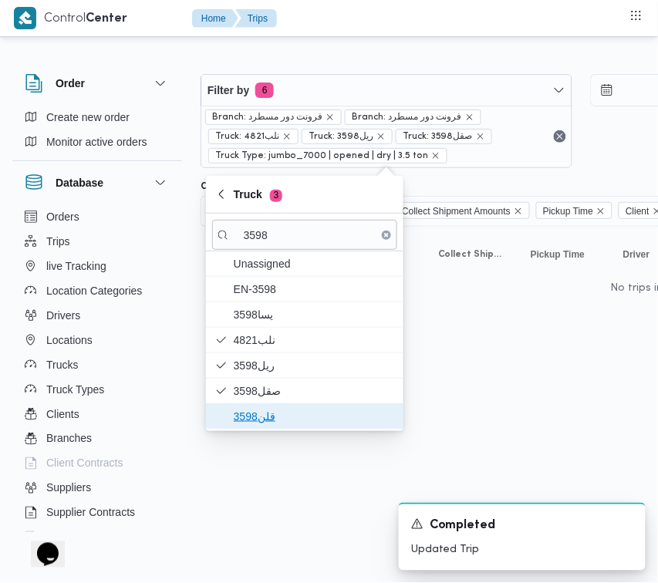
click at [265, 418] on span "قلن3598" at bounding box center [314, 416] width 160 height 19
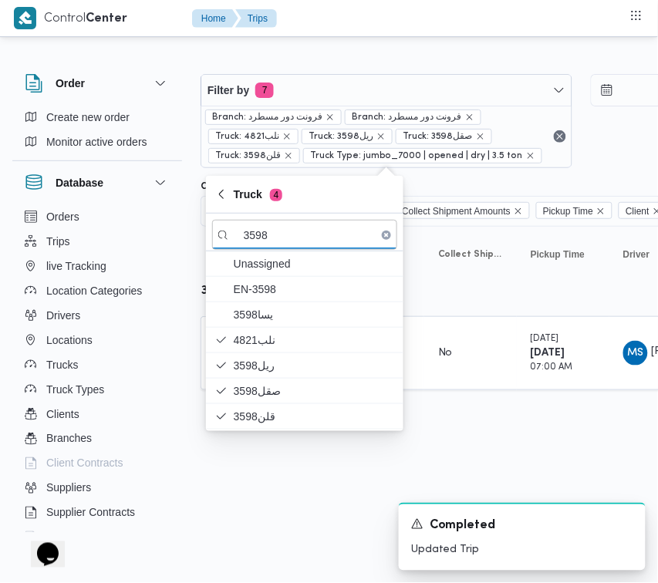
click at [216, 510] on html "Control Center Home Trips Order Create new order Monitor active orders Database…" at bounding box center [329, 291] width 658 height 583
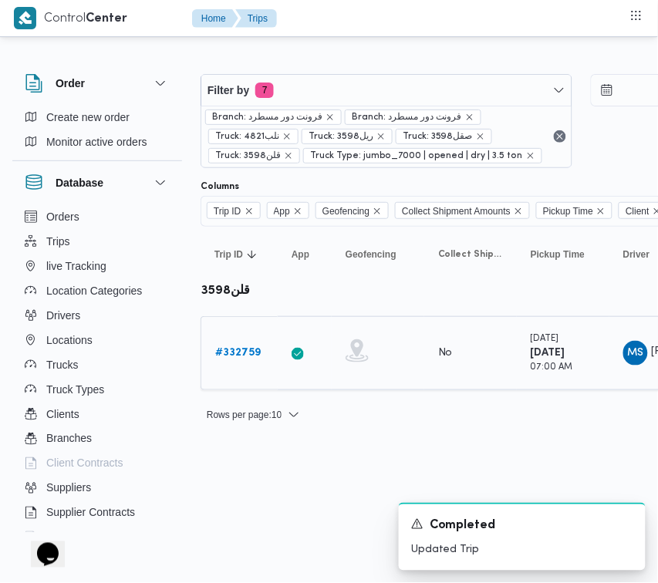
click at [217, 344] on link "# 332759" at bounding box center [238, 353] width 46 height 19
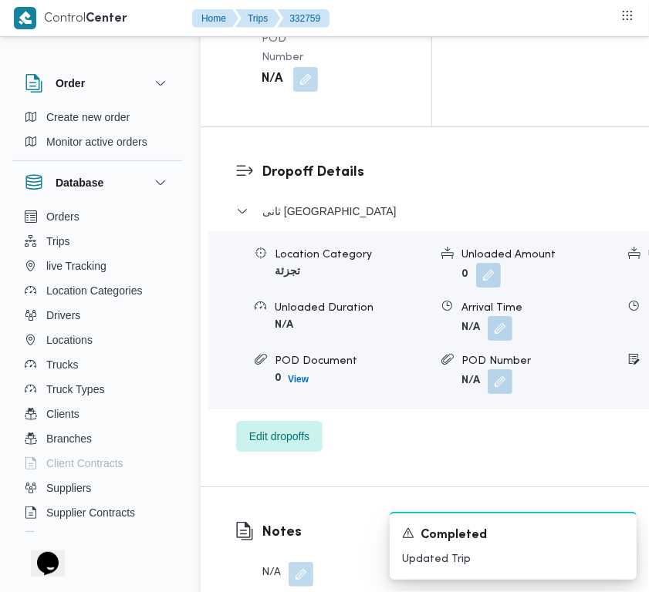
scroll to position [3053, 0]
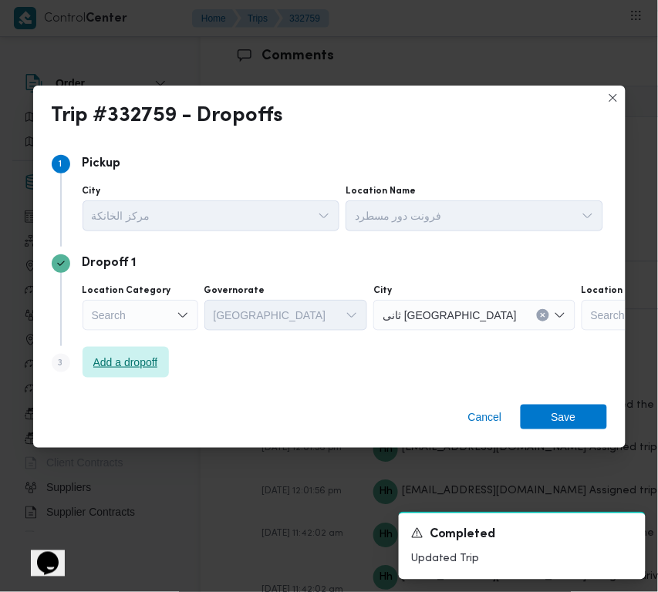
click at [141, 360] on span "Add a dropoff" at bounding box center [125, 362] width 65 height 19
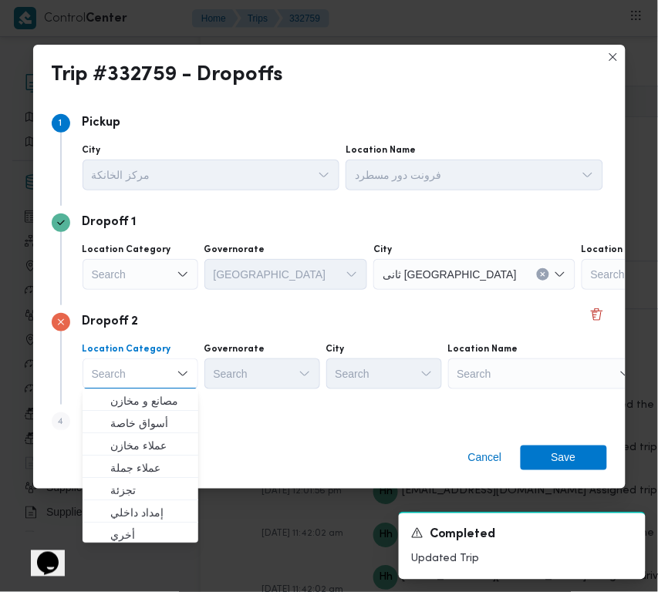
click at [535, 365] on div "Search" at bounding box center [544, 374] width 193 height 31
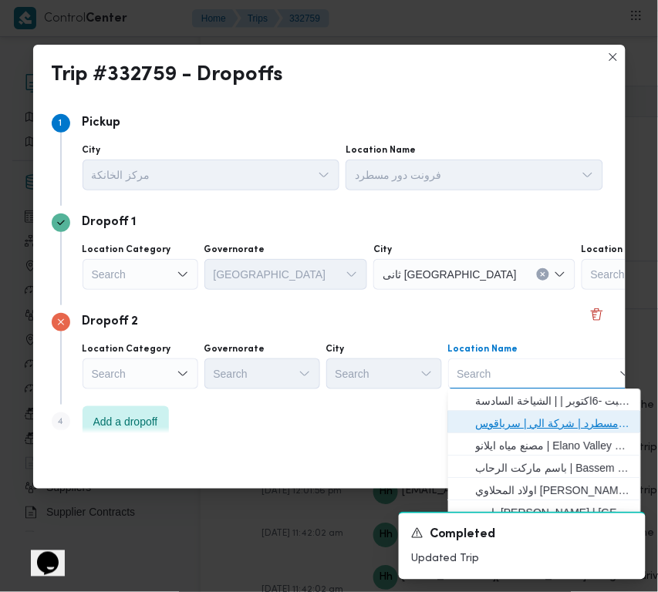
click at [535, 422] on span "فرونت دور مسطرد | شركة الي | سرياقوس" at bounding box center [554, 424] width 156 height 19
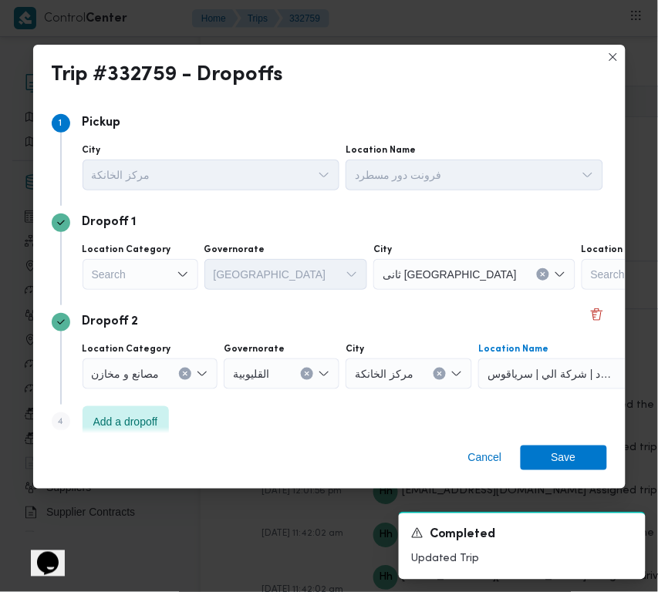
click at [133, 268] on div "Search" at bounding box center [141, 274] width 116 height 31
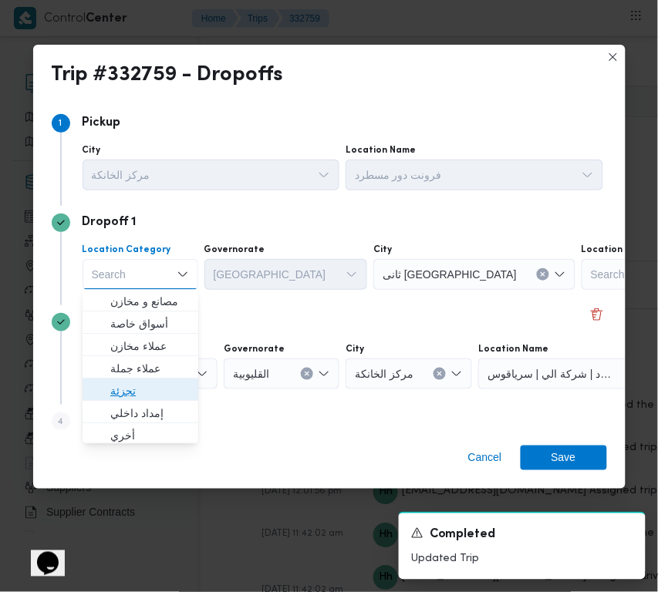
click at [137, 395] on span "تجزئة" at bounding box center [149, 392] width 79 height 19
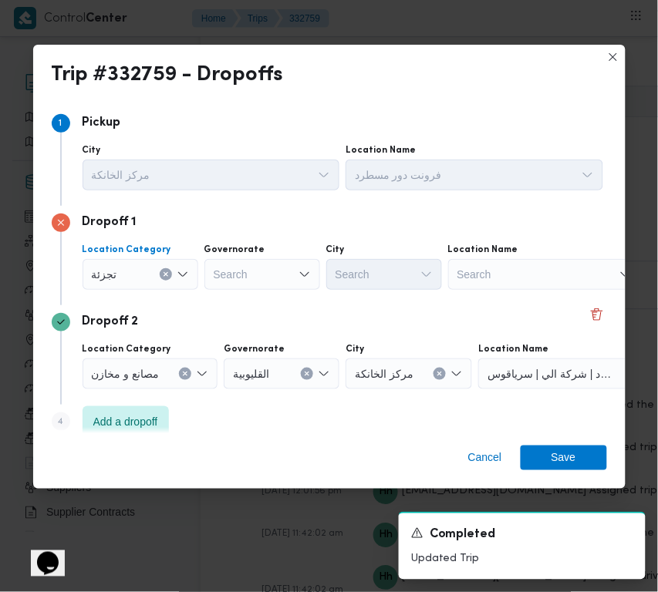
click at [270, 276] on div "Search" at bounding box center [262, 274] width 116 height 31
click at [282, 272] on div "القليوبية القليوبية" at bounding box center [262, 274] width 116 height 31
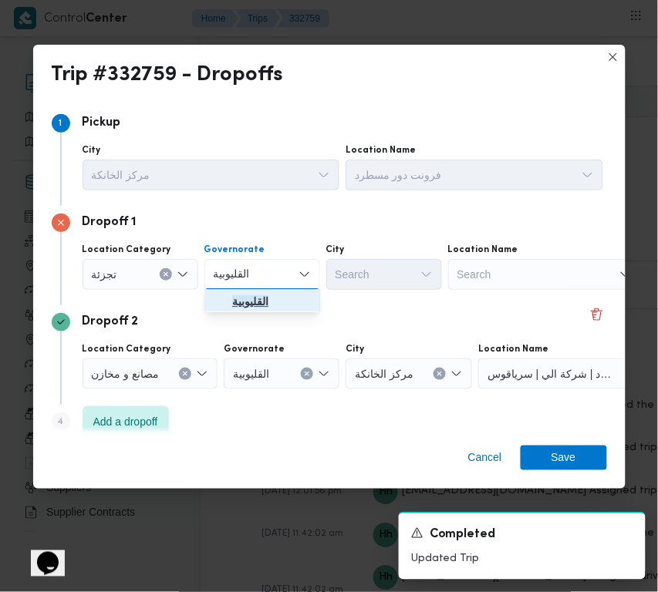
click at [276, 295] on span "القليوبية" at bounding box center [271, 302] width 79 height 19
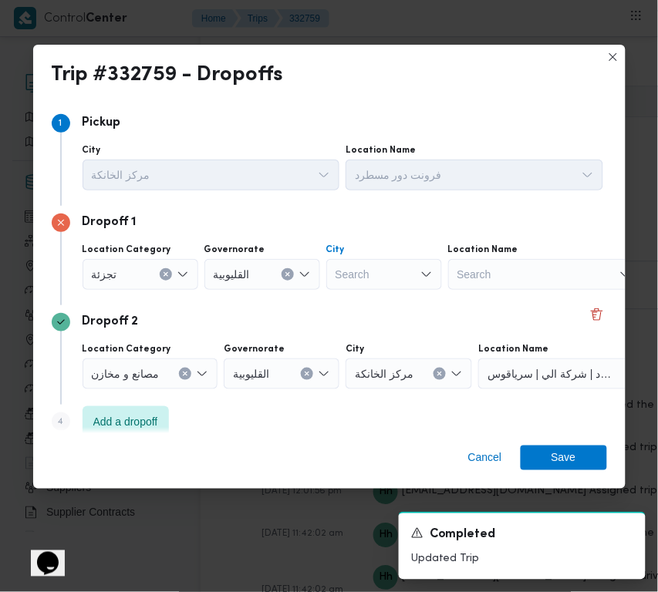
click at [359, 266] on div "Search" at bounding box center [384, 274] width 116 height 31
click at [357, 309] on span "قسم العبور" at bounding box center [393, 302] width 79 height 19
click at [563, 461] on span "Save" at bounding box center [564, 457] width 25 height 25
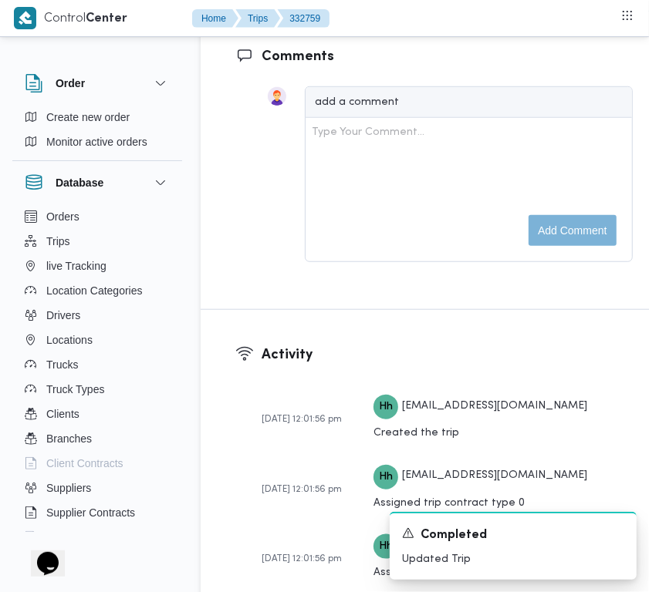
scroll to position [2535, 0]
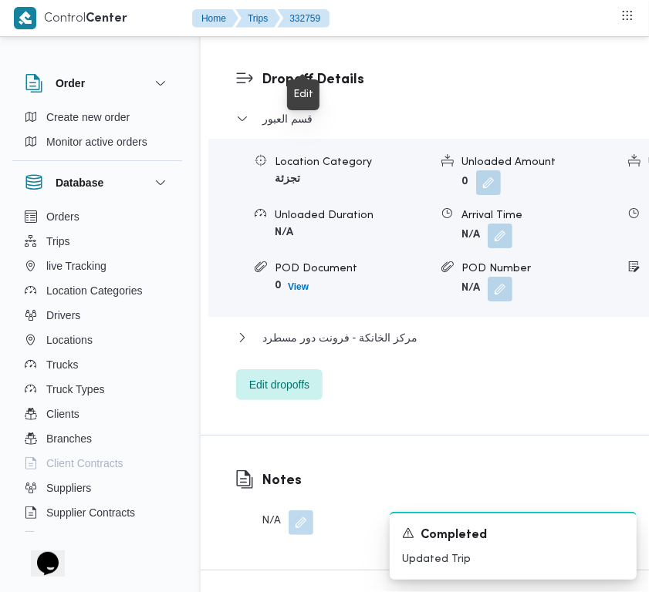
drag, startPoint x: 303, startPoint y: 54, endPoint x: 307, endPoint y: 63, distance: 10.0
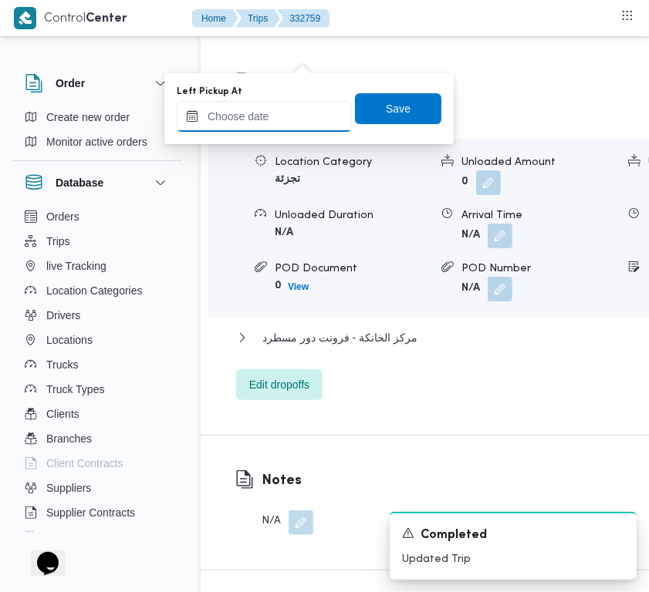
click at [292, 106] on input "Left Pickup At" at bounding box center [264, 116] width 175 height 31
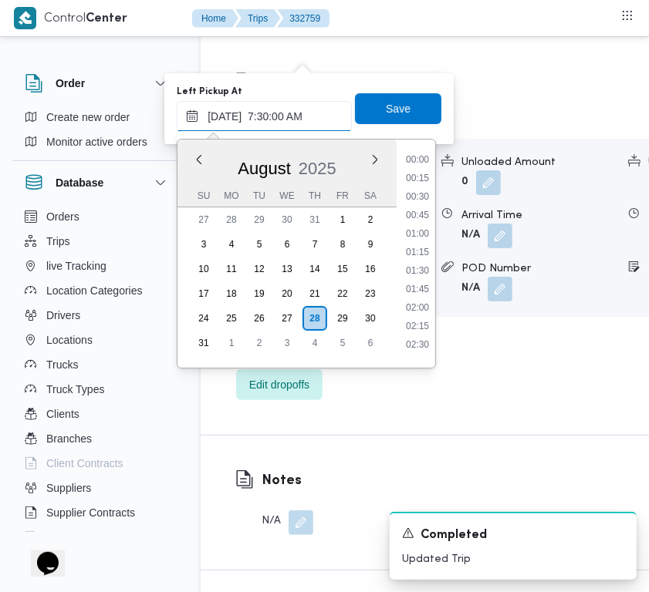
scroll to position [554, 0]
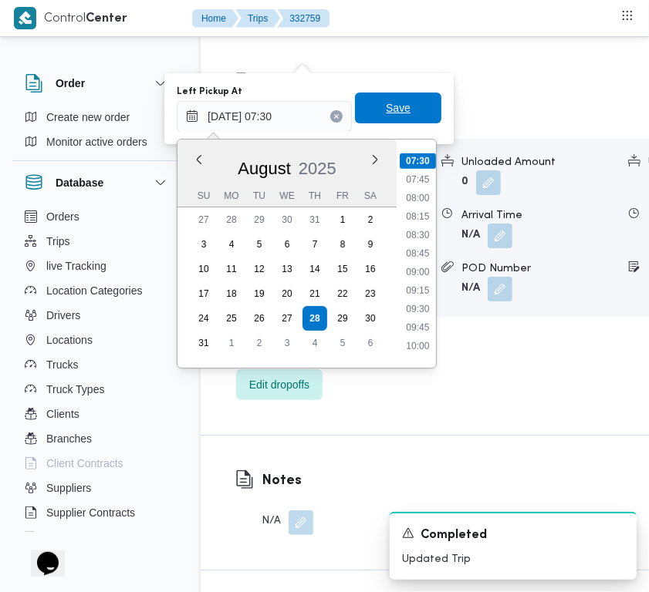
click at [393, 112] on span "Save" at bounding box center [398, 108] width 25 height 19
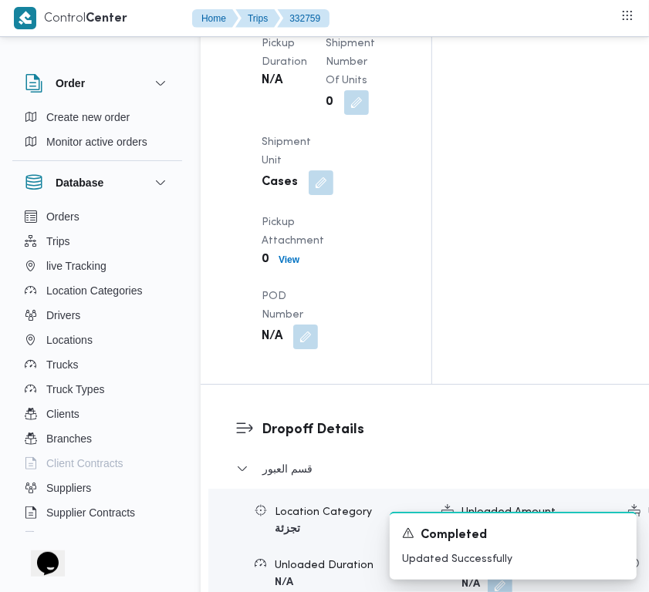
scroll to position [2269, 0]
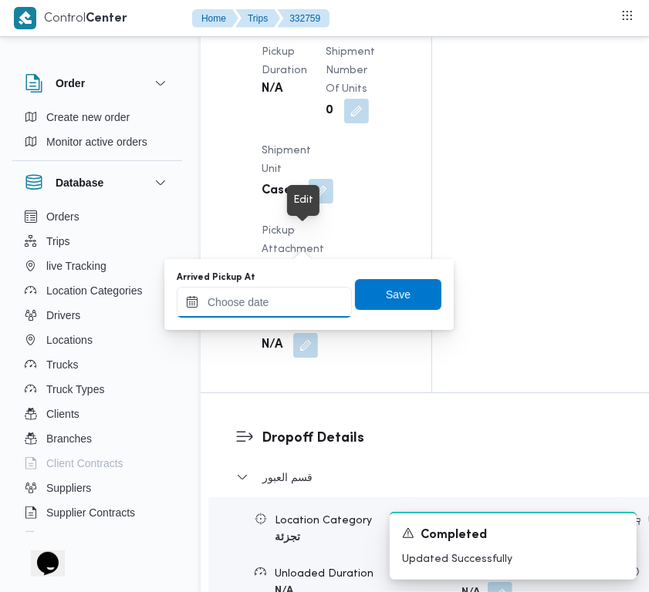
click at [282, 293] on input "Arrived Pickup At" at bounding box center [264, 302] width 175 height 31
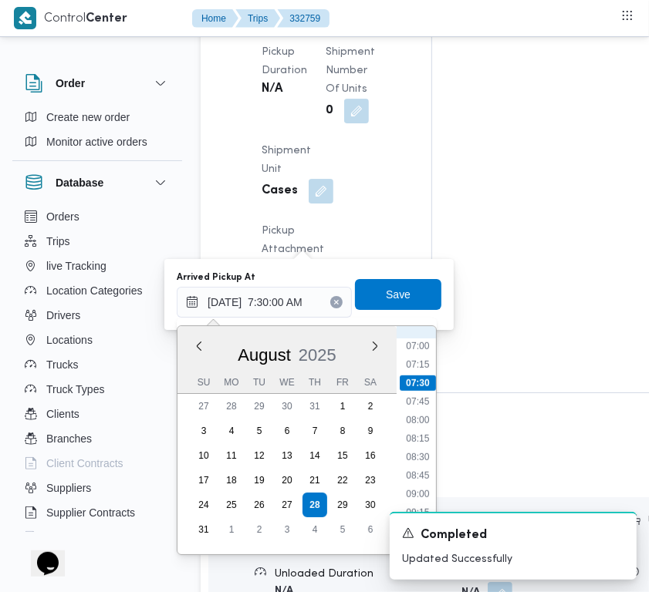
scroll to position [515, 0]
click at [417, 345] on li "07:00" at bounding box center [417, 349] width 35 height 15
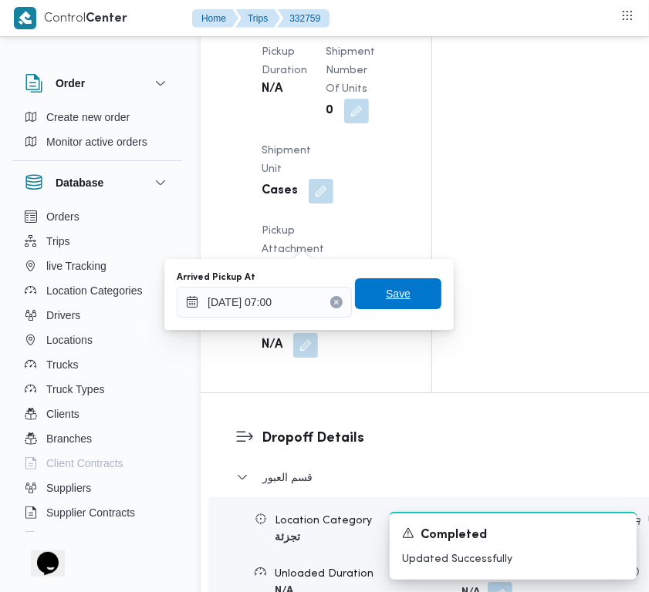
click at [388, 294] on span "Save" at bounding box center [398, 294] width 25 height 19
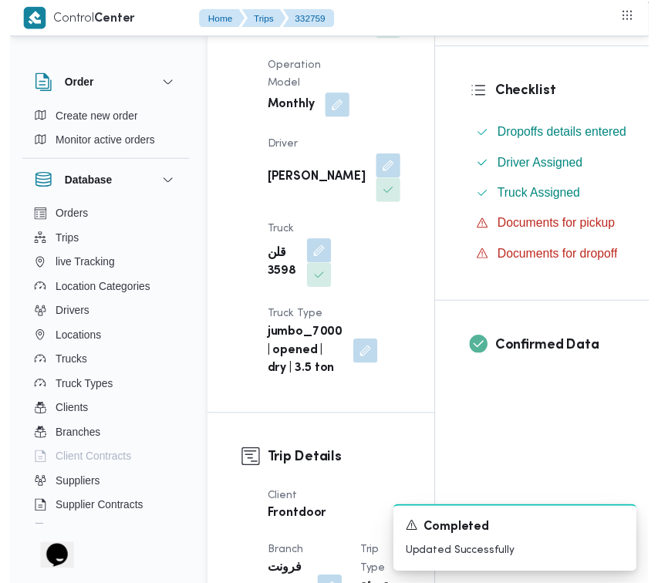
scroll to position [0, 0]
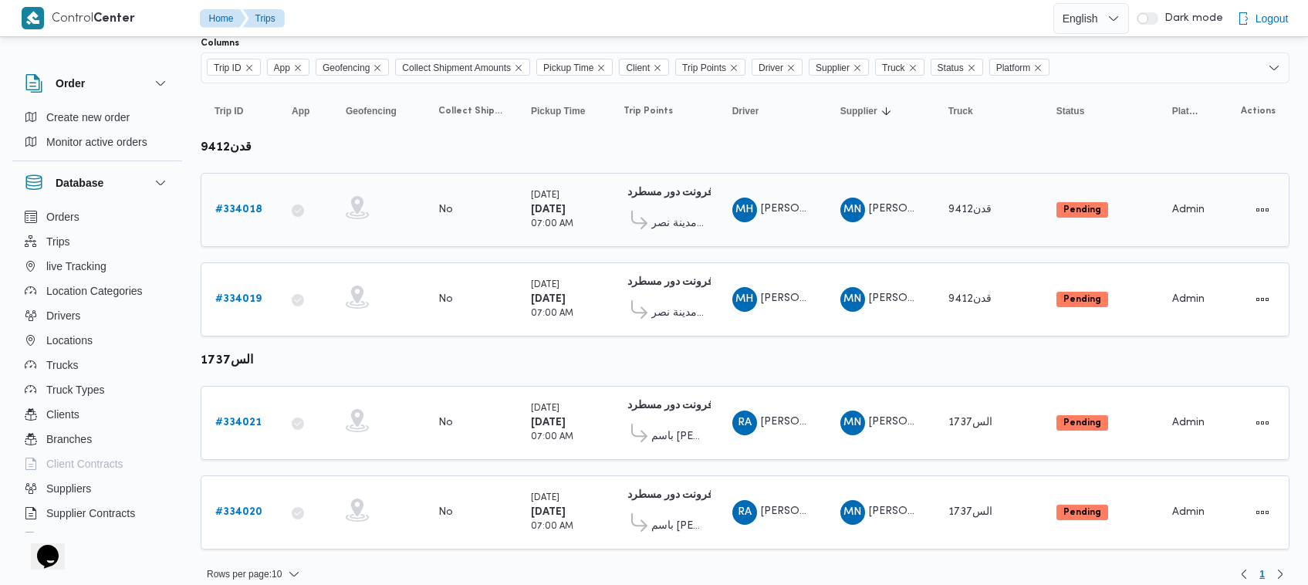
scroll to position [137, 0]
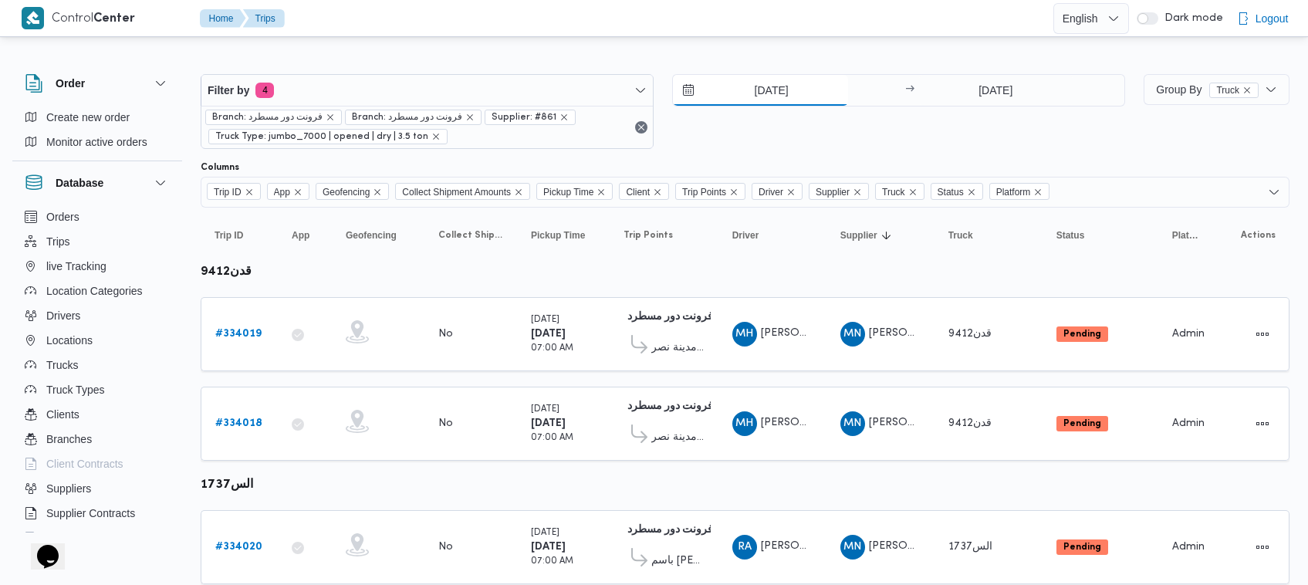
click at [783, 93] on input "1/9/2025" at bounding box center [760, 90] width 175 height 31
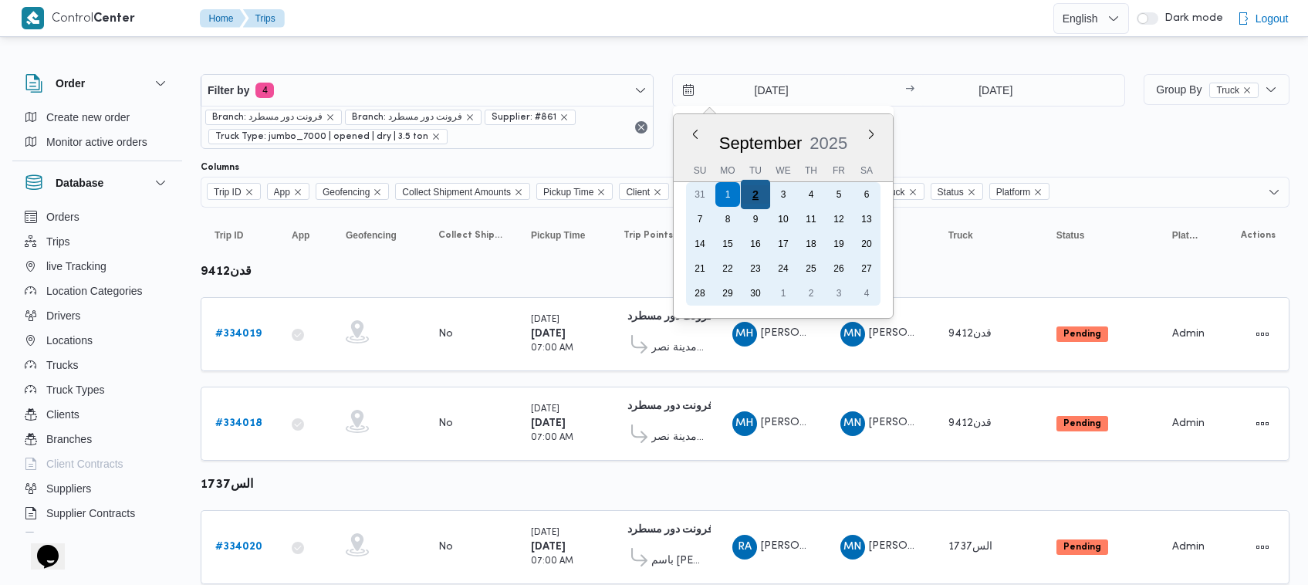
click at [758, 197] on div "2" at bounding box center [755, 194] width 29 height 29
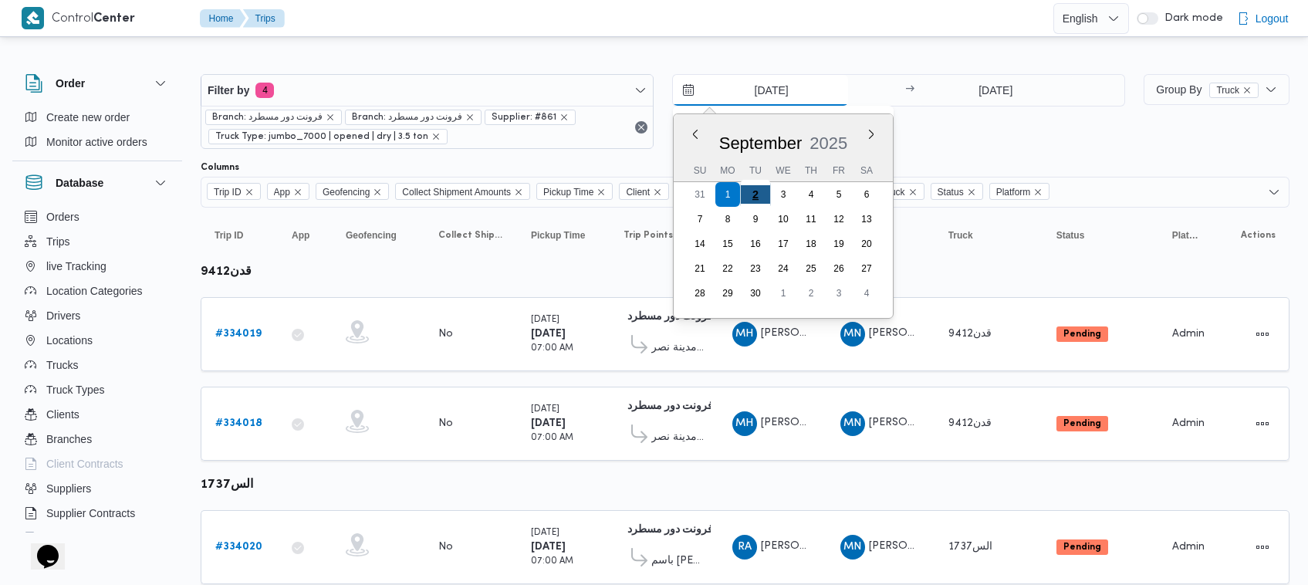
type input "2/9/2025"
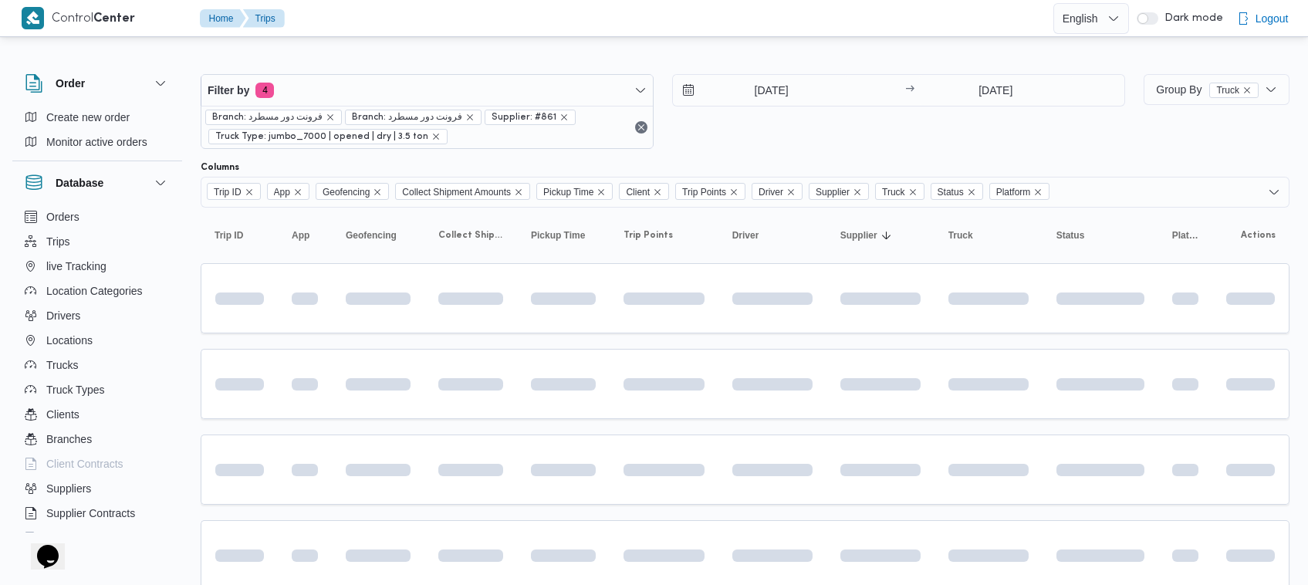
click at [798, 140] on div "2/9/2025 → 2/9/2025" at bounding box center [898, 111] width 453 height 75
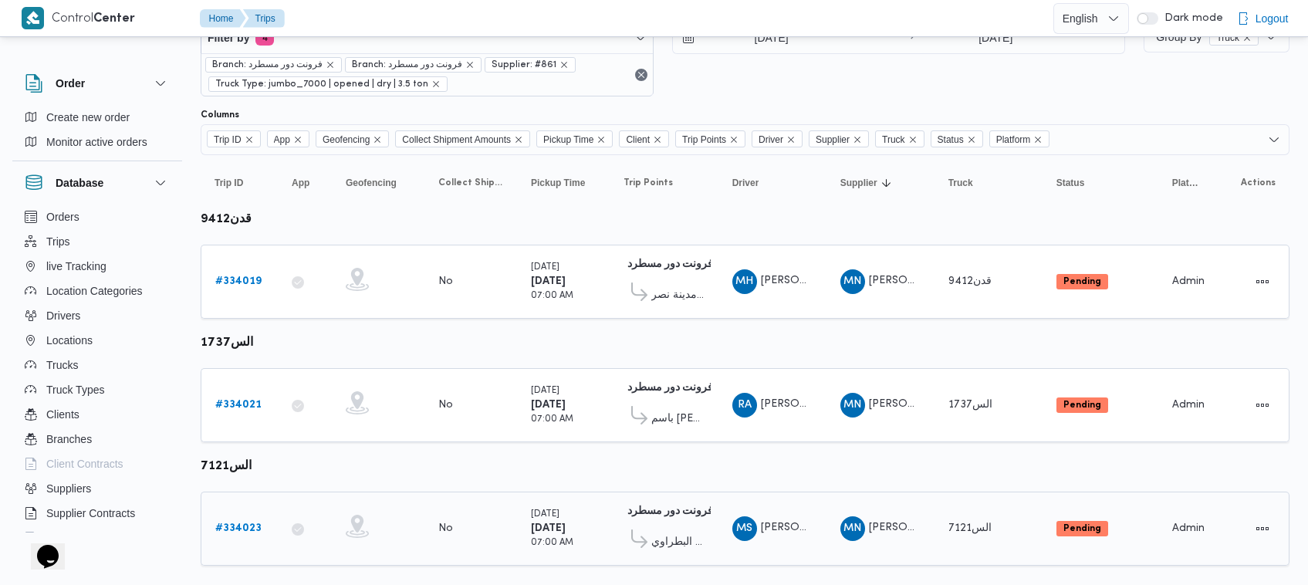
scroll to position [83, 0]
